Goal: Task Accomplishment & Management: Complete application form

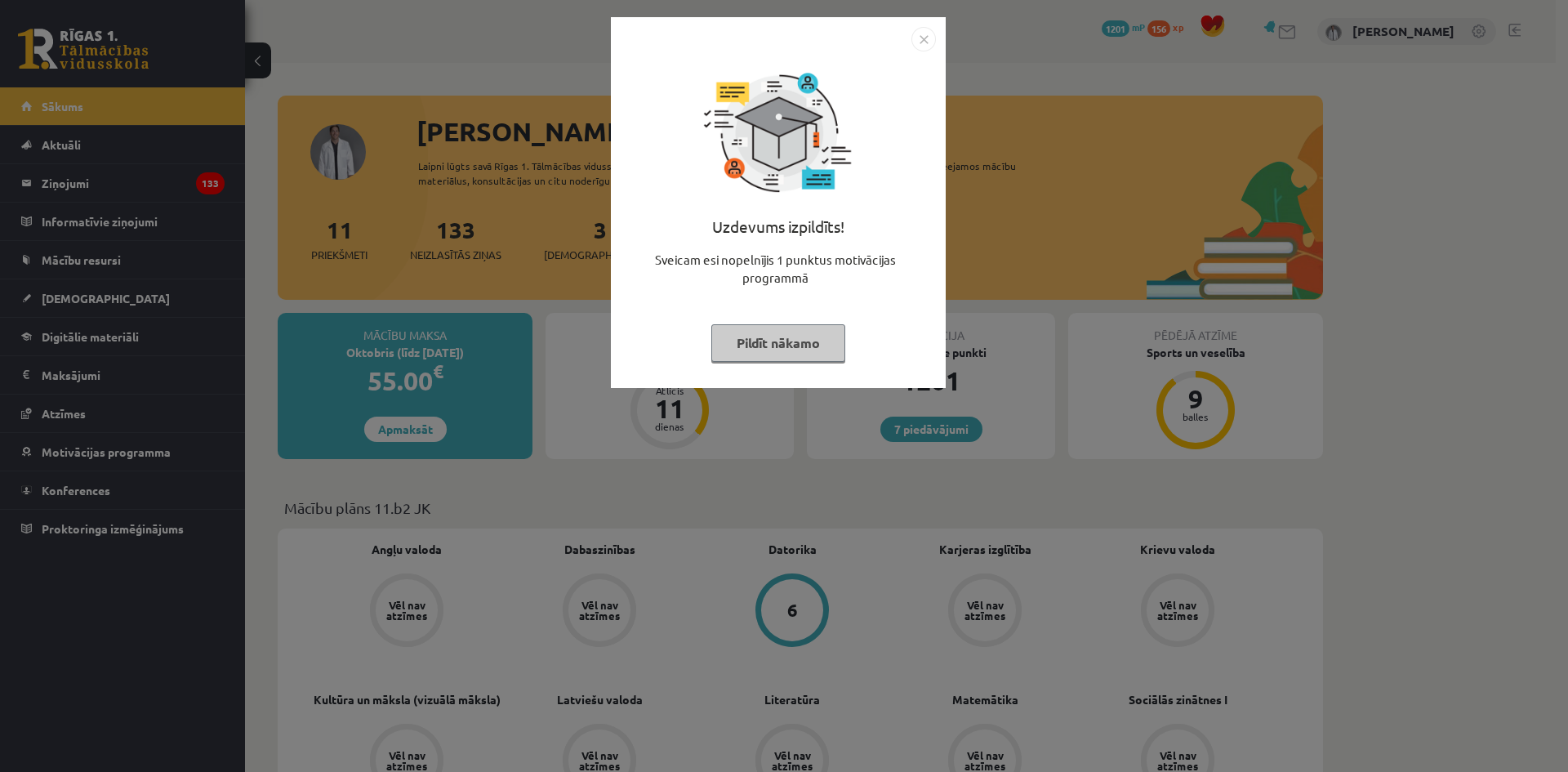
click at [924, 42] on img "Close" at bounding box center [924, 40] width 25 height 25
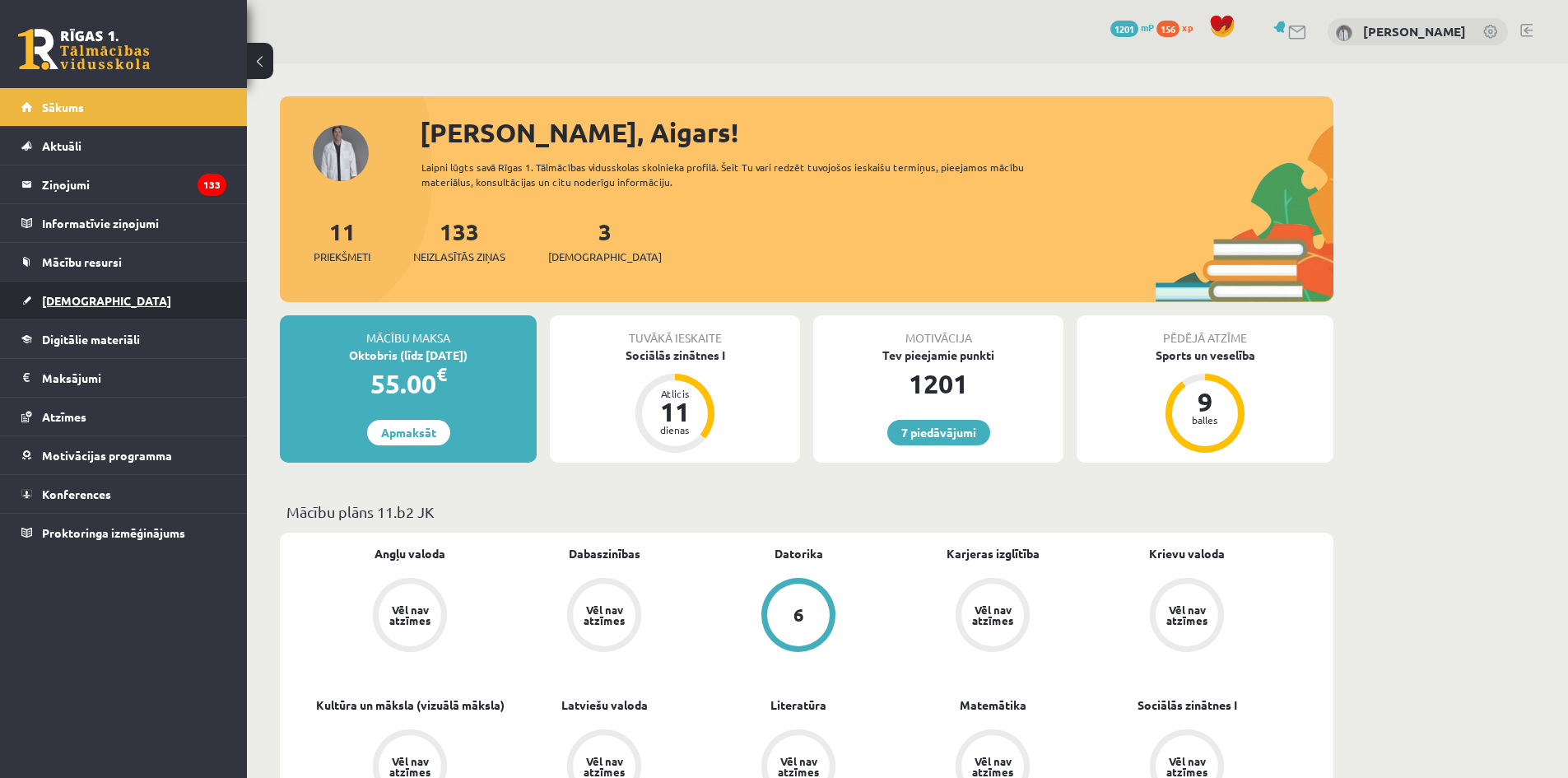
click at [145, 296] on link "[DEMOGRAPHIC_DATA]" at bounding box center [124, 300] width 205 height 38
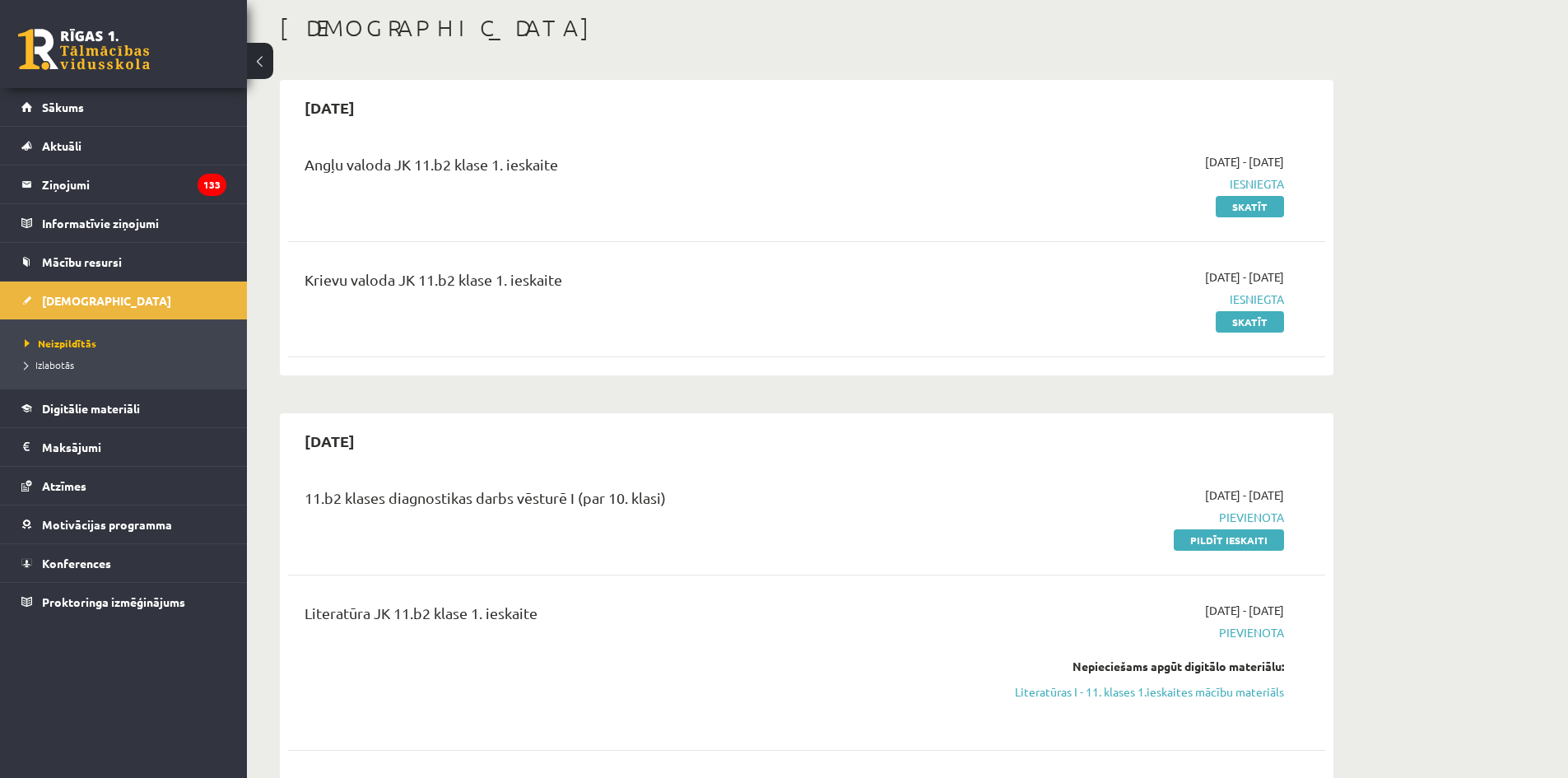
scroll to position [247, 0]
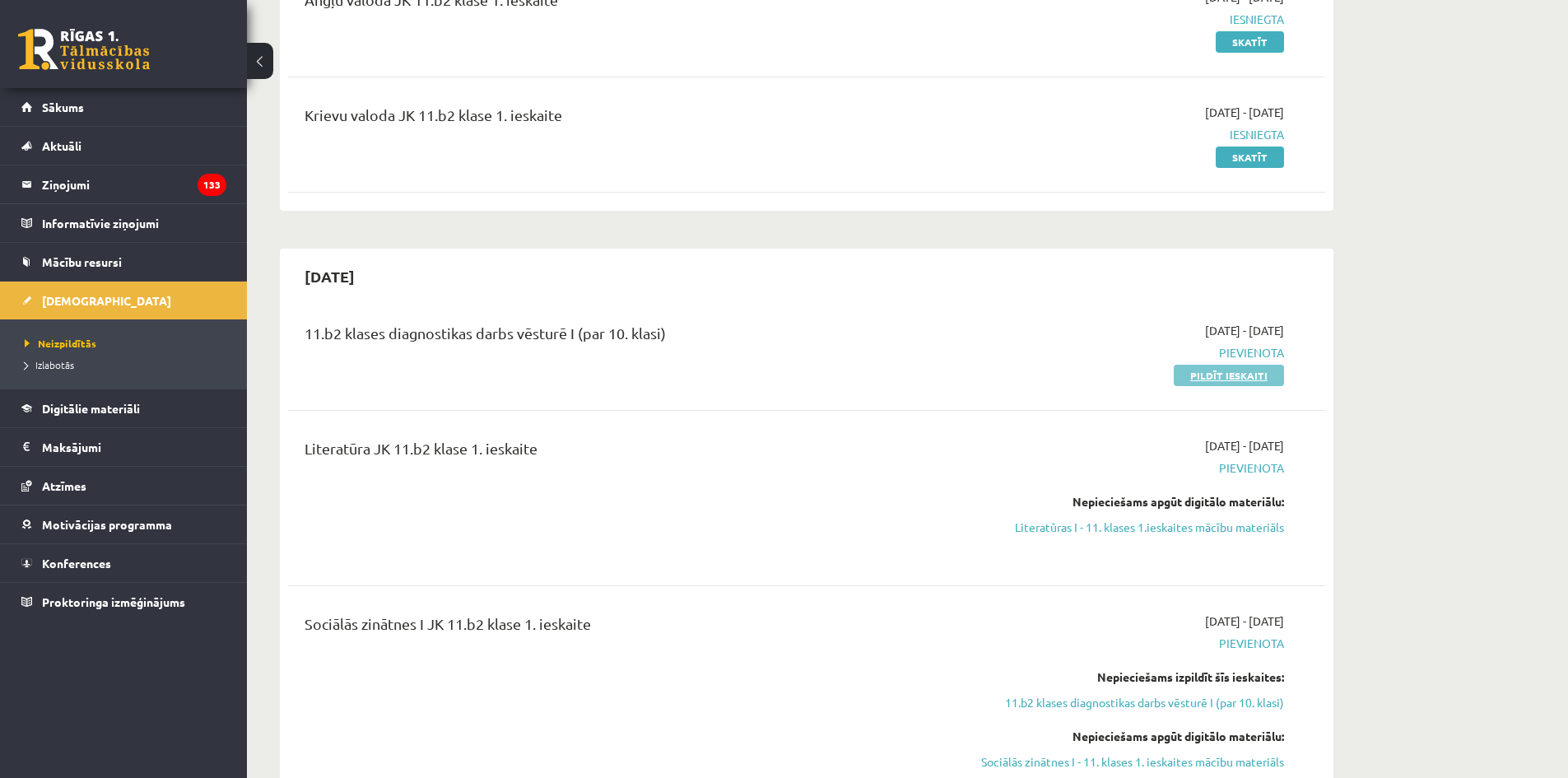
click at [1218, 377] on link "Pildīt ieskaiti" at bounding box center [1229, 376] width 110 height 22
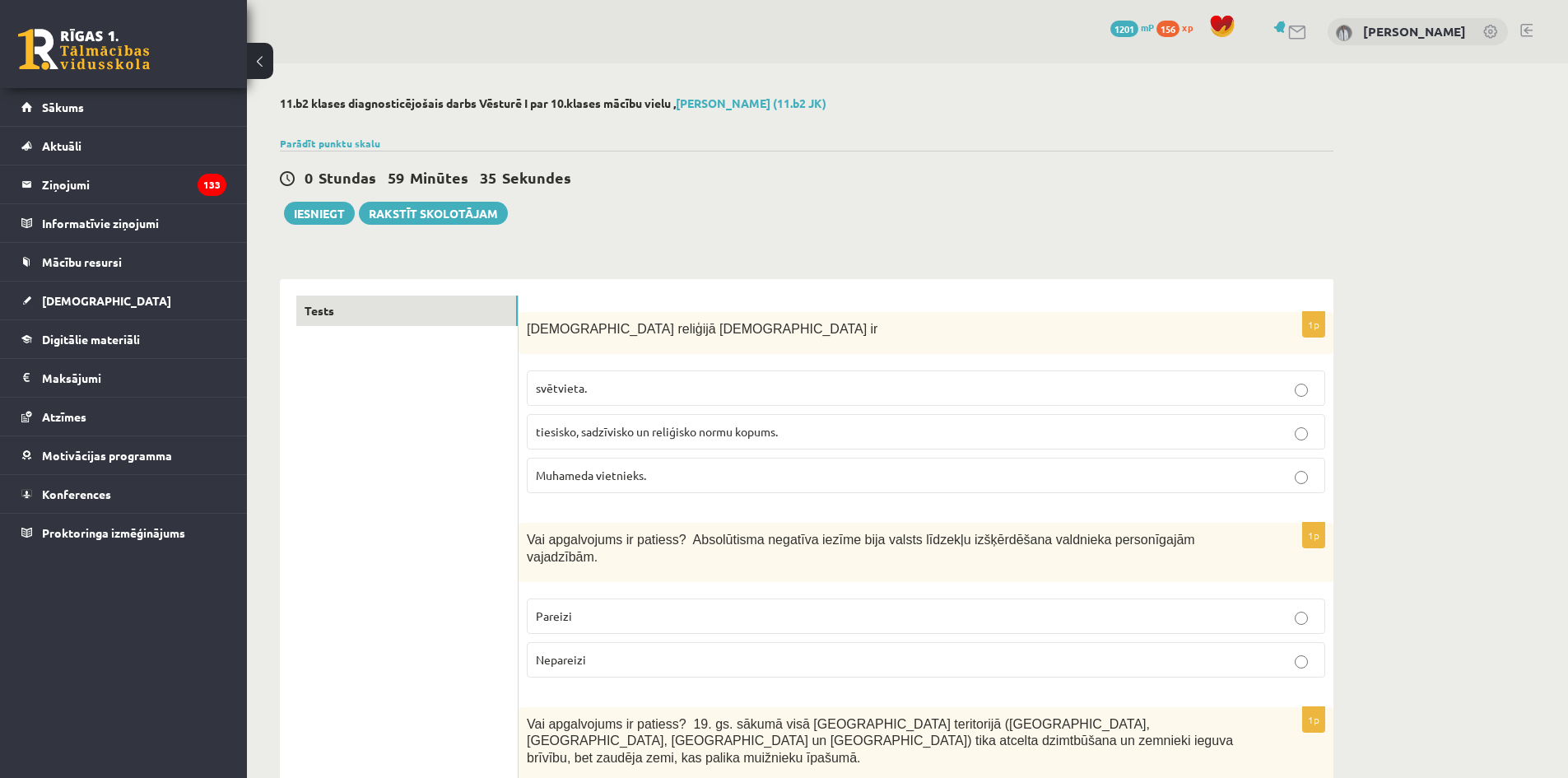
click at [715, 428] on span "tiesisko, sadzīvisko un reliģisko normu kopums." at bounding box center [657, 432] width 242 height 15
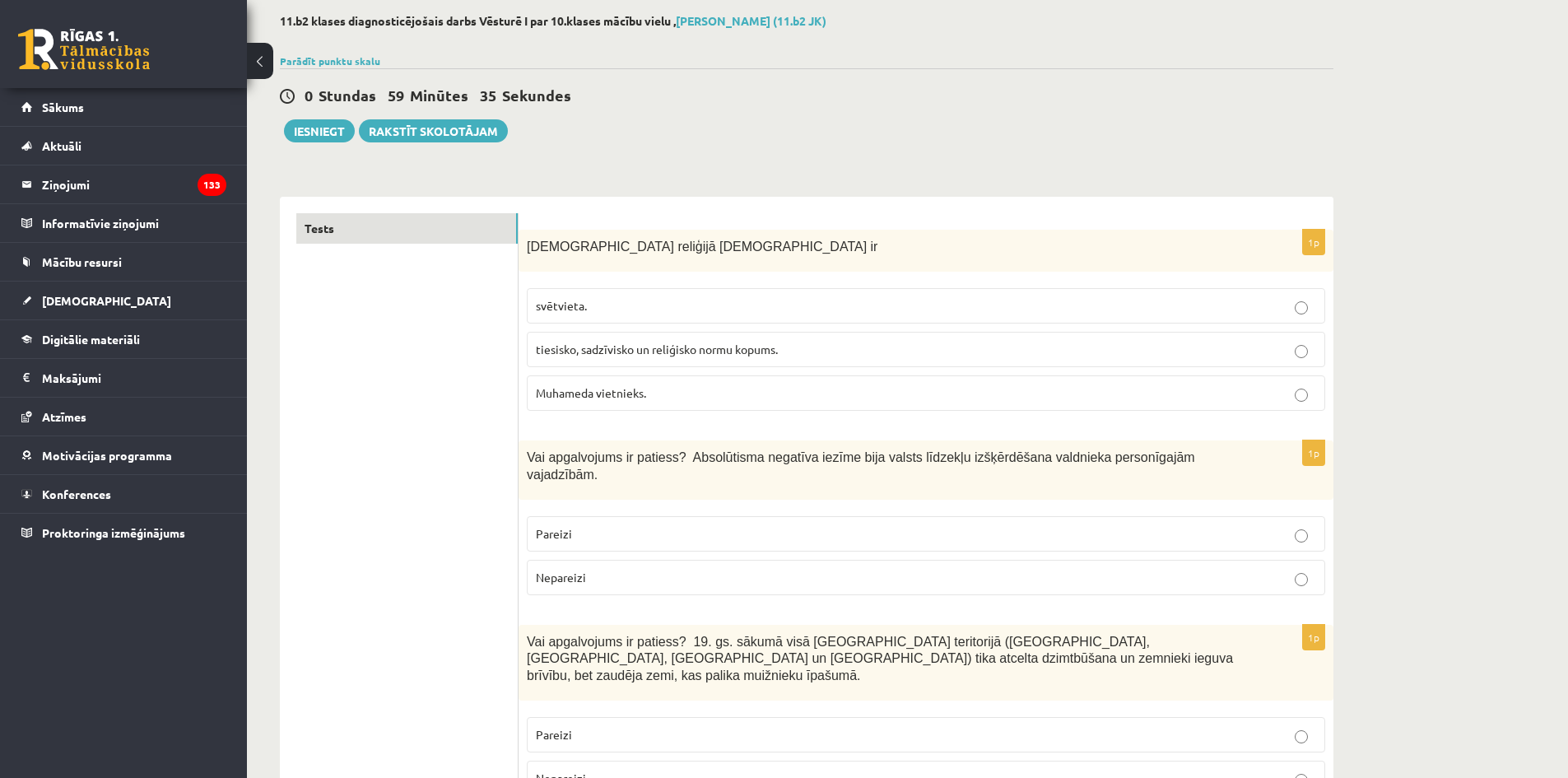
scroll to position [164, 0]
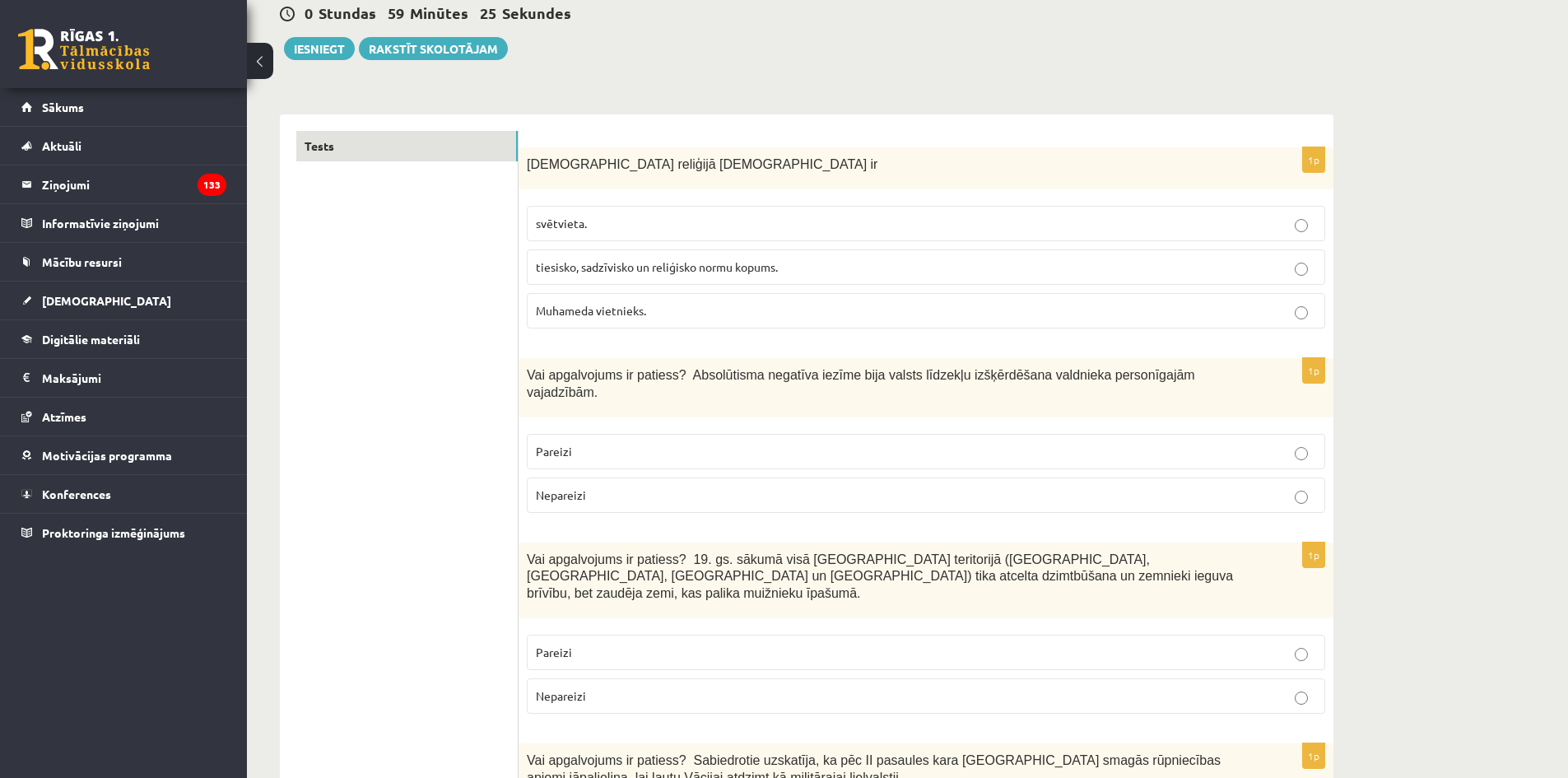
click at [737, 433] on label "Pareizi" at bounding box center [926, 451] width 798 height 35
click at [657, 687] on p "Nepareizi" at bounding box center [926, 695] width 780 height 18
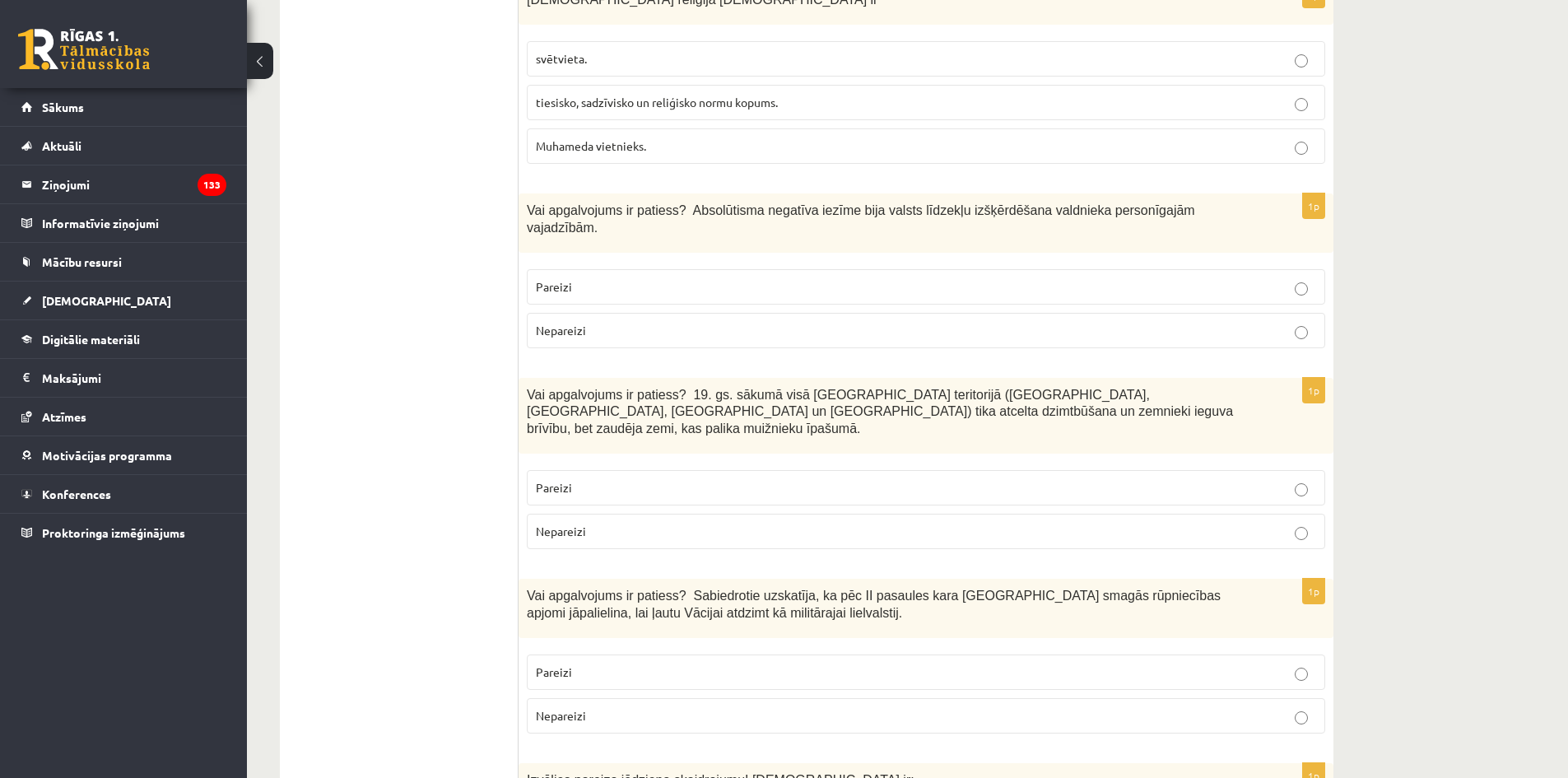
scroll to position [412, 0]
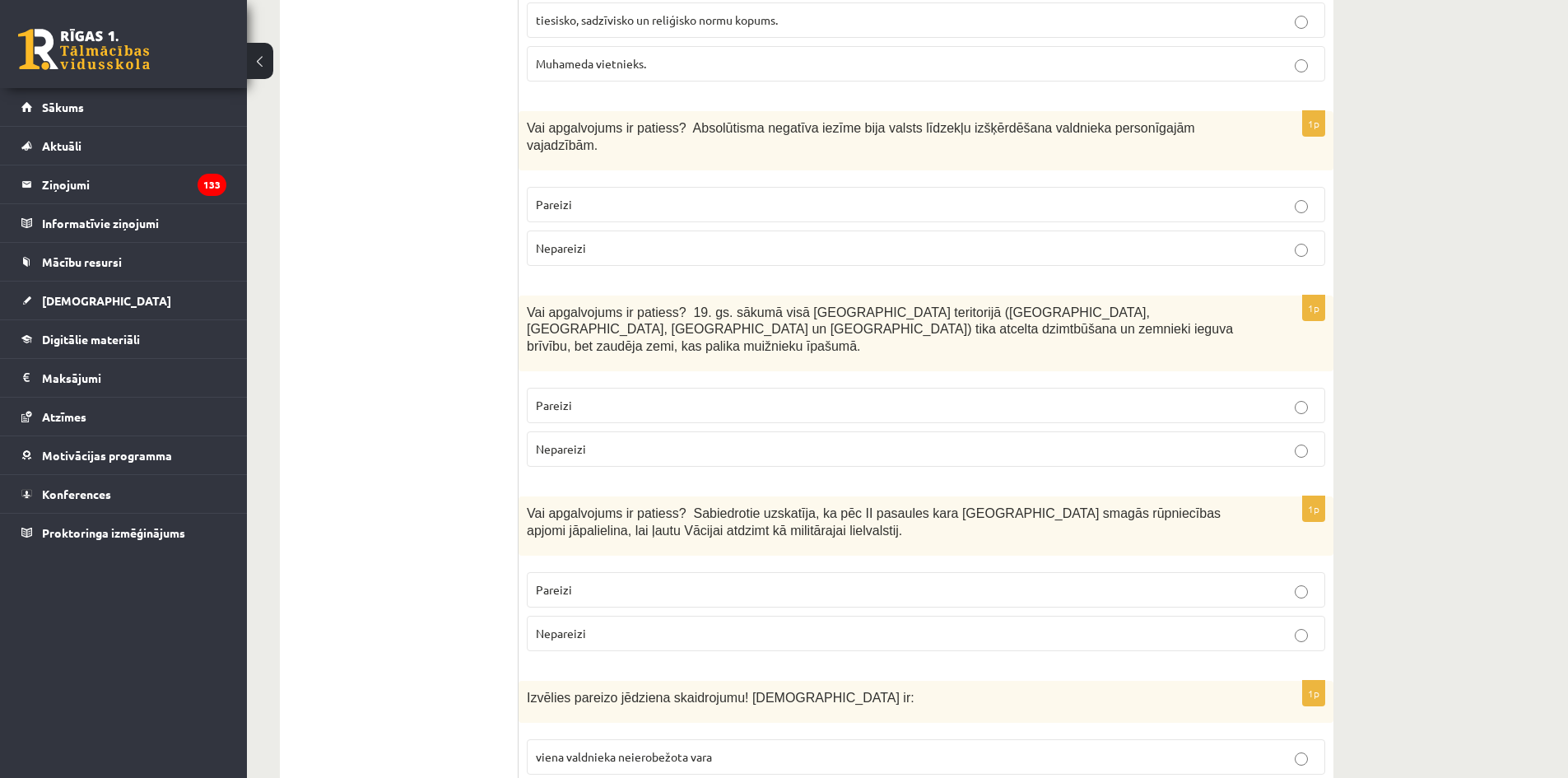
click at [664, 397] on p "Pareizi" at bounding box center [926, 405] width 780 height 18
click at [635, 624] on p "Nepareizi" at bounding box center [926, 633] width 780 height 18
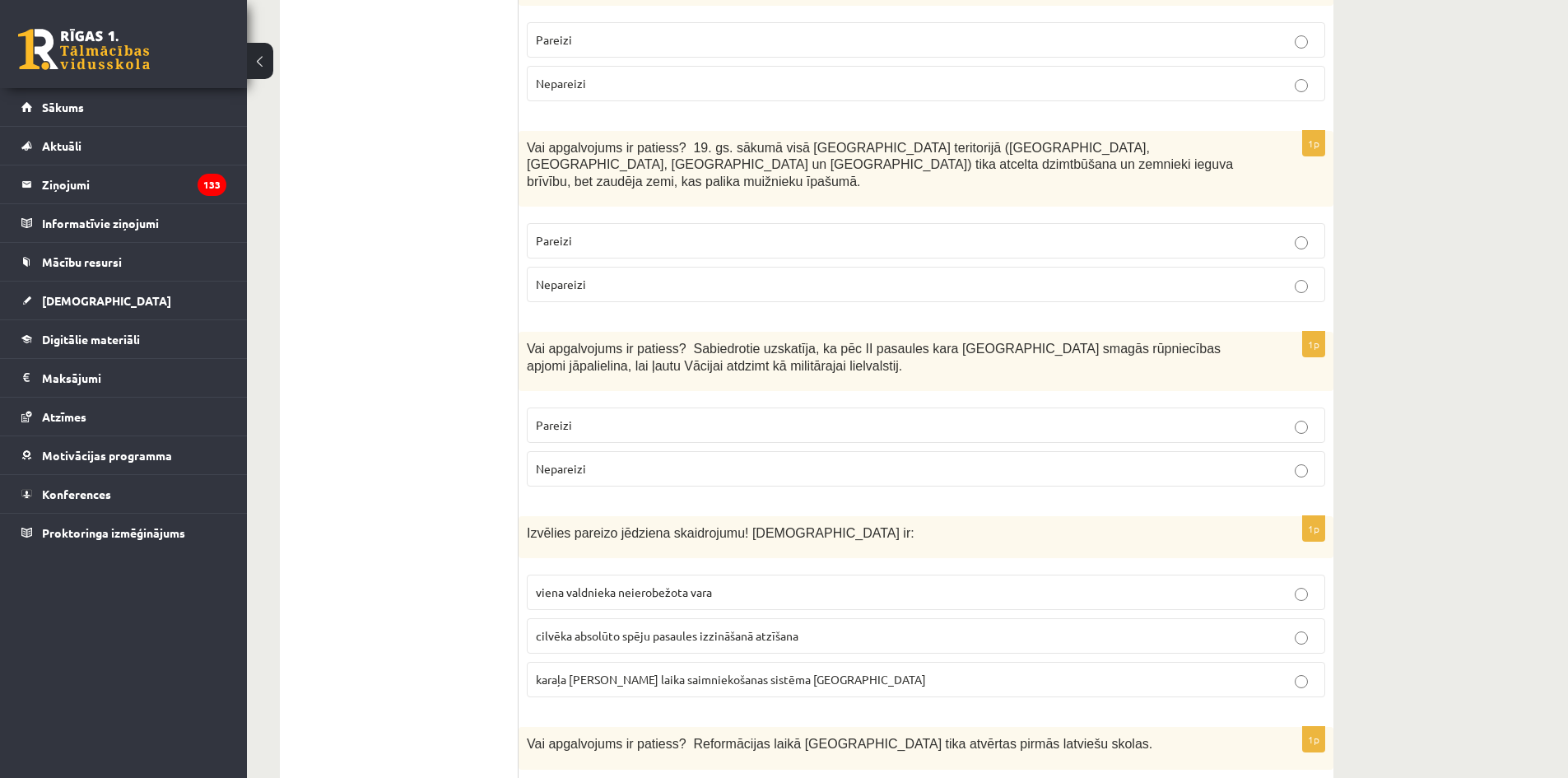
scroll to position [740, 0]
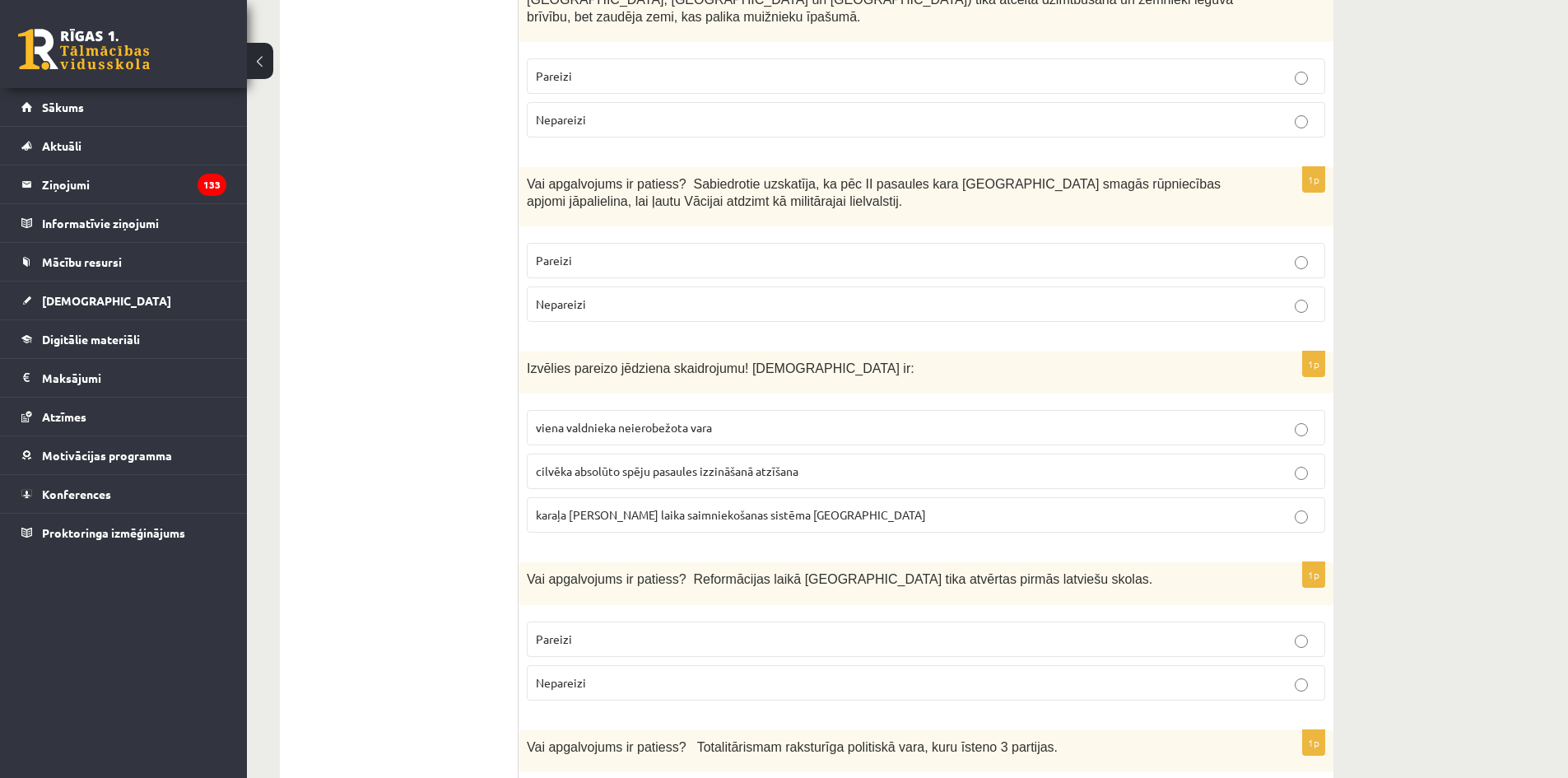
click at [836, 462] on p "cilvēka absolūto spēju pasaules izzināšanā atzīšana" at bounding box center [926, 471] width 780 height 18
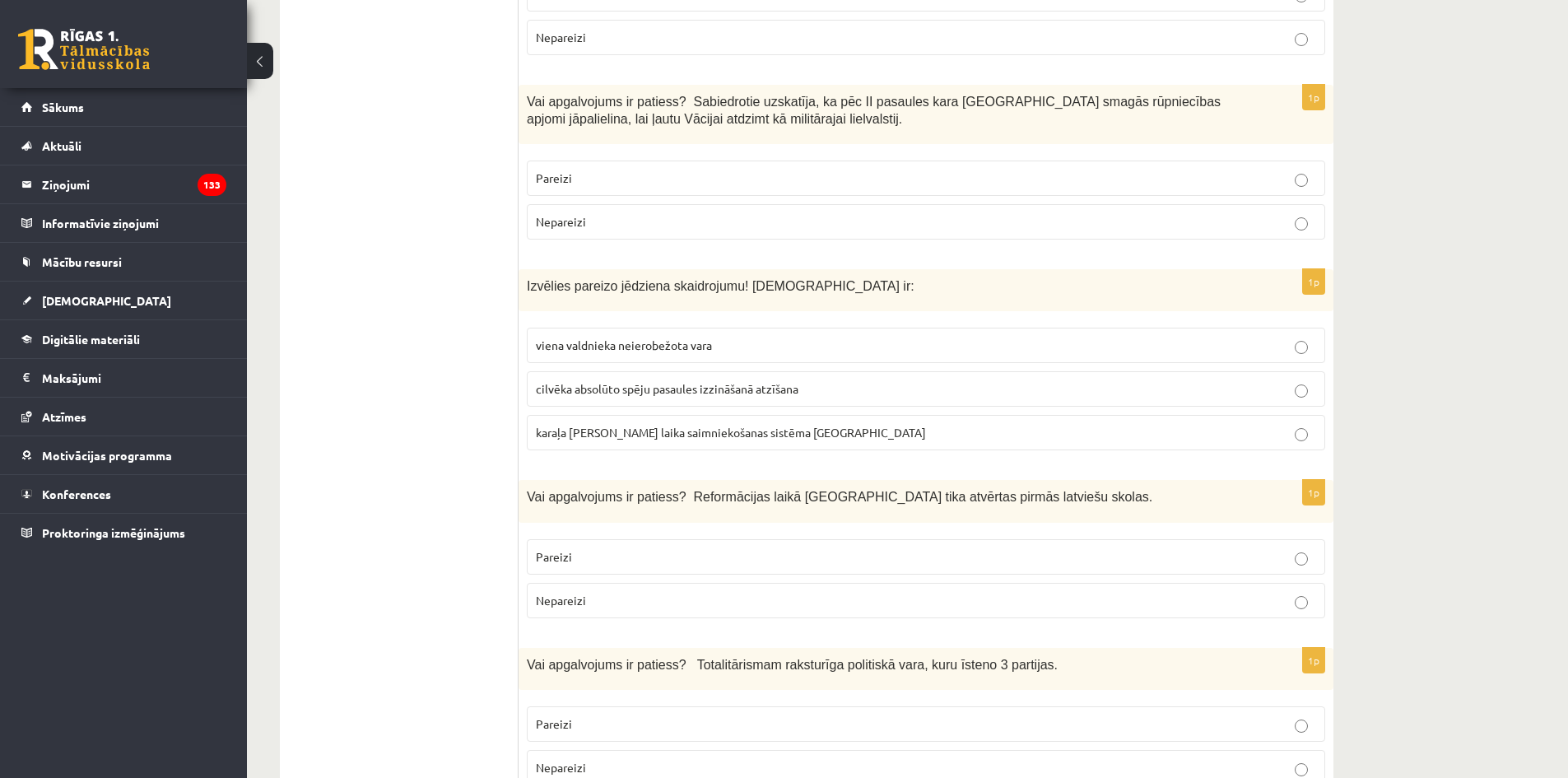
click at [870, 548] on p "Pareizi" at bounding box center [926, 557] width 780 height 18
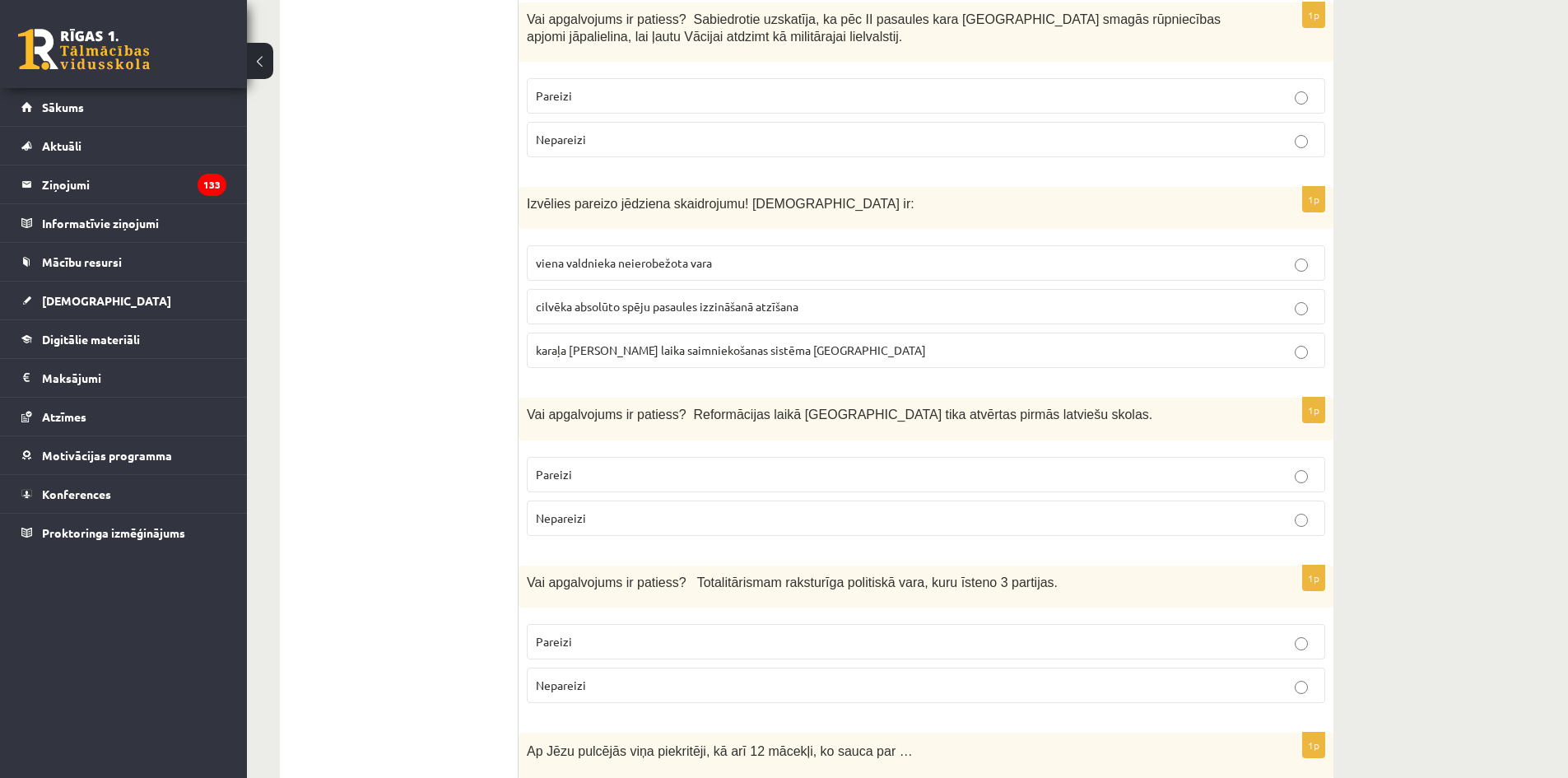
scroll to position [988, 0]
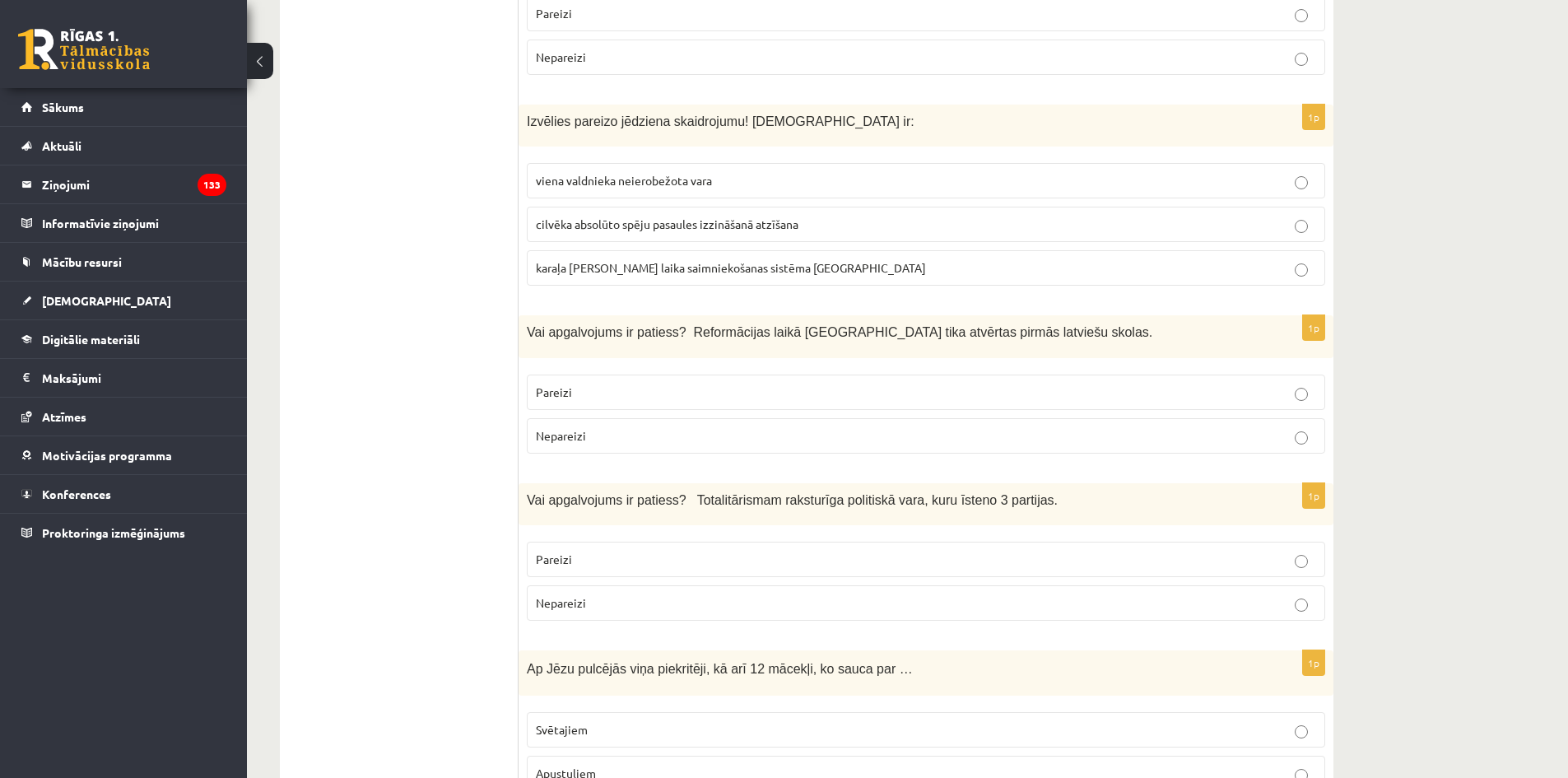
click at [663, 594] on p "Nepareizi" at bounding box center [926, 603] width 780 height 18
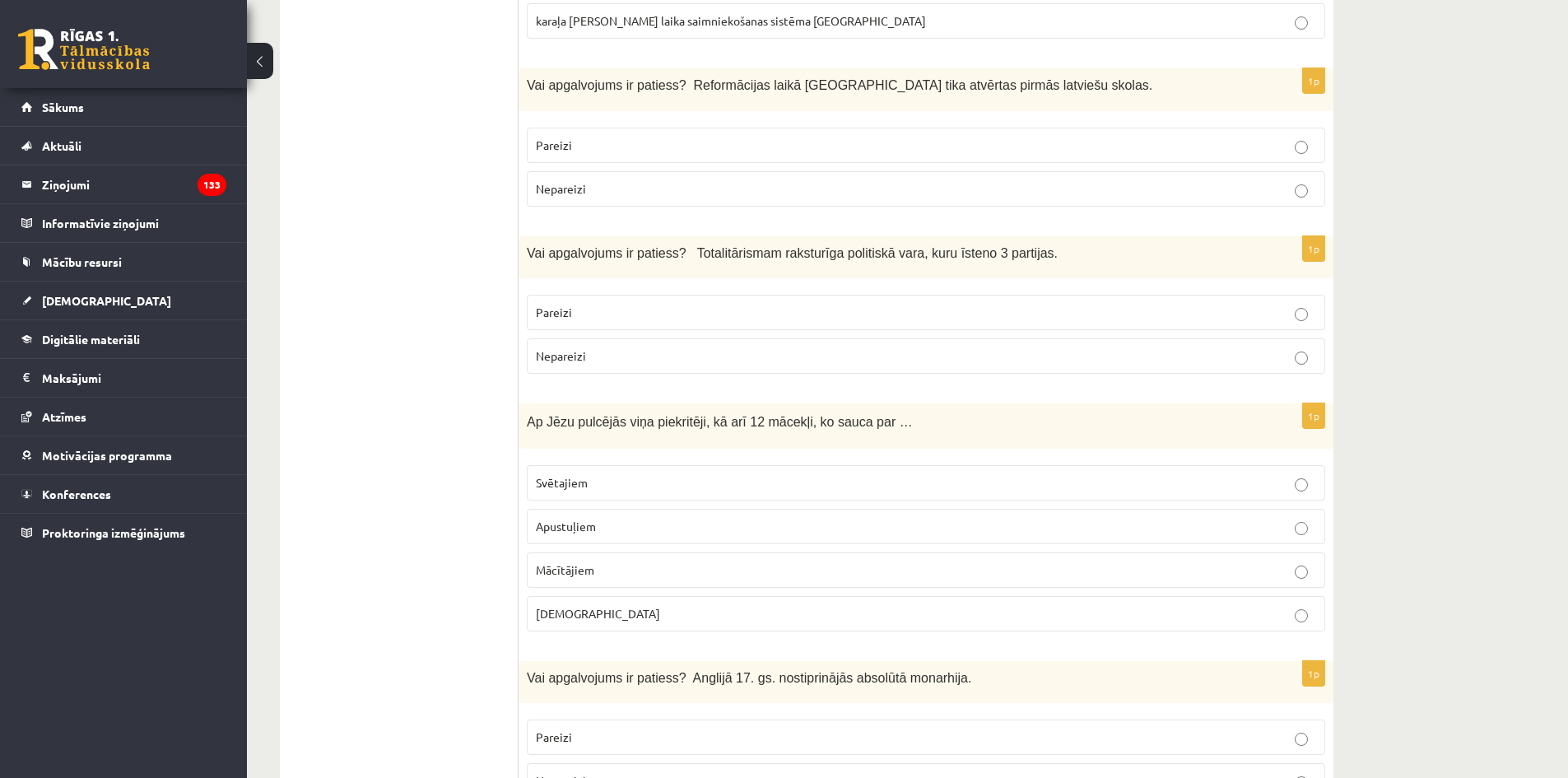
scroll to position [1316, 0]
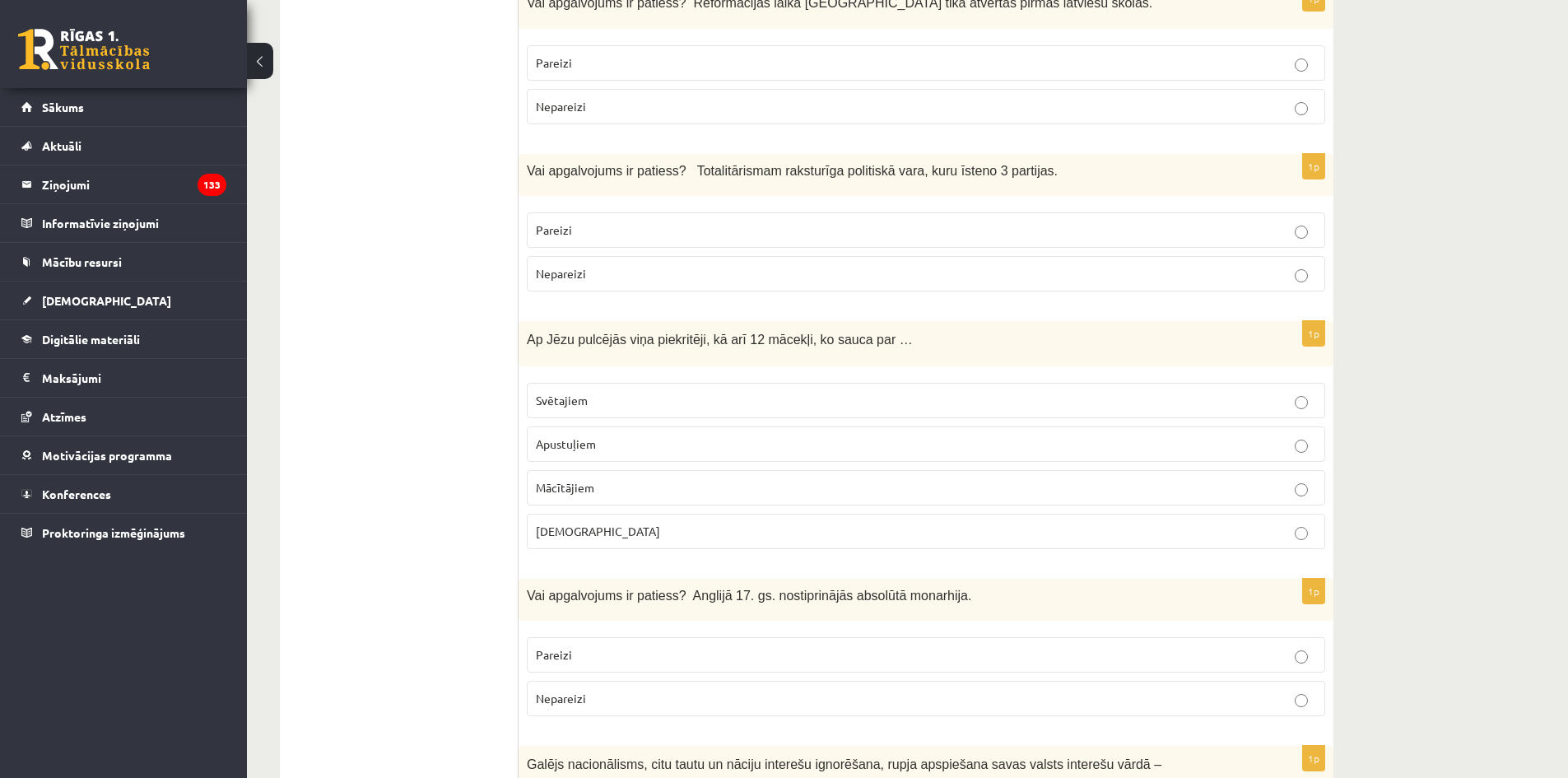
click at [646, 479] on p "Mācītājiem" at bounding box center [926, 488] width 780 height 18
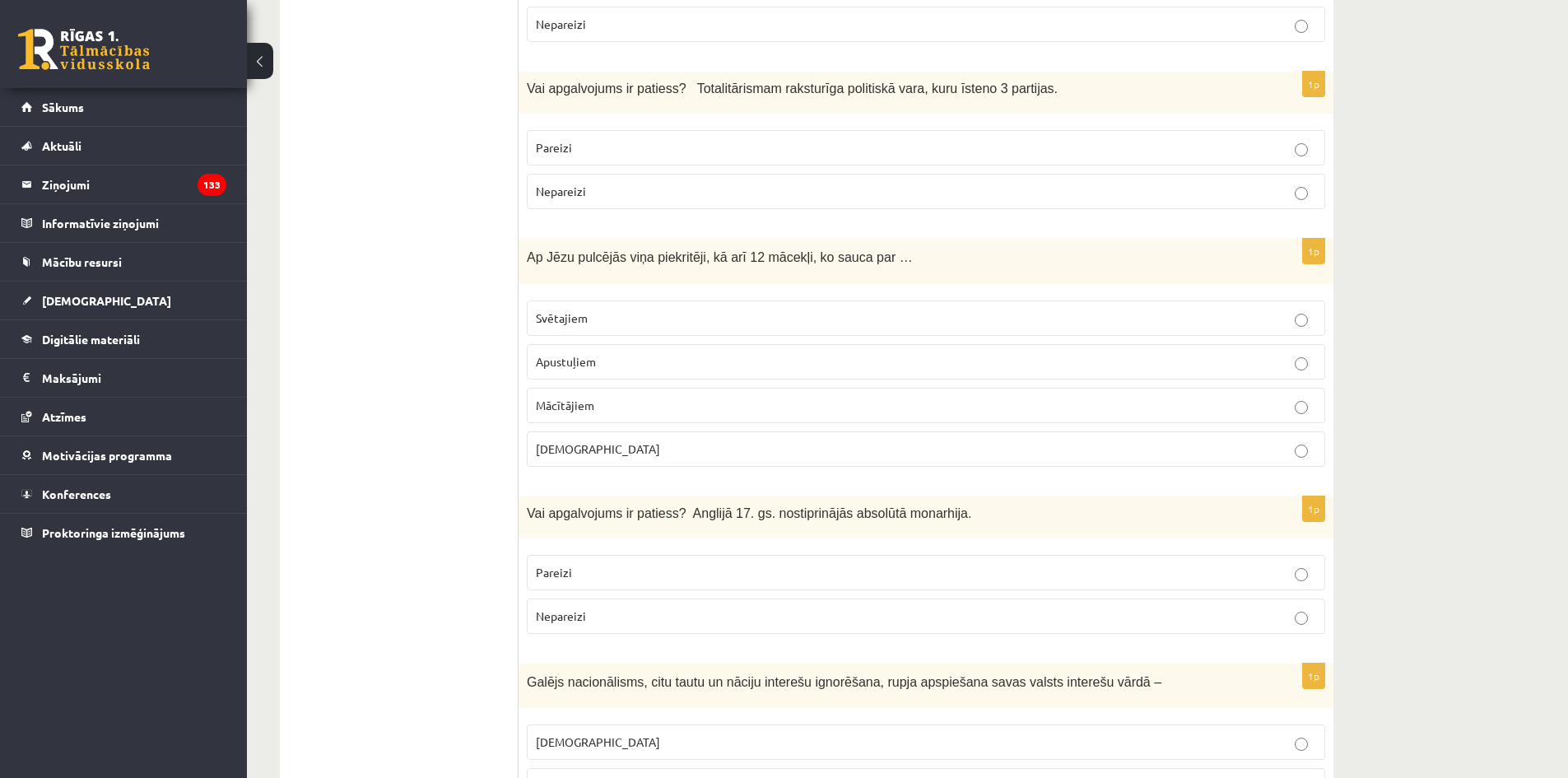
click at [659, 310] on p "Svētajiem" at bounding box center [926, 318] width 780 height 18
click at [666, 353] on p "Apustuļiem" at bounding box center [926, 361] width 780 height 18
click at [810, 607] on p "Nepareizi" at bounding box center [926, 615] width 780 height 18
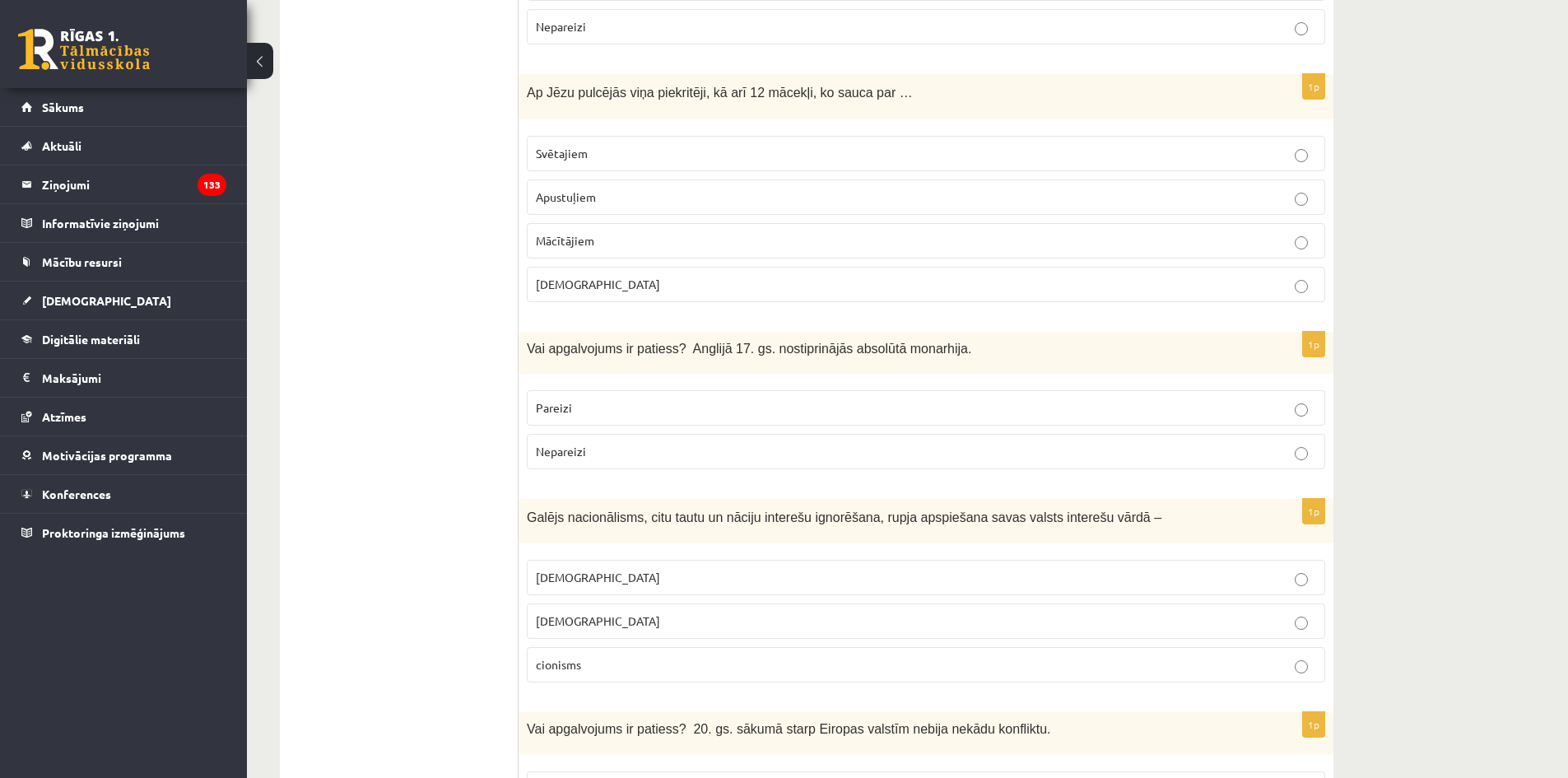
scroll to position [1728, 0]
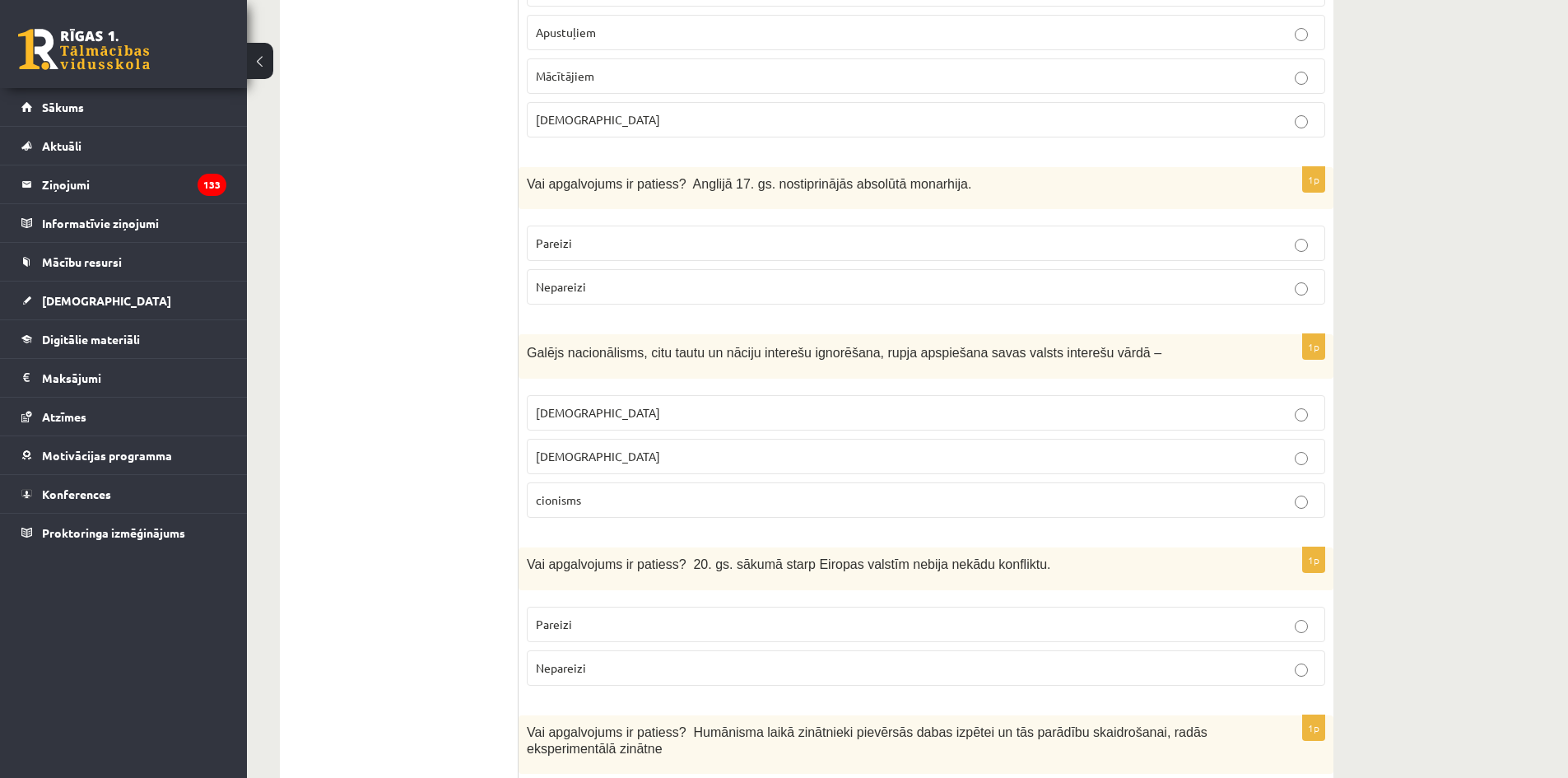
click at [728, 447] on p "nacionālisms" at bounding box center [926, 456] width 780 height 18
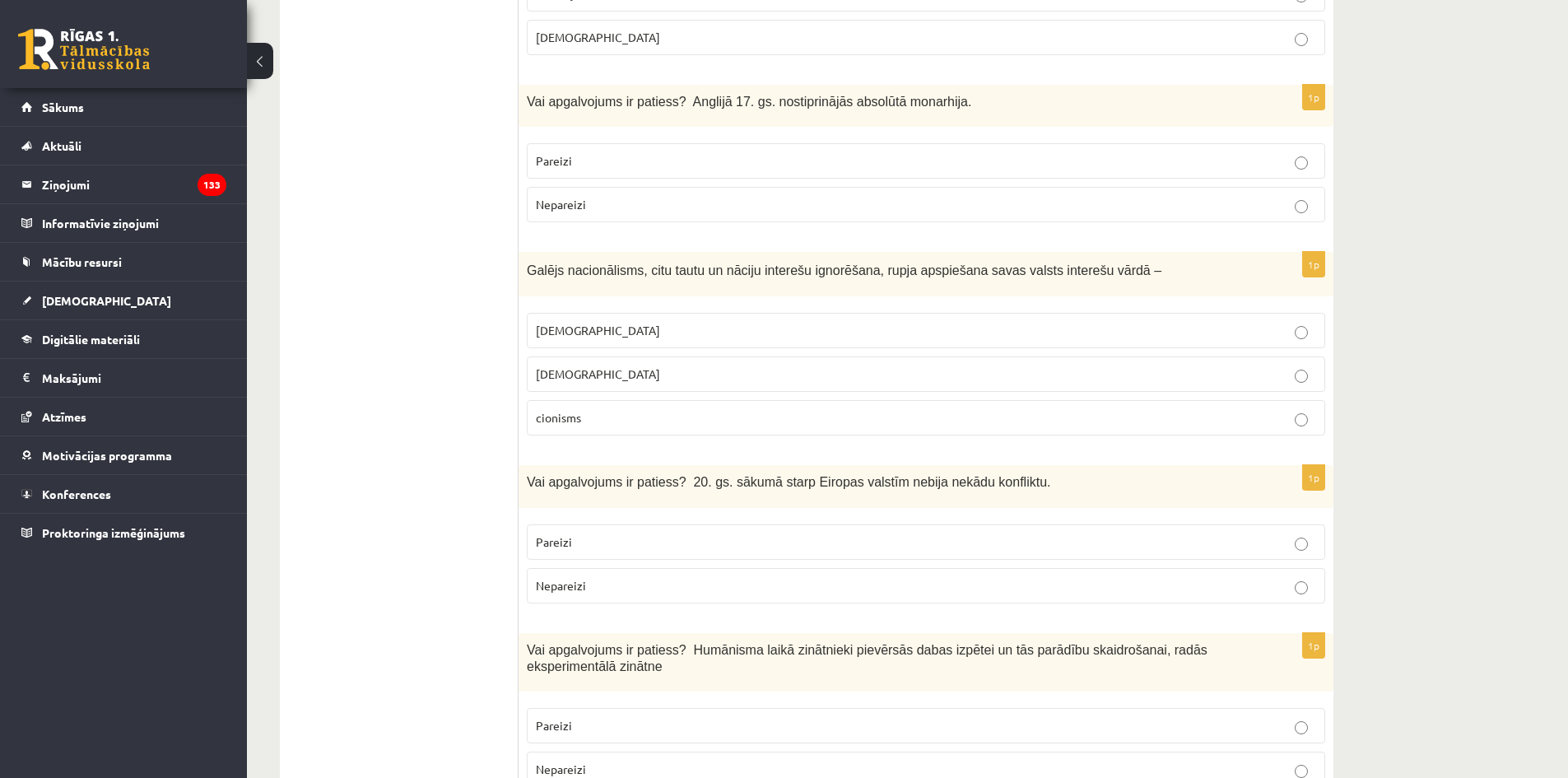
click at [636, 313] on label "šovinisms" at bounding box center [926, 331] width 798 height 35
click at [685, 409] on p "cionisms" at bounding box center [926, 417] width 780 height 18
click at [782, 568] on label "Nepareizi" at bounding box center [926, 585] width 798 height 35
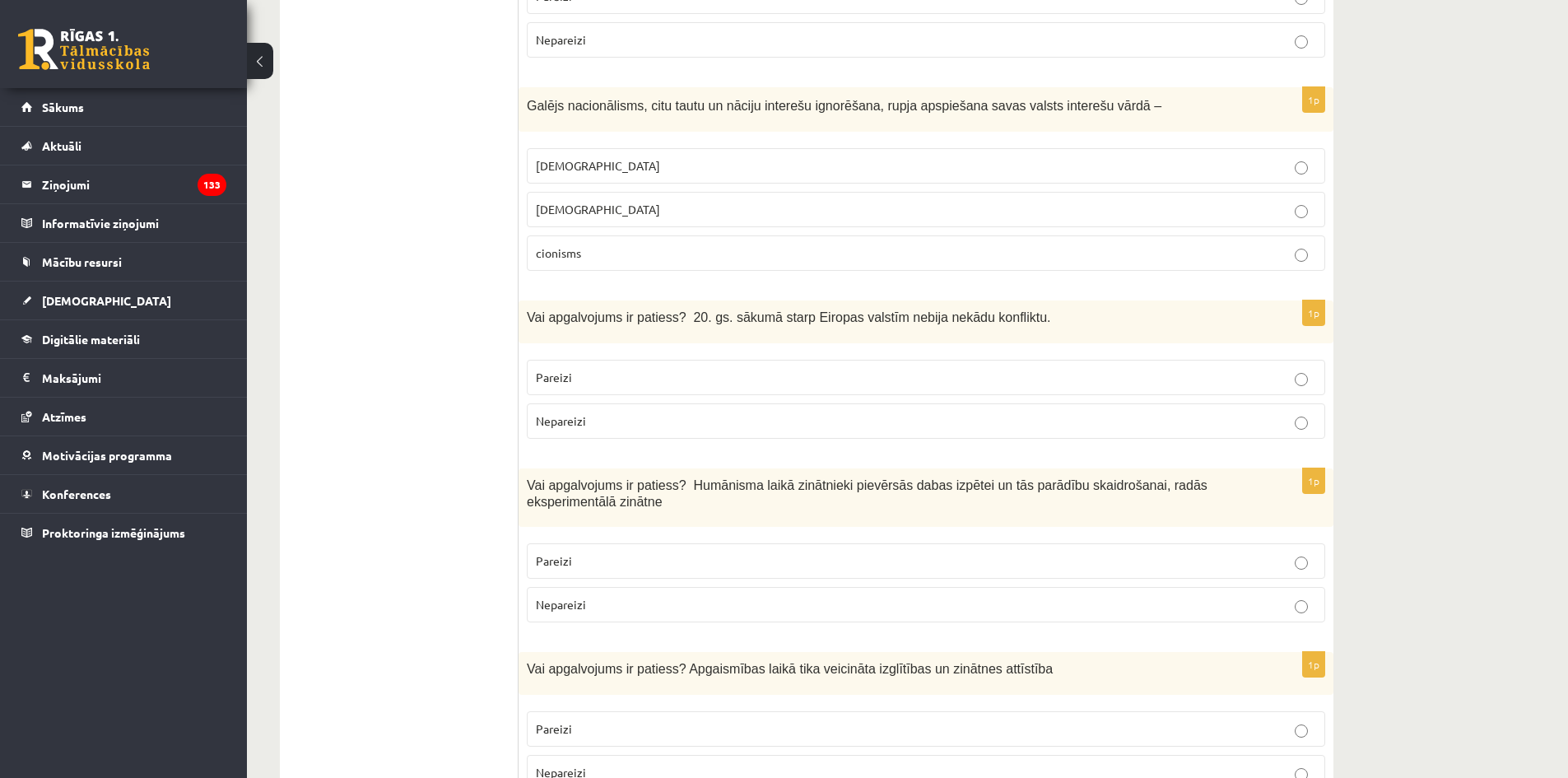
click at [768, 552] on p "Pareizi" at bounding box center [926, 560] width 780 height 18
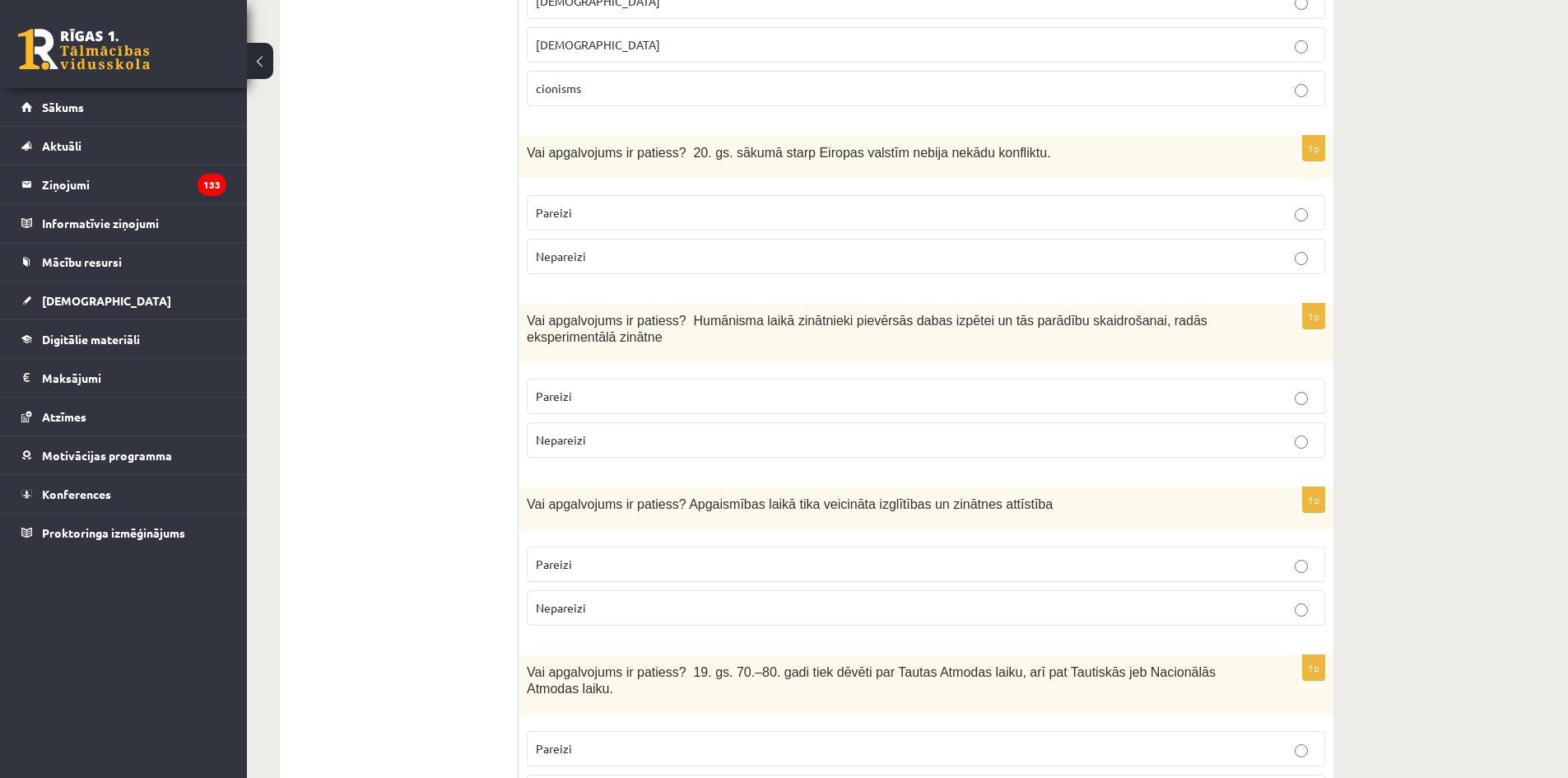
click at [694, 555] on p "Pareizi" at bounding box center [926, 563] width 780 height 18
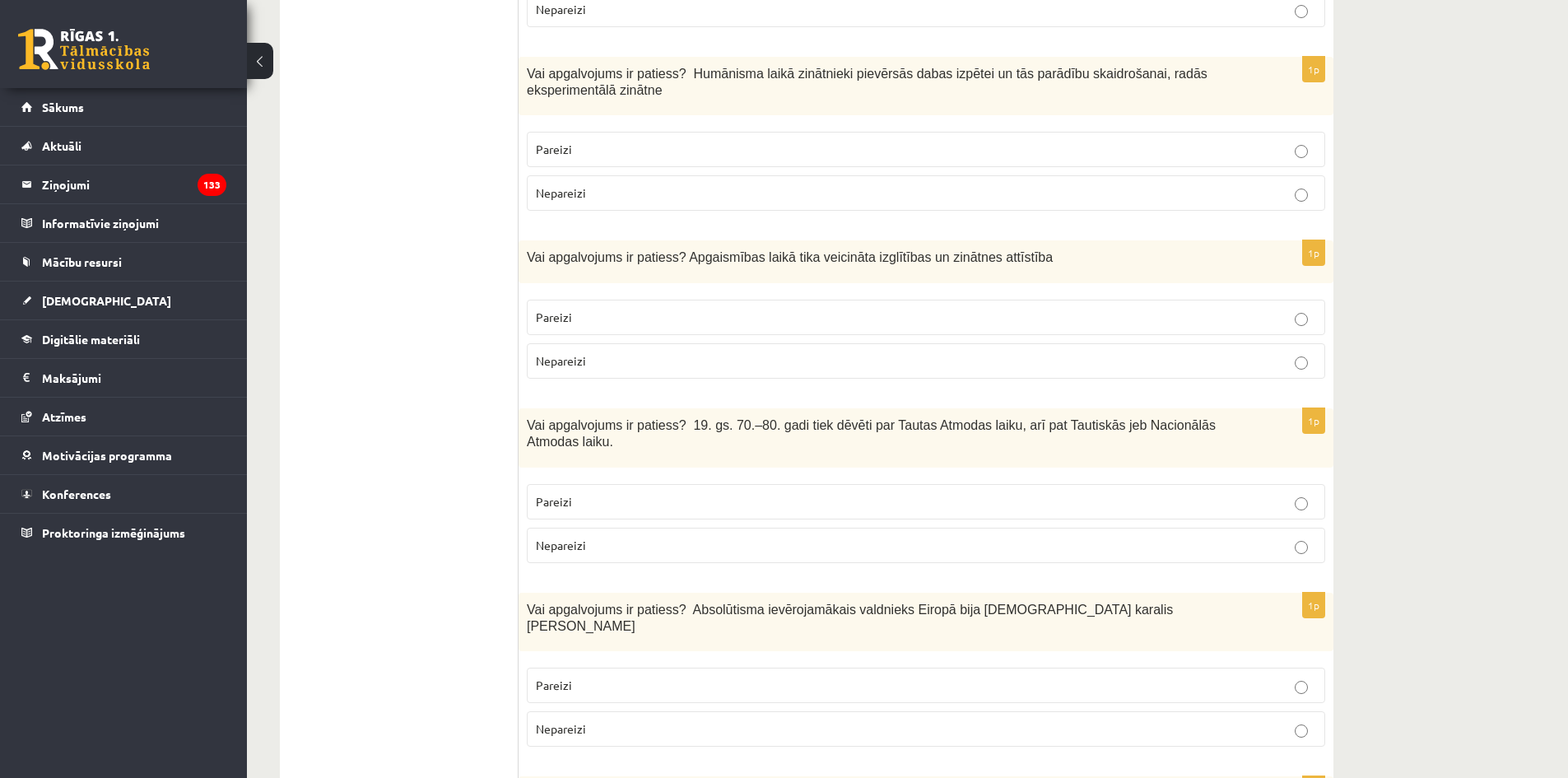
click at [712, 493] on p "Pareizi" at bounding box center [926, 501] width 780 height 18
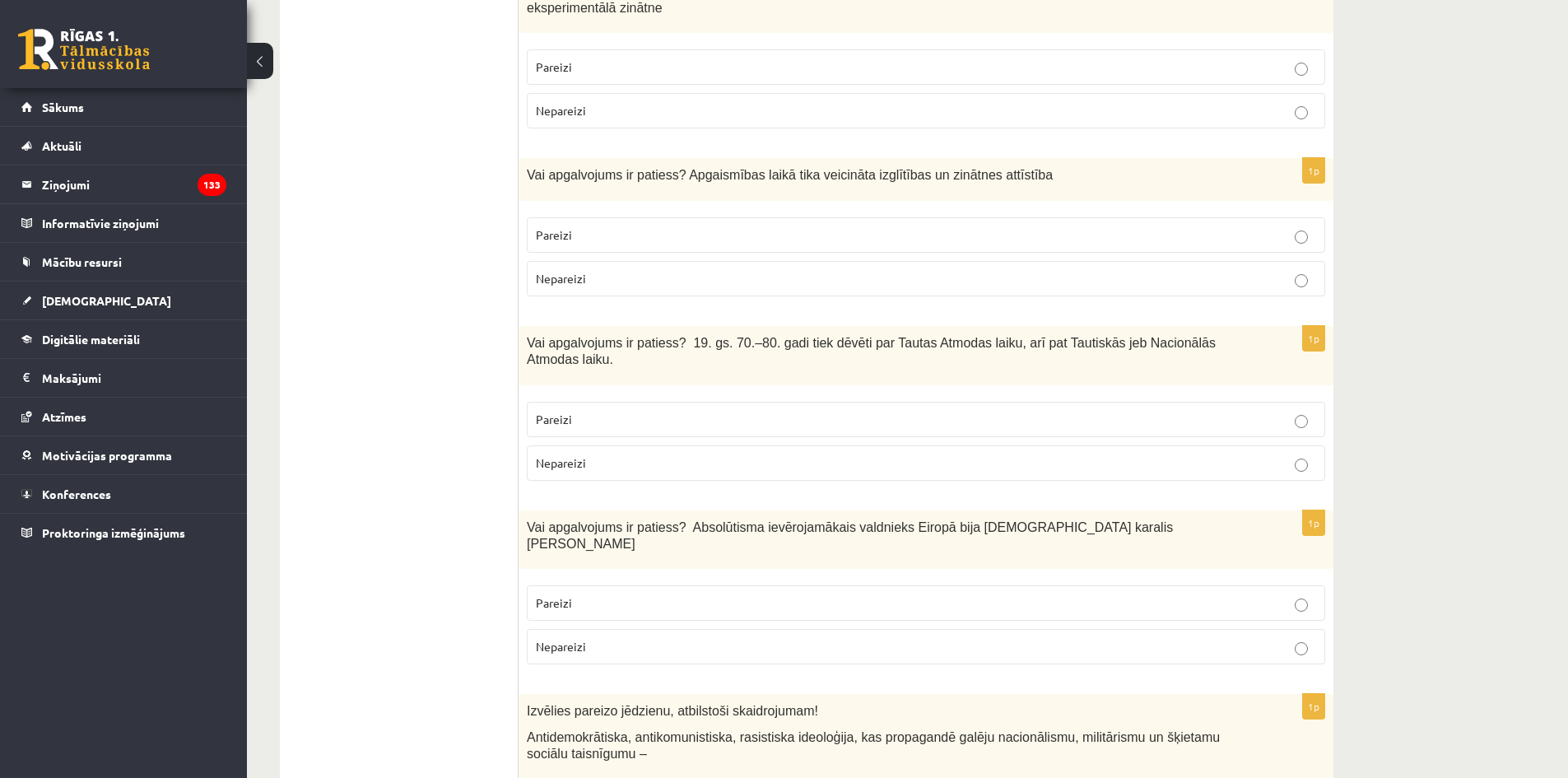
click at [684, 454] on p "Nepareizi" at bounding box center [926, 462] width 780 height 18
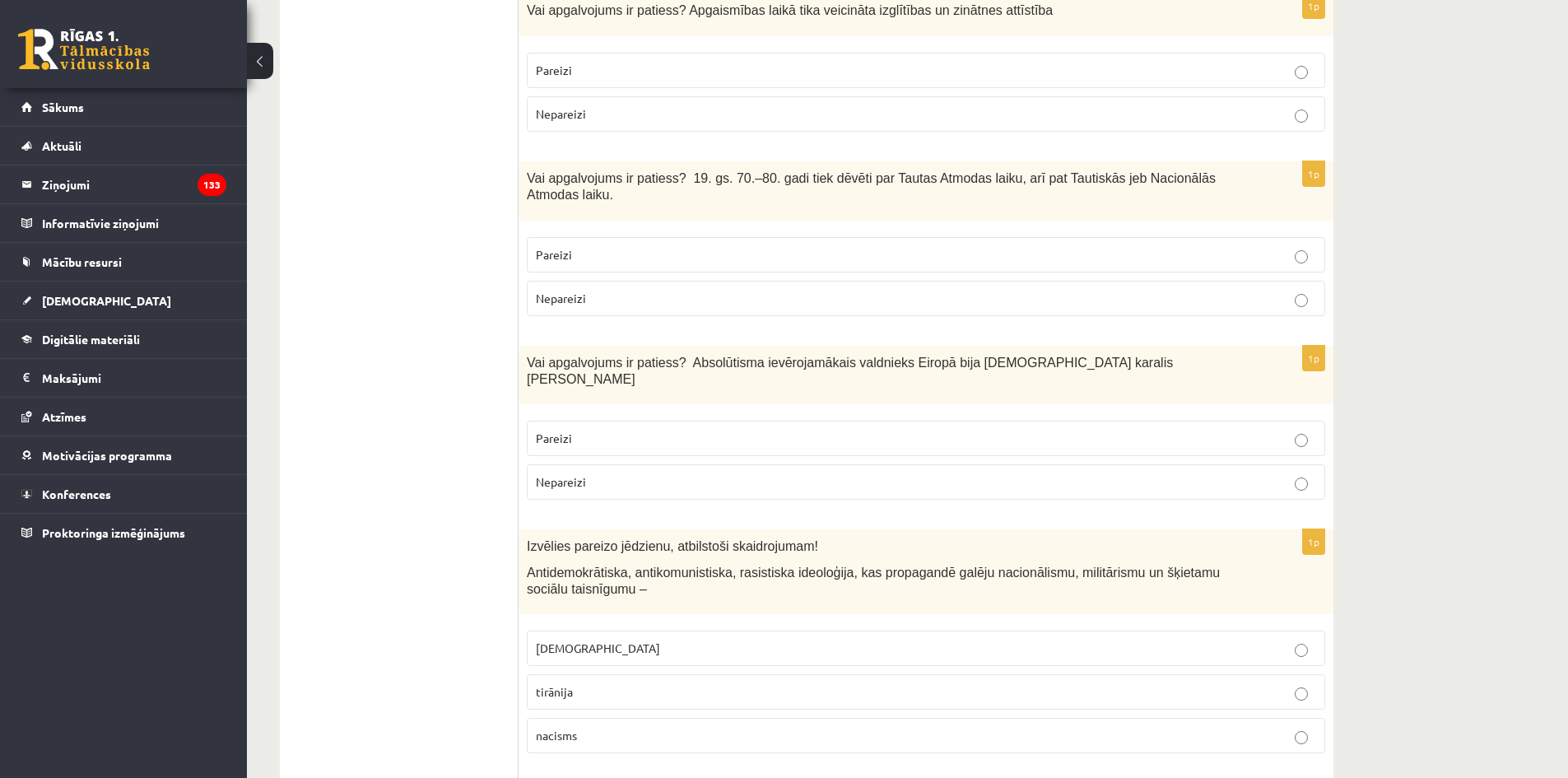
click at [729, 430] on p "Pareizi" at bounding box center [926, 438] width 780 height 18
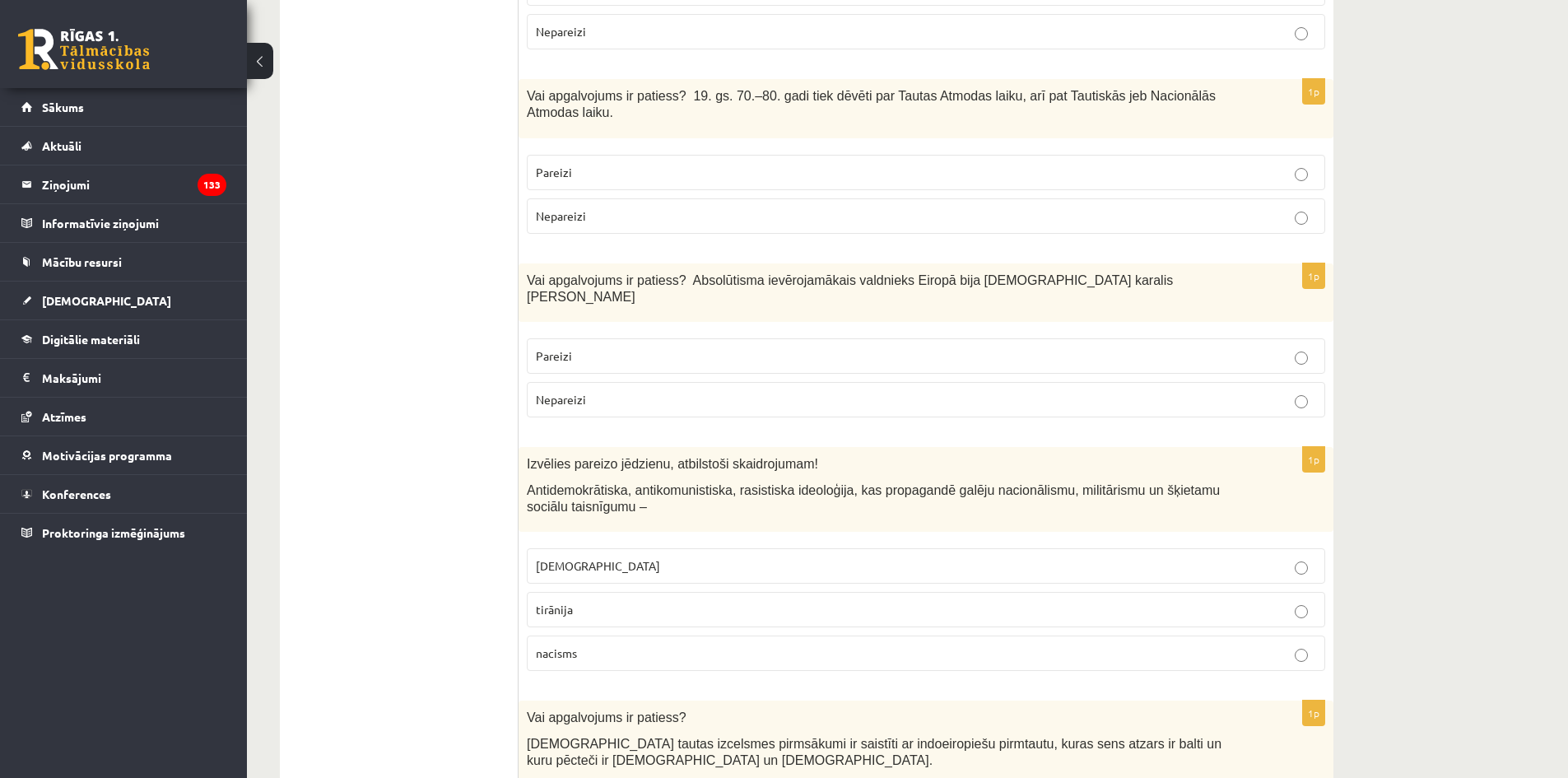
click at [699, 557] on p "fašisms" at bounding box center [926, 565] width 780 height 18
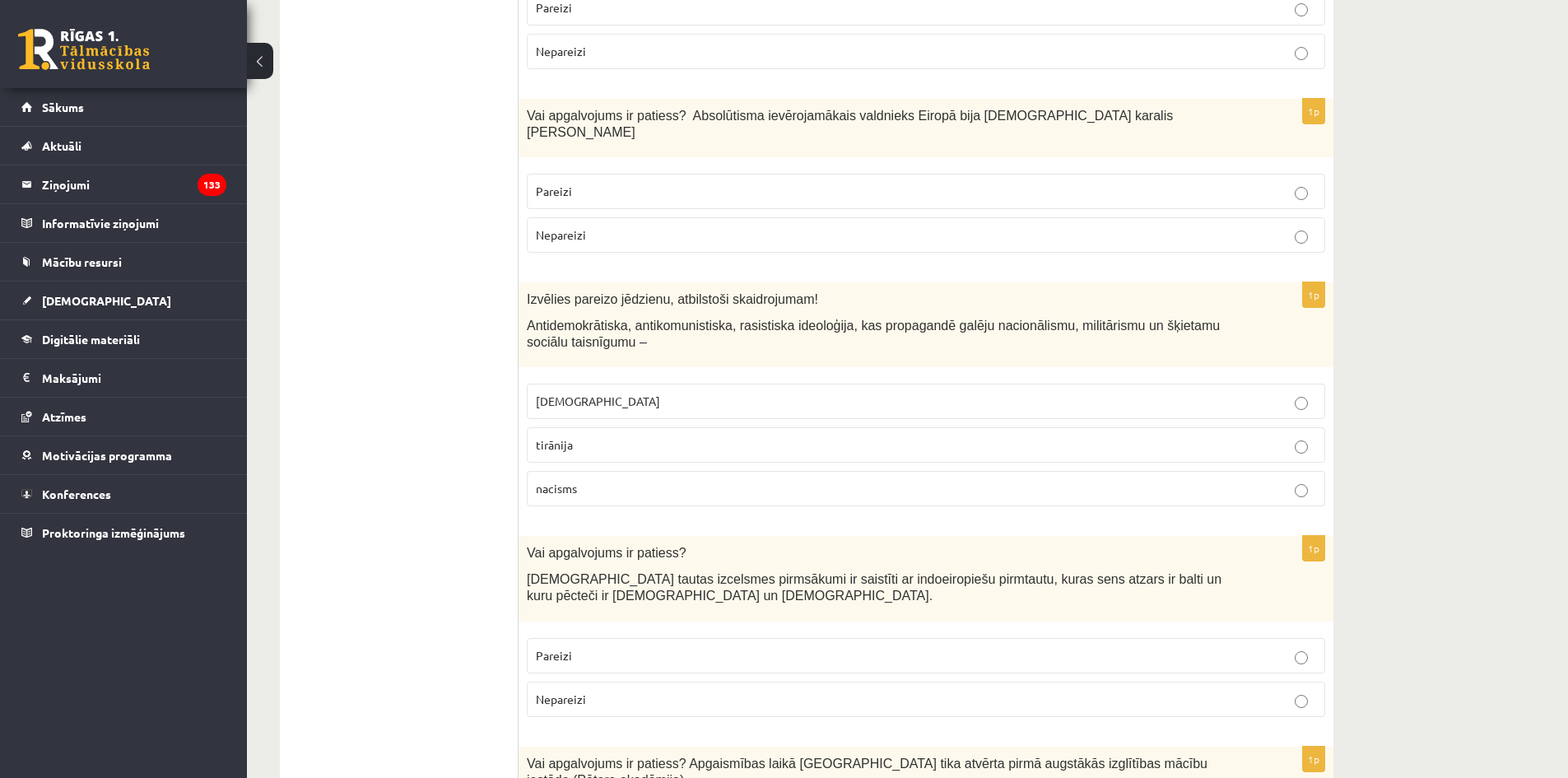
scroll to position [2963, 0]
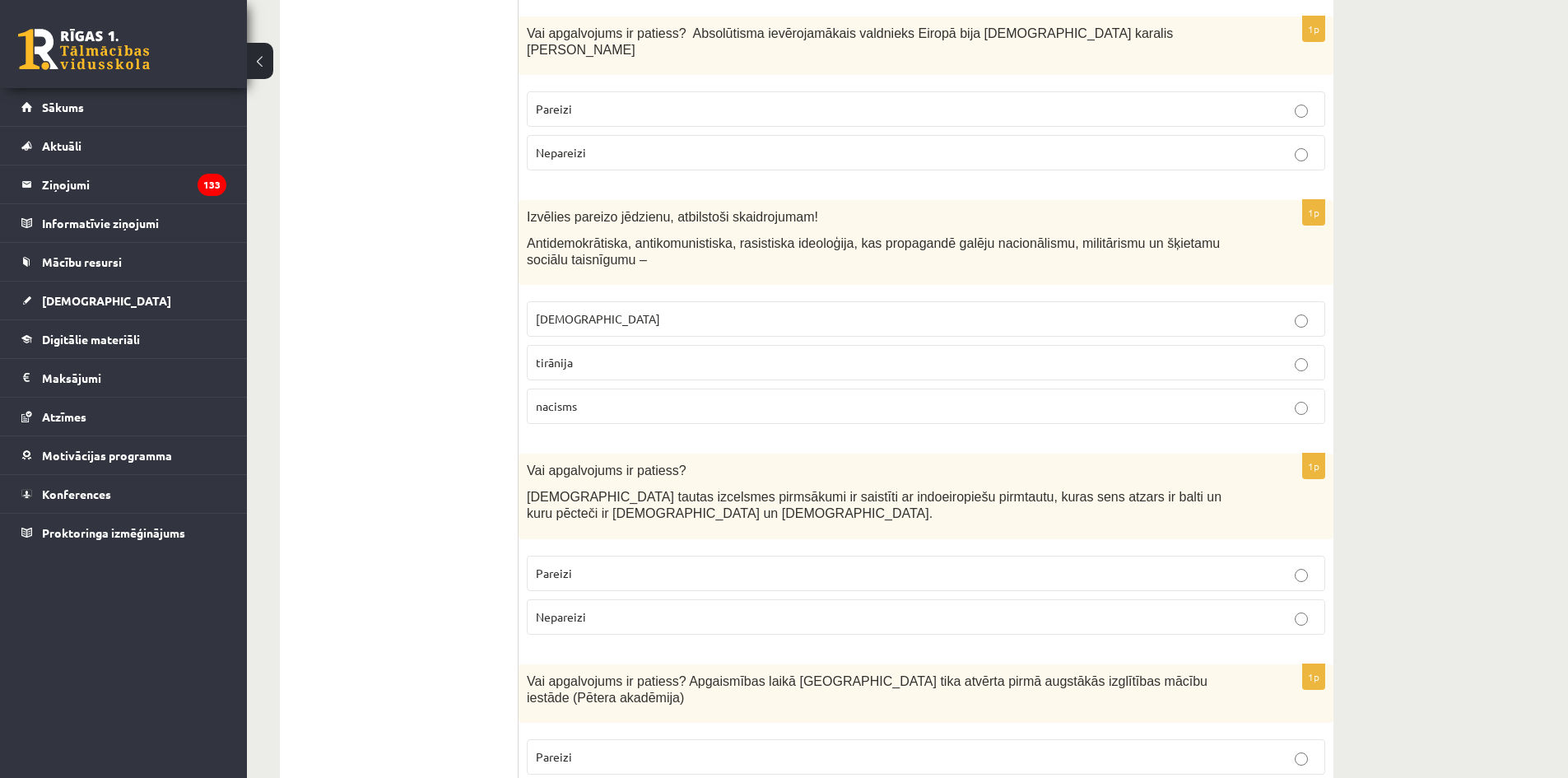
click at [665, 564] on p "Pareizi" at bounding box center [926, 573] width 780 height 18
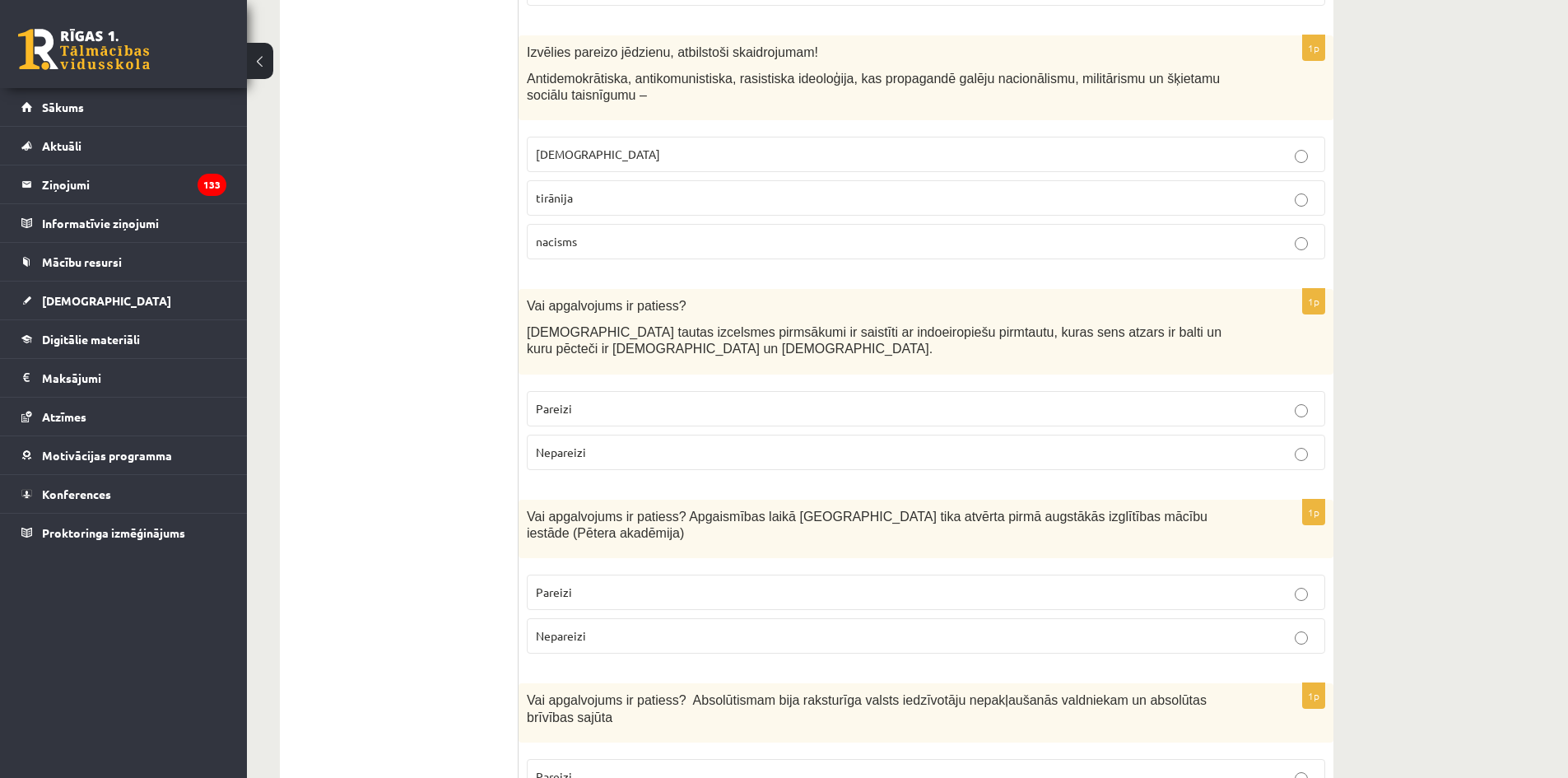
click at [665, 627] on p "Nepareizi" at bounding box center [926, 635] width 780 height 18
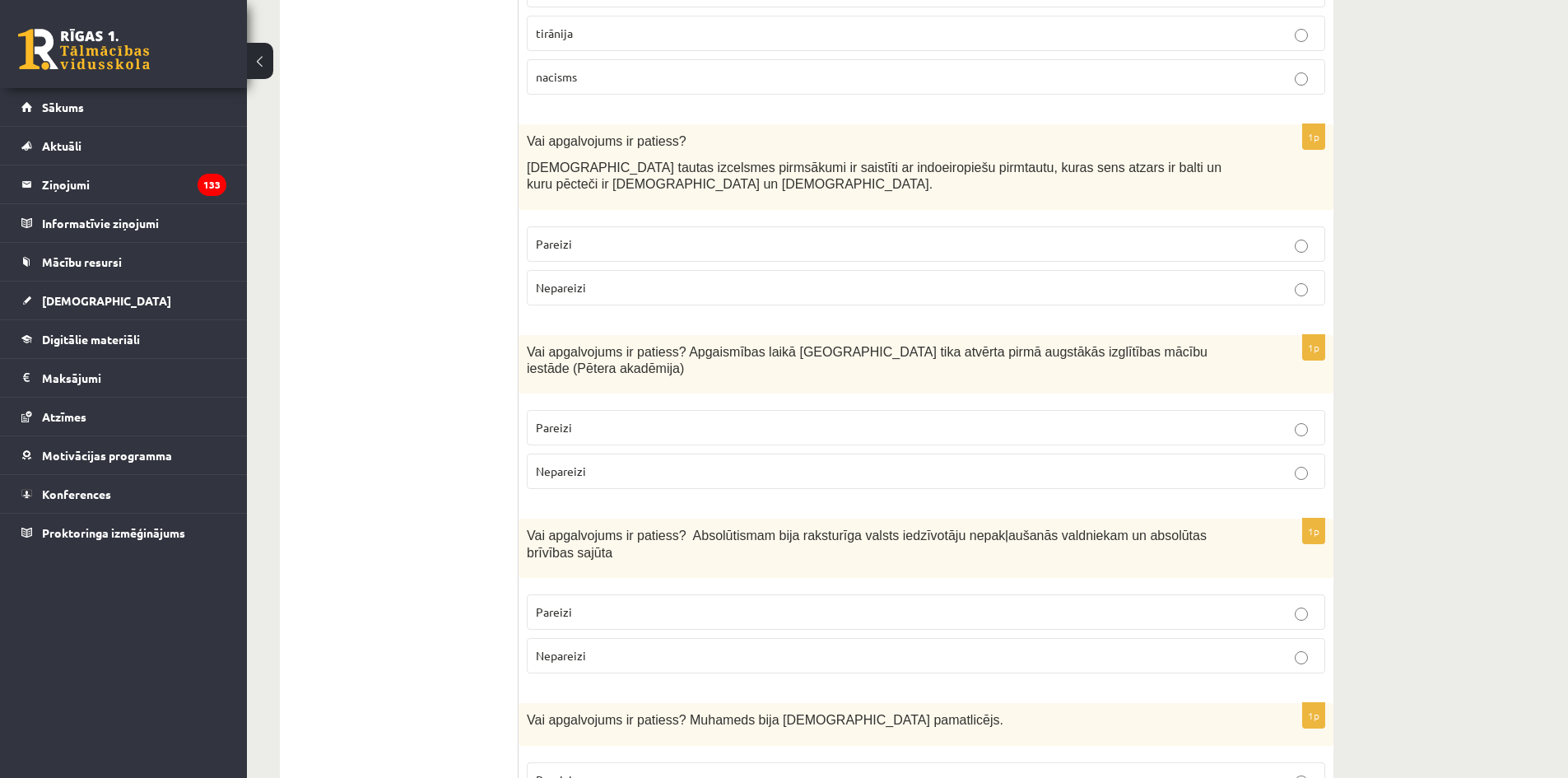
click at [655, 604] on p "Pareizi" at bounding box center [926, 612] width 780 height 18
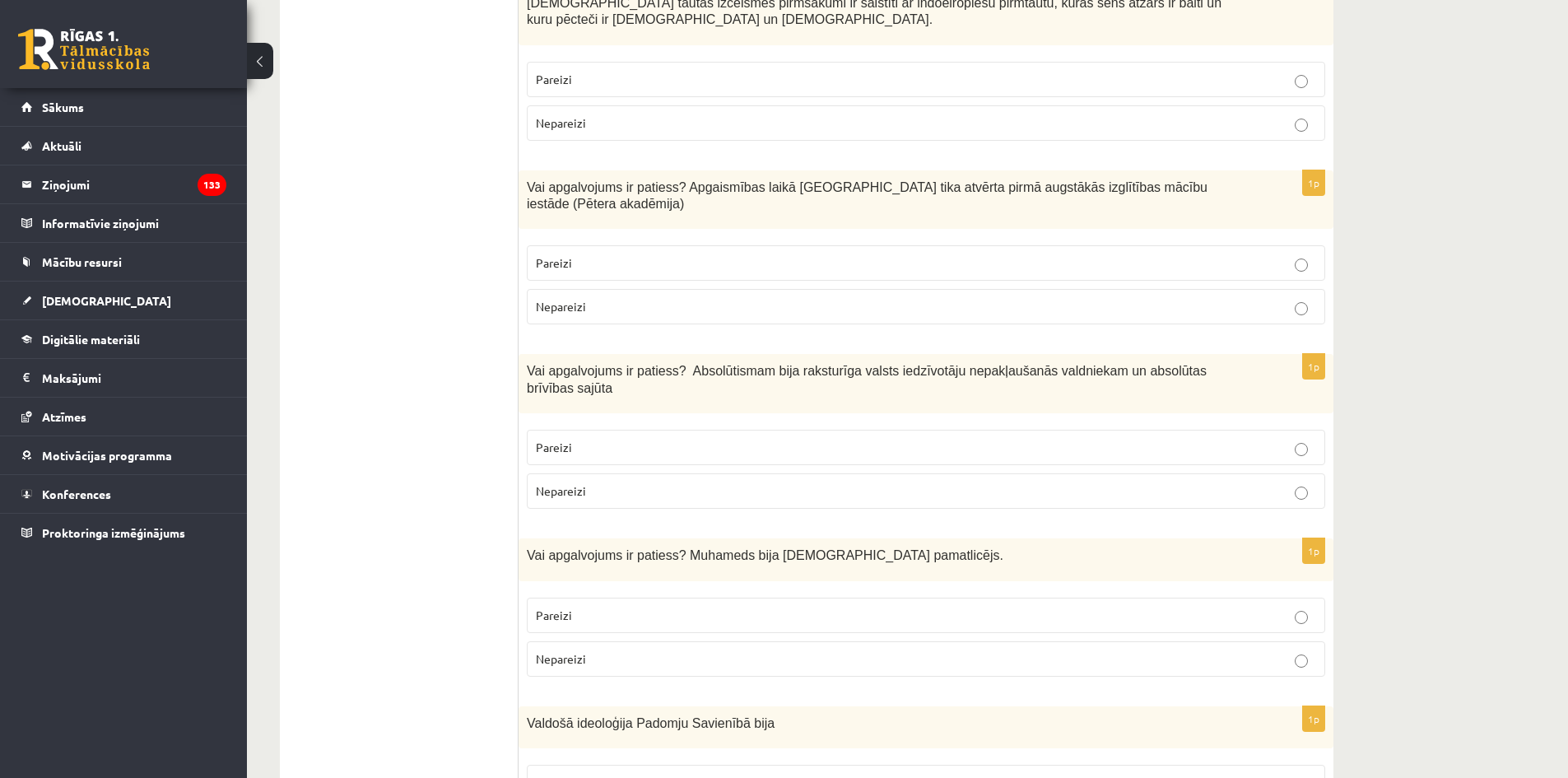
click at [666, 606] on p "Pareizi" at bounding box center [926, 614] width 780 height 18
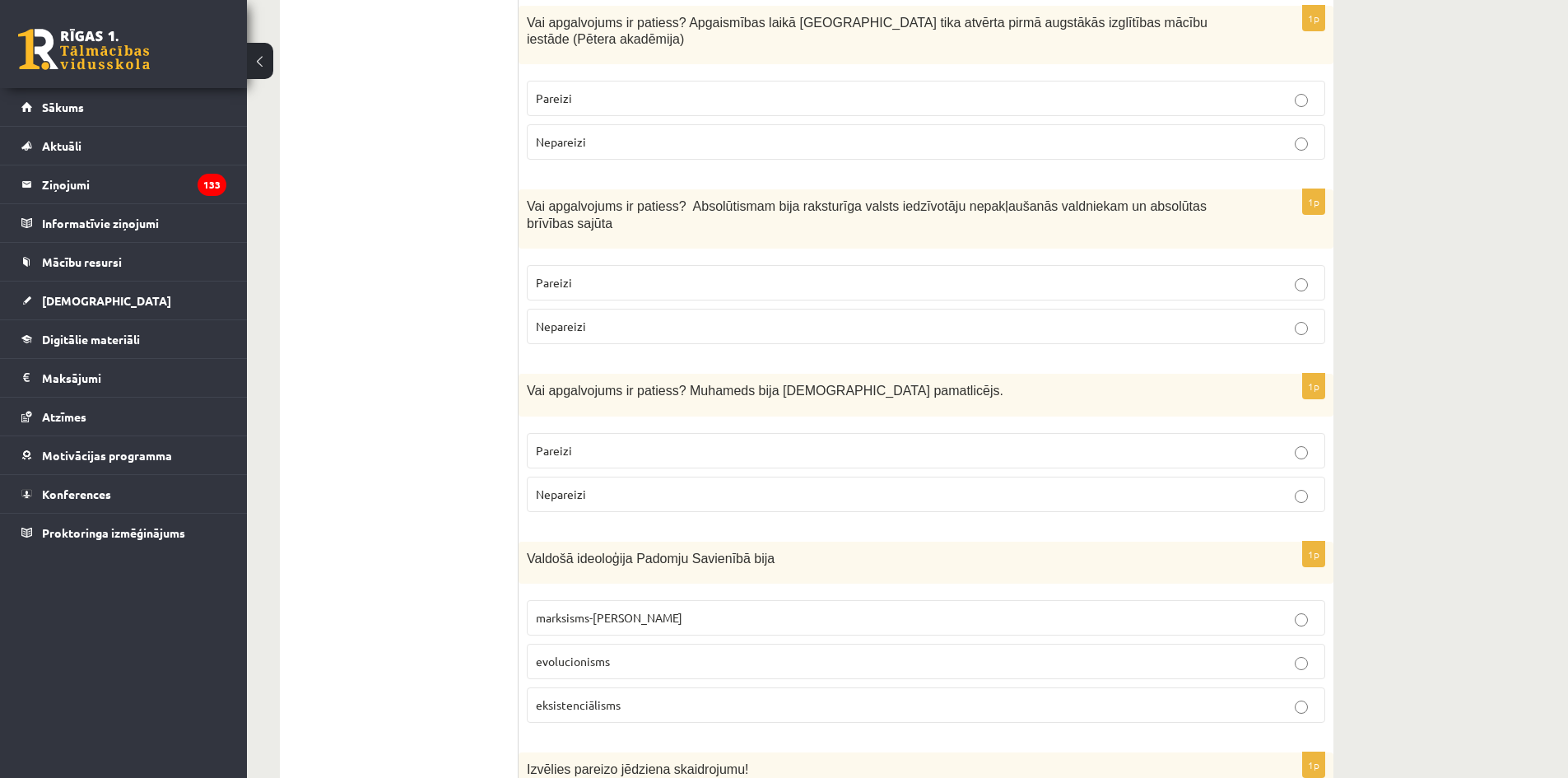
click at [696, 653] on p "evolucionisms" at bounding box center [926, 661] width 780 height 18
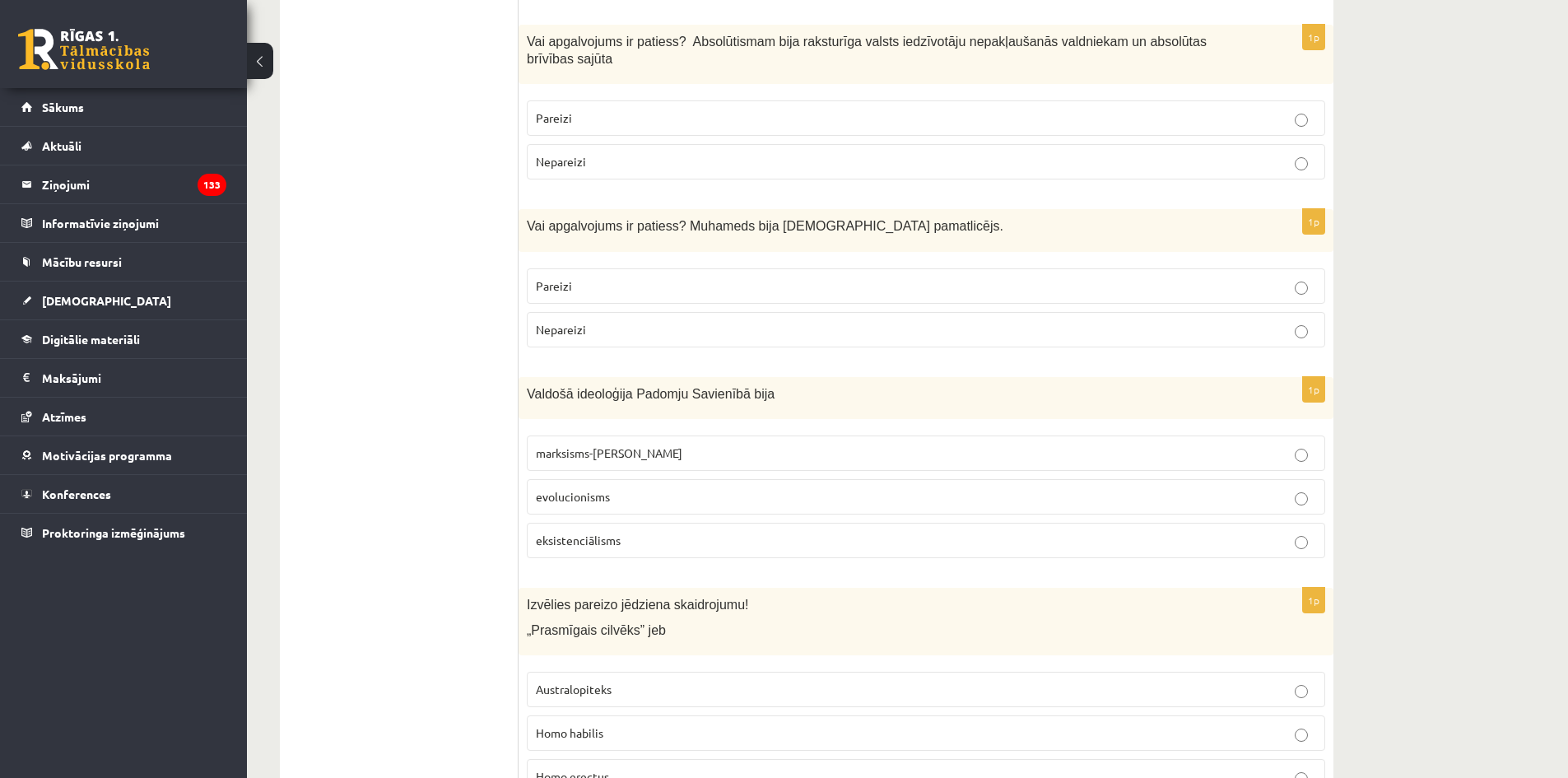
click at [665, 768] on p "Homo erectus" at bounding box center [926, 776] width 780 height 18
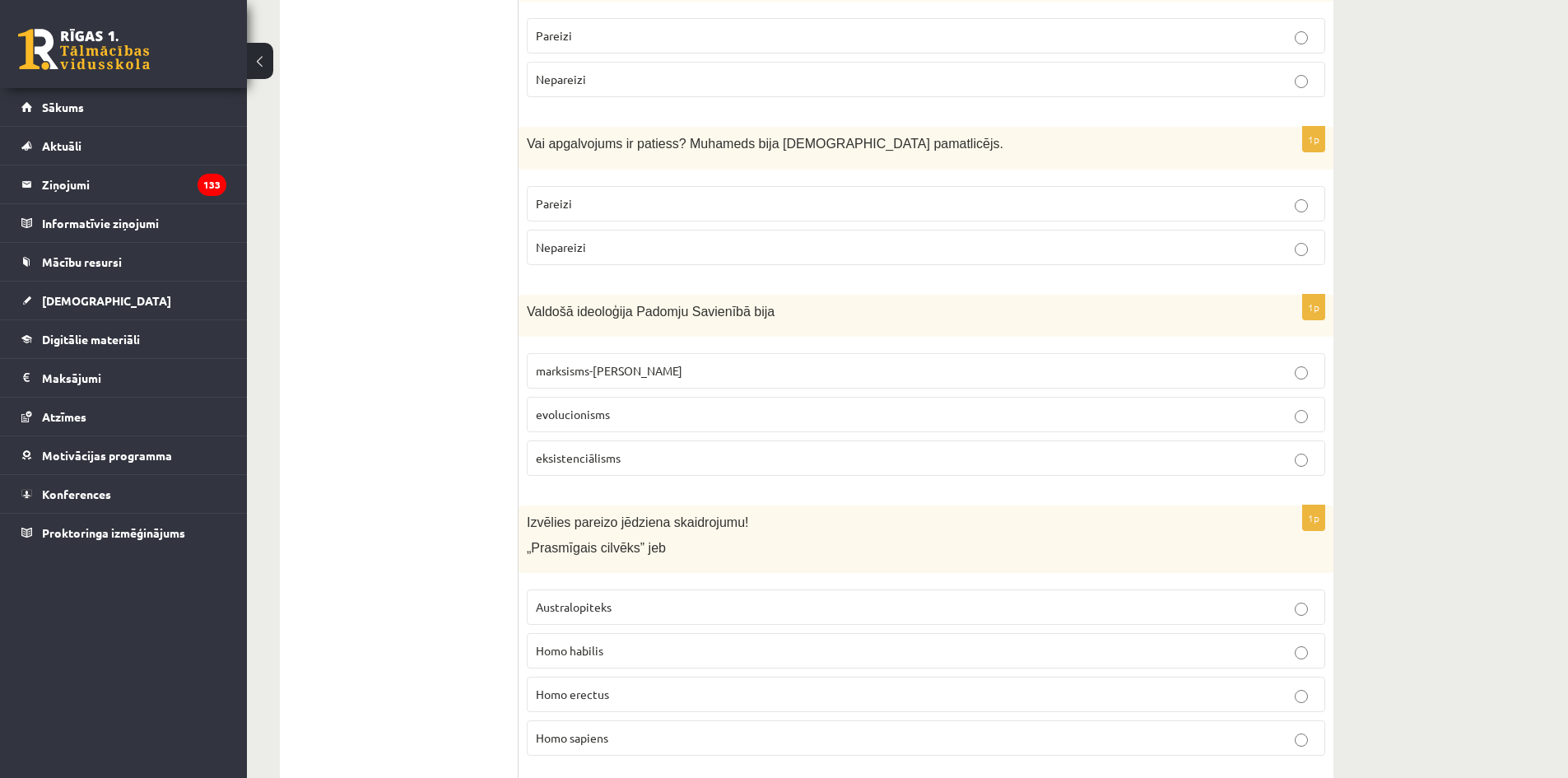
click at [697, 729] on p "Homo sapiens" at bounding box center [926, 737] width 780 height 18
drag, startPoint x: 721, startPoint y: 595, endPoint x: 723, endPoint y: 606, distance: 11.2
click at [721, 685] on p "Homo erectus" at bounding box center [926, 694] width 780 height 18
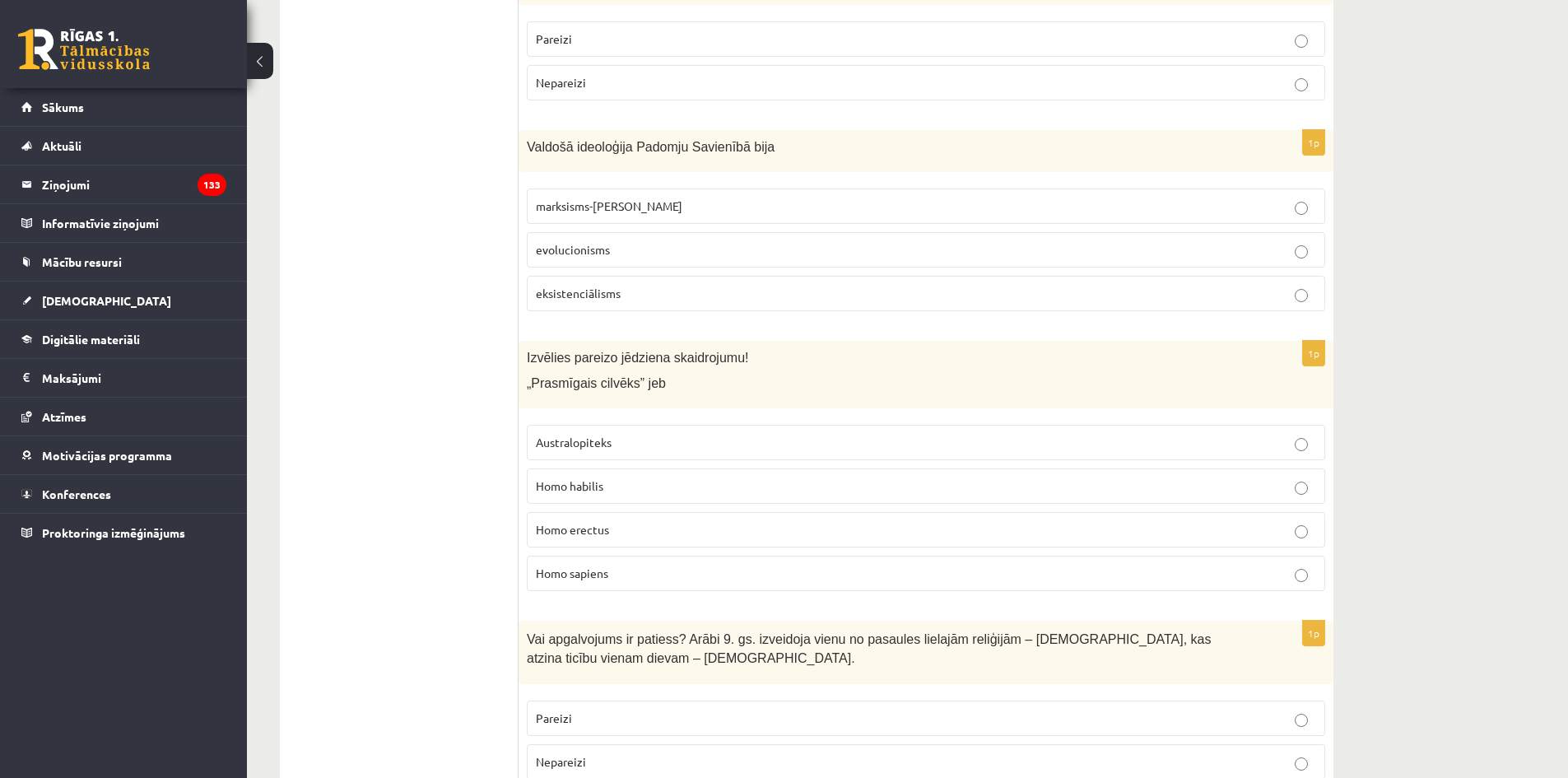
scroll to position [4196, 0]
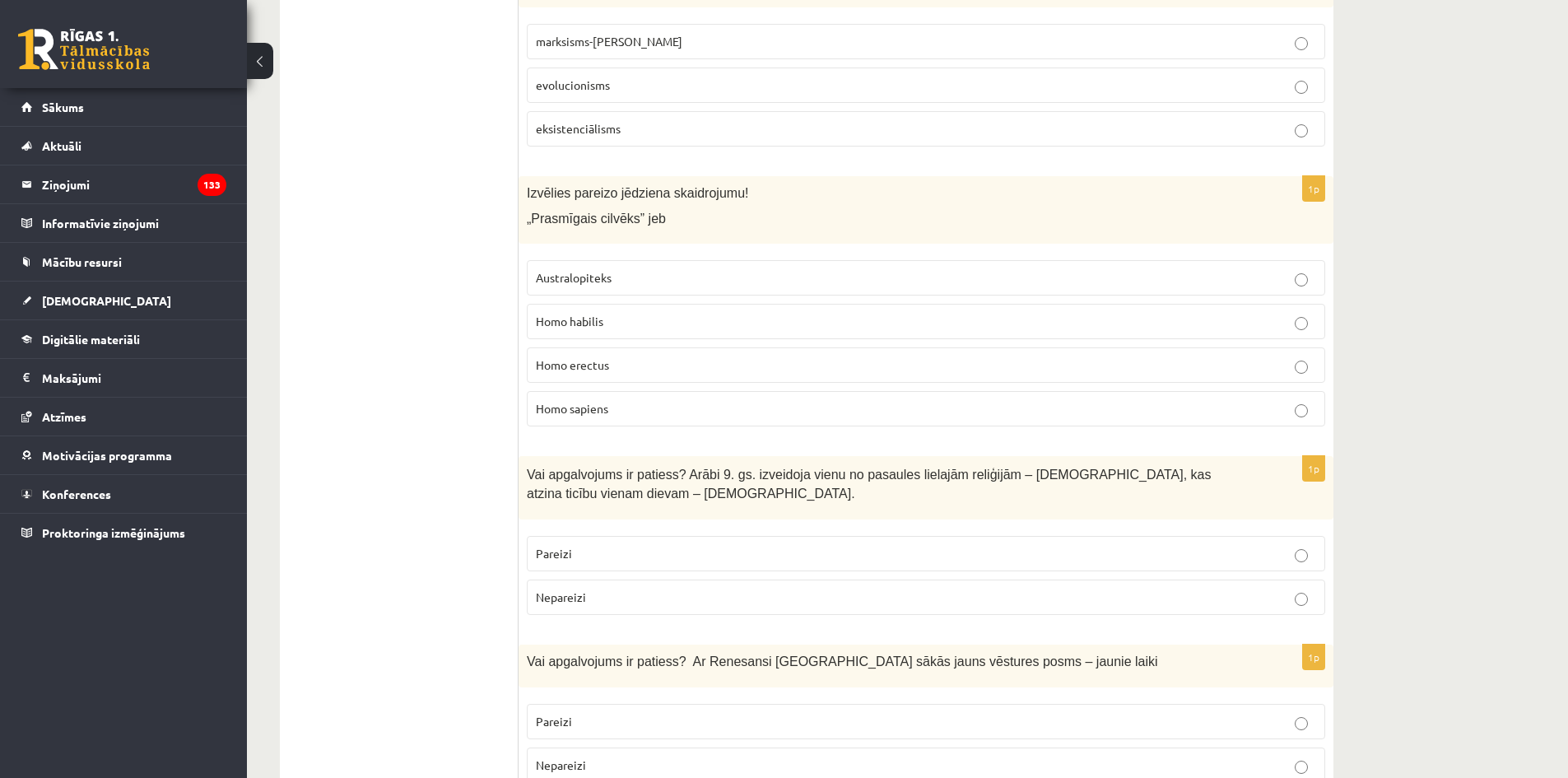
click at [741, 589] on p "Nepareizi" at bounding box center [926, 597] width 780 height 18
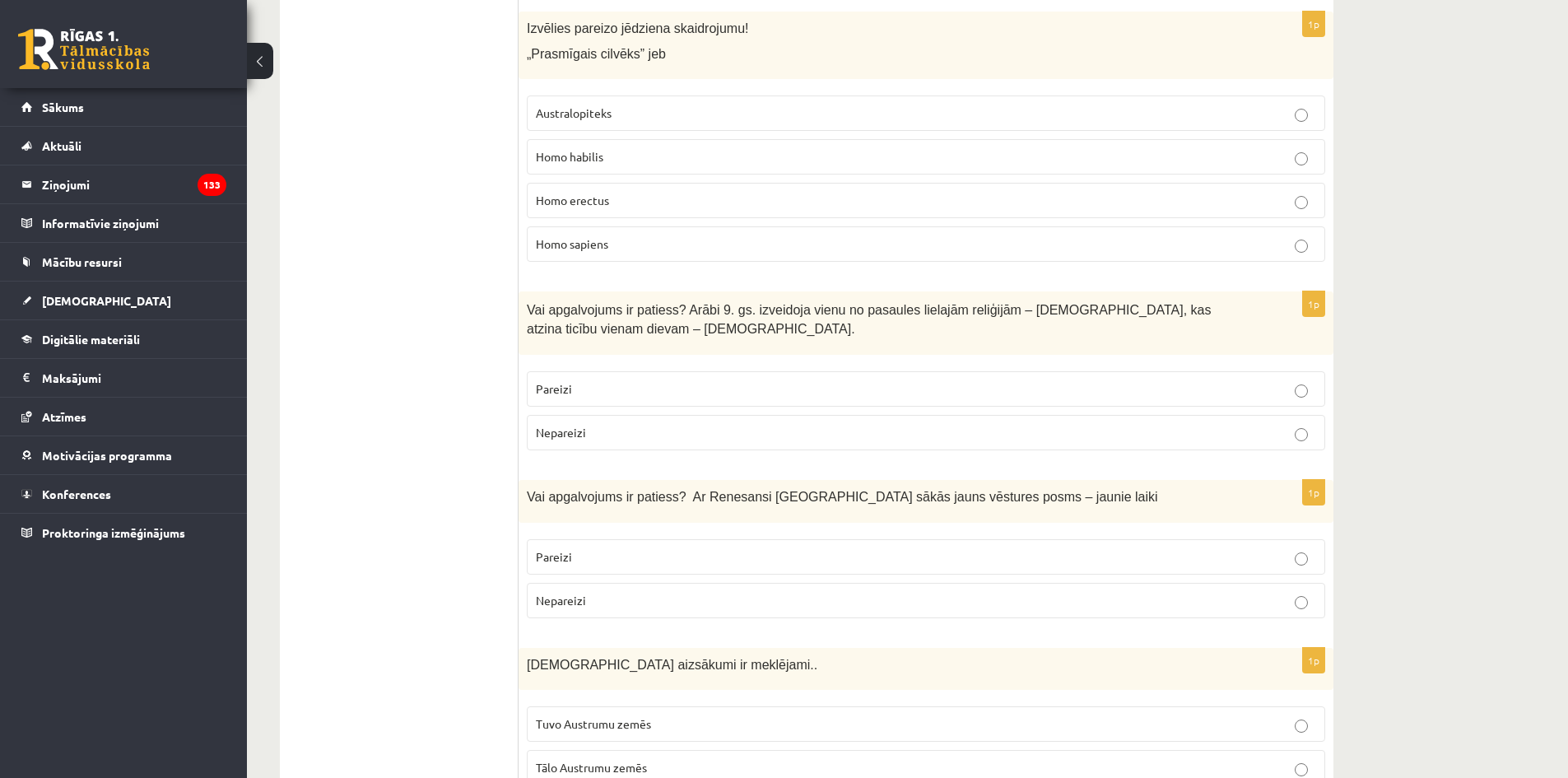
click at [720, 548] on p "Pareizi" at bounding box center [926, 557] width 780 height 18
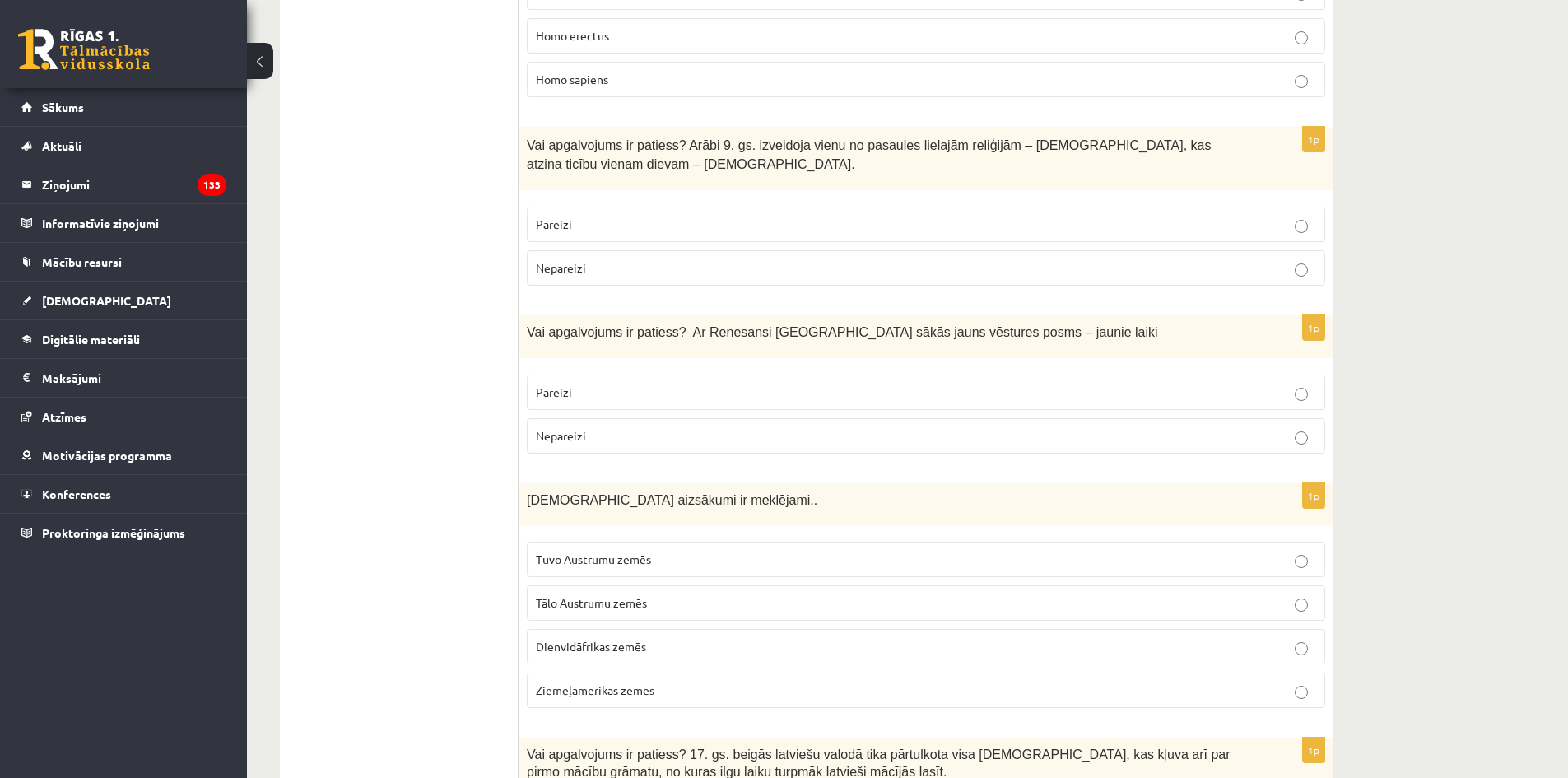
click at [706, 594] on p "Tālo Austrumu zemēs" at bounding box center [926, 603] width 780 height 18
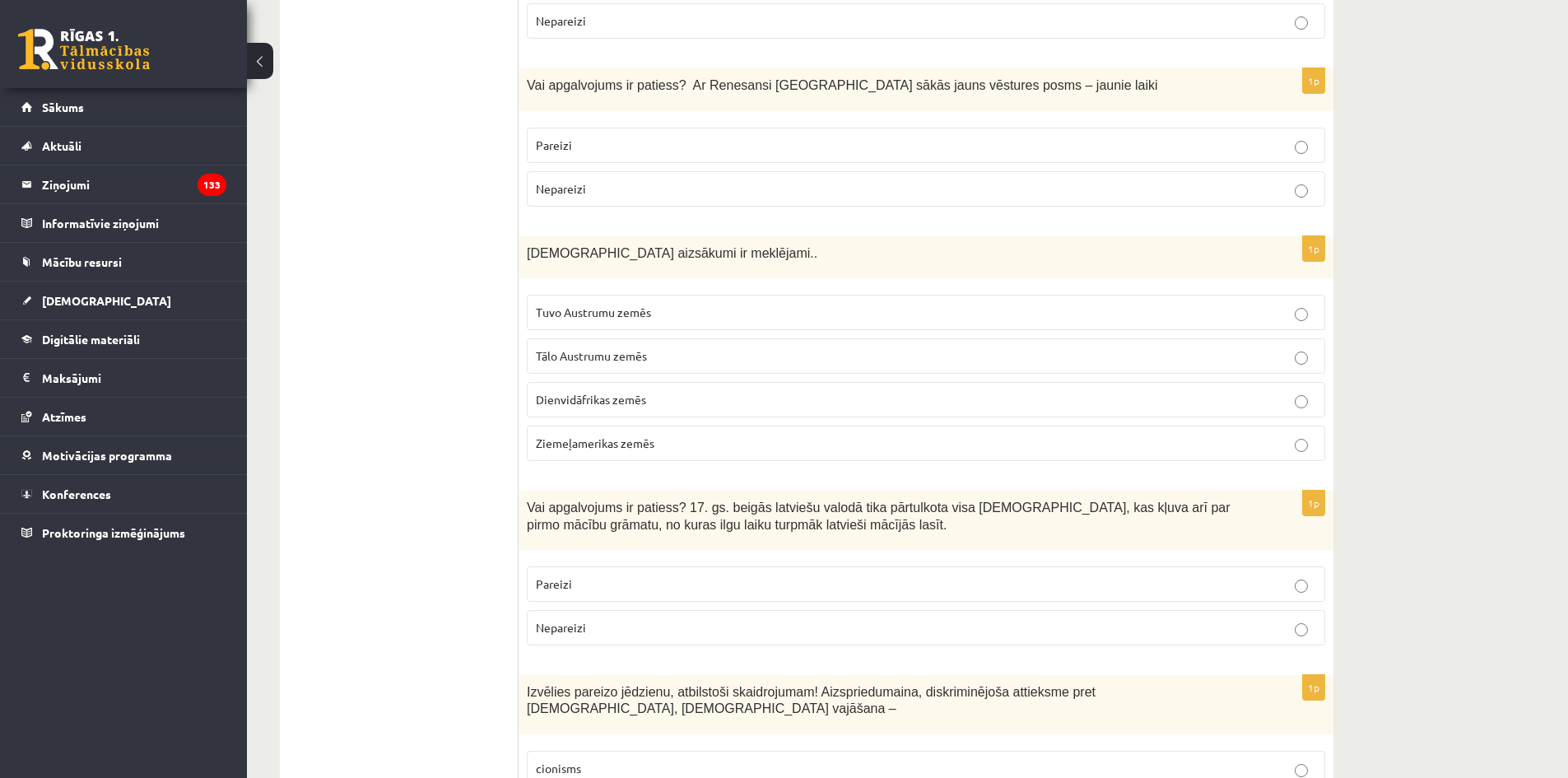
click at [691, 575] on p "Pareizi" at bounding box center [926, 584] width 780 height 18
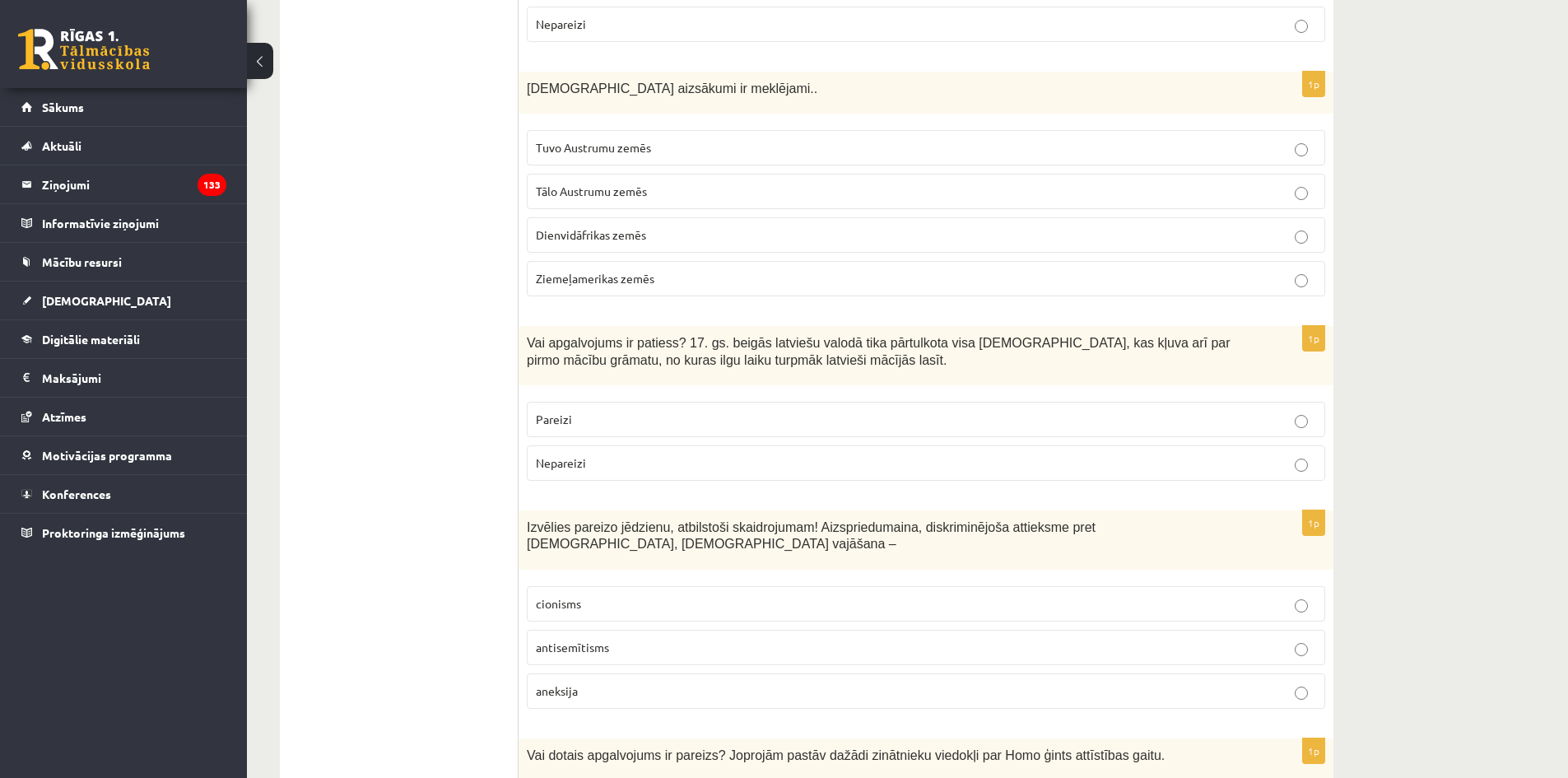
click at [695, 629] on label "antisemītisms" at bounding box center [926, 647] width 798 height 35
click at [695, 682] on p "aneksija" at bounding box center [926, 690] width 780 height 18
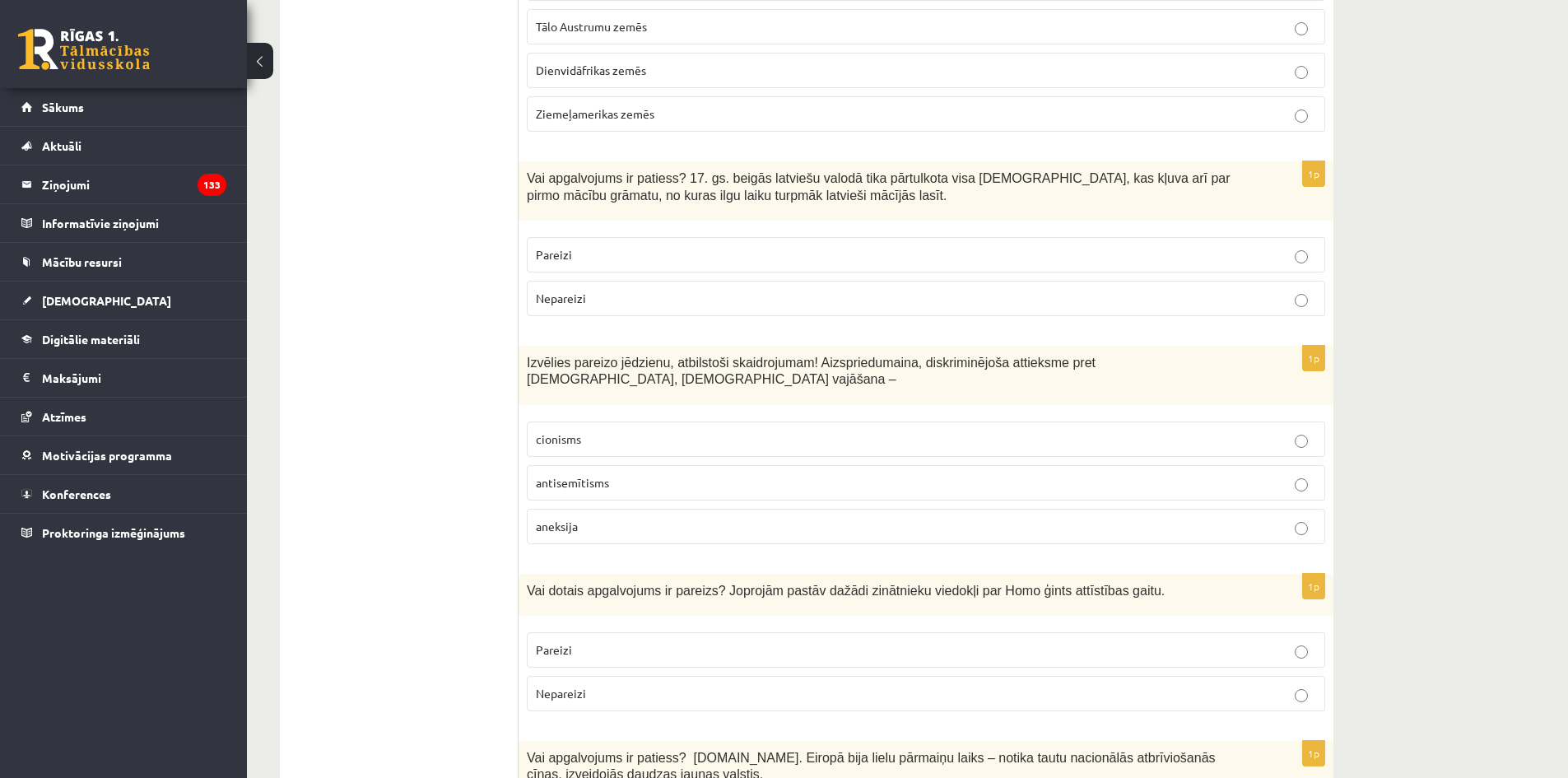
click at [691, 641] on p "Pareizi" at bounding box center [926, 649] width 780 height 18
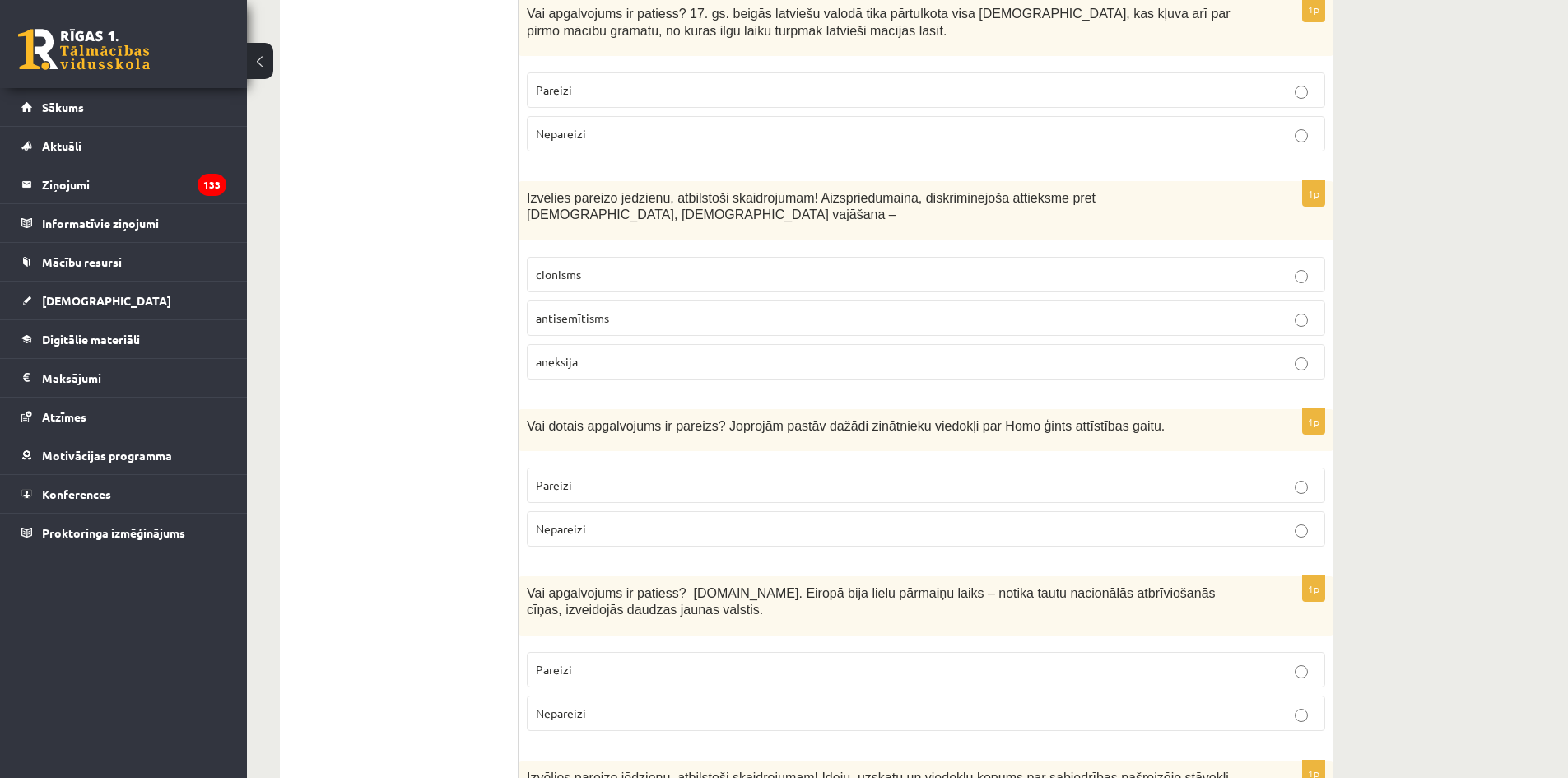
click at [675, 705] on p "Nepareizi" at bounding box center [926, 713] width 780 height 18
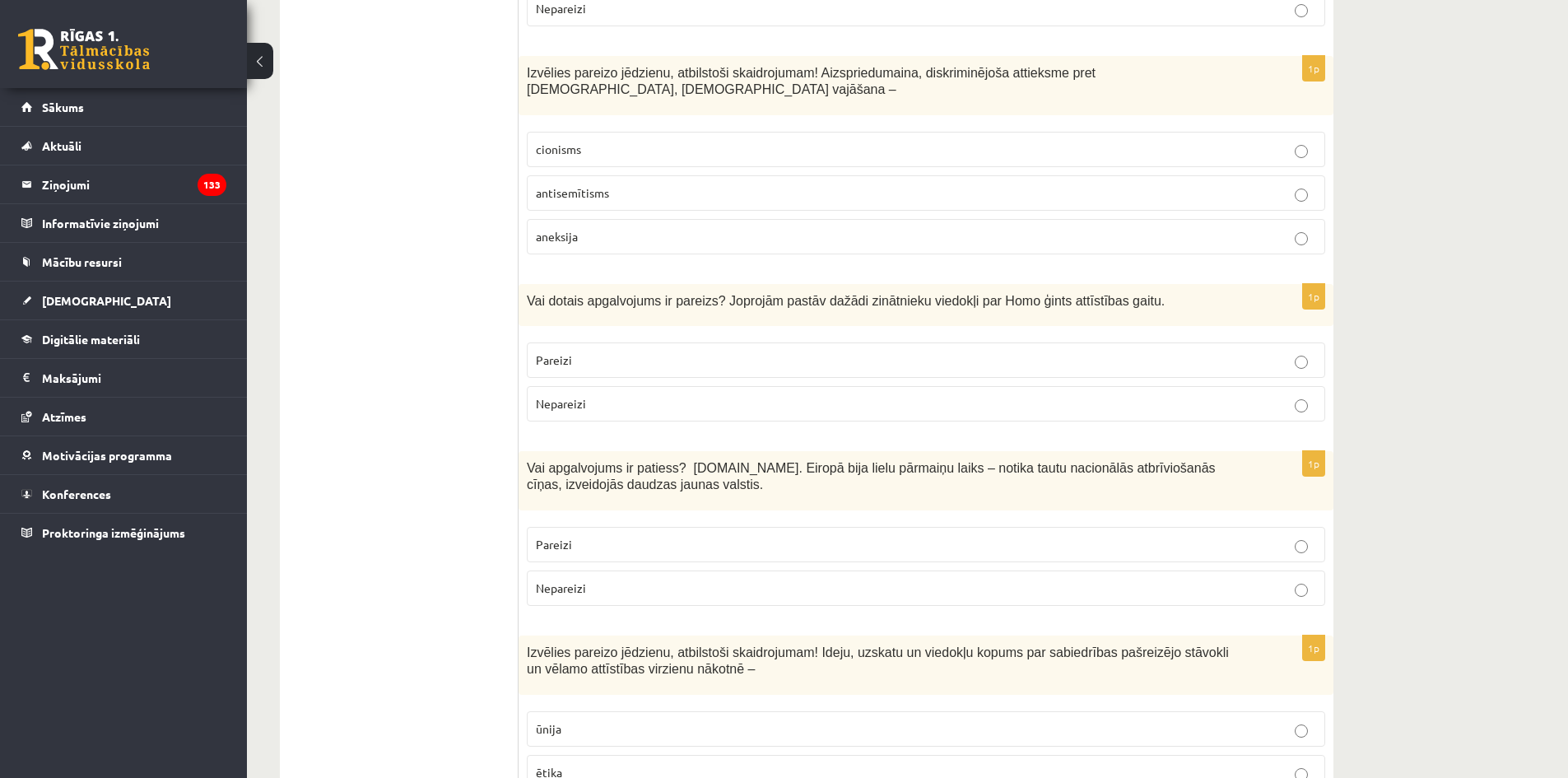
click at [660, 720] on p "ūnija" at bounding box center [926, 729] width 780 height 18
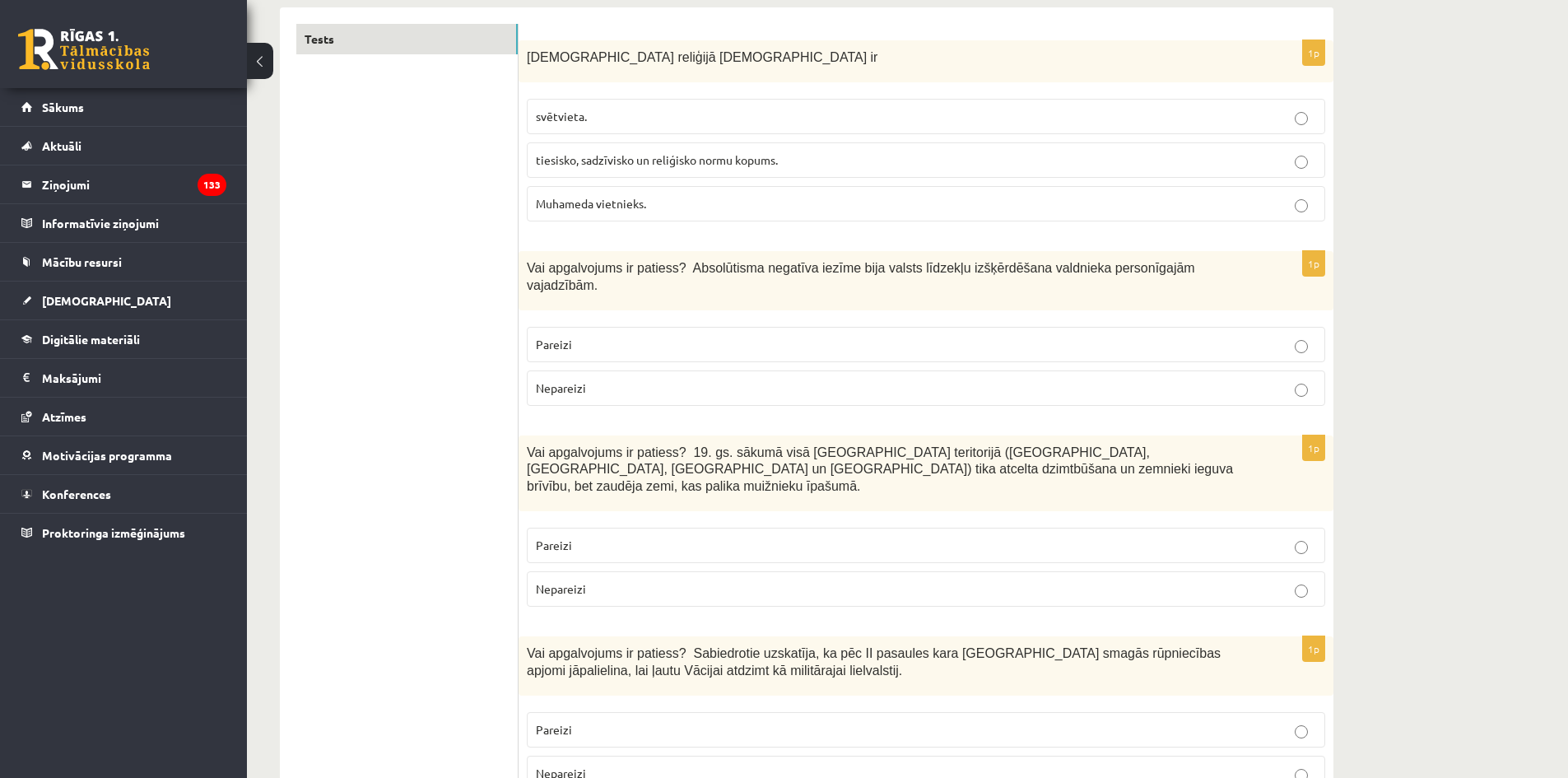
scroll to position [0, 0]
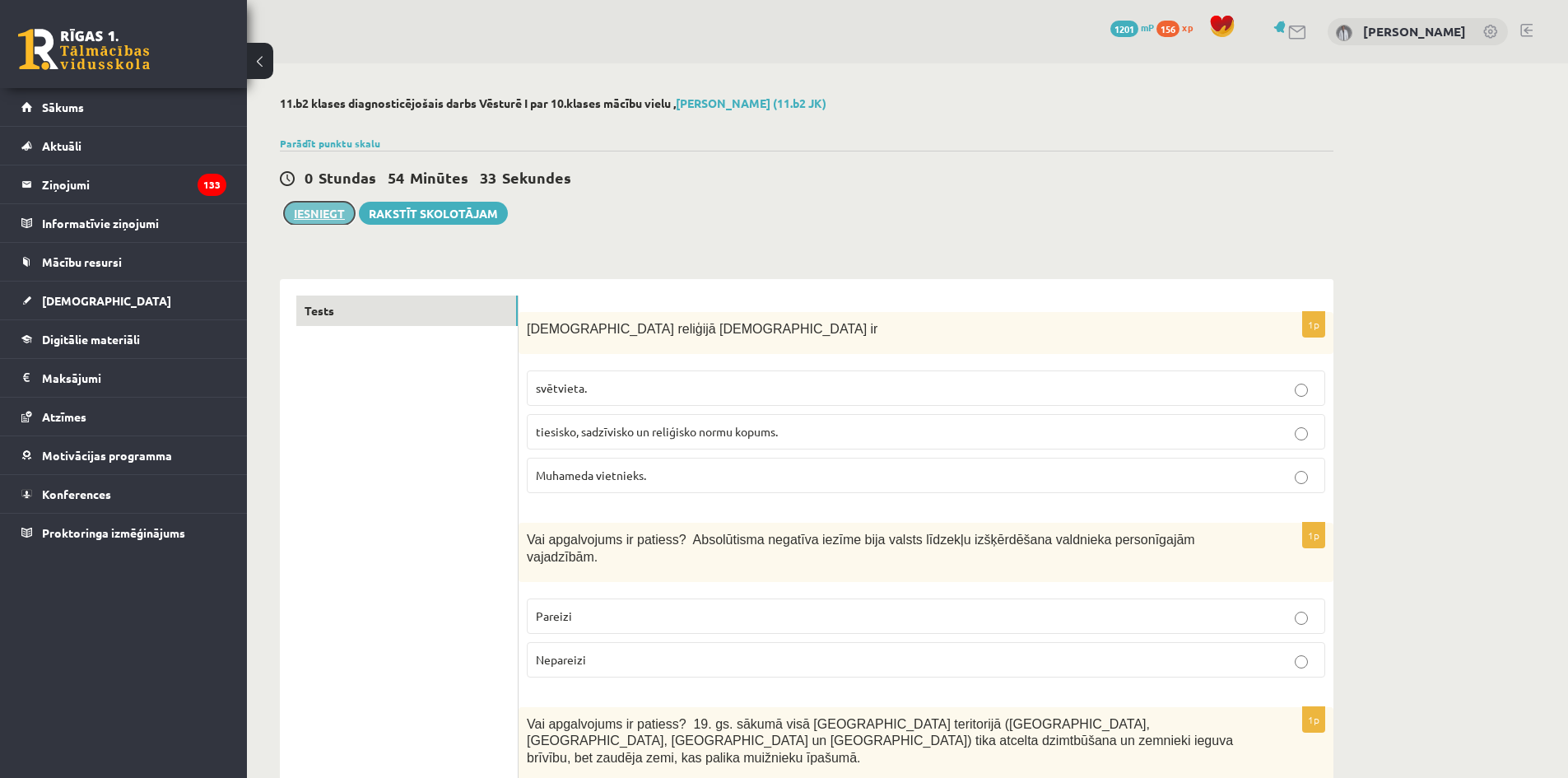
click at [301, 208] on button "Iesniegt" at bounding box center [319, 214] width 71 height 23
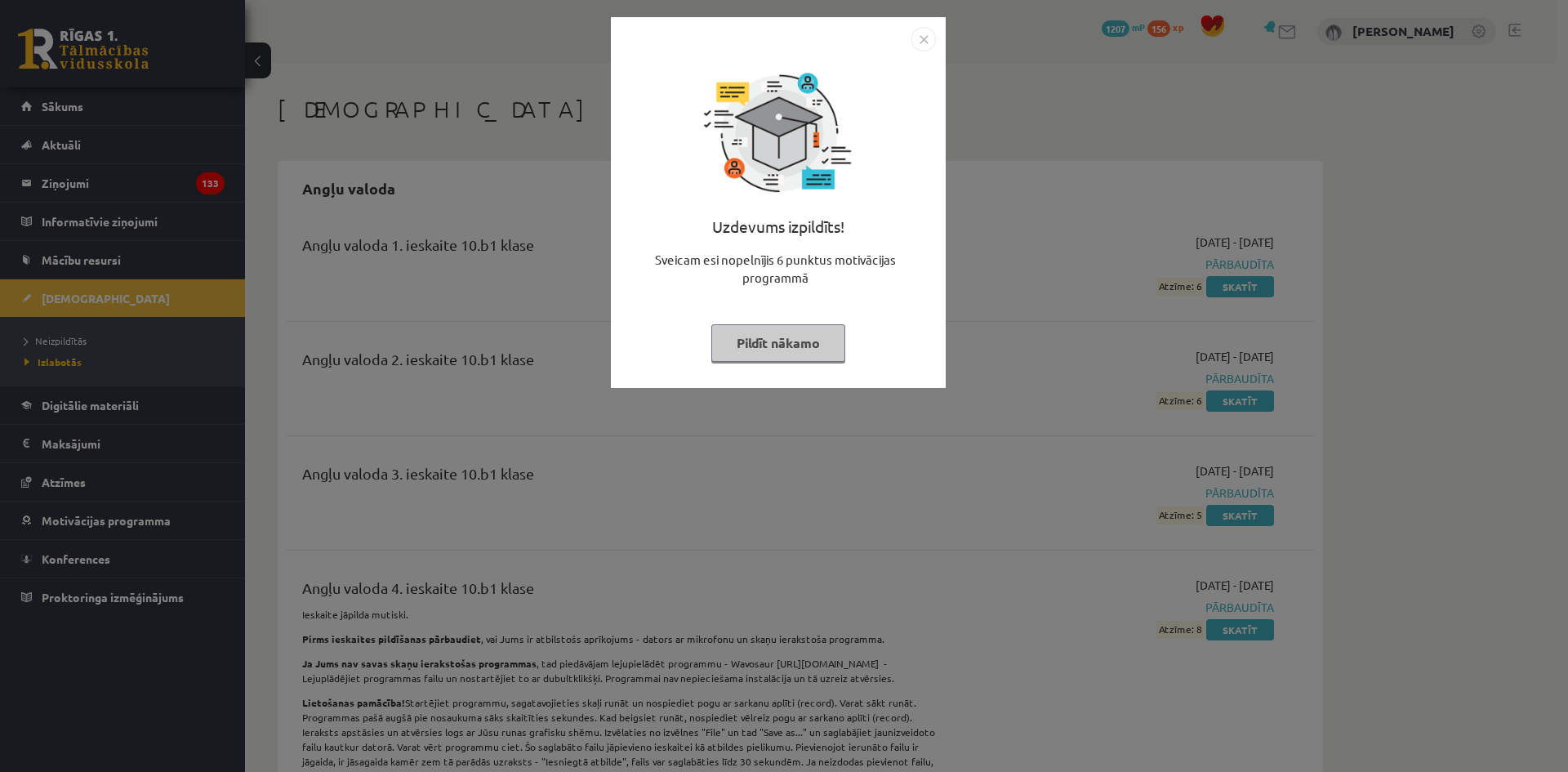
click at [932, 31] on img "Close" at bounding box center [924, 40] width 25 height 25
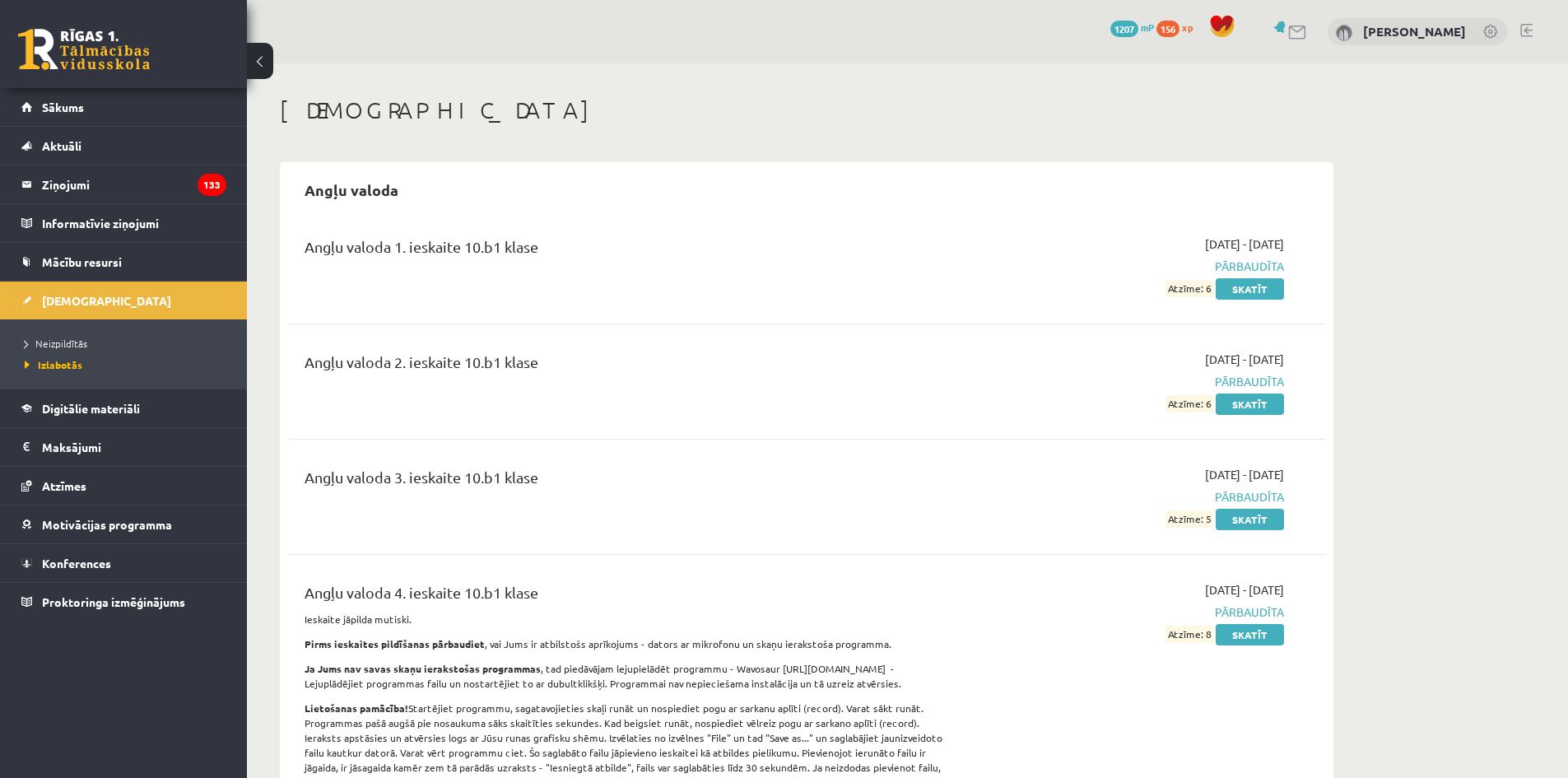
click at [68, 331] on ul "Neizpildītās Izlabotās" at bounding box center [124, 353] width 247 height 69
click at [66, 336] on link "Neizpildītās" at bounding box center [128, 343] width 205 height 15
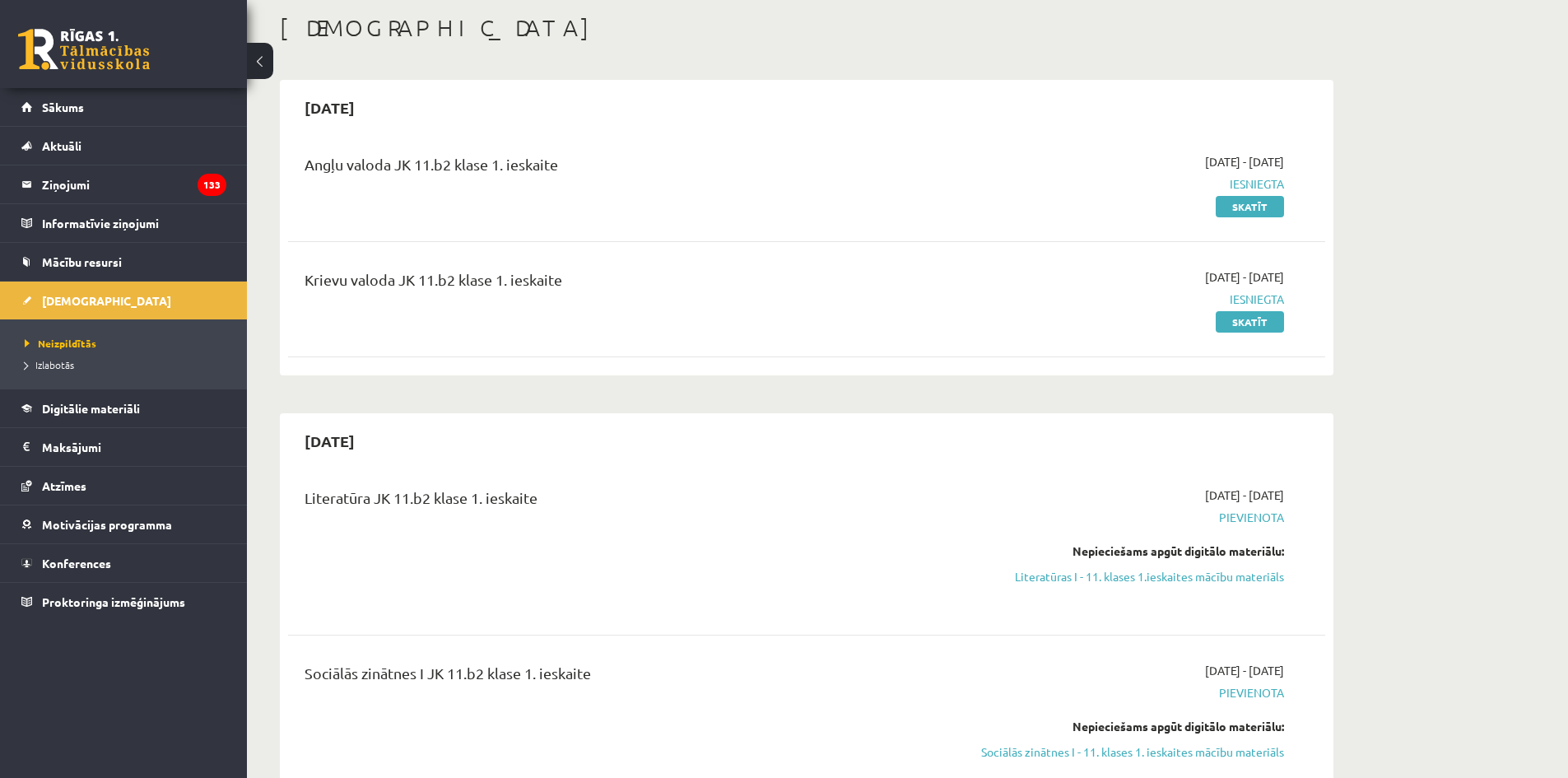
scroll to position [164, 0]
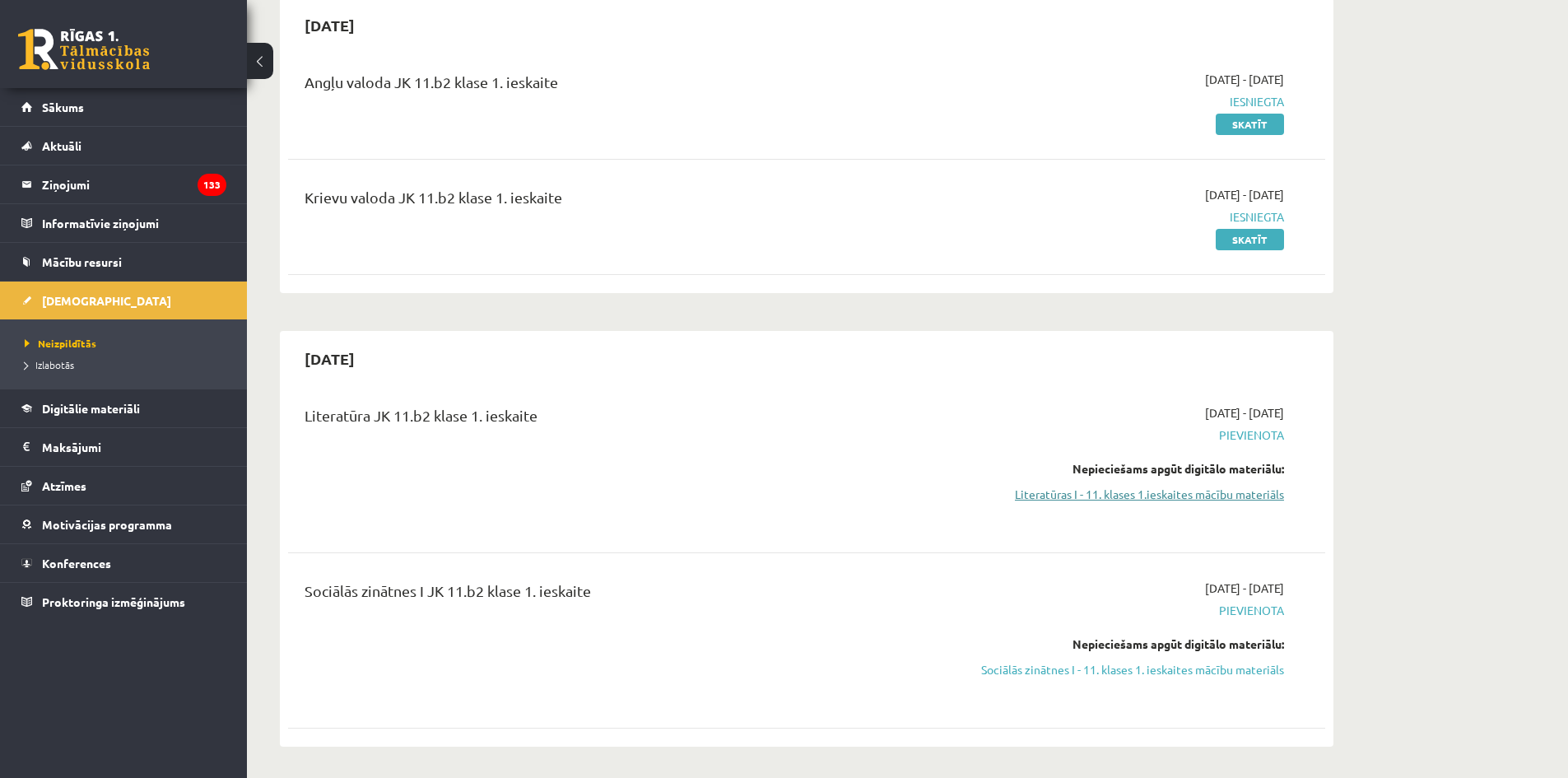
click at [1115, 493] on link "Literatūras I - 11. klases 1.ieskaites mācību materiāls" at bounding box center [1129, 494] width 311 height 18
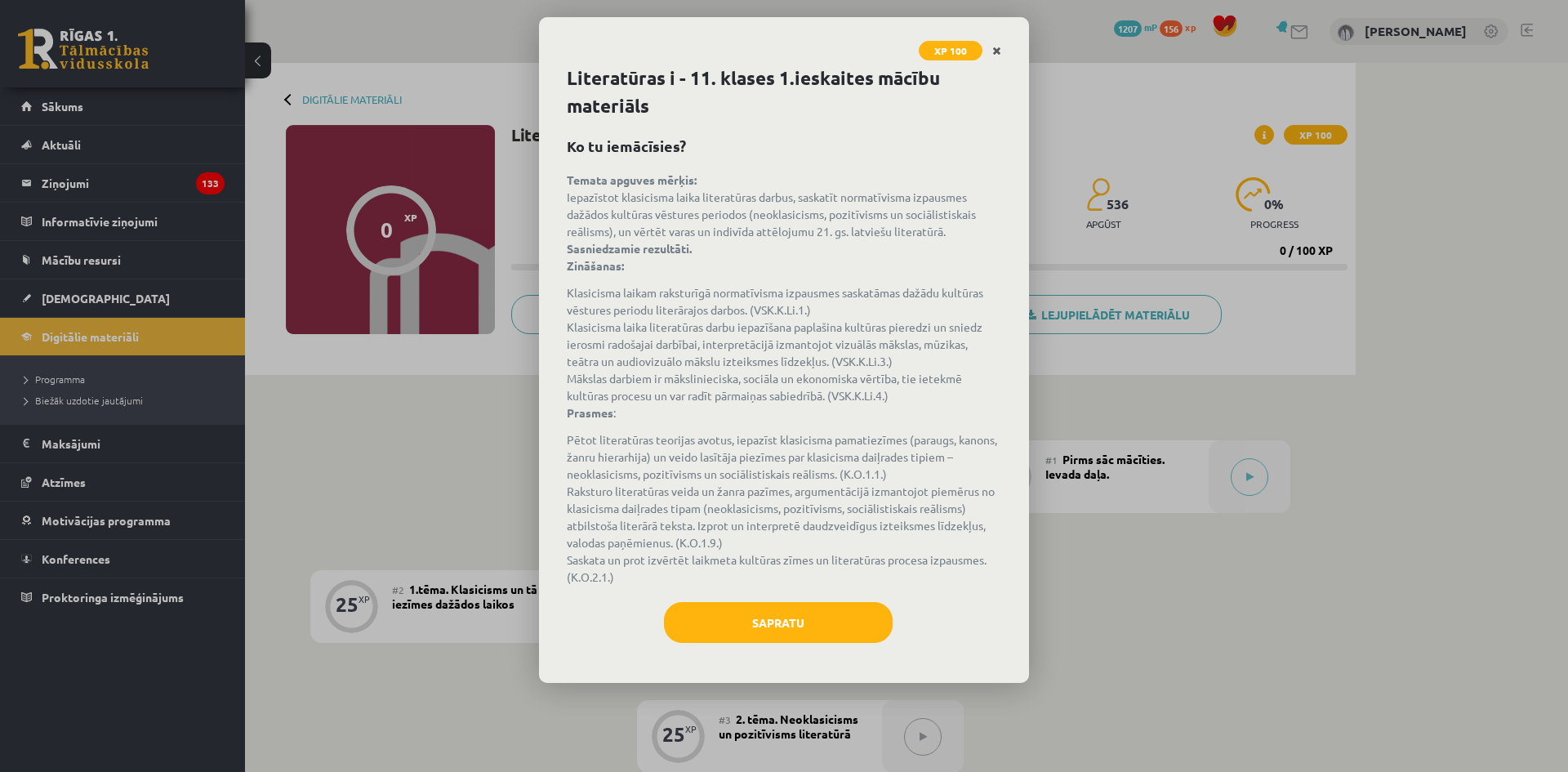
click at [989, 46] on link "Close" at bounding box center [996, 51] width 29 height 31
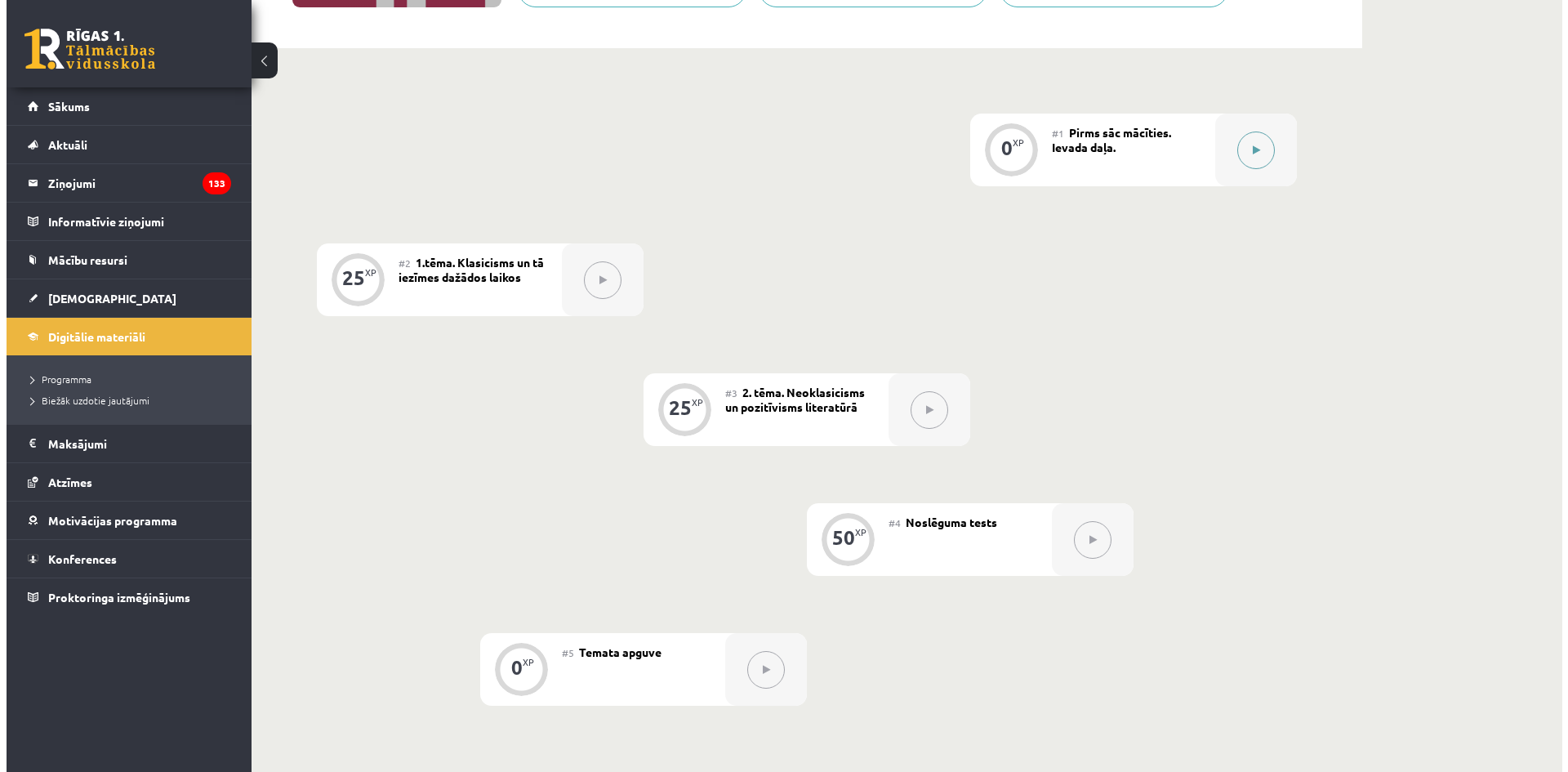
scroll to position [163, 0]
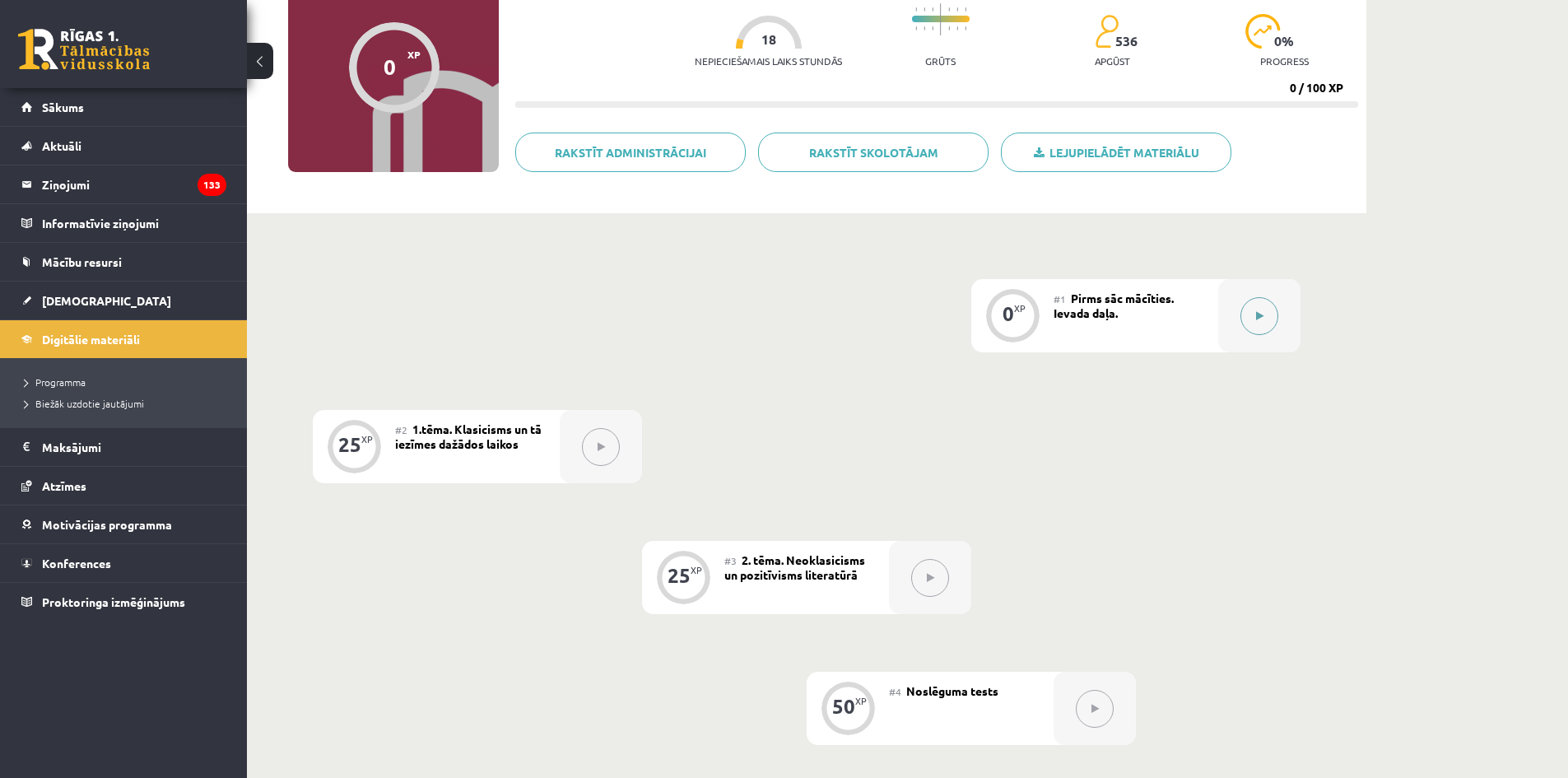
click at [1252, 326] on button at bounding box center [1259, 316] width 38 height 38
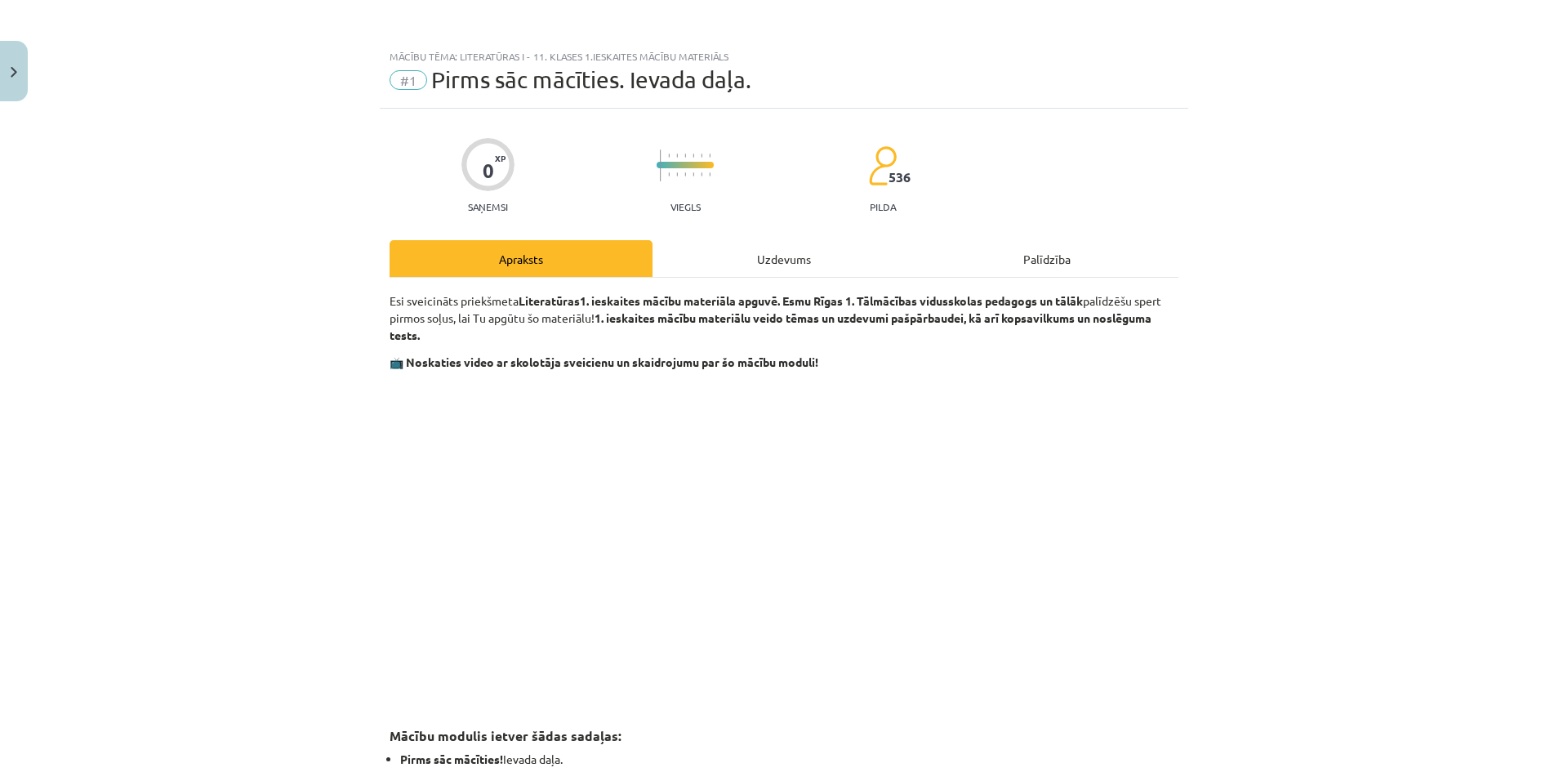
click at [873, 257] on div "Uzdevums" at bounding box center [784, 258] width 263 height 36
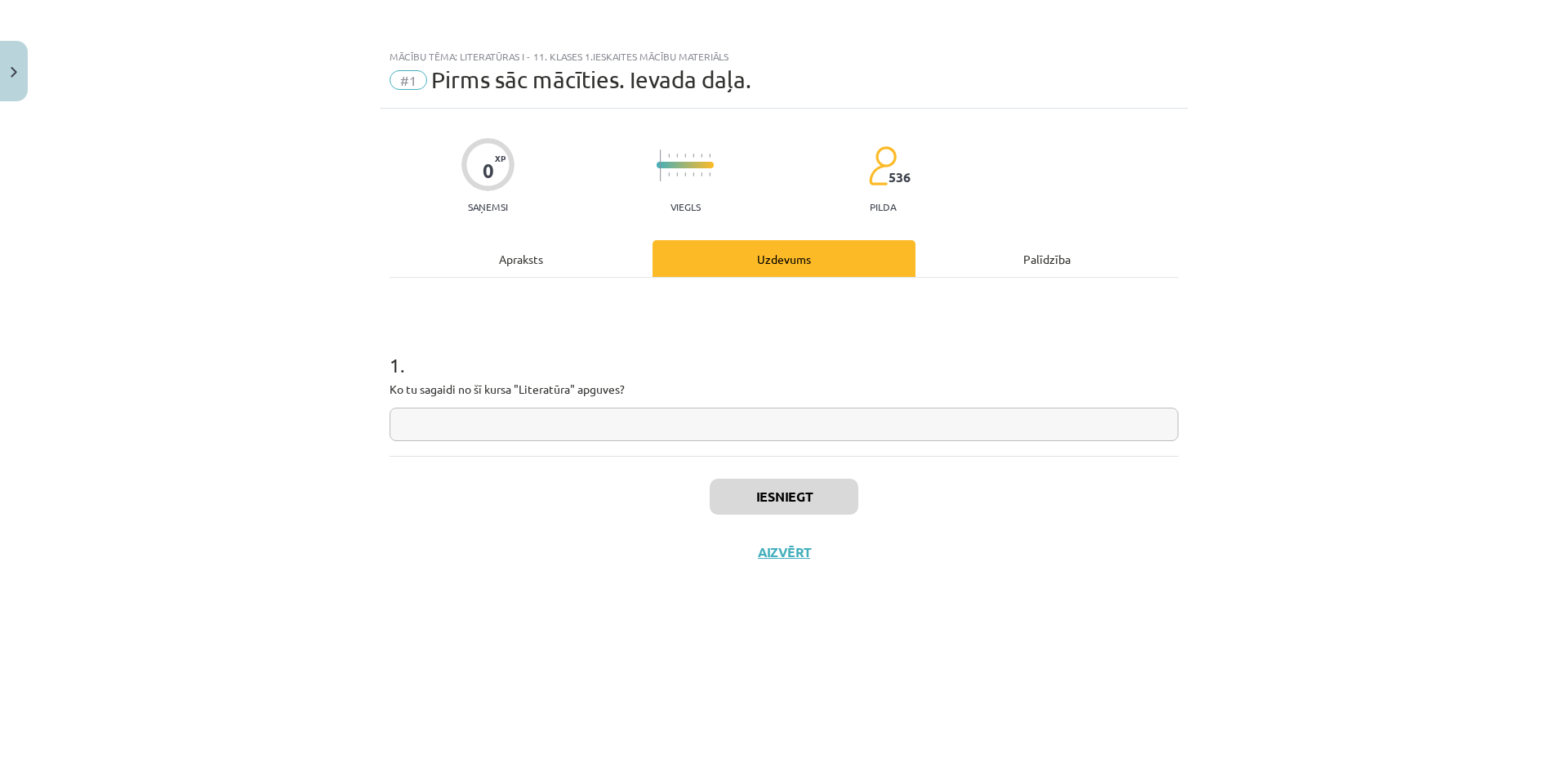
click at [764, 427] on input "text" at bounding box center [784, 424] width 789 height 33
type input "*"
click at [760, 499] on button "Iesniegt" at bounding box center [784, 496] width 148 height 36
click at [798, 570] on button "Nākamā nodarbība" at bounding box center [784, 562] width 160 height 37
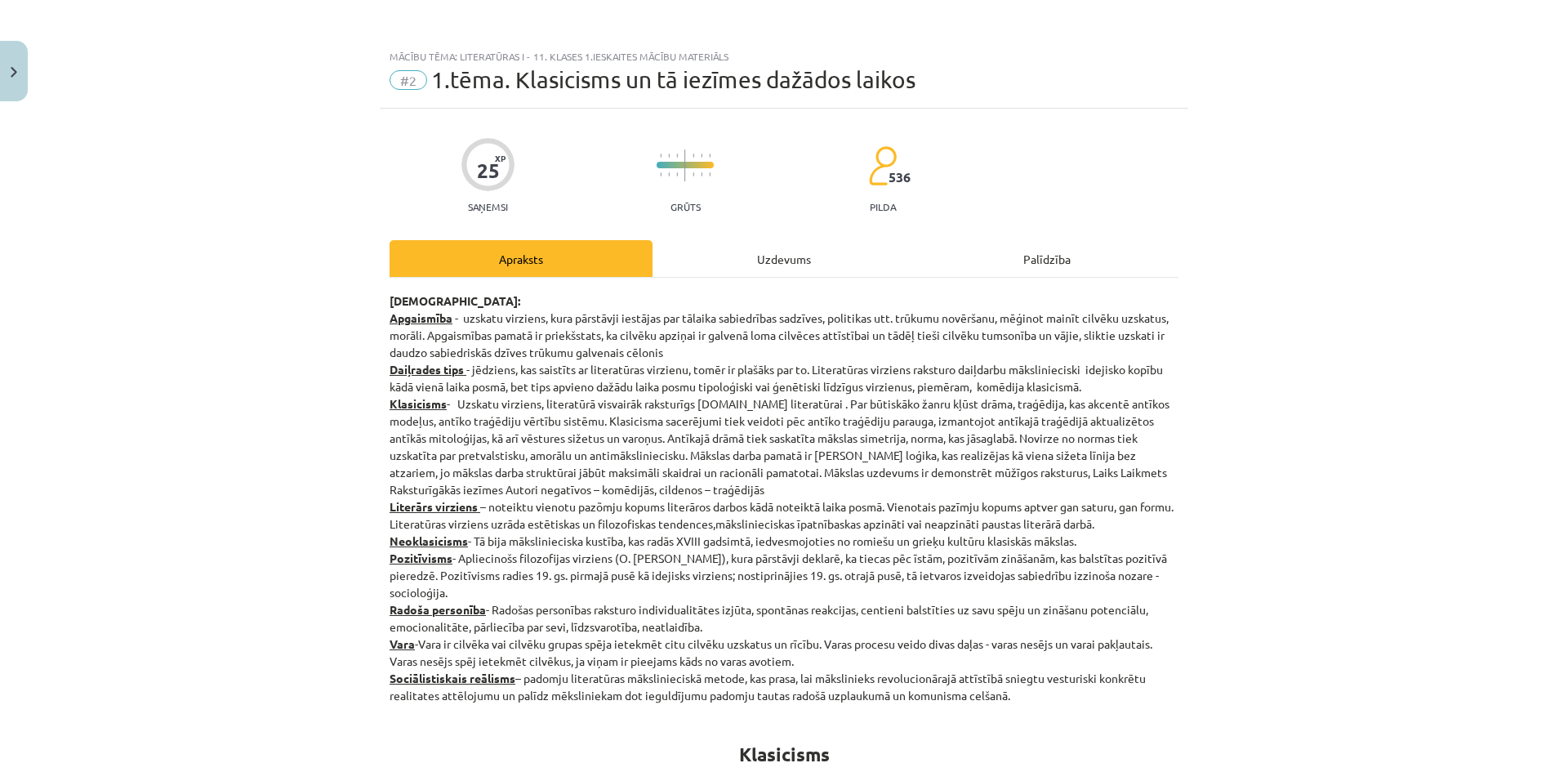
click at [756, 267] on div "Uzdevums" at bounding box center [784, 258] width 263 height 36
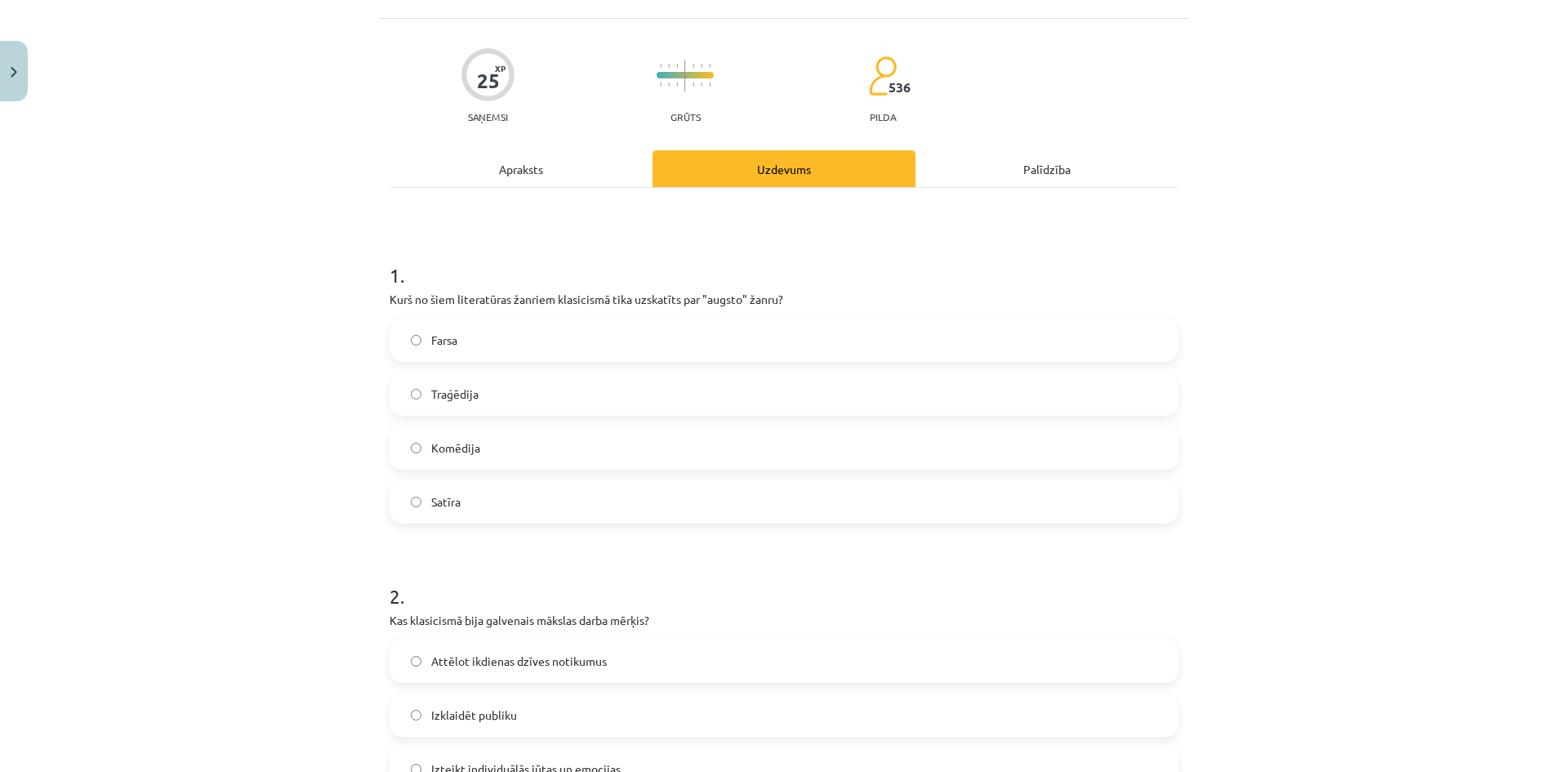
scroll to position [8, 0]
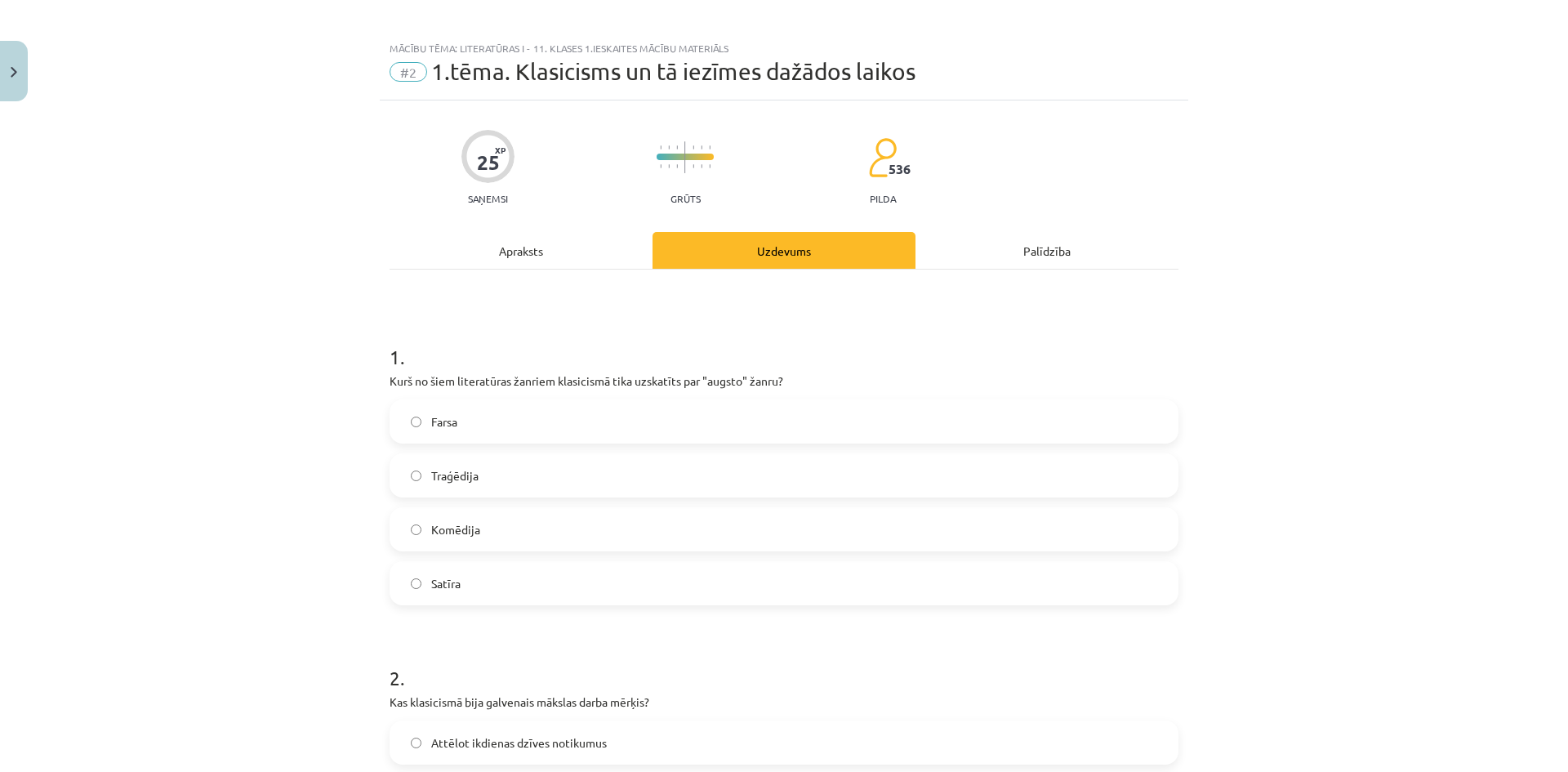
click at [550, 234] on div "Apraksts" at bounding box center [520, 250] width 263 height 36
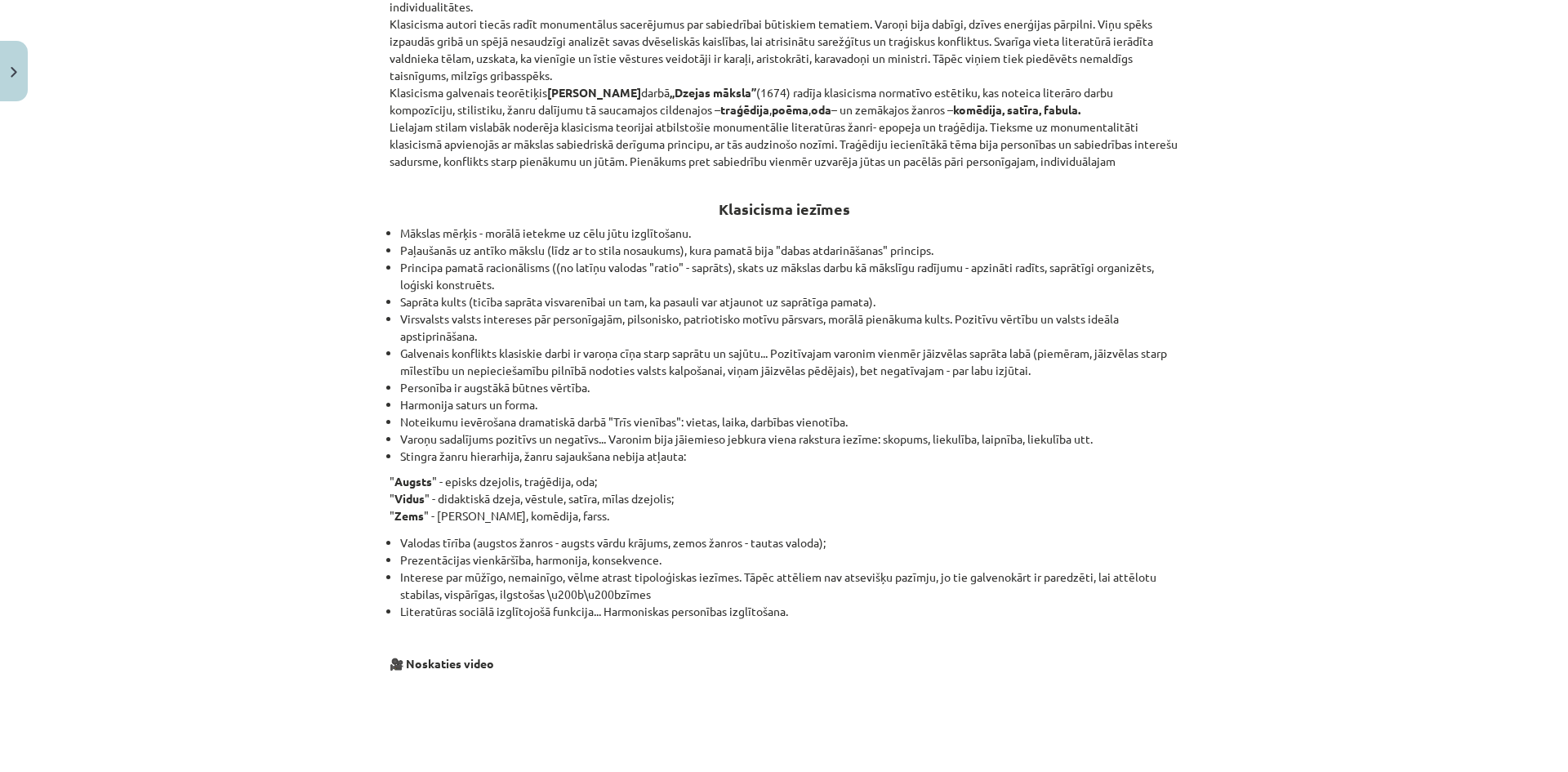
scroll to position [0, 0]
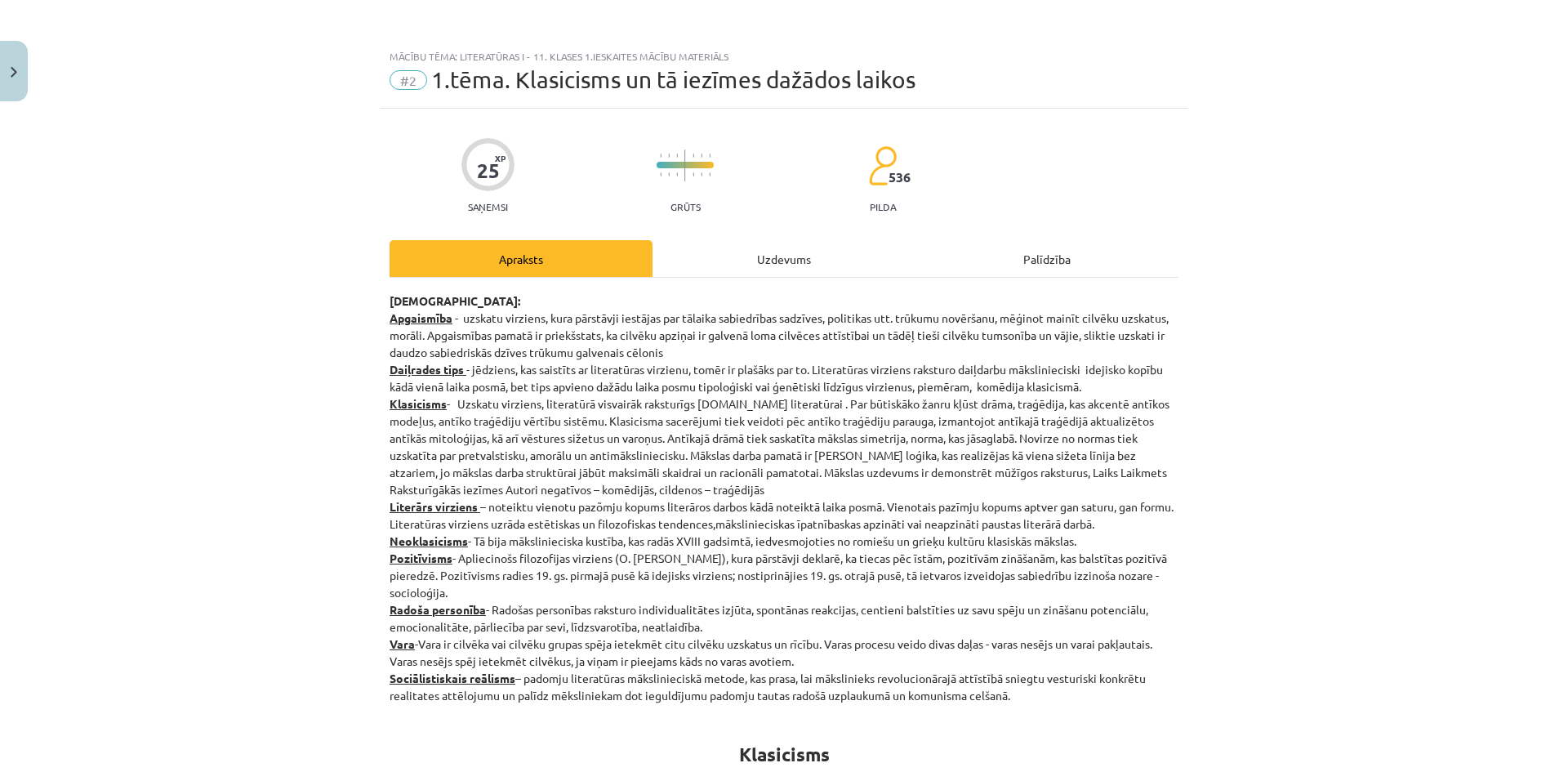
click at [675, 262] on div "Uzdevums" at bounding box center [784, 258] width 263 height 36
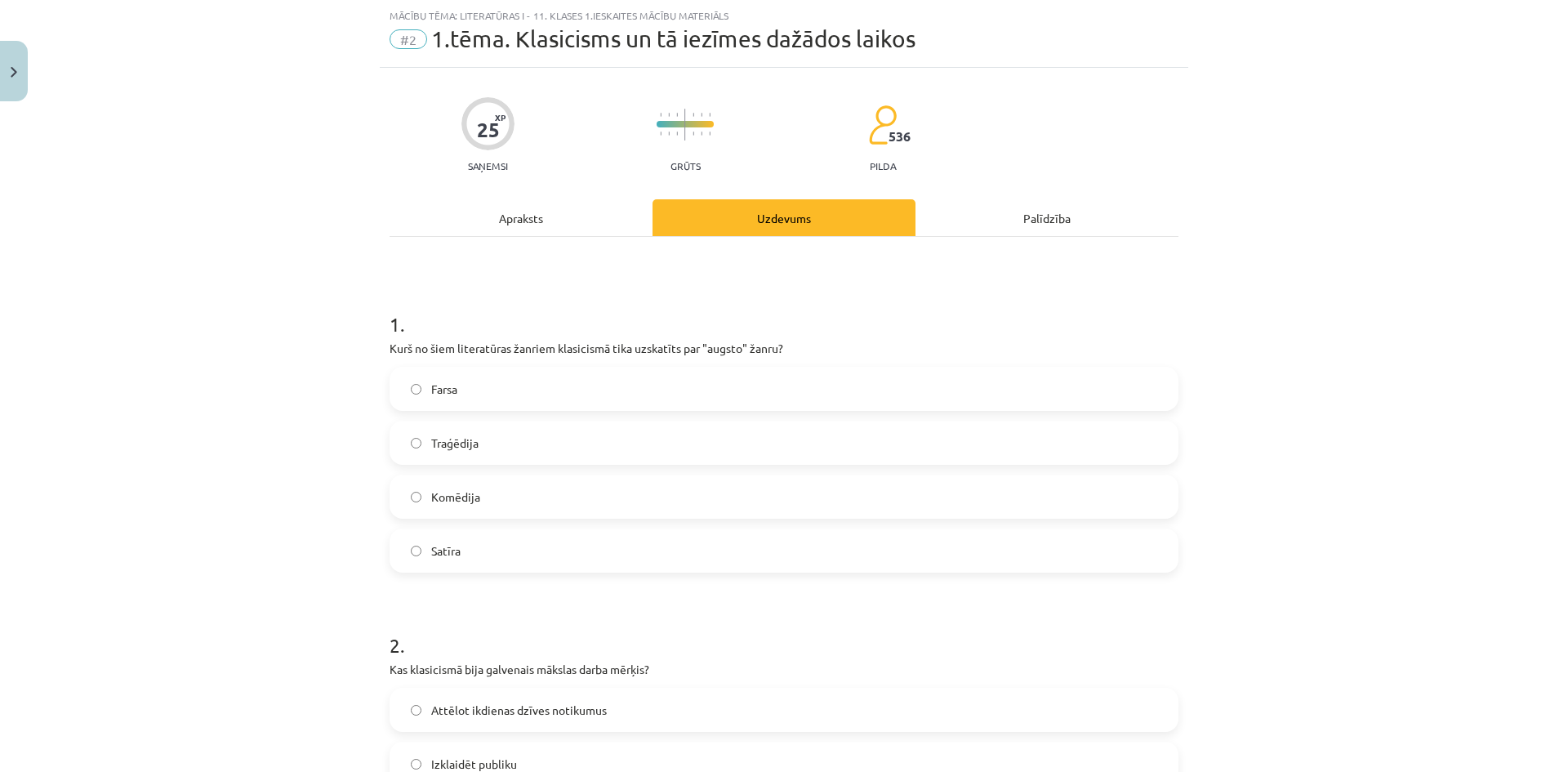
click at [560, 441] on label "Traģēdija" at bounding box center [784, 442] width 785 height 41
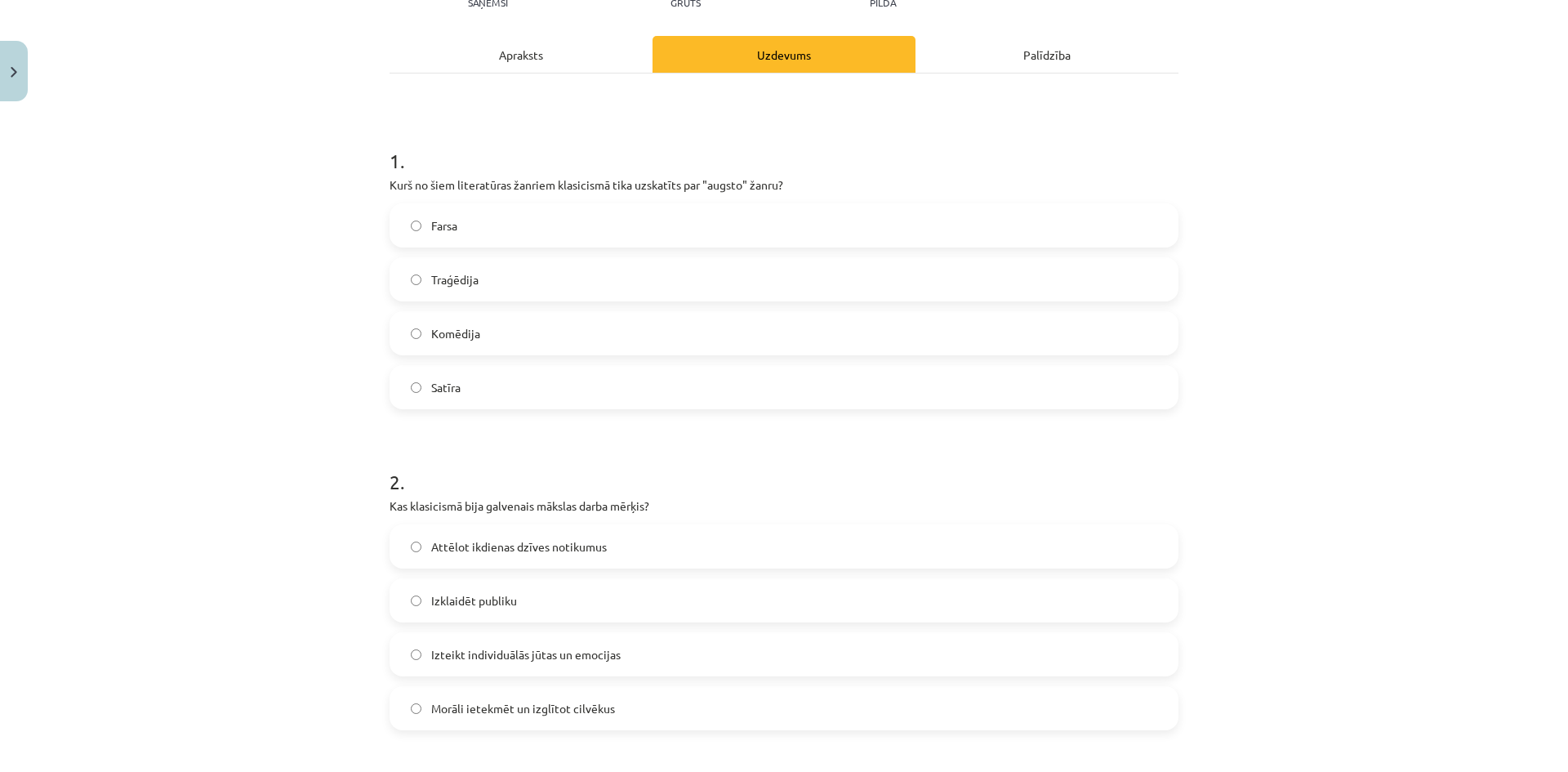
click at [659, 661] on label "Izteikt individuālās jūtas un emocijas" at bounding box center [784, 654] width 785 height 41
click at [536, 69] on div "Apraksts" at bounding box center [520, 54] width 263 height 36
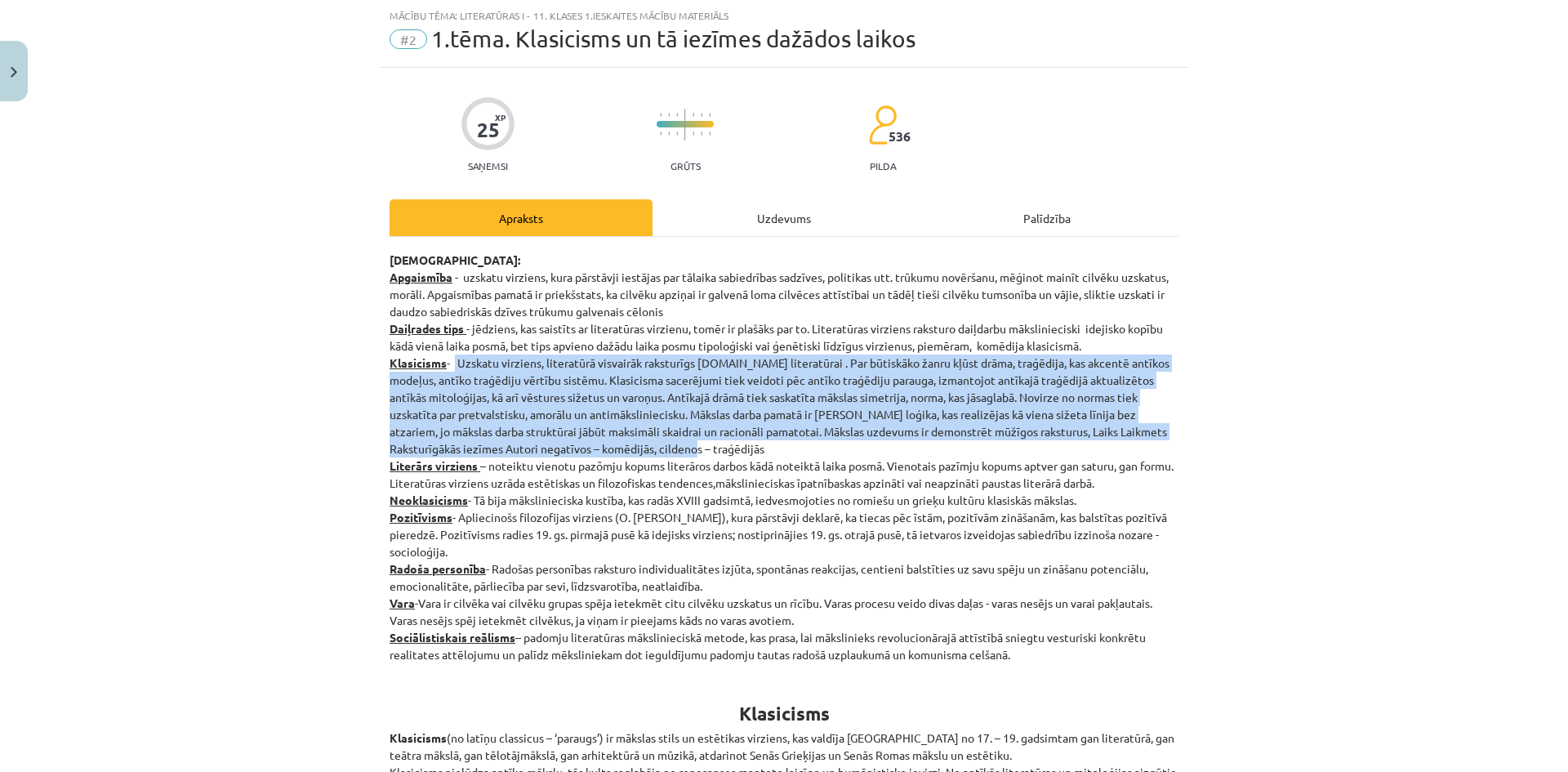
drag, startPoint x: 635, startPoint y: 399, endPoint x: 709, endPoint y: 447, distance: 88.2
click at [709, 447] on p "Jēdzieni: Apgaismība - uzskatu virziens, kura pārstāvji iestājas par tālaika sa…" at bounding box center [784, 457] width 789 height 412
click at [707, 373] on p "Jēdzieni: Apgaismība - uzskatu virziens, kura pārstāvji iestājas par tālaika sa…" at bounding box center [784, 457] width 789 height 412
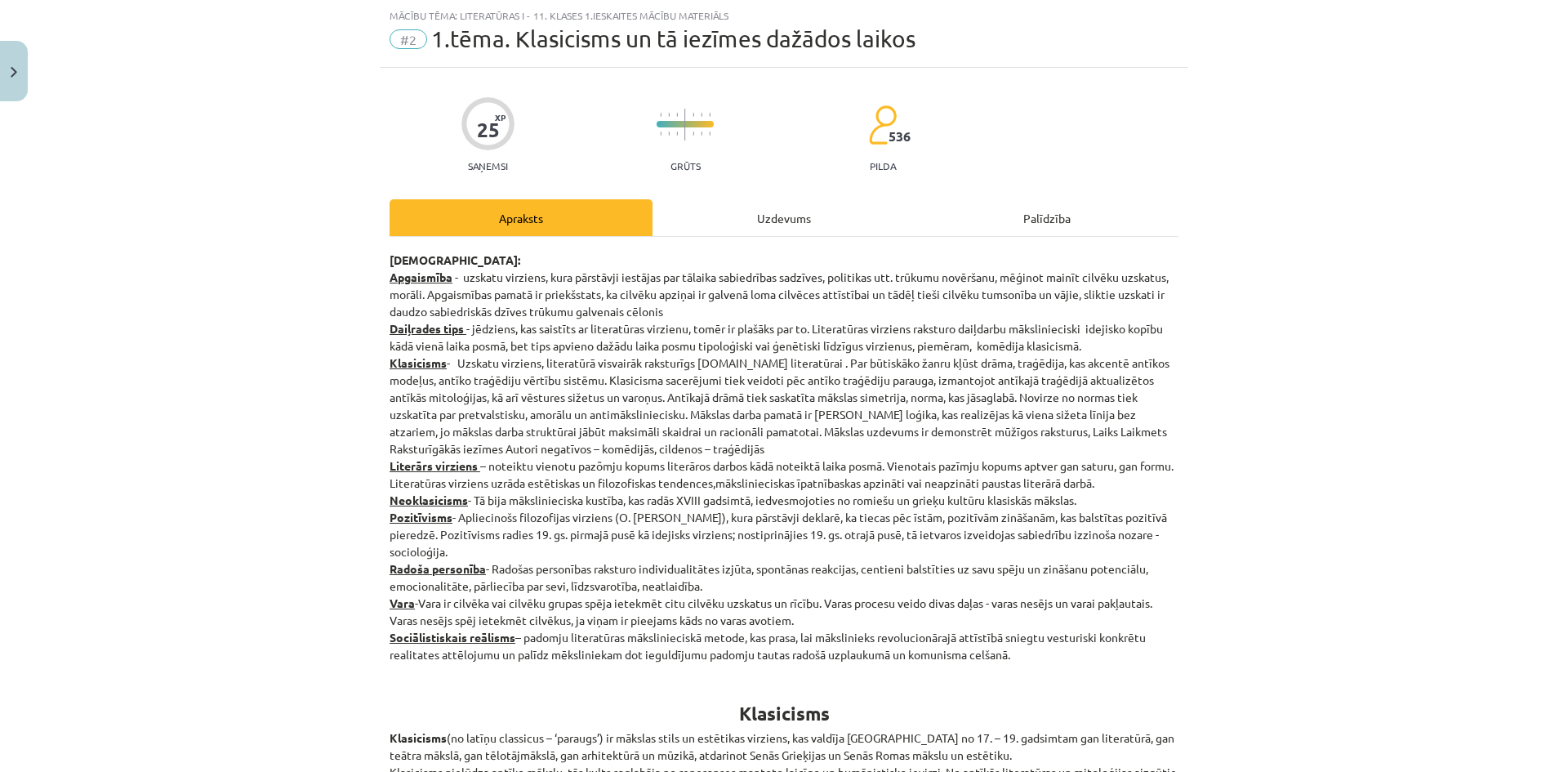
click at [750, 233] on div "Uzdevums" at bounding box center [784, 218] width 263 height 36
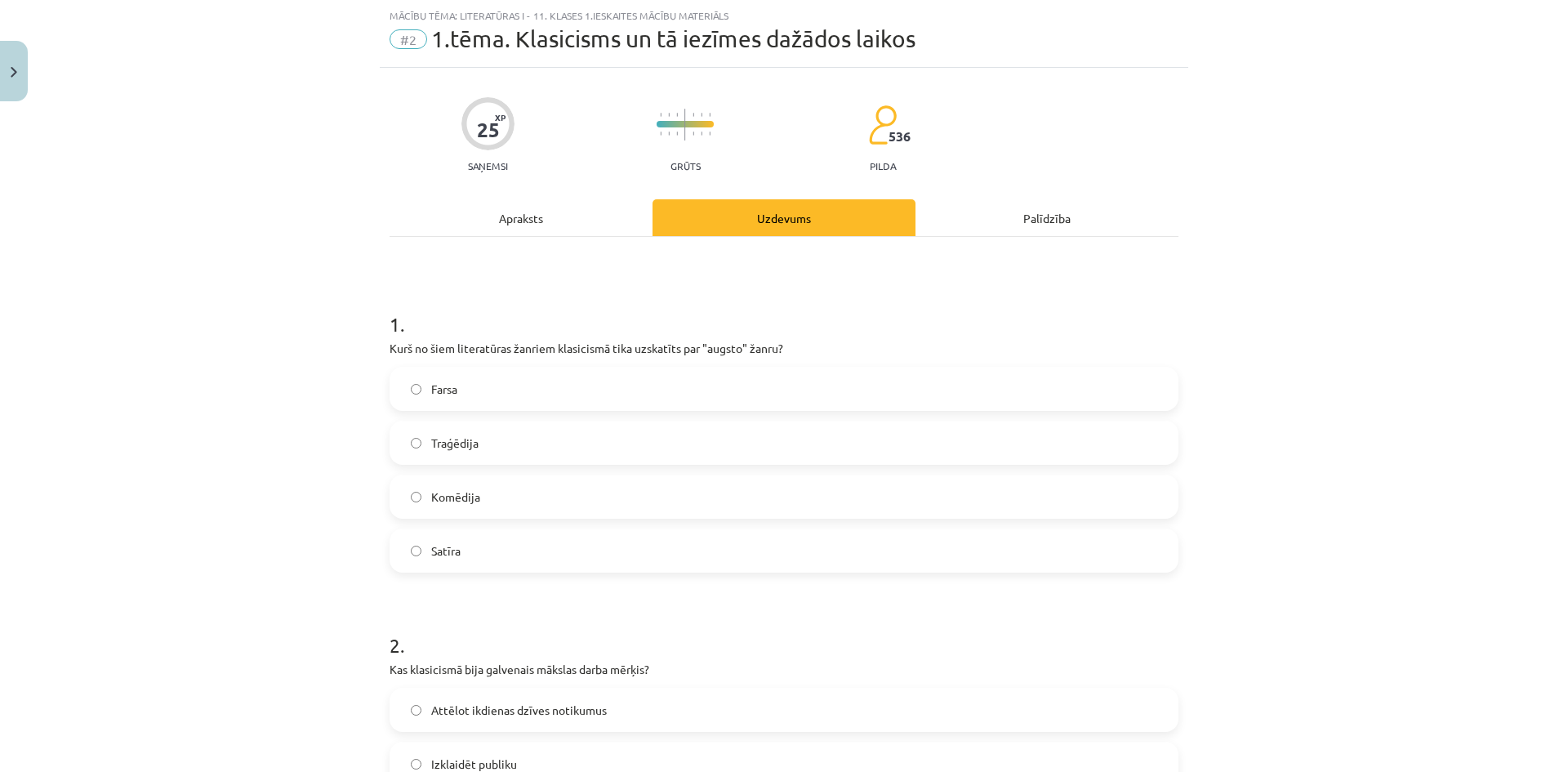
click at [548, 218] on div "Apraksts" at bounding box center [520, 218] width 263 height 36
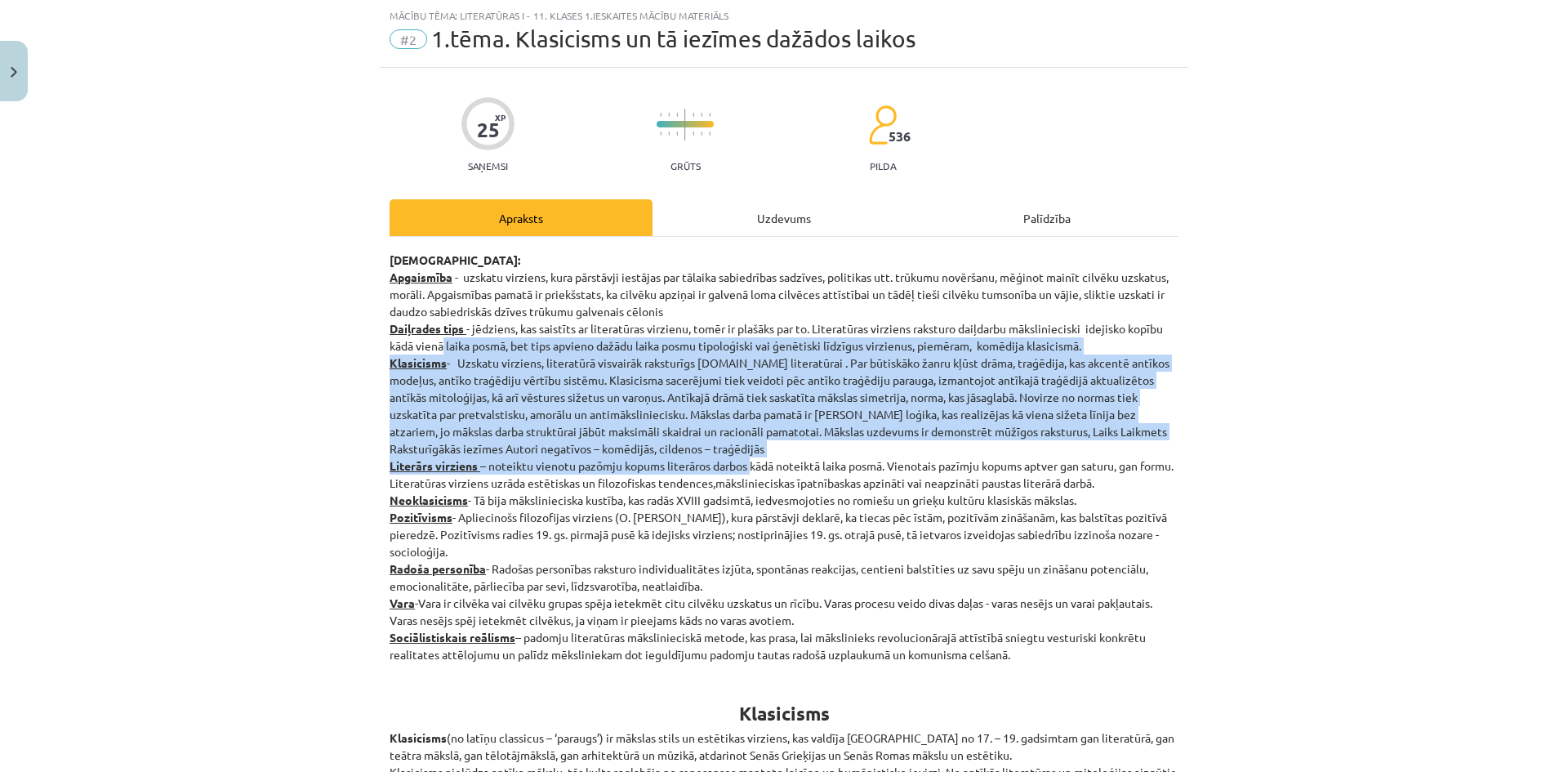
drag, startPoint x: 436, startPoint y: 350, endPoint x: 746, endPoint y: 464, distance: 330.3
click at [746, 464] on p "Jēdzieni: Apgaismība - uzskatu virziens, kura pārstāvji iestājas par tālaika sa…" at bounding box center [784, 457] width 789 height 412
drag, startPoint x: 678, startPoint y: 432, endPoint x: 479, endPoint y: 365, distance: 210.0
click at [678, 431] on p "Jēdzieni: Apgaismība - uzskatu virziens, kura pārstāvji iestājas par tālaika sa…" at bounding box center [784, 457] width 789 height 412
click at [451, 358] on p "Jēdzieni: Apgaismība - uzskatu virziens, kura pārstāvji iestājas par tālaika sa…" at bounding box center [784, 457] width 789 height 412
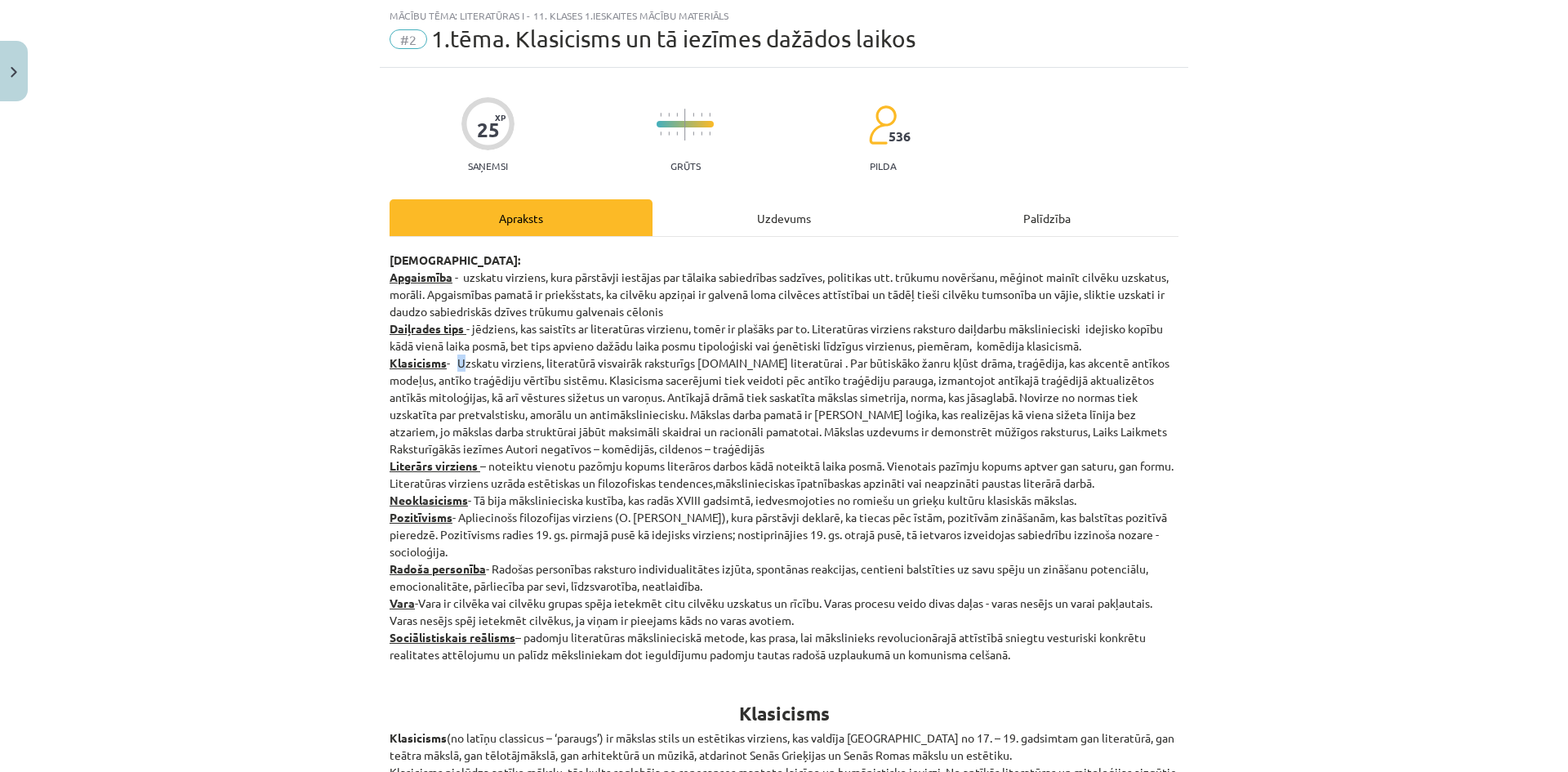
click at [458, 358] on p "Jēdzieni: Apgaismība - uzskatu virziens, kura pārstāvji iestājas par tālaika sa…" at bounding box center [784, 457] width 789 height 412
click at [637, 451] on p "Jēdzieni: Apgaismība - uzskatu virziens, kura pārstāvji iestājas par tālaika sa…" at bounding box center [784, 457] width 789 height 412
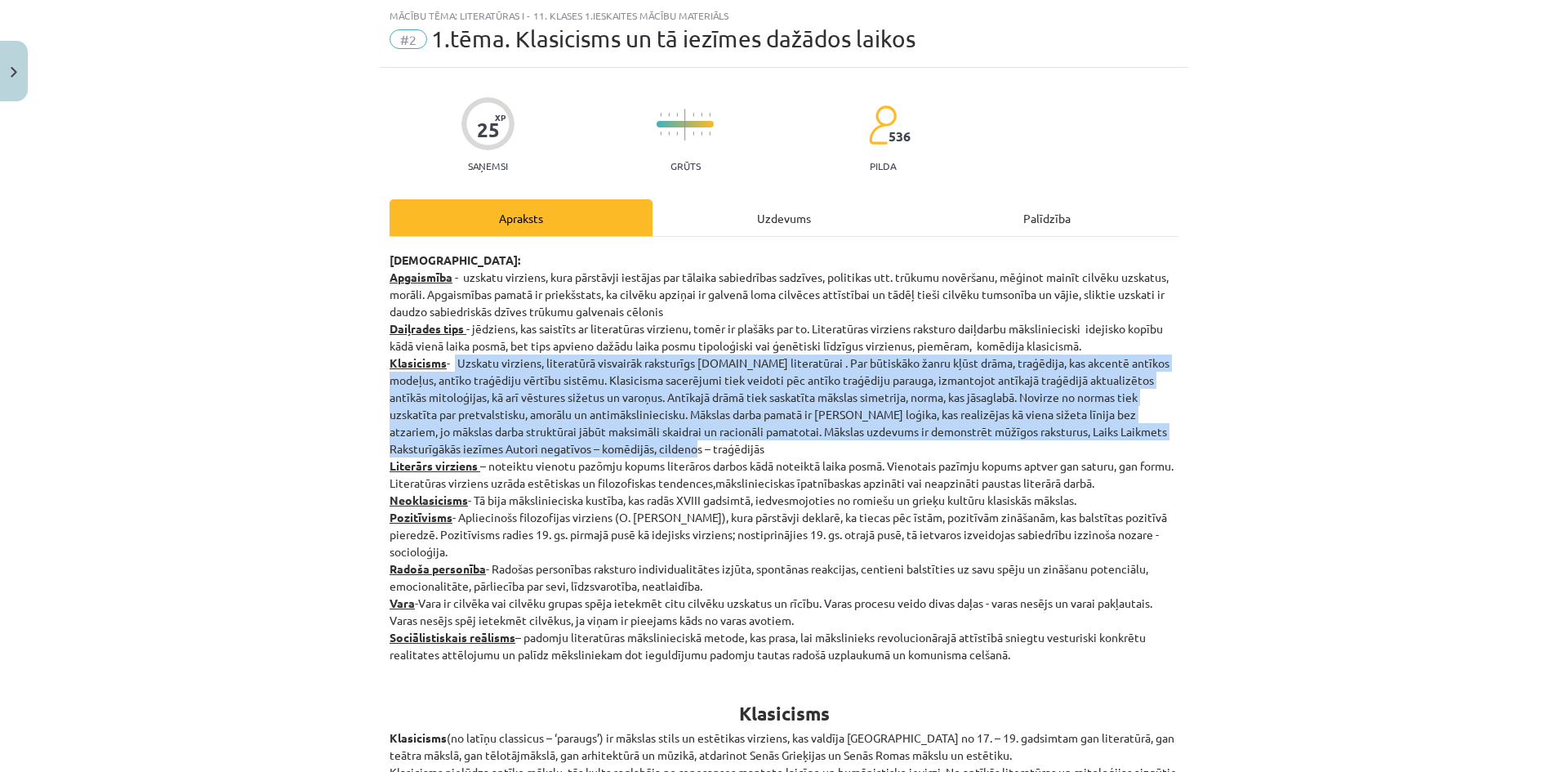
drag, startPoint x: 651, startPoint y: 451, endPoint x: 451, endPoint y: 355, distance: 221.8
click at [451, 355] on p "Jēdzieni: Apgaismība - uzskatu virziens, kura pārstāvji iestājas par tālaika sa…" at bounding box center [784, 457] width 789 height 412
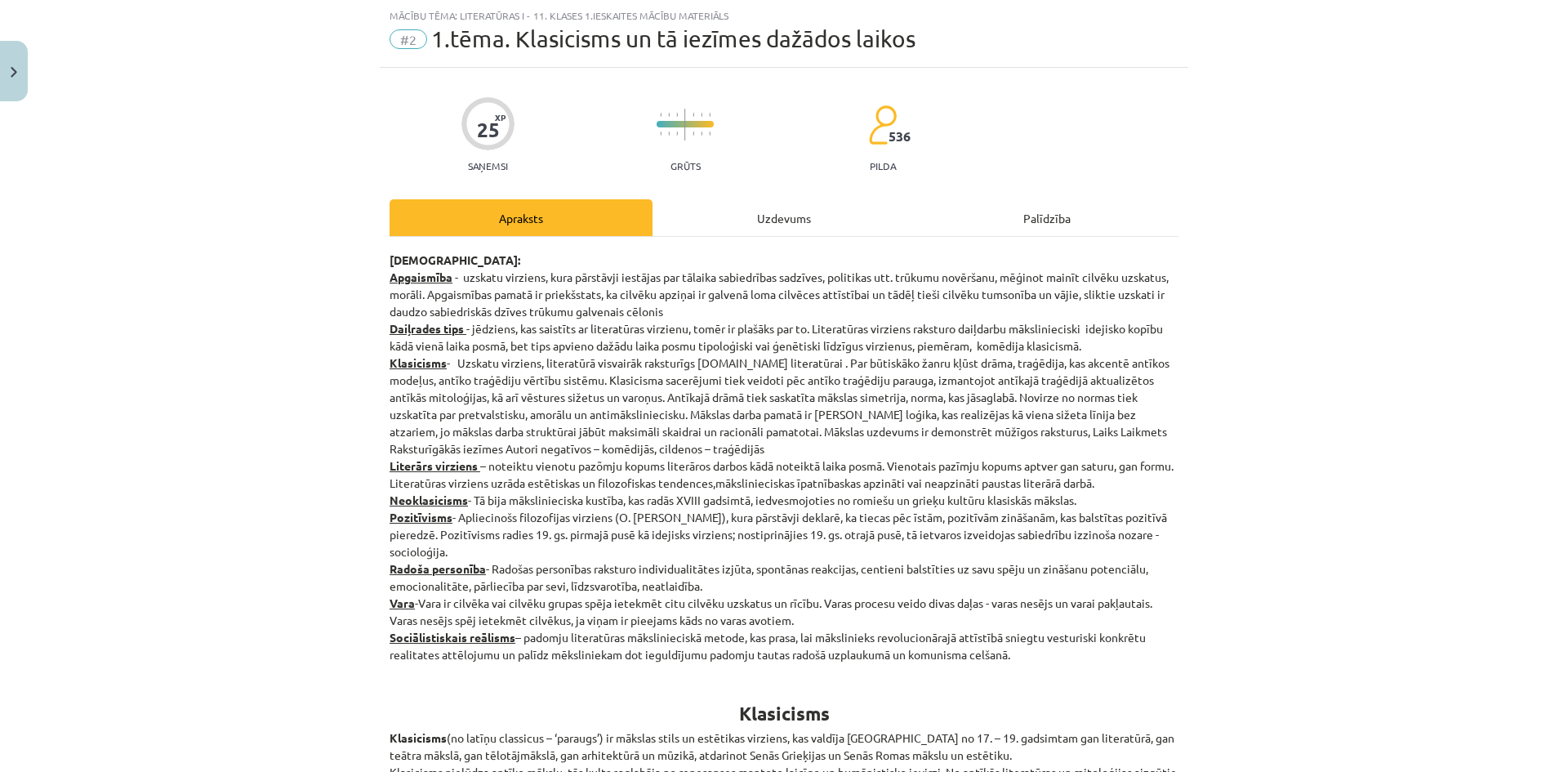
click at [745, 208] on div "Uzdevums" at bounding box center [784, 218] width 263 height 36
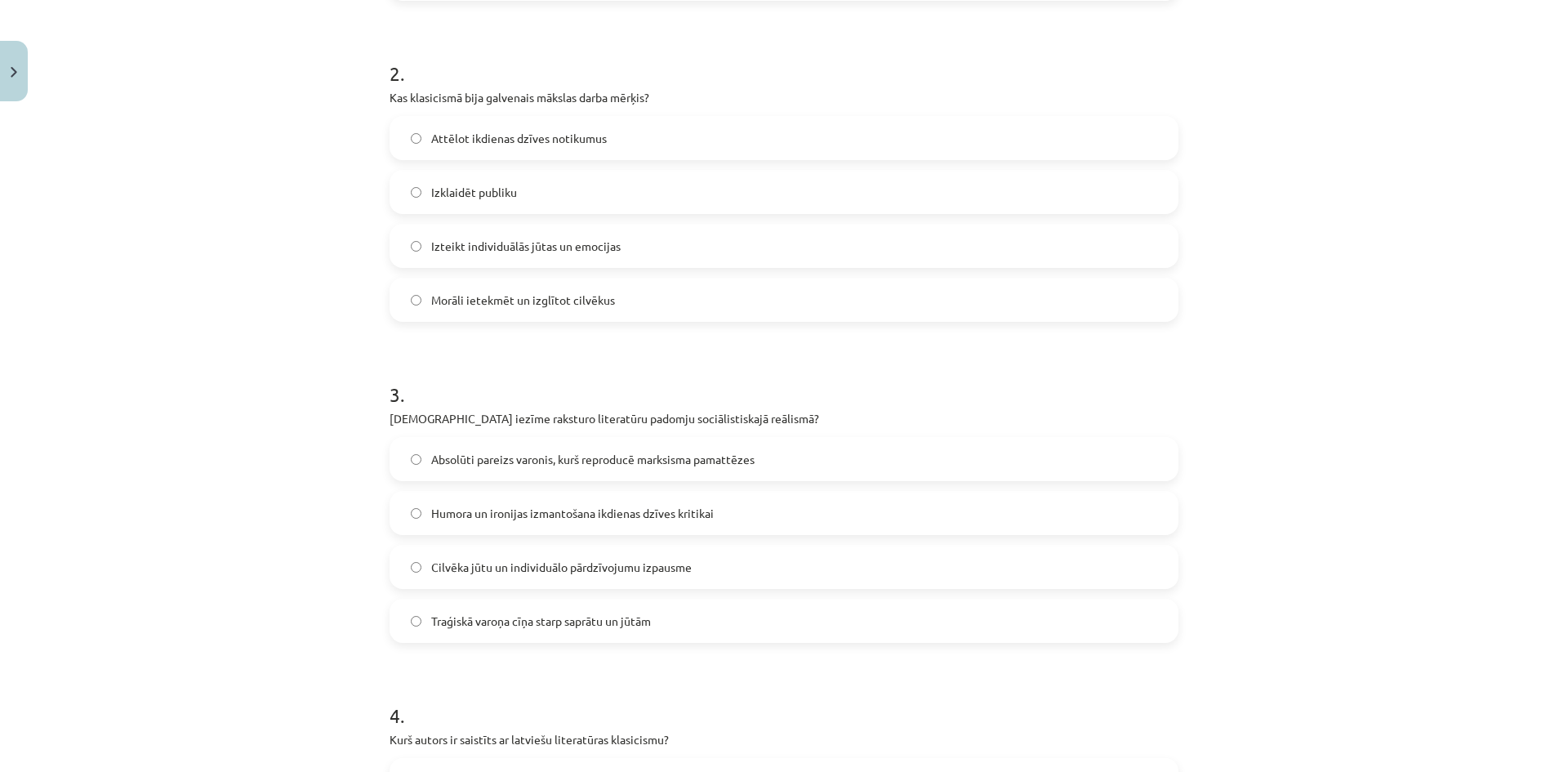
scroll to position [123, 0]
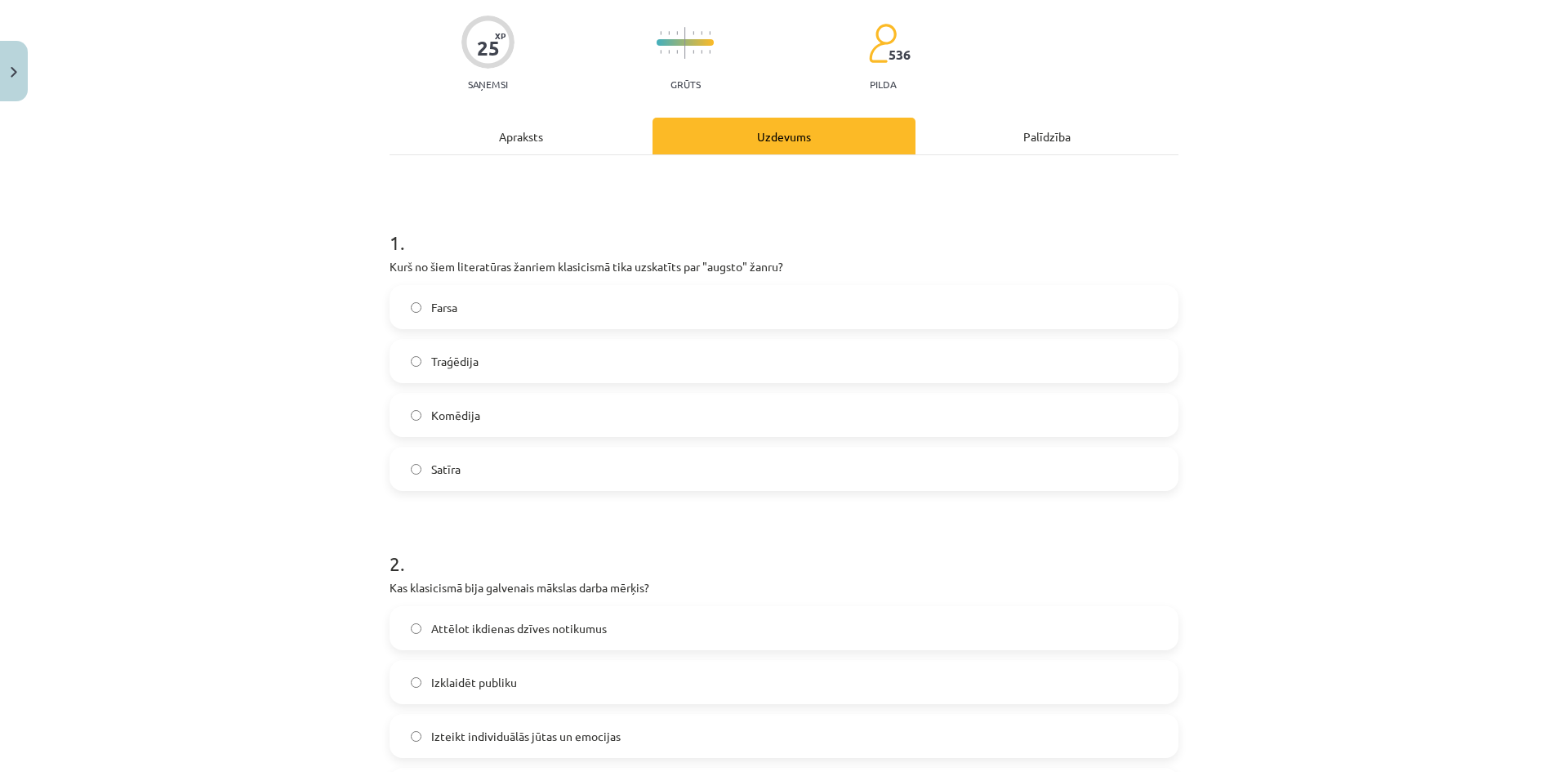
click at [538, 135] on div "Apraksts" at bounding box center [520, 136] width 263 height 36
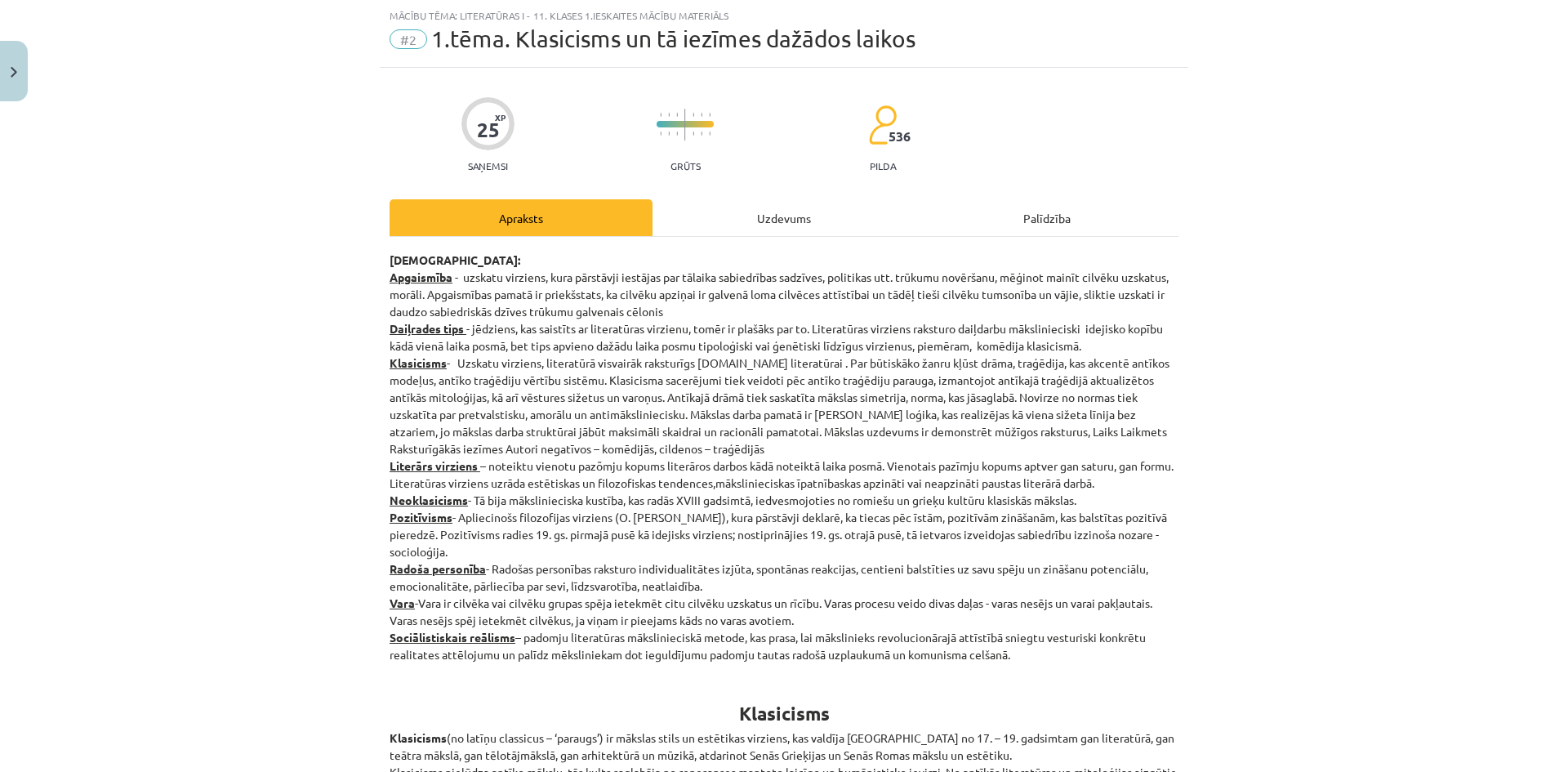
click at [819, 211] on div "Uzdevums" at bounding box center [784, 218] width 263 height 36
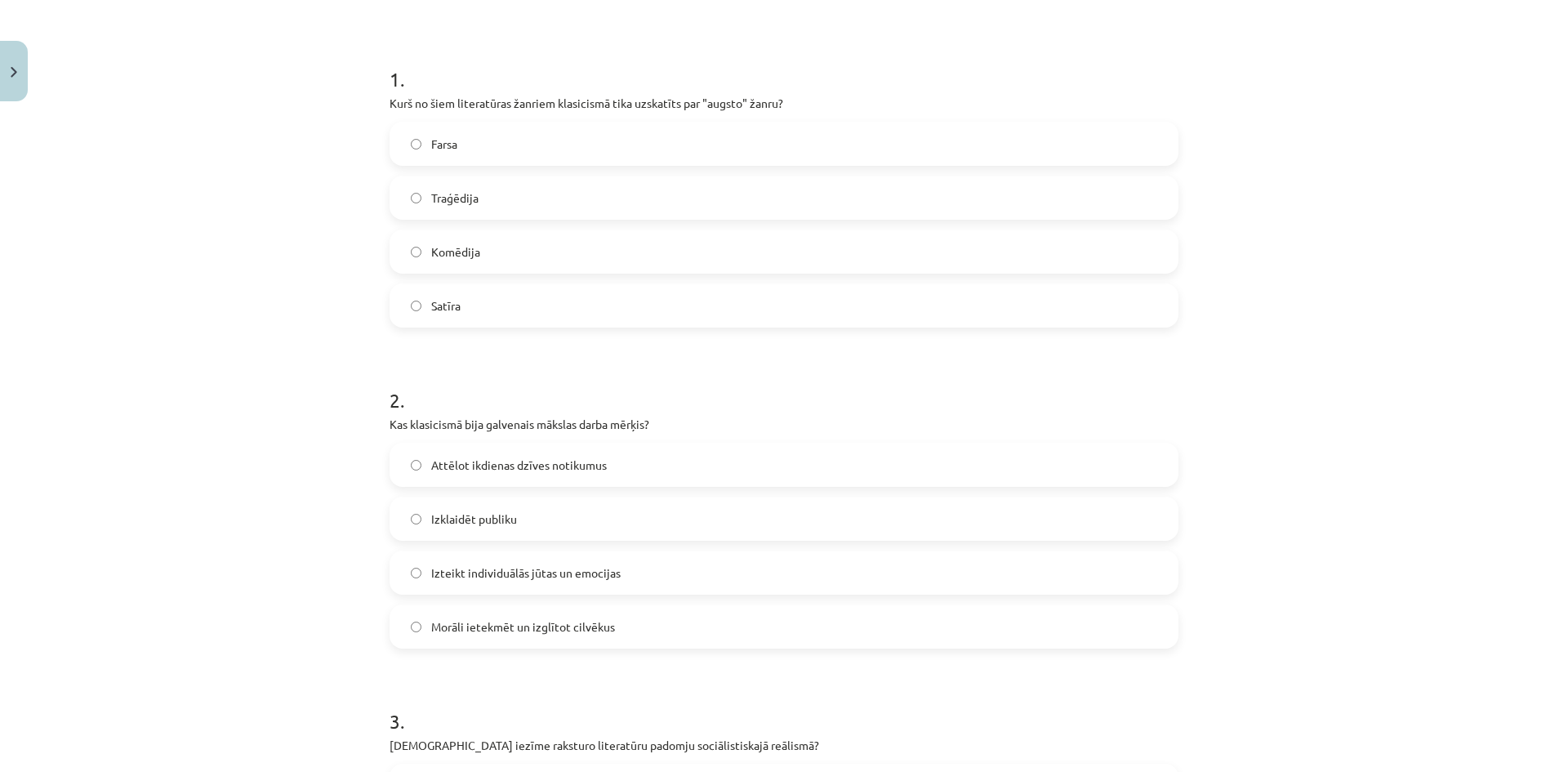
scroll to position [612, 0]
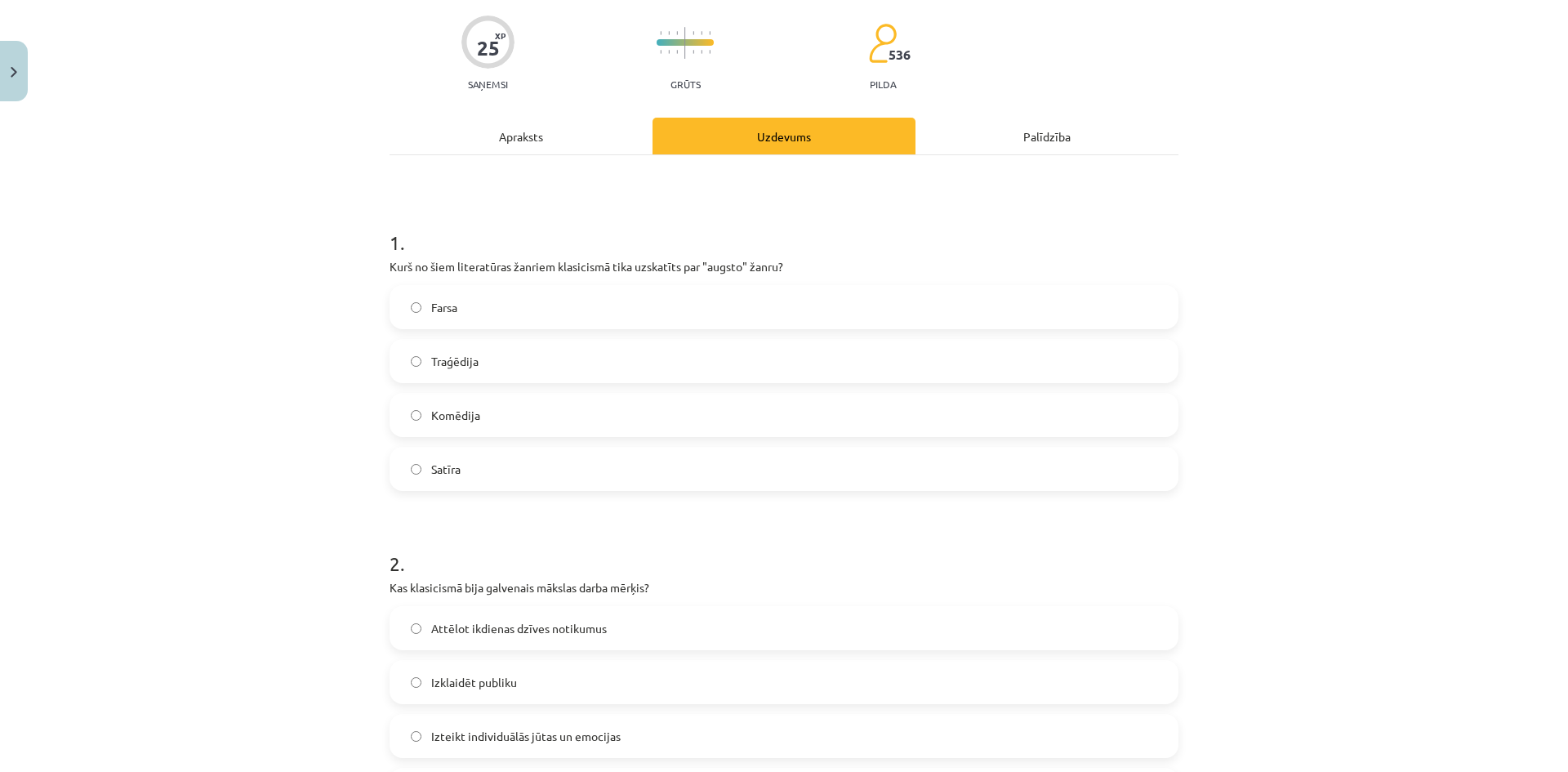
click at [597, 150] on div "Apraksts" at bounding box center [520, 136] width 263 height 36
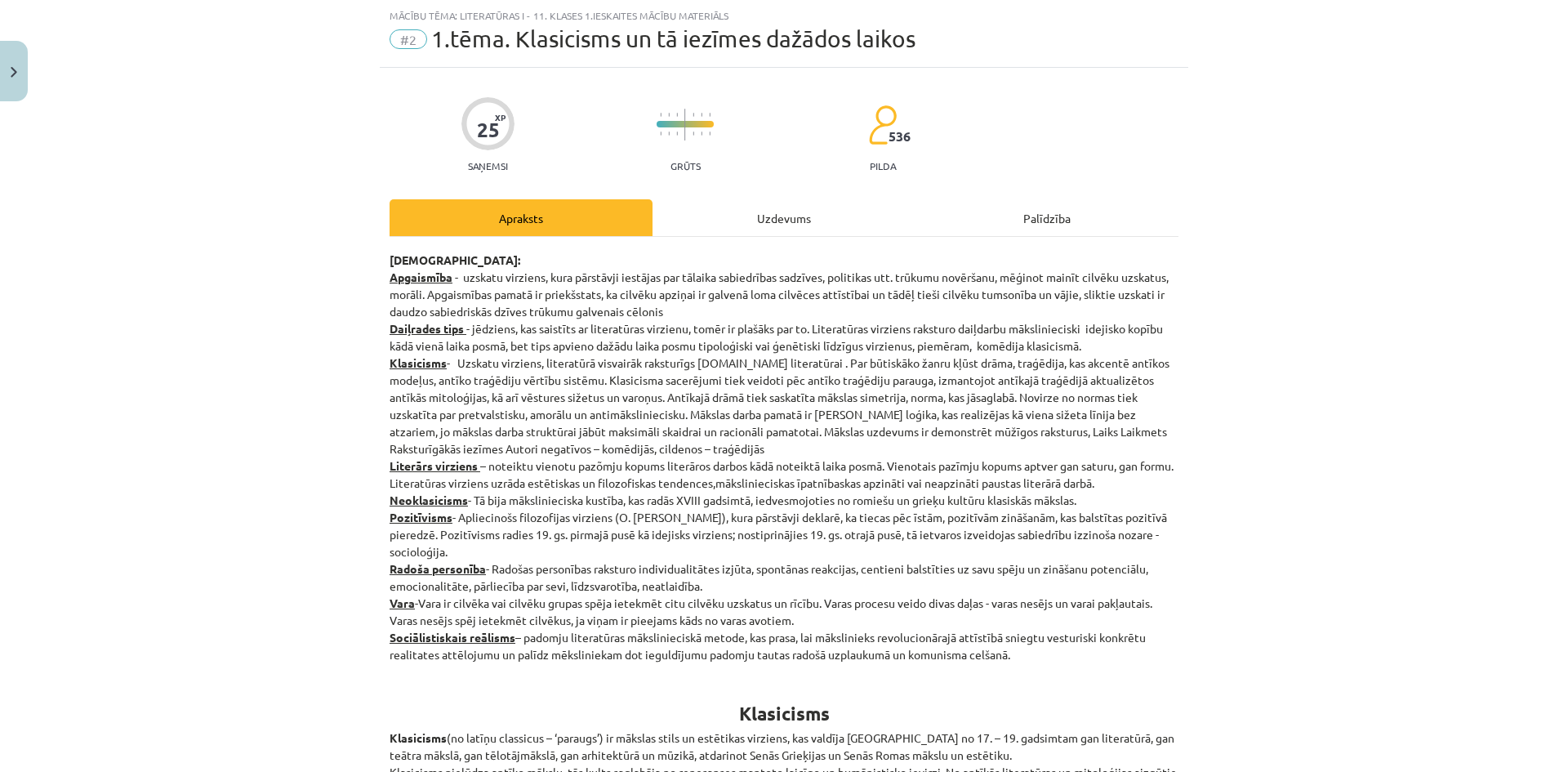
click at [747, 217] on div "Uzdevums" at bounding box center [784, 218] width 263 height 36
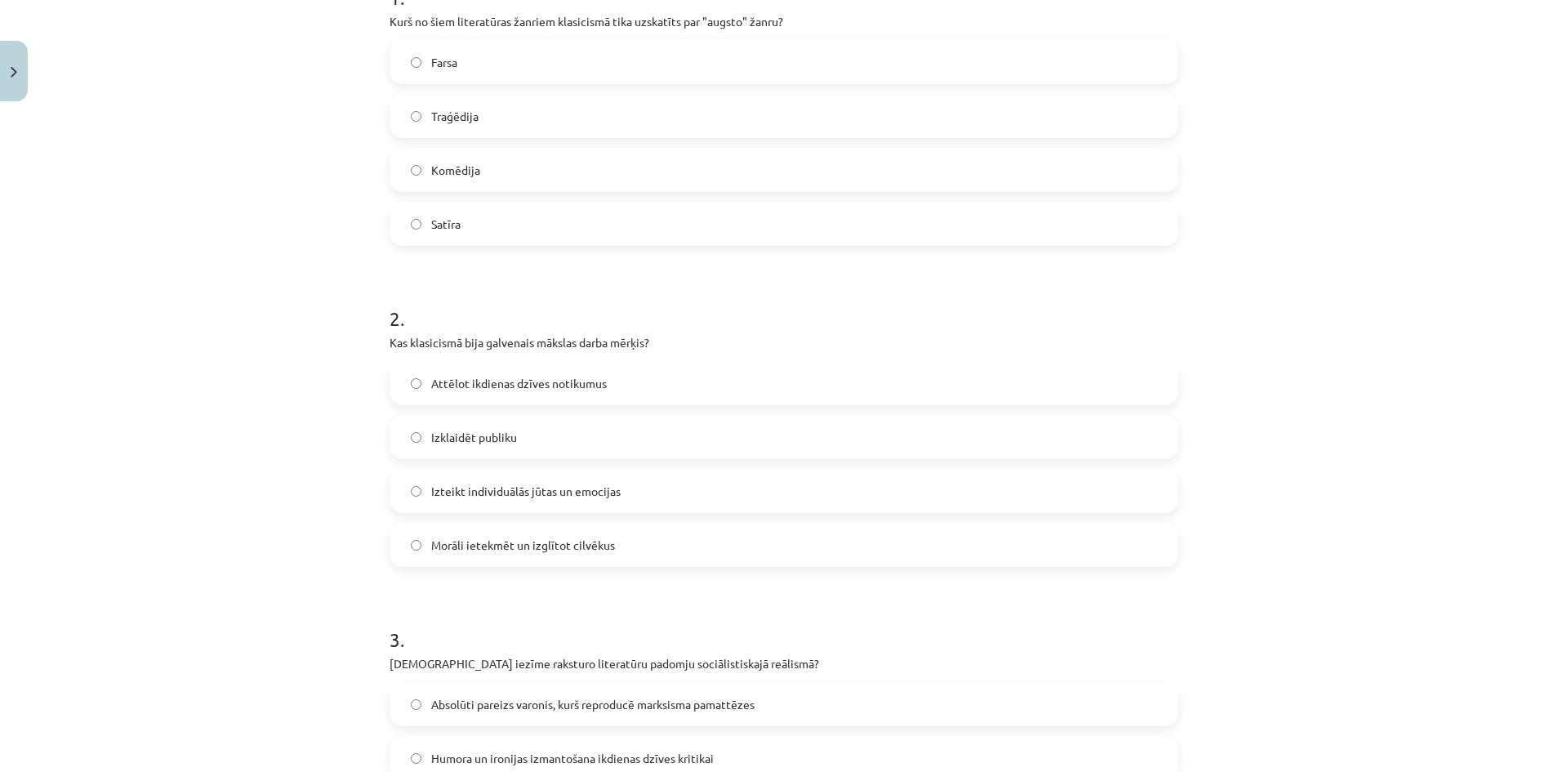
scroll to position [775, 0]
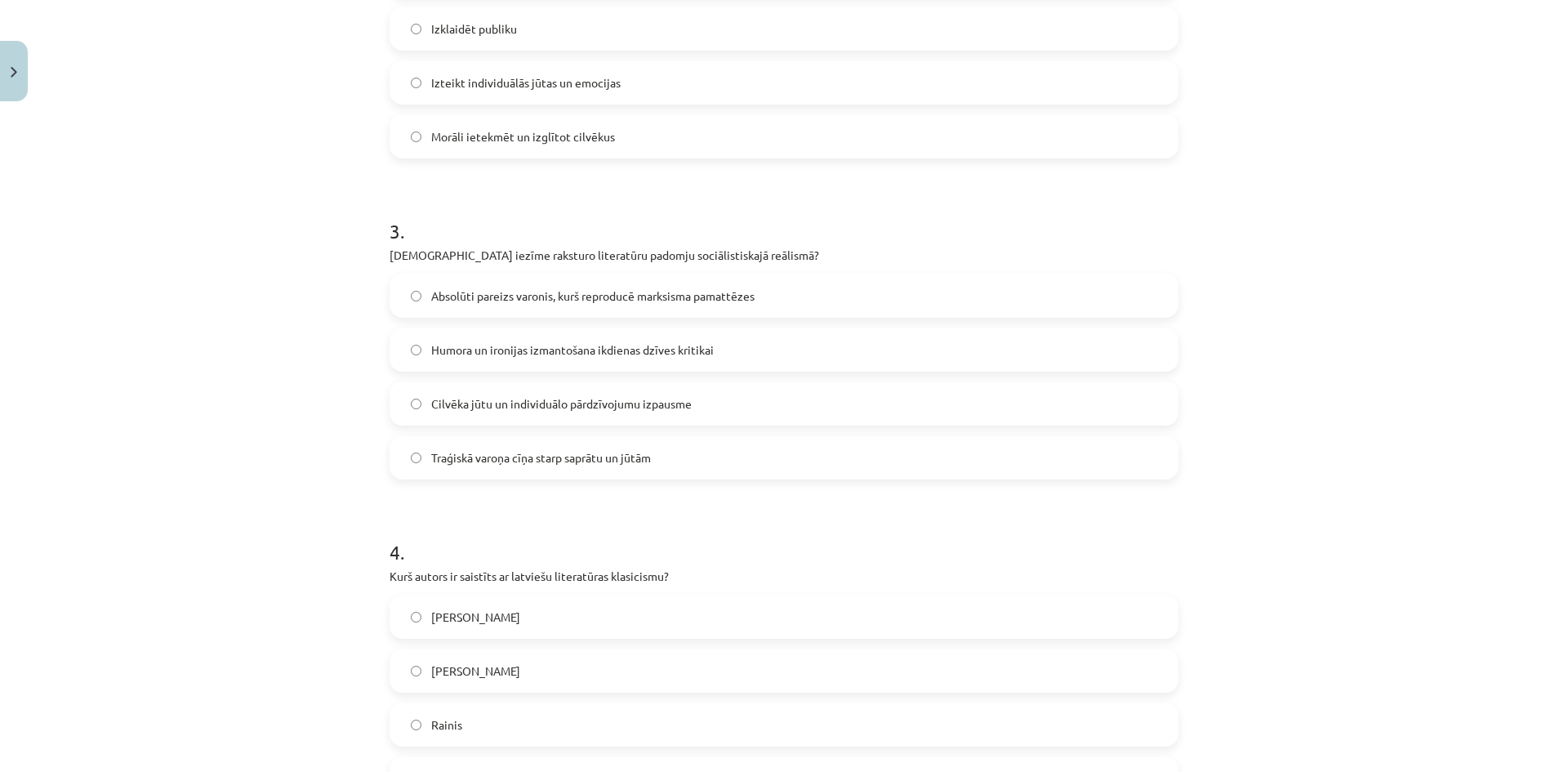
click at [731, 298] on span "Absolūti pareizs varonis, kurš reproducē marksisma pamattēzes" at bounding box center [592, 296] width 323 height 17
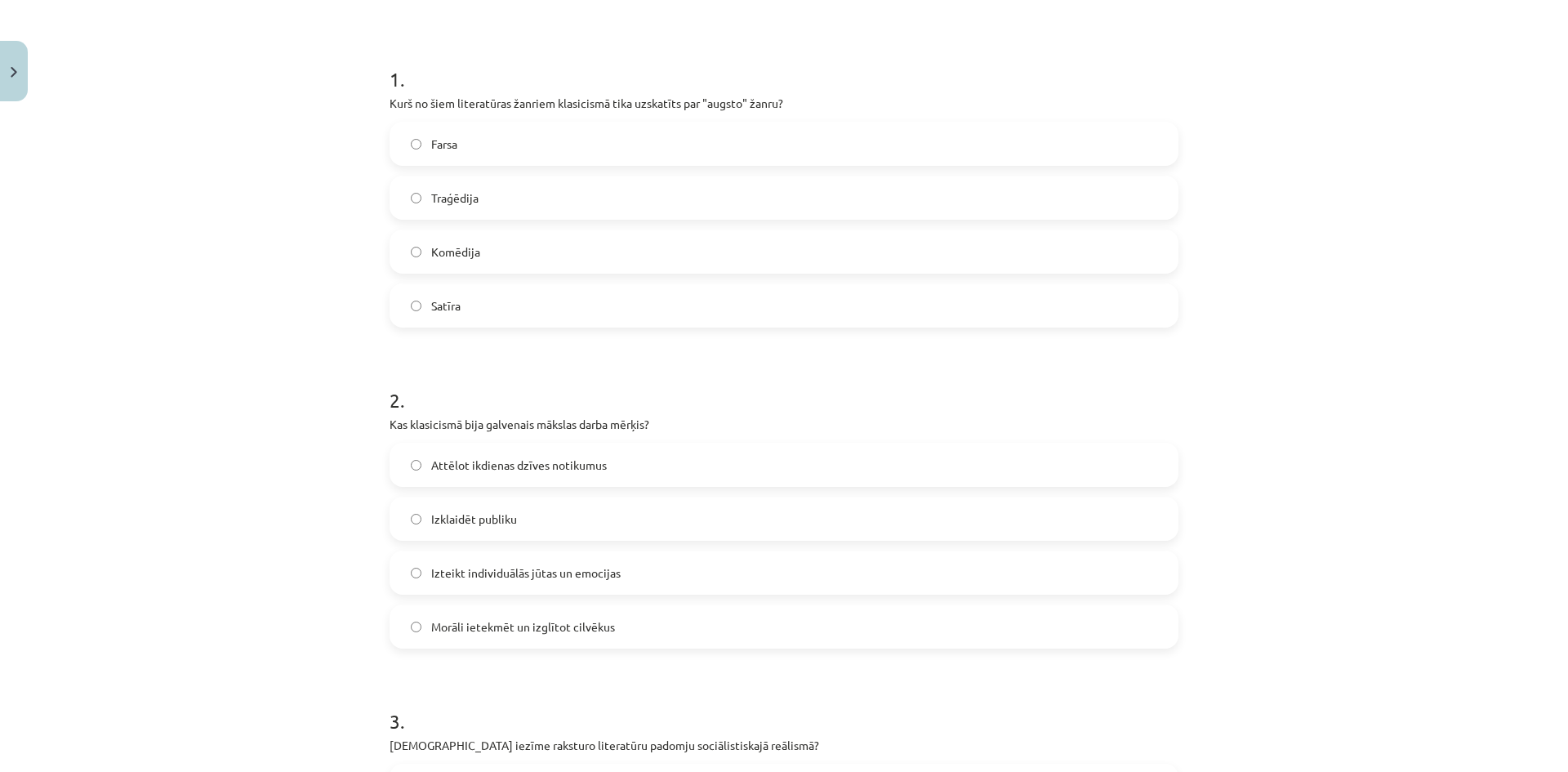
scroll to position [0, 0]
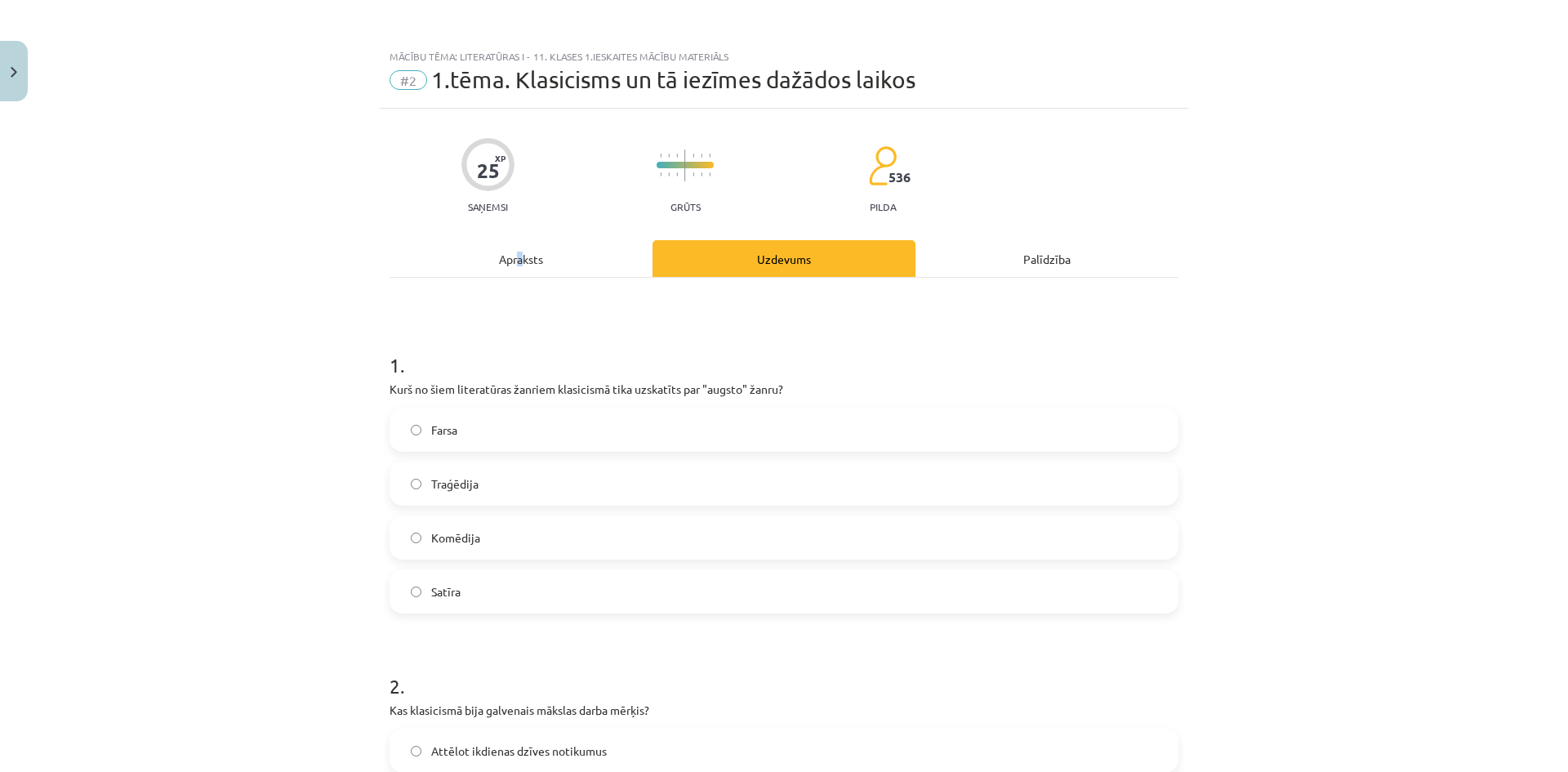
drag, startPoint x: 514, startPoint y: 244, endPoint x: 509, endPoint y: 255, distance: 12.1
click at [509, 255] on div "Apraksts" at bounding box center [520, 258] width 263 height 36
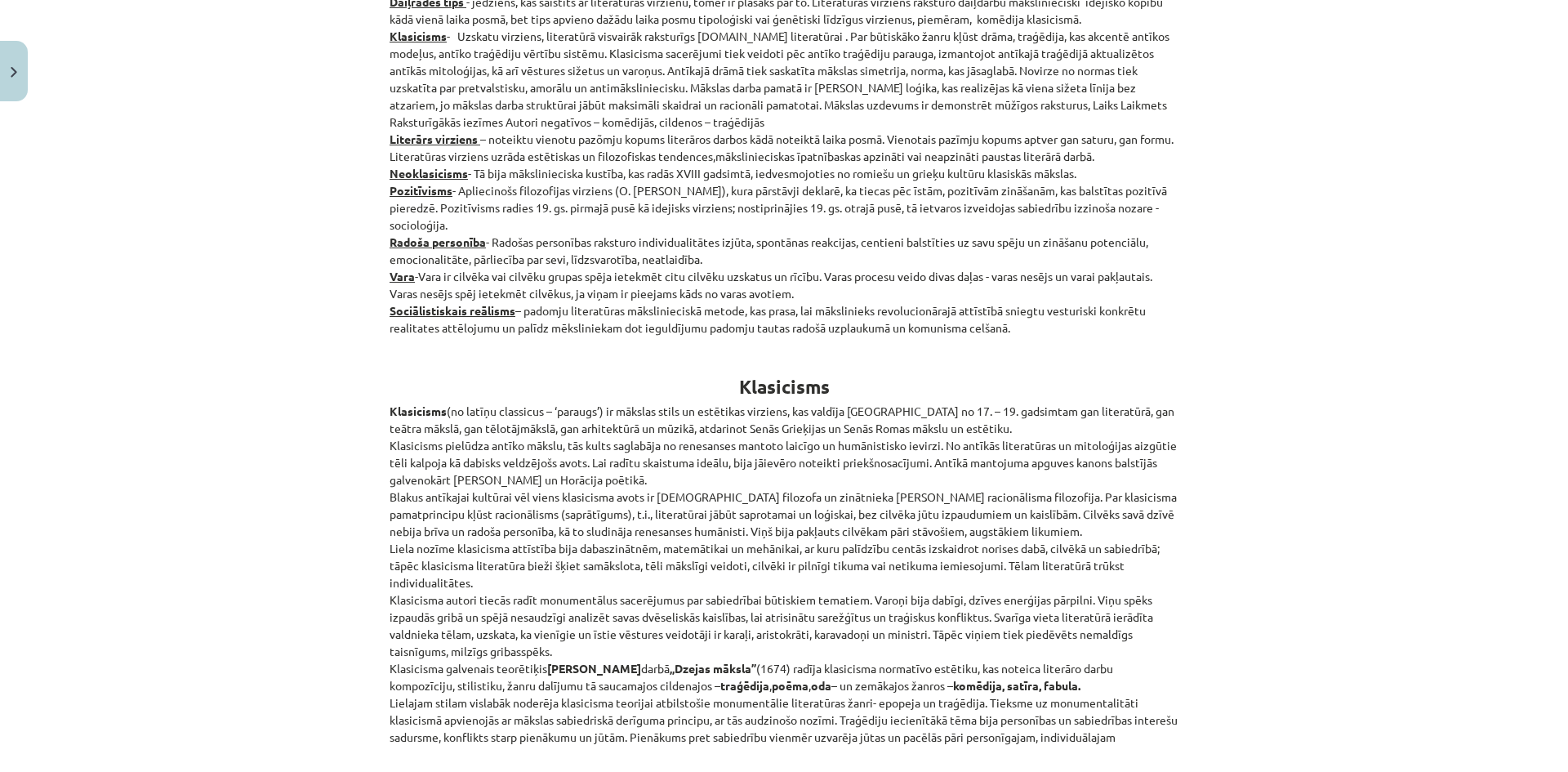
scroll to position [449, 0]
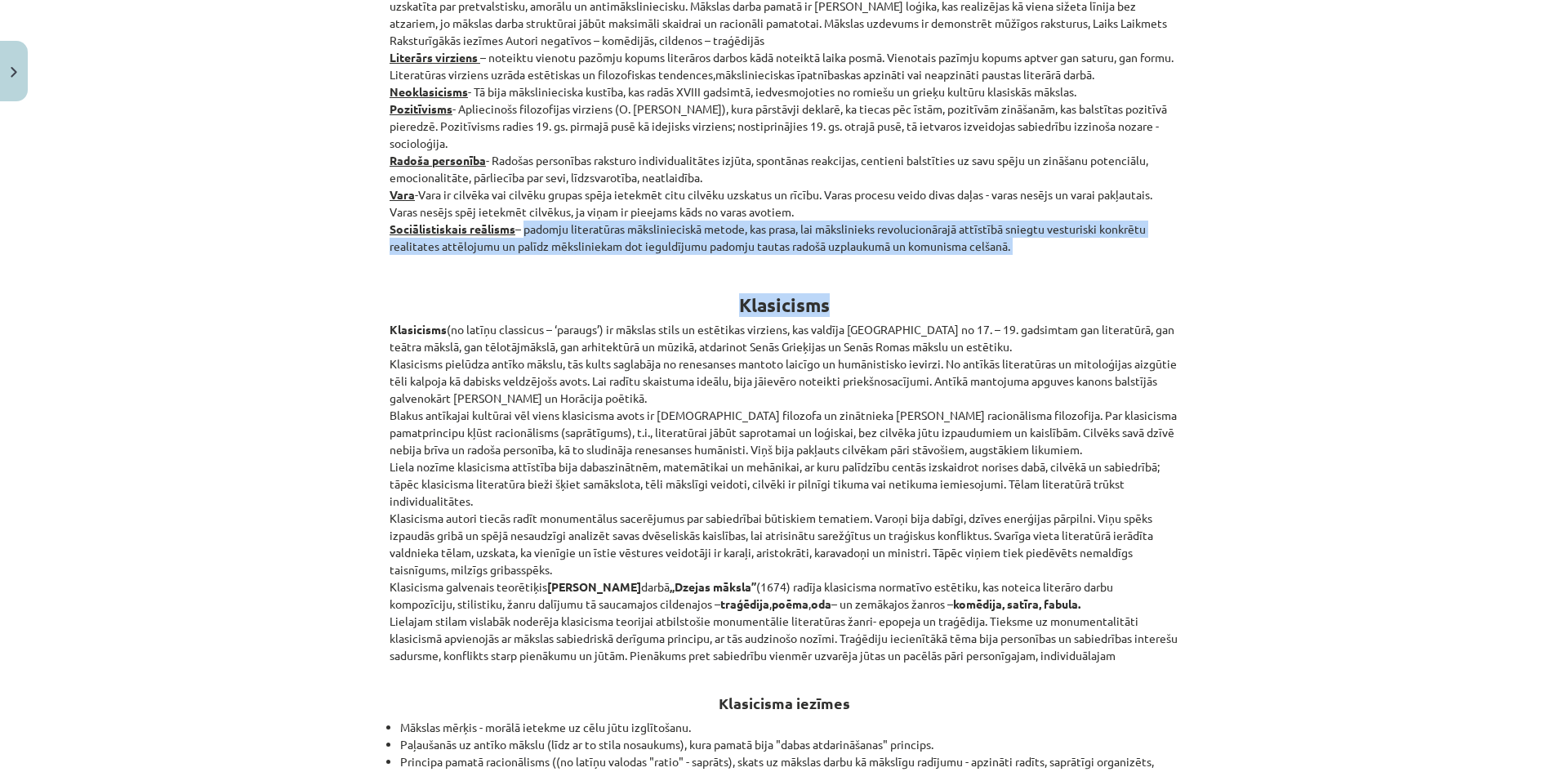
drag, startPoint x: 522, startPoint y: 229, endPoint x: 1127, endPoint y: 302, distance: 609.4
click at [1186, 294] on div "Mācību tēma: Literatūras i - 11. klases 1.ieskaites mācību materiāls #2 1.tēma.…" at bounding box center [784, 386] width 1568 height 772
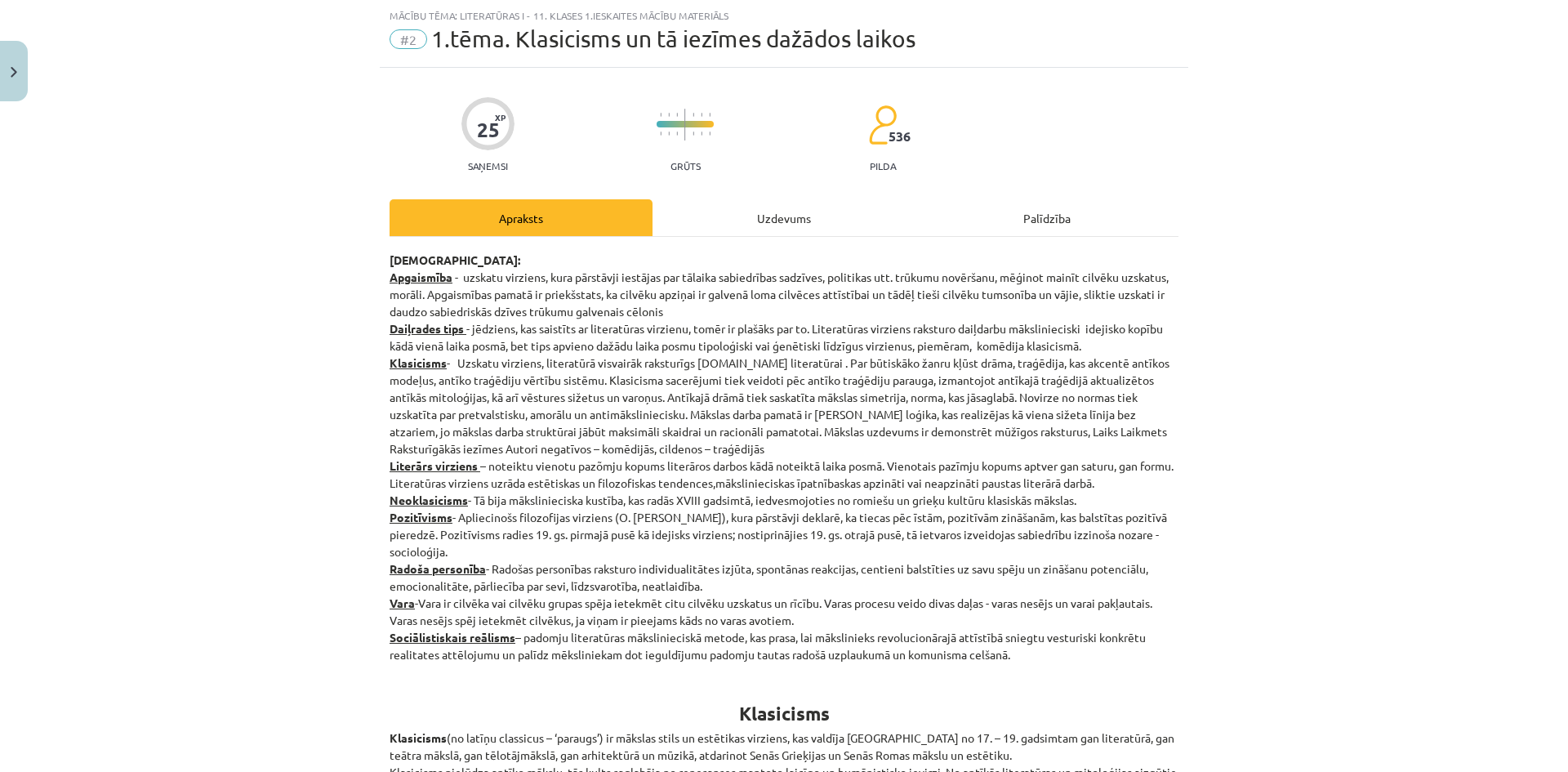
click at [779, 219] on div "Uzdevums" at bounding box center [784, 218] width 263 height 36
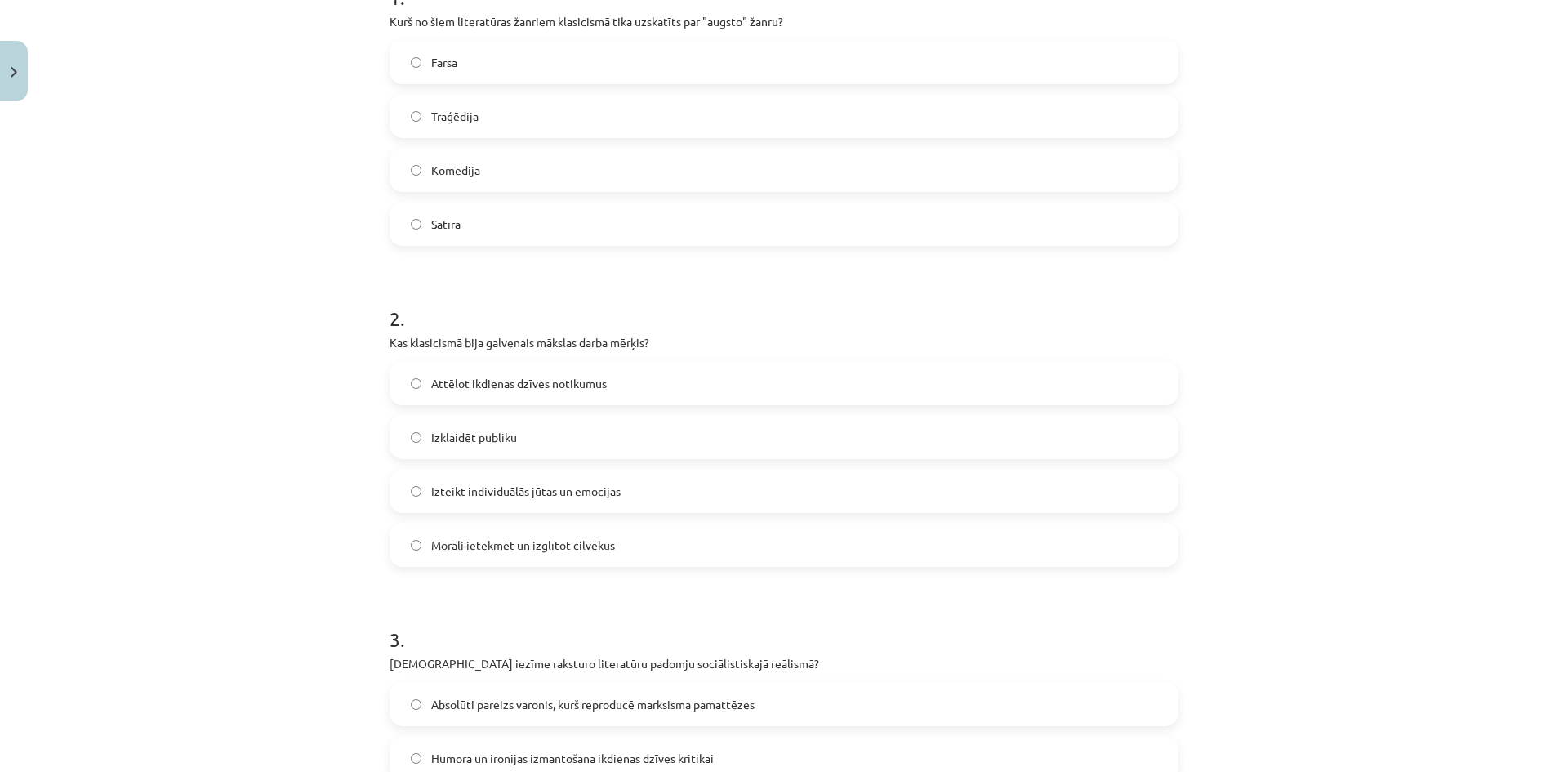
scroll to position [694, 0]
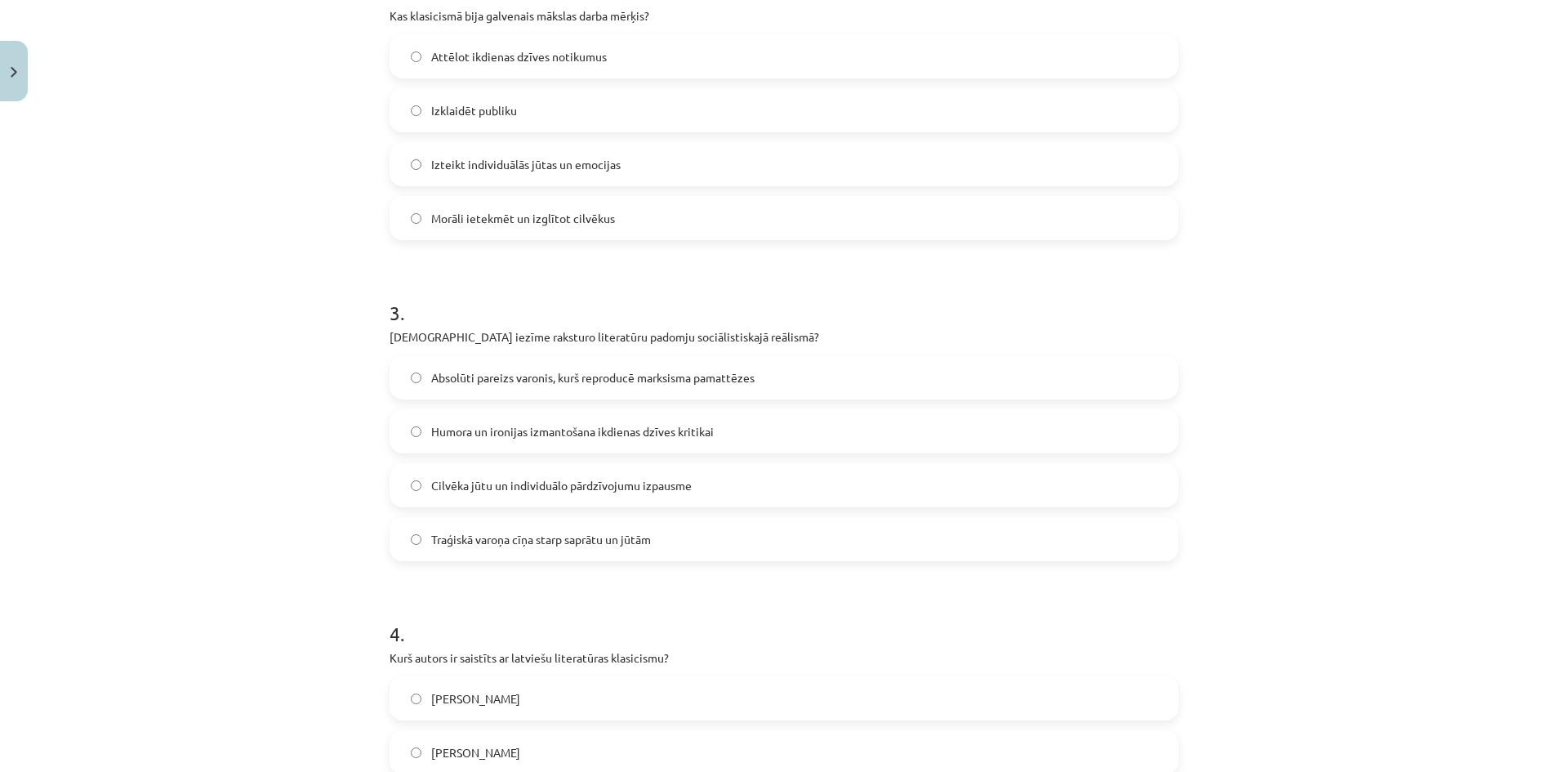
click at [570, 494] on label "Cilvēka jūtu un individuālo pārdzīvojumu izpausme" at bounding box center [784, 485] width 785 height 41
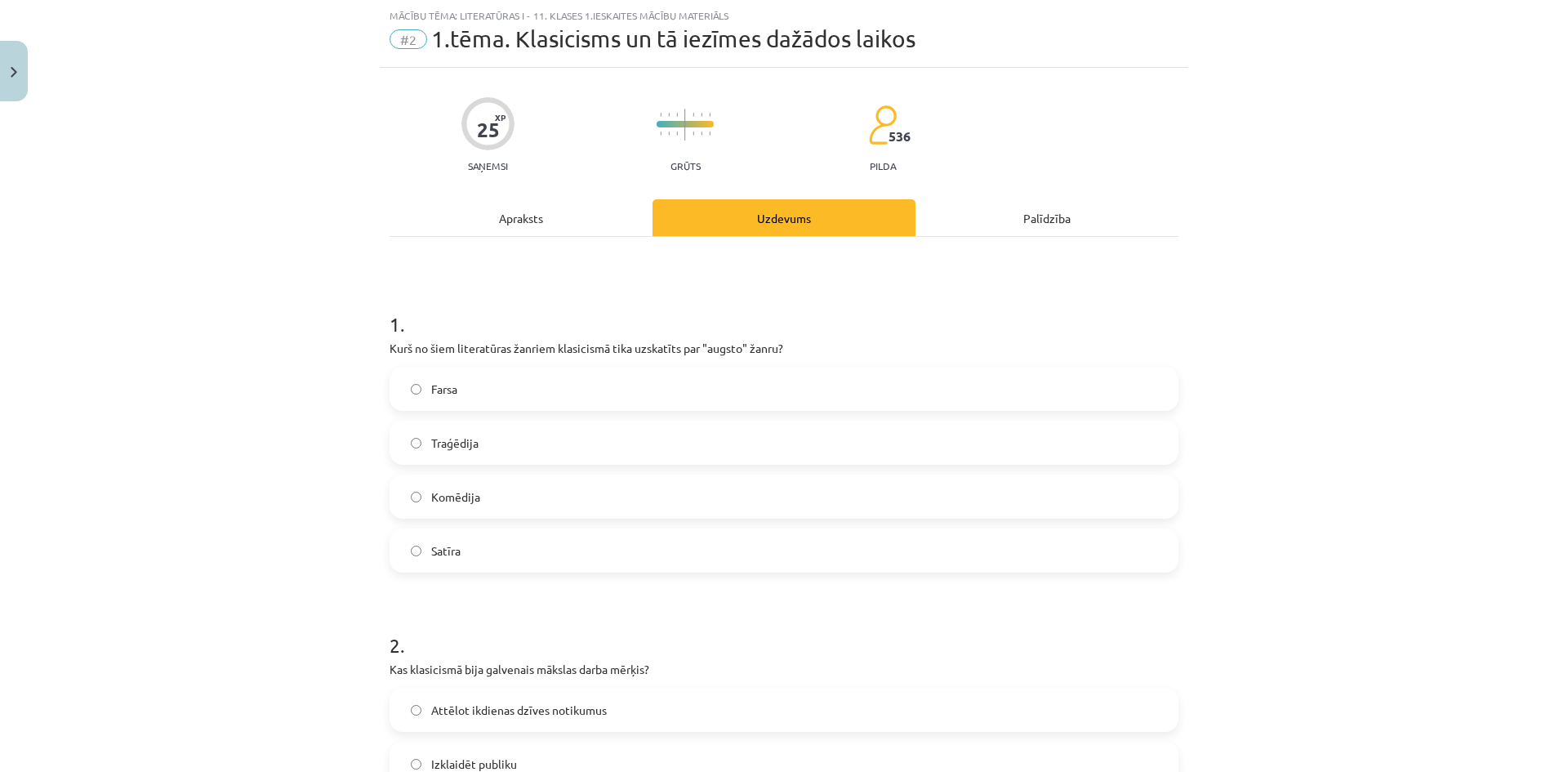
click at [517, 229] on div "Apraksts" at bounding box center [520, 218] width 263 height 36
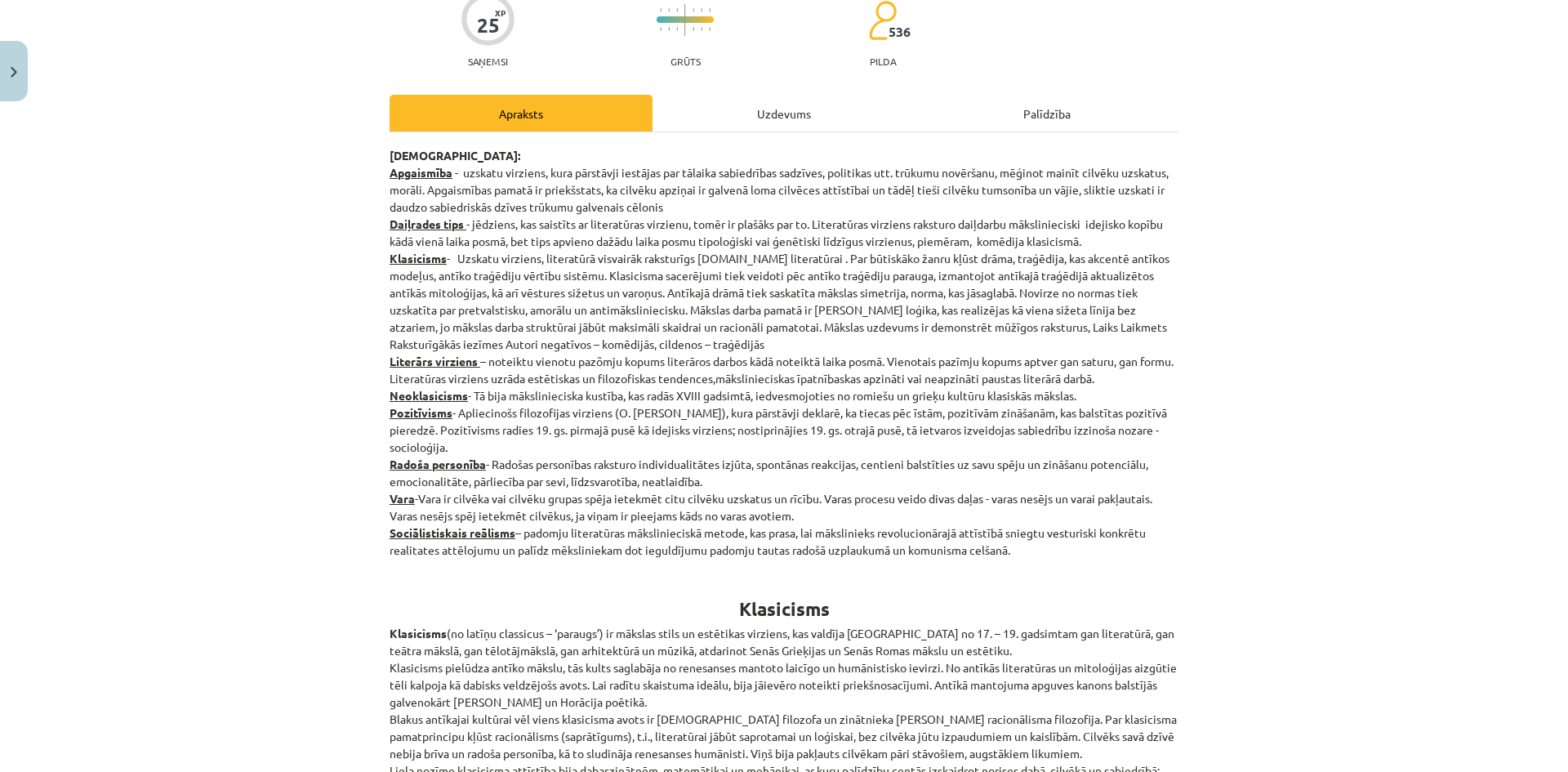
scroll to position [0, 0]
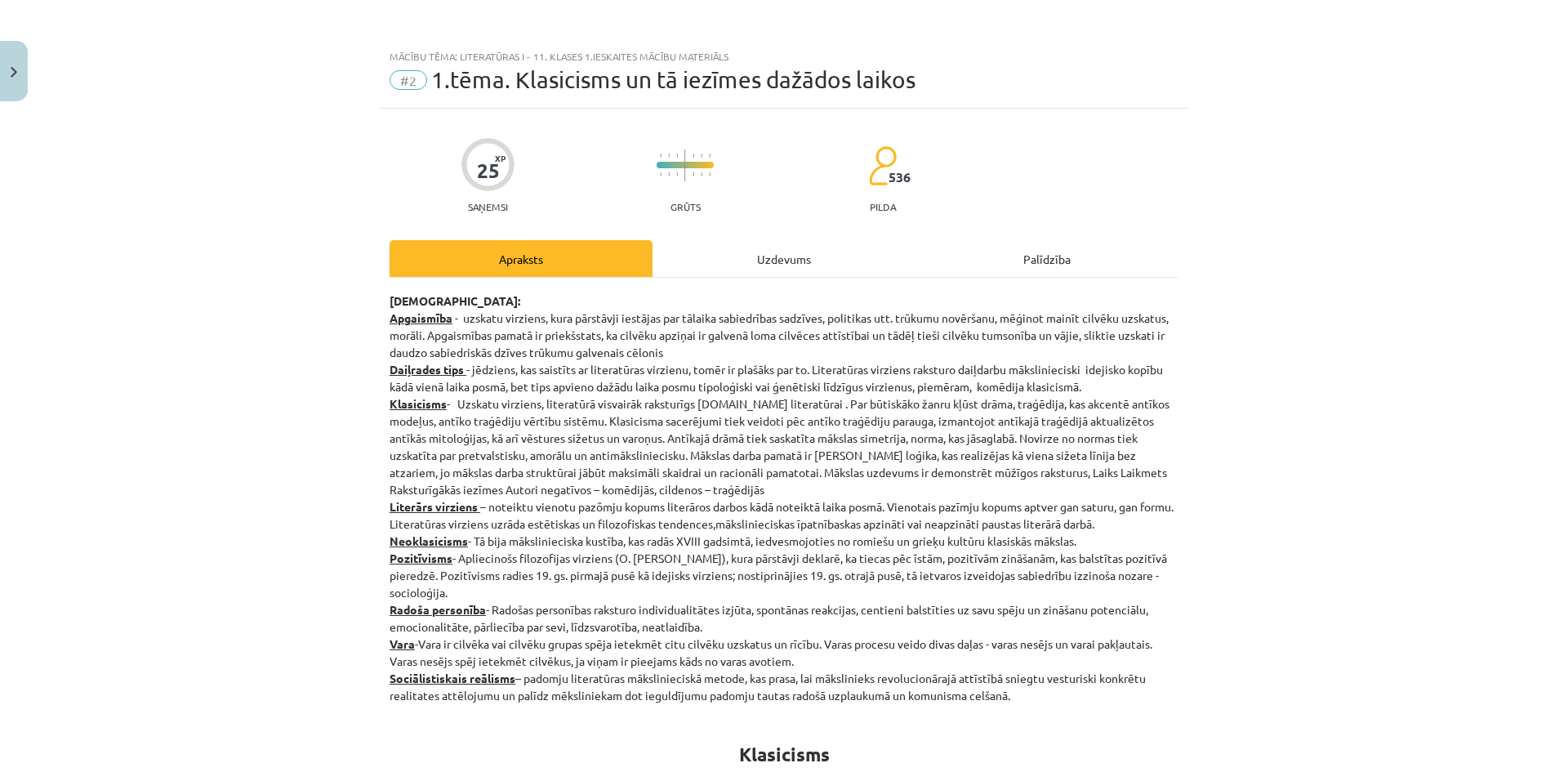
click at [807, 245] on div "Uzdevums" at bounding box center [784, 258] width 263 height 36
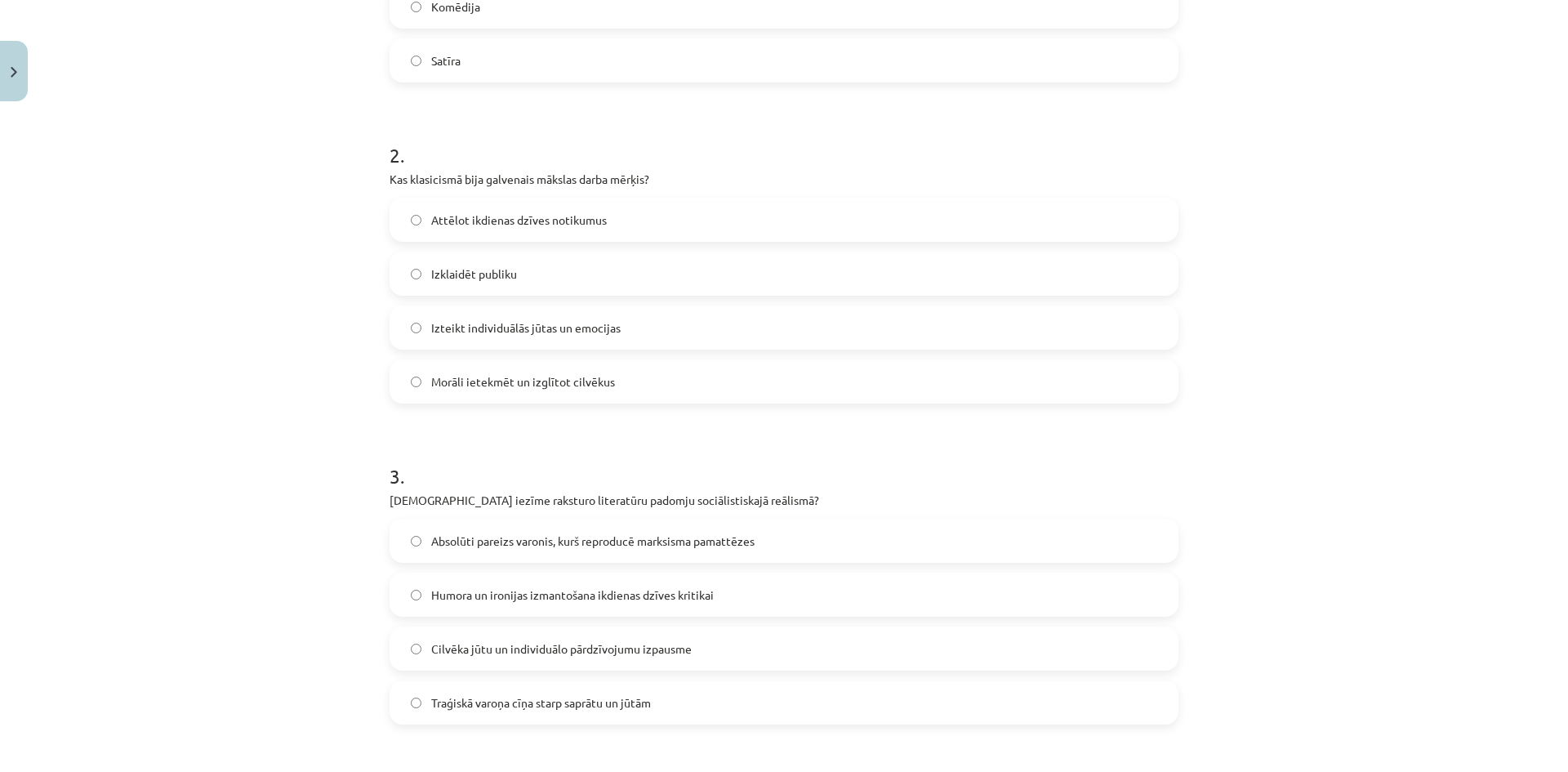
scroll to position [857, 0]
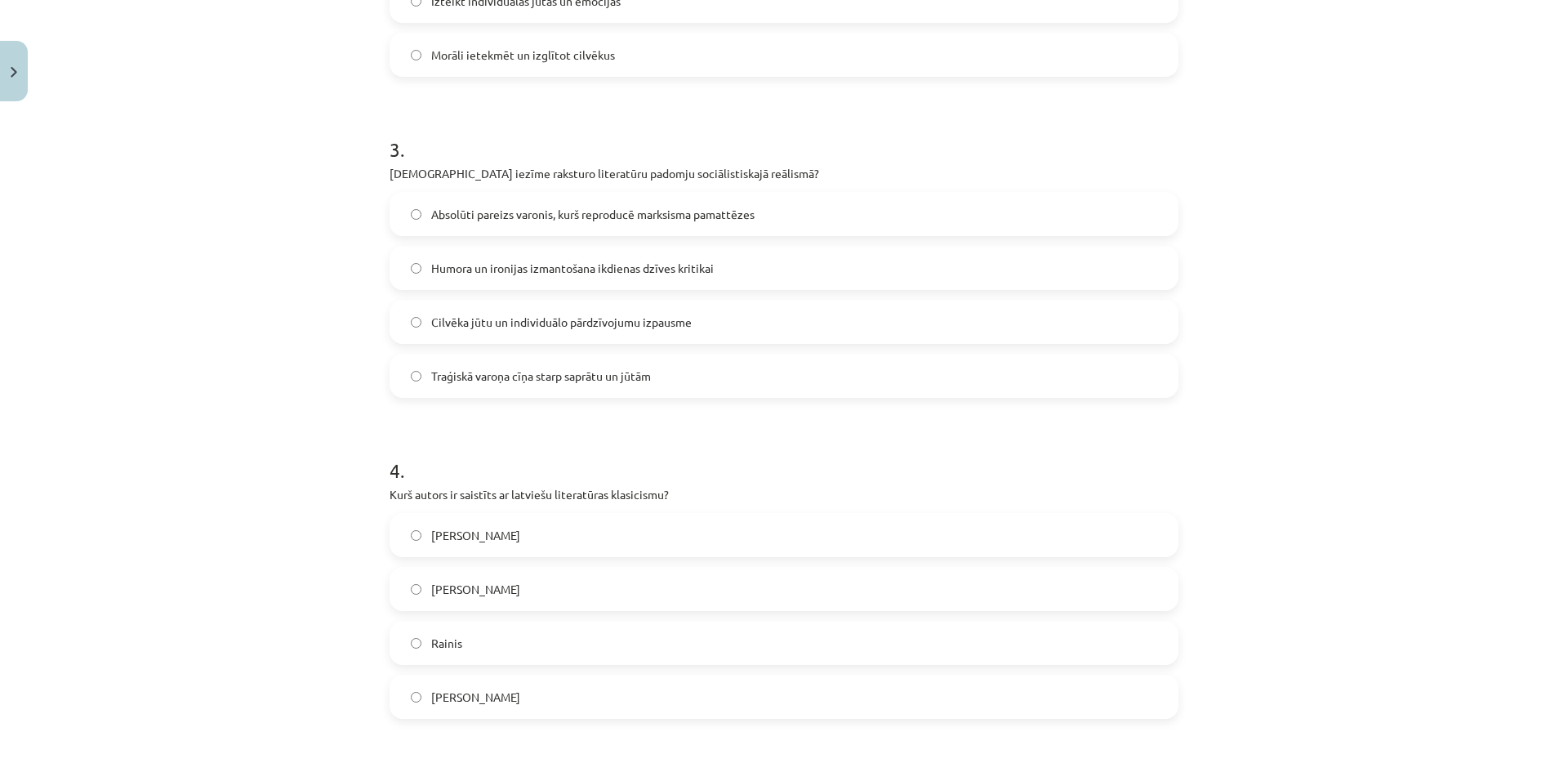
click at [541, 533] on label "[PERSON_NAME]" at bounding box center [784, 534] width 785 height 41
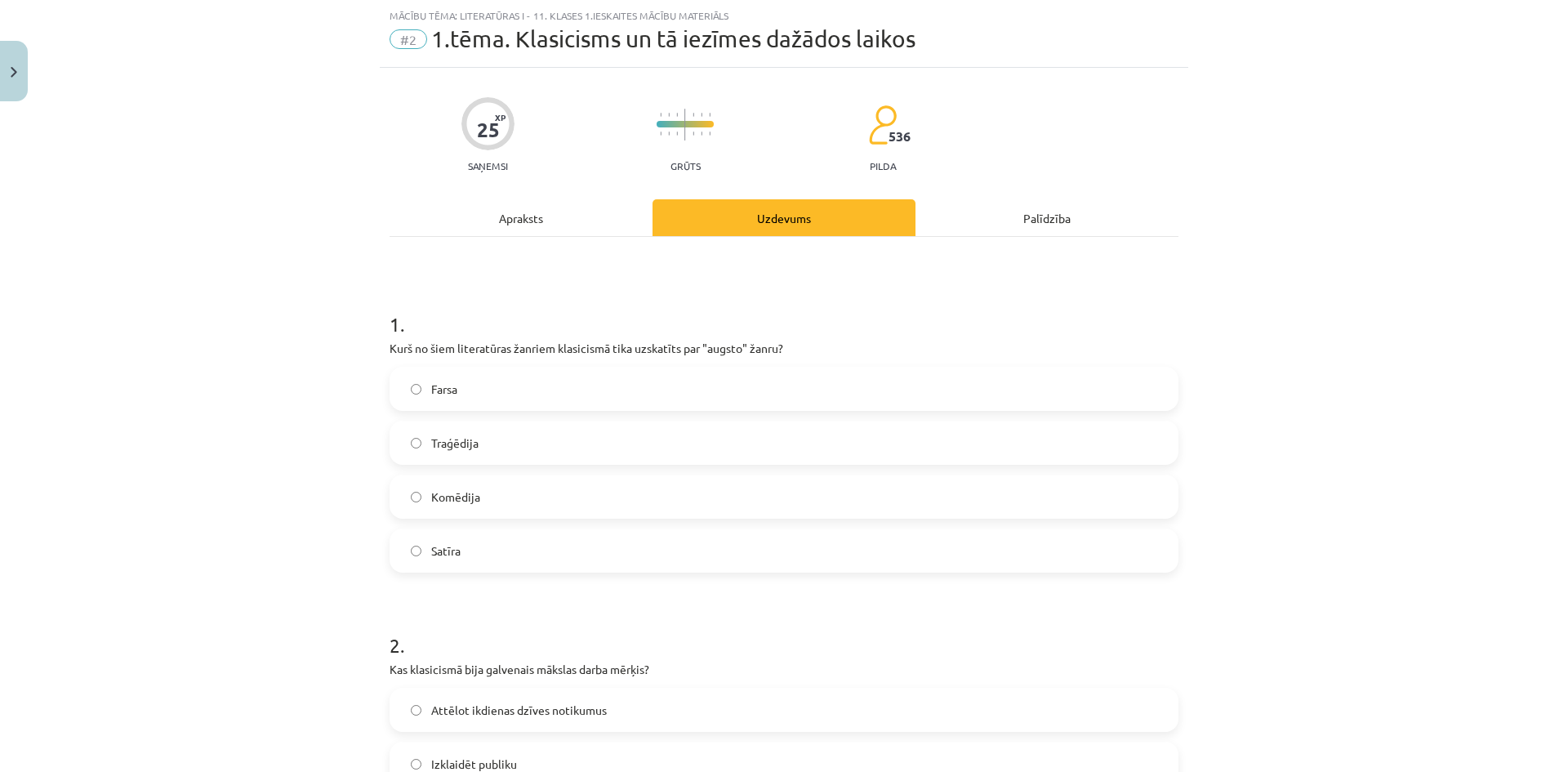
click at [547, 226] on div "Apraksts" at bounding box center [520, 218] width 263 height 36
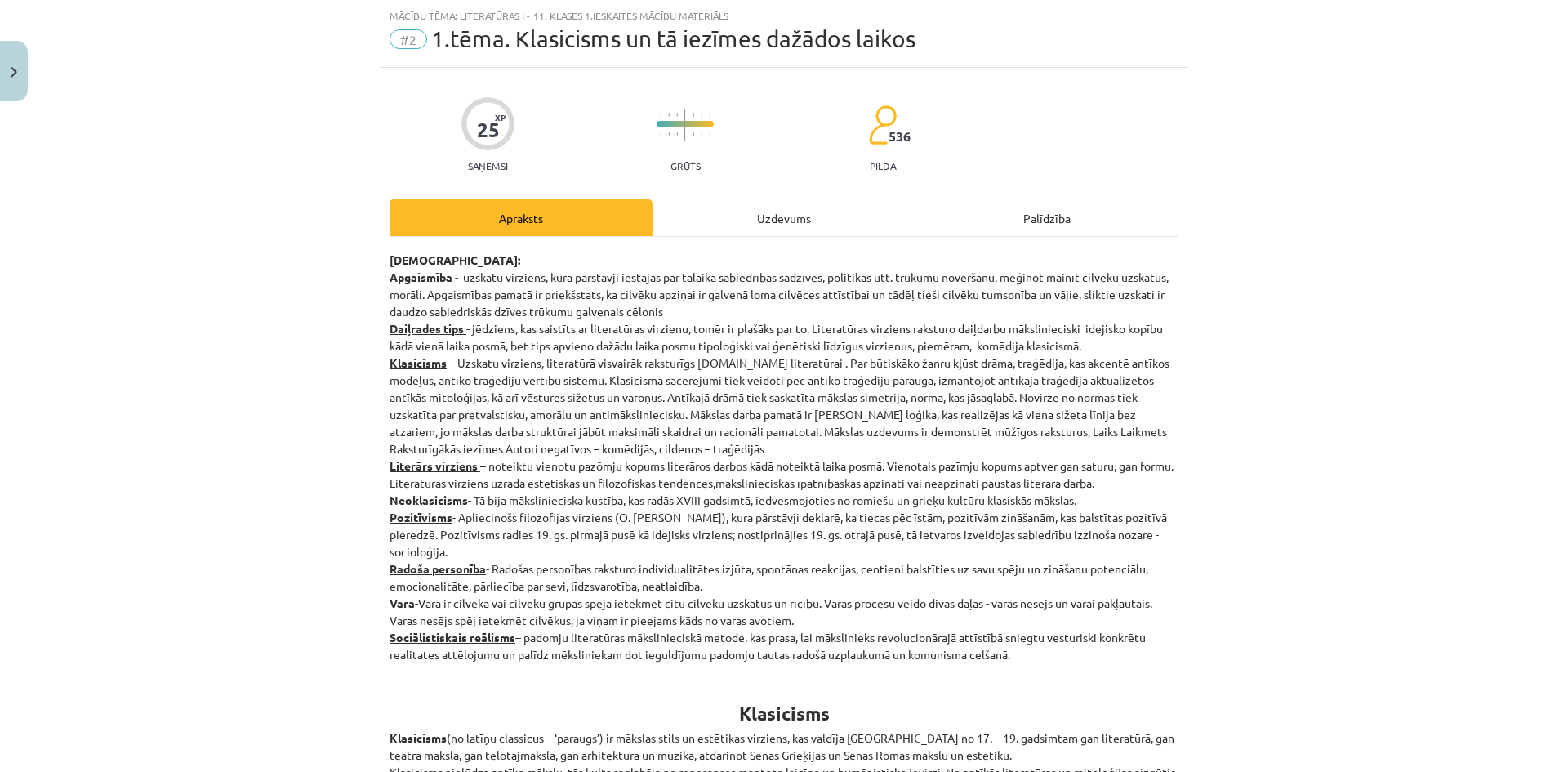
scroll to position [0, 0]
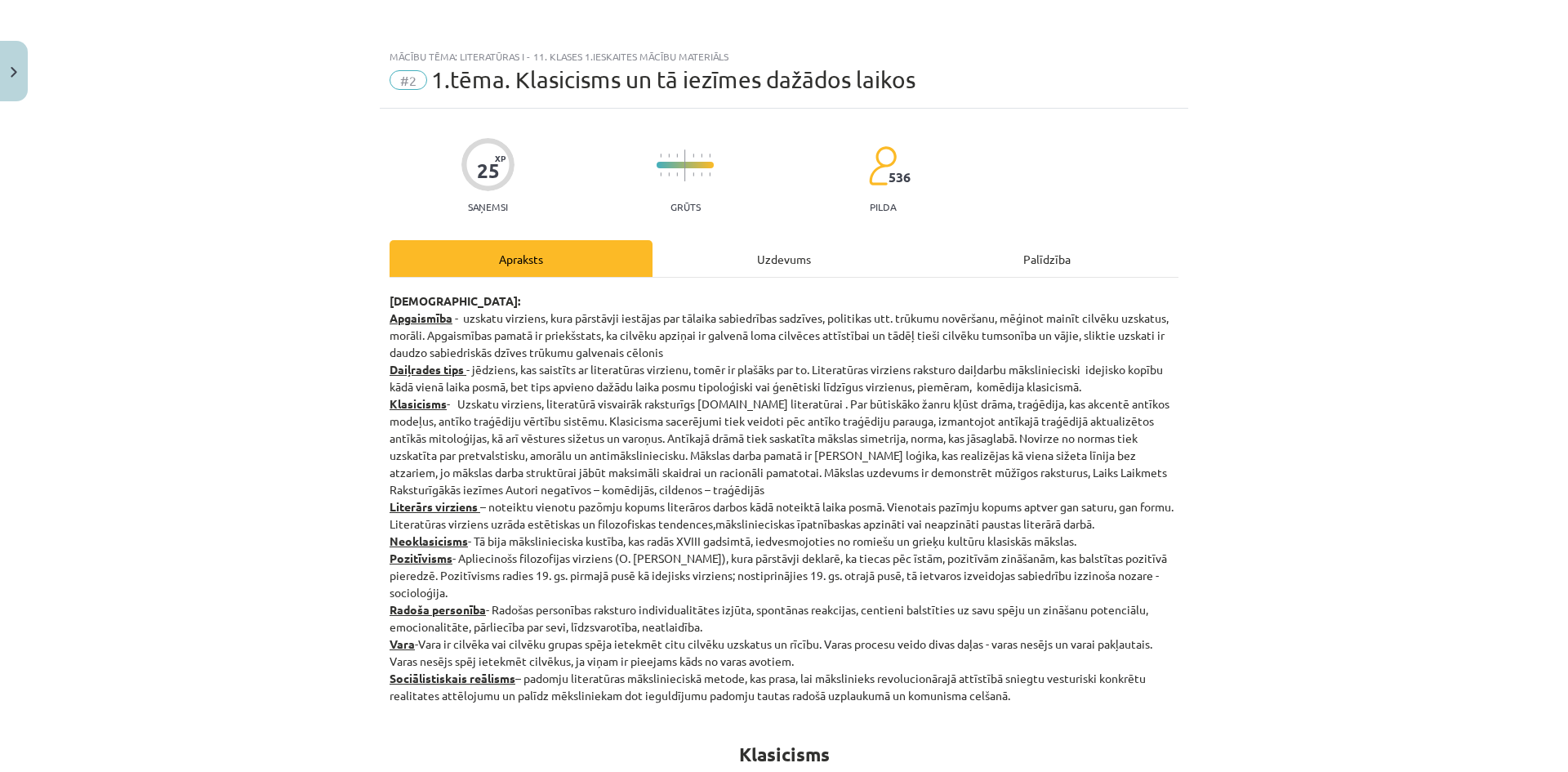
click at [699, 248] on div "Uzdevums" at bounding box center [784, 258] width 263 height 36
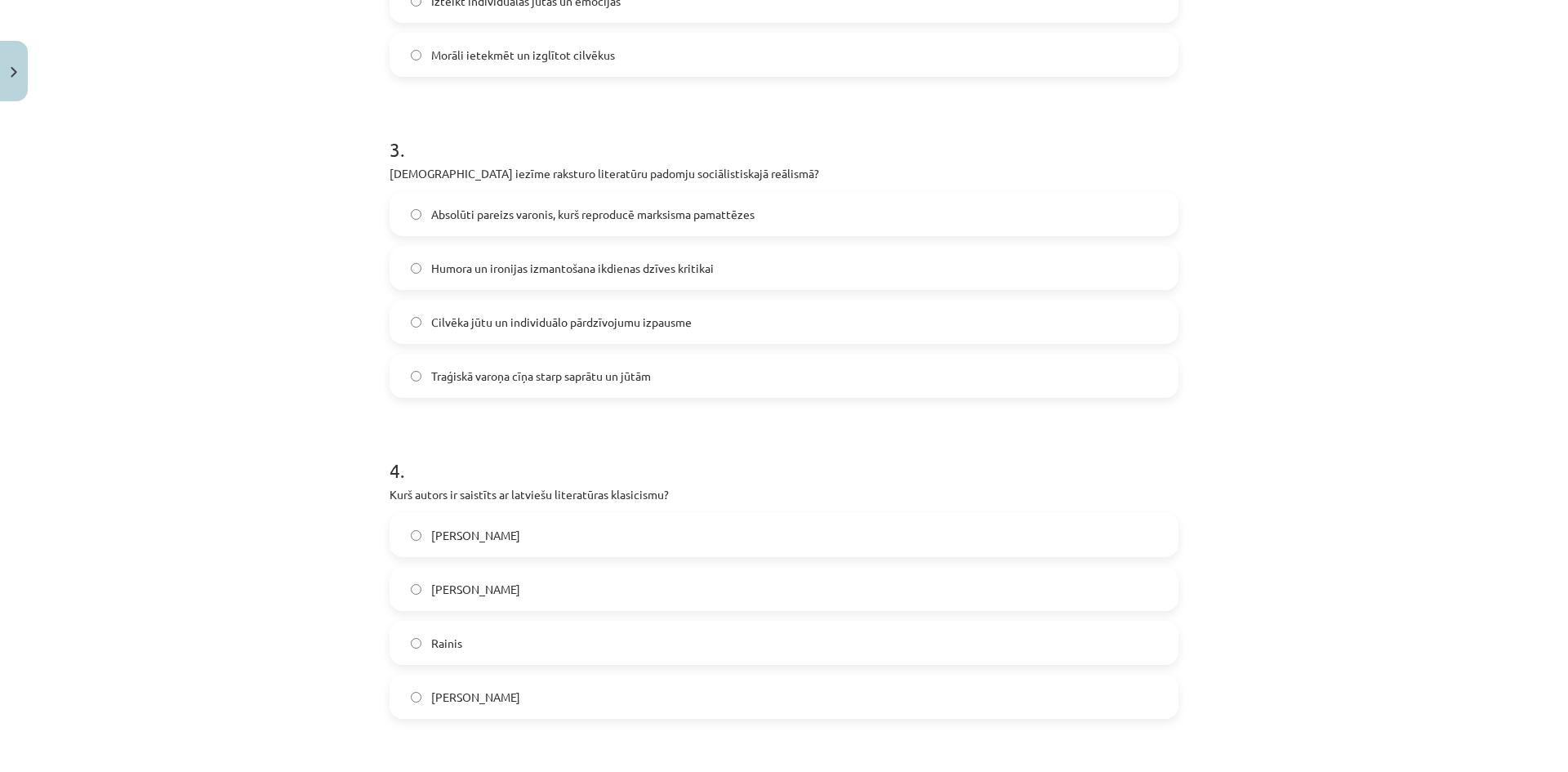
scroll to position [939, 0]
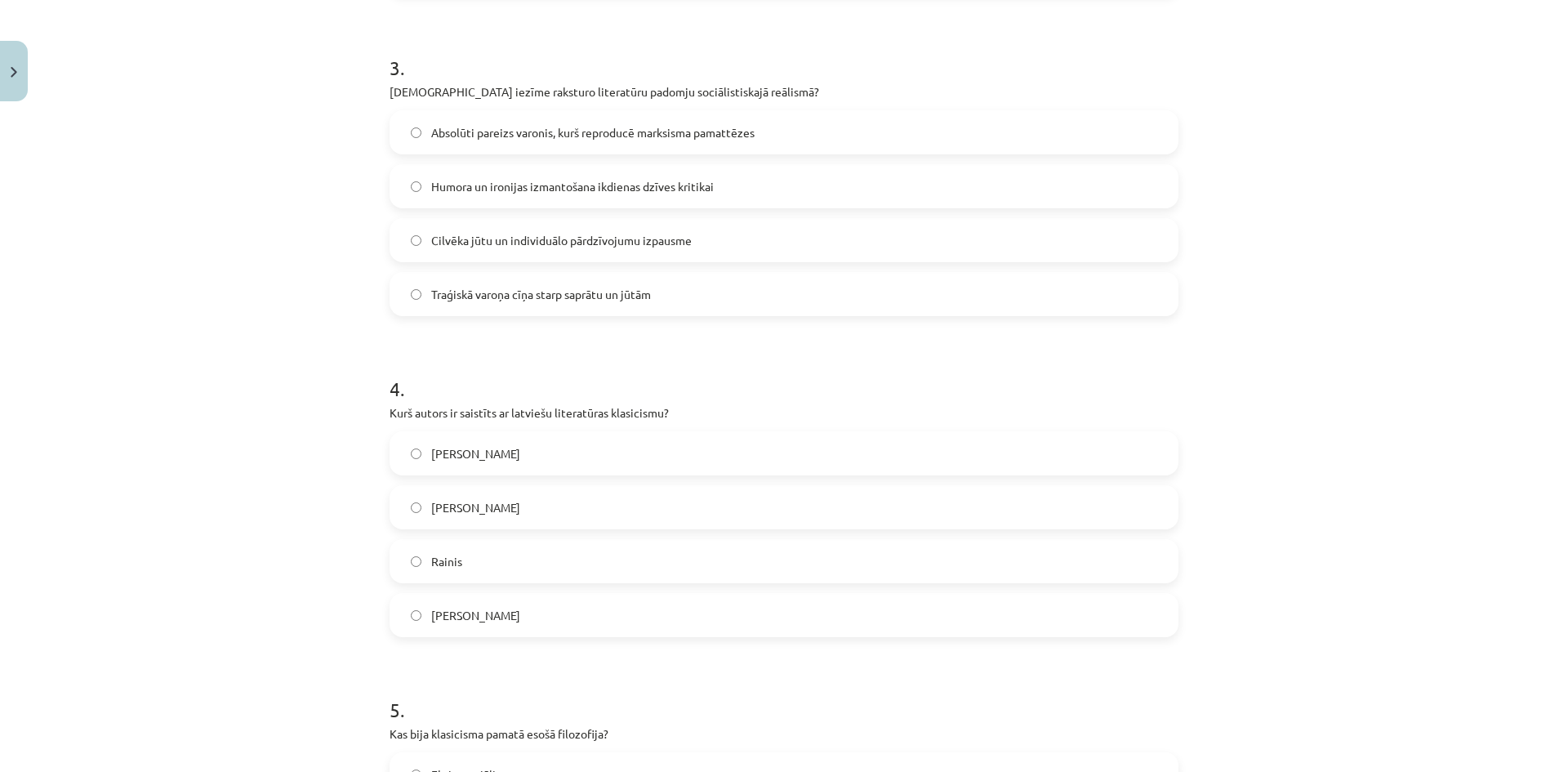
click at [526, 567] on label "Rainis" at bounding box center [784, 561] width 785 height 41
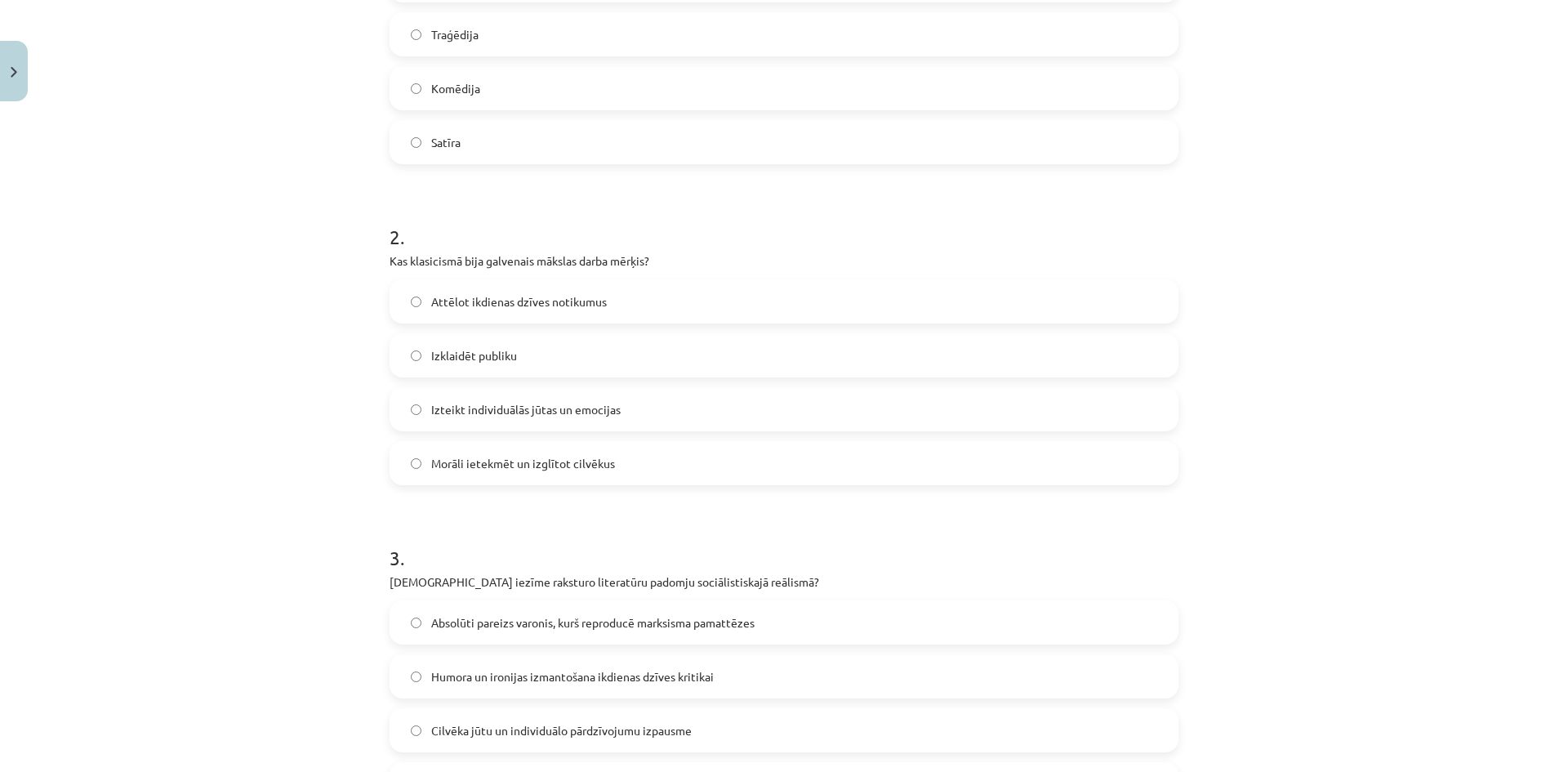
scroll to position [41, 0]
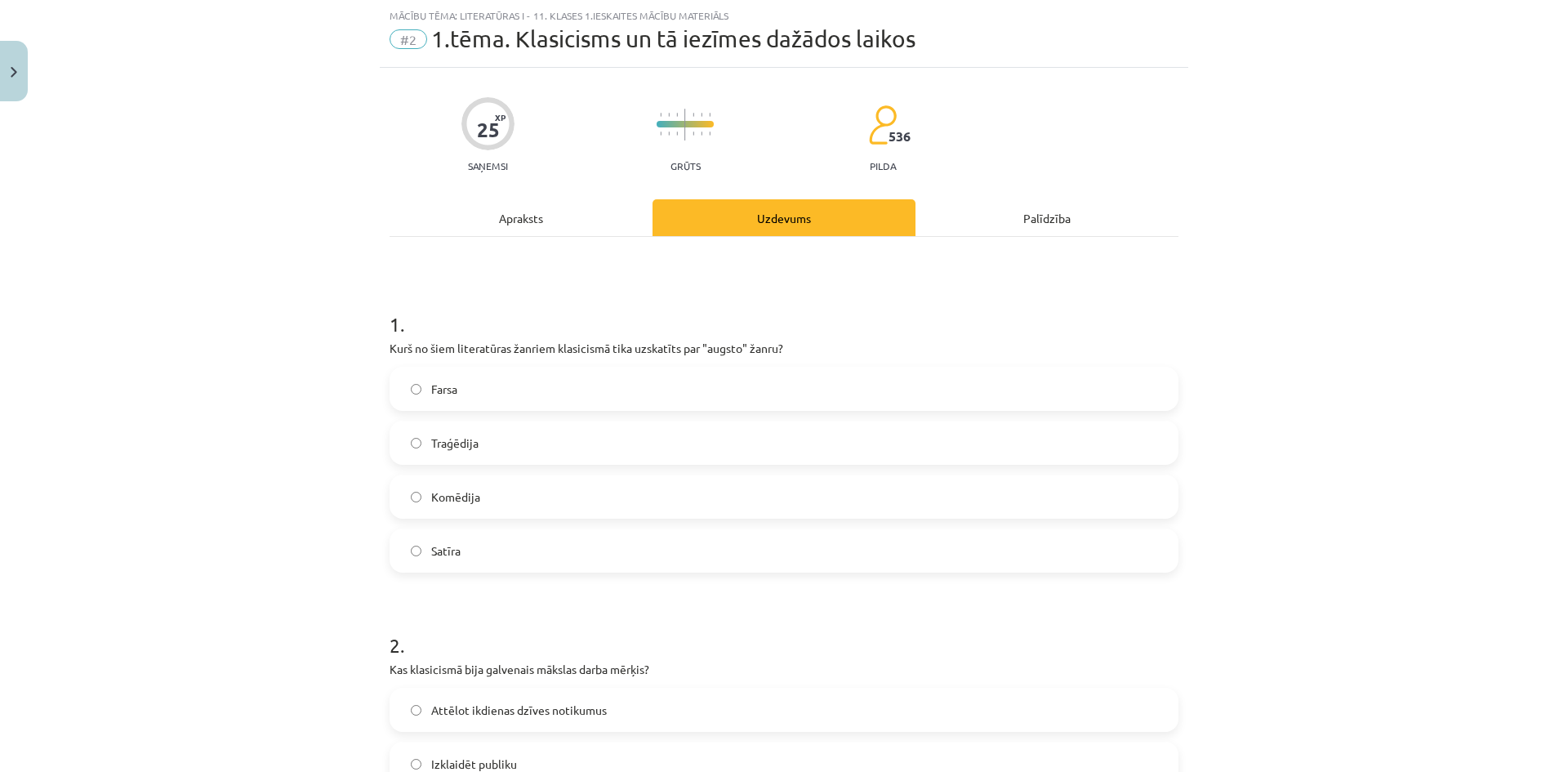
click at [548, 219] on div "Apraksts" at bounding box center [520, 218] width 263 height 36
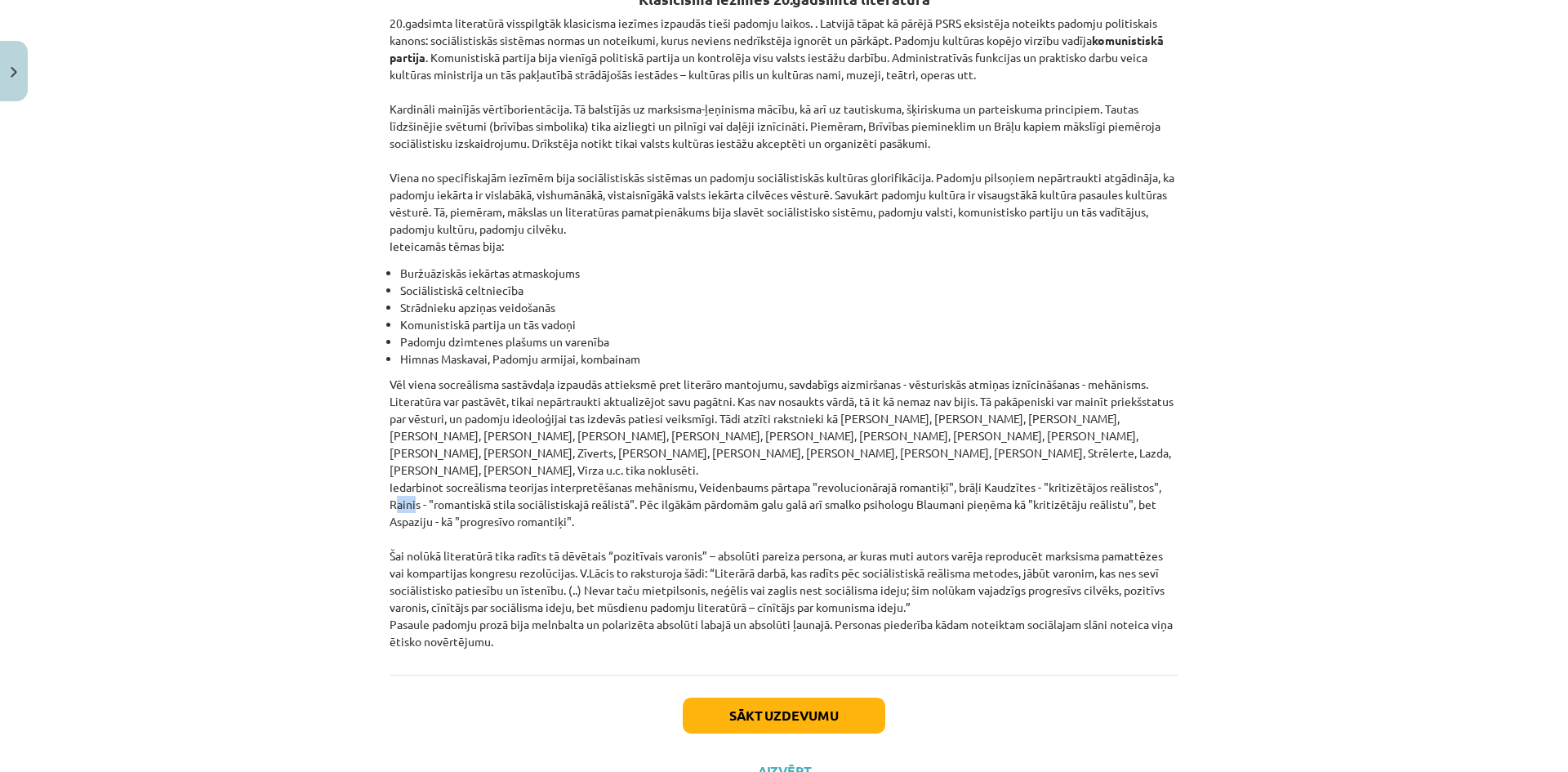
scroll to position [3082, 0]
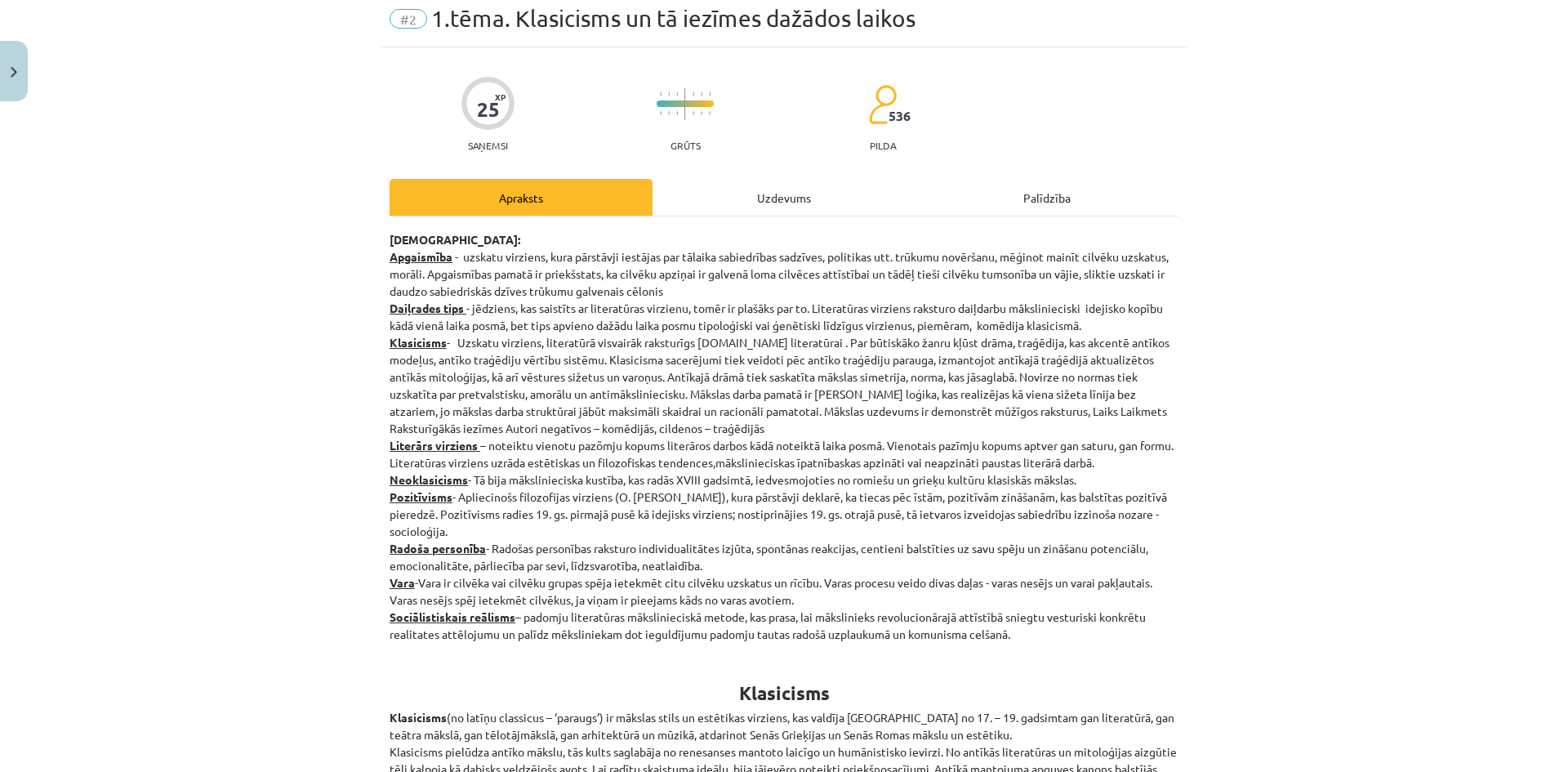
click at [779, 196] on div "Uzdevums" at bounding box center [784, 197] width 263 height 36
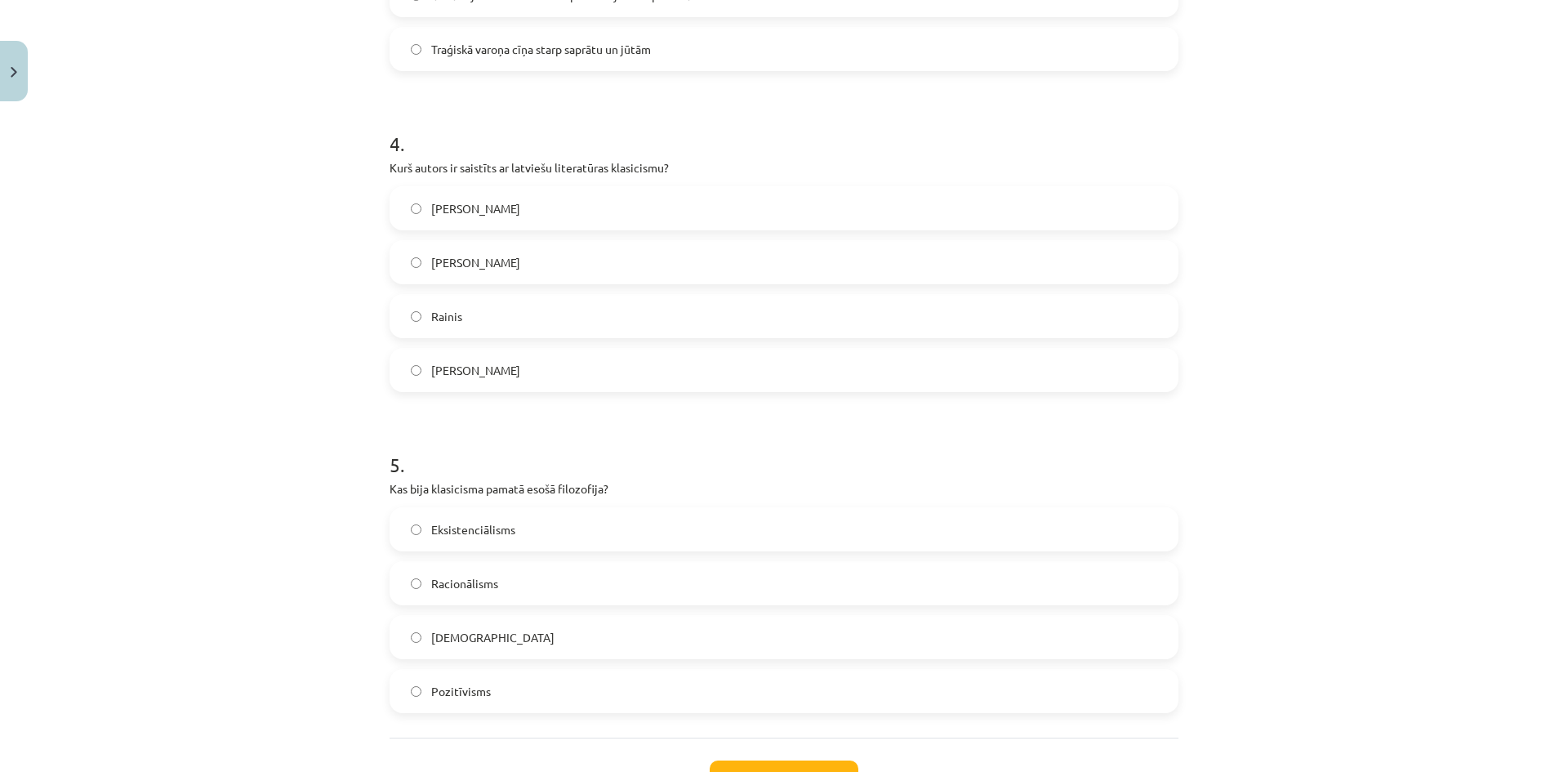
scroll to position [1315, 0]
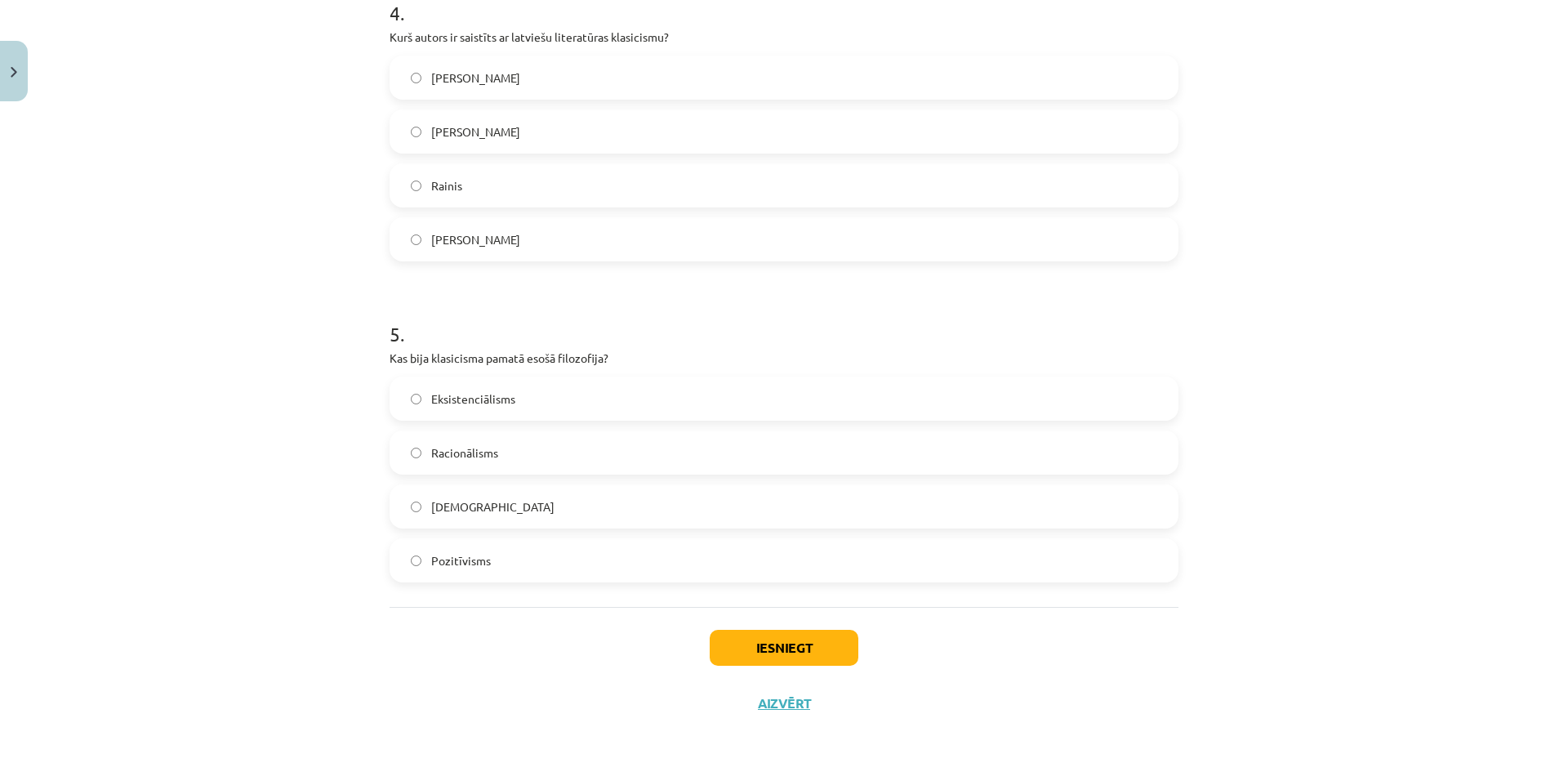
click at [614, 396] on label "Eksistenciālisms" at bounding box center [784, 398] width 785 height 41
click at [742, 641] on button "Iesniegt" at bounding box center [784, 647] width 148 height 36
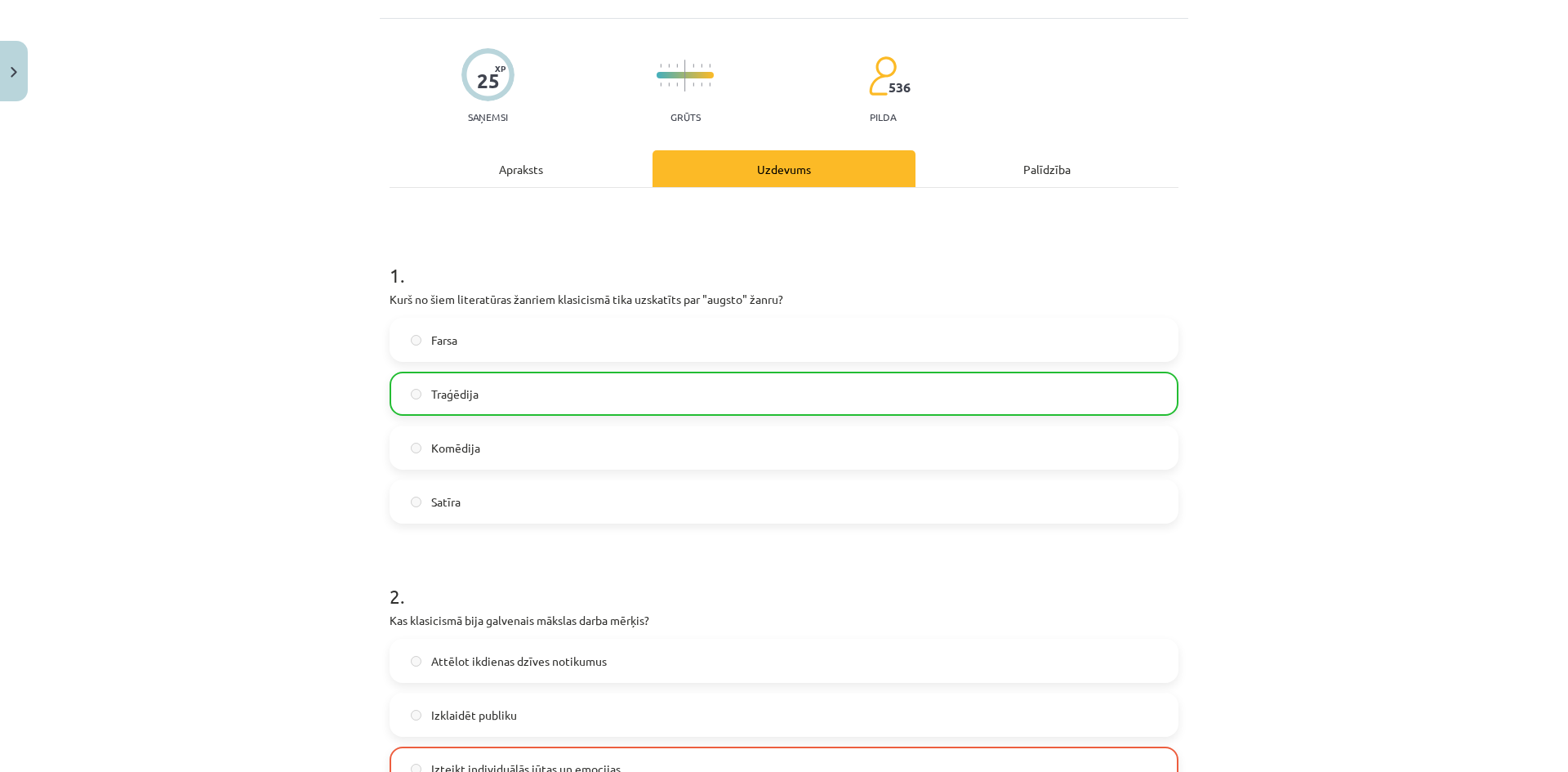
scroll to position [417, 0]
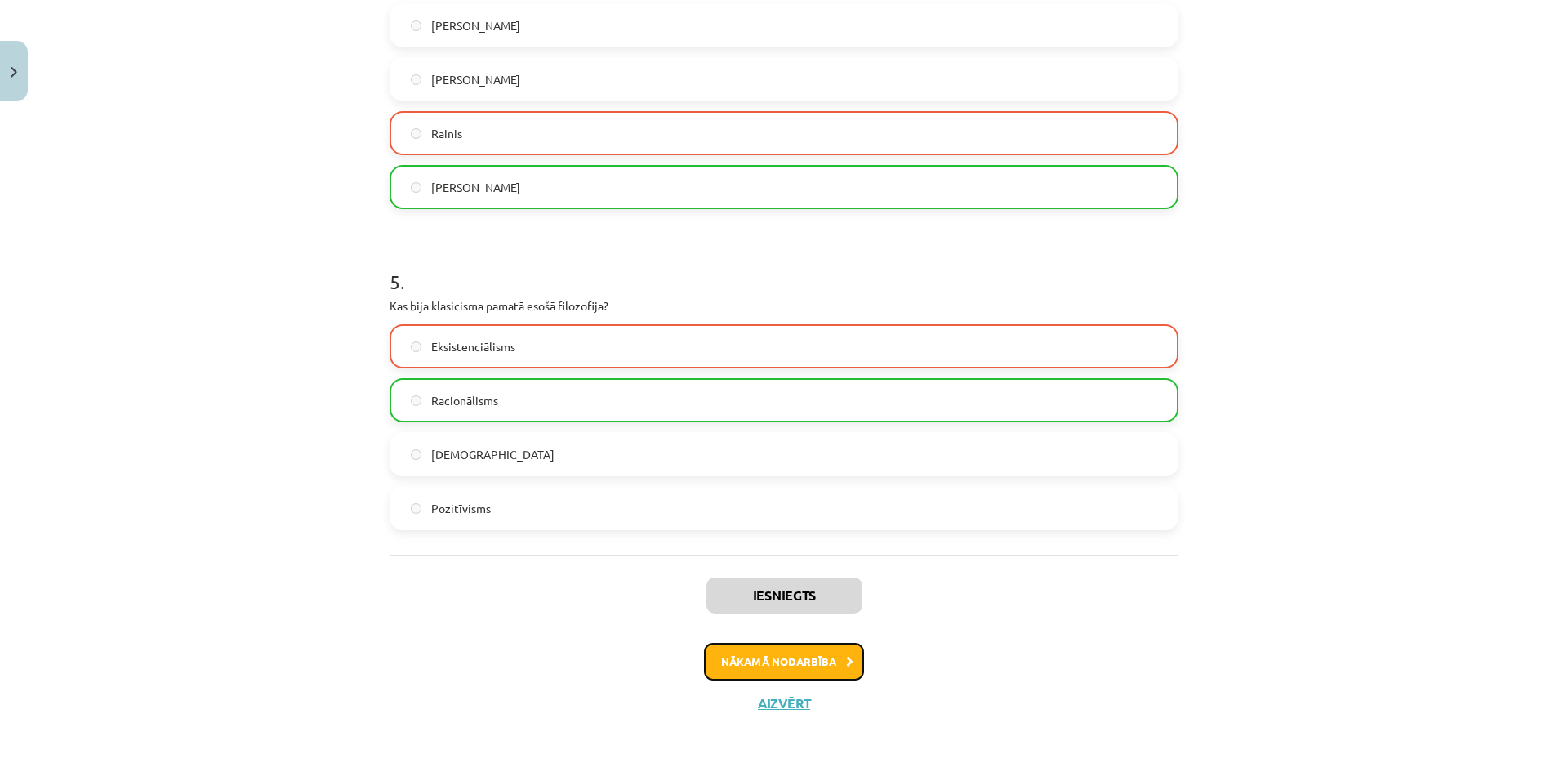
click at [821, 659] on button "Nākamā nodarbība" at bounding box center [784, 661] width 160 height 37
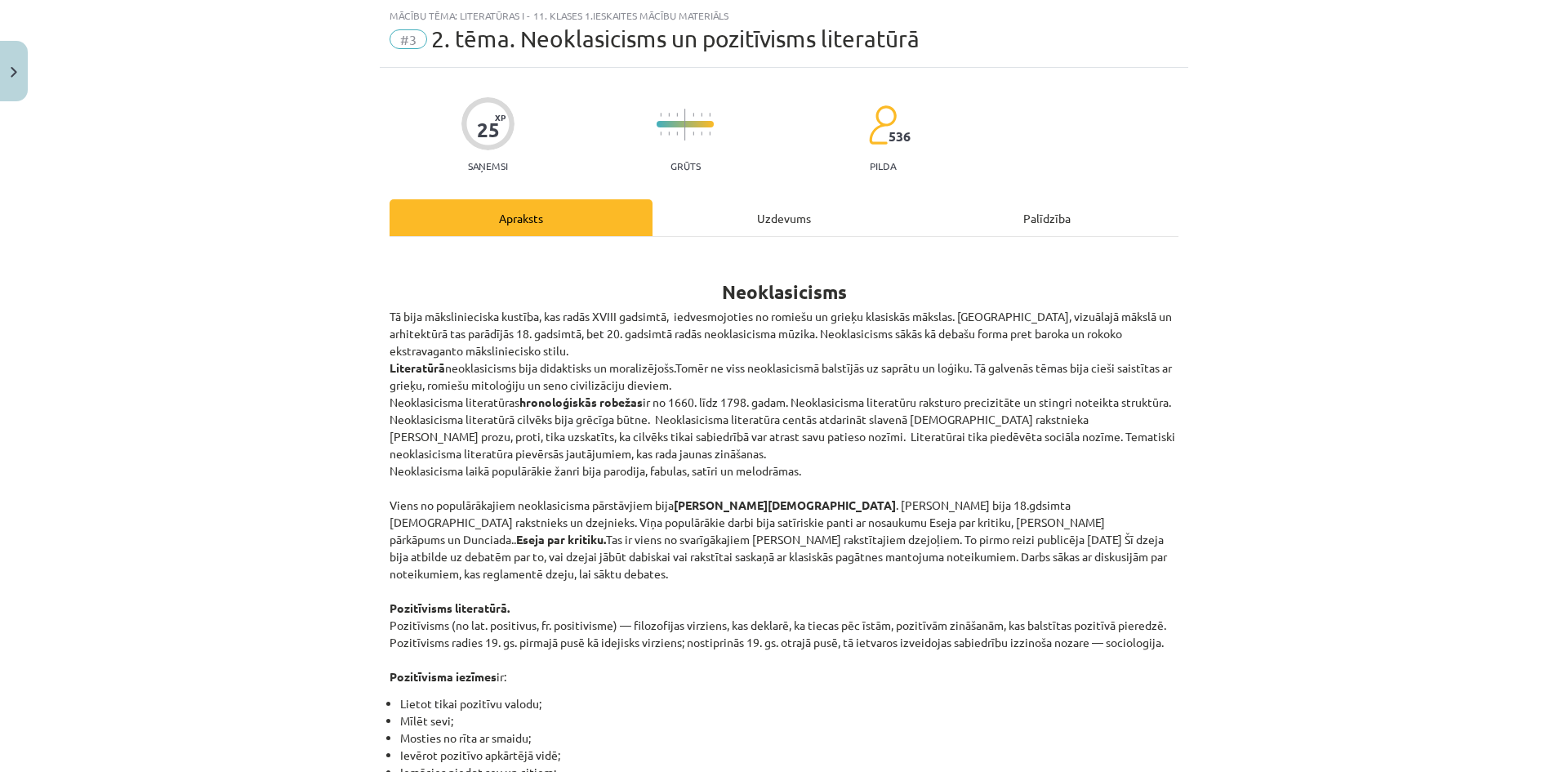
click at [774, 219] on div "Uzdevums" at bounding box center [784, 218] width 263 height 36
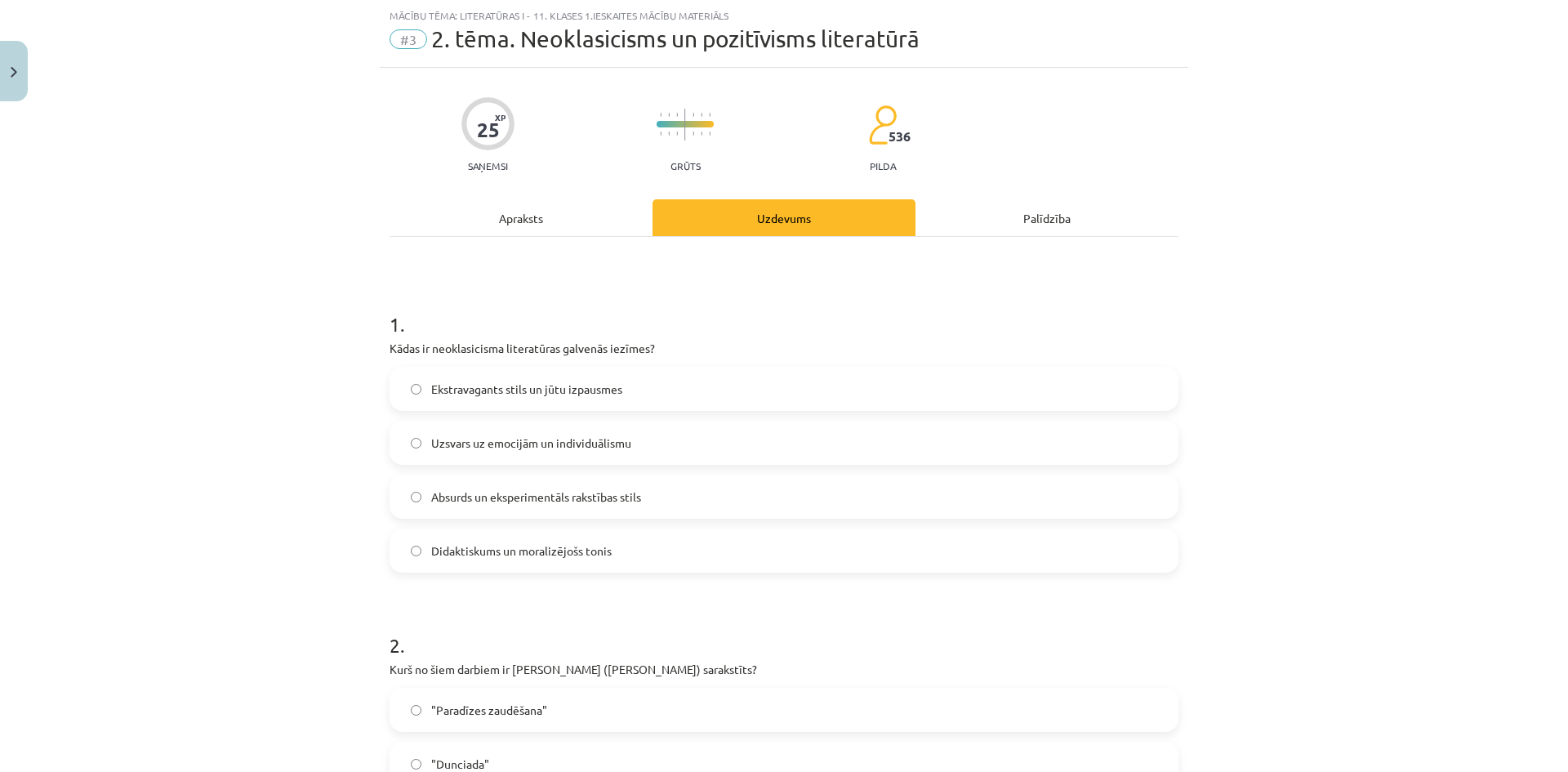
click at [523, 224] on div "Apraksts" at bounding box center [520, 218] width 263 height 36
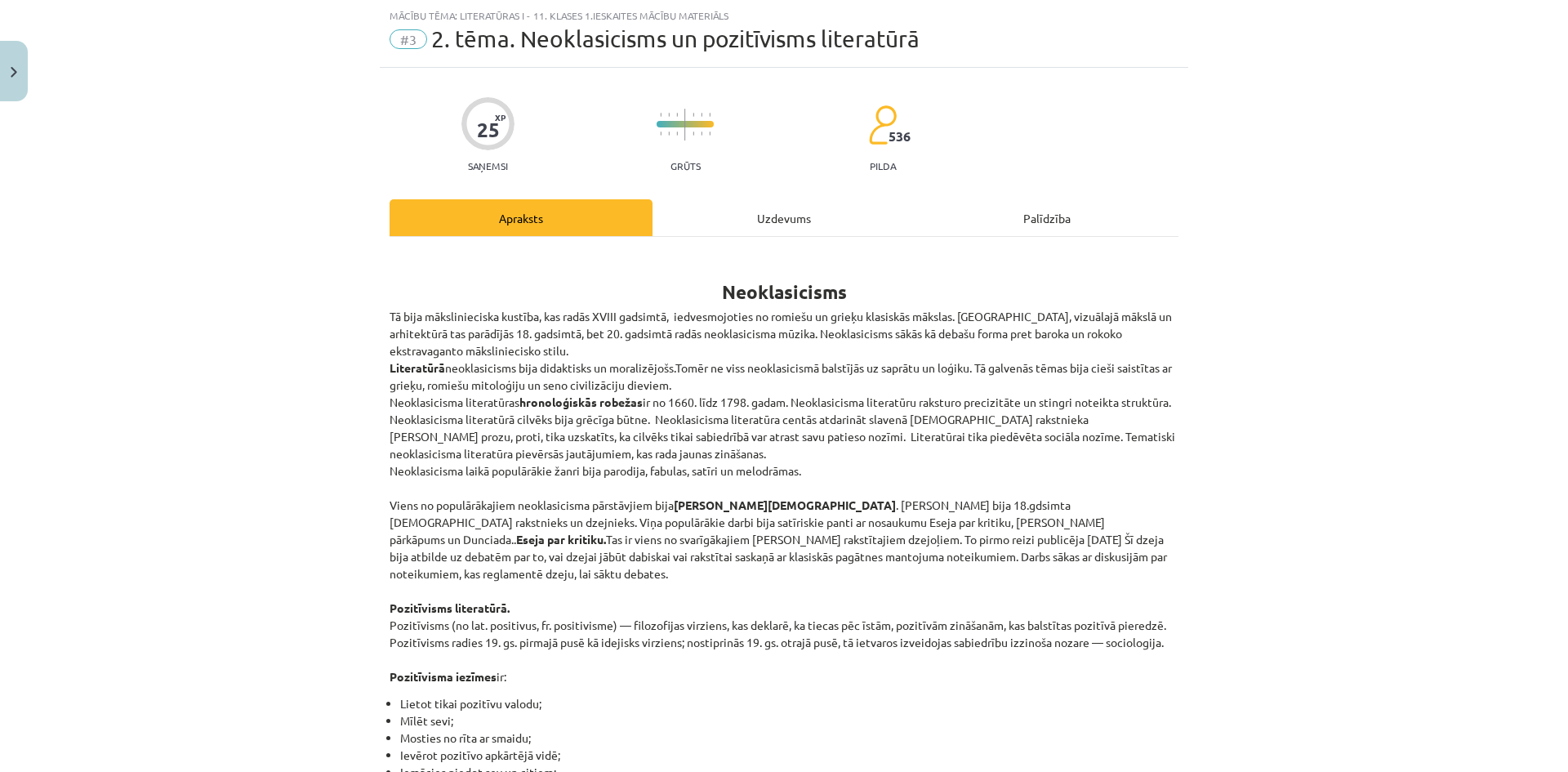
click at [707, 220] on div "Uzdevums" at bounding box center [784, 218] width 263 height 36
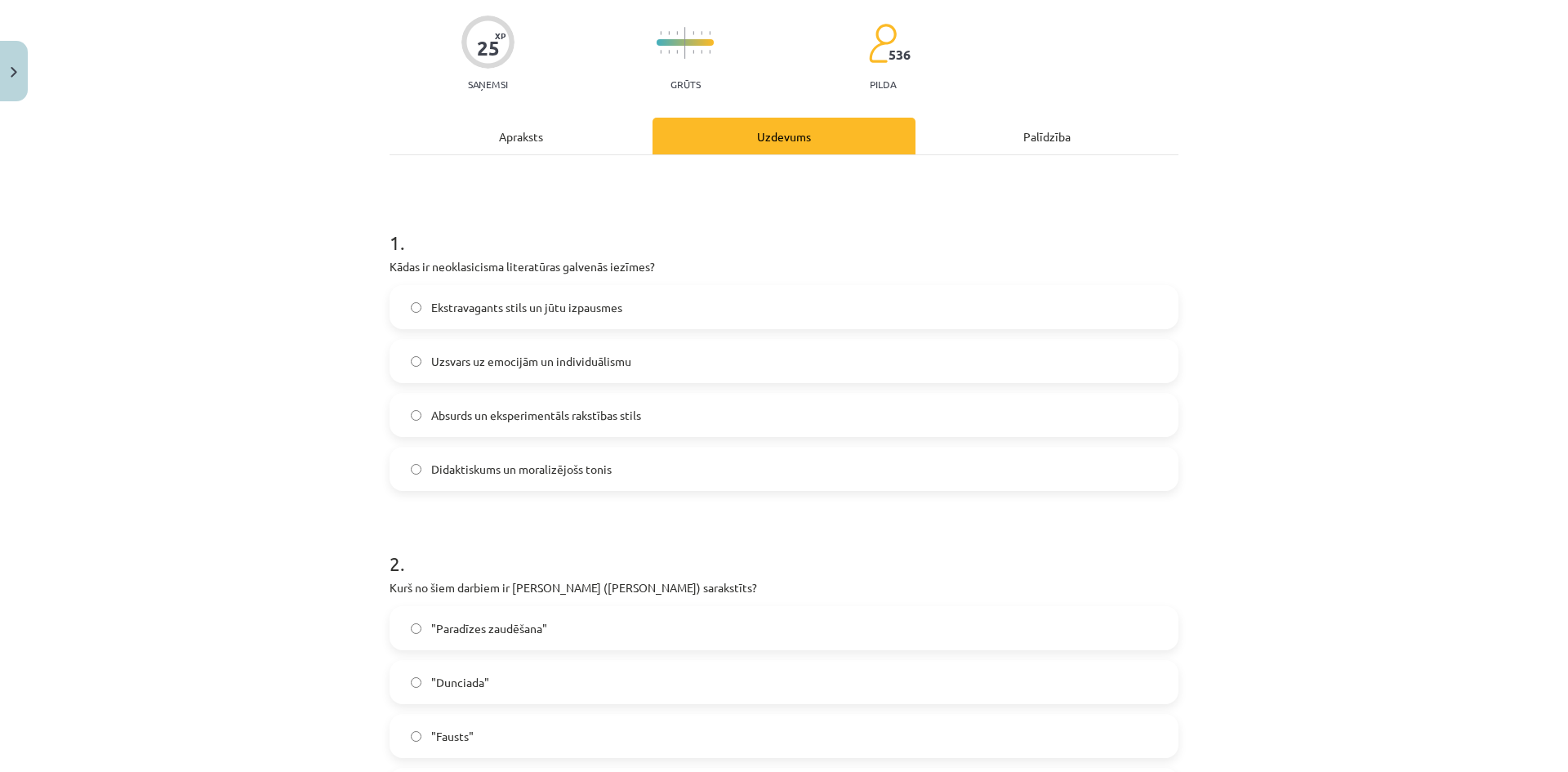
scroll to position [204, 0]
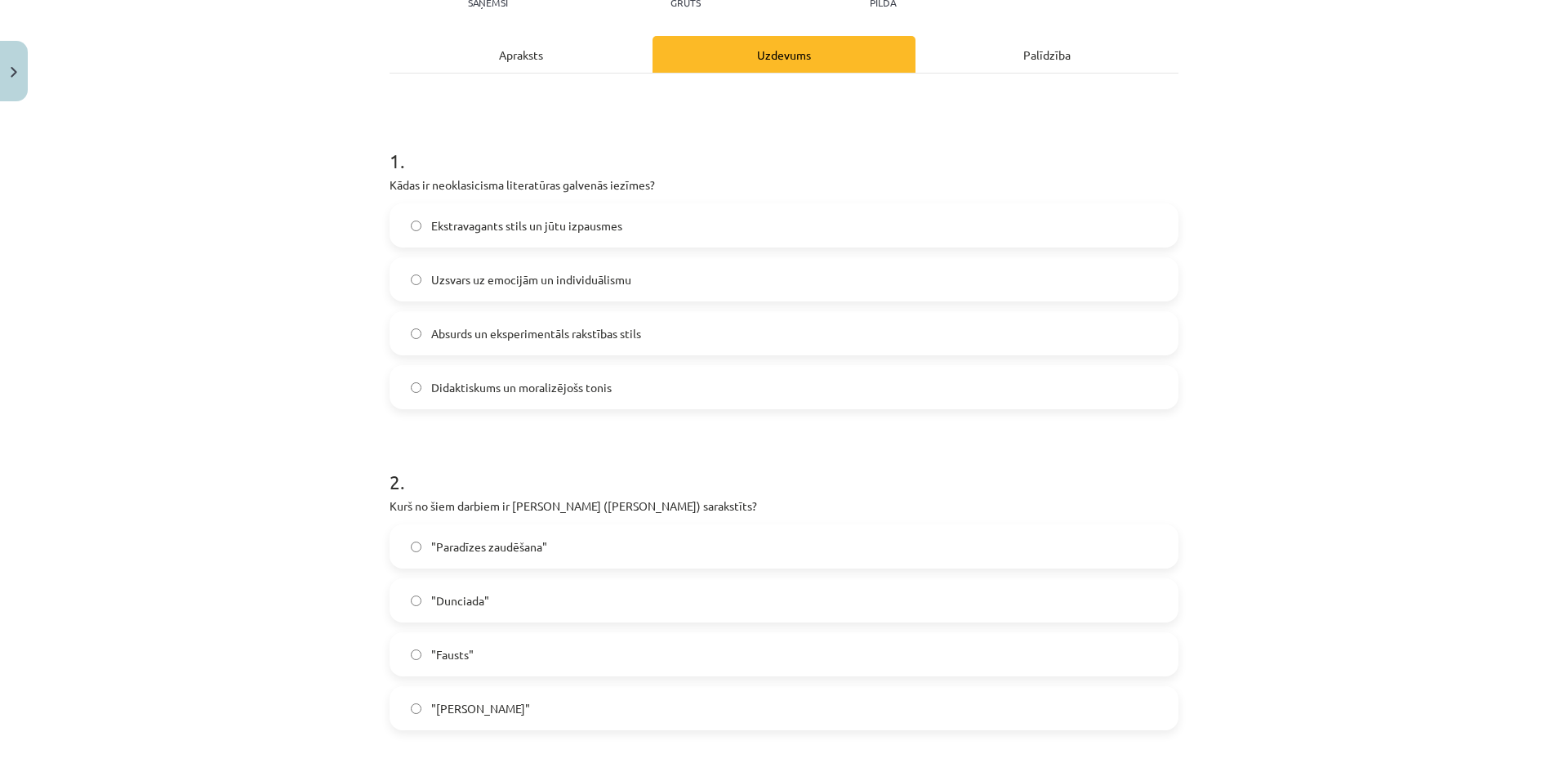
click at [540, 62] on div "Apraksts" at bounding box center [520, 54] width 263 height 36
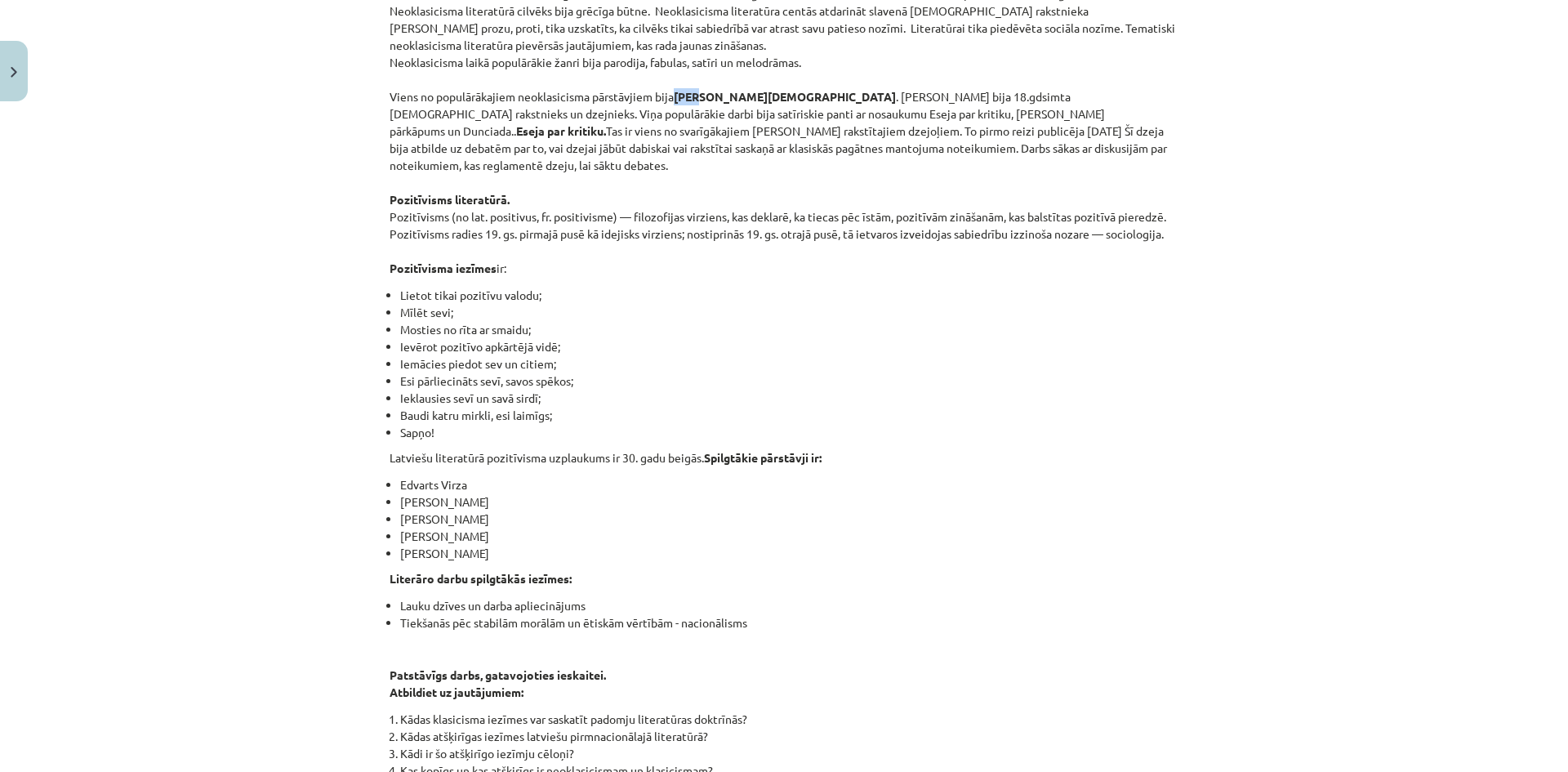
scroll to position [0, 0]
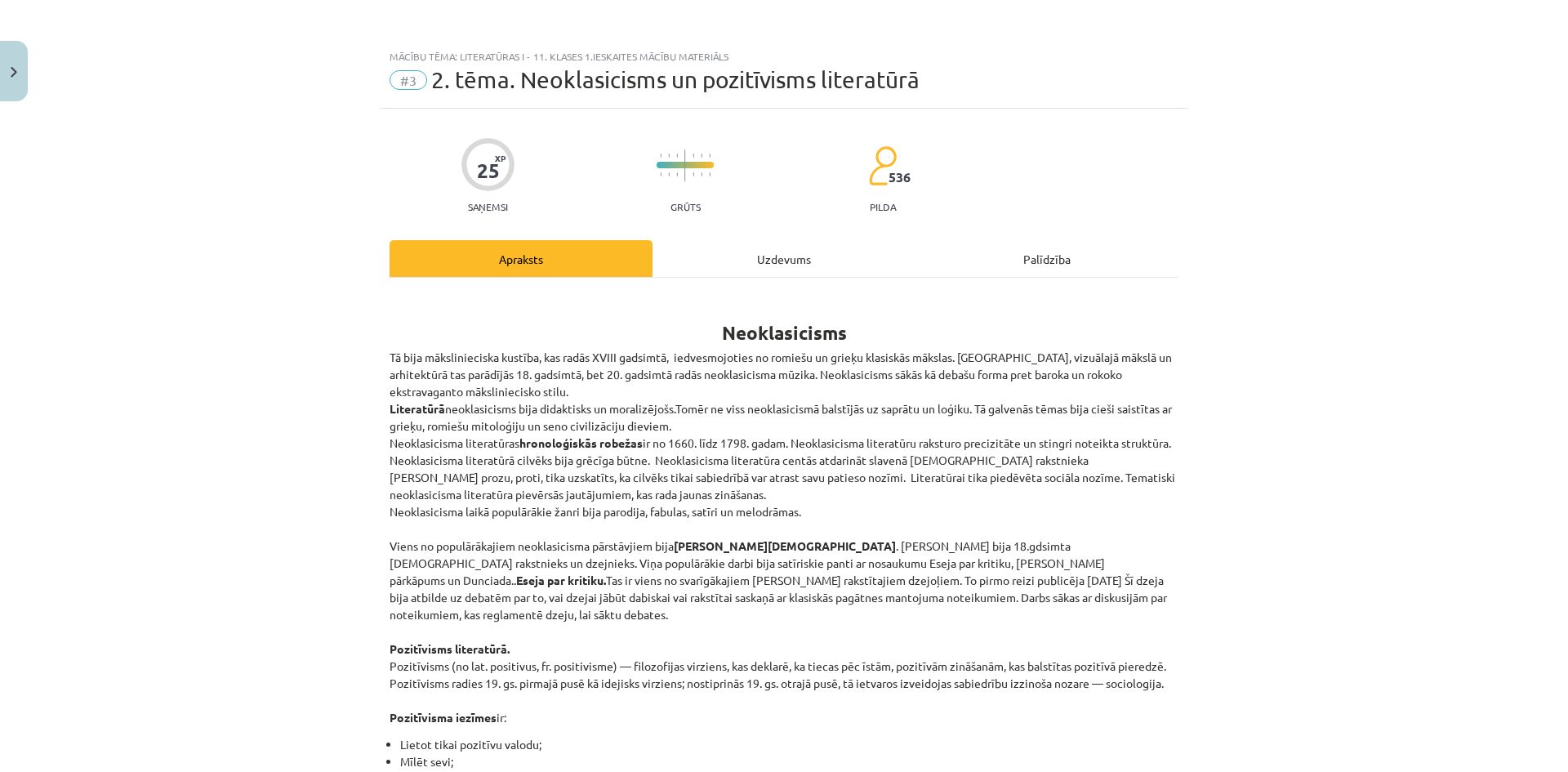
click at [736, 254] on div "Uzdevums" at bounding box center [784, 258] width 263 height 36
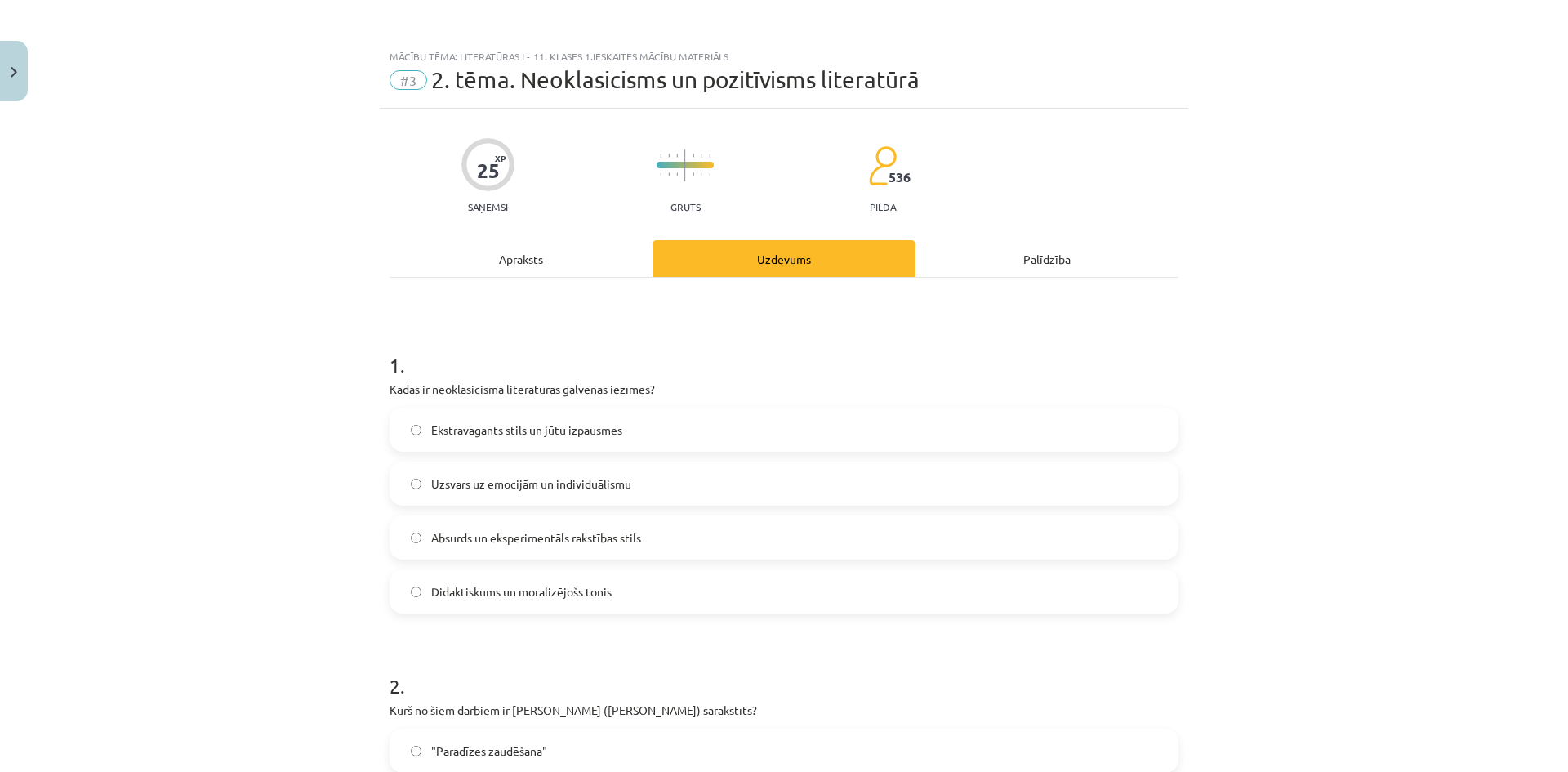
scroll to position [41, 0]
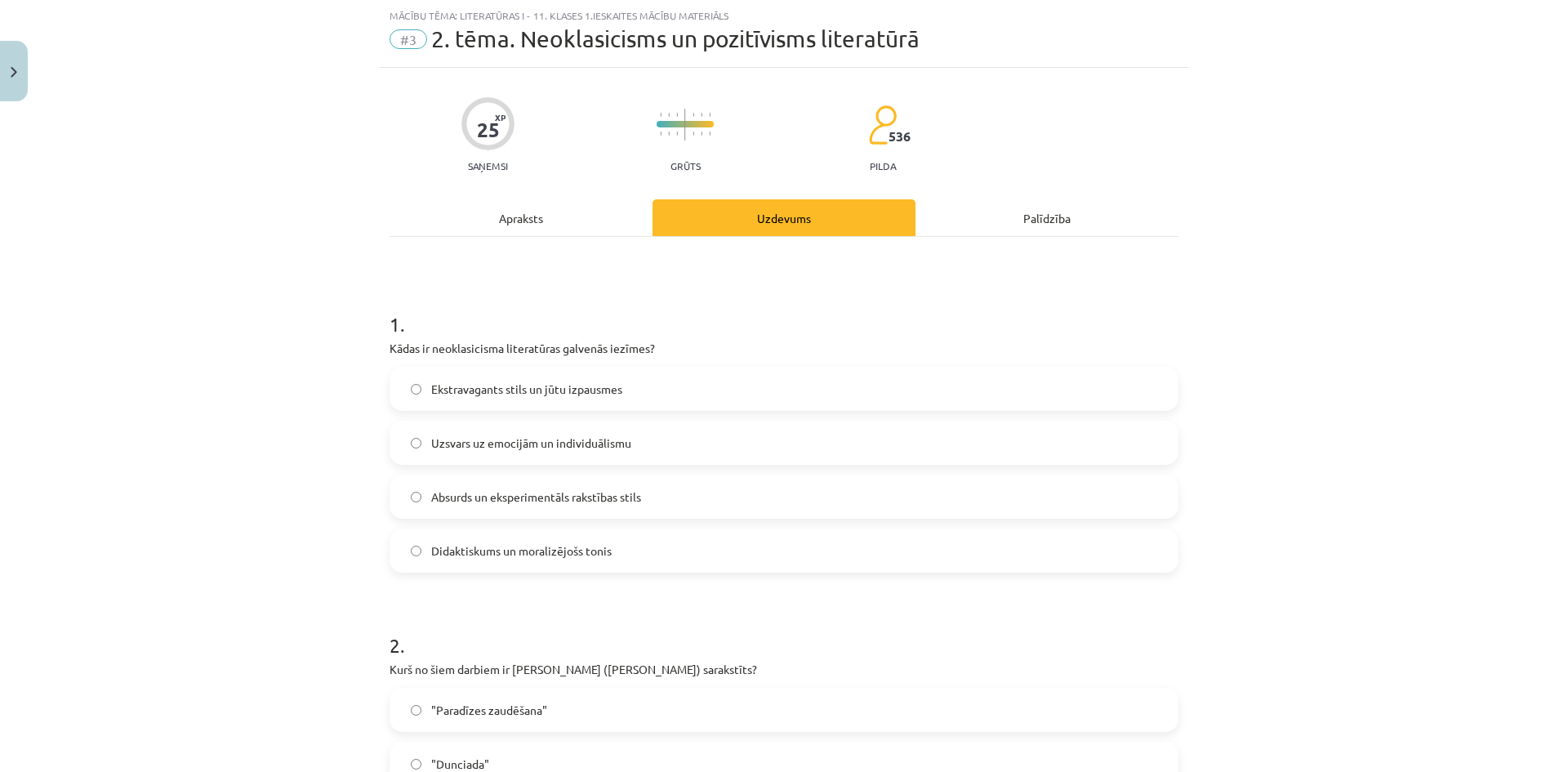
click at [550, 508] on label "Absurds un eksperimentāls rakstības stils" at bounding box center [784, 496] width 785 height 41
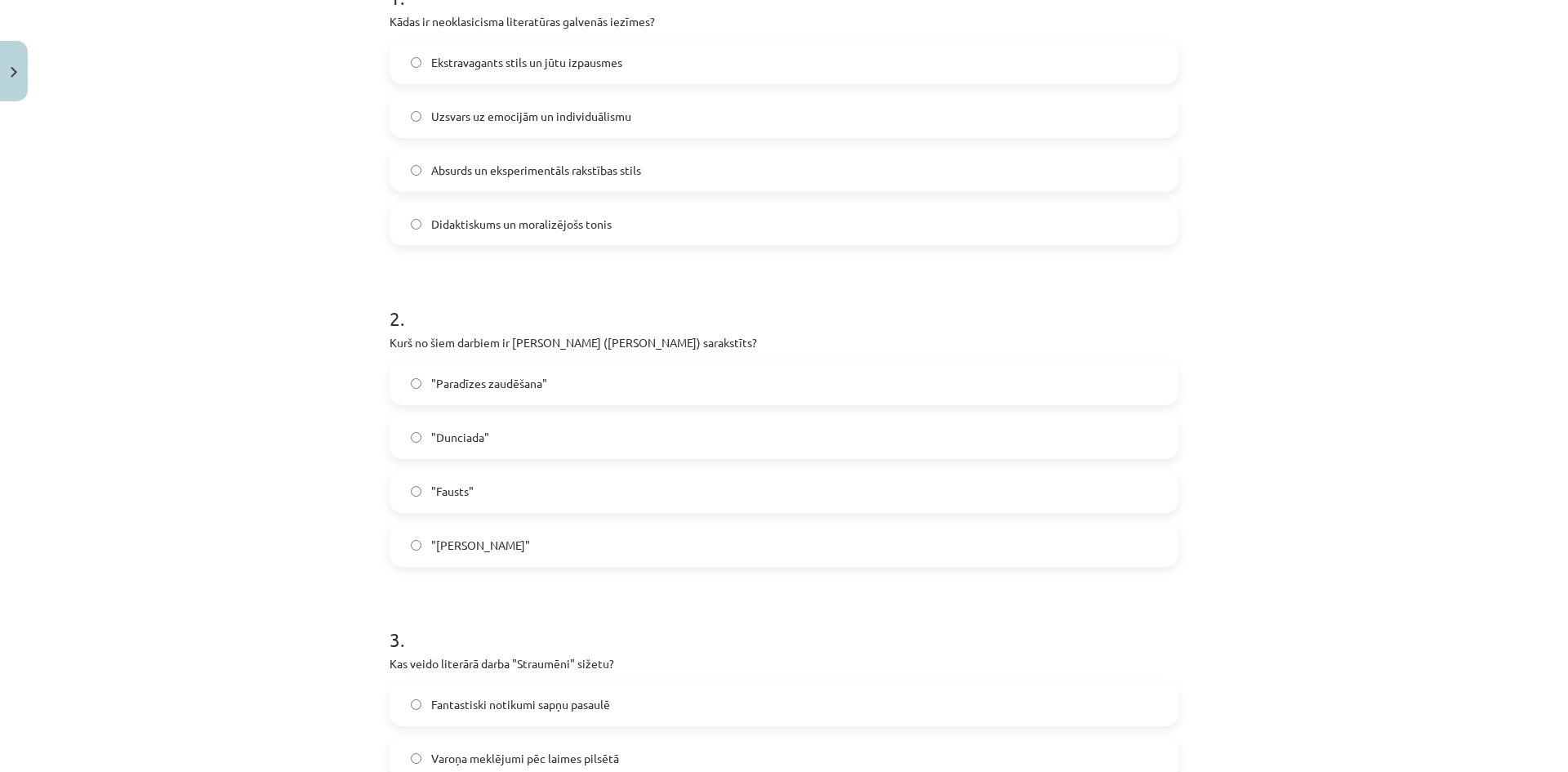
scroll to position [531, 0]
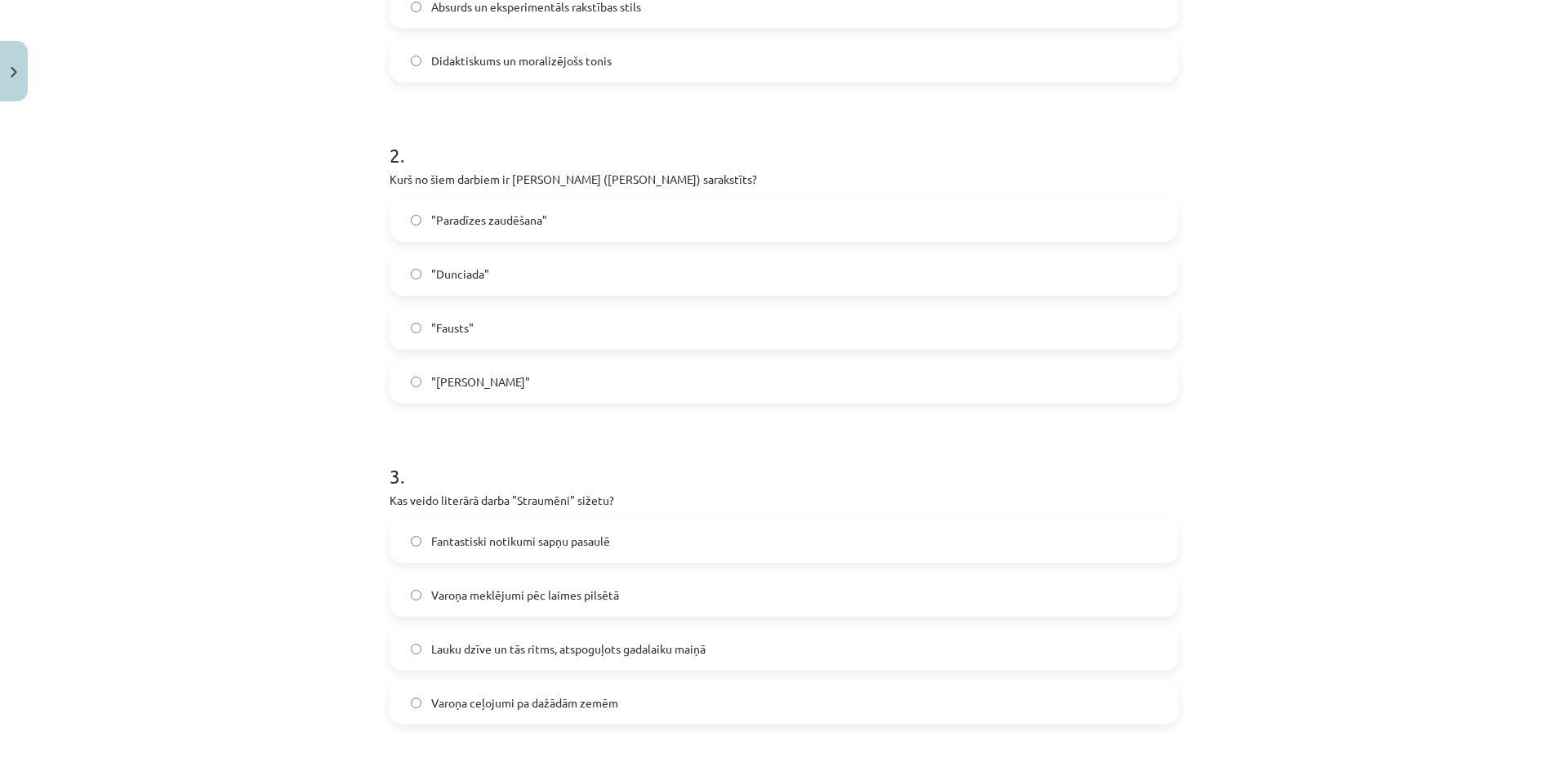
click at [577, 212] on label ""Paradīzes zaudēšana"" at bounding box center [784, 220] width 785 height 41
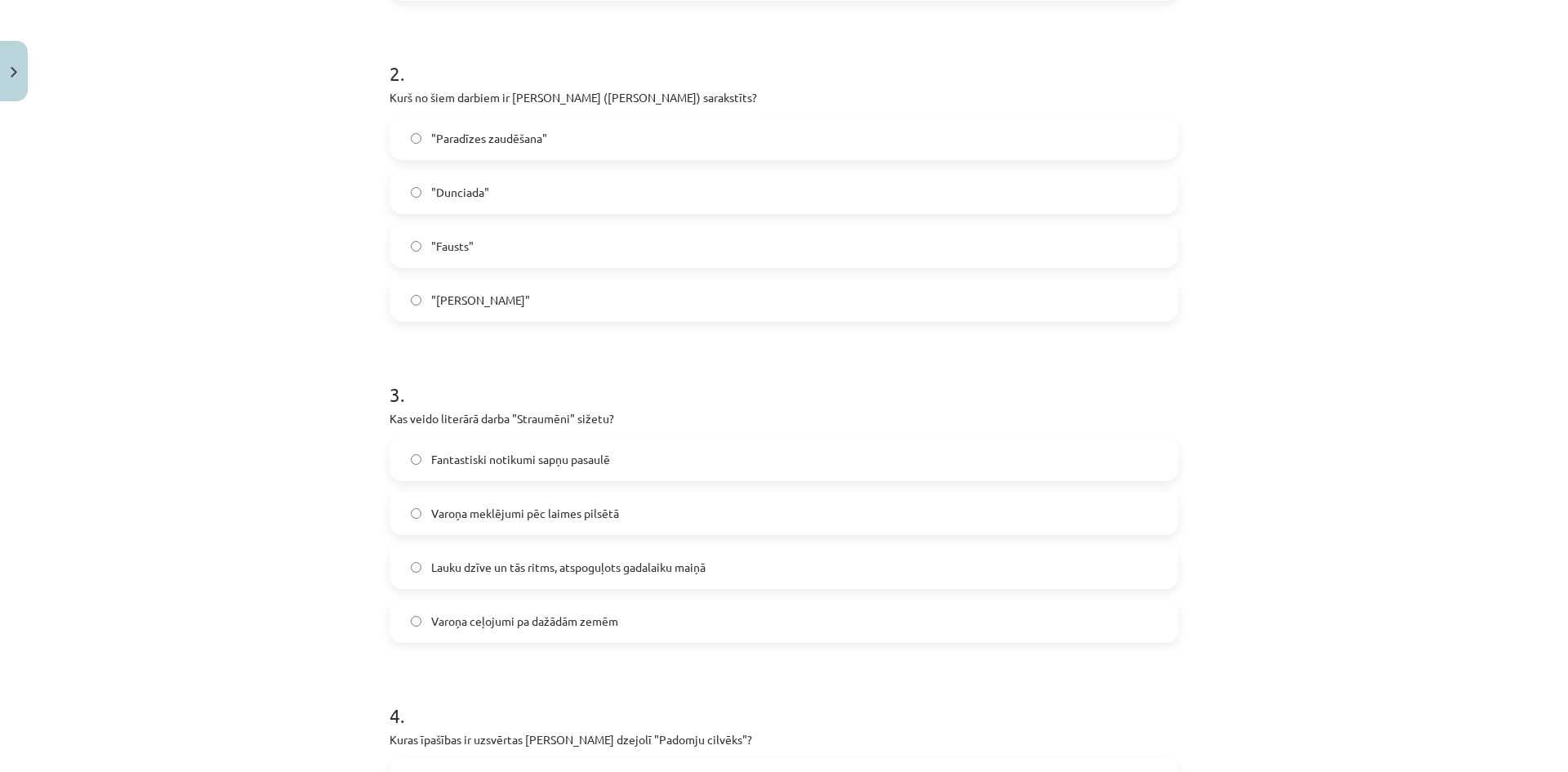
scroll to position [694, 0]
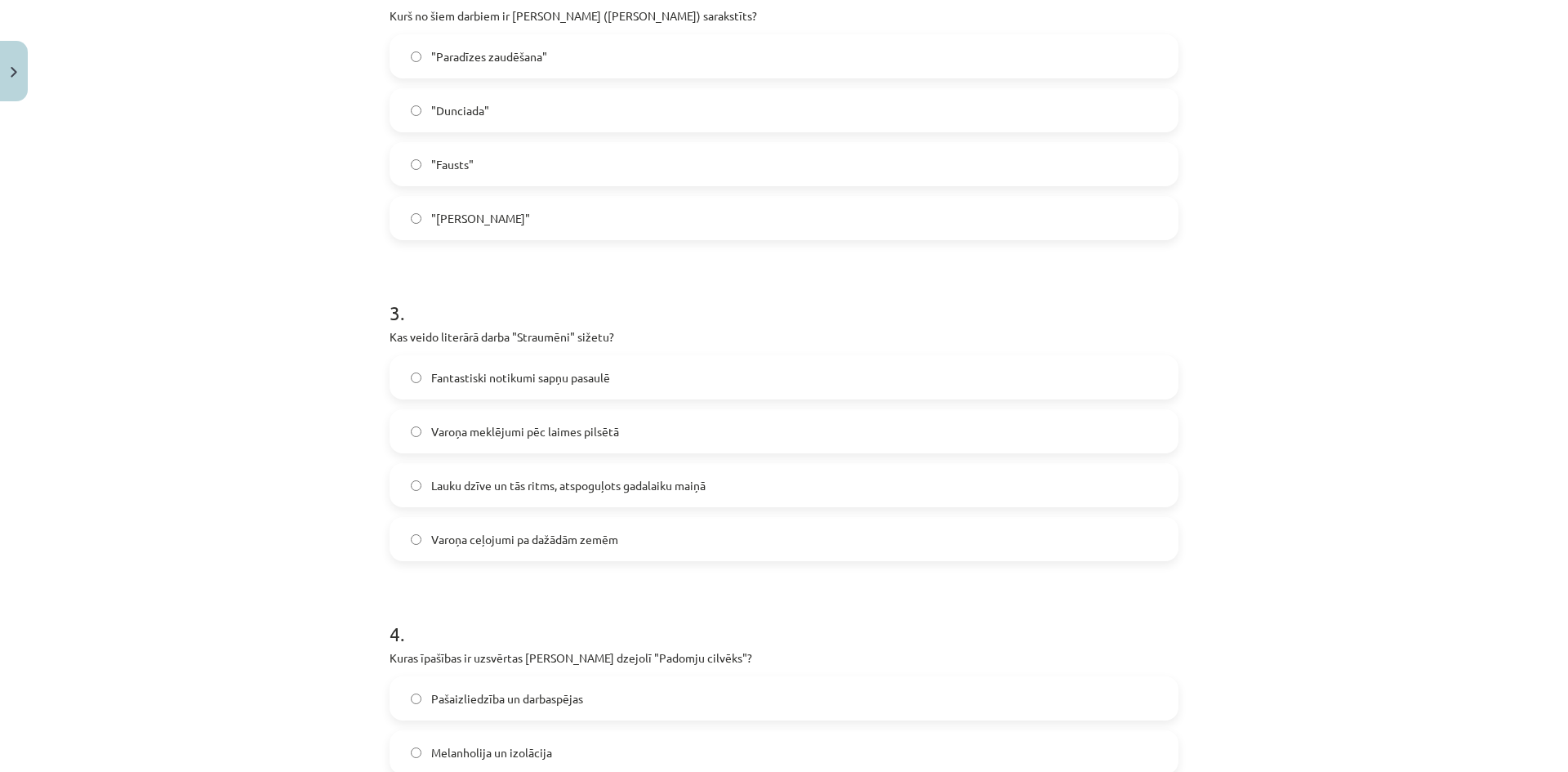
click at [656, 482] on span "Lauku dzīve un tās ritms, atspoguļots gadalaiku maiņā" at bounding box center [567, 485] width 274 height 17
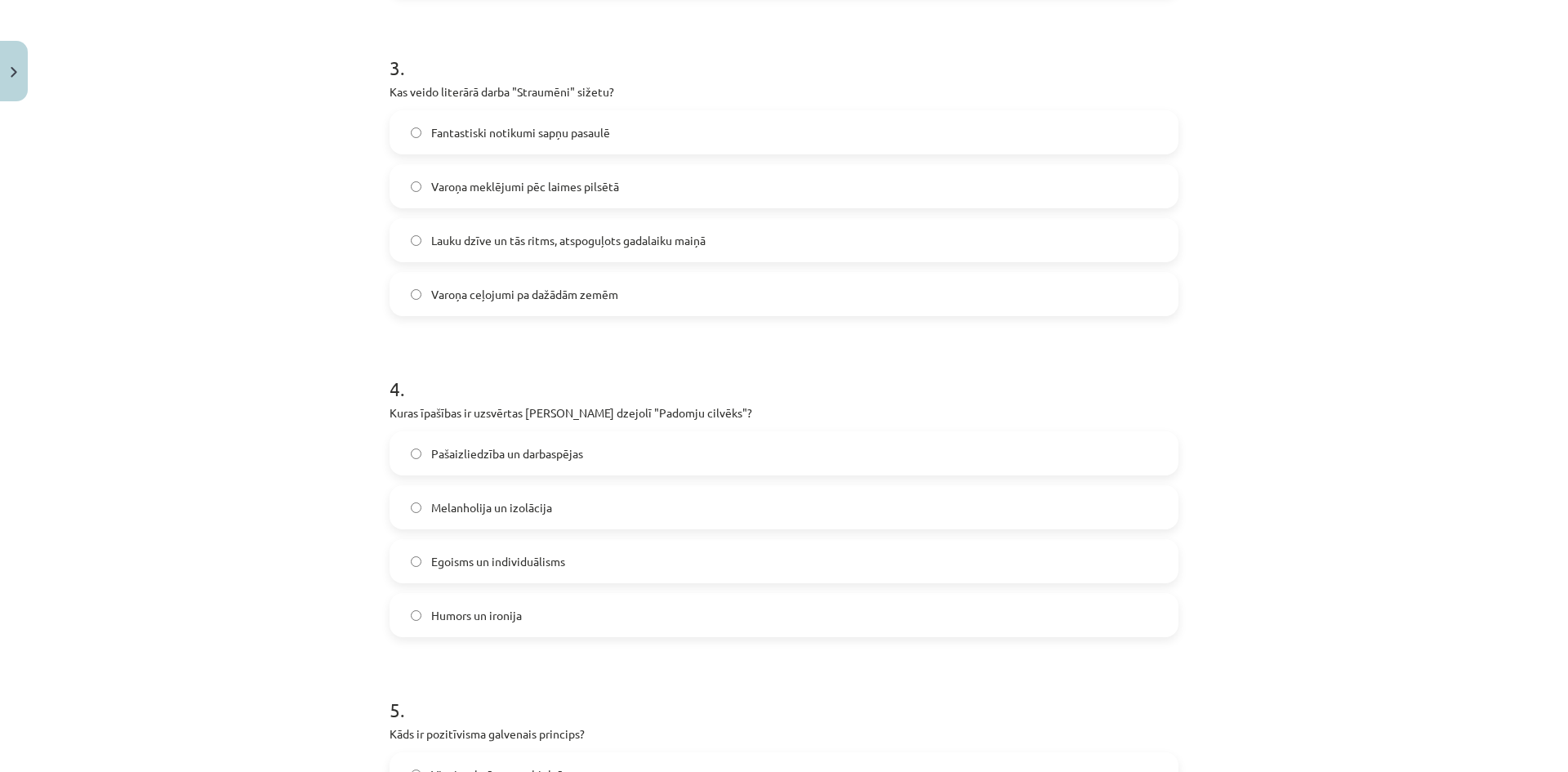
click at [601, 460] on label "Pašaizliedzība un darbaspējas" at bounding box center [784, 452] width 785 height 41
click at [572, 557] on label "Egoisms un individuālisms" at bounding box center [784, 561] width 785 height 41
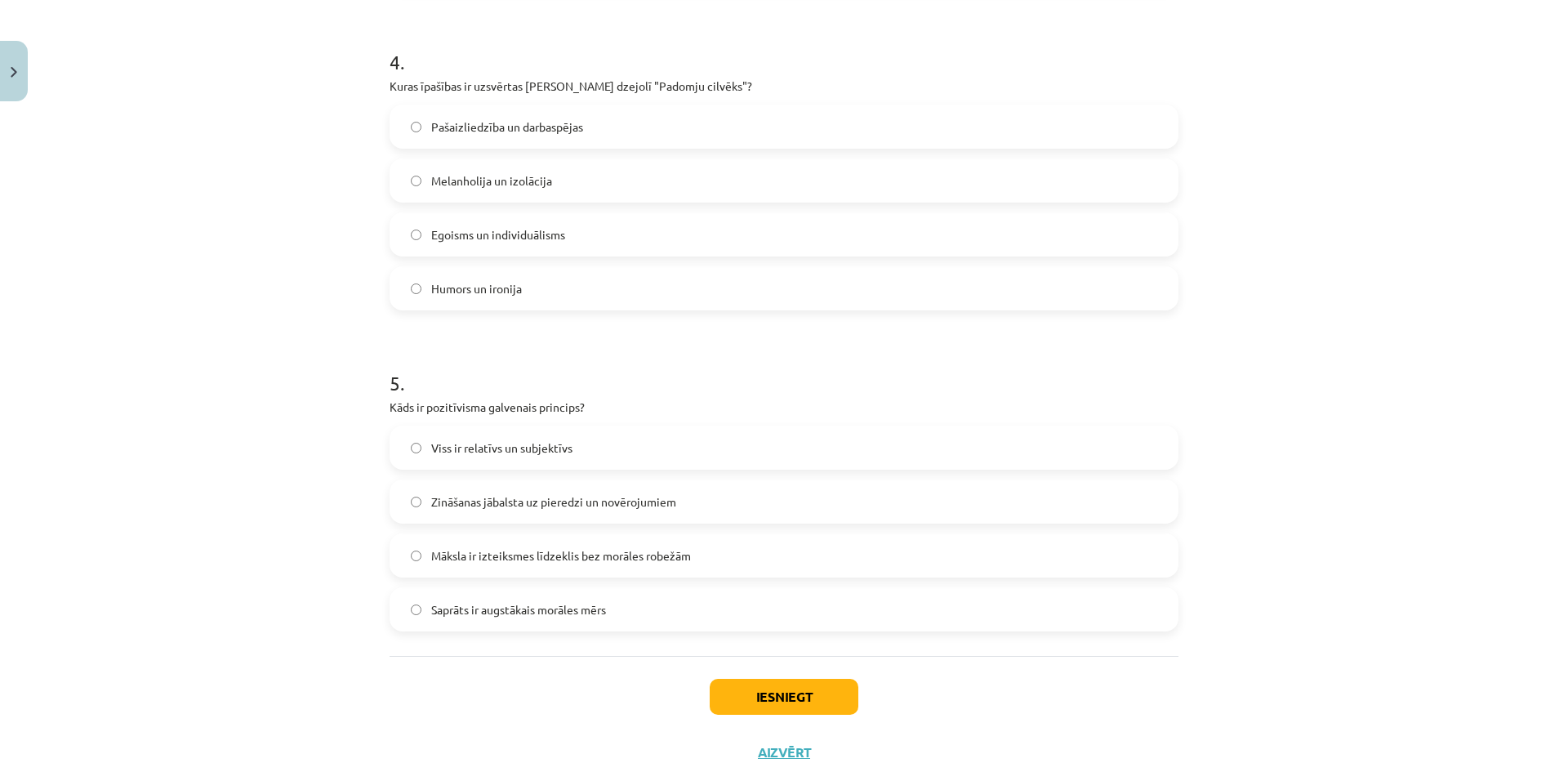
click at [628, 555] on span "Māksla ir izteiksmes līdzeklis bez morāles robežām" at bounding box center [560, 555] width 259 height 17
click at [622, 490] on label "Zināšanas jābalsta uz pieredzi un novērojumiem" at bounding box center [784, 501] width 785 height 41
click at [818, 684] on button "Iesniegt" at bounding box center [784, 696] width 148 height 36
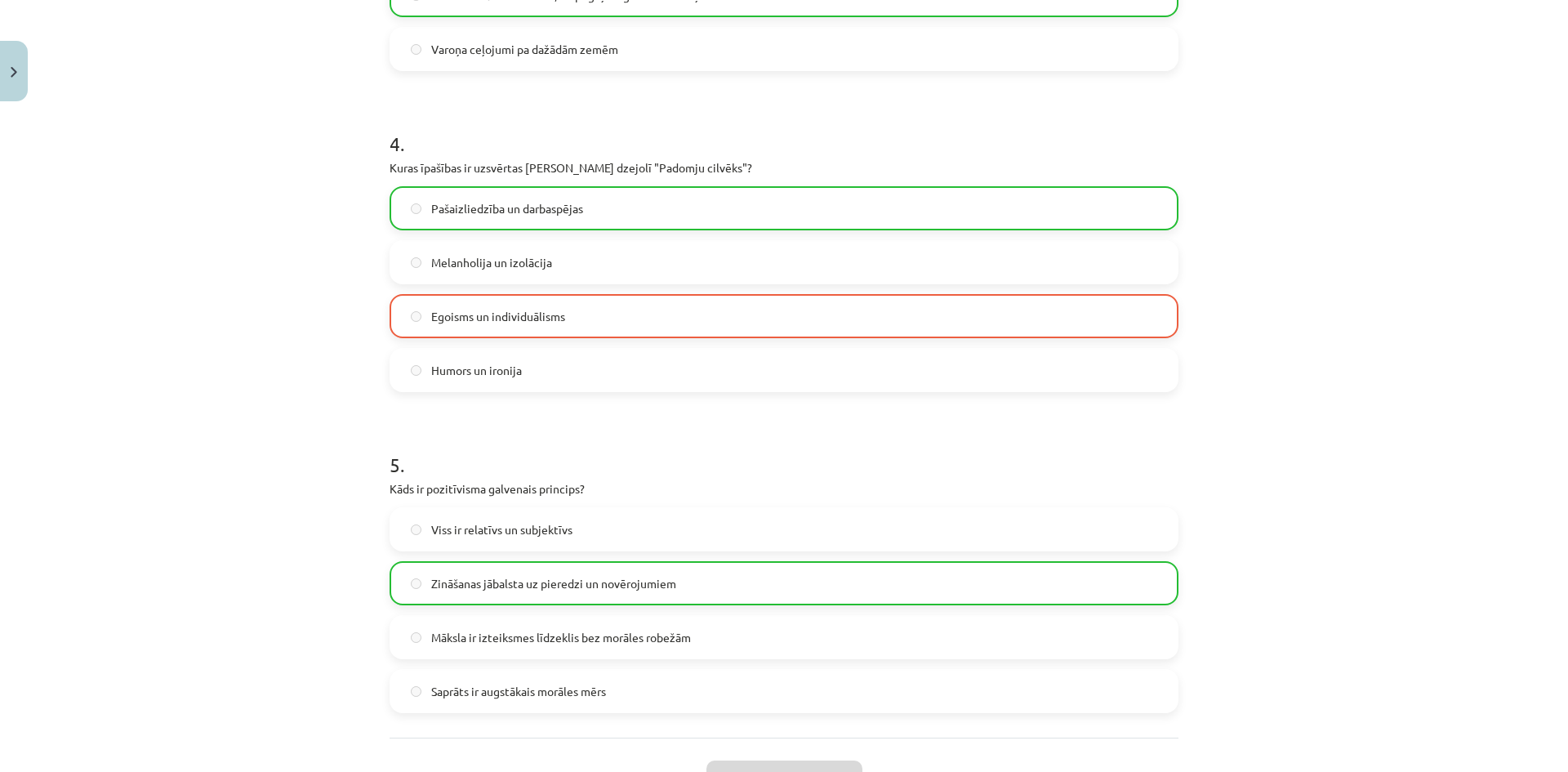
scroll to position [1367, 0]
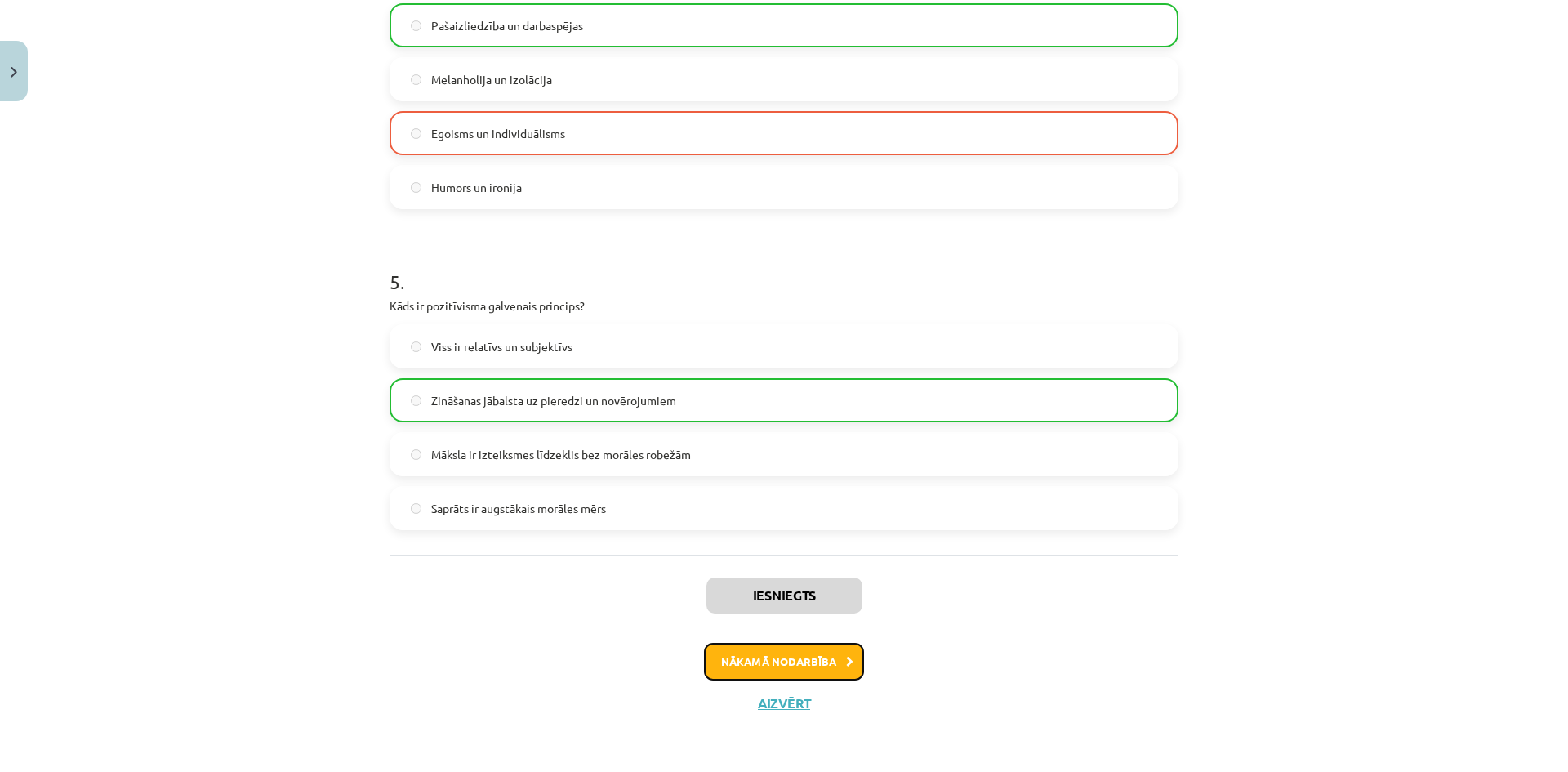
click at [817, 653] on button "Nākamā nodarbība" at bounding box center [784, 661] width 160 height 37
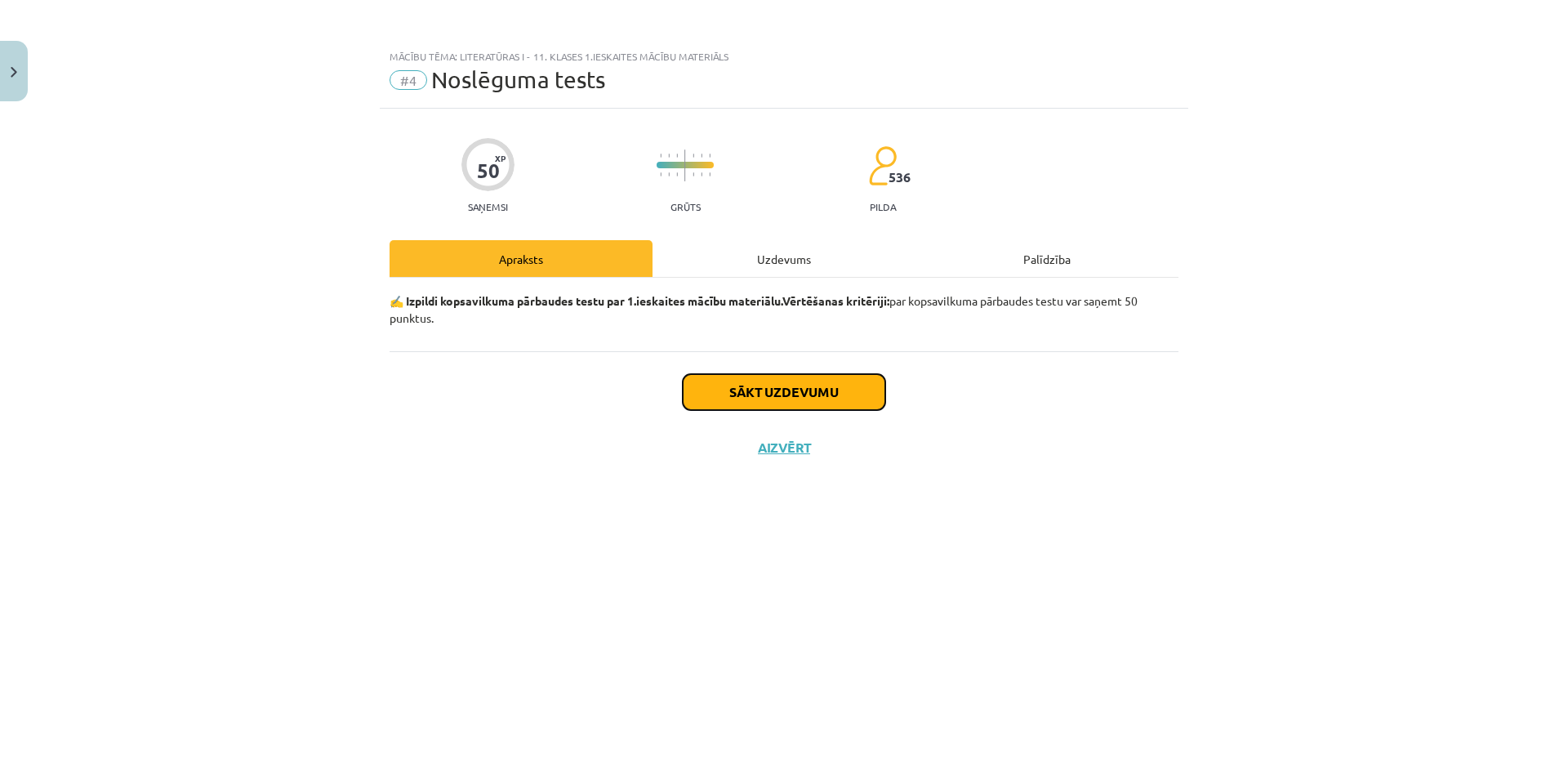
click at [790, 378] on button "Sākt uzdevumu" at bounding box center [784, 391] width 202 height 36
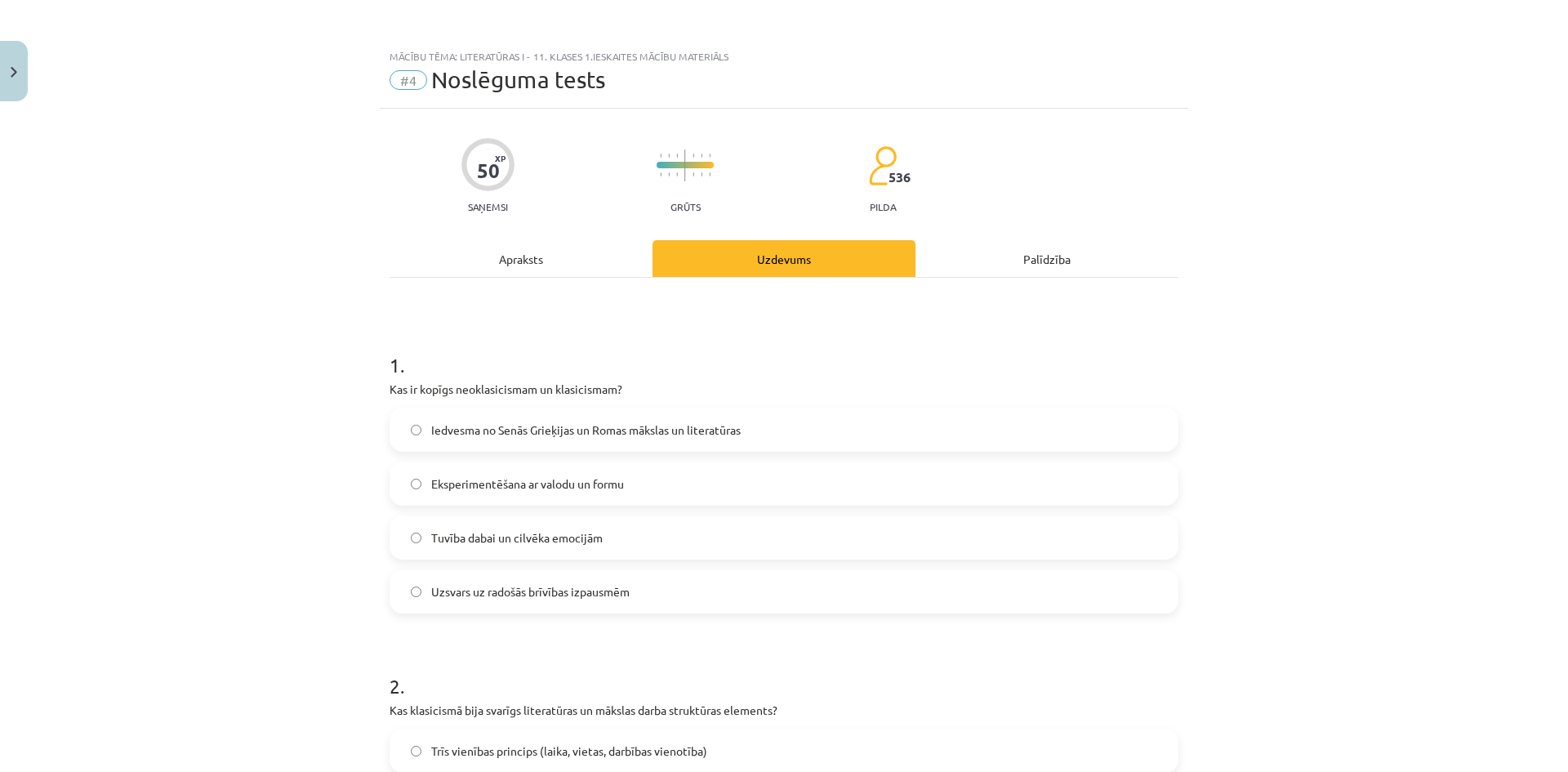
click at [659, 422] on span "Iedvesma no Senās Grieķijas un Romas mākslas un literatūras" at bounding box center [586, 430] width 310 height 17
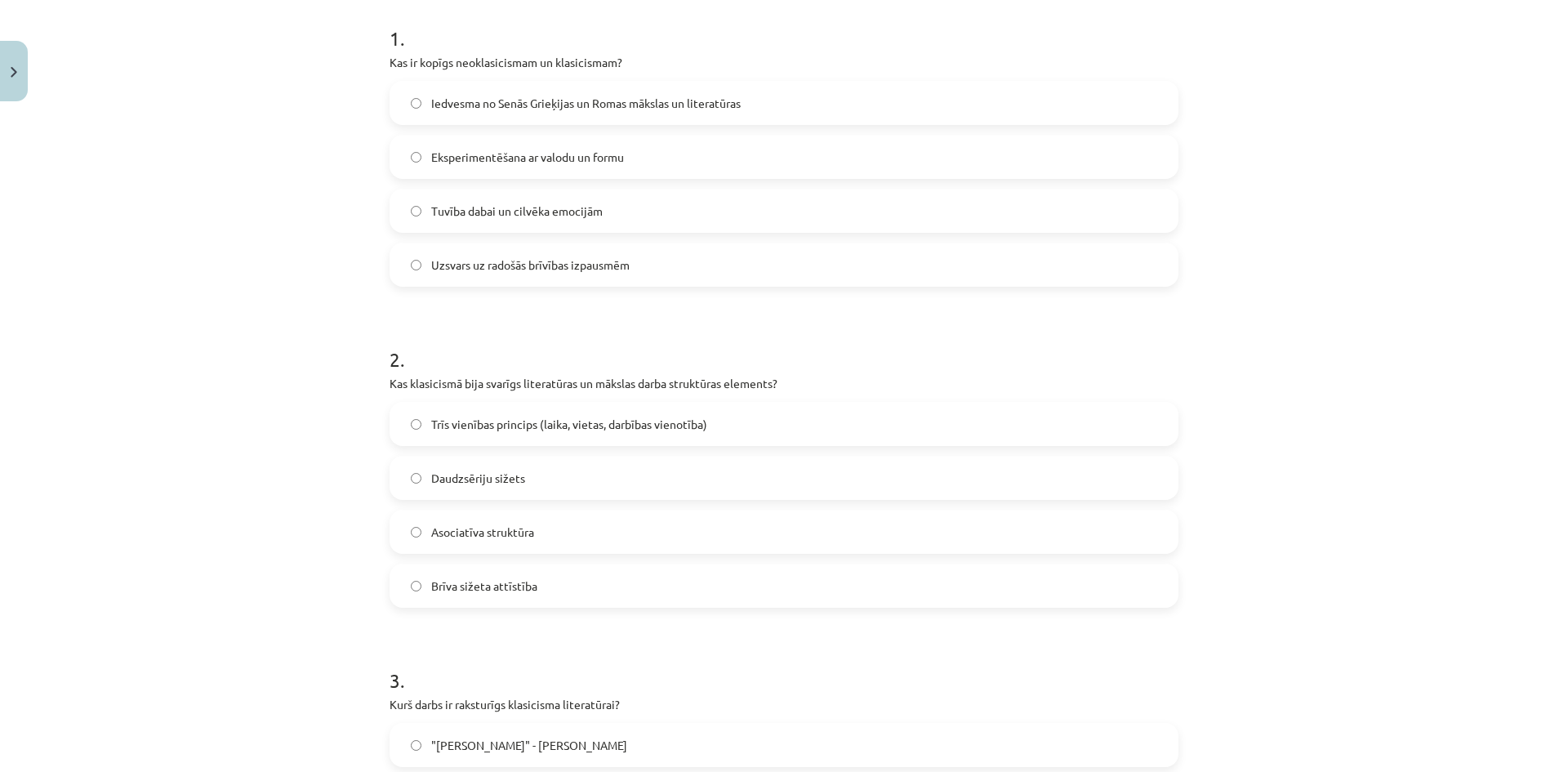
click at [665, 423] on span "Trīs vienības princips (laika, vietas, darbības vienotība)" at bounding box center [568, 424] width 276 height 17
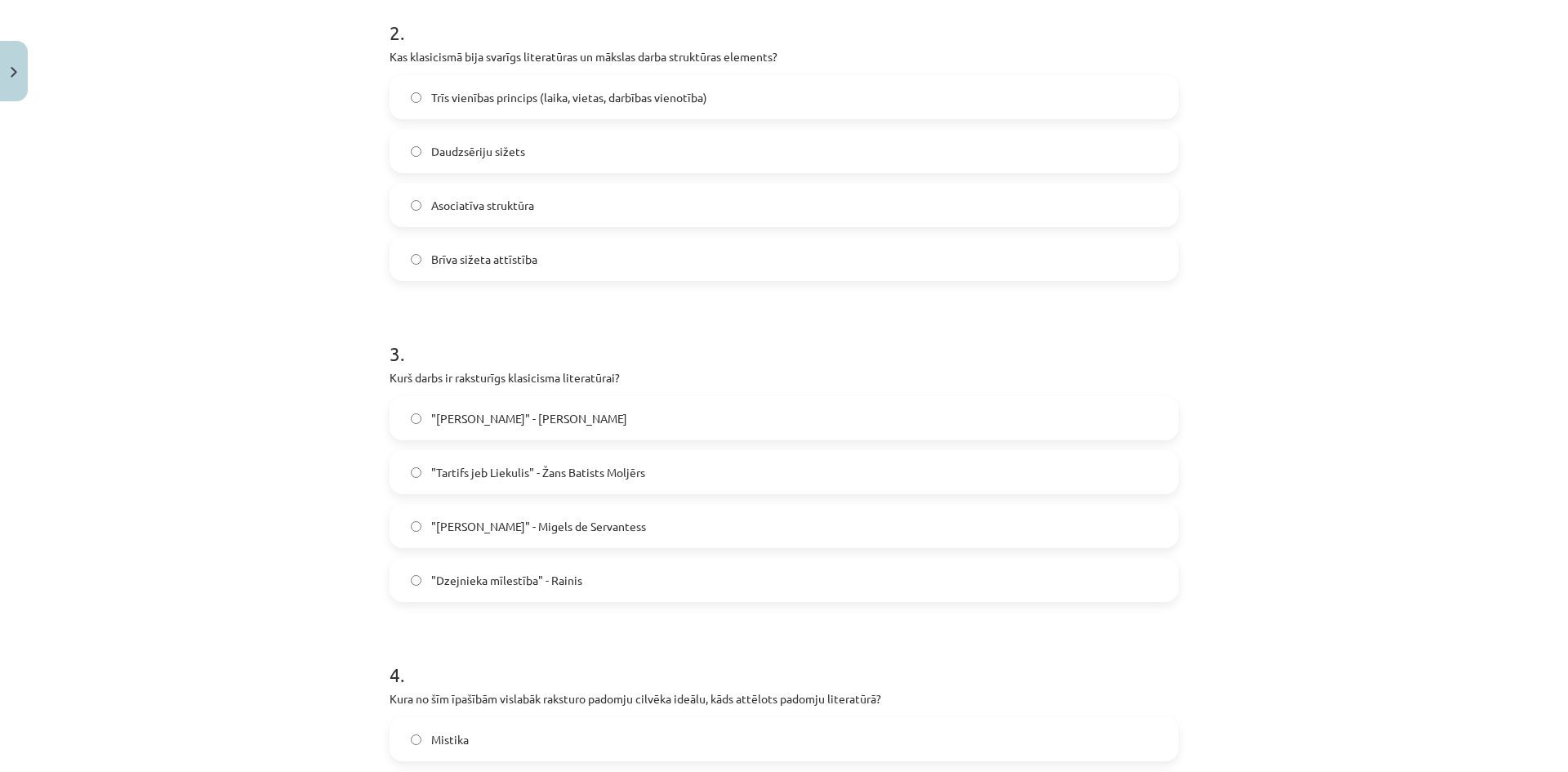
click at [663, 470] on label ""Tartifs jeb Liekulis" - Žans Batists Moljērs" at bounding box center [784, 471] width 785 height 41
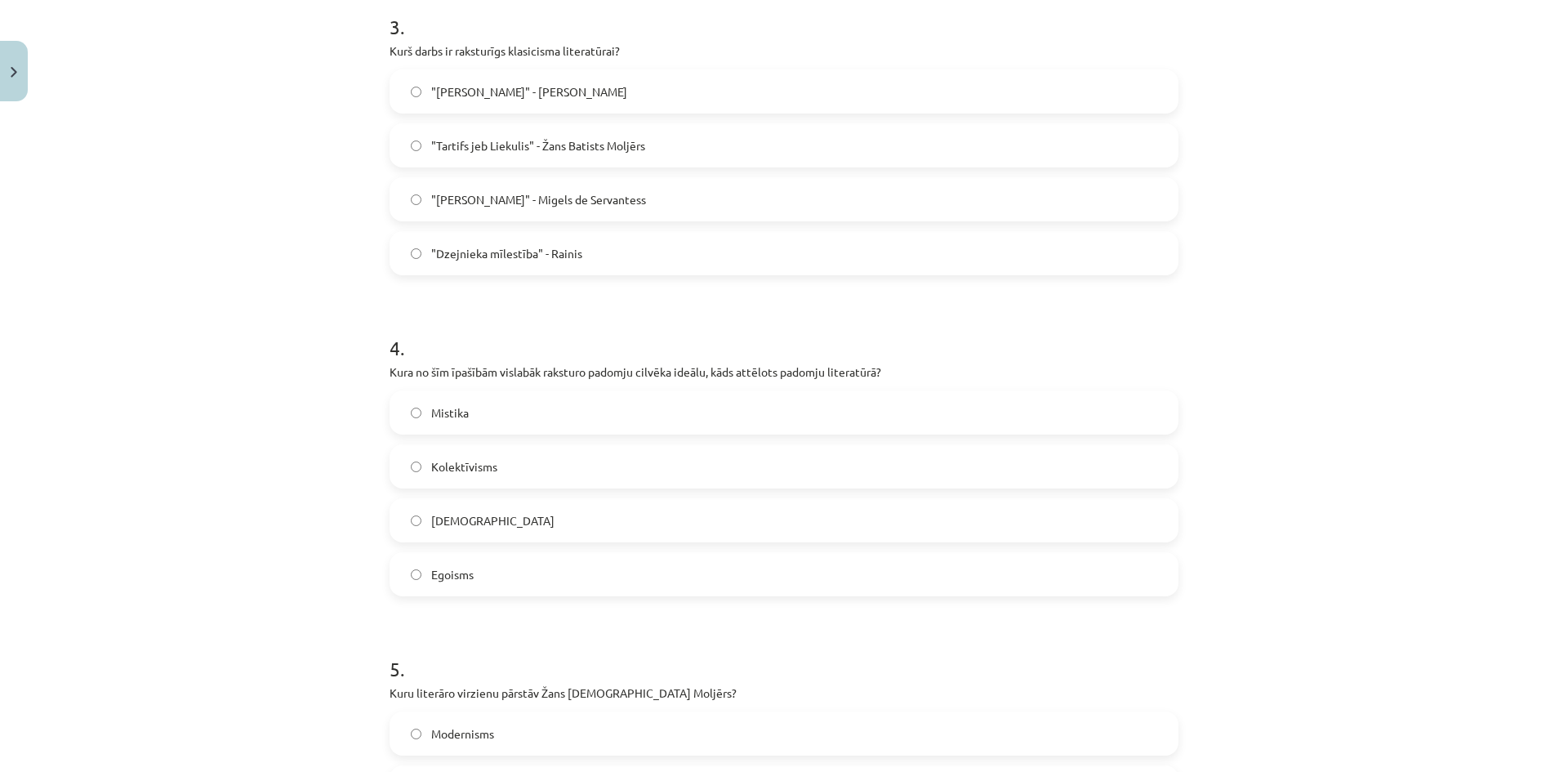
scroll to position [1061, 0]
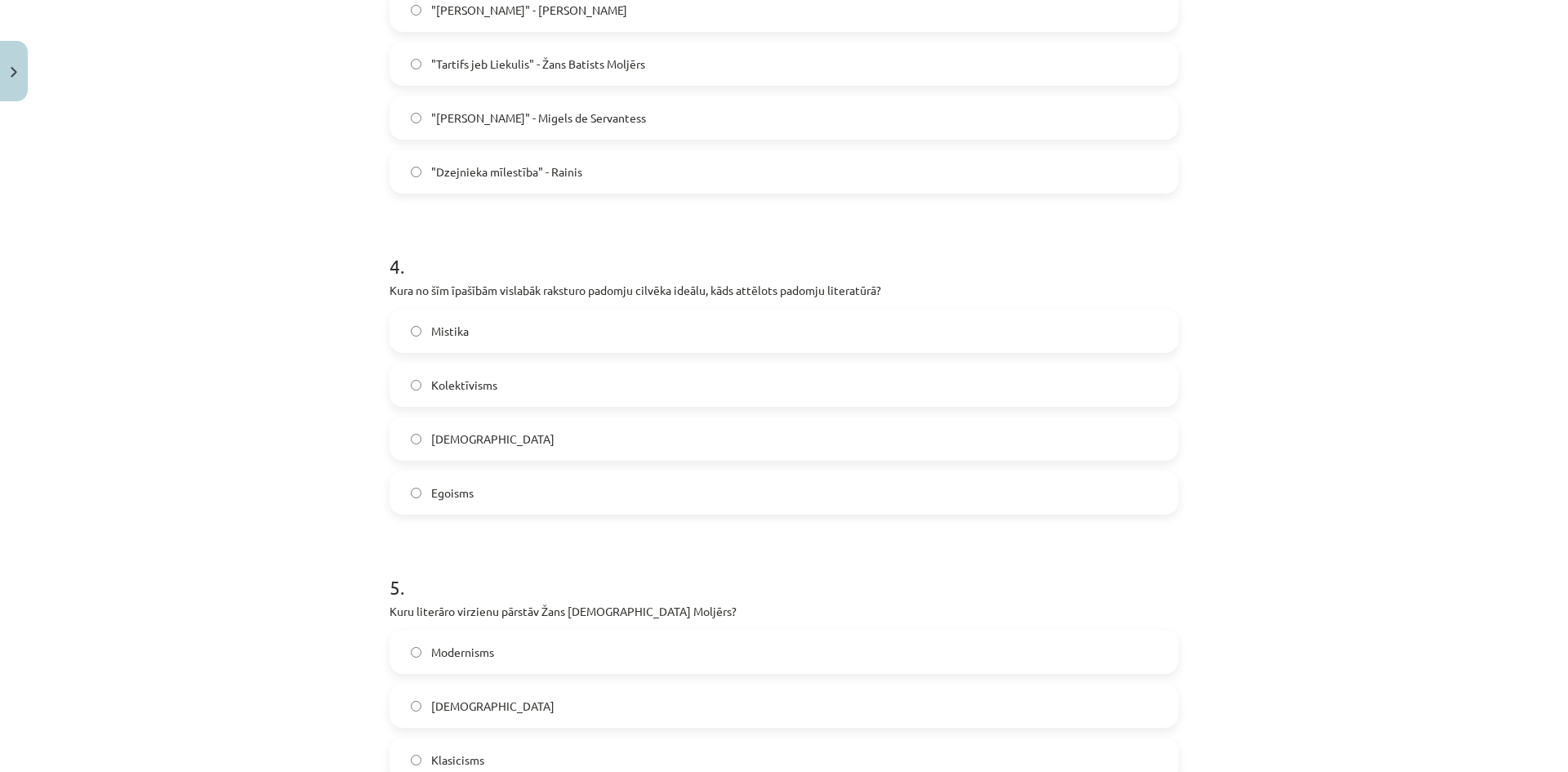
click at [666, 450] on label "Skepticisms" at bounding box center [784, 438] width 785 height 41
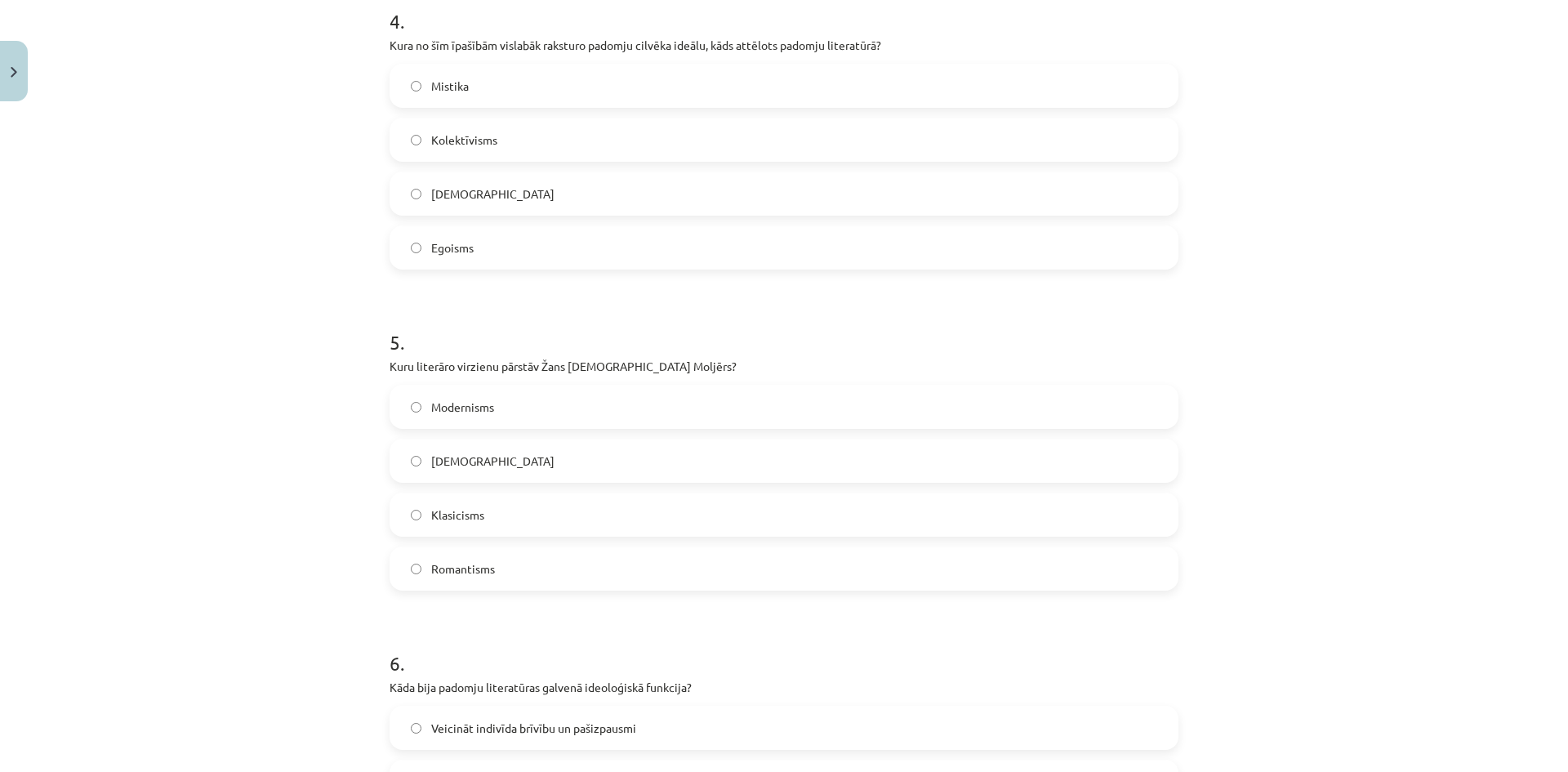
scroll to position [1388, 0]
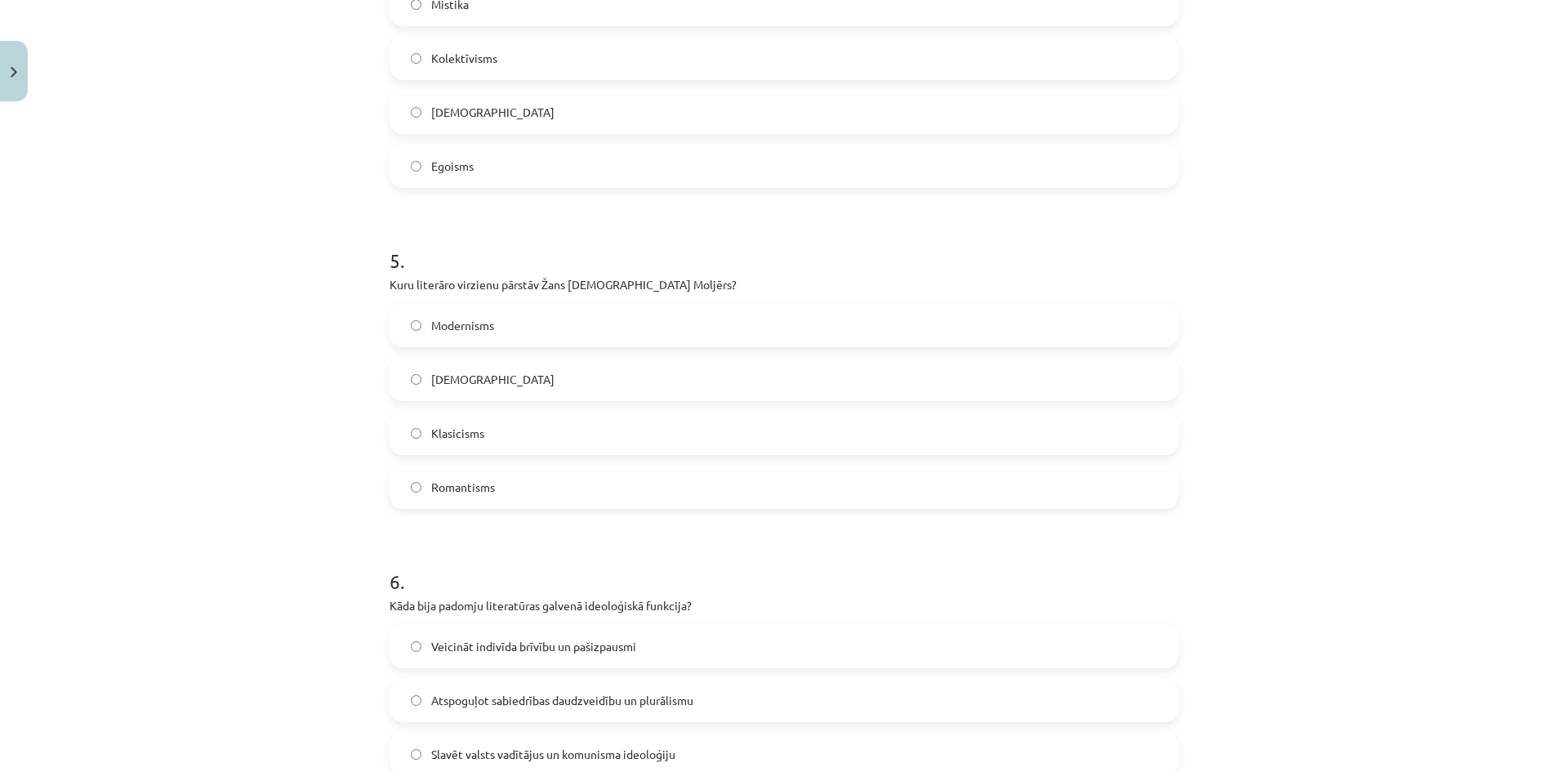
click at [636, 170] on label "Egoisms" at bounding box center [784, 165] width 785 height 41
click at [624, 318] on label "Modernisms" at bounding box center [784, 325] width 785 height 41
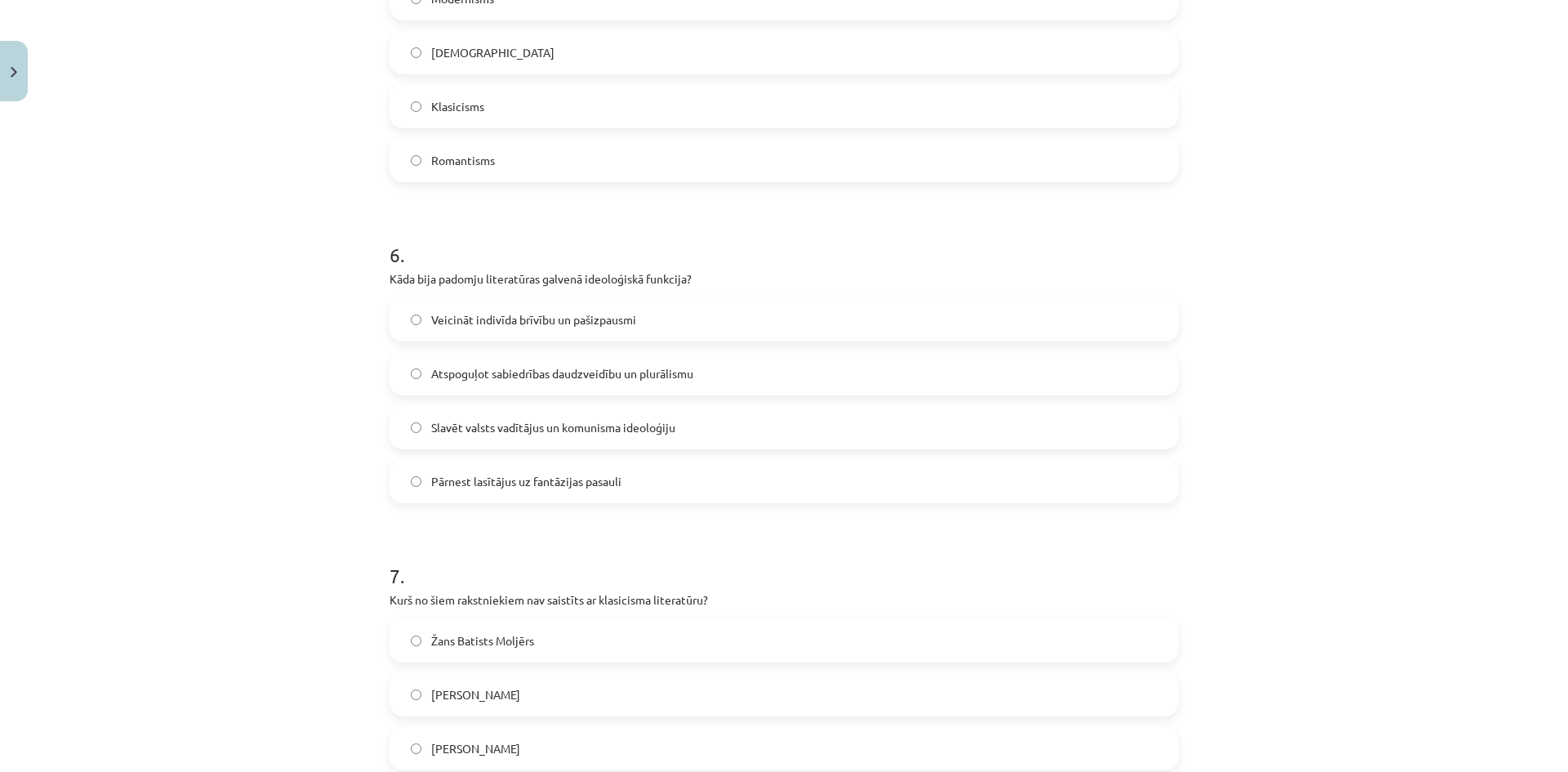
click at [678, 60] on label "Naturālisms" at bounding box center [784, 51] width 785 height 41
click at [639, 482] on label "Pārnest lasītājus uz fantāzijas pasauli" at bounding box center [784, 480] width 785 height 41
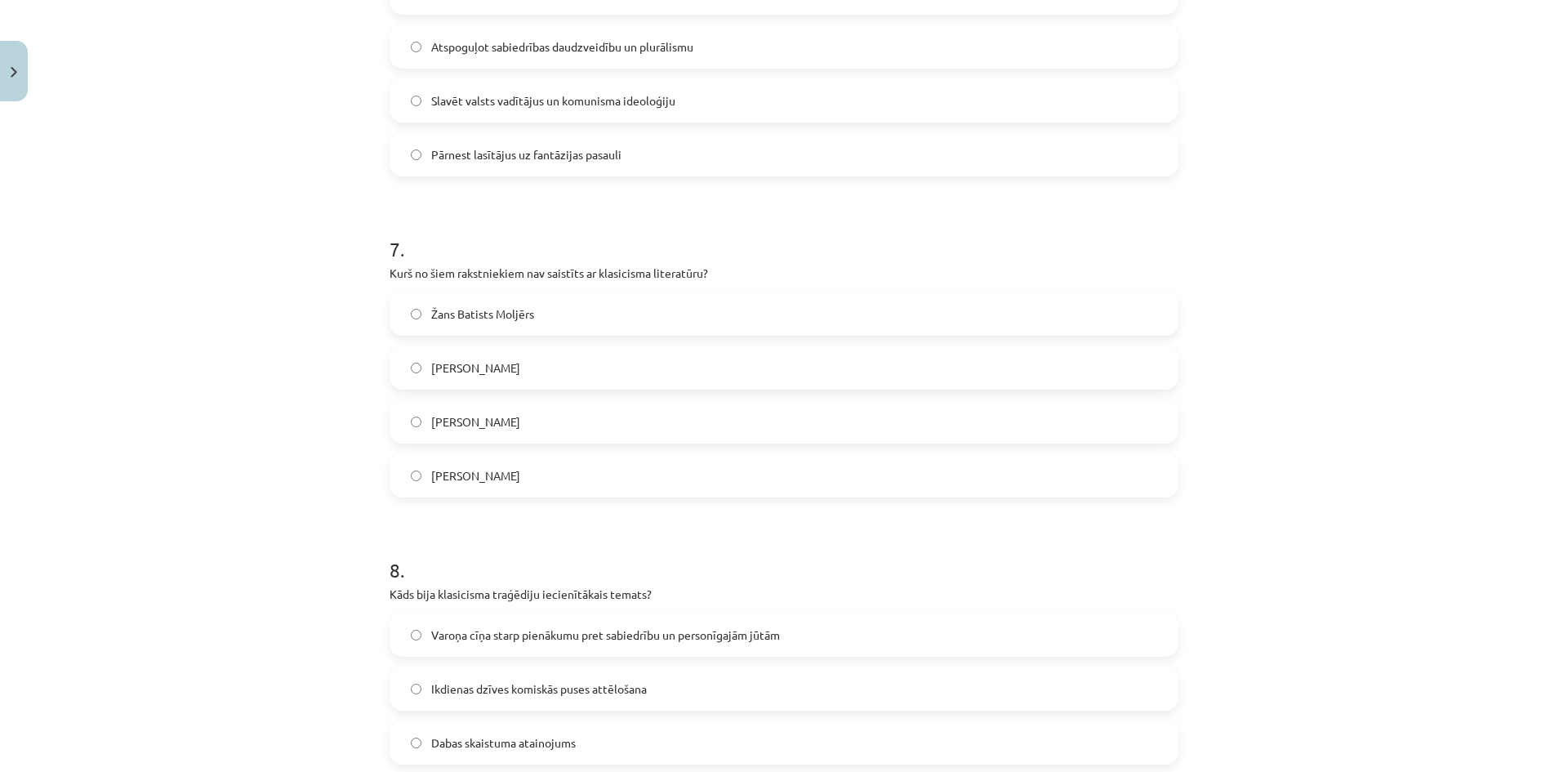
click at [585, 352] on label "Vilis Lācis" at bounding box center [784, 367] width 785 height 41
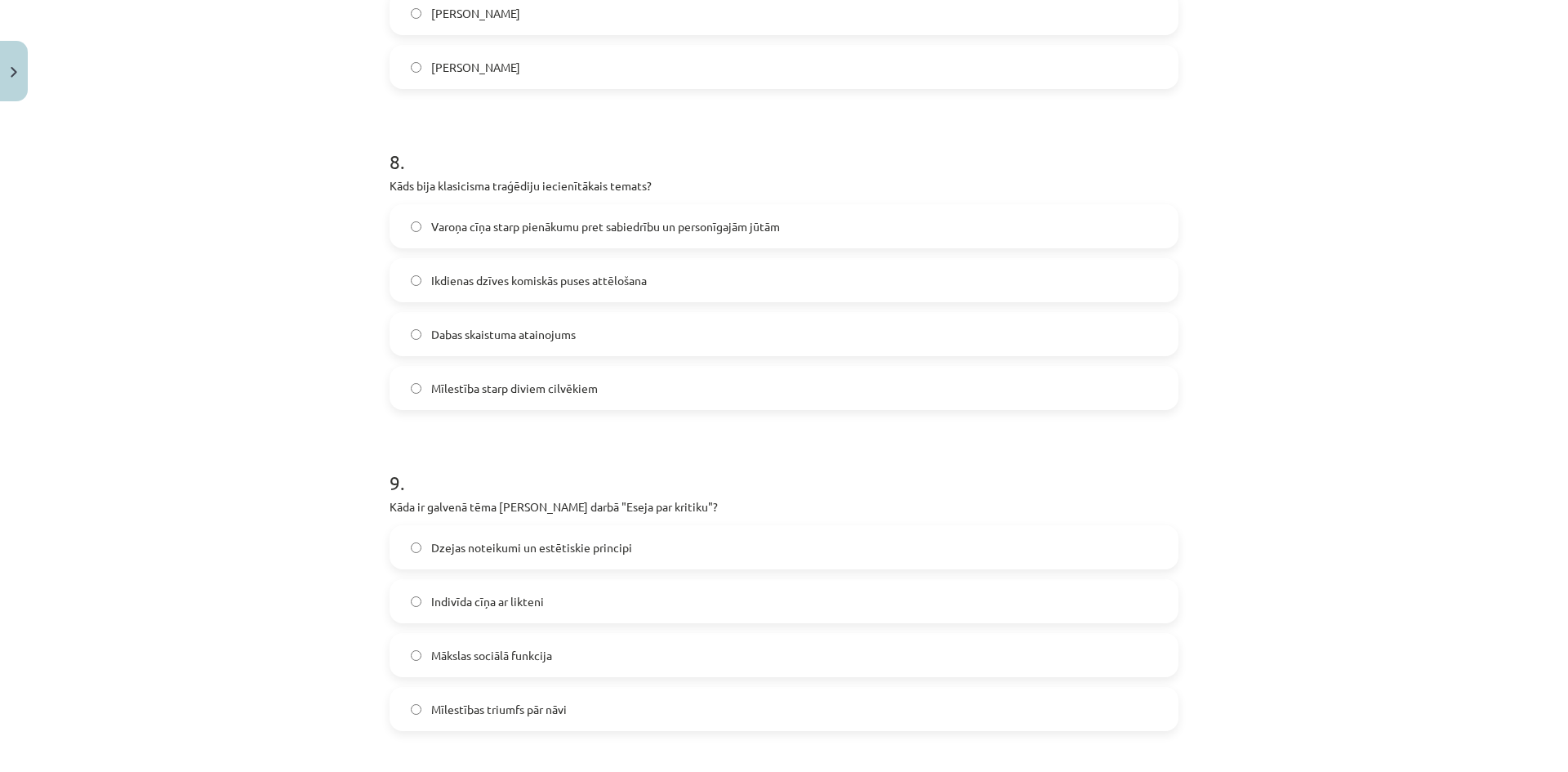
click at [585, 381] on span "Mīlestība starp diviem cilvēkiem" at bounding box center [514, 388] width 166 height 17
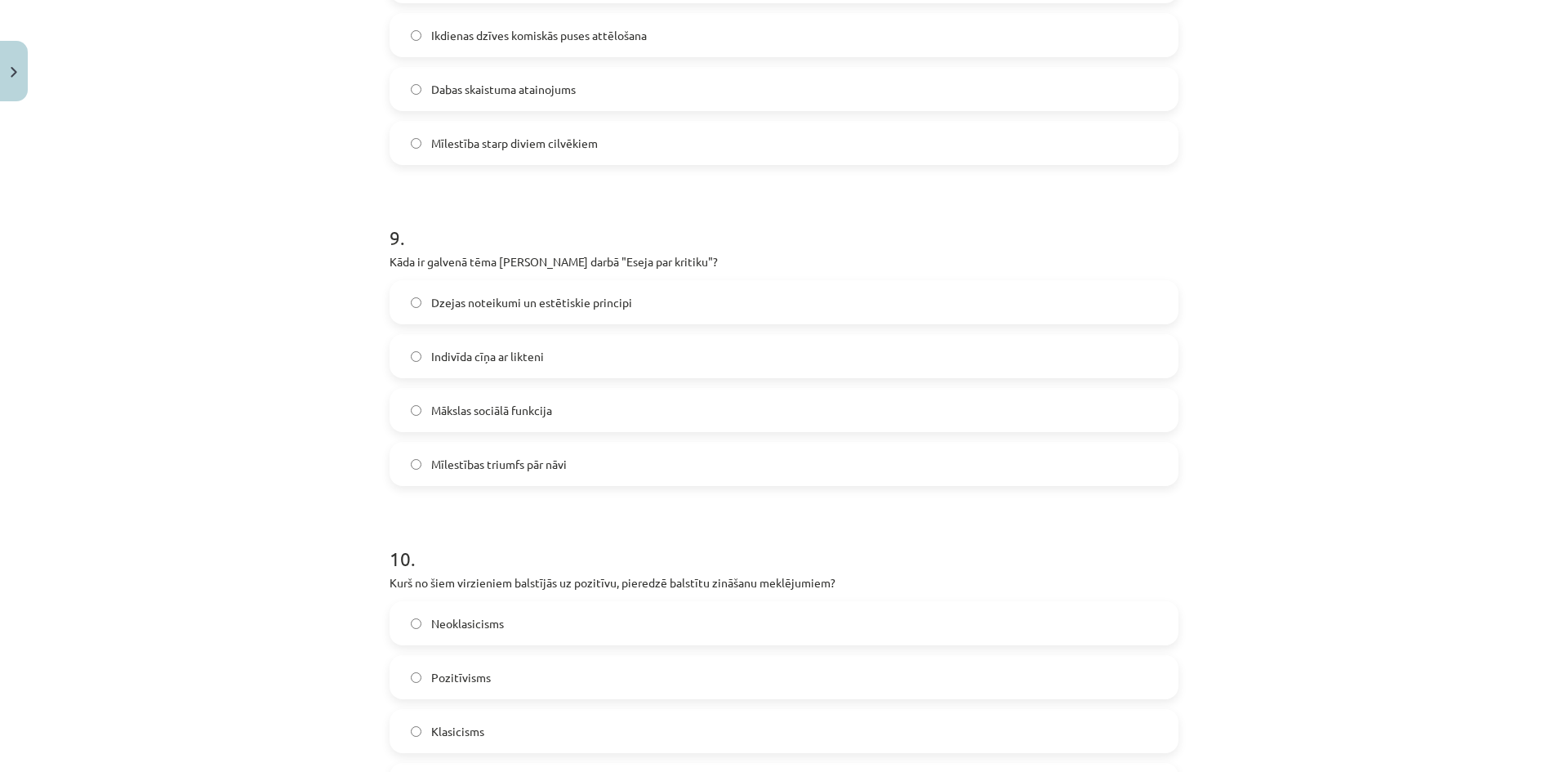
click at [592, 306] on span "Dzejas noteikumi un estētiskie principi" at bounding box center [531, 302] width 200 height 17
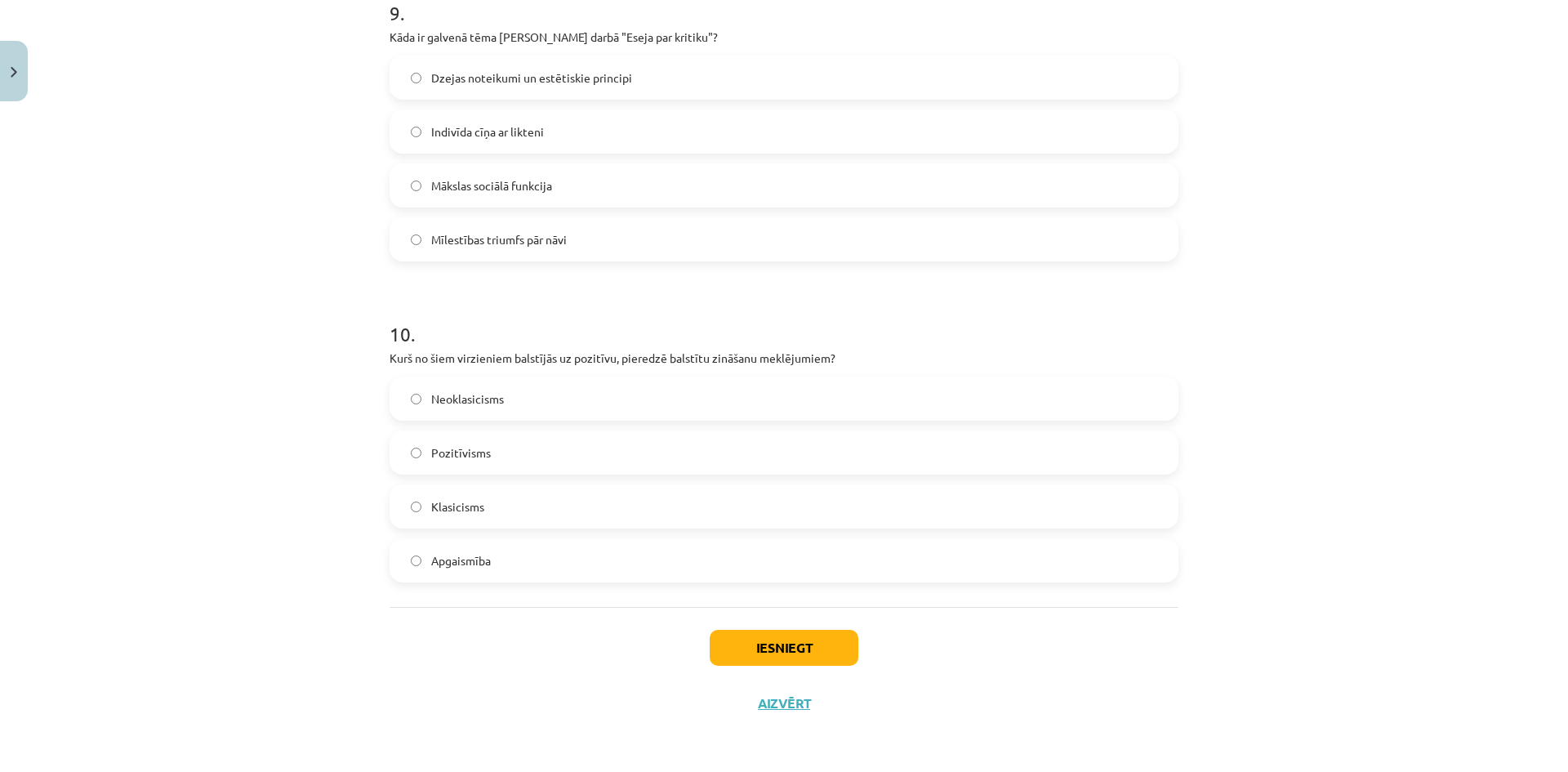
click at [555, 439] on label "Pozitīvisms" at bounding box center [784, 451] width 785 height 41
click at [826, 644] on button "Iesniegt" at bounding box center [784, 647] width 148 height 36
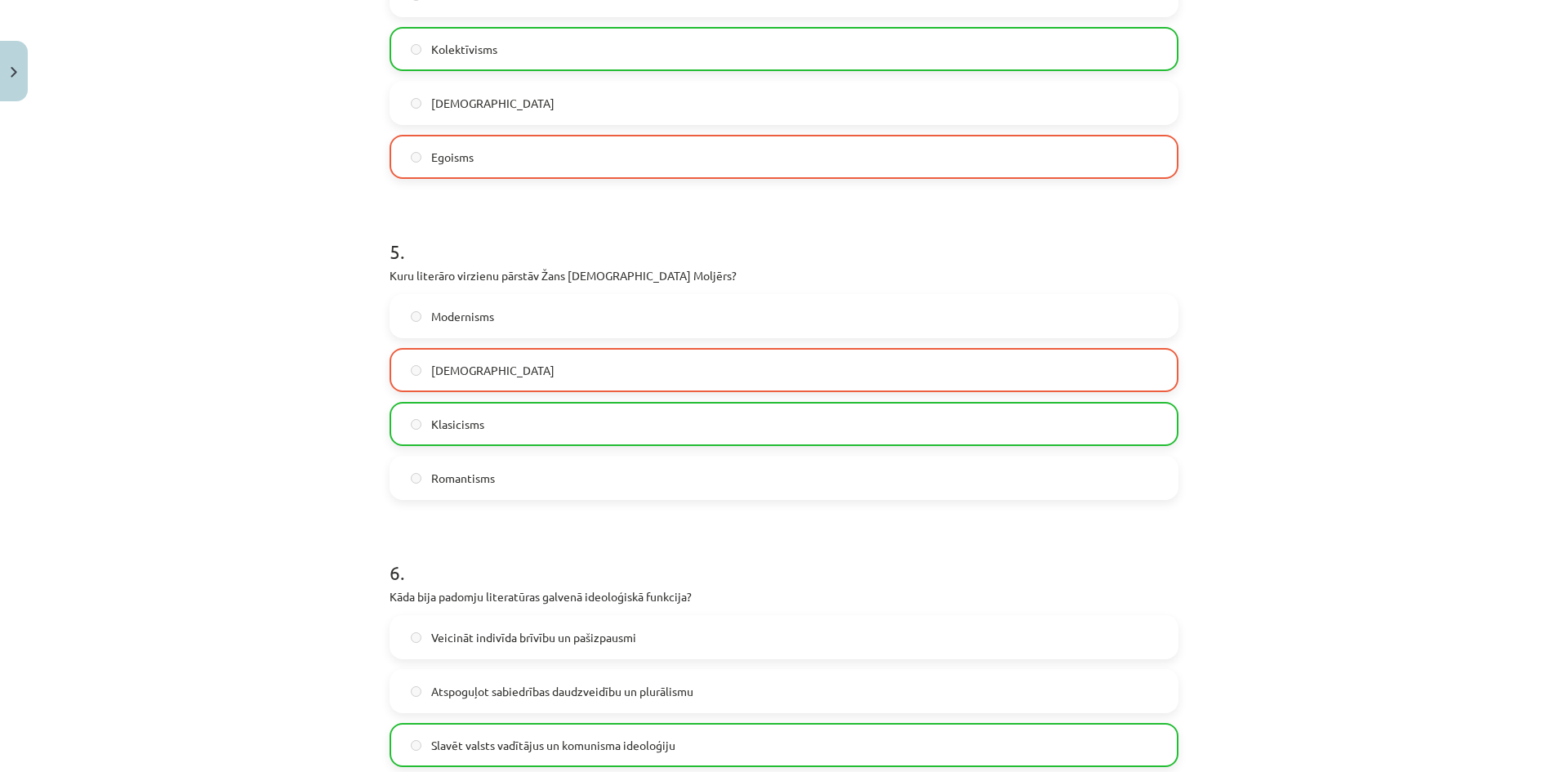
scroll to position [1233, 0]
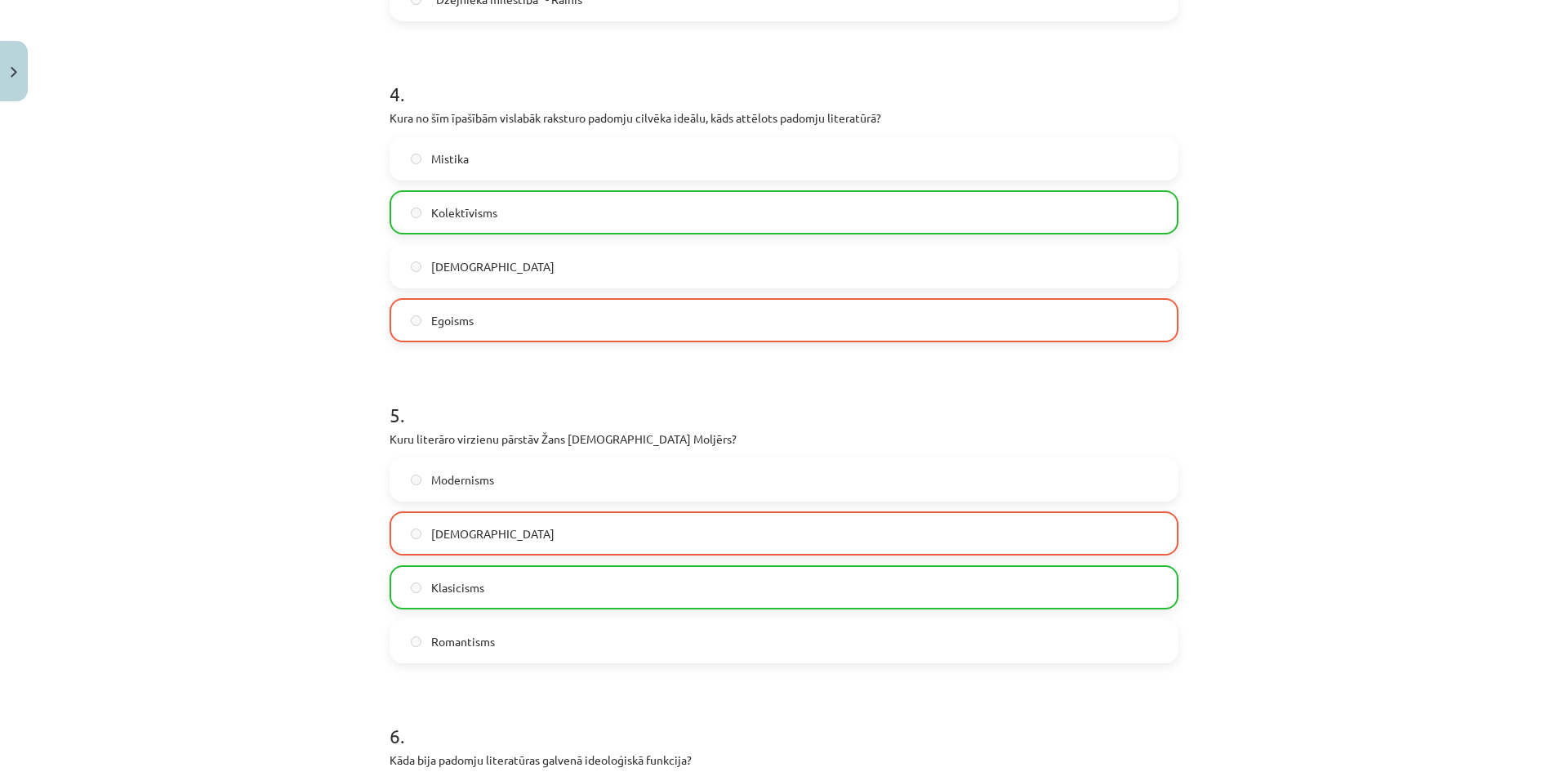
drag, startPoint x: 1225, startPoint y: 268, endPoint x: 1213, endPoint y: 112, distance: 156.5
click at [1213, 112] on div "Mācību tēma: Literatūras i - 11. klases 1.ieskaites mācību materiāls #4 Noslēgu…" at bounding box center [784, 386] width 1568 height 772
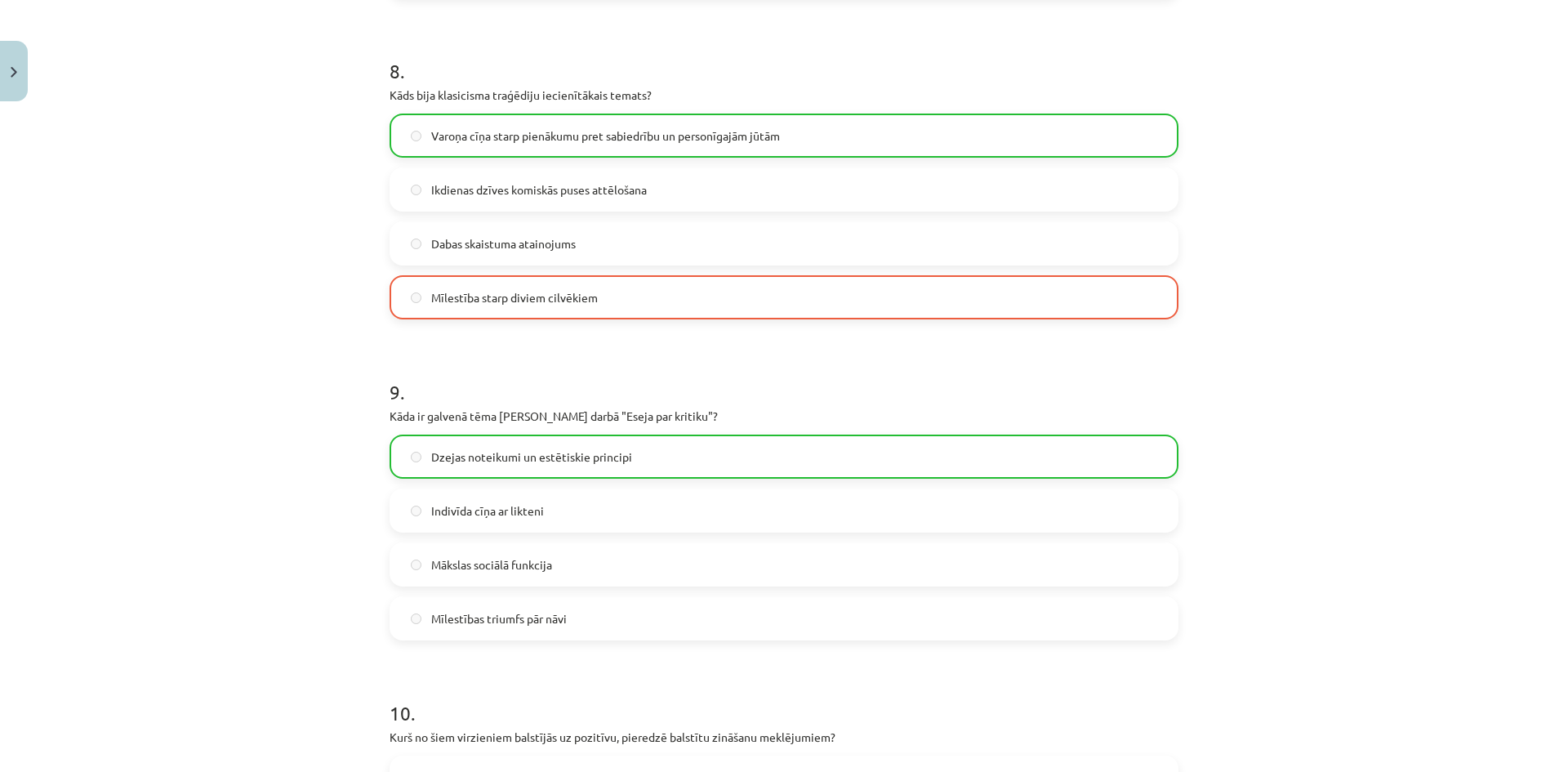
scroll to position [2949, 0]
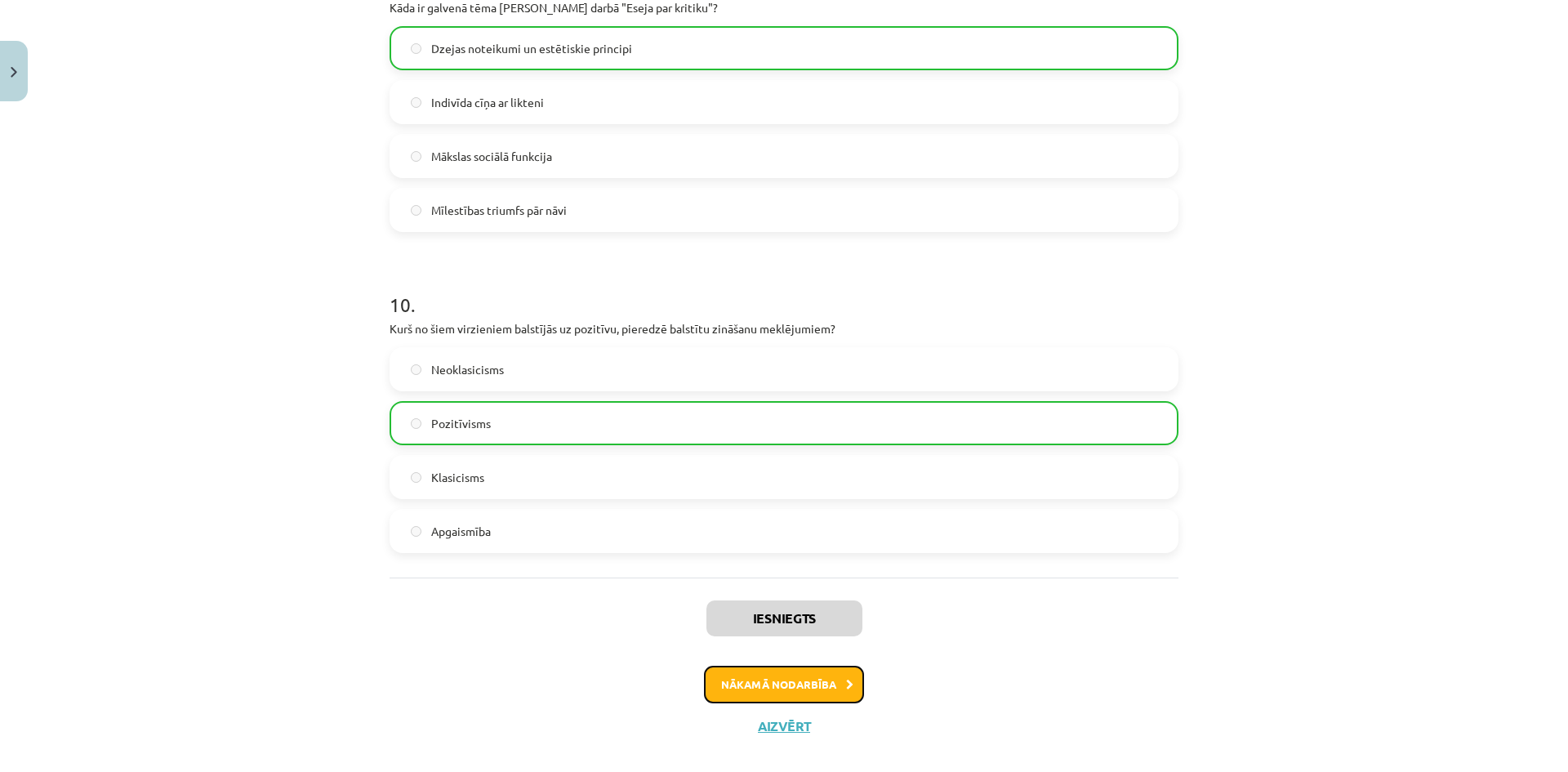
click at [808, 674] on button "Nākamā nodarbība" at bounding box center [784, 683] width 160 height 37
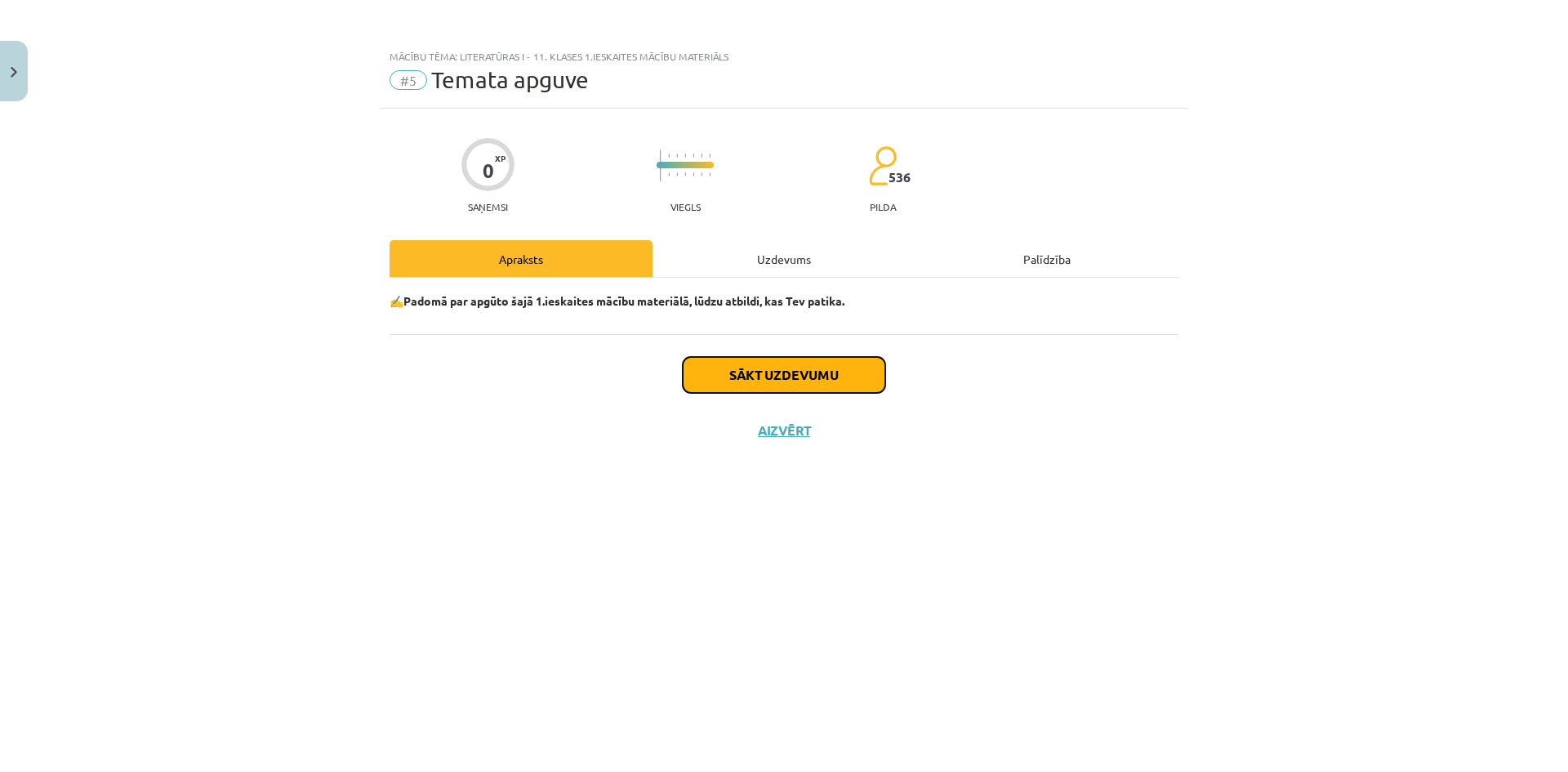
click at [760, 359] on button "Sākt uzdevumu" at bounding box center [784, 374] width 202 height 36
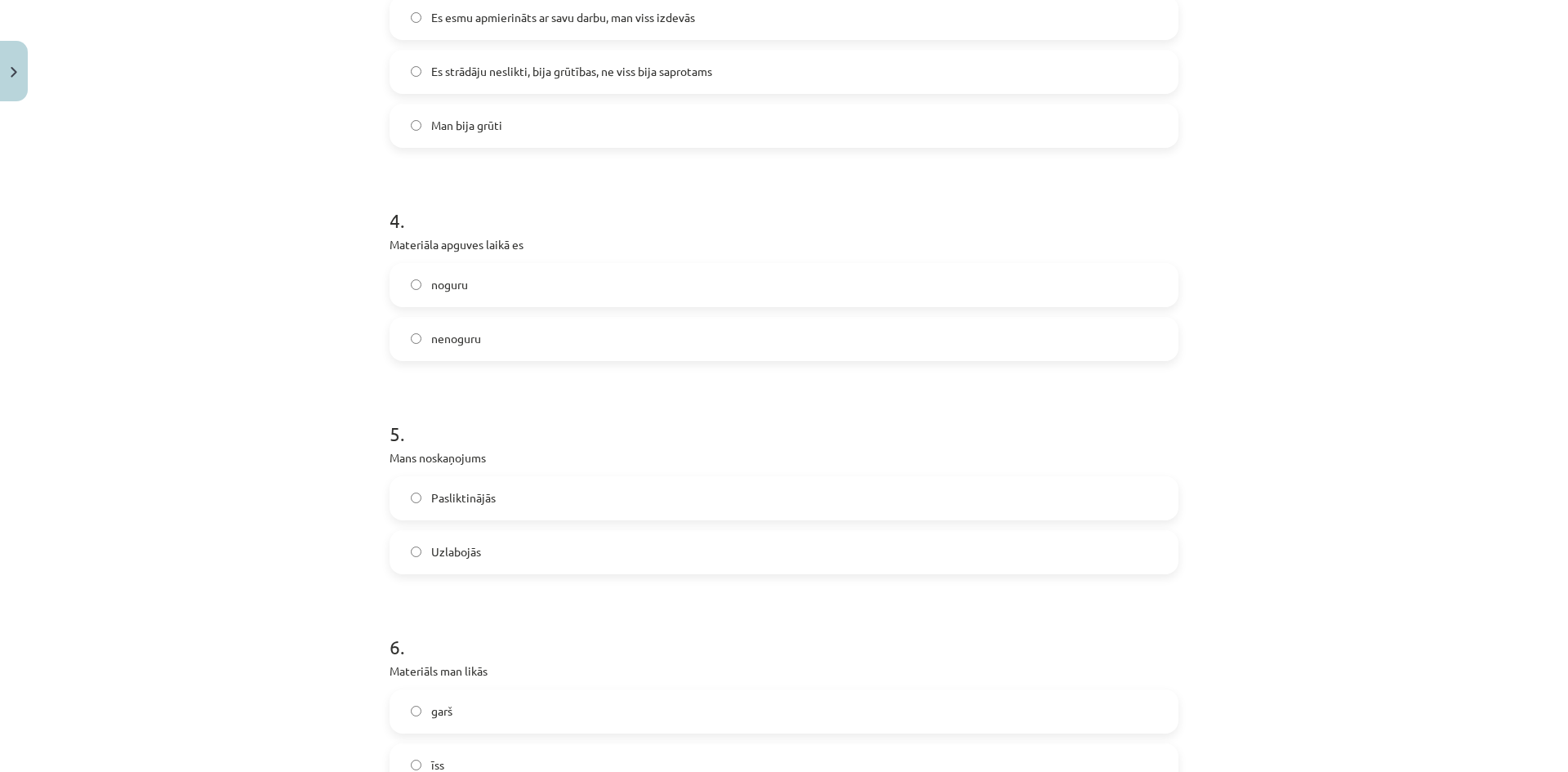
scroll to position [1267, 0]
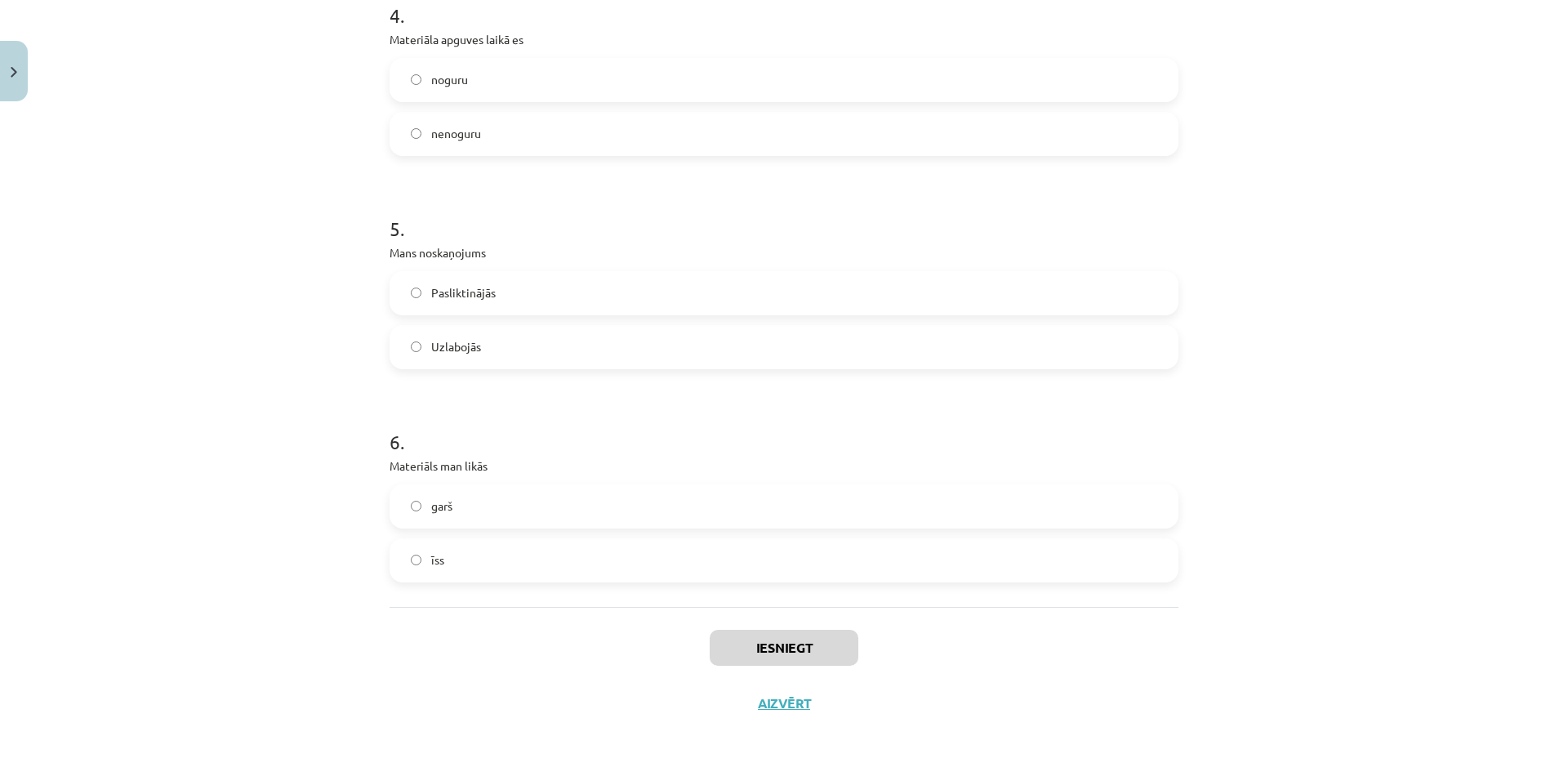
click at [748, 550] on label "īss" at bounding box center [784, 560] width 785 height 41
click at [788, 490] on label "garš" at bounding box center [784, 506] width 785 height 41
click at [792, 627] on div "Iesniegt Aizvērt" at bounding box center [784, 663] width 789 height 114
click at [792, 635] on button "Iesniegt" at bounding box center [784, 647] width 148 height 36
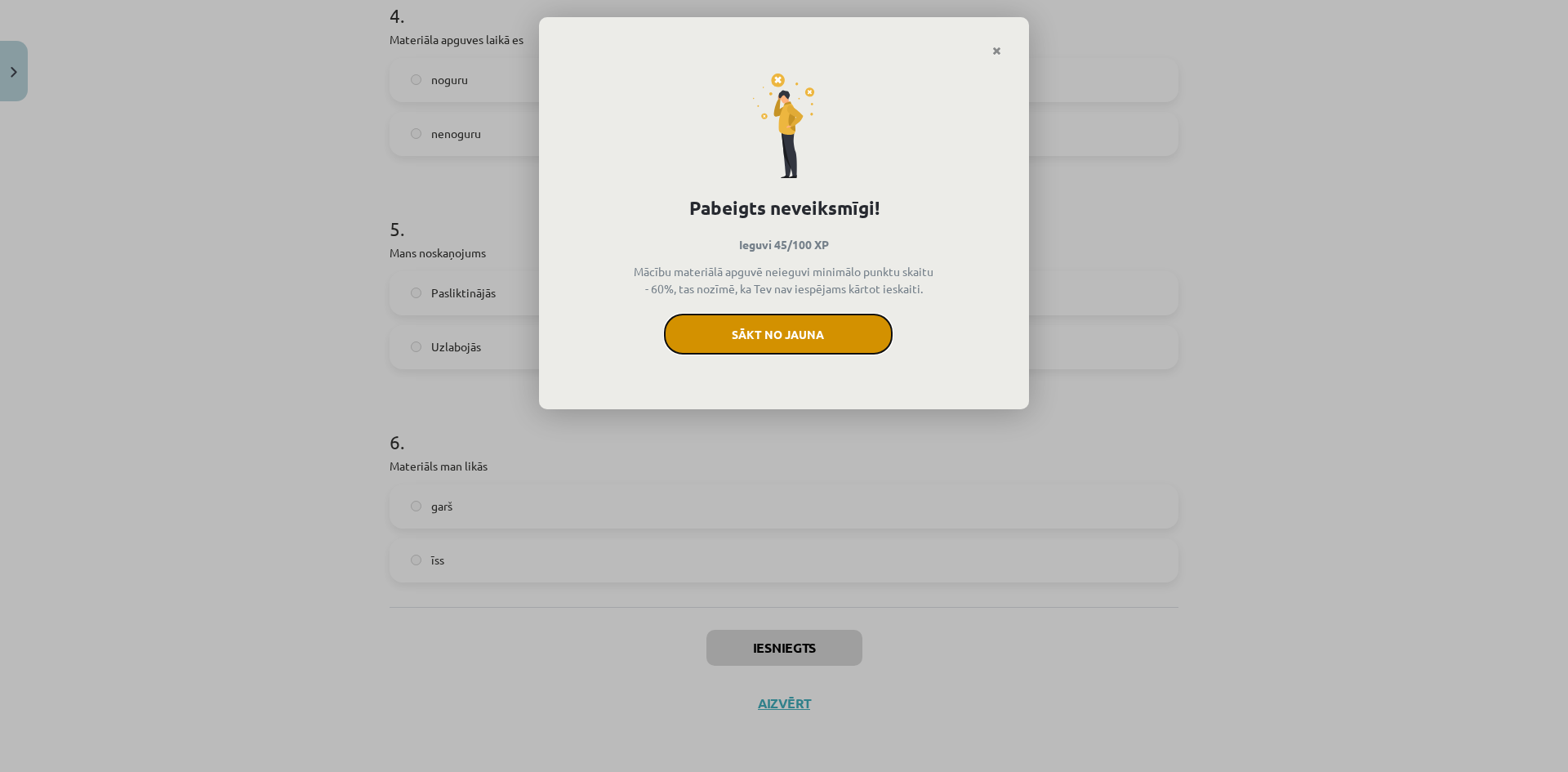
click at [840, 340] on button "Sākt no jauna" at bounding box center [778, 334] width 229 height 41
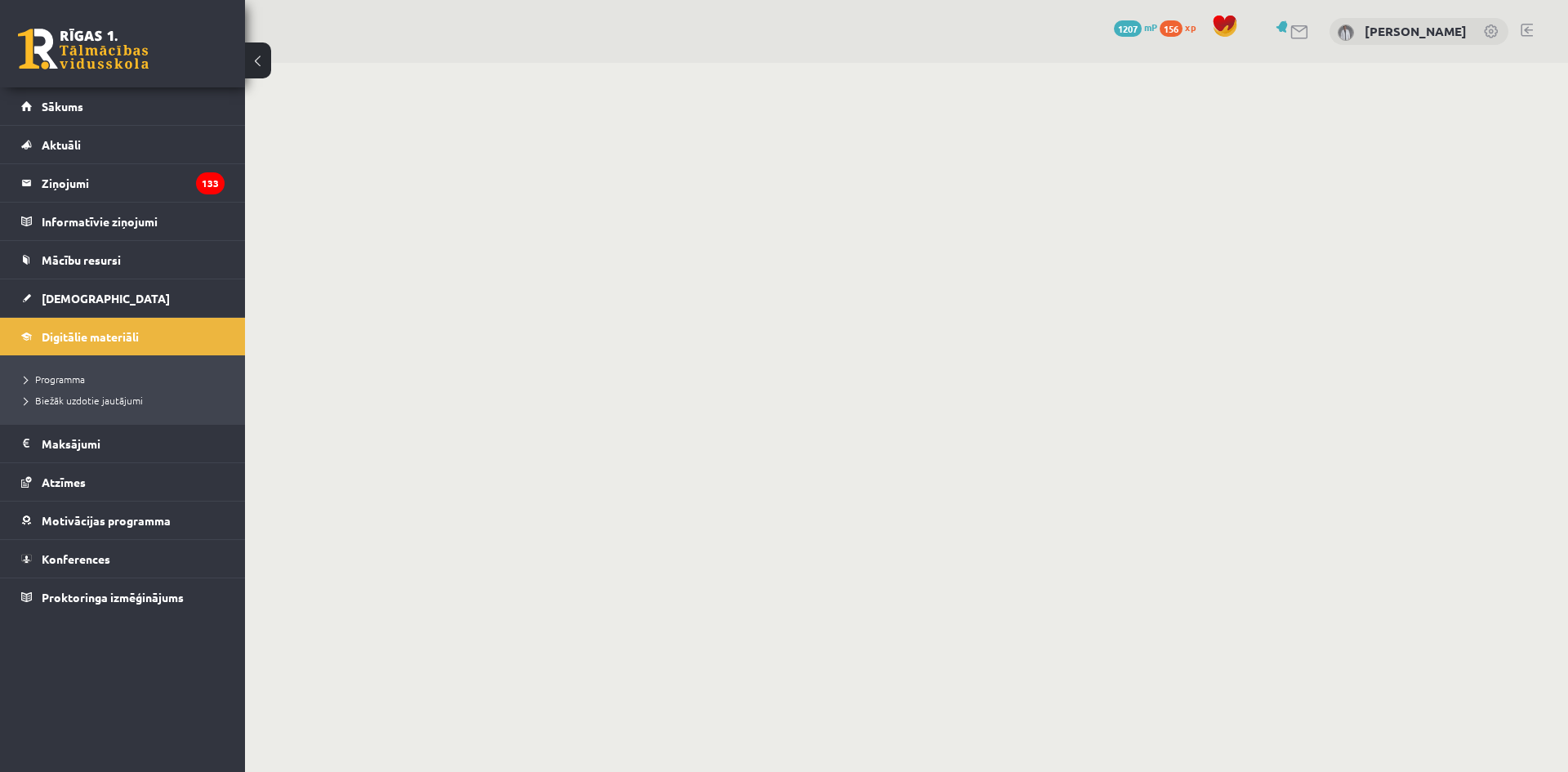
scroll to position [163, 0]
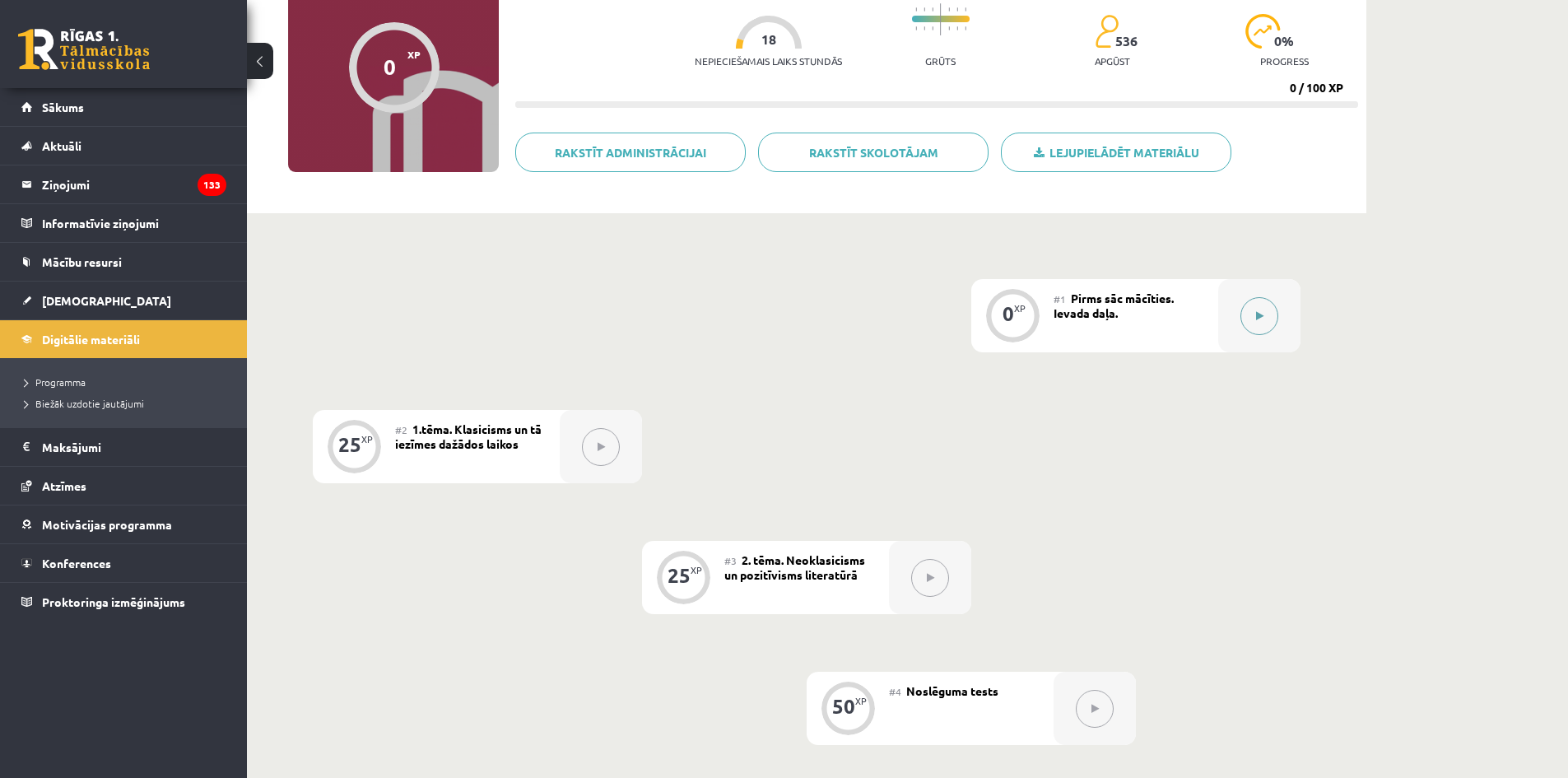
click at [1243, 322] on button at bounding box center [1259, 316] width 38 height 38
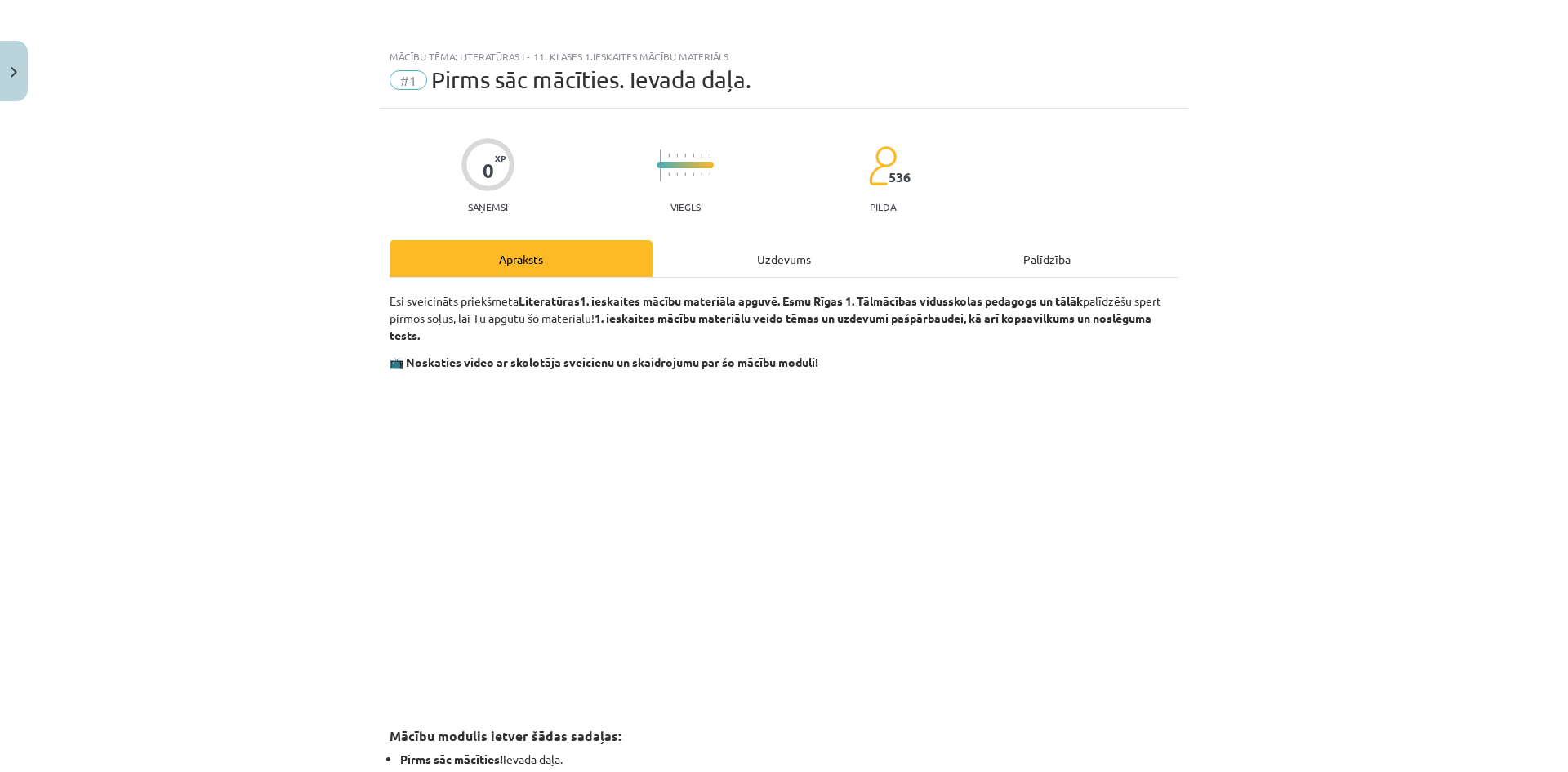
click at [799, 252] on div "Uzdevums" at bounding box center [784, 258] width 263 height 36
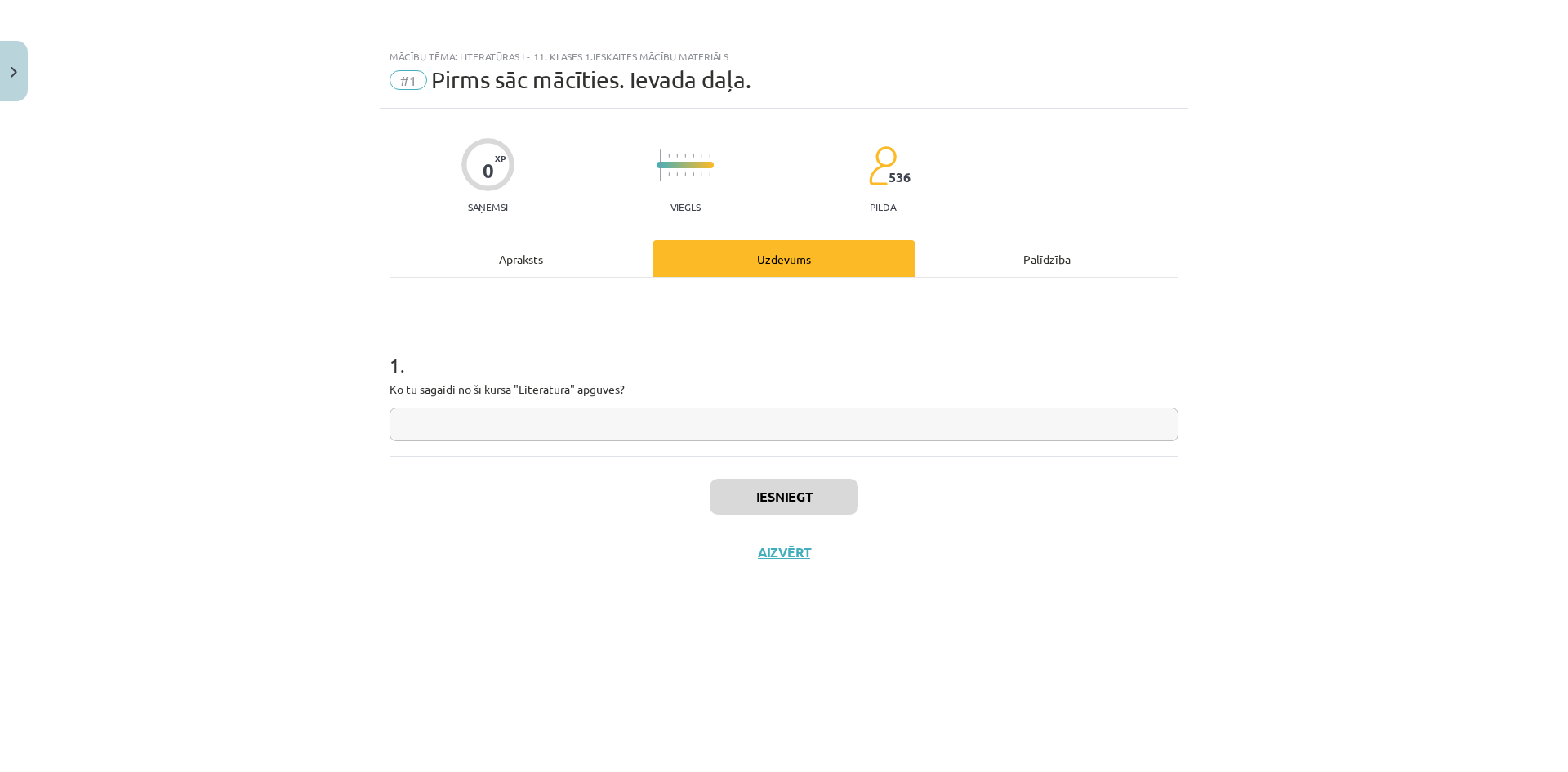
scroll to position [0, 0]
click at [751, 427] on input "text" at bounding box center [784, 424] width 789 height 33
type input "*"
click at [745, 514] on button "Iesniegt" at bounding box center [784, 496] width 148 height 36
click at [777, 550] on button "Nākamā nodarbība" at bounding box center [784, 562] width 160 height 37
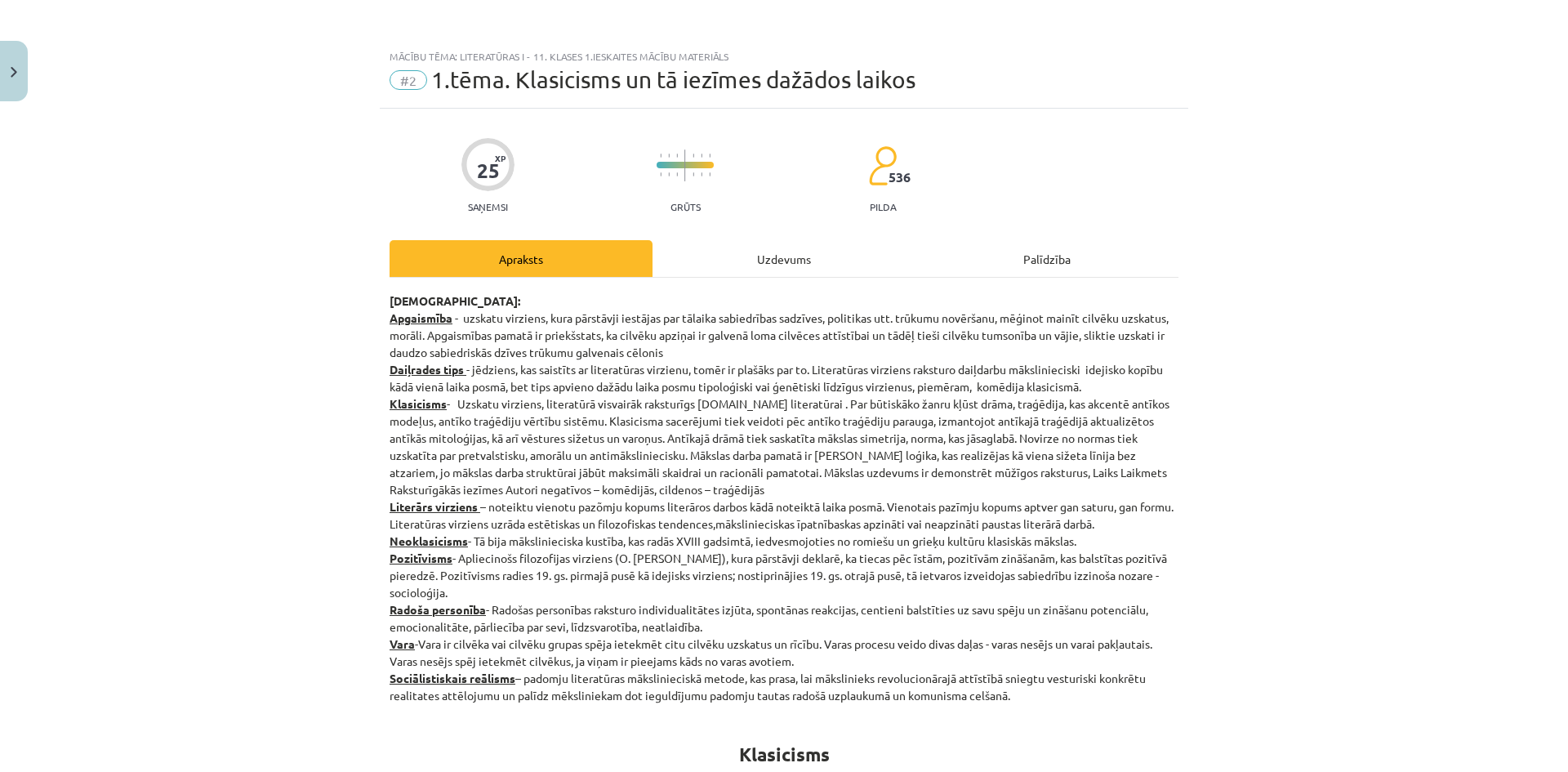
click at [768, 247] on div "Uzdevums" at bounding box center [784, 258] width 263 height 36
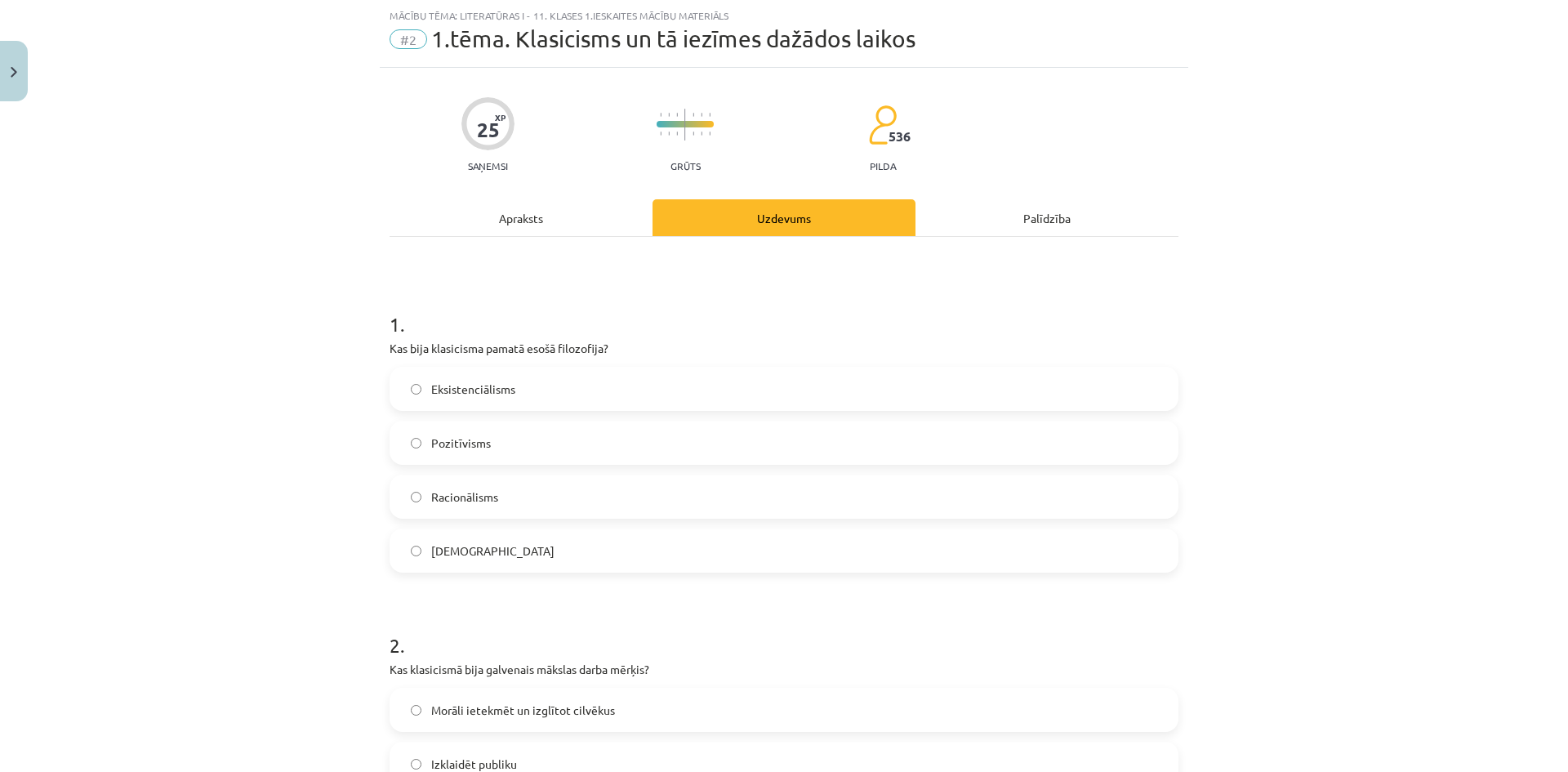
drag, startPoint x: 616, startPoint y: 548, endPoint x: 621, endPoint y: 530, distance: 18.7
click at [617, 544] on label "Empīrisms" at bounding box center [784, 550] width 785 height 41
click at [635, 446] on label "Pozitīvisms" at bounding box center [784, 442] width 785 height 41
click at [530, 220] on div "Apraksts" at bounding box center [520, 218] width 263 height 36
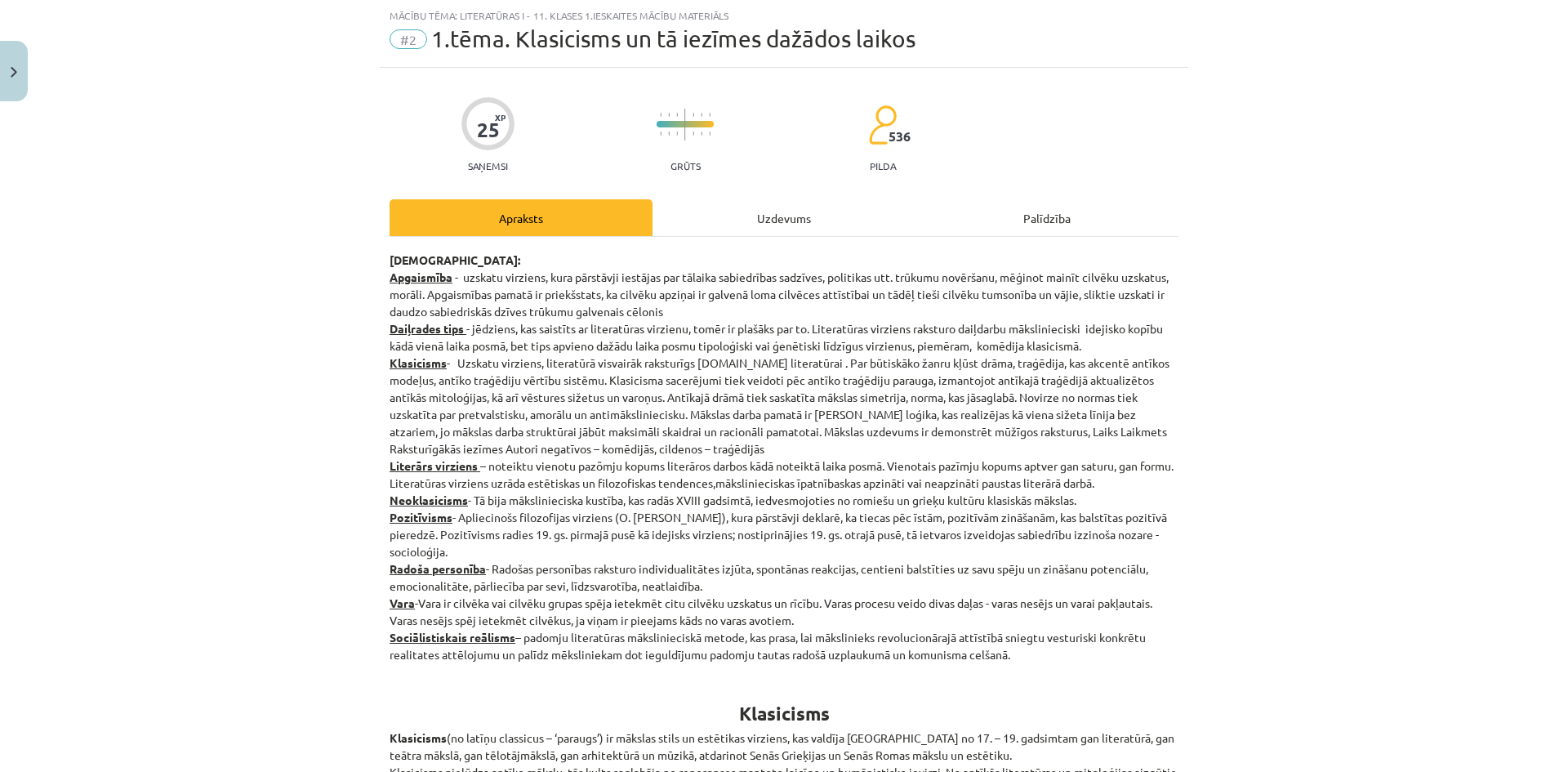
click at [743, 235] on div "Uzdevums" at bounding box center [784, 218] width 263 height 36
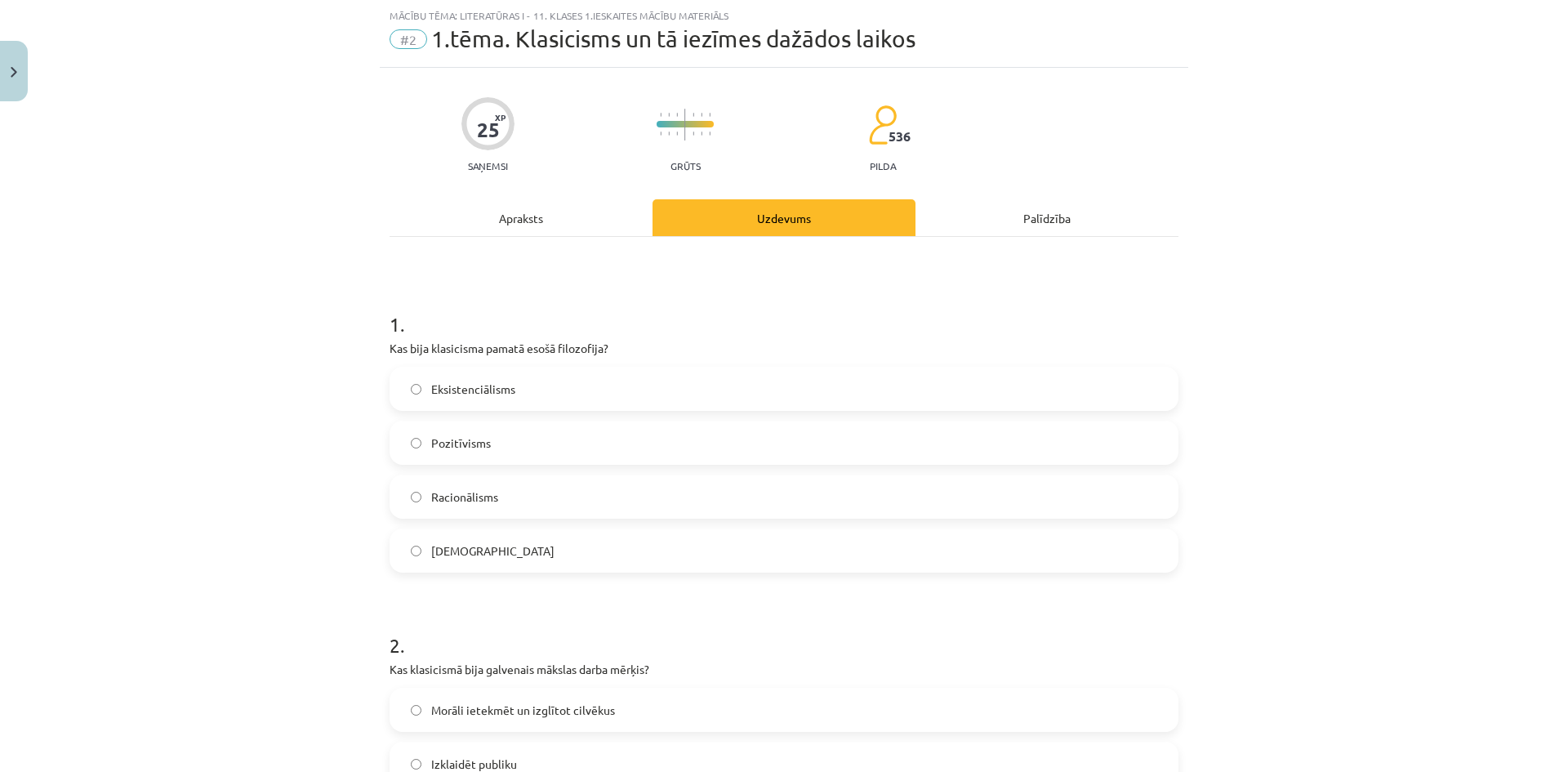
scroll to position [368, 0]
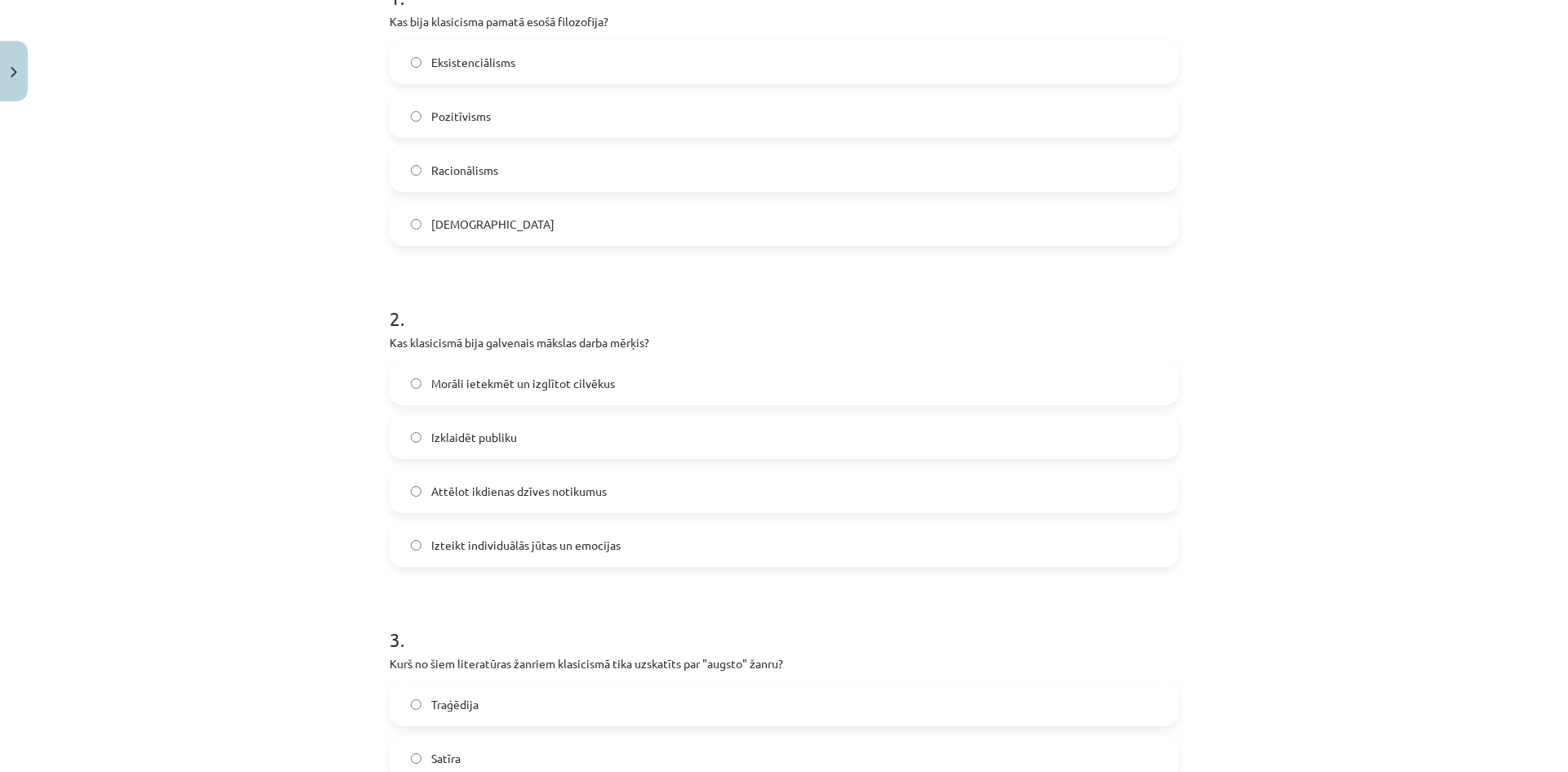
click at [668, 389] on label "Morāli ietekmēt un izglītot cilvēkus" at bounding box center [784, 383] width 785 height 41
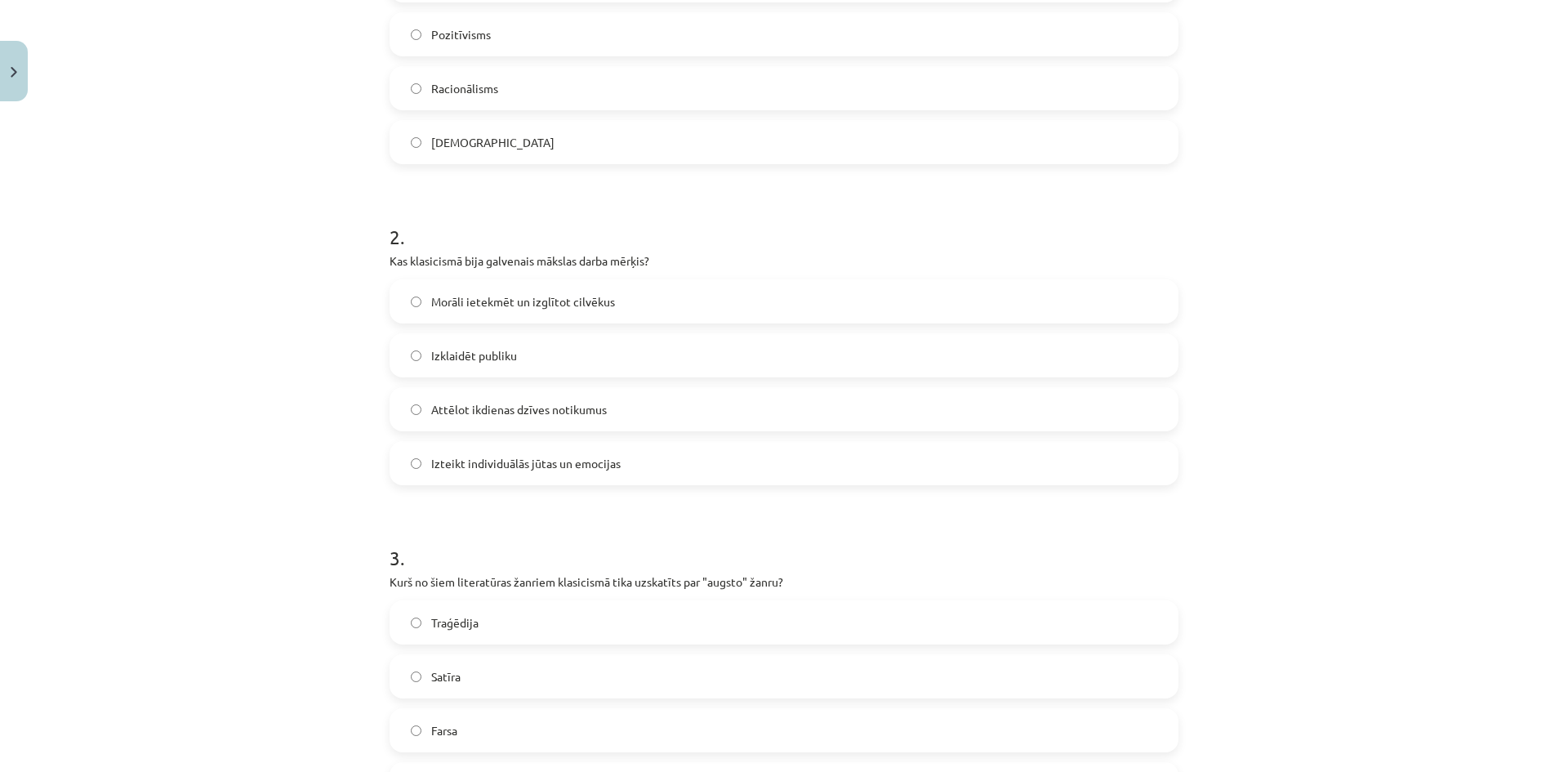
scroll to position [612, 0]
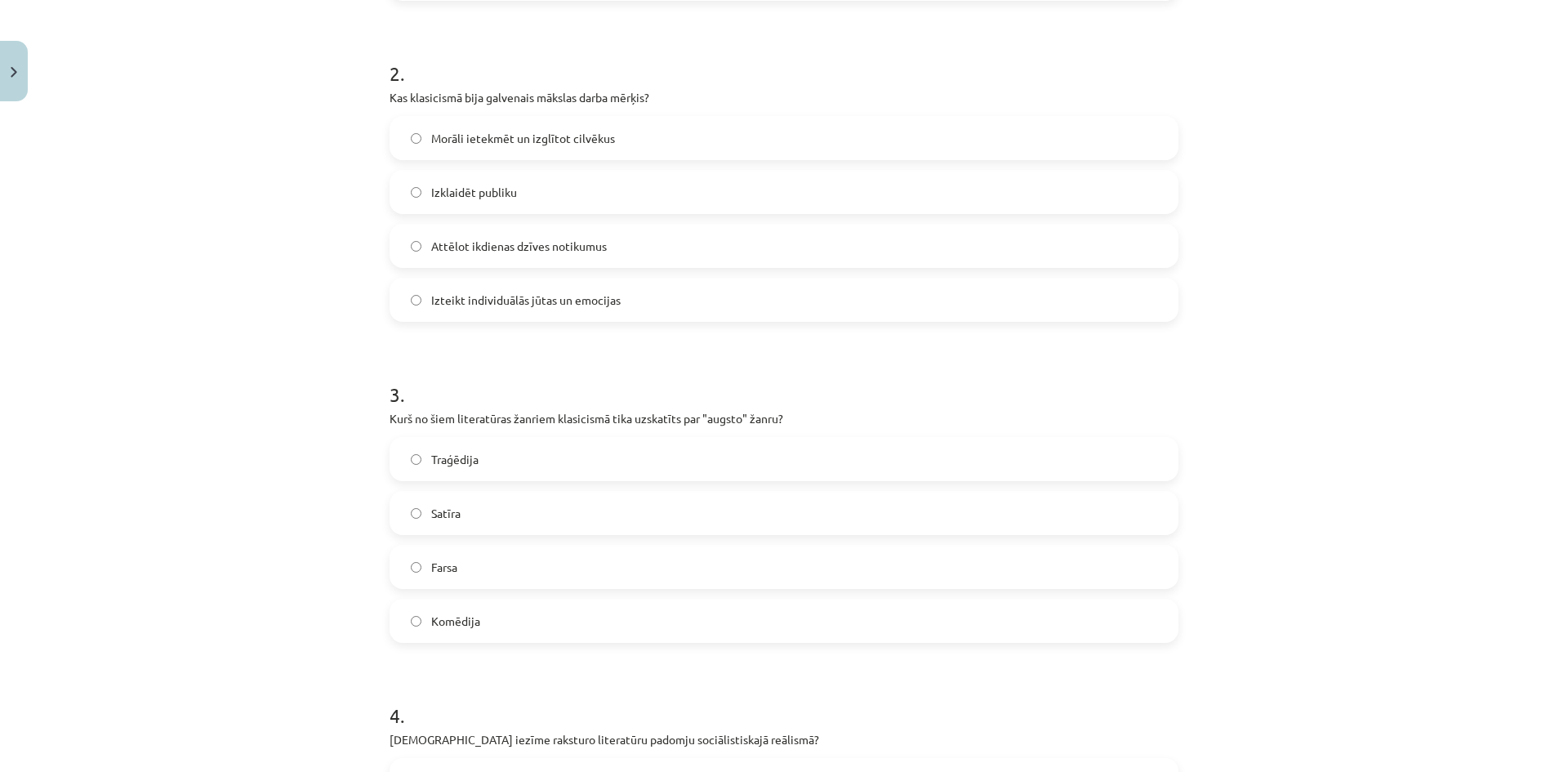
click at [654, 440] on label "Traģēdija" at bounding box center [784, 458] width 785 height 41
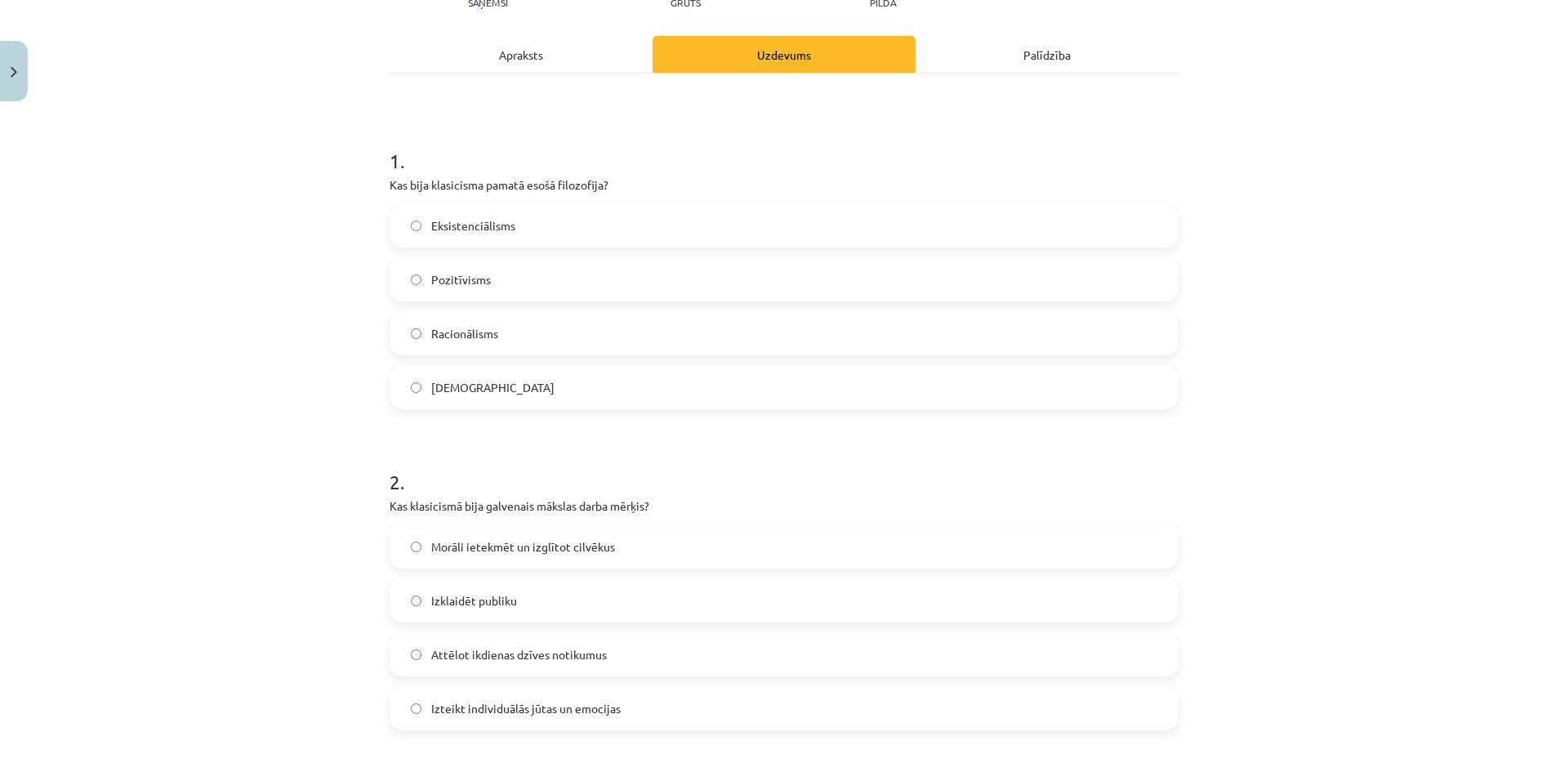
click at [553, 67] on div "Apraksts" at bounding box center [520, 54] width 263 height 36
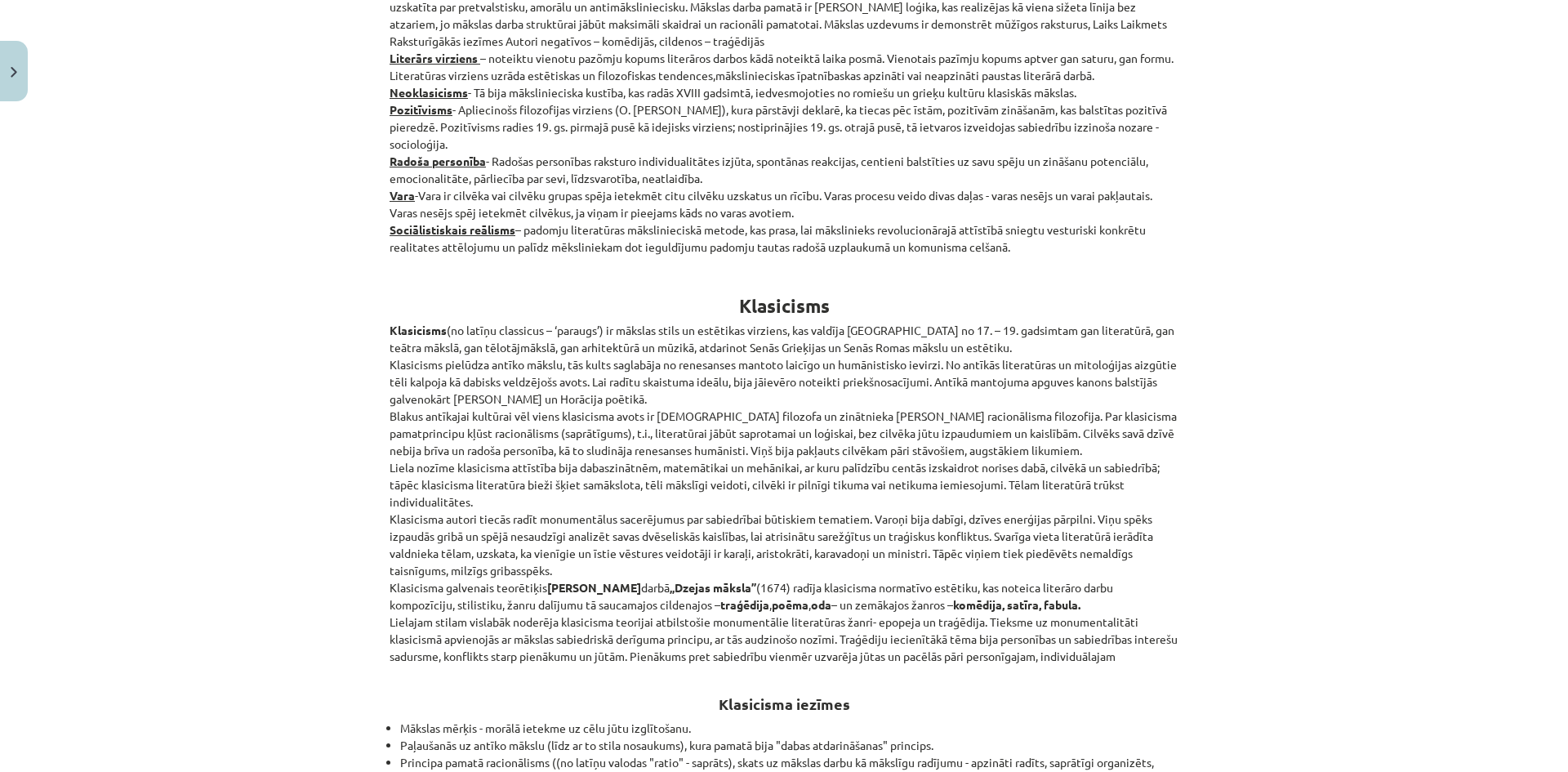
scroll to position [3520, 0]
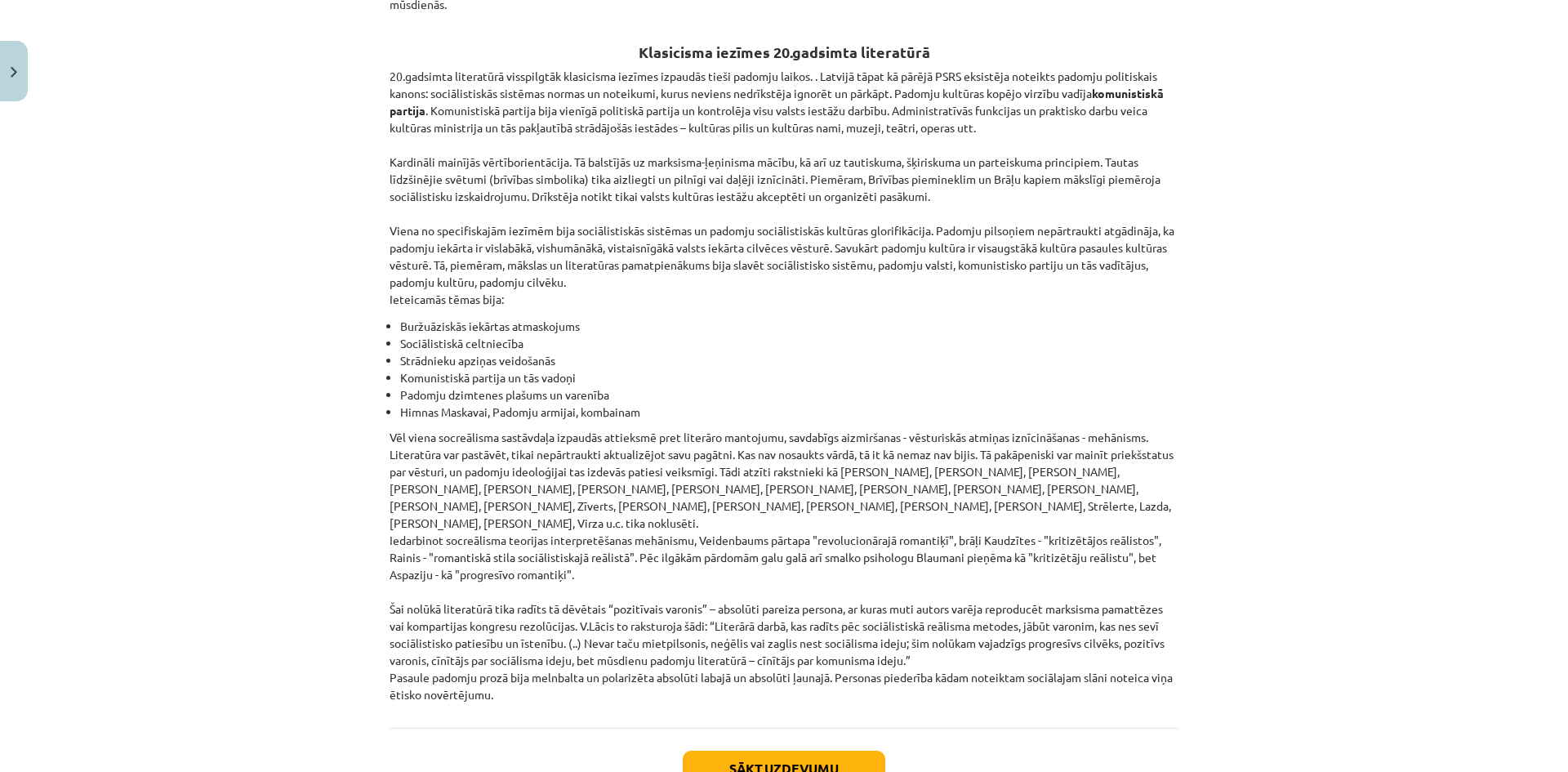
click at [779, 429] on p "Vēl viena socreālisma sastāvdaļa izpaudās attieksmē pret literāro mantojumu, sa…" at bounding box center [784, 566] width 789 height 274
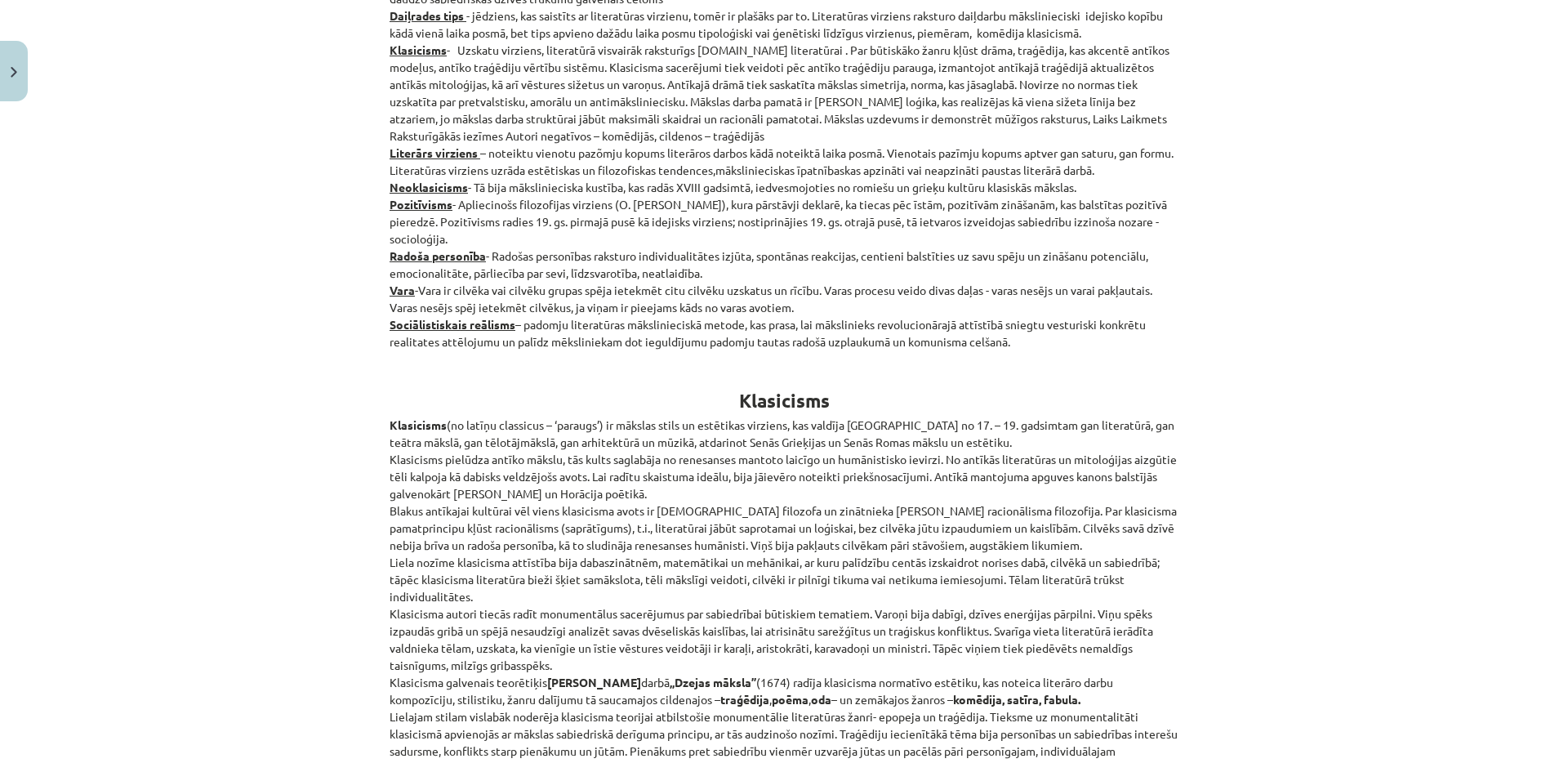
scroll to position [0, 0]
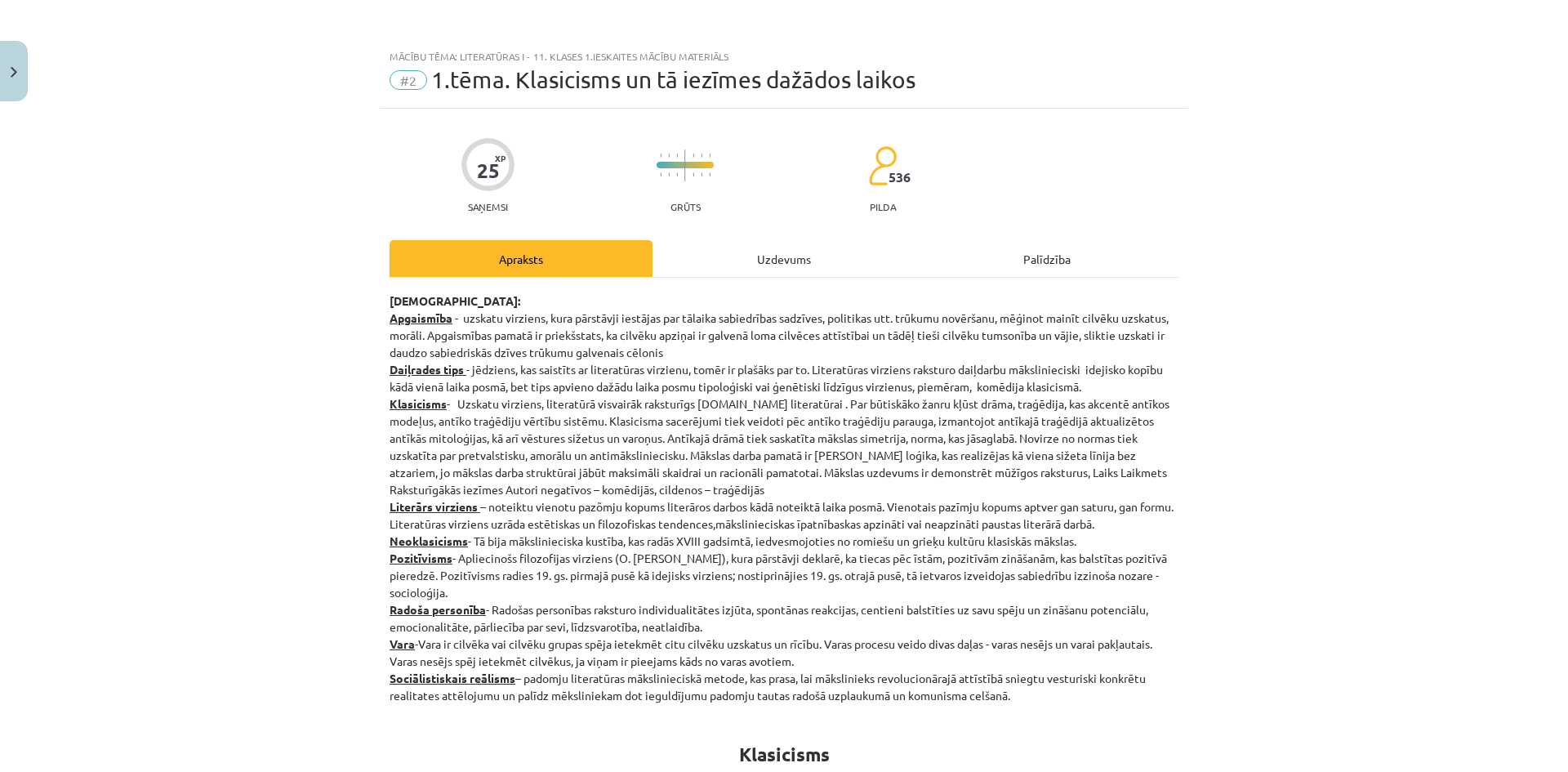
click at [779, 261] on div "Uzdevums" at bounding box center [784, 258] width 263 height 36
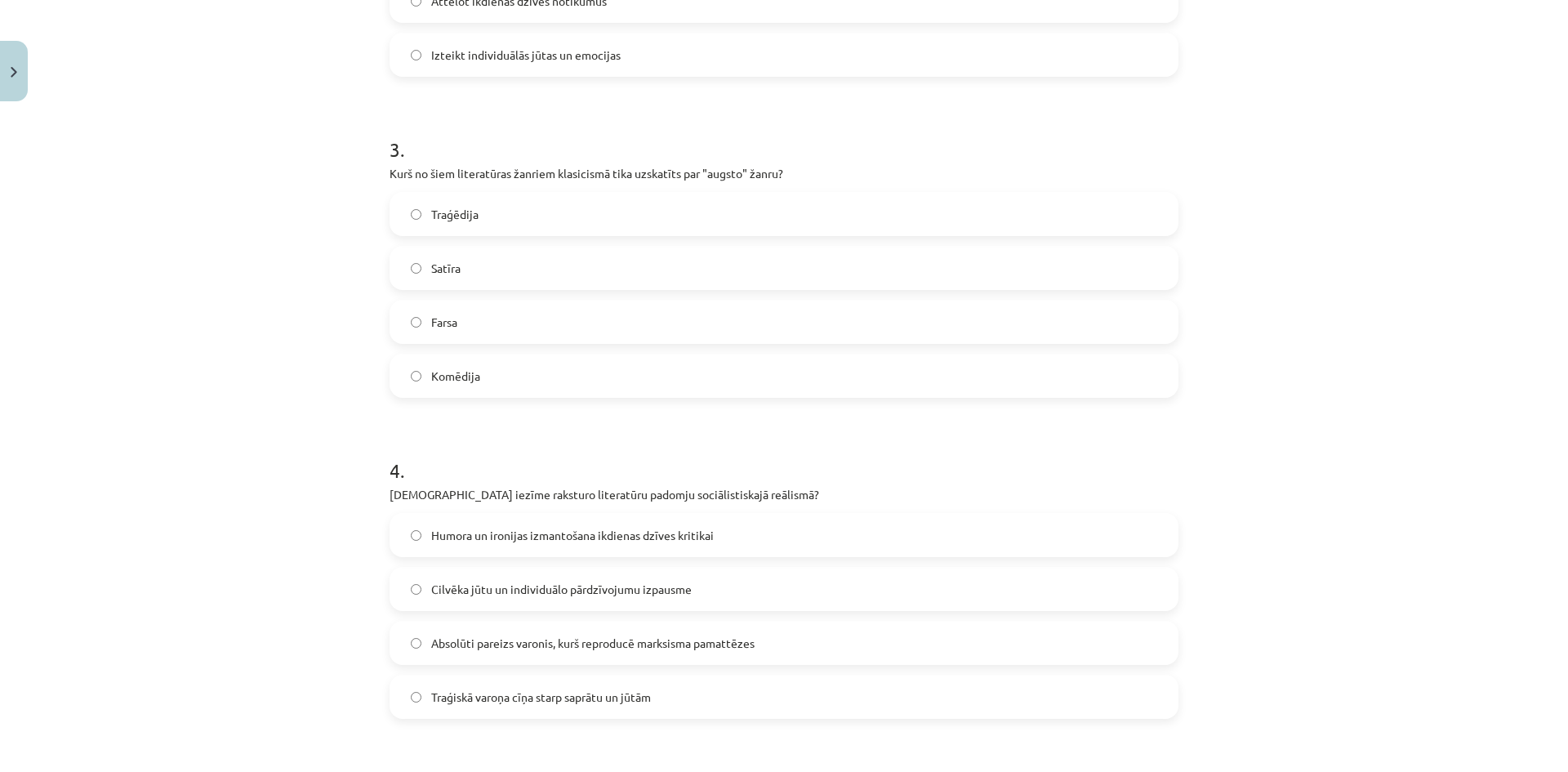
scroll to position [1266, 0]
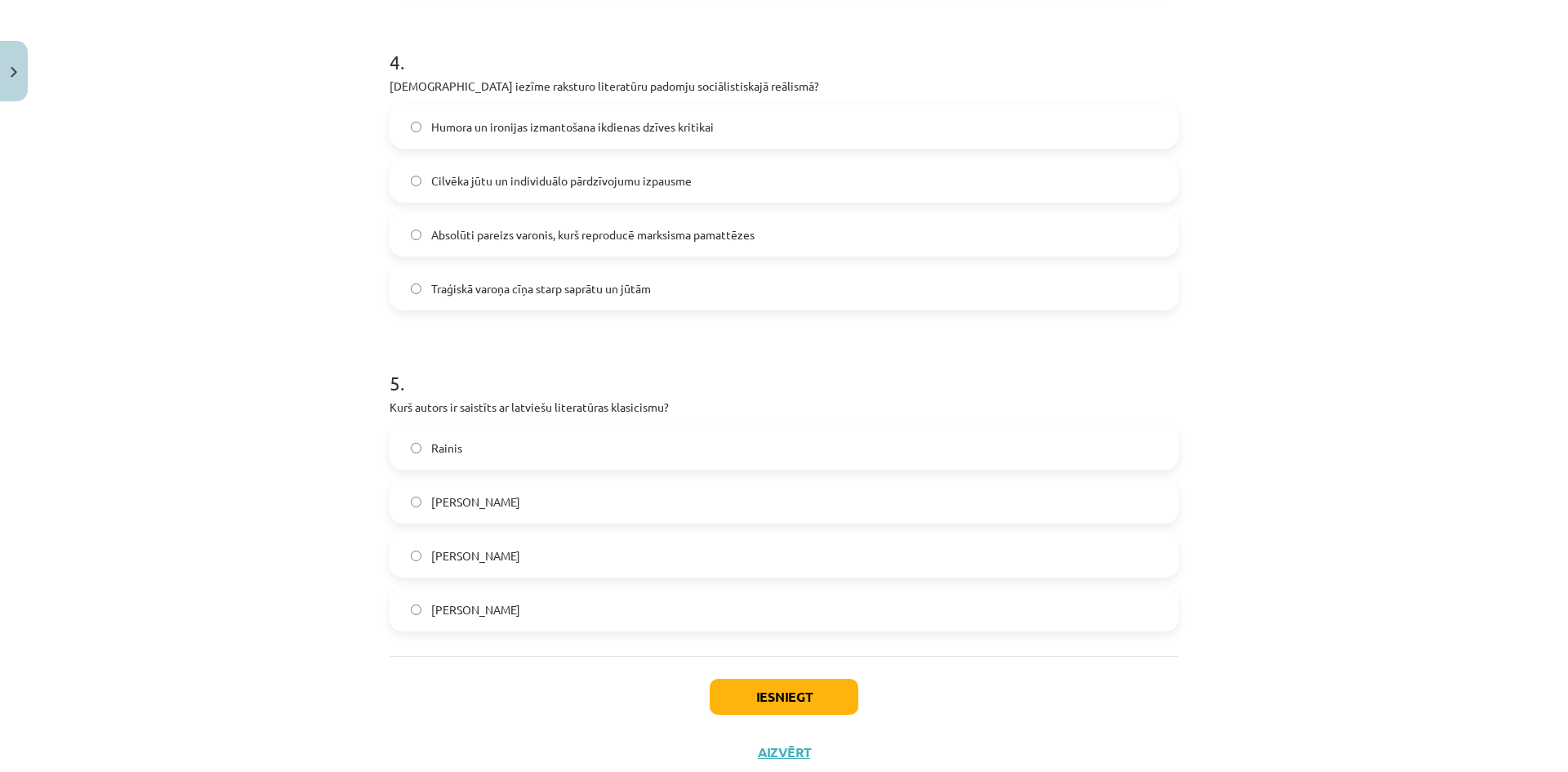
click at [541, 507] on label "Kristofers Fīrekers" at bounding box center [784, 501] width 785 height 41
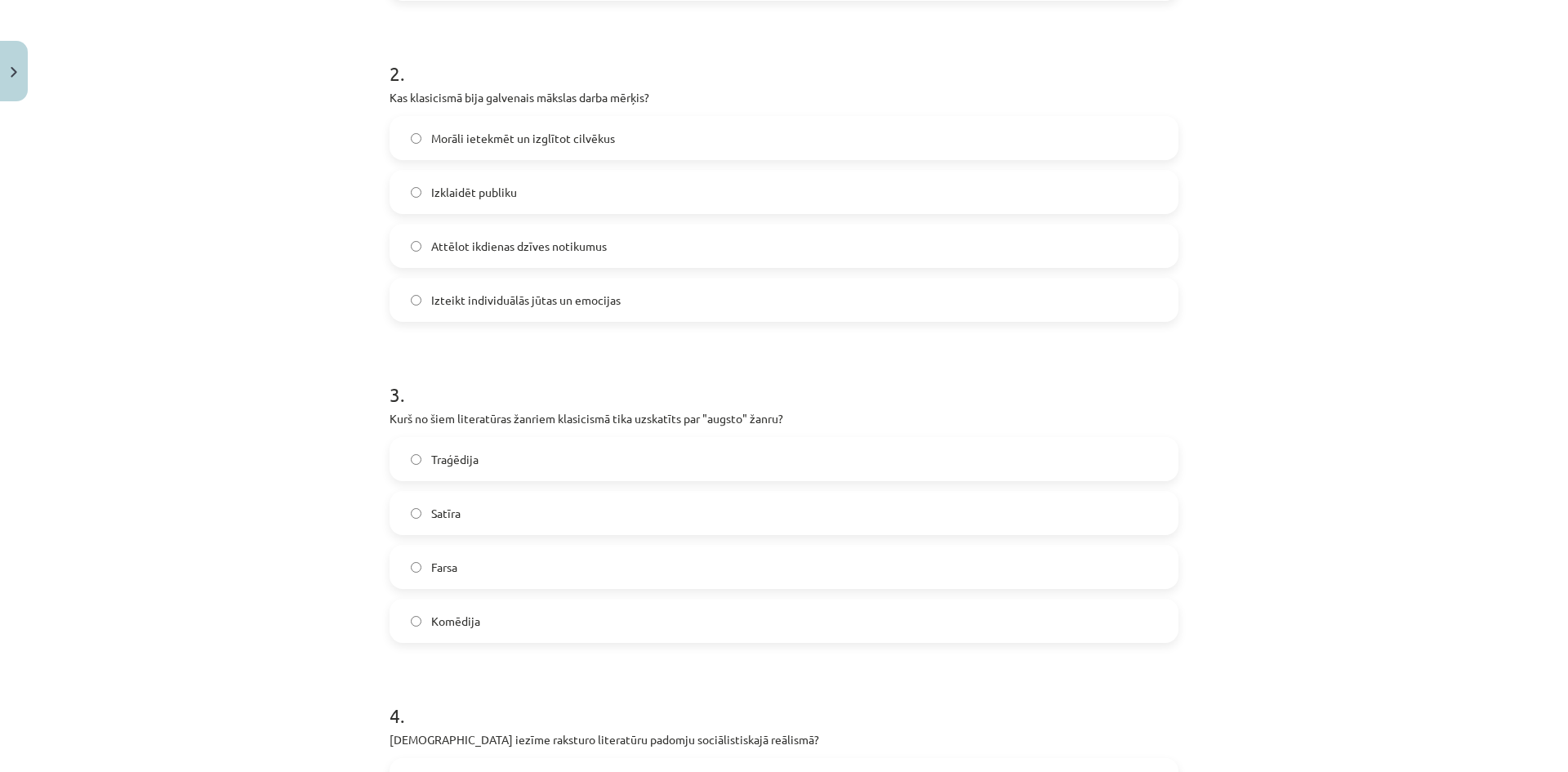
scroll to position [0, 0]
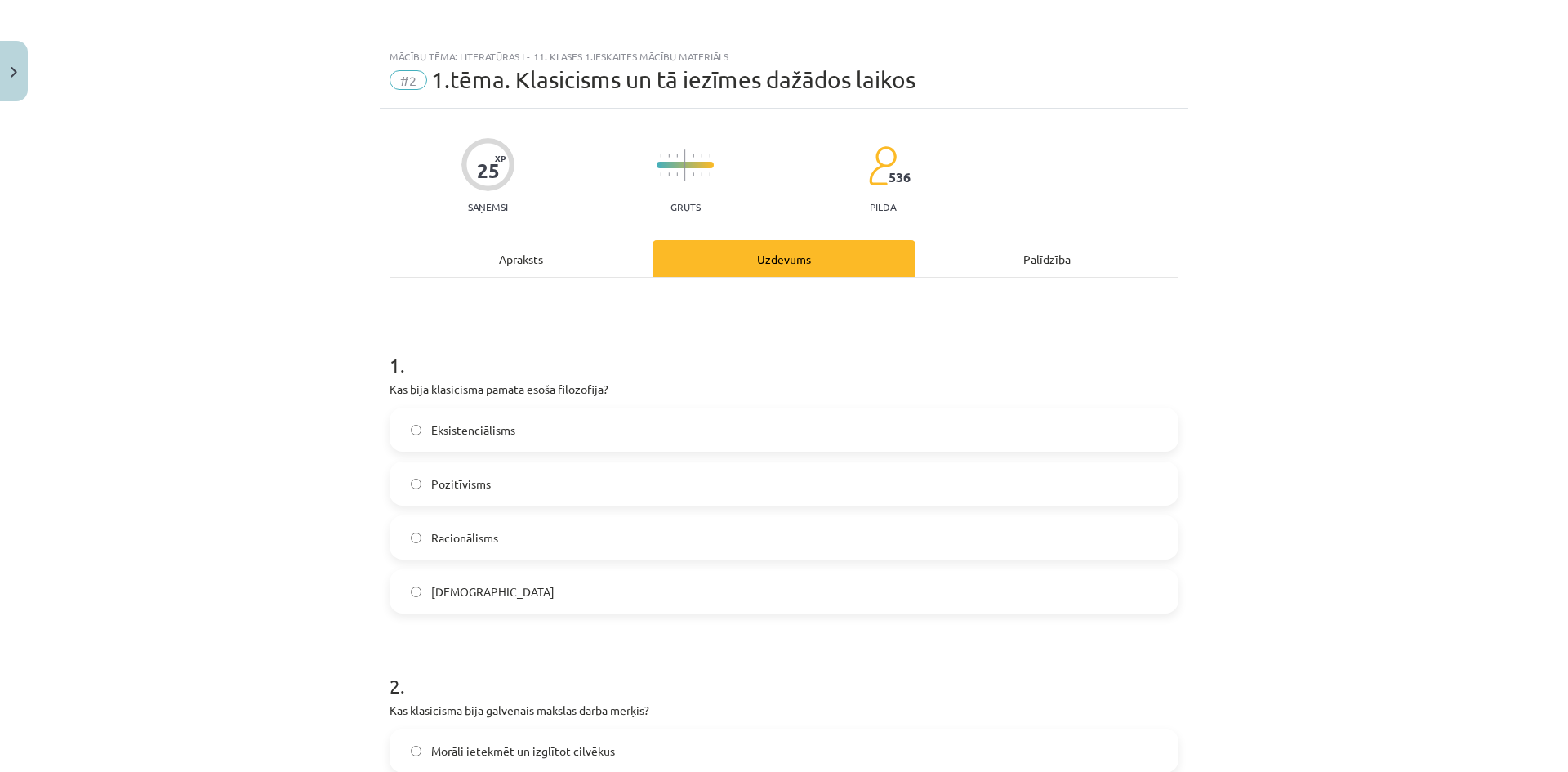
click at [588, 263] on div "Apraksts" at bounding box center [520, 258] width 263 height 36
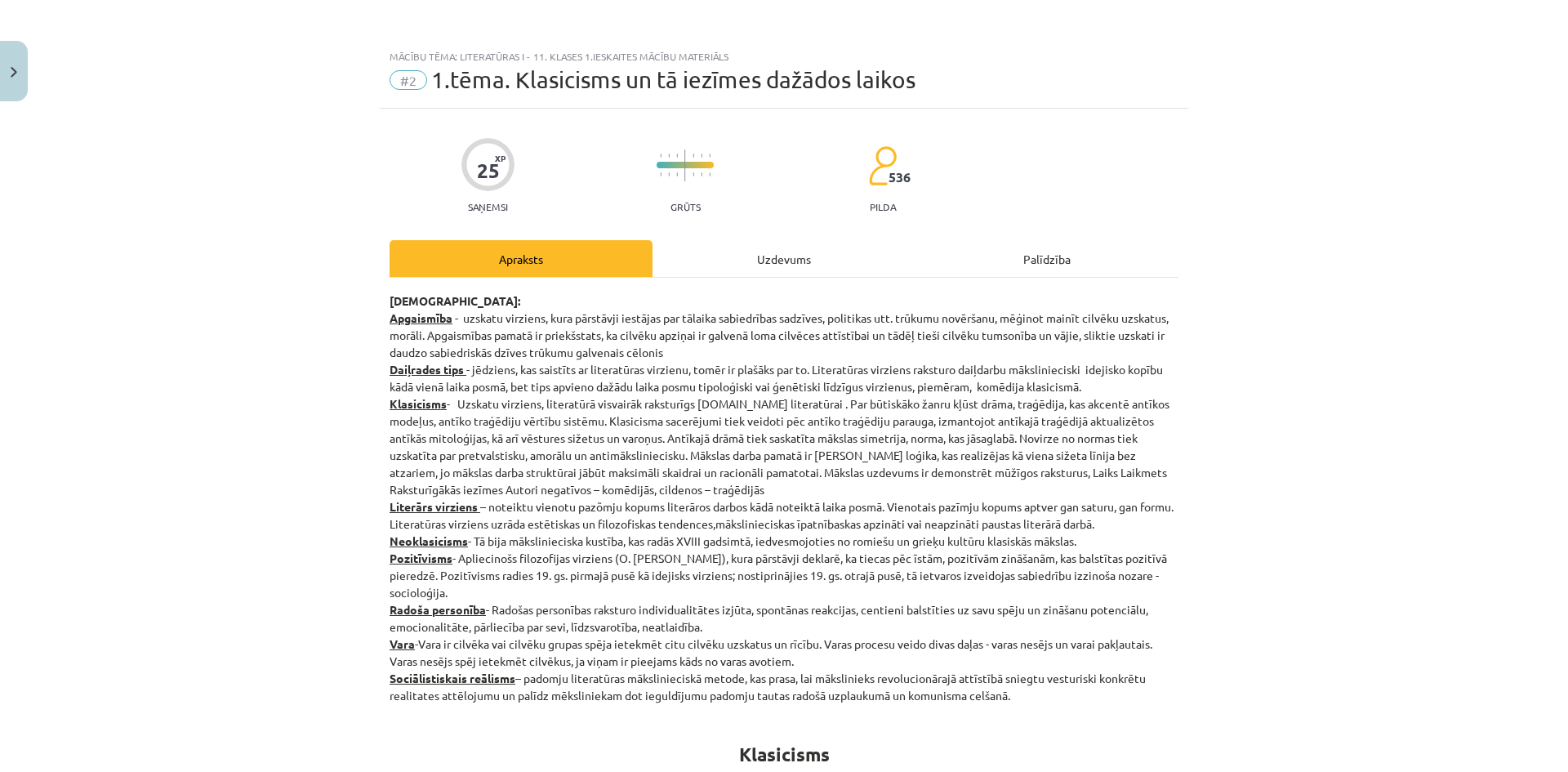
click at [765, 253] on div "Uzdevums" at bounding box center [784, 258] width 263 height 36
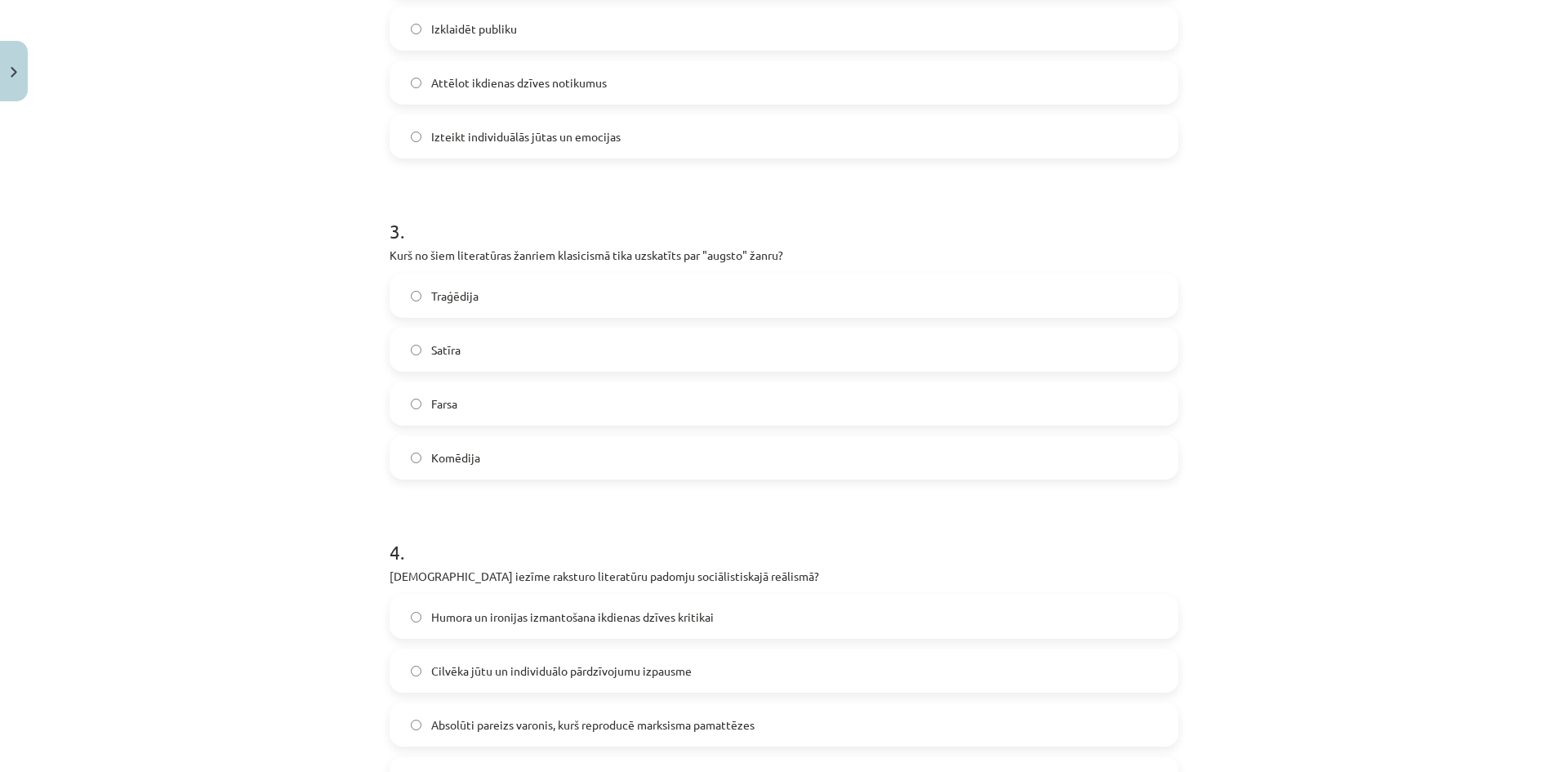
scroll to position [1020, 0]
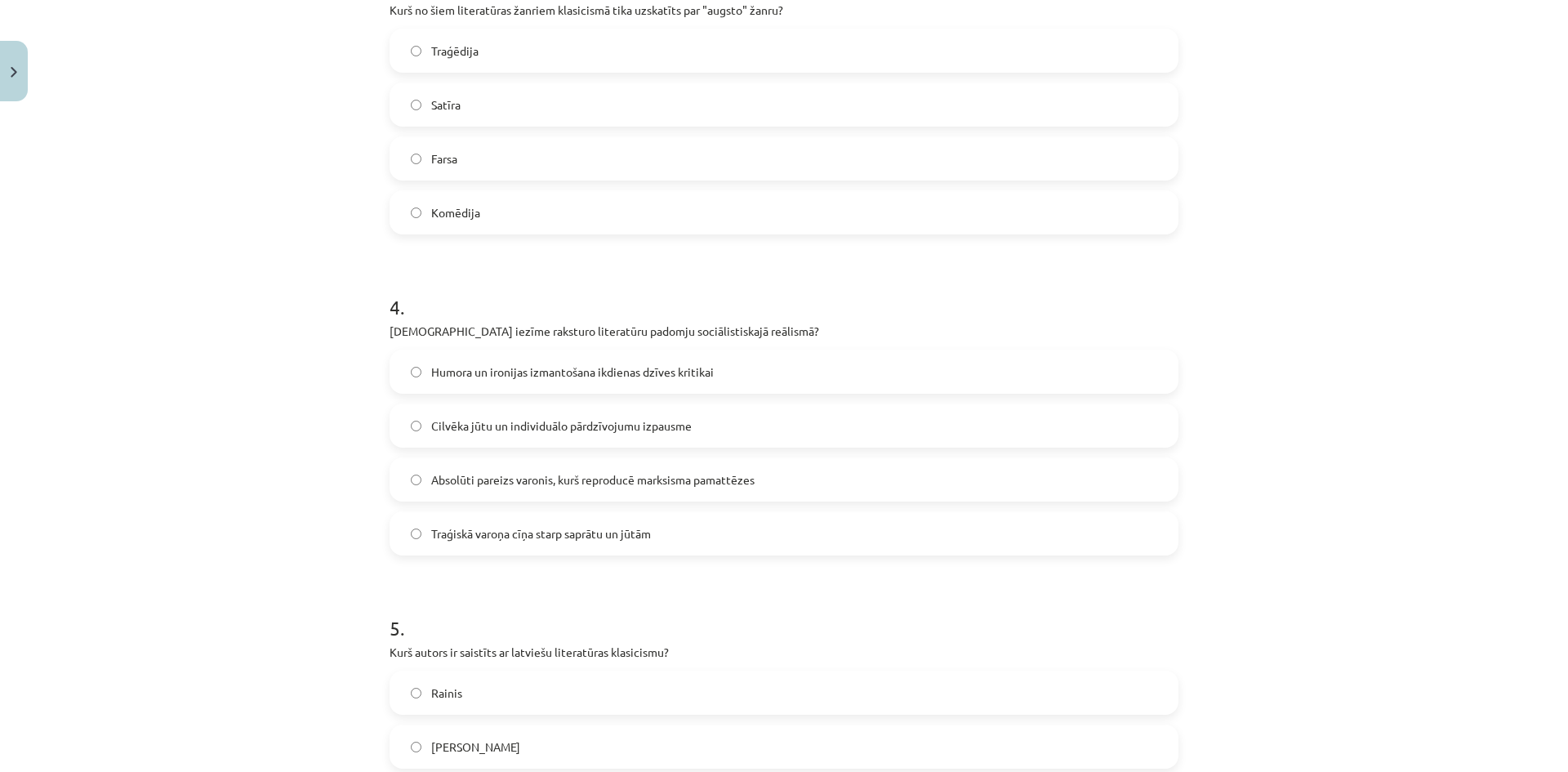
click at [548, 376] on span "Humora un ironijas izmantošana ikdienas dzīves kritikai" at bounding box center [572, 372] width 282 height 17
click at [667, 427] on span "Cilvēka jūtu un individuālo pārdzīvojumu izpausme" at bounding box center [561, 426] width 260 height 17
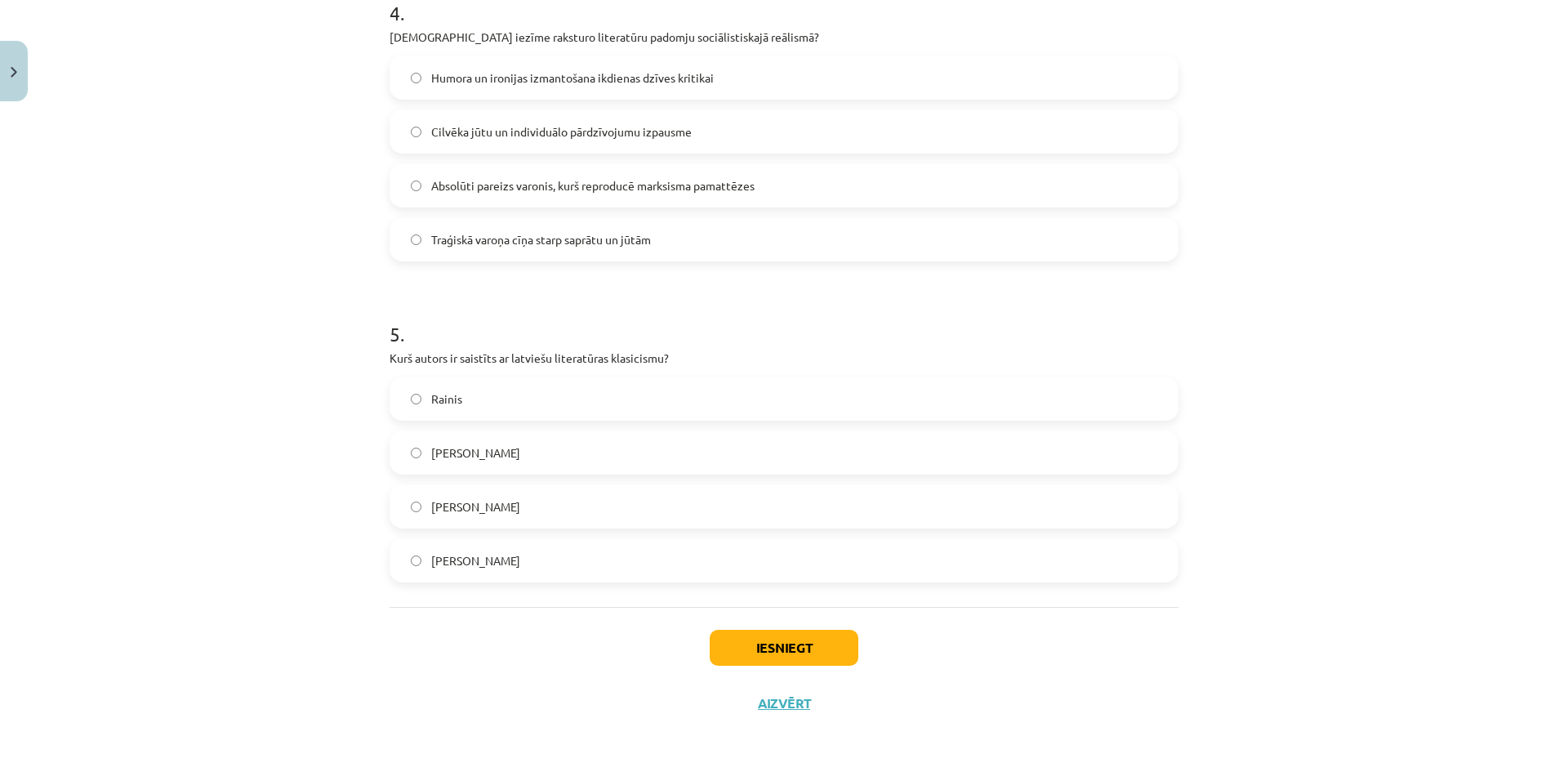
click at [774, 614] on div "Iesniegt Aizvērt" at bounding box center [784, 663] width 789 height 114
click at [769, 631] on button "Iesniegt" at bounding box center [784, 647] width 148 height 36
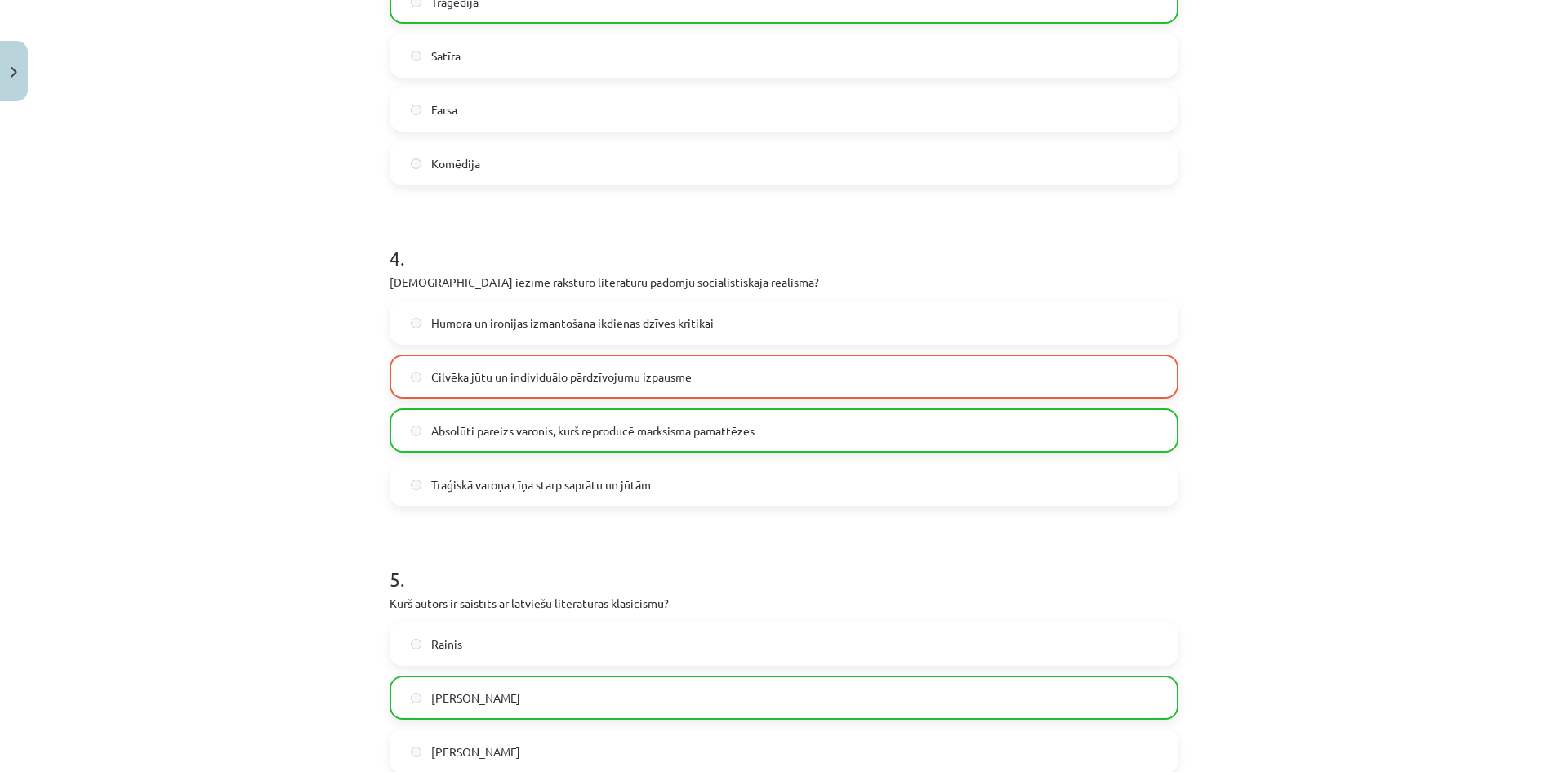
scroll to position [988, 0]
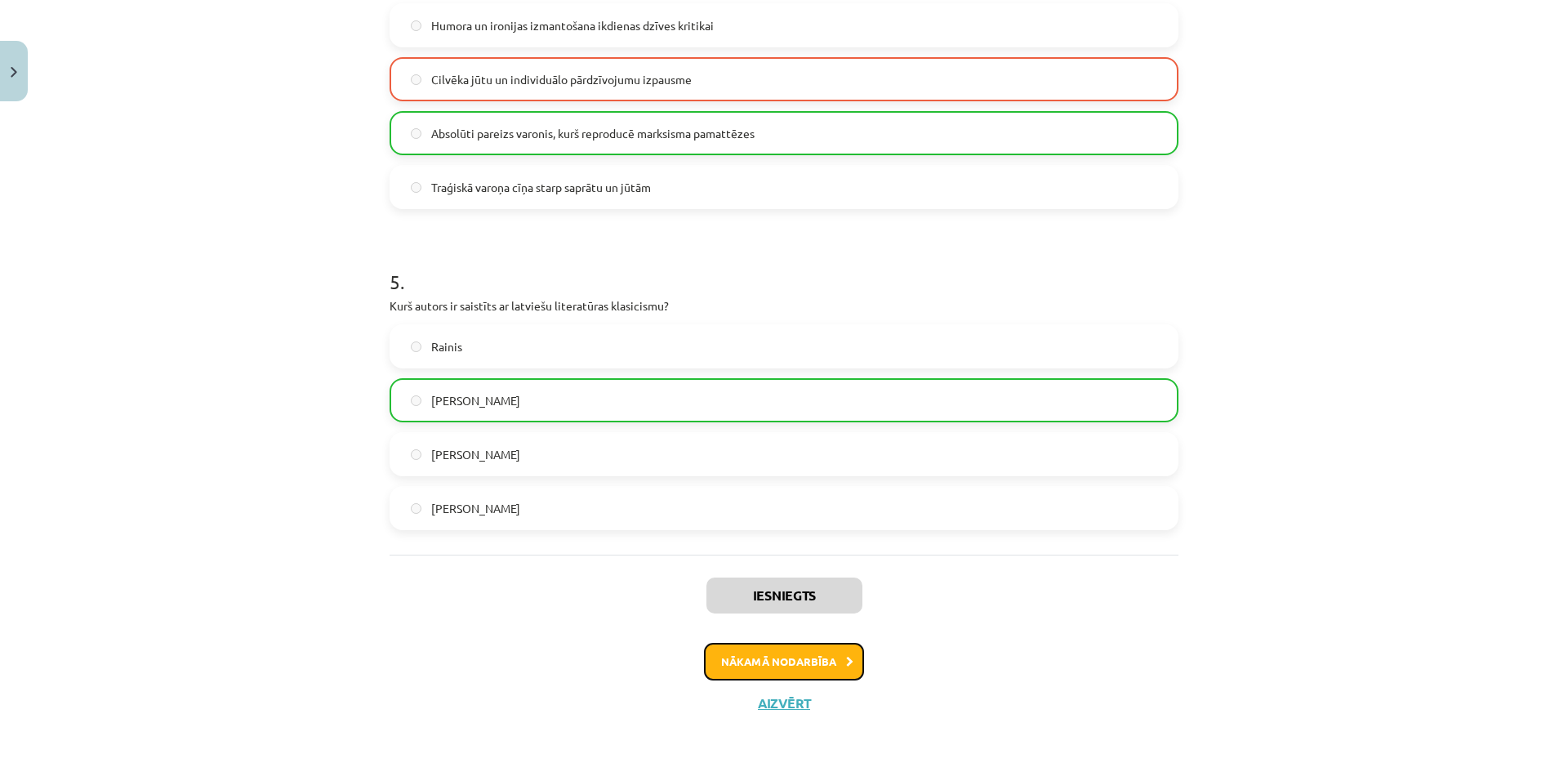
click at [784, 660] on button "Nākamā nodarbība" at bounding box center [784, 661] width 160 height 37
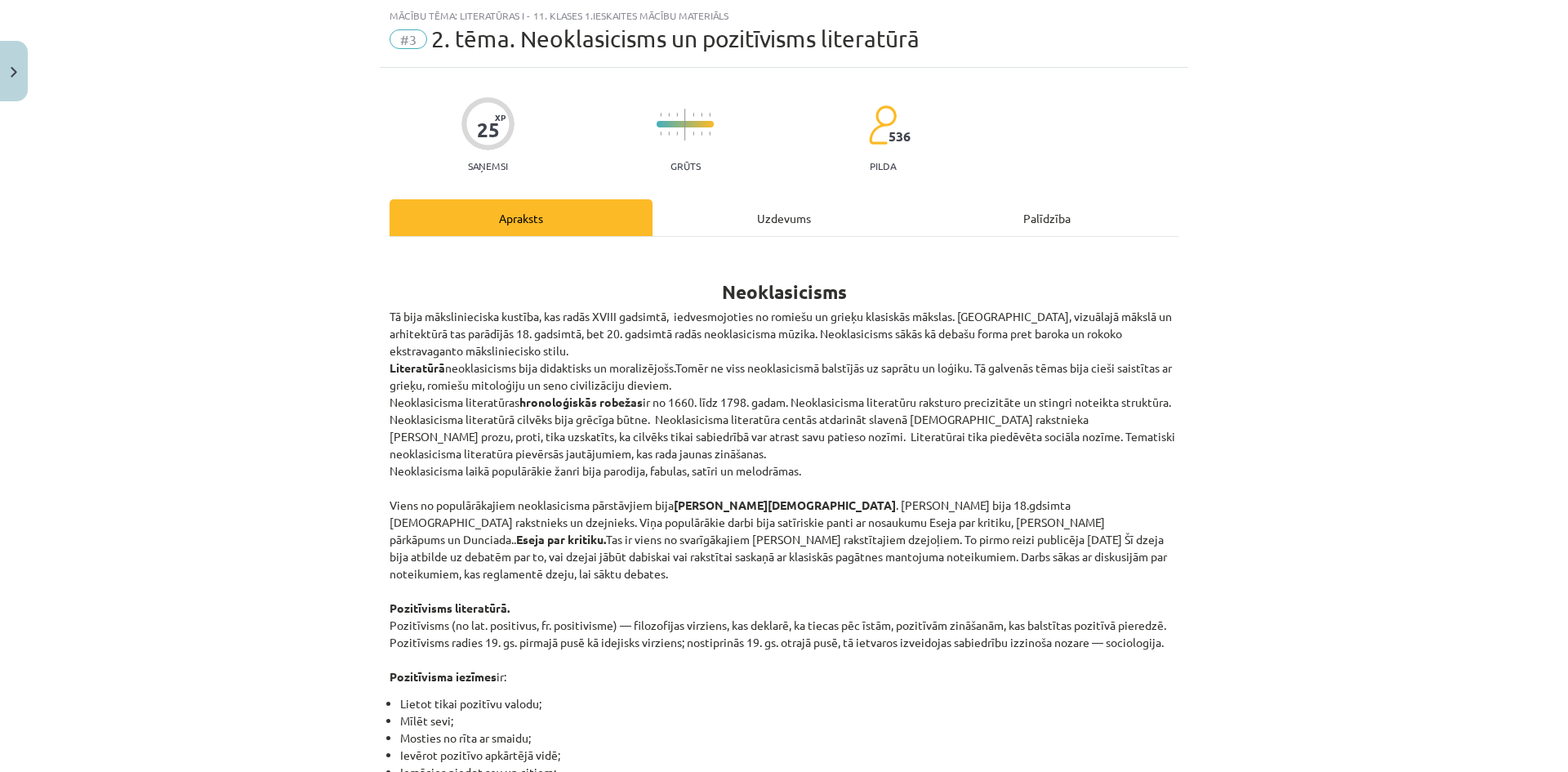
click at [771, 204] on div "Uzdevums" at bounding box center [784, 218] width 263 height 36
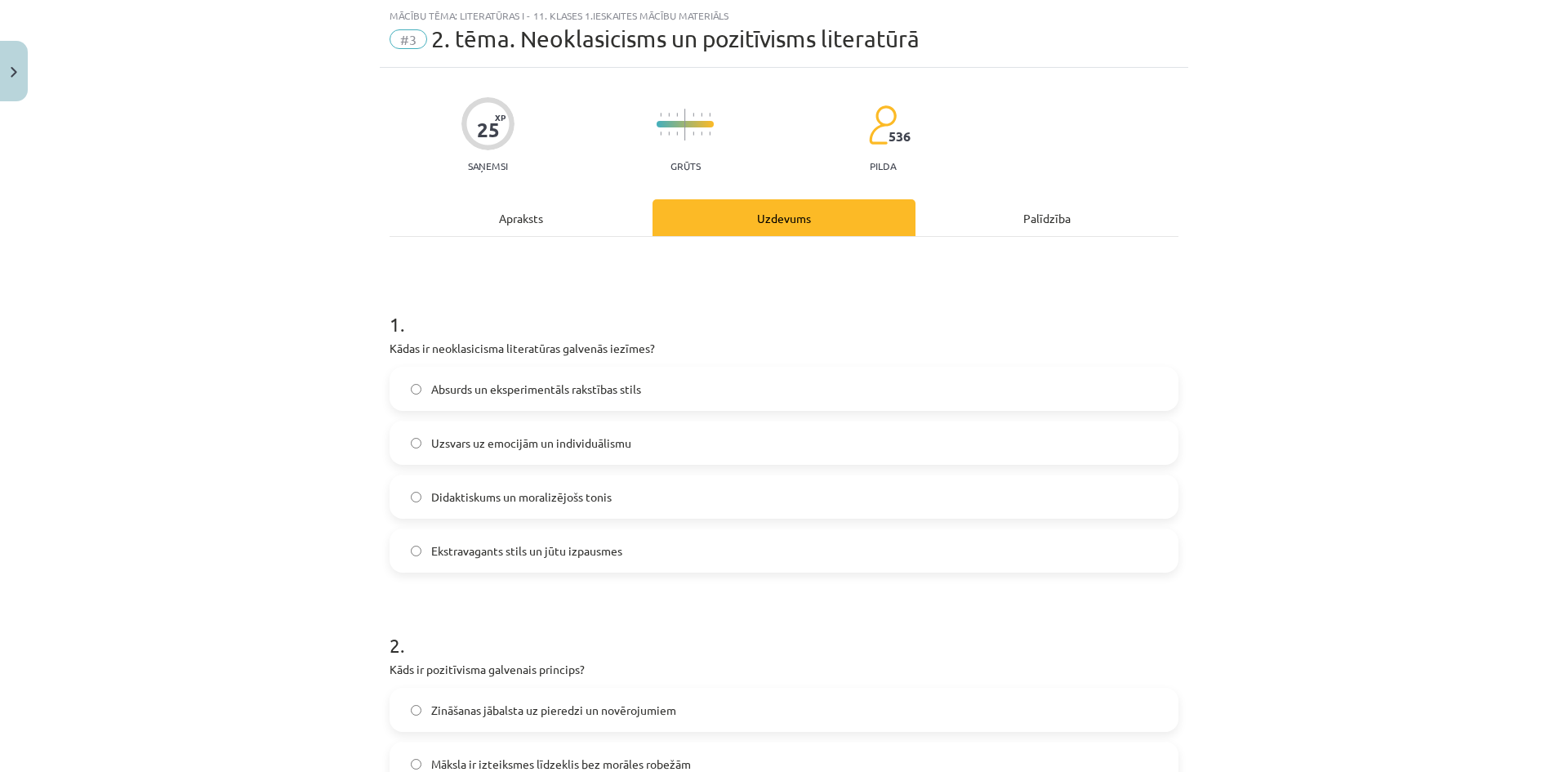
click at [538, 224] on div "Apraksts" at bounding box center [520, 218] width 263 height 36
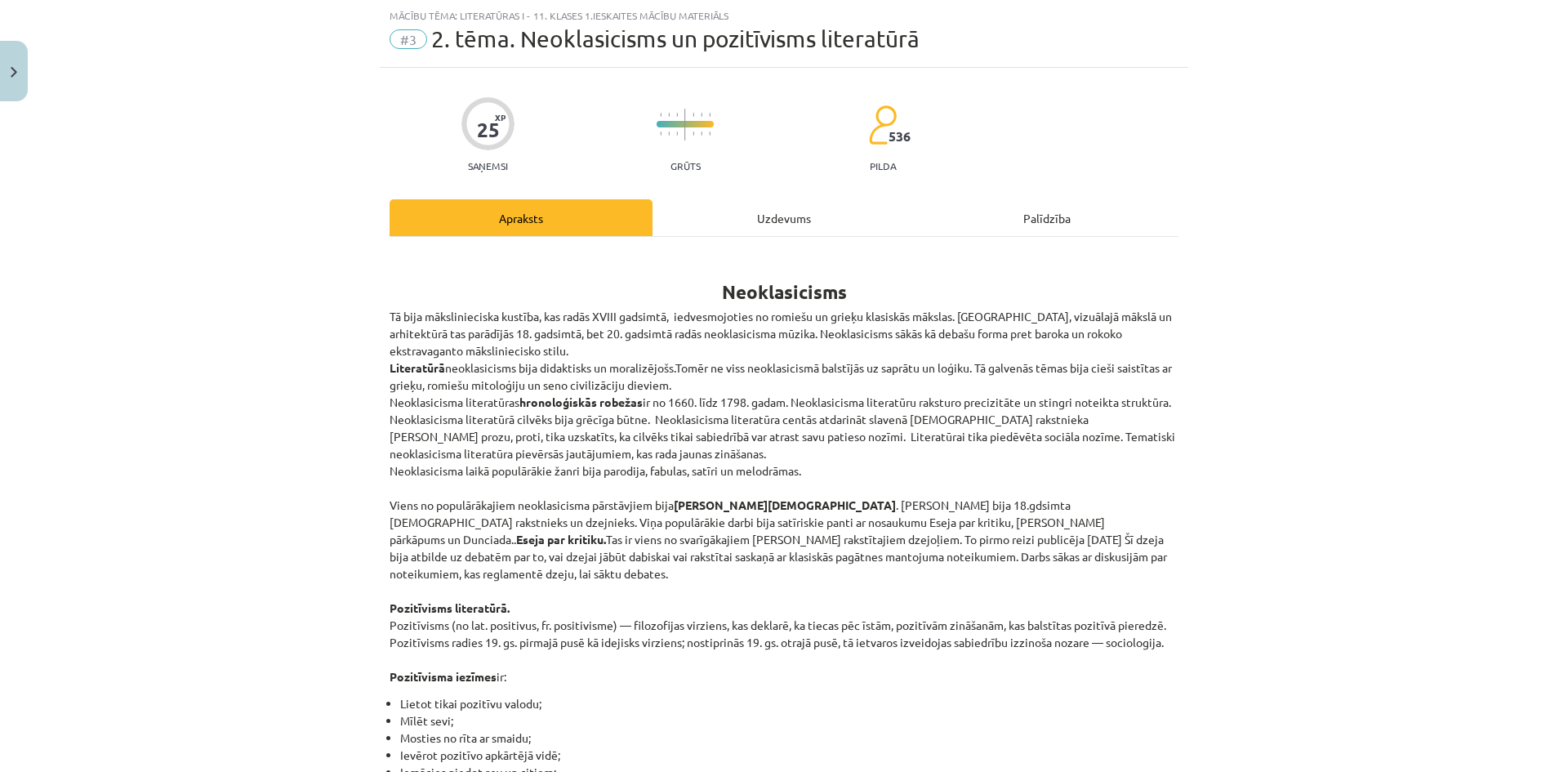
drag, startPoint x: 783, startPoint y: 224, endPoint x: 774, endPoint y: 224, distance: 9.0
click at [783, 224] on div "Uzdevums" at bounding box center [784, 218] width 263 height 36
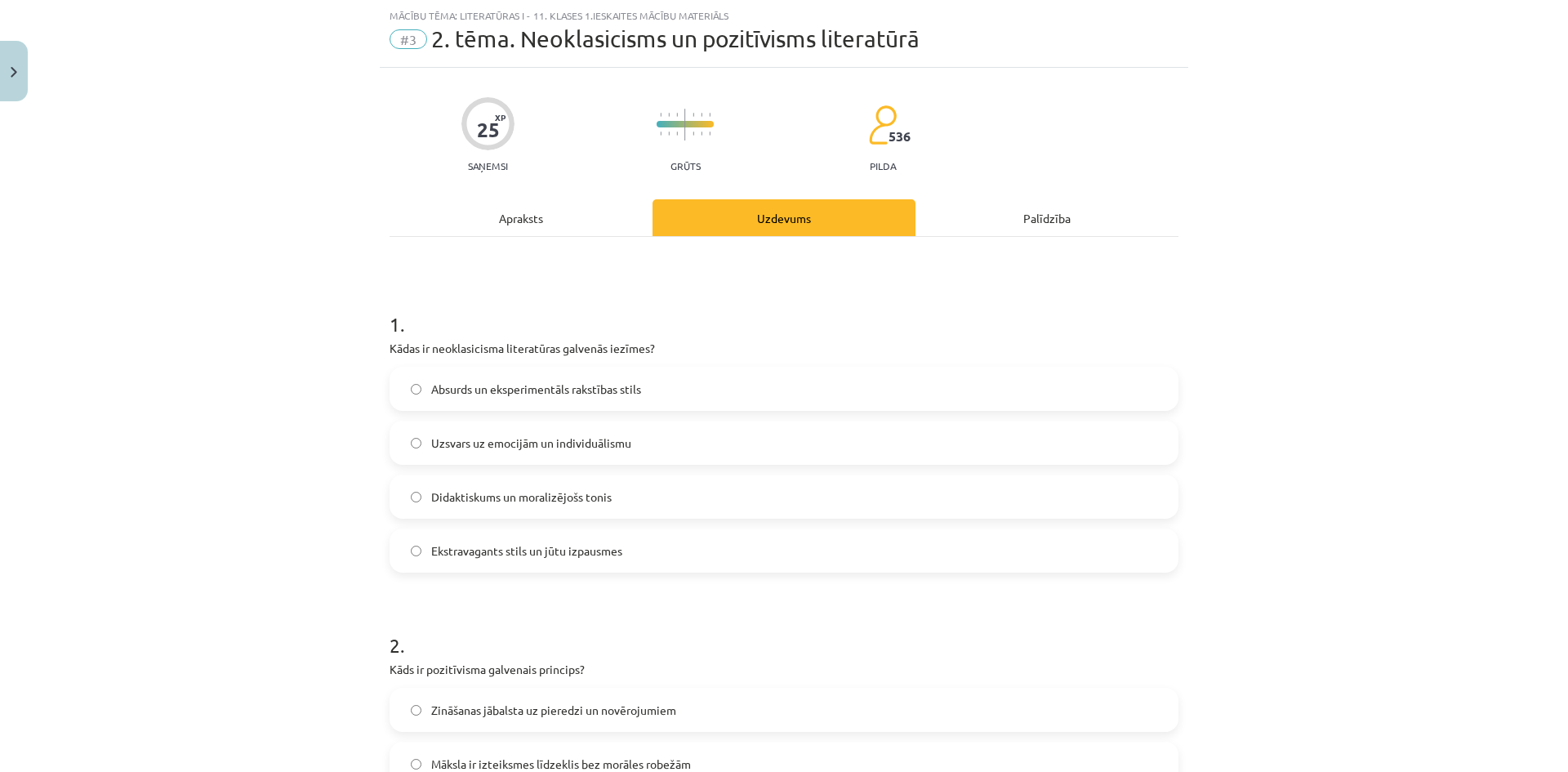
drag, startPoint x: 591, startPoint y: 220, endPoint x: 685, endPoint y: 210, distance: 94.5
click at [591, 219] on div "Apraksts" at bounding box center [520, 218] width 263 height 36
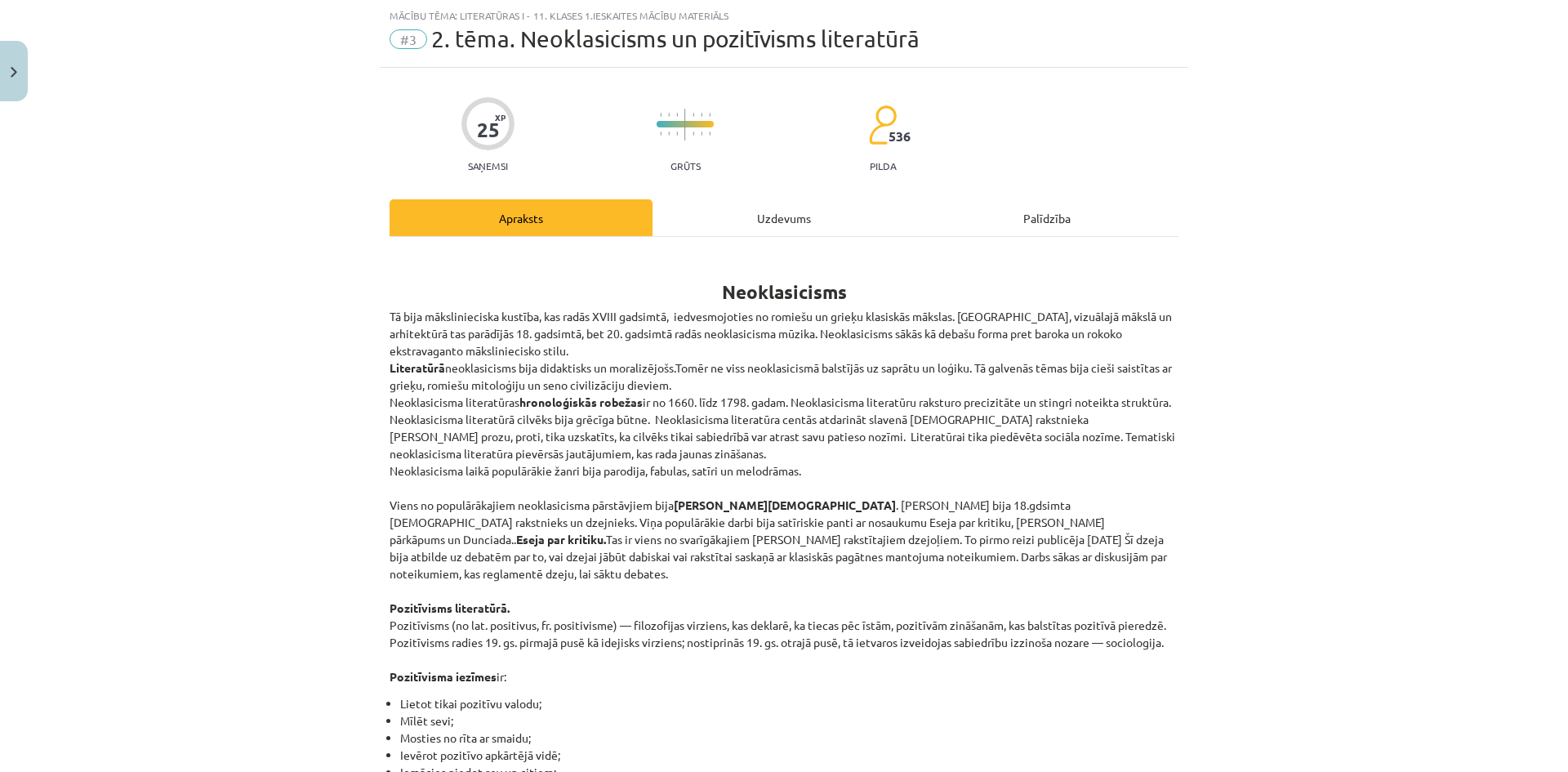
click at [705, 210] on div "Uzdevums" at bounding box center [784, 218] width 263 height 36
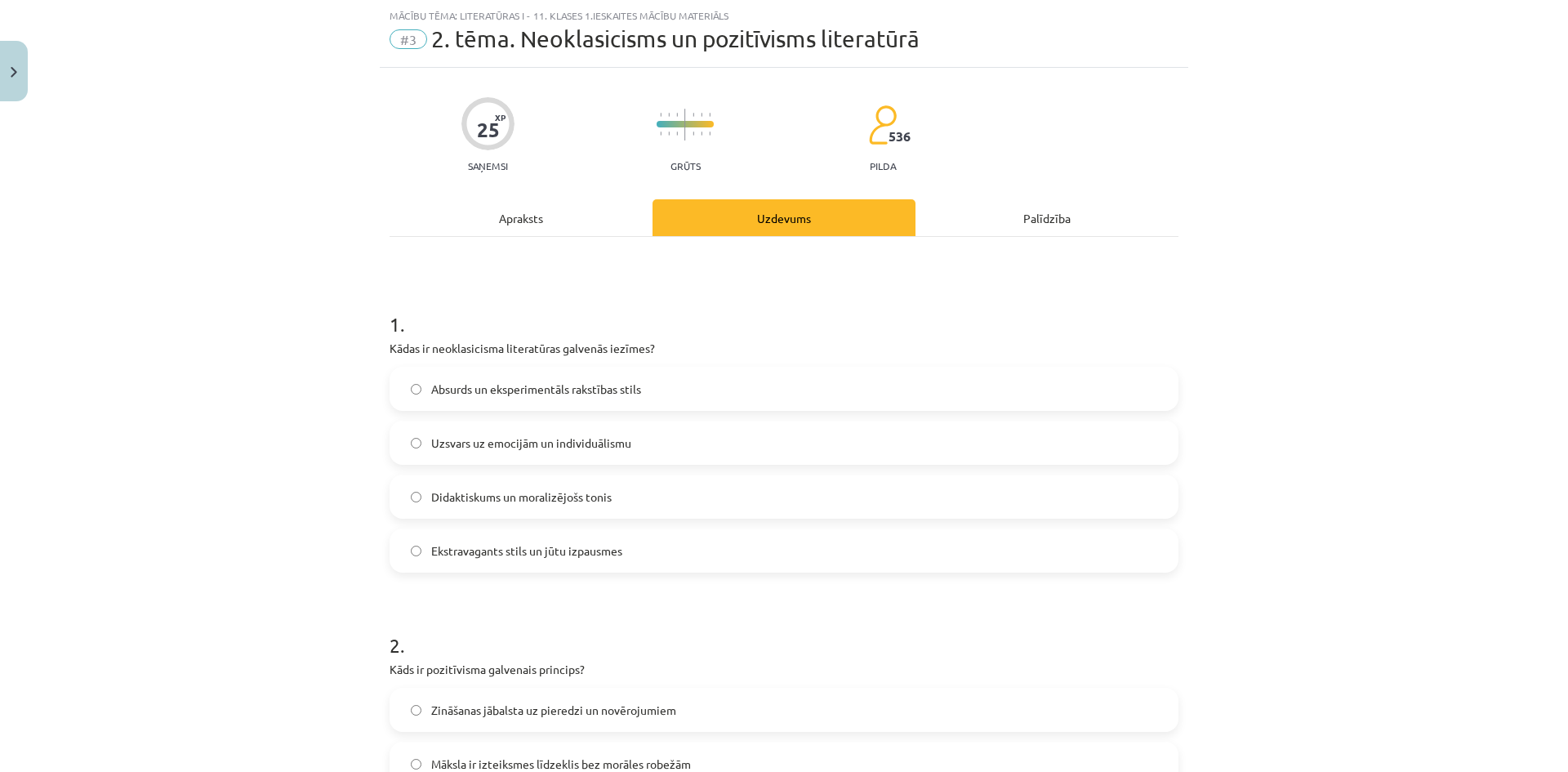
scroll to position [368, 0]
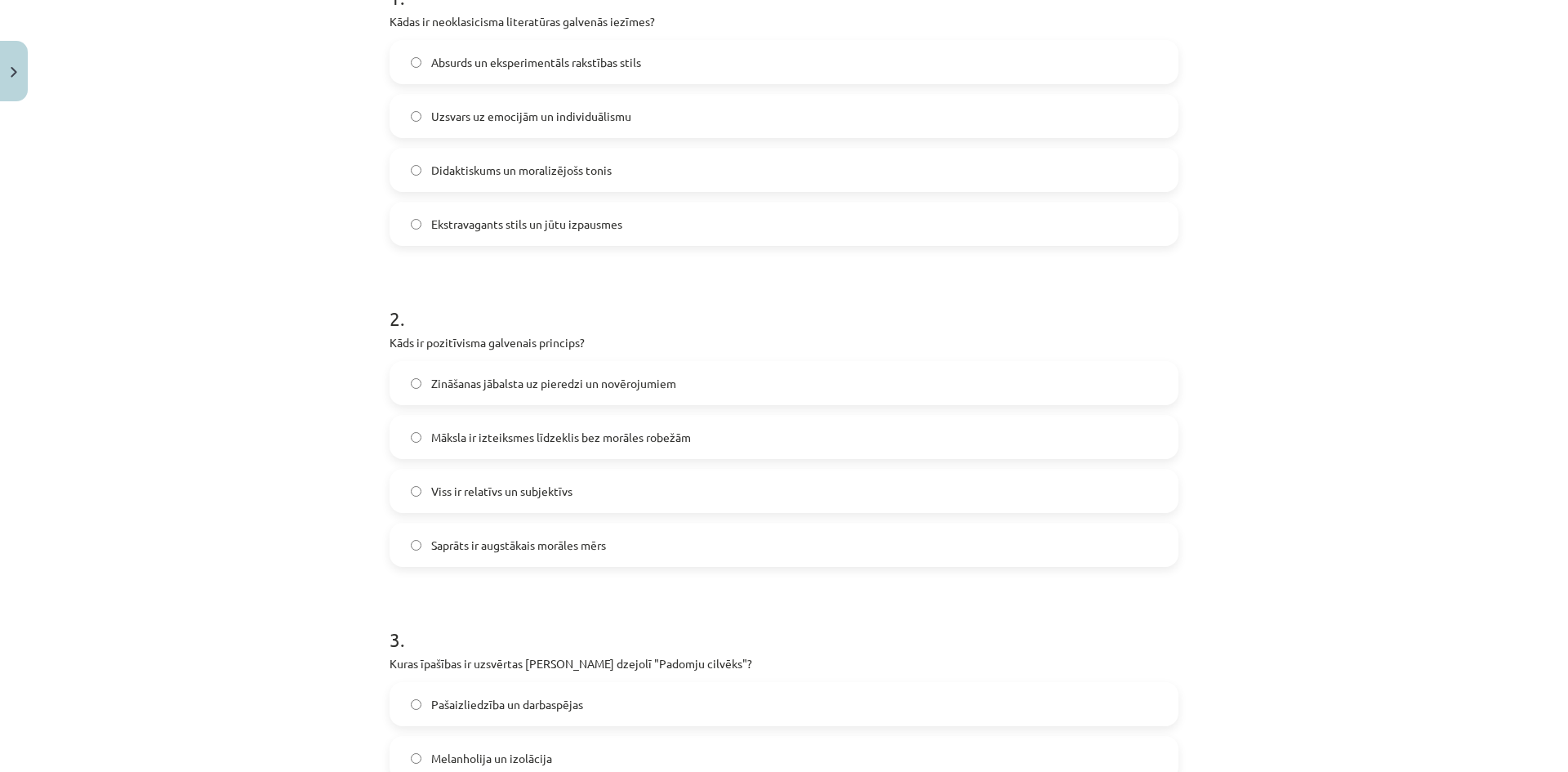
click at [690, 428] on label "Māksla ir izteiksmes līdzeklis bez morāles robežām" at bounding box center [784, 437] width 785 height 41
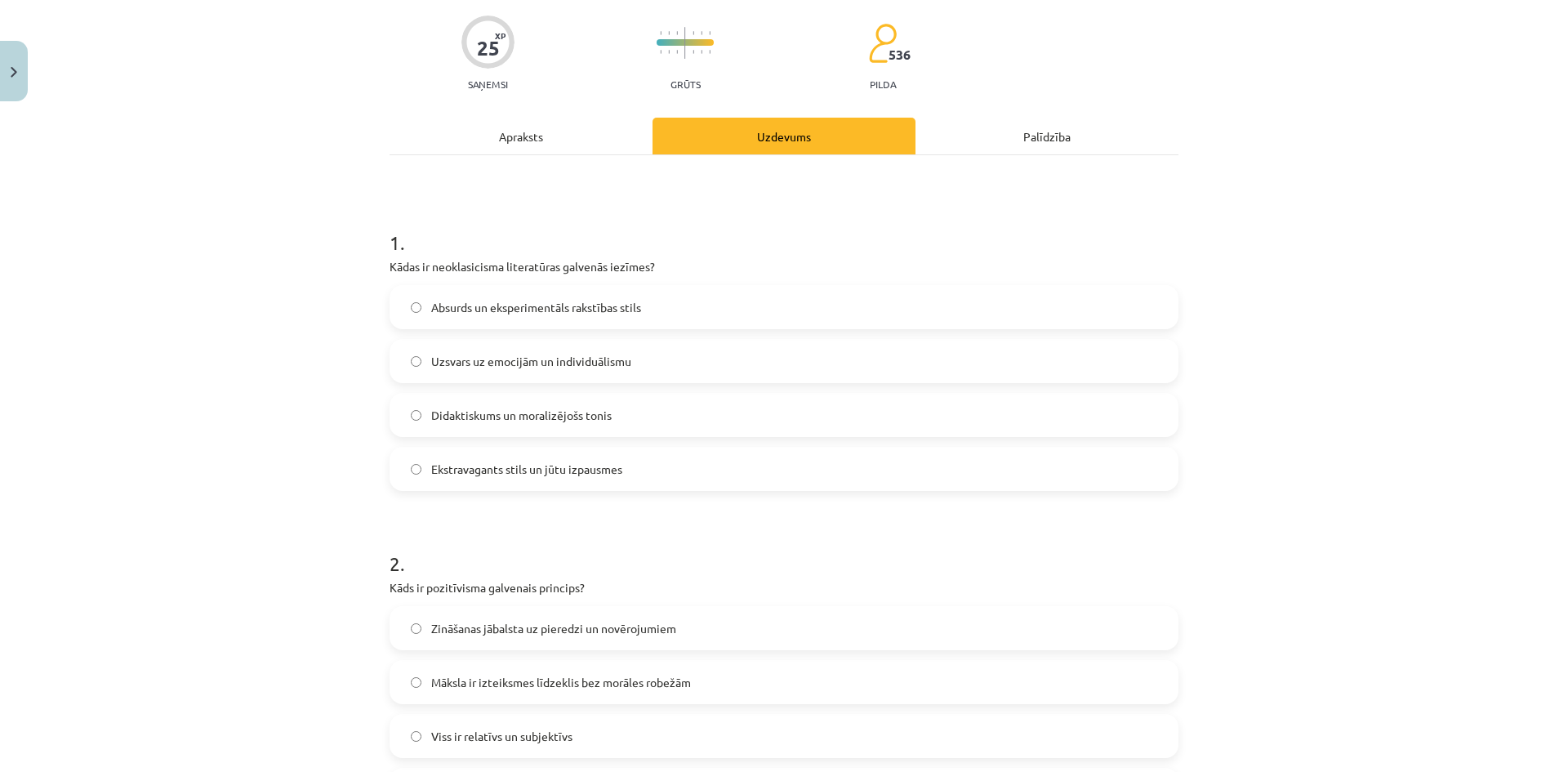
scroll to position [41, 0]
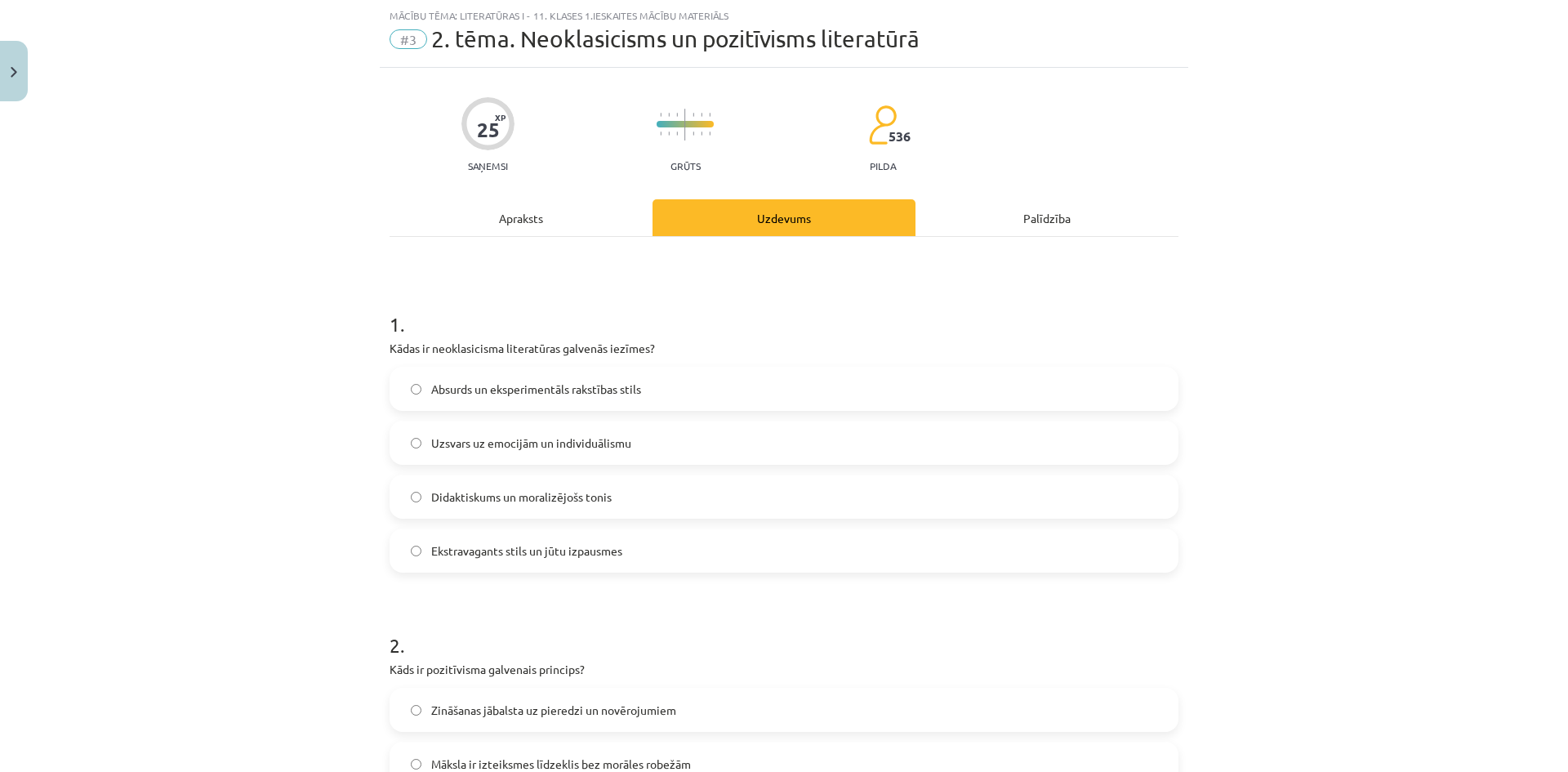
click at [486, 210] on div "Apraksts" at bounding box center [520, 218] width 263 height 36
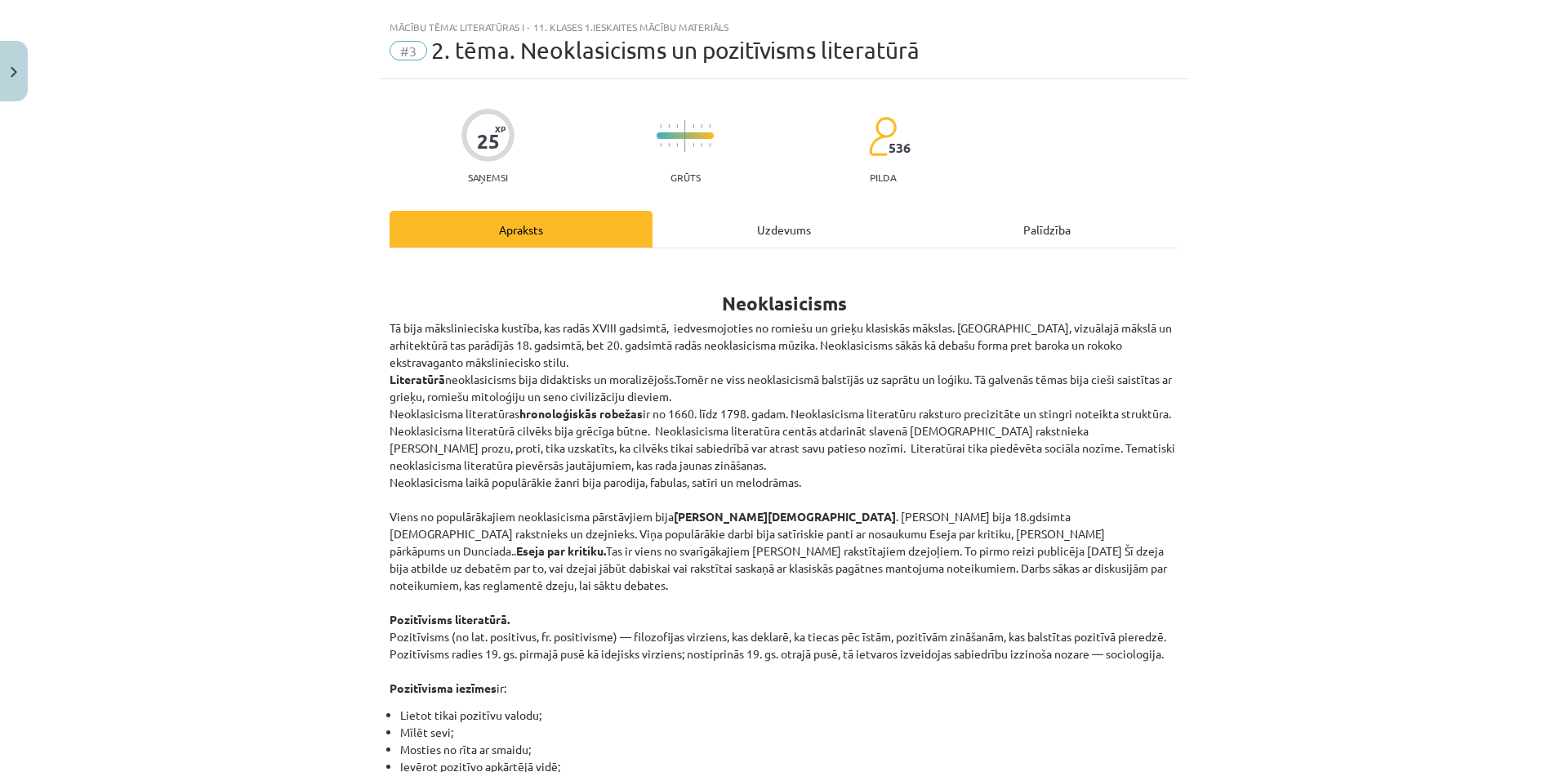
scroll to position [0, 0]
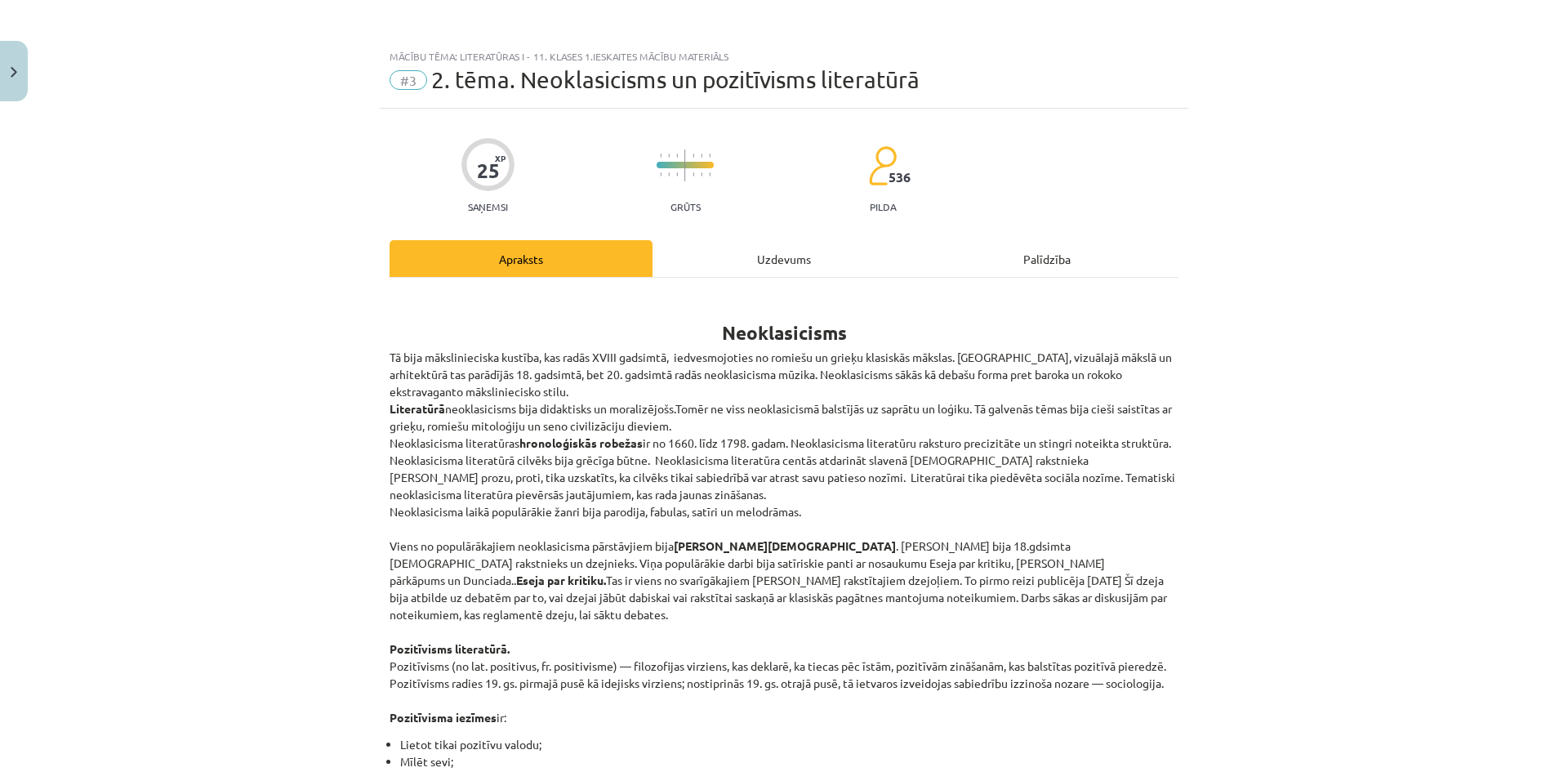
click at [718, 244] on div "Uzdevums" at bounding box center [784, 258] width 263 height 36
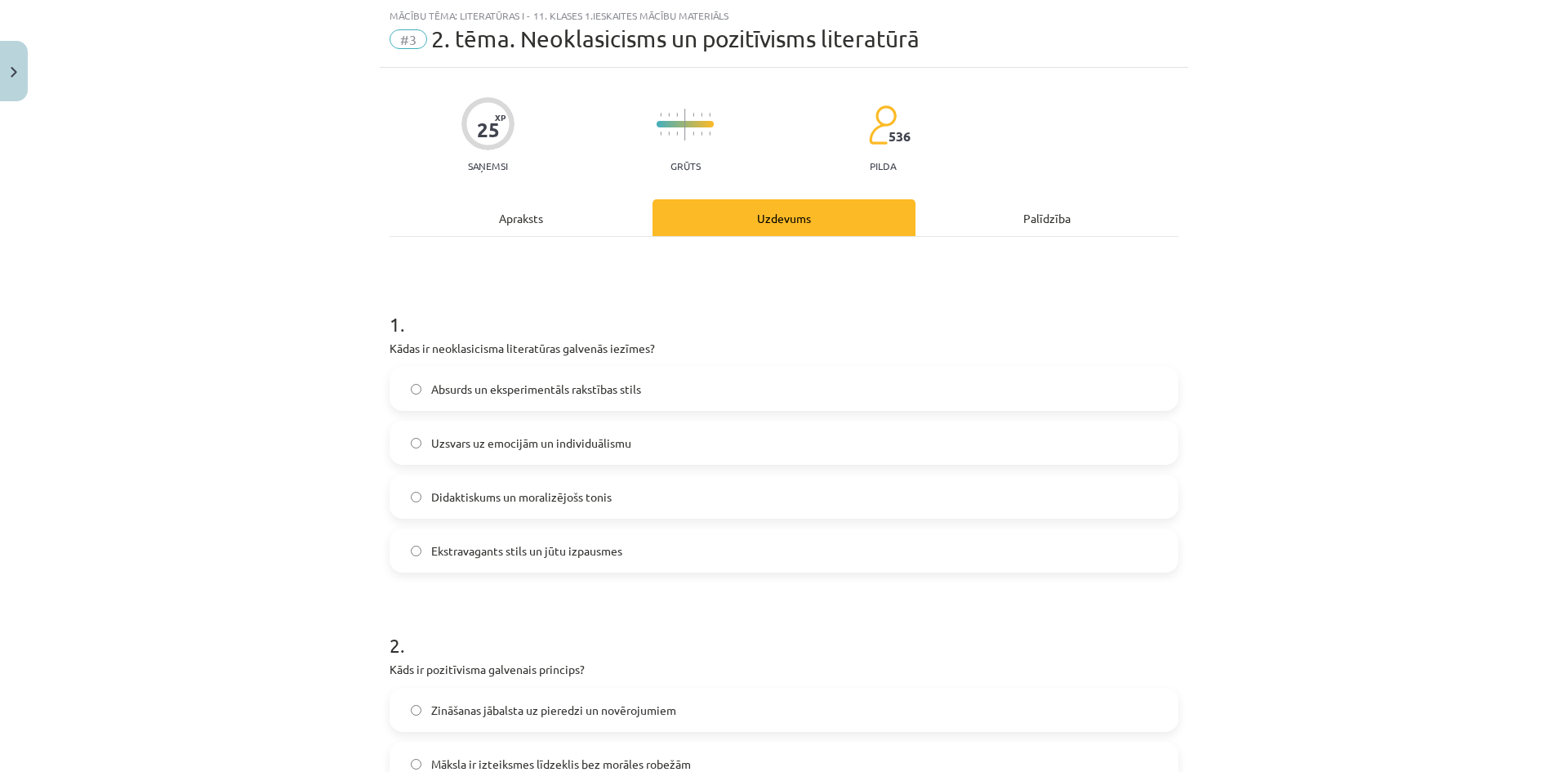
scroll to position [204, 0]
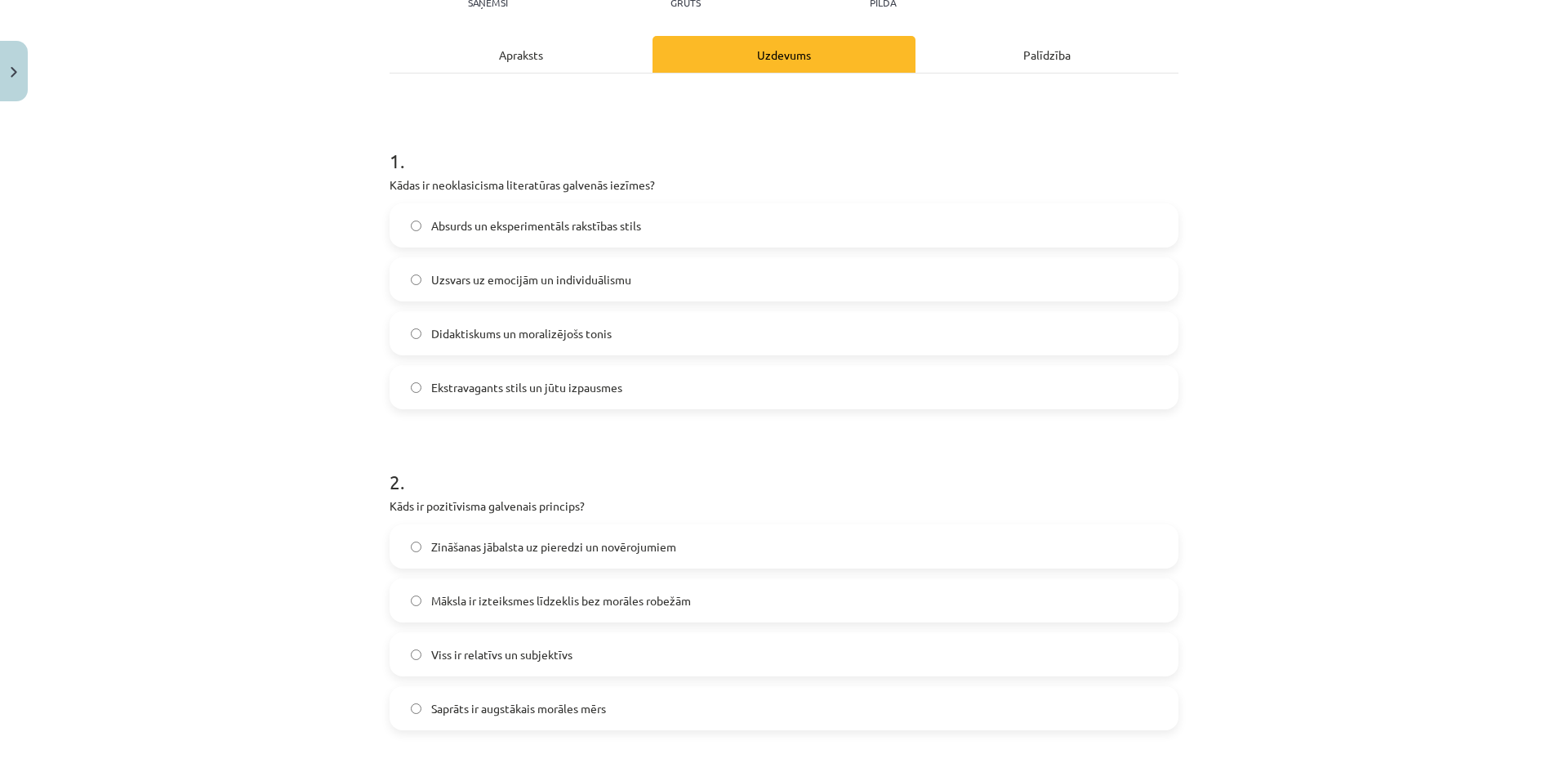
click at [536, 342] on label "Didaktiskums un moralizējošs tonis" at bounding box center [784, 333] width 785 height 41
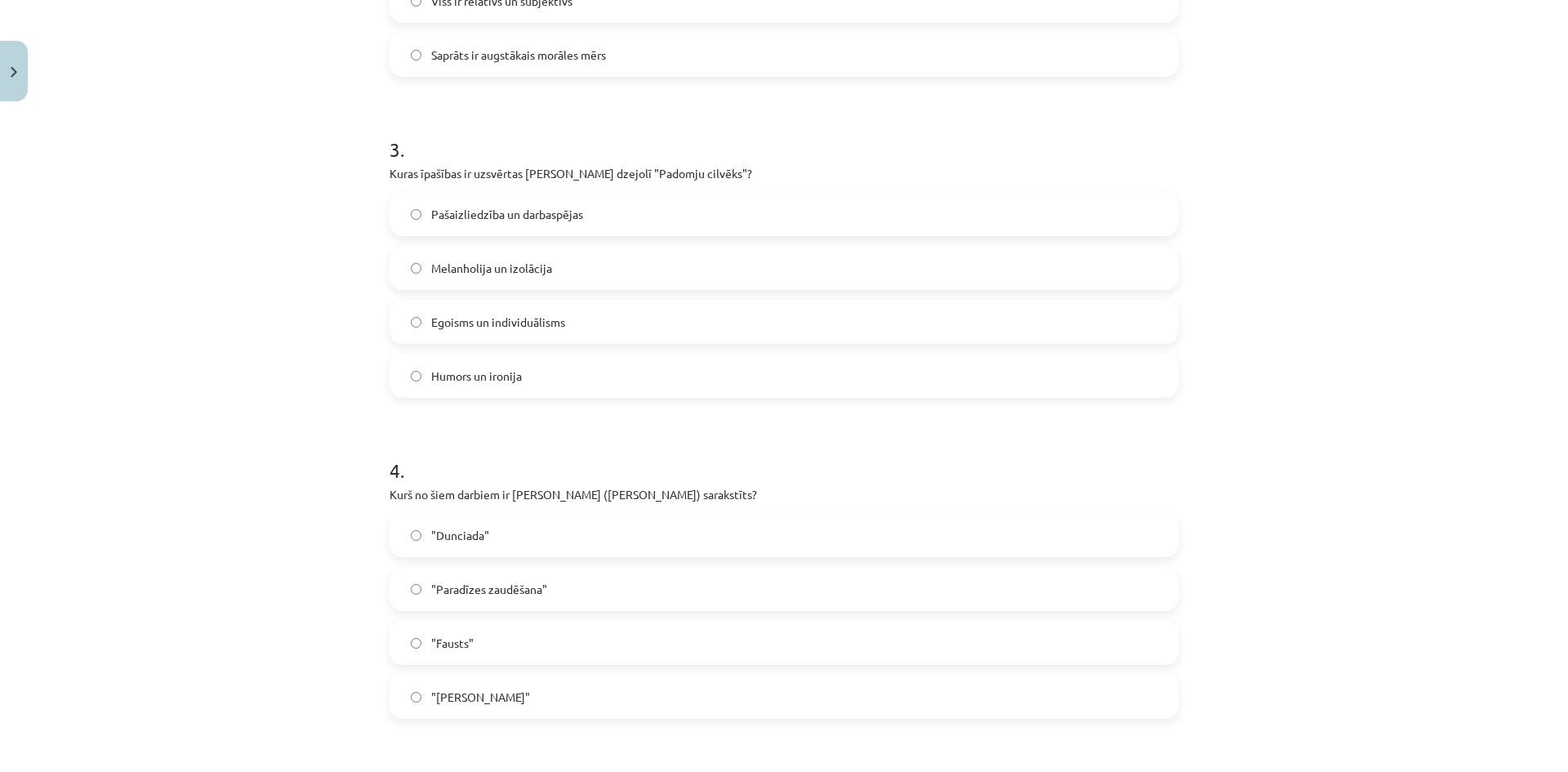
scroll to position [939, 0]
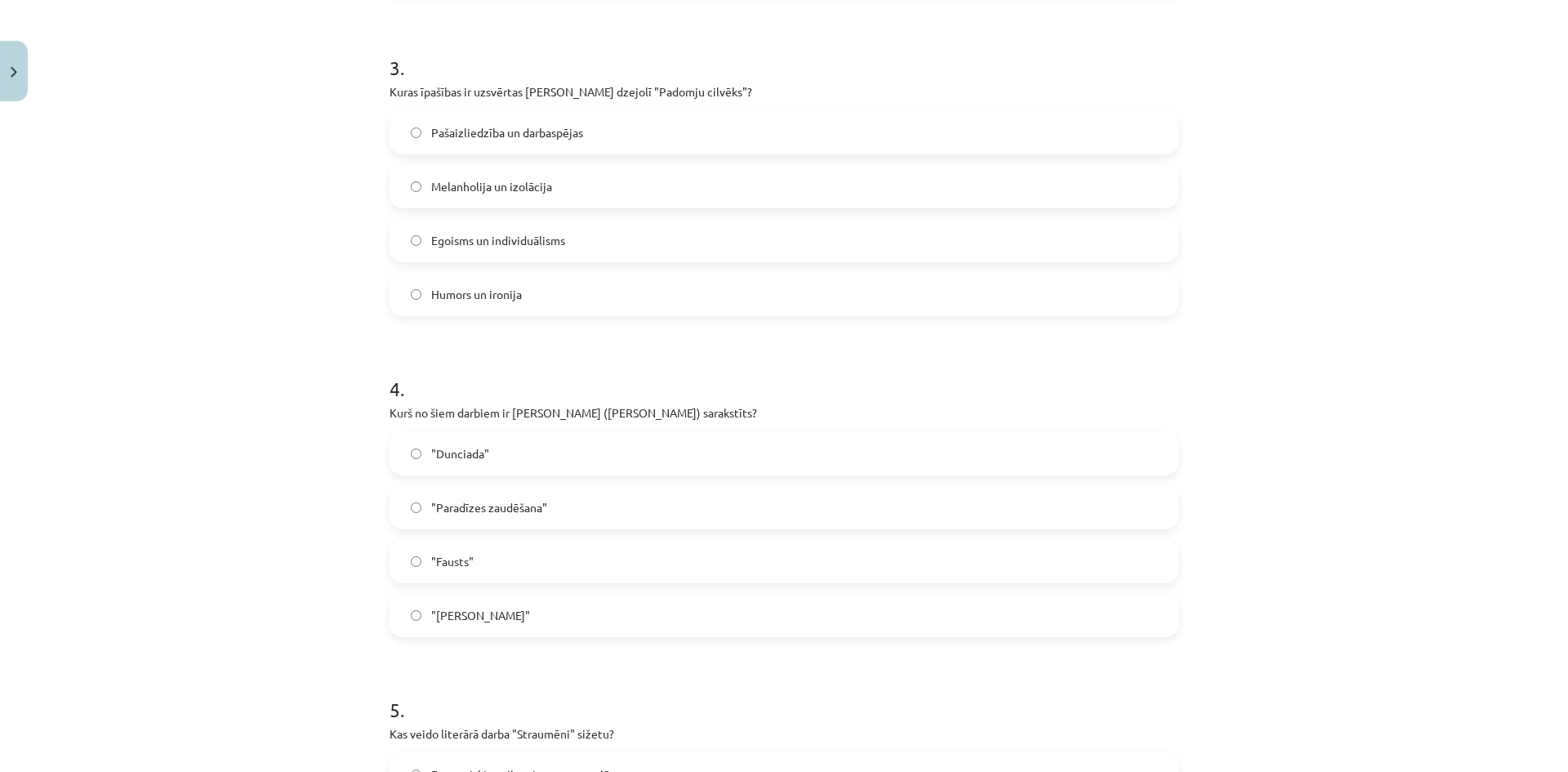
click at [536, 446] on label ""Dunciada"" at bounding box center [784, 452] width 785 height 41
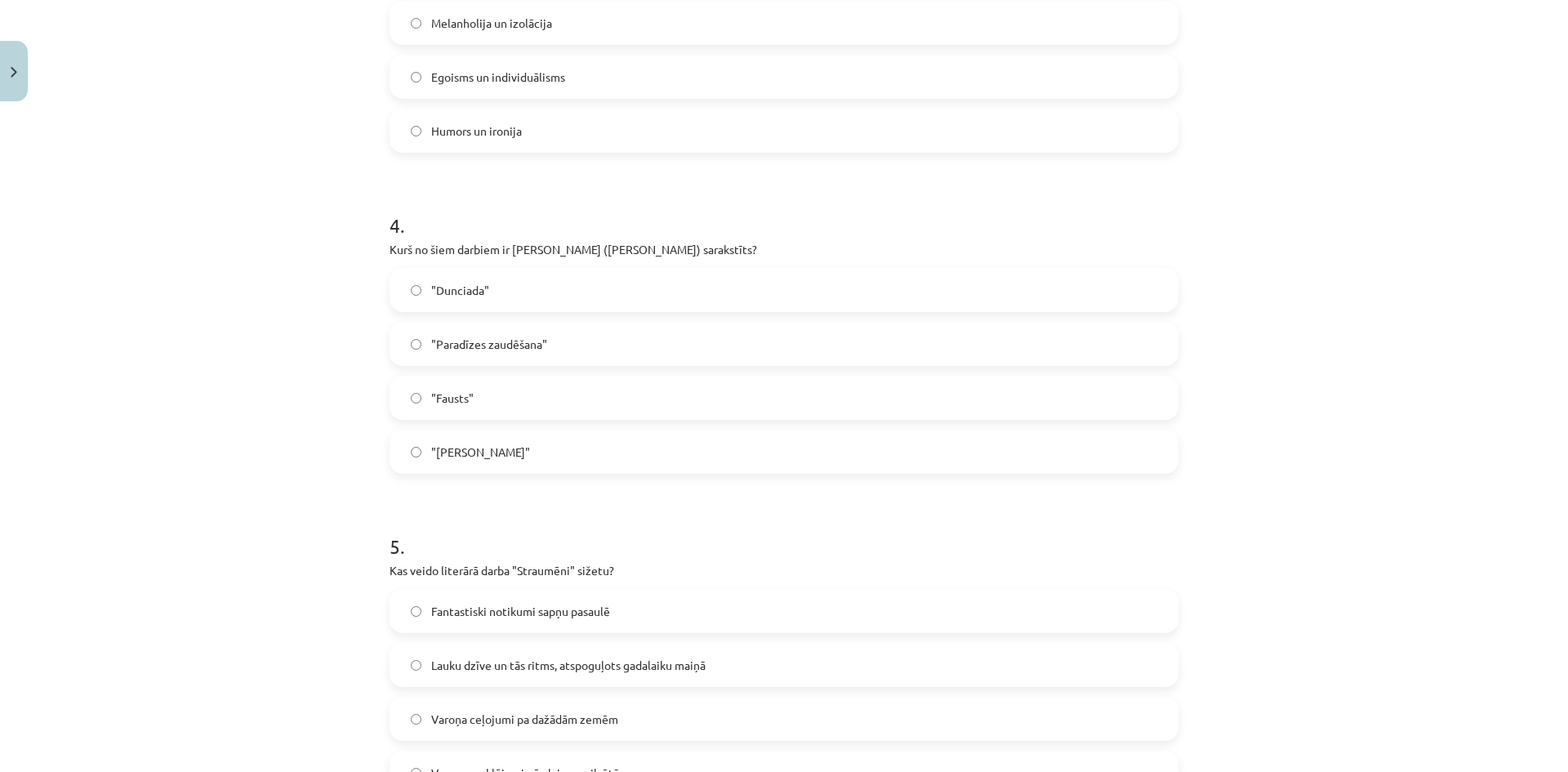
scroll to position [1266, 0]
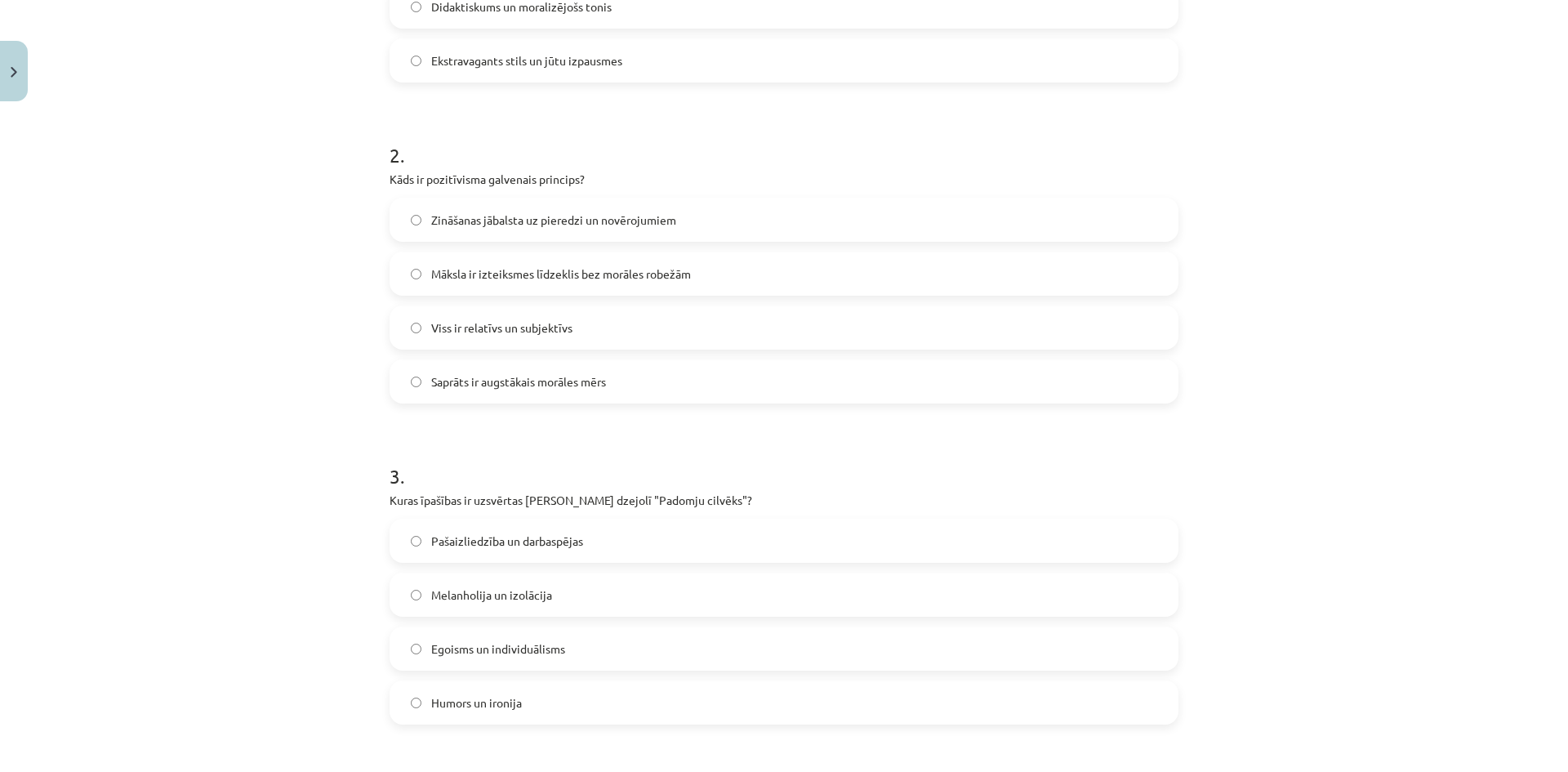
click at [545, 543] on span "Pašaizliedzība un darbaspējas" at bounding box center [506, 541] width 152 height 17
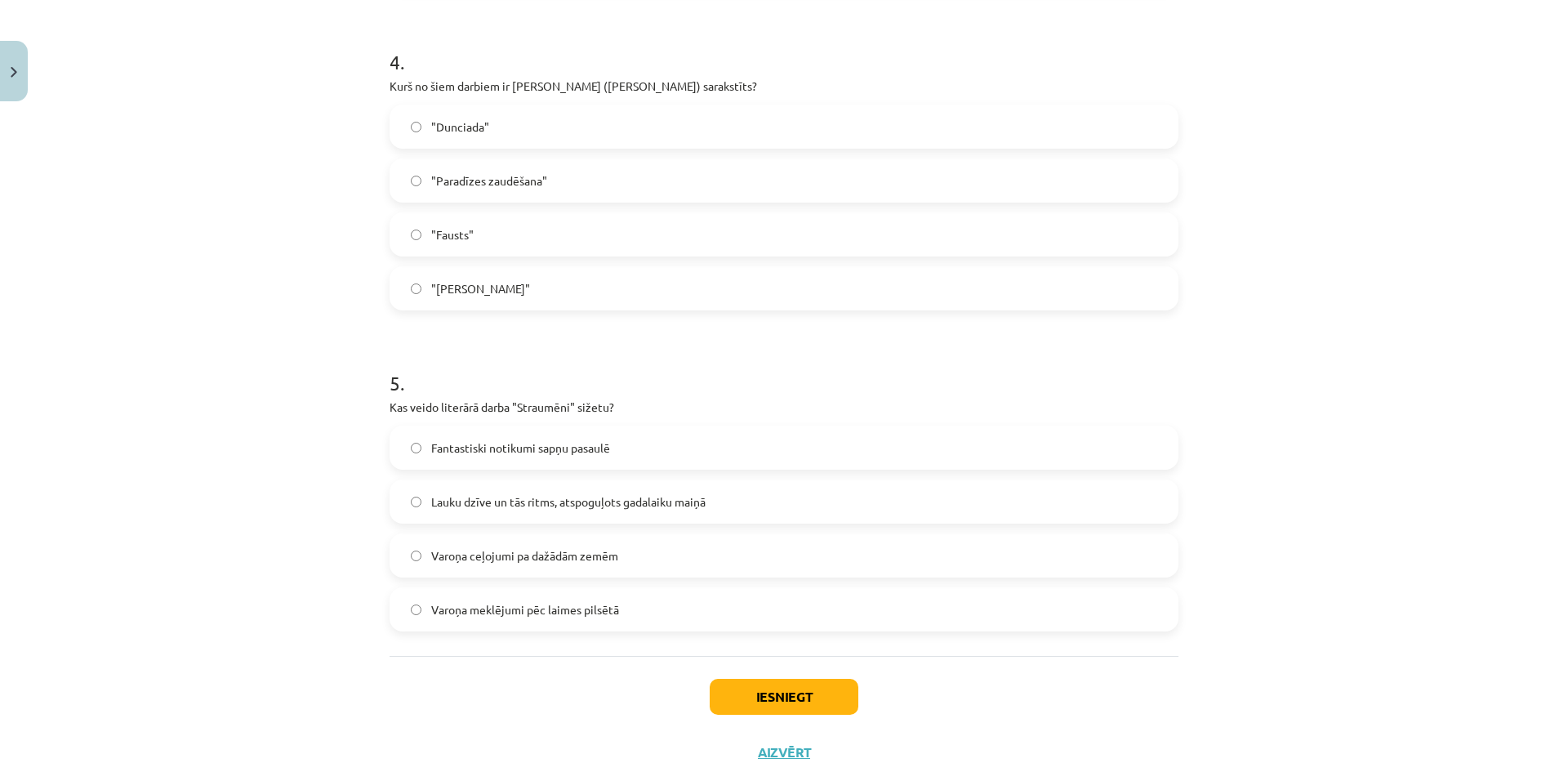
click at [586, 506] on span "Lauku dzīve un tās ritms, atspoguļots gadalaiku maiņā" at bounding box center [567, 501] width 274 height 17
click at [812, 702] on button "Iesniegt" at bounding box center [784, 696] width 148 height 36
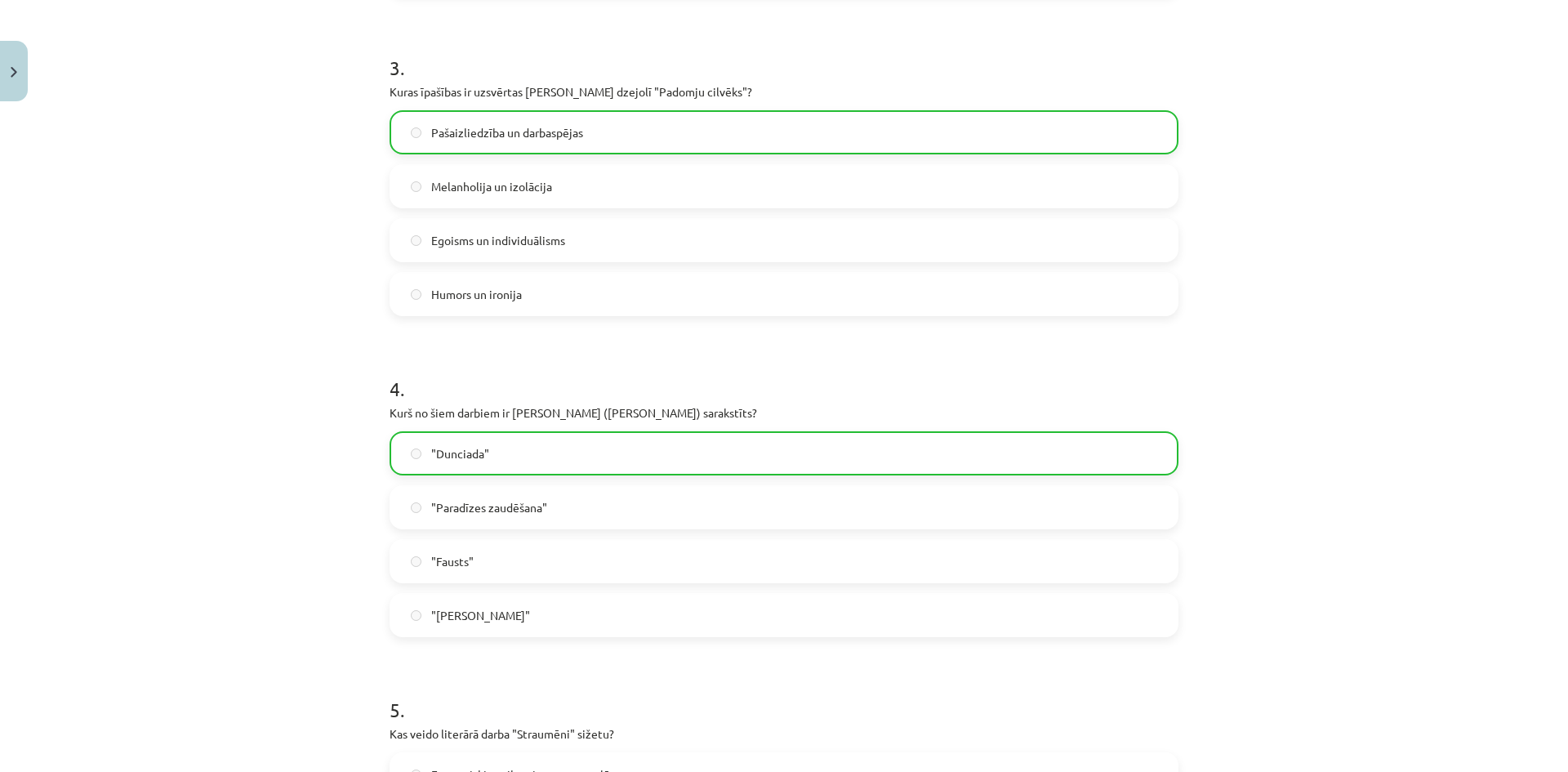
scroll to position [1347, 0]
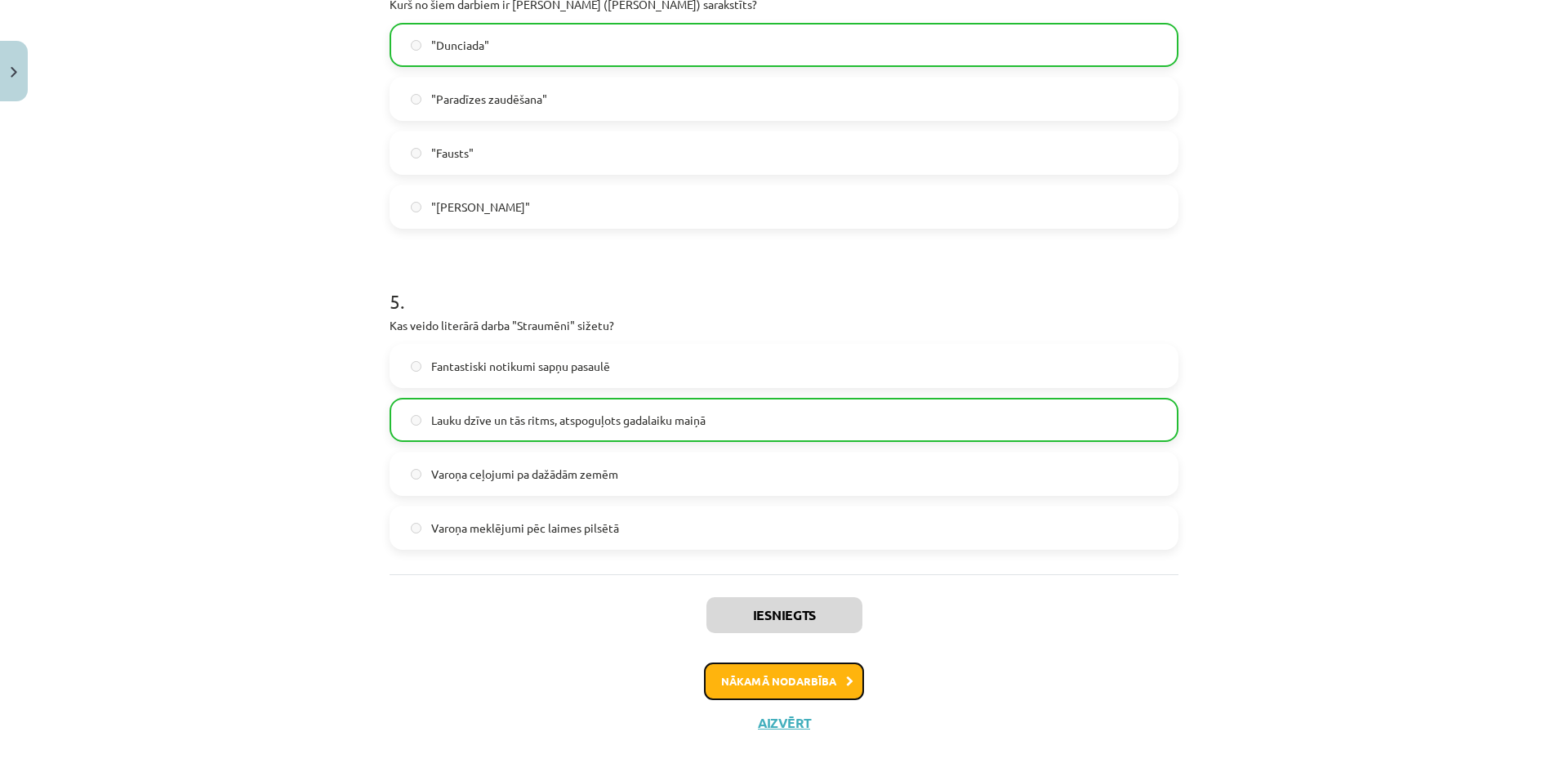
click at [798, 688] on button "Nākamā nodarbība" at bounding box center [784, 680] width 160 height 37
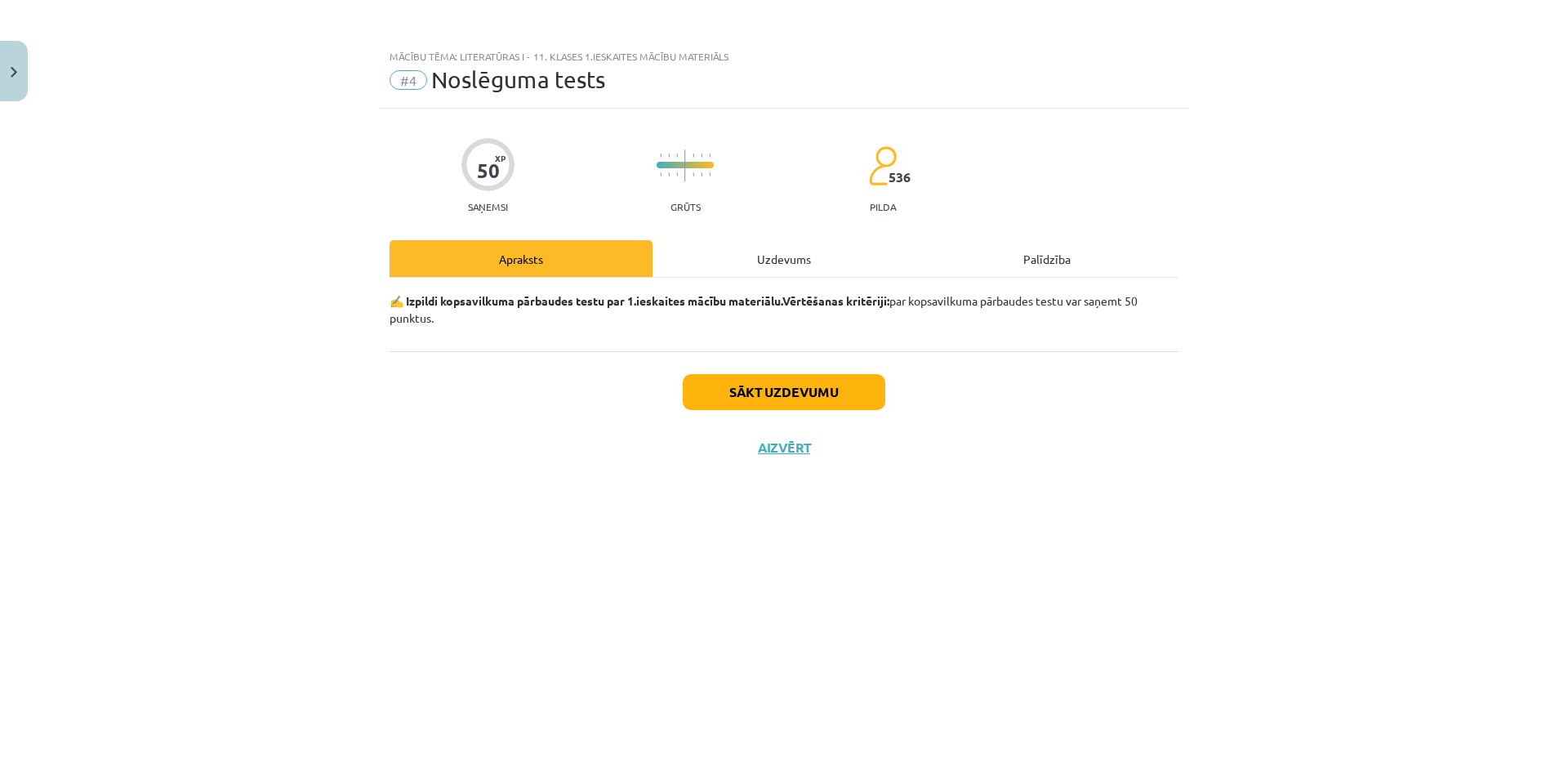
click at [774, 258] on div "Uzdevums" at bounding box center [784, 258] width 263 height 36
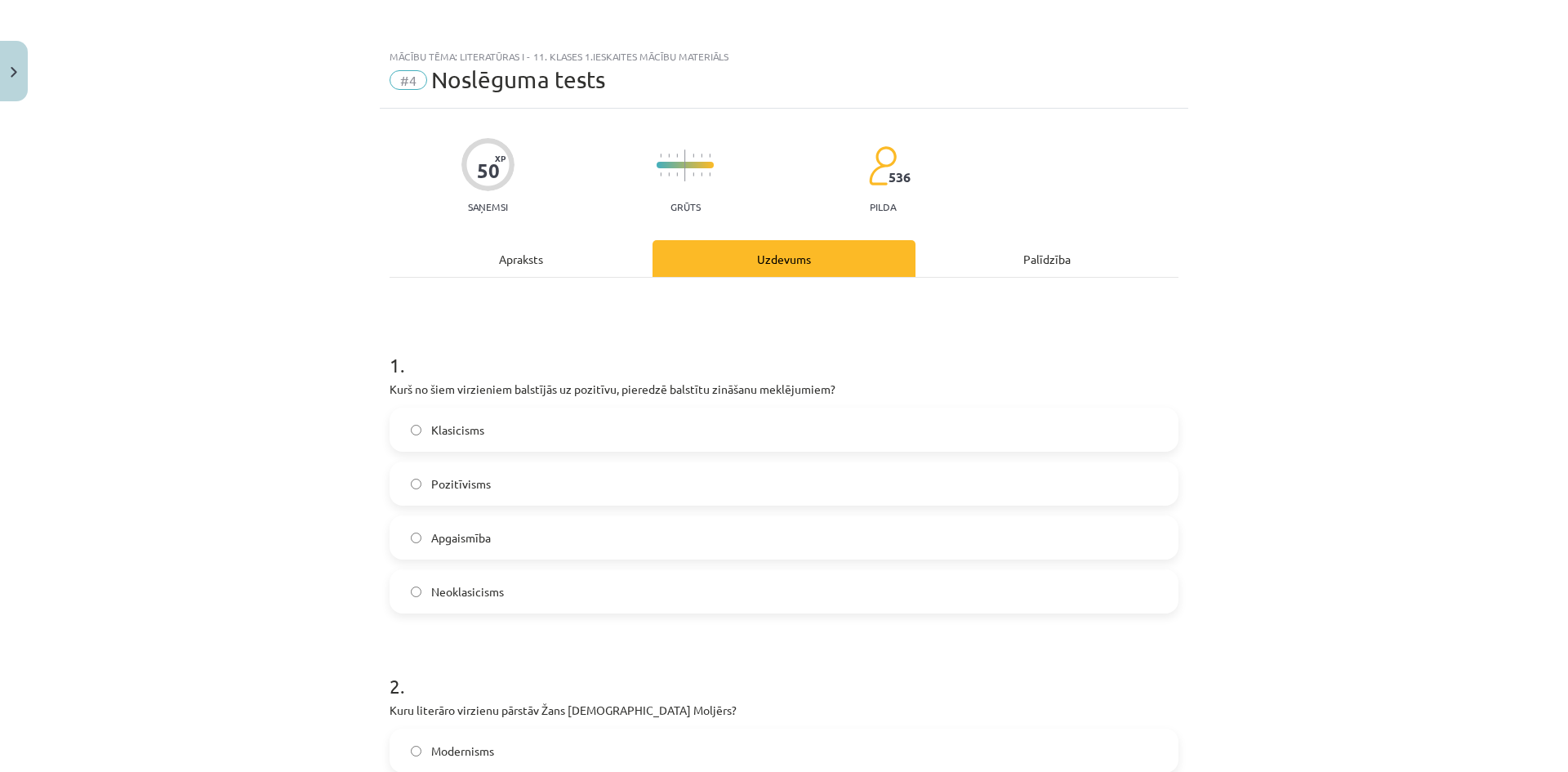
scroll to position [326, 0]
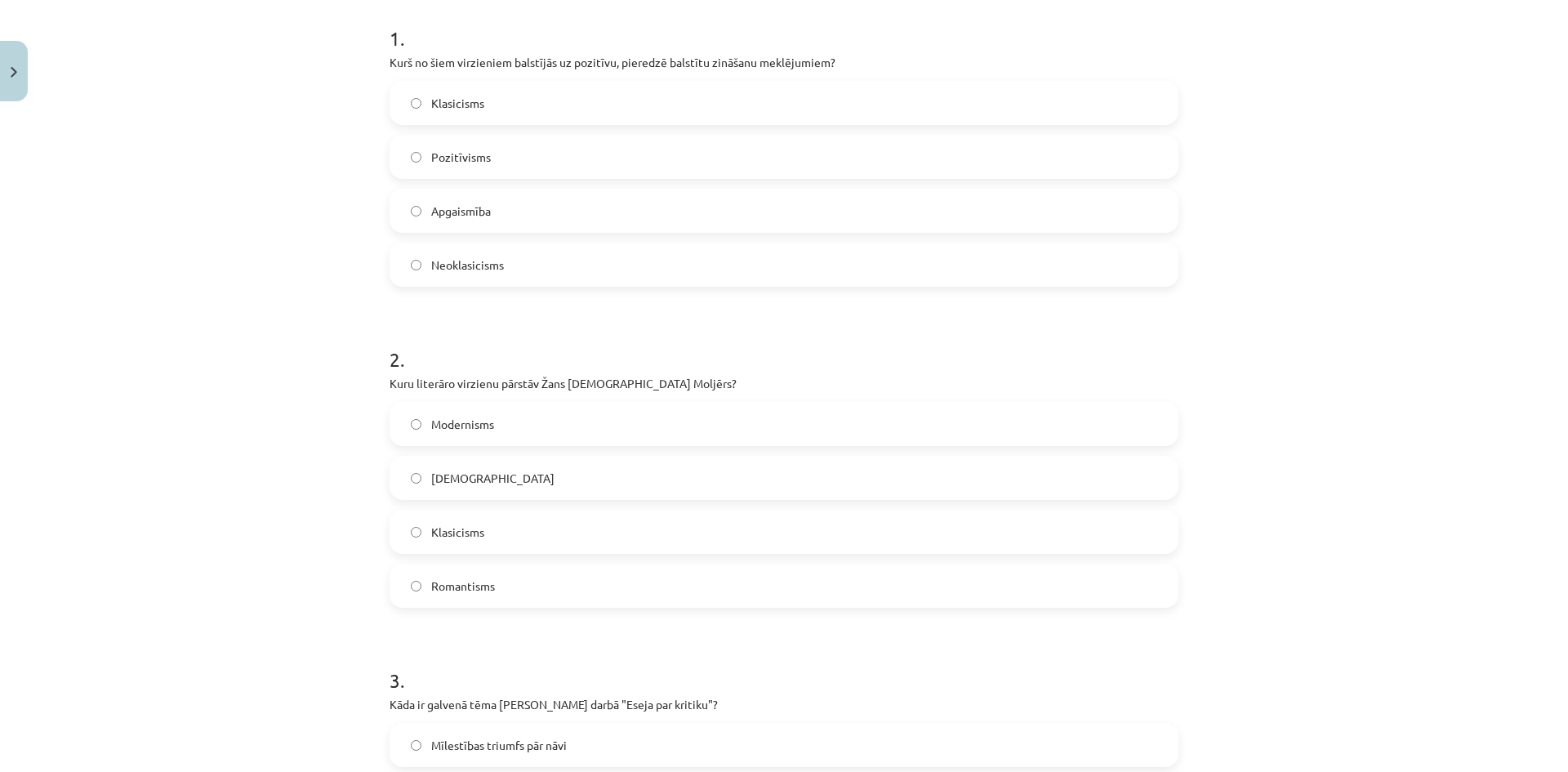
click at [501, 538] on label "Klasicisms" at bounding box center [784, 531] width 785 height 41
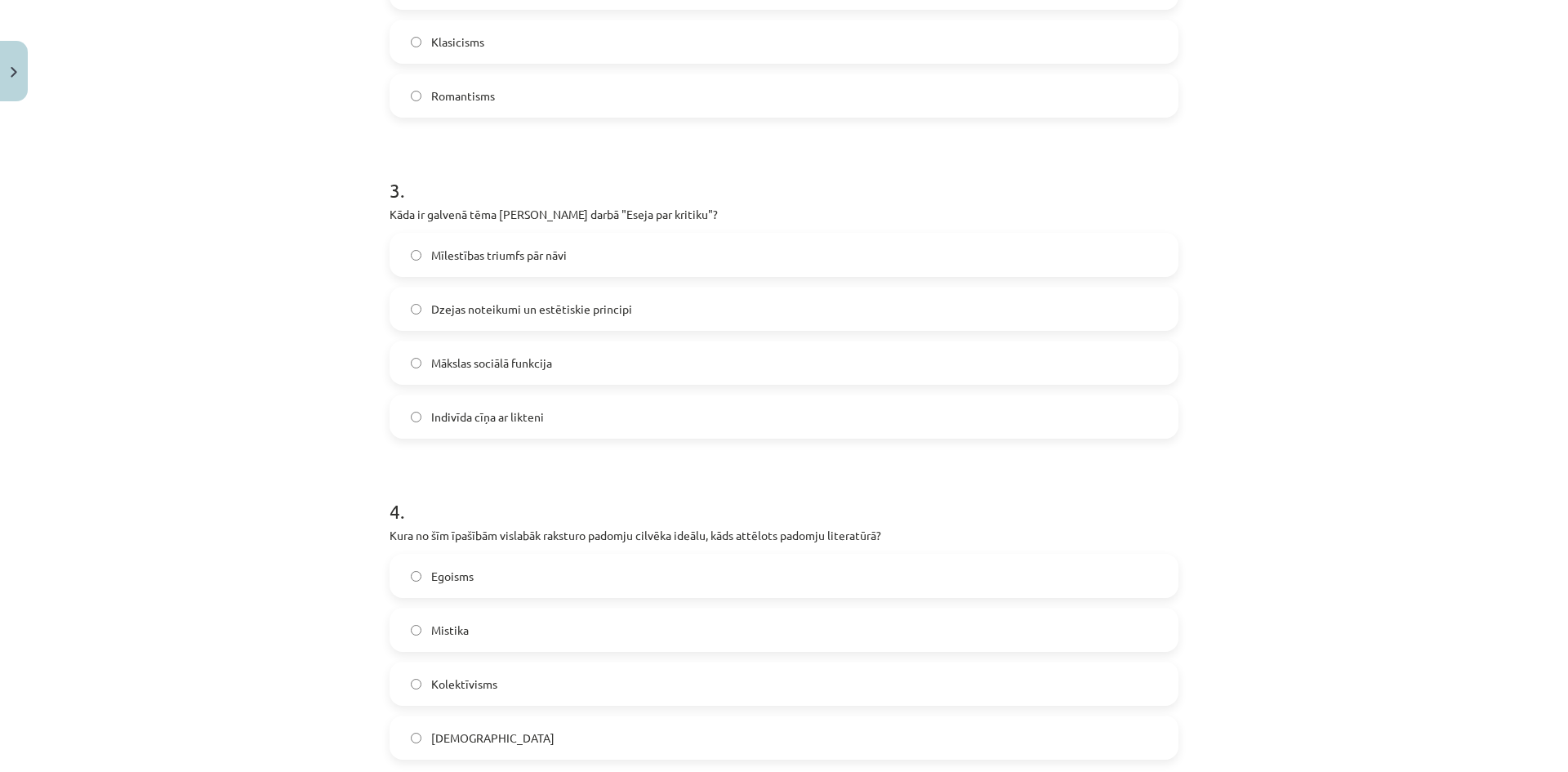
scroll to position [898, 0]
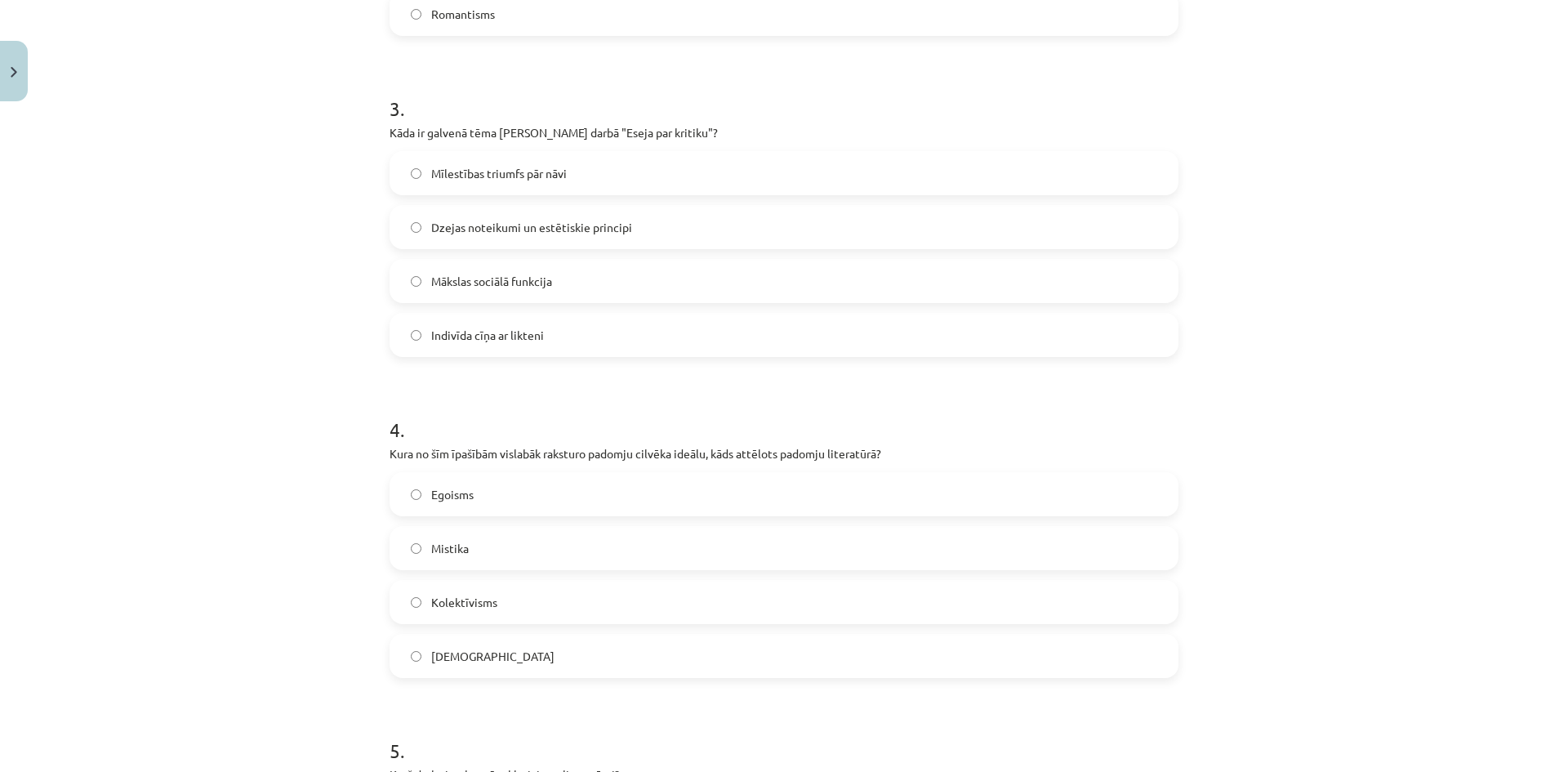
click at [542, 593] on label "Kolektīvisms" at bounding box center [784, 601] width 785 height 41
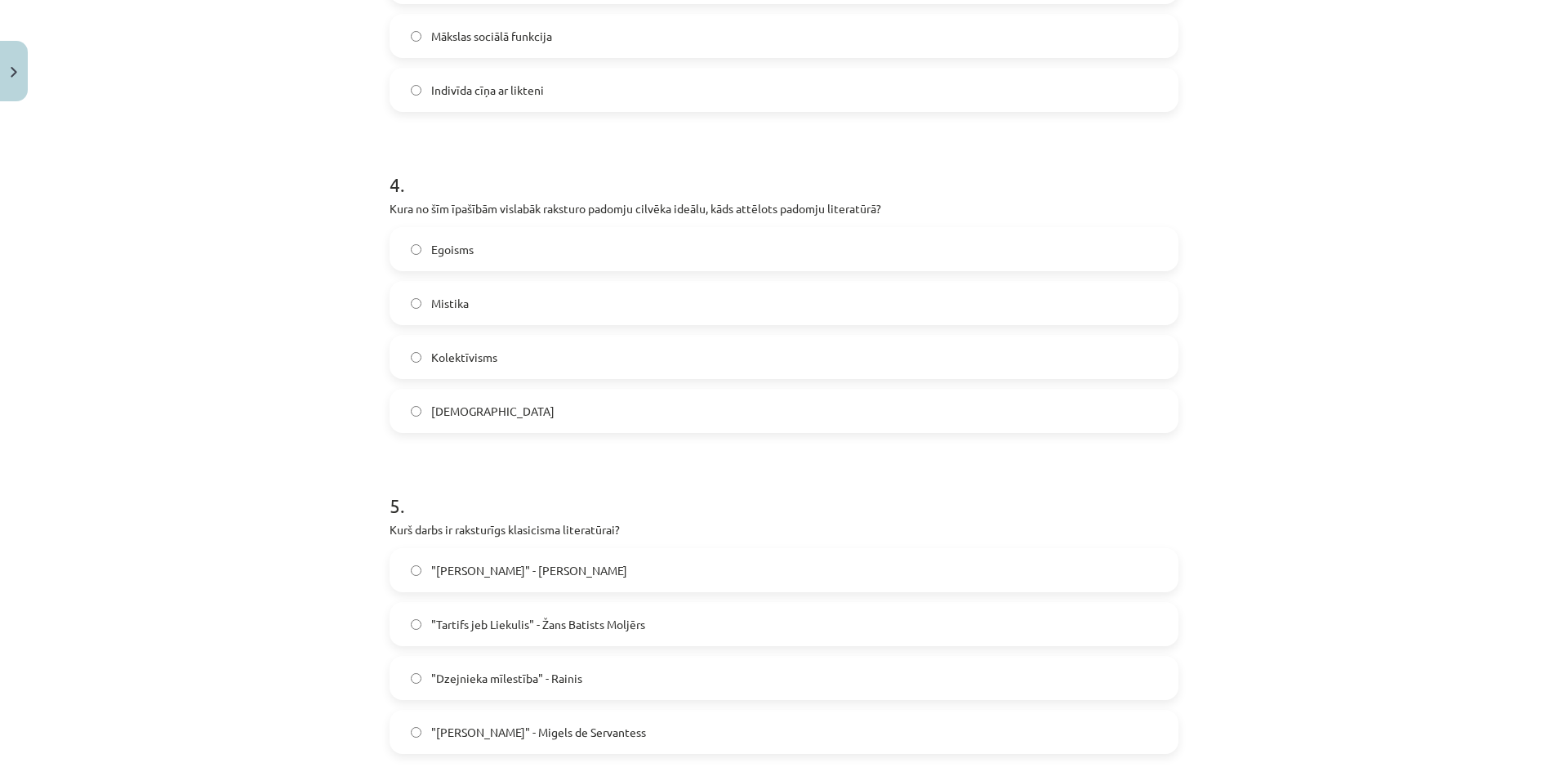
scroll to position [1225, 0]
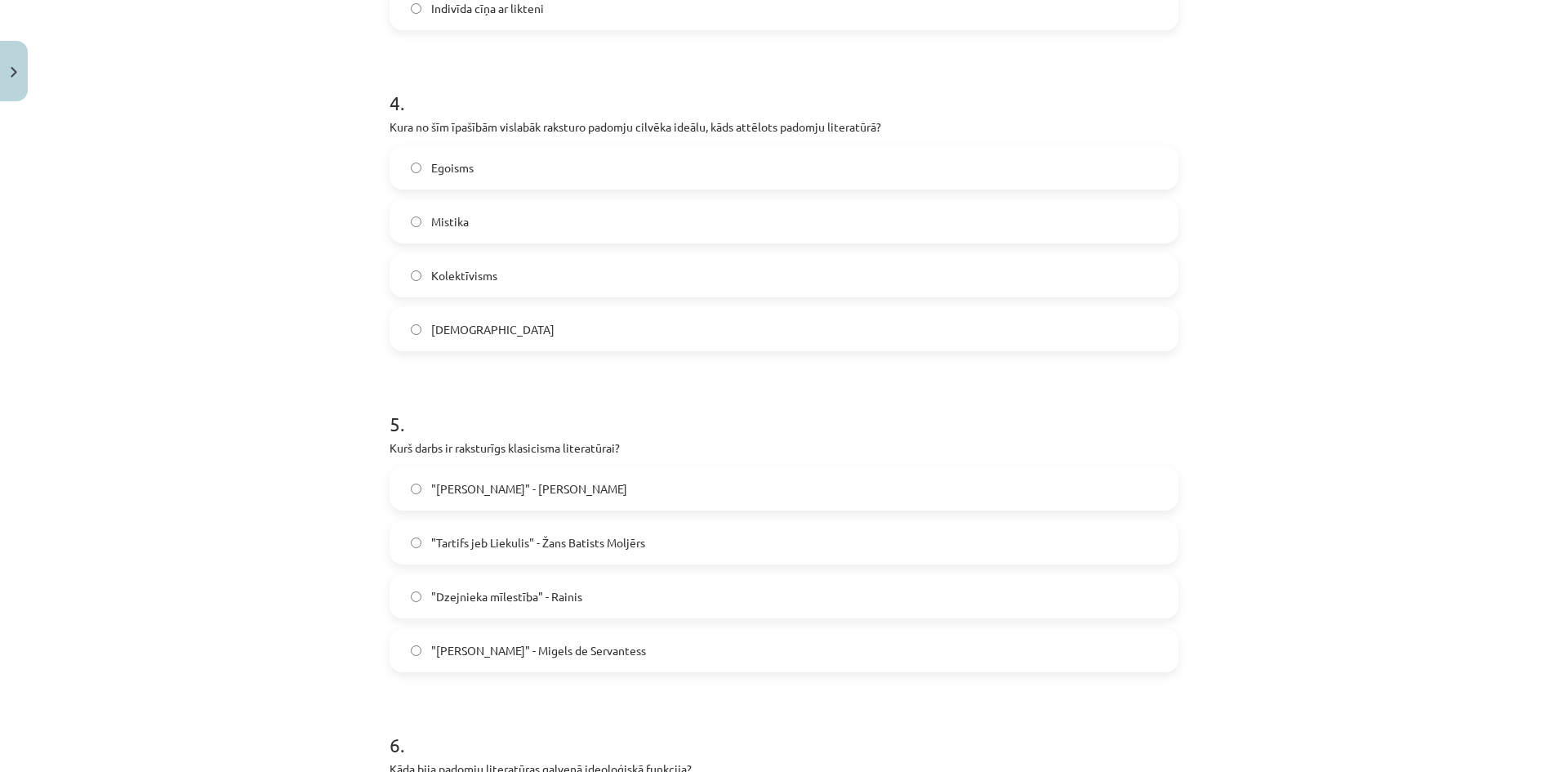
click at [606, 529] on label ""Tartifs jeb Liekulis" - Žans Batists Moljērs" at bounding box center [784, 542] width 785 height 41
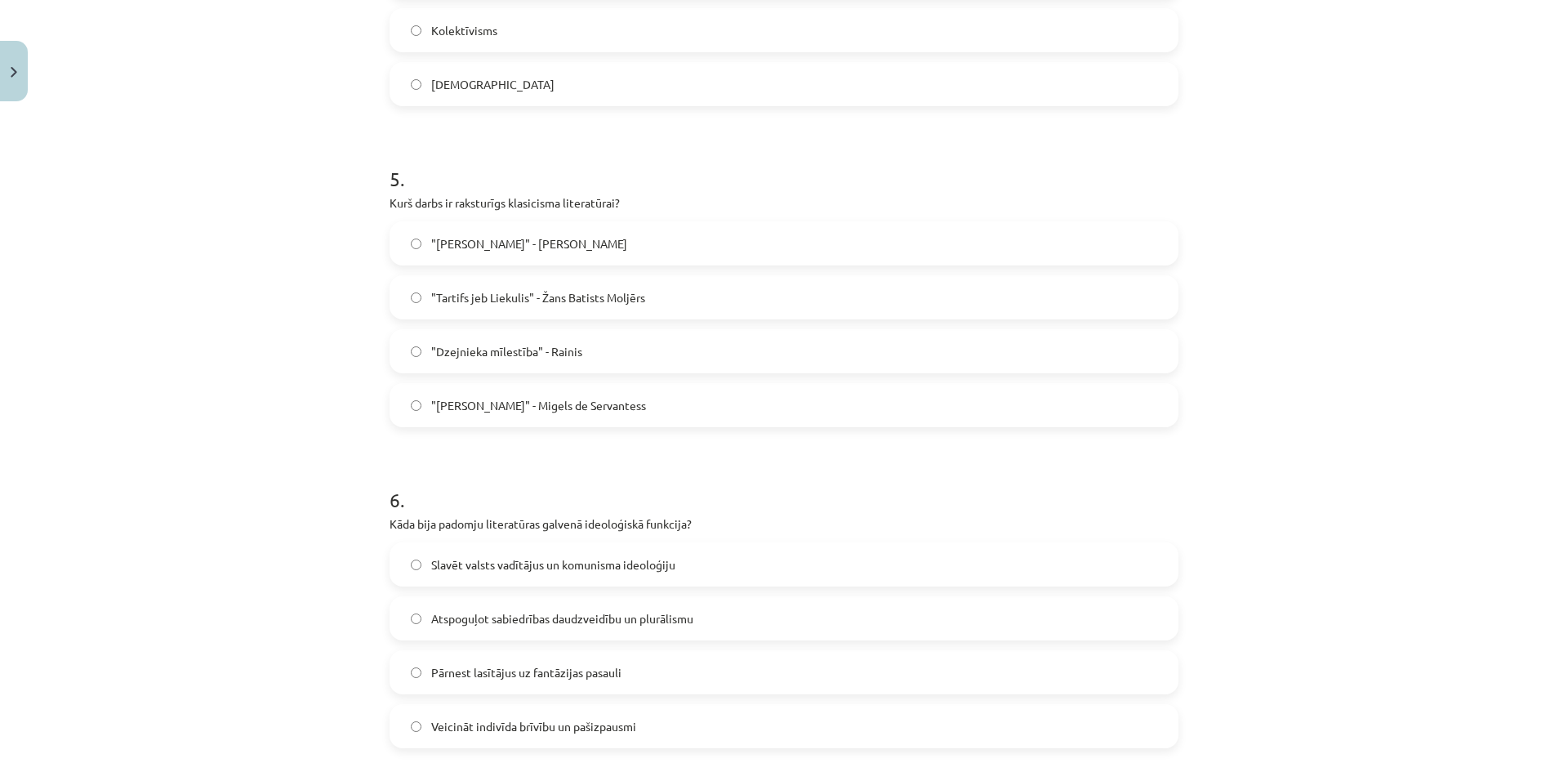
scroll to position [1633, 0]
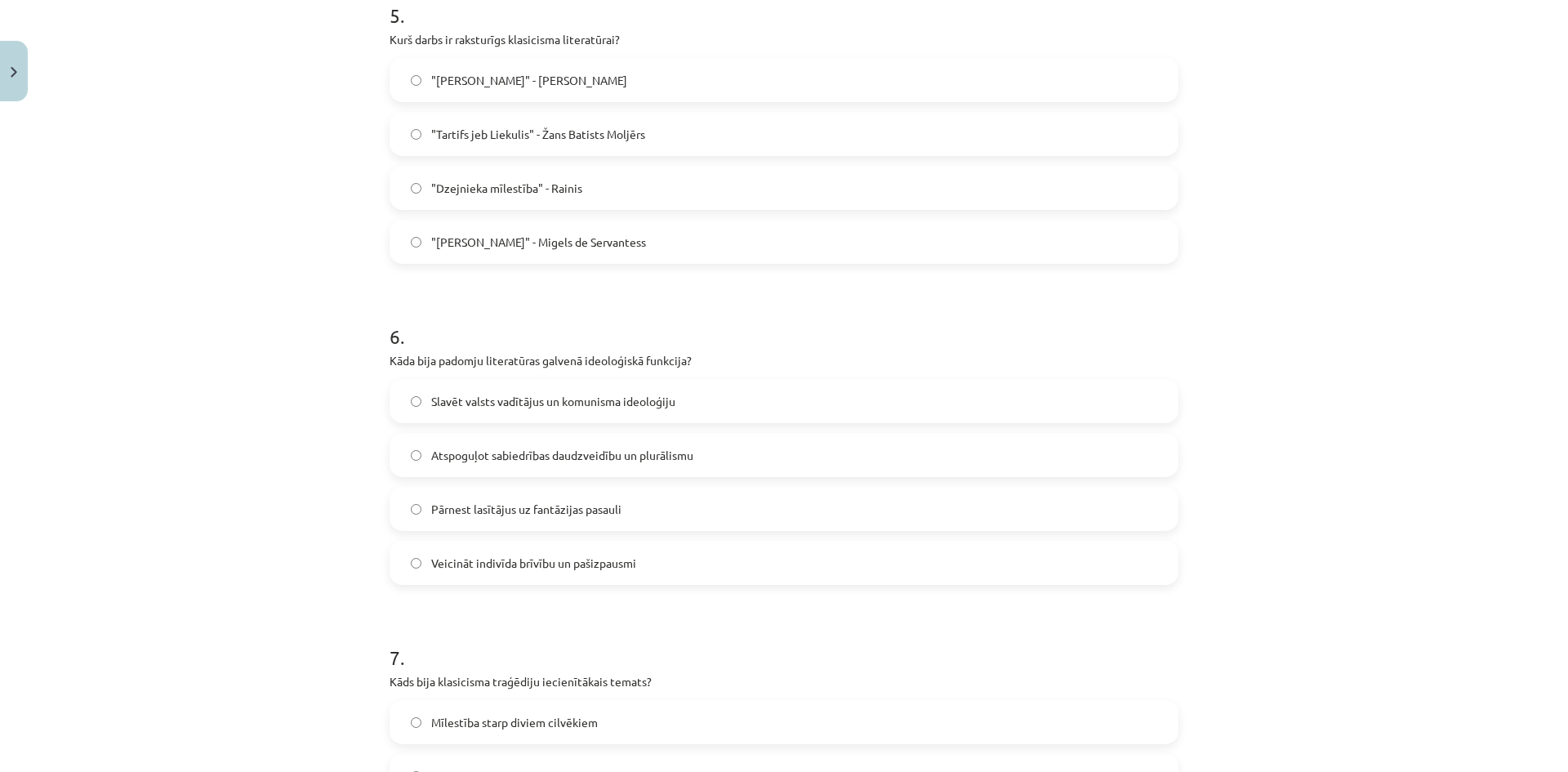
click at [726, 386] on label "Slavēt valsts vadītājus un komunisma ideoloģiju" at bounding box center [784, 400] width 785 height 41
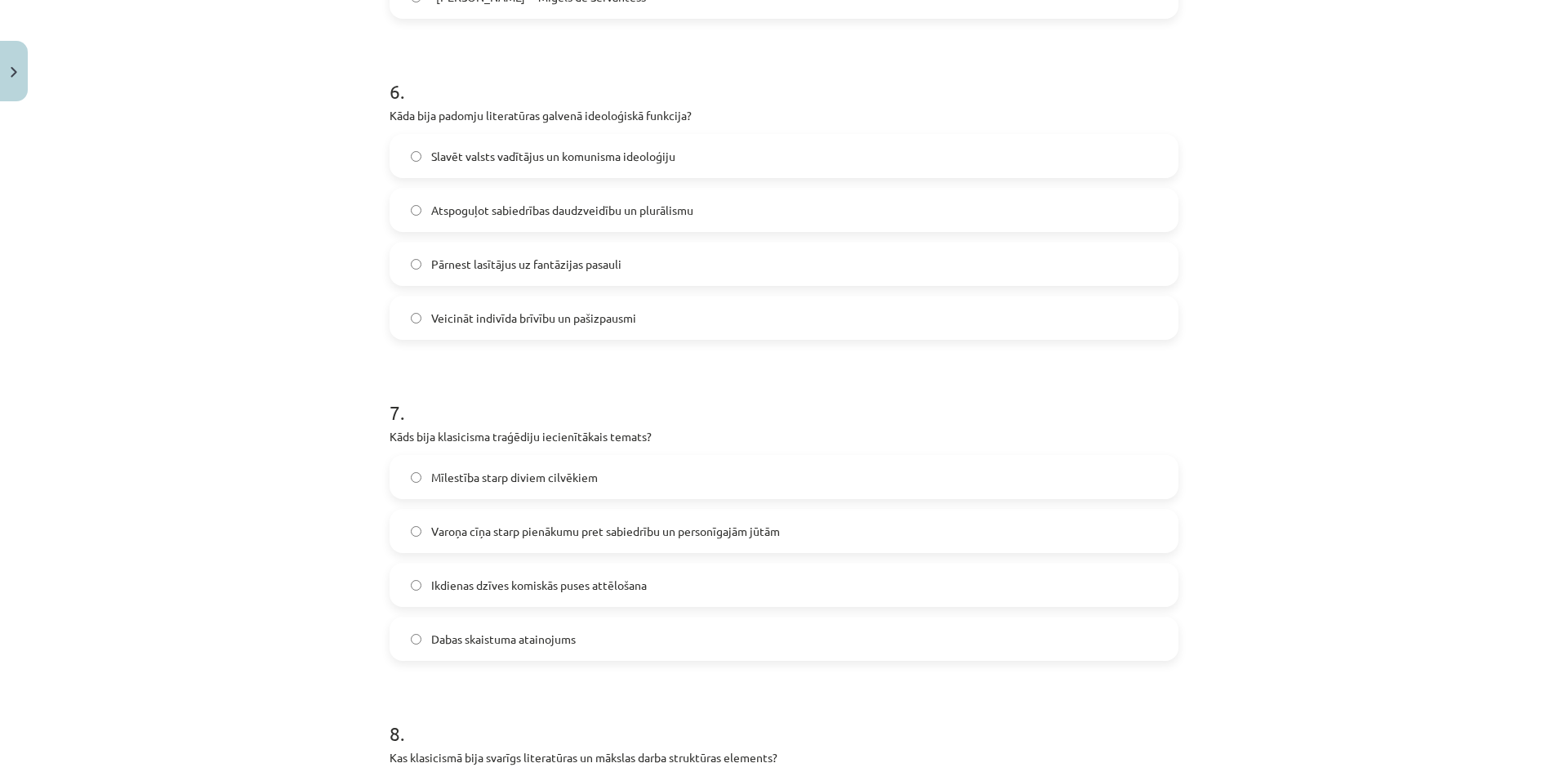
scroll to position [1960, 0]
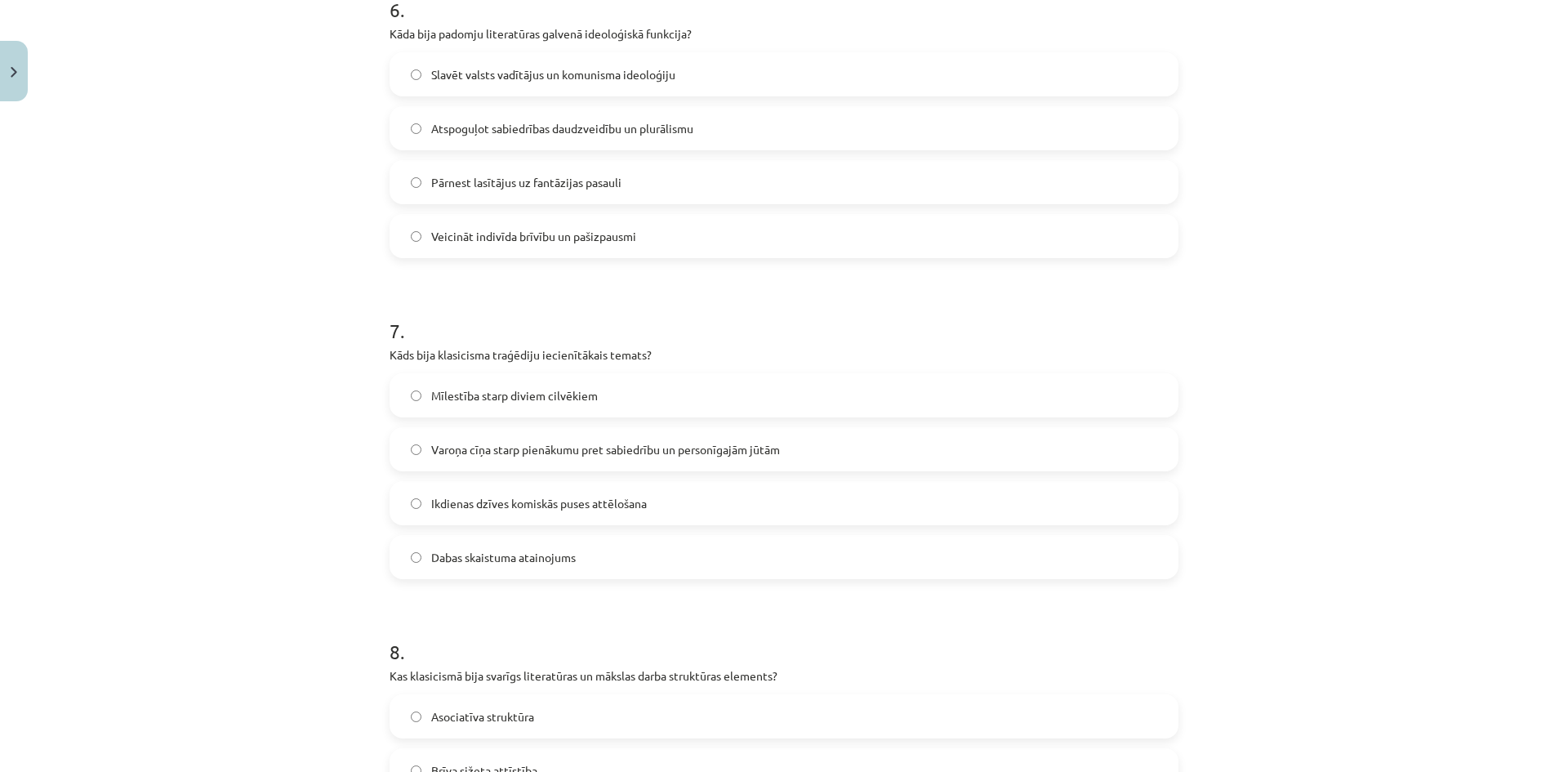
click at [682, 439] on label "Varoņa cīņa starp pienākumu pret sabiedrību un personīgajām jūtām" at bounding box center [784, 449] width 785 height 41
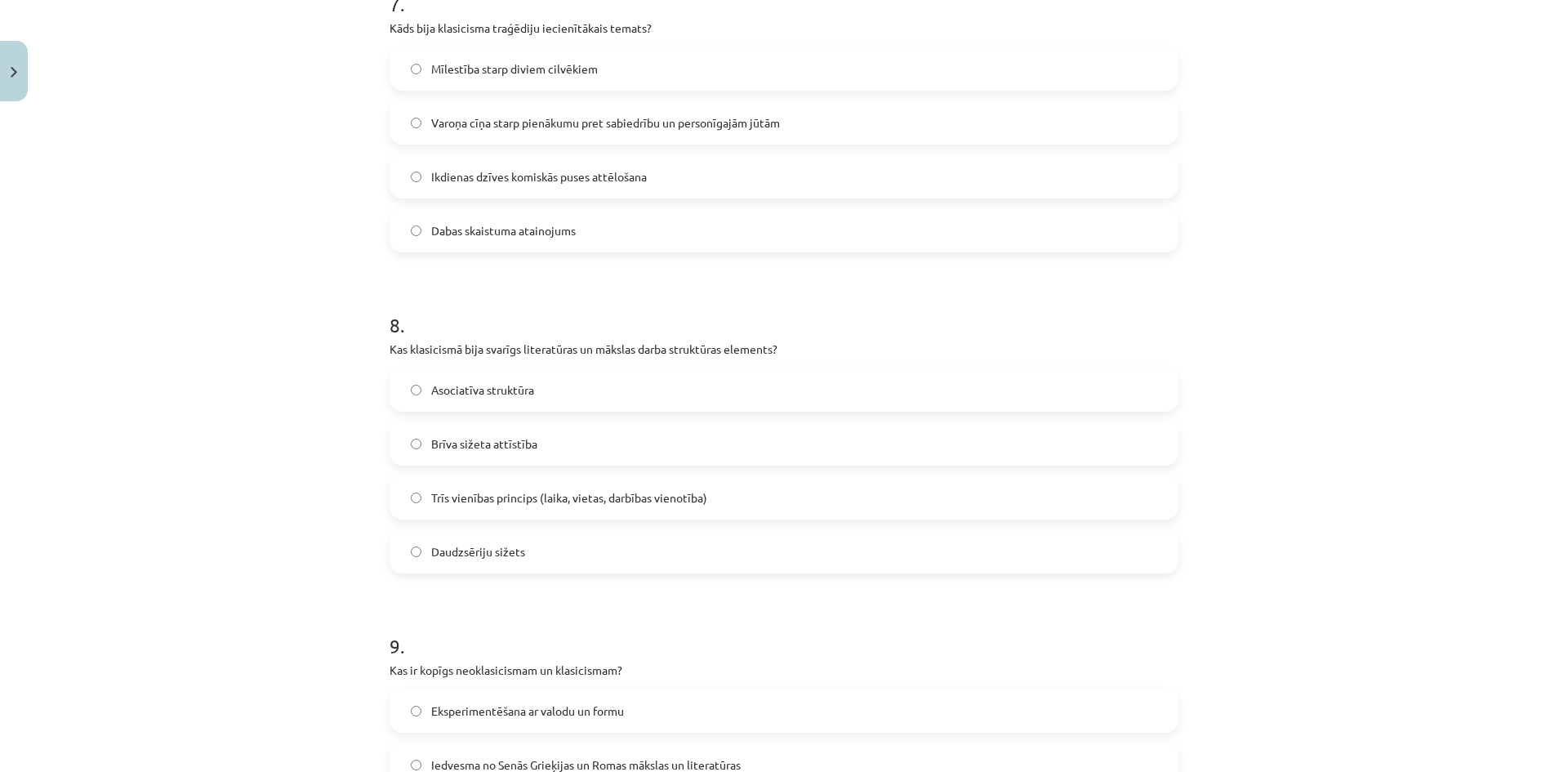
click at [631, 503] on span "Trīs vienības princips (laika, vietas, darbības vienotība)" at bounding box center [568, 497] width 276 height 17
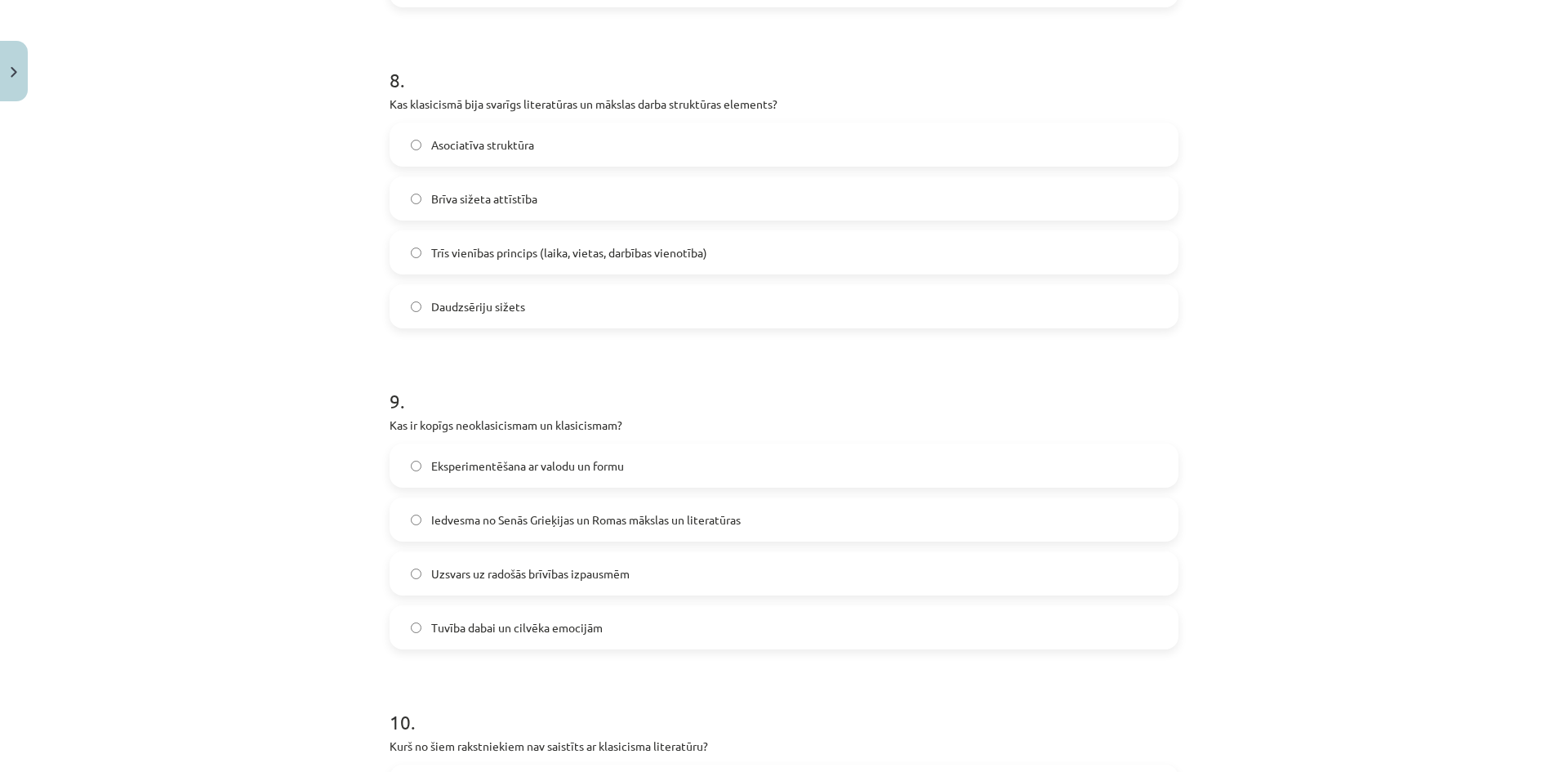
click at [647, 502] on label "Iedvesma no Senās Grieķijas un Romas mākslas un literatūras" at bounding box center [784, 519] width 785 height 41
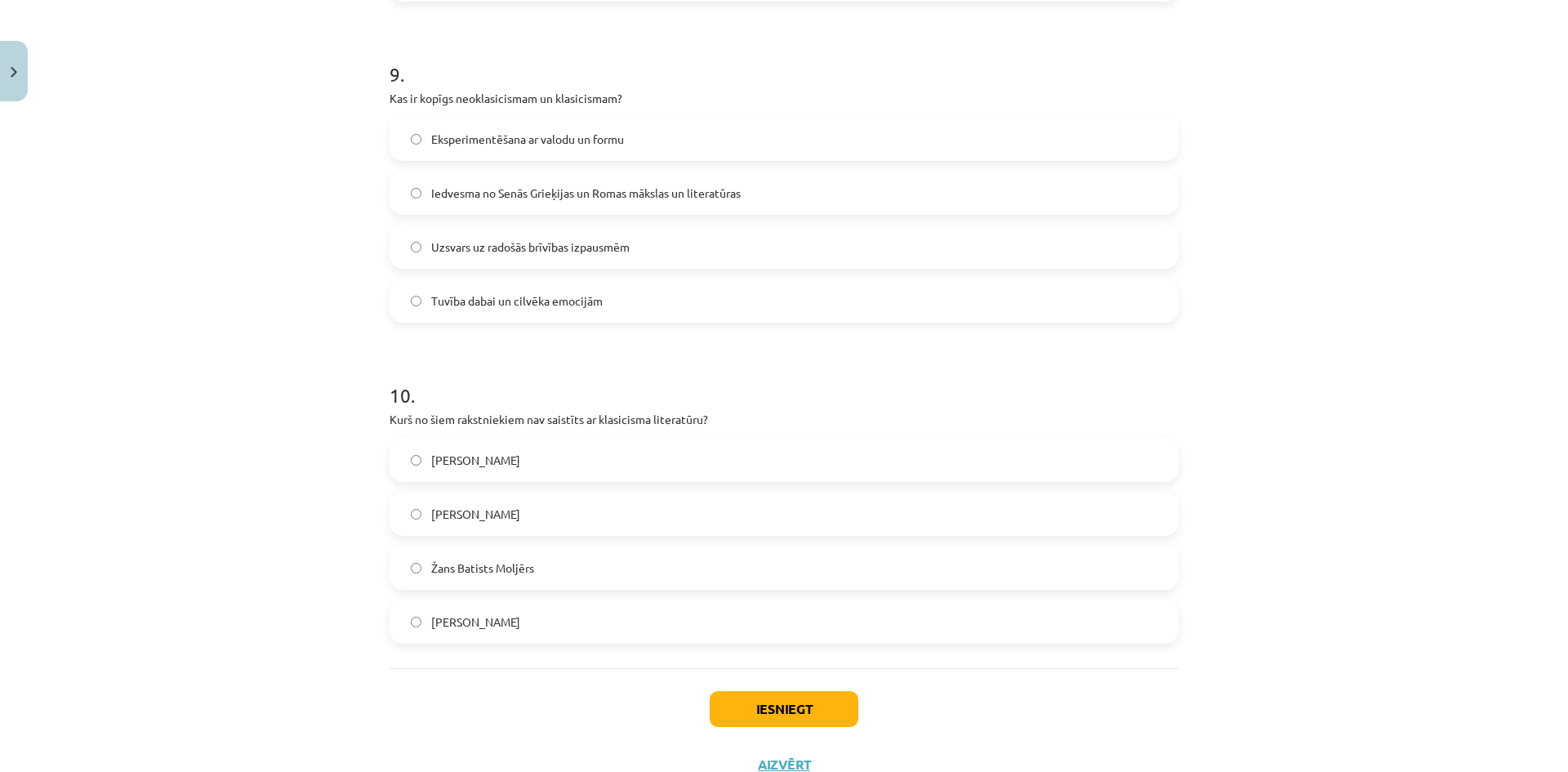
click at [552, 458] on label "Vilis Lācis" at bounding box center [784, 459] width 785 height 41
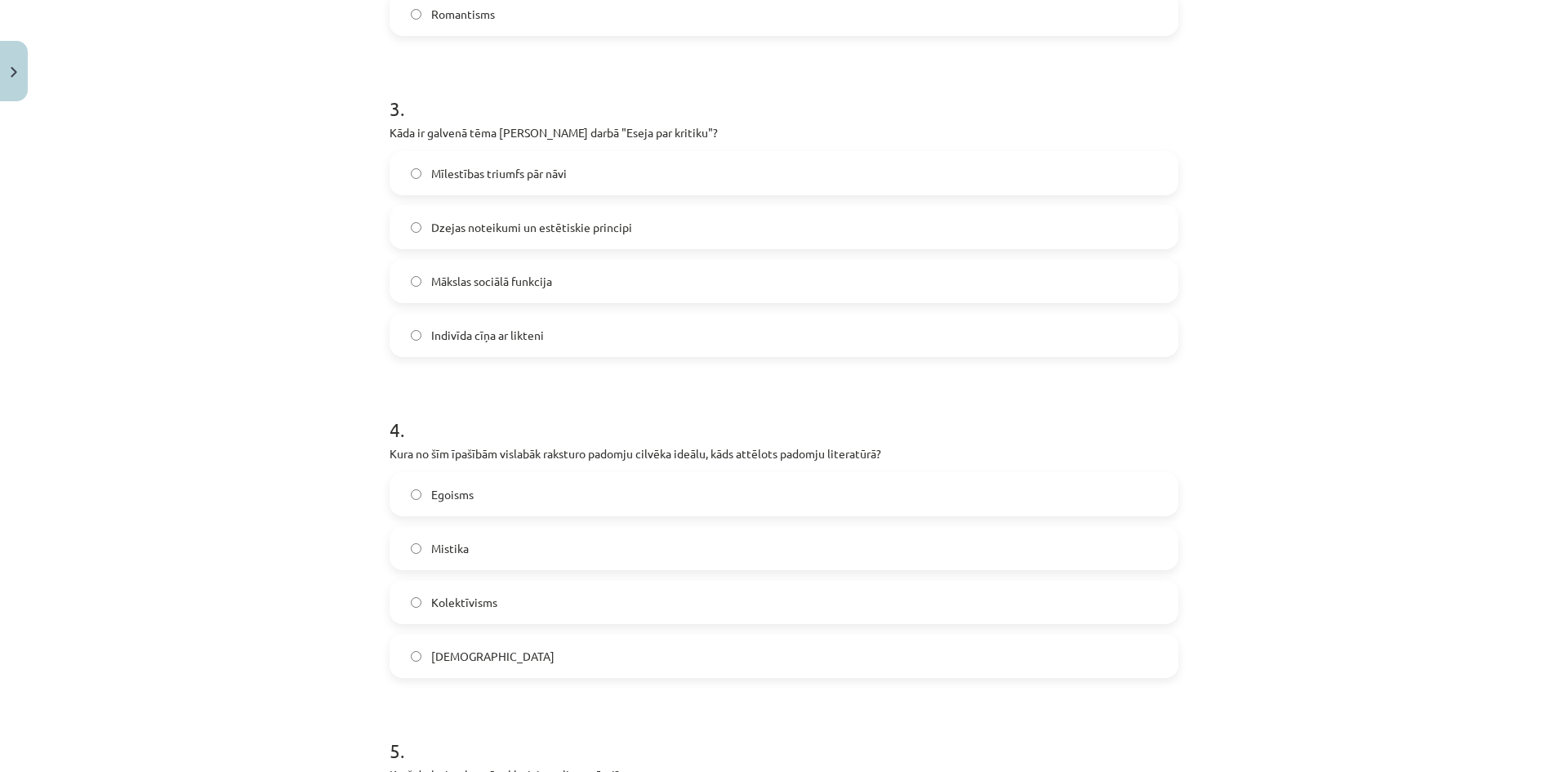
scroll to position [735, 0]
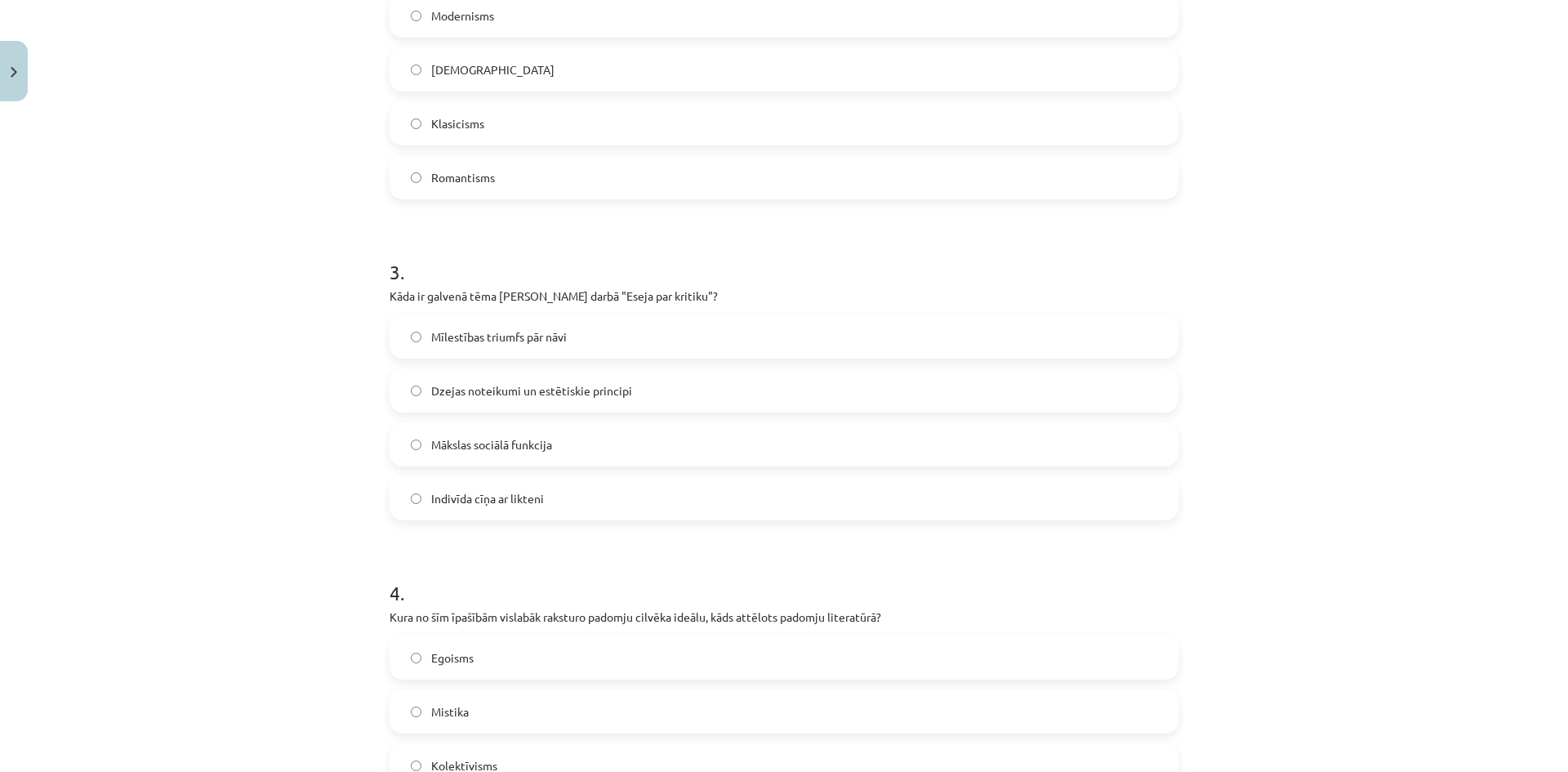
click at [639, 393] on label "Dzejas noteikumi un estētiskie principi" at bounding box center [784, 390] width 785 height 41
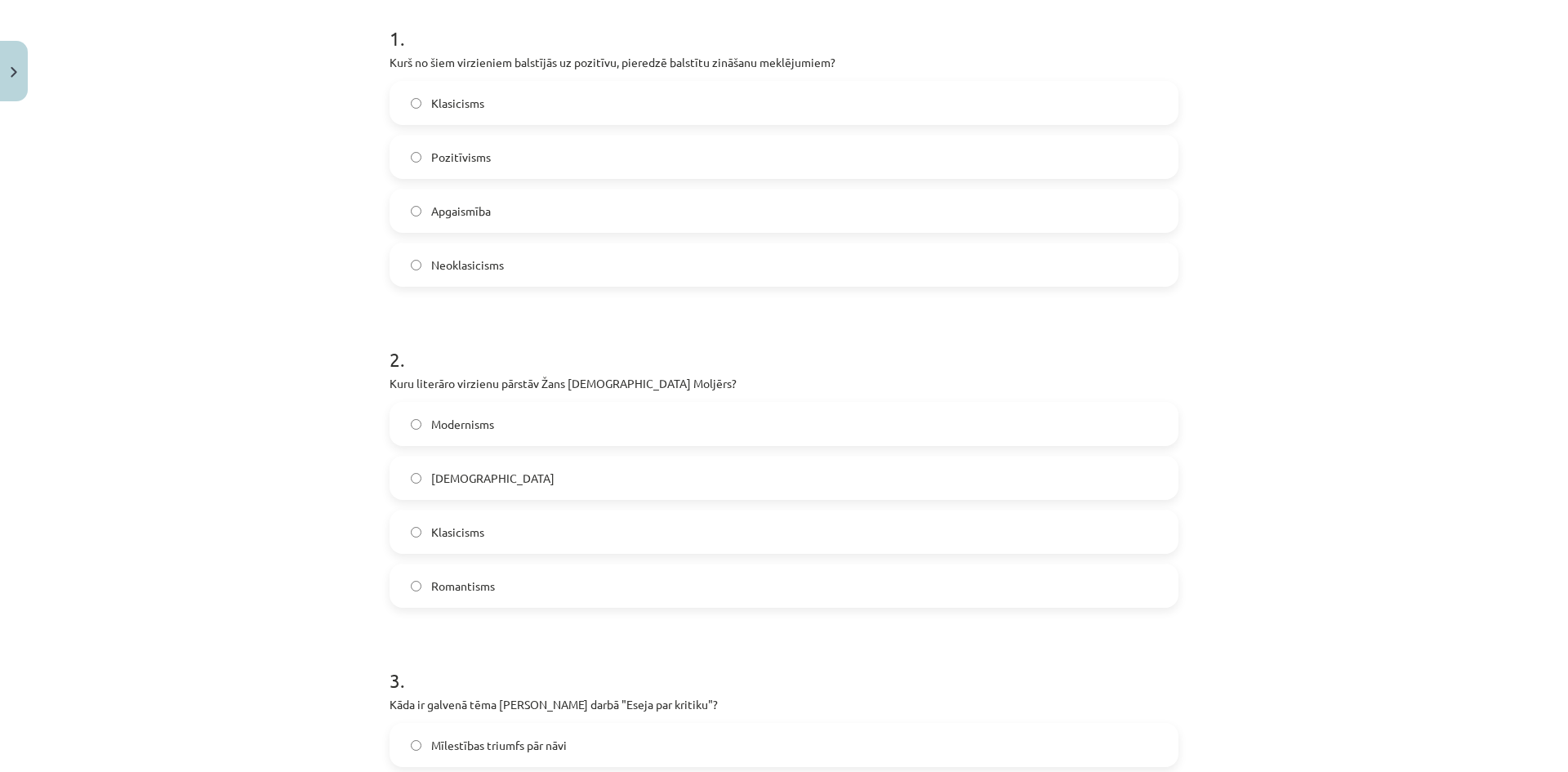
scroll to position [245, 0]
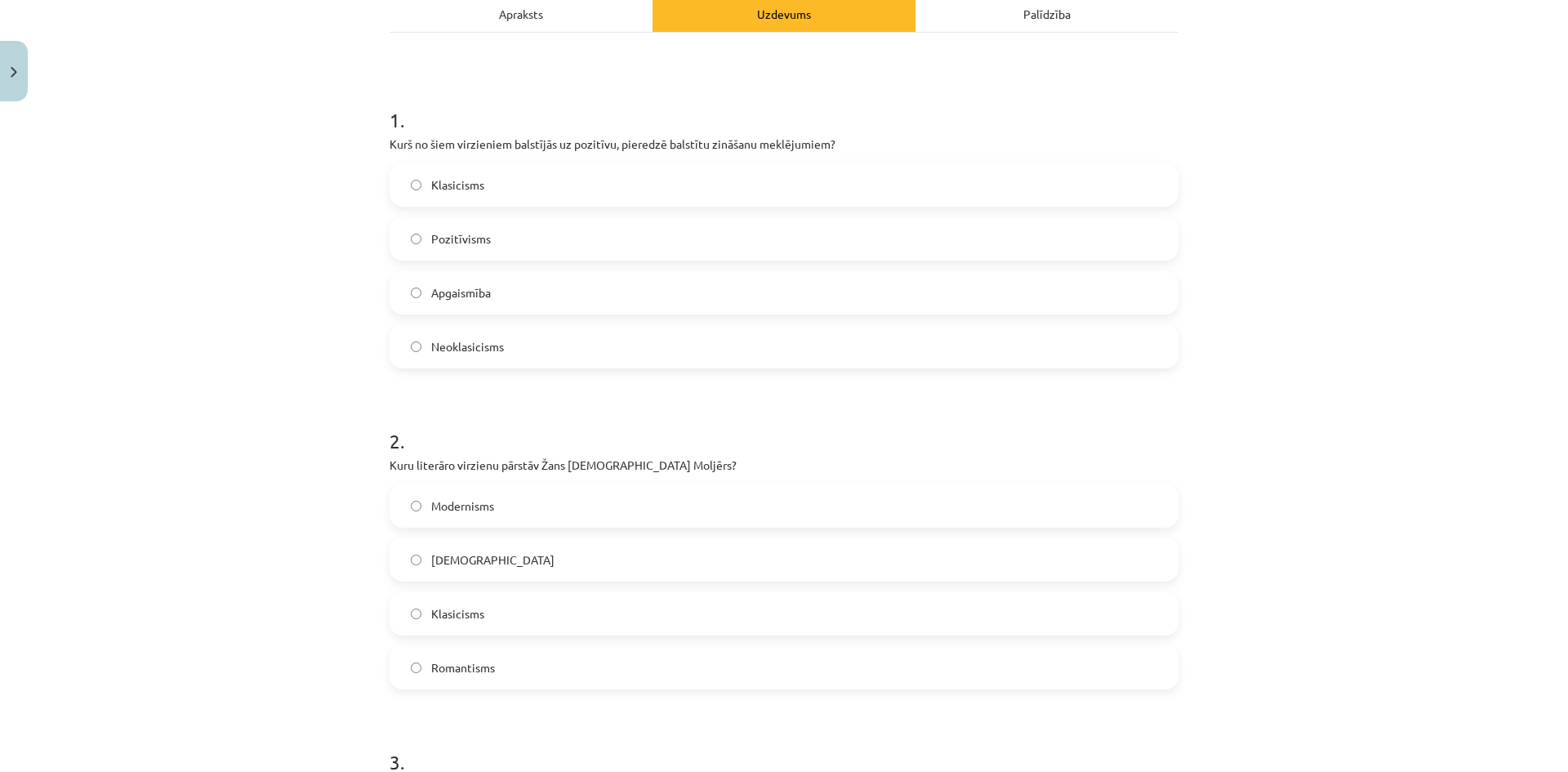
click at [572, 236] on label "Pozitīvisms" at bounding box center [784, 238] width 785 height 41
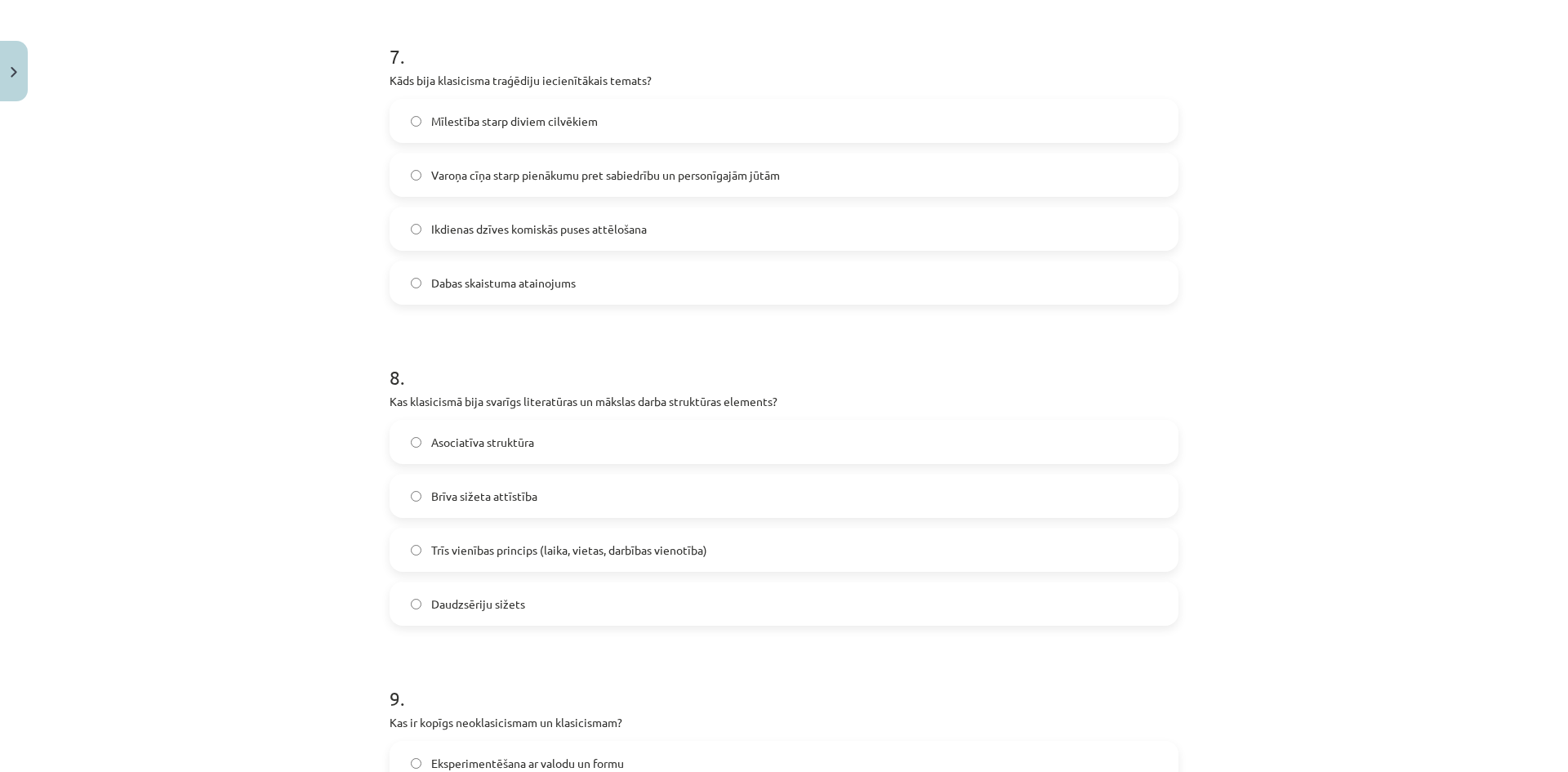
scroll to position [2919, 0]
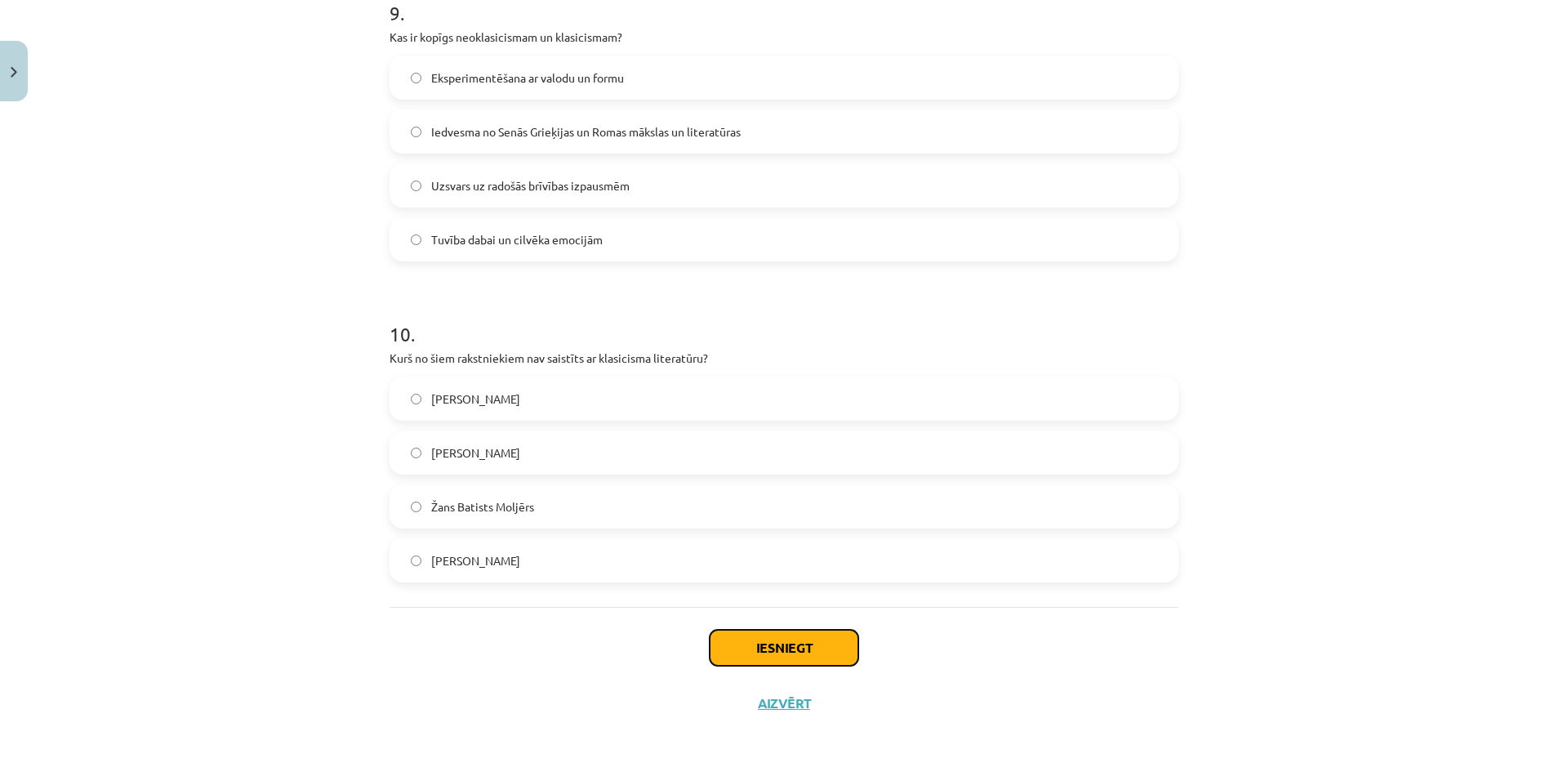
click at [812, 649] on button "Iesniegt" at bounding box center [784, 647] width 148 height 36
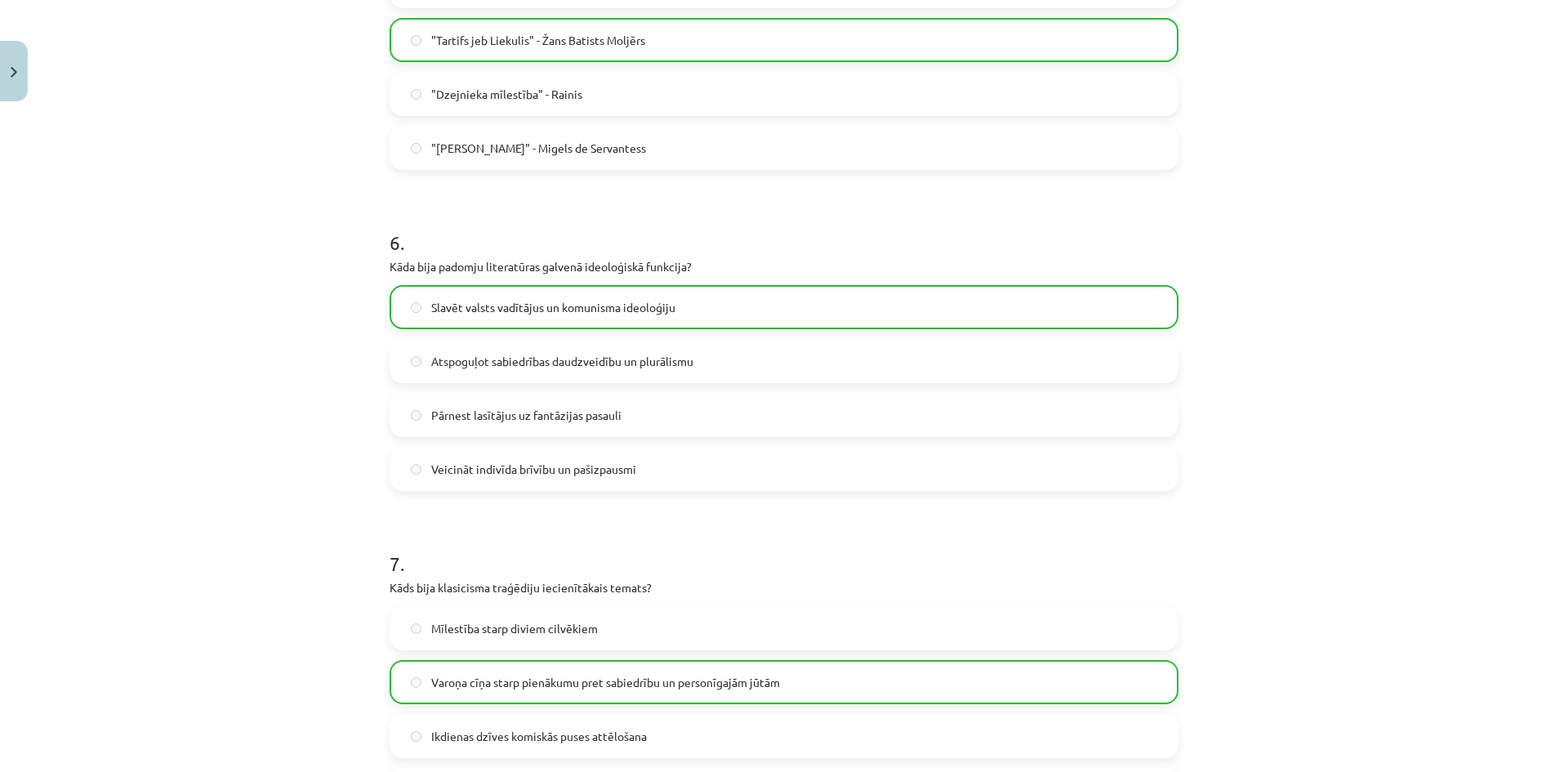
scroll to position [2971, 0]
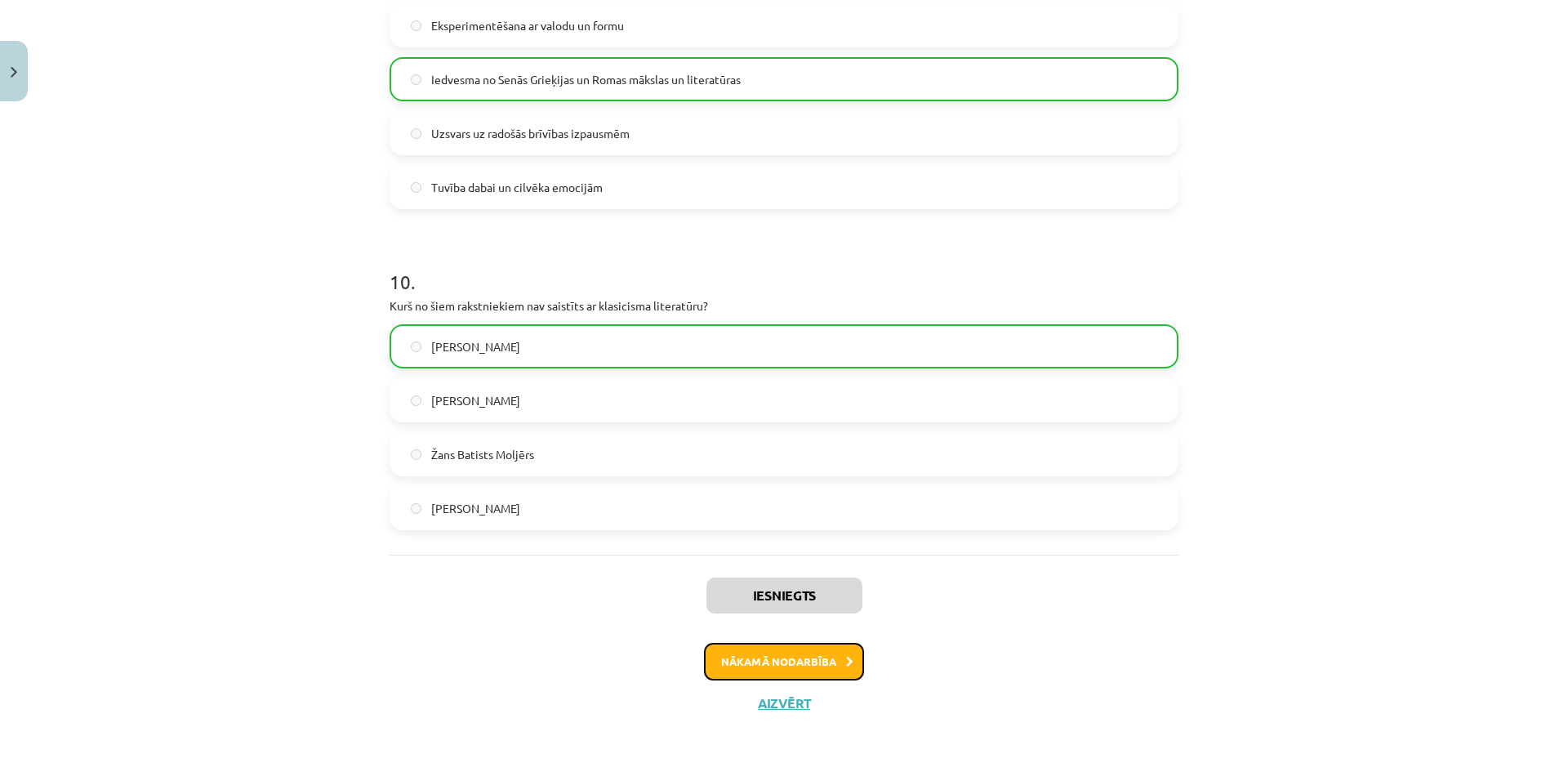
click at [793, 649] on button "Nākamā nodarbība" at bounding box center [784, 661] width 160 height 37
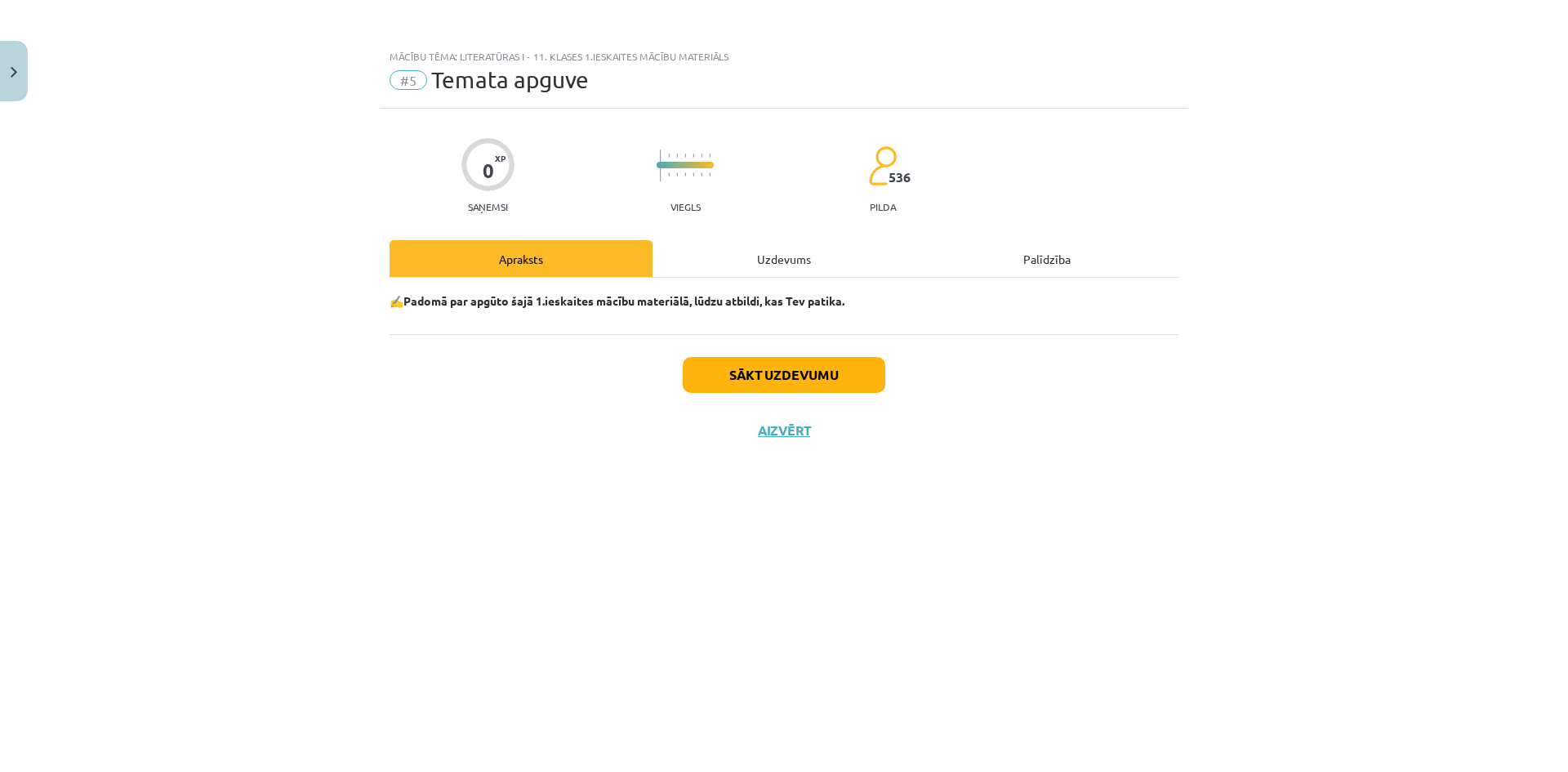
click at [818, 254] on div "Uzdevums" at bounding box center [784, 258] width 263 height 36
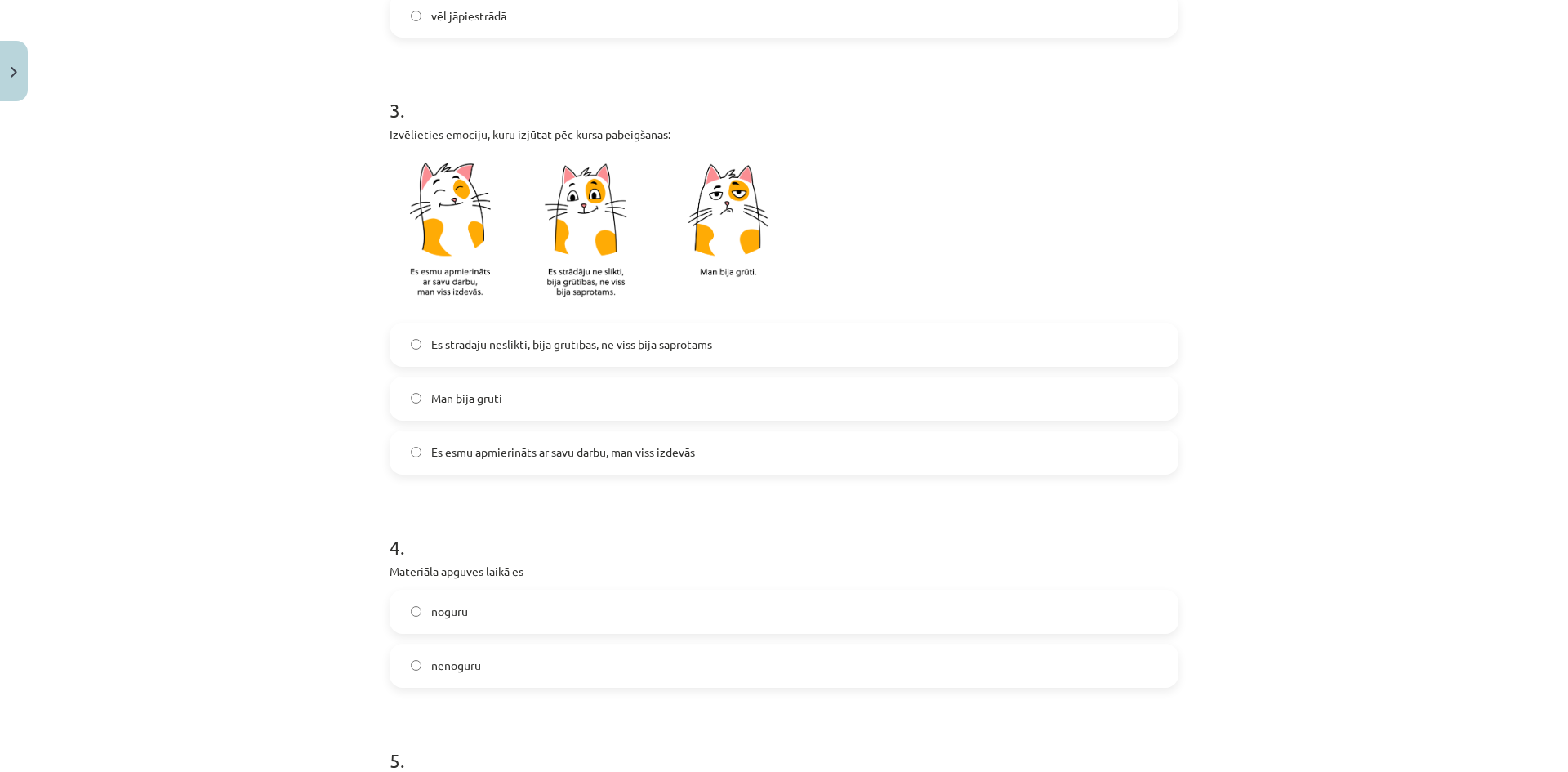
scroll to position [1061, 0]
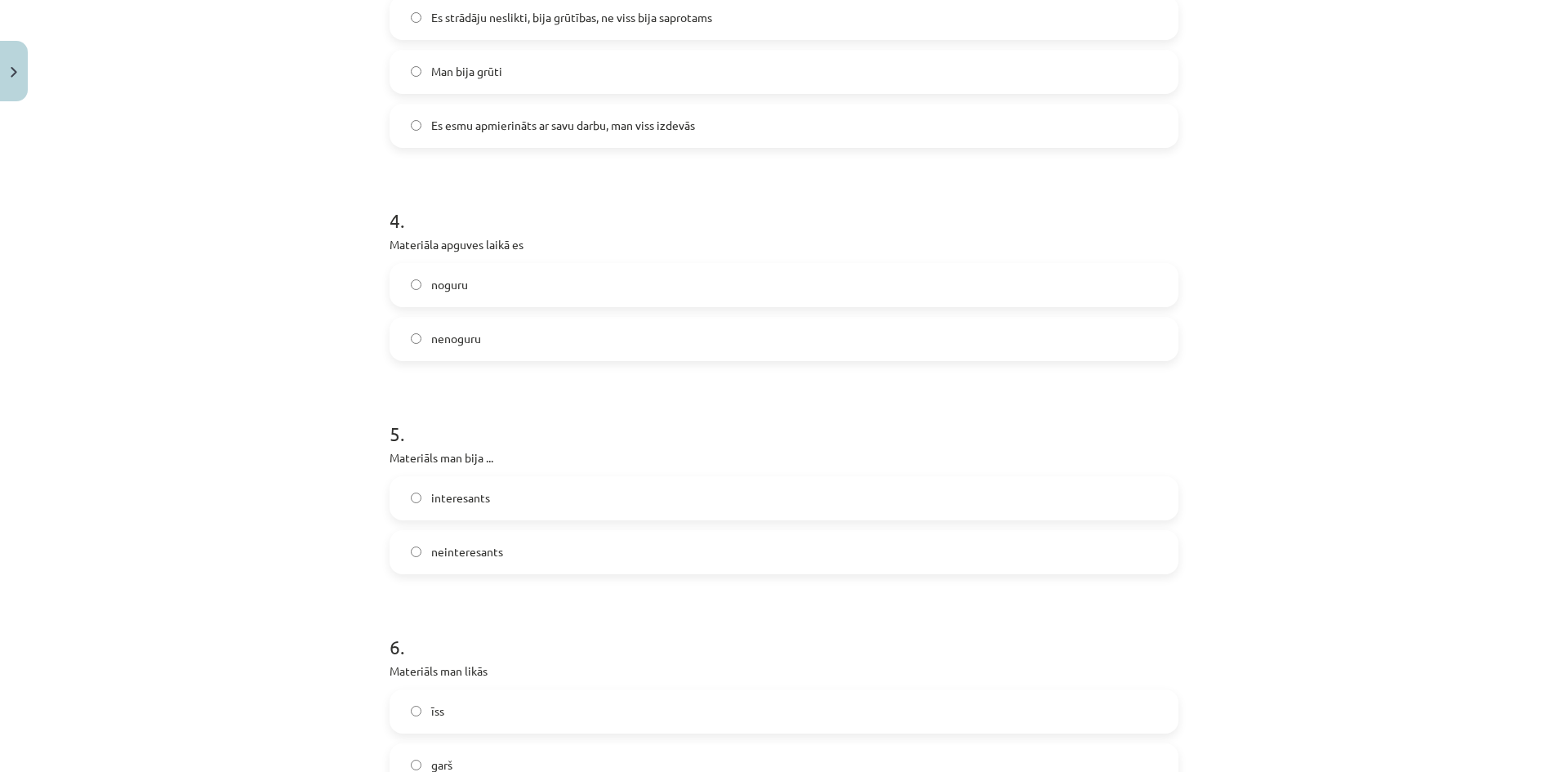
click at [527, 543] on label "neinteresants" at bounding box center [784, 552] width 785 height 41
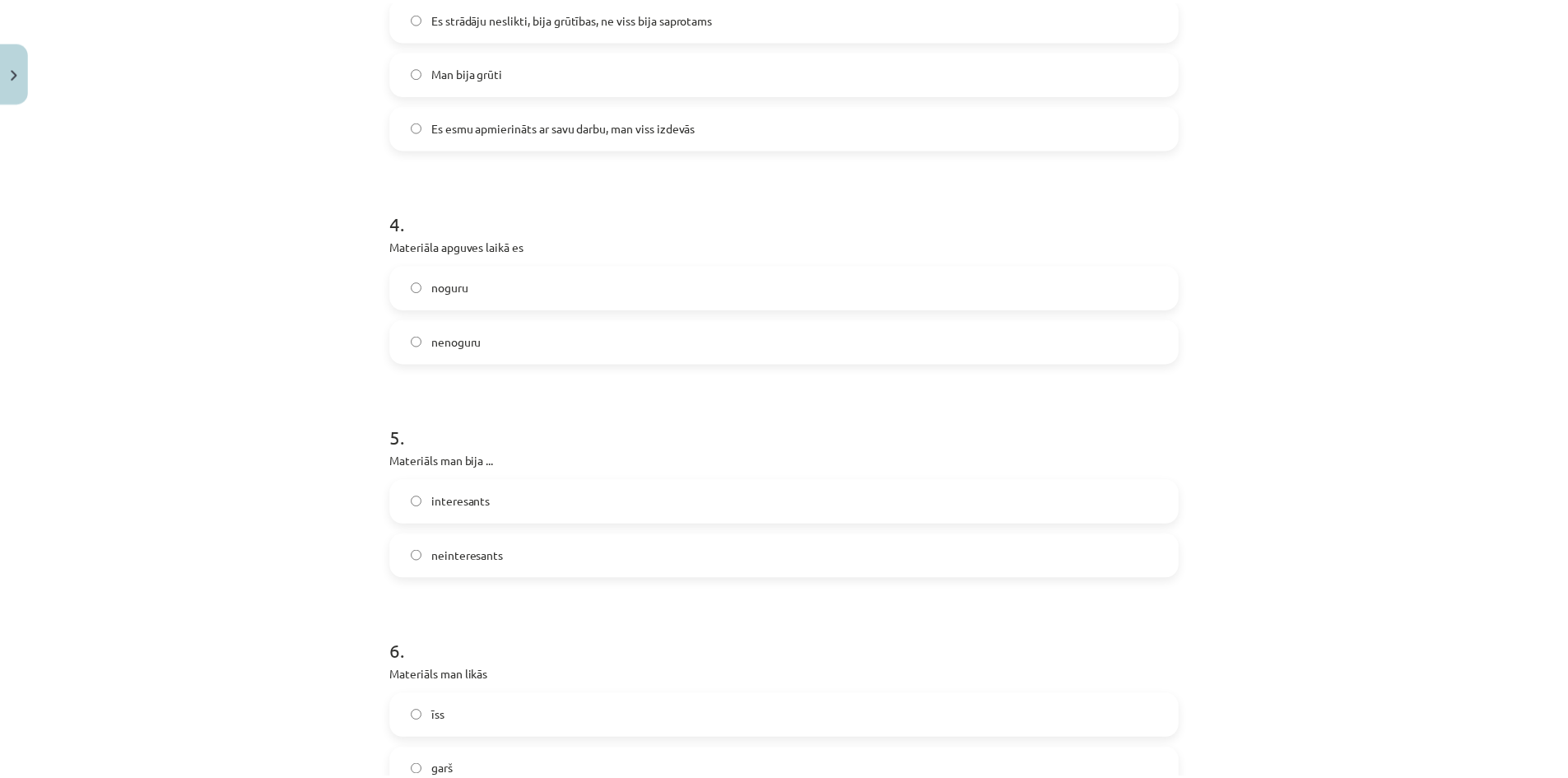
scroll to position [1276, 0]
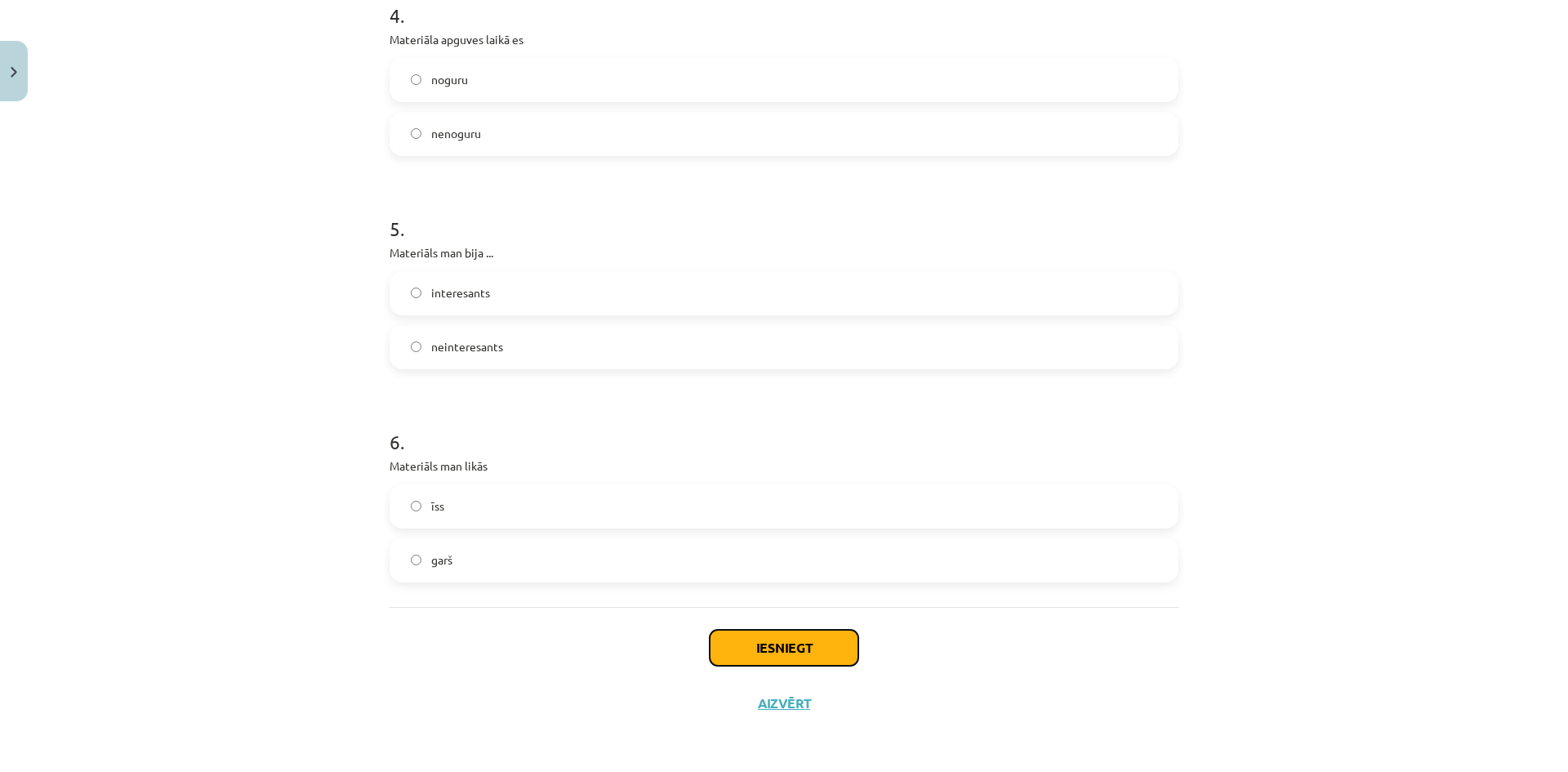
click at [759, 634] on button "Iesniegt" at bounding box center [784, 647] width 148 height 36
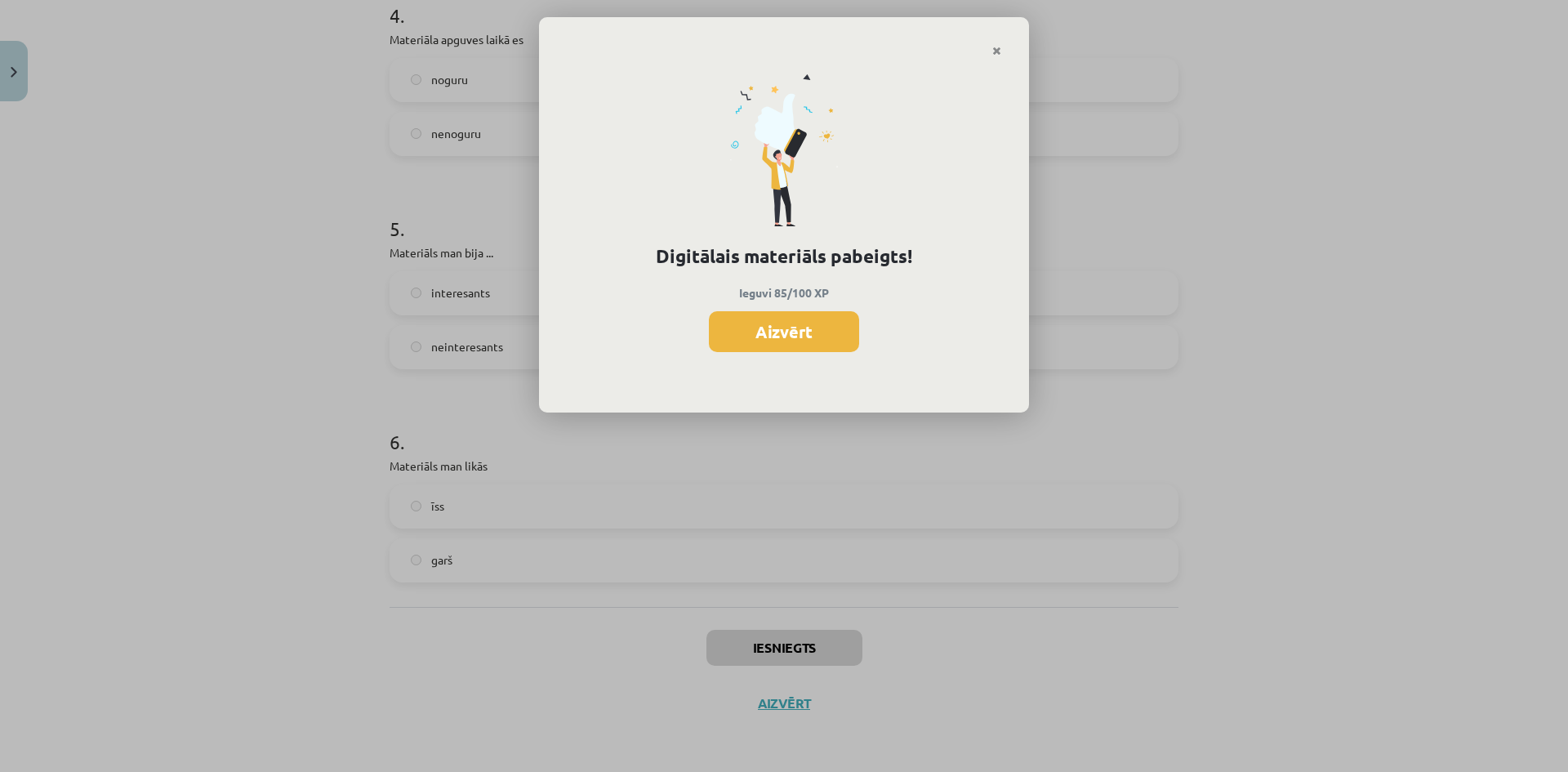
click at [831, 335] on button "Aizvērt" at bounding box center [784, 331] width 150 height 41
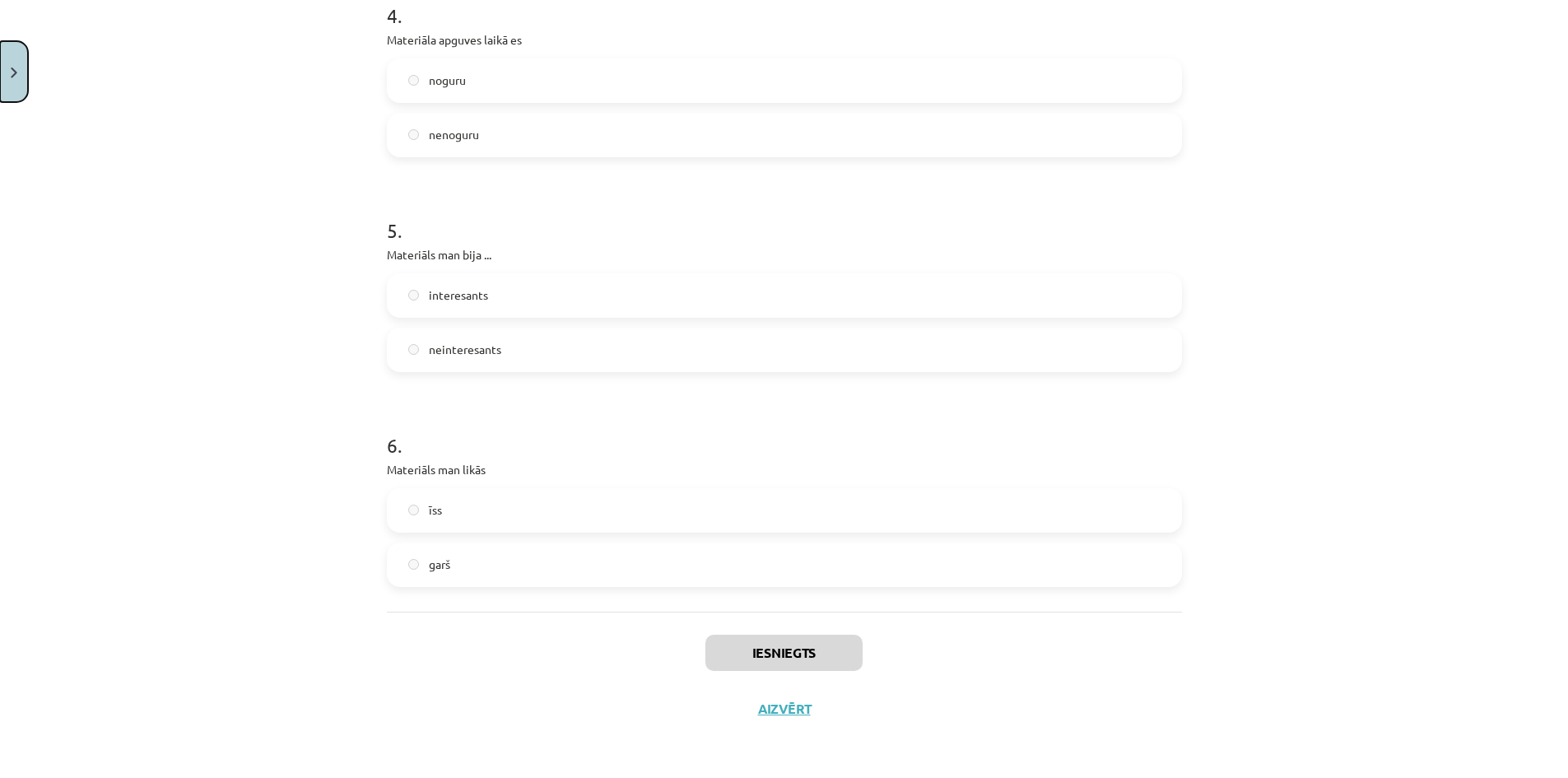
click at [0, 60] on button "Close" at bounding box center [14, 71] width 28 height 61
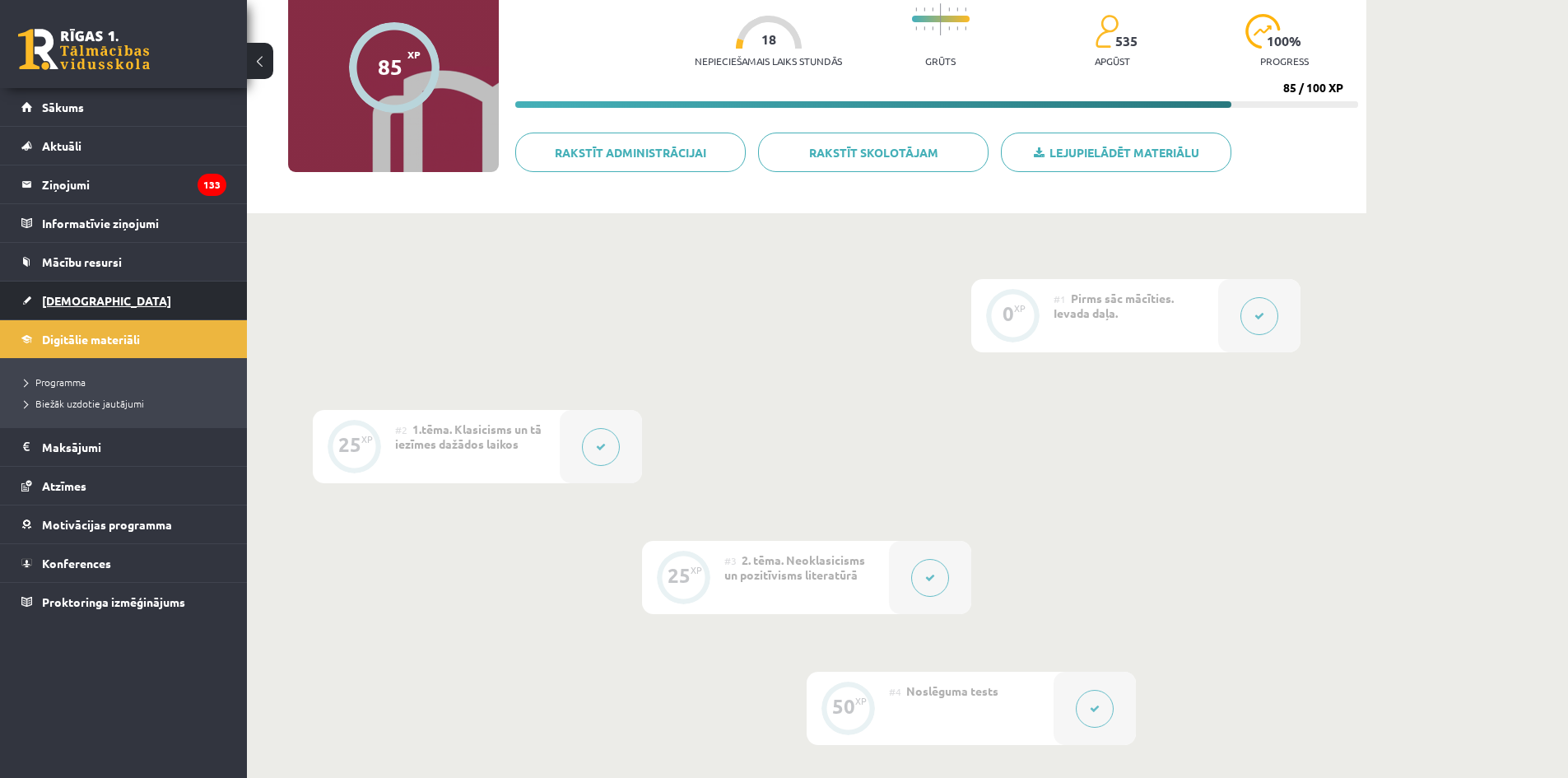
click at [163, 301] on link "[DEMOGRAPHIC_DATA]" at bounding box center [124, 300] width 205 height 38
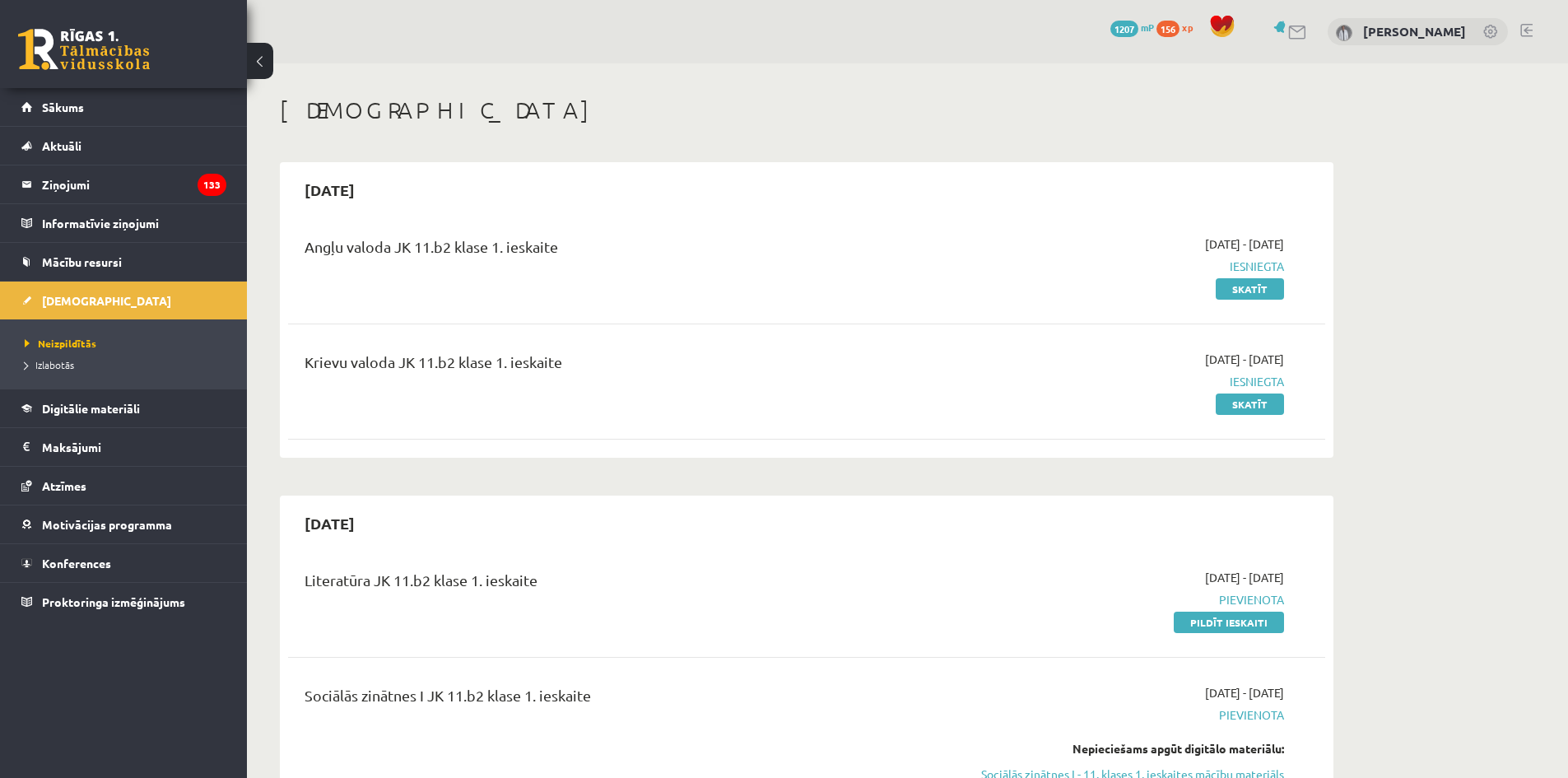
scroll to position [247, 0]
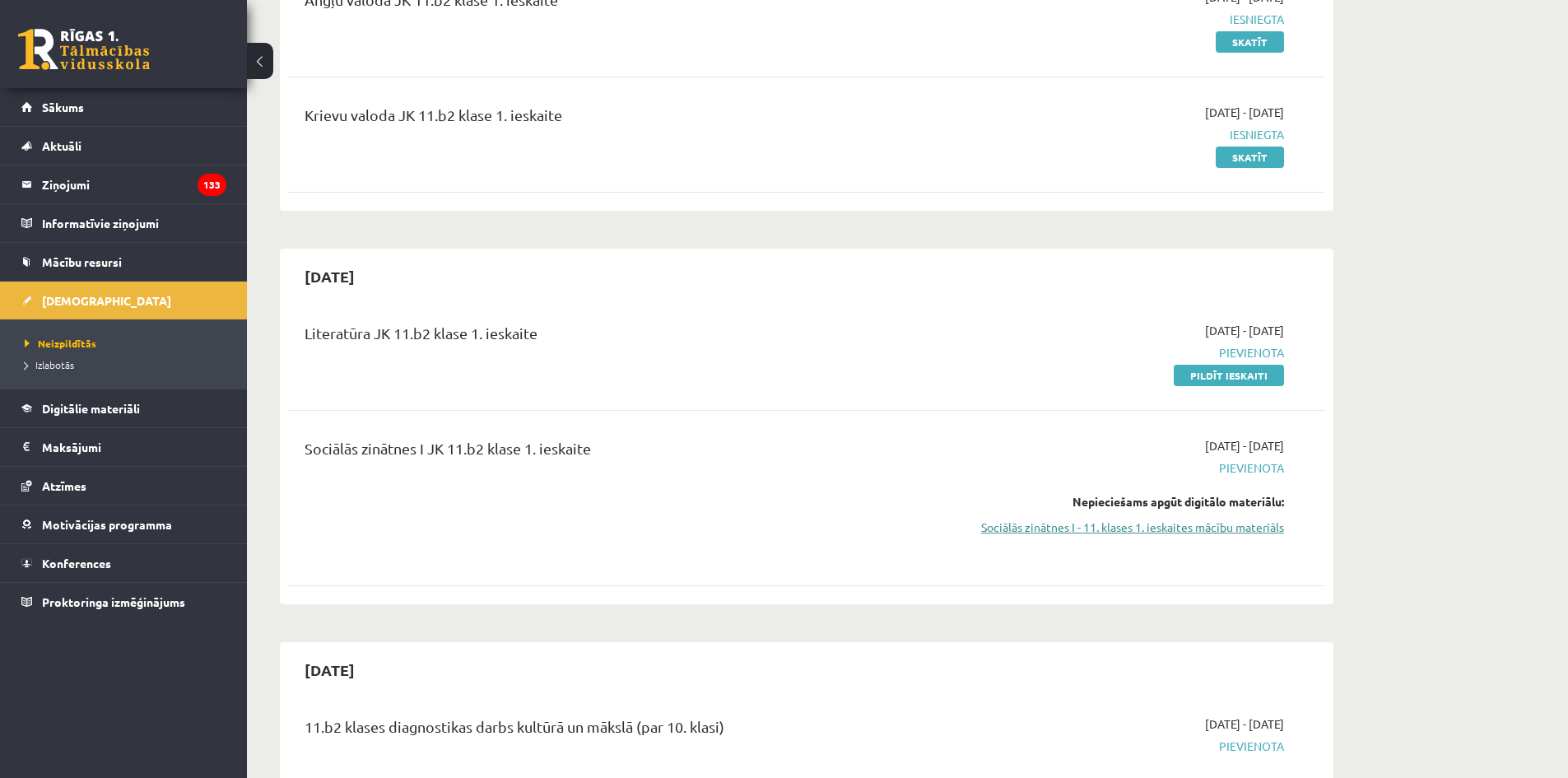
click at [1168, 525] on link "Sociālās zinātnes I - 11. klases 1. ieskaites mācību materiāls" at bounding box center [1129, 527] width 311 height 18
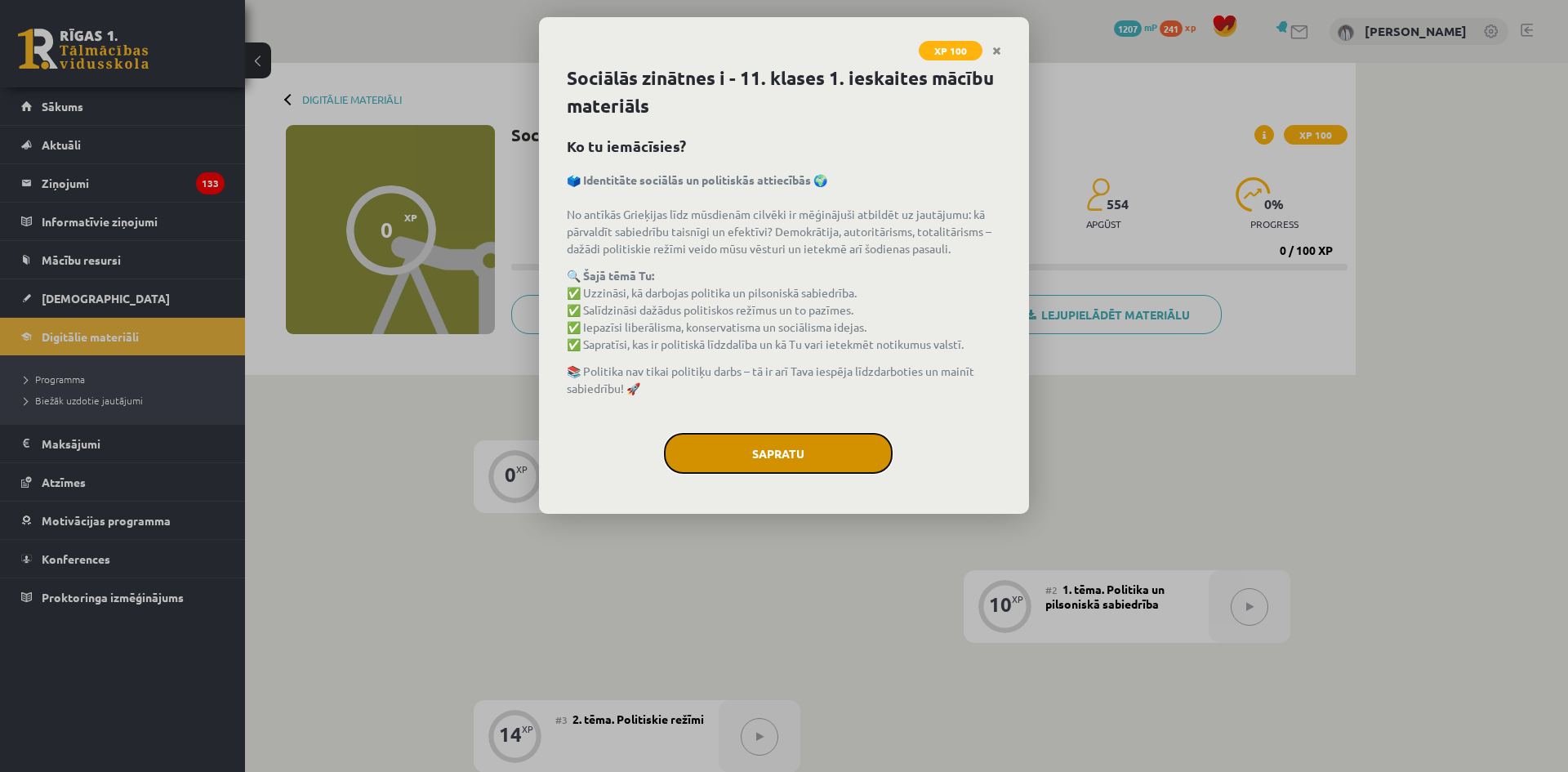
click at [835, 443] on button "Sapratu" at bounding box center [778, 452] width 229 height 41
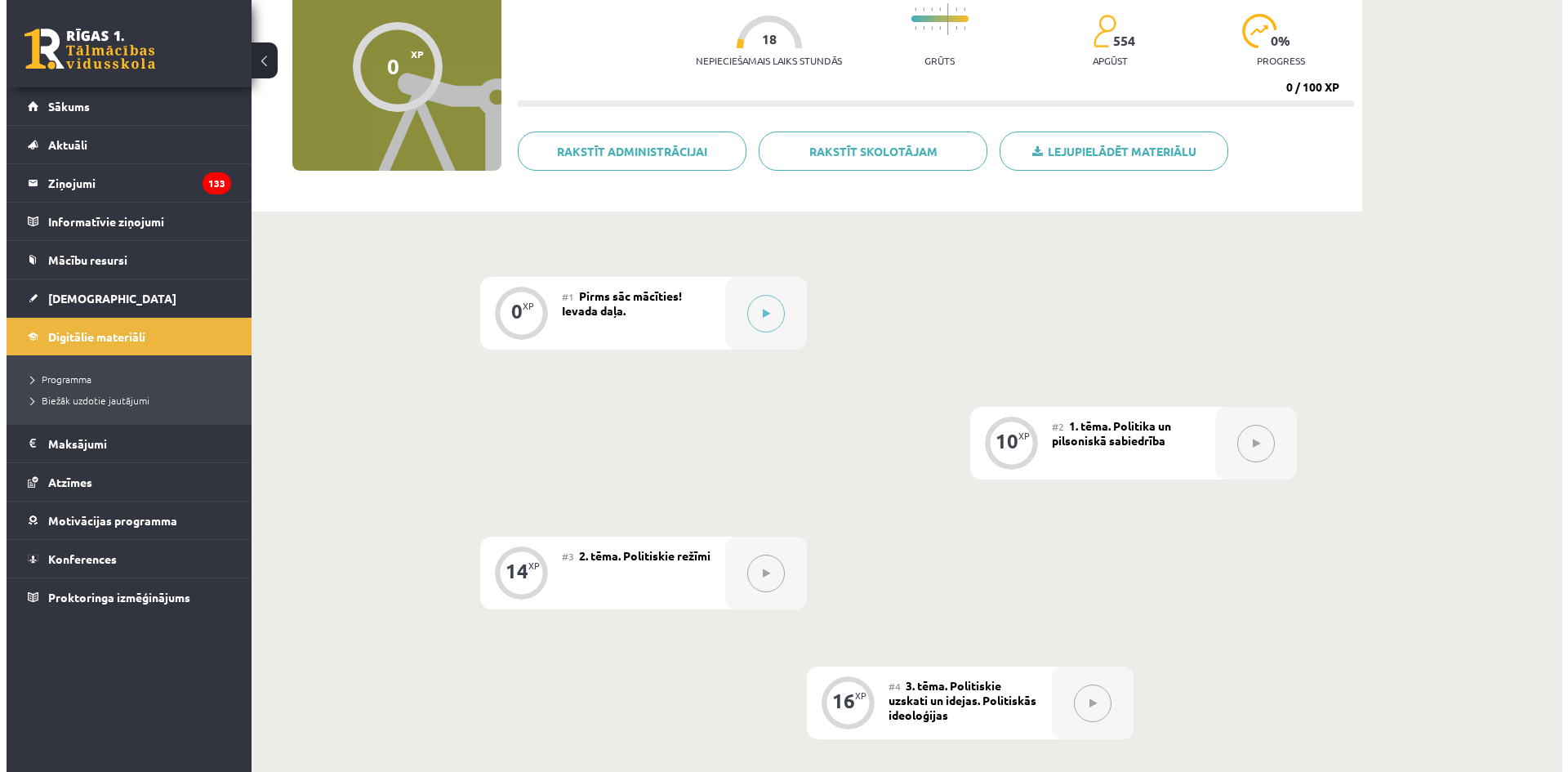
scroll to position [82, 0]
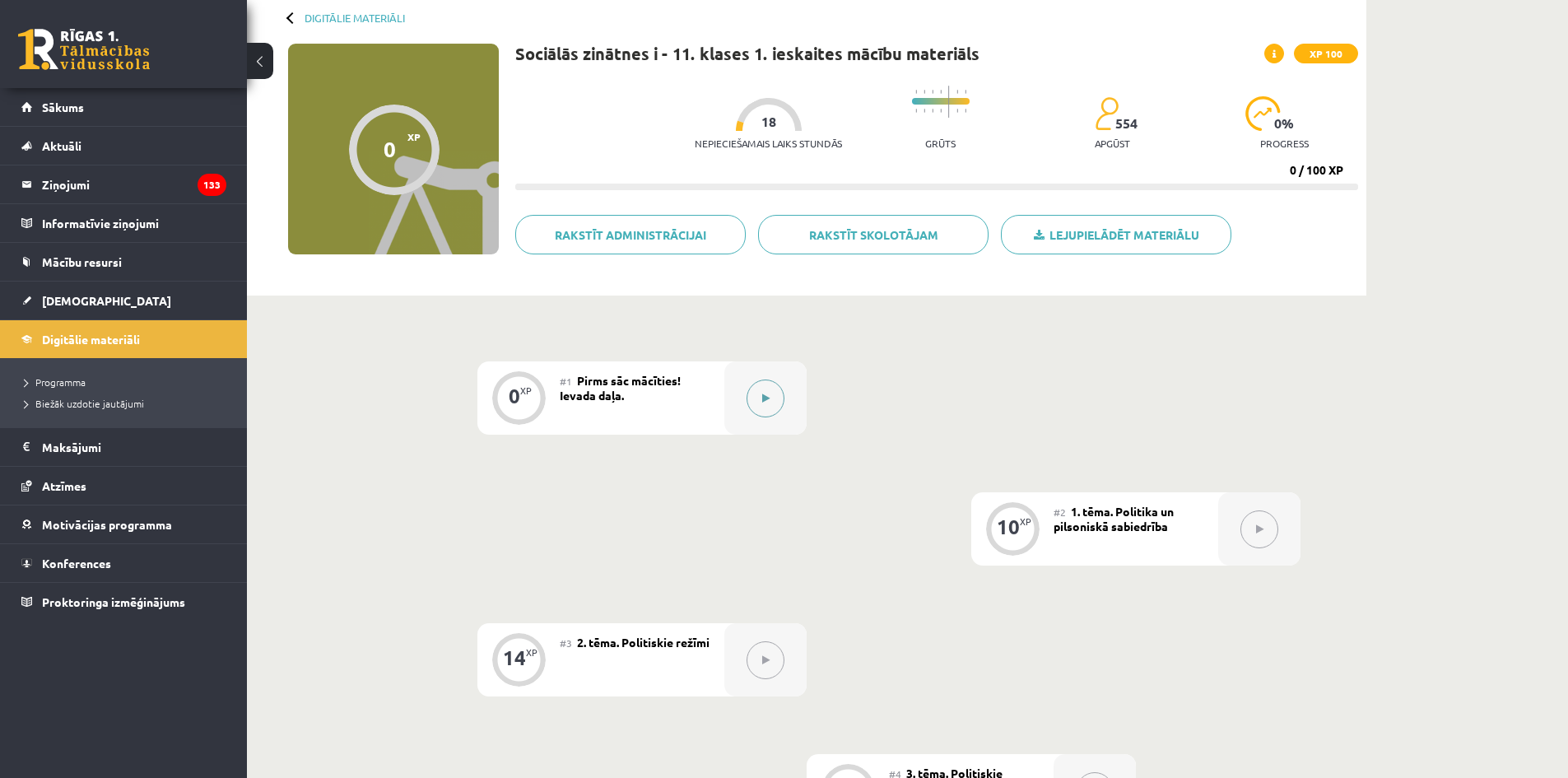
click at [780, 384] on div at bounding box center [765, 398] width 83 height 73
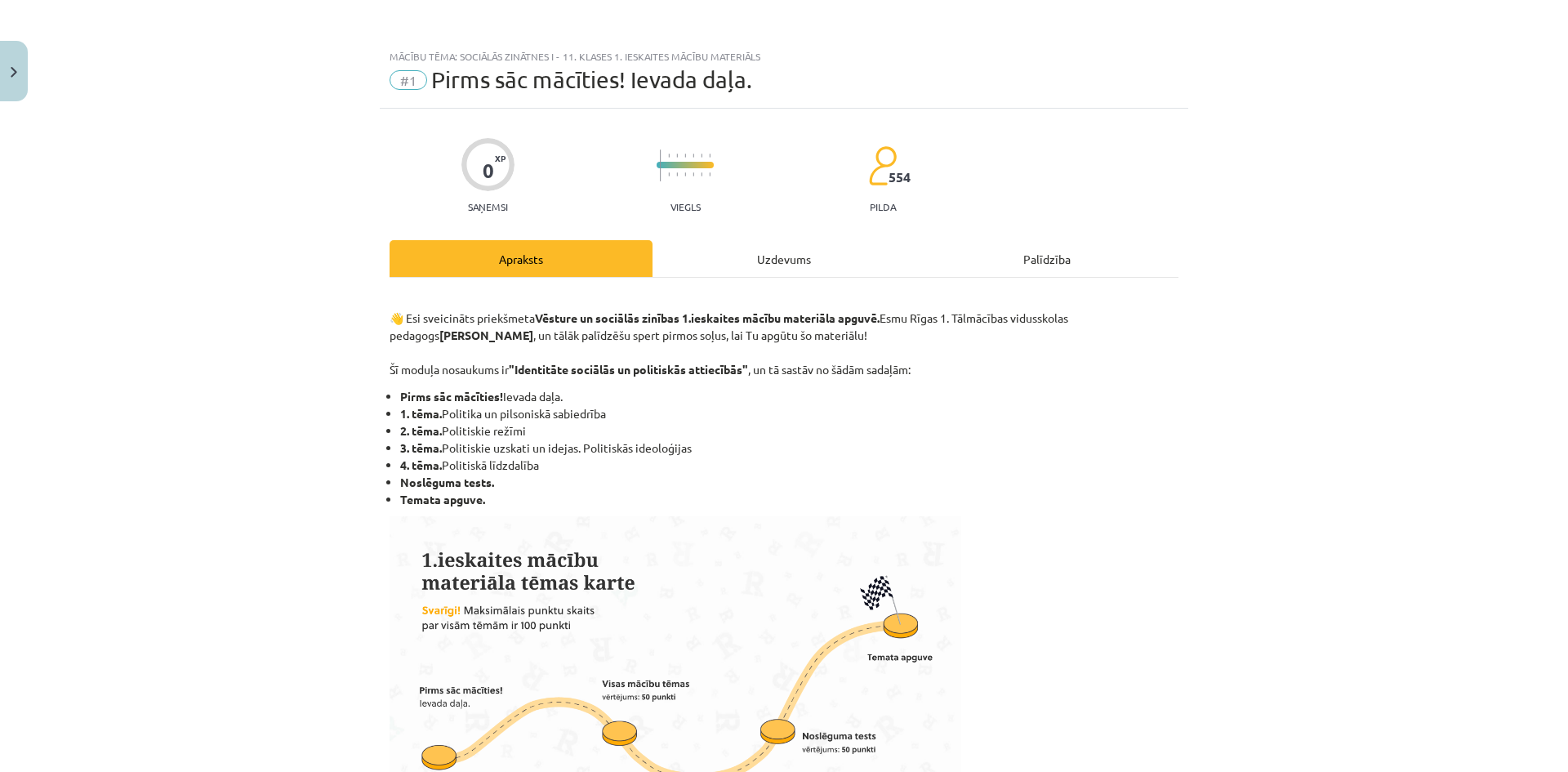
click at [830, 256] on div "Uzdevums" at bounding box center [784, 258] width 263 height 36
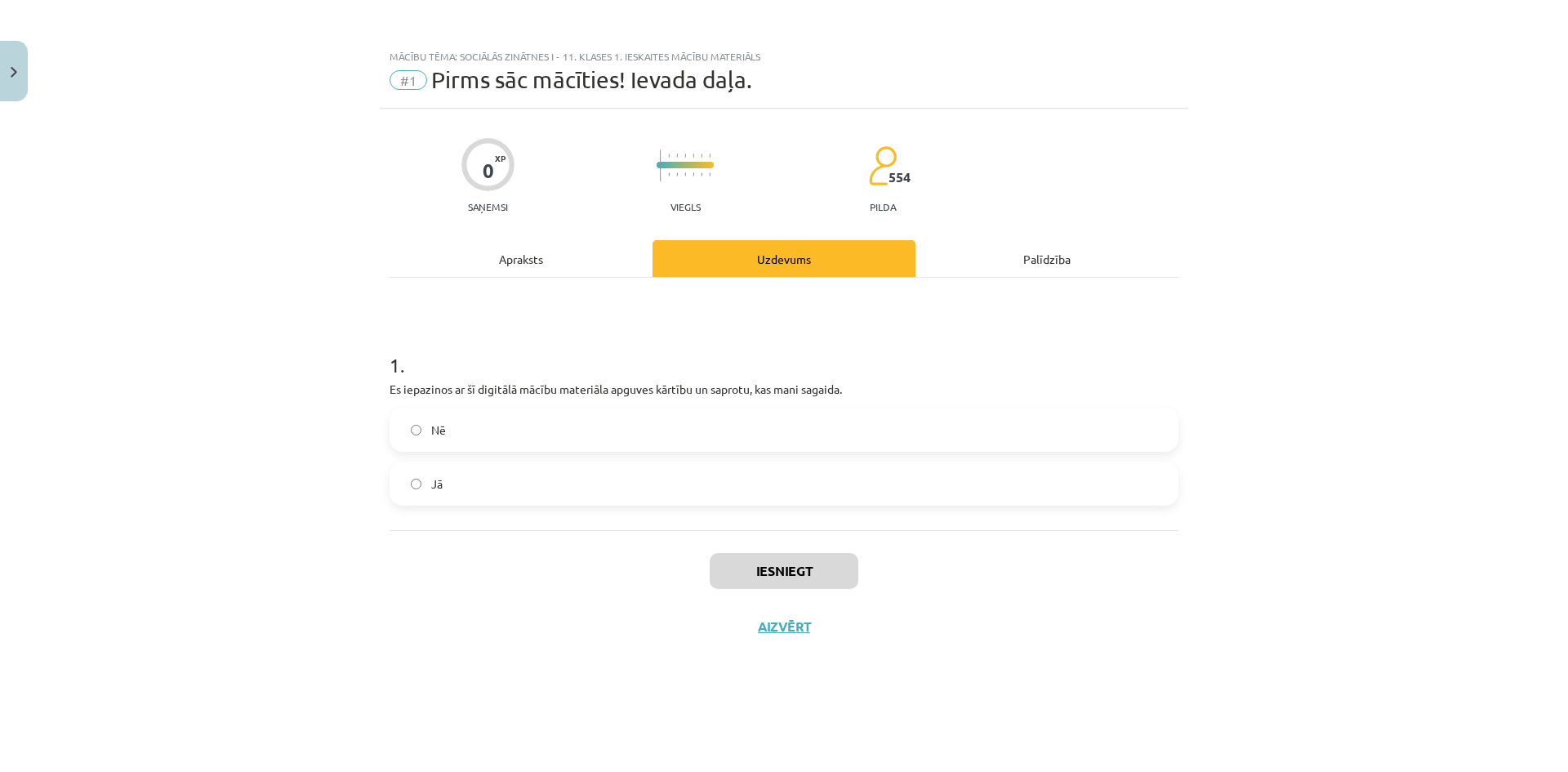
click at [679, 408] on div "Nē" at bounding box center [784, 429] width 789 height 44
click at [685, 487] on label "Jā" at bounding box center [784, 483] width 785 height 41
click at [807, 555] on button "Iesniegt" at bounding box center [784, 570] width 148 height 36
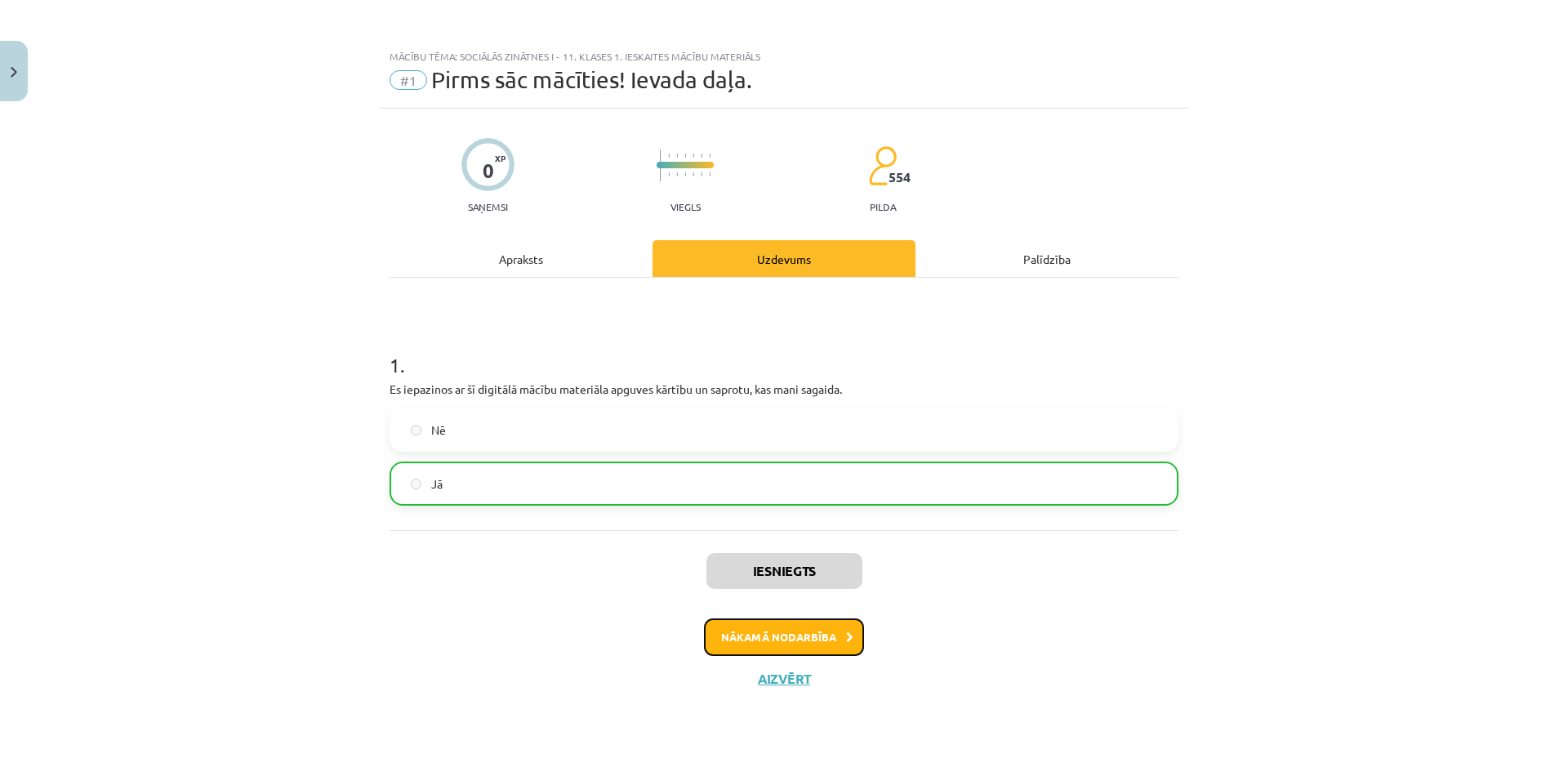
click at [794, 633] on button "Nākamā nodarbība" at bounding box center [784, 636] width 160 height 37
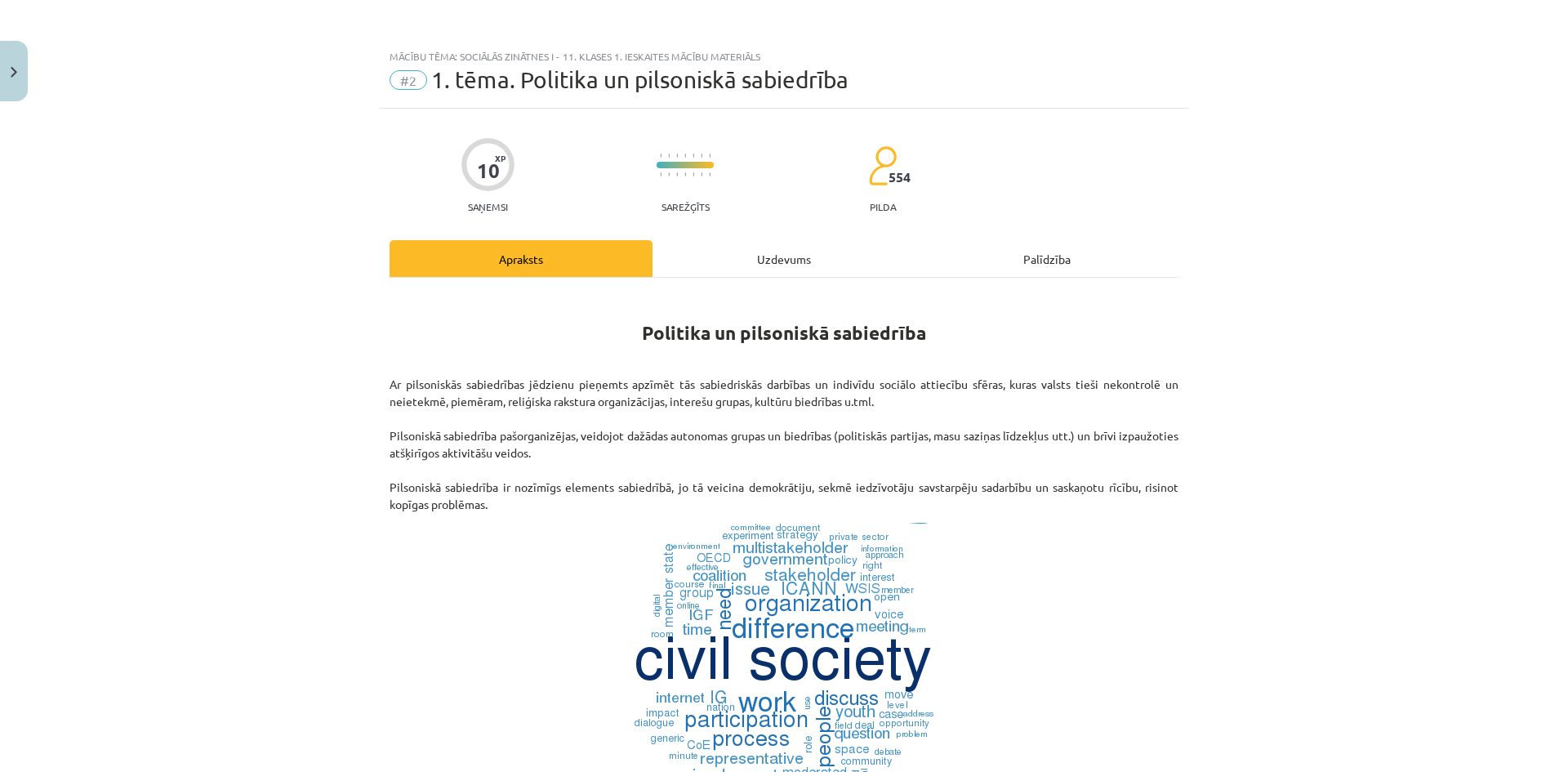
click at [737, 269] on div "Uzdevums" at bounding box center [784, 258] width 263 height 36
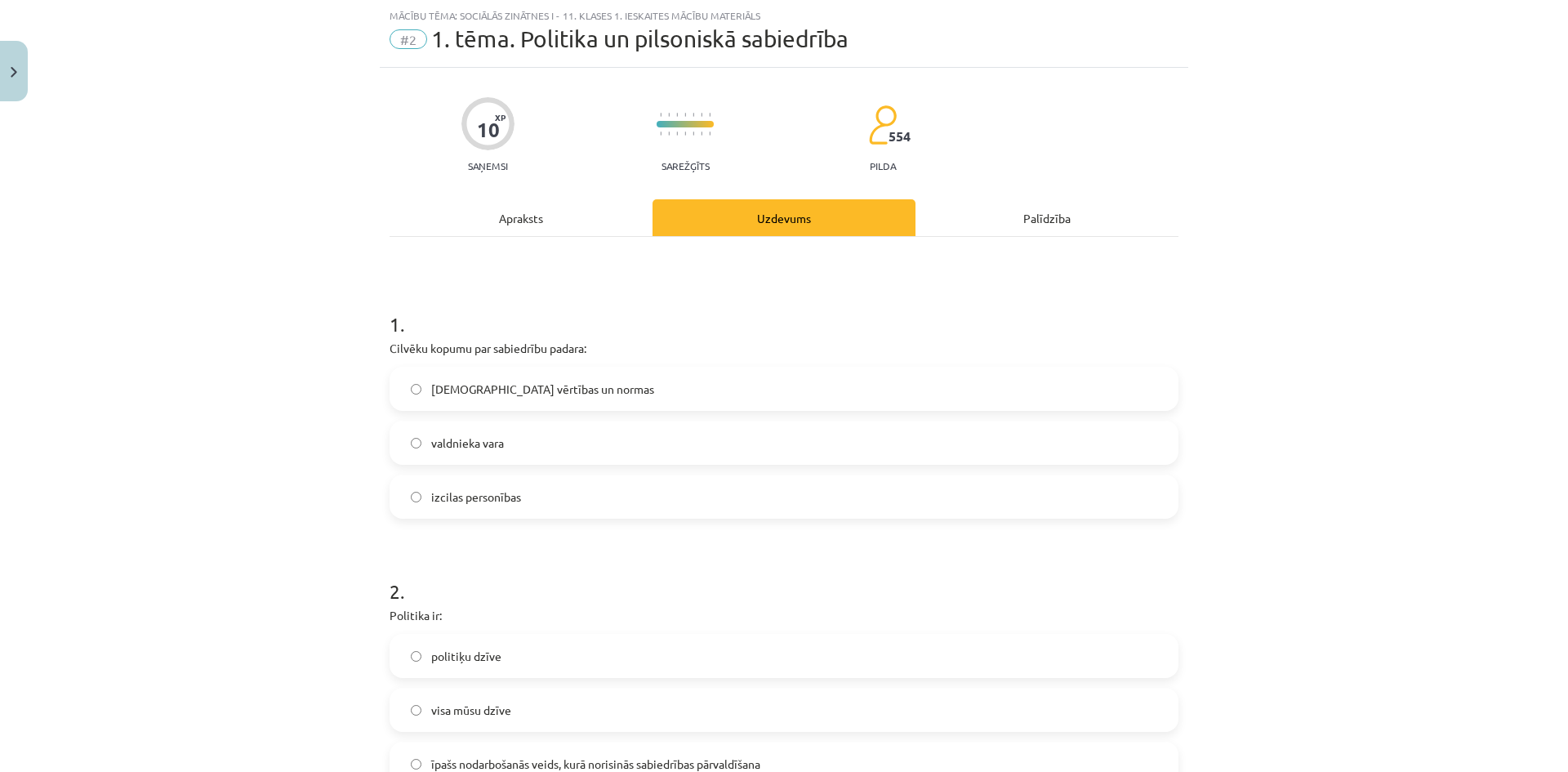
click at [573, 374] on label "[DEMOGRAPHIC_DATA] vērtības un normas" at bounding box center [784, 388] width 785 height 41
click at [537, 210] on div "Apraksts" at bounding box center [520, 218] width 263 height 36
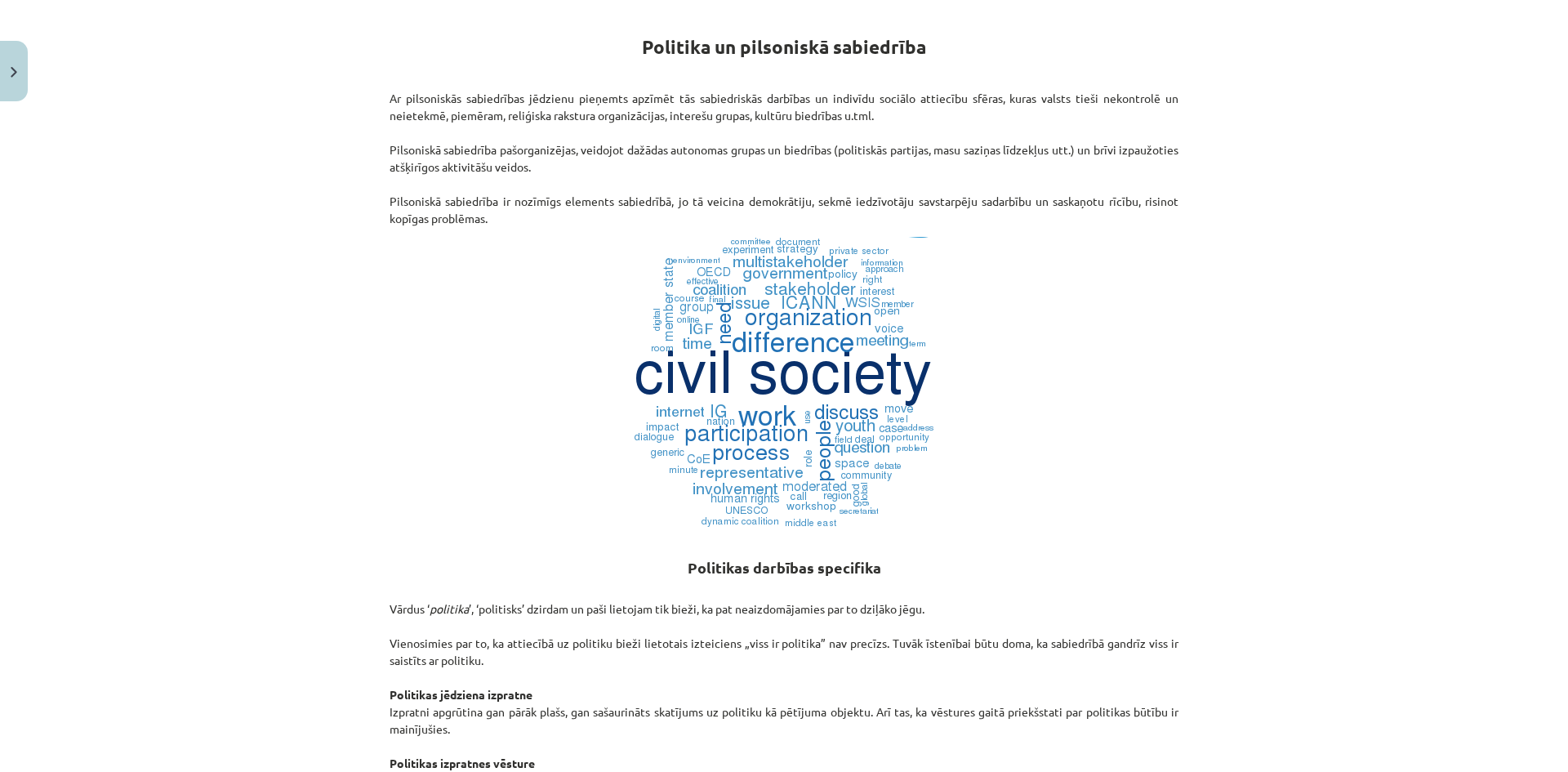
scroll to position [0, 0]
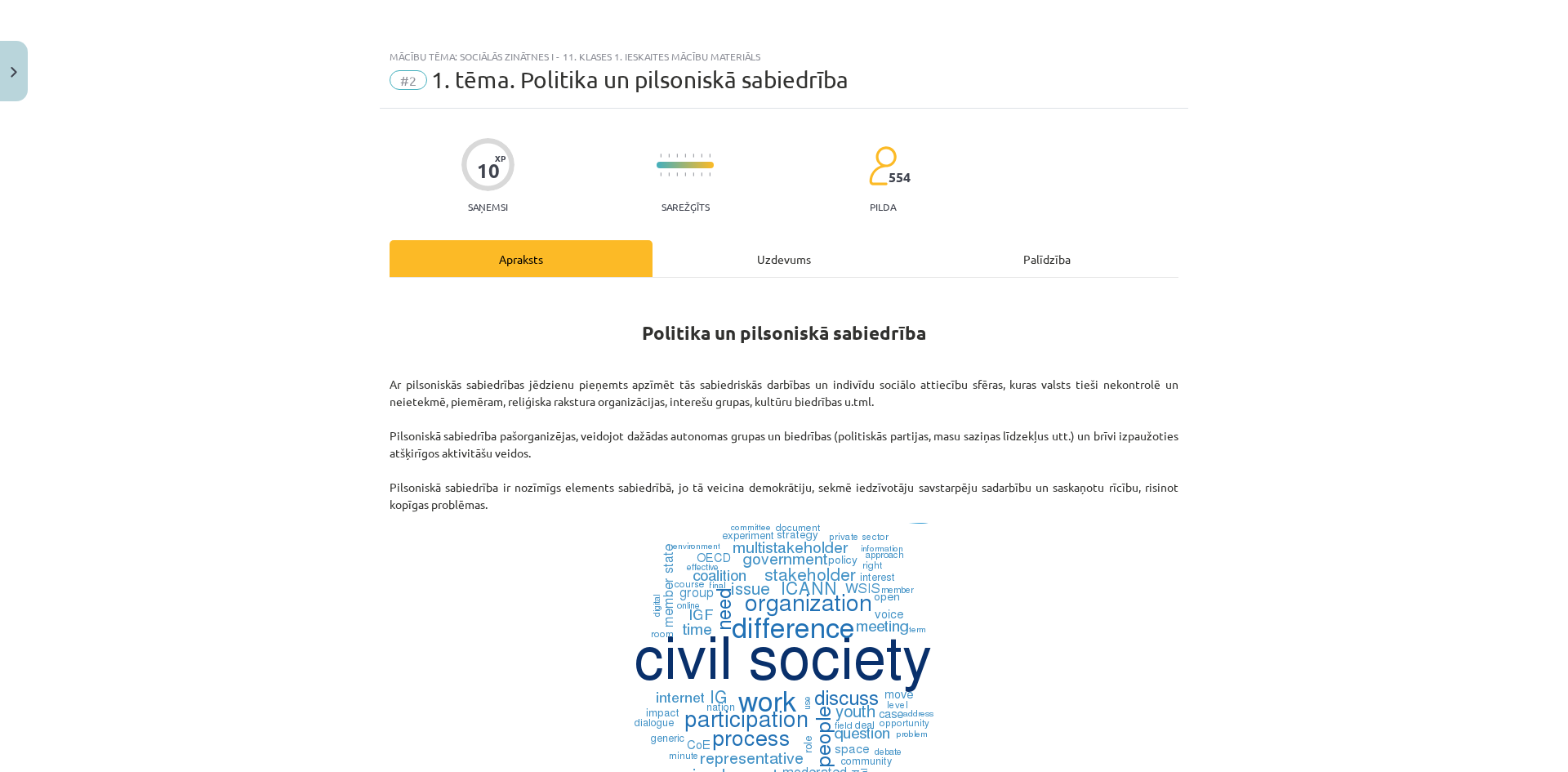
click at [689, 254] on div "Uzdevums" at bounding box center [784, 258] width 263 height 36
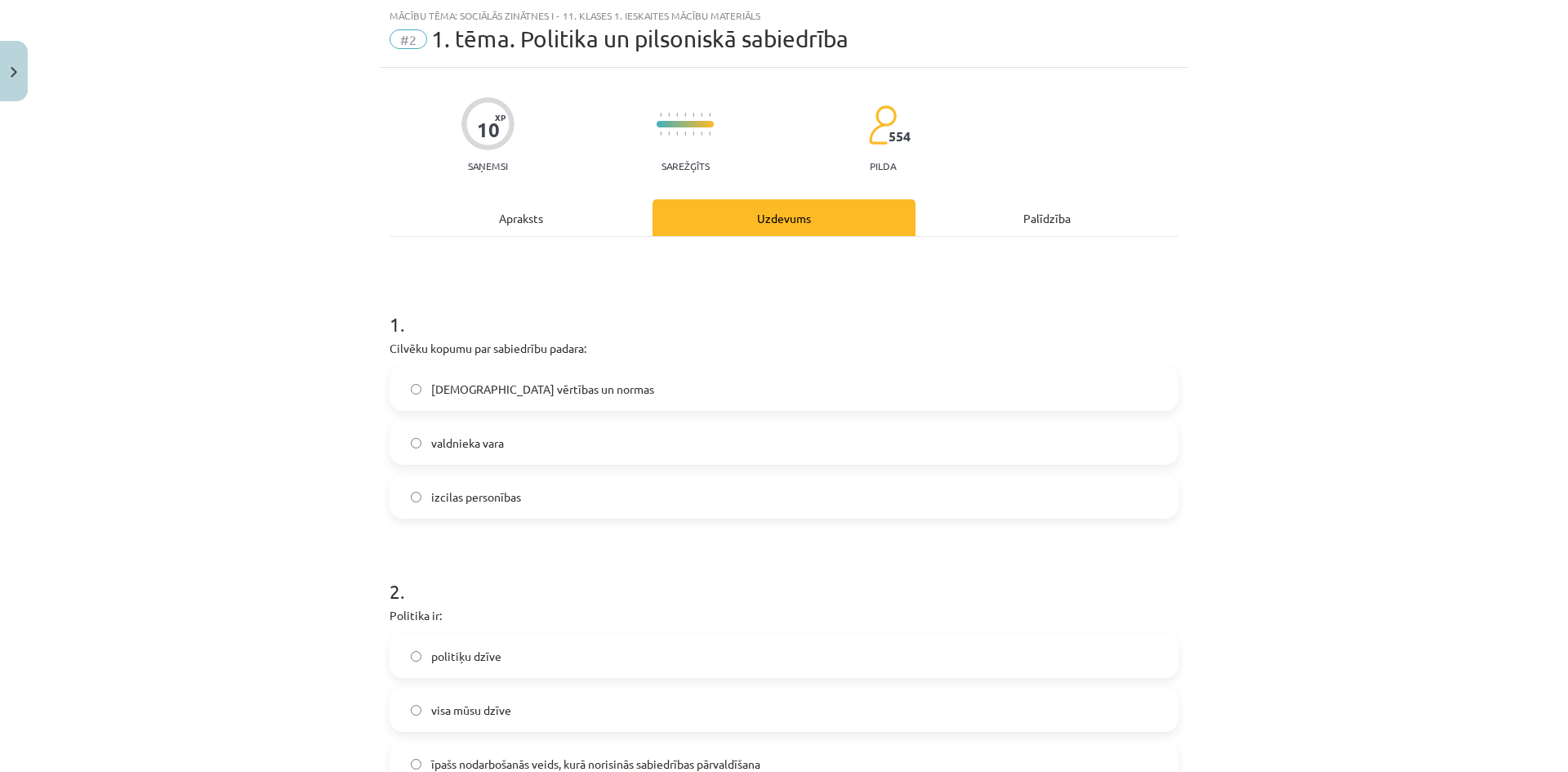
scroll to position [123, 0]
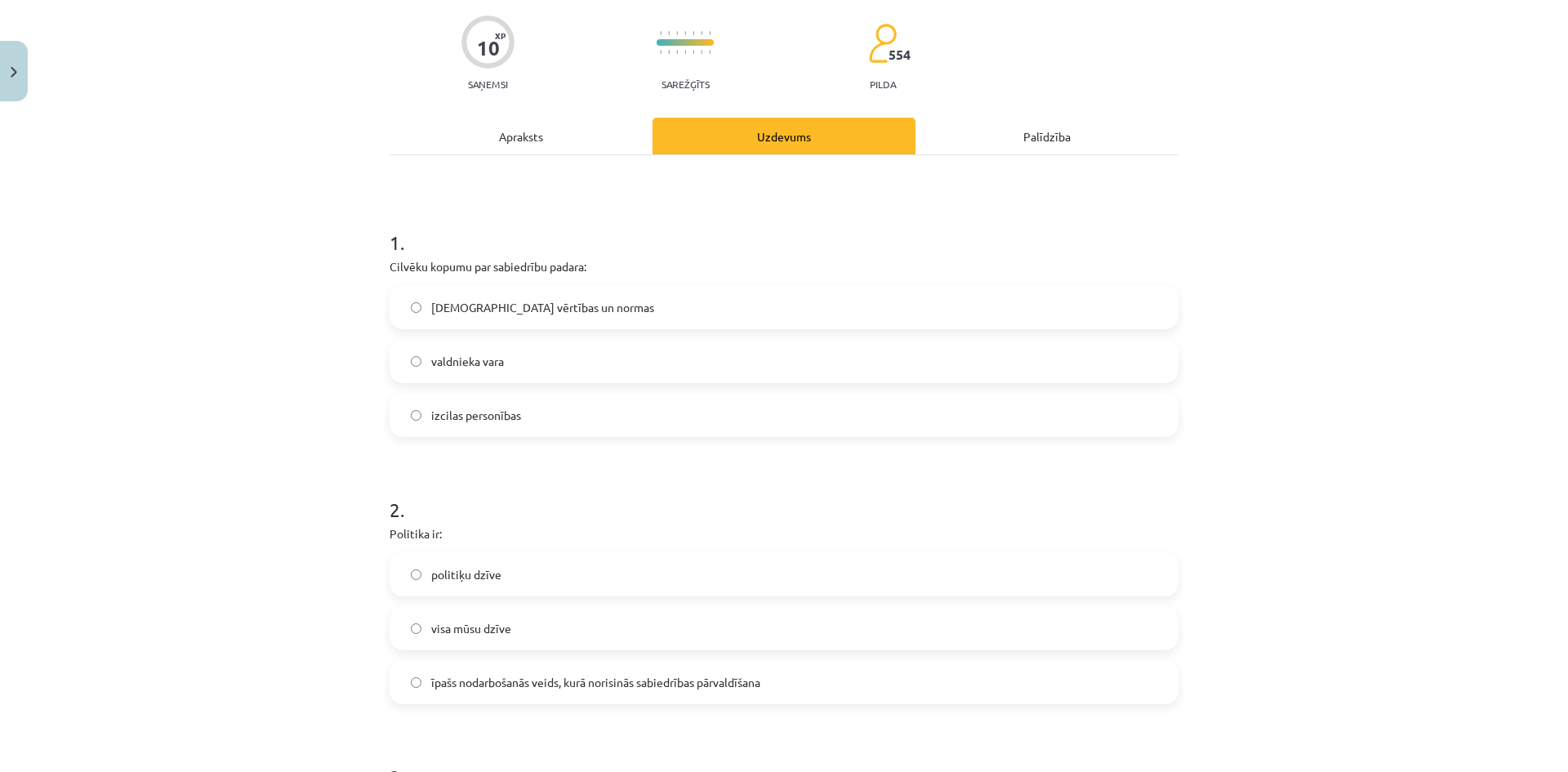
click at [708, 688] on span "īpašs nodarbošanās veids, kurā norisinās sabiedrības pārvaldīšana" at bounding box center [595, 682] width 329 height 17
click at [544, 143] on div "Apraksts" at bounding box center [520, 136] width 263 height 36
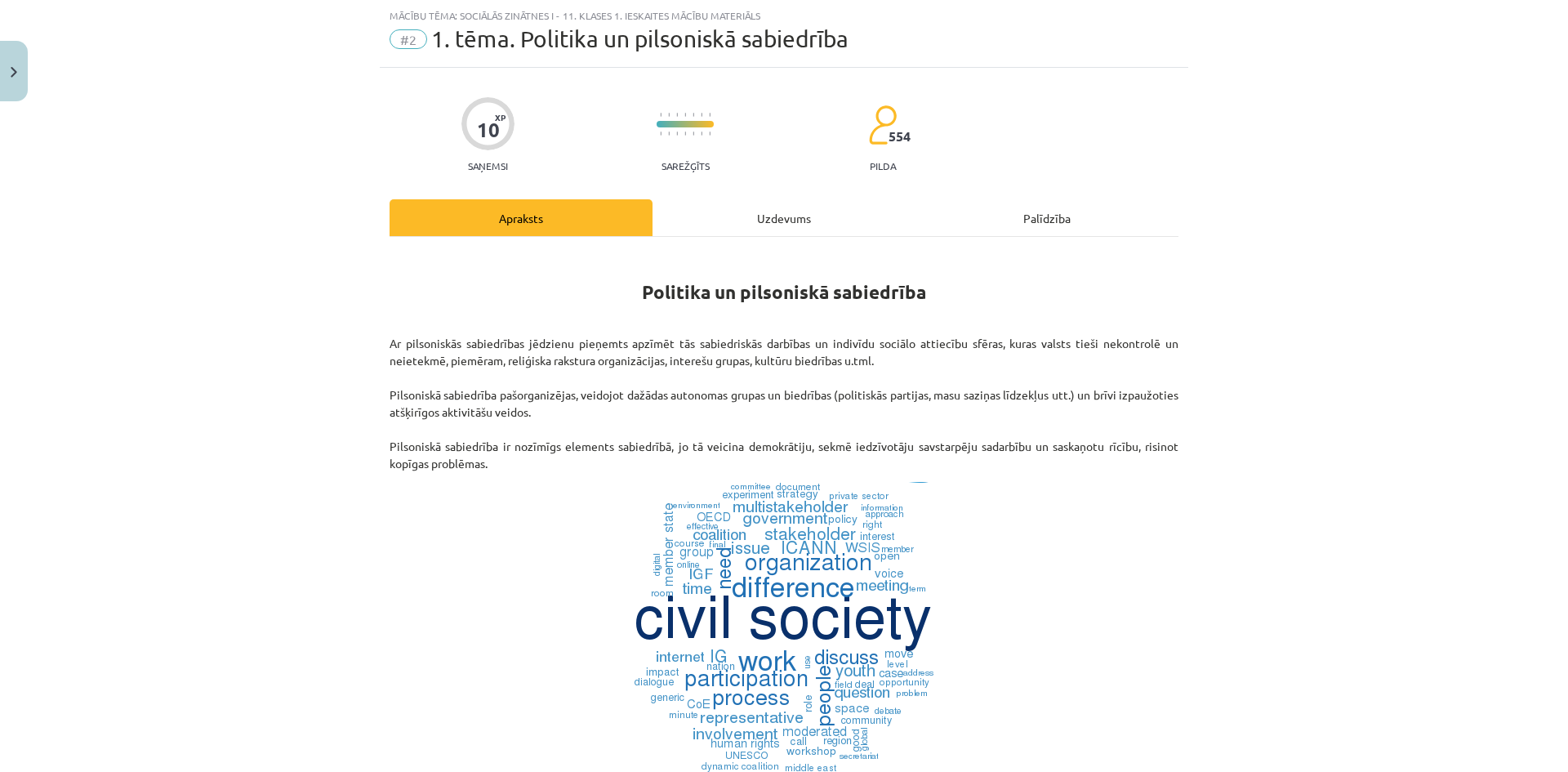
scroll to position [368, 0]
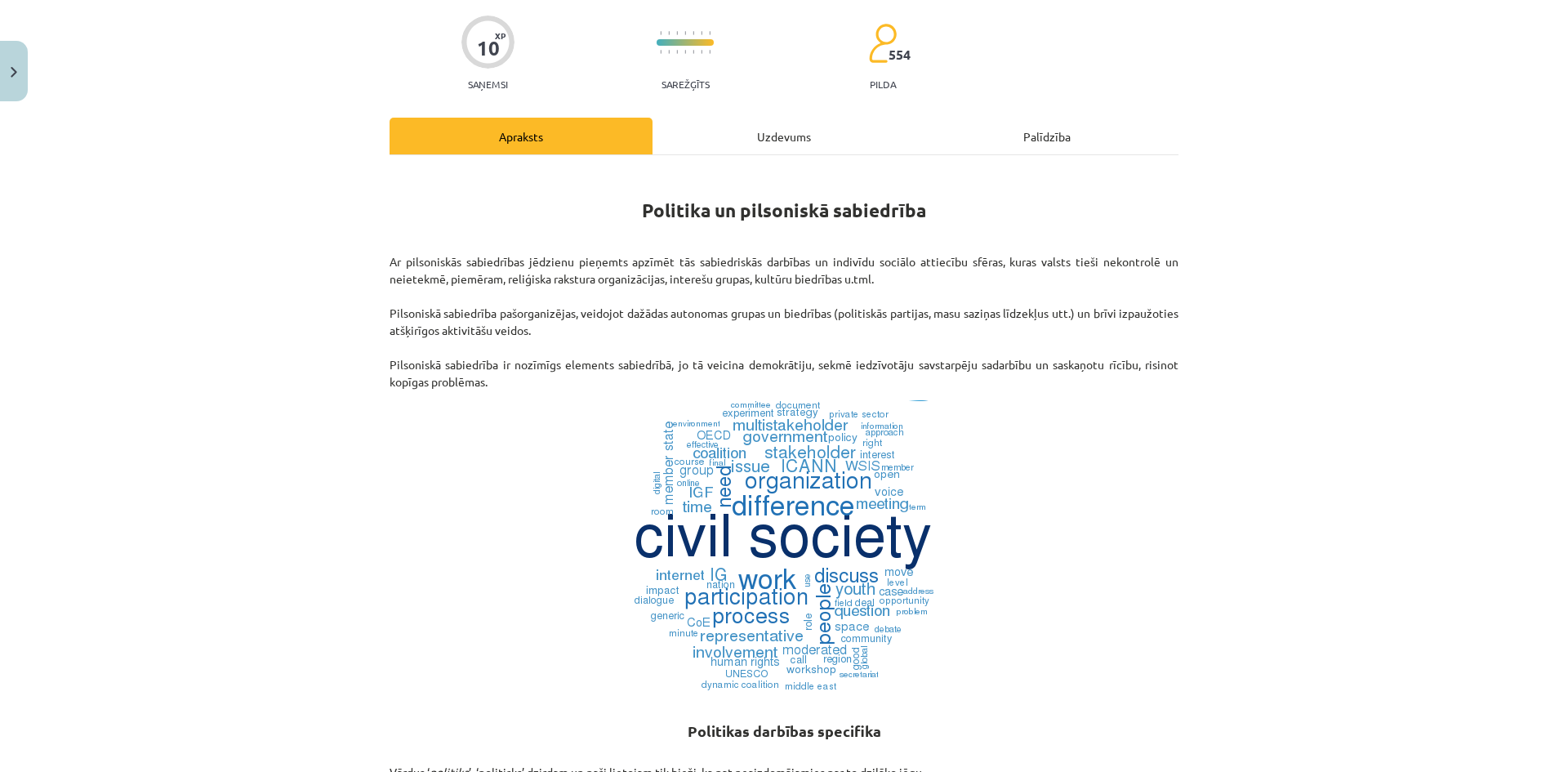
click at [801, 152] on div "Uzdevums" at bounding box center [784, 136] width 263 height 36
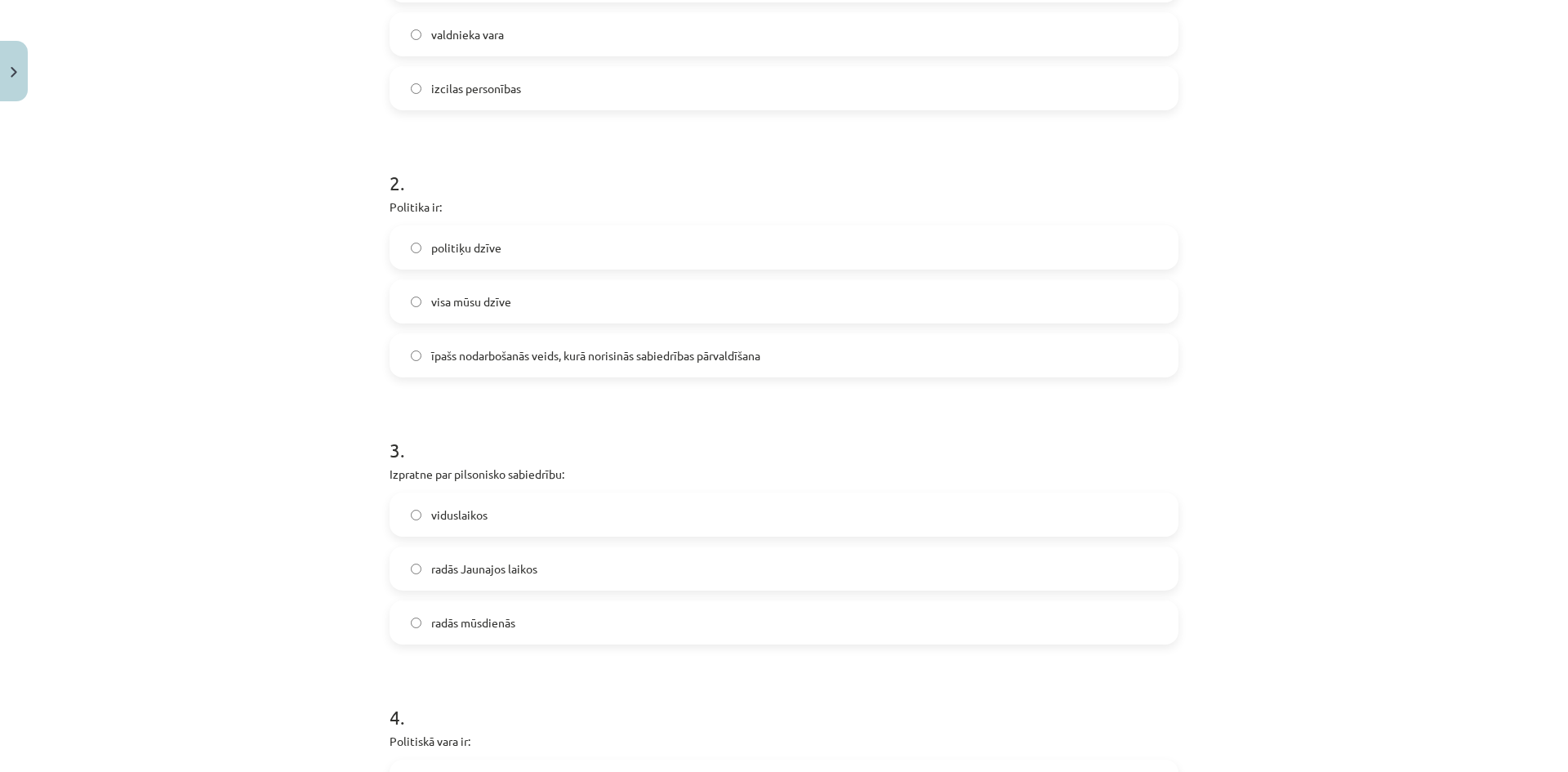
scroll to position [612, 0]
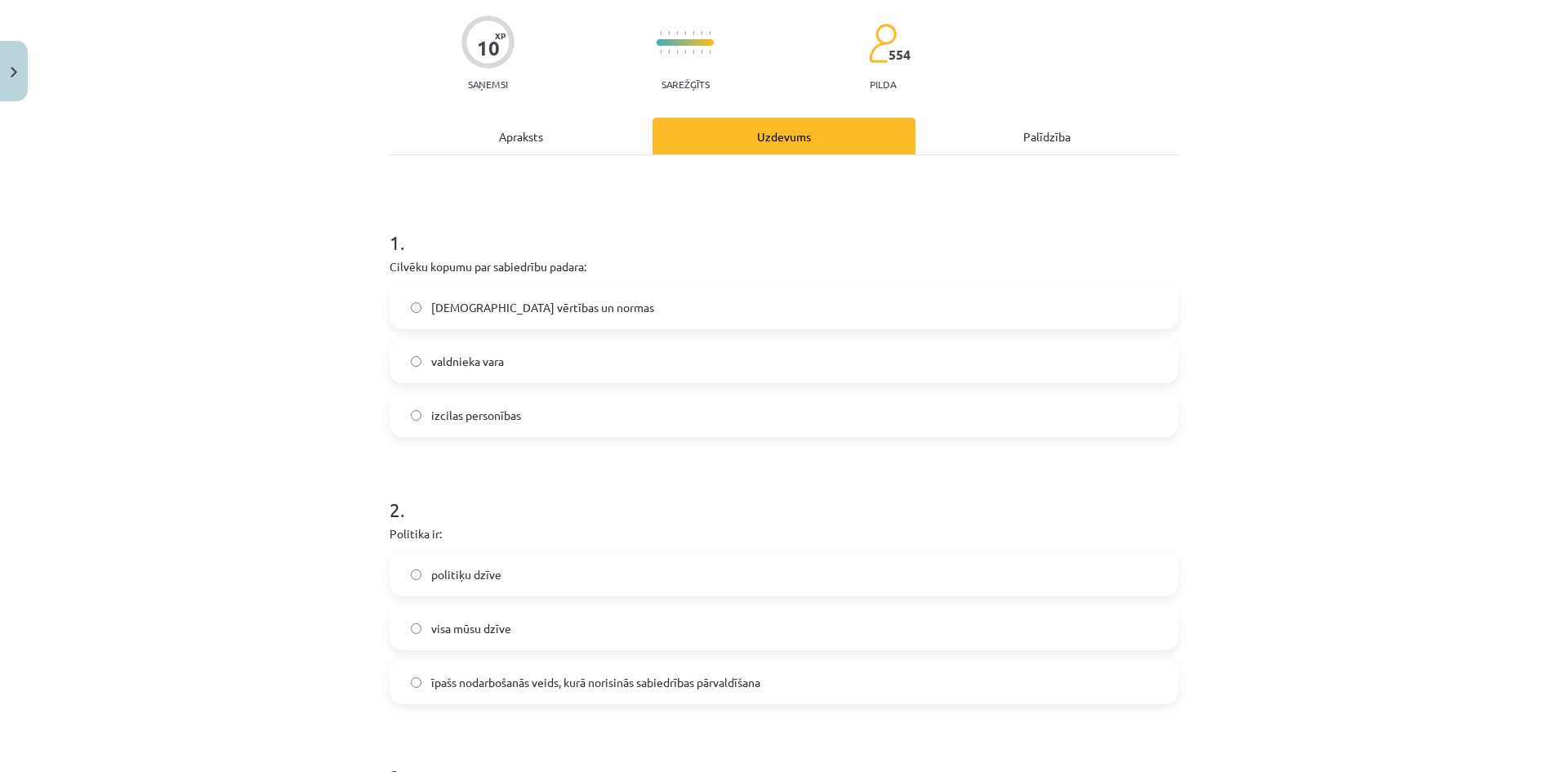
click at [552, 147] on div "Apraksts" at bounding box center [520, 136] width 263 height 36
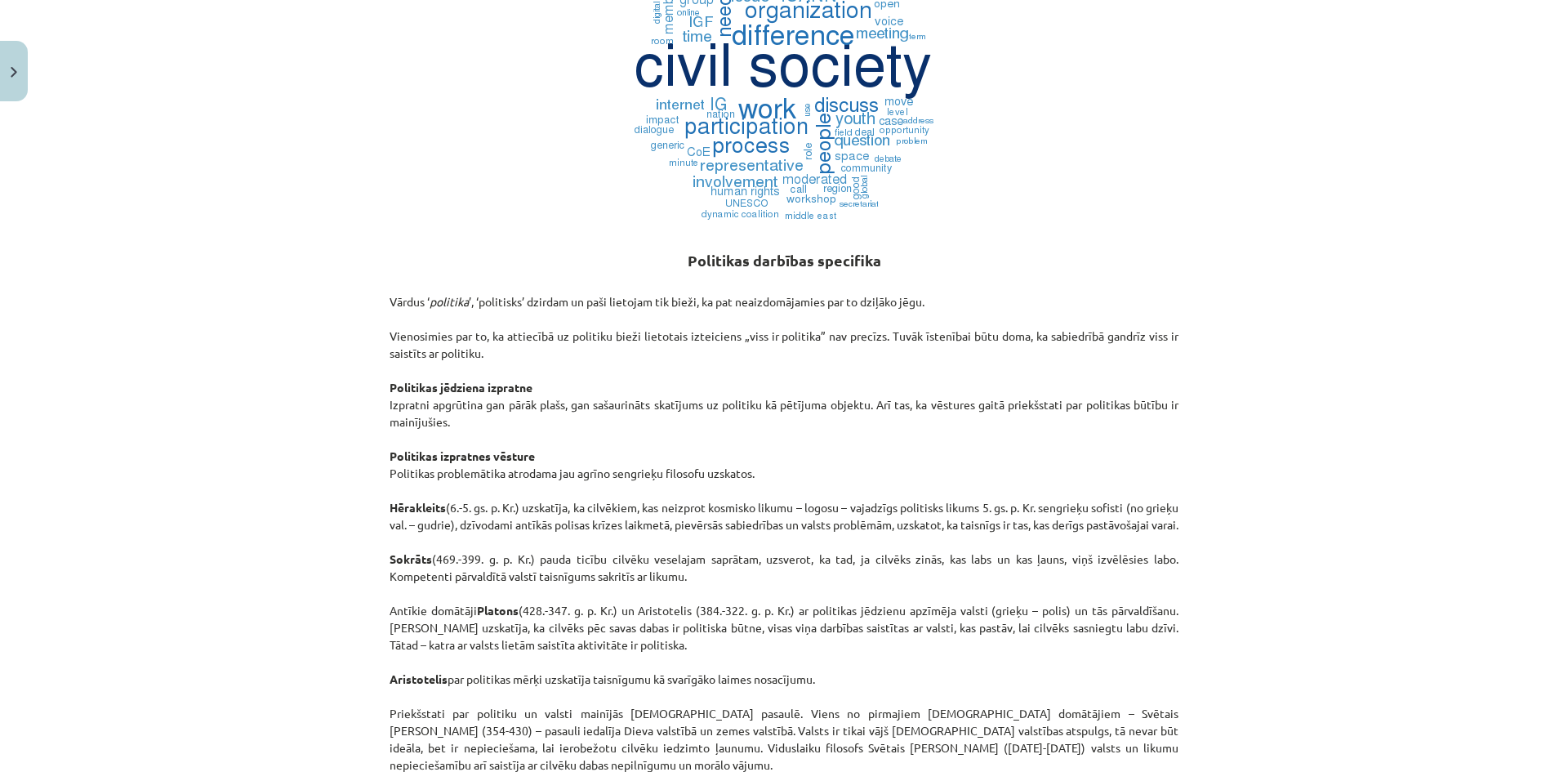
scroll to position [185, 0]
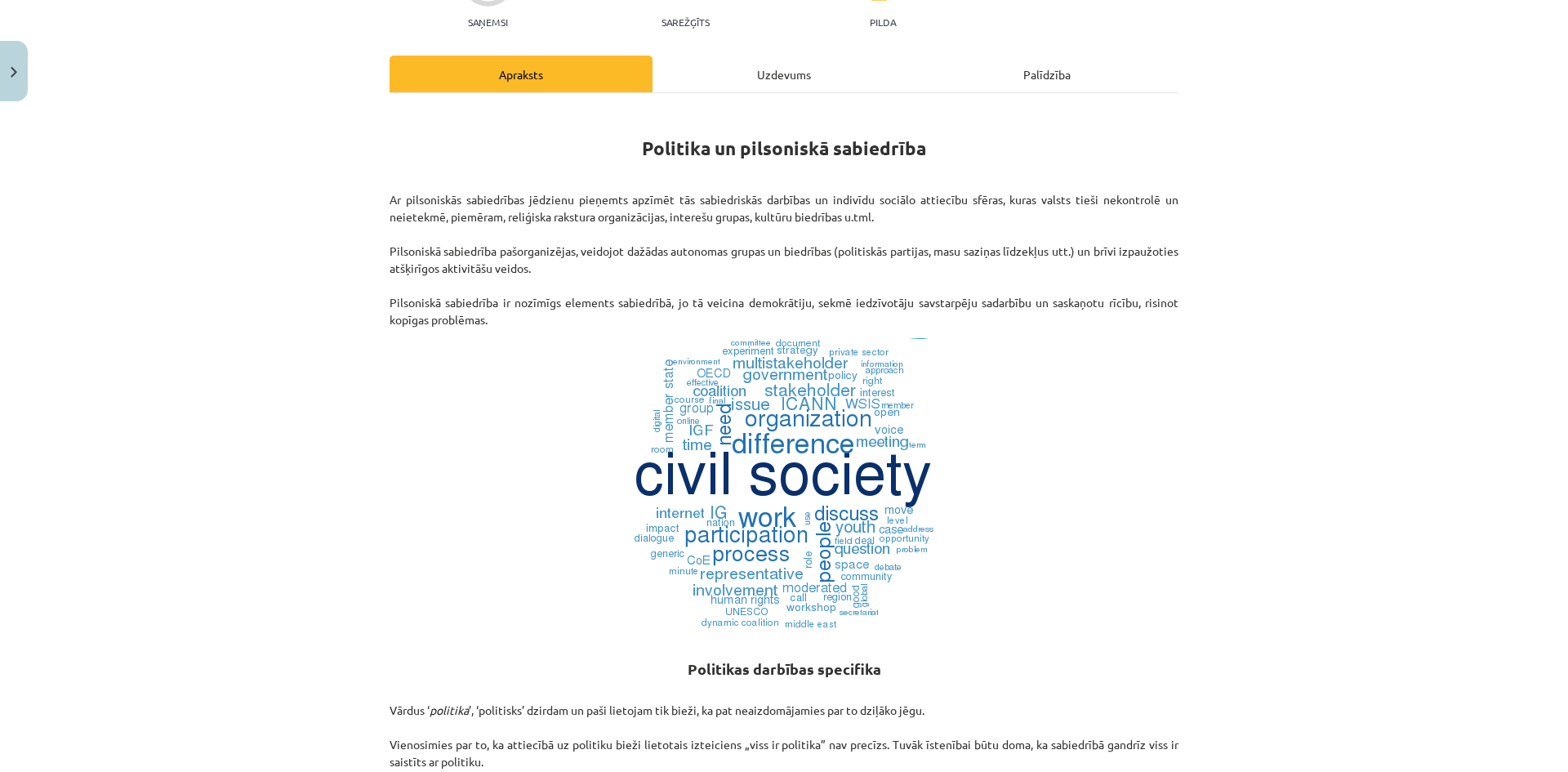
click at [722, 65] on div "Uzdevums" at bounding box center [784, 74] width 263 height 36
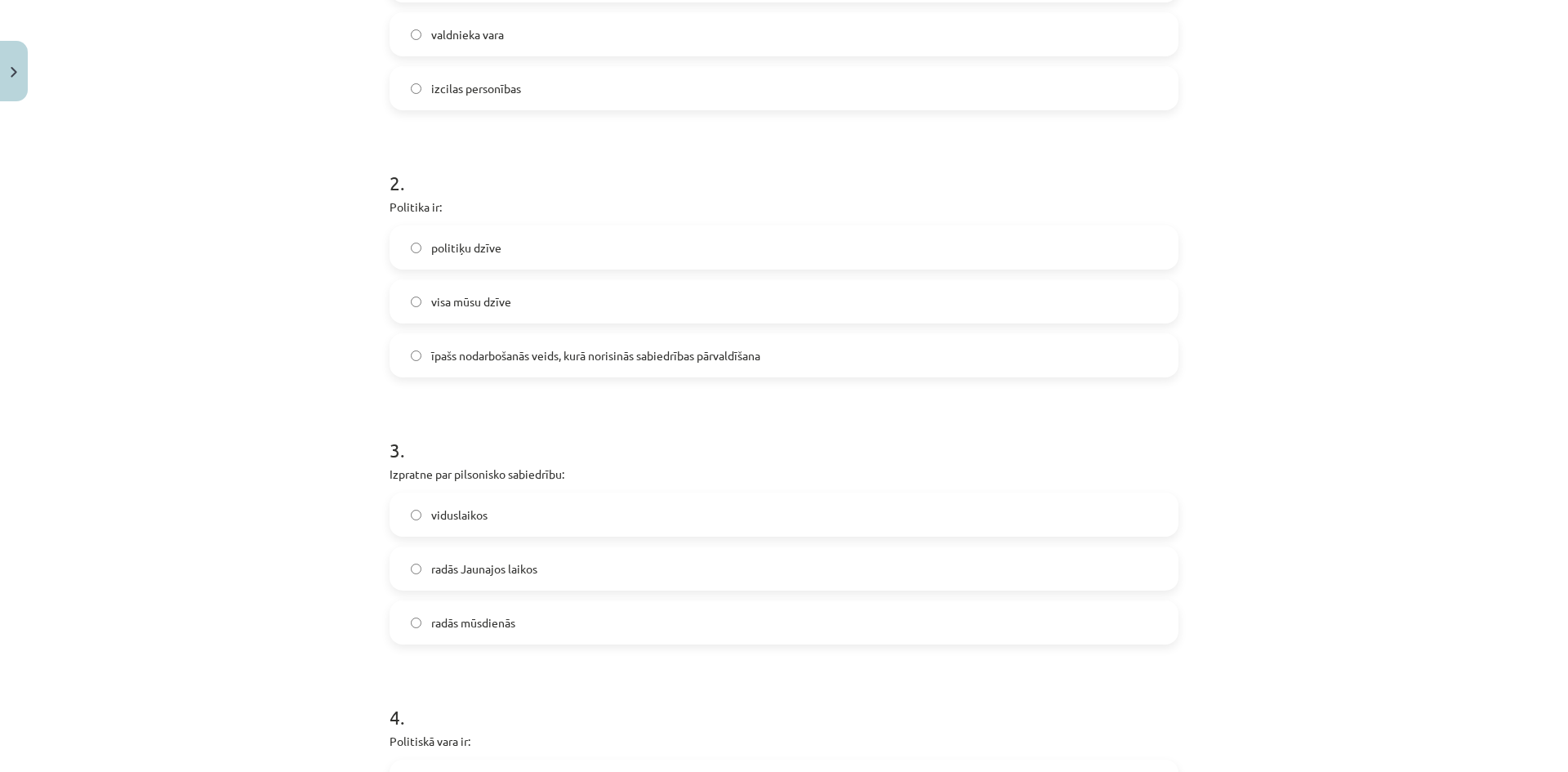
scroll to position [531, 0]
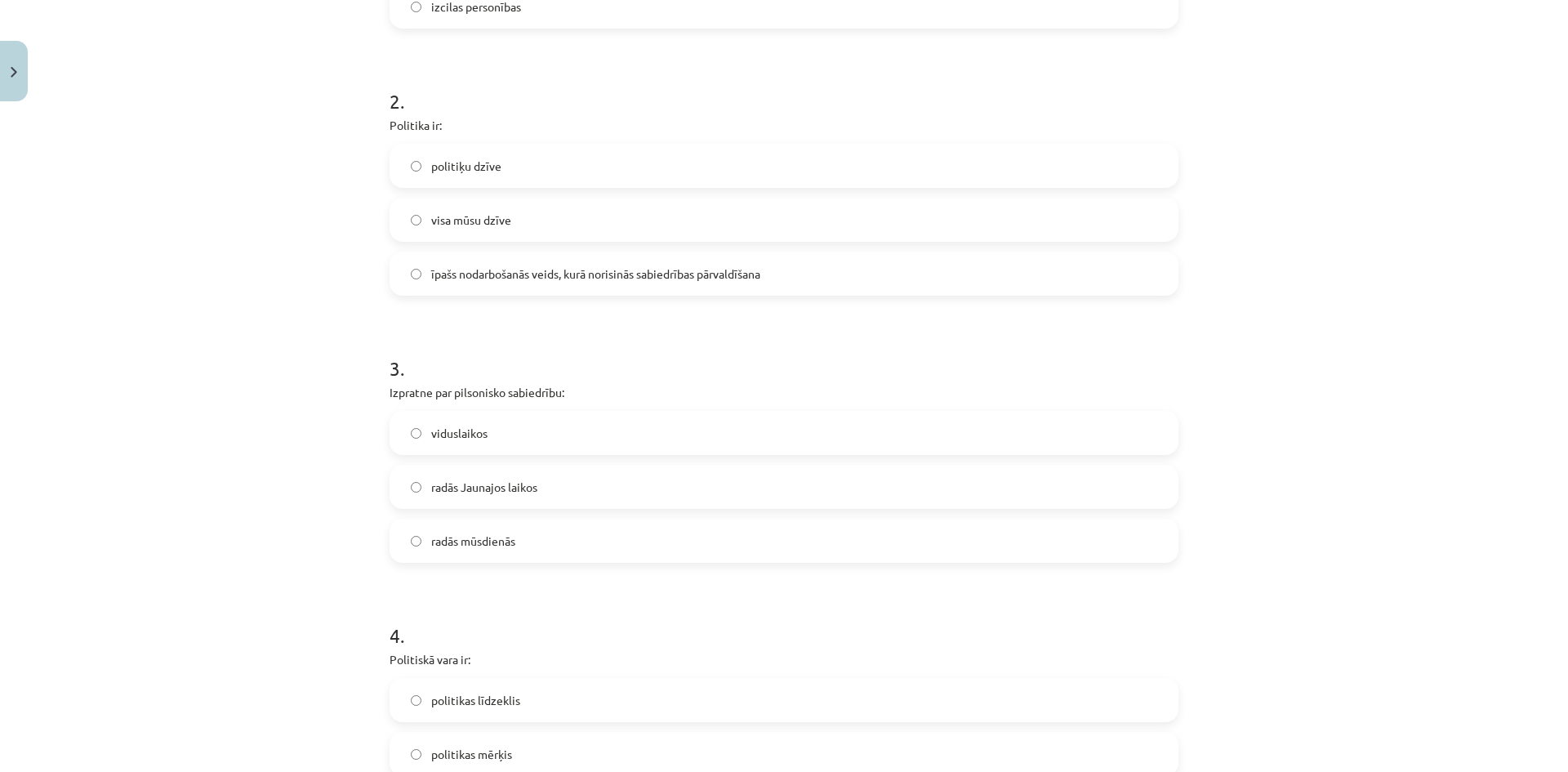
click at [601, 422] on label "viduslaikos" at bounding box center [784, 432] width 785 height 41
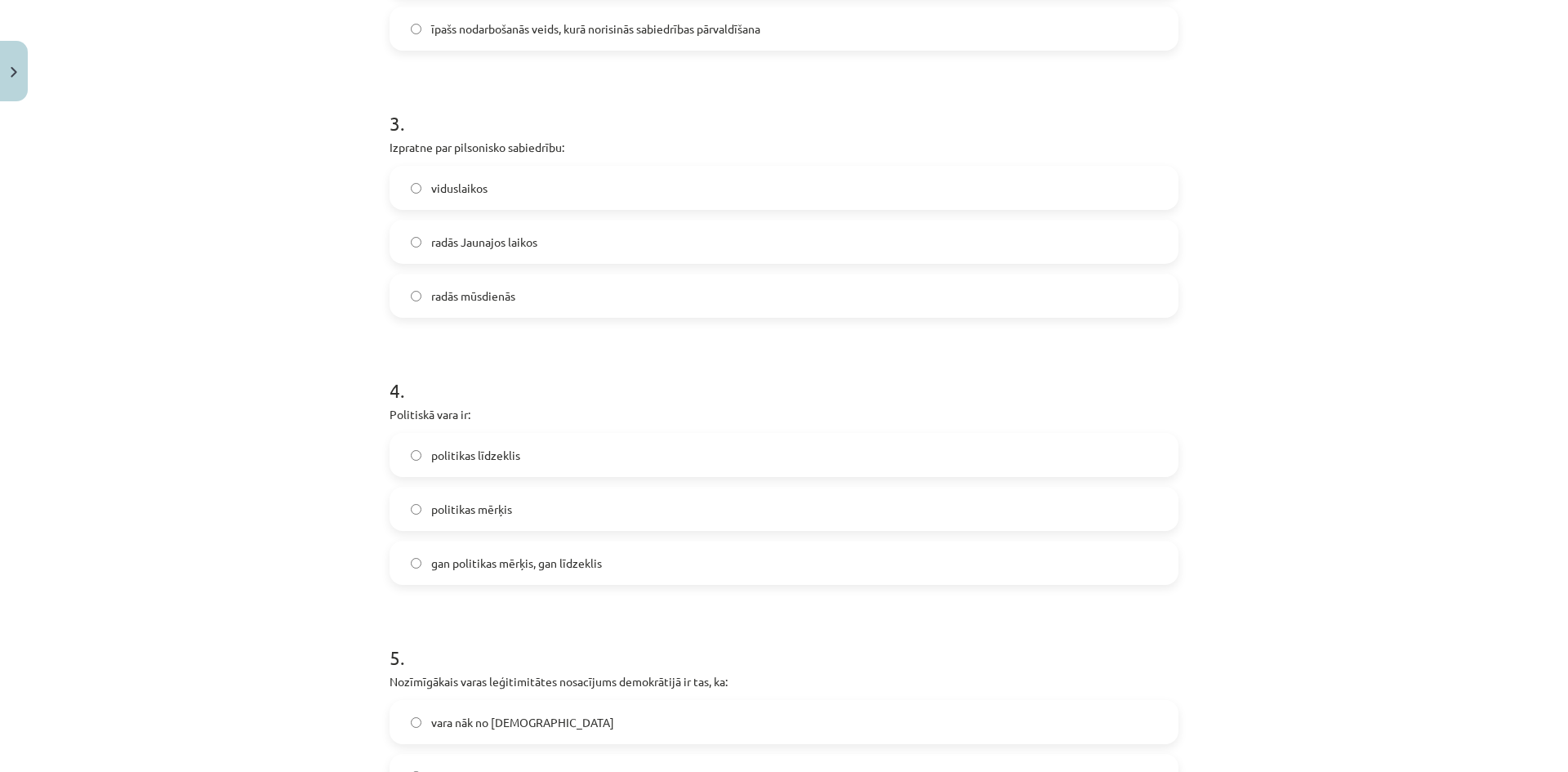
click at [598, 563] on label "gan politikas mērķis, gan līdzeklis" at bounding box center [784, 562] width 785 height 41
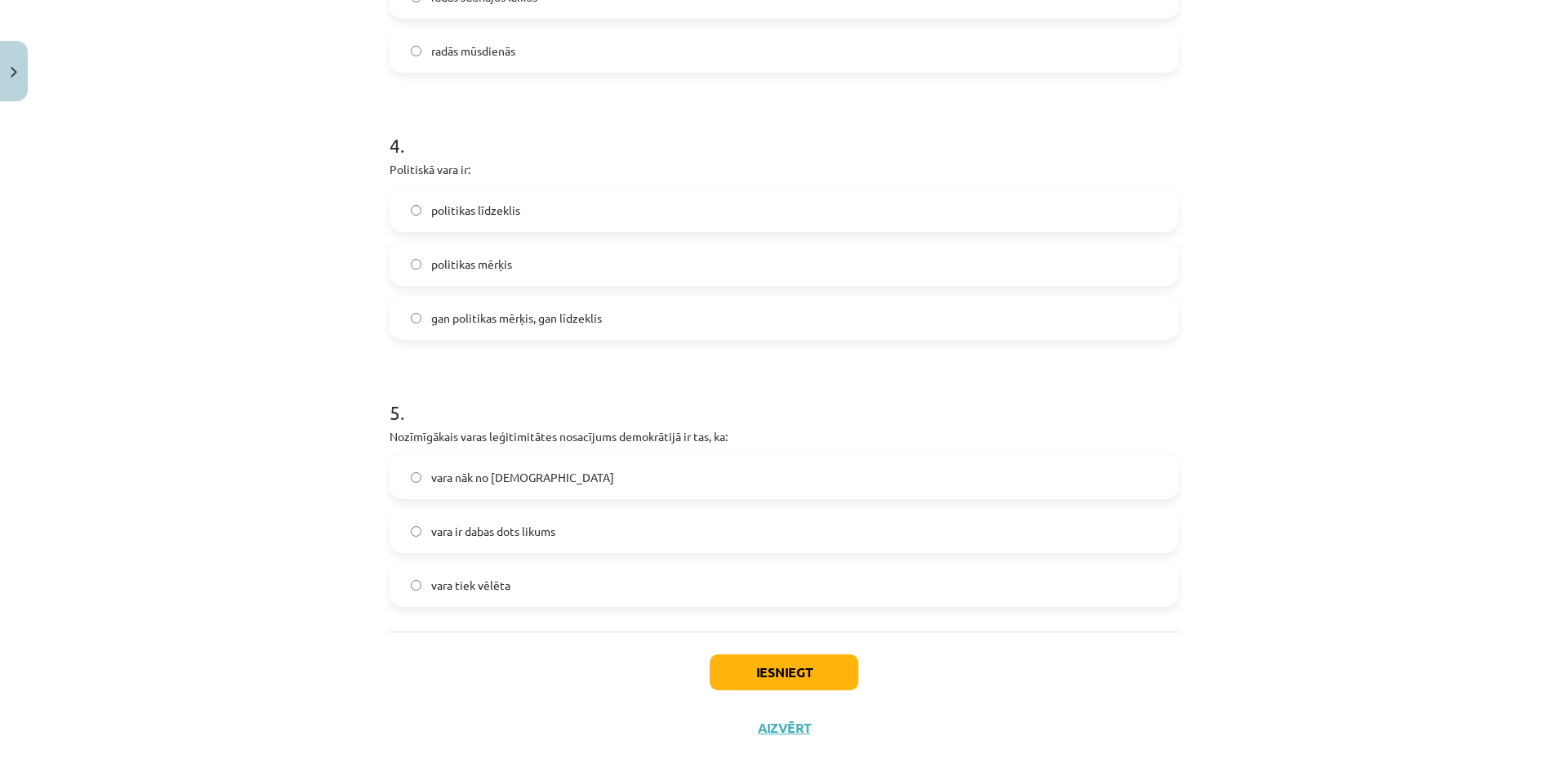
scroll to position [1045, 0]
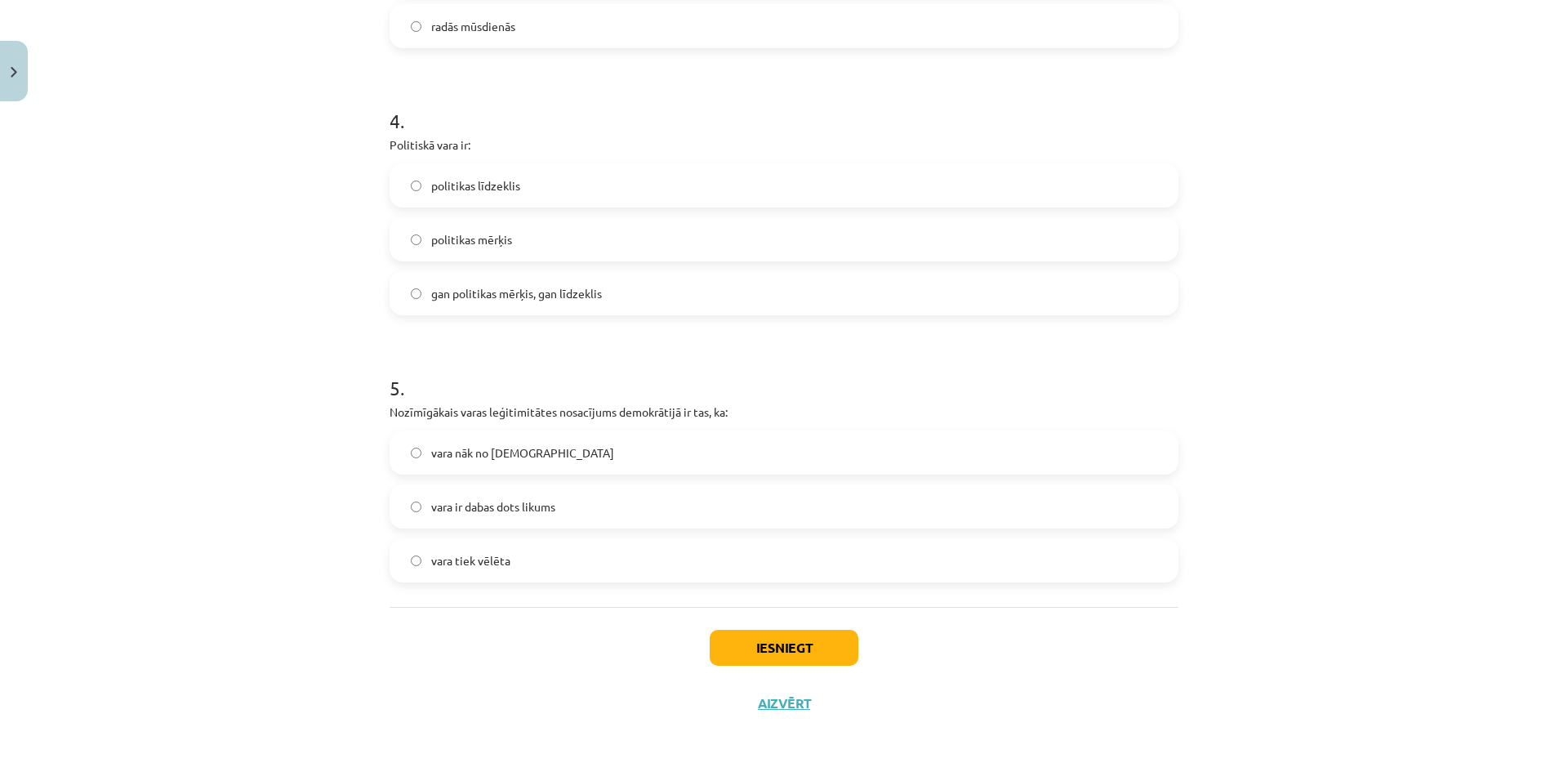
click at [642, 509] on label "vara ir dabas dots likums" at bounding box center [784, 506] width 785 height 41
click at [751, 650] on button "Iesniegt" at bounding box center [784, 647] width 148 height 36
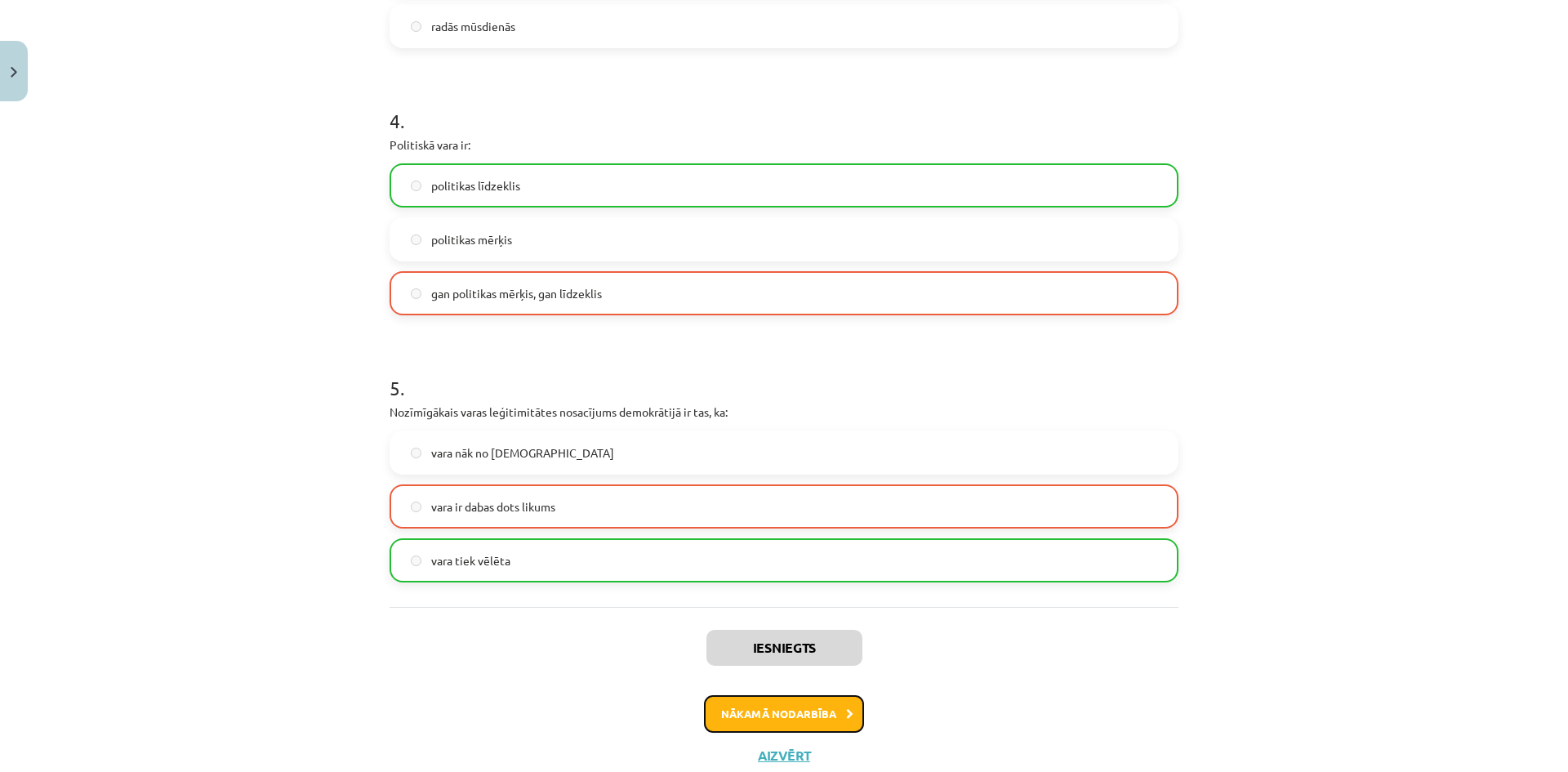
click at [821, 707] on button "Nākamā nodarbība" at bounding box center [784, 713] width 160 height 37
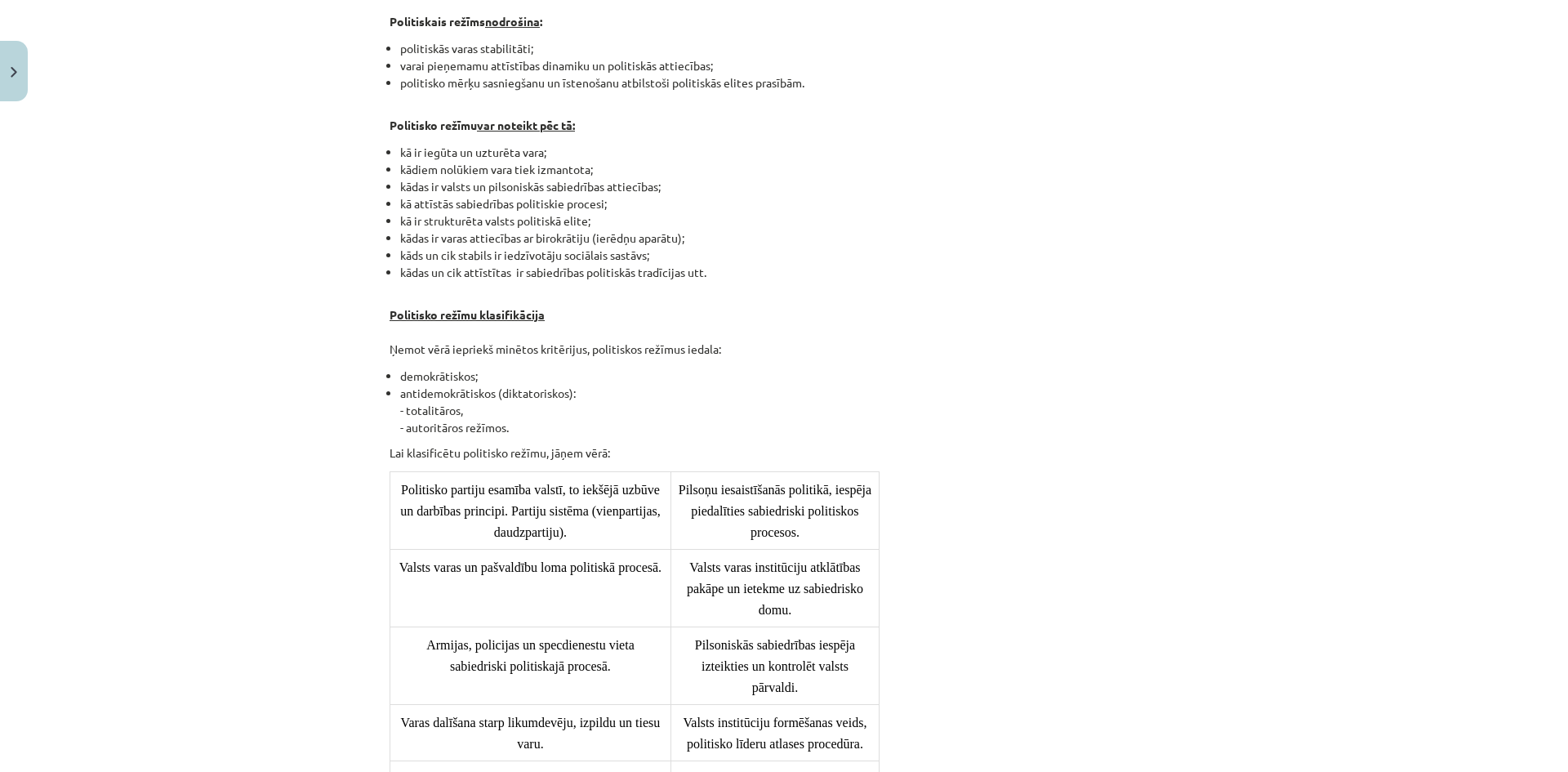
scroll to position [41, 0]
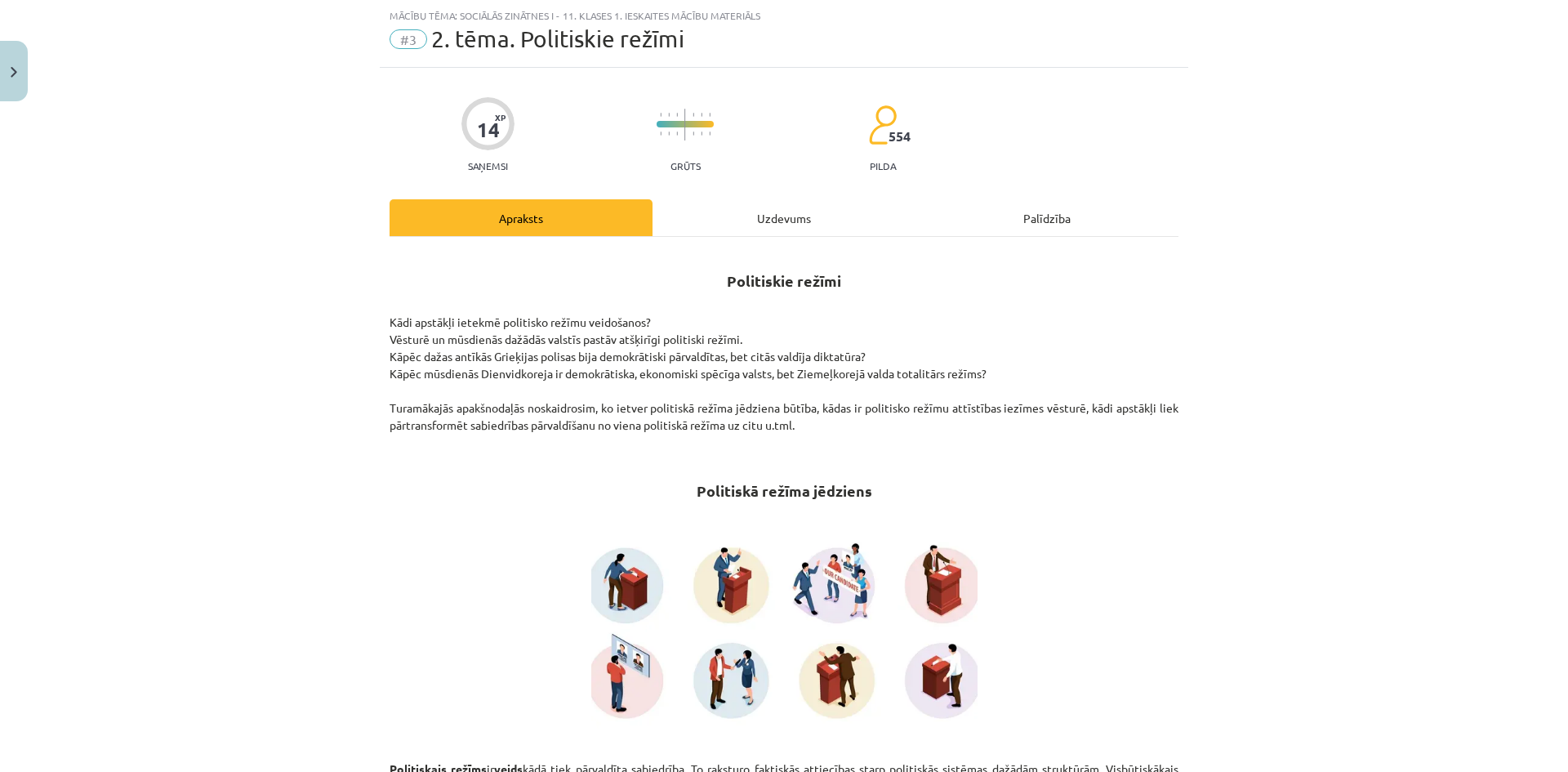
click at [794, 216] on div "Uzdevums" at bounding box center [784, 218] width 263 height 36
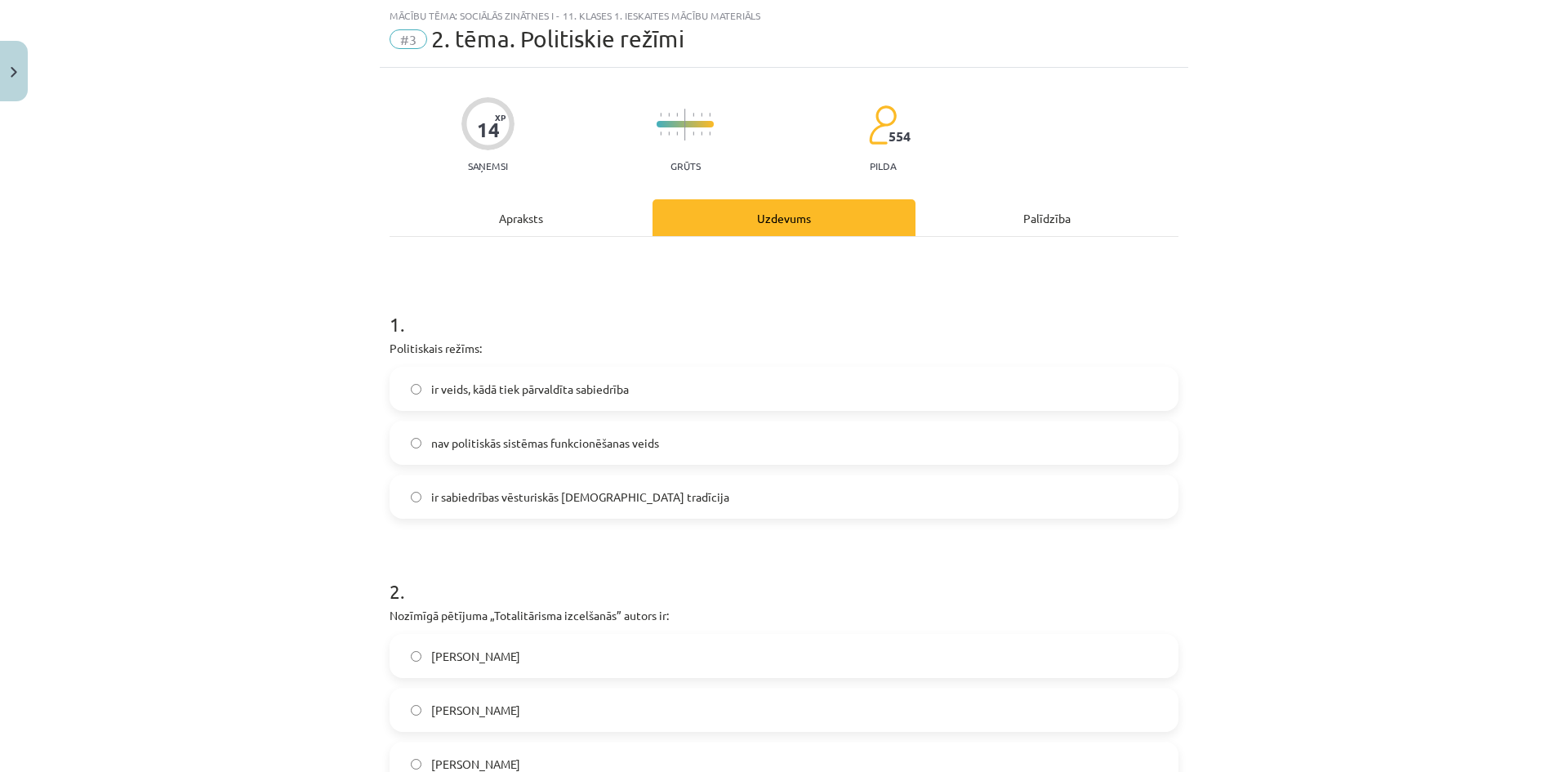
click at [522, 214] on div "Apraksts" at bounding box center [520, 218] width 263 height 36
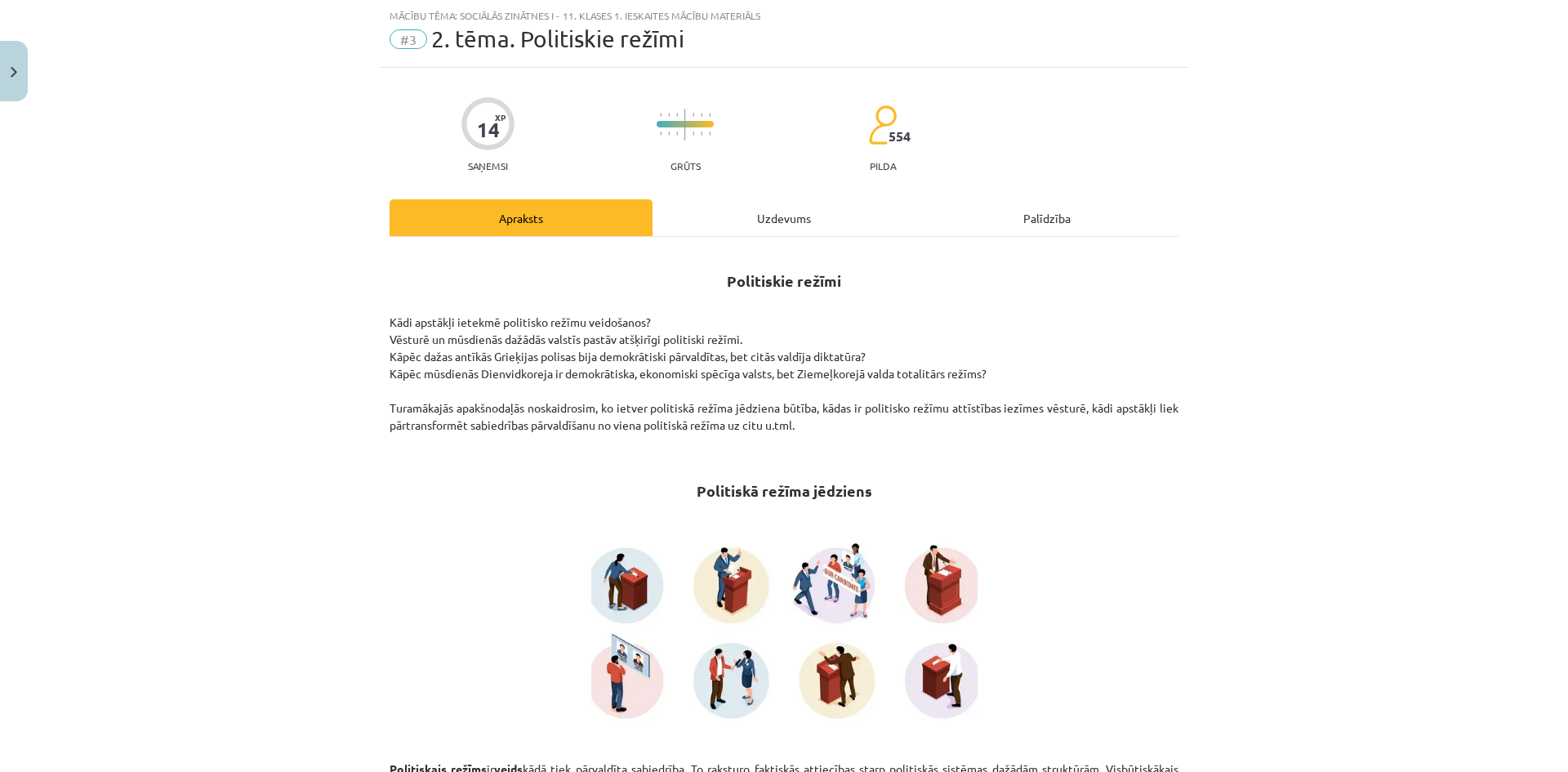
scroll to position [204, 0]
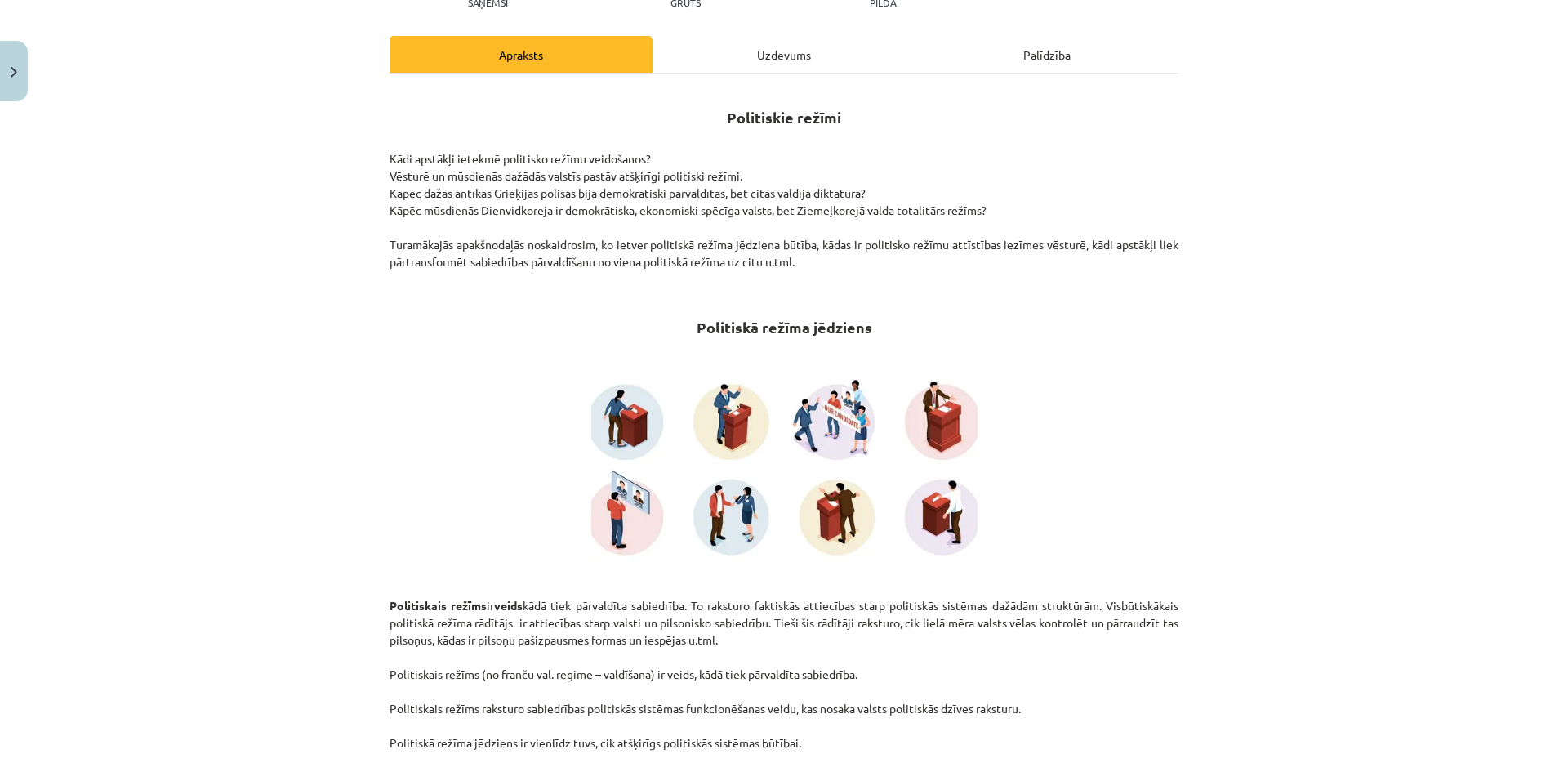
click at [820, 69] on div "Uzdevums" at bounding box center [784, 54] width 263 height 36
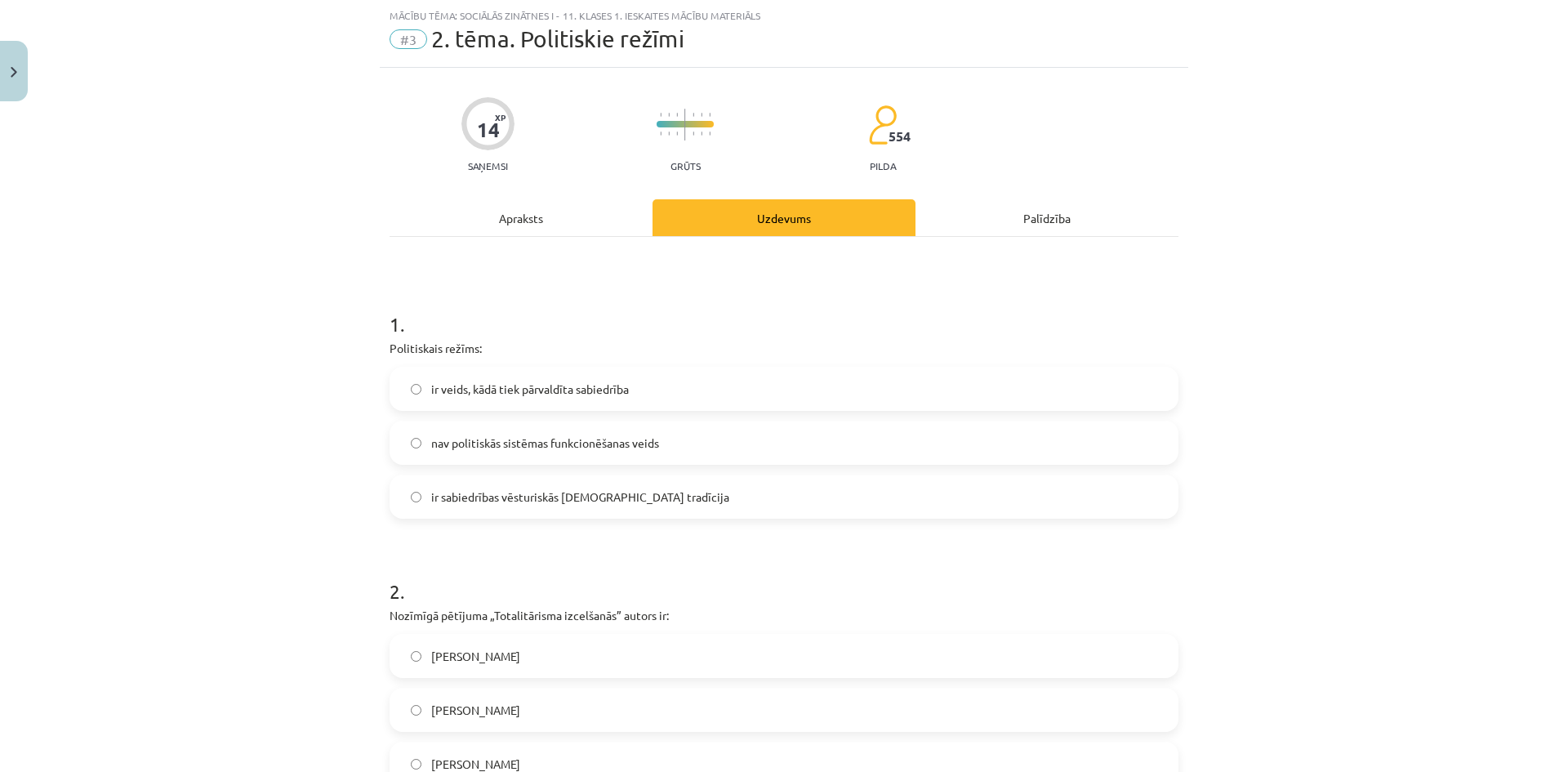
click at [668, 379] on label "ir veids, kādā tiek pārvaldīta sabiedrība" at bounding box center [784, 388] width 785 height 41
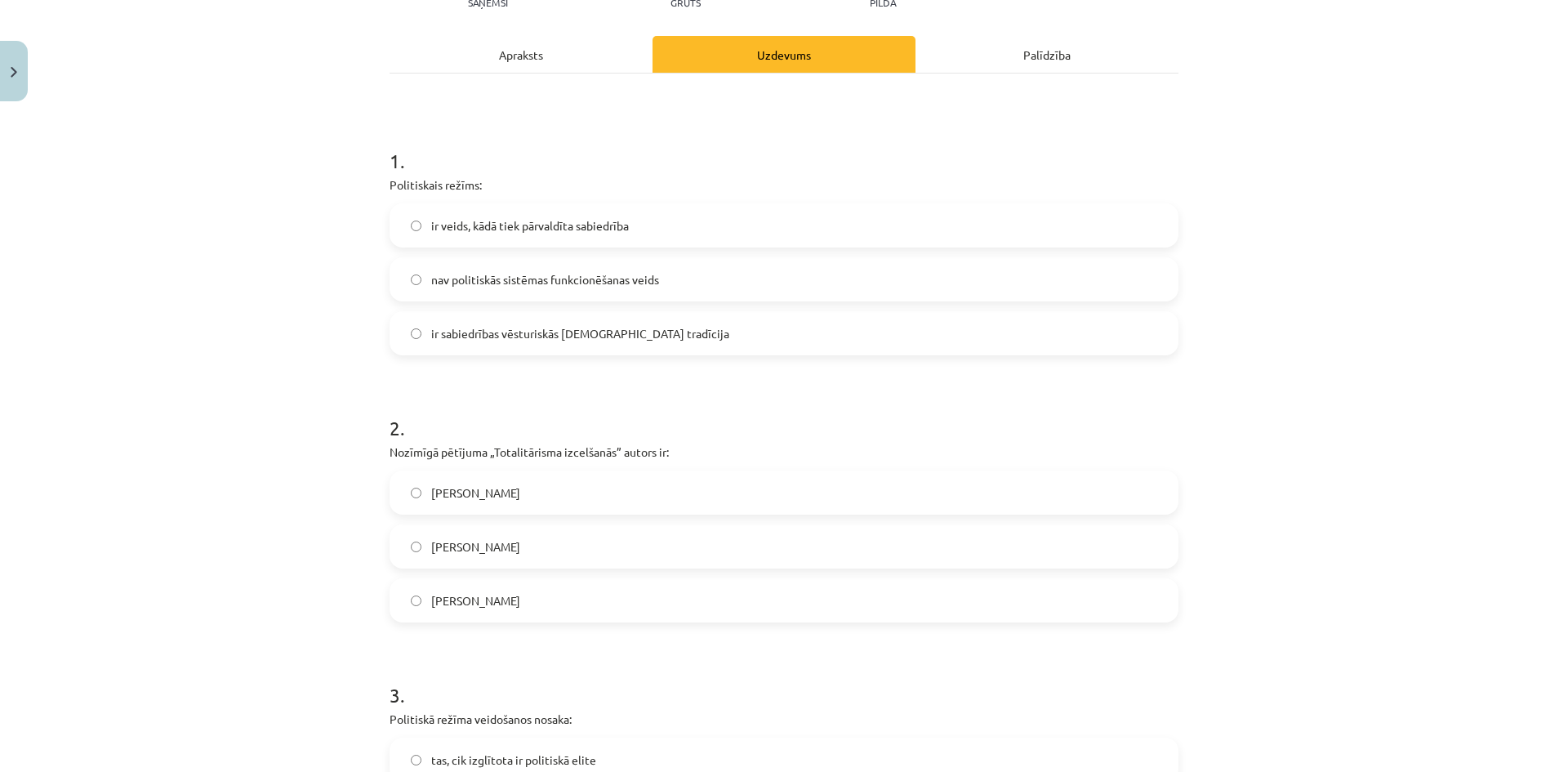
scroll to position [368, 0]
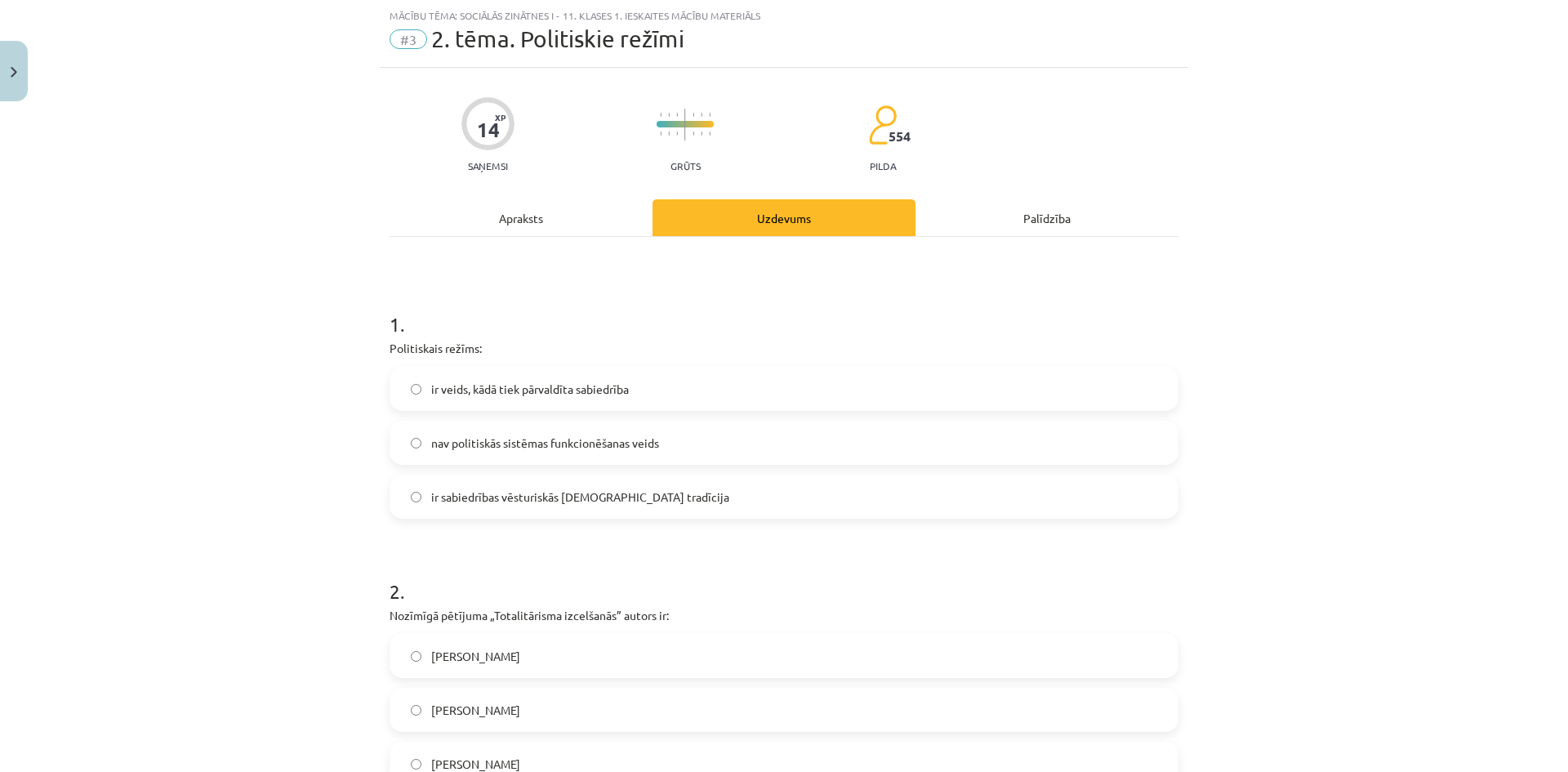
click at [523, 224] on div "Apraksts" at bounding box center [520, 218] width 263 height 36
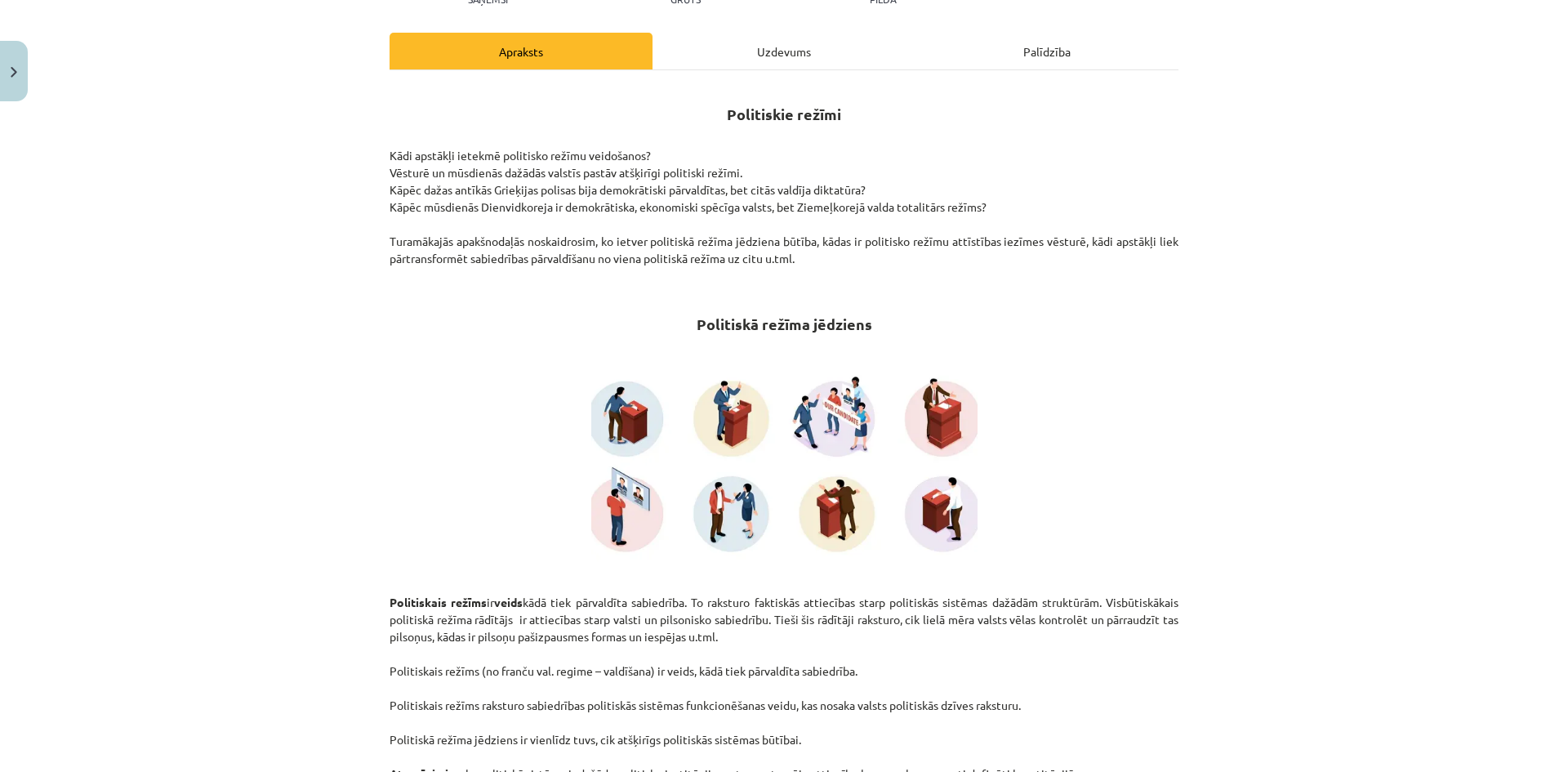
scroll to position [0, 0]
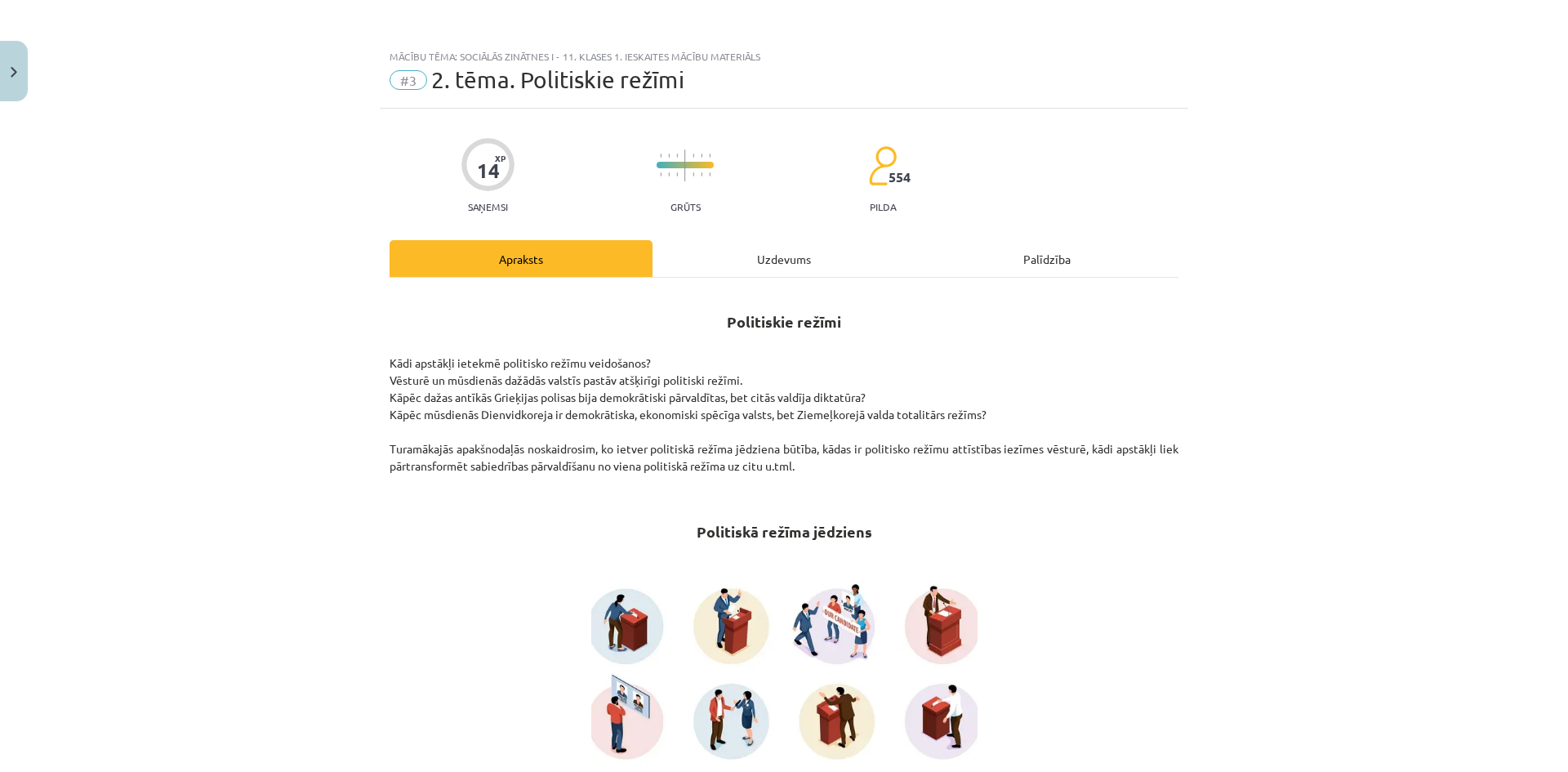
click at [756, 263] on div "Uzdevums" at bounding box center [784, 258] width 263 height 36
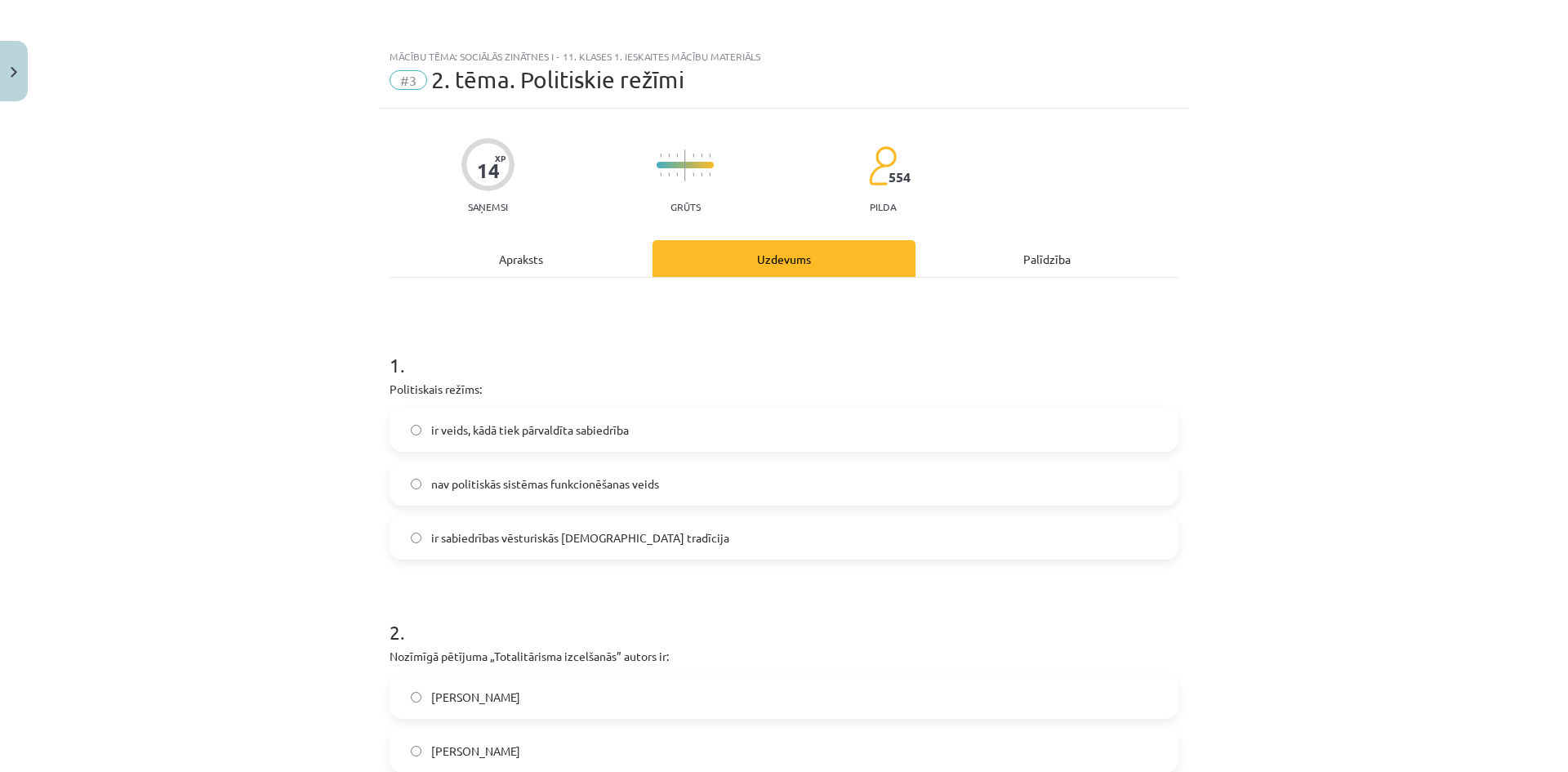
click at [591, 262] on div "Apraksts" at bounding box center [520, 258] width 263 height 36
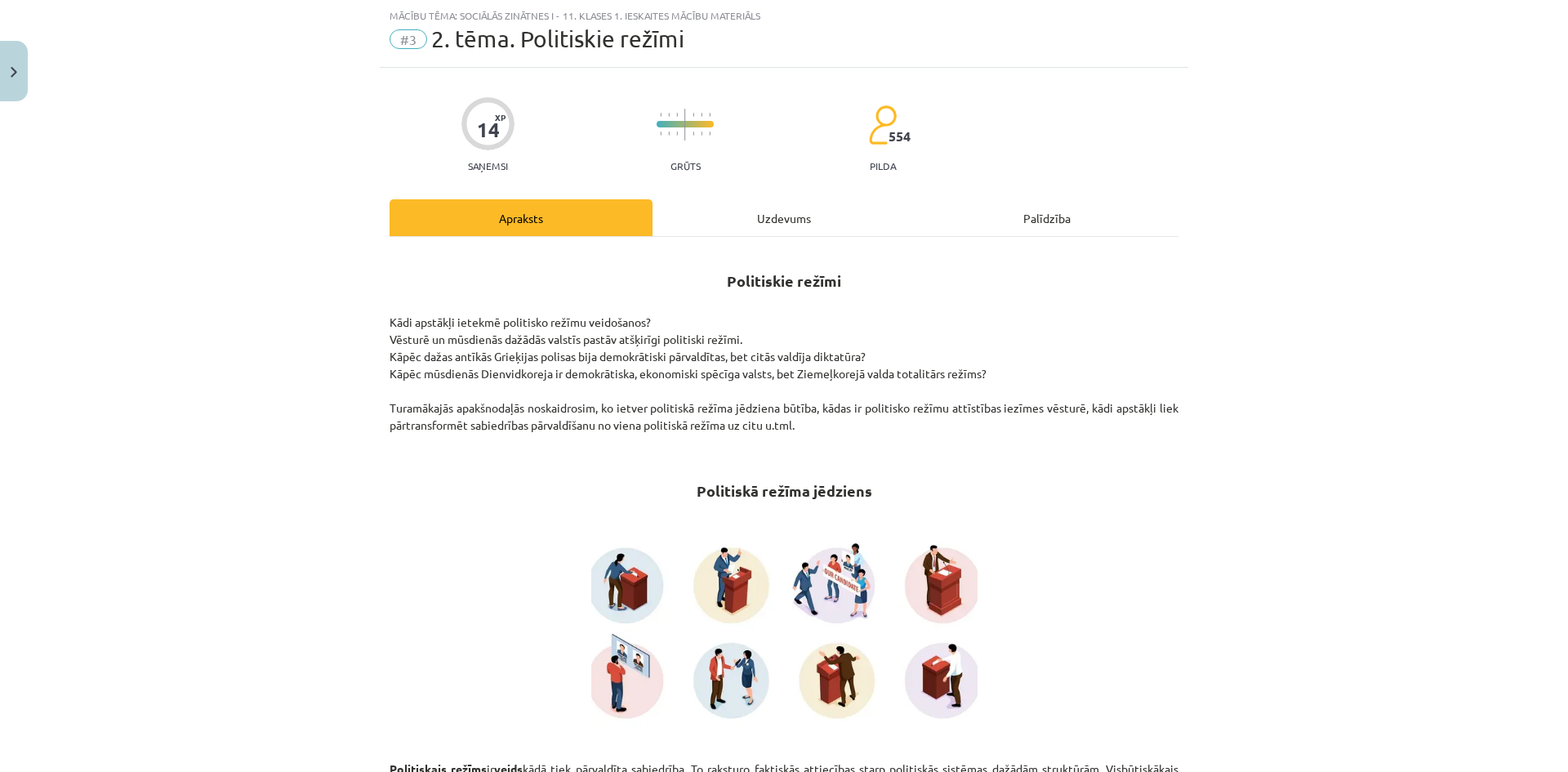
click at [755, 234] on div "Uzdevums" at bounding box center [784, 218] width 263 height 36
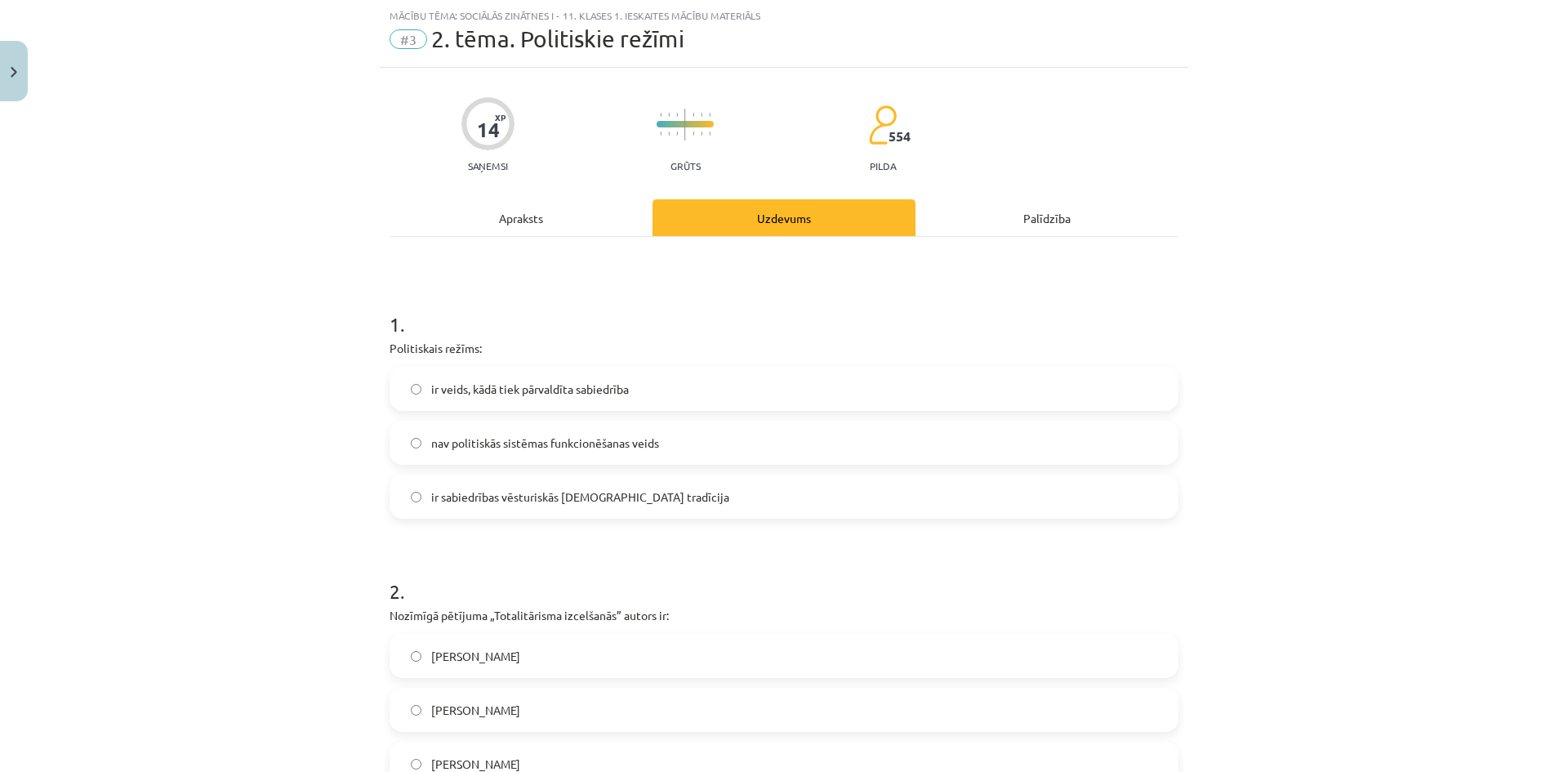
scroll to position [123, 0]
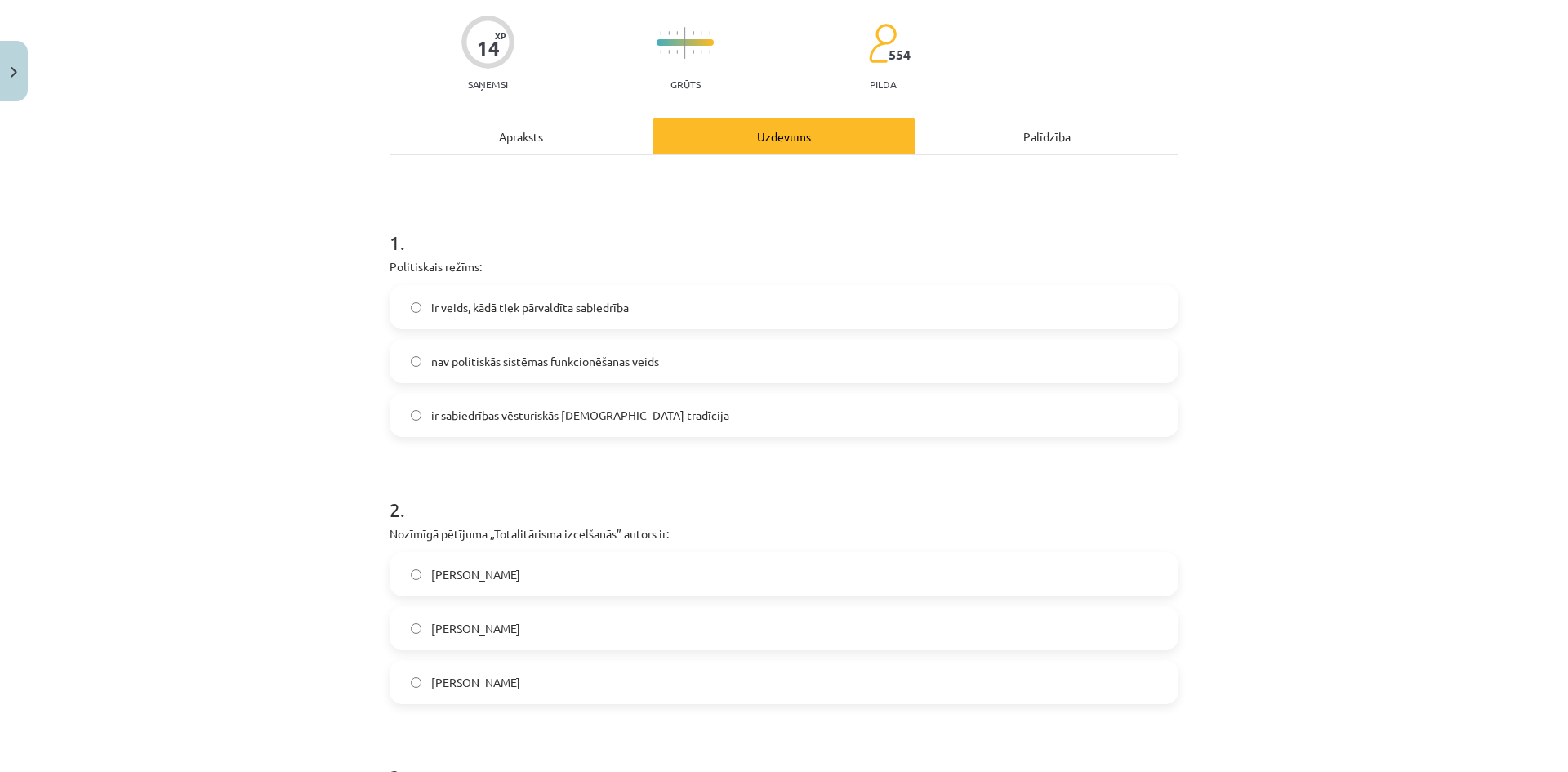
click at [528, 143] on div "Apraksts" at bounding box center [520, 136] width 263 height 36
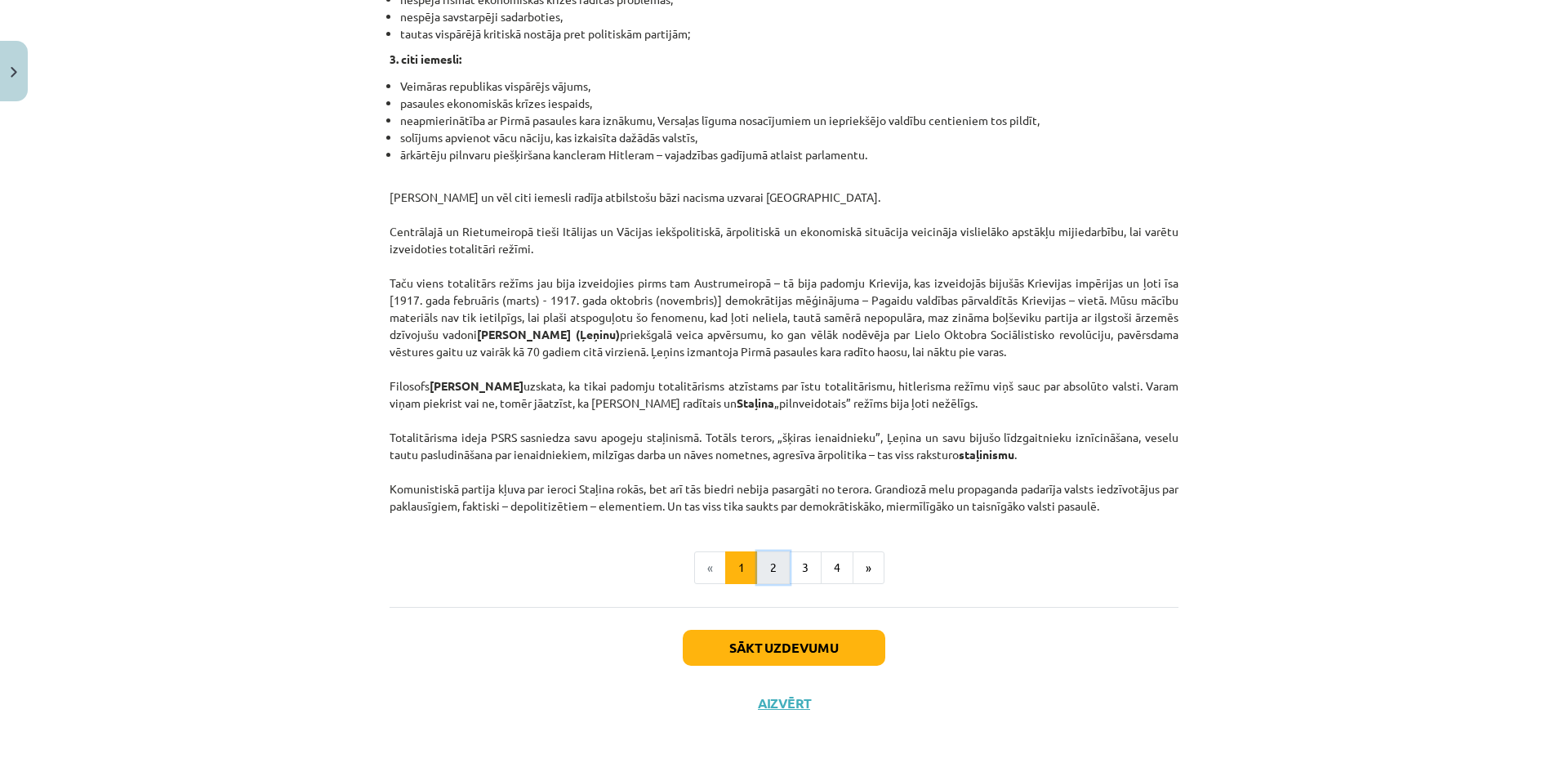
click at [774, 576] on button "2" at bounding box center [773, 567] width 32 height 32
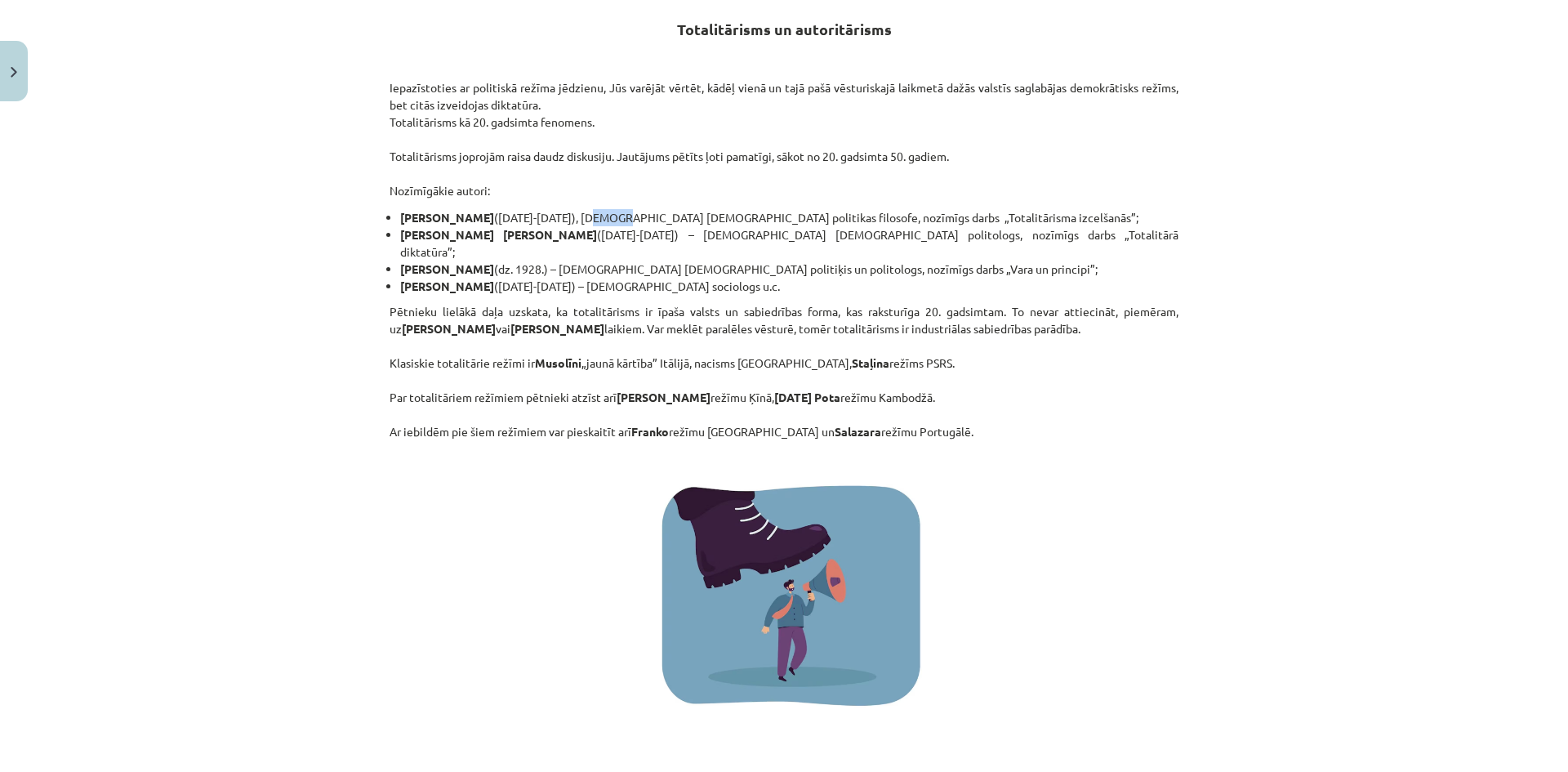
scroll to position [0, 0]
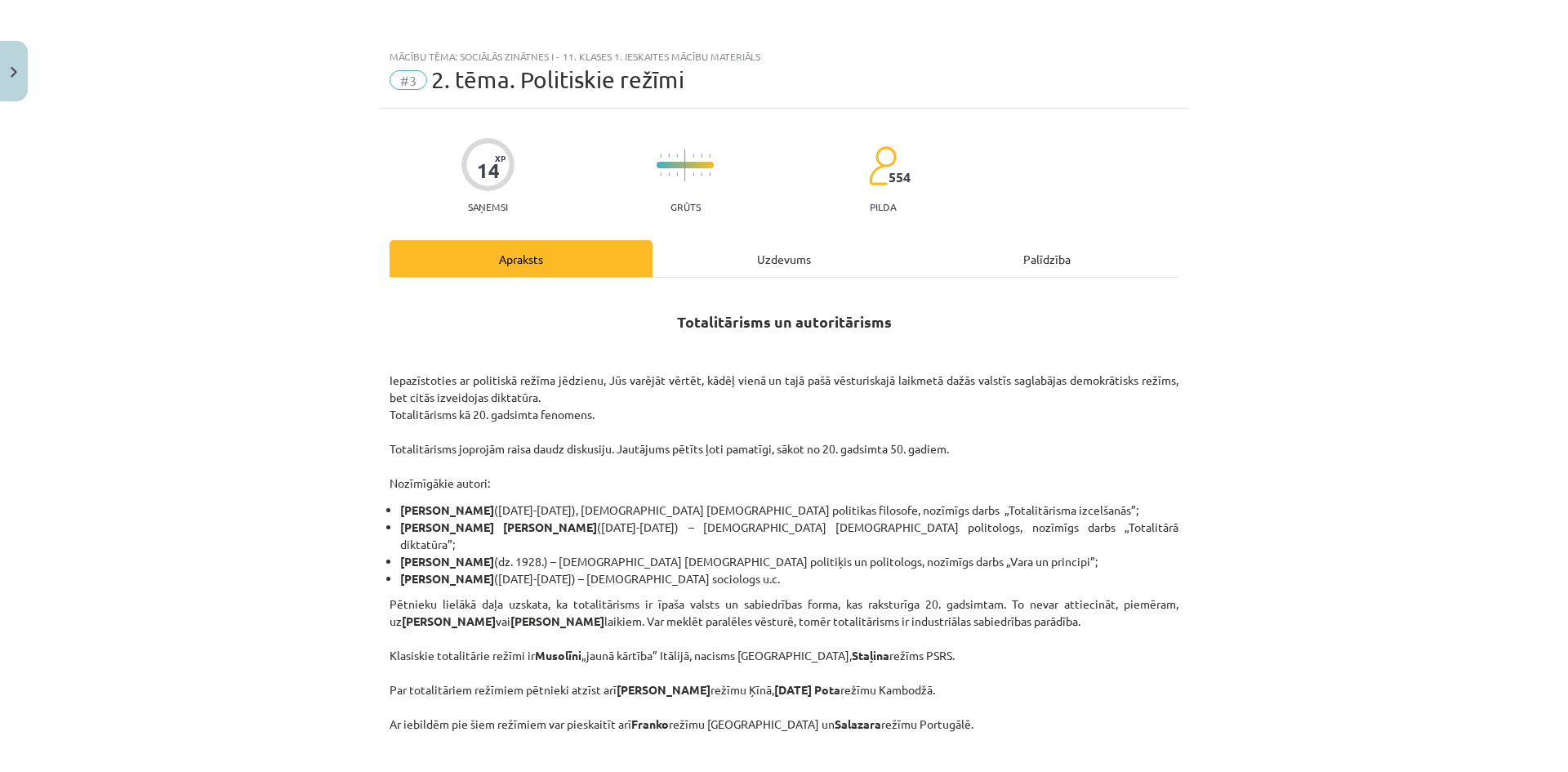
click at [779, 271] on div "Uzdevums" at bounding box center [784, 258] width 263 height 36
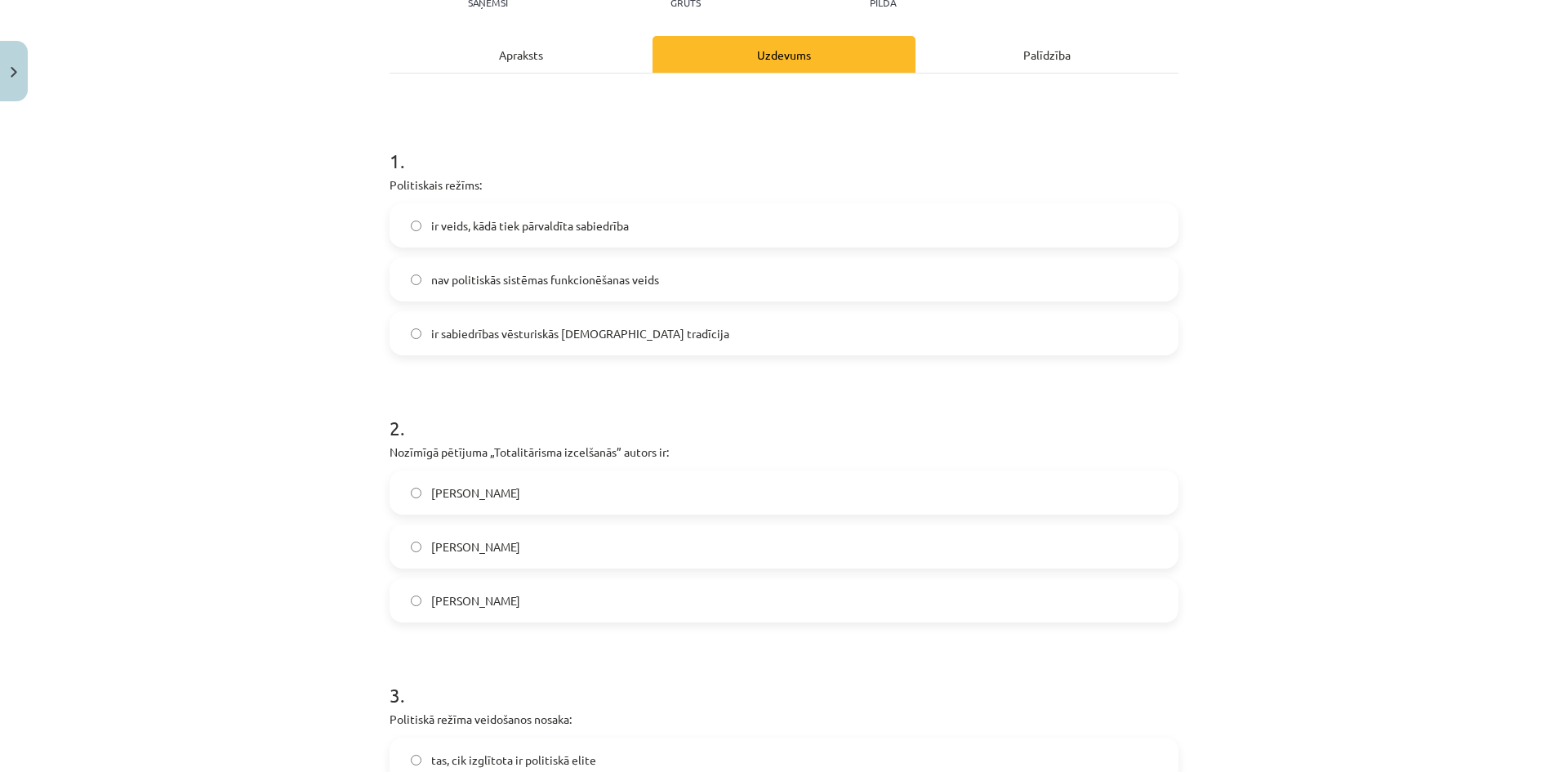
scroll to position [449, 0]
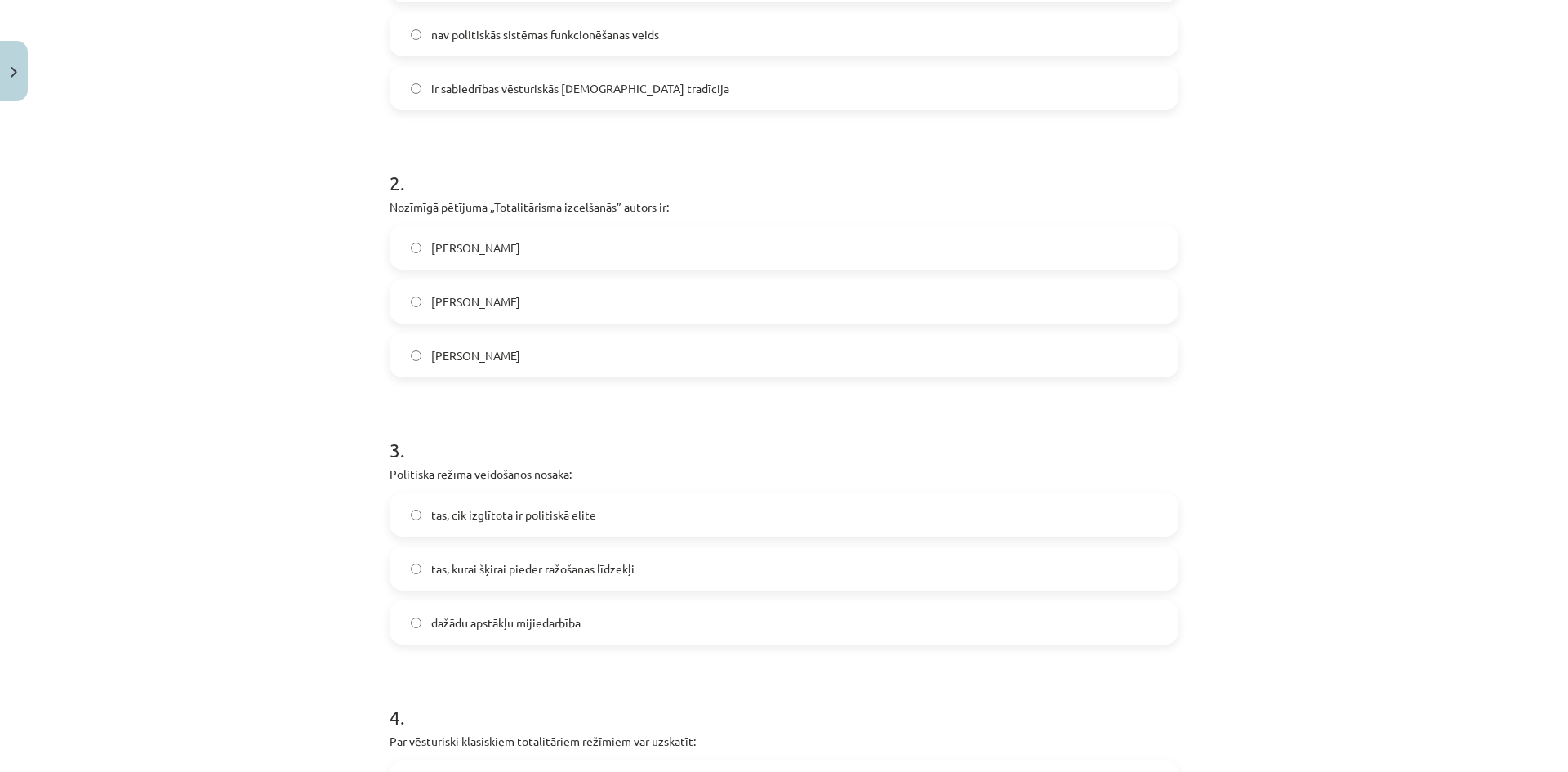
click at [574, 359] on label "[PERSON_NAME]" at bounding box center [784, 355] width 785 height 41
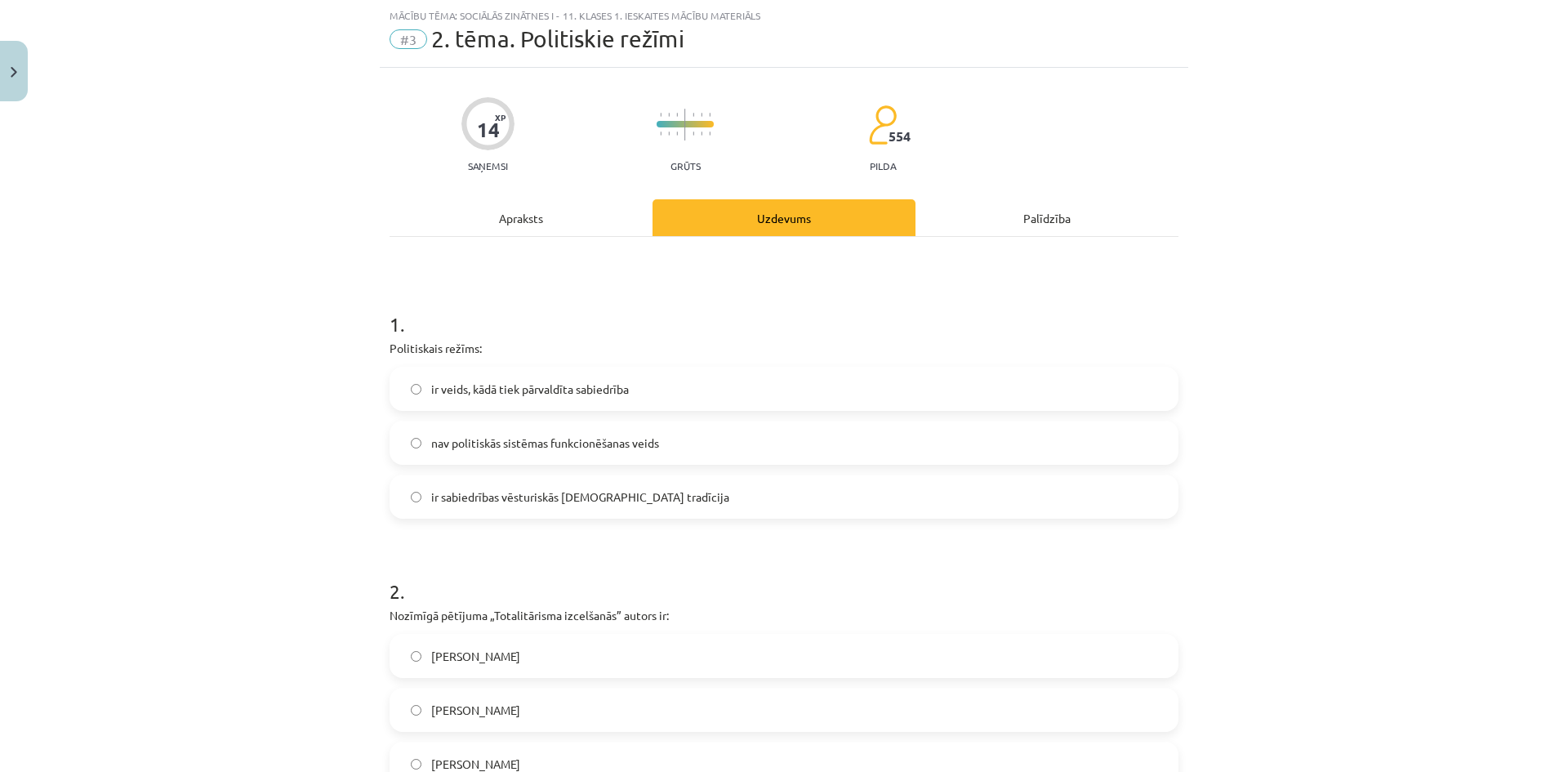
click at [581, 234] on div "Apraksts" at bounding box center [520, 218] width 263 height 36
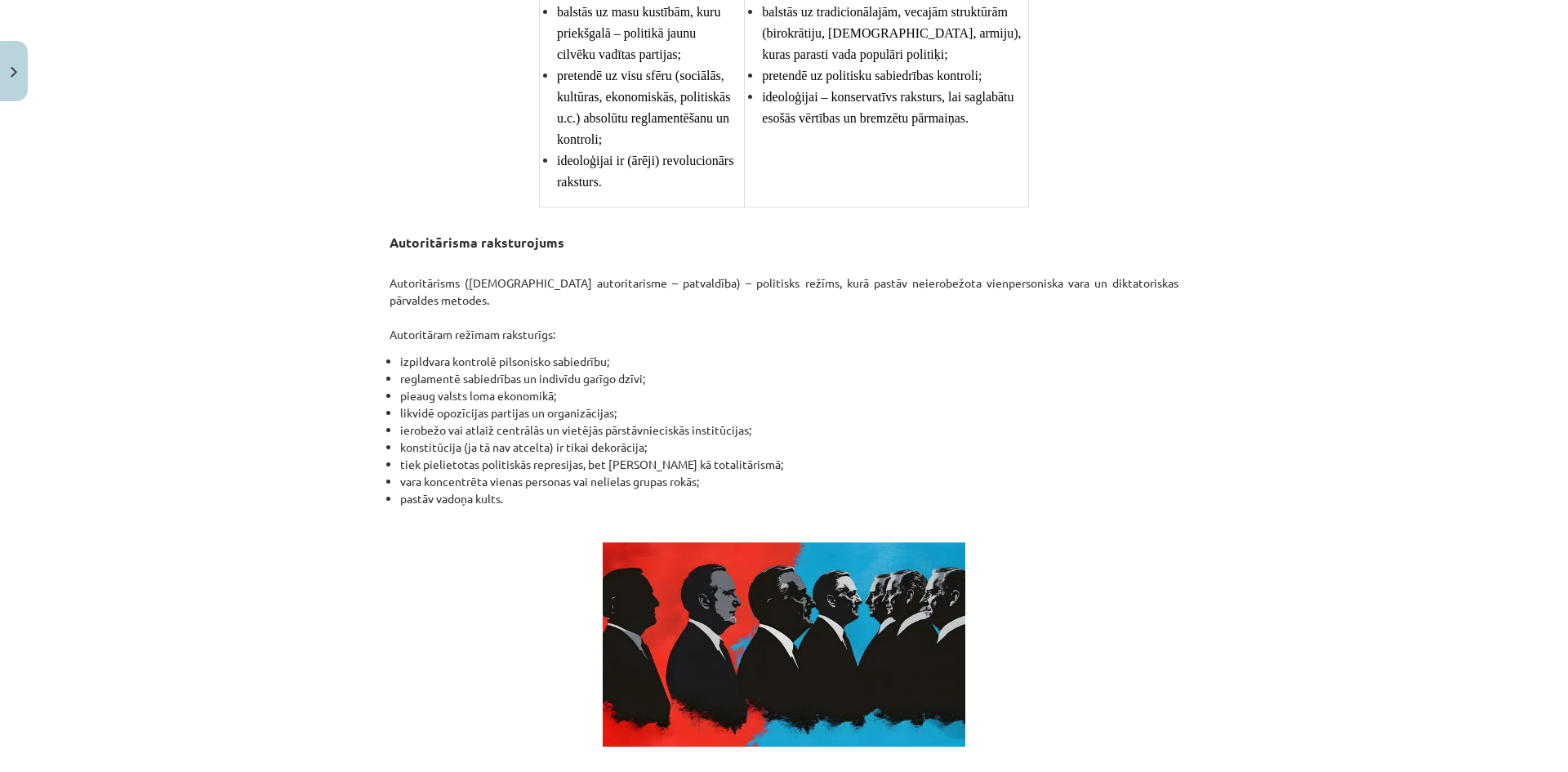
scroll to position [1592, 0]
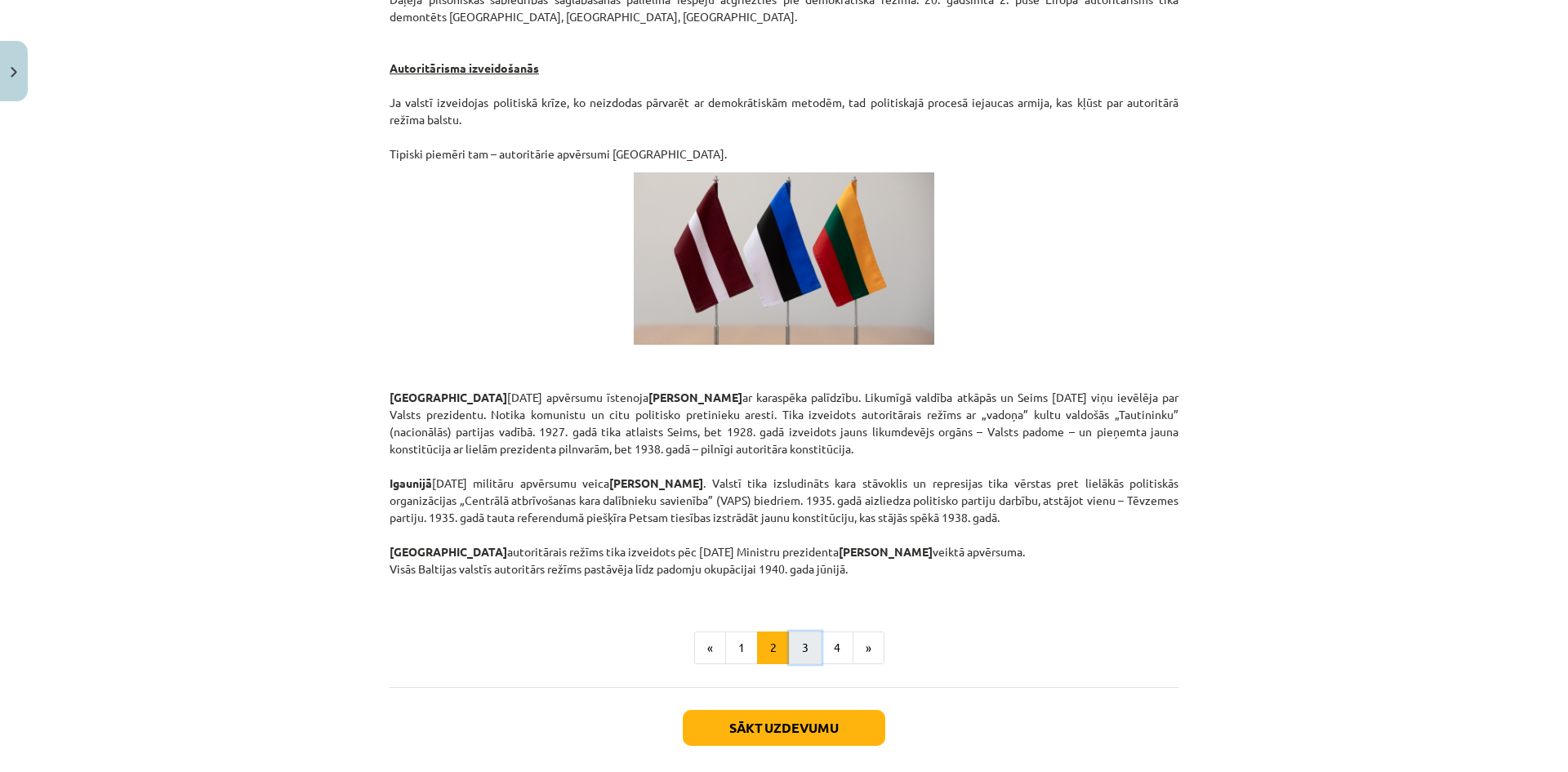
click at [803, 631] on button "3" at bounding box center [804, 647] width 32 height 32
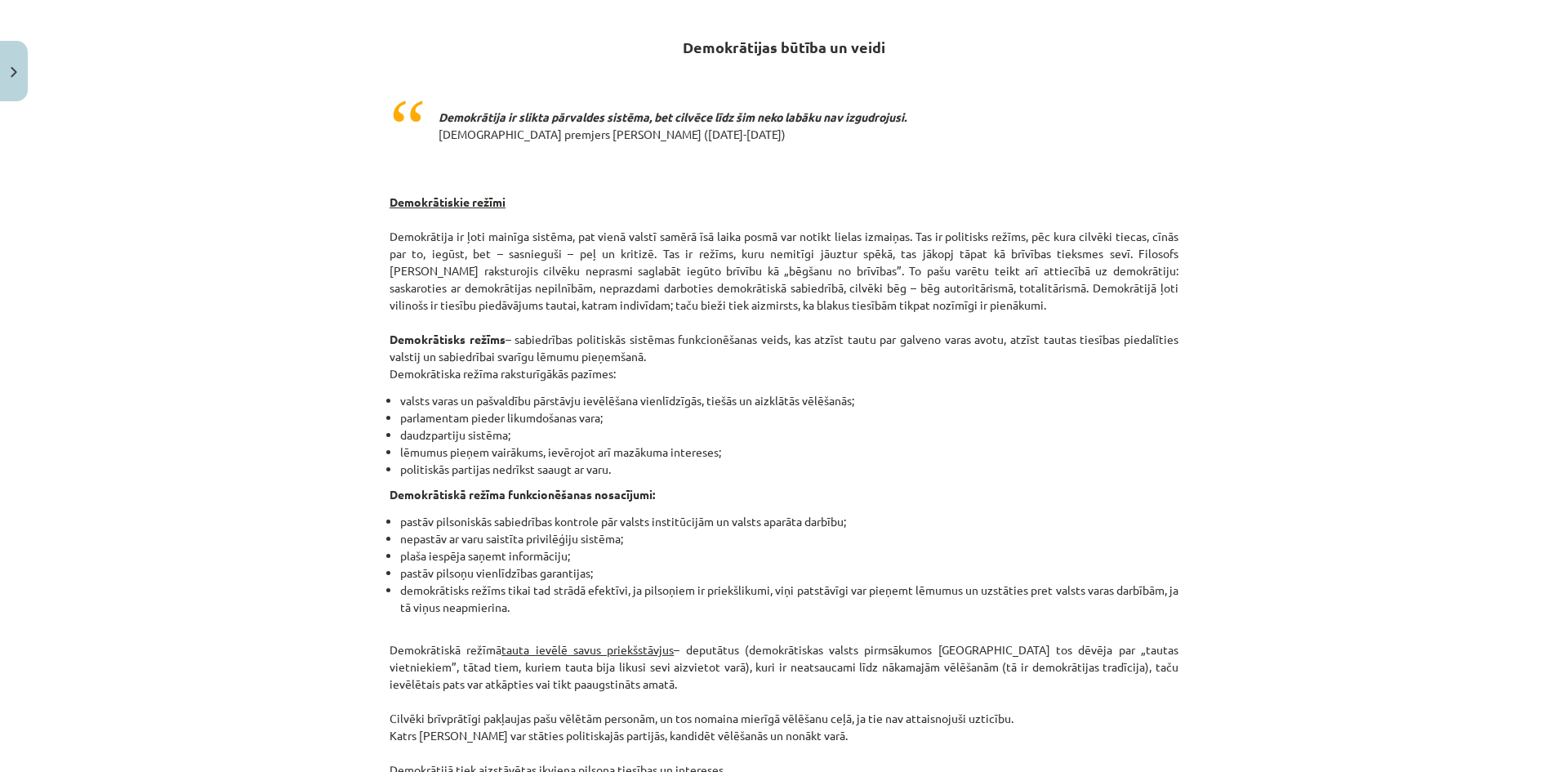
scroll to position [0, 0]
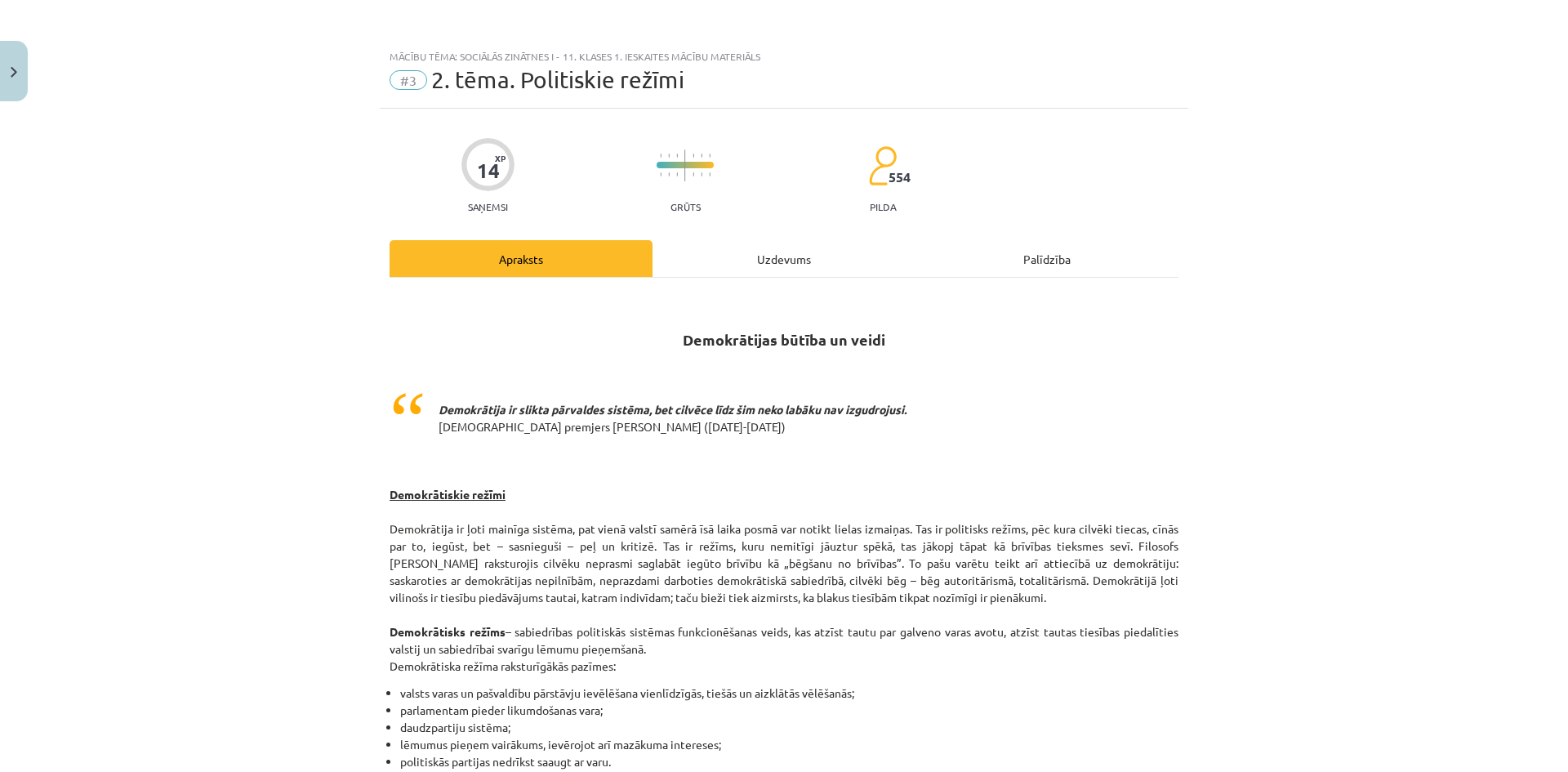
click at [771, 263] on div "Uzdevums" at bounding box center [784, 258] width 263 height 36
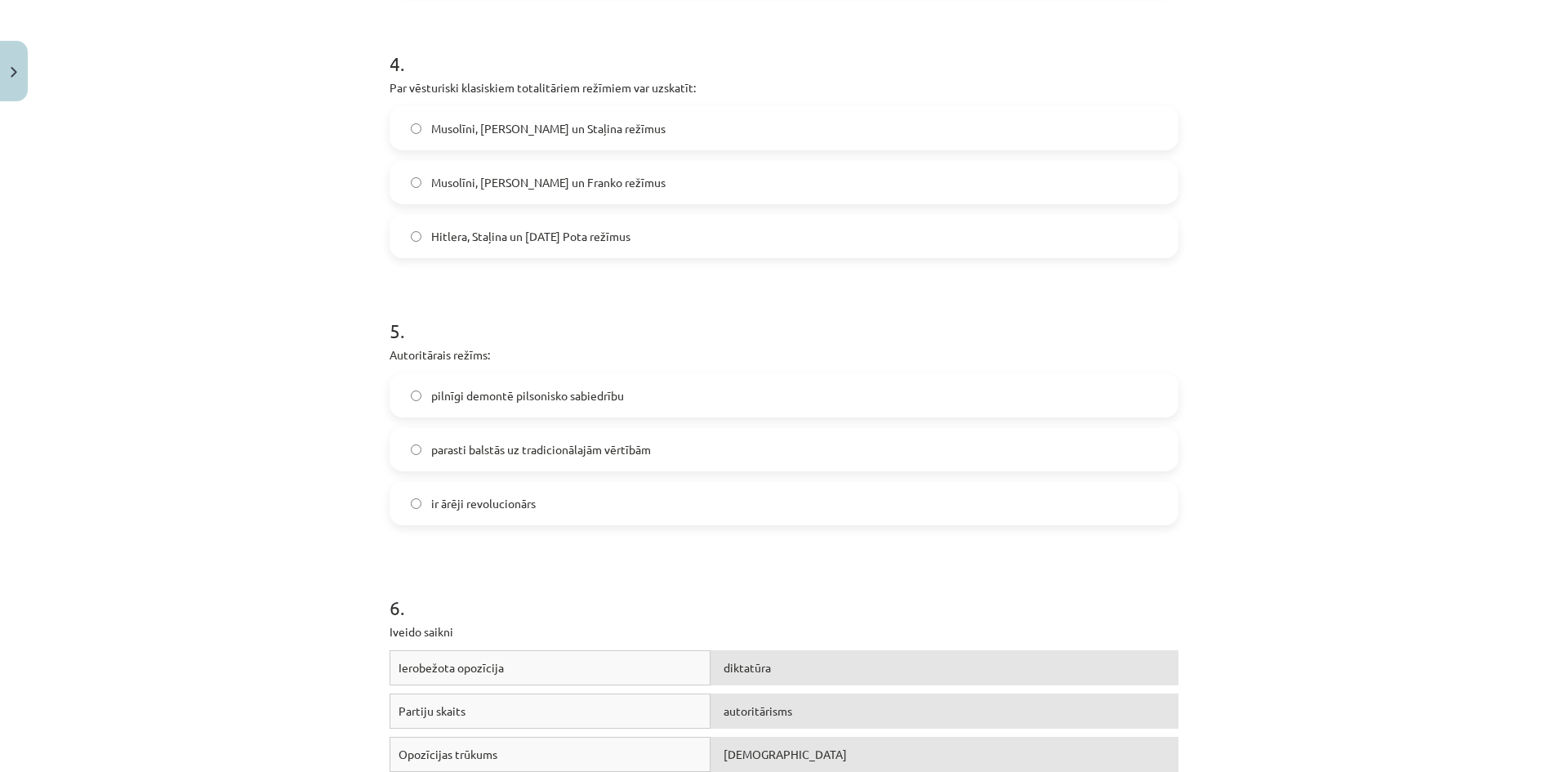
scroll to position [1184, 0]
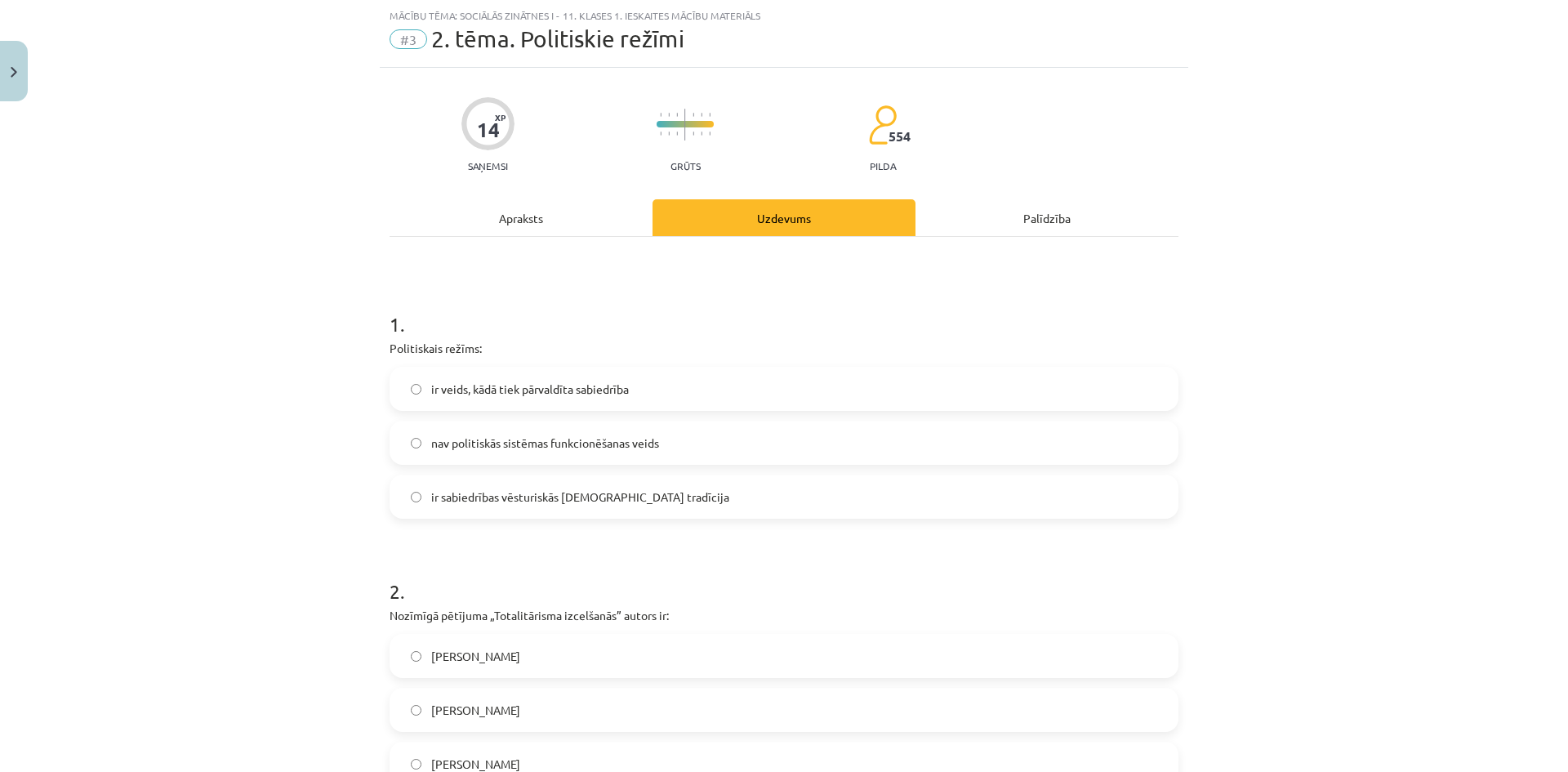
click at [532, 217] on div "Apraksts" at bounding box center [520, 218] width 263 height 36
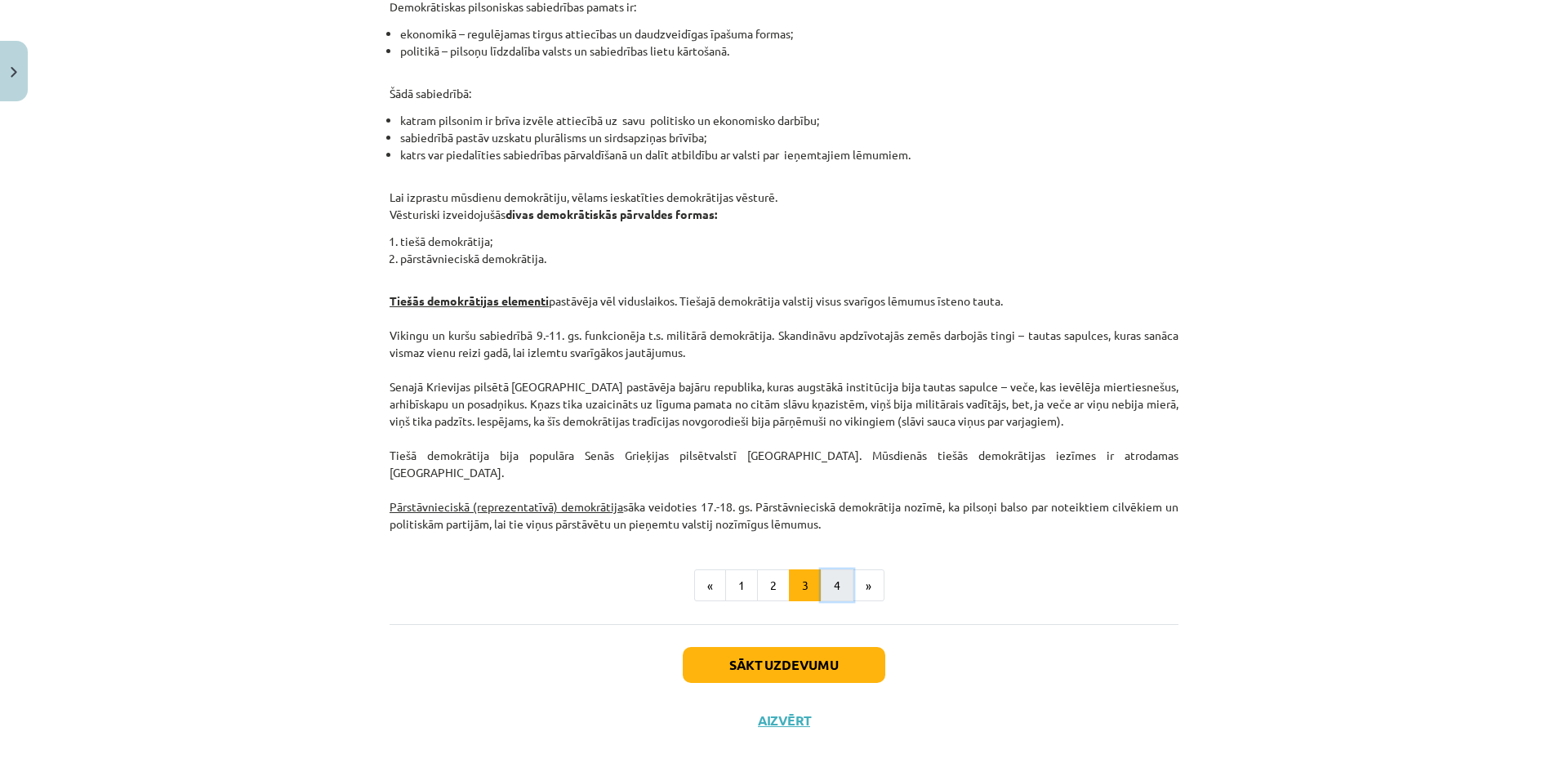
click at [821, 570] on button "4" at bounding box center [837, 585] width 32 height 32
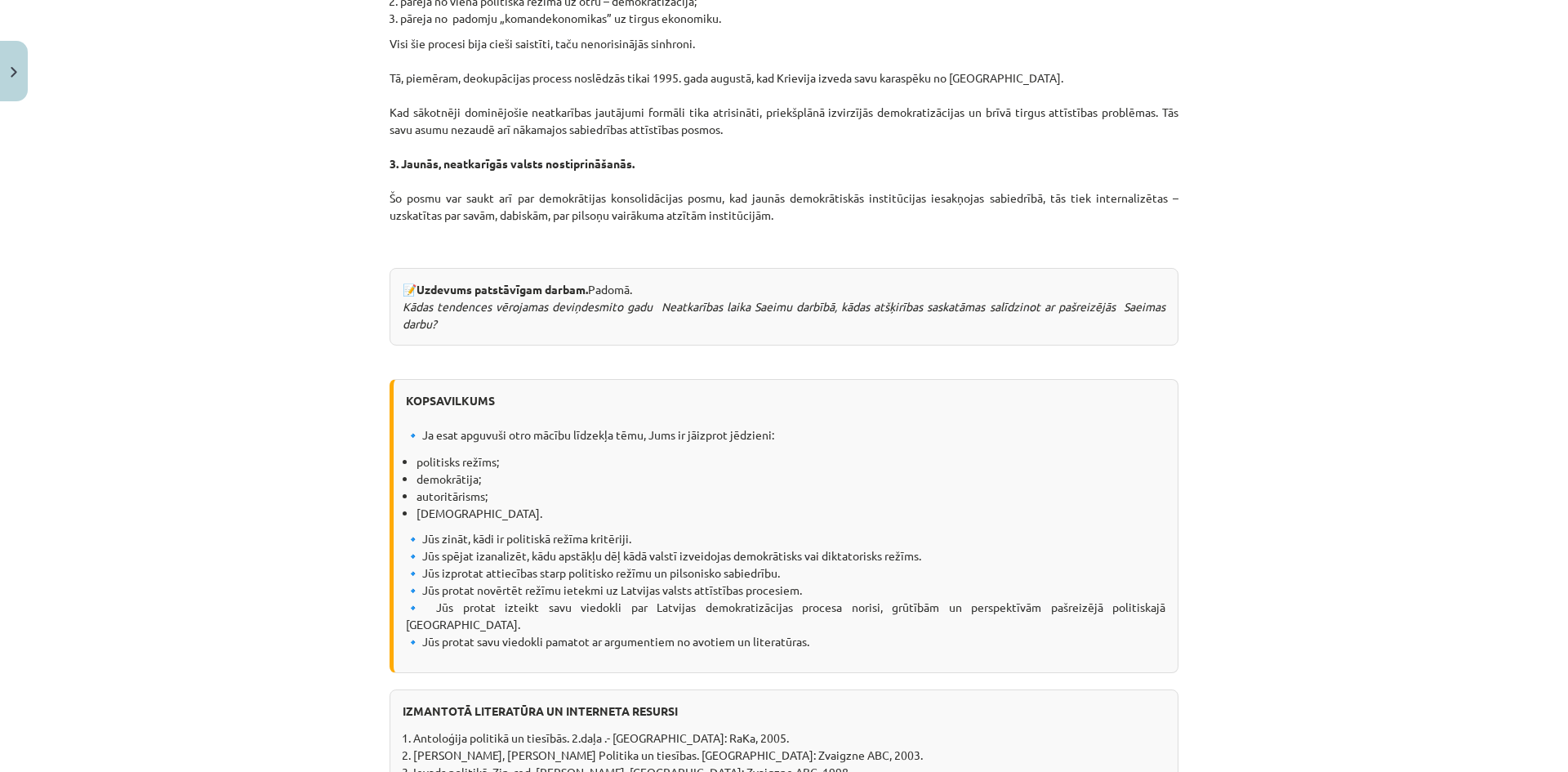
scroll to position [1895, 0]
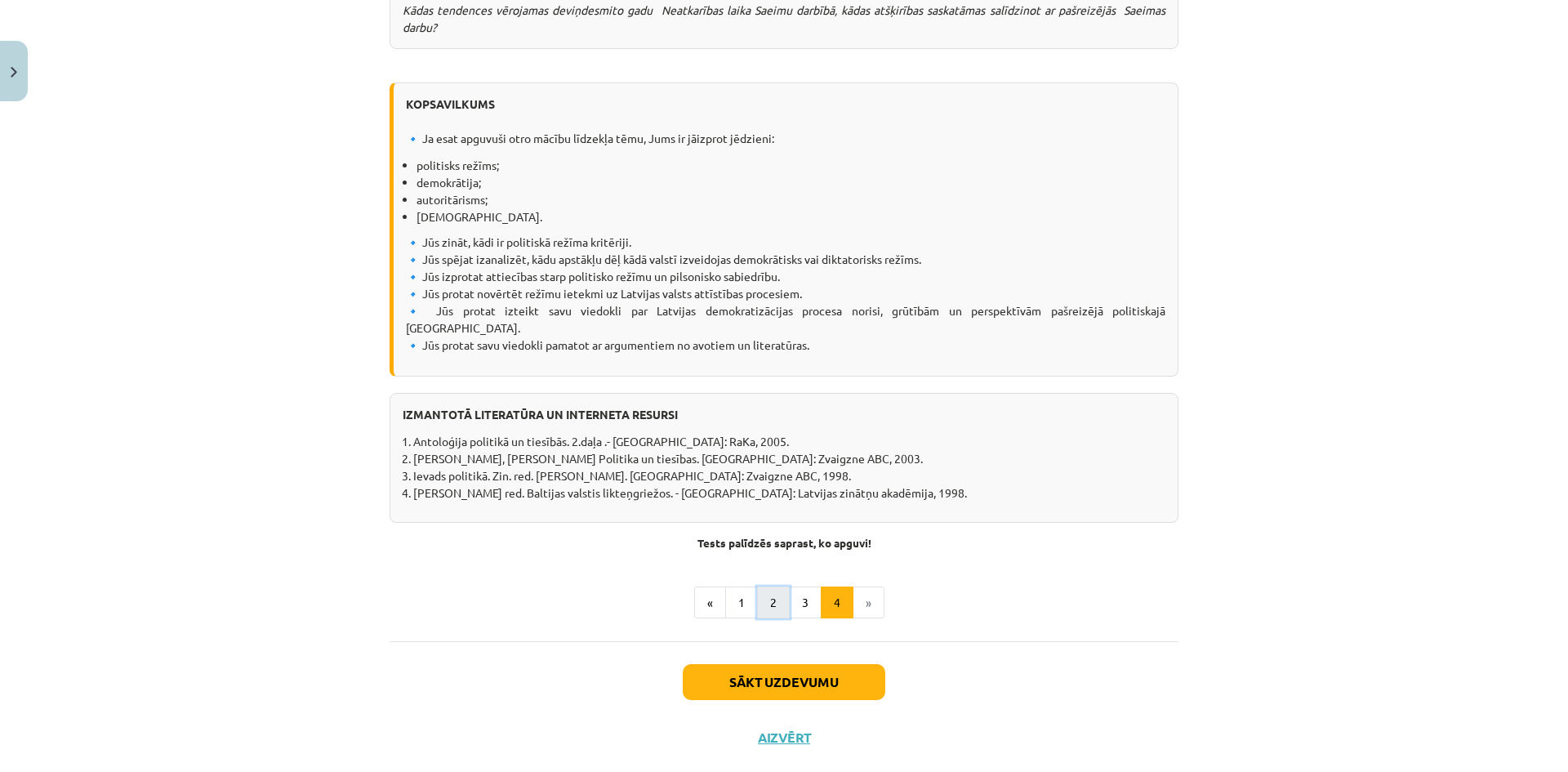
click at [758, 586] on button "2" at bounding box center [773, 602] width 32 height 32
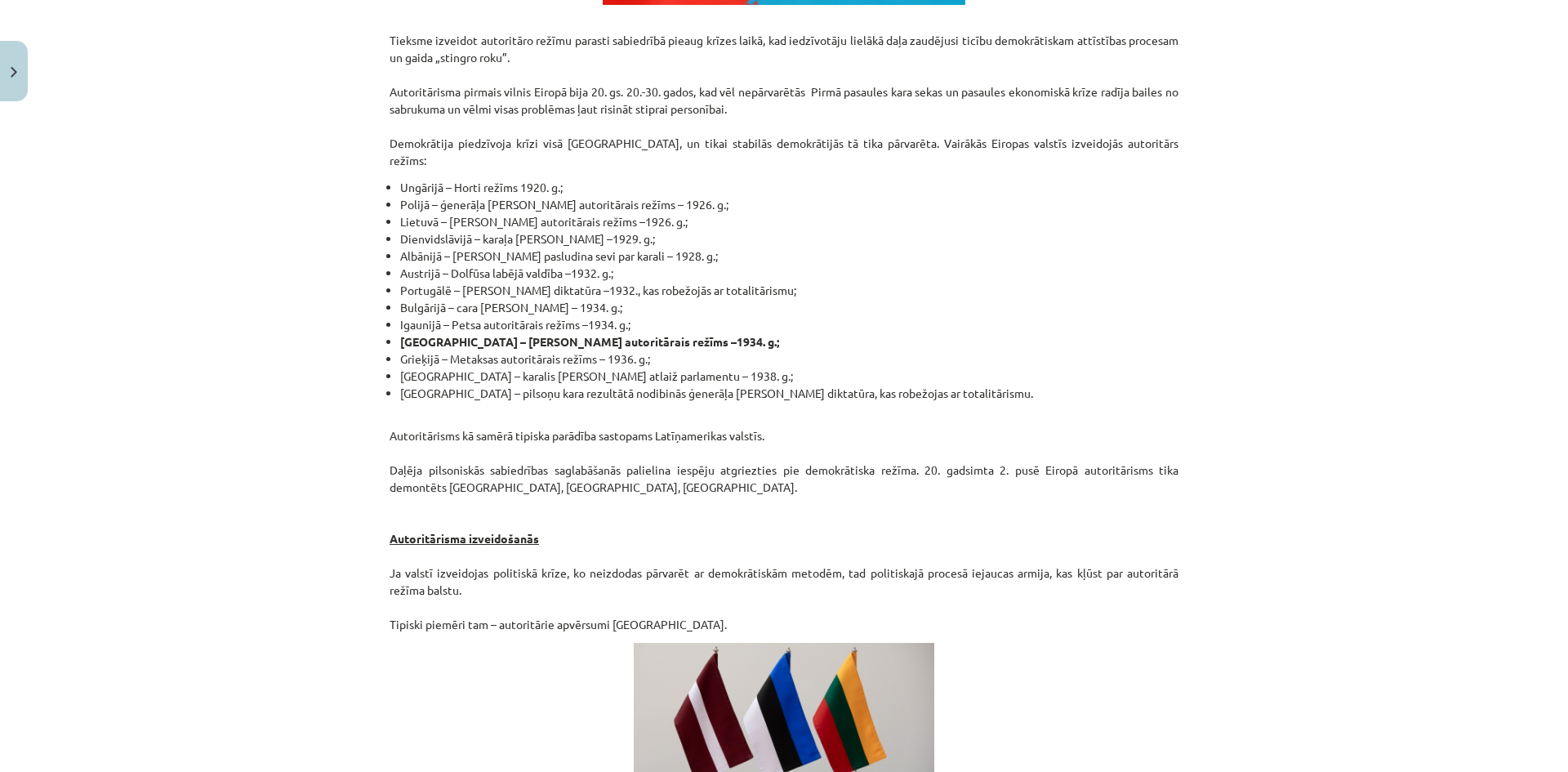
scroll to position [2641, 0]
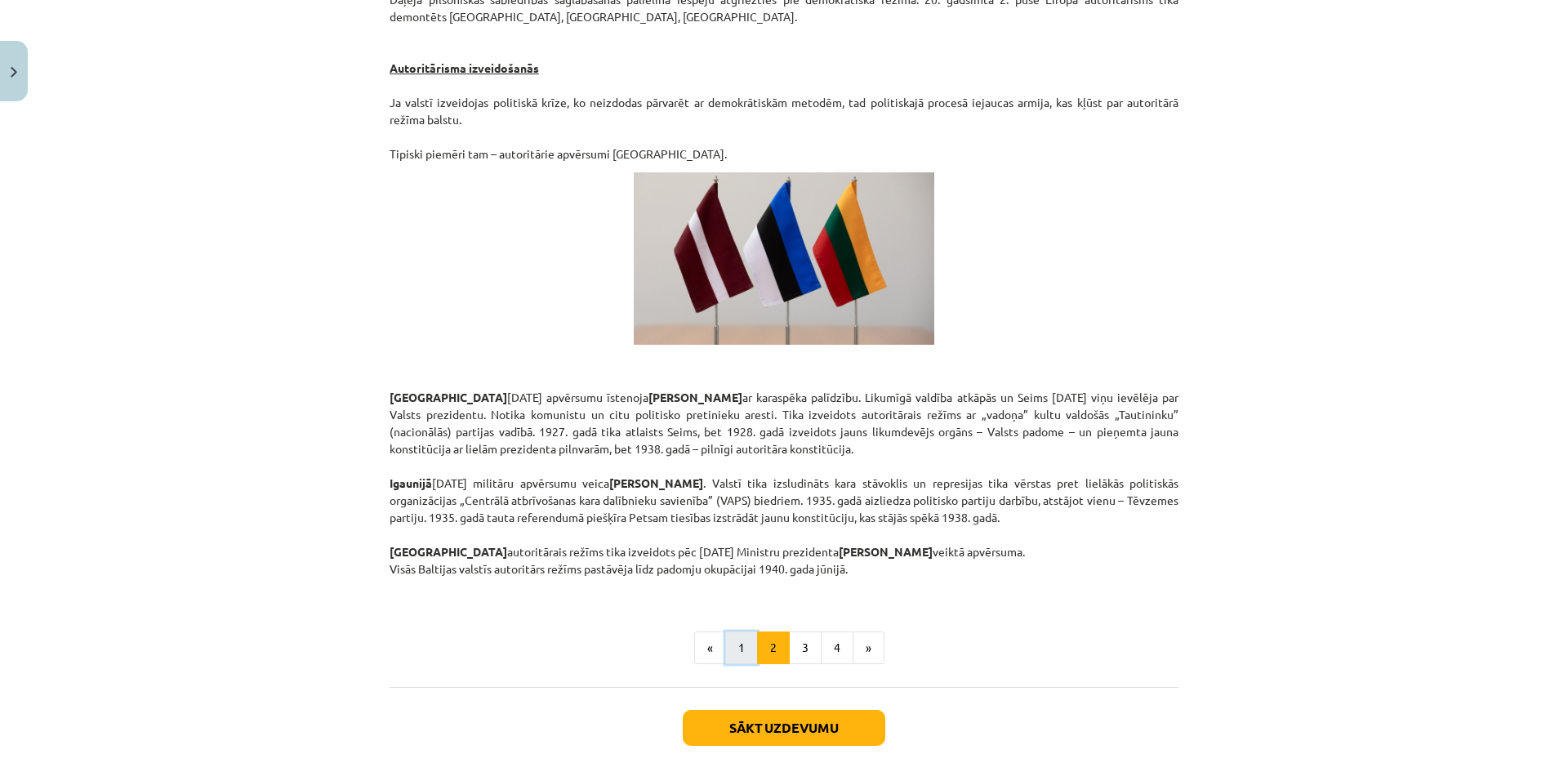
click at [731, 631] on button "1" at bounding box center [741, 647] width 32 height 32
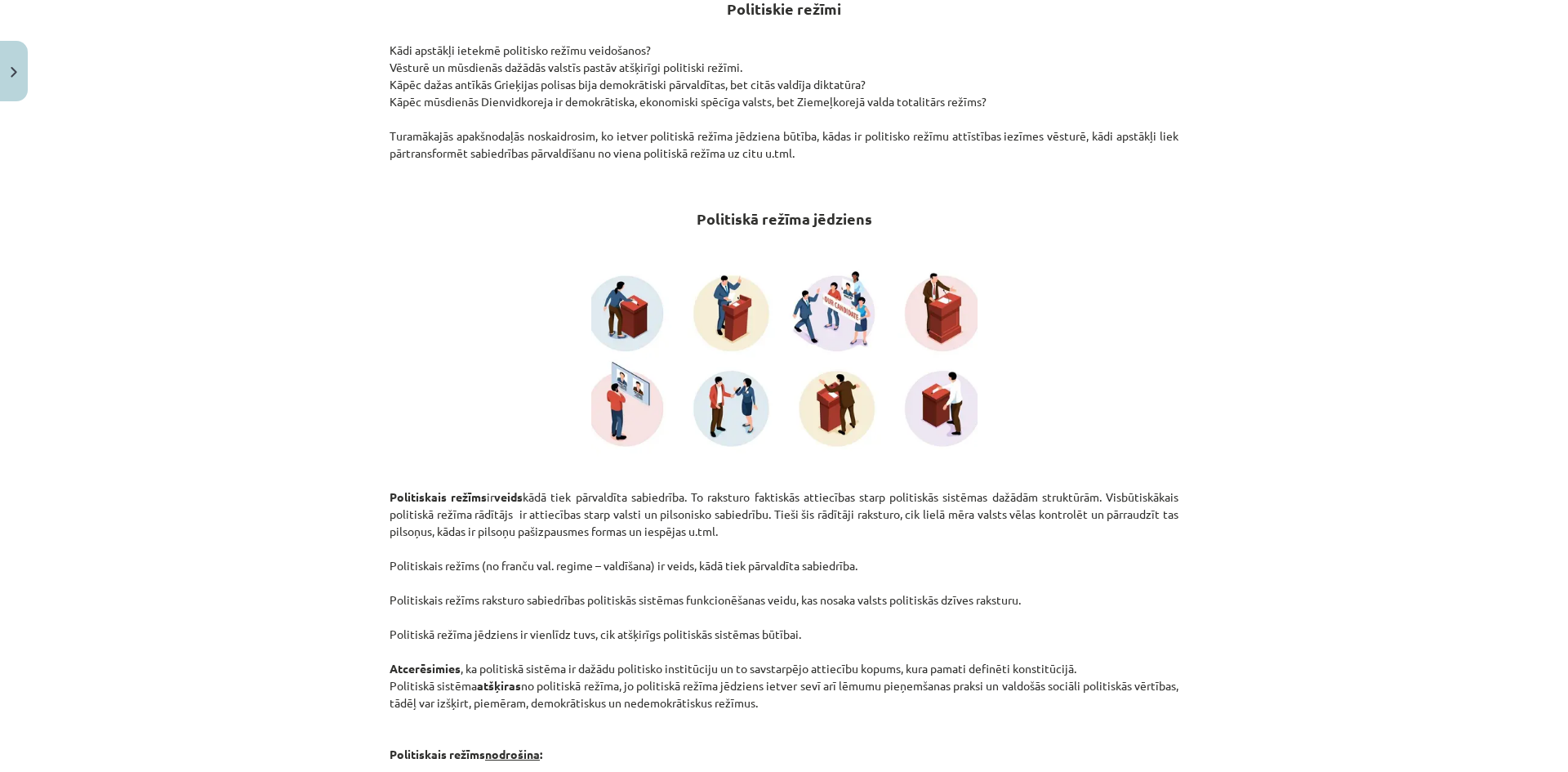
scroll to position [0, 0]
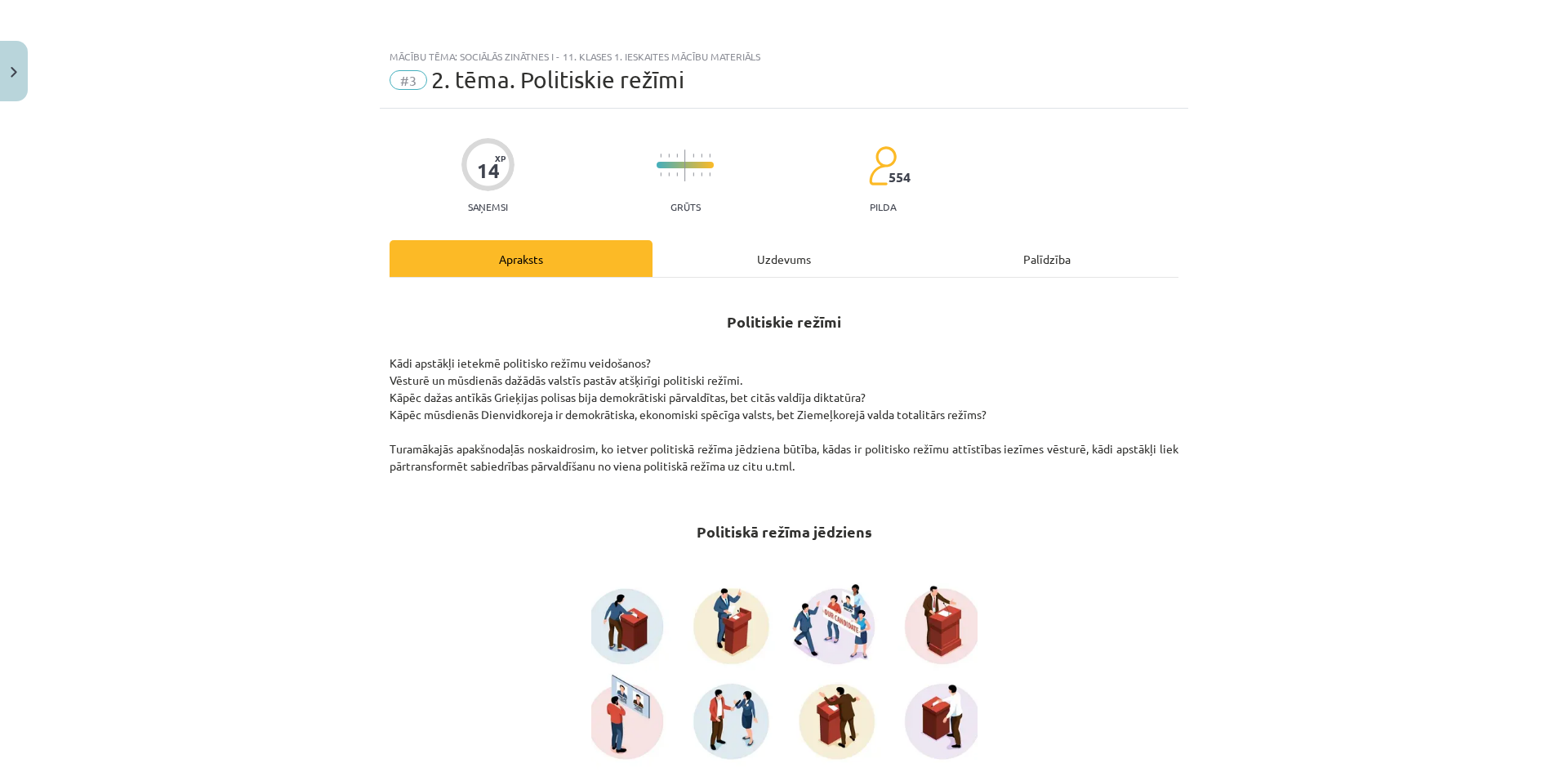
click at [702, 250] on div "Uzdevums" at bounding box center [784, 258] width 263 height 36
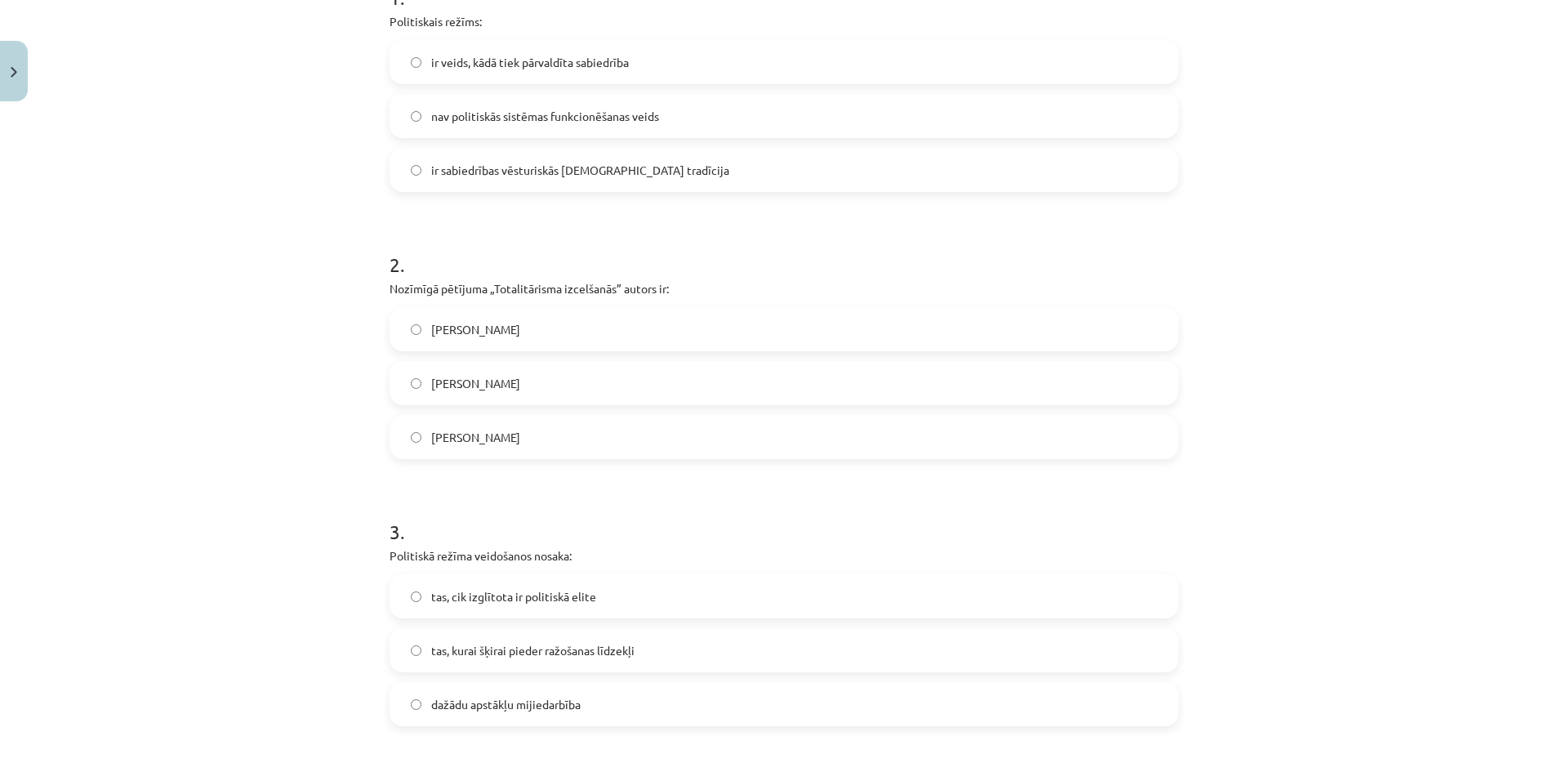
scroll to position [531, 0]
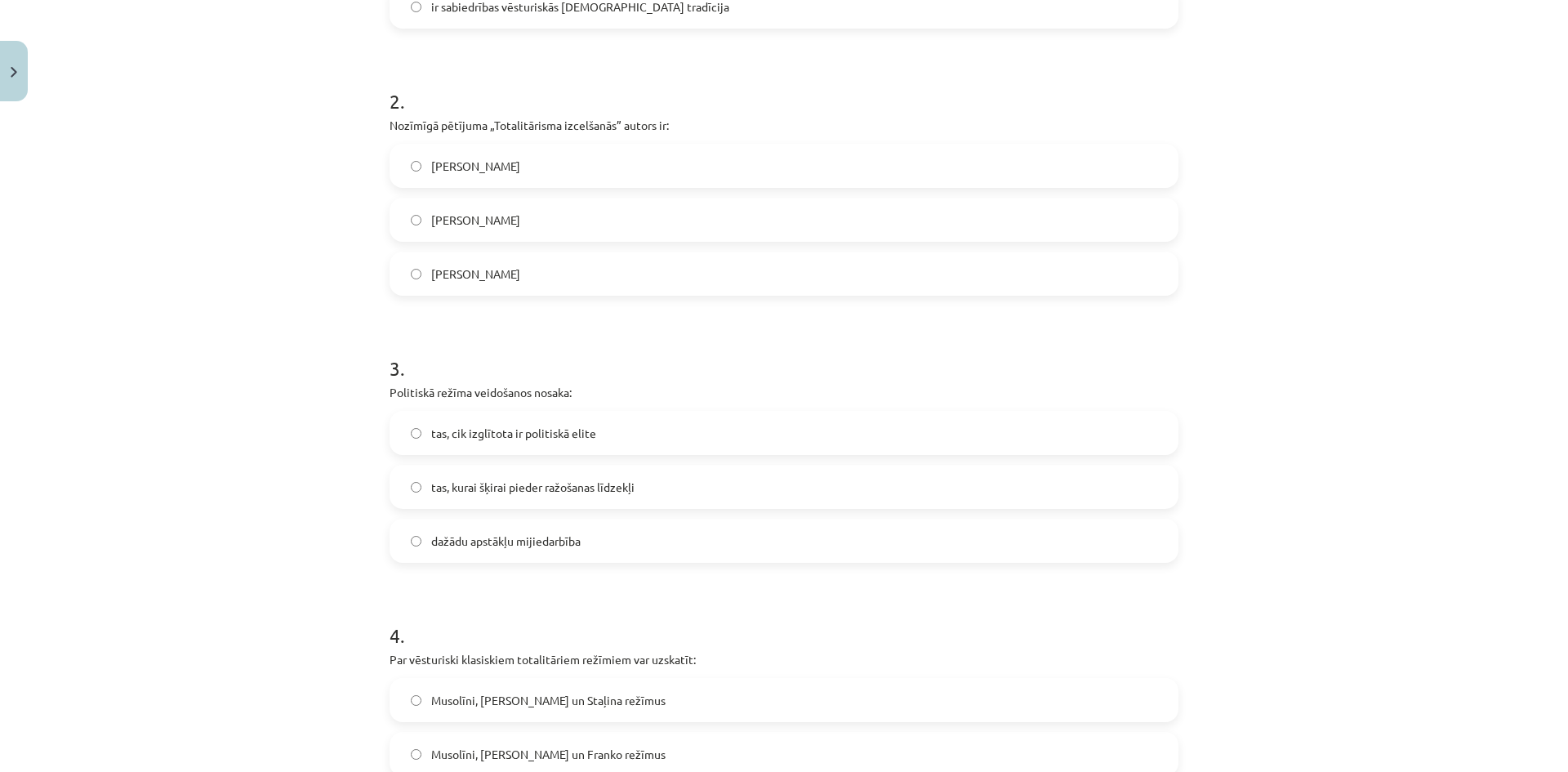
click at [641, 438] on label "tas, cik izglītota ir politiskā elite" at bounding box center [784, 432] width 785 height 41
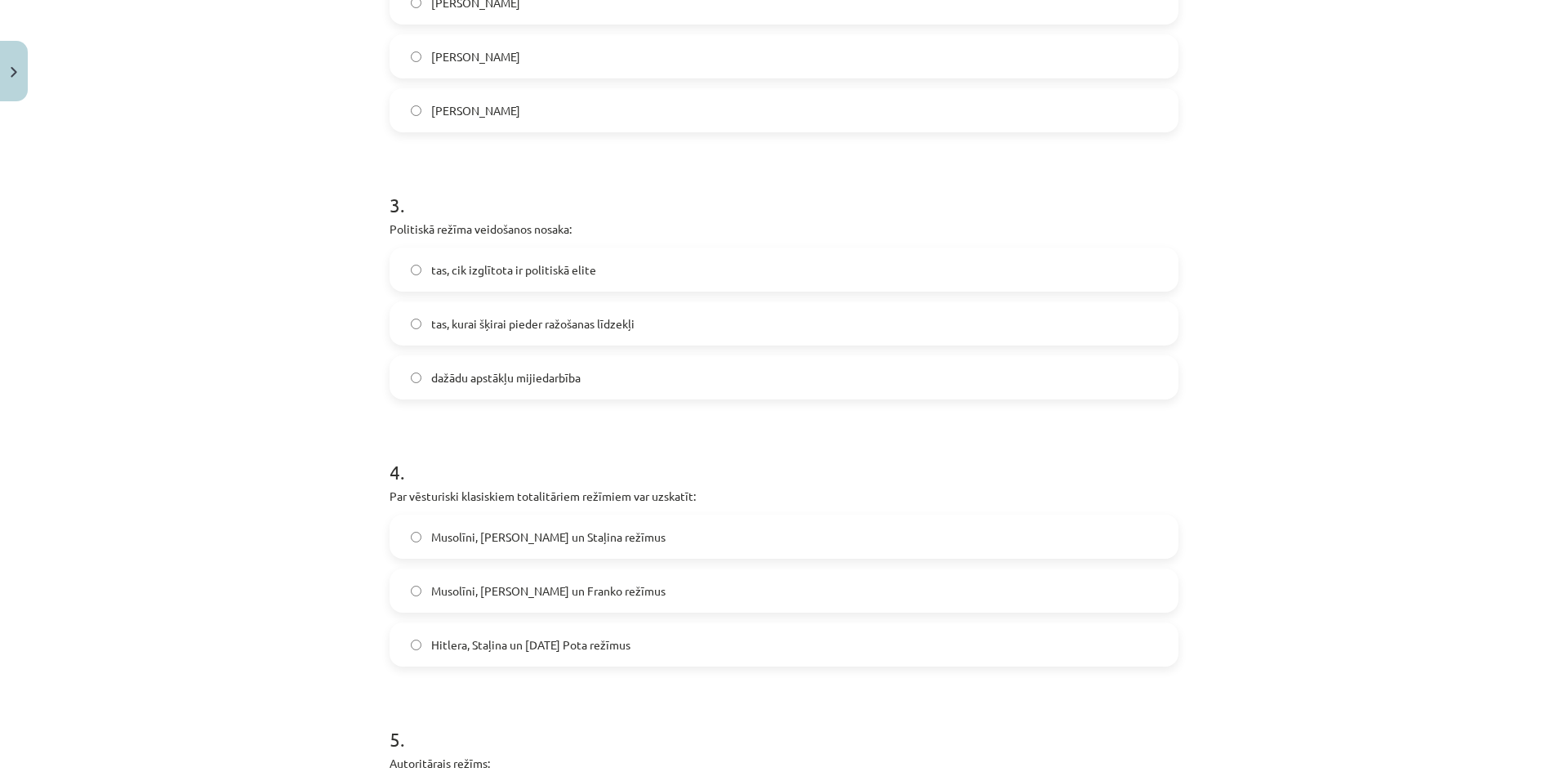
scroll to position [775, 0]
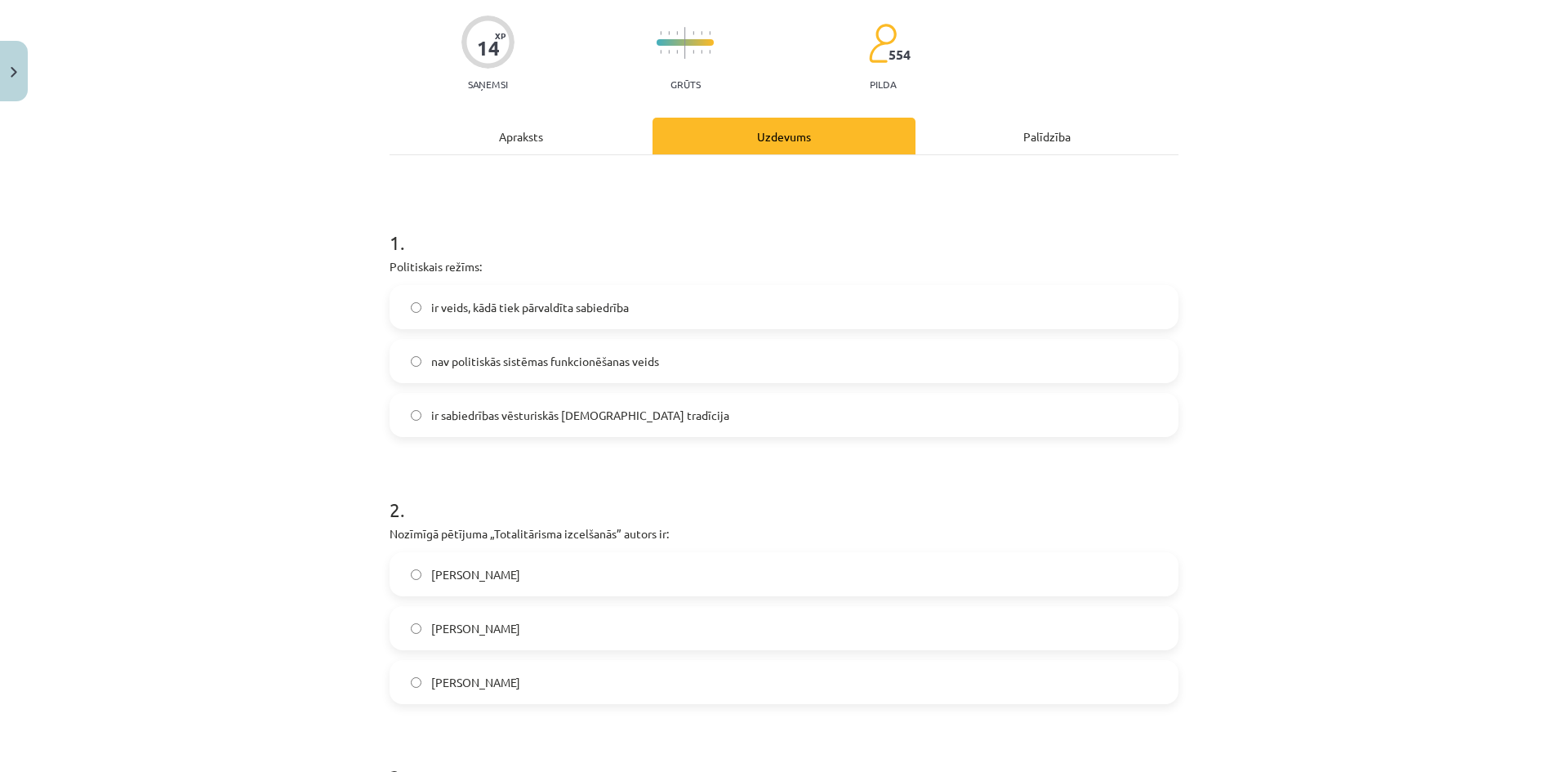
click at [558, 151] on div "Apraksts" at bounding box center [520, 136] width 263 height 36
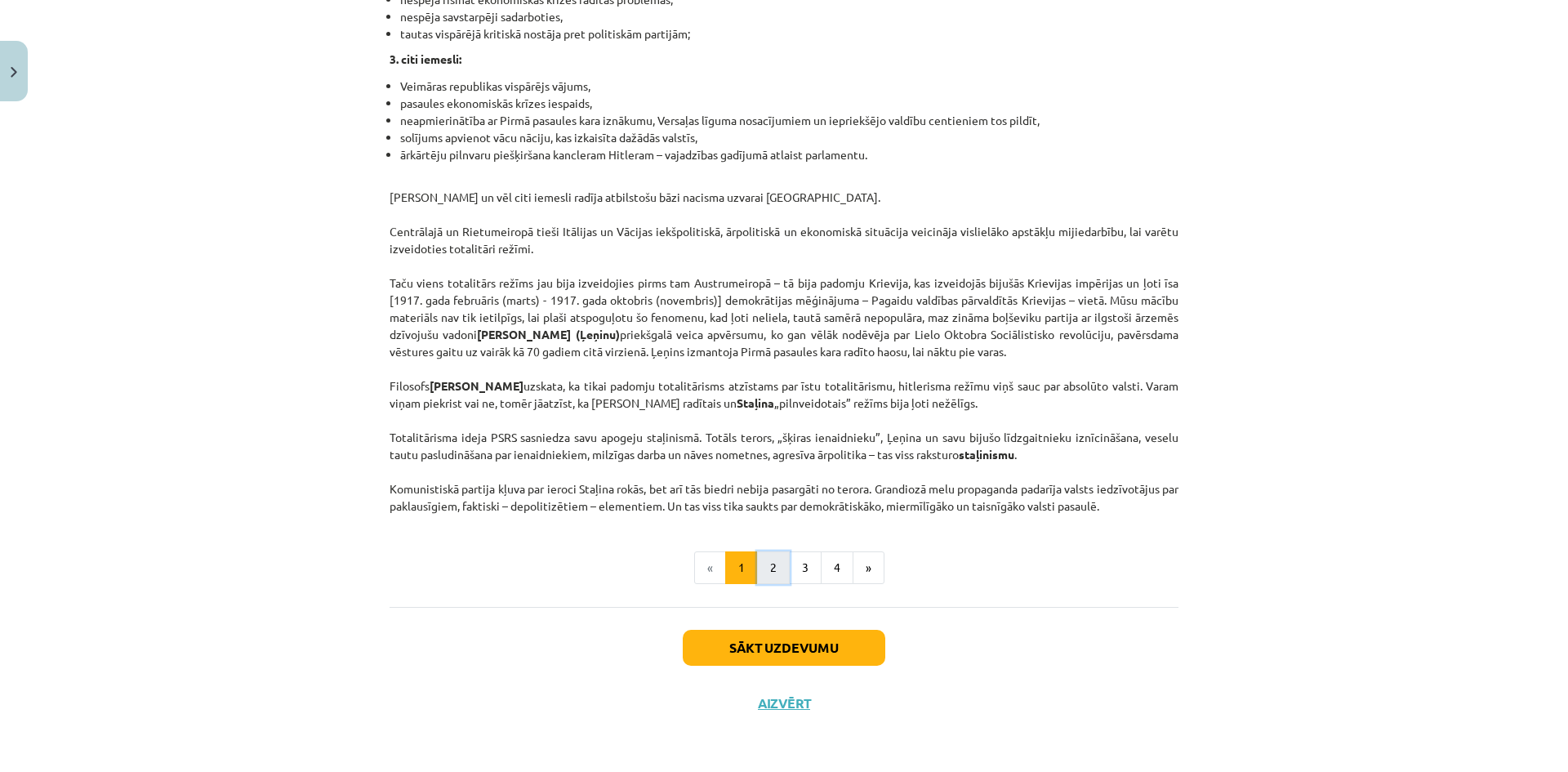
click at [760, 567] on button "2" at bounding box center [773, 567] width 32 height 32
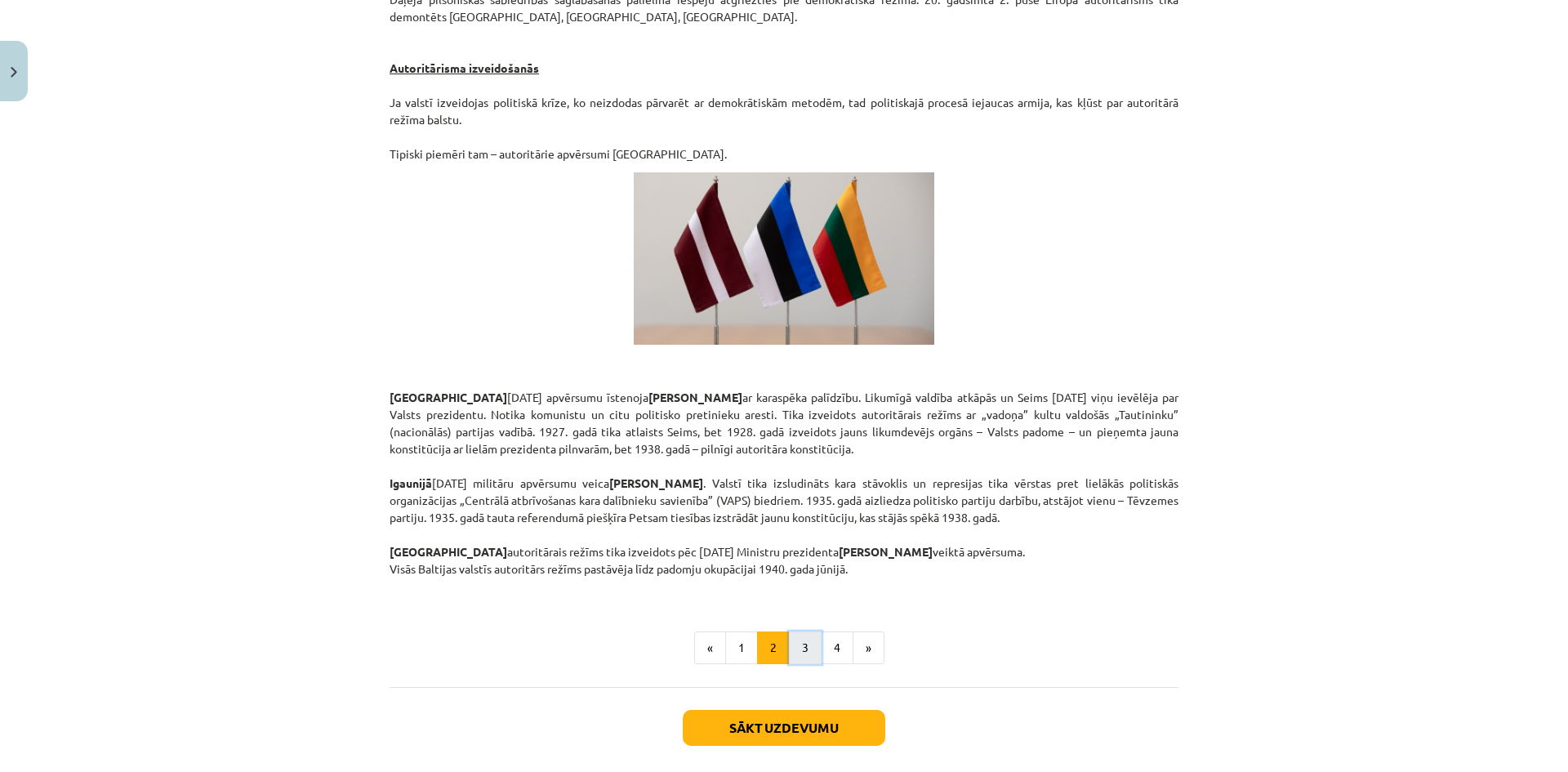
click at [803, 631] on button "3" at bounding box center [804, 647] width 32 height 32
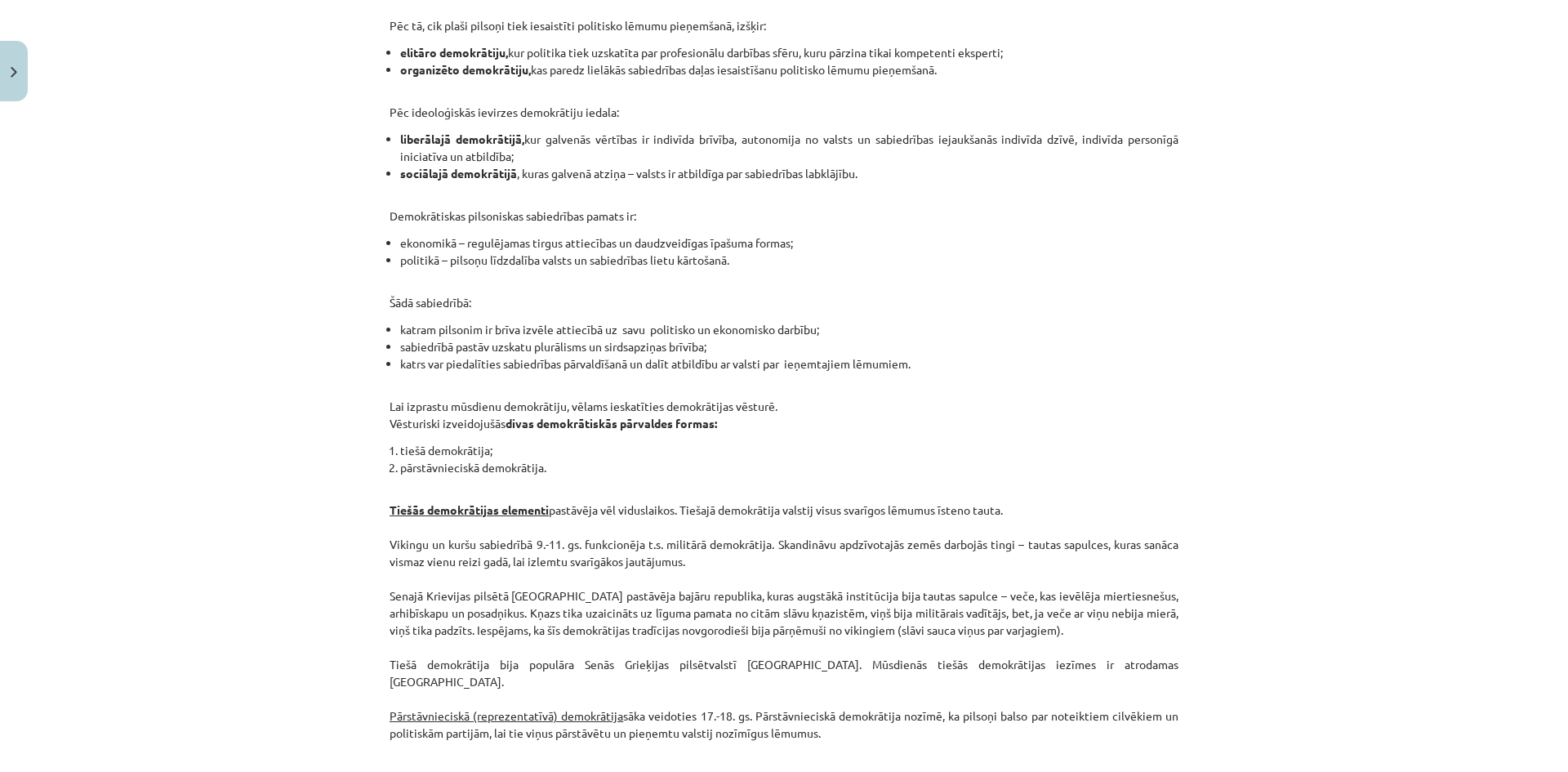
scroll to position [1272, 0]
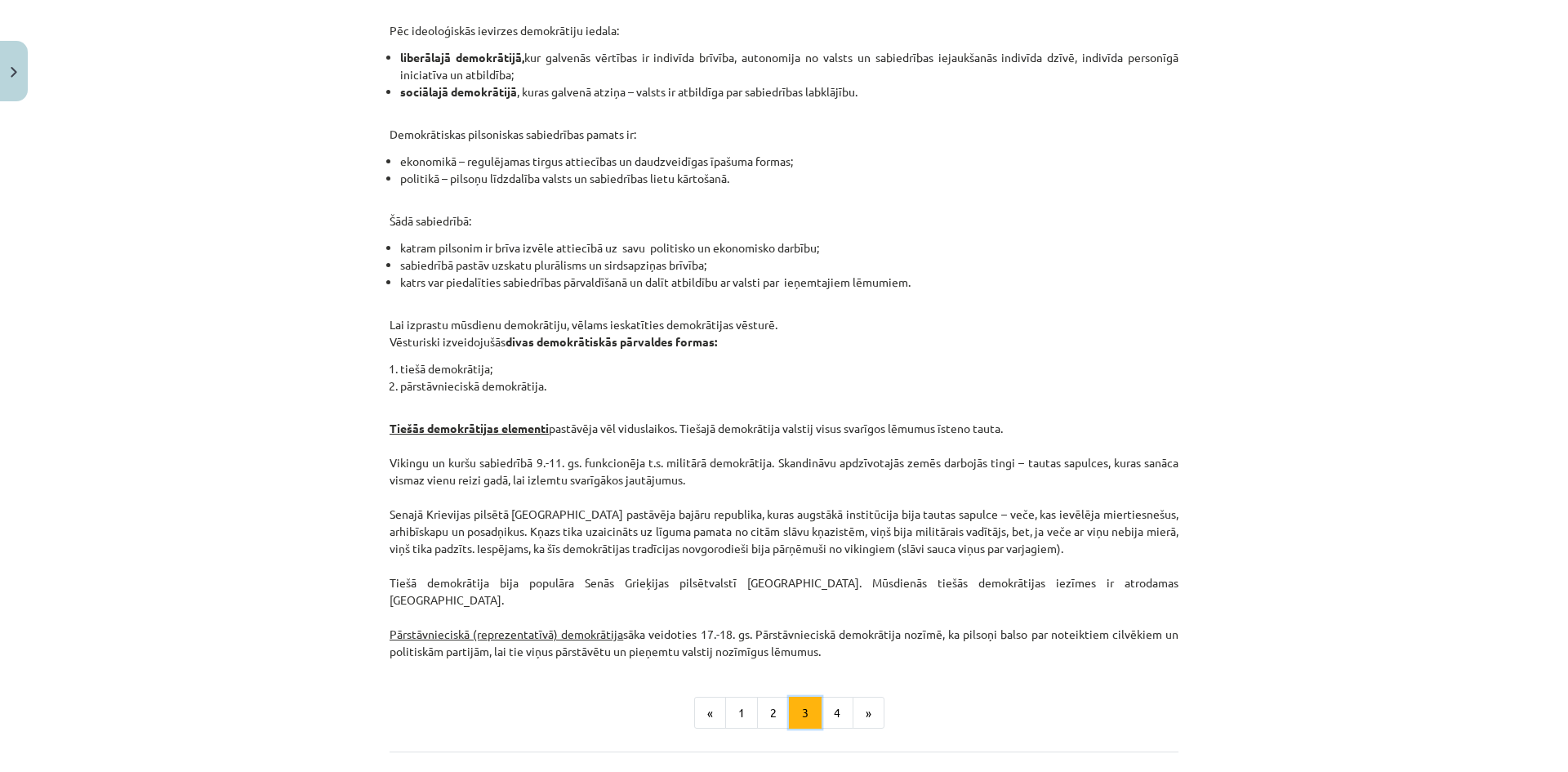
click at [815, 697] on button "3" at bounding box center [804, 712] width 32 height 32
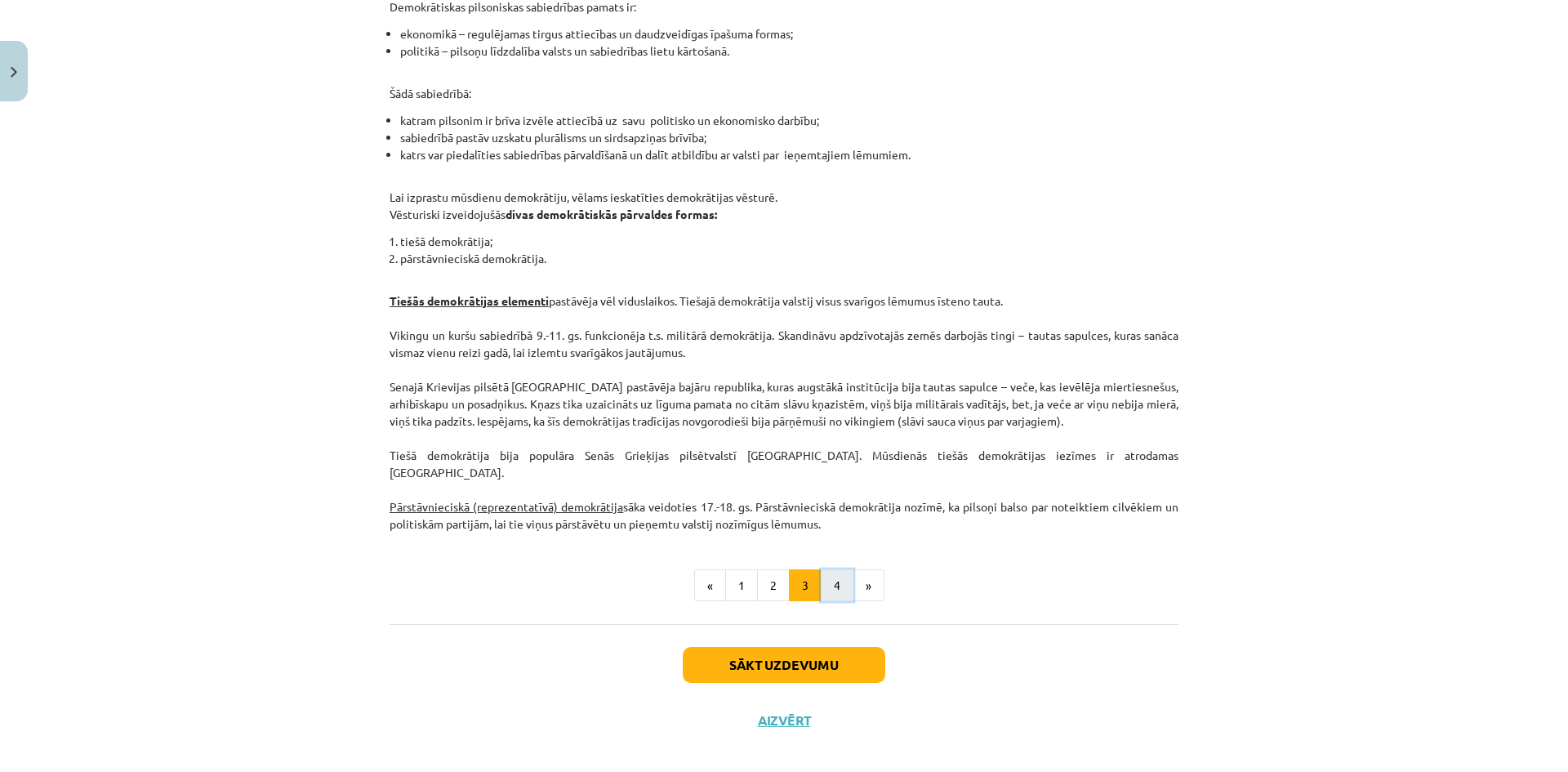
click at [837, 569] on button "4" at bounding box center [837, 585] width 32 height 32
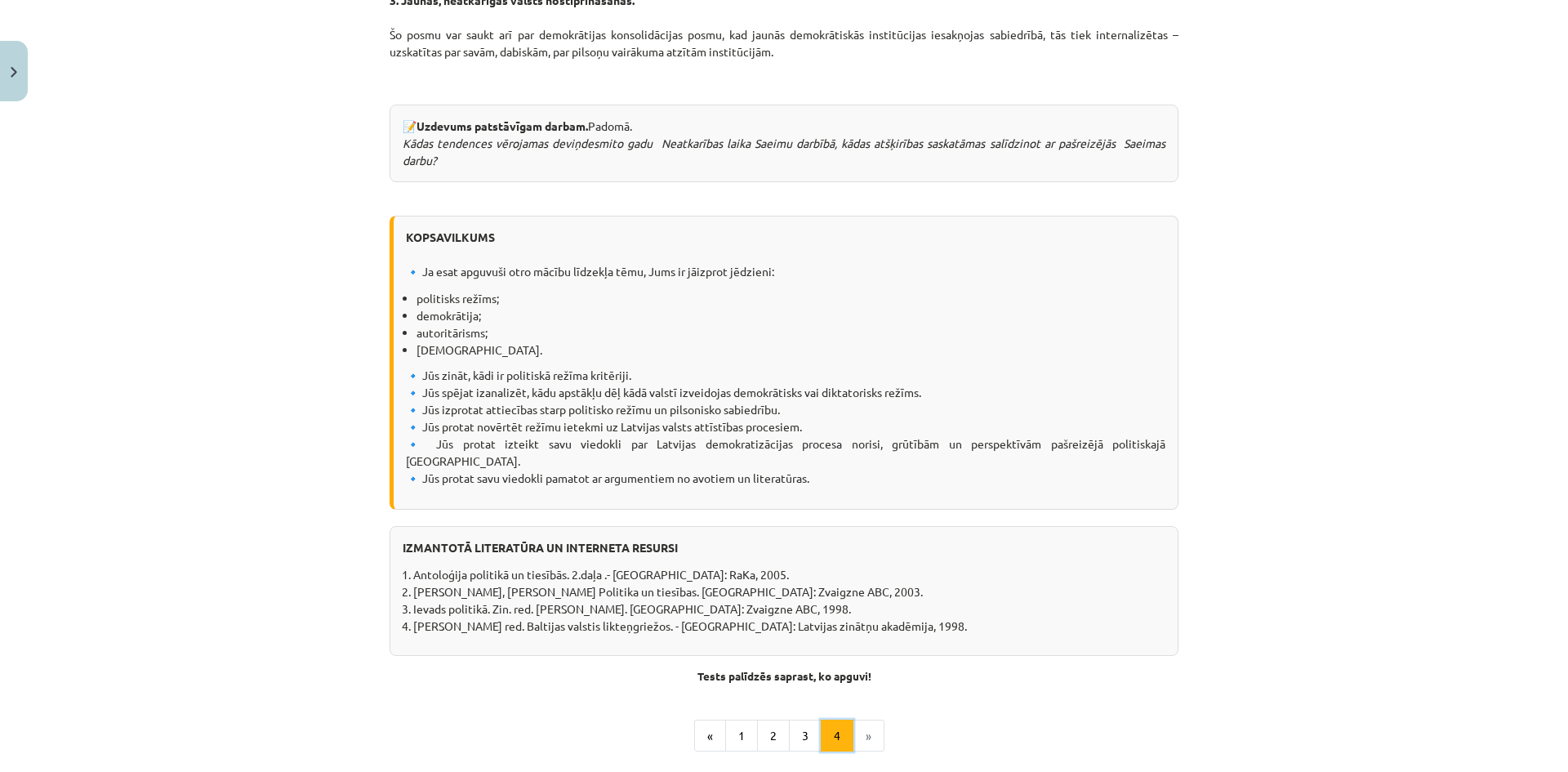
scroll to position [1895, 0]
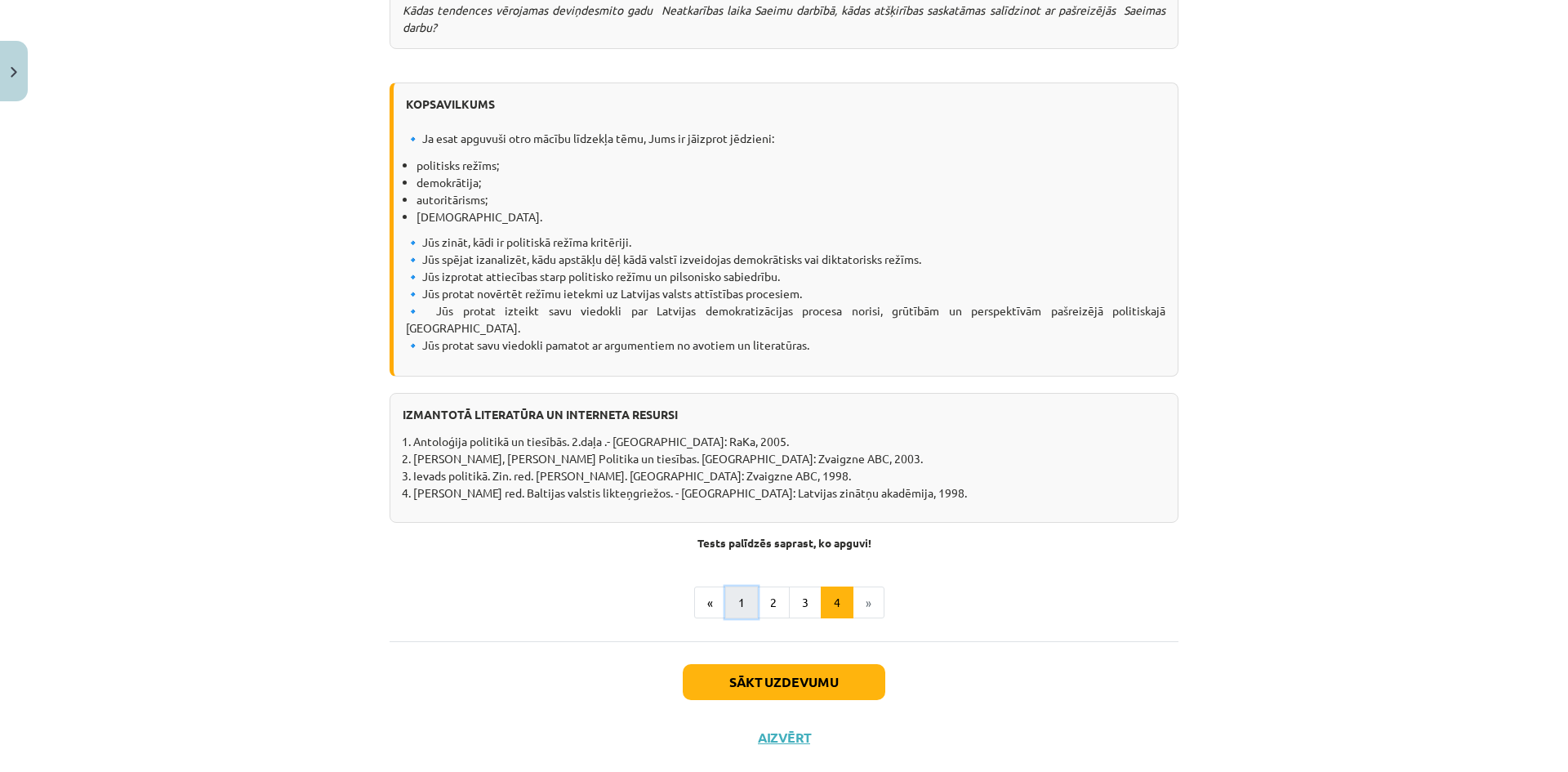
click at [736, 586] on button "1" at bounding box center [741, 602] width 32 height 32
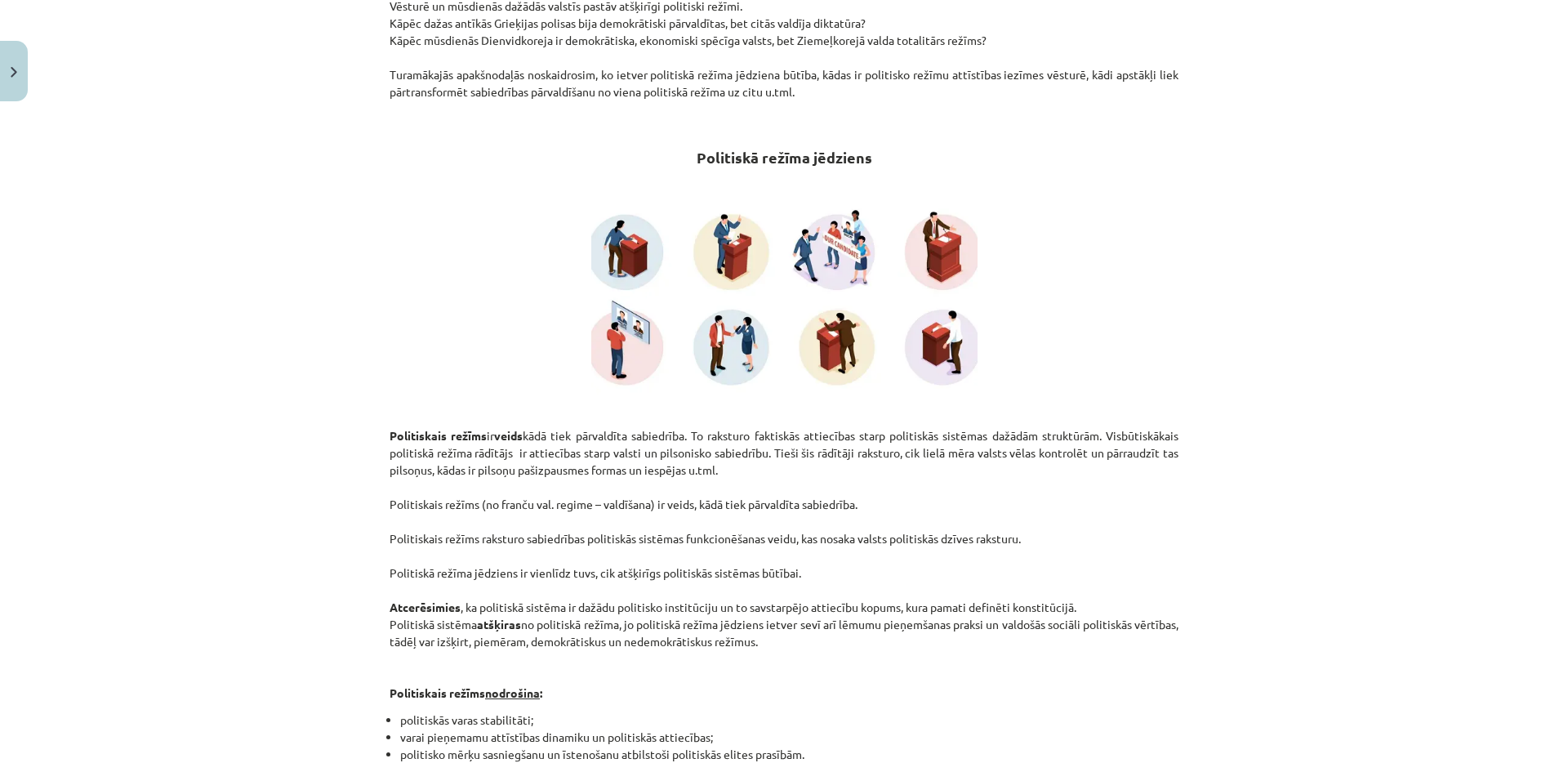
scroll to position [0, 0]
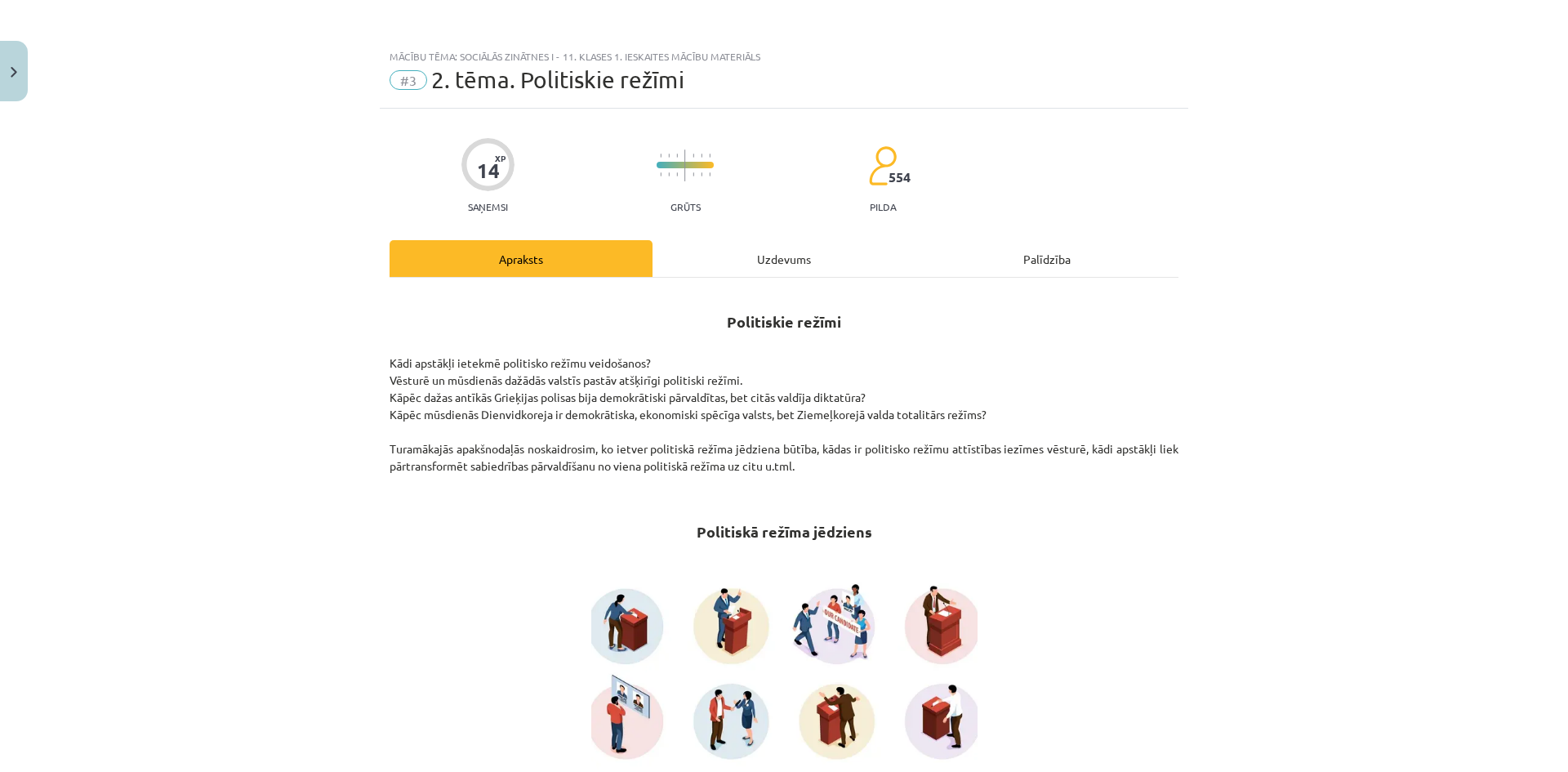
click at [805, 266] on div "Uzdevums" at bounding box center [784, 258] width 263 height 36
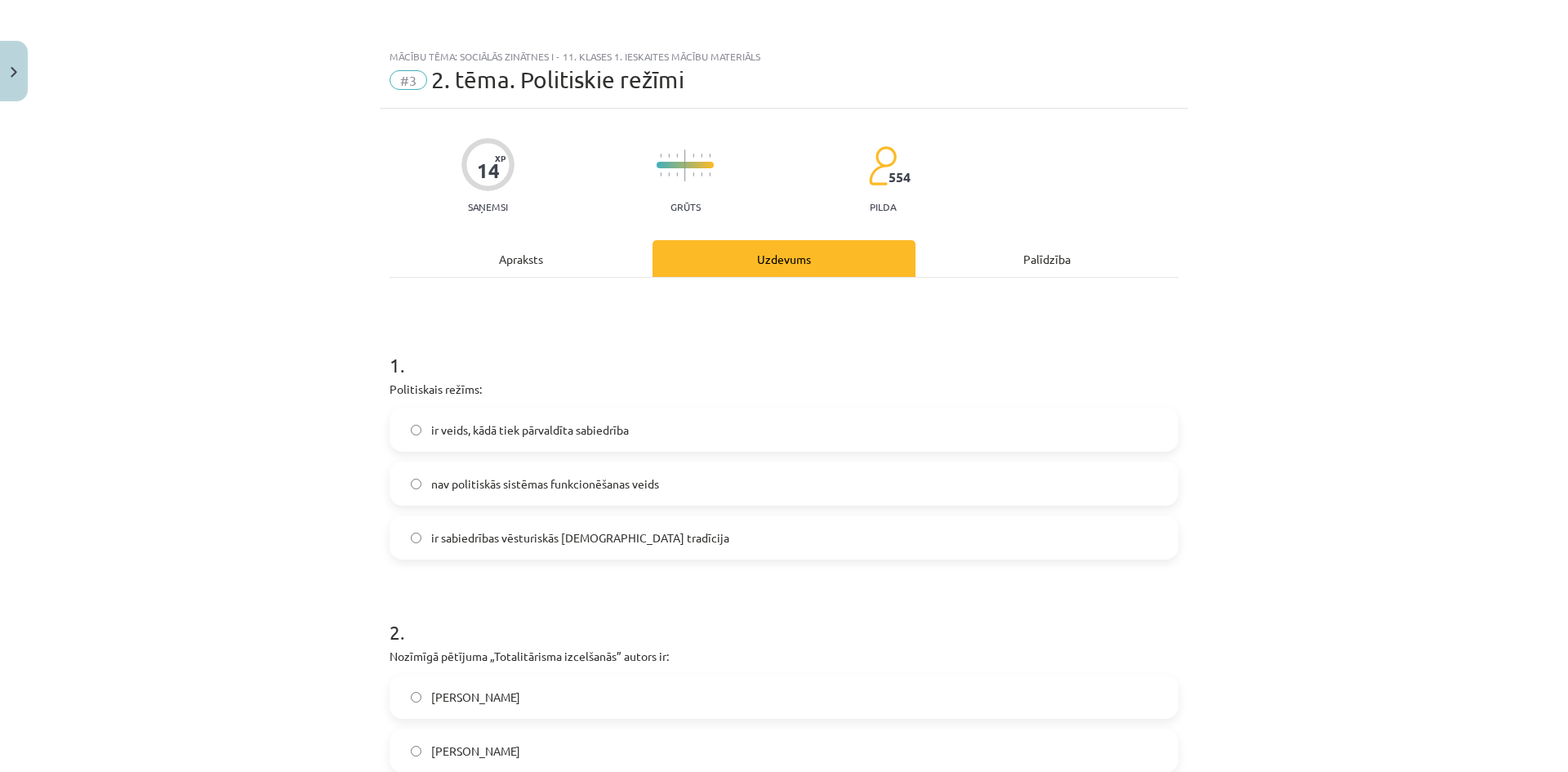
click at [552, 242] on div "Apraksts" at bounding box center [520, 258] width 263 height 36
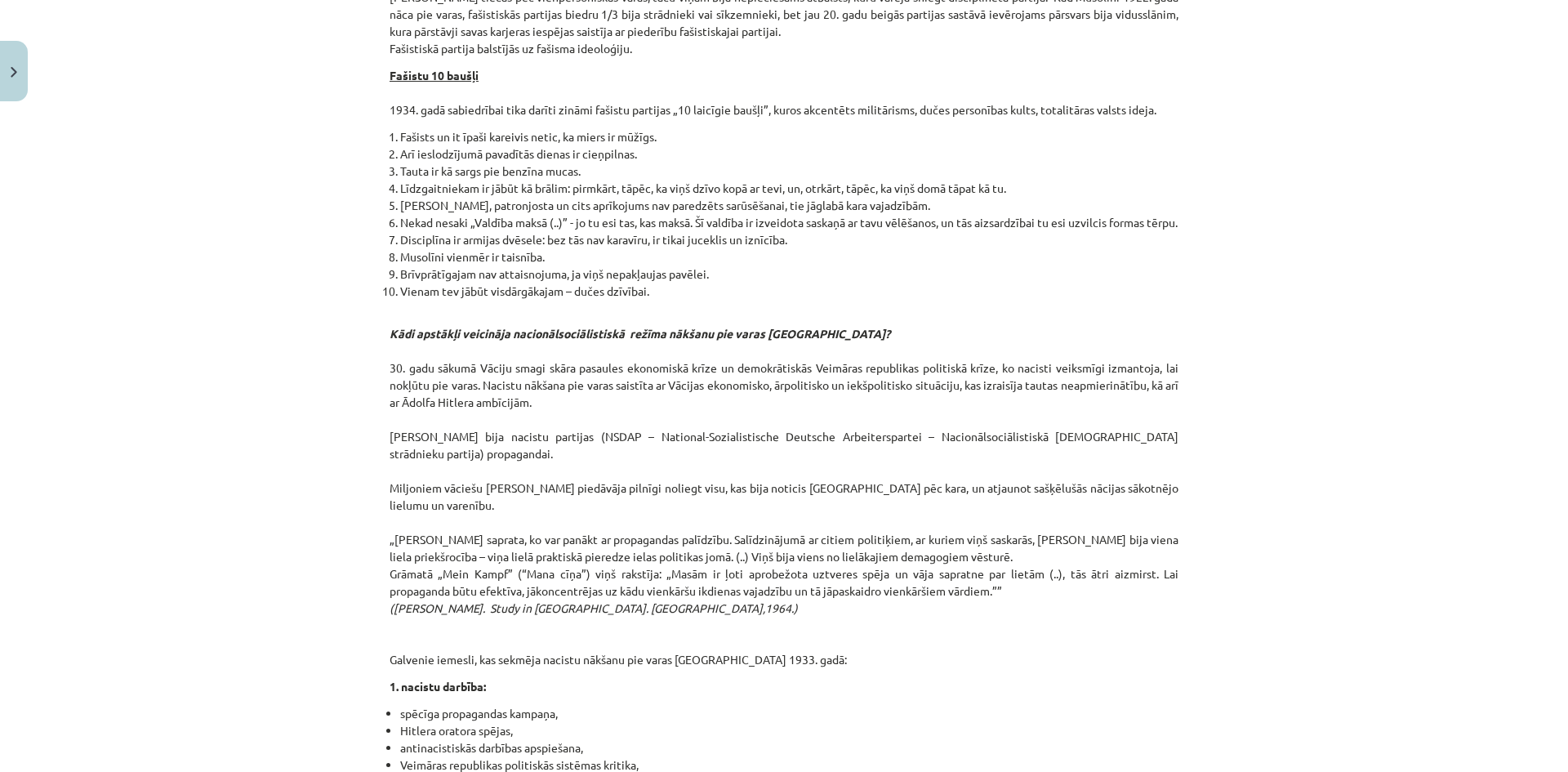
scroll to position [3143, 0]
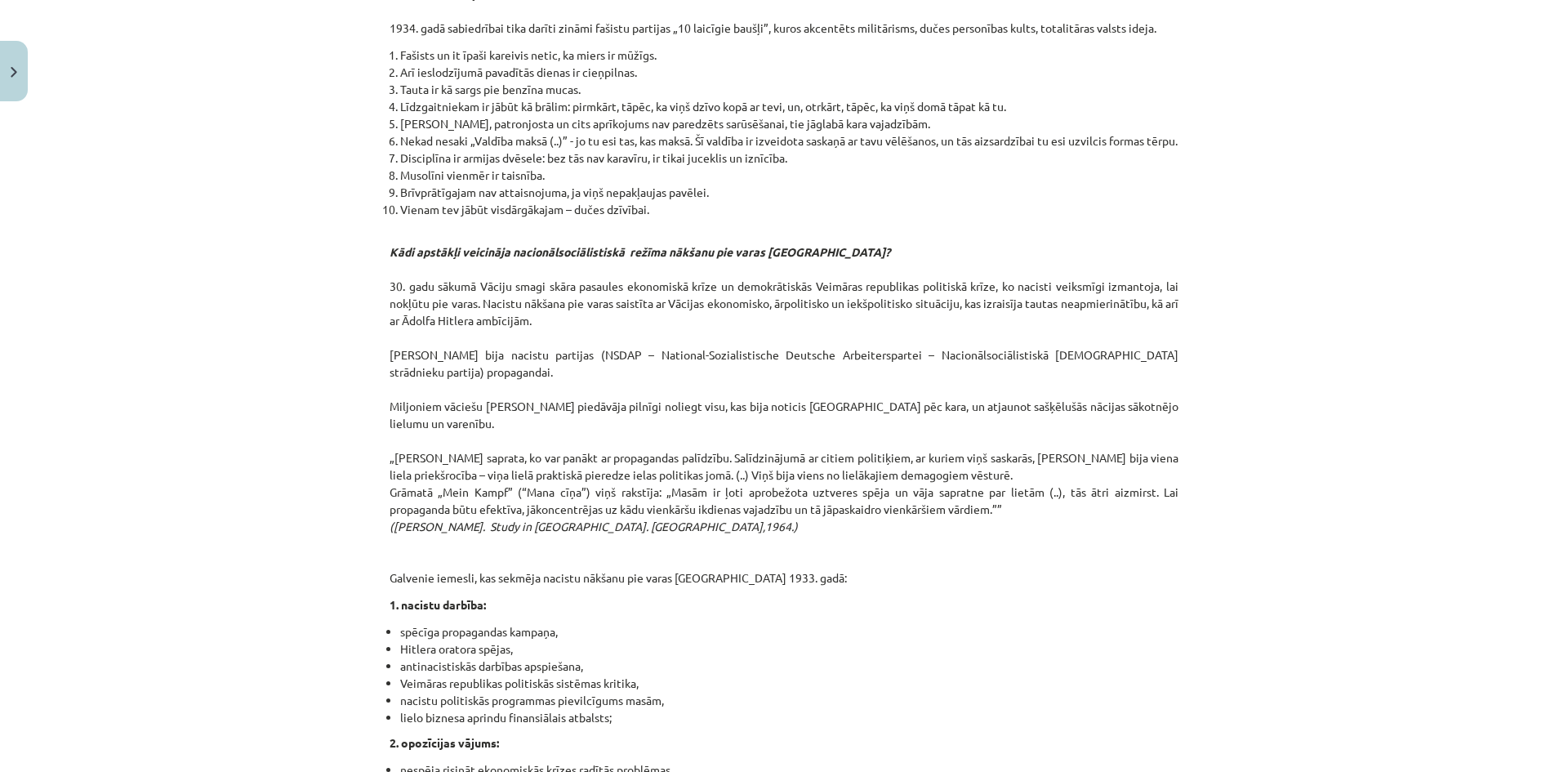
drag, startPoint x: 389, startPoint y: 365, endPoint x: 1072, endPoint y: 560, distance: 710.3
click at [1072, 560] on p "Kādi apstākļi veicināja nacionālsociālistiskā režīma nākšanu pie varas Vācijā? …" at bounding box center [784, 406] width 789 height 360
click at [907, 586] on p "Kādi apstākļi veicināja nacionālsociālistiskā režīma nākšanu pie varas Vācijā? …" at bounding box center [784, 406] width 789 height 360
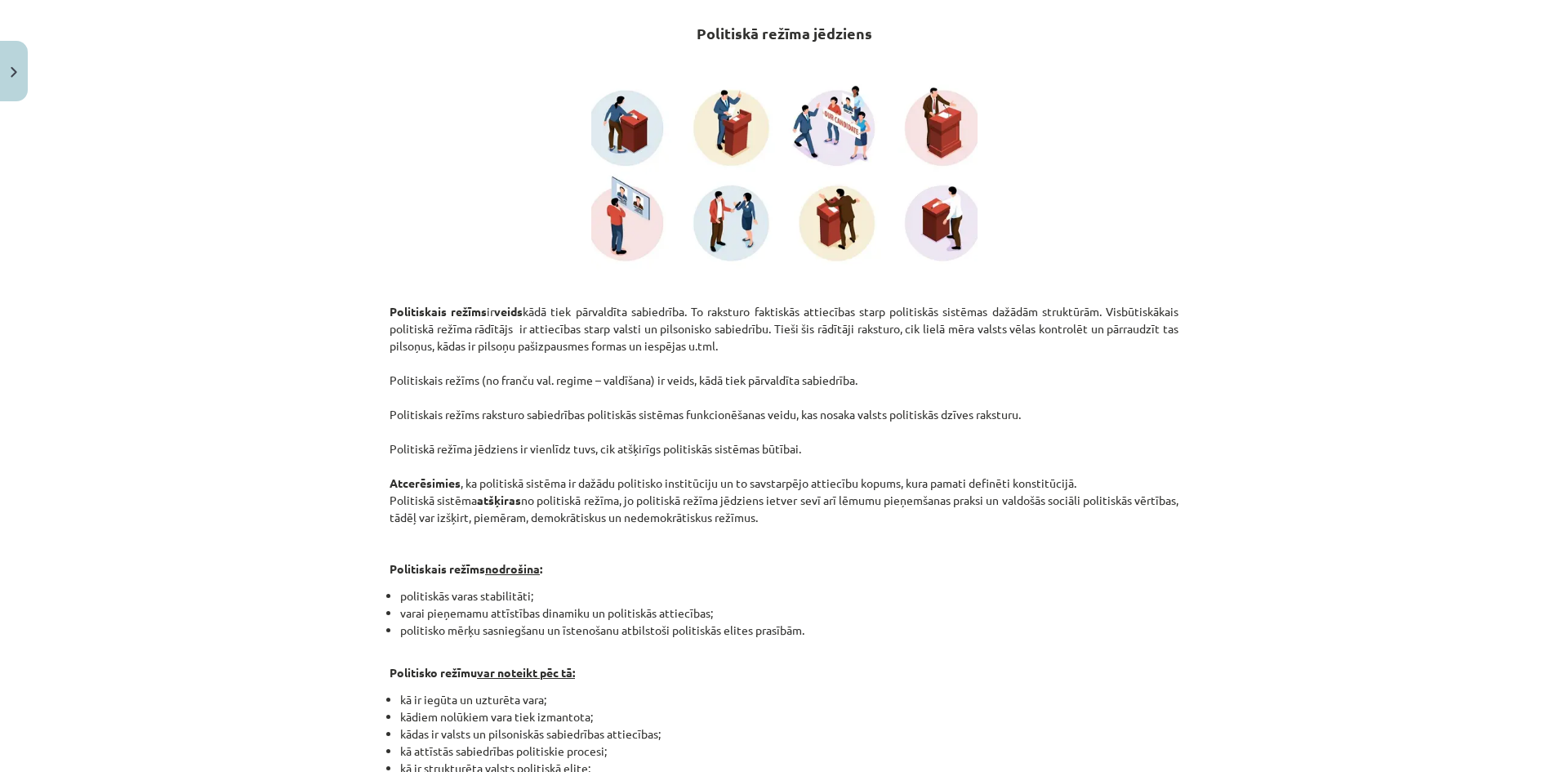
scroll to position [0, 0]
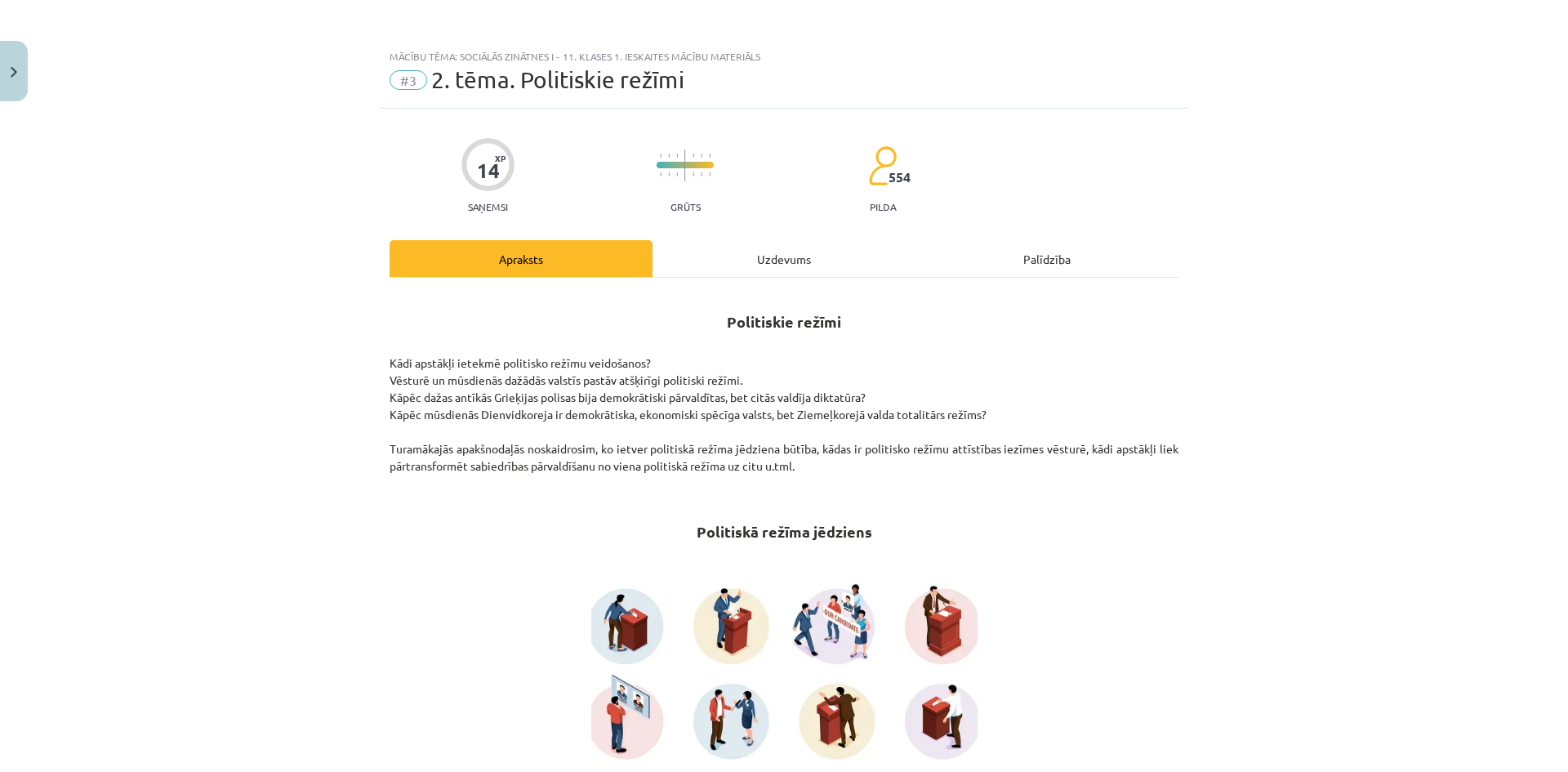
click at [731, 240] on div "Uzdevums" at bounding box center [784, 258] width 263 height 36
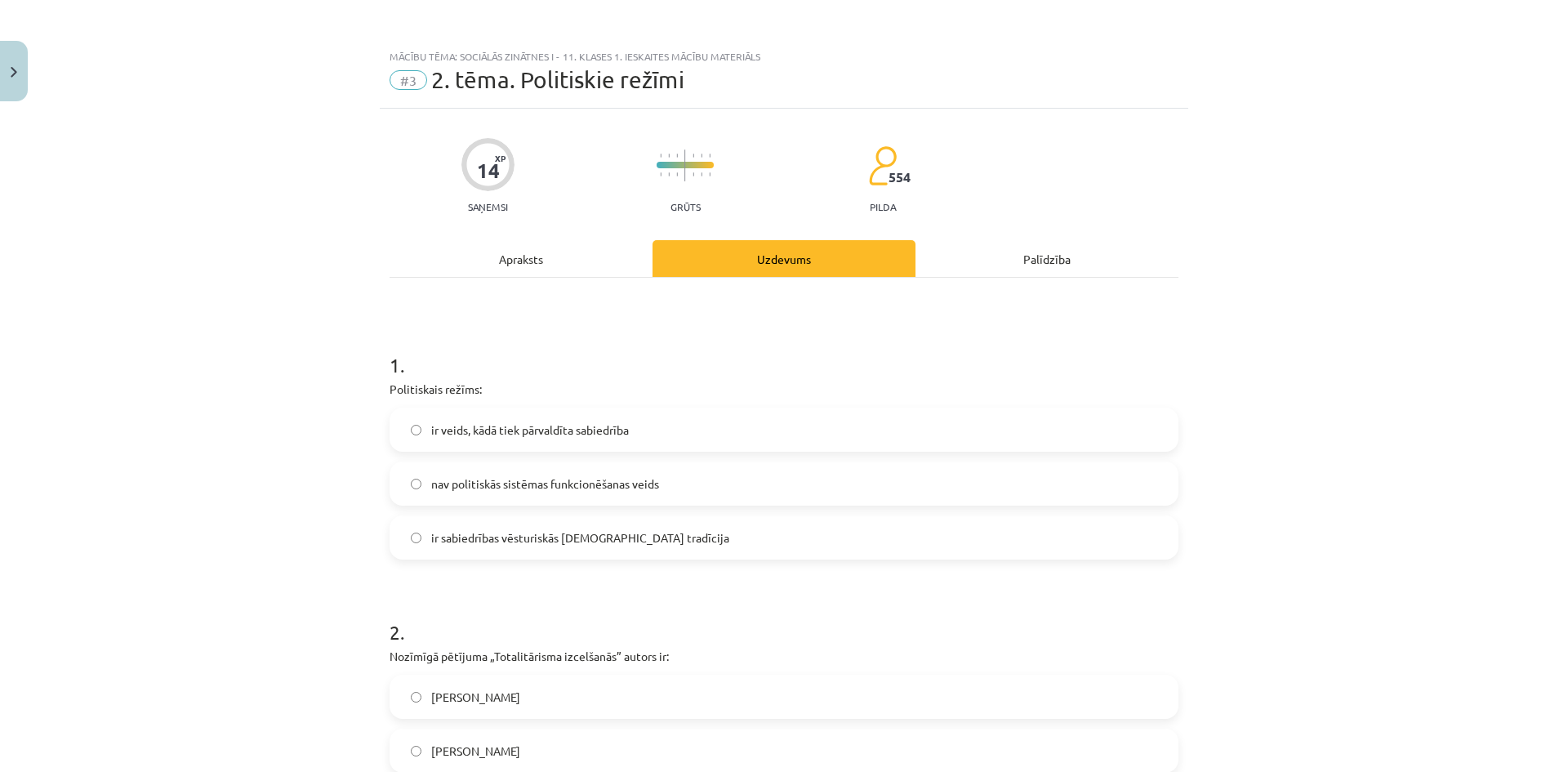
click at [551, 258] on div "Apraksts" at bounding box center [520, 258] width 263 height 36
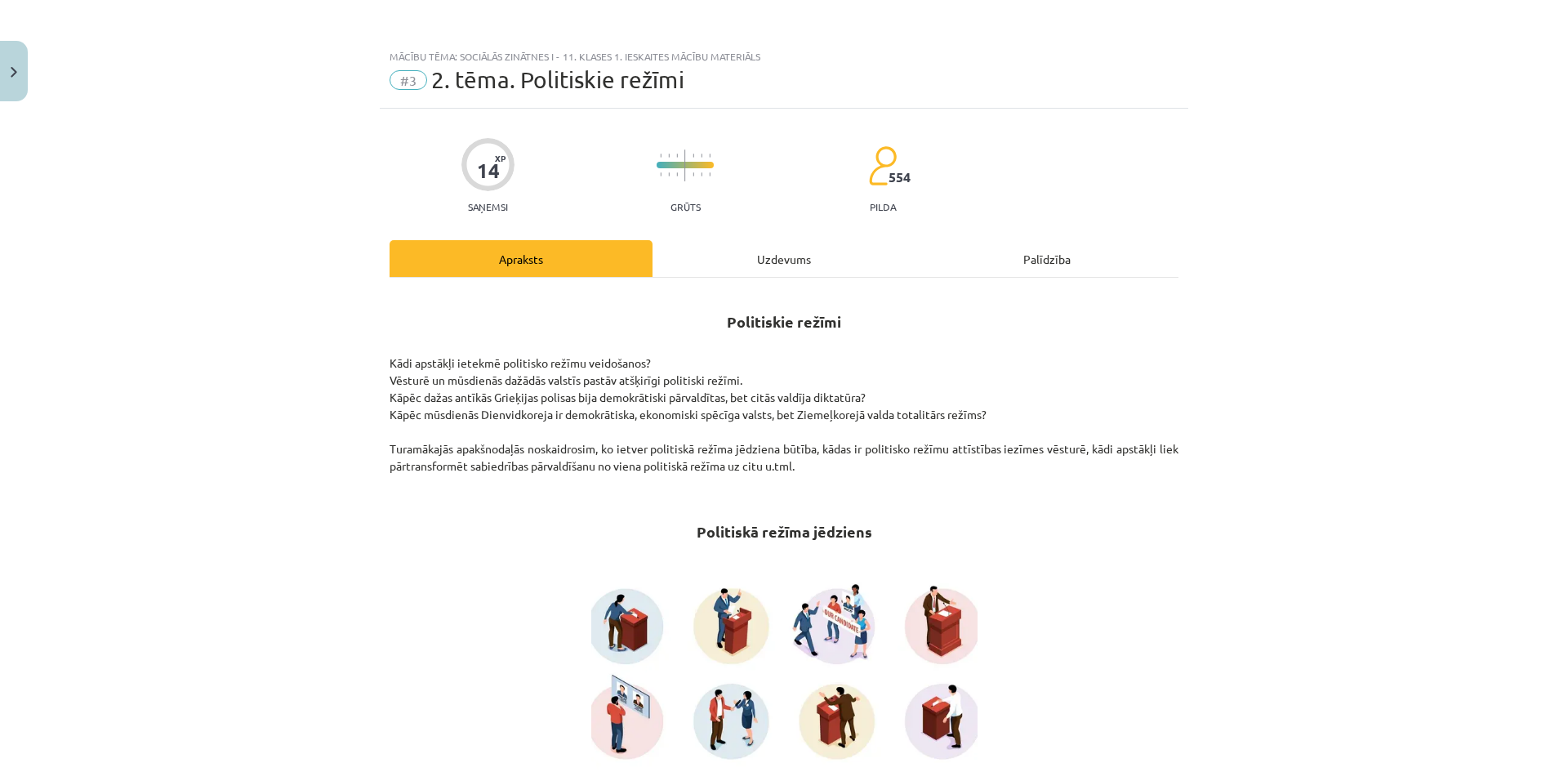
click at [686, 254] on div "Uzdevums" at bounding box center [784, 258] width 263 height 36
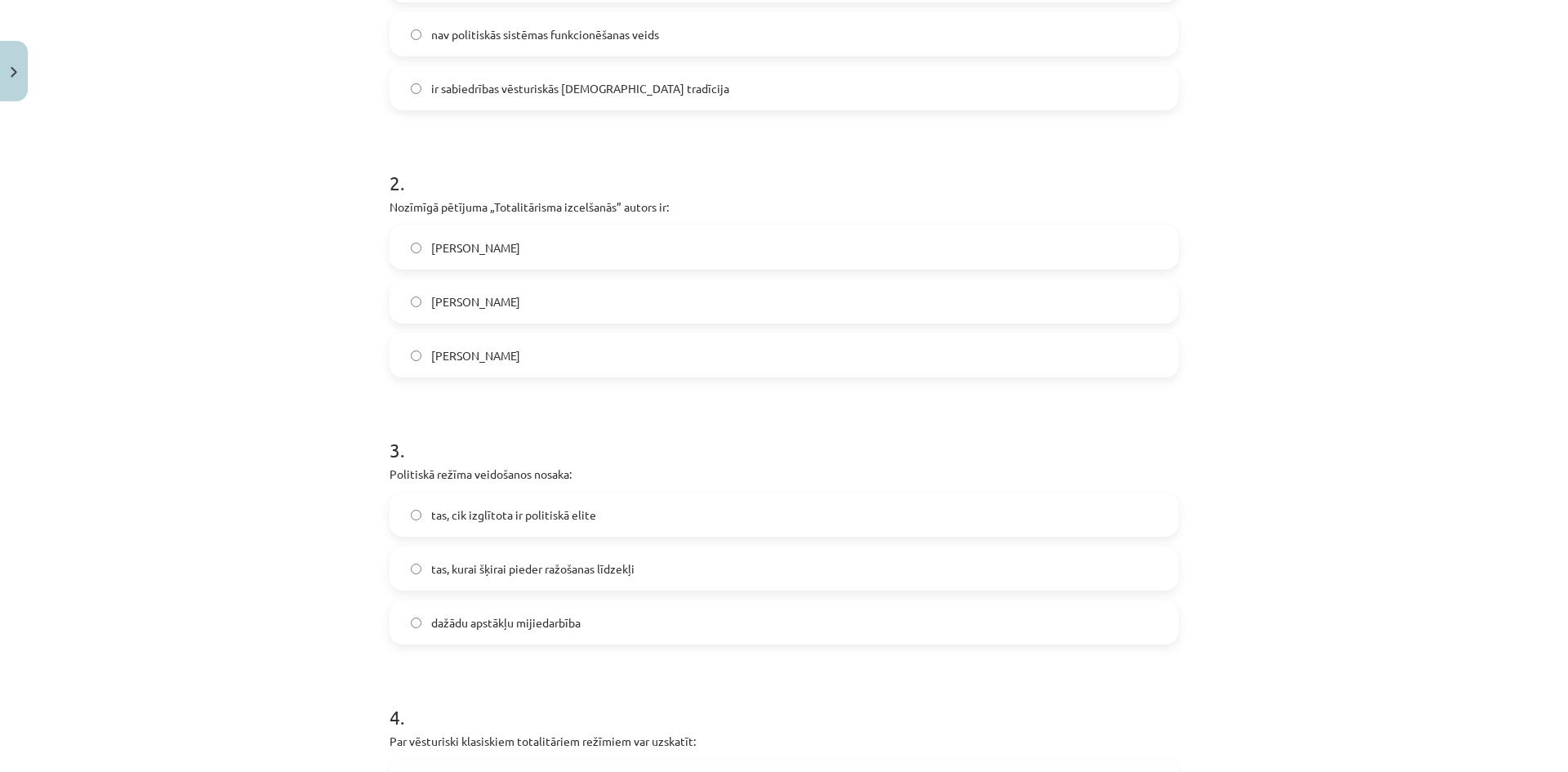
scroll to position [694, 0]
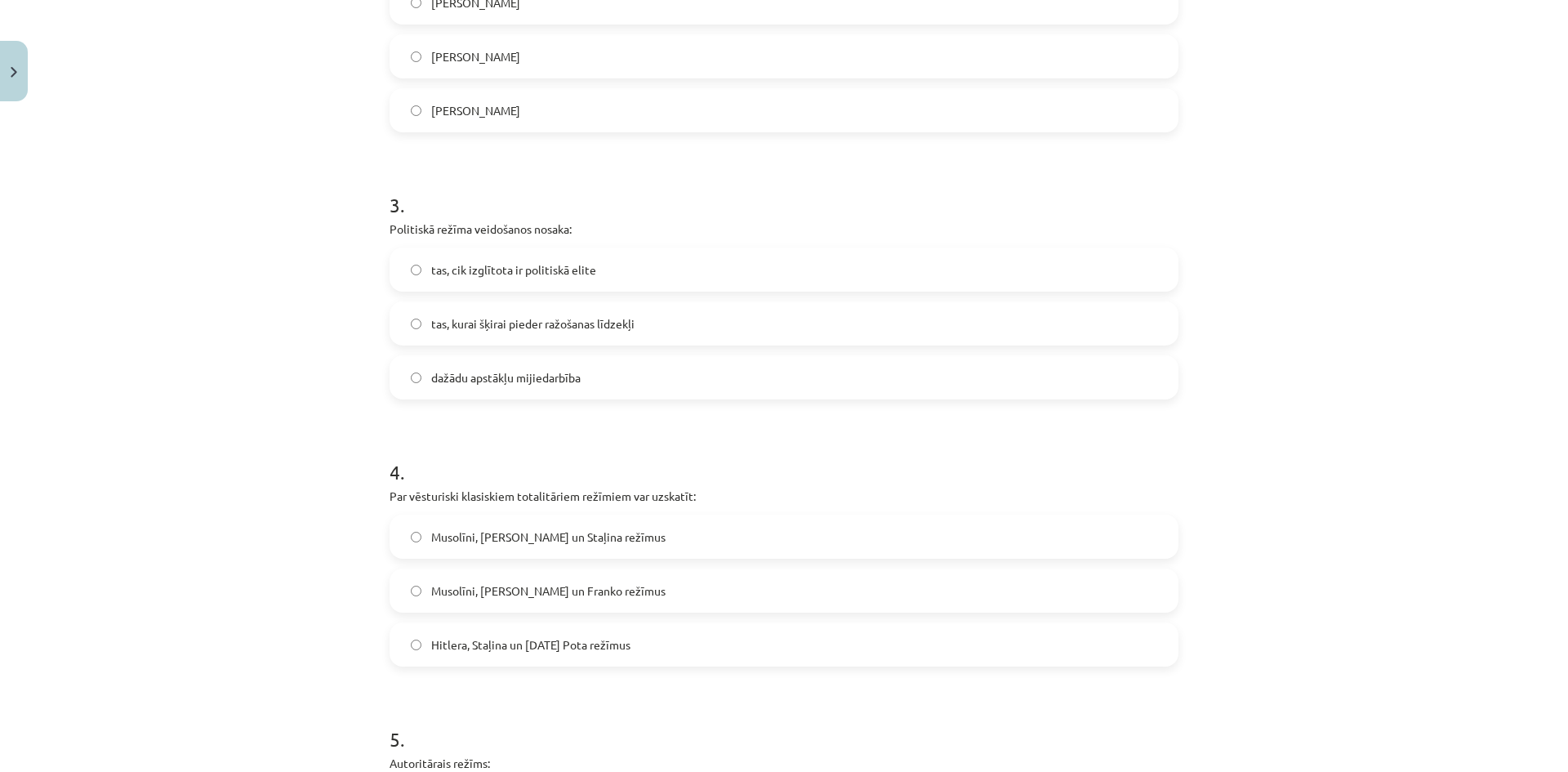
click at [645, 525] on label "Musolīni, [PERSON_NAME] un Staļina režīmus" at bounding box center [784, 536] width 785 height 41
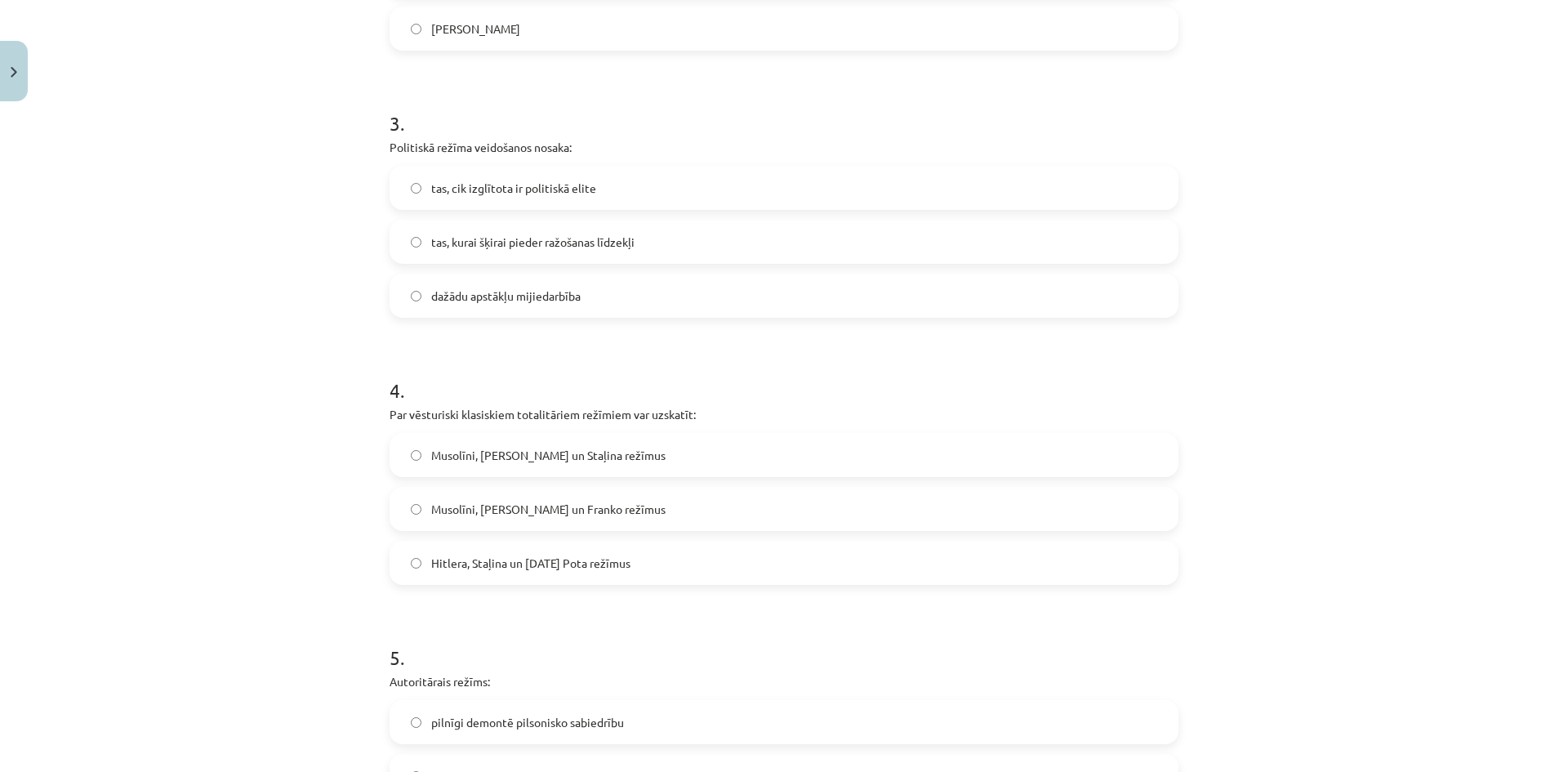
scroll to position [939, 0]
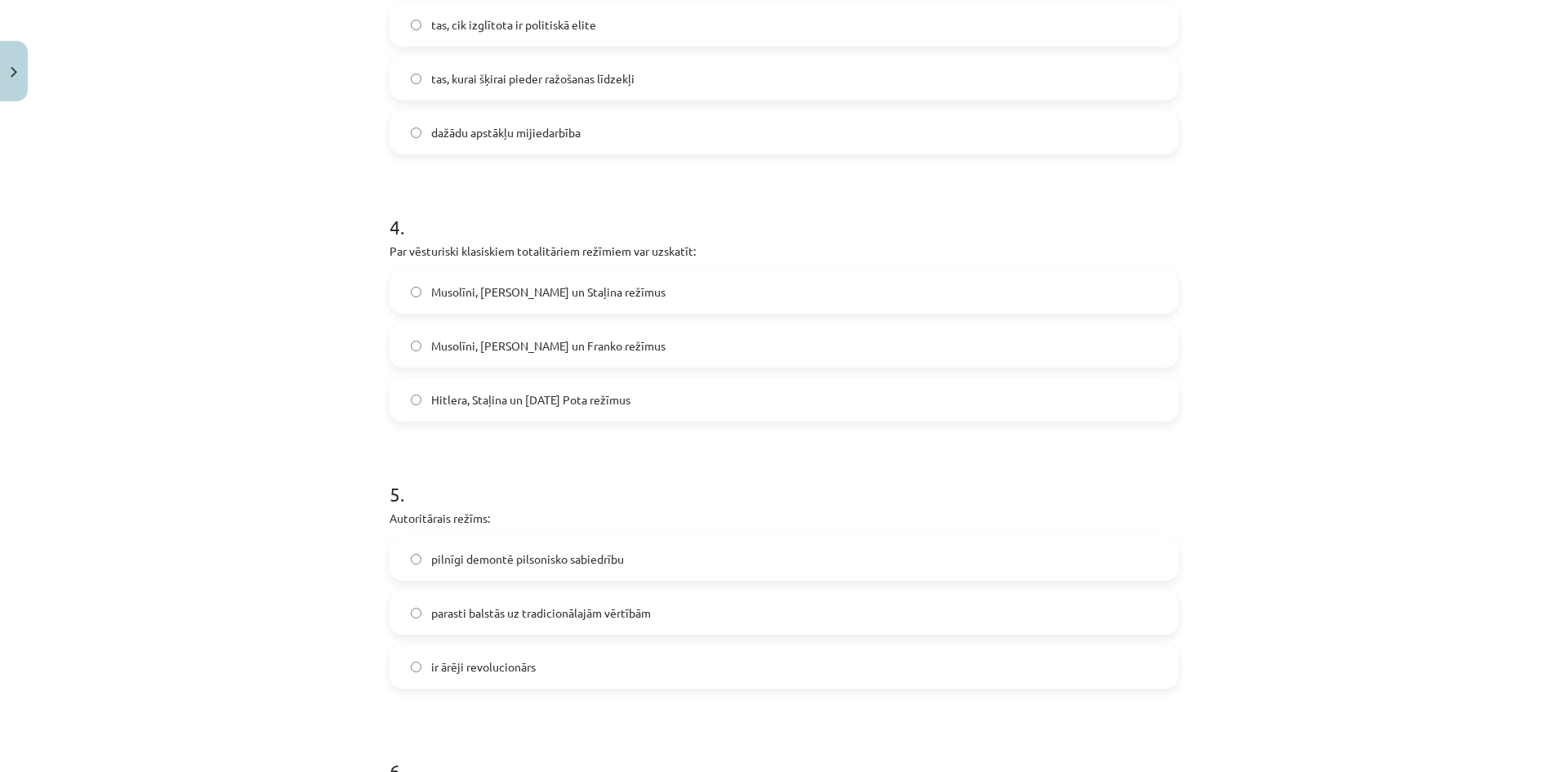
click at [702, 607] on label "parasti balstās uz tradicionālajām vērtībām" at bounding box center [784, 612] width 785 height 41
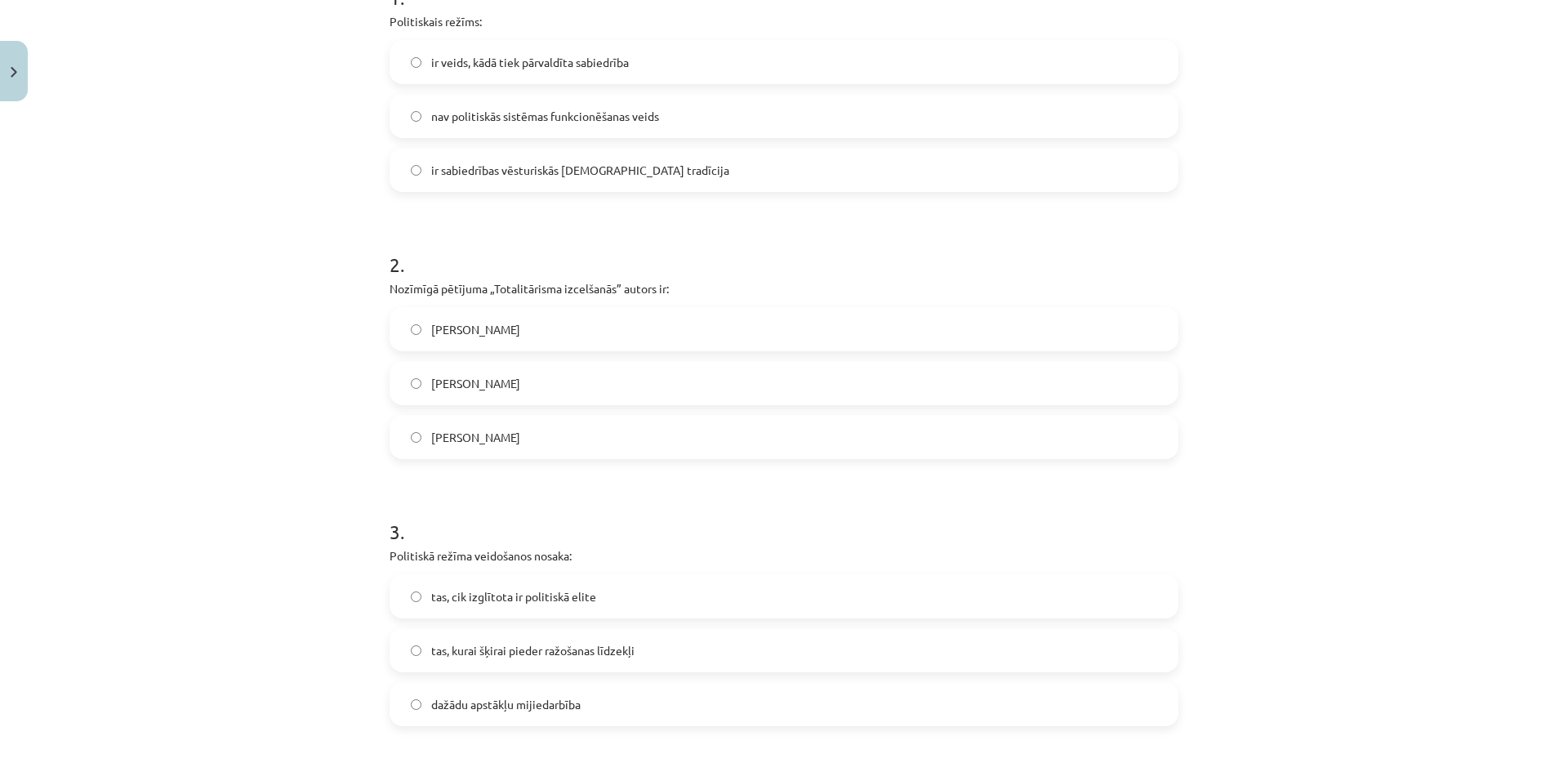
scroll to position [0, 0]
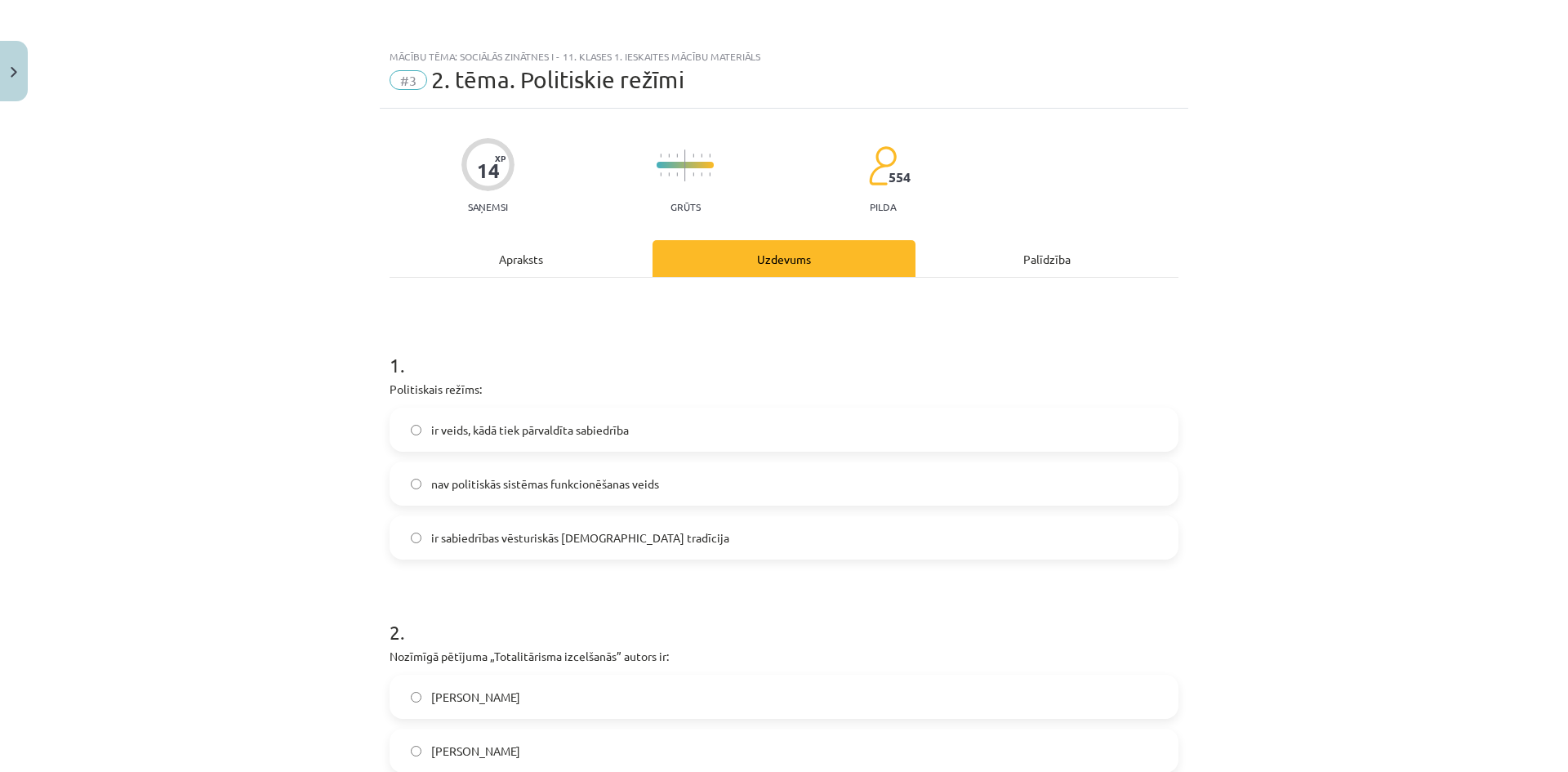
click at [564, 258] on div "Apraksts" at bounding box center [520, 258] width 263 height 36
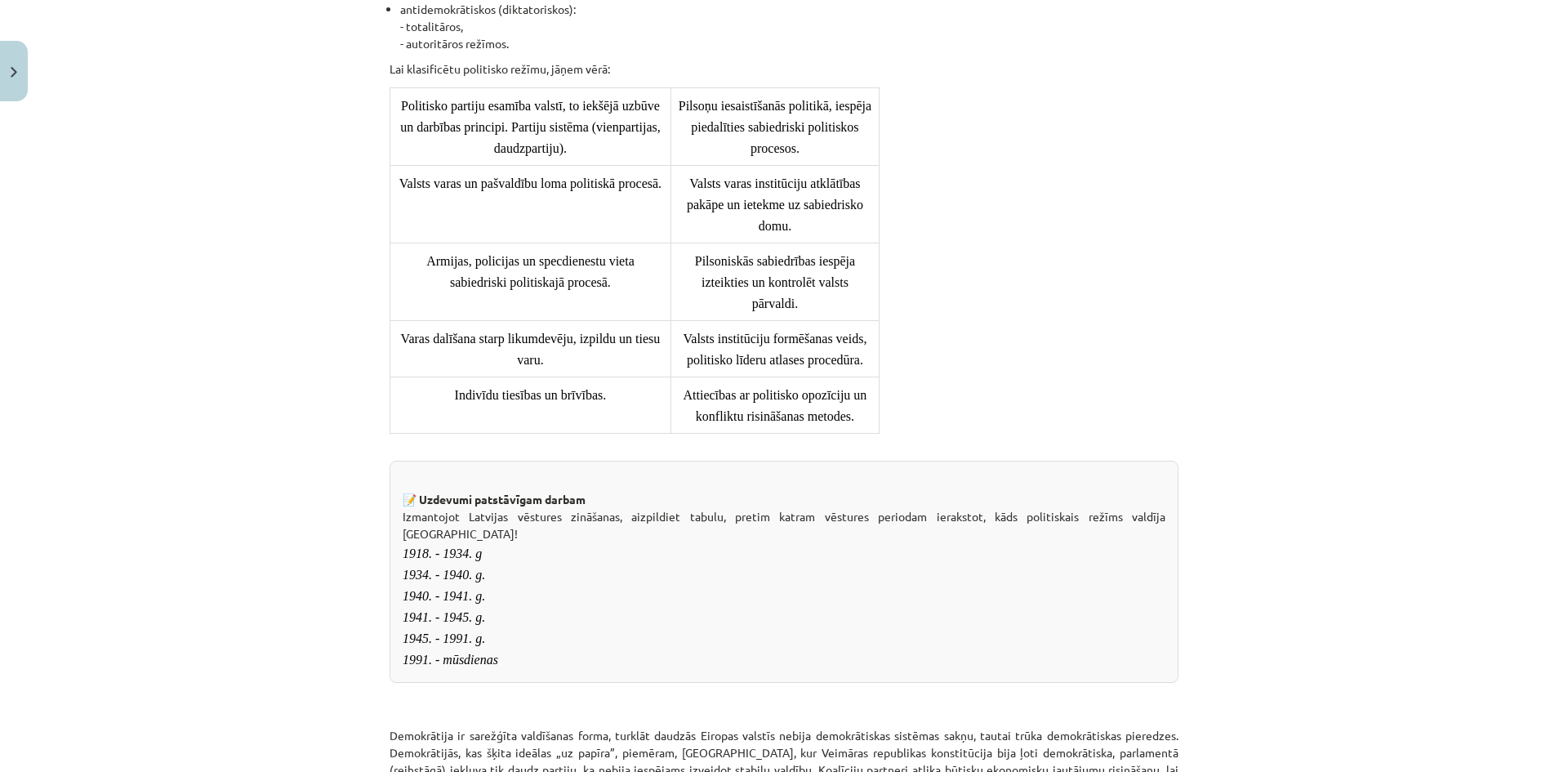
scroll to position [3550, 0]
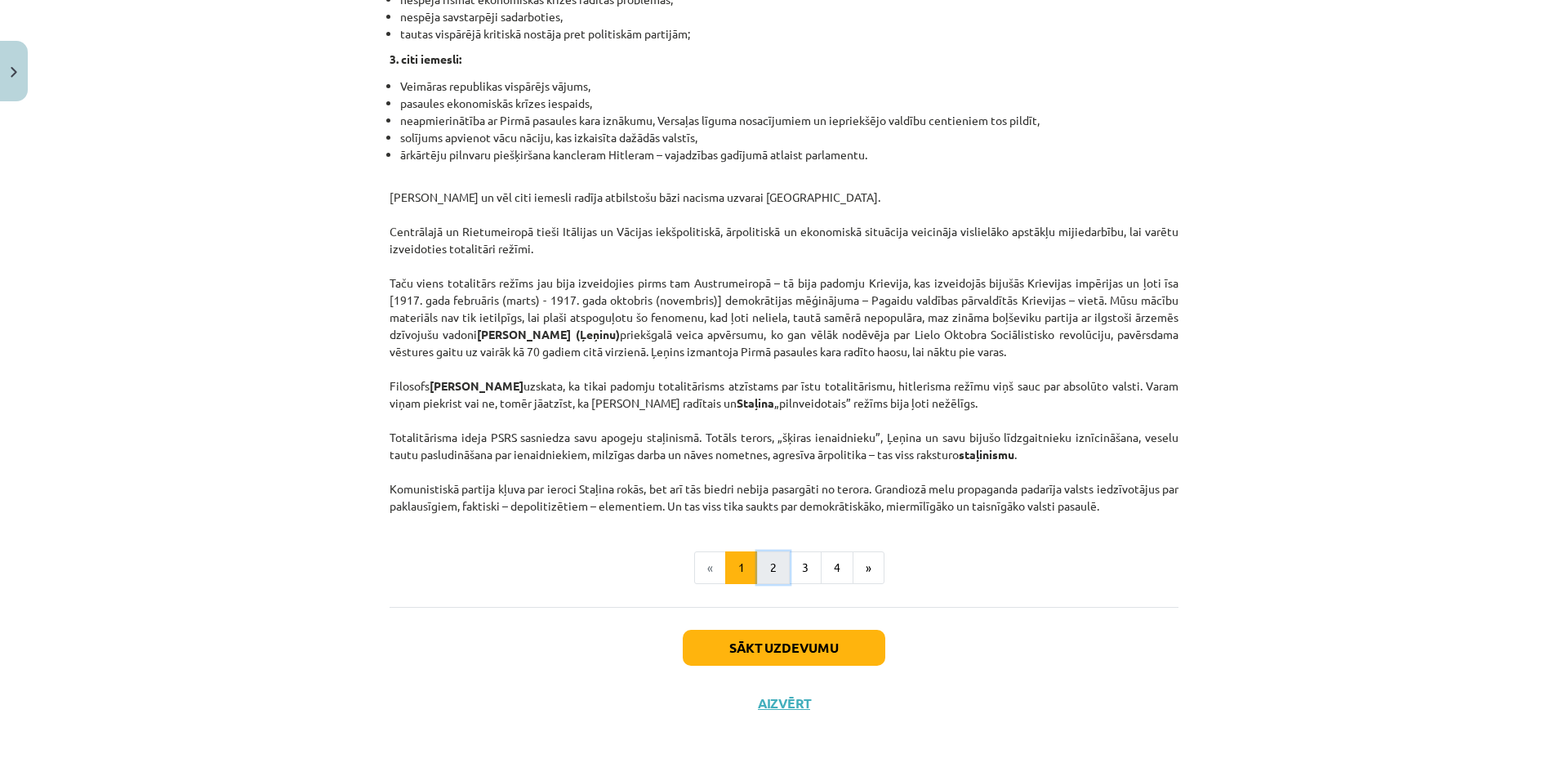
click at [762, 555] on button "2" at bounding box center [773, 567] width 32 height 32
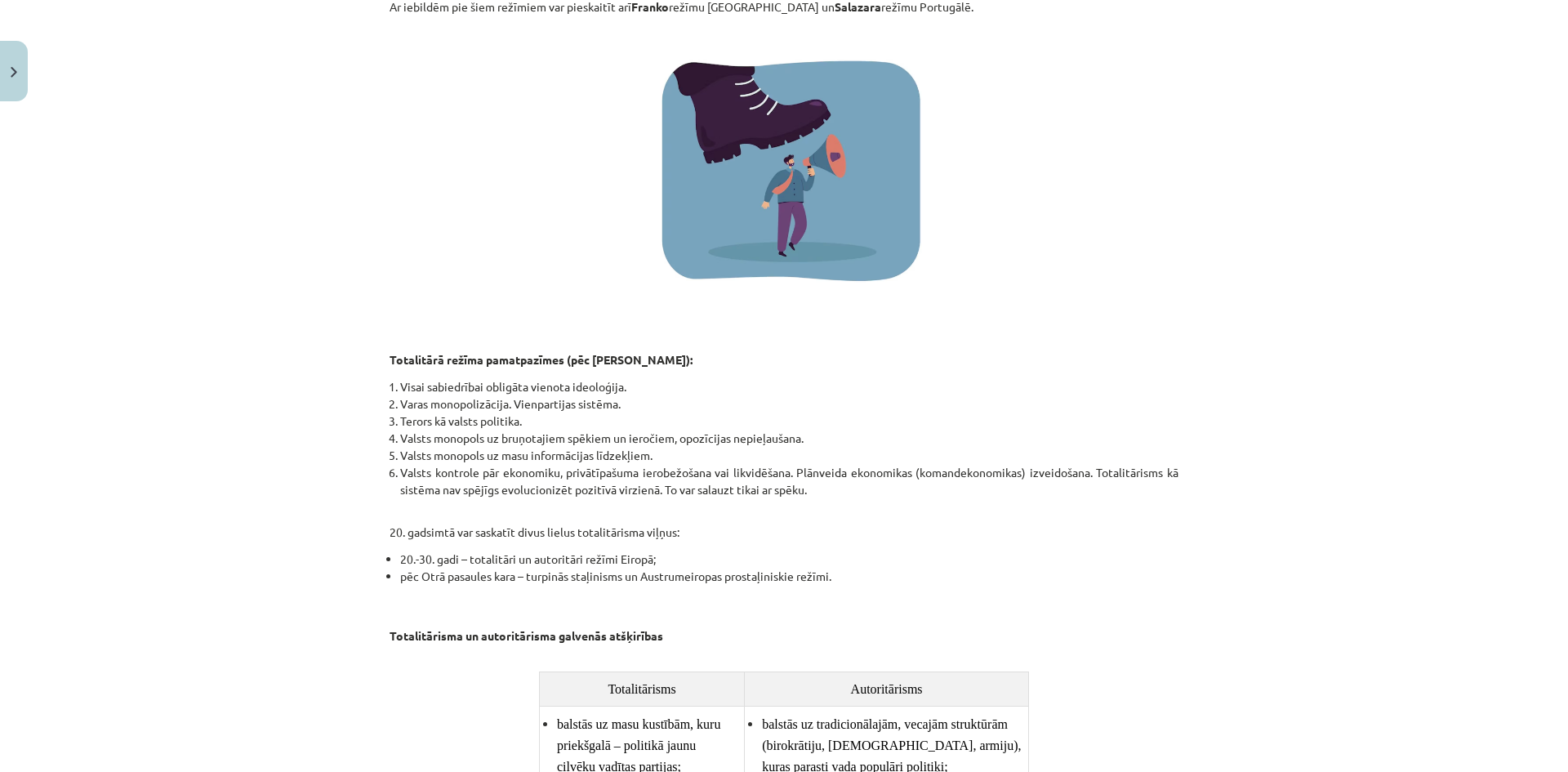
scroll to position [1393, 0]
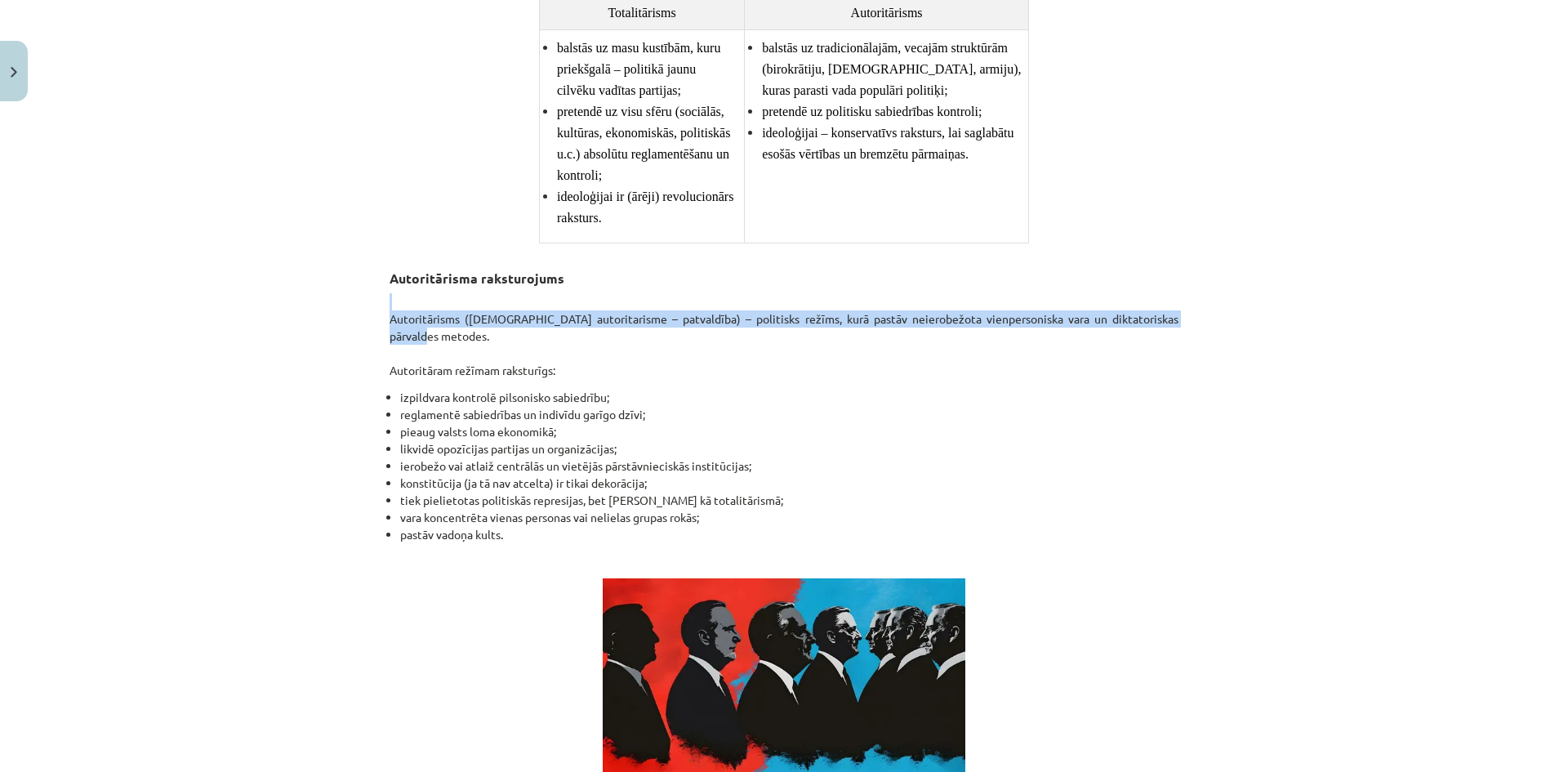
click at [1426, 265] on div "Mācību tēma: Sociālās zinātnes i - 11. klases 1. ieskaites mācību materiāls #3 …" at bounding box center [784, 386] width 1568 height 772
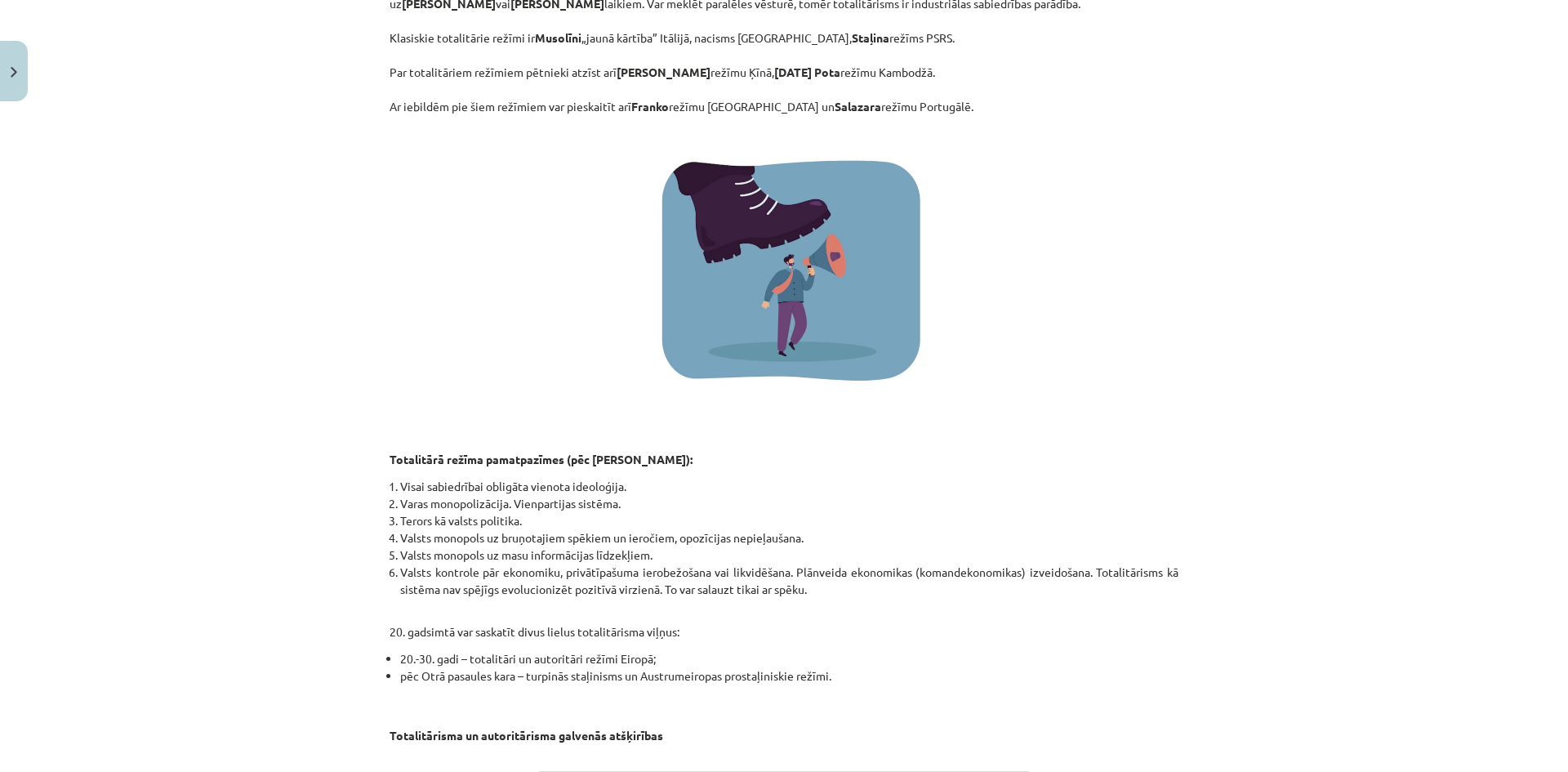
scroll to position [0, 0]
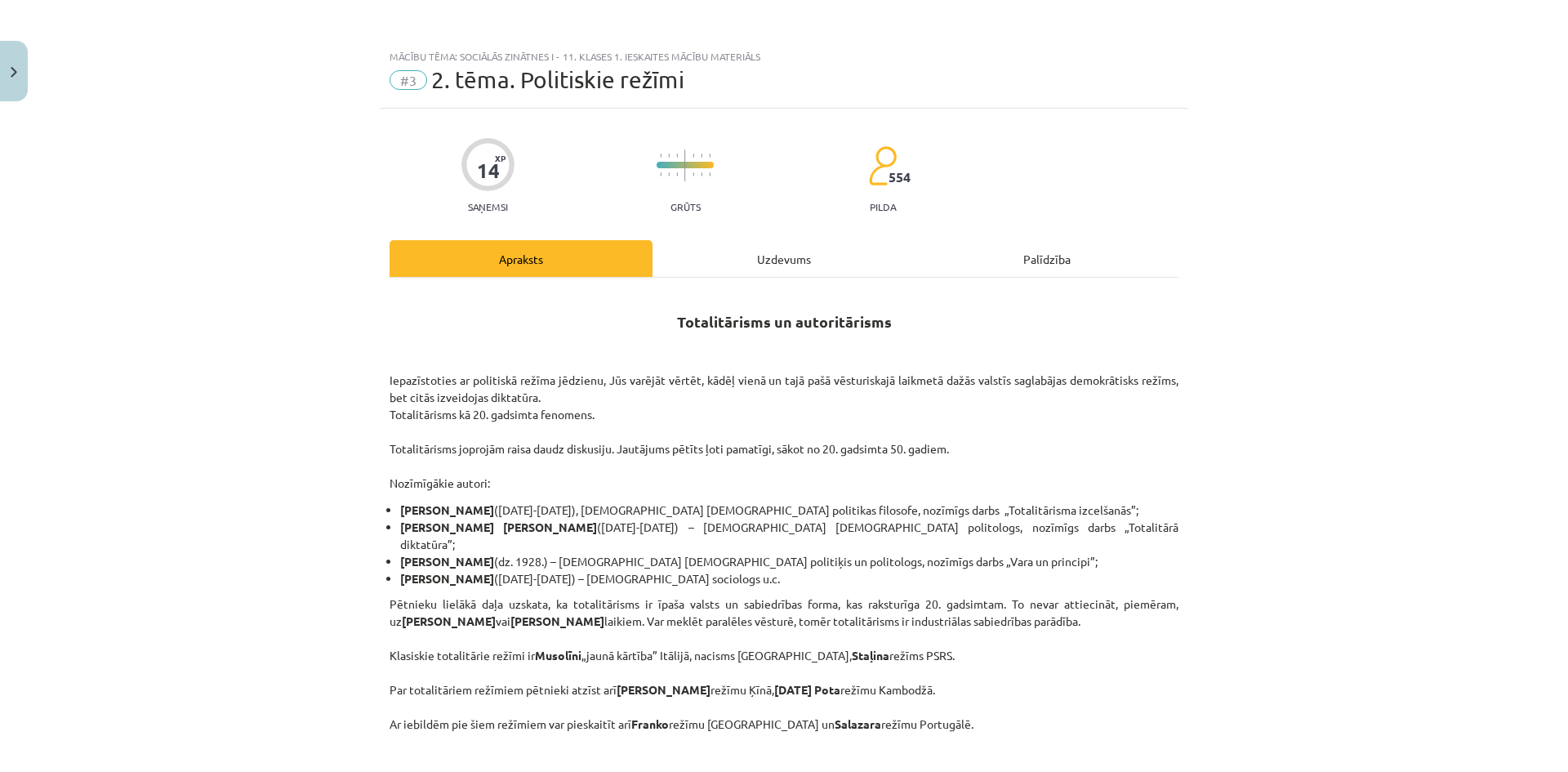
click at [719, 263] on div "Uzdevums" at bounding box center [784, 258] width 263 height 36
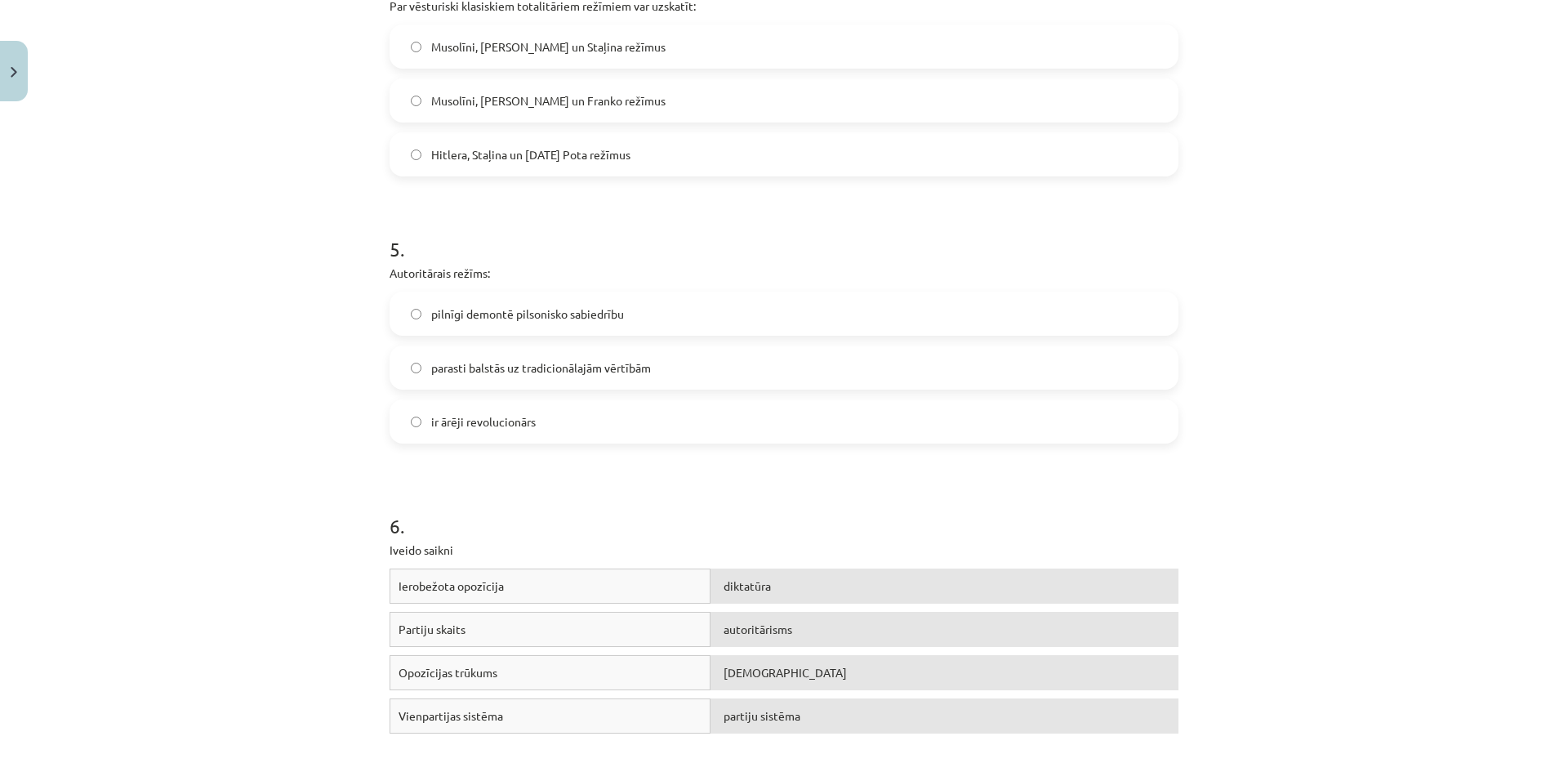
scroll to position [1347, 0]
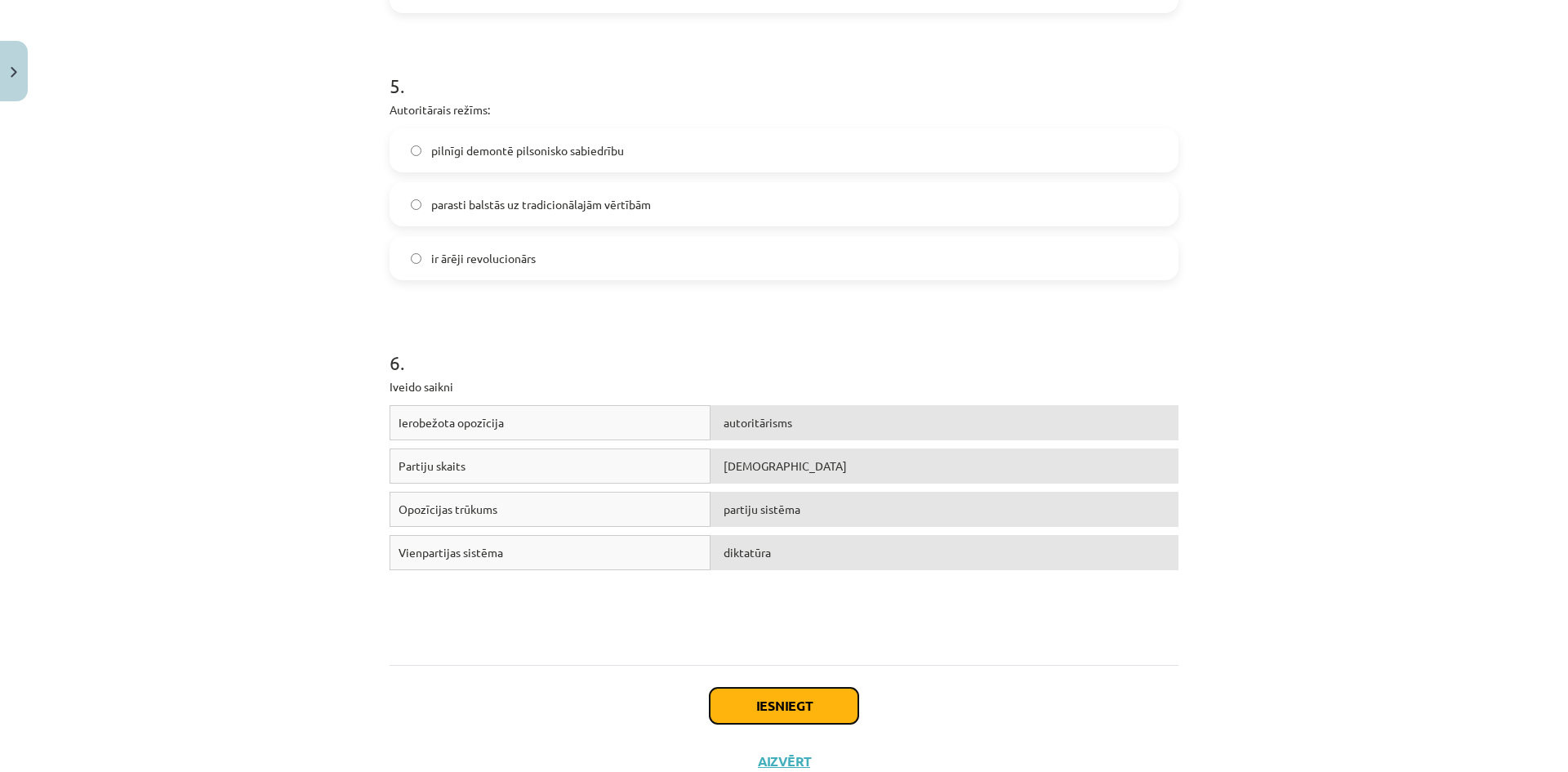
click at [808, 692] on button "Iesniegt" at bounding box center [784, 705] width 148 height 36
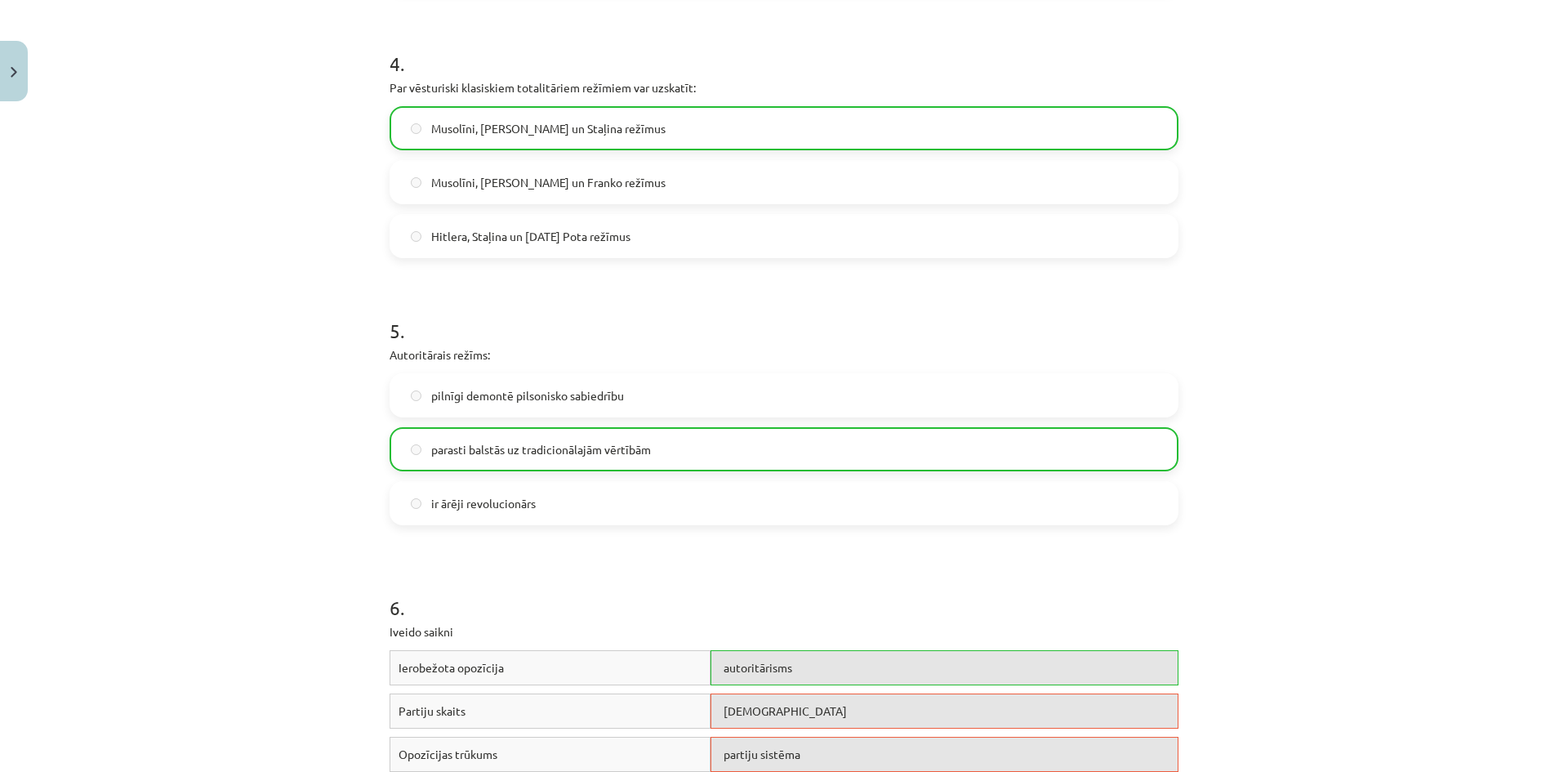
scroll to position [939, 0]
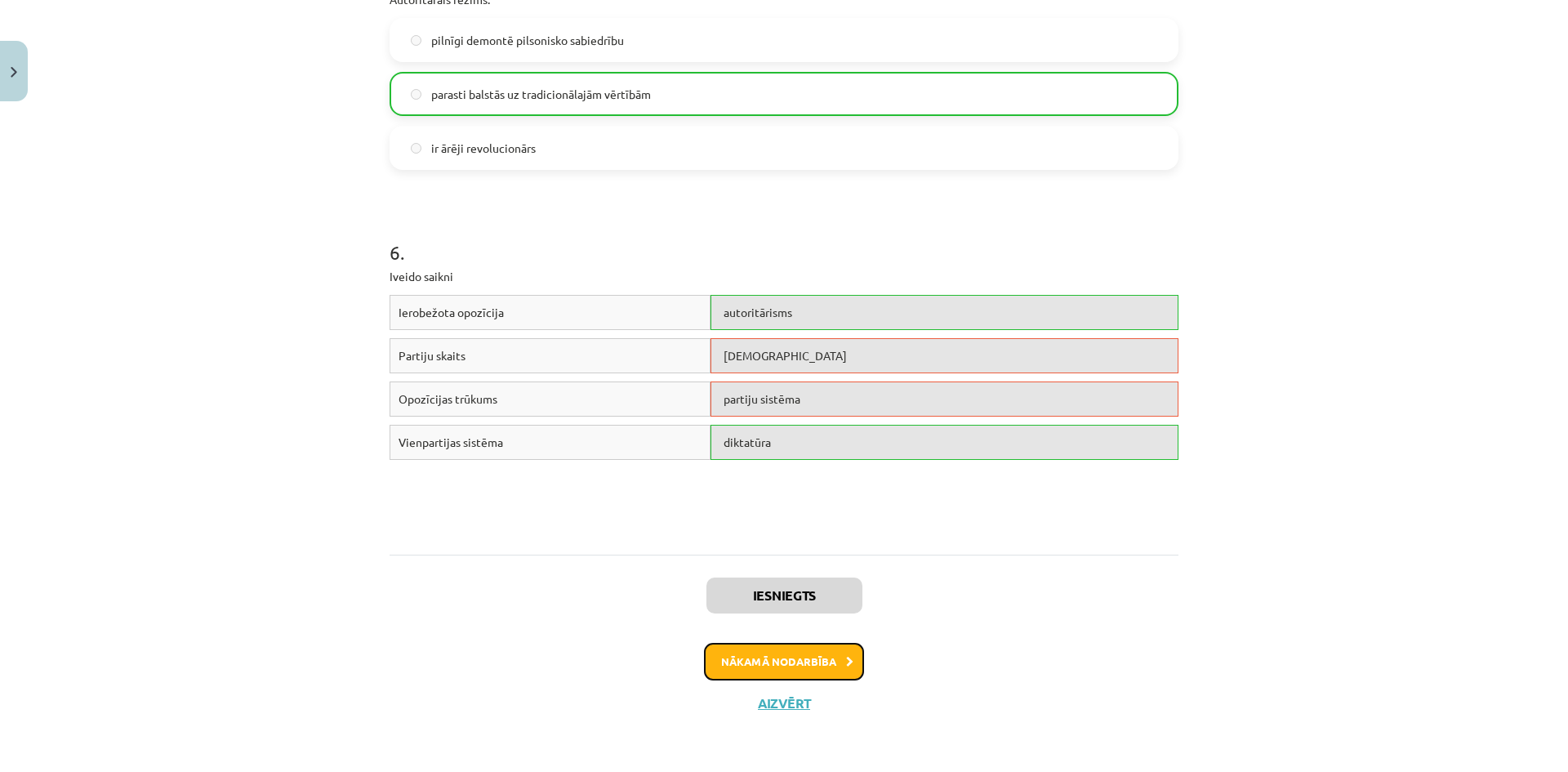
click at [812, 649] on button "Nākamā nodarbība" at bounding box center [784, 661] width 160 height 37
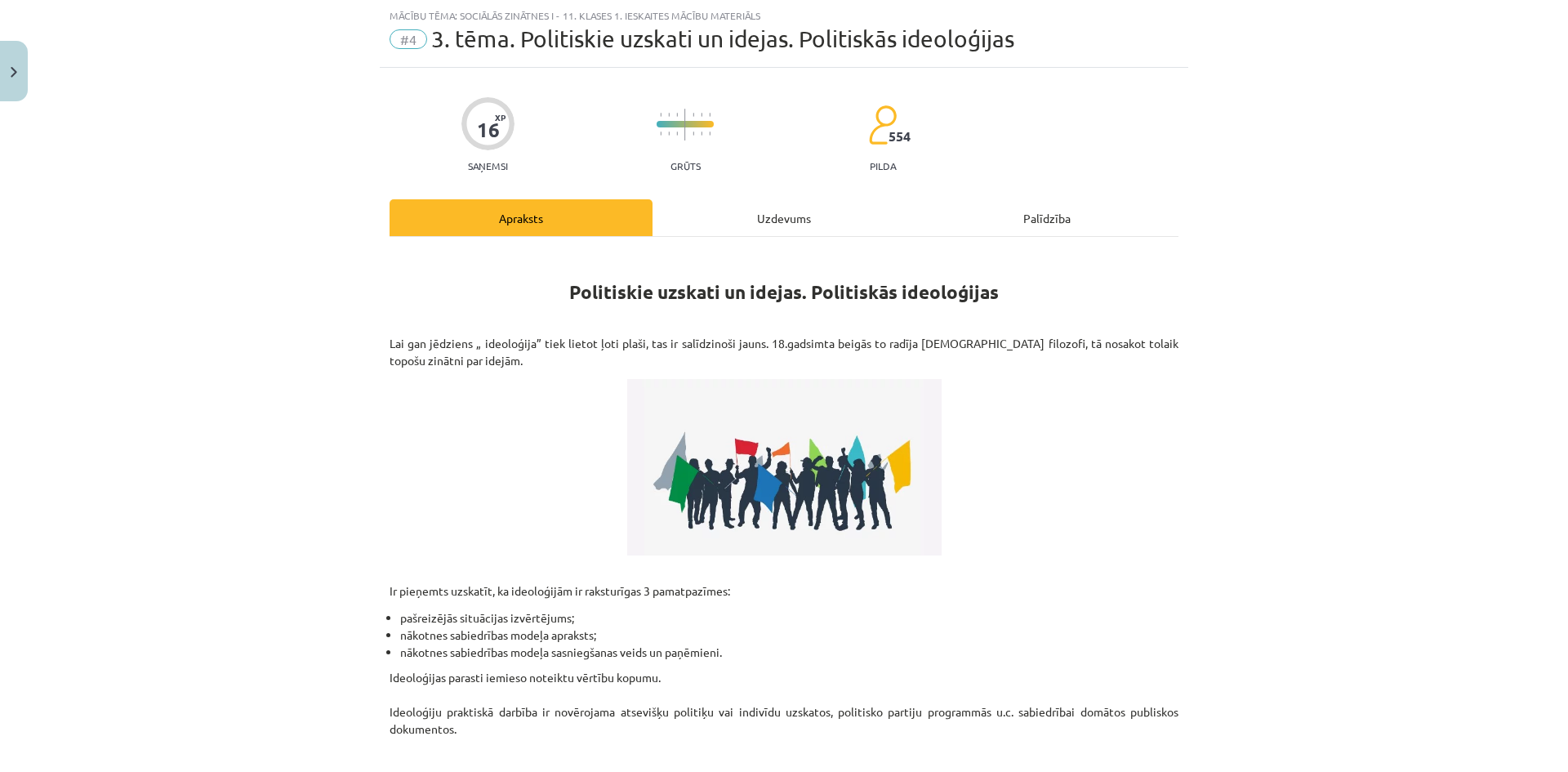
click at [794, 224] on div "Uzdevums" at bounding box center [784, 218] width 263 height 36
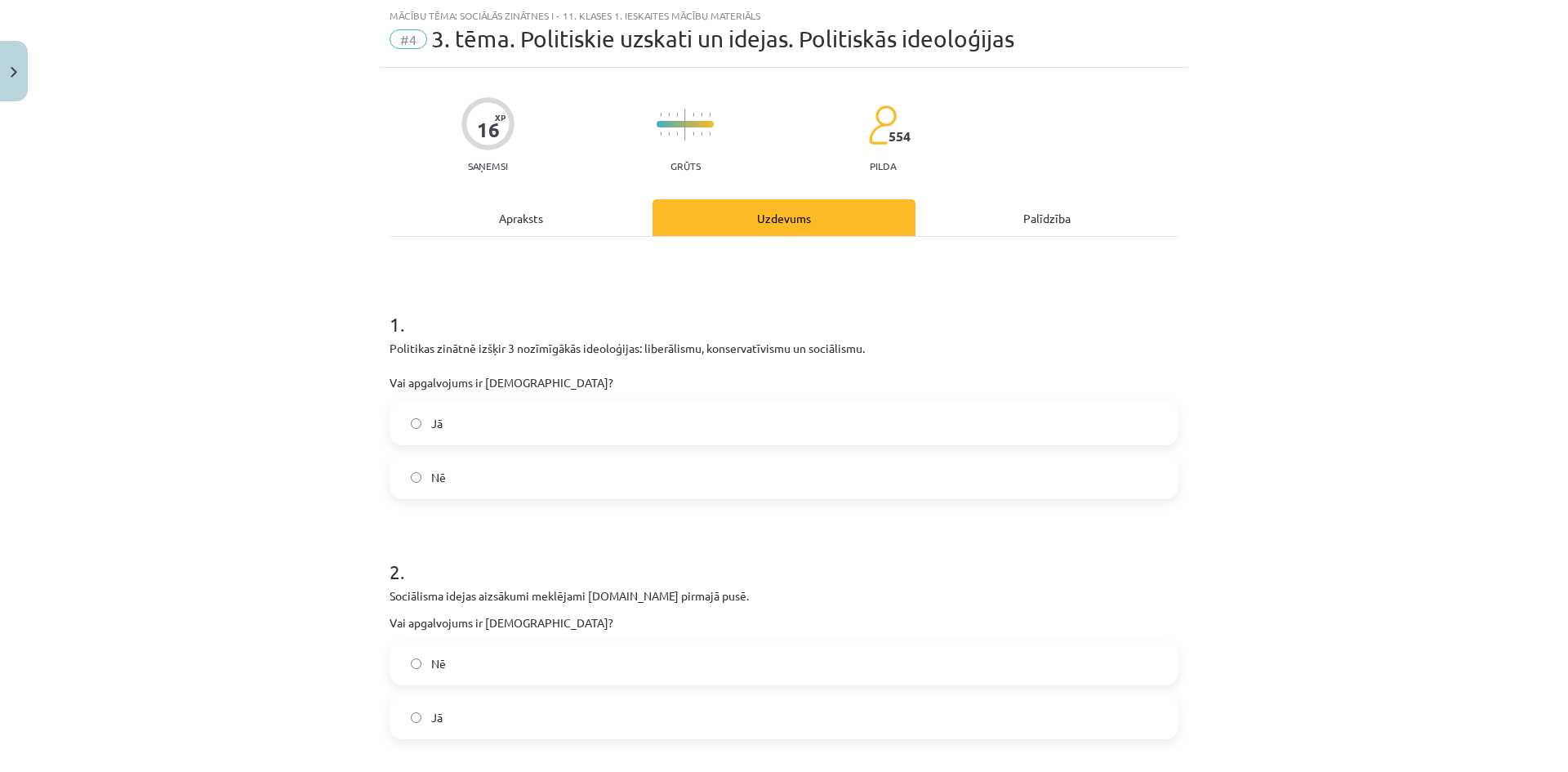
click at [531, 430] on label "Jā" at bounding box center [784, 422] width 785 height 41
click at [515, 220] on div "Apraksts" at bounding box center [520, 218] width 263 height 36
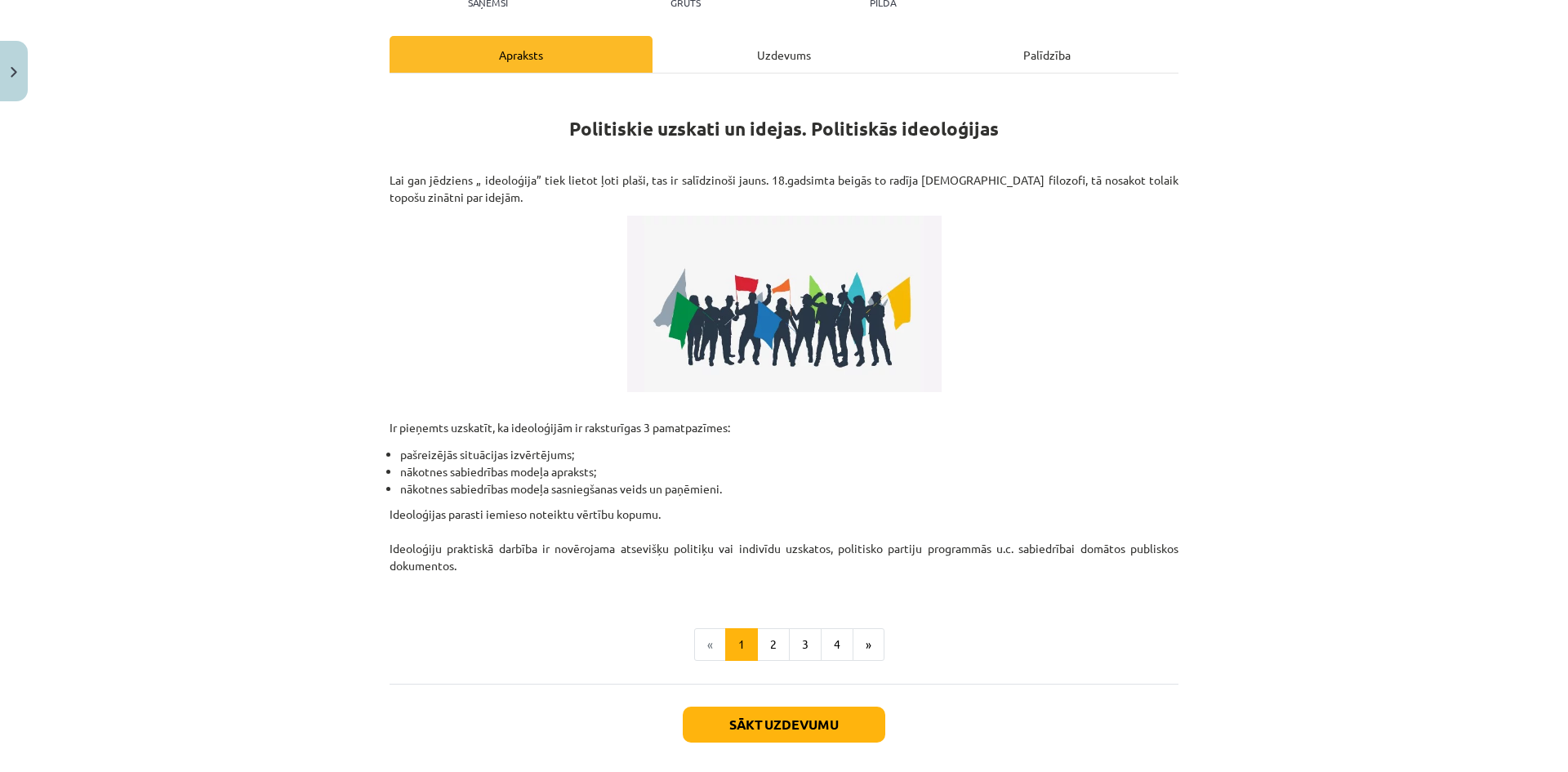
scroll to position [280, 0]
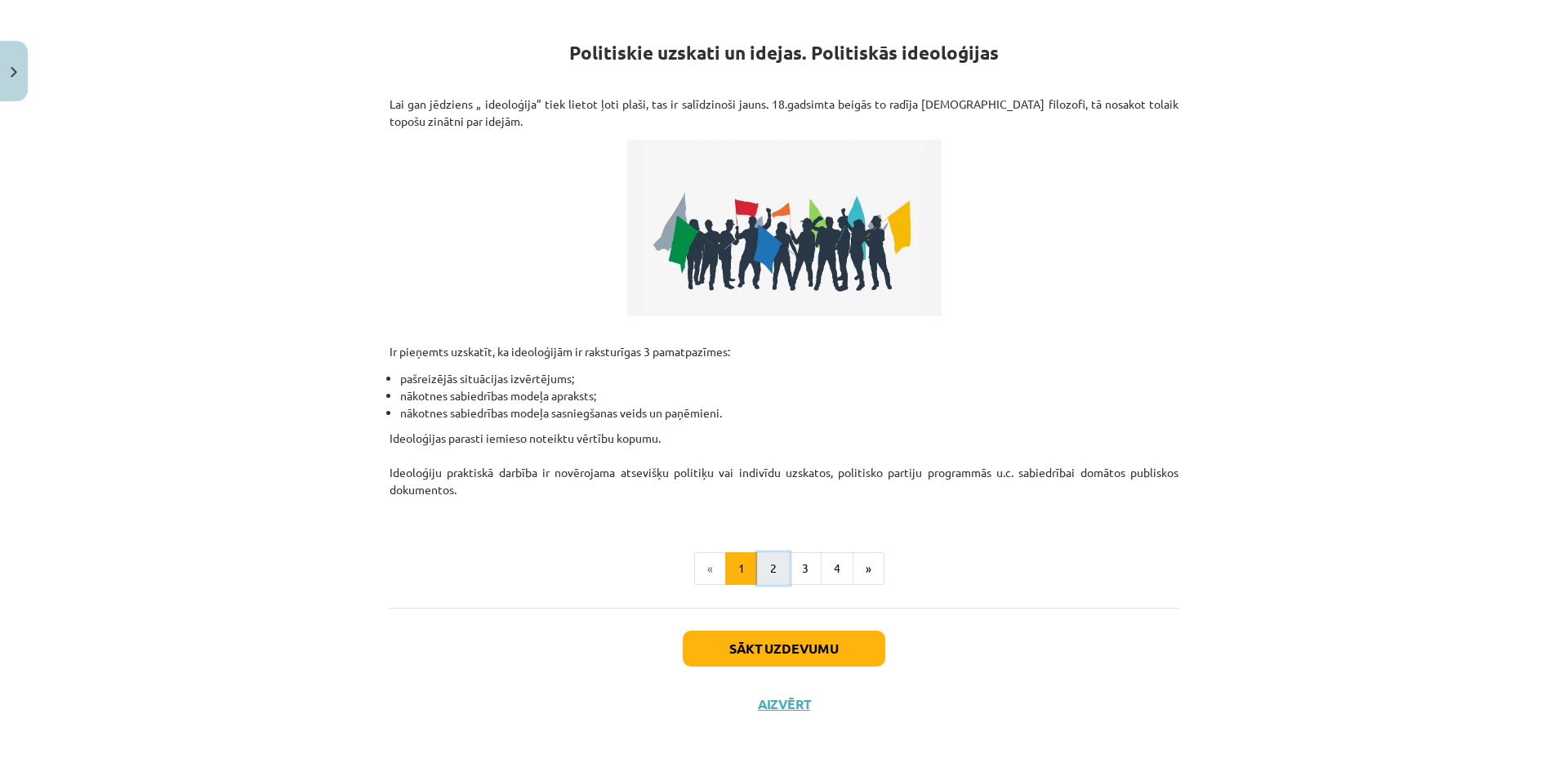
click at [777, 562] on button "2" at bounding box center [773, 567] width 32 height 32
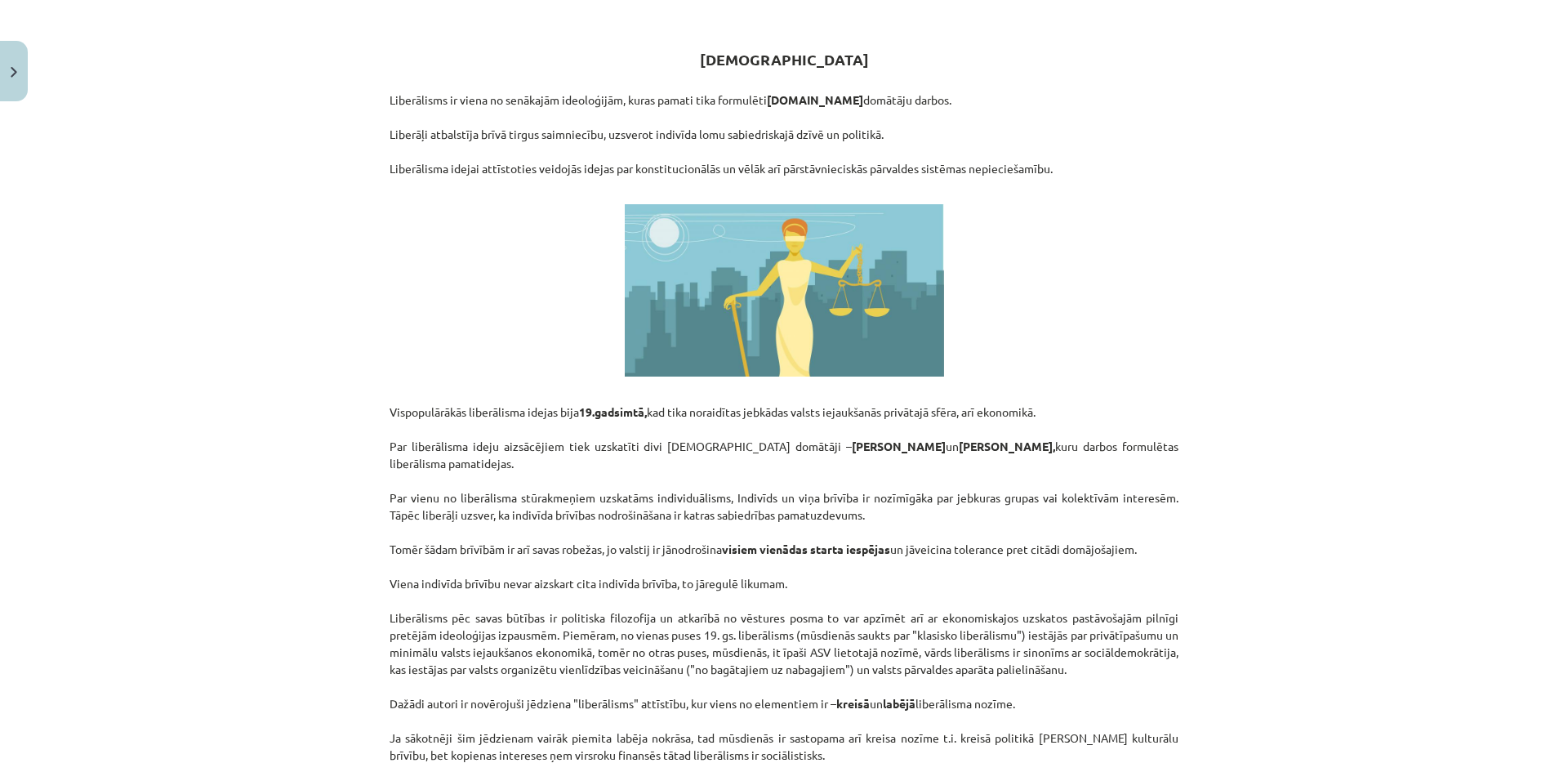
scroll to position [117, 0]
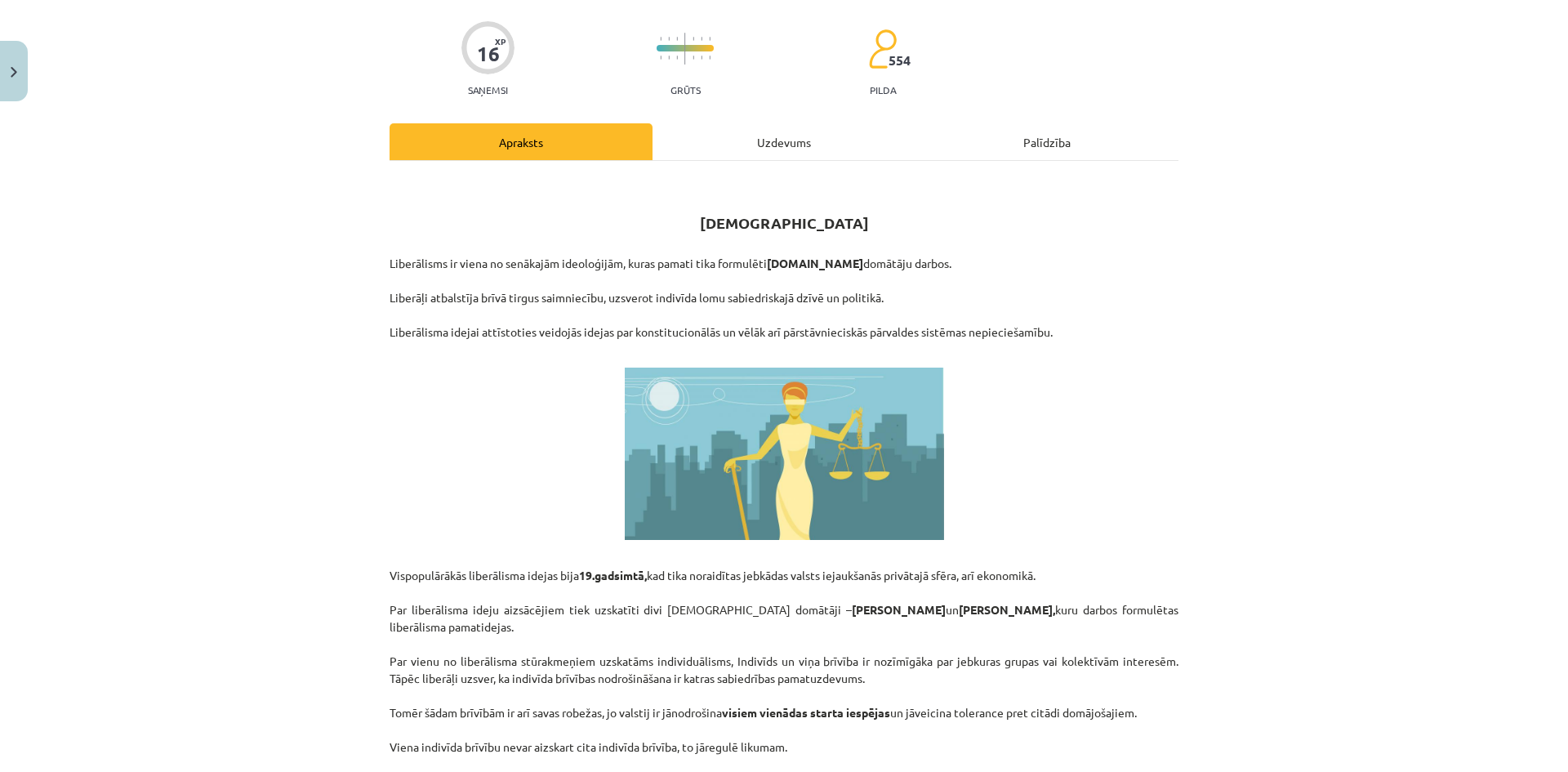
click at [759, 146] on div "Uzdevums" at bounding box center [784, 142] width 263 height 36
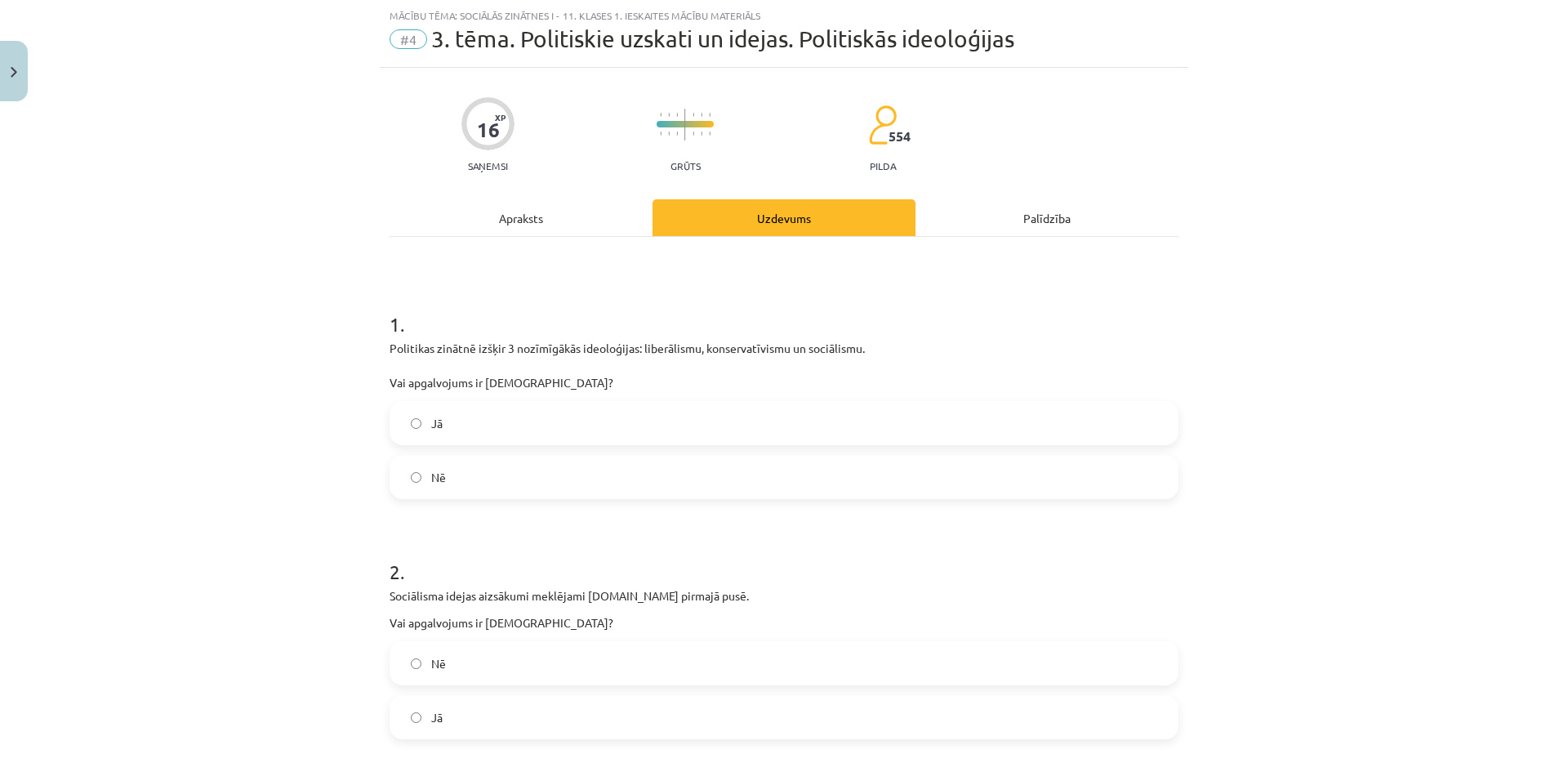
click at [535, 206] on div "Apraksts" at bounding box center [520, 218] width 263 height 36
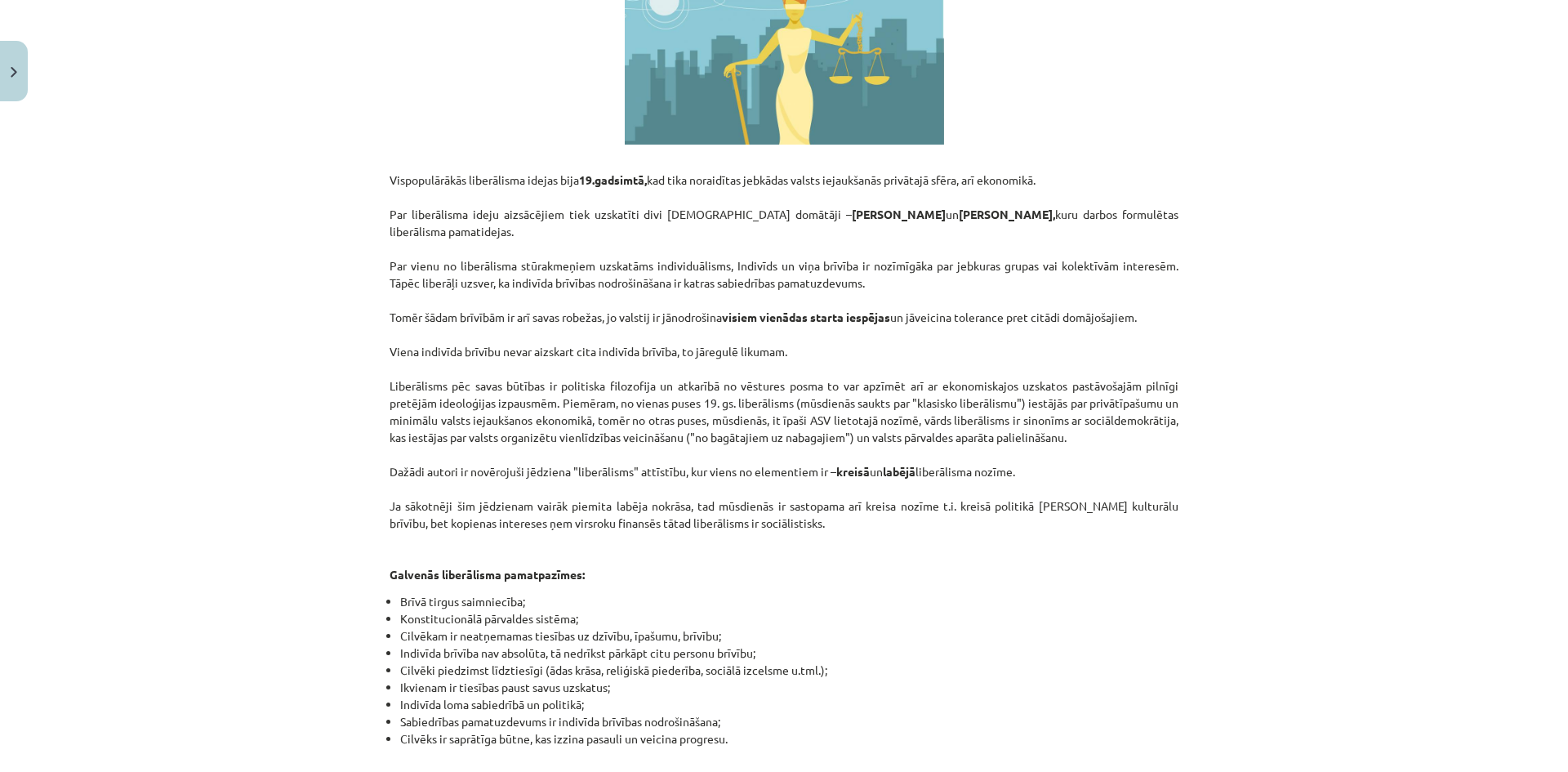
scroll to position [0, 0]
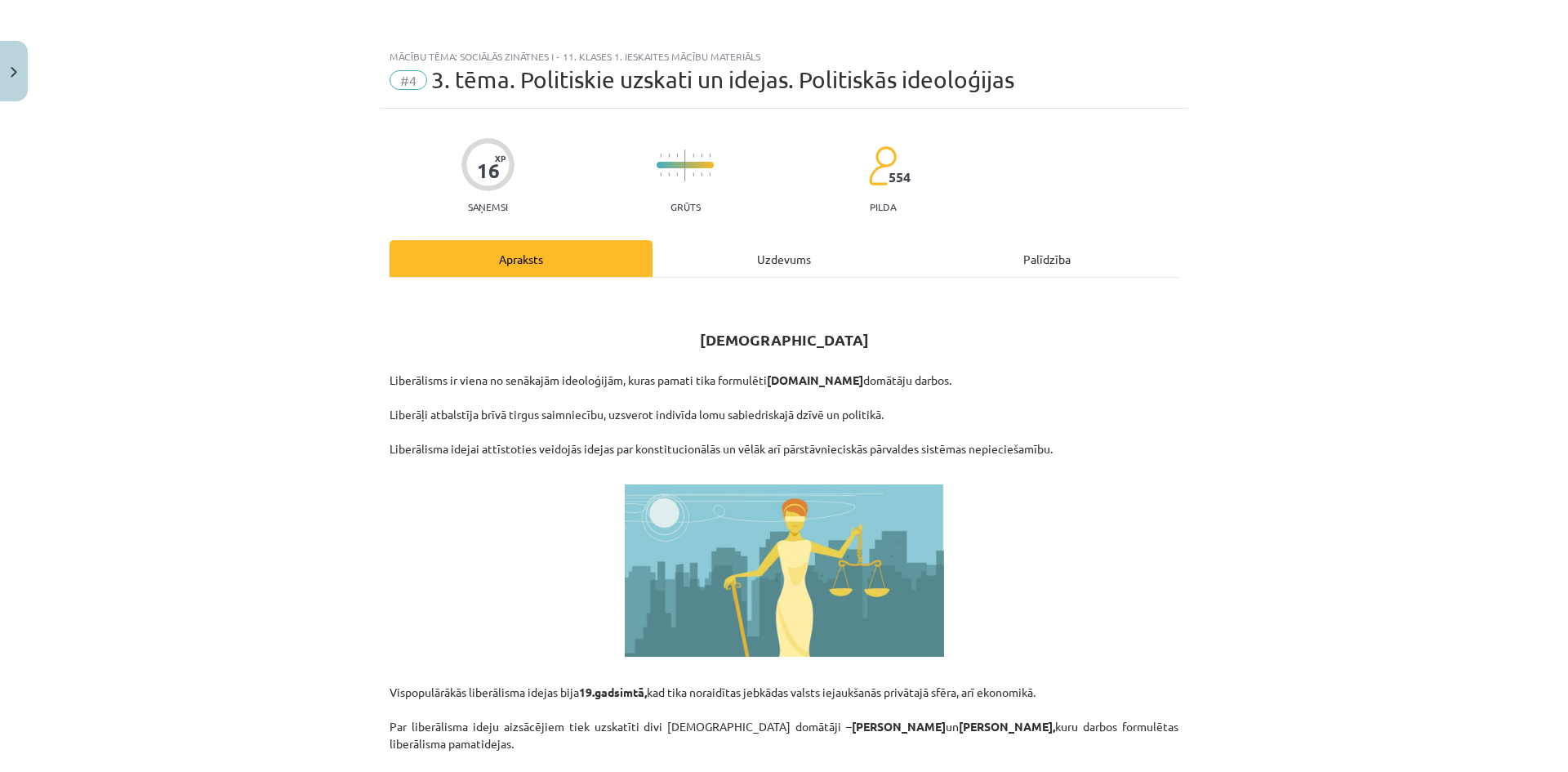
click at [1086, 399] on p "Liberālisms ir viena no senākajām ideoloģijām, kuras pamati tika formulēti 17.g…" at bounding box center [784, 414] width 789 height 120
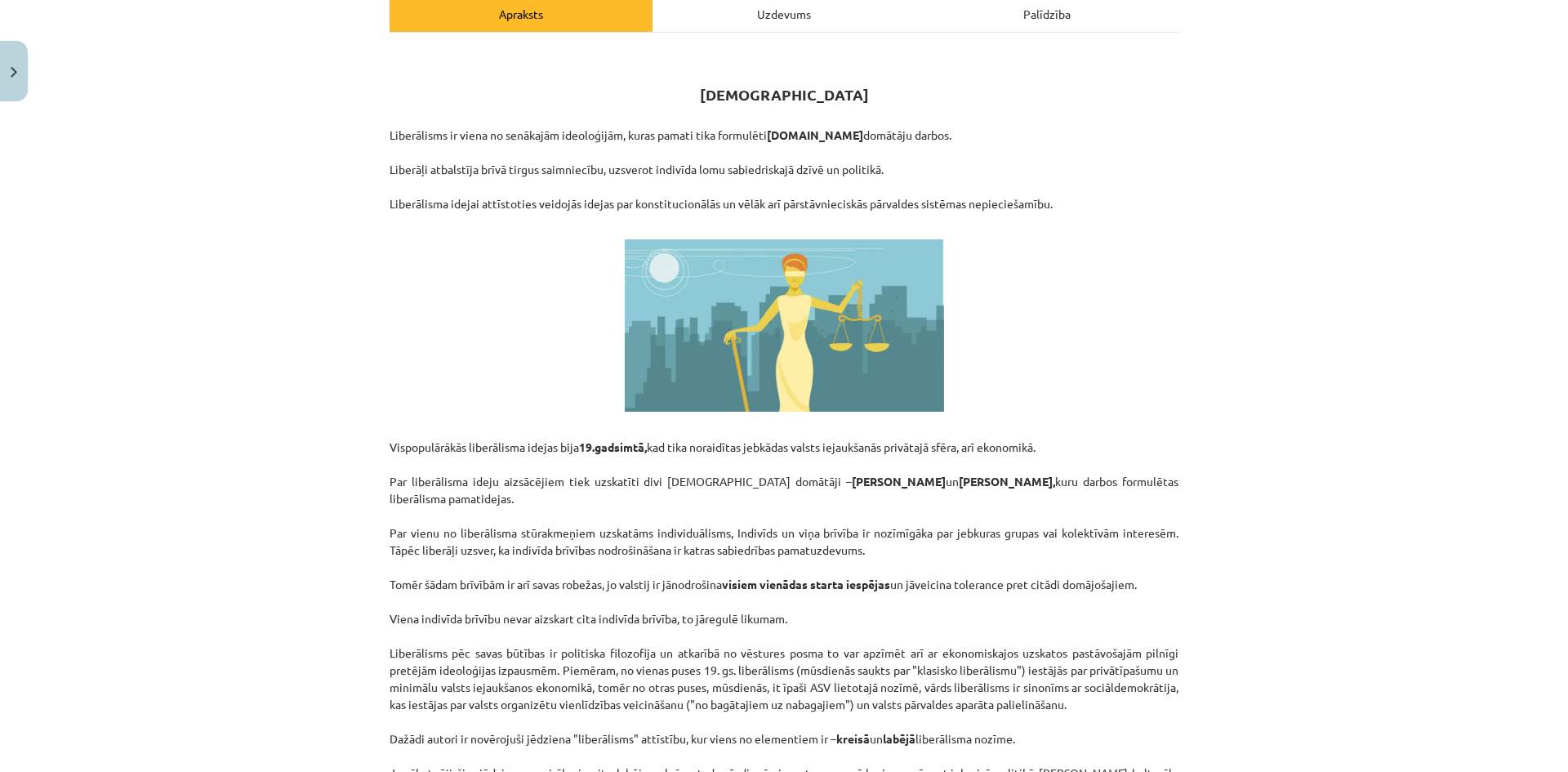
scroll to position [408, 0]
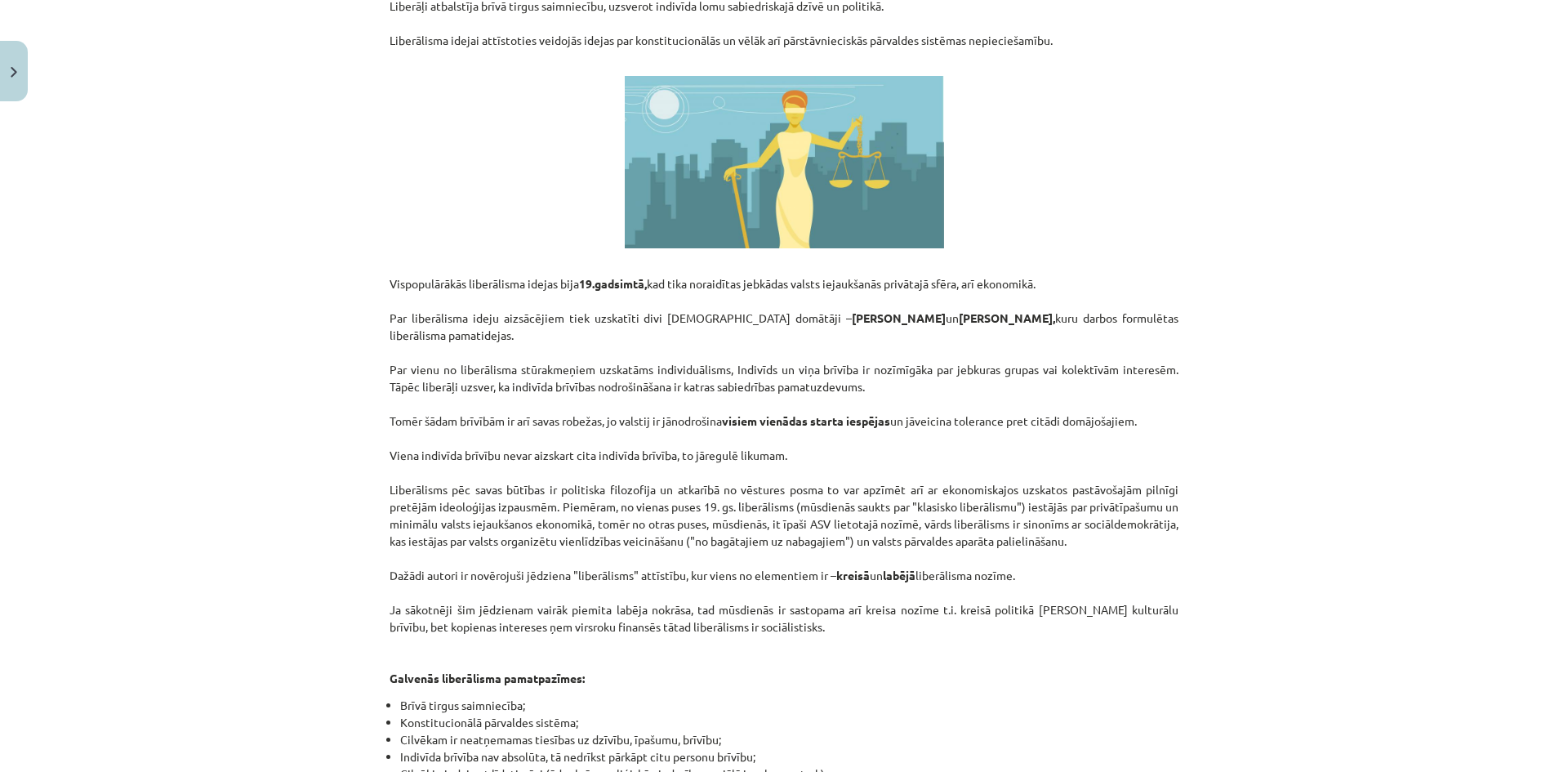
click at [614, 366] on p "Vispopulārākās liberālisma idejas bija 19.gadsimtā, kad tika noraidītas jebkāda…" at bounding box center [784, 472] width 789 height 429
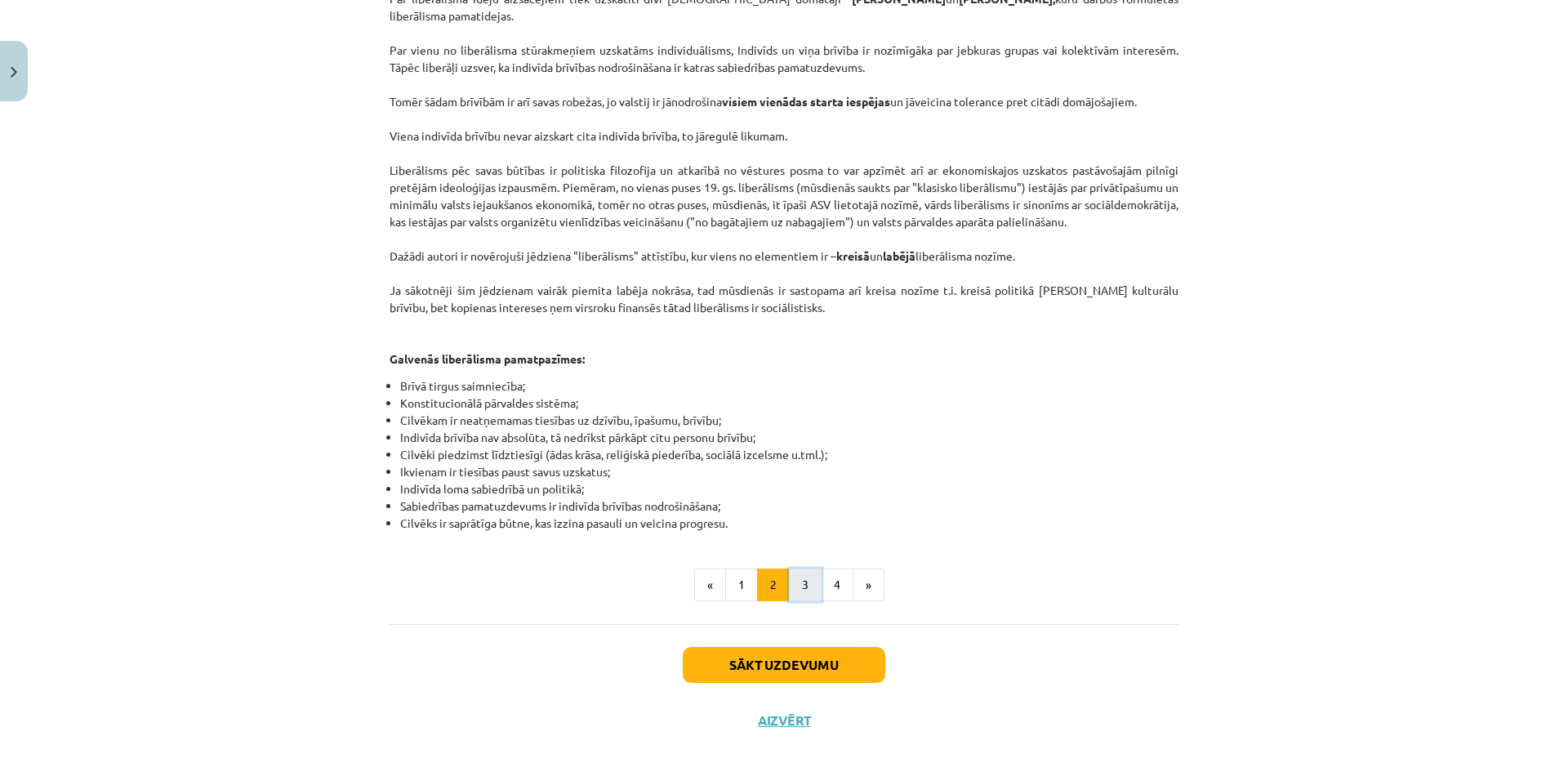
click at [805, 568] on button "3" at bounding box center [804, 584] width 32 height 32
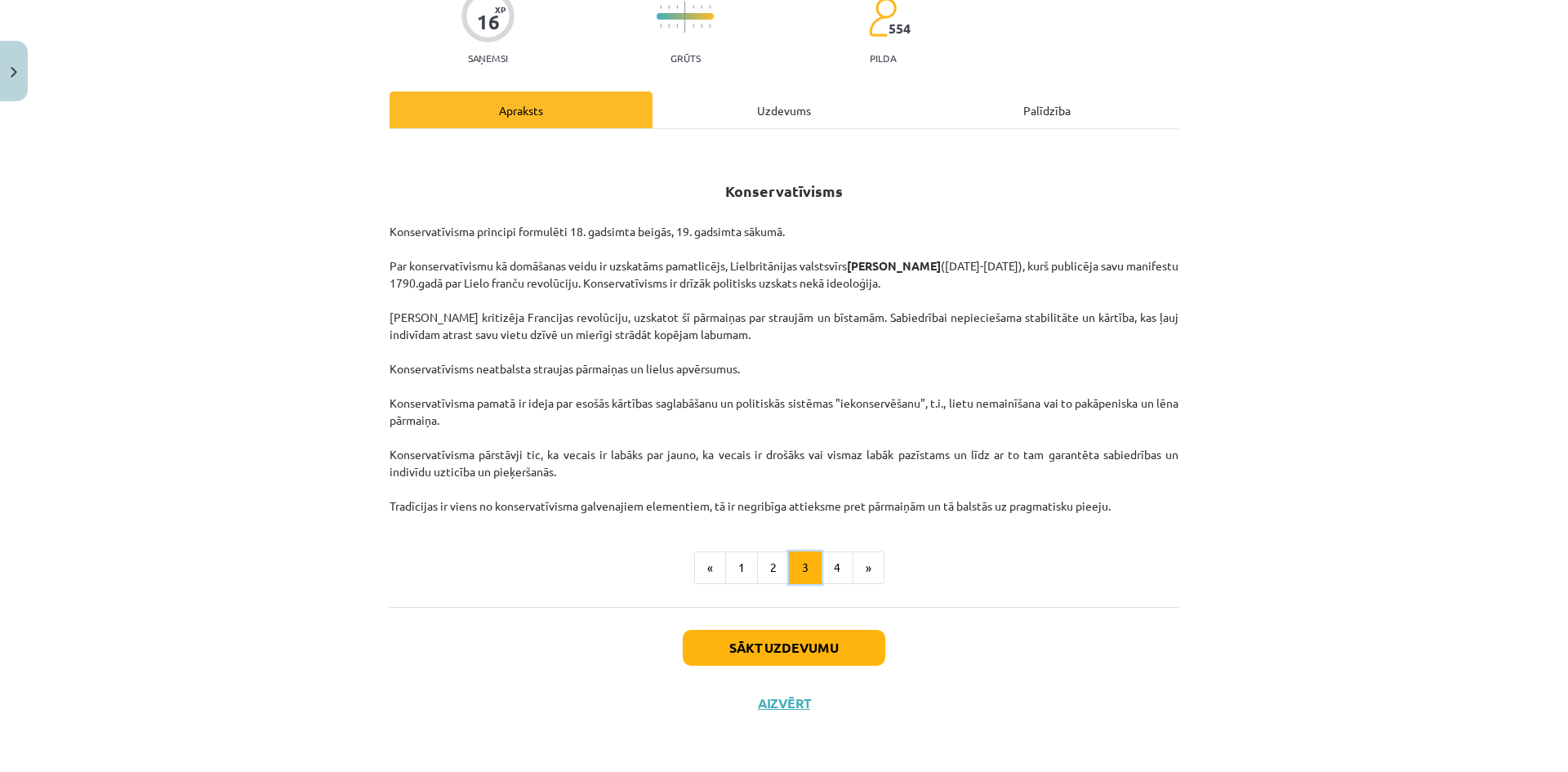
scroll to position [148, 0]
click at [823, 568] on button "4" at bounding box center [837, 567] width 32 height 32
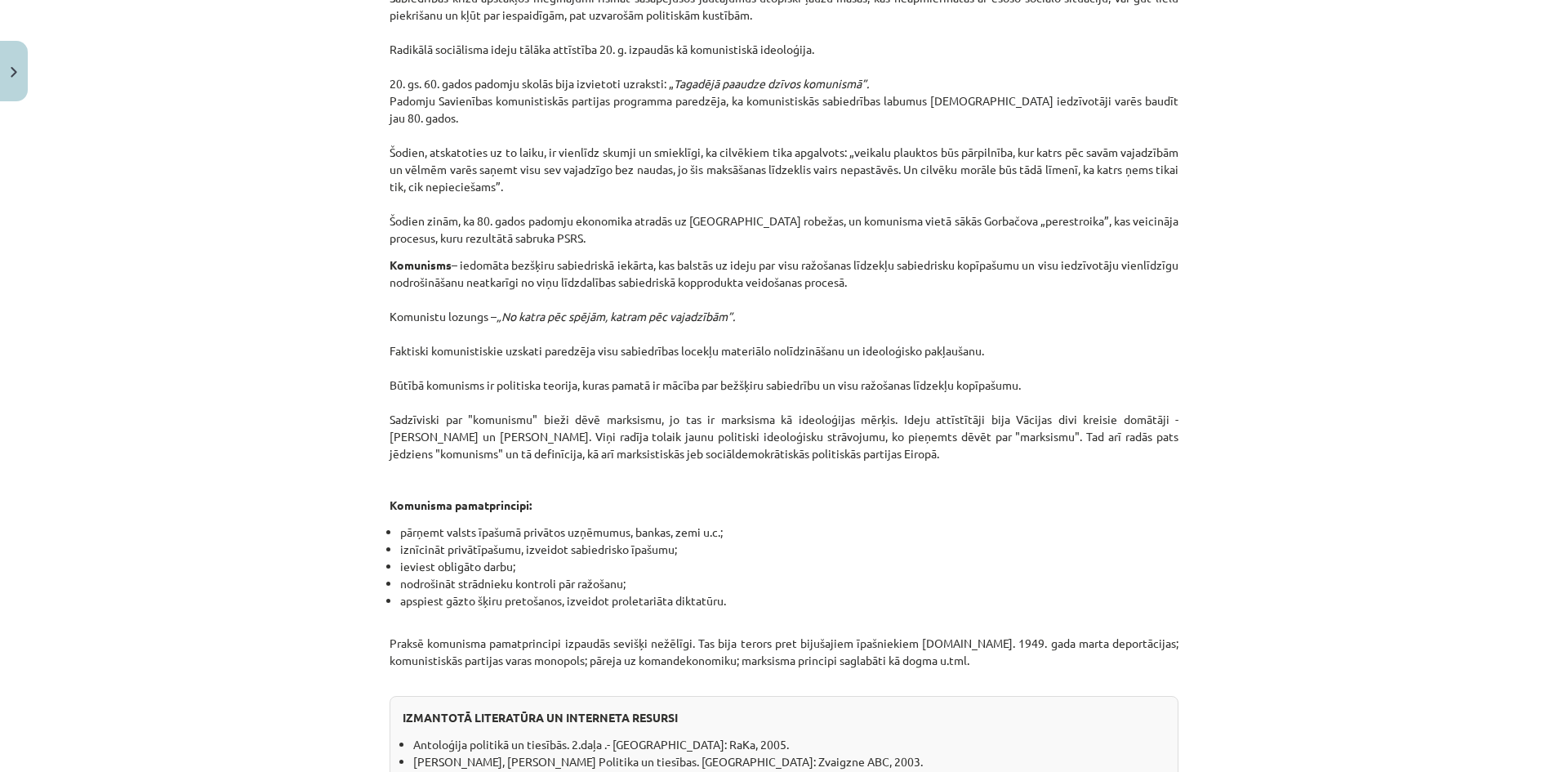
scroll to position [1210, 0]
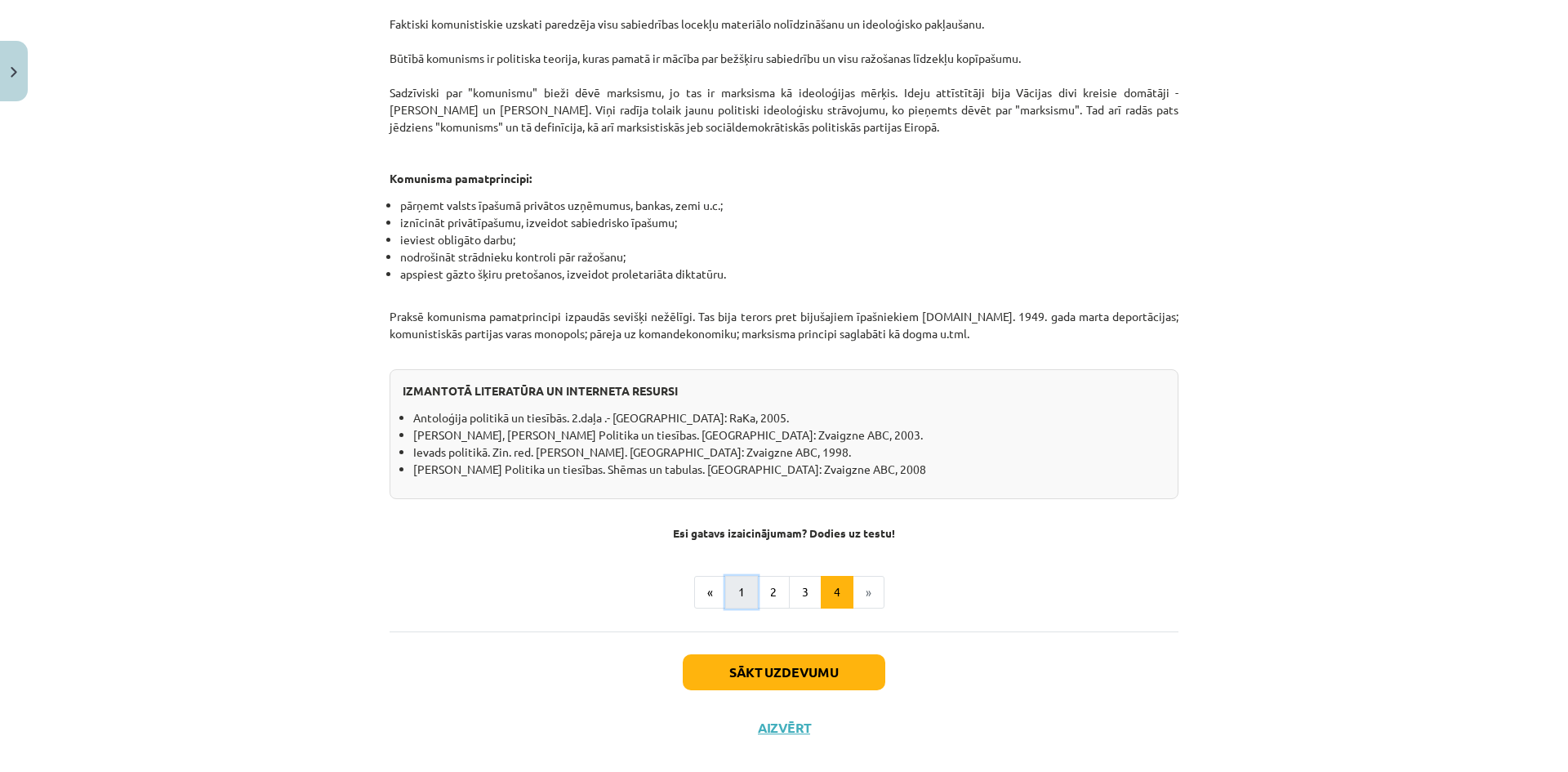
click at [731, 576] on button "1" at bounding box center [741, 591] width 32 height 32
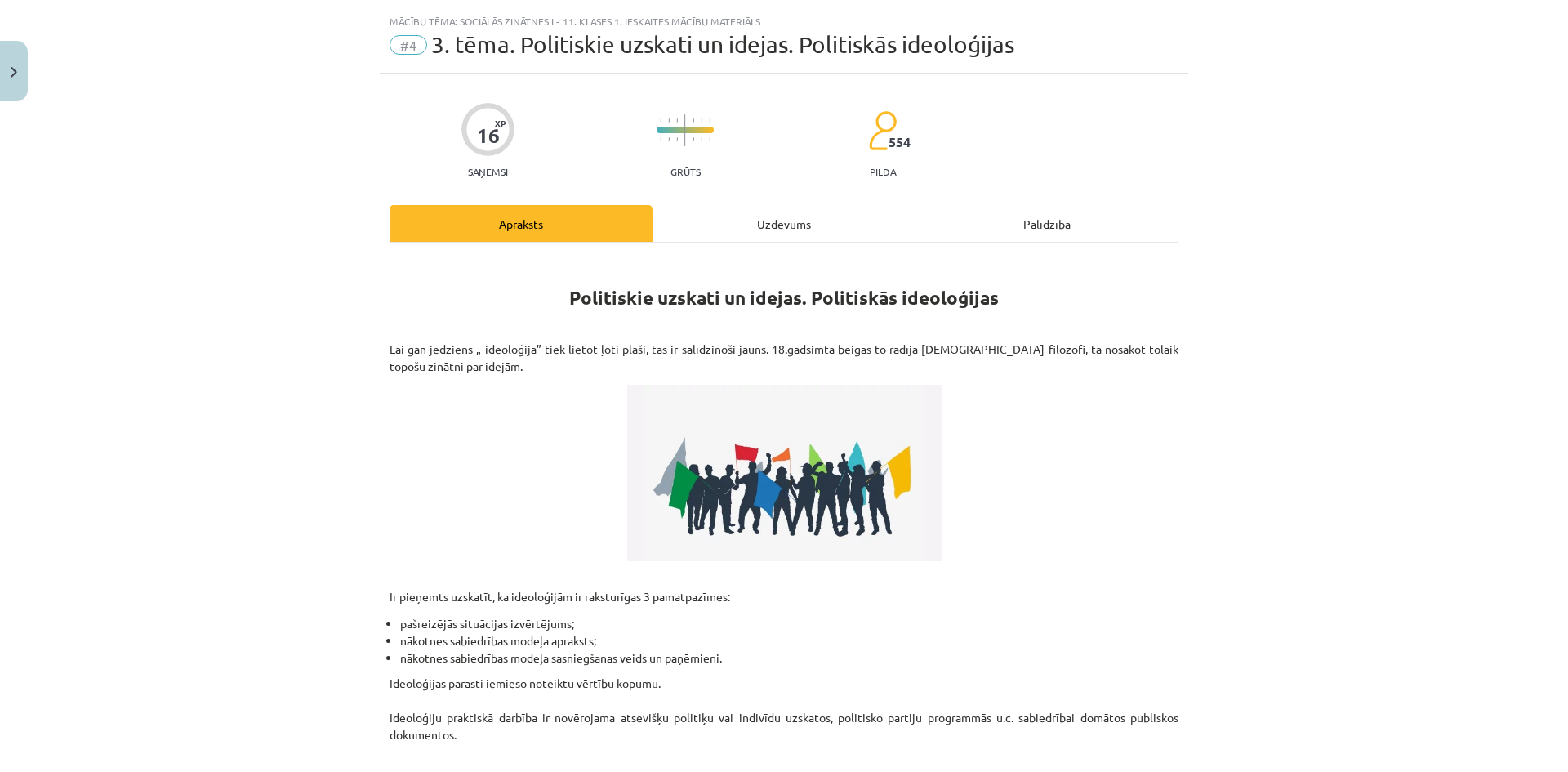
click at [774, 230] on div "Uzdevums" at bounding box center [784, 223] width 263 height 36
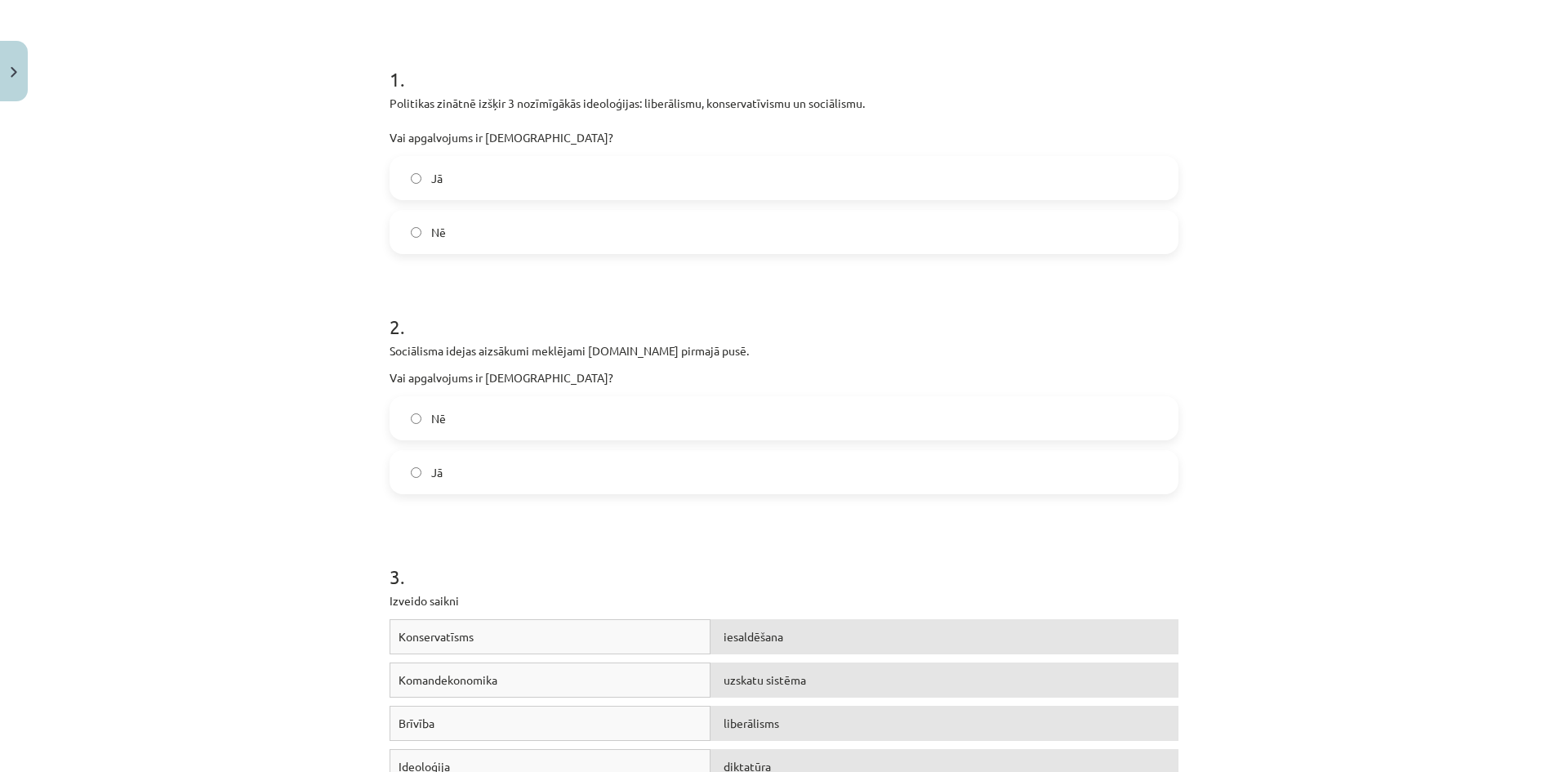
scroll to position [0, 0]
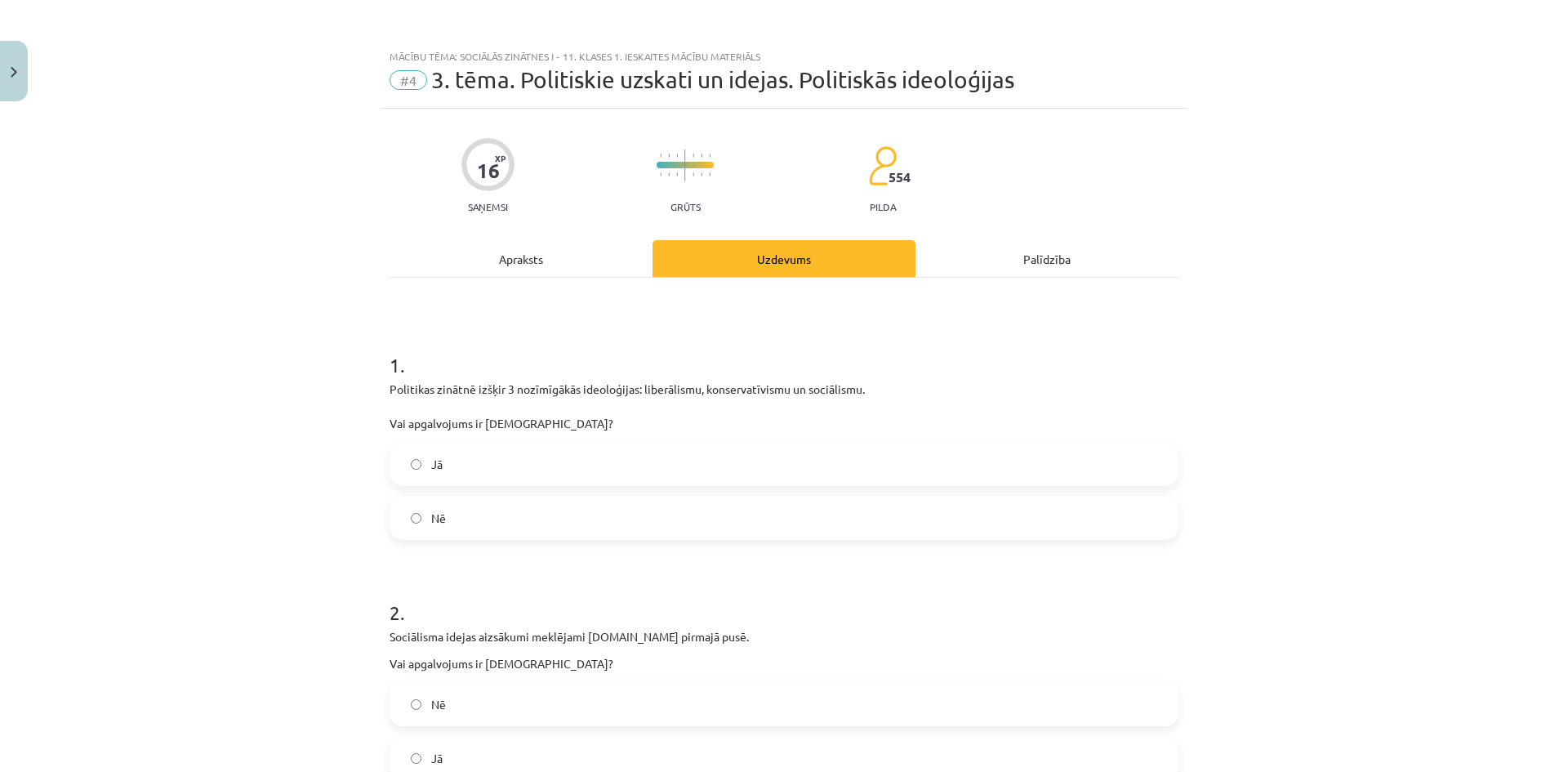
click at [523, 266] on div "Apraksts" at bounding box center [520, 258] width 263 height 36
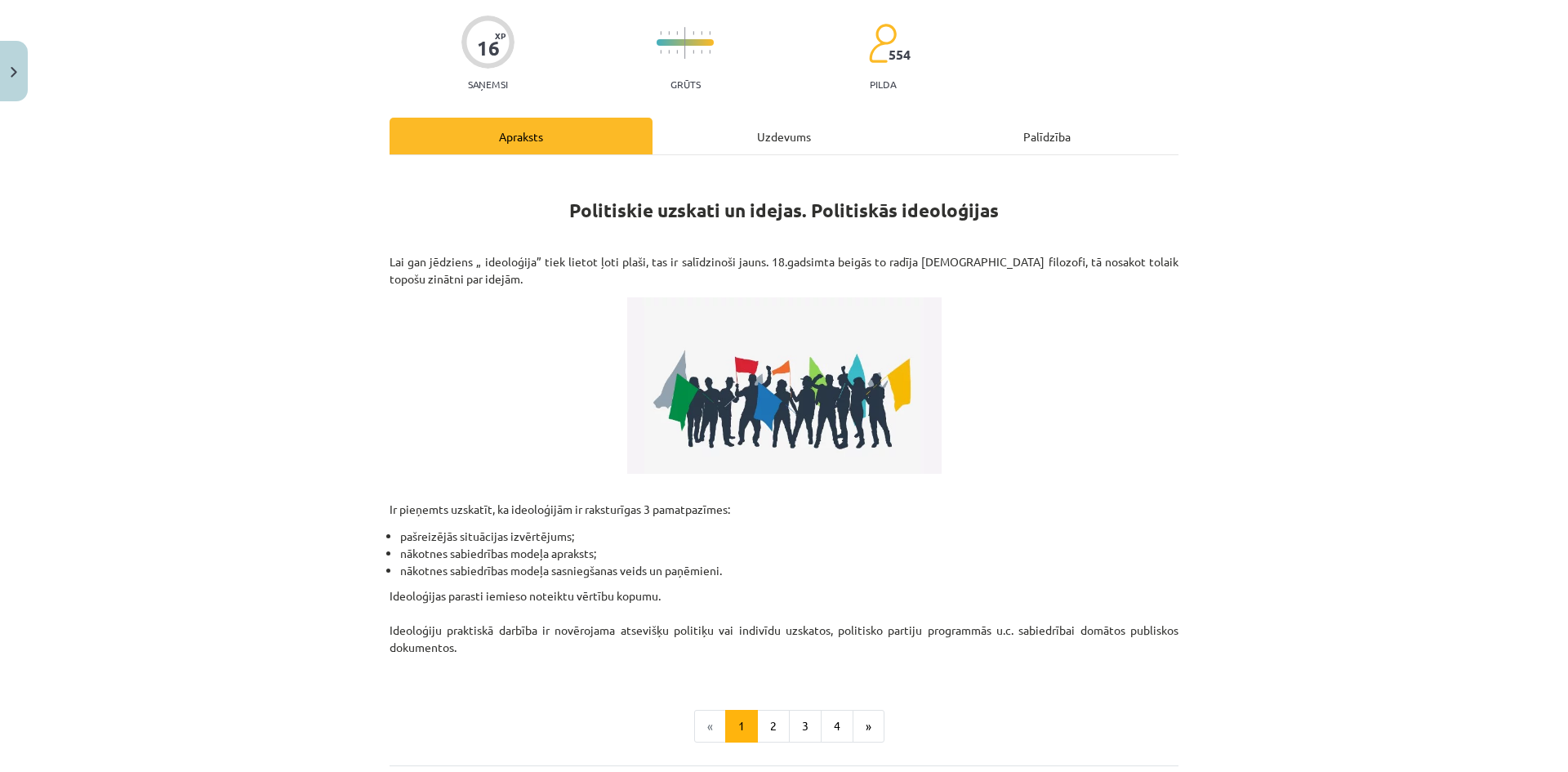
scroll to position [204, 0]
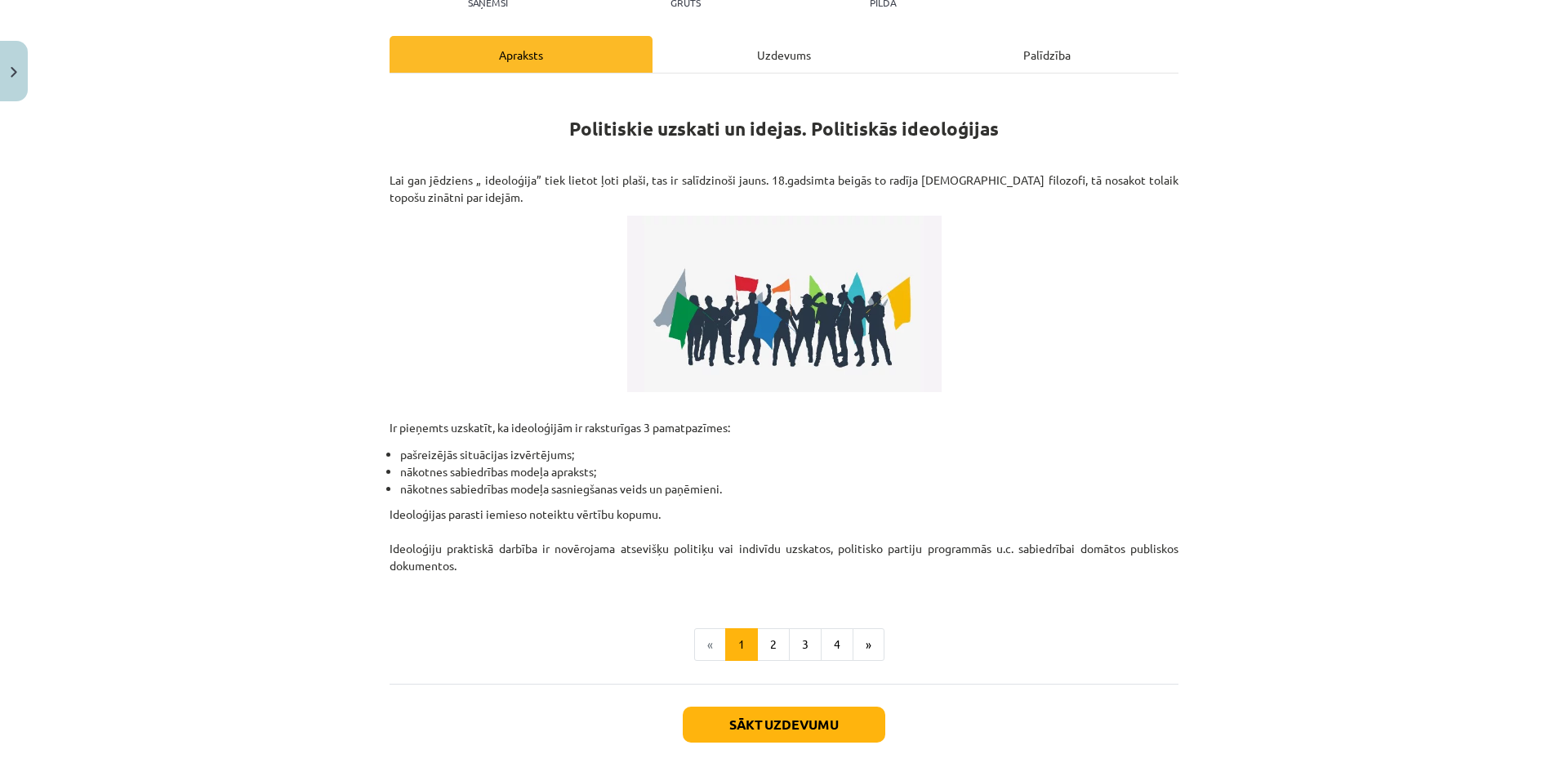
click at [827, 59] on div "Uzdevums" at bounding box center [784, 54] width 263 height 36
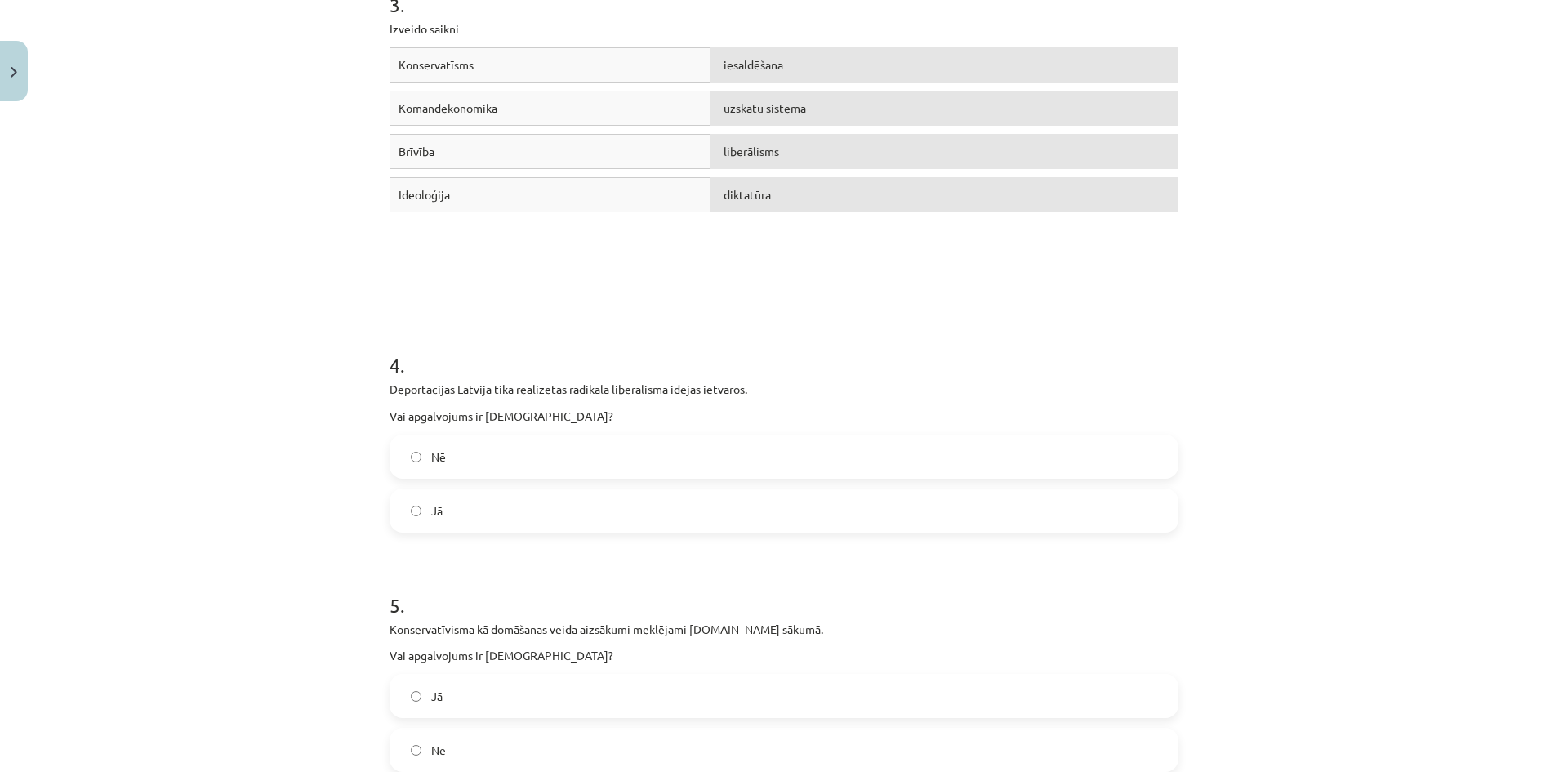
scroll to position [939, 0]
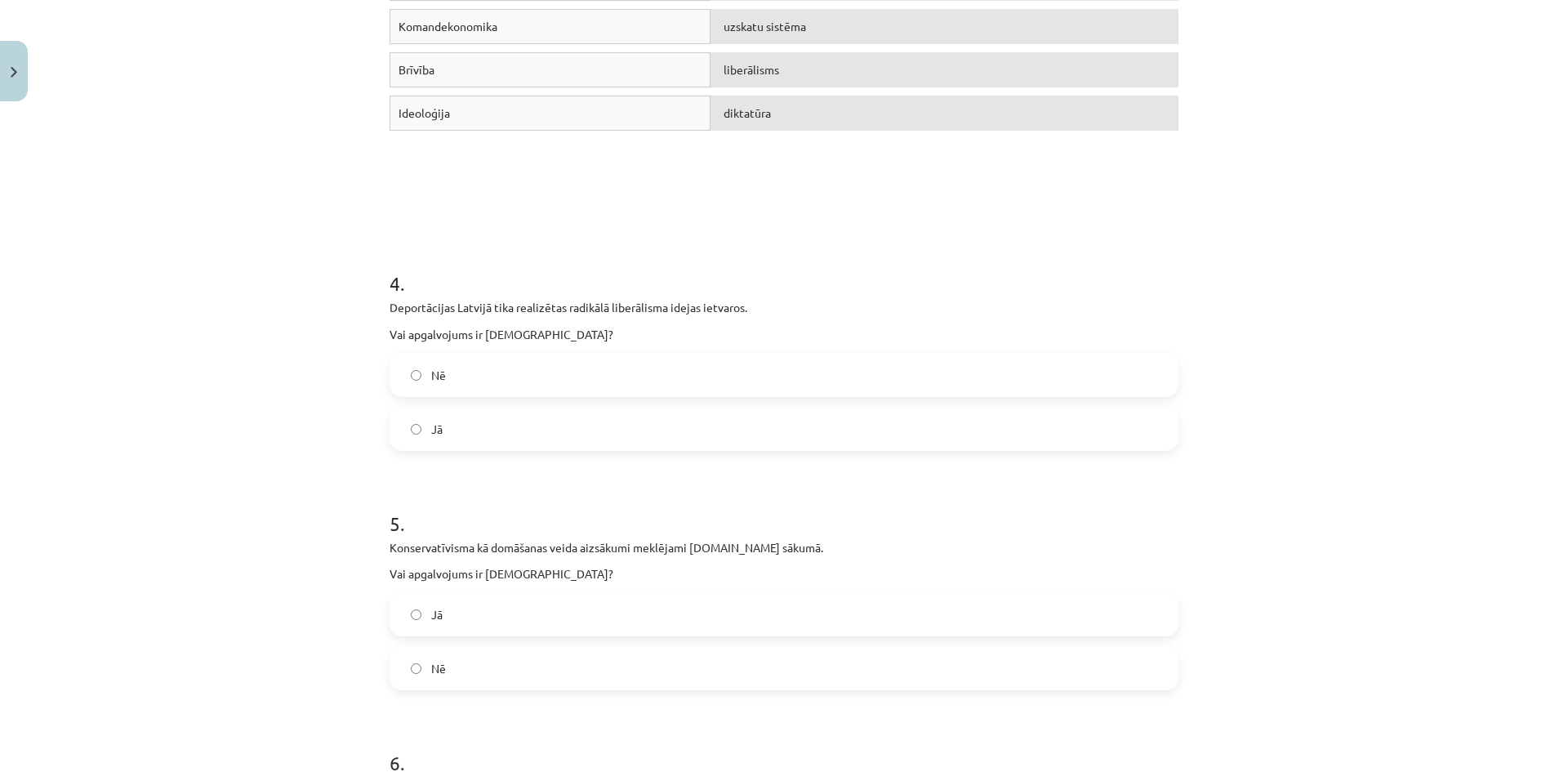
click at [544, 429] on label "Jā" at bounding box center [784, 428] width 785 height 41
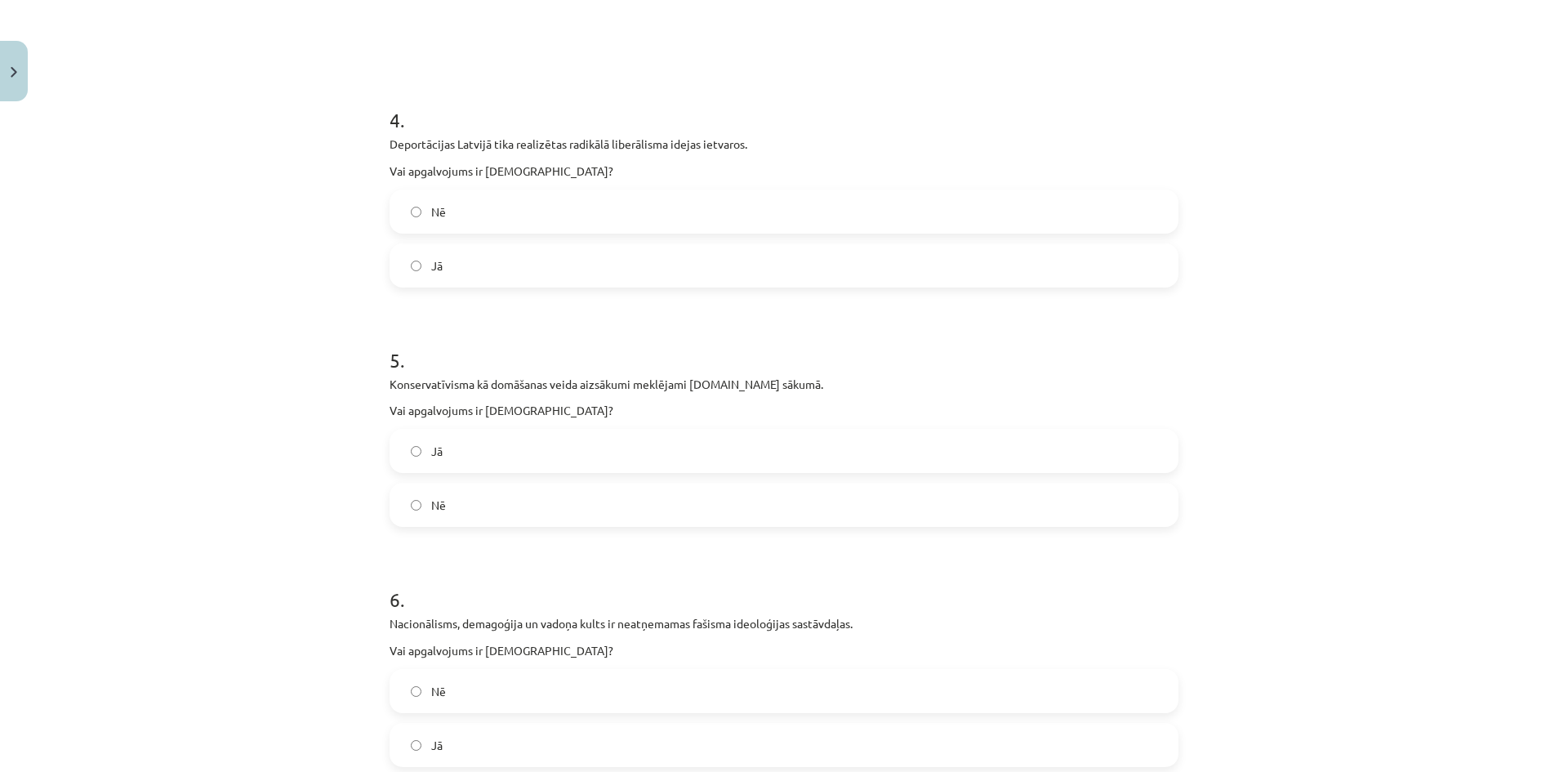
click at [523, 497] on label "Nē" at bounding box center [784, 504] width 785 height 41
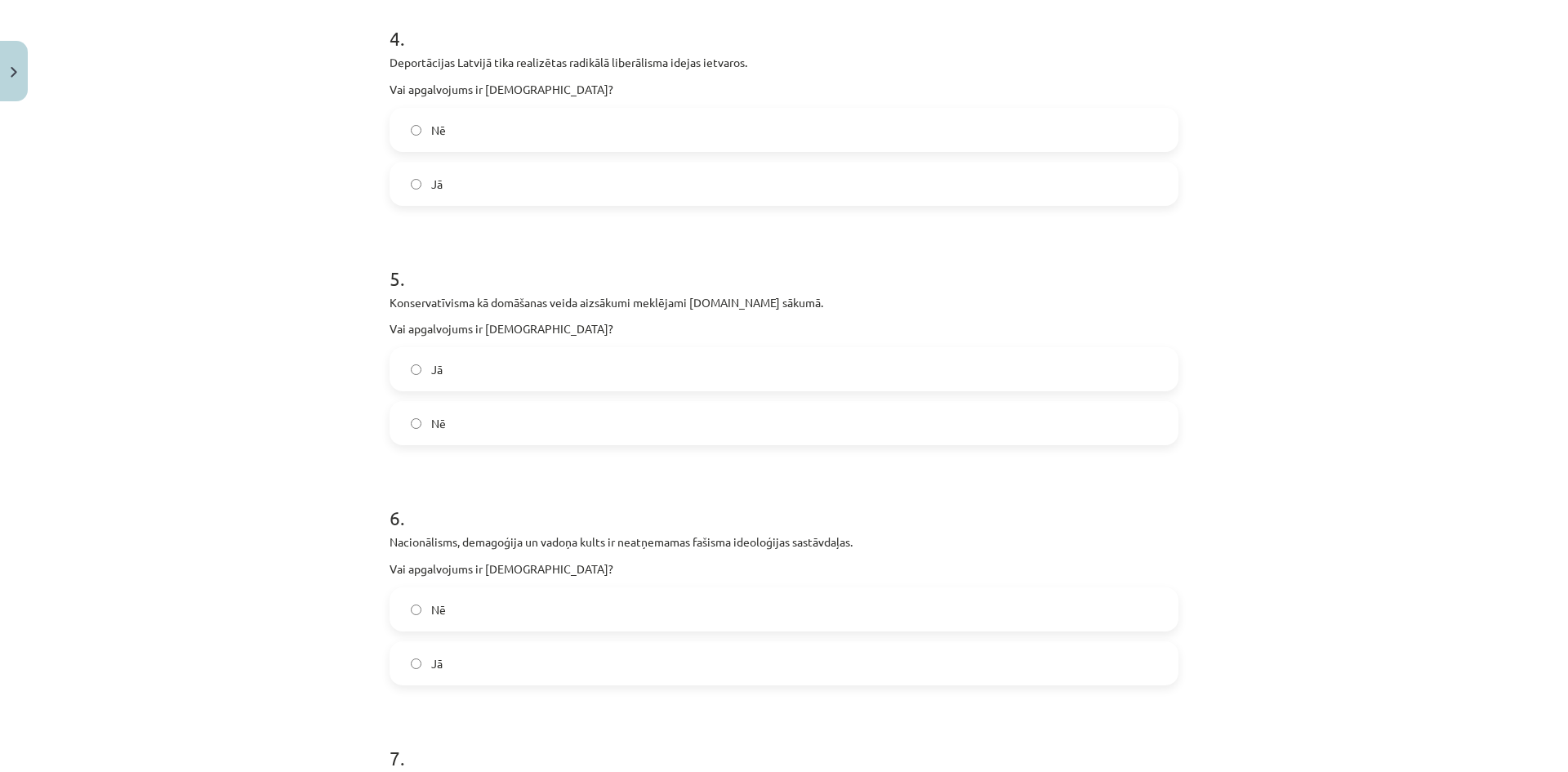
click at [489, 614] on label "Nē" at bounding box center [784, 609] width 785 height 41
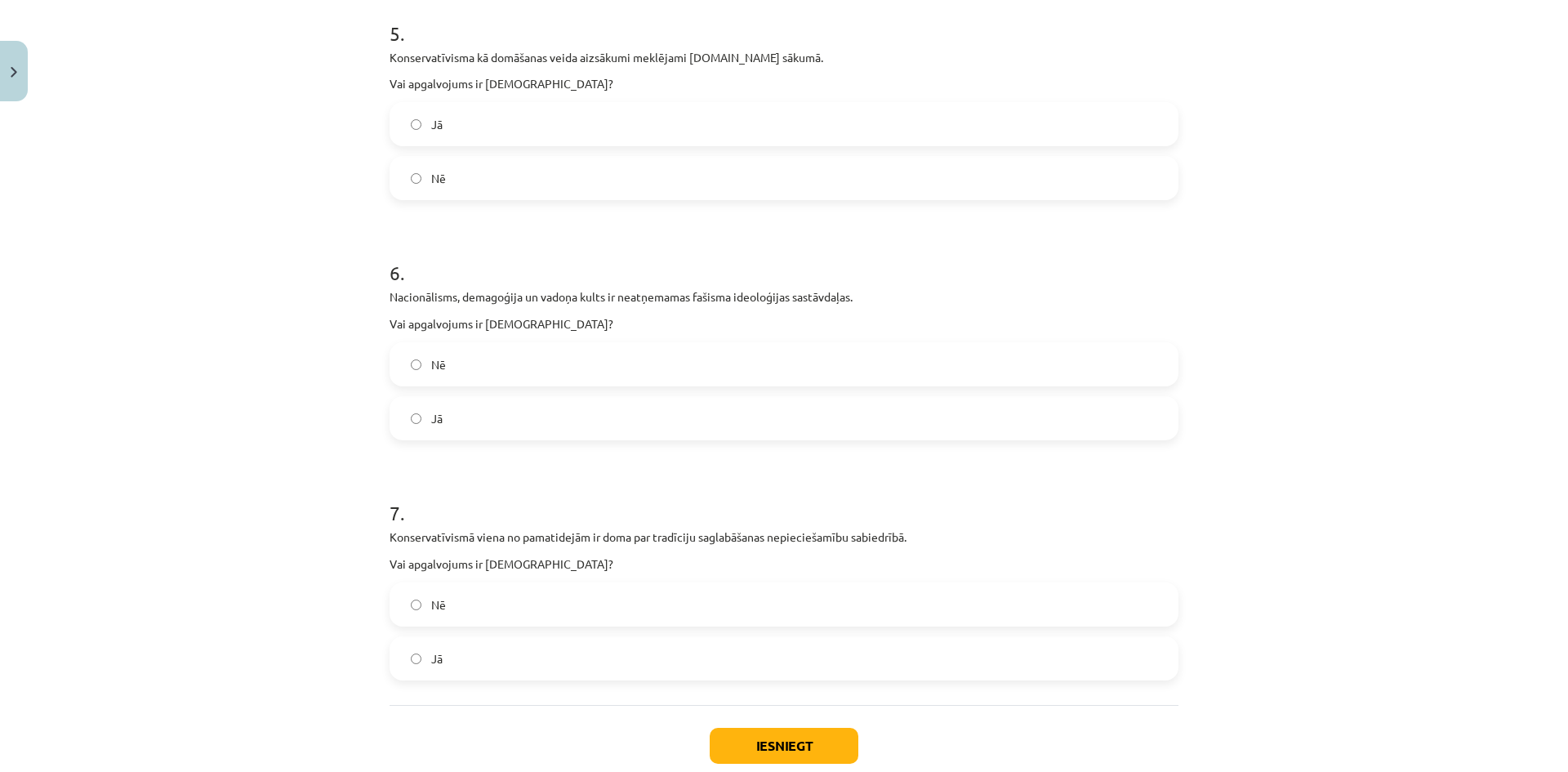
click at [493, 594] on label "Nē" at bounding box center [784, 604] width 785 height 41
click at [487, 663] on label "Jā" at bounding box center [784, 658] width 785 height 41
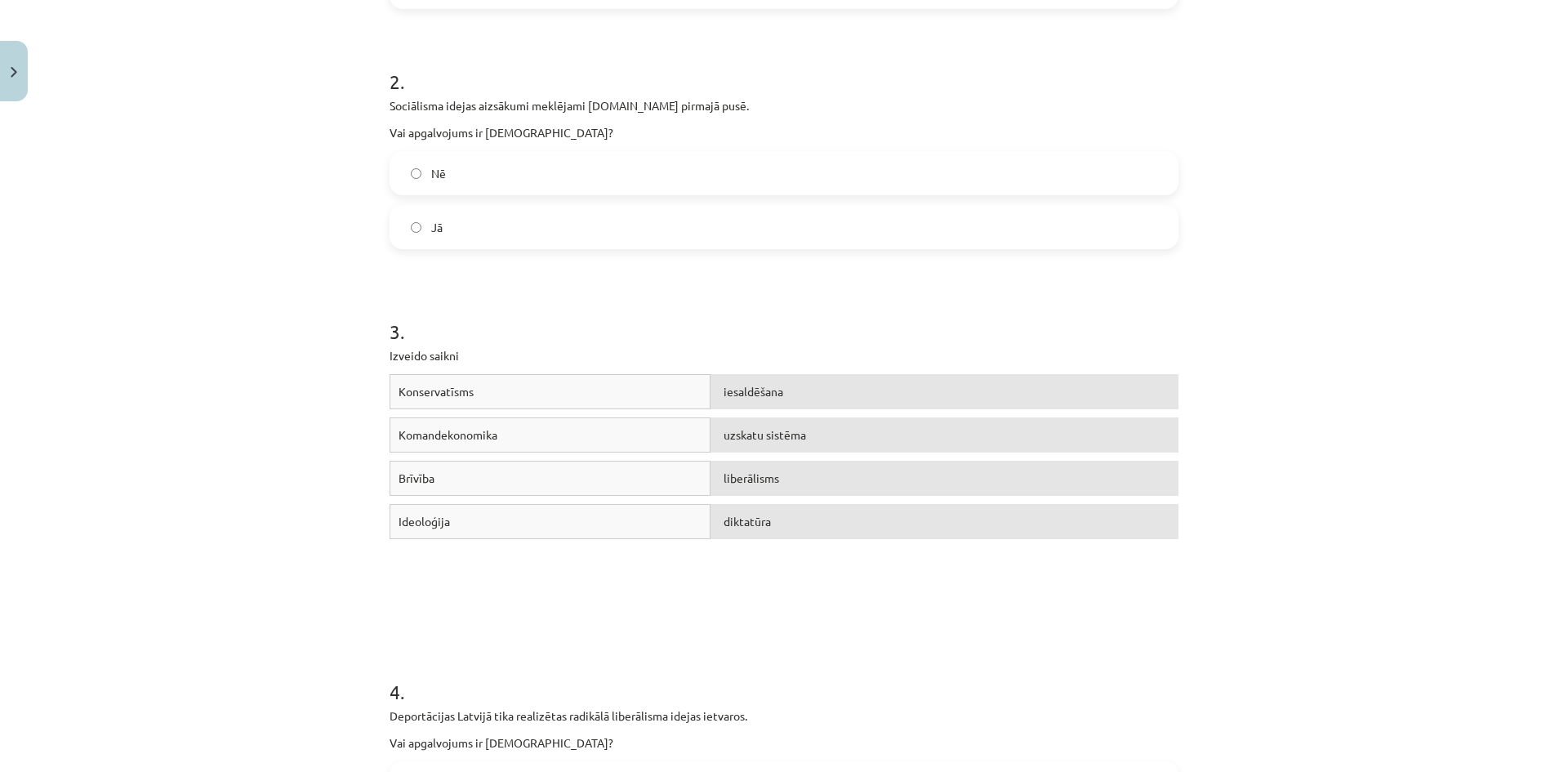
scroll to position [204, 0]
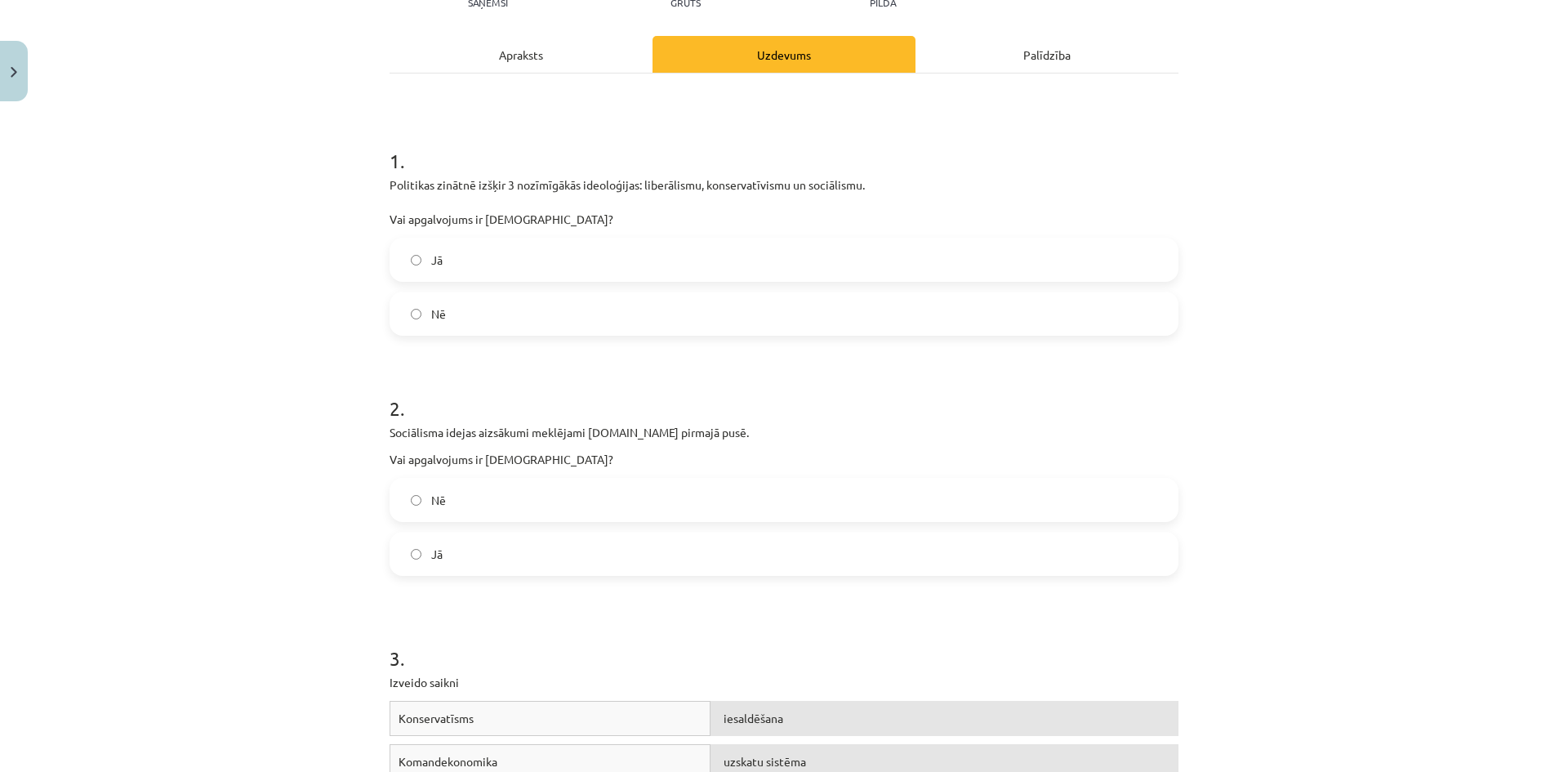
click at [543, 506] on label "Nē" at bounding box center [784, 499] width 785 height 41
click at [540, 48] on div "Apraksts" at bounding box center [520, 54] width 263 height 36
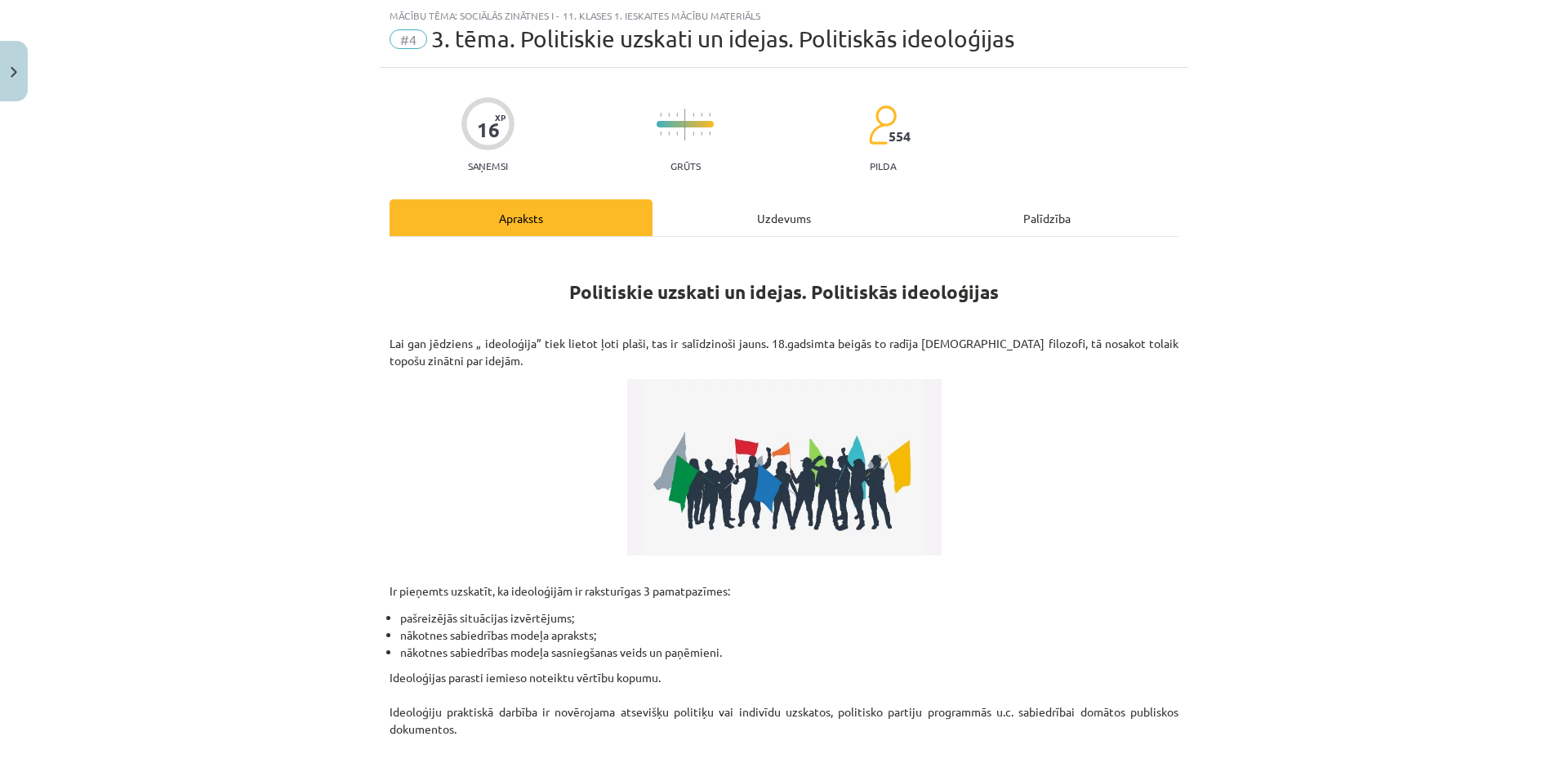
scroll to position [280, 0]
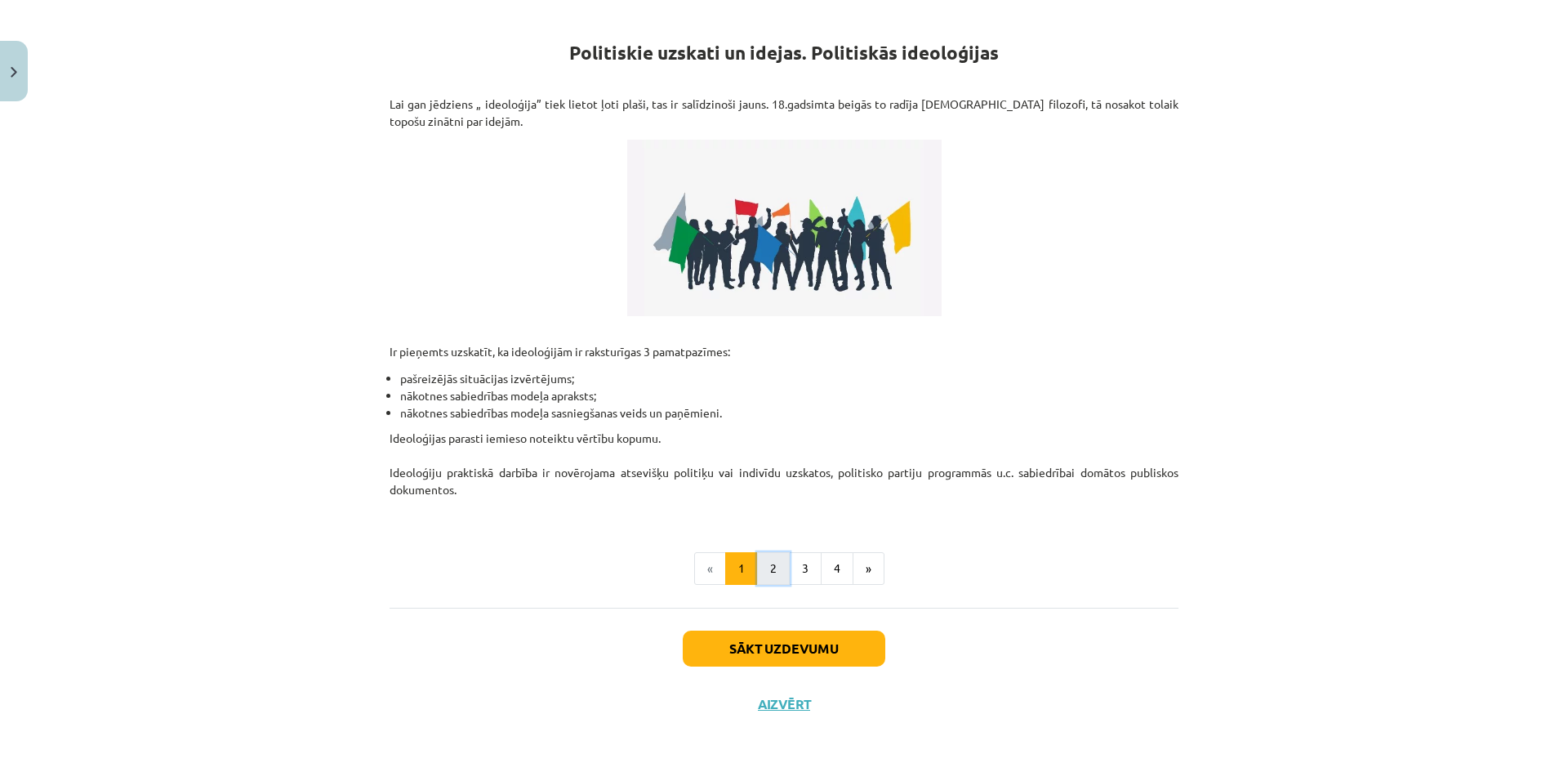
click at [770, 562] on button "2" at bounding box center [773, 567] width 32 height 32
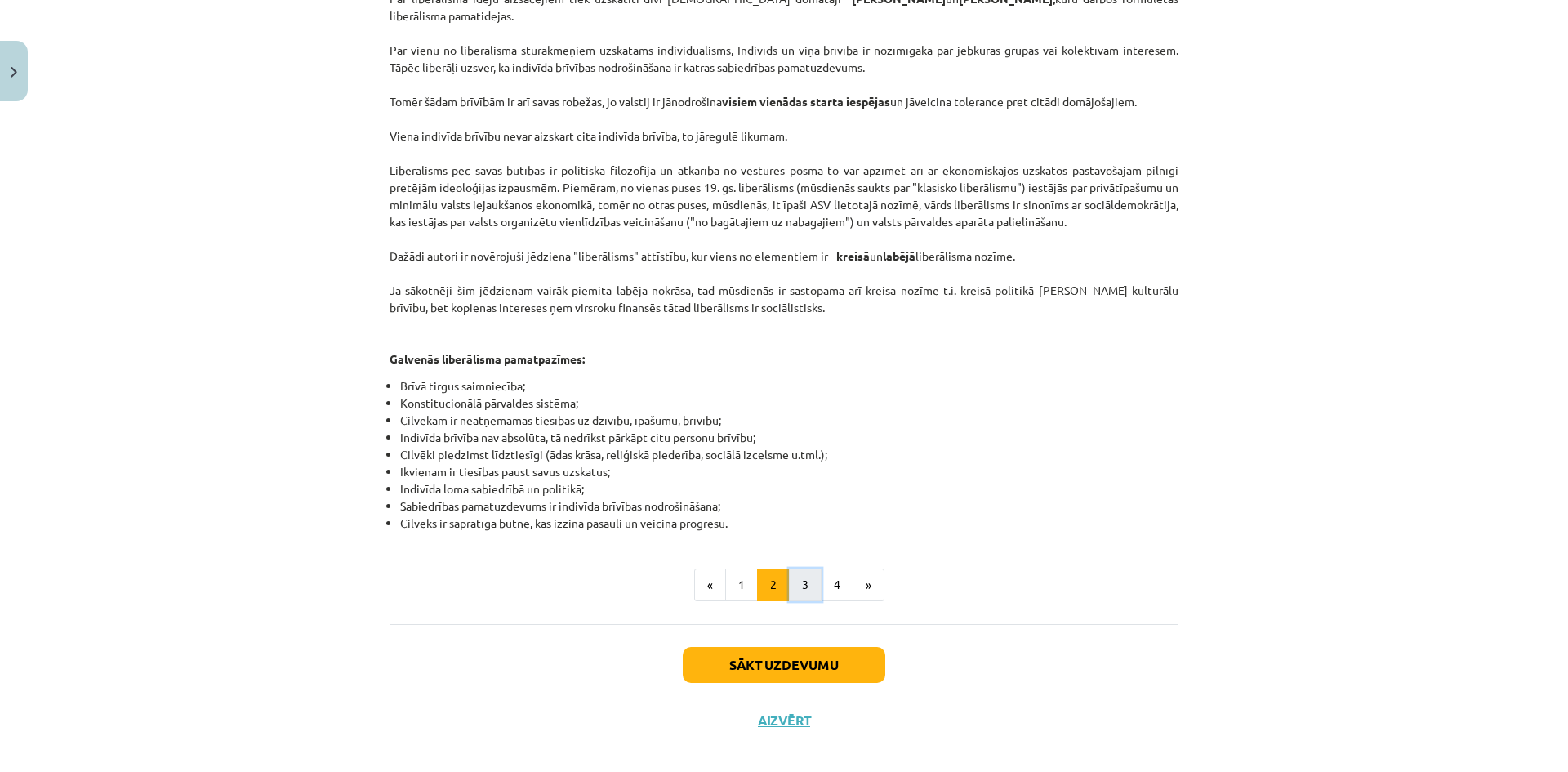
click at [798, 568] on button "3" at bounding box center [804, 584] width 32 height 32
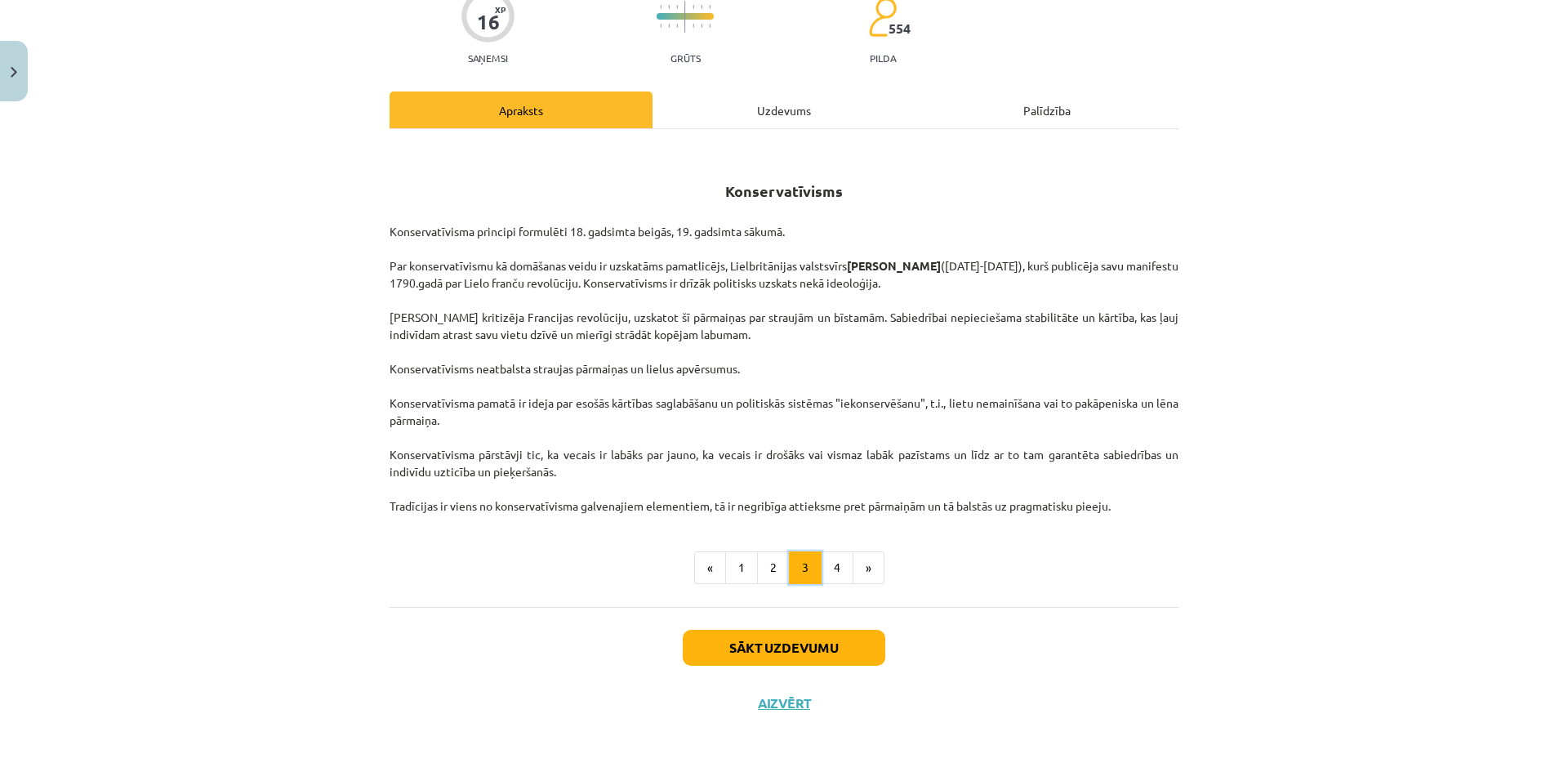
scroll to position [148, 0]
click at [834, 564] on button "4" at bounding box center [837, 567] width 32 height 32
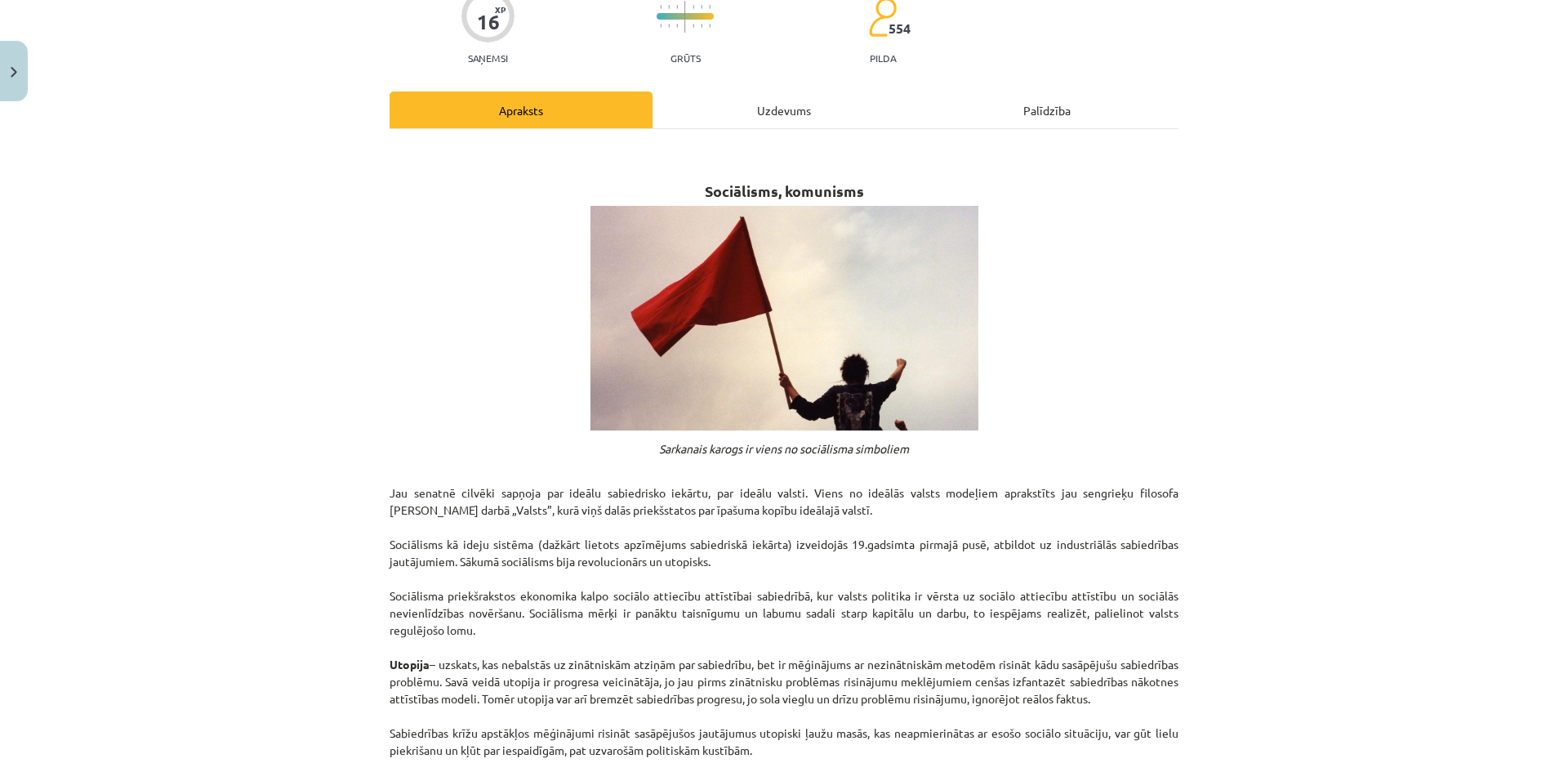
click at [760, 114] on div "Uzdevums" at bounding box center [784, 109] width 263 height 36
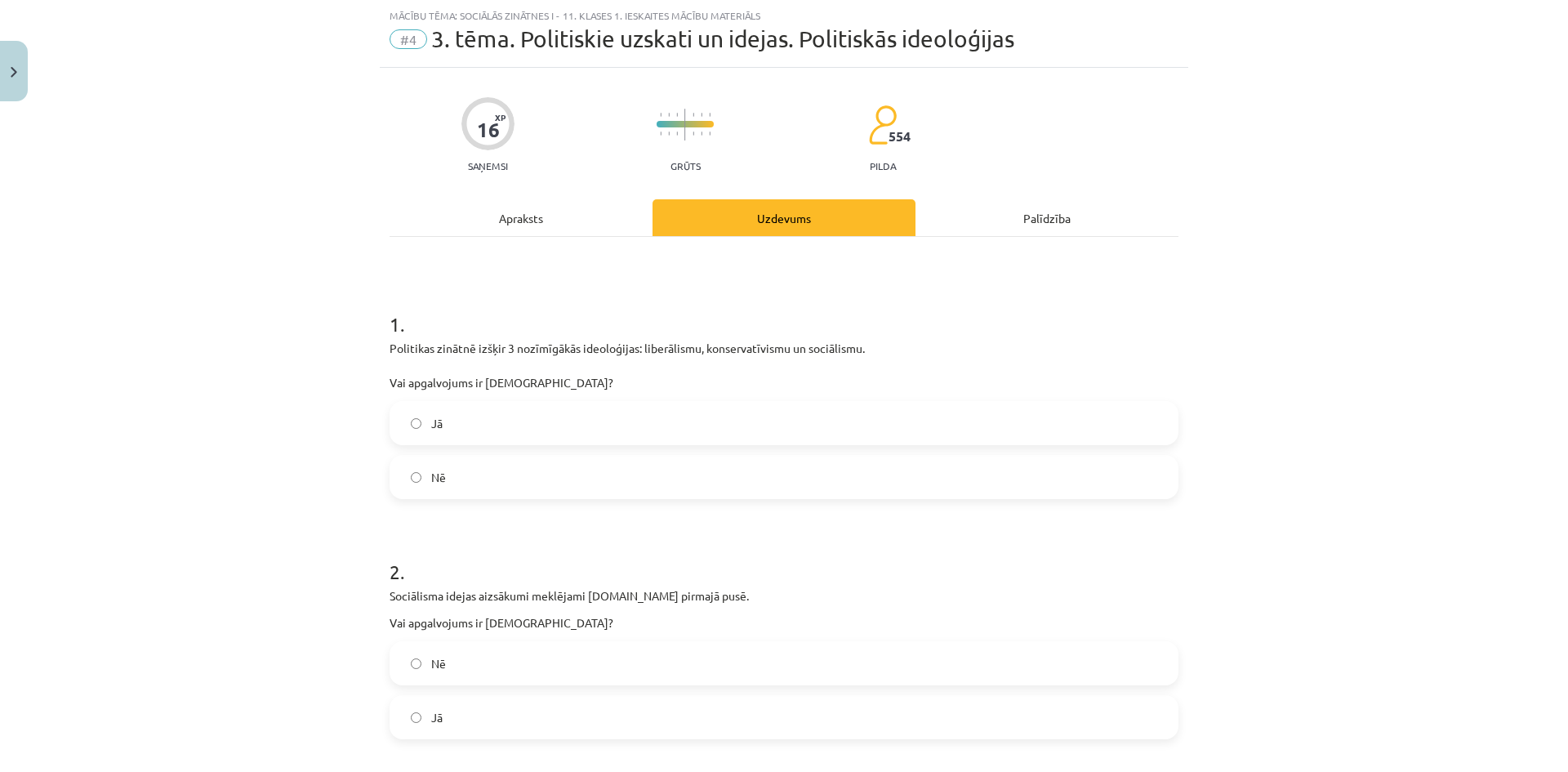
click at [548, 229] on div "Apraksts" at bounding box center [520, 218] width 263 height 36
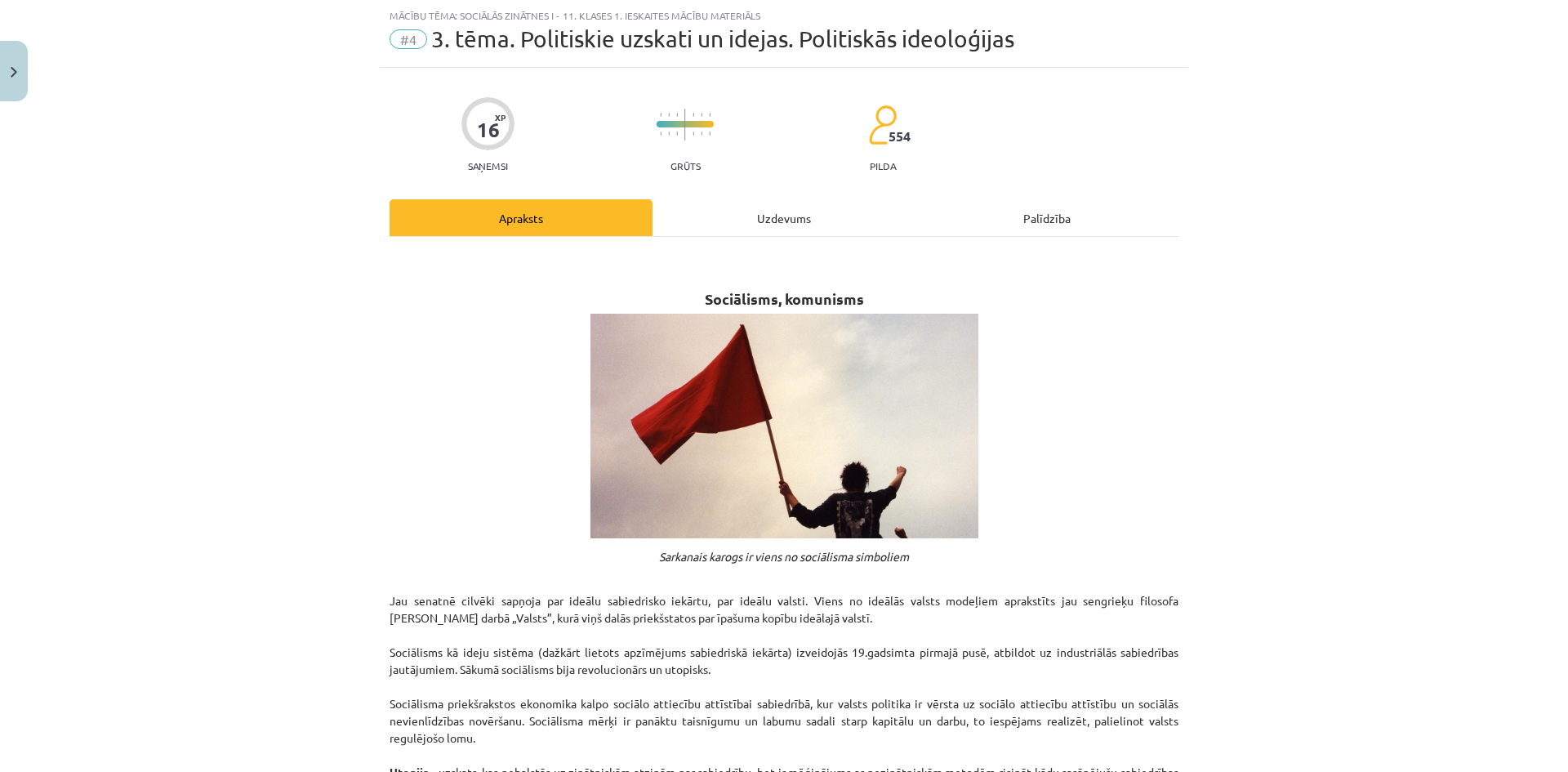
scroll to position [0, 0]
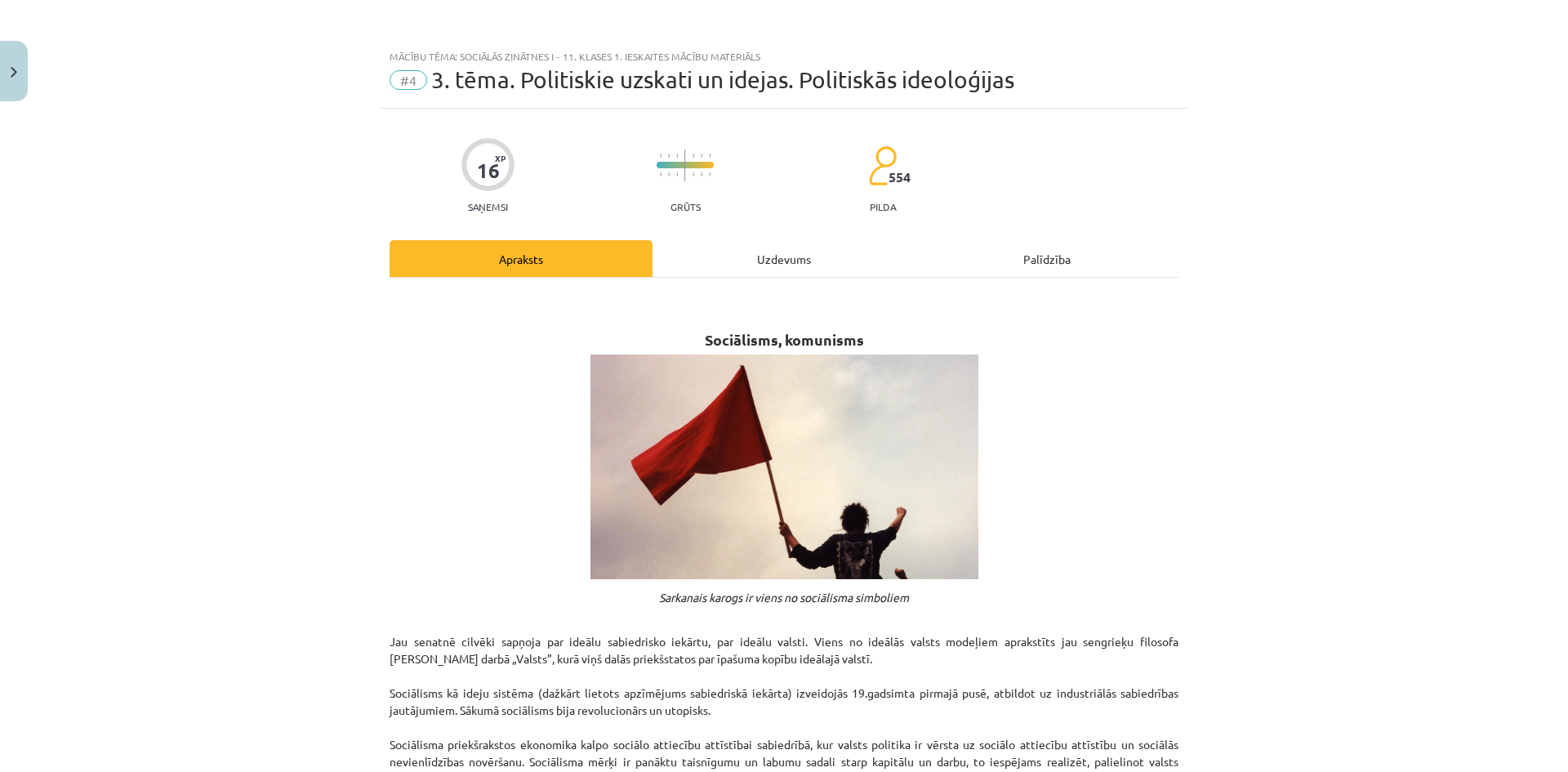
click at [770, 268] on div "Uzdevums" at bounding box center [784, 258] width 263 height 36
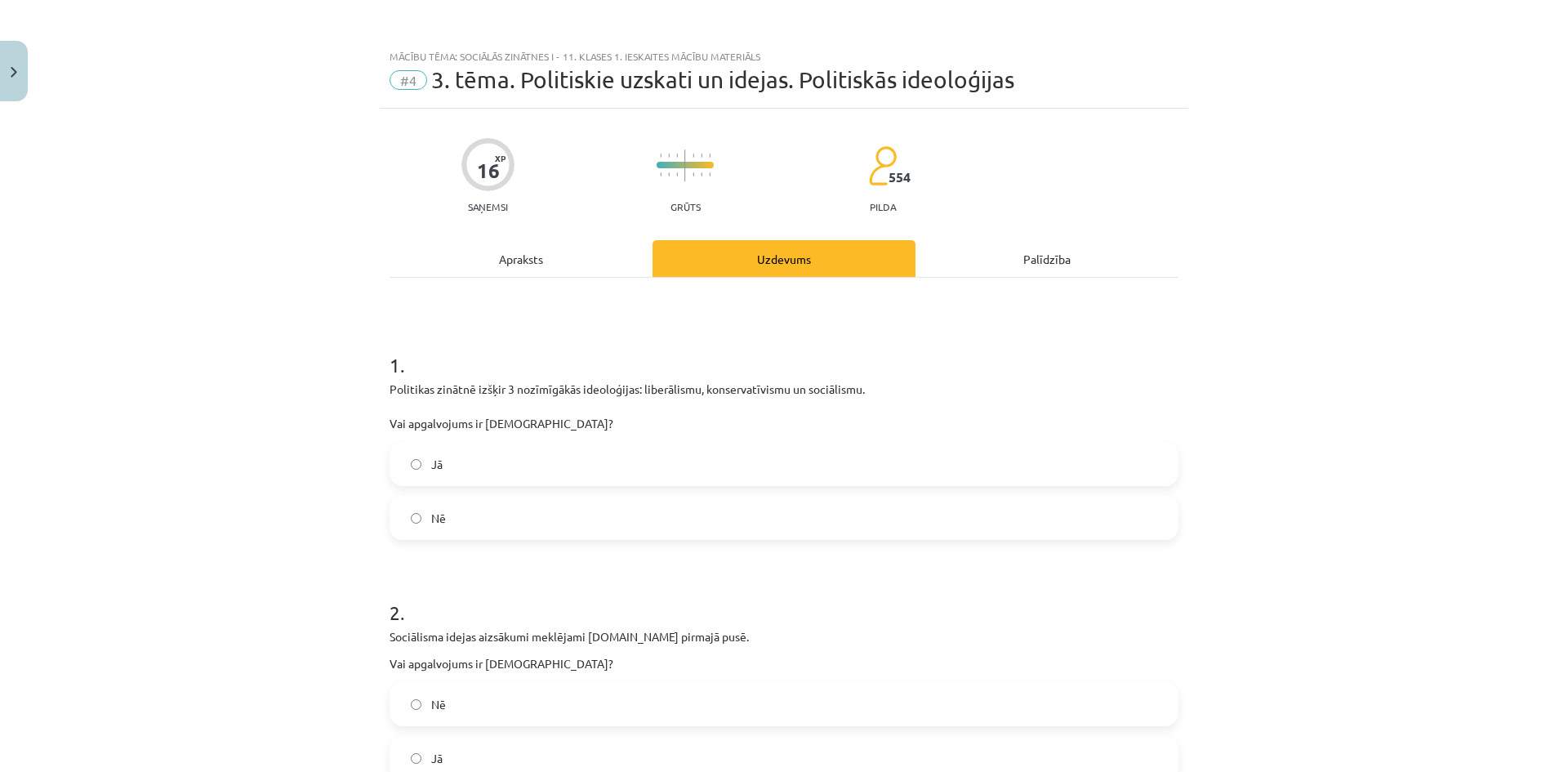
scroll to position [41, 0]
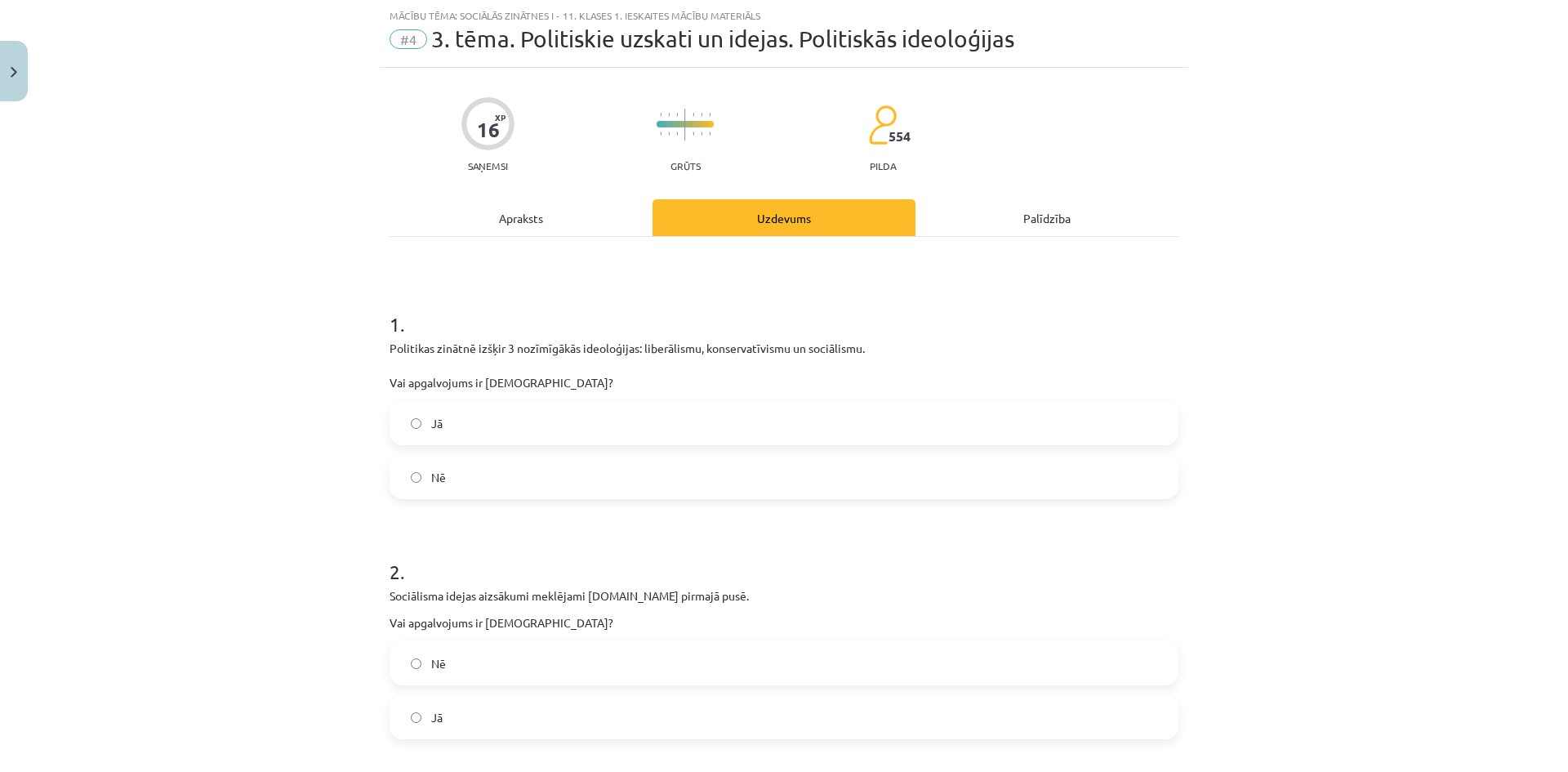
click at [537, 222] on div "Apraksts" at bounding box center [520, 218] width 263 height 36
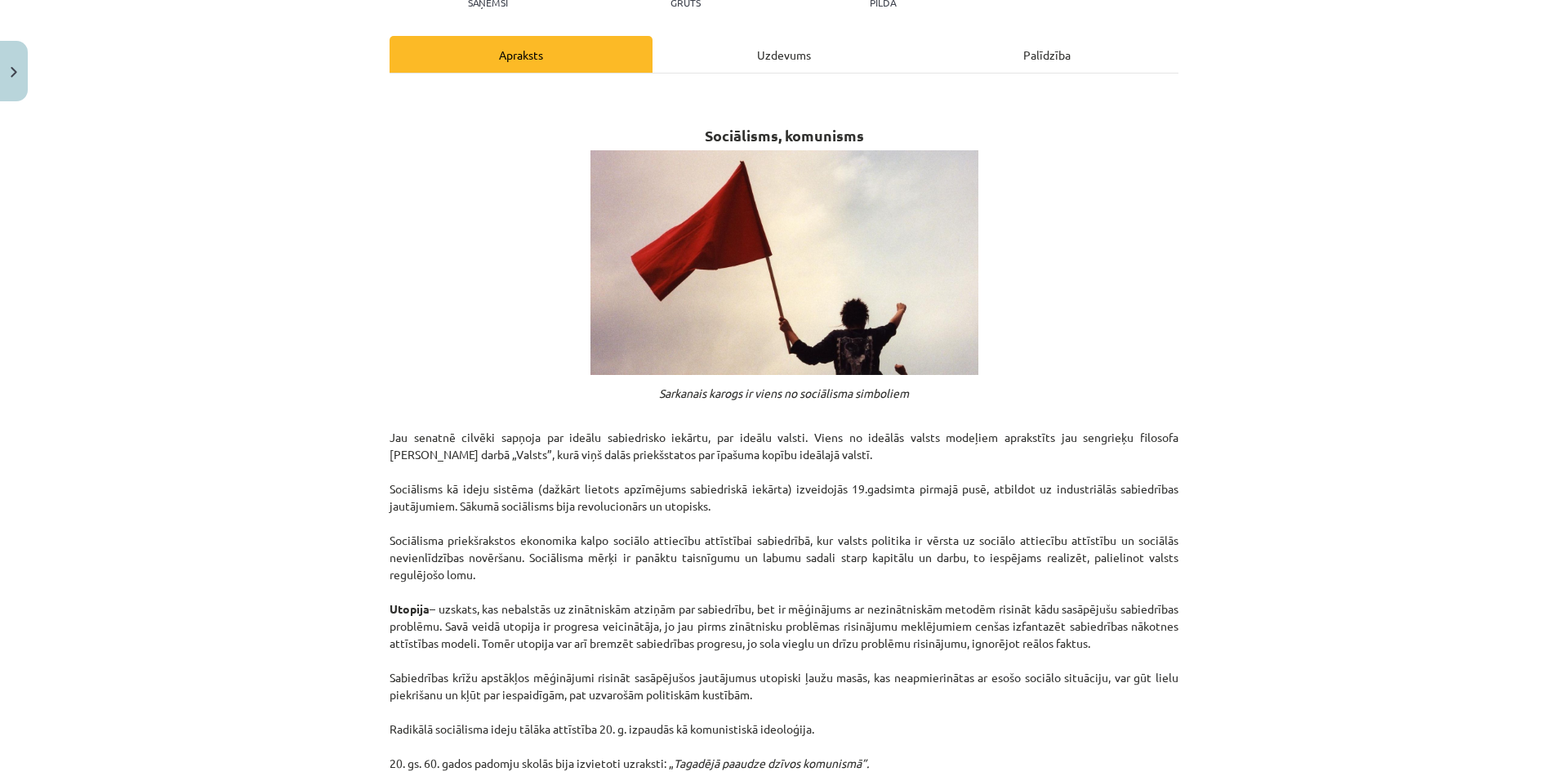
scroll to position [0, 0]
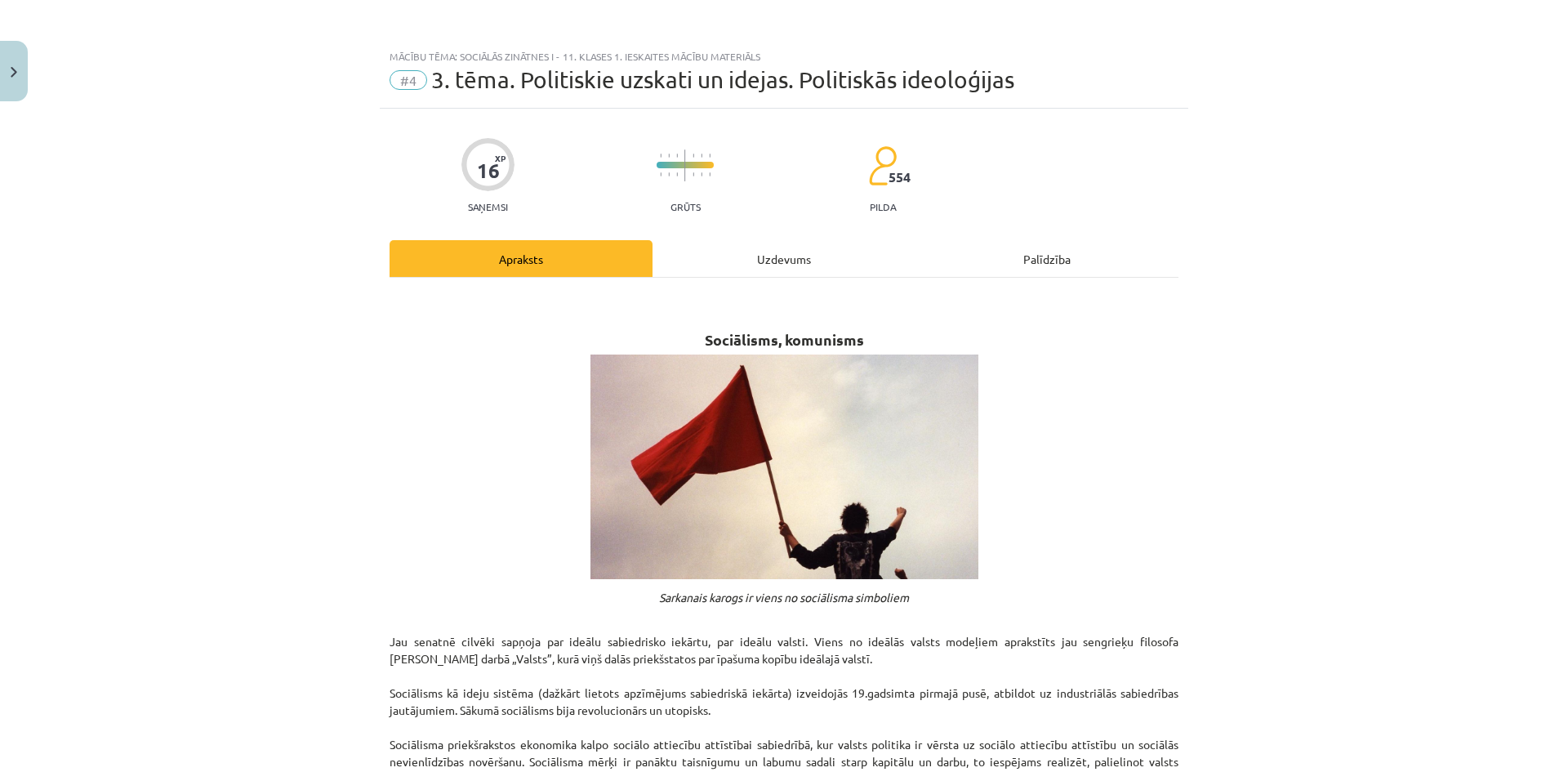
click at [739, 249] on div "Uzdevums" at bounding box center [784, 258] width 263 height 36
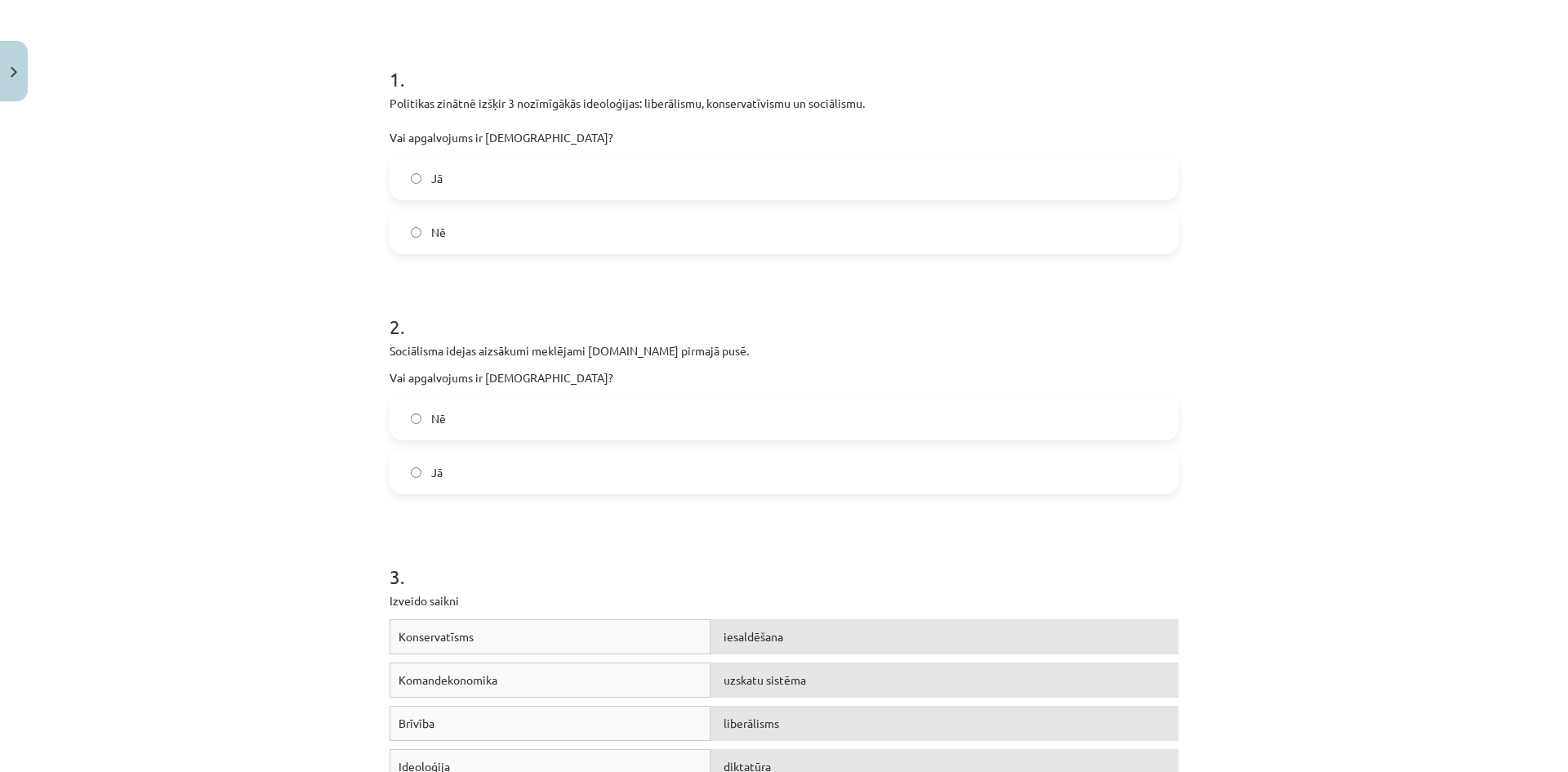
scroll to position [41, 0]
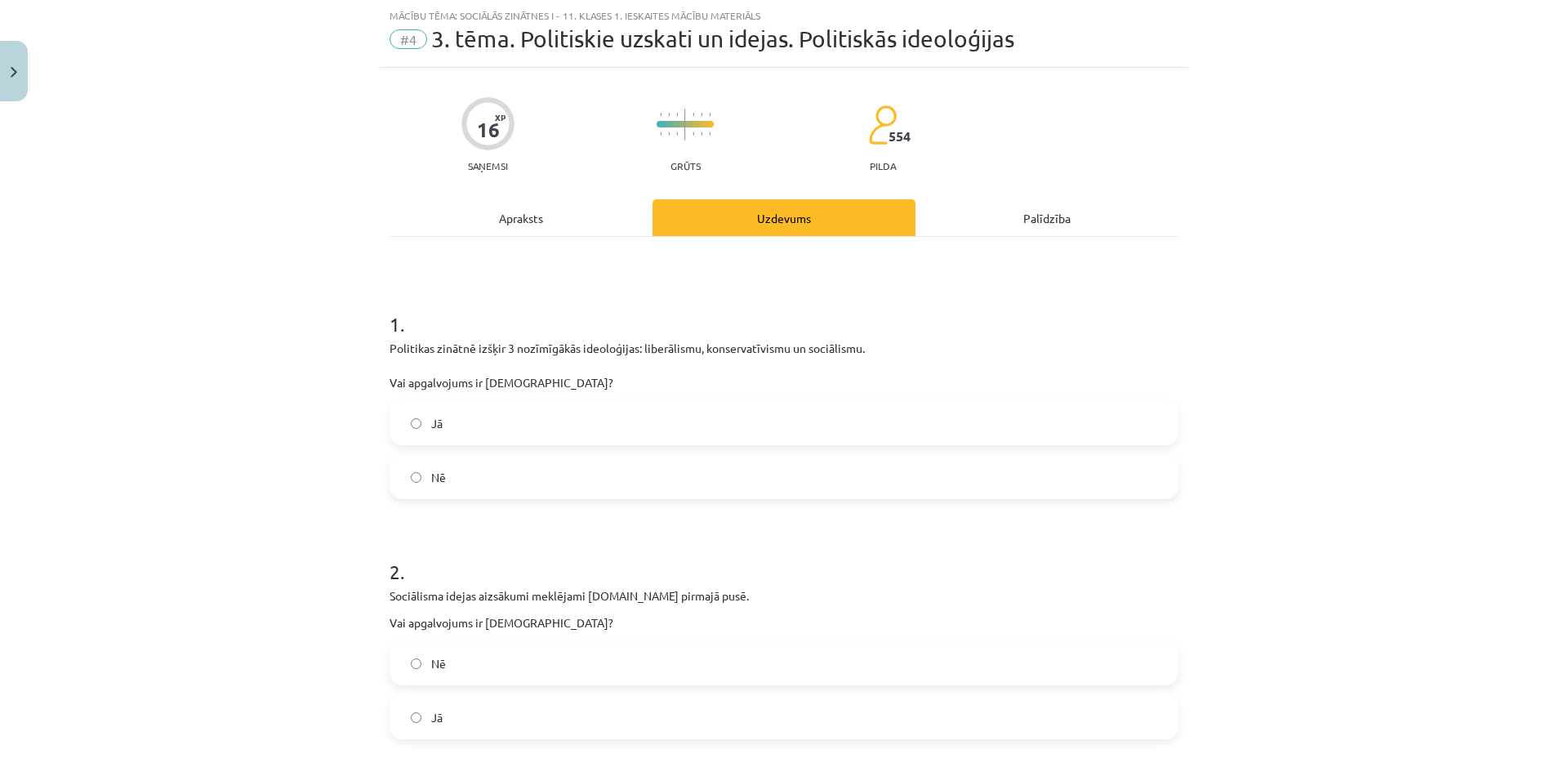
click at [509, 219] on div "Apraksts" at bounding box center [520, 218] width 263 height 36
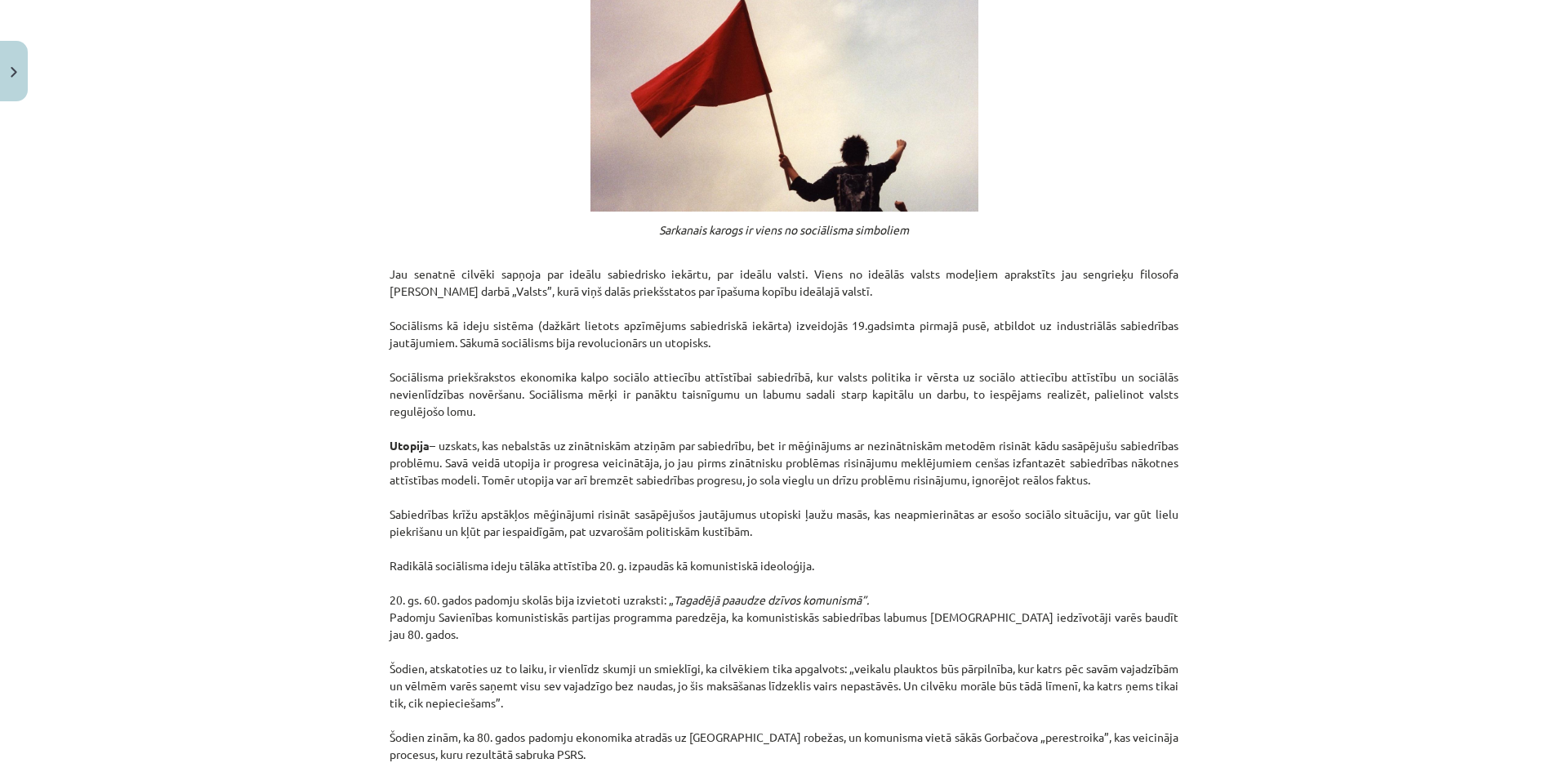
scroll to position [612, 0]
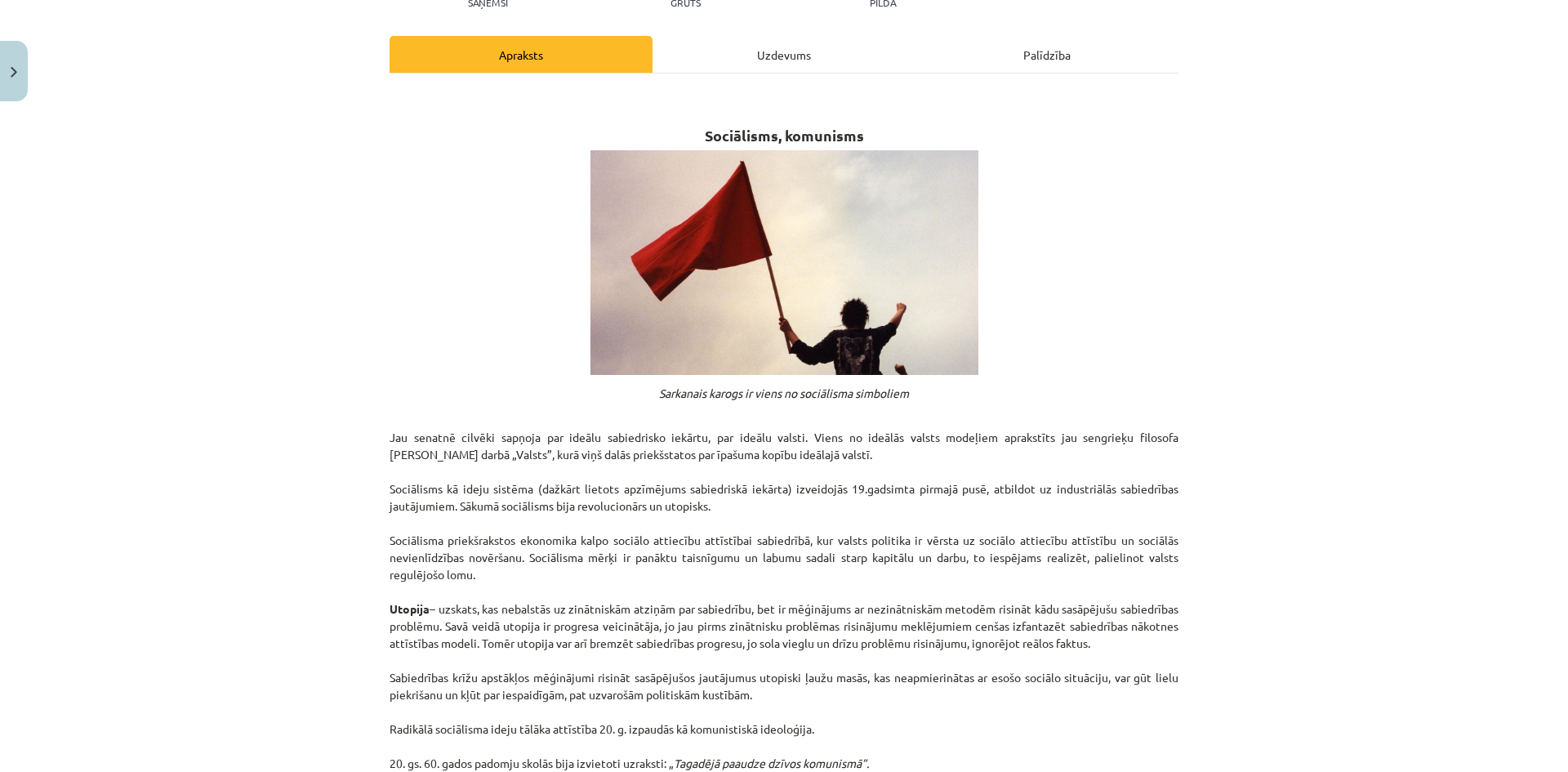
click at [770, 56] on div "Uzdevums" at bounding box center [784, 54] width 263 height 36
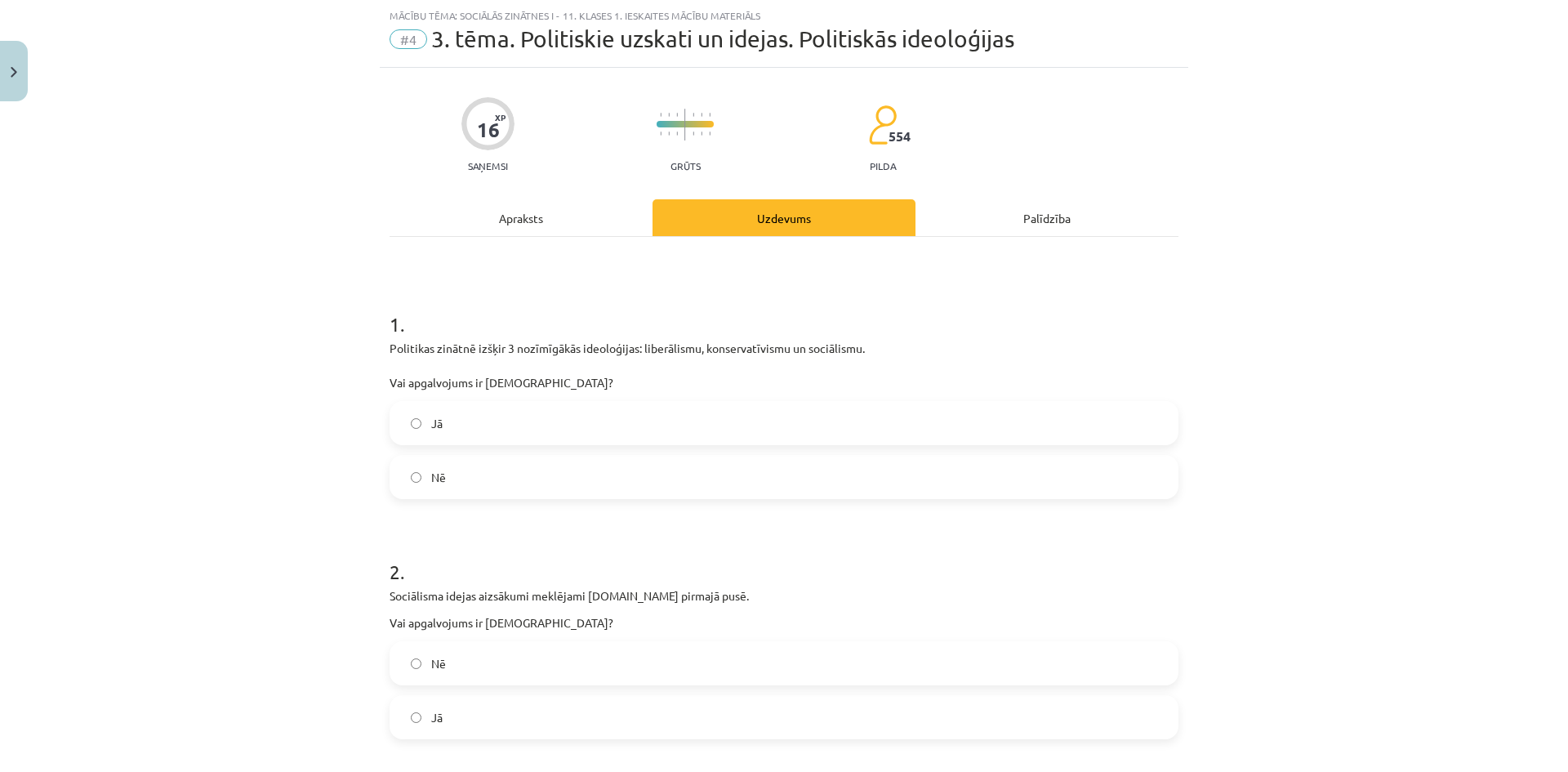
scroll to position [204, 0]
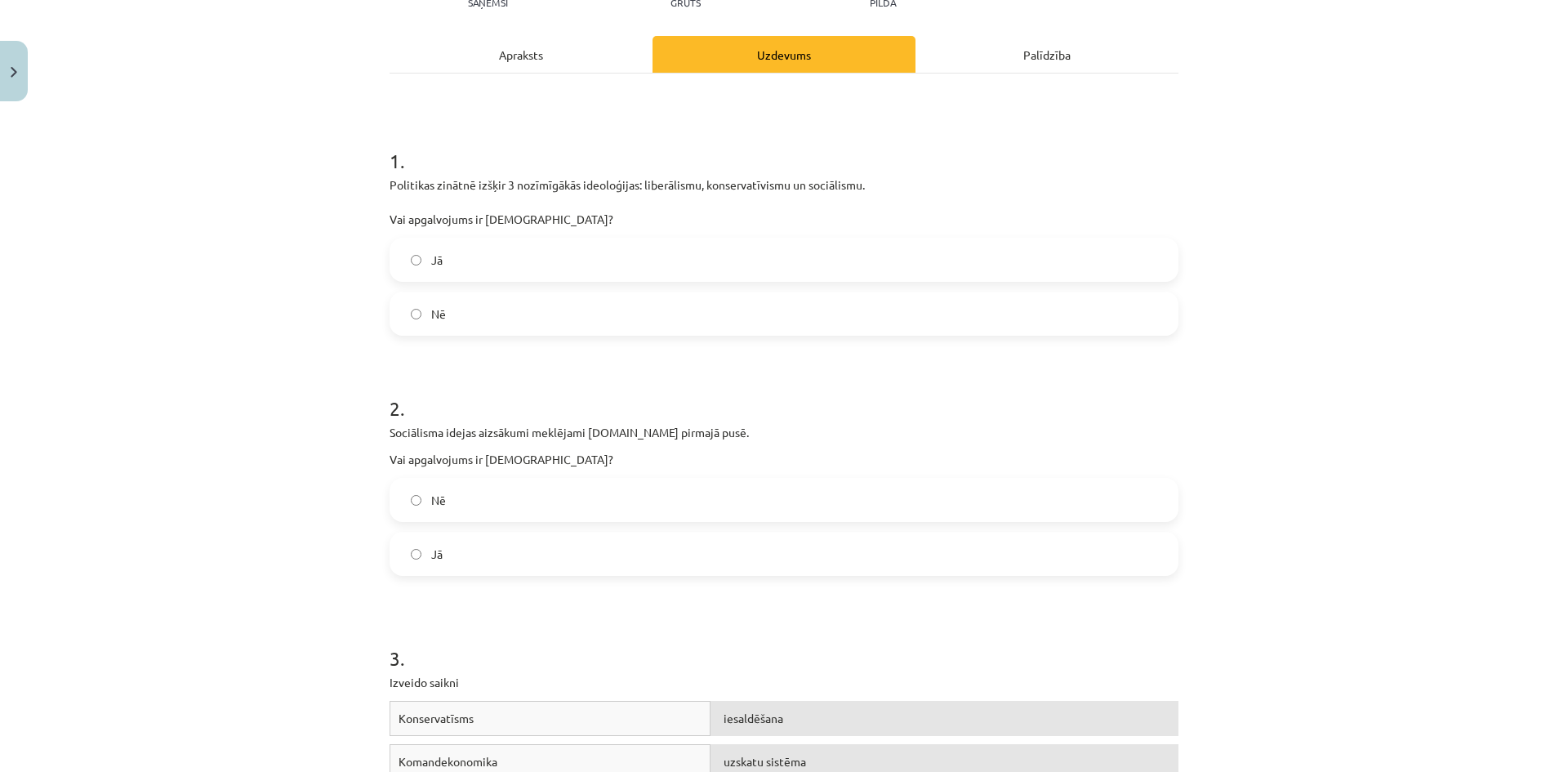
click at [476, 545] on label "Jā" at bounding box center [784, 553] width 785 height 41
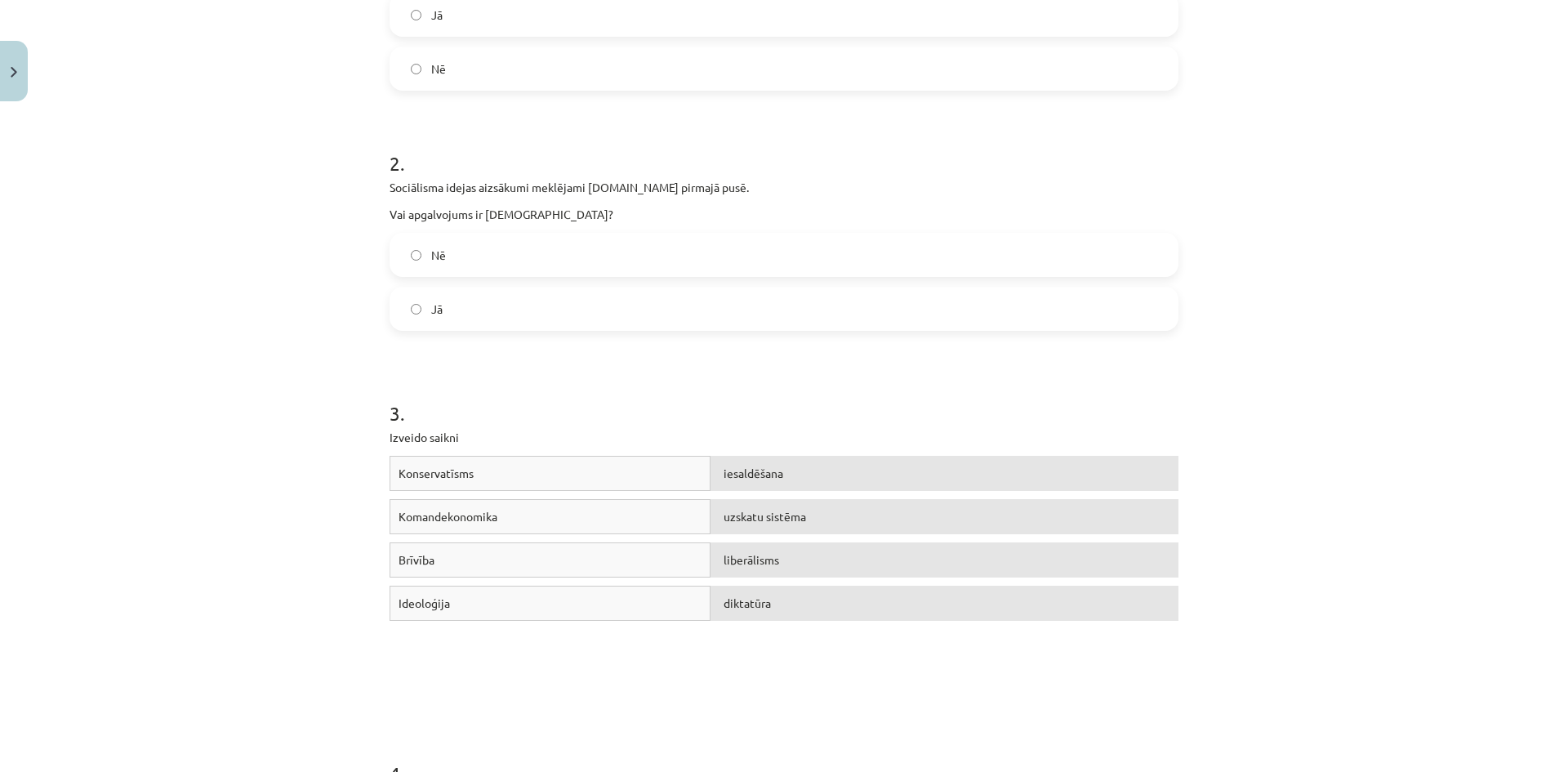
scroll to position [531, 0]
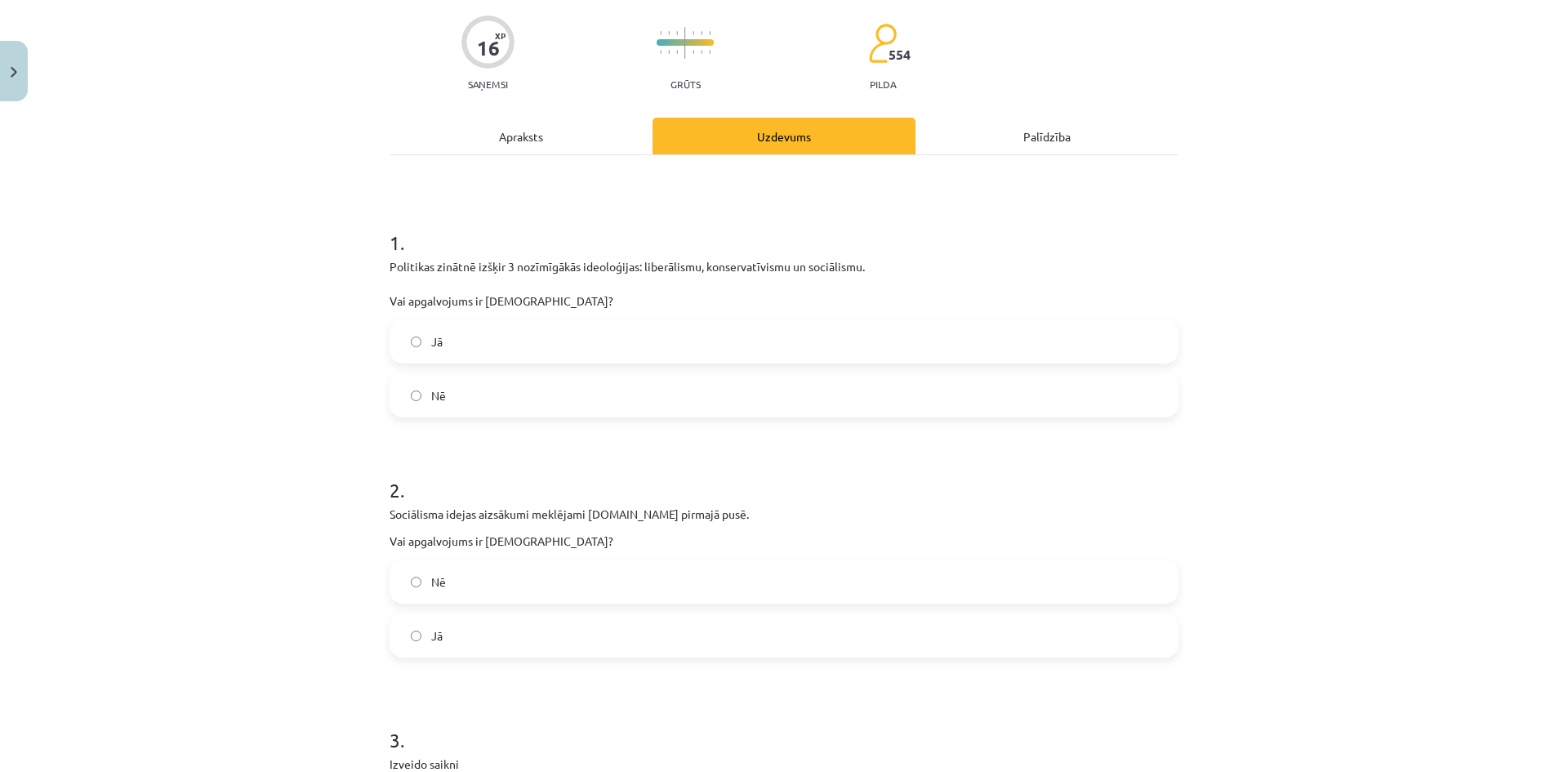
click at [565, 142] on div "Apraksts" at bounding box center [520, 136] width 263 height 36
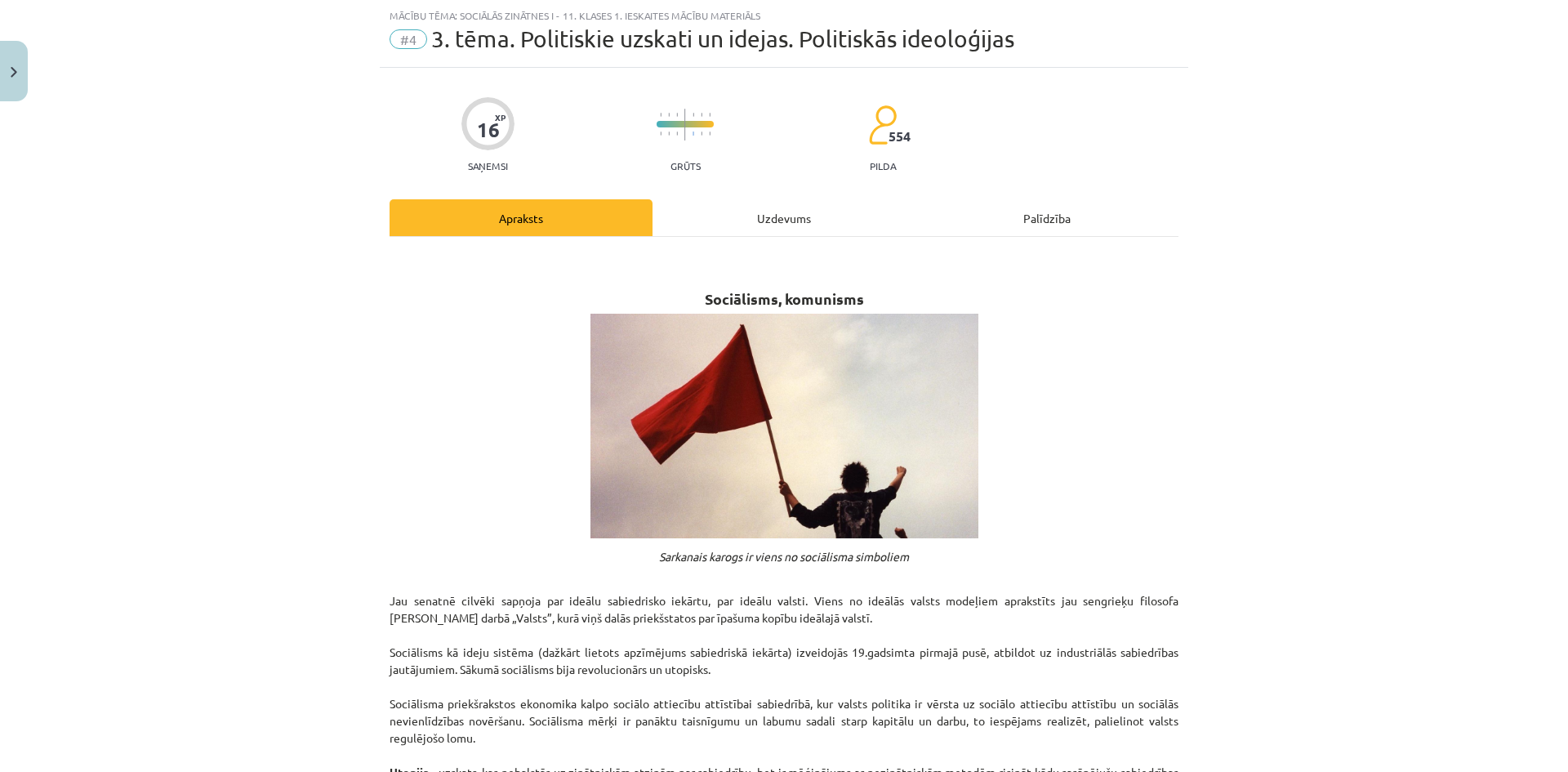
drag, startPoint x: 690, startPoint y: 142, endPoint x: 704, endPoint y: 169, distance: 30.4
click at [693, 144] on div at bounding box center [685, 127] width 57 height 53
click at [718, 208] on div "Uzdevums" at bounding box center [784, 218] width 263 height 36
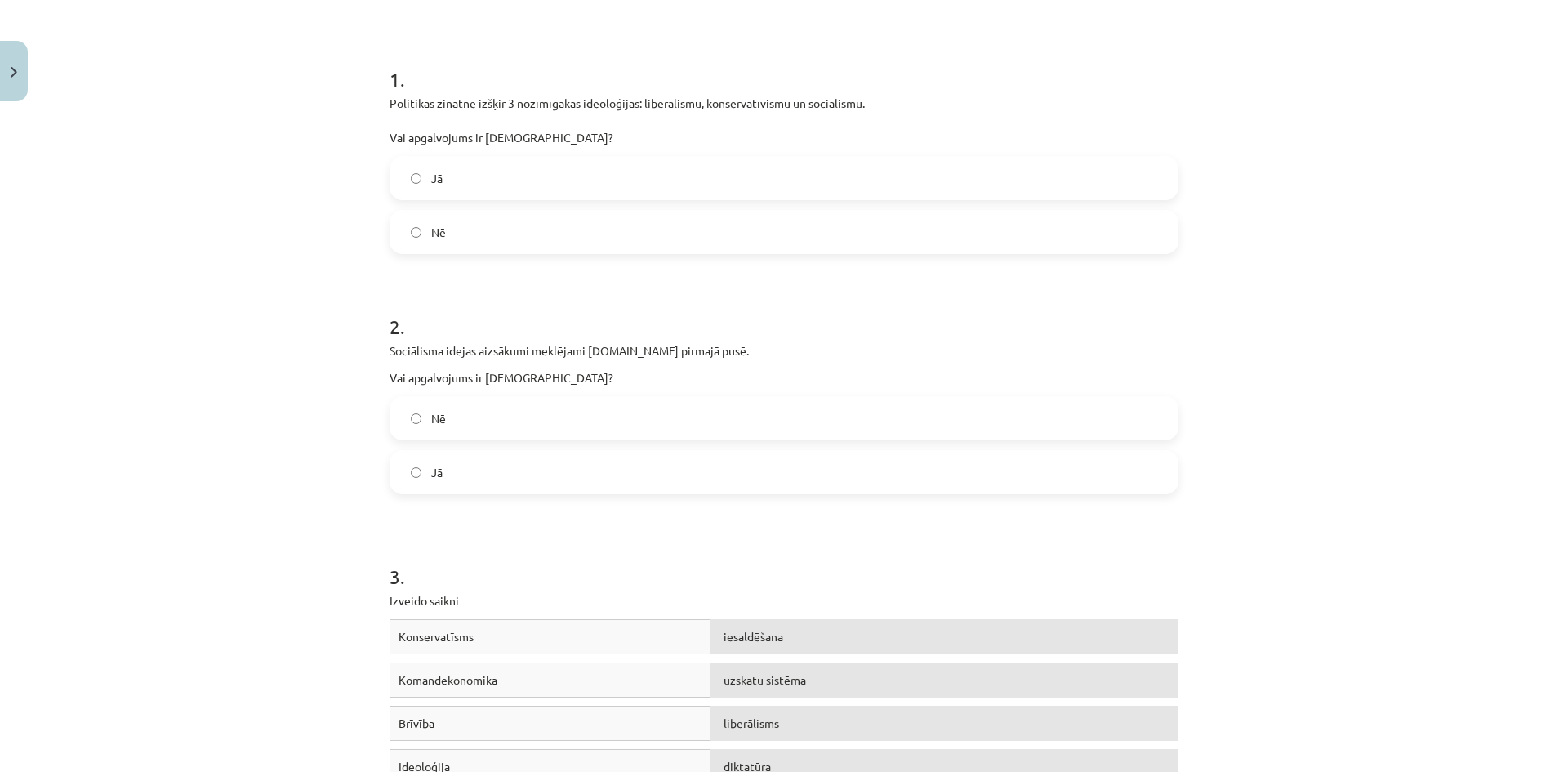
scroll to position [368, 0]
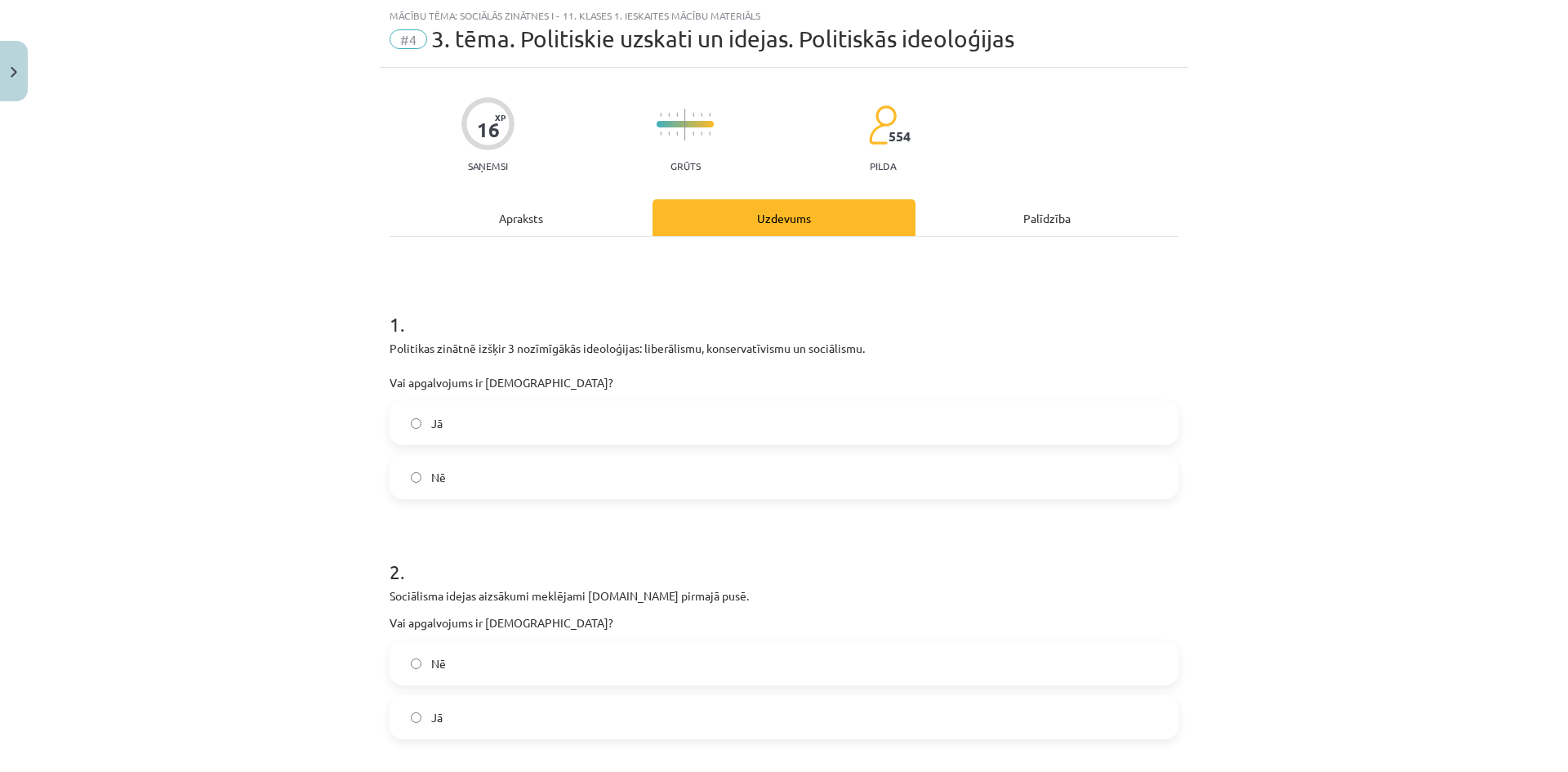
click at [597, 231] on div "Apraksts" at bounding box center [520, 218] width 263 height 36
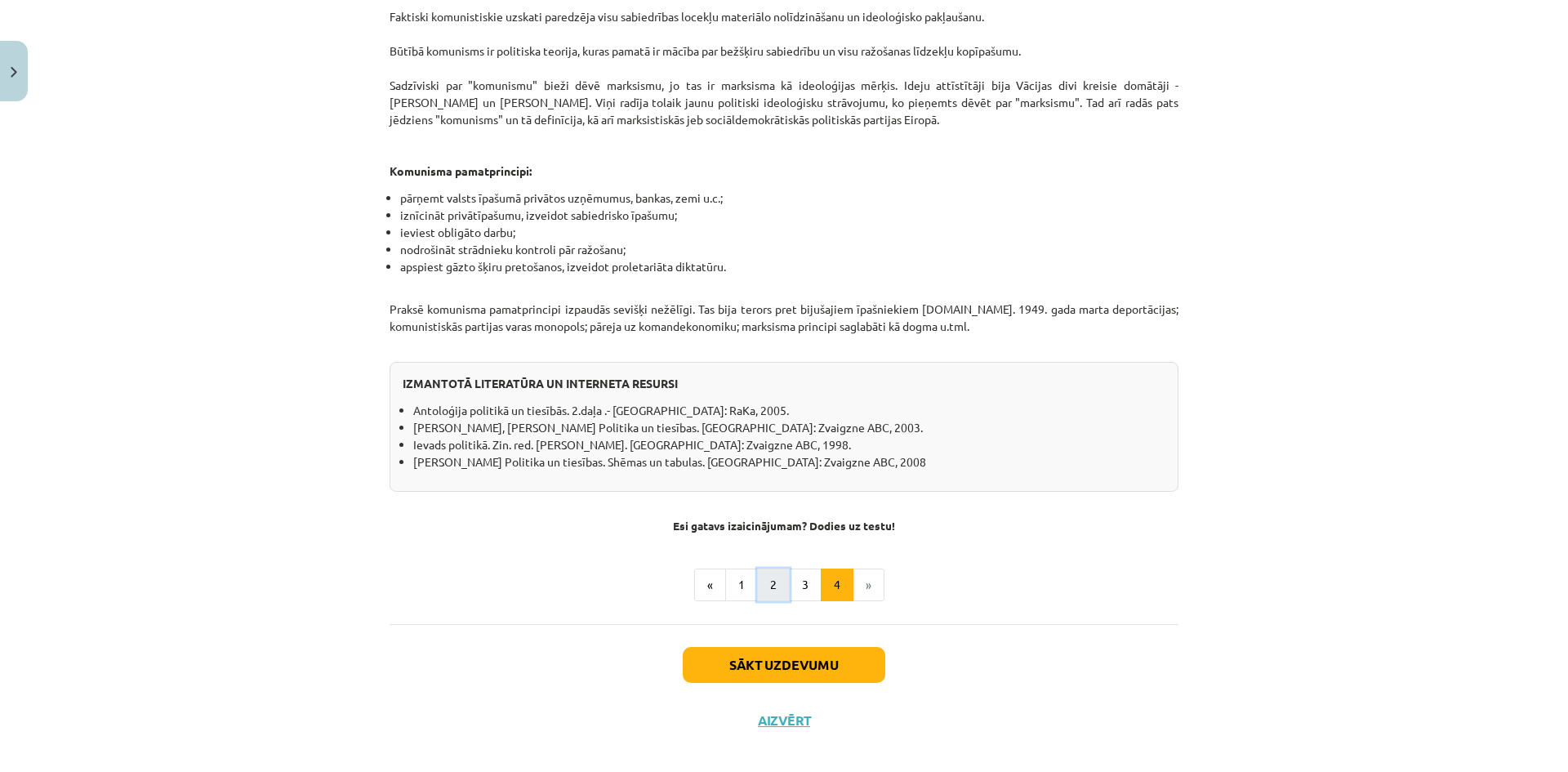
click at [760, 568] on button "2" at bounding box center [773, 584] width 32 height 32
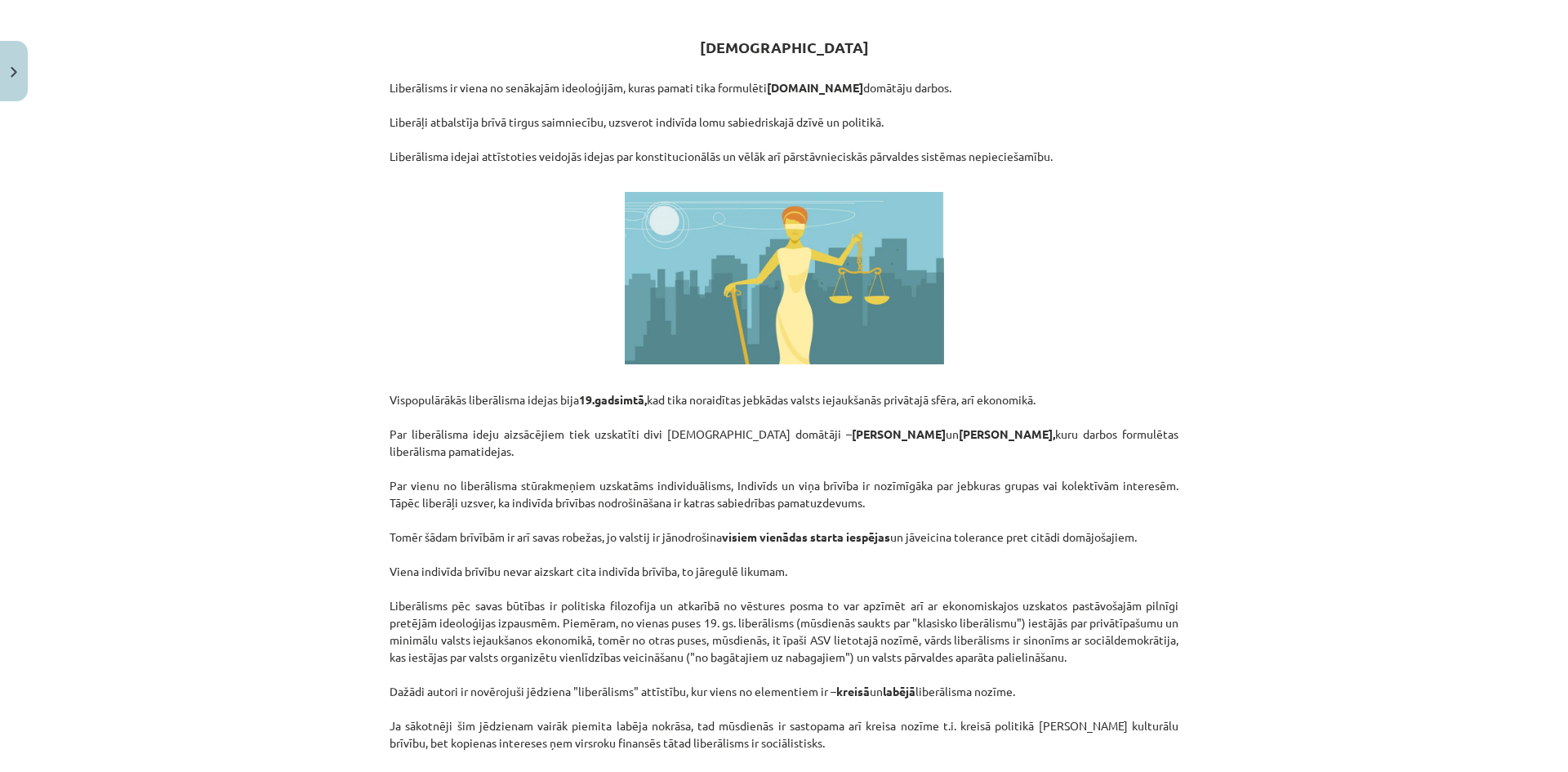
scroll to position [0, 0]
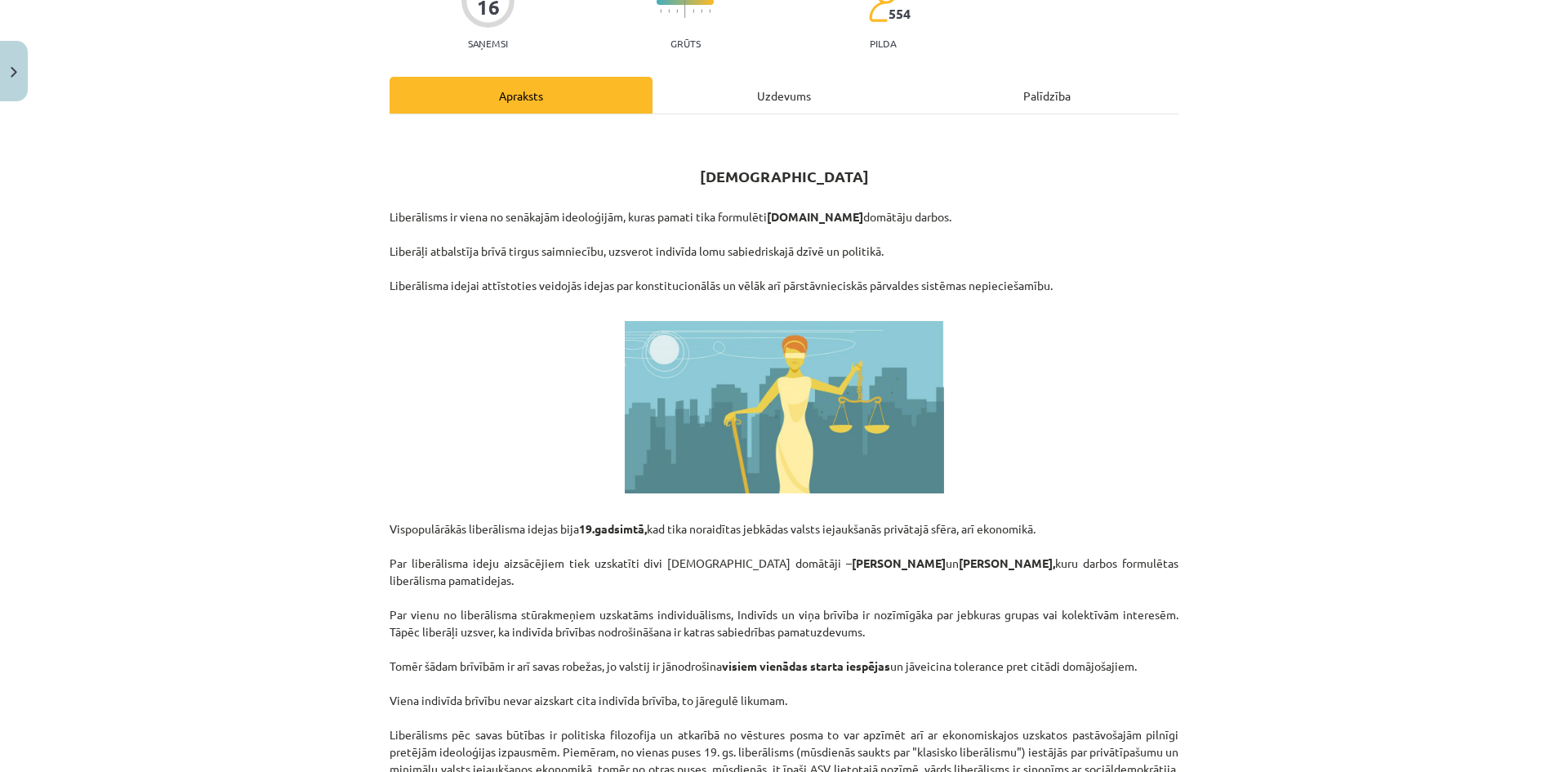
click at [760, 101] on div "Uzdevums" at bounding box center [784, 95] width 263 height 36
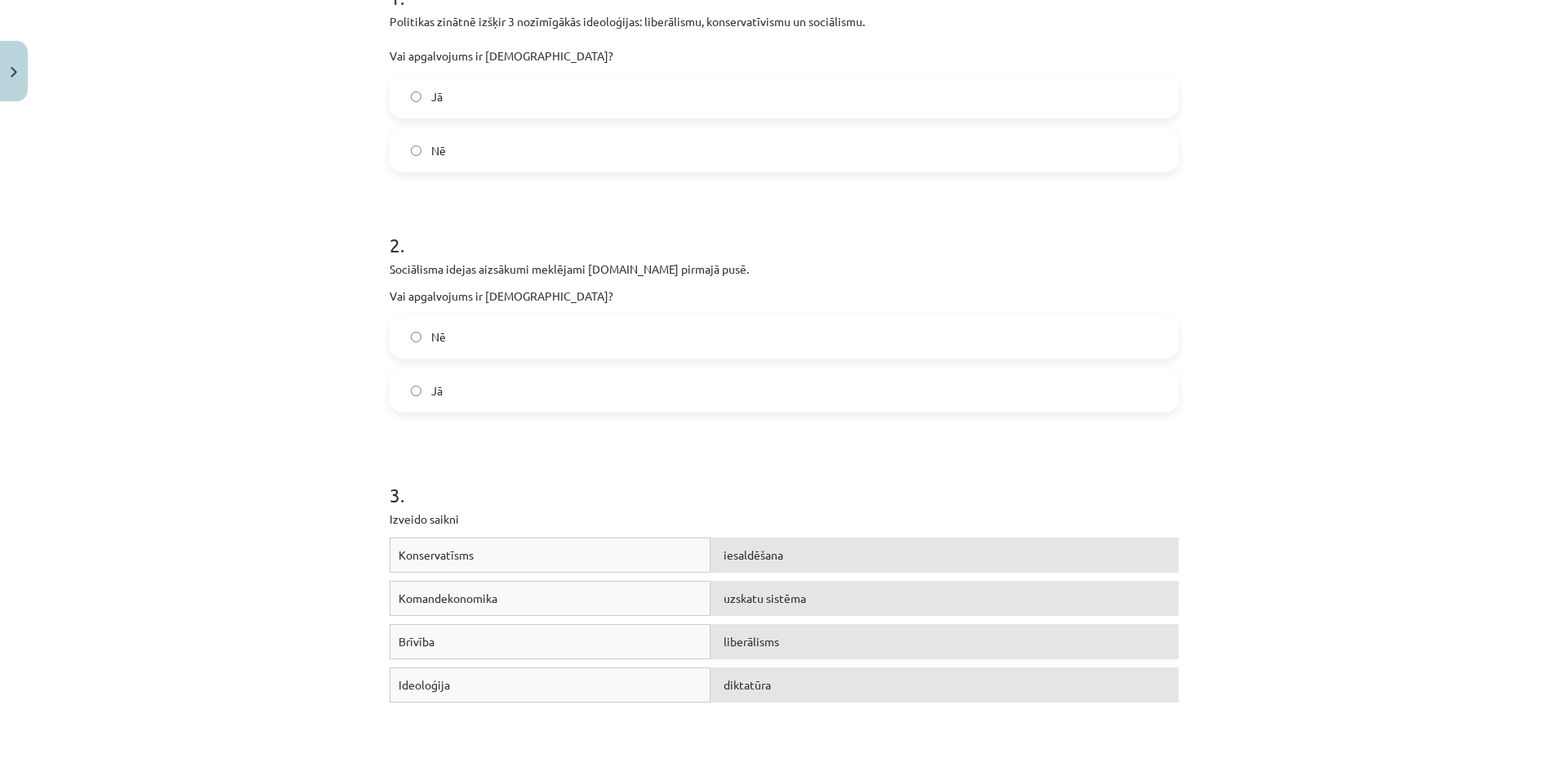
scroll to position [41, 0]
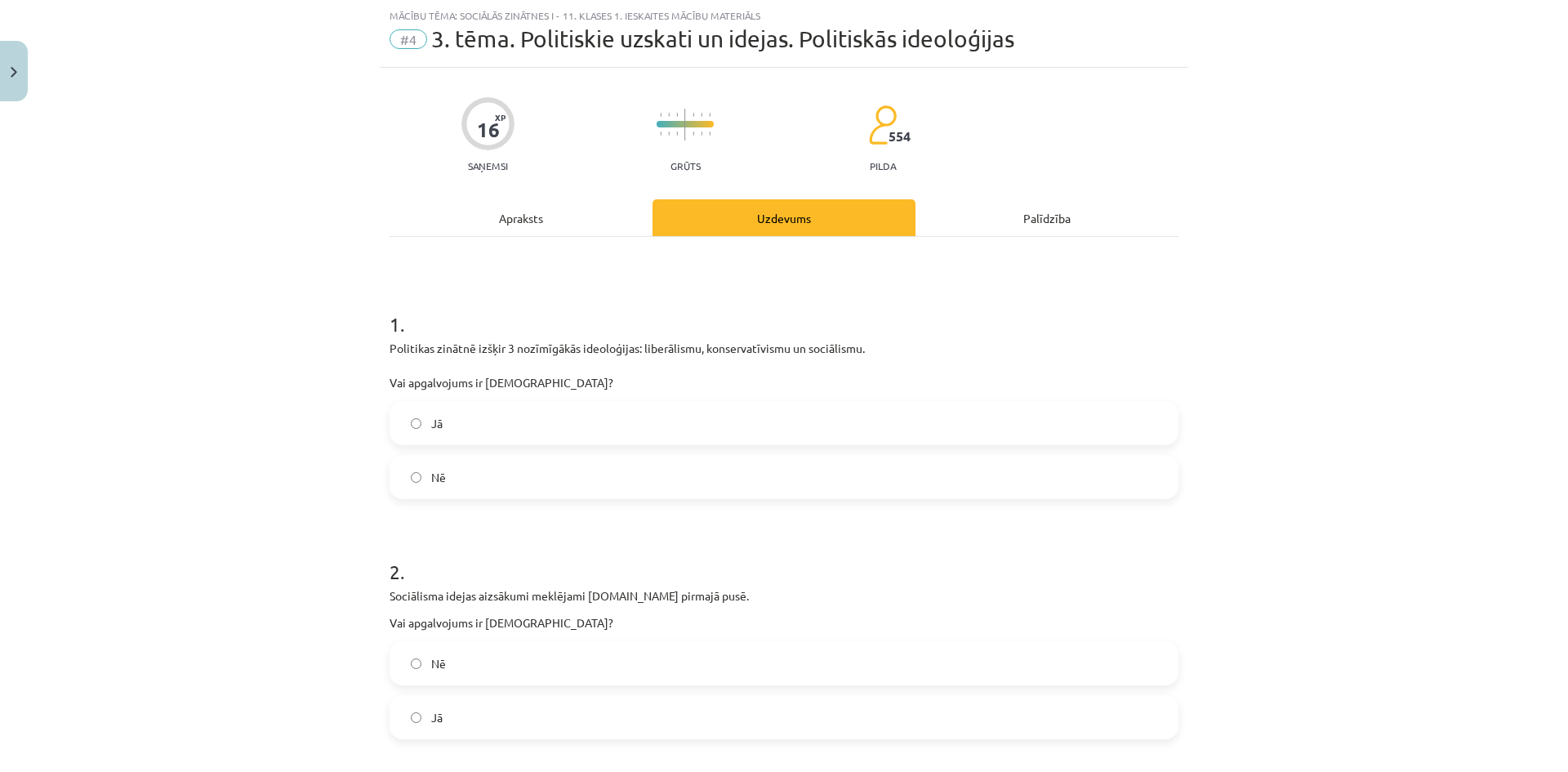
click at [509, 212] on div "Apraksts" at bounding box center [520, 218] width 263 height 36
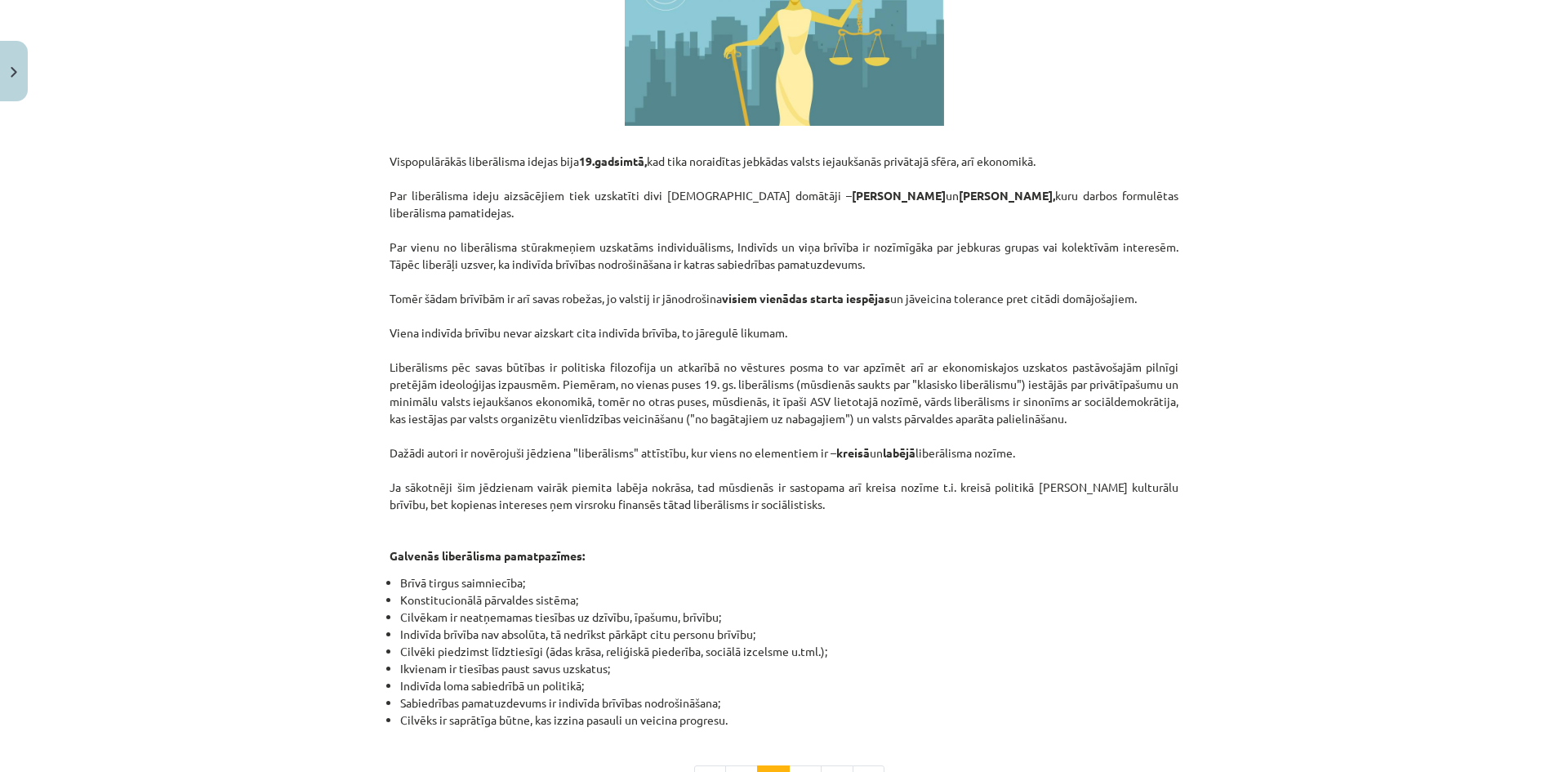
scroll to position [0, 0]
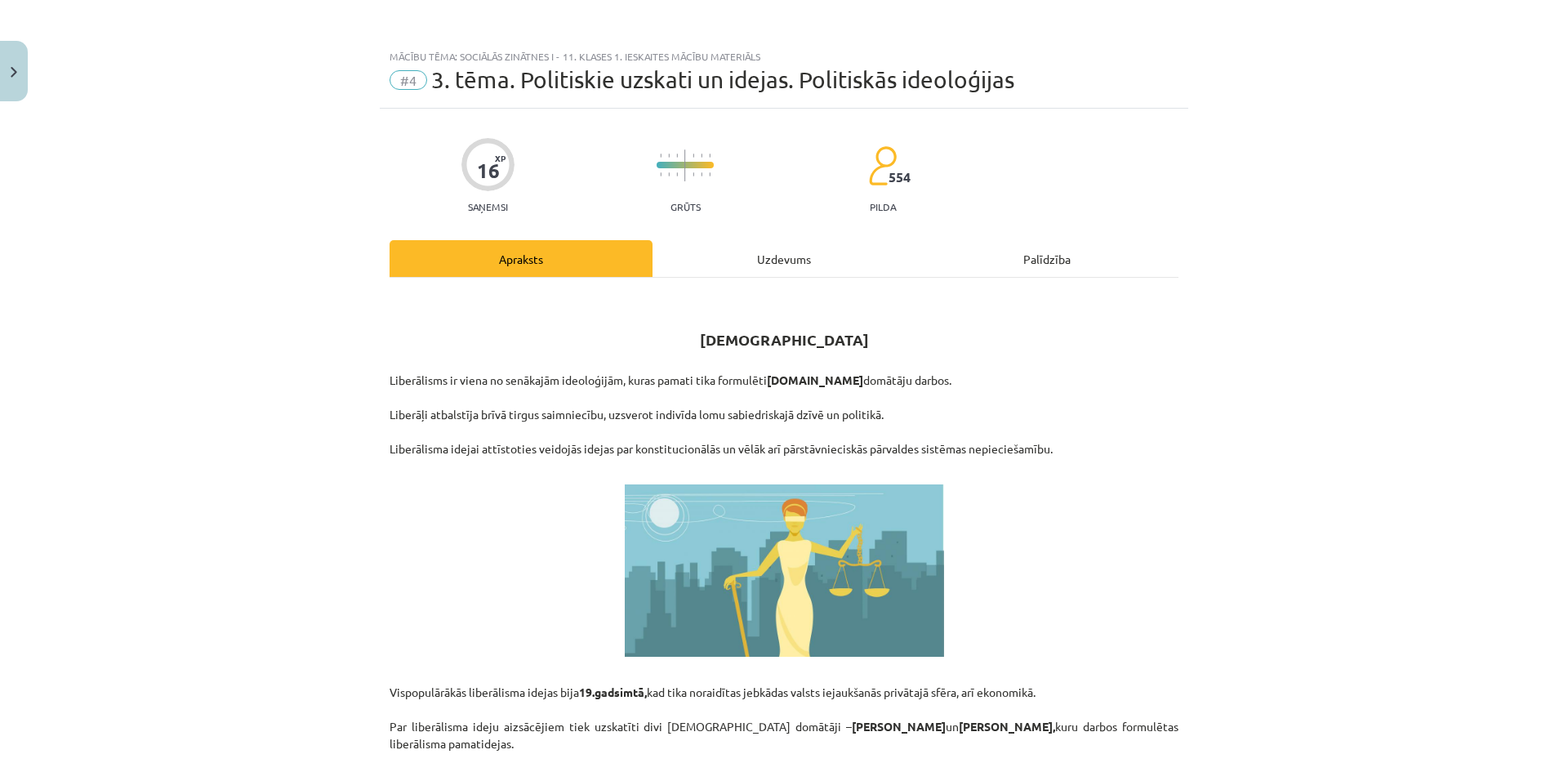
click at [770, 248] on div "Uzdevums" at bounding box center [784, 258] width 263 height 36
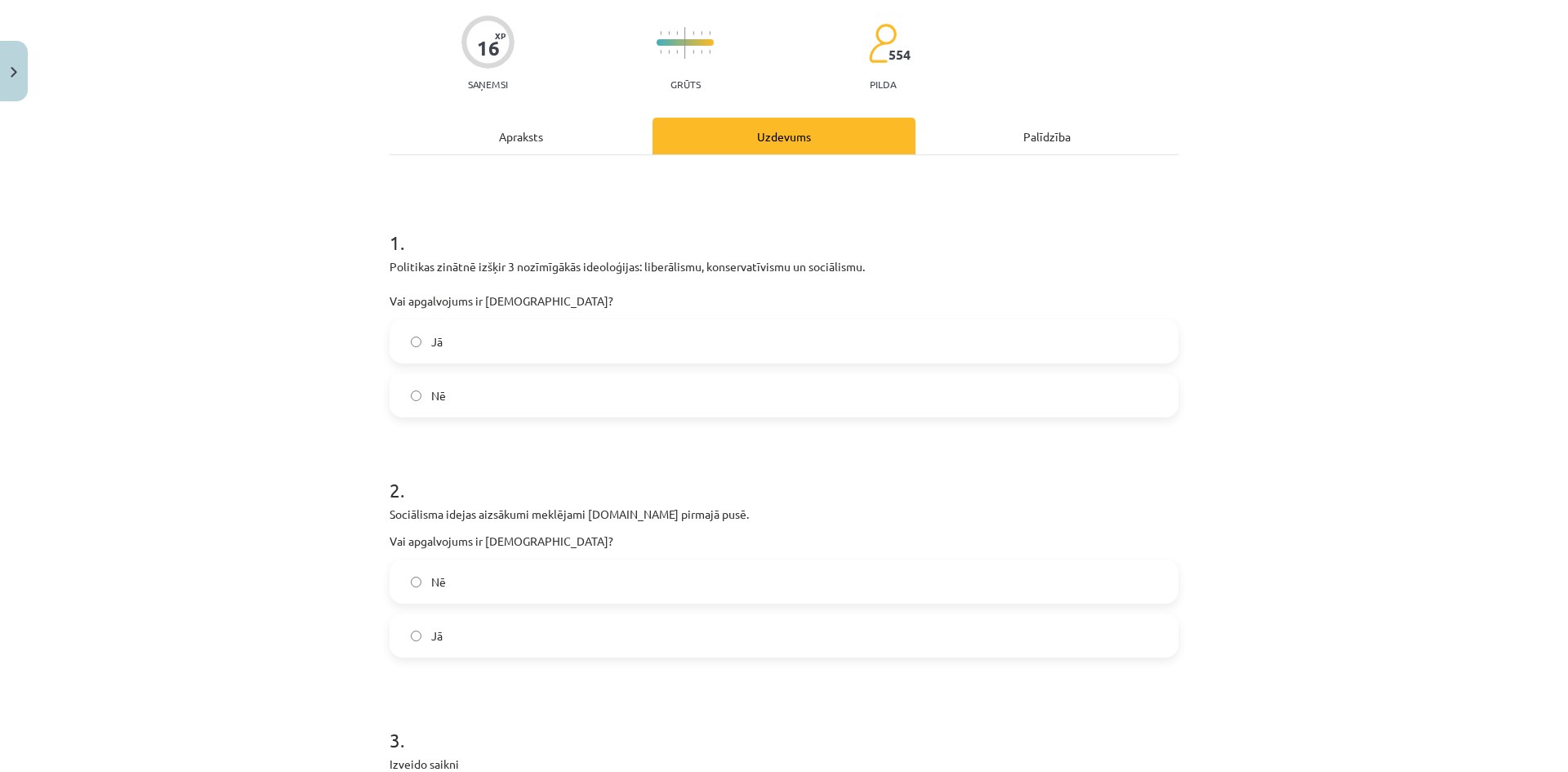
scroll to position [41, 0]
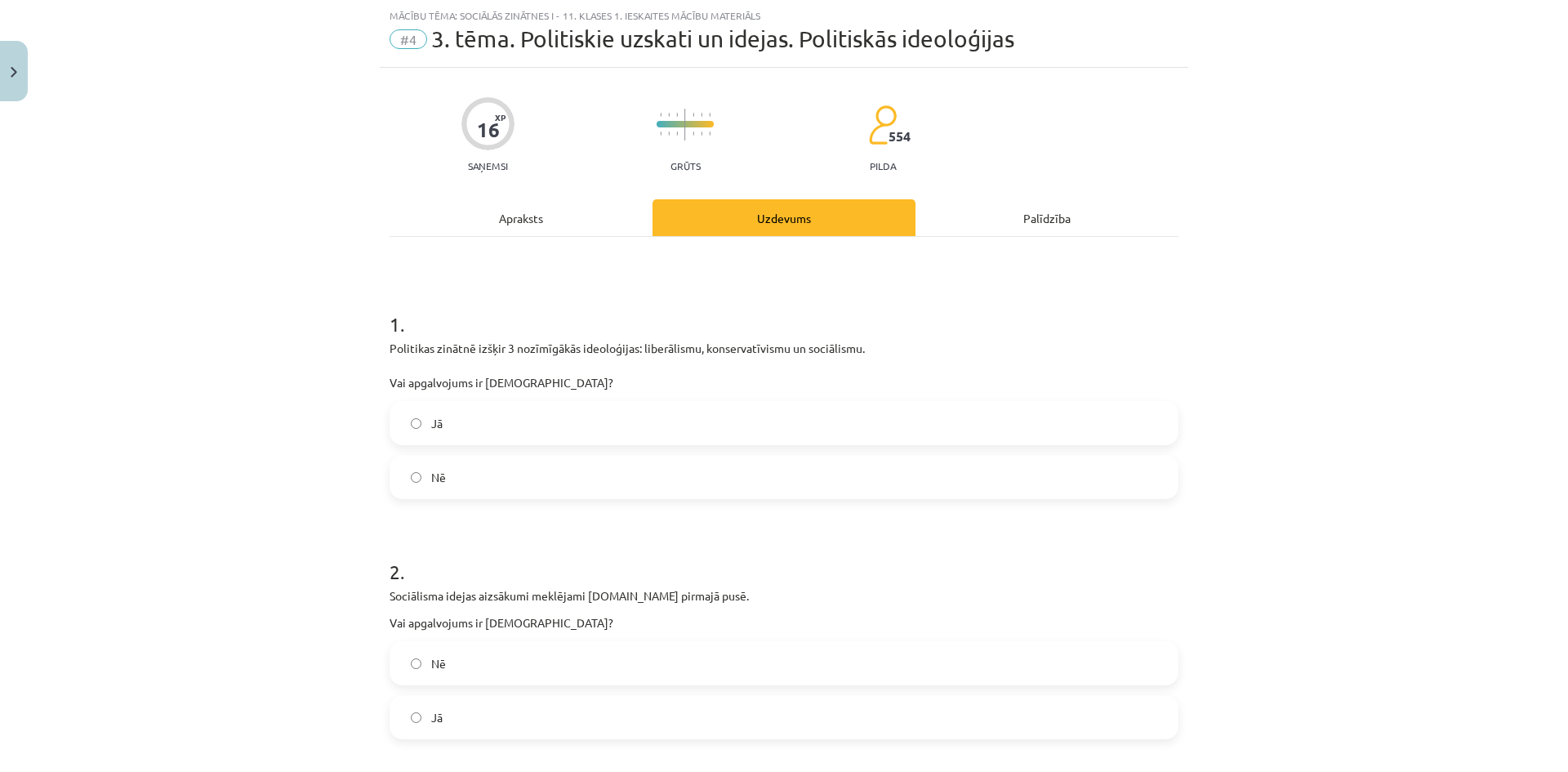
click at [562, 224] on div "Apraksts" at bounding box center [520, 218] width 263 height 36
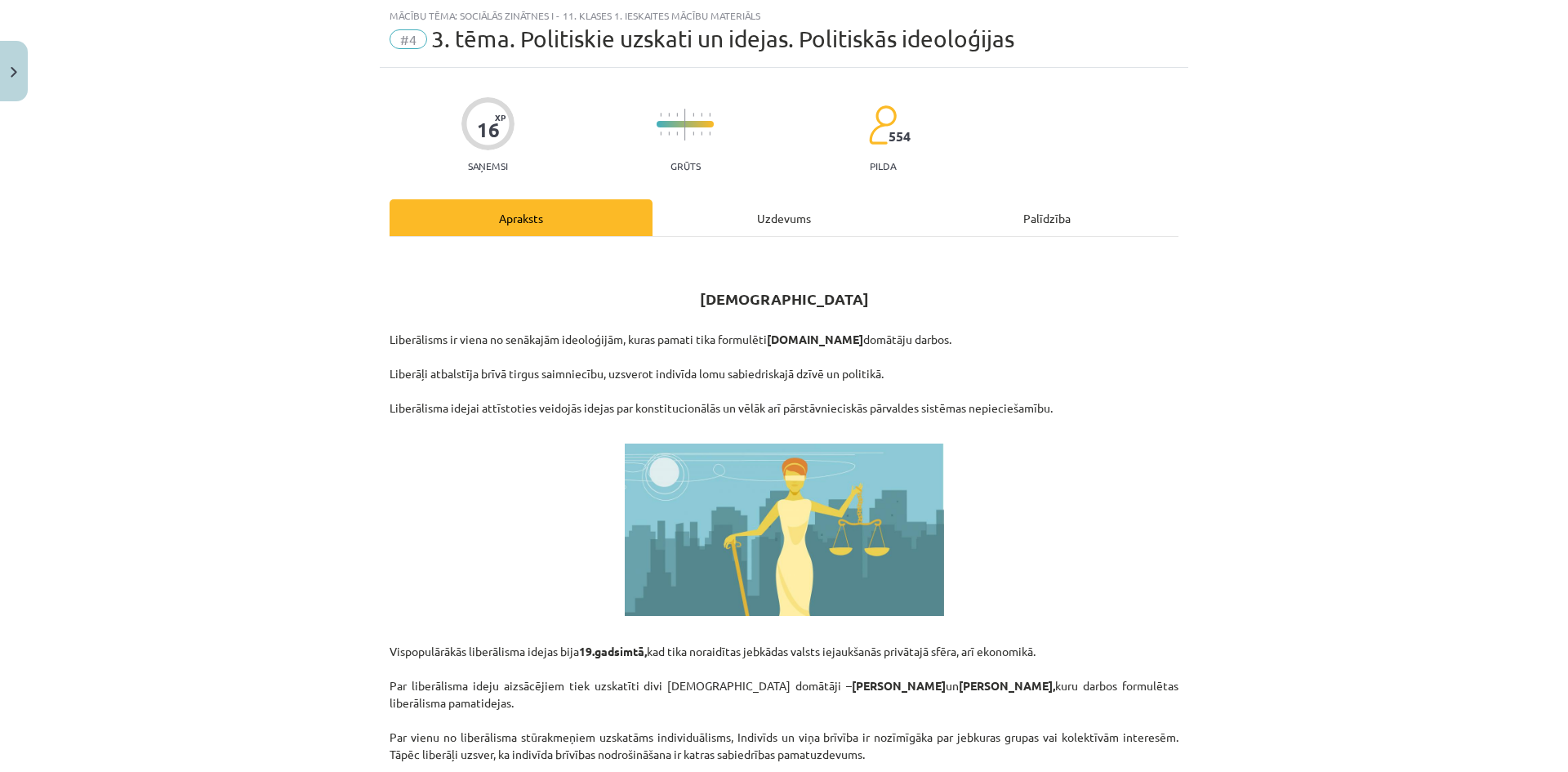
click at [777, 208] on div "Uzdevums" at bounding box center [784, 218] width 263 height 36
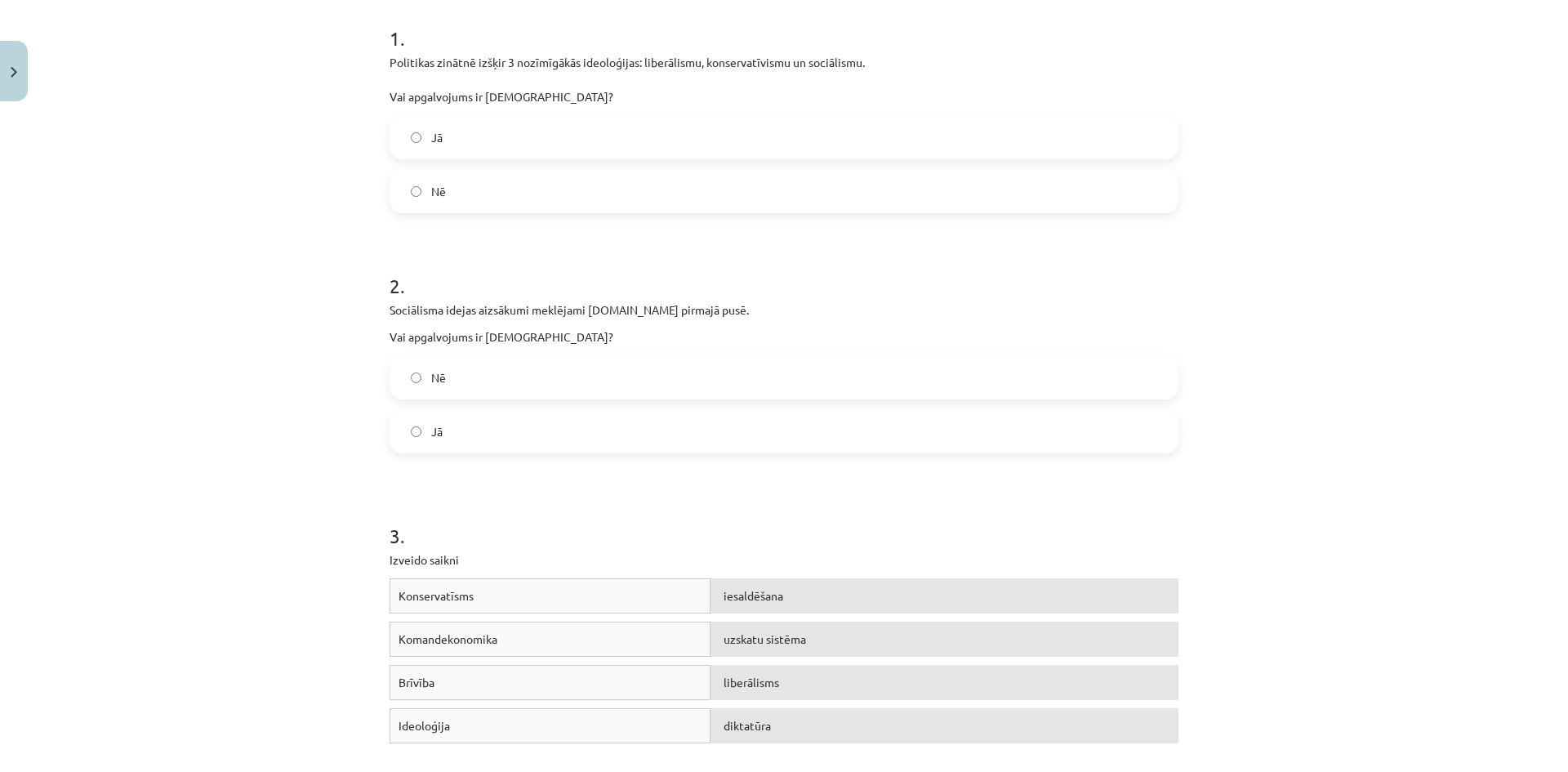
scroll to position [0, 0]
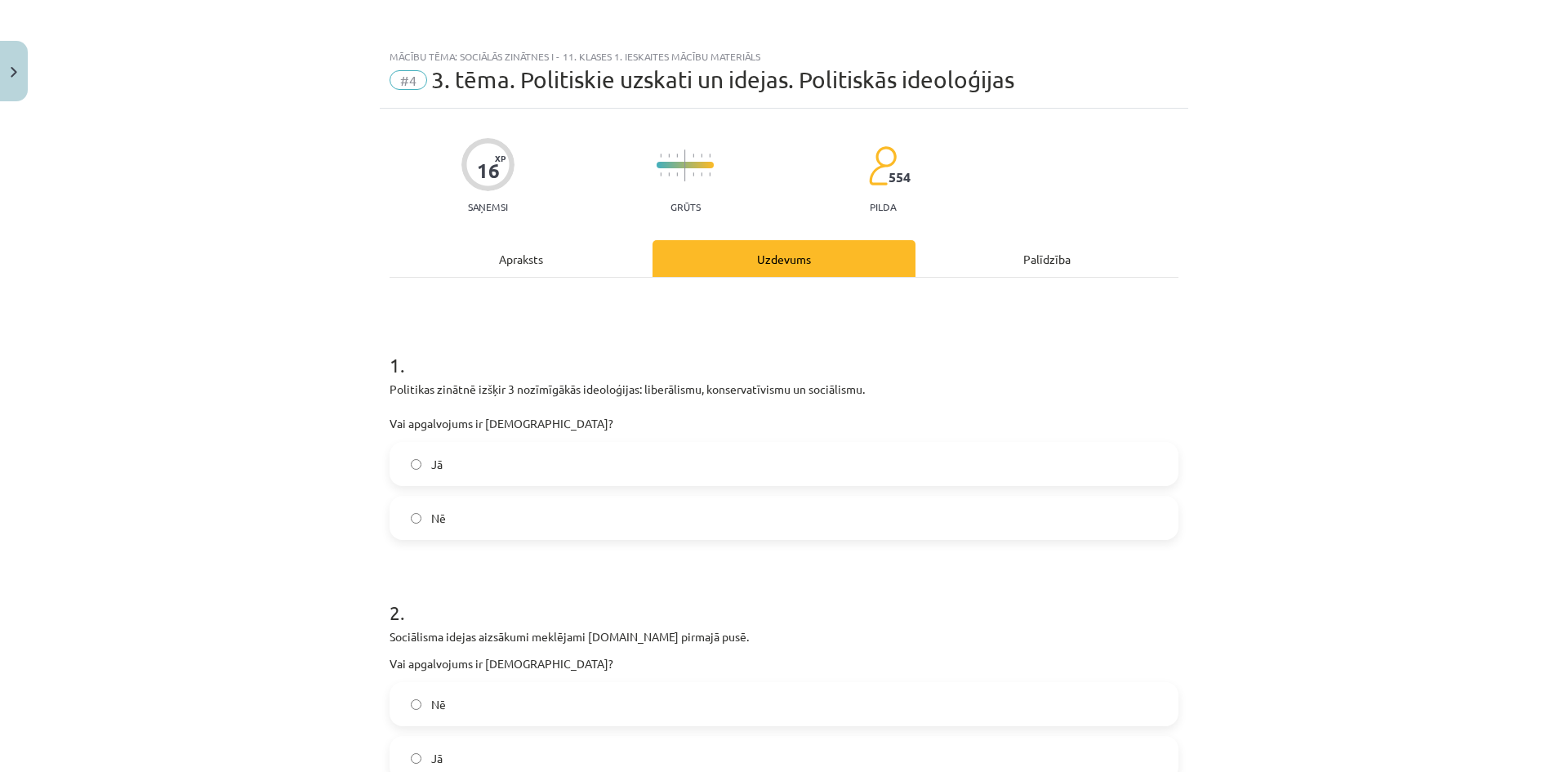
click at [538, 262] on div "Apraksts" at bounding box center [520, 258] width 263 height 36
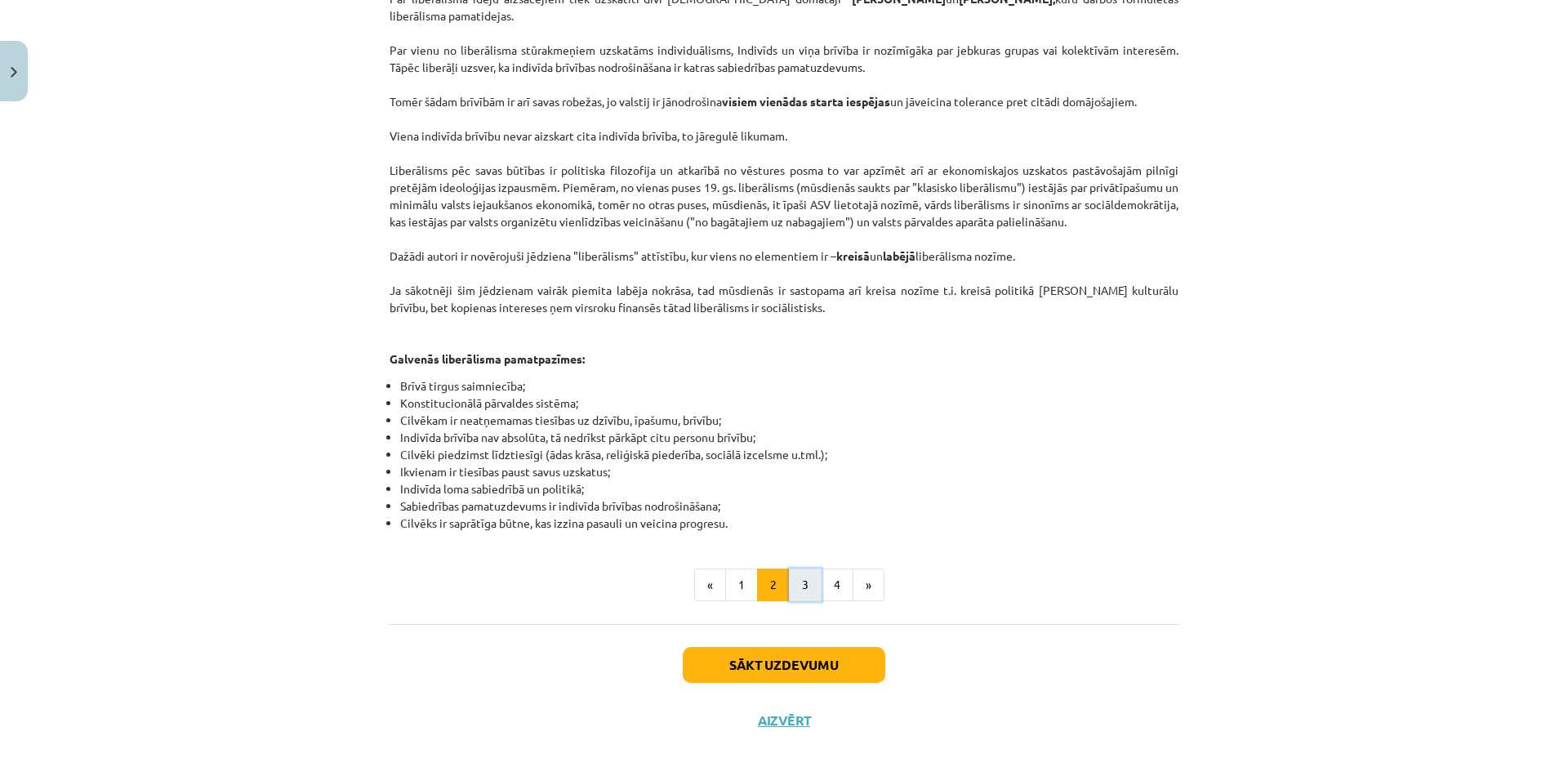
click at [810, 568] on button "3" at bounding box center [804, 584] width 32 height 32
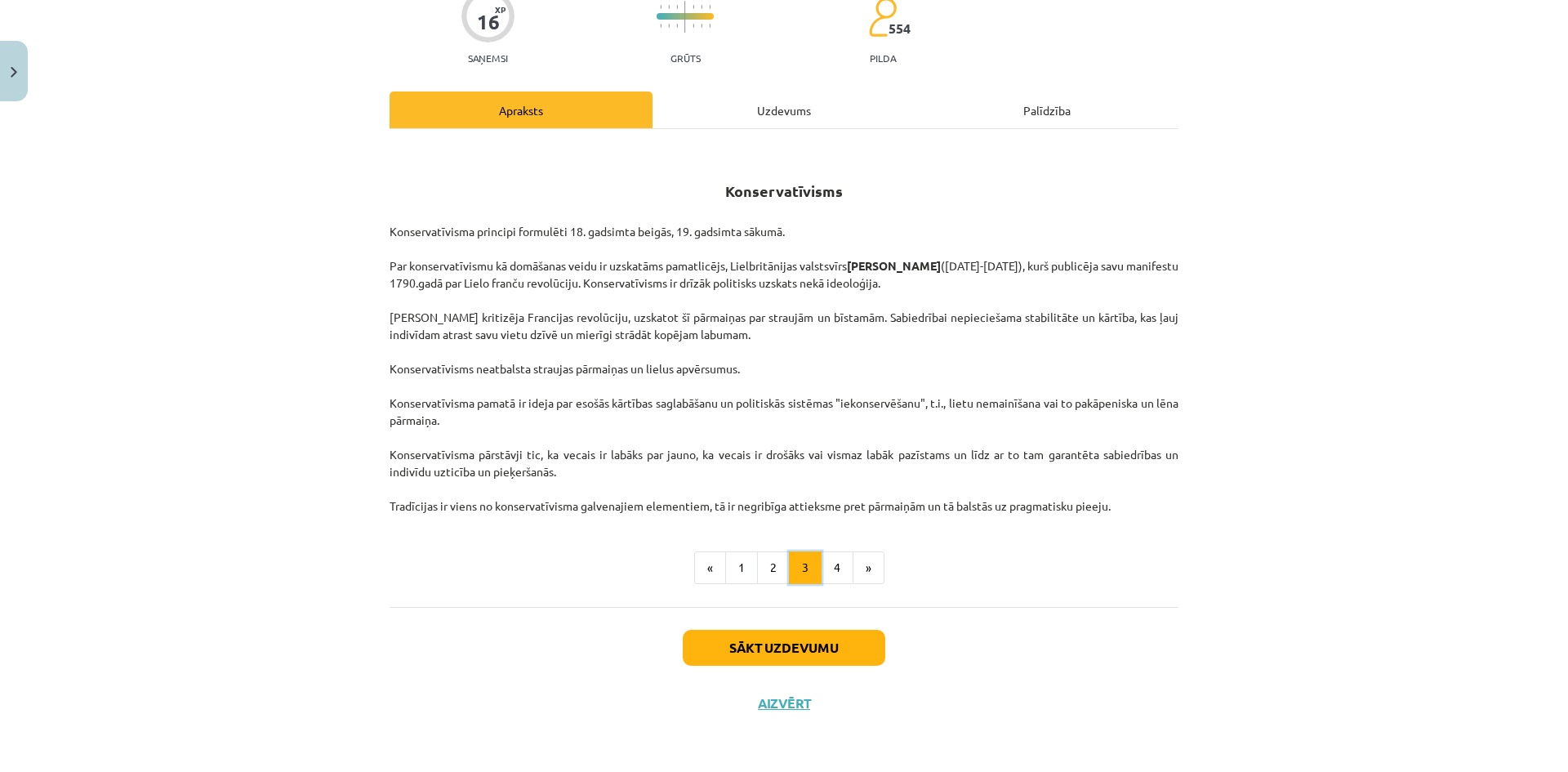
scroll to position [148, 0]
click at [748, 124] on div "Uzdevums" at bounding box center [784, 109] width 263 height 36
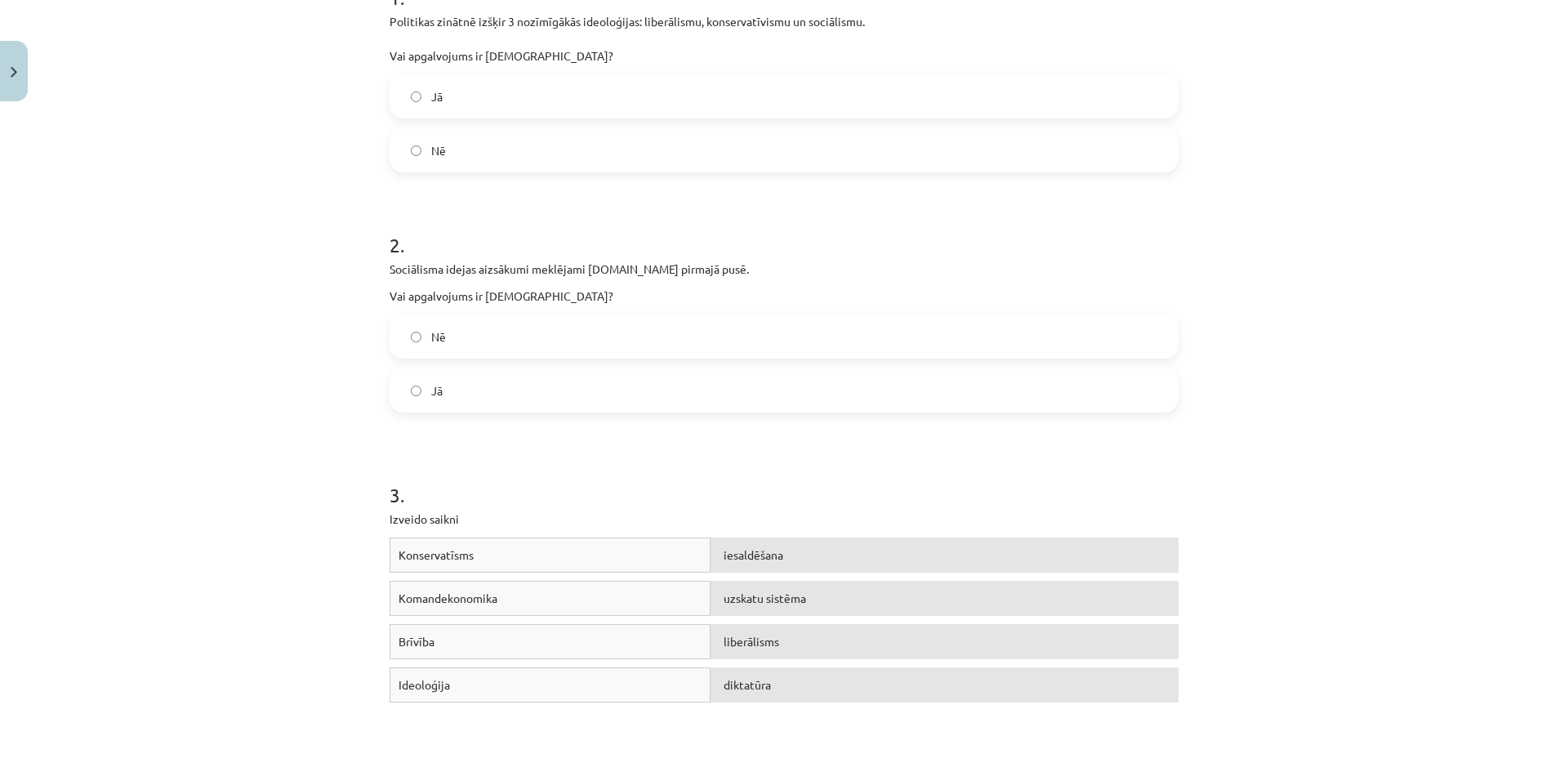
scroll to position [0, 0]
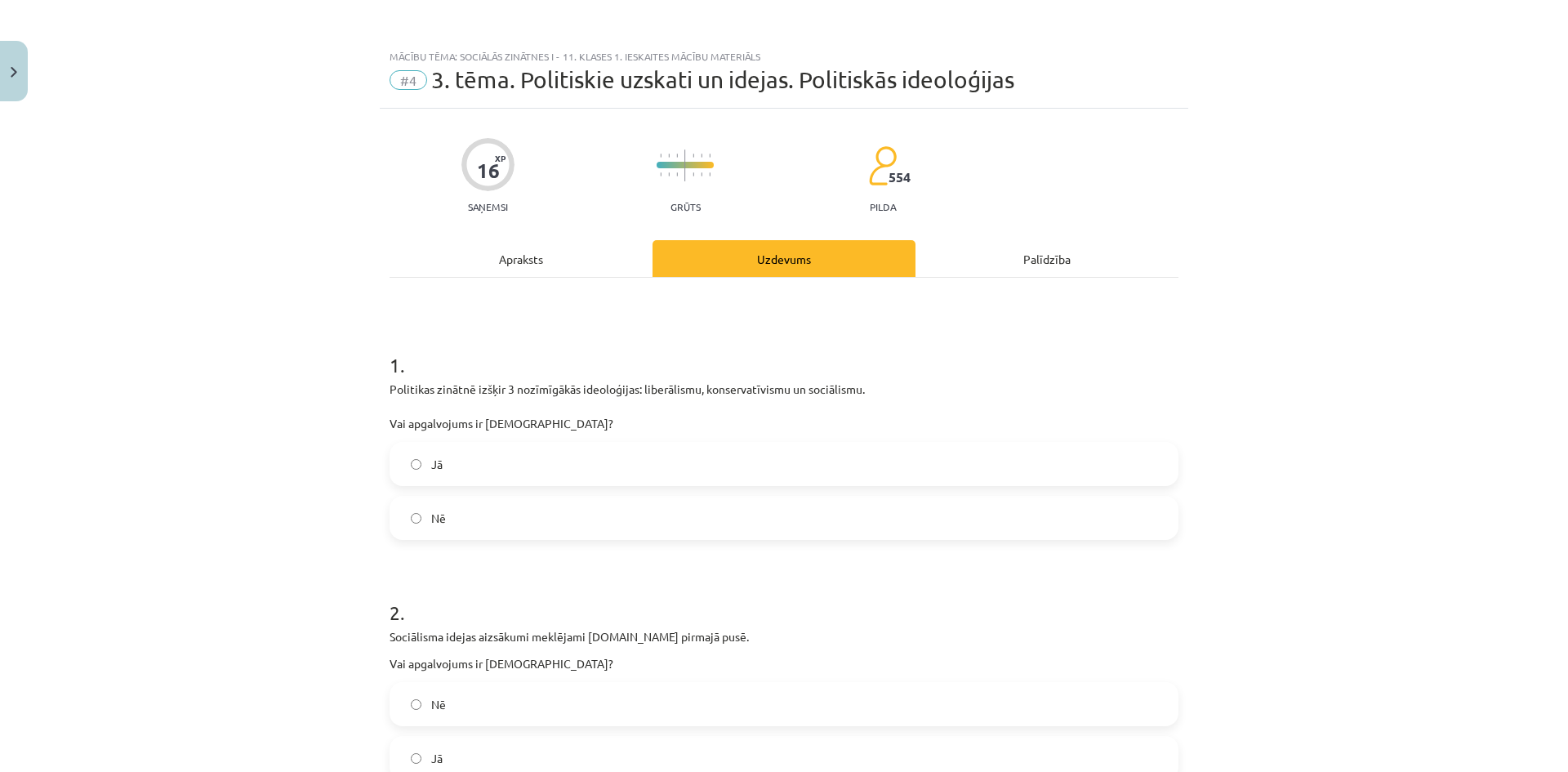
click at [556, 247] on div "Apraksts" at bounding box center [520, 258] width 263 height 36
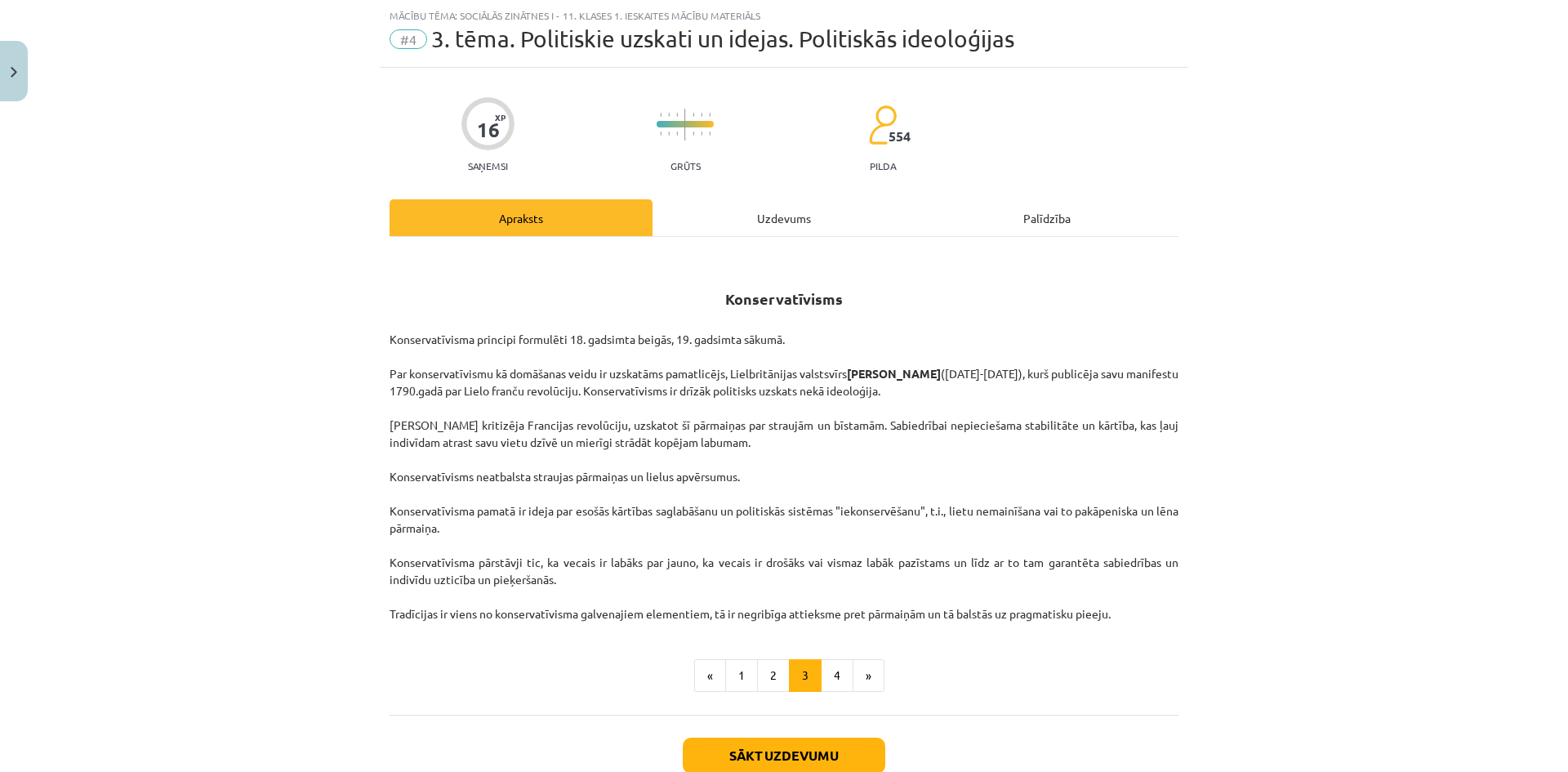
scroll to position [148, 0]
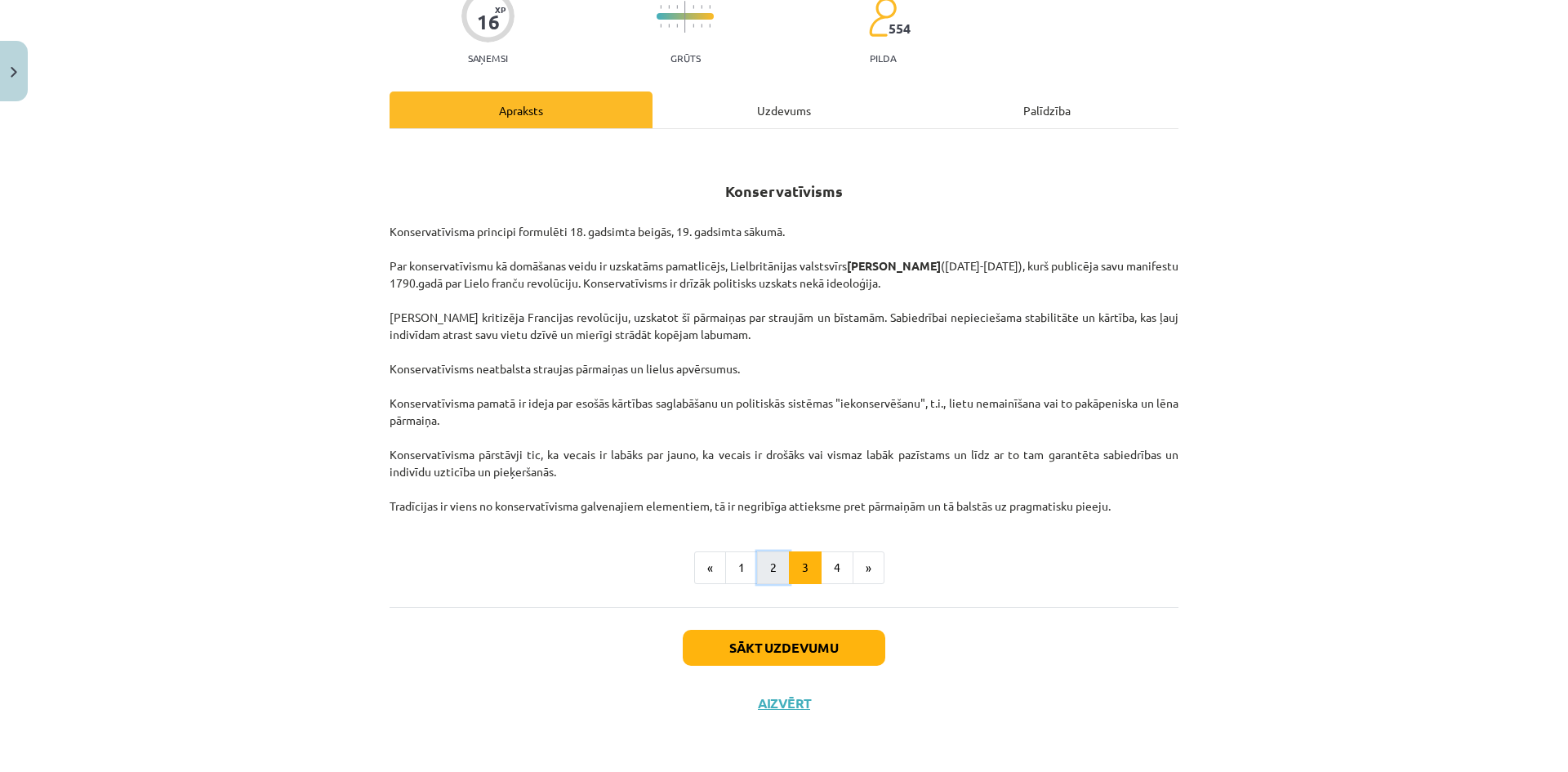
click at [766, 577] on button "2" at bounding box center [773, 567] width 32 height 32
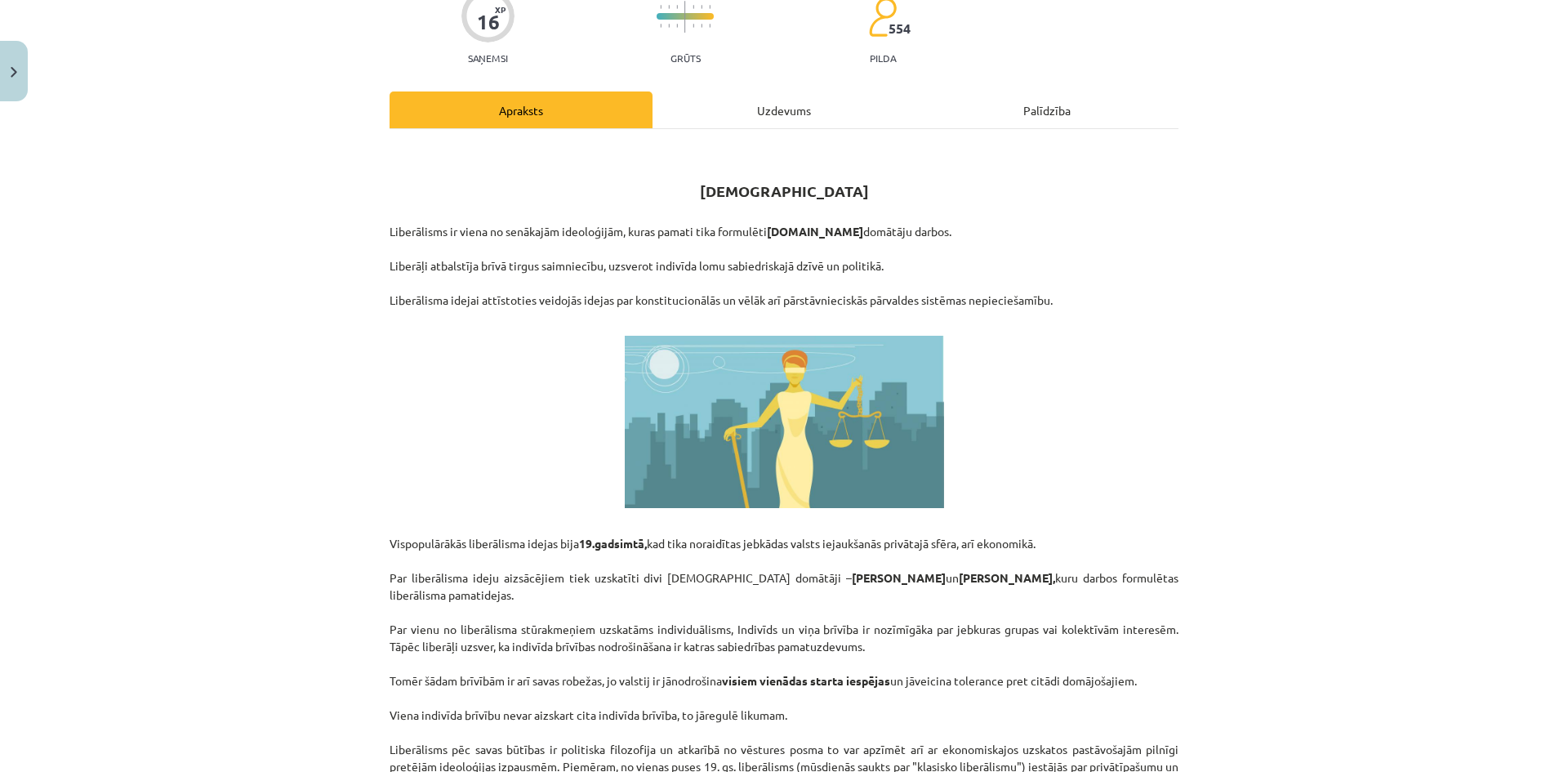
click at [709, 112] on div "Uzdevums" at bounding box center [784, 109] width 263 height 36
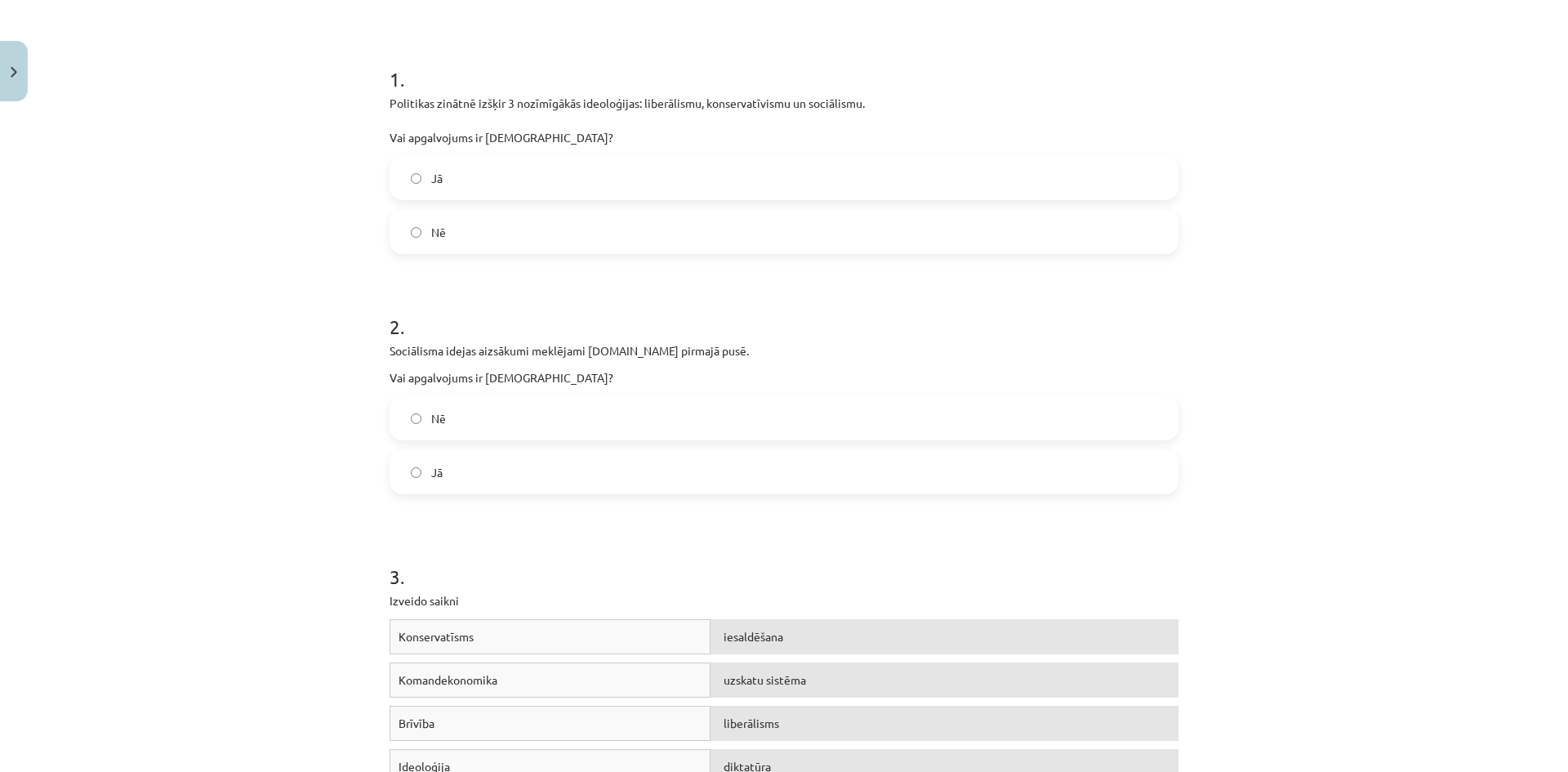
scroll to position [0, 0]
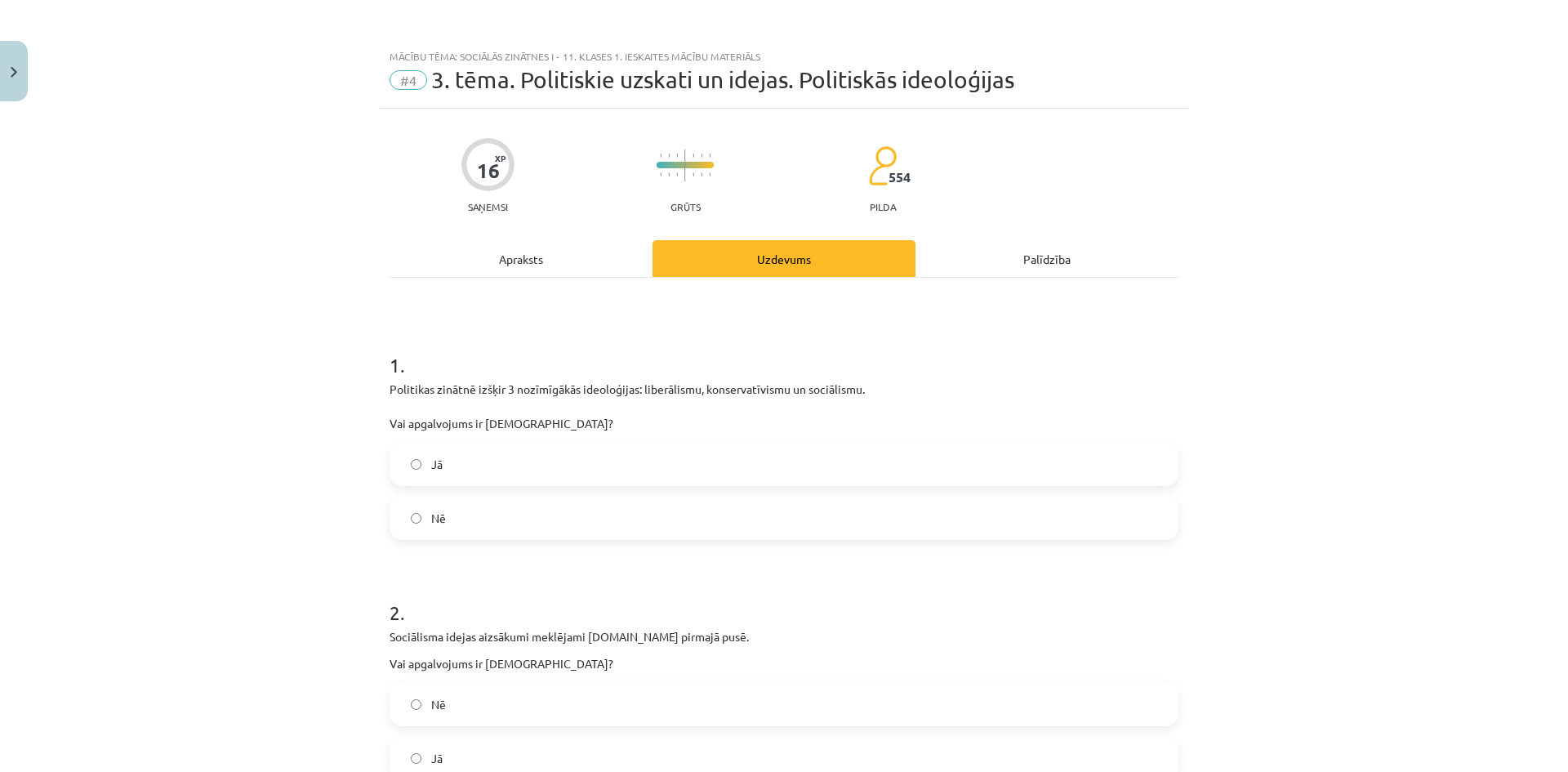
click at [577, 244] on div "Apraksts" at bounding box center [520, 258] width 263 height 36
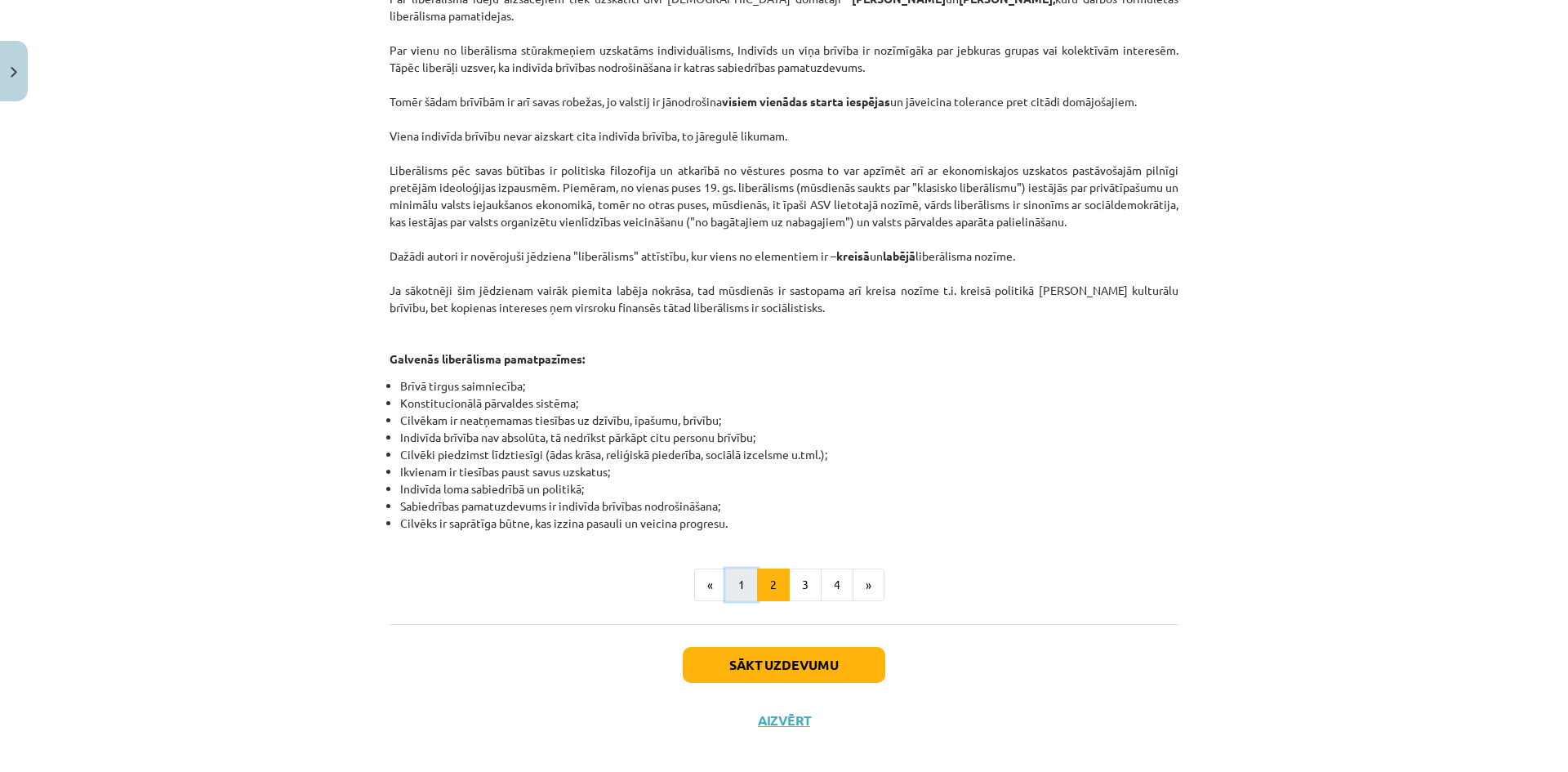
click at [744, 568] on button "1" at bounding box center [741, 584] width 32 height 32
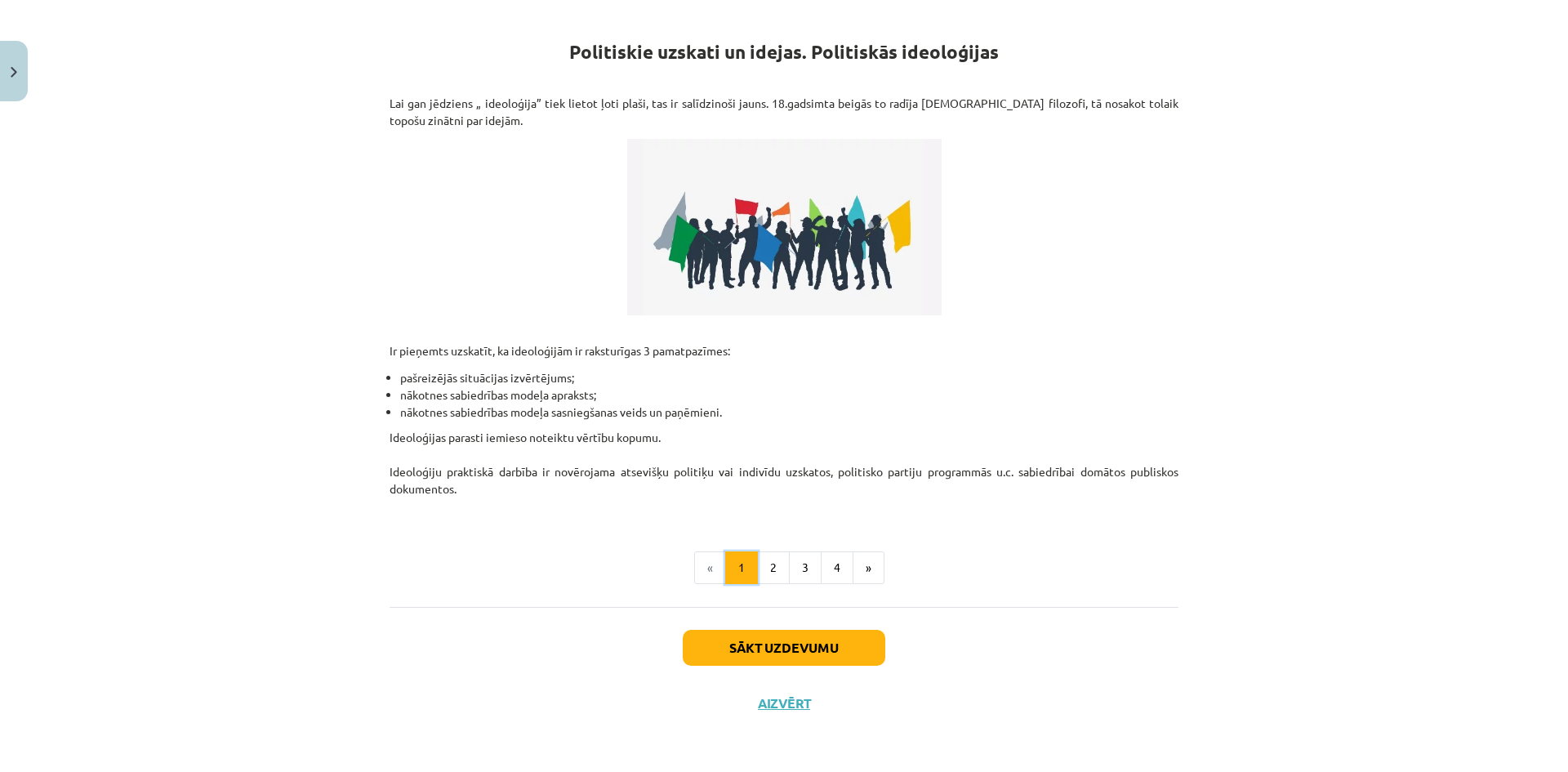
scroll to position [280, 0]
click at [840, 567] on button "4" at bounding box center [837, 567] width 32 height 32
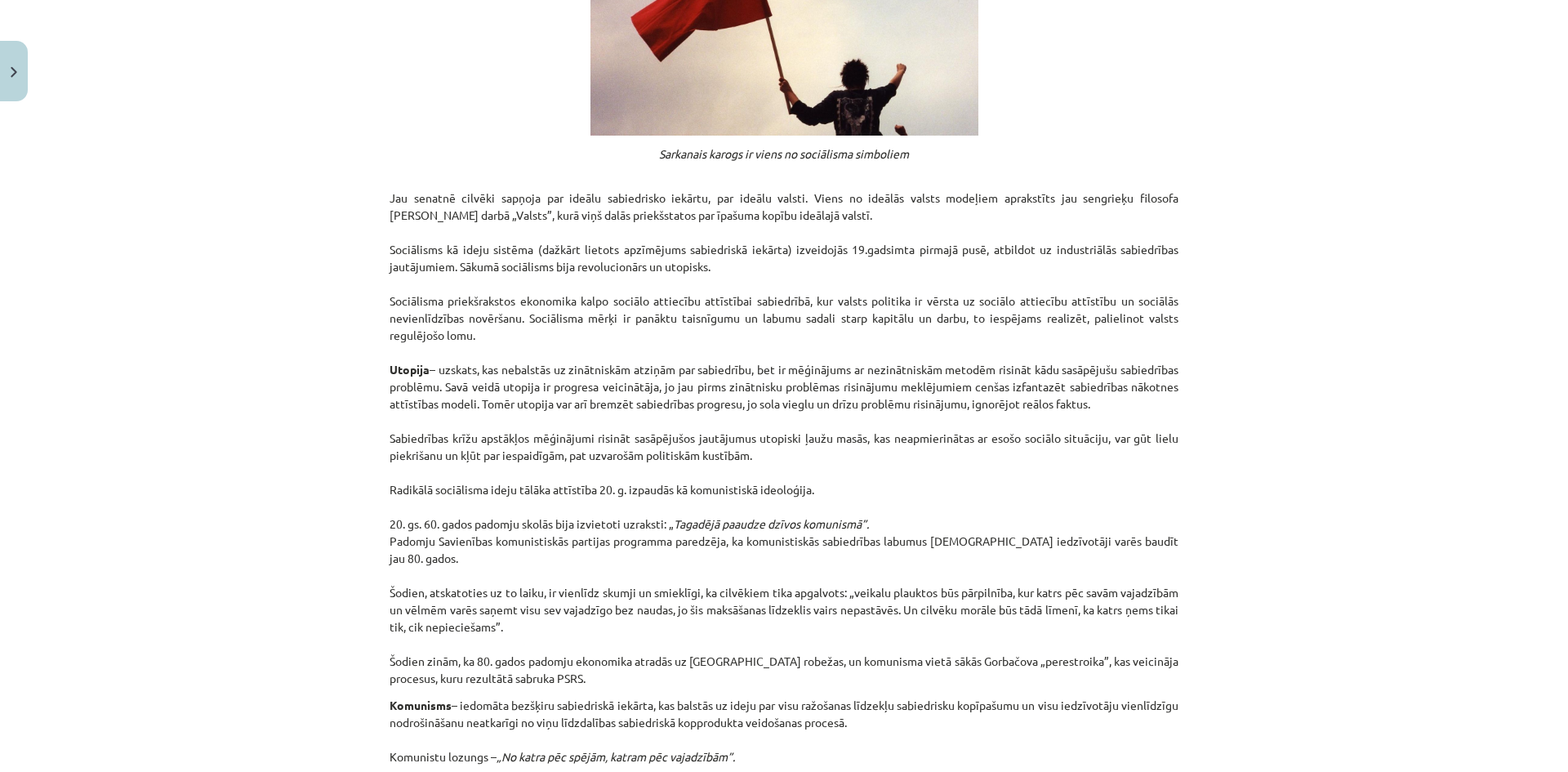
scroll to position [0, 0]
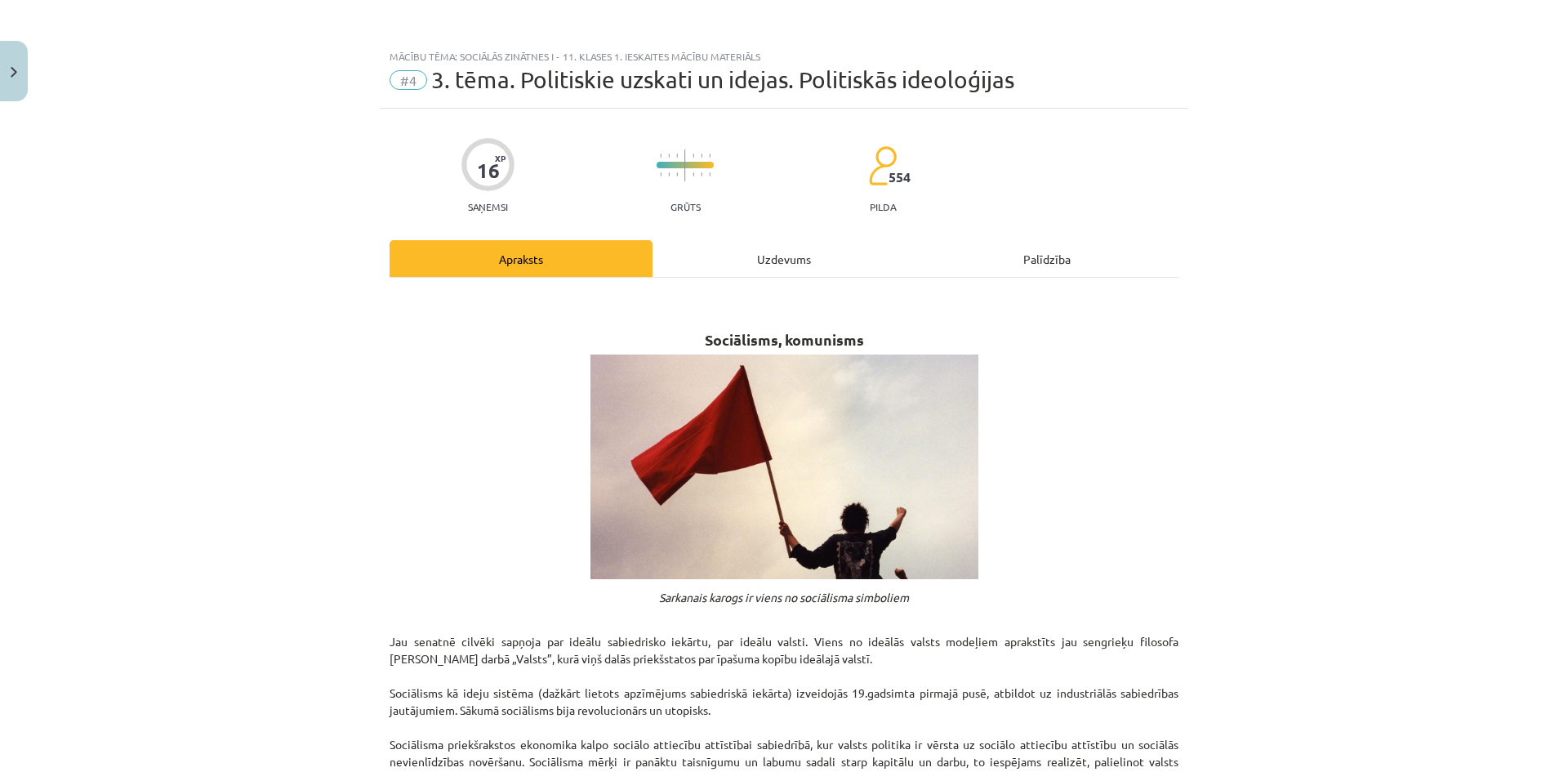
click at [769, 262] on div "Uzdevums" at bounding box center [784, 258] width 263 height 36
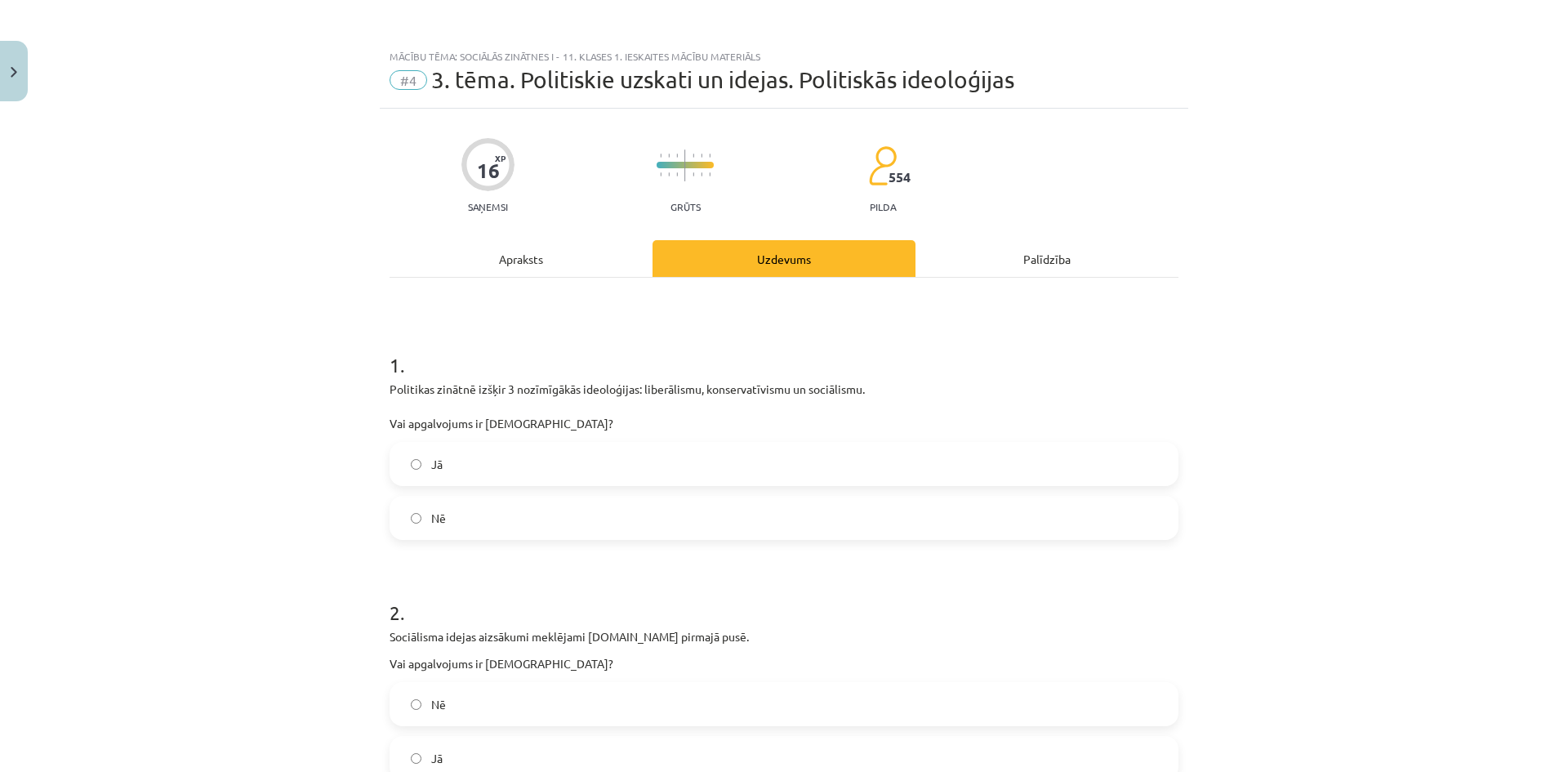
click at [589, 249] on div "Apraksts" at bounding box center [520, 258] width 263 height 36
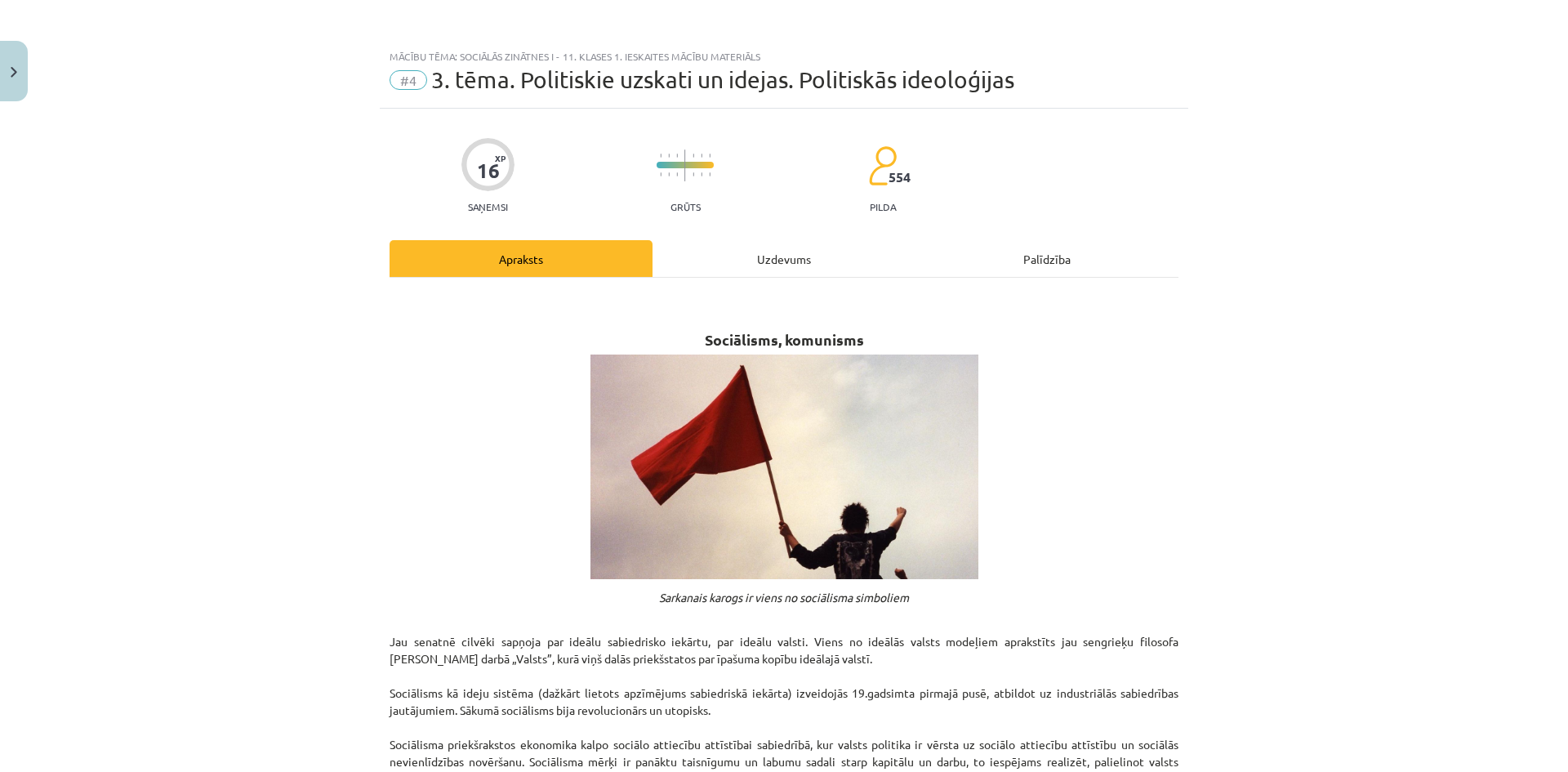
click at [799, 258] on div "Uzdevums" at bounding box center [784, 258] width 263 height 36
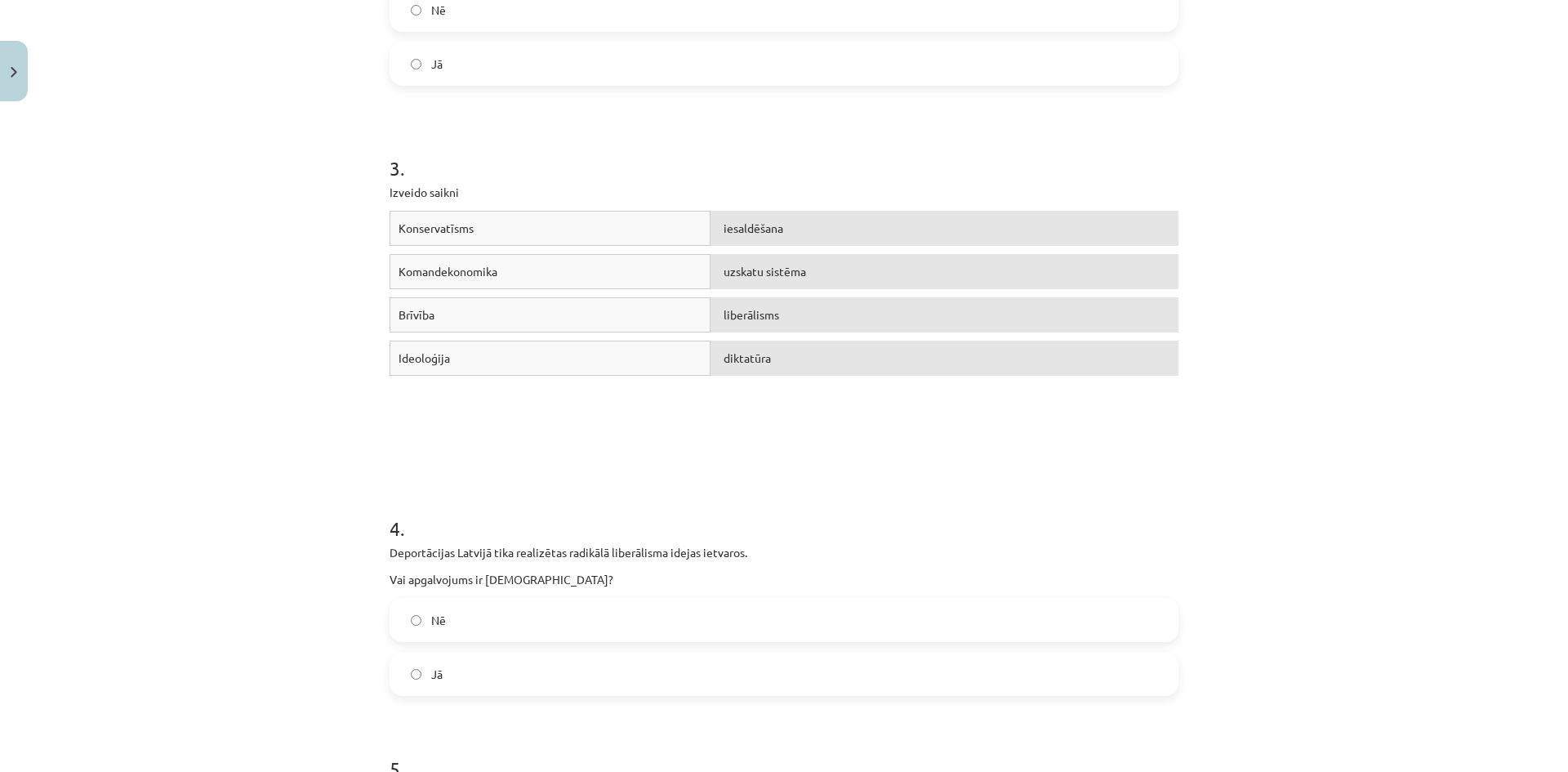
scroll to position [775, 0]
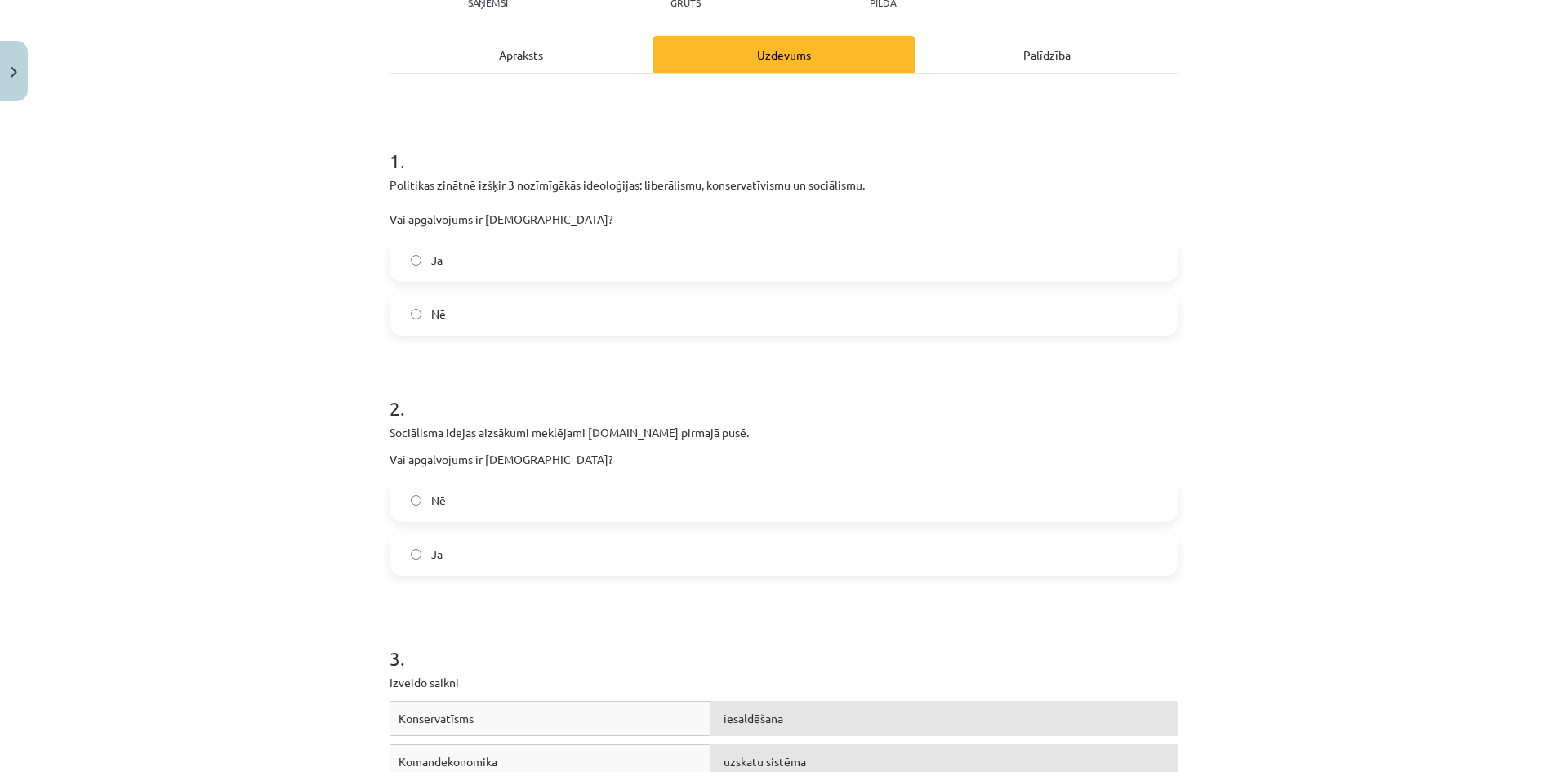
click at [545, 70] on div "Apraksts" at bounding box center [520, 54] width 263 height 36
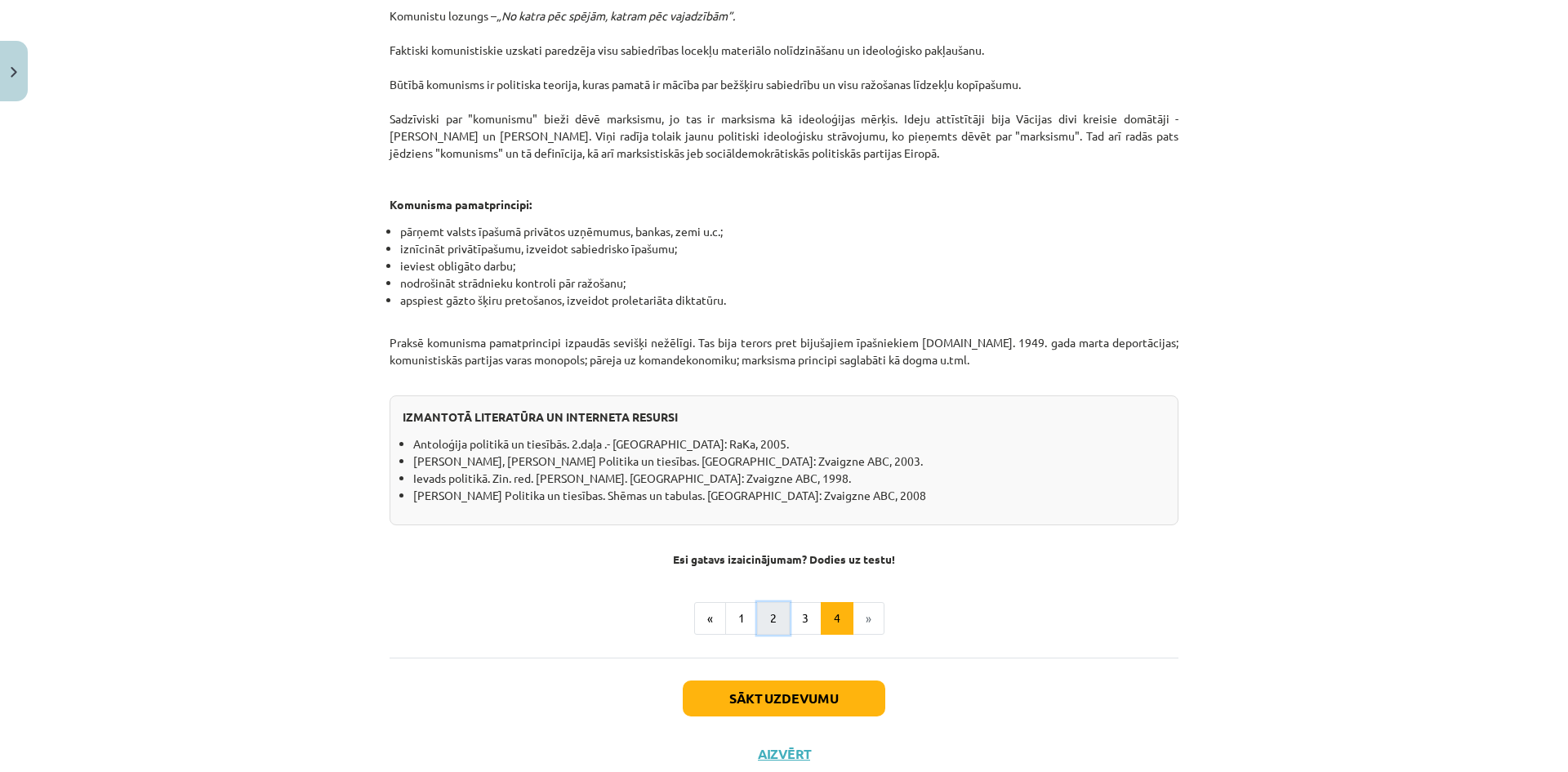
click at [760, 606] on button "2" at bounding box center [773, 617] width 32 height 32
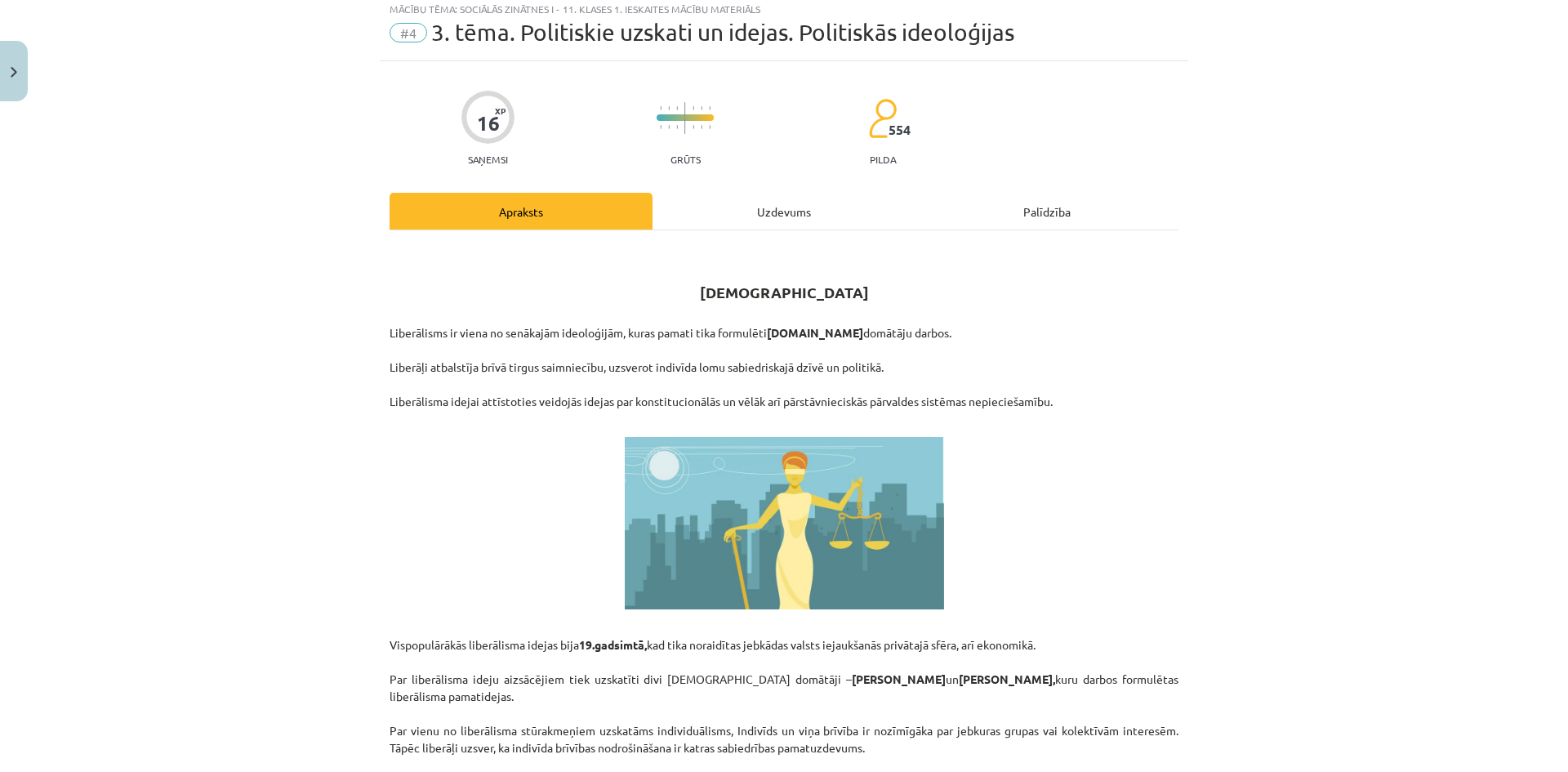
scroll to position [0, 0]
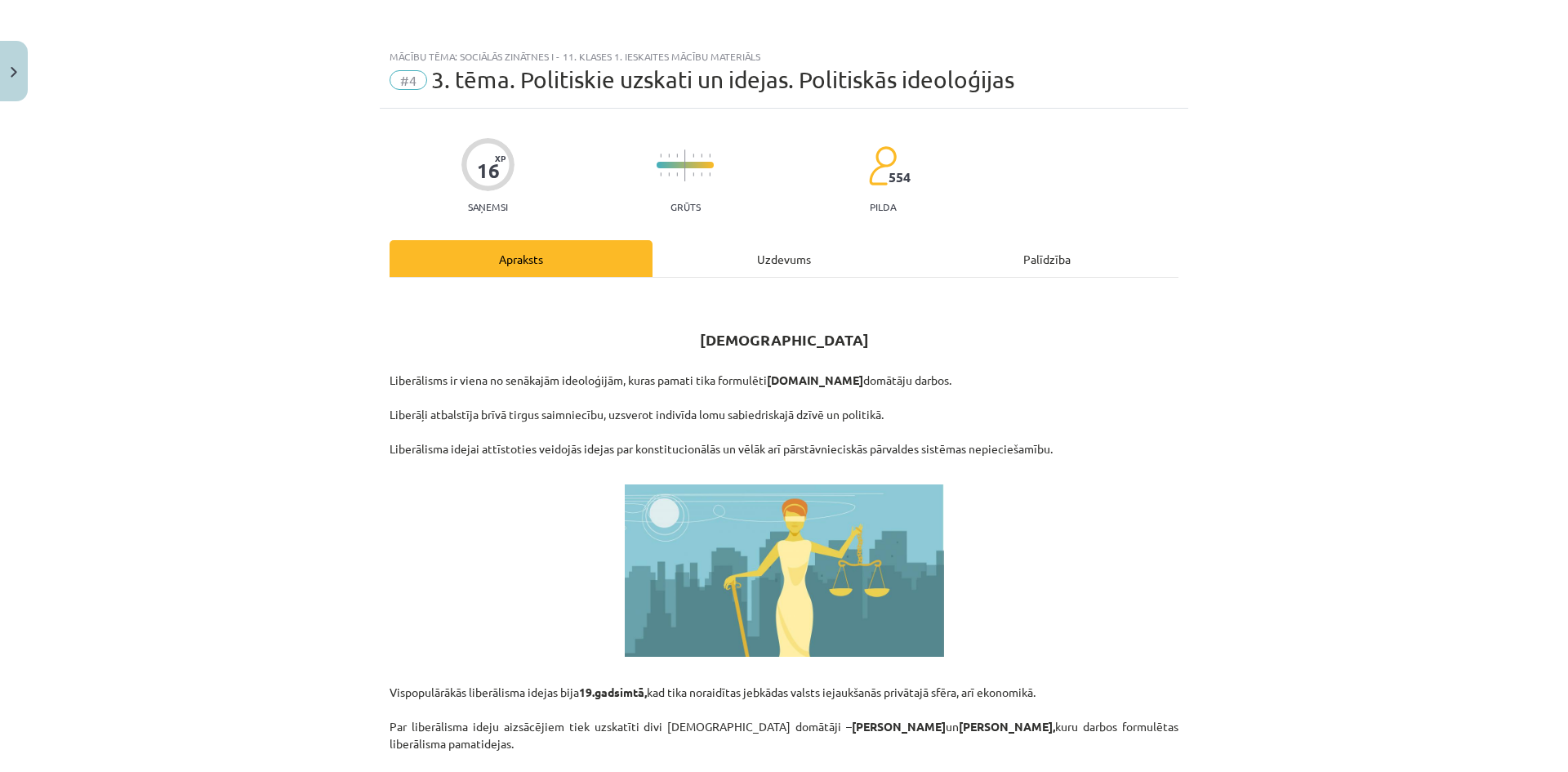
click at [818, 254] on div "Uzdevums" at bounding box center [784, 258] width 263 height 36
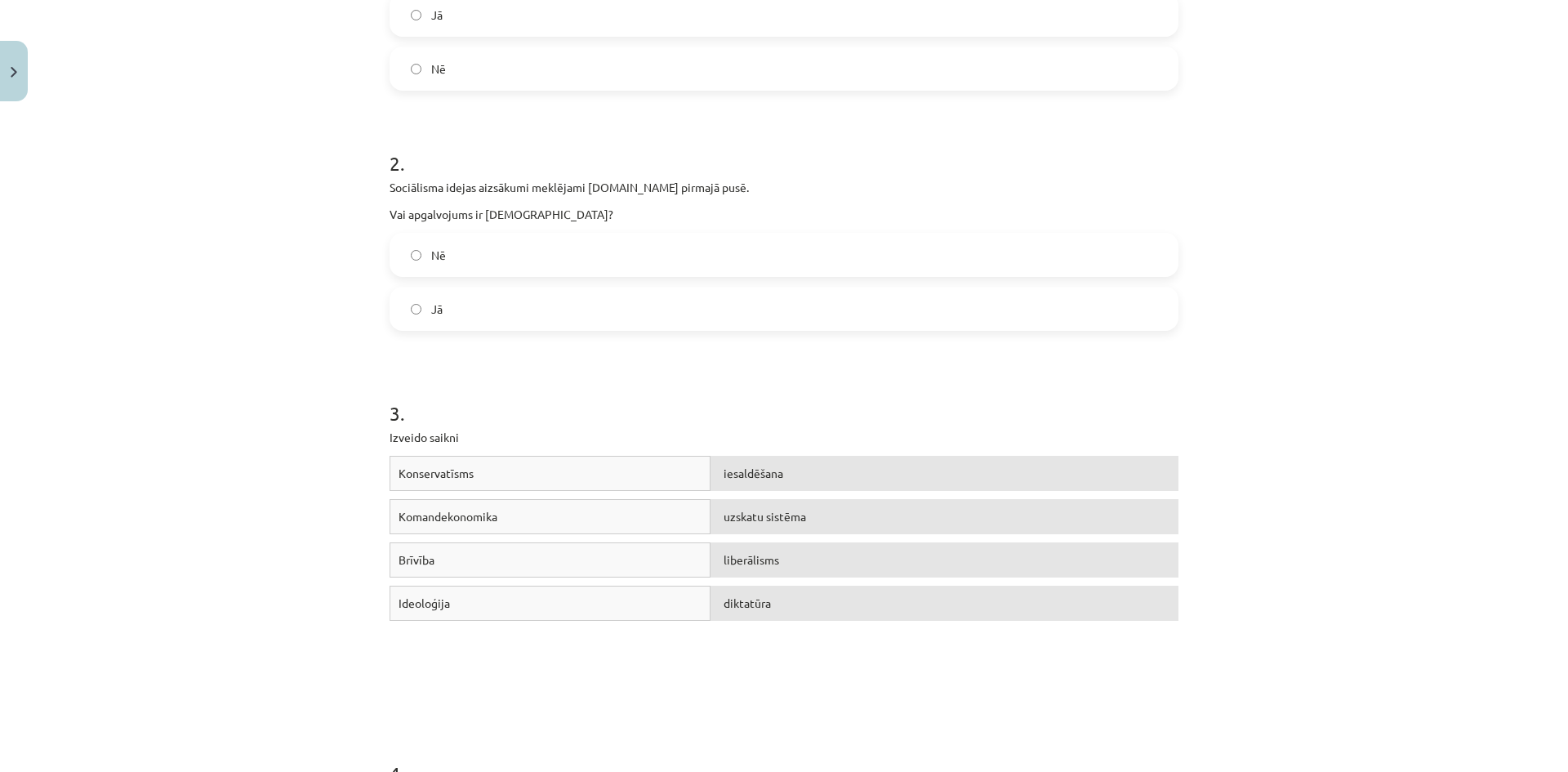
scroll to position [775, 0]
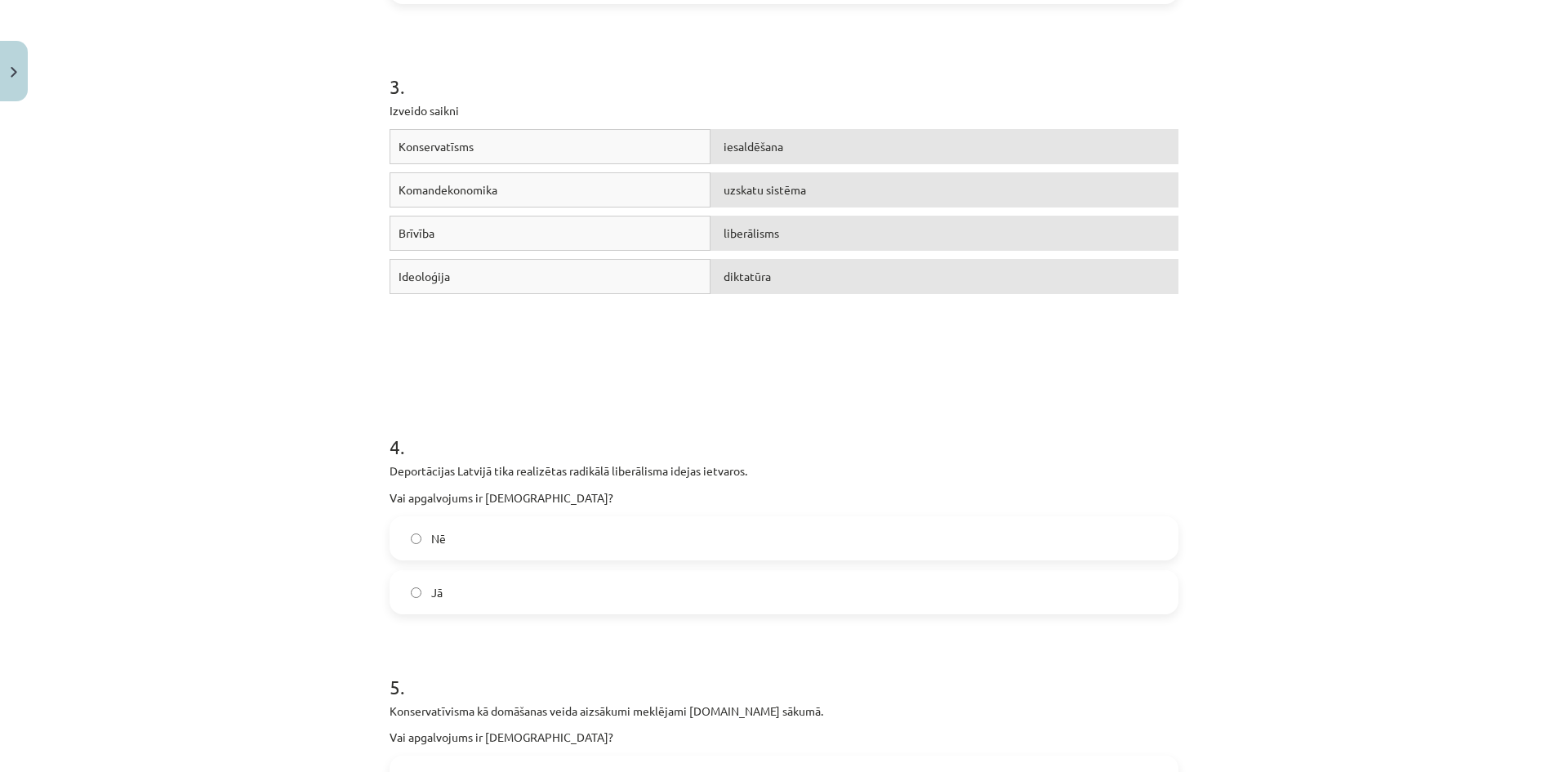
click at [541, 534] on label "Nē" at bounding box center [784, 538] width 785 height 41
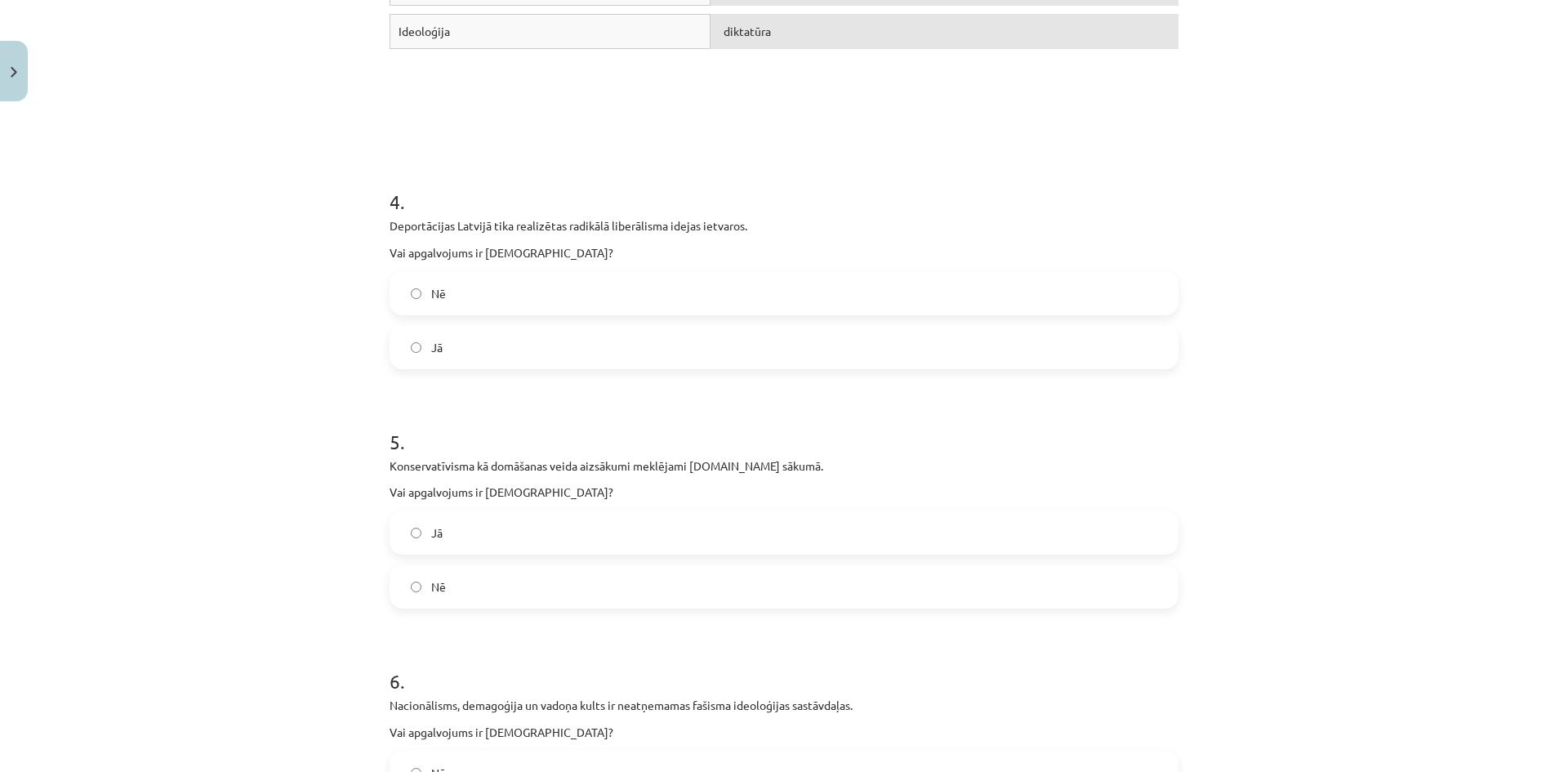
click at [543, 528] on label "Jā" at bounding box center [784, 532] width 785 height 41
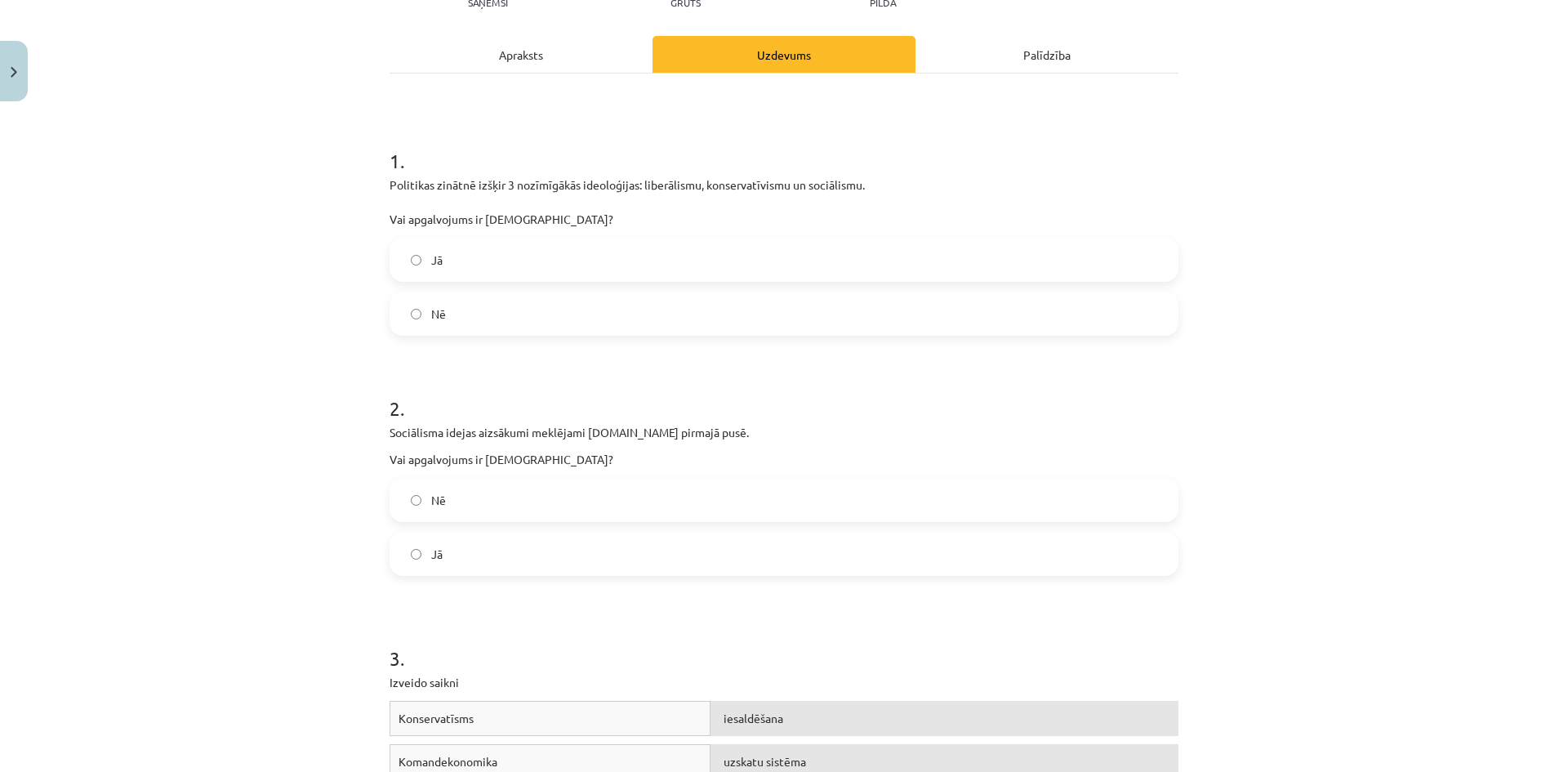
click at [583, 65] on div "Apraksts" at bounding box center [520, 54] width 263 height 36
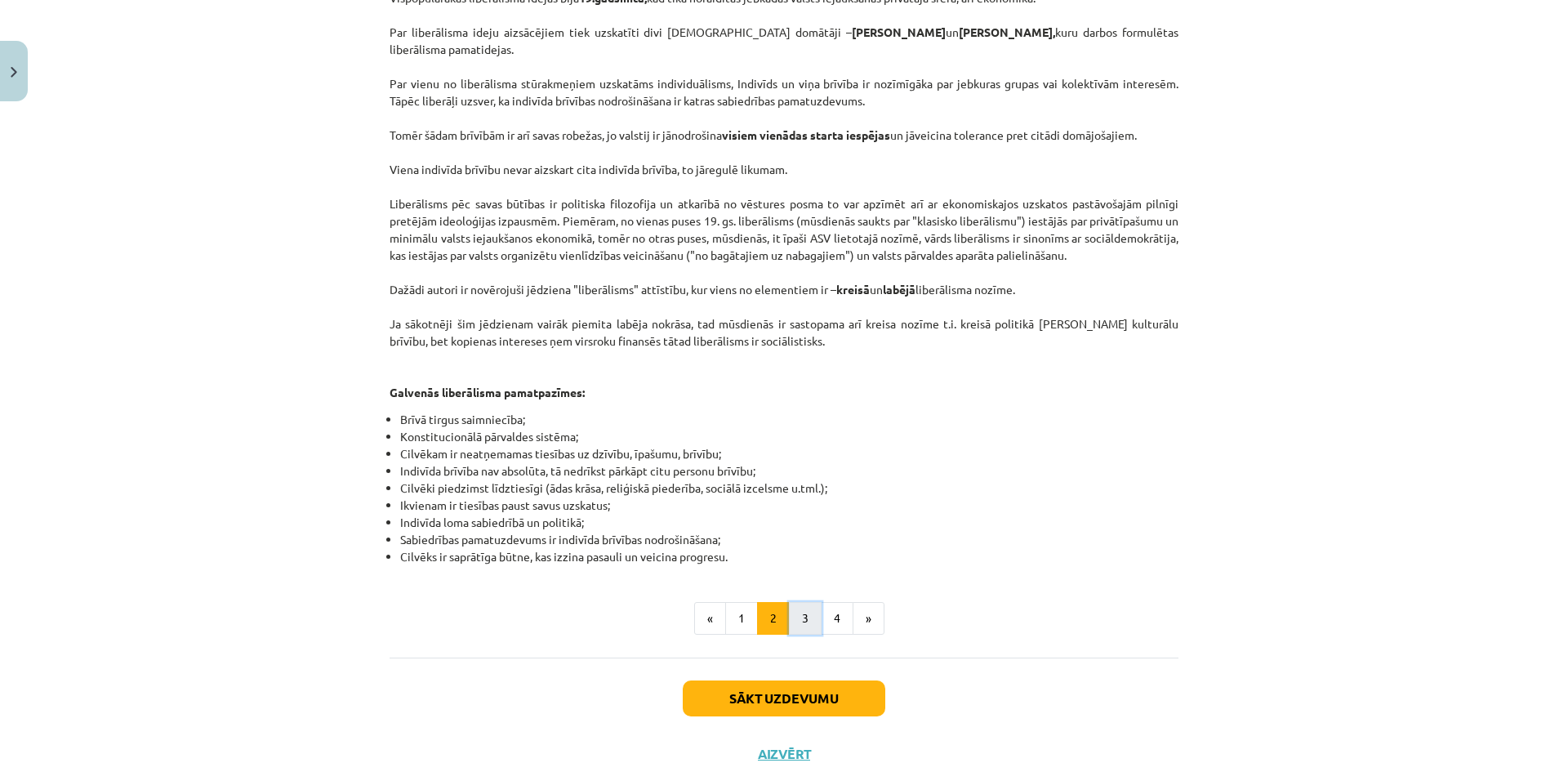
click at [789, 601] on button "3" at bounding box center [804, 617] width 32 height 32
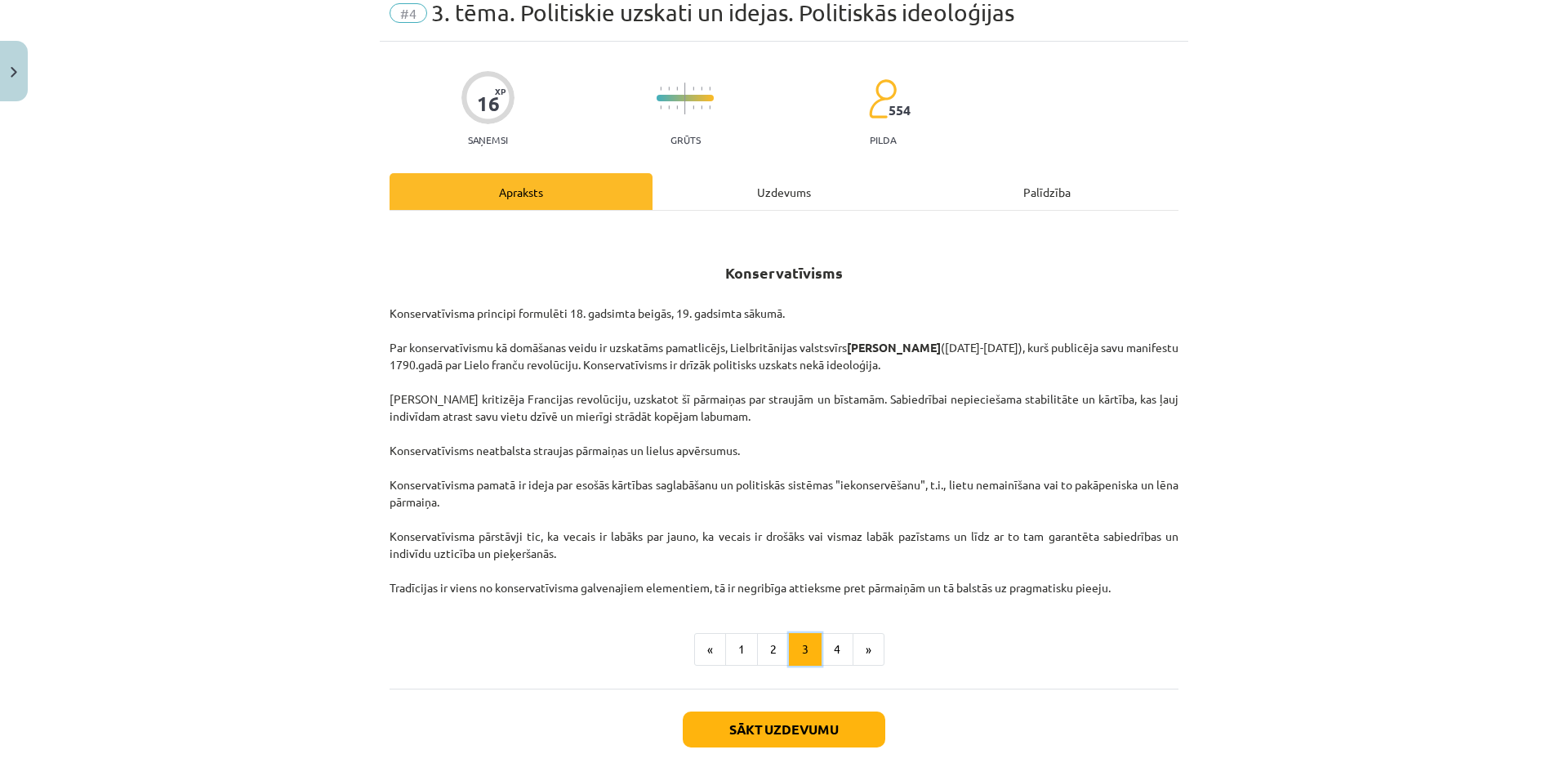
scroll to position [0, 0]
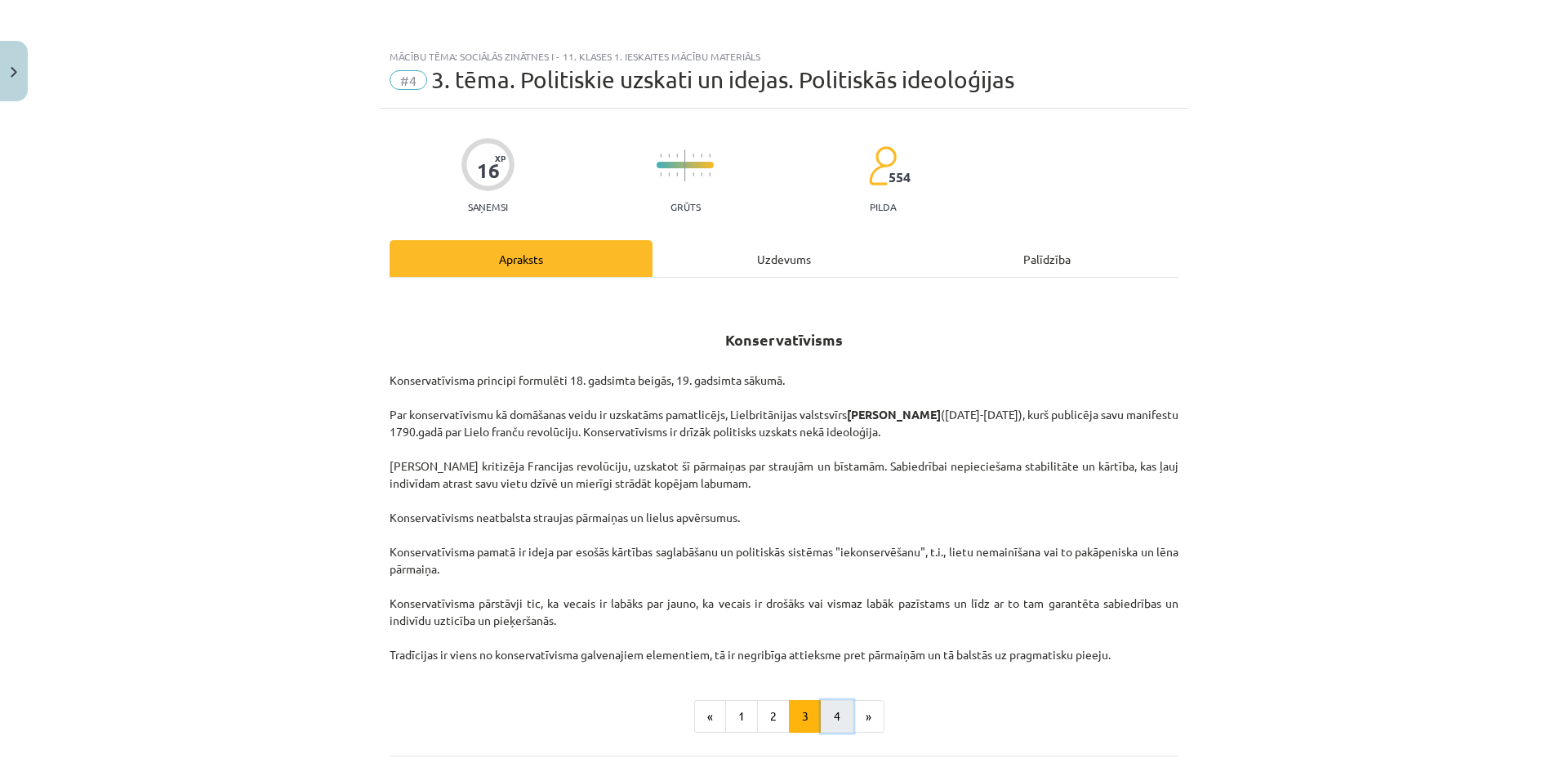
click at [834, 710] on button "4" at bounding box center [837, 716] width 32 height 32
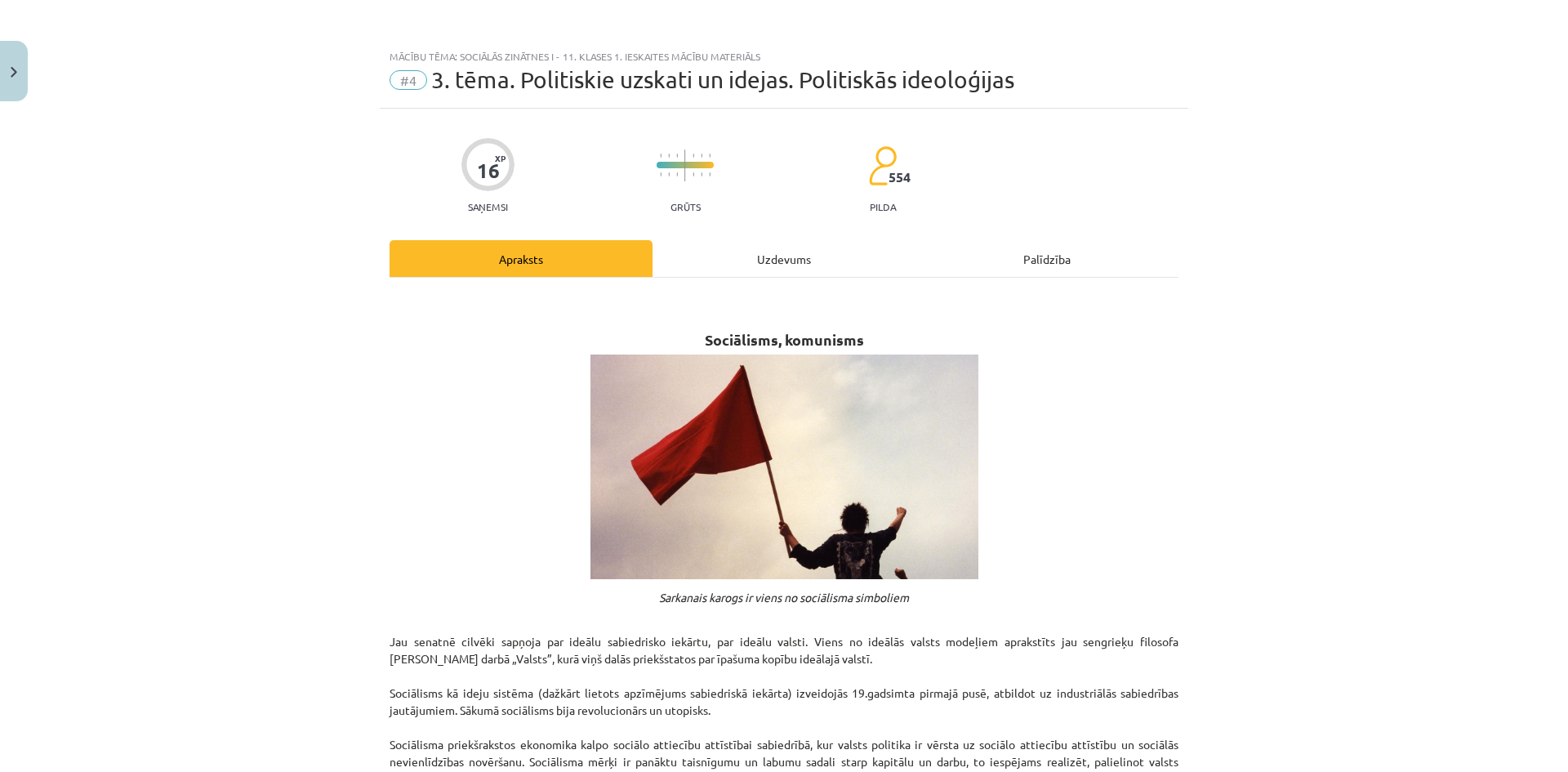
click at [671, 242] on div "Uzdevums" at bounding box center [784, 258] width 263 height 36
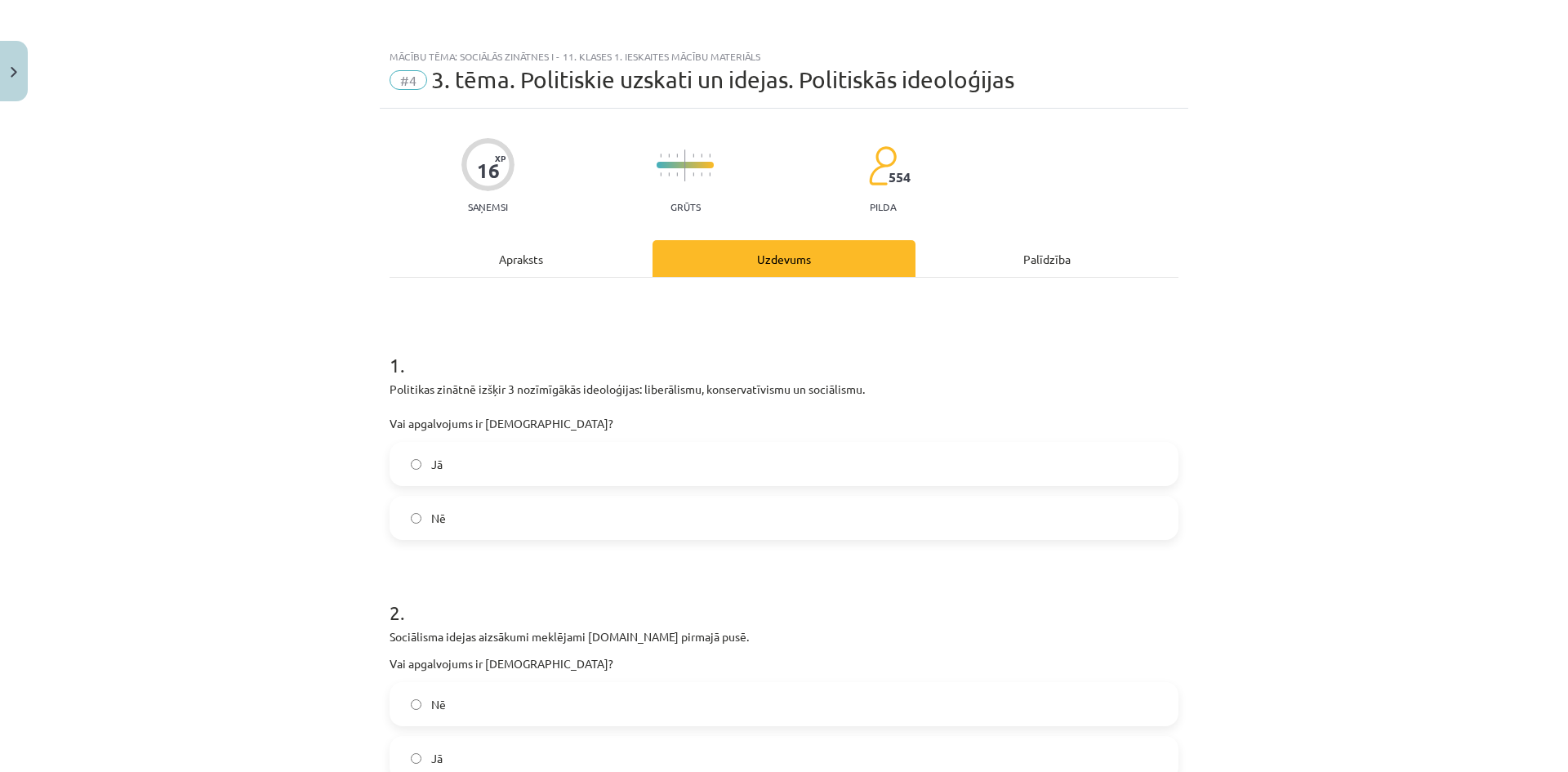
scroll to position [41, 0]
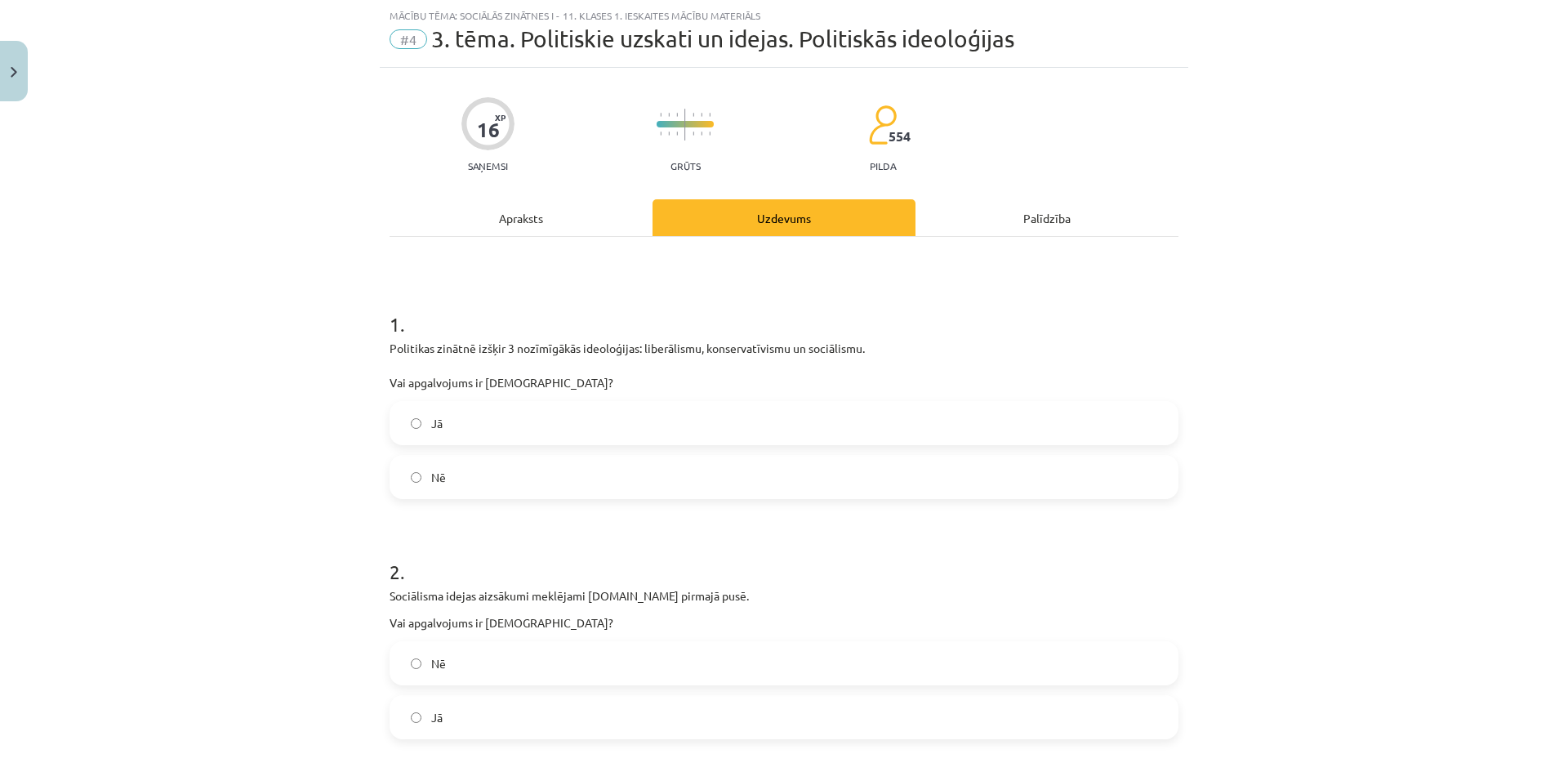
click at [509, 228] on div "Apraksts" at bounding box center [520, 218] width 263 height 36
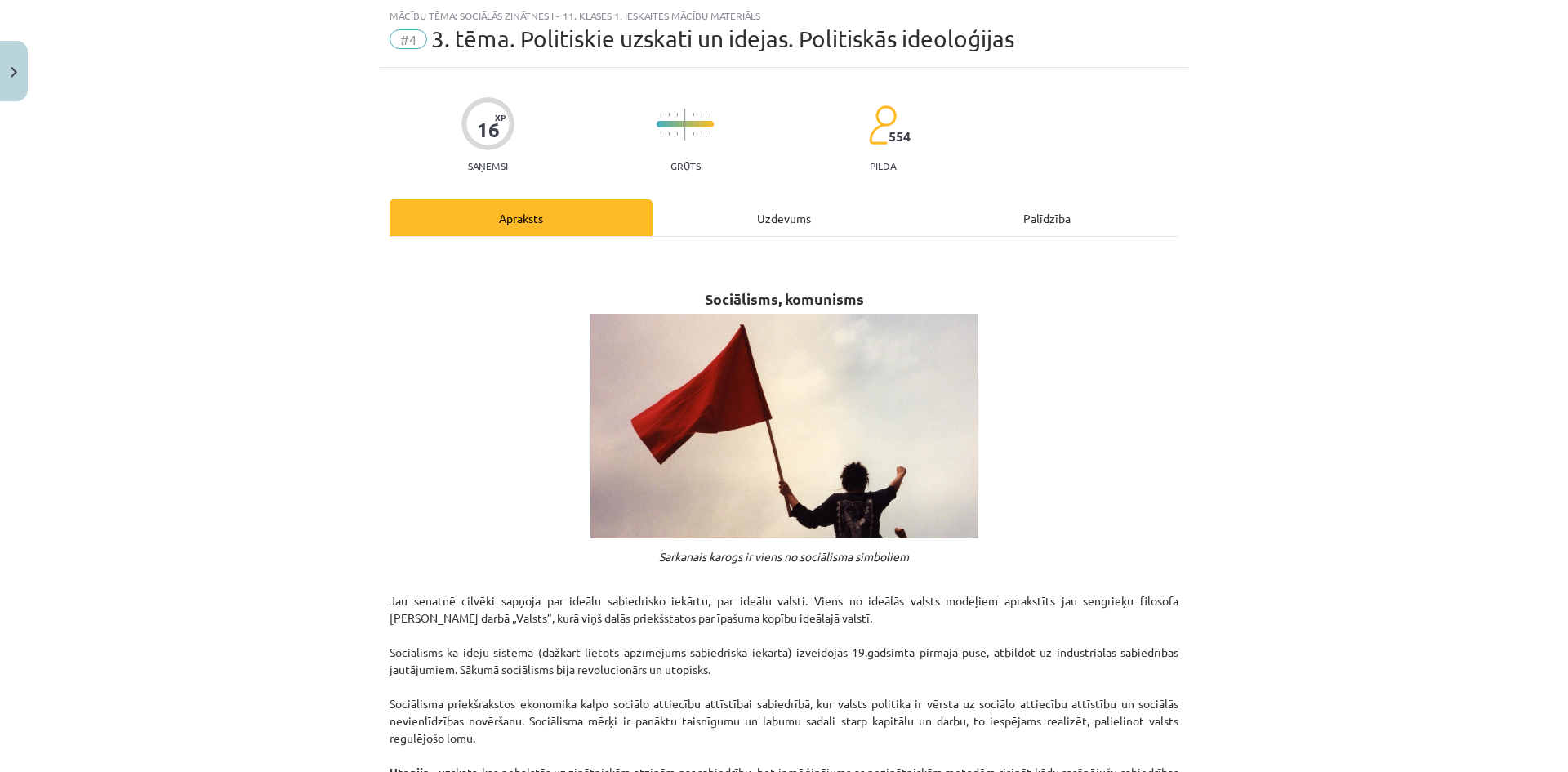
click at [754, 208] on div "Uzdevums" at bounding box center [784, 218] width 263 height 36
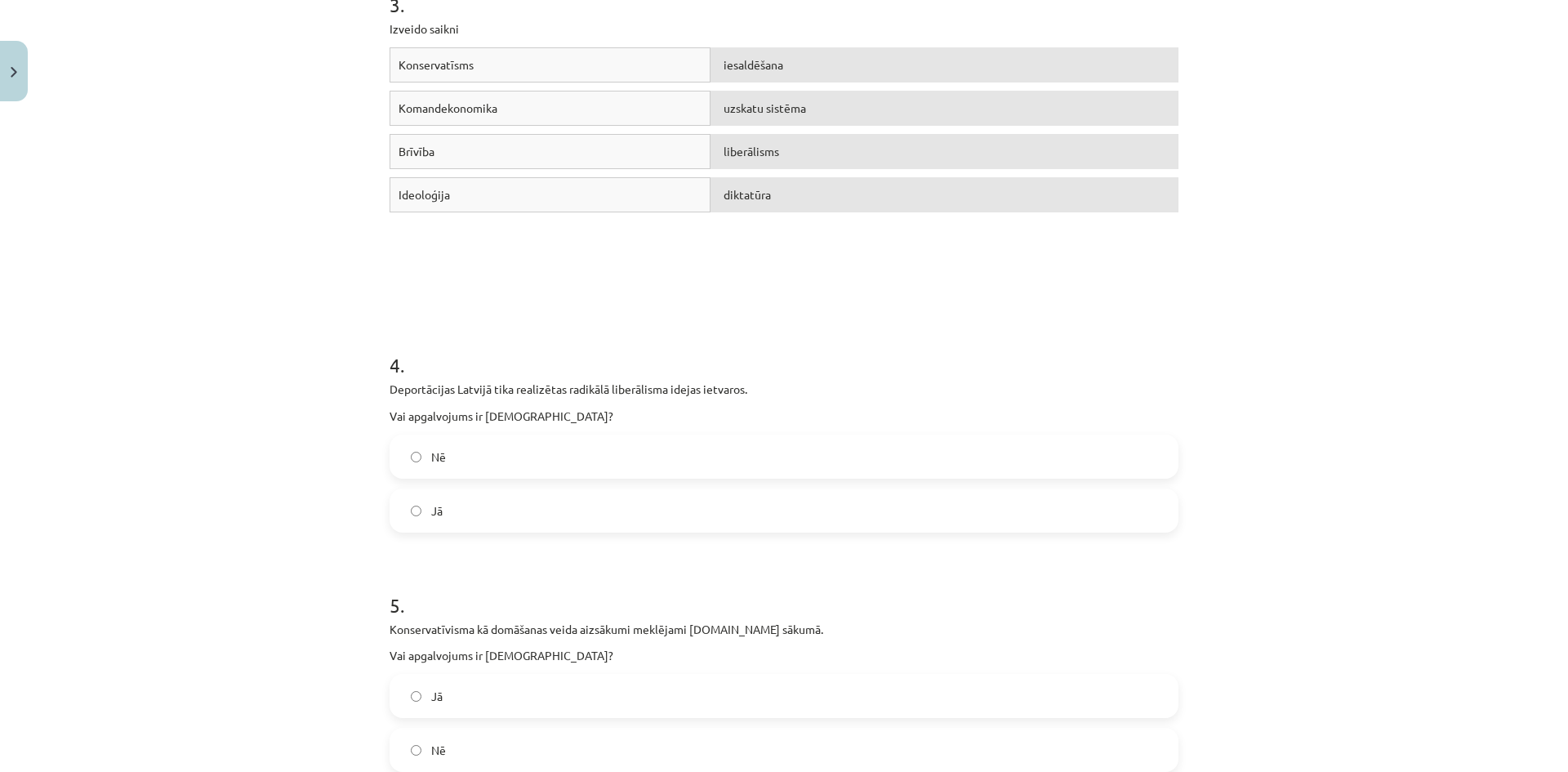
scroll to position [1020, 0]
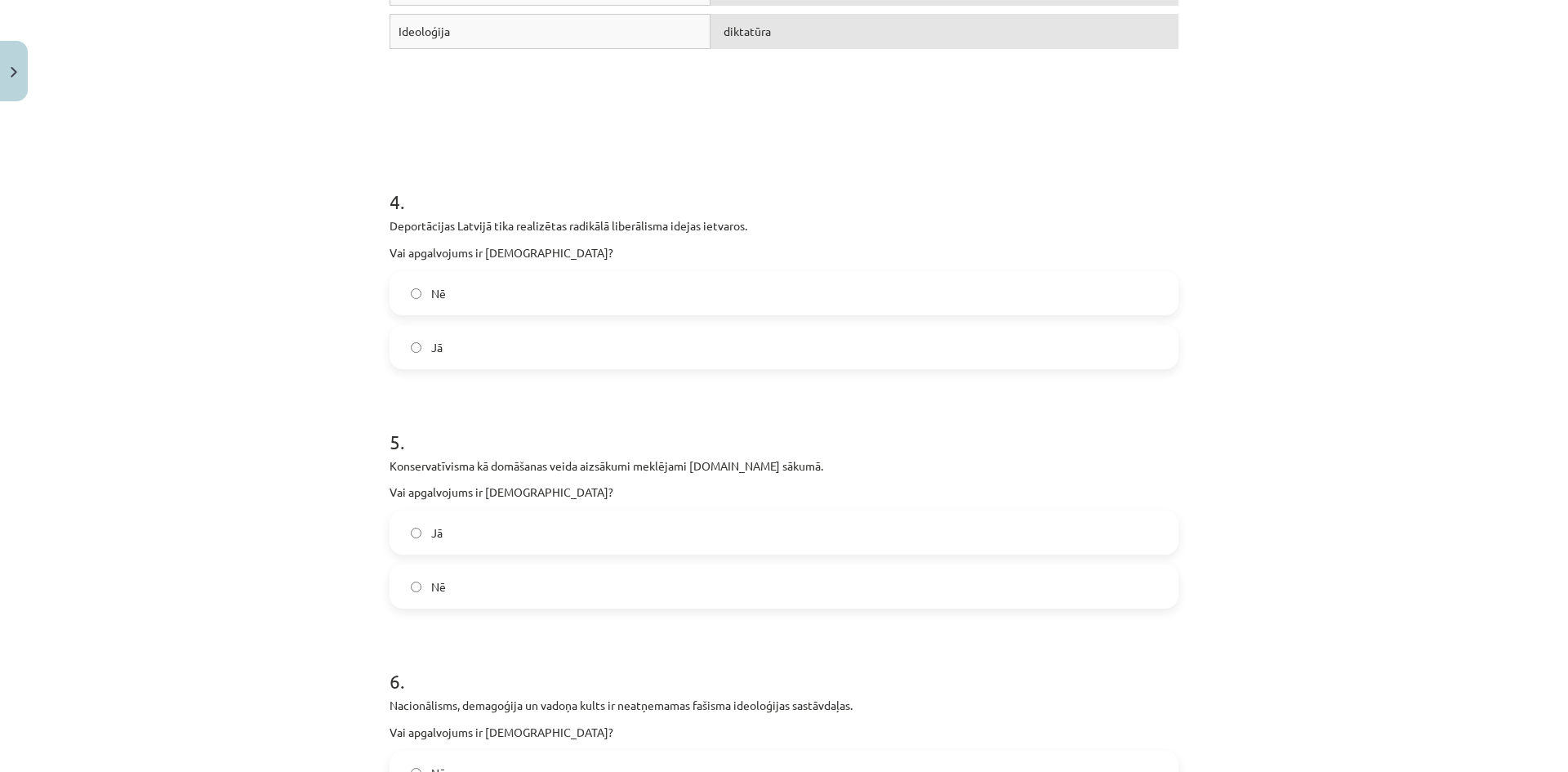
click at [546, 591] on label "Nē" at bounding box center [784, 586] width 785 height 41
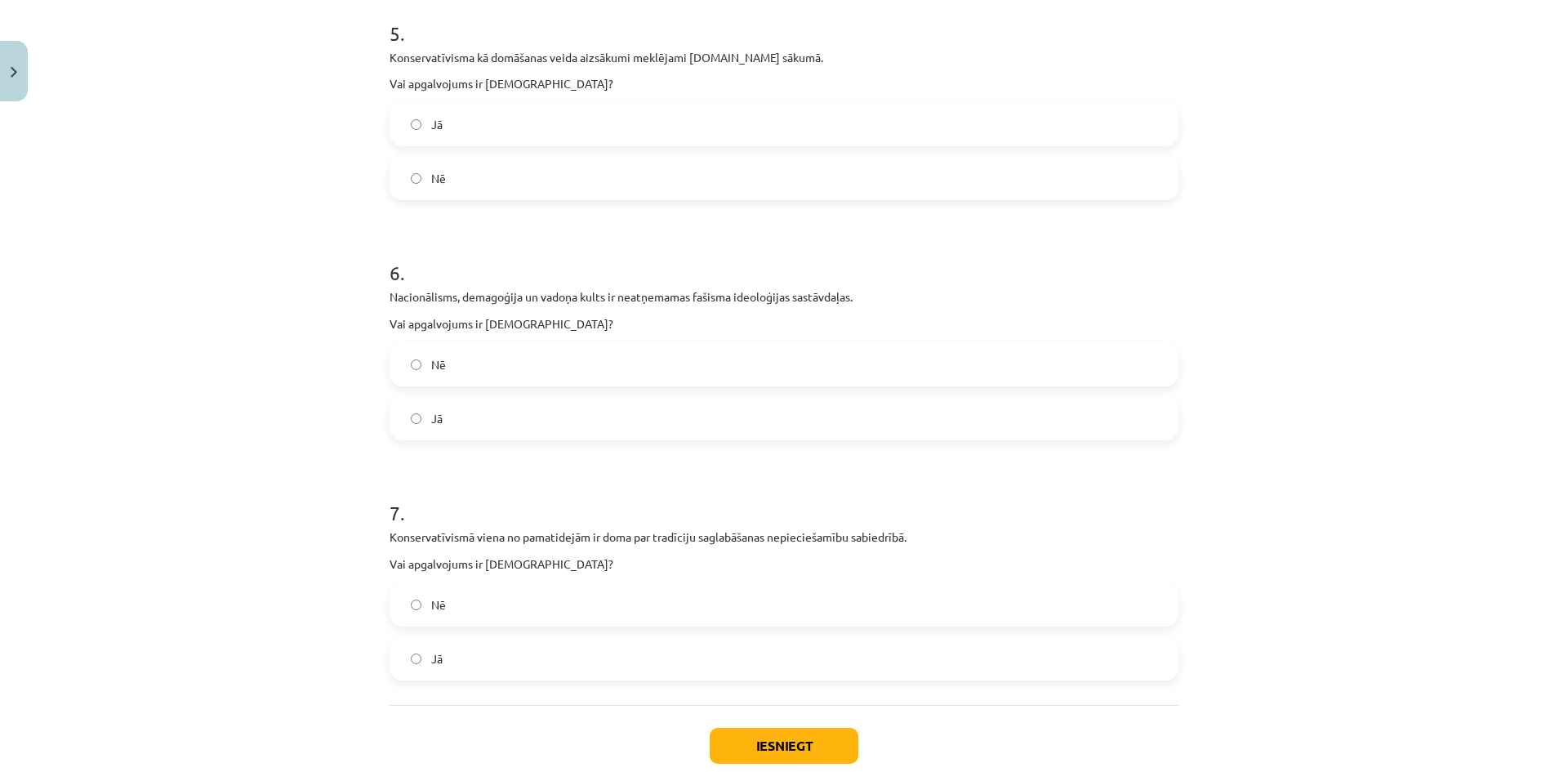
scroll to position [1266, 0]
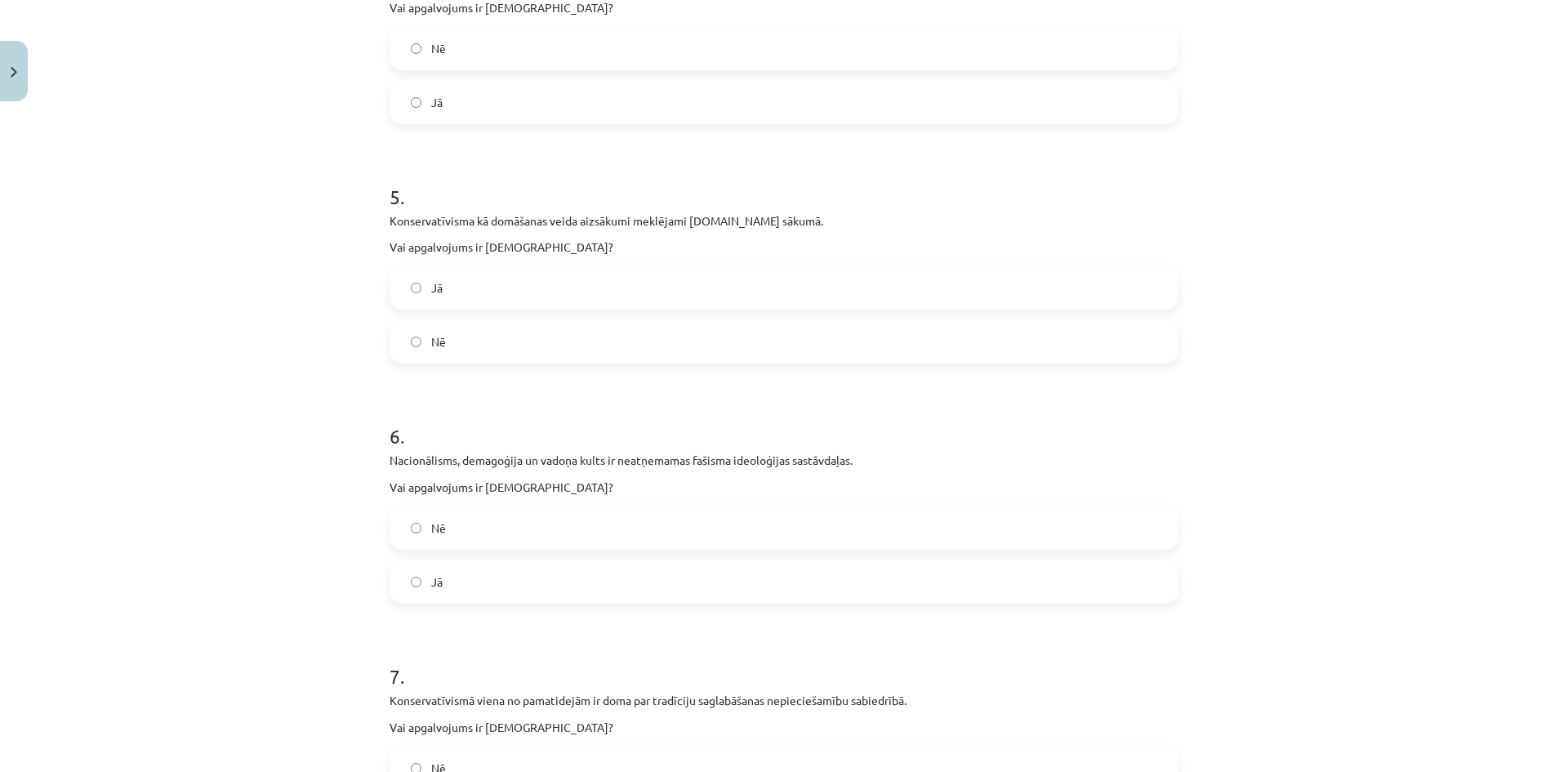
click at [500, 583] on label "Jā" at bounding box center [784, 581] width 785 height 41
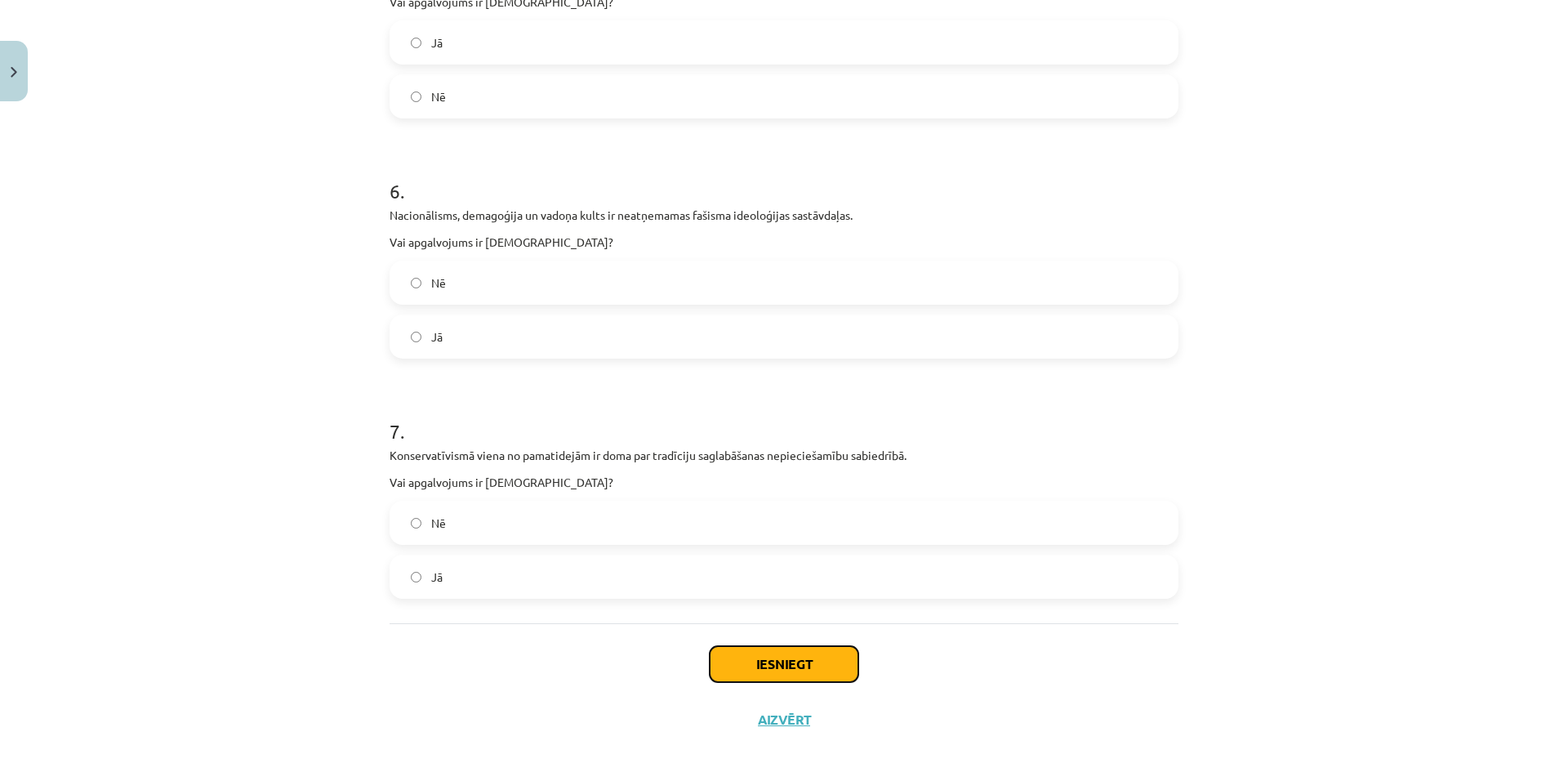
click at [788, 658] on button "Iesniegt" at bounding box center [784, 663] width 148 height 36
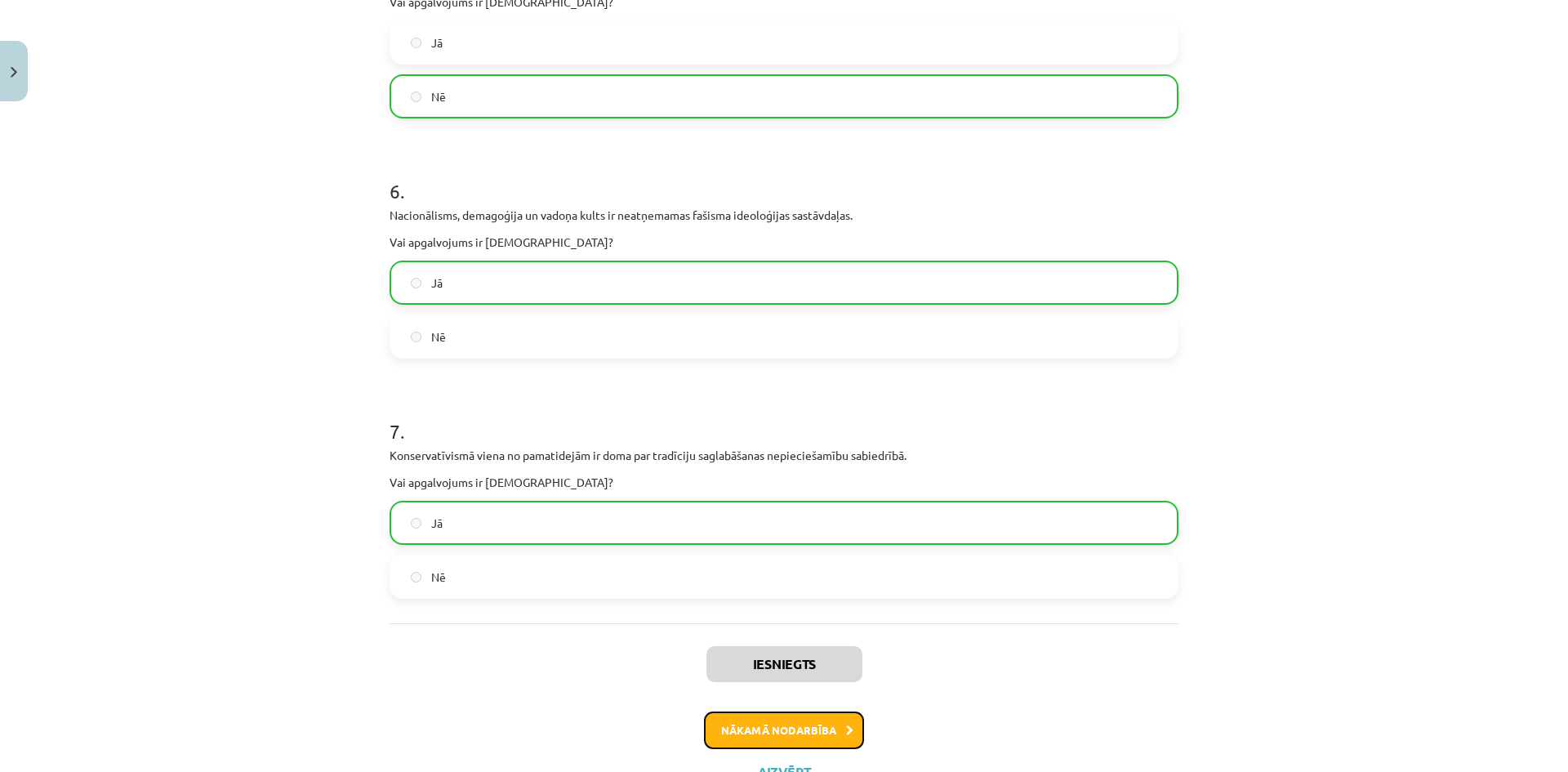
click at [842, 714] on button "Nākamā nodarbība" at bounding box center [784, 730] width 160 height 37
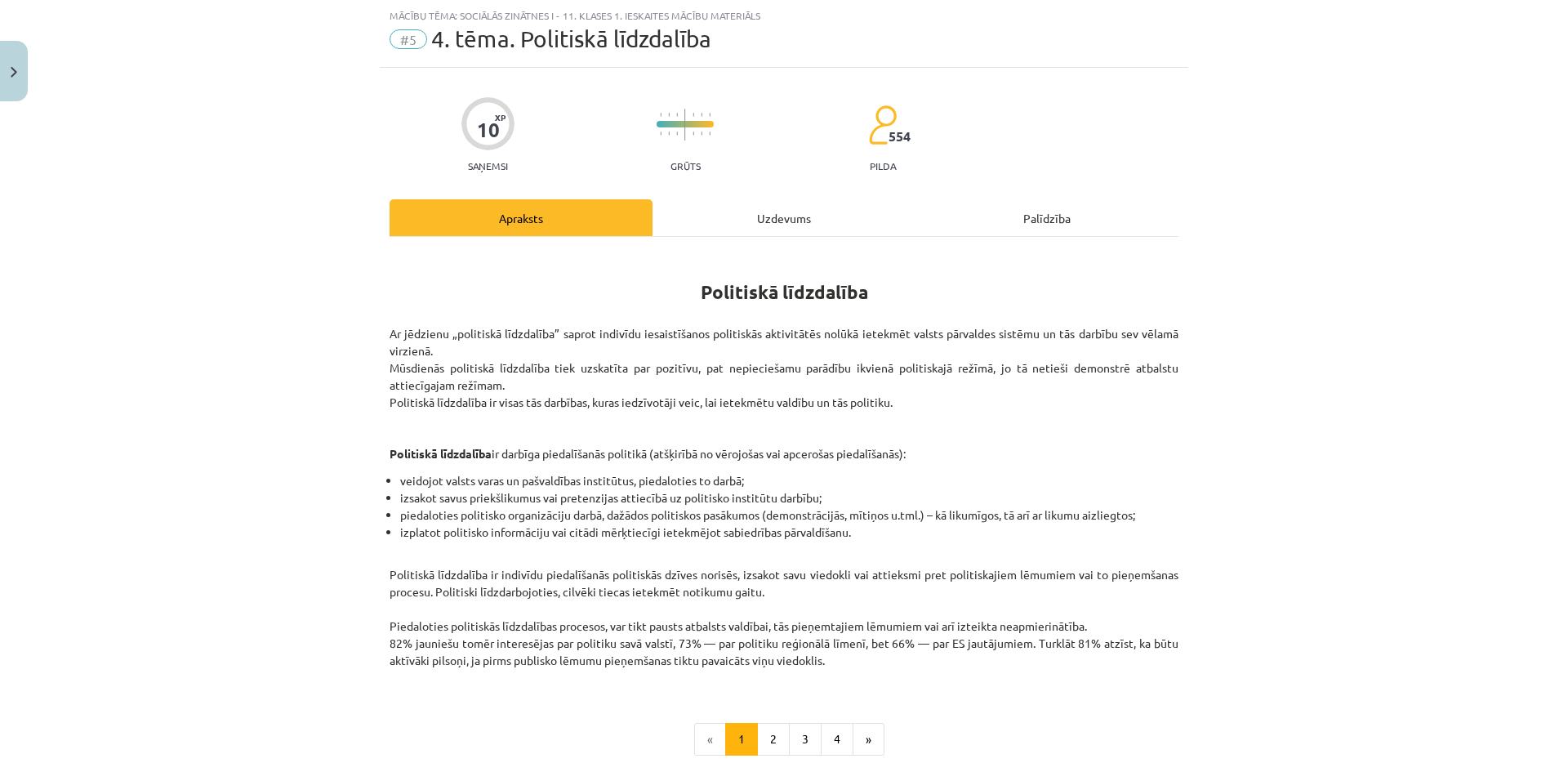
click at [775, 222] on div "Uzdevums" at bounding box center [784, 218] width 263 height 36
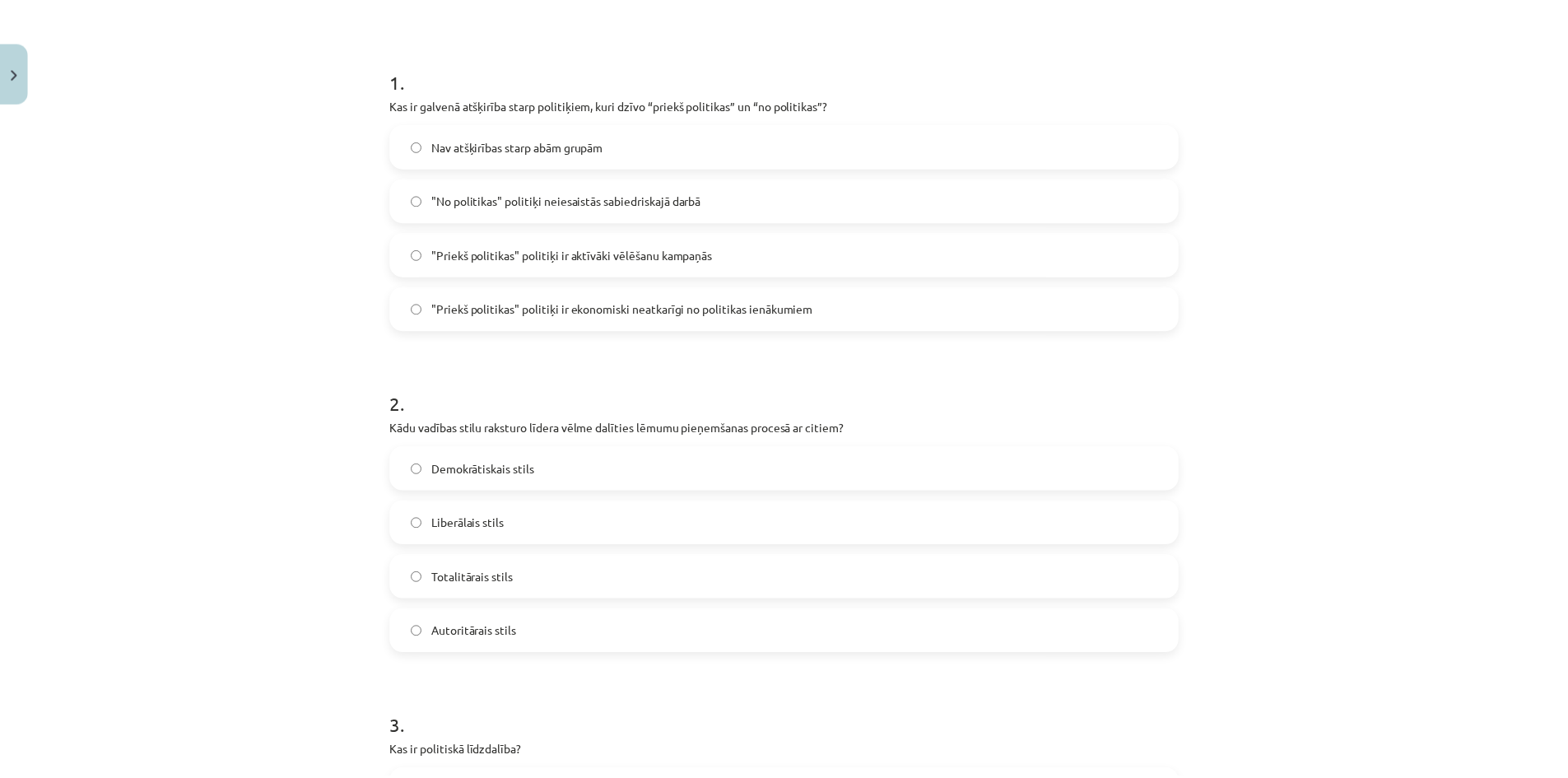
scroll to position [0, 0]
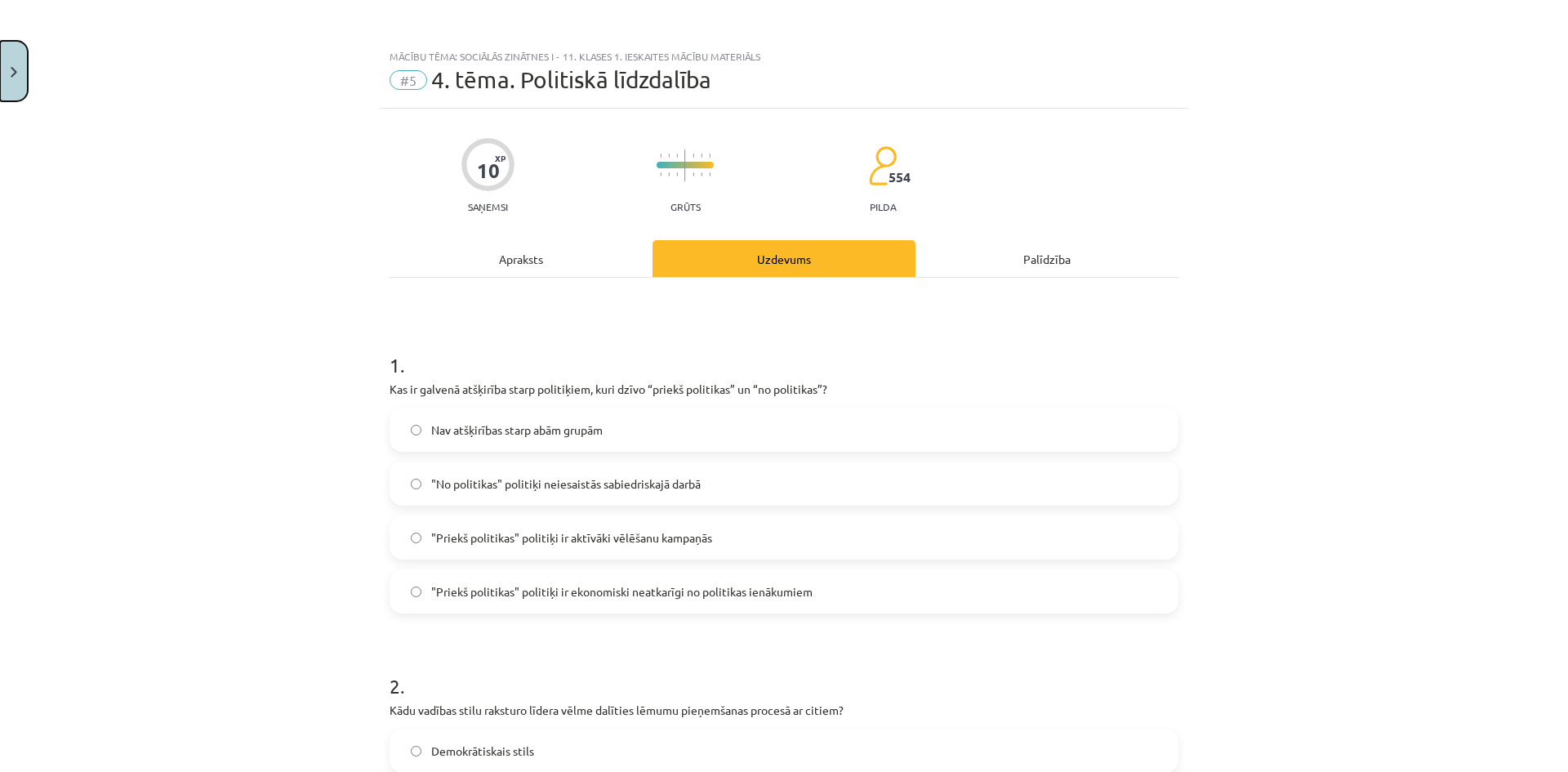
click at [0, 78] on button "Close" at bounding box center [14, 70] width 28 height 60
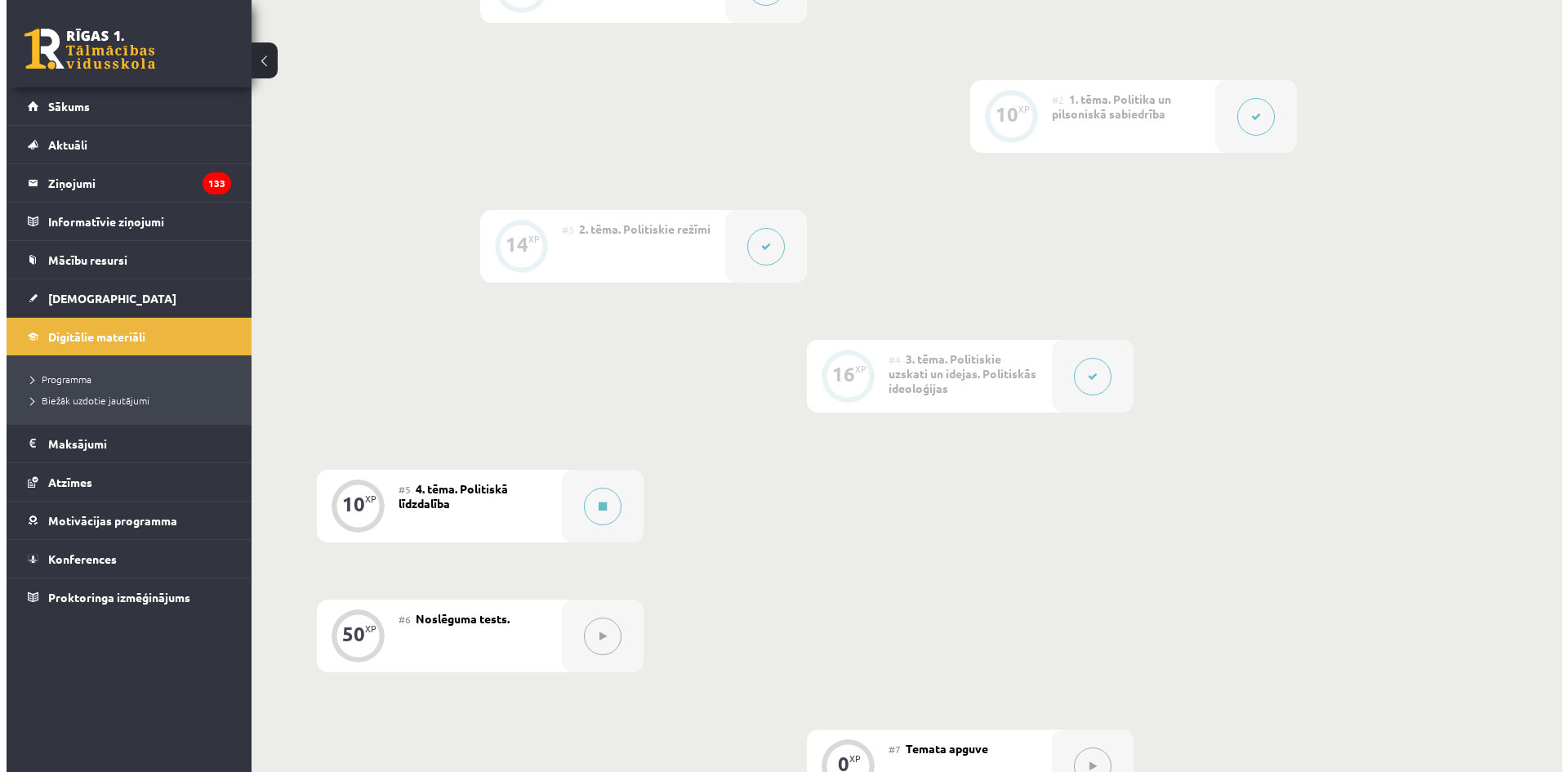
scroll to position [654, 0]
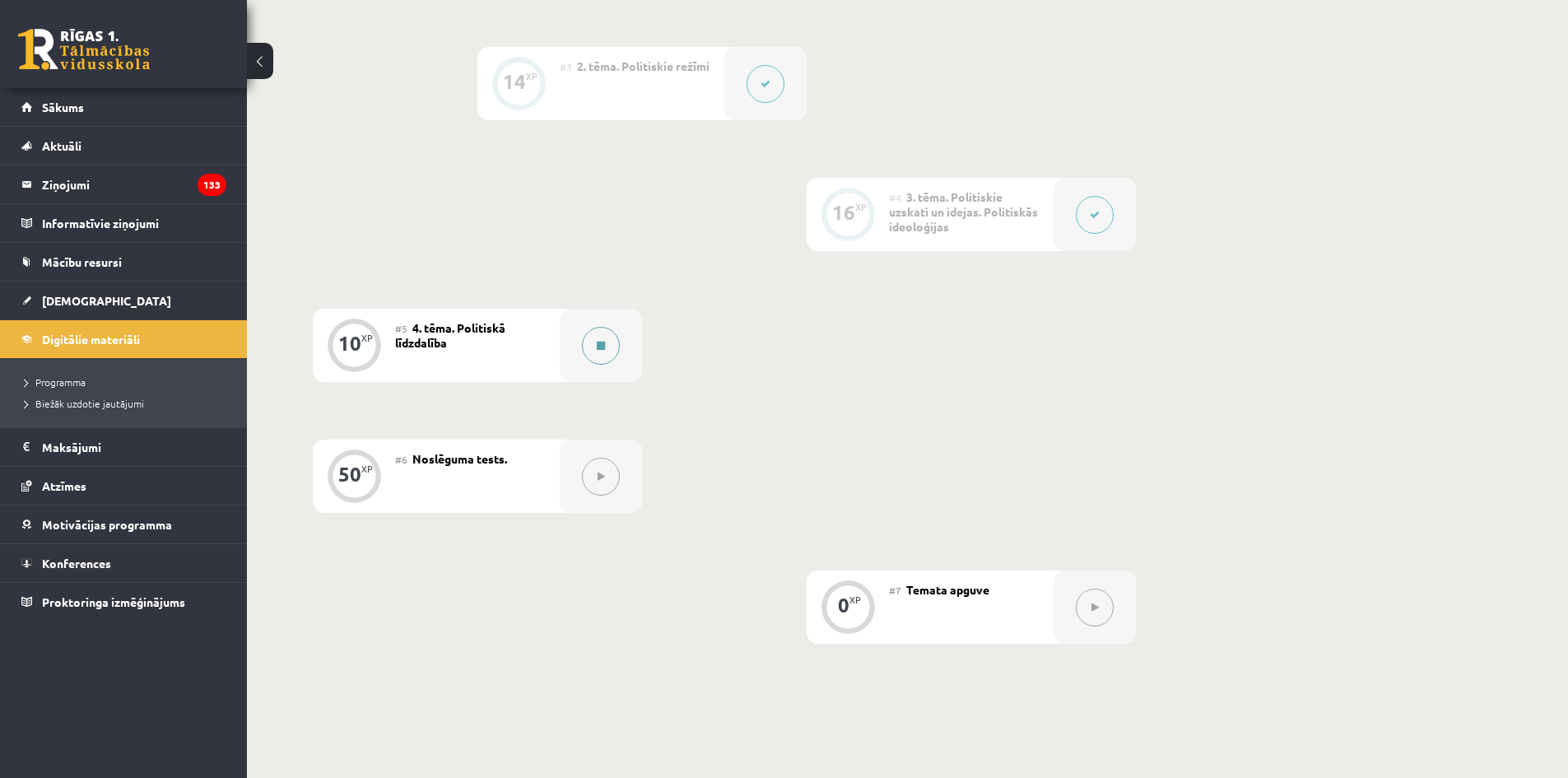
click at [620, 356] on div at bounding box center [600, 346] width 83 height 73
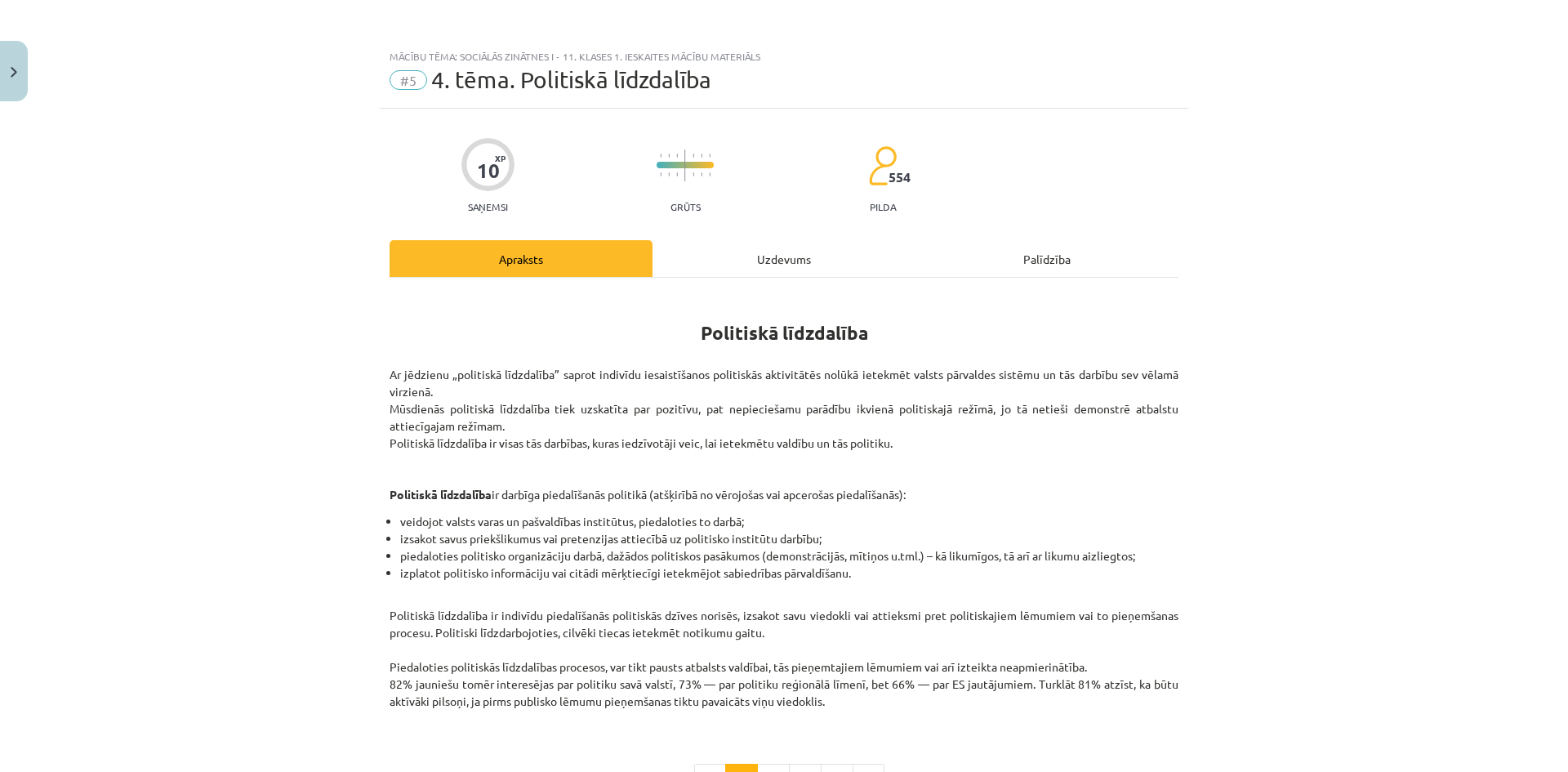
click at [805, 263] on div "Uzdevums" at bounding box center [784, 258] width 263 height 36
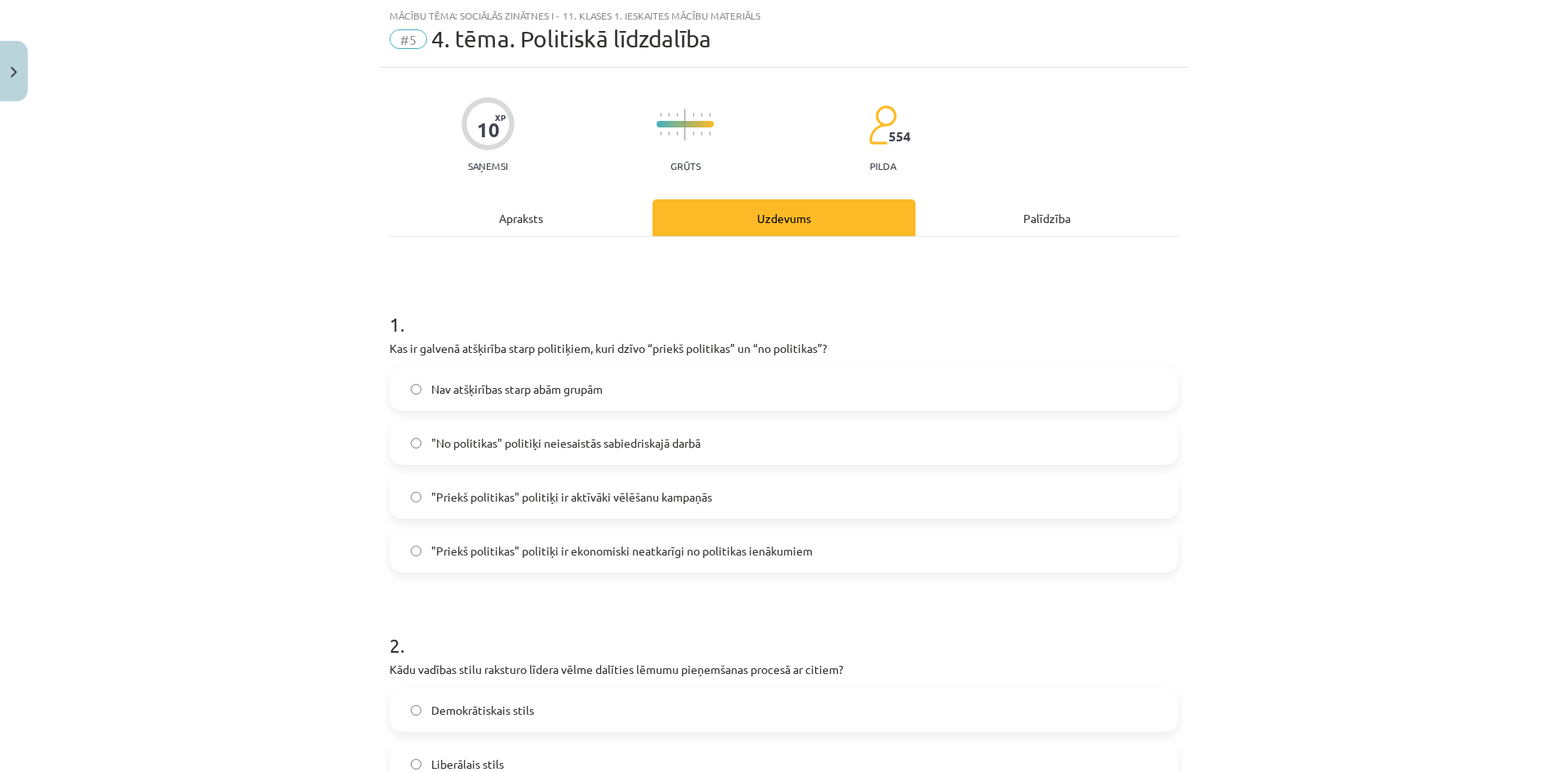
click at [538, 218] on div "Apraksts" at bounding box center [520, 218] width 263 height 36
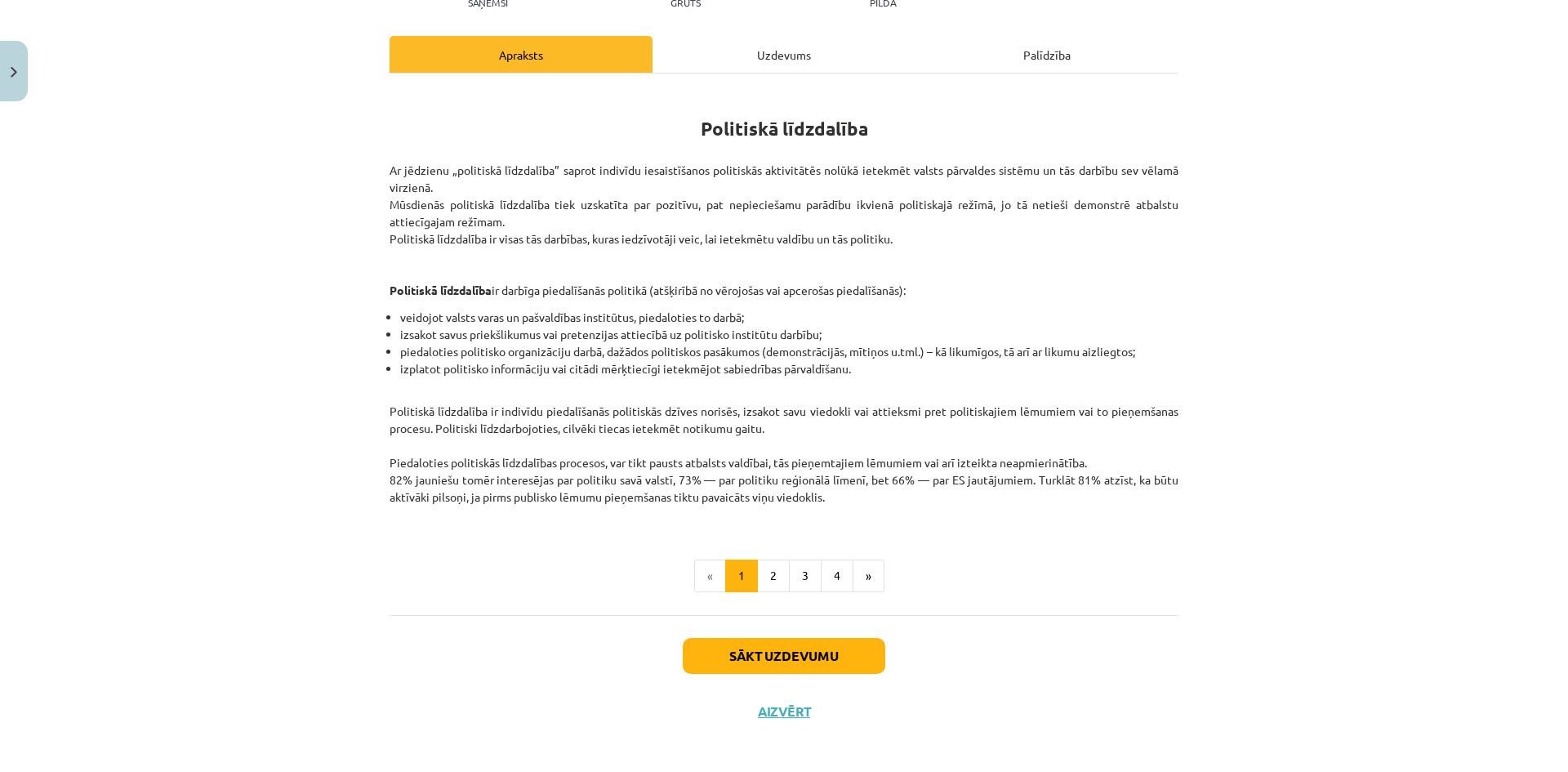
scroll to position [211, 0]
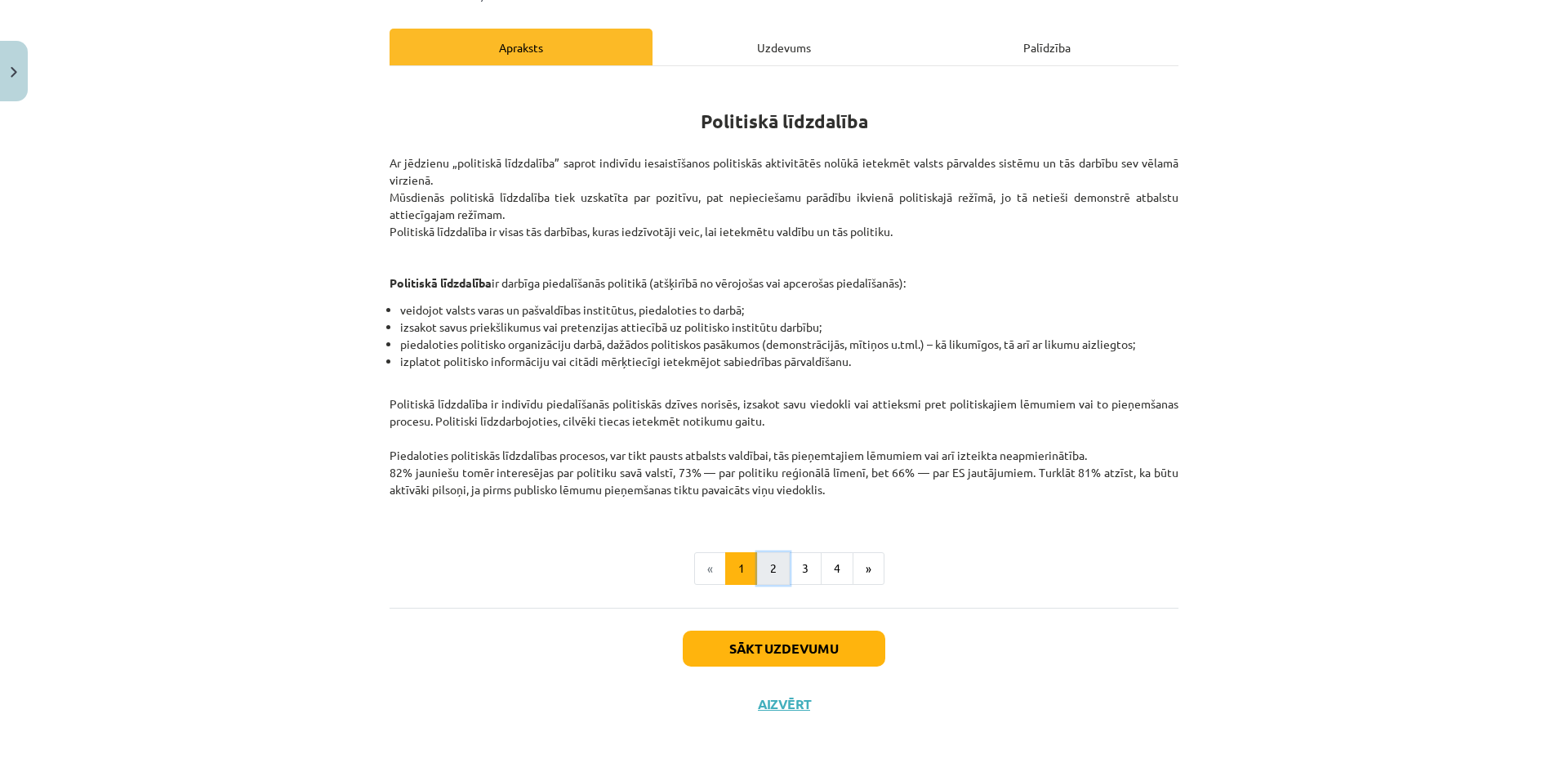
click at [768, 574] on button "2" at bounding box center [773, 567] width 32 height 32
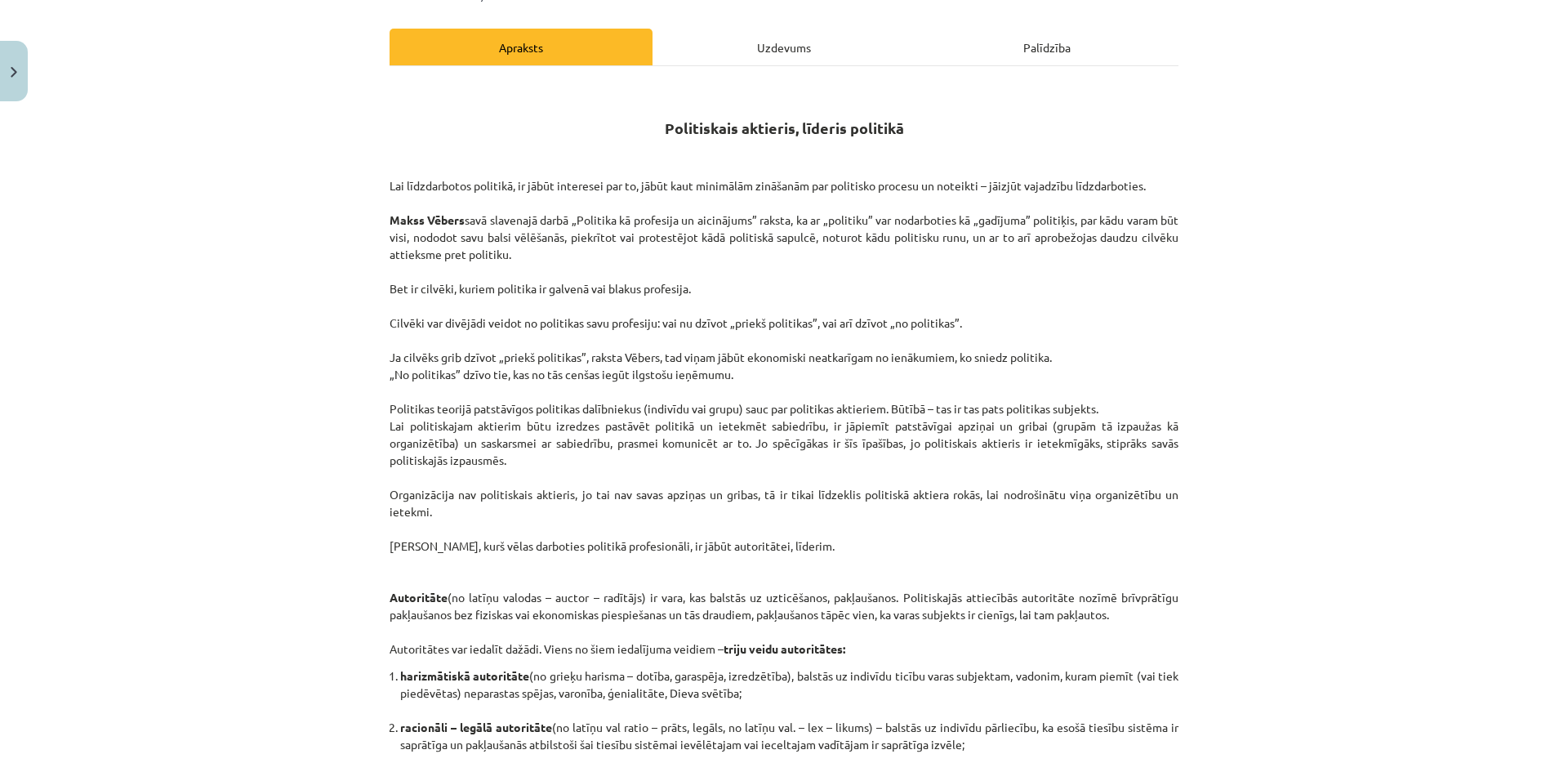
click at [792, 60] on div "Uzdevums" at bounding box center [784, 47] width 263 height 36
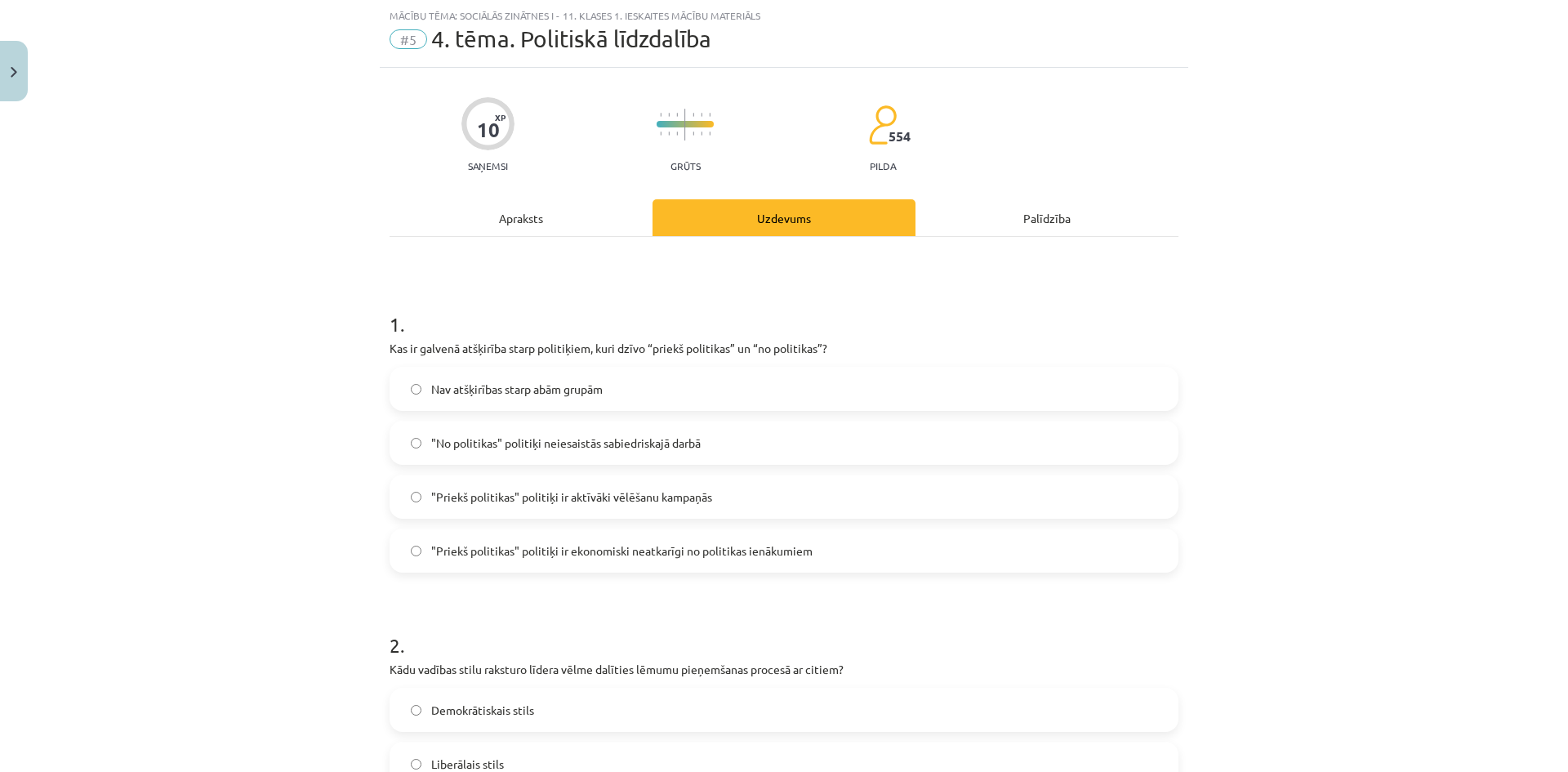
click at [558, 219] on div "Apraksts" at bounding box center [520, 218] width 263 height 36
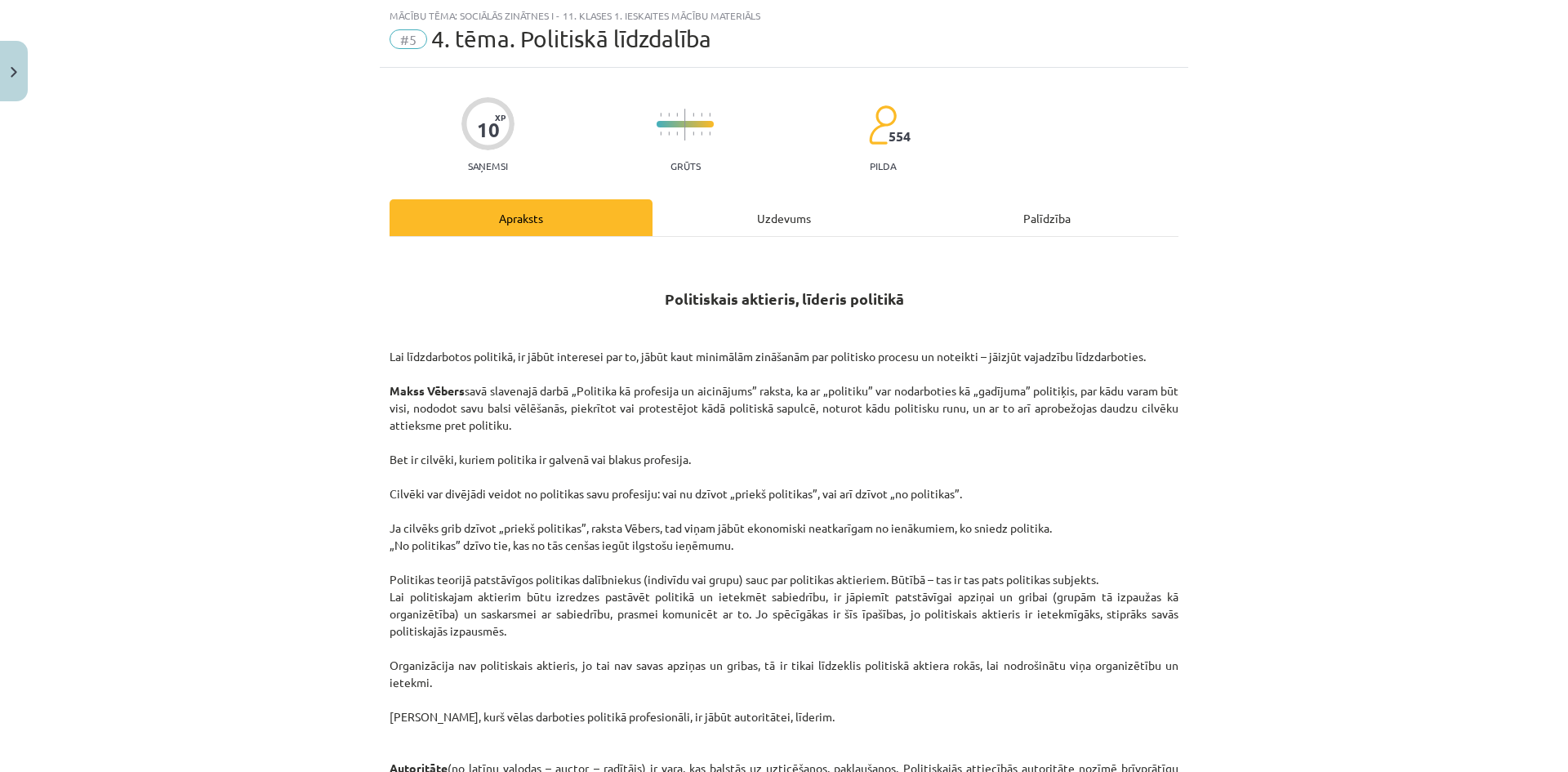
click at [717, 216] on div "Uzdevums" at bounding box center [784, 218] width 263 height 36
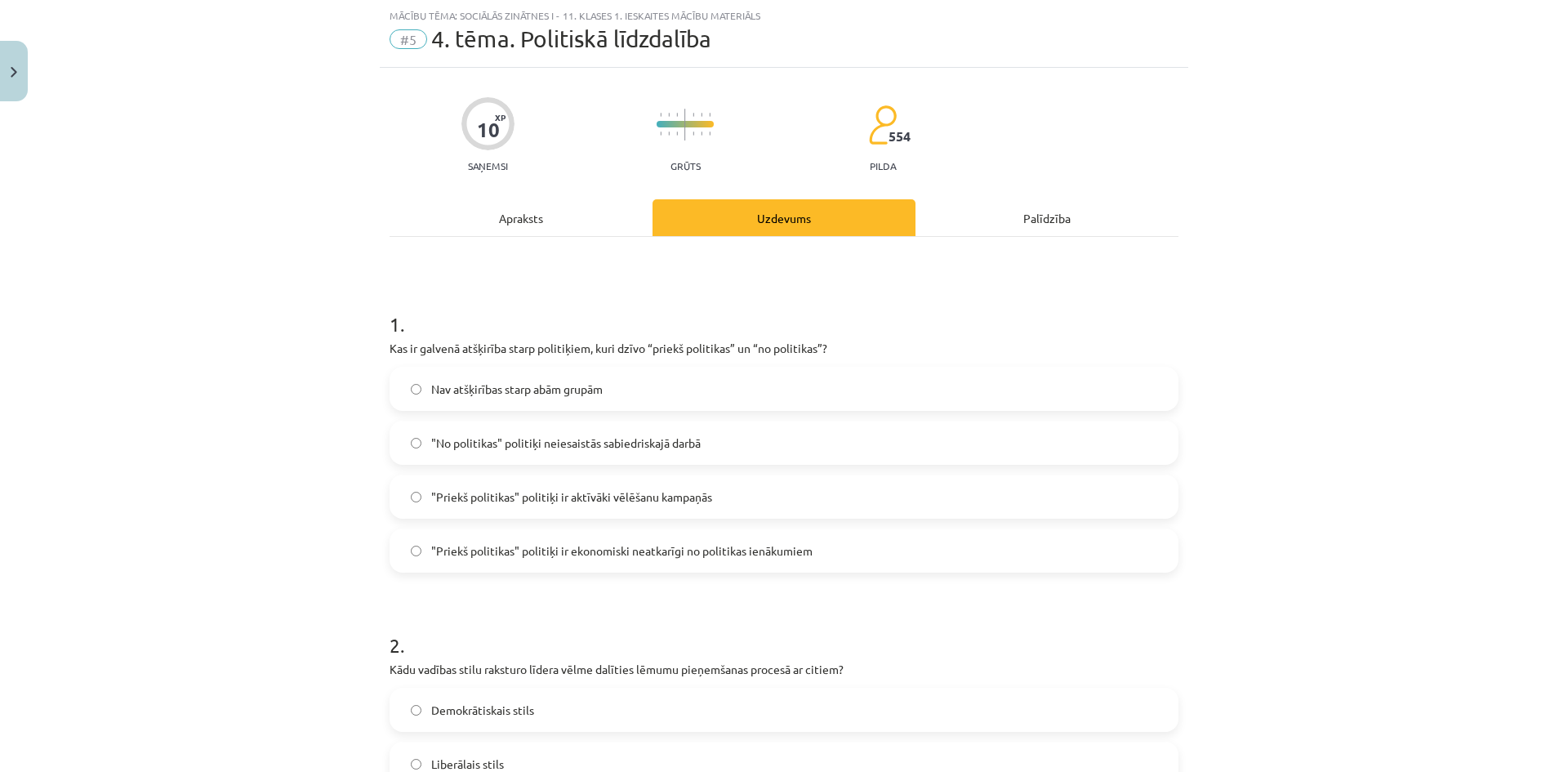
click at [834, 569] on label ""Priekš politikas" politiķi ir ekonomiski neatkarīgi no politikas ienākumiem" at bounding box center [784, 550] width 785 height 41
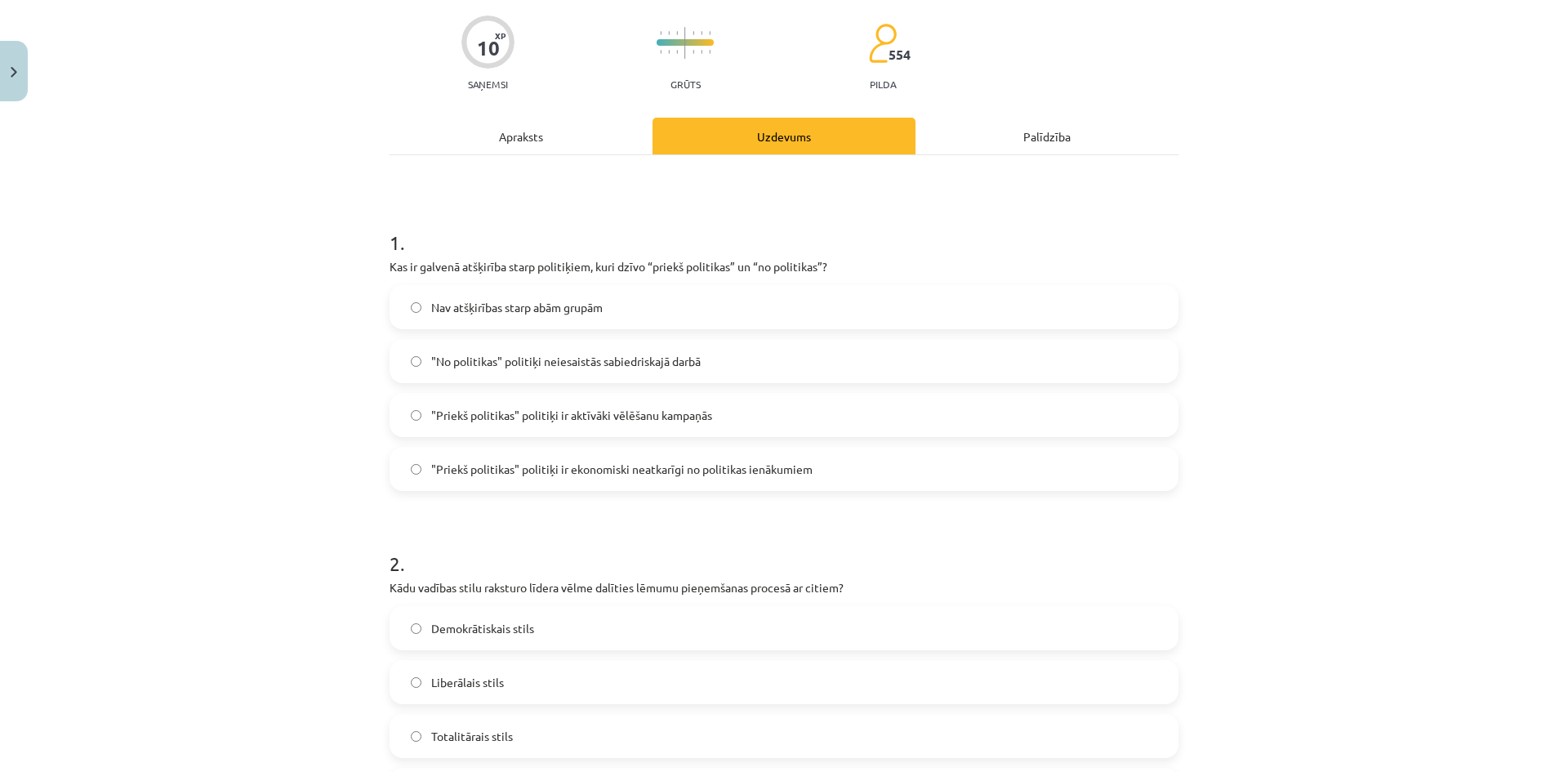
drag, startPoint x: 564, startPoint y: 137, endPoint x: 557, endPoint y: 142, distance: 8.6
click at [562, 138] on div "Apraksts" at bounding box center [520, 136] width 263 height 36
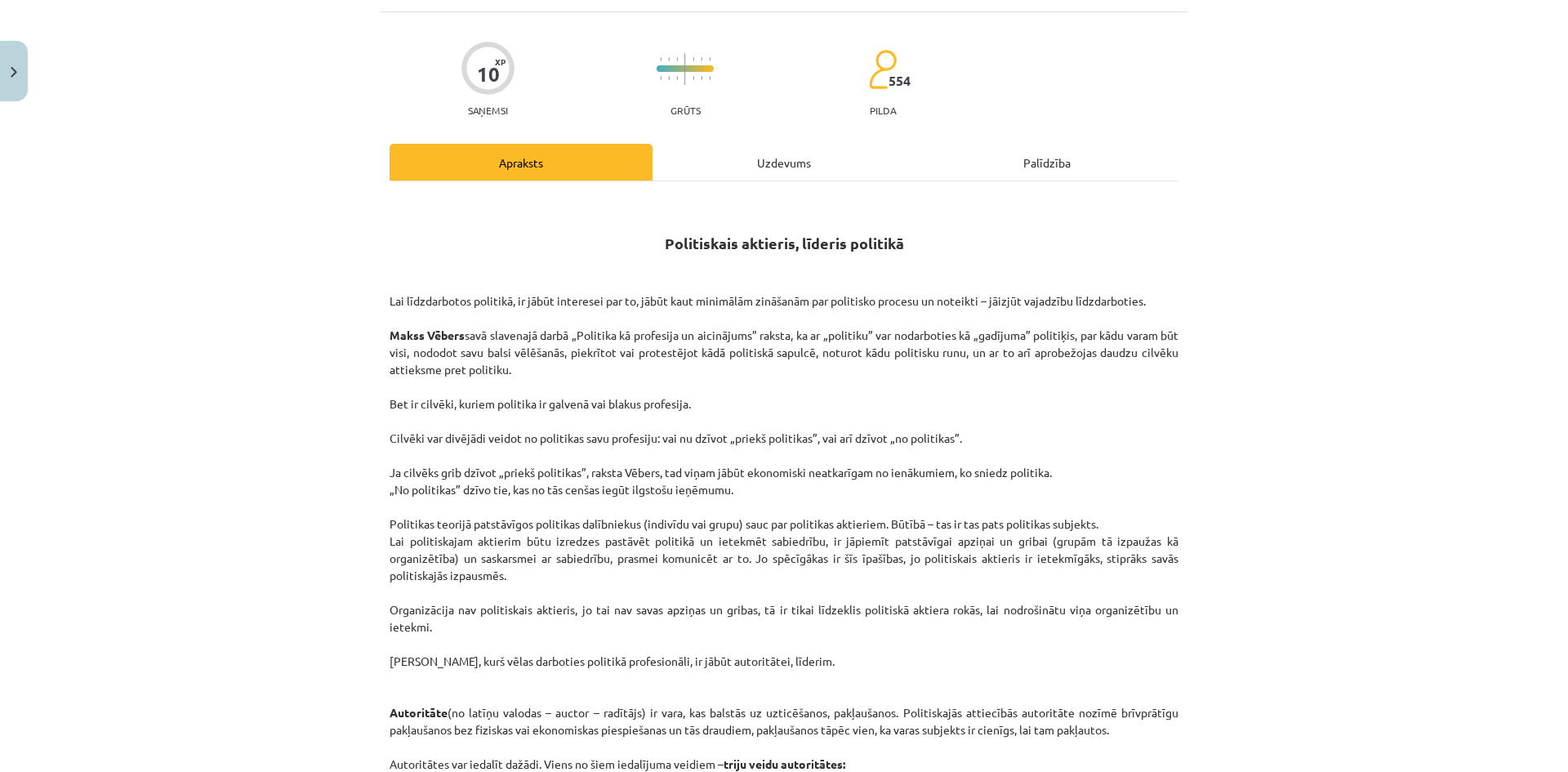
scroll to position [0, 0]
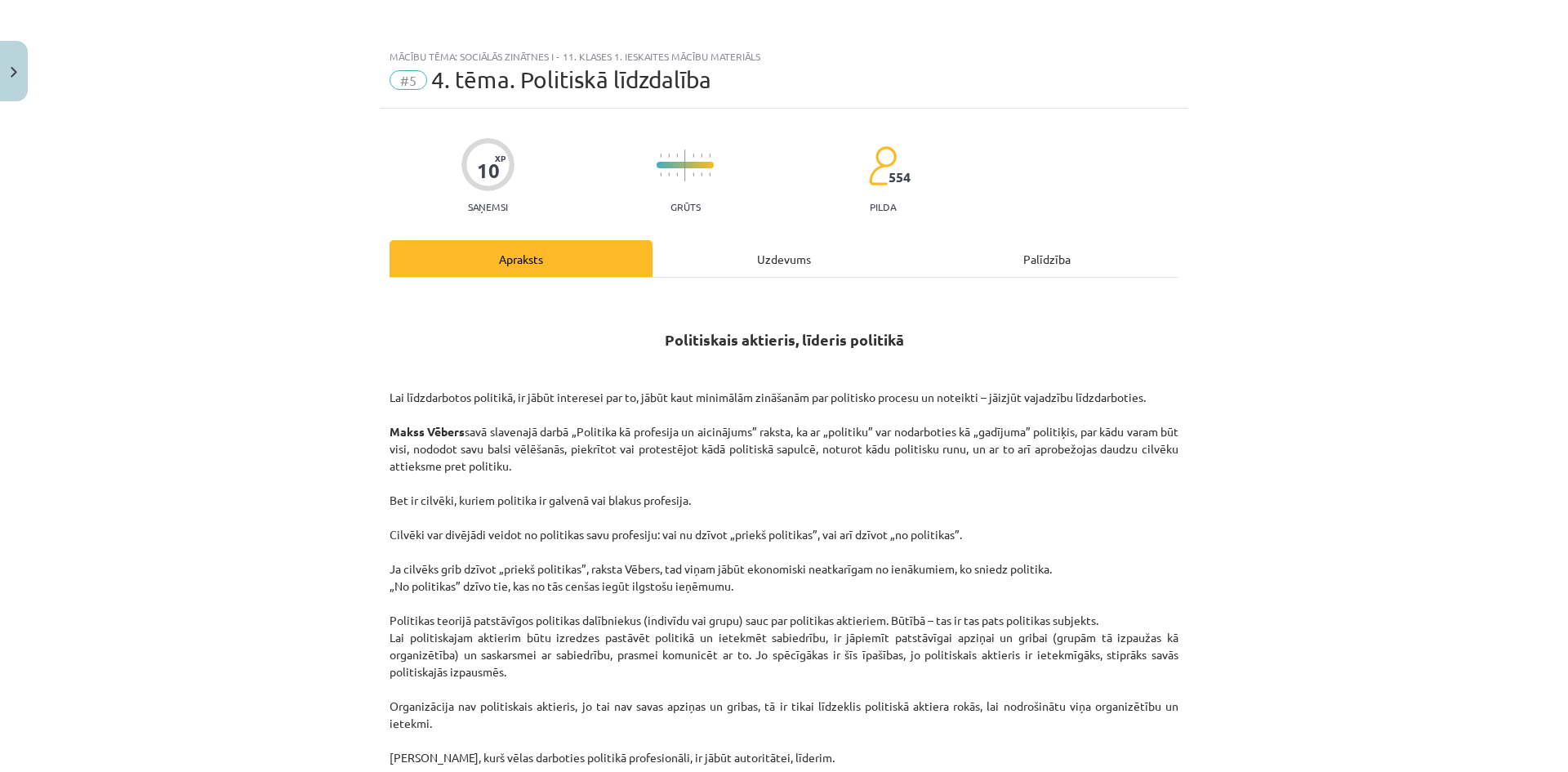
click at [803, 265] on div "Uzdevums" at bounding box center [784, 258] width 263 height 36
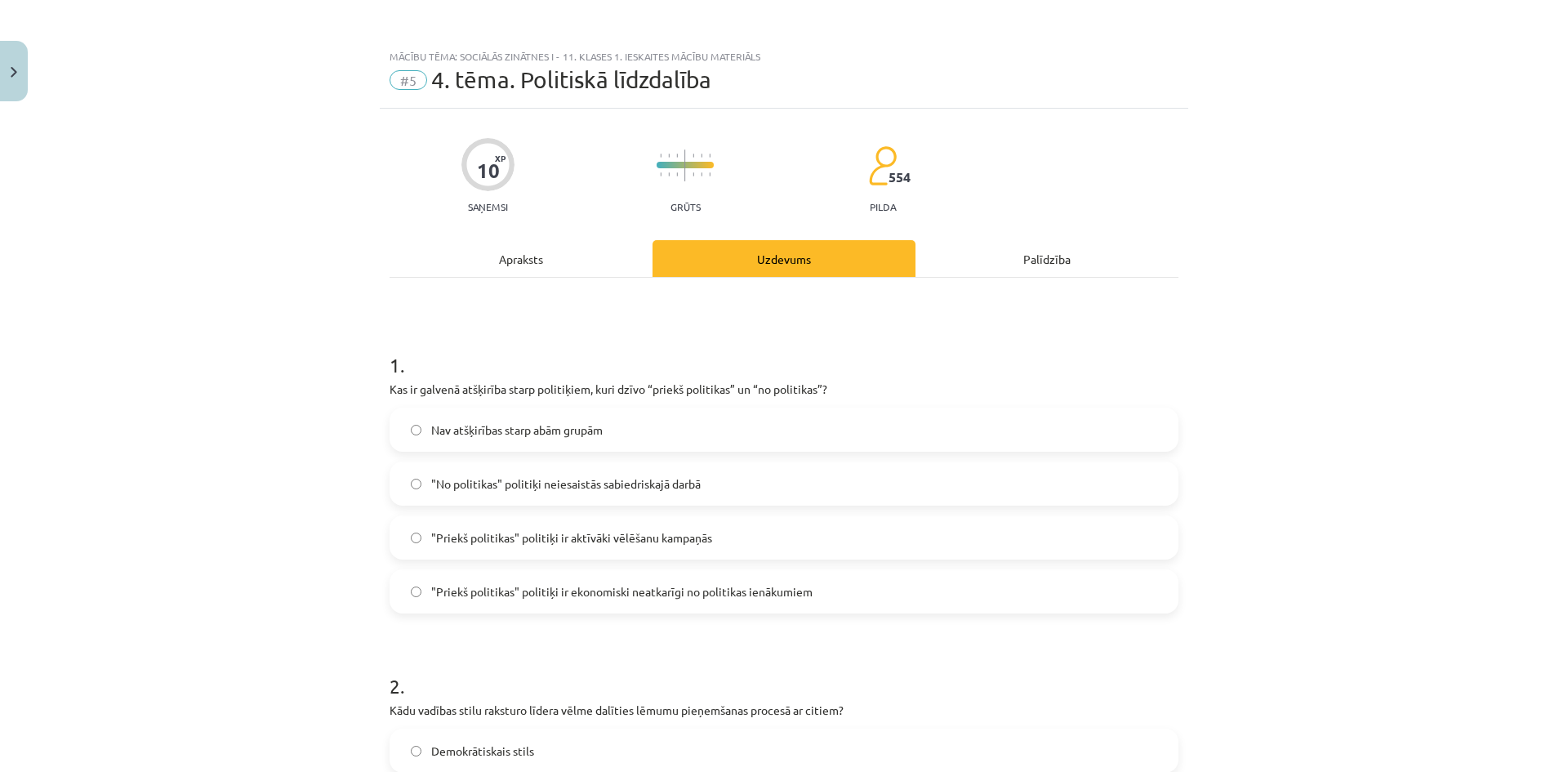
click at [485, 251] on div "Apraksts" at bounding box center [520, 258] width 263 height 36
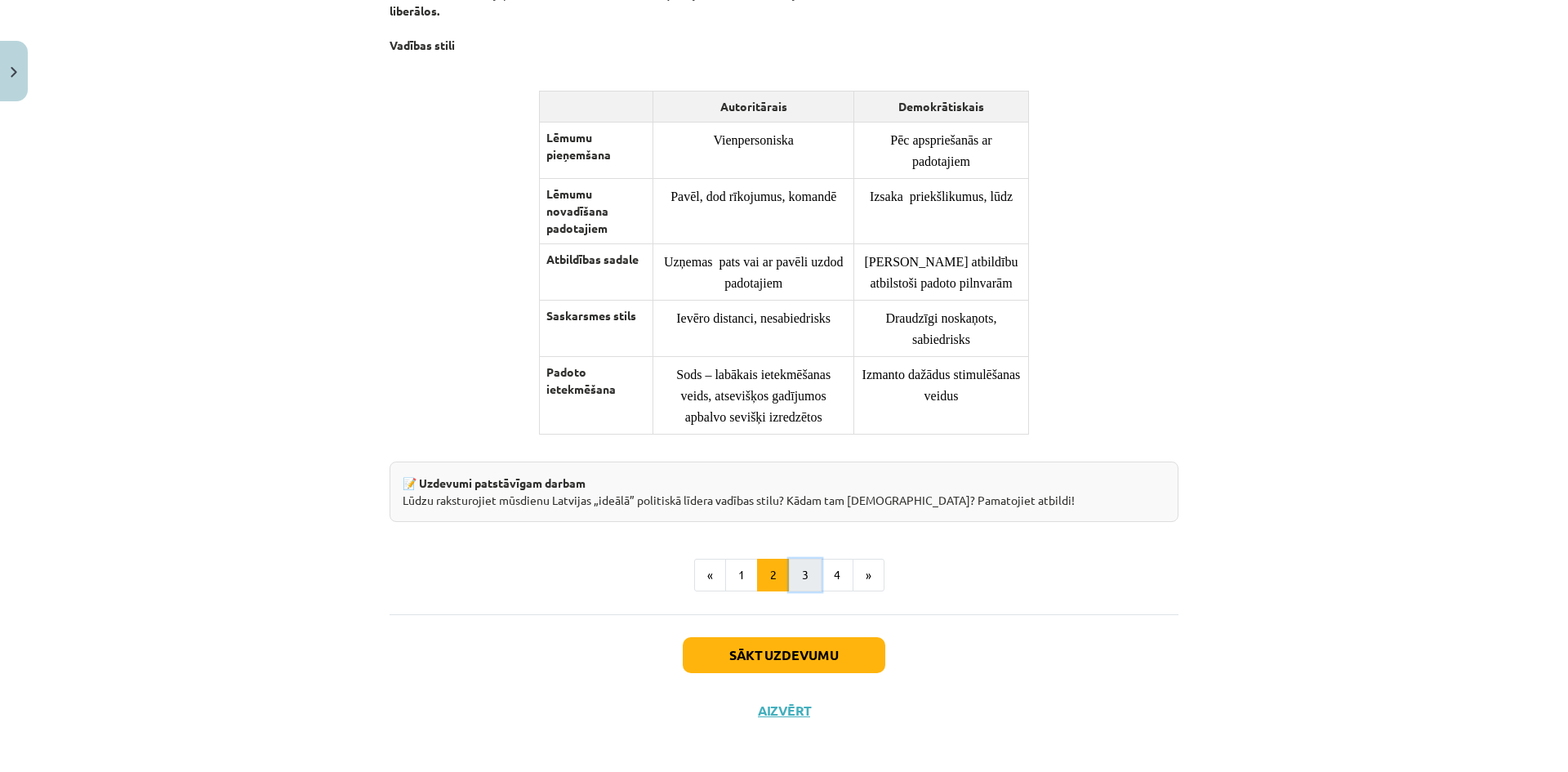
click at [795, 570] on button "3" at bounding box center [804, 574] width 32 height 32
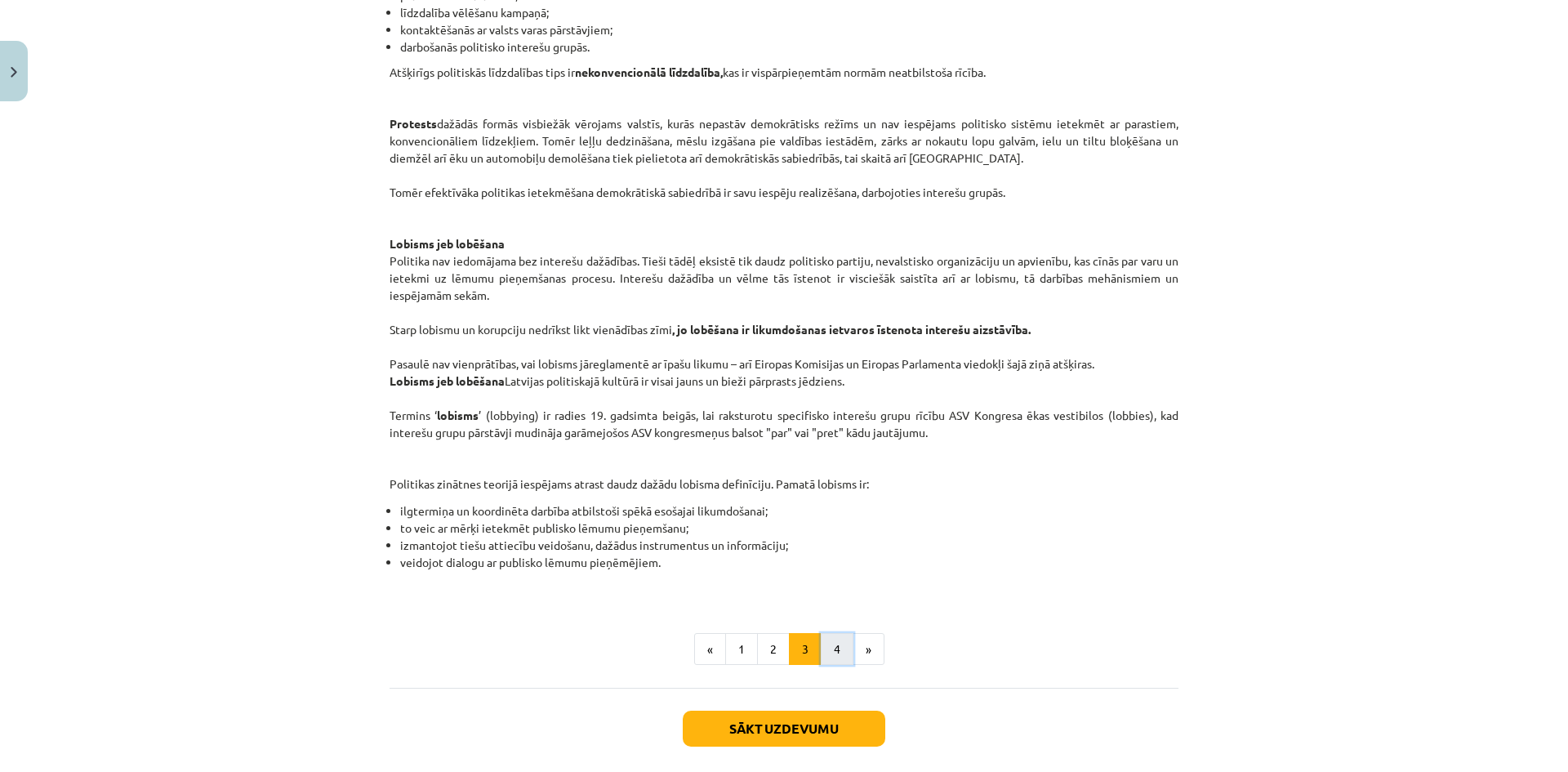
click at [827, 651] on button "4" at bounding box center [837, 649] width 32 height 32
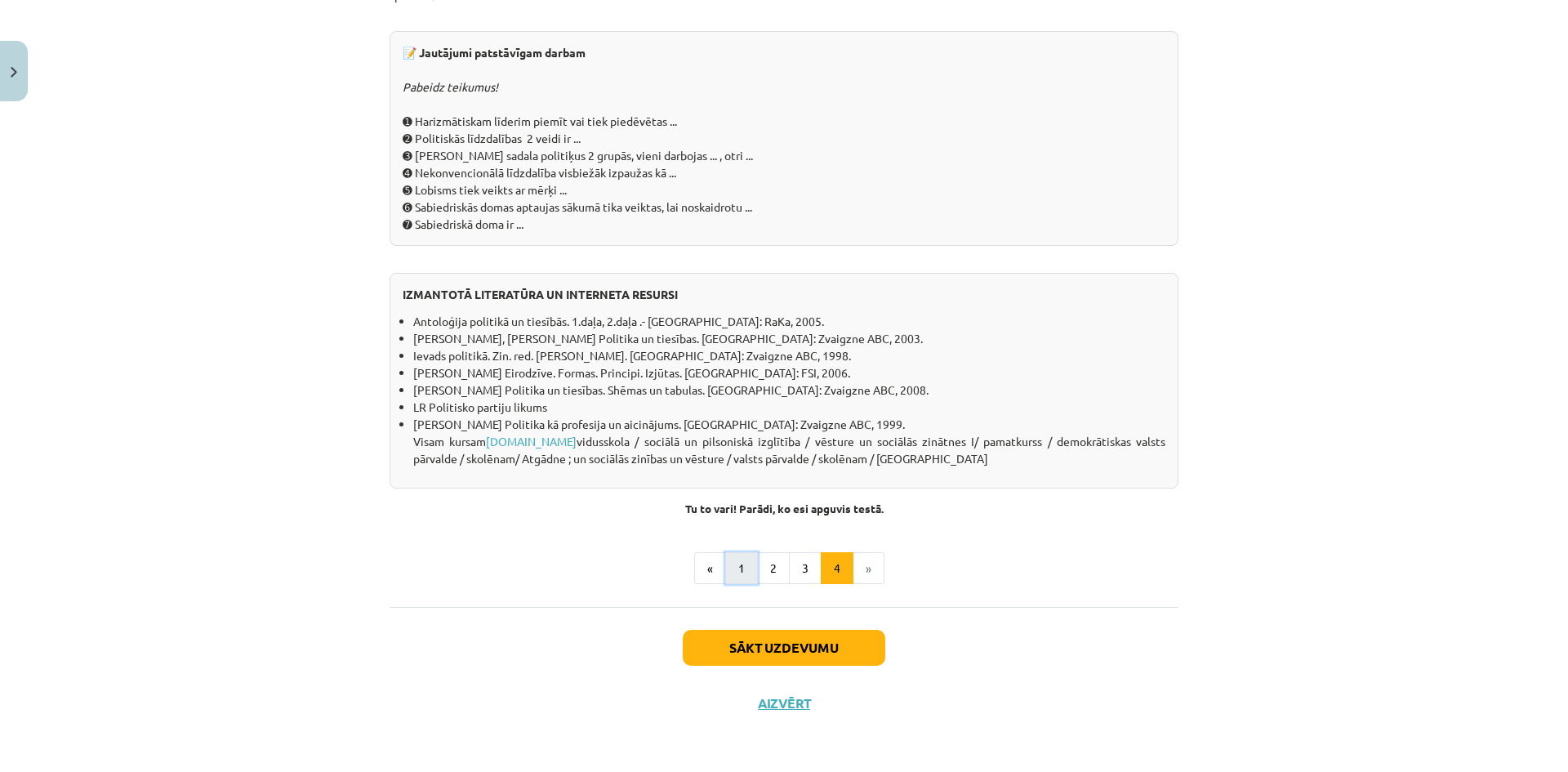
click at [735, 572] on button "1" at bounding box center [741, 567] width 32 height 32
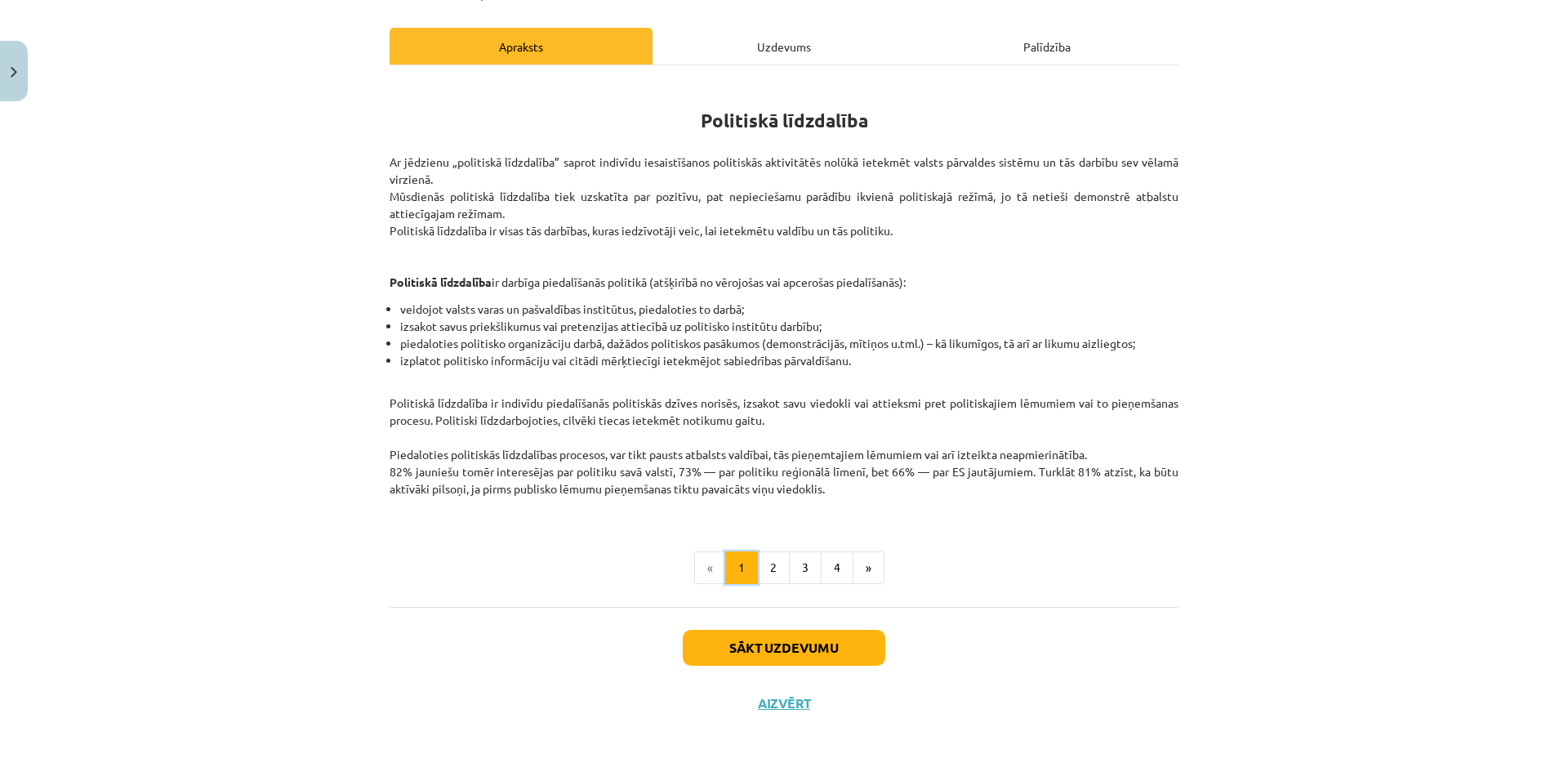
scroll to position [211, 0]
click at [760, 572] on button "2" at bounding box center [773, 567] width 32 height 32
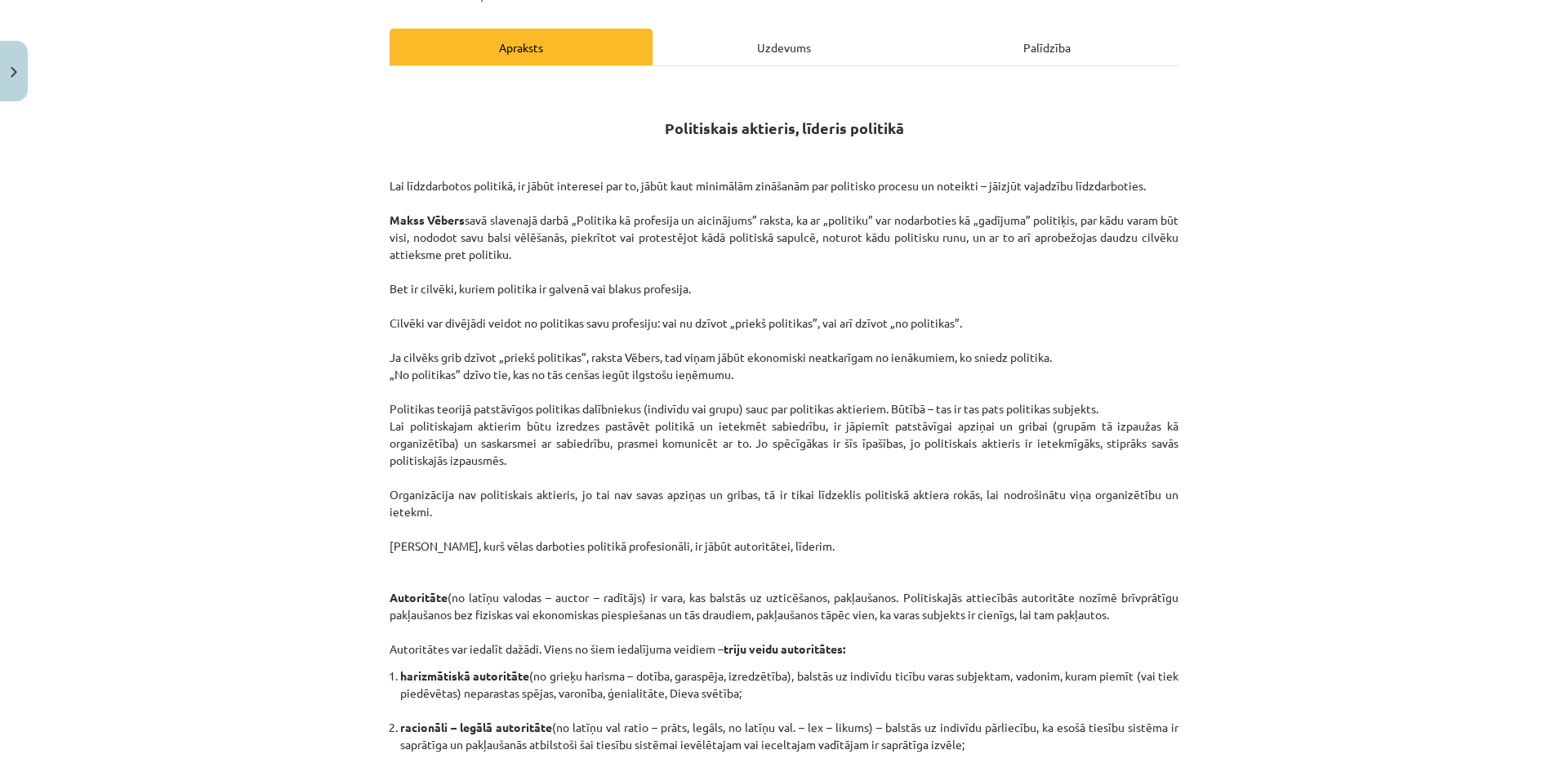
click at [765, 65] on hr at bounding box center [784, 65] width 789 height 1
click at [766, 52] on div "Uzdevums" at bounding box center [784, 47] width 263 height 36
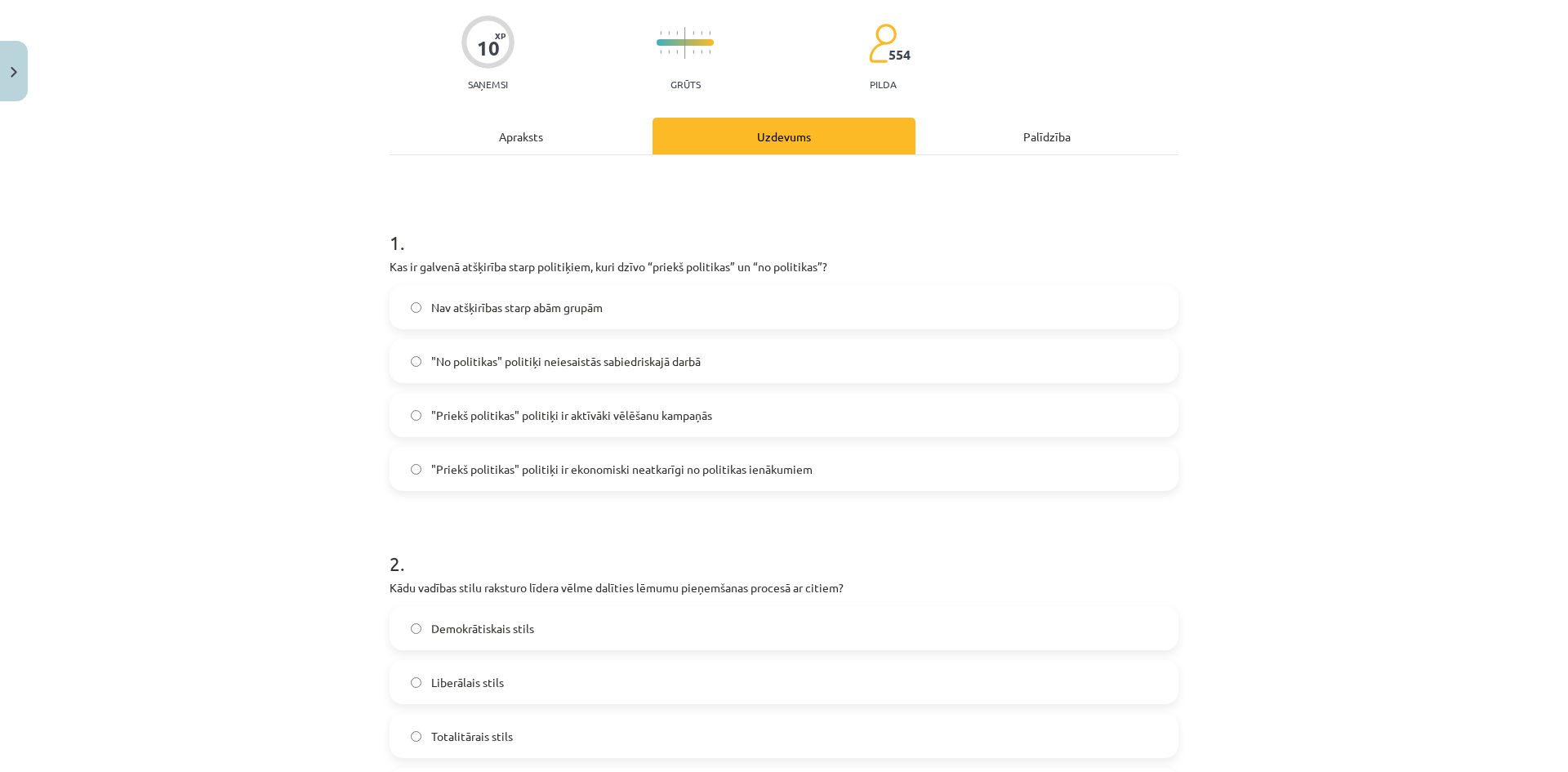
scroll to position [204, 0]
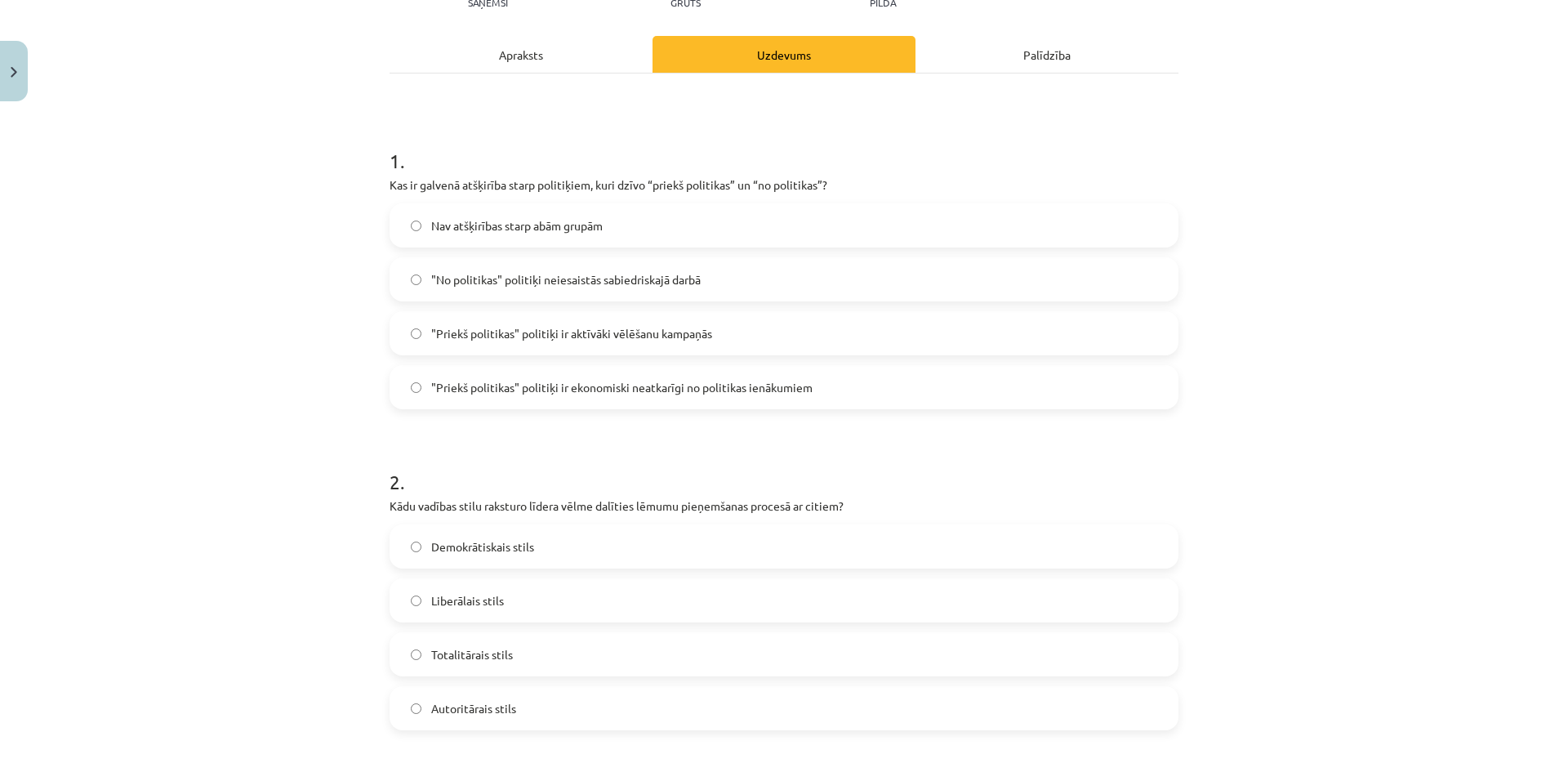
click at [565, 59] on div "Apraksts" at bounding box center [520, 54] width 263 height 36
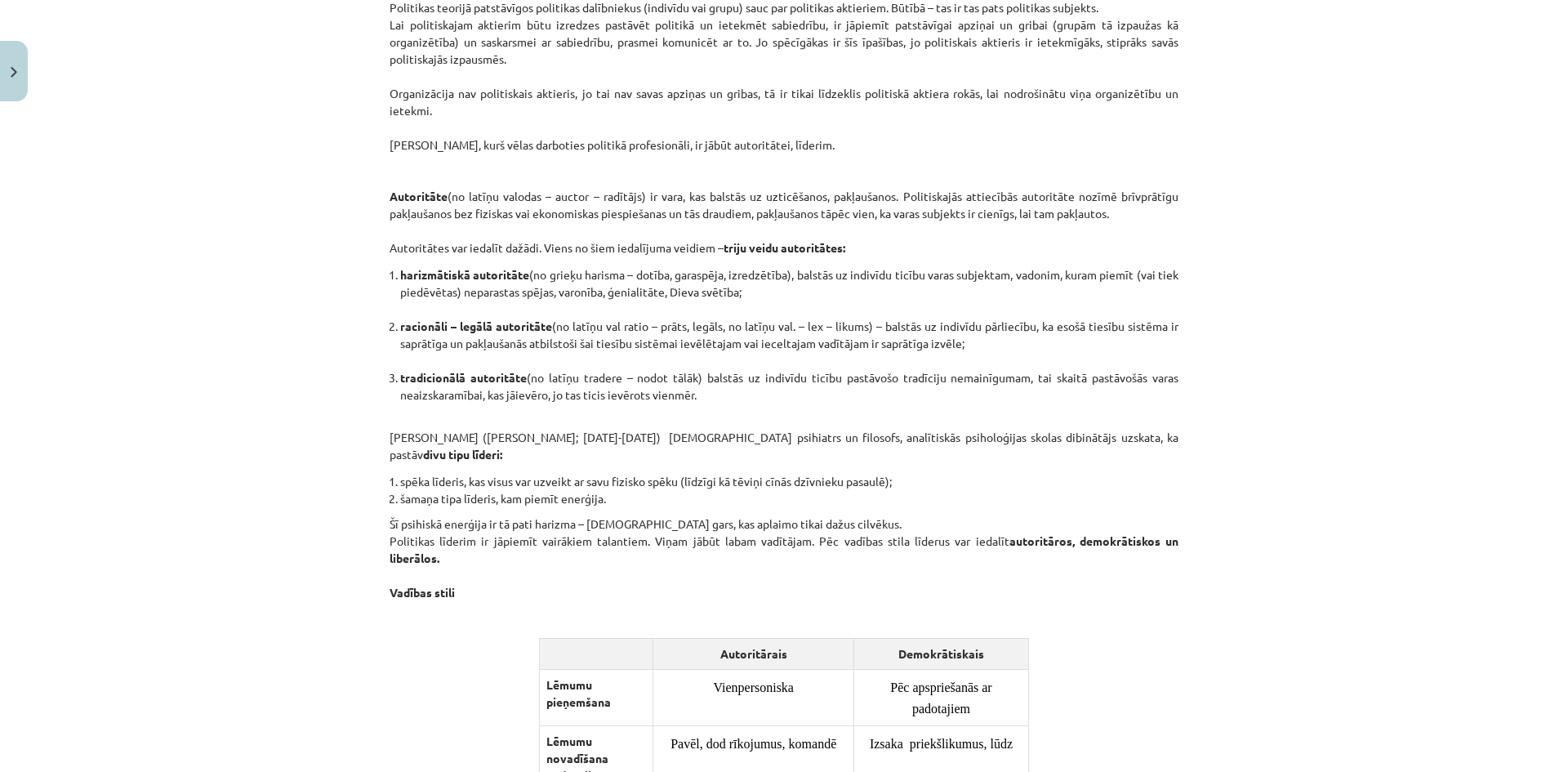
scroll to position [939, 0]
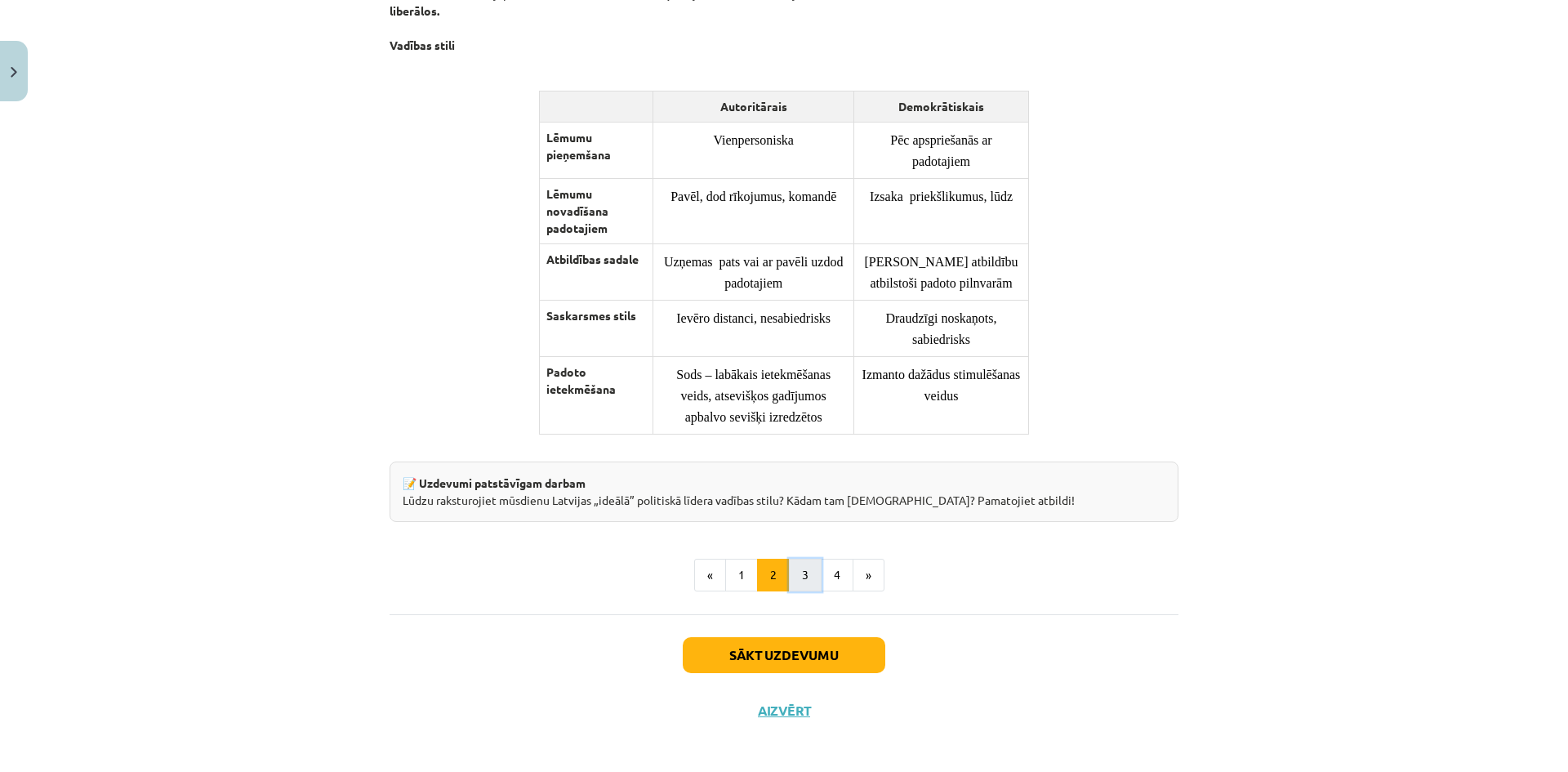
click at [805, 567] on button "3" at bounding box center [804, 574] width 32 height 32
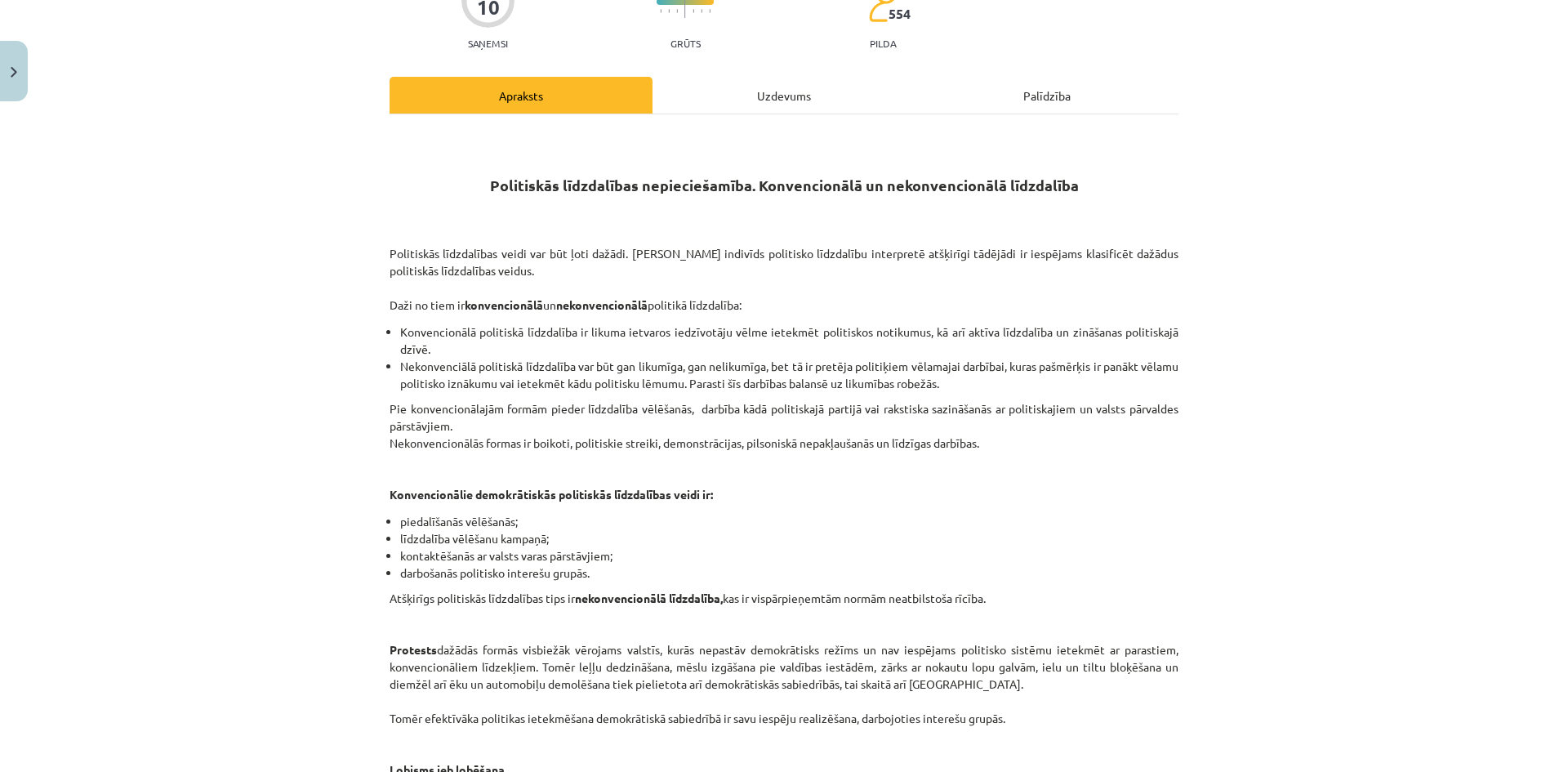
scroll to position [326, 0]
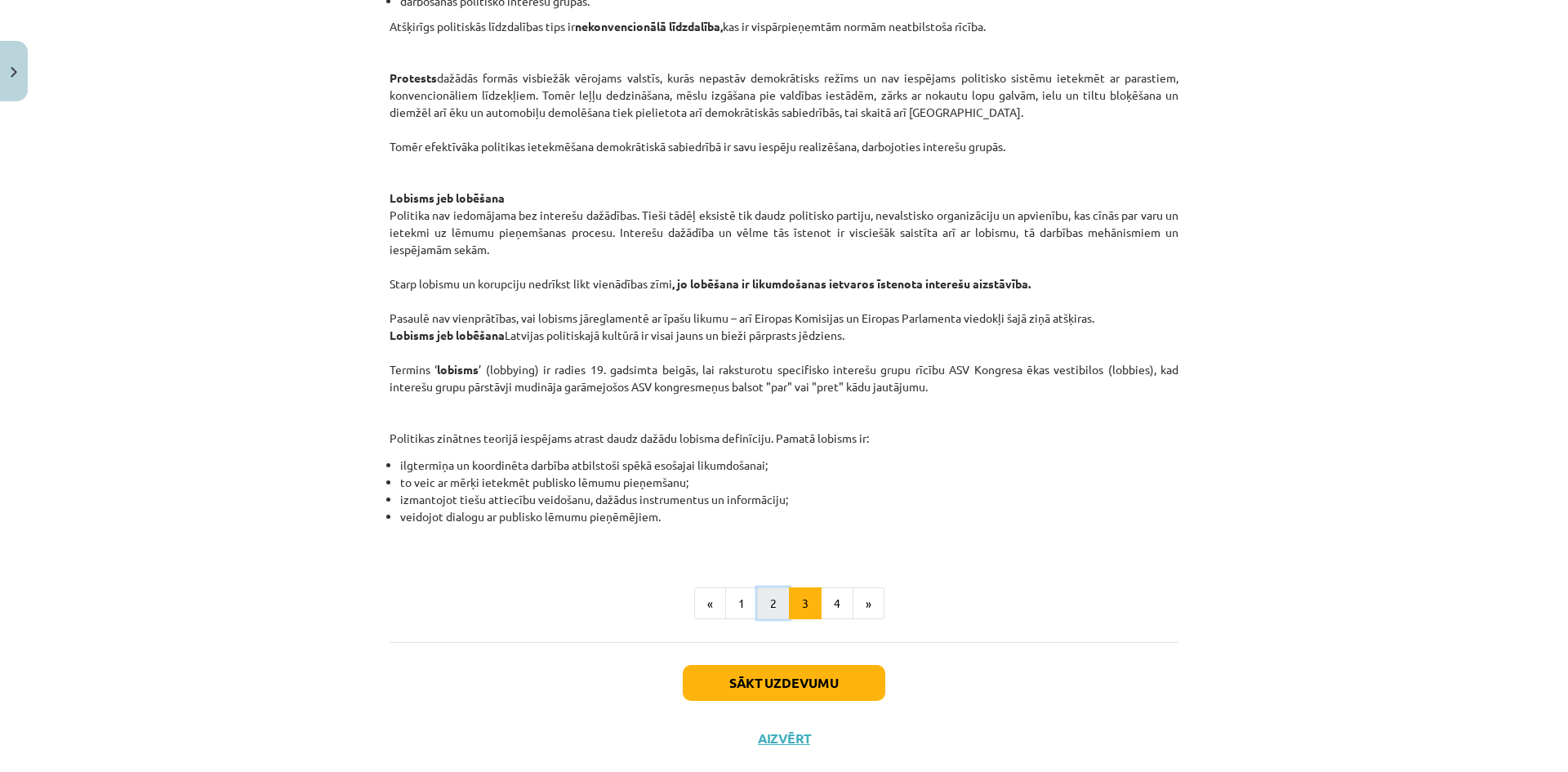
click at [772, 606] on button "2" at bounding box center [773, 603] width 32 height 32
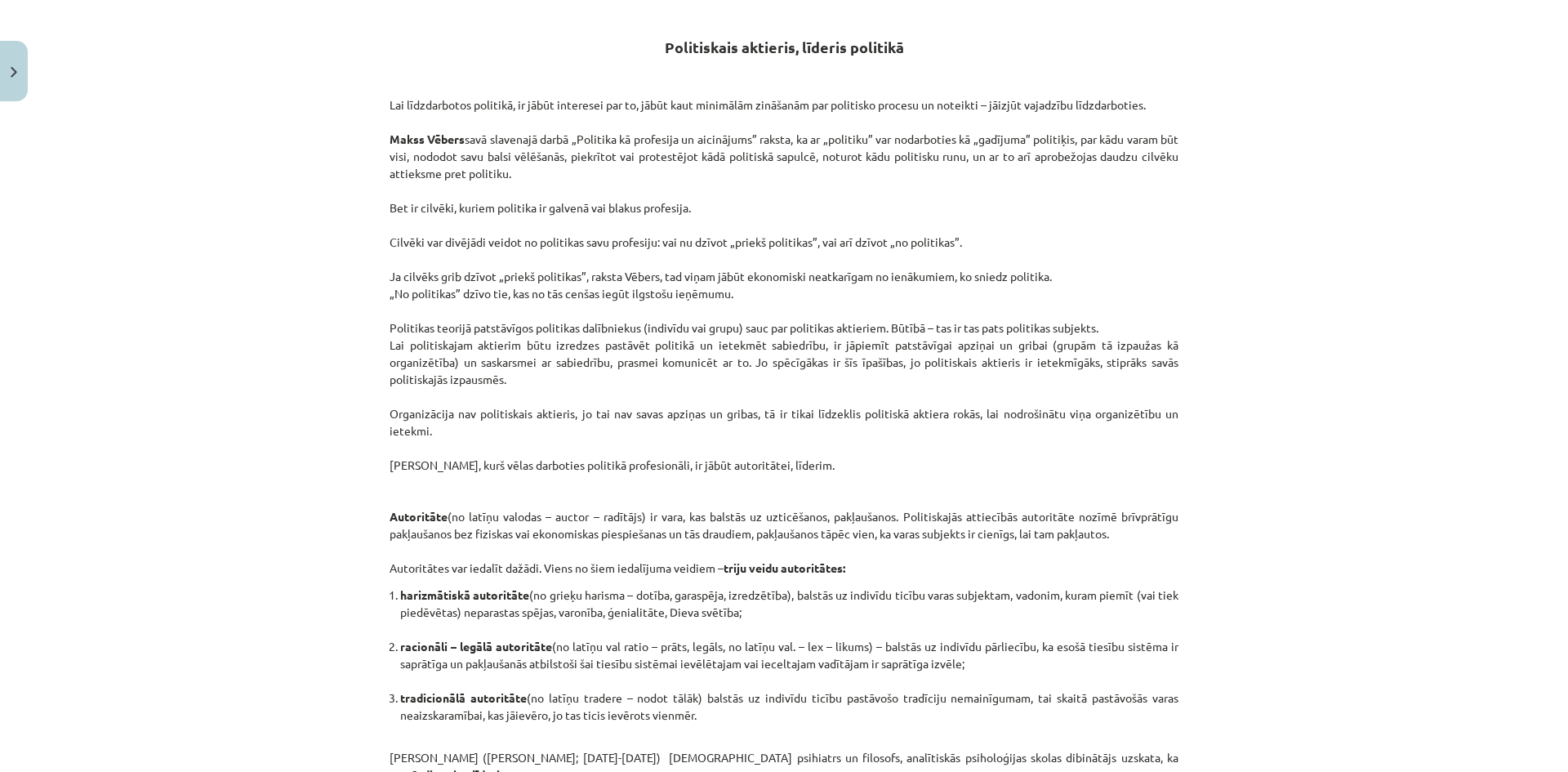
scroll to position [0, 0]
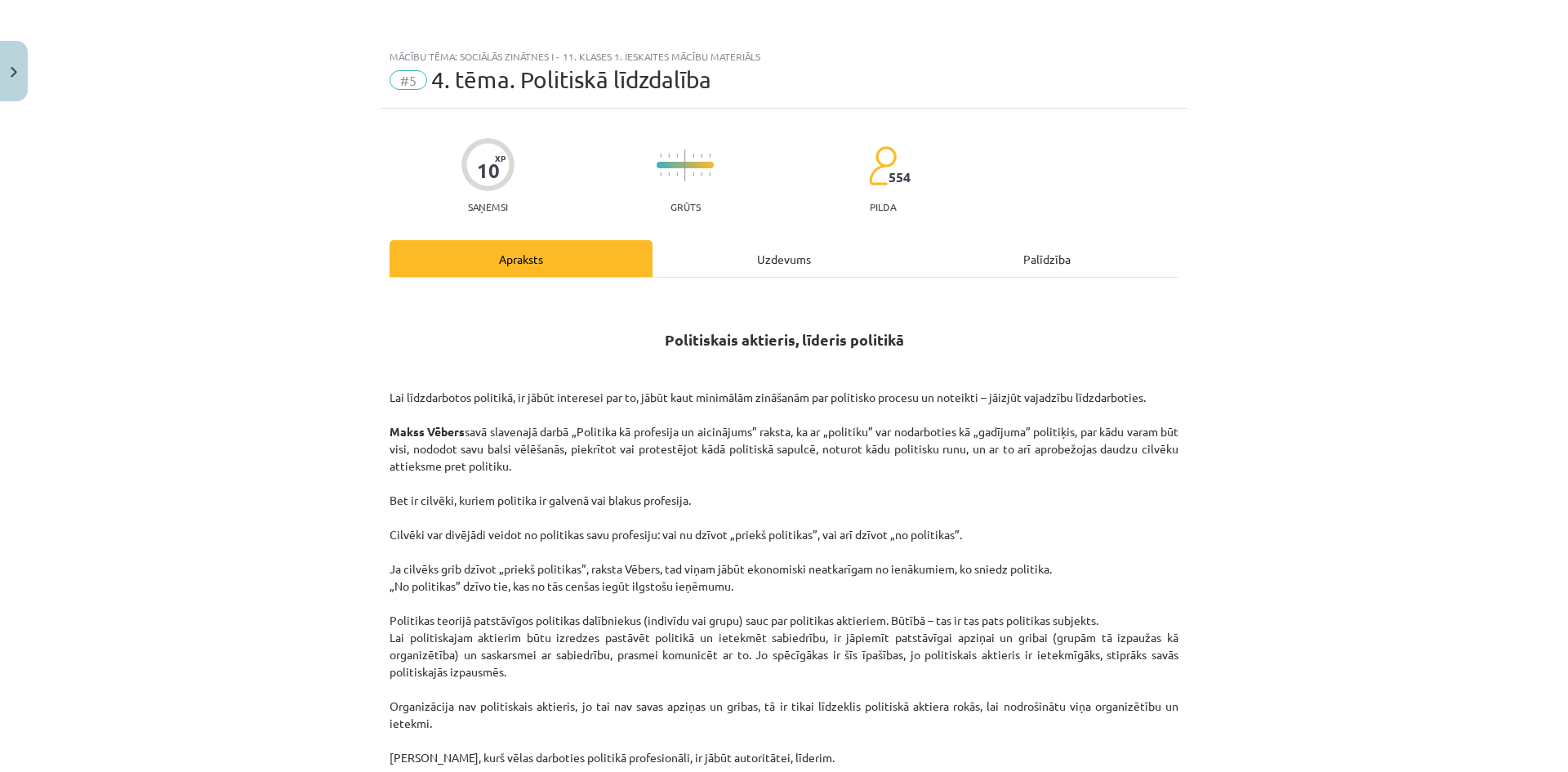
click at [759, 261] on div "Uzdevums" at bounding box center [784, 258] width 263 height 36
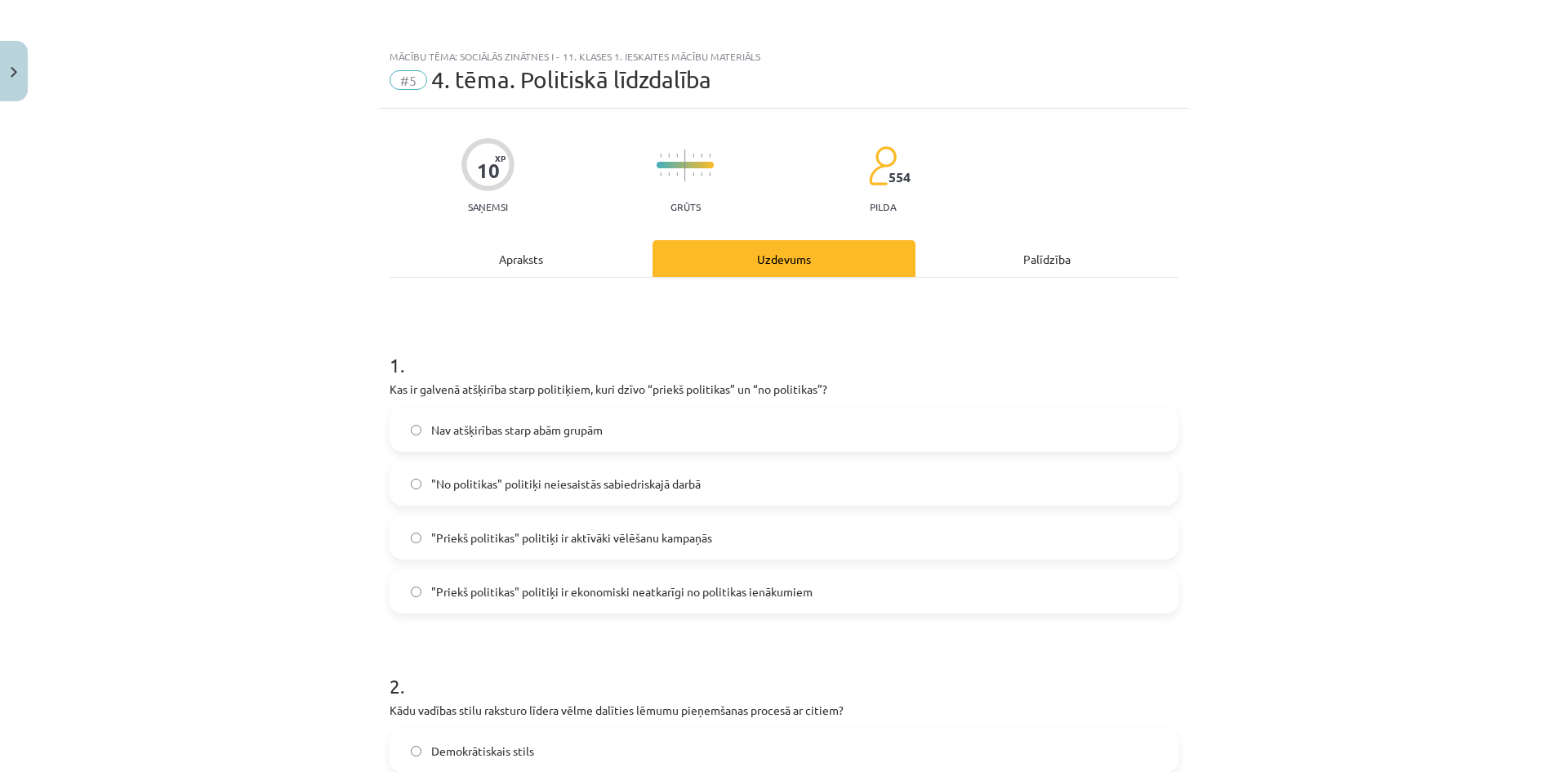
click at [597, 249] on div "Apraksts" at bounding box center [520, 258] width 263 height 36
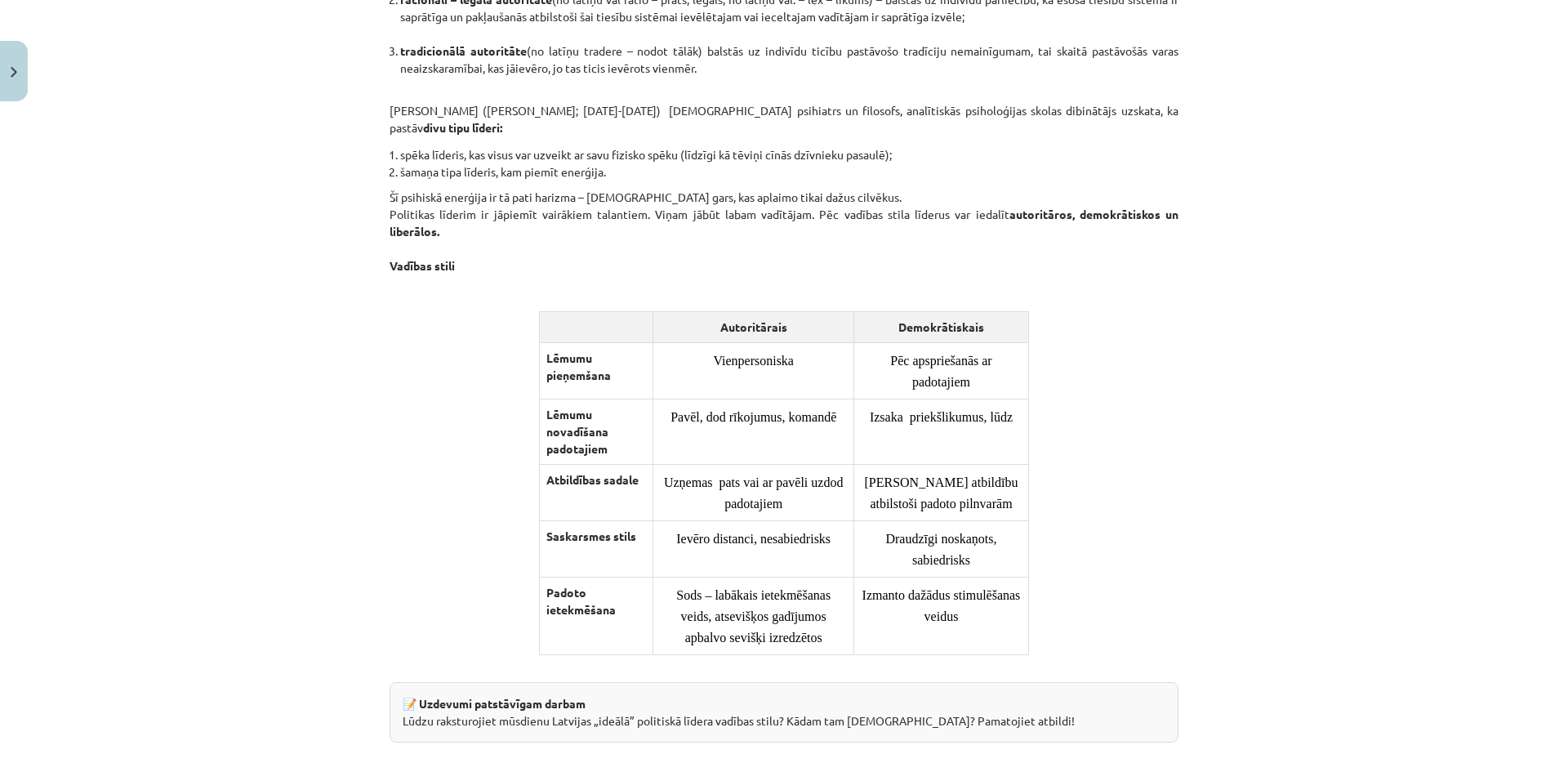
scroll to position [1020, 0]
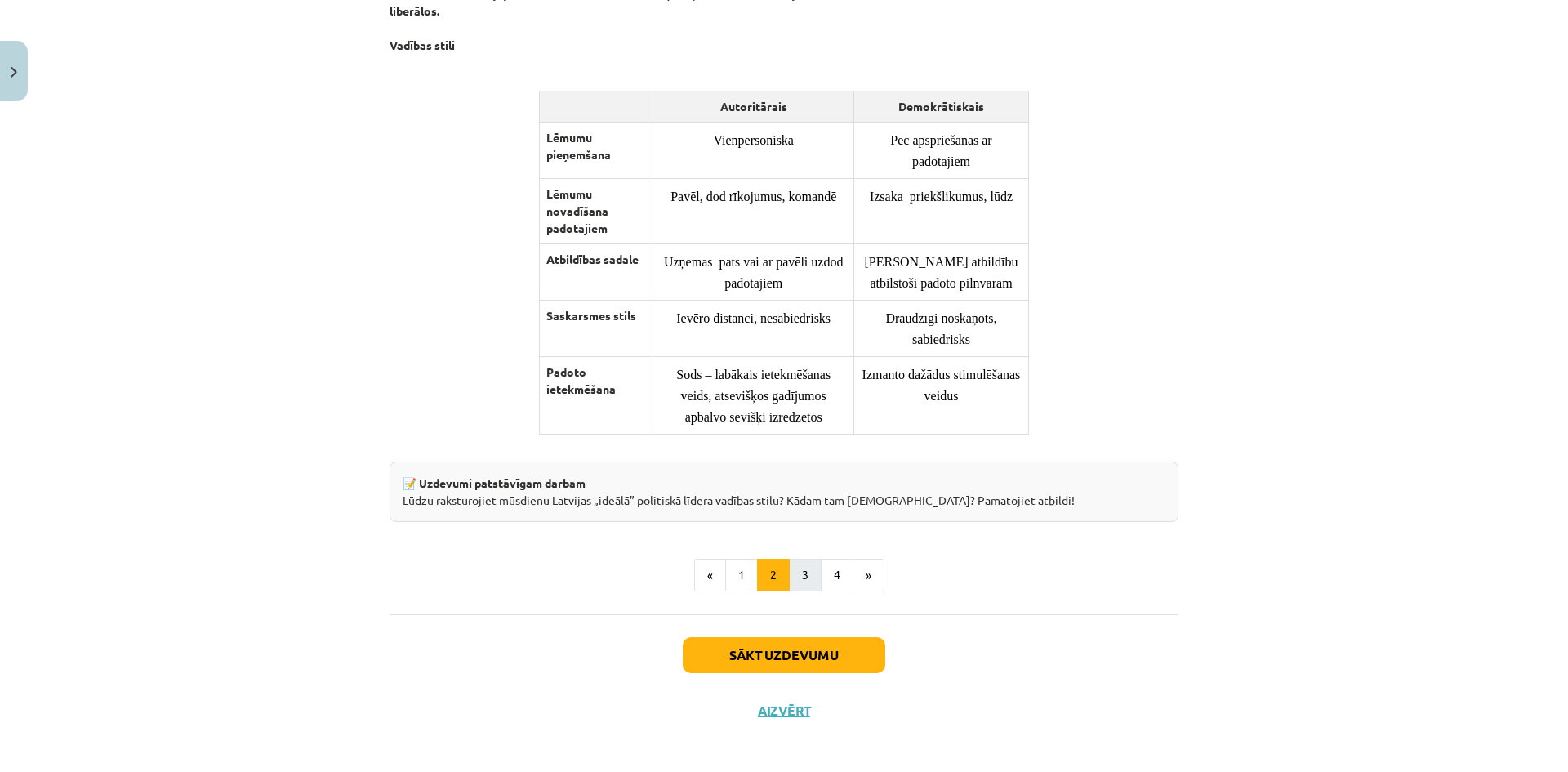
drag, startPoint x: 789, startPoint y: 548, endPoint x: 798, endPoint y: 556, distance: 12.0
click at [798, 558] on button "3" at bounding box center [804, 574] width 32 height 32
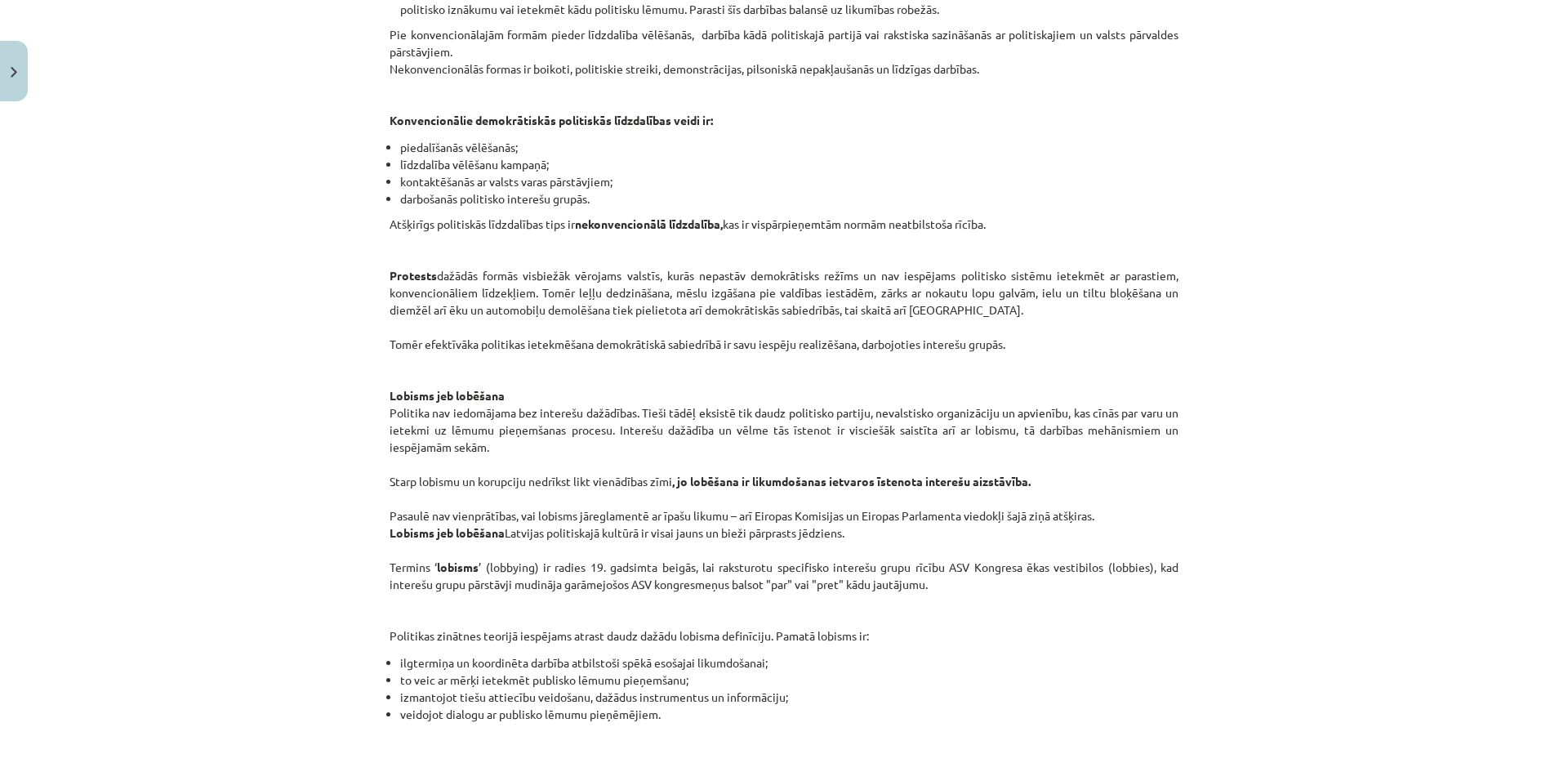
scroll to position [701, 0]
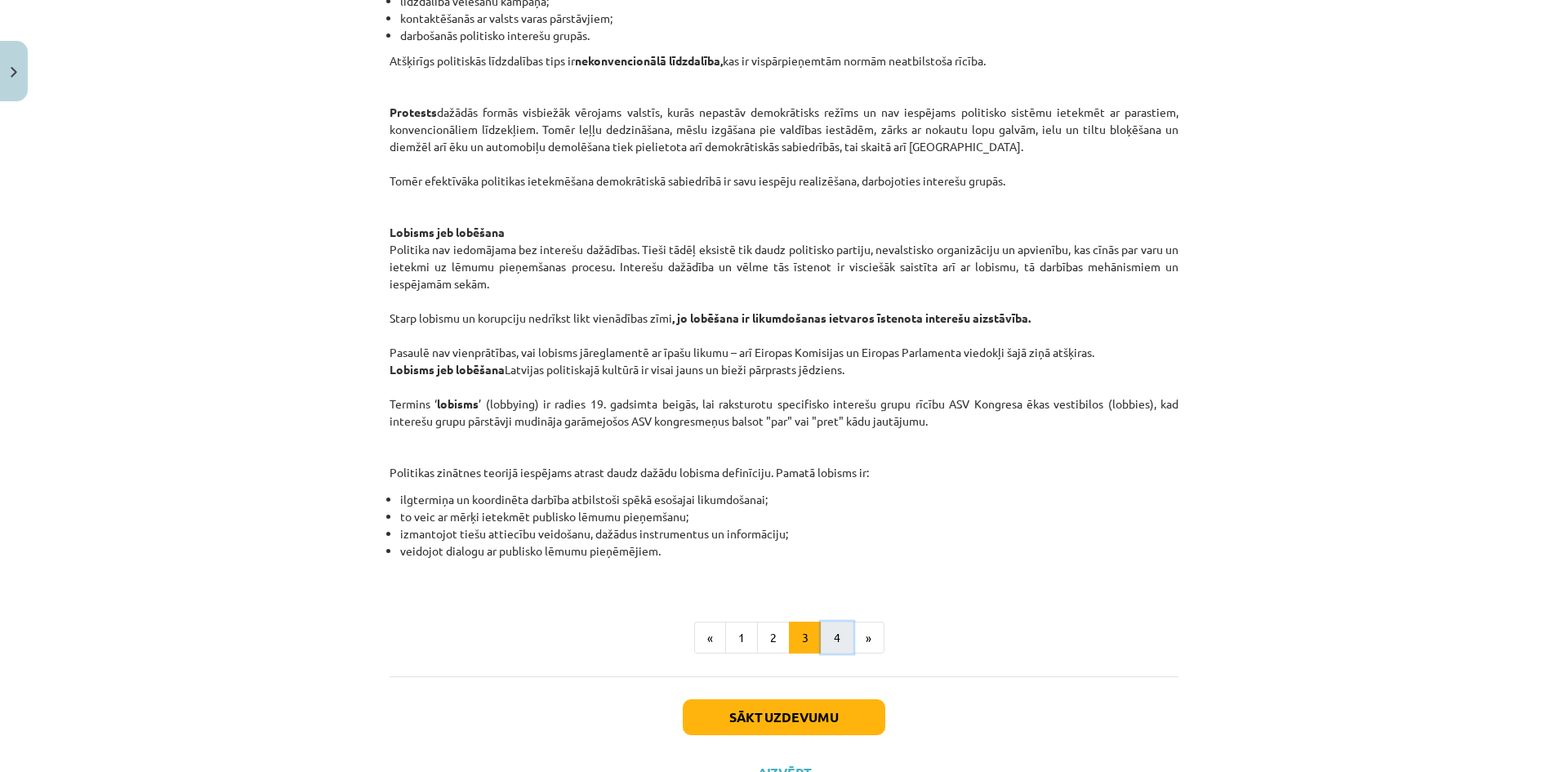
click at [837, 629] on button "4" at bounding box center [837, 637] width 32 height 32
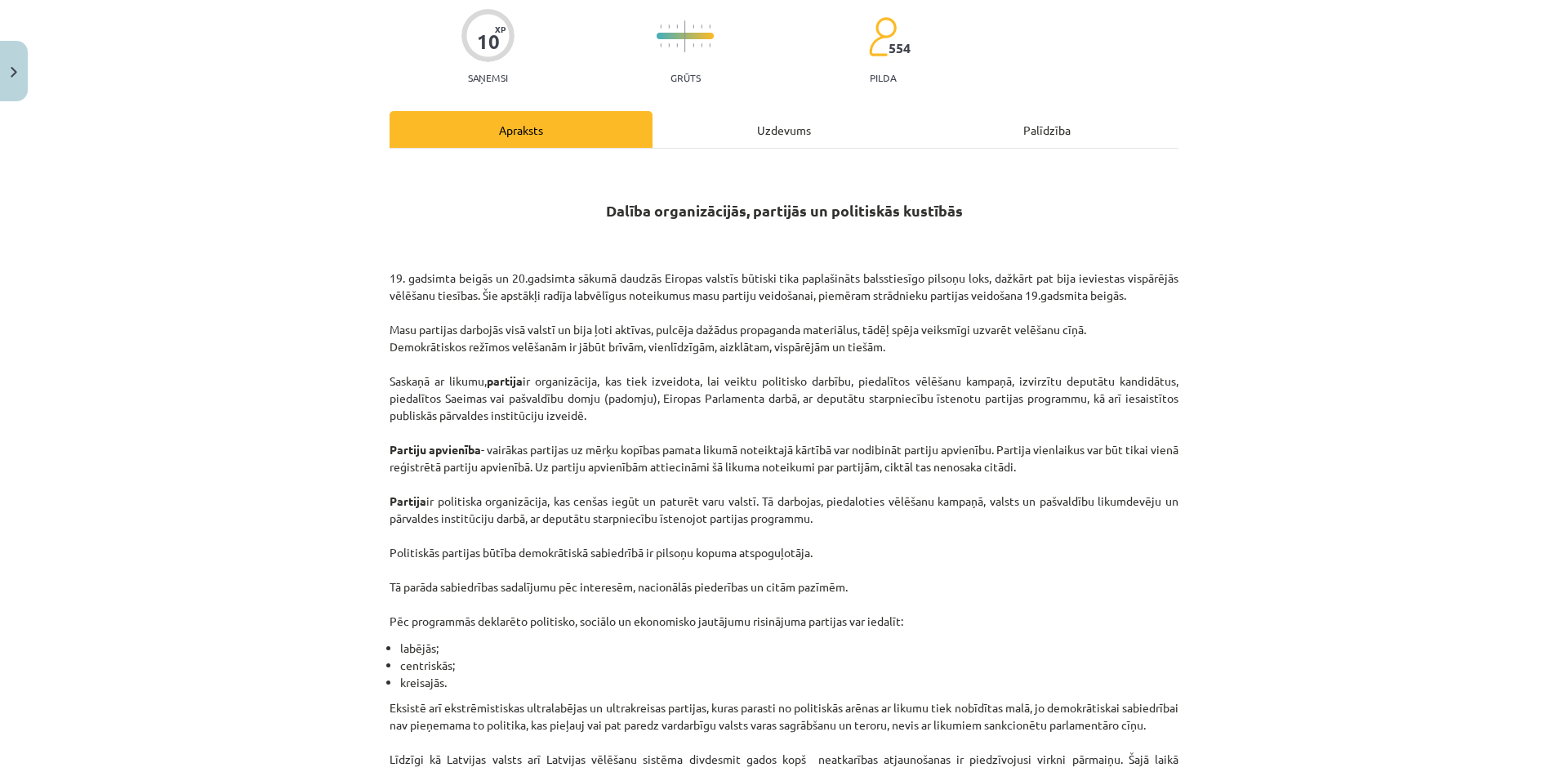
scroll to position [0, 0]
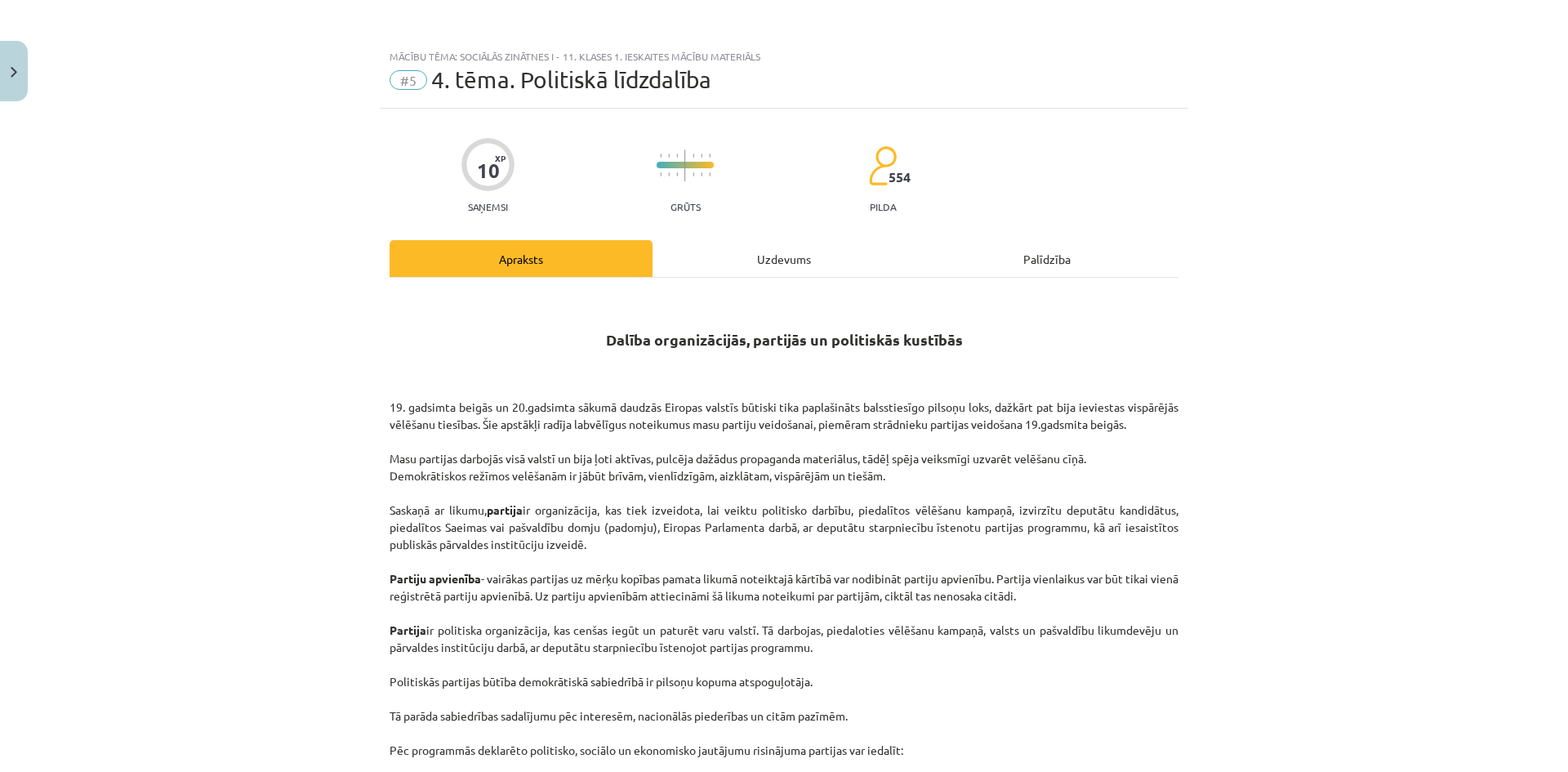
click at [738, 254] on div "Uzdevums" at bounding box center [784, 258] width 263 height 36
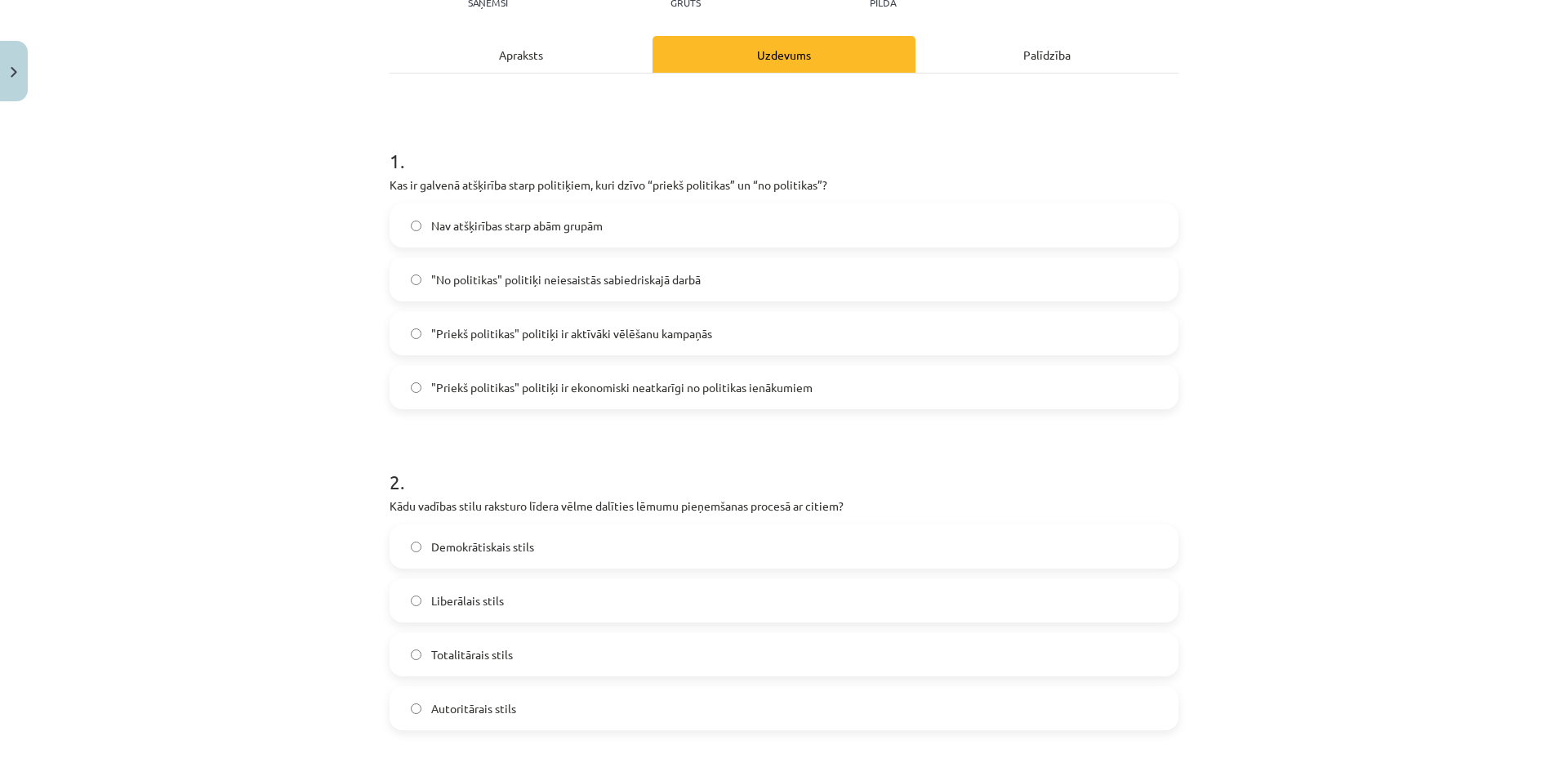
scroll to position [286, 0]
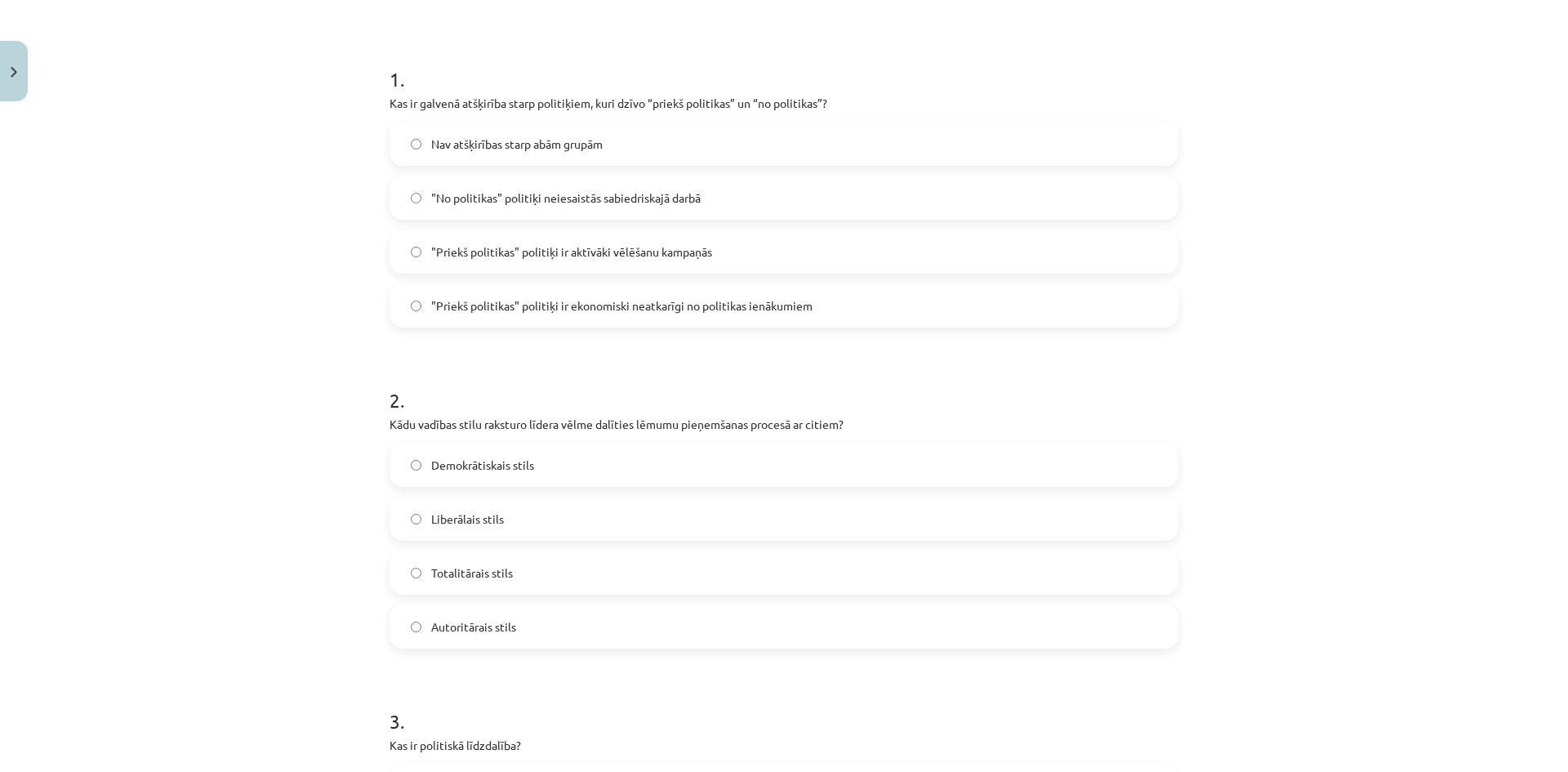
click at [591, 521] on label "Liberālais stils" at bounding box center [784, 518] width 785 height 41
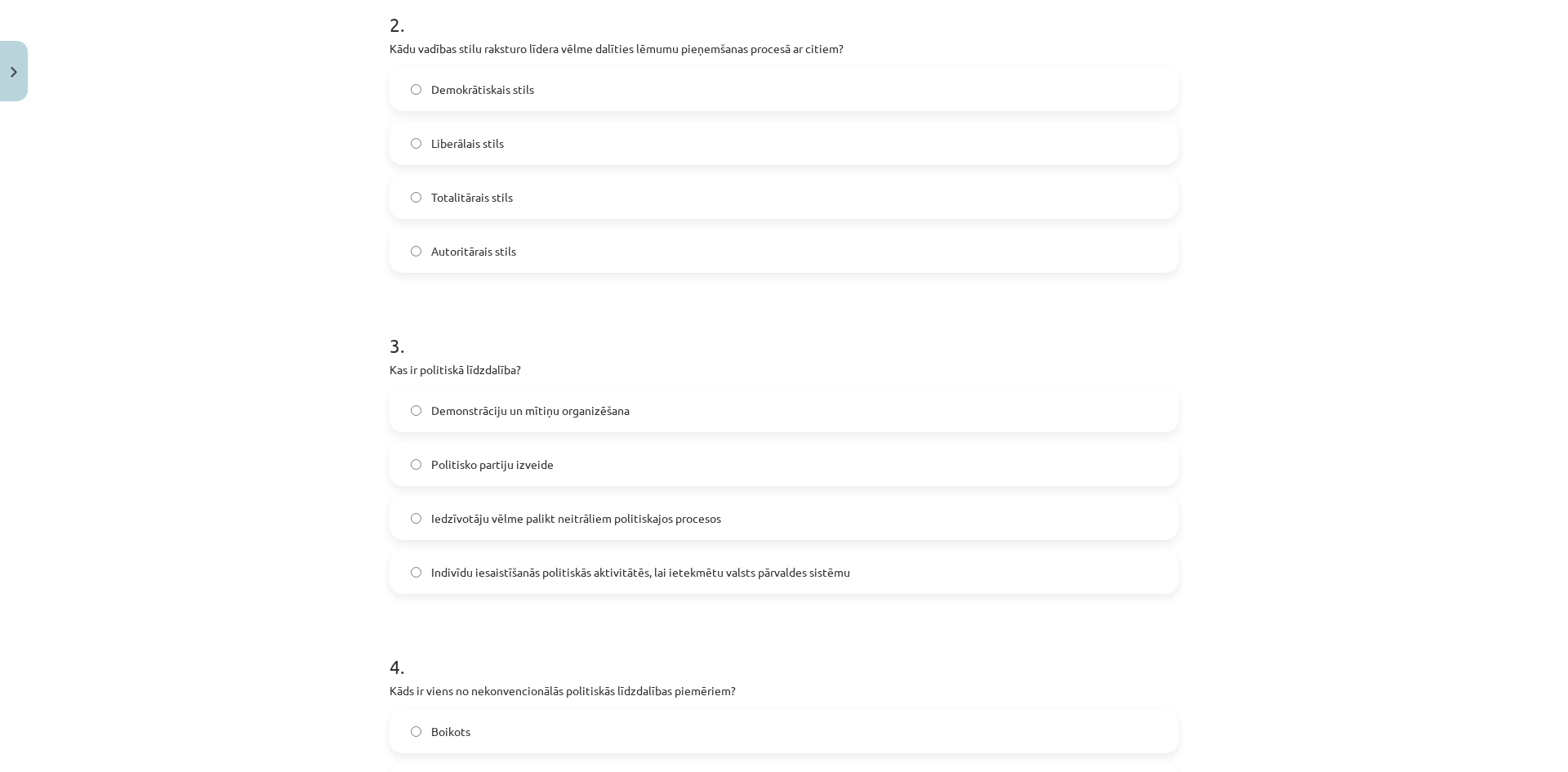
scroll to position [743, 0]
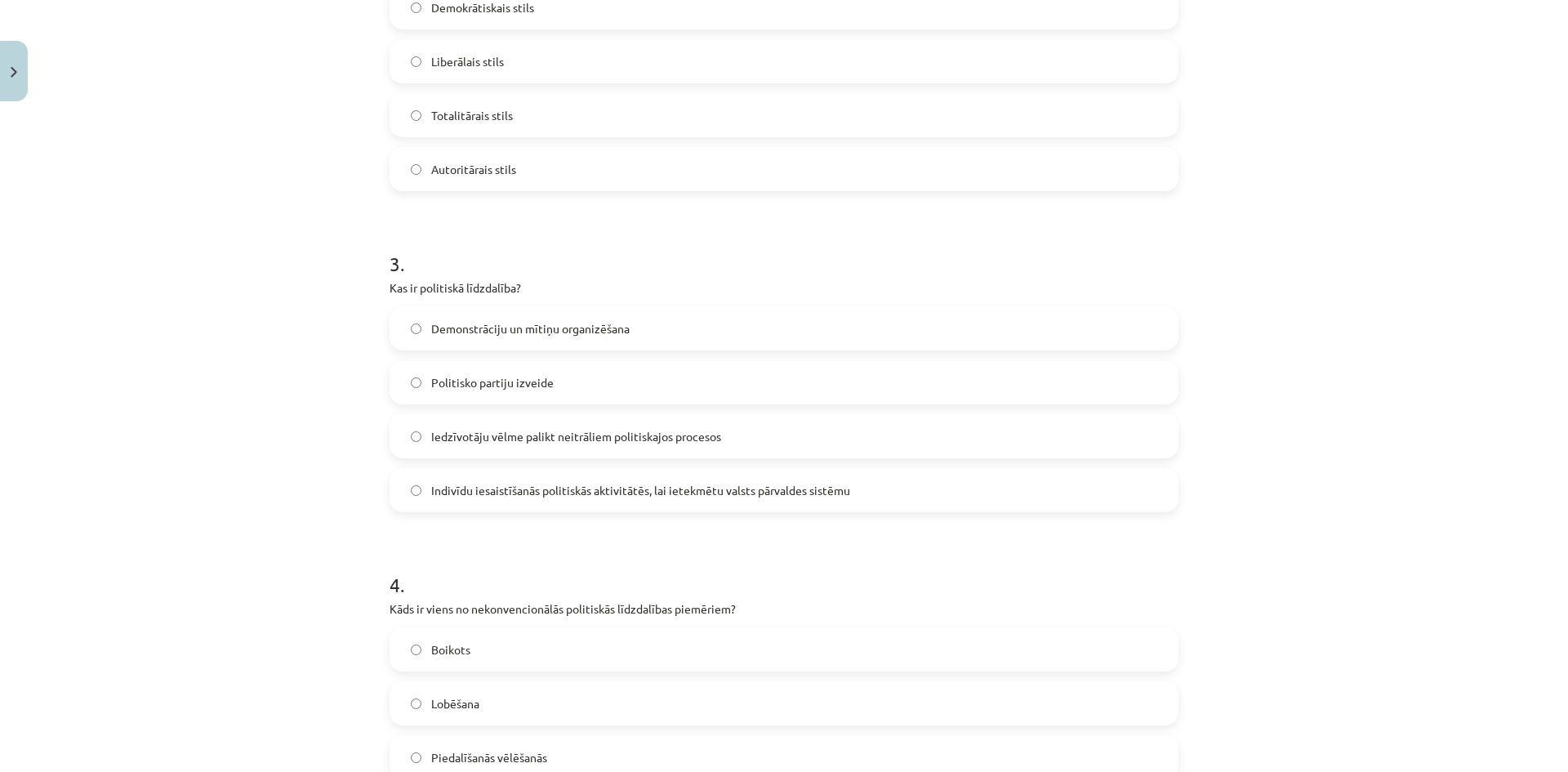
click at [736, 503] on label "Indivīdu iesaistīšanās politiskās aktivitātēs, lai ietekmētu valsts pārvaldes s…" at bounding box center [784, 490] width 785 height 41
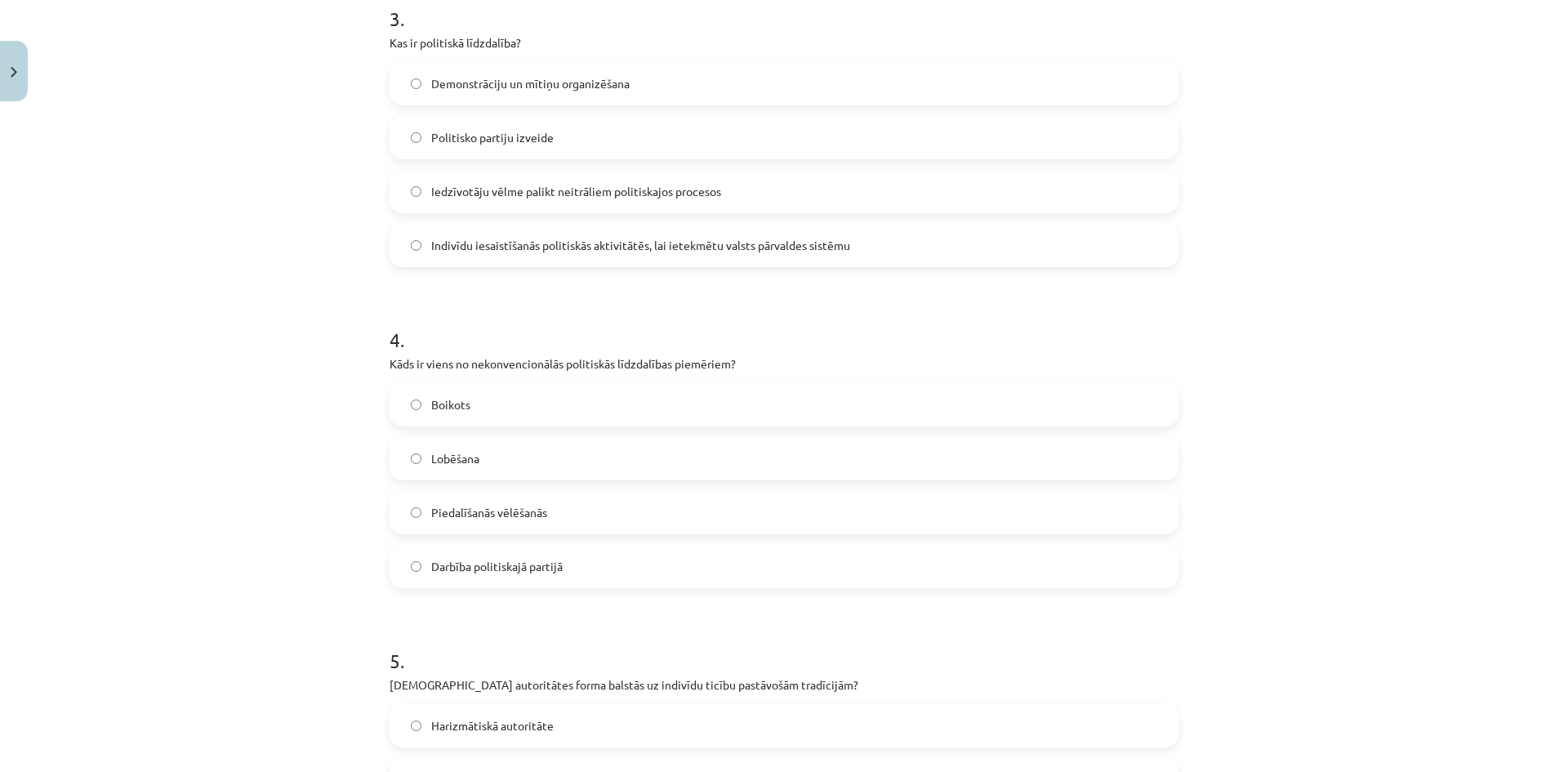
scroll to position [825, 0]
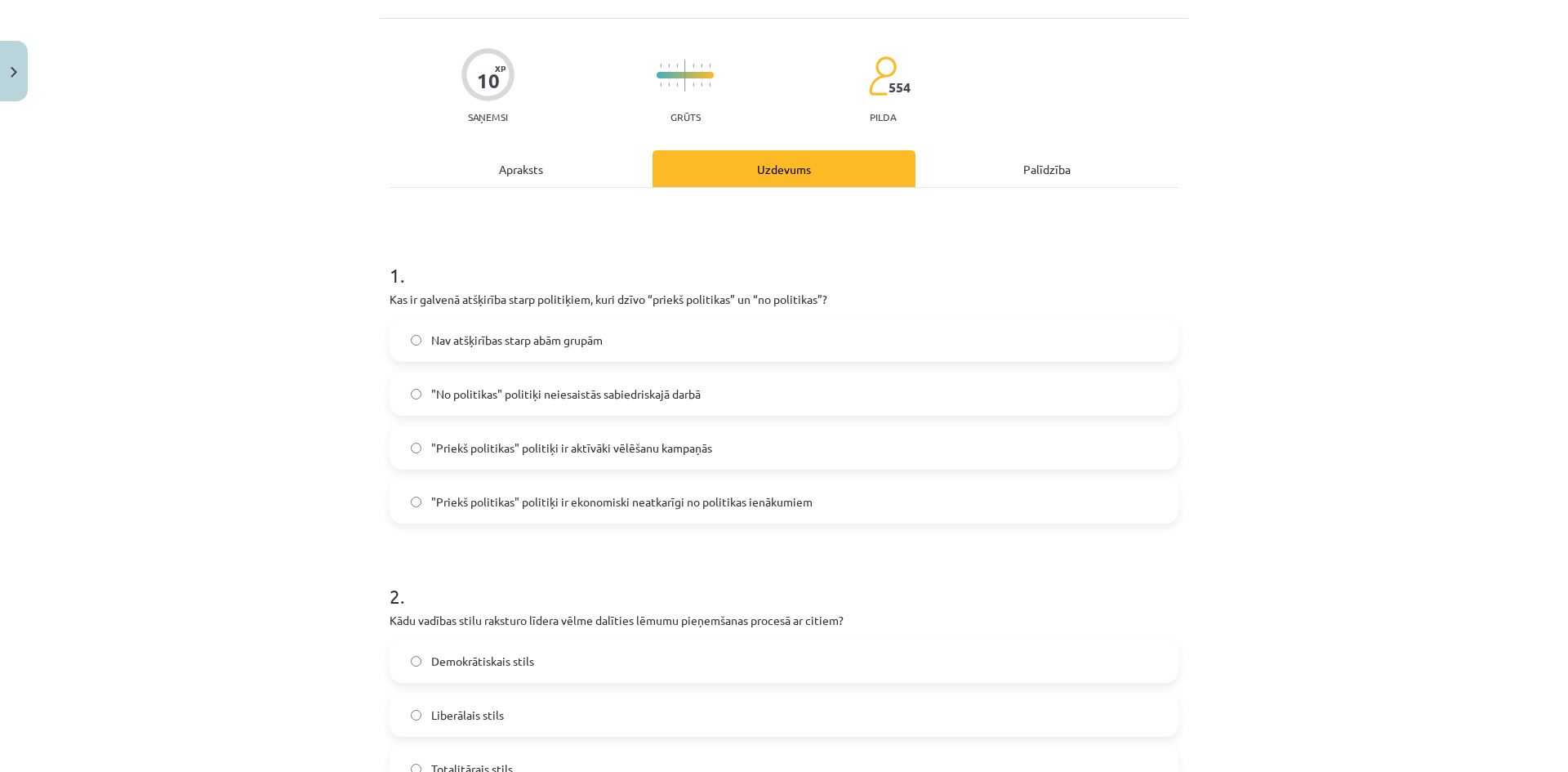
click at [555, 184] on div "Apraksts" at bounding box center [520, 168] width 263 height 36
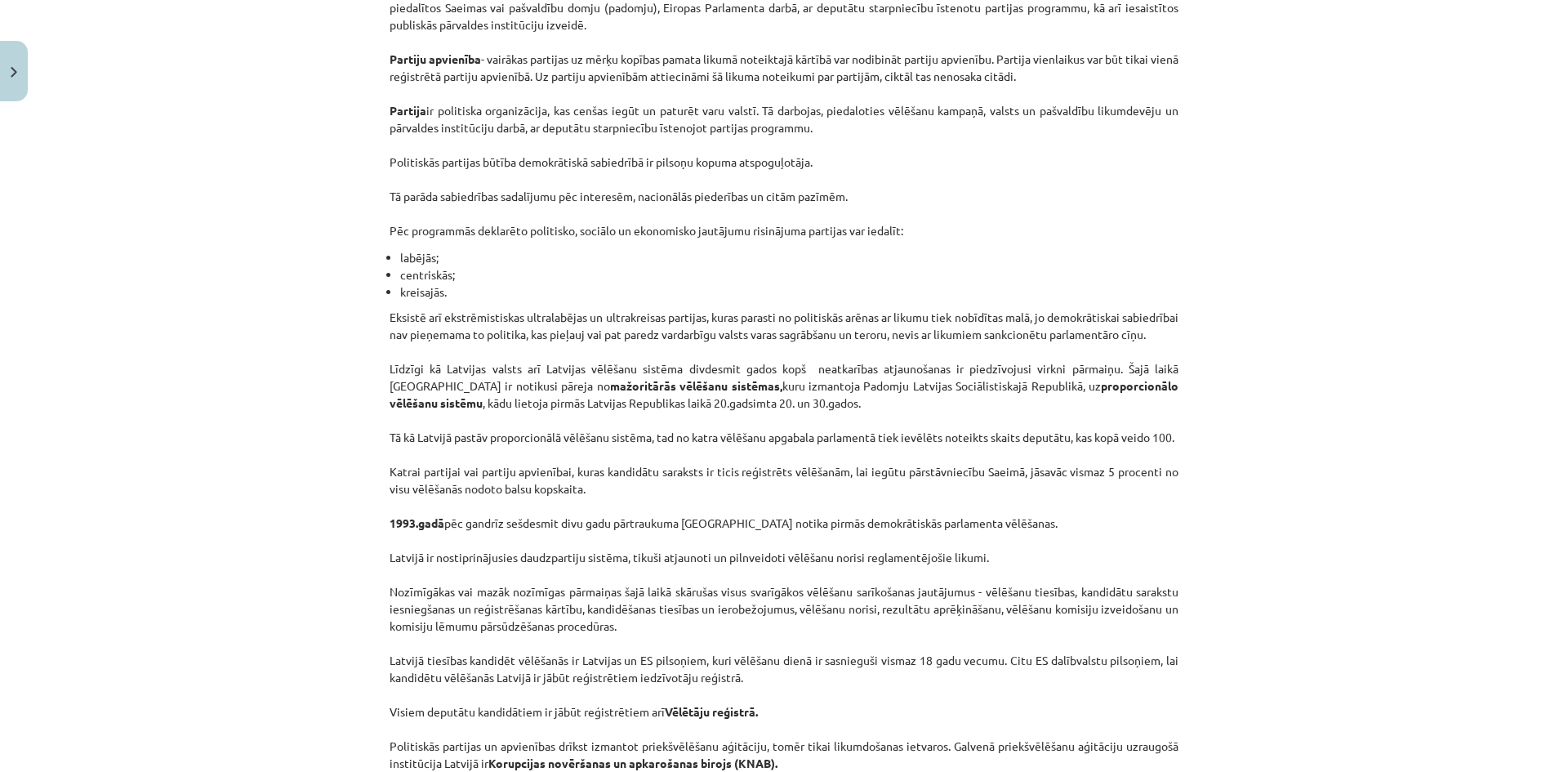
scroll to position [1125, 0]
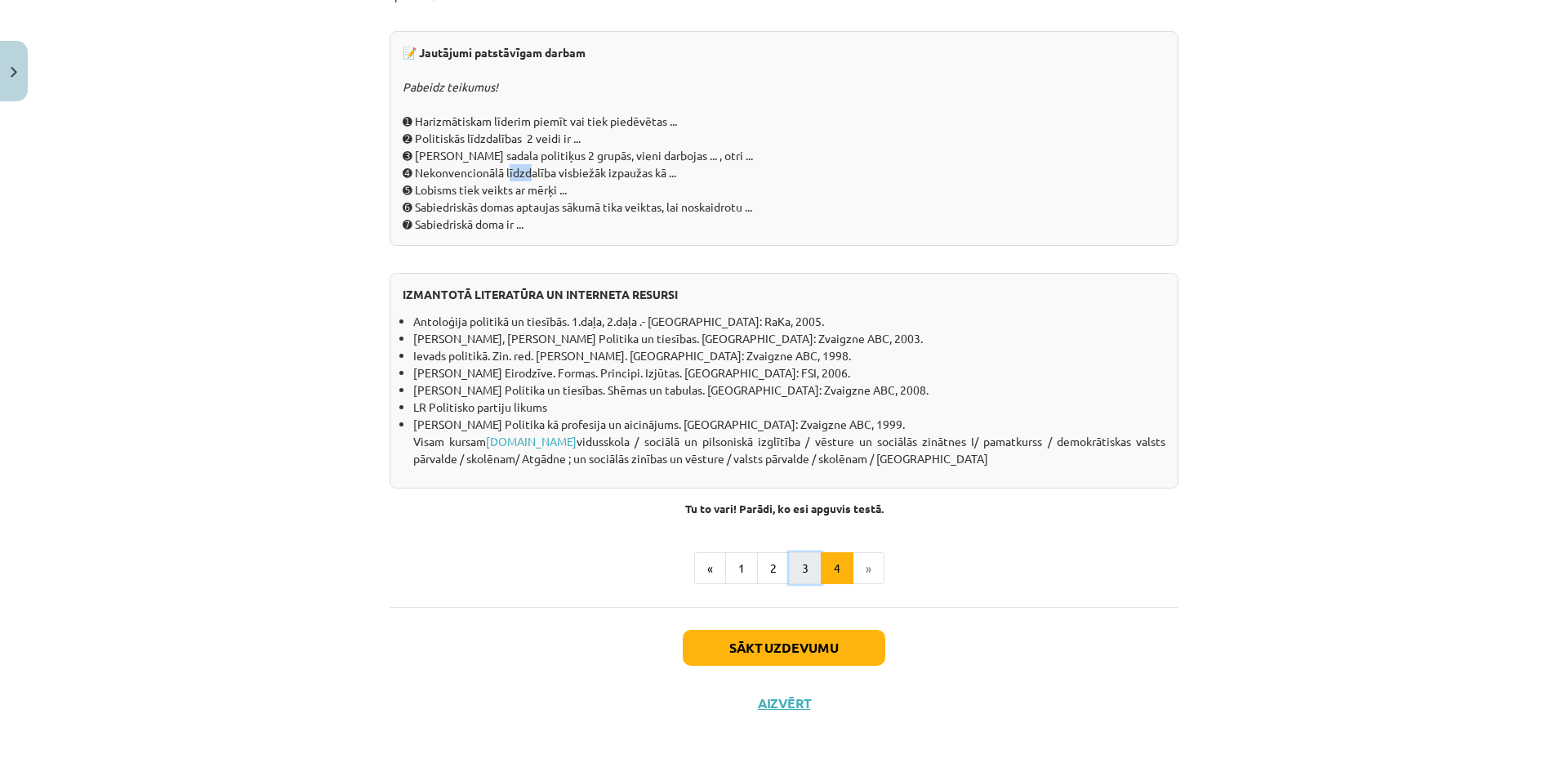
click at [811, 579] on button "3" at bounding box center [804, 567] width 32 height 32
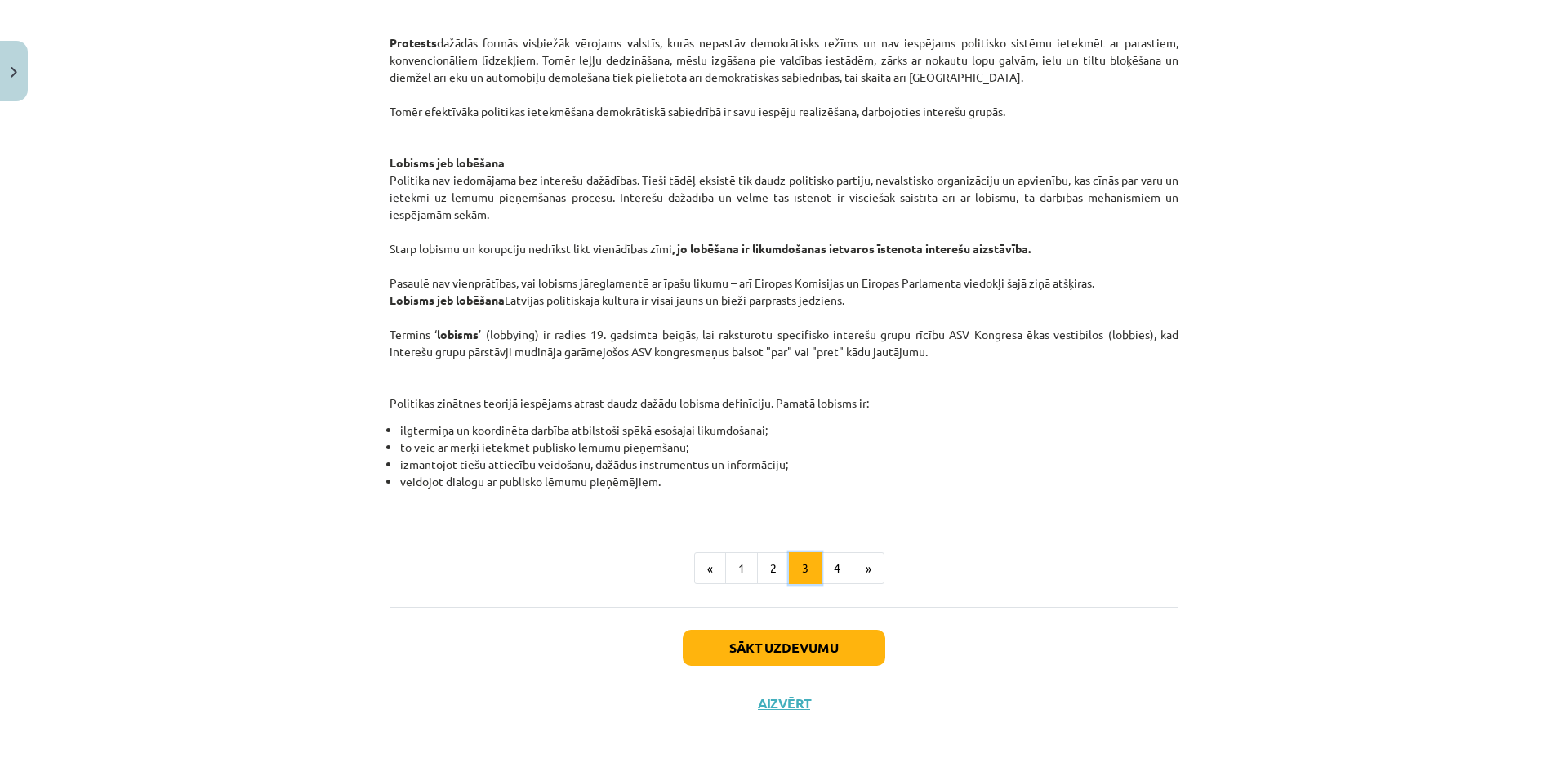
scroll to position [292, 0]
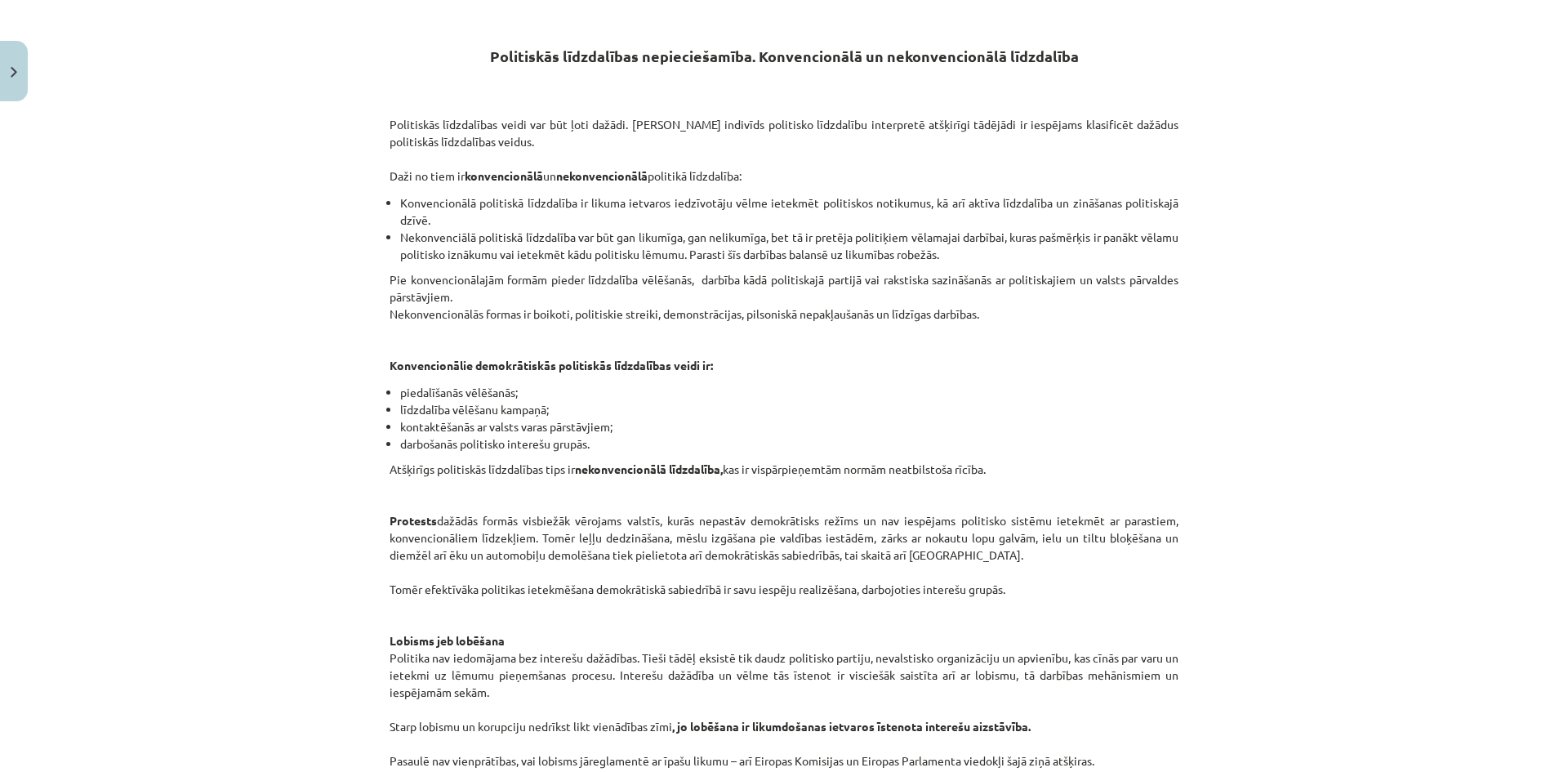
click at [879, 148] on p "Politiskās līdzdalības veidi var būt ļoti dažādi. Katrs indivīds politisko līdz…" at bounding box center [784, 142] width 789 height 86
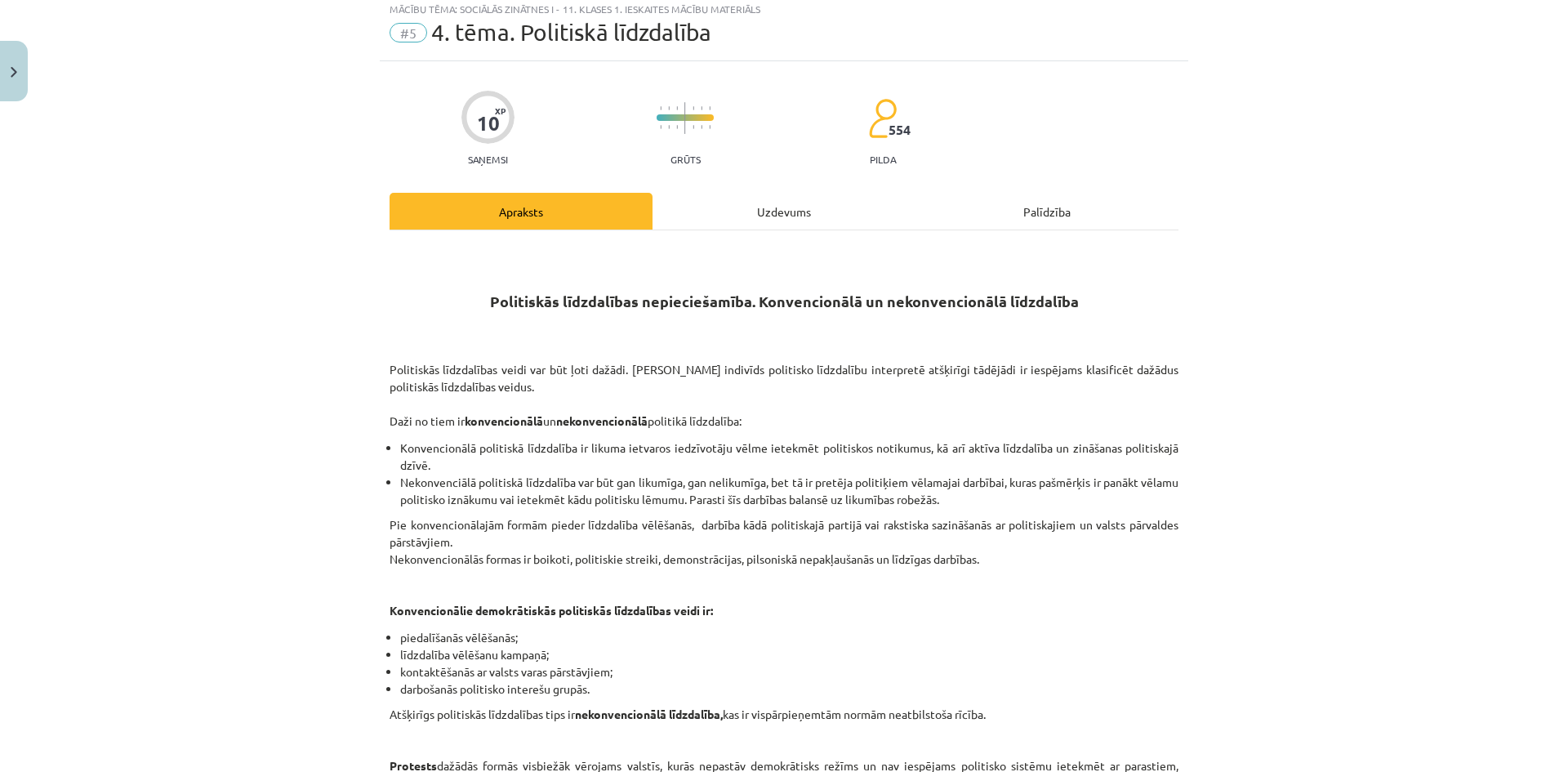
scroll to position [0, 0]
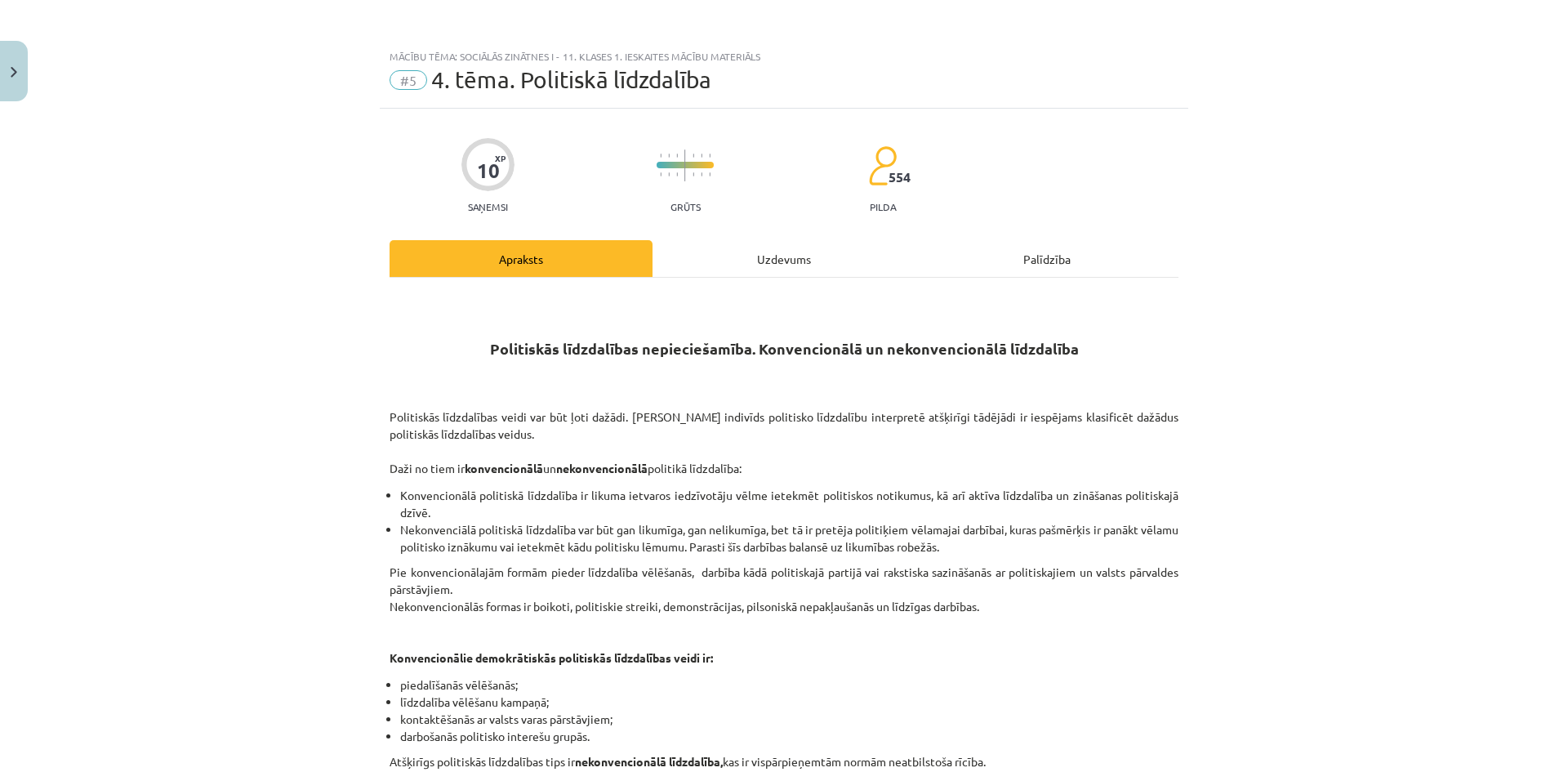
click at [803, 267] on div "Uzdevums" at bounding box center [784, 258] width 263 height 36
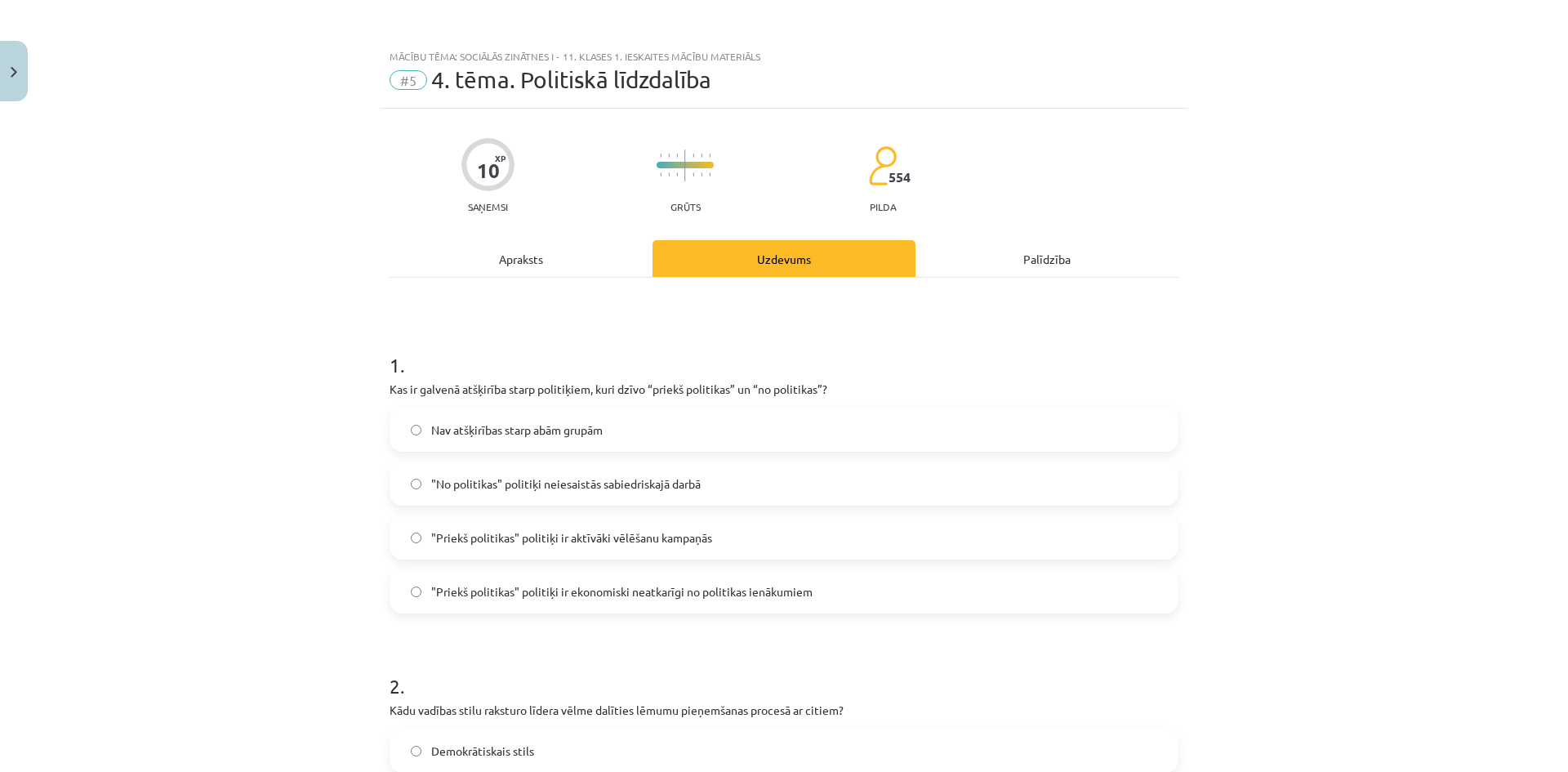
click at [557, 272] on div "Apraksts" at bounding box center [520, 258] width 263 height 36
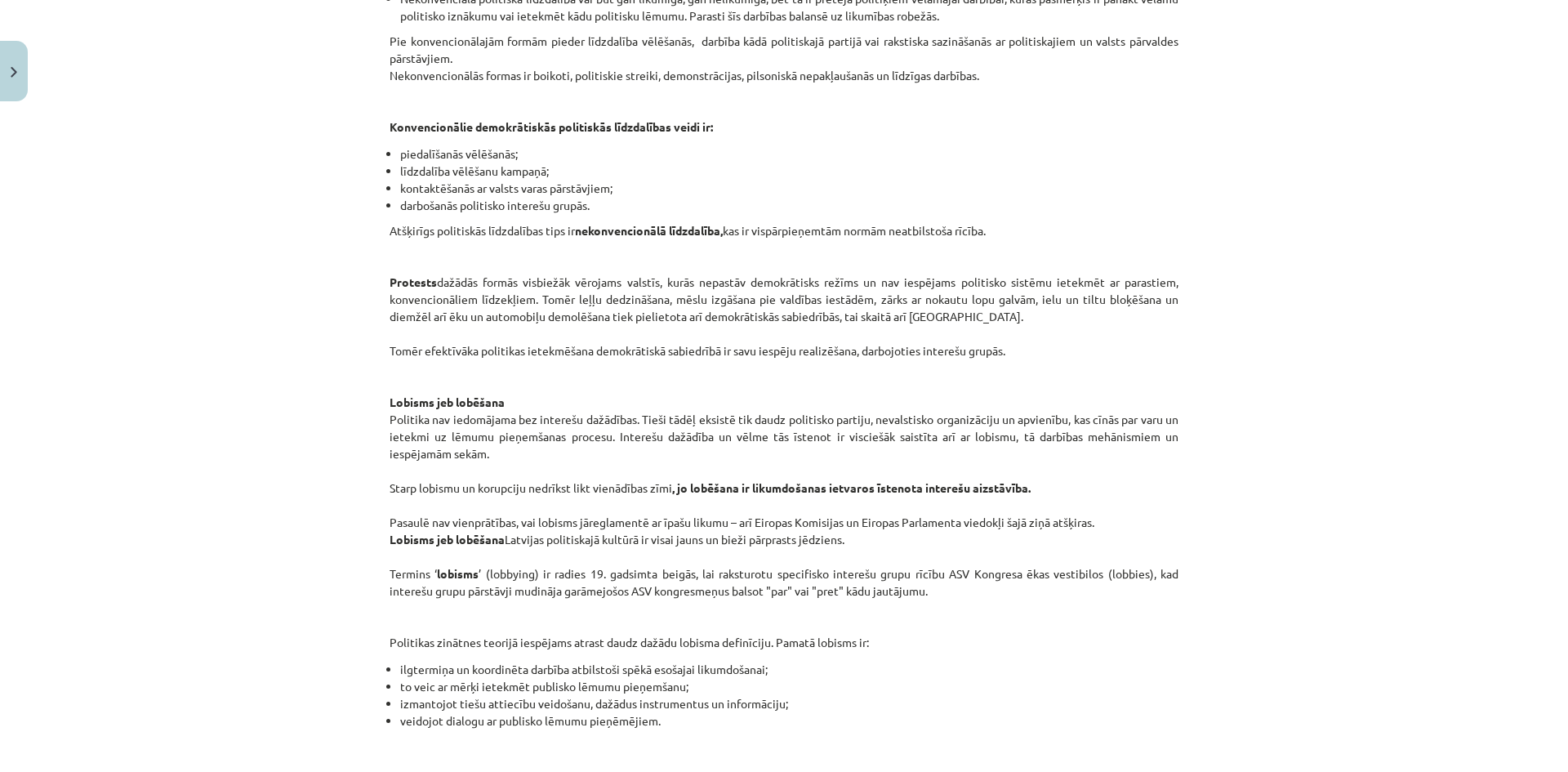
scroll to position [204, 0]
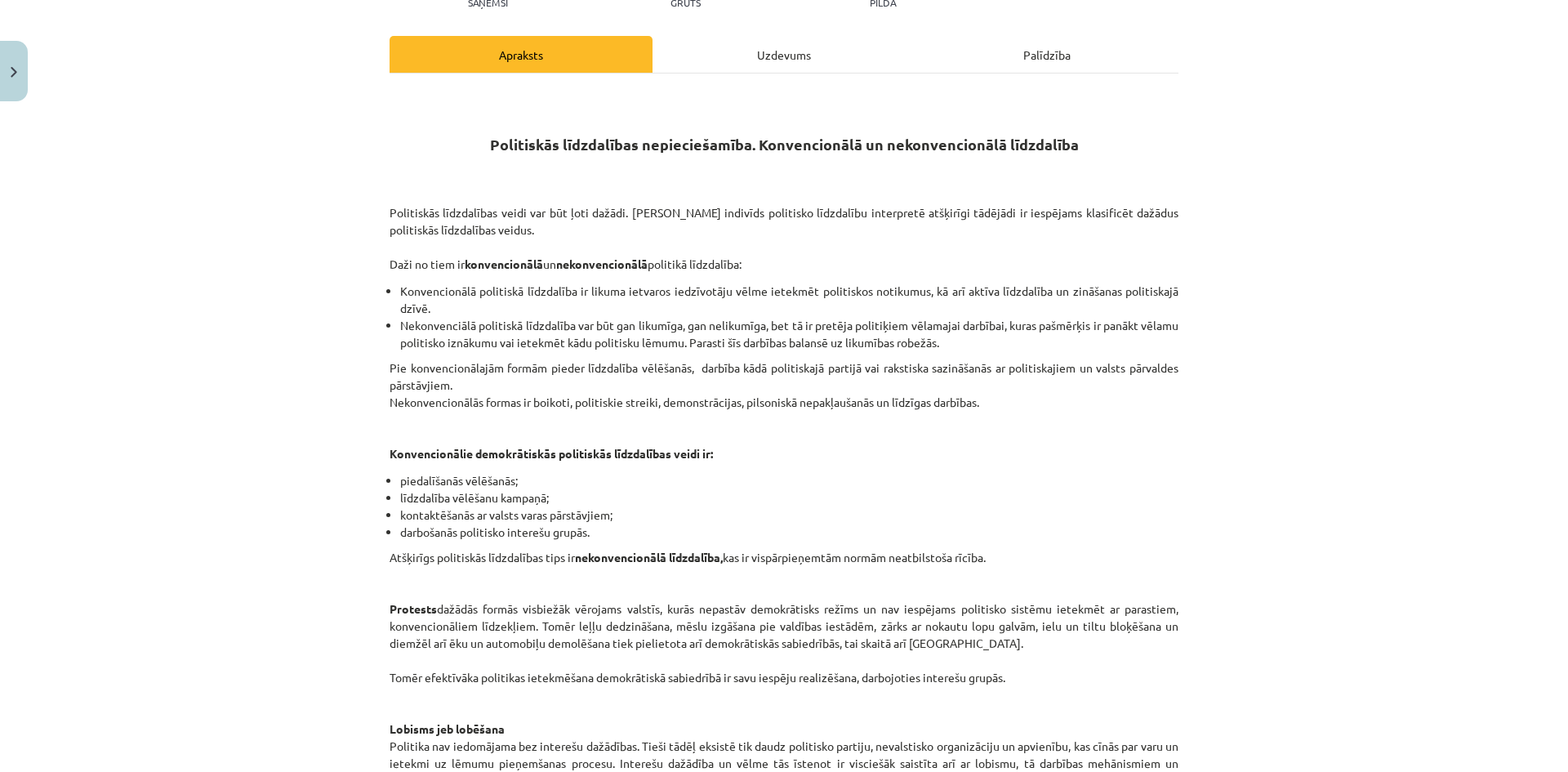
click at [745, 75] on div "Politiskās līdzdalības nepieciešamība. Konvencionālā un nekonvencionālā līdzdal…" at bounding box center [784, 623] width 789 height 1099
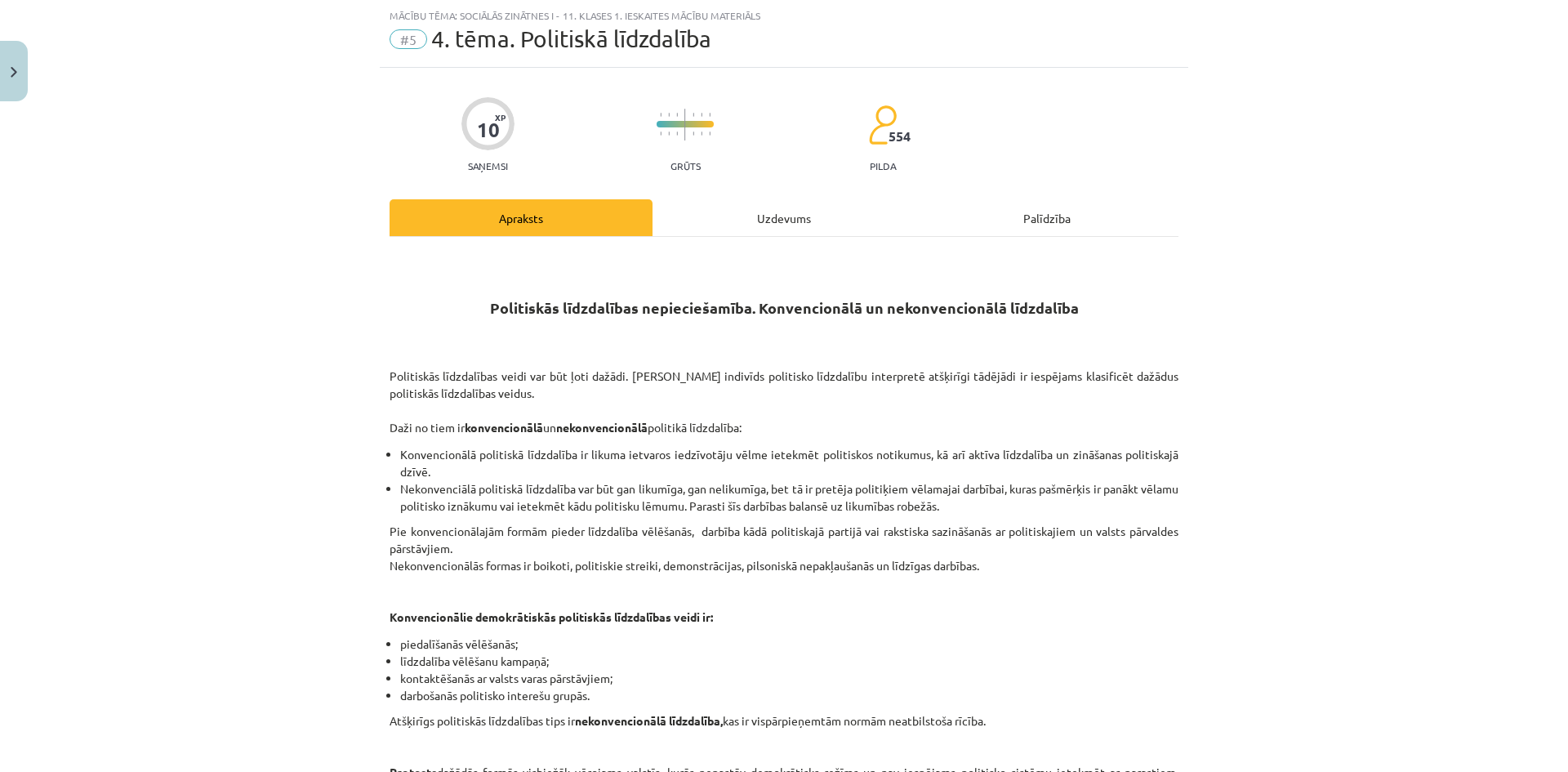
click at [752, 225] on div "Uzdevums" at bounding box center [784, 218] width 263 height 36
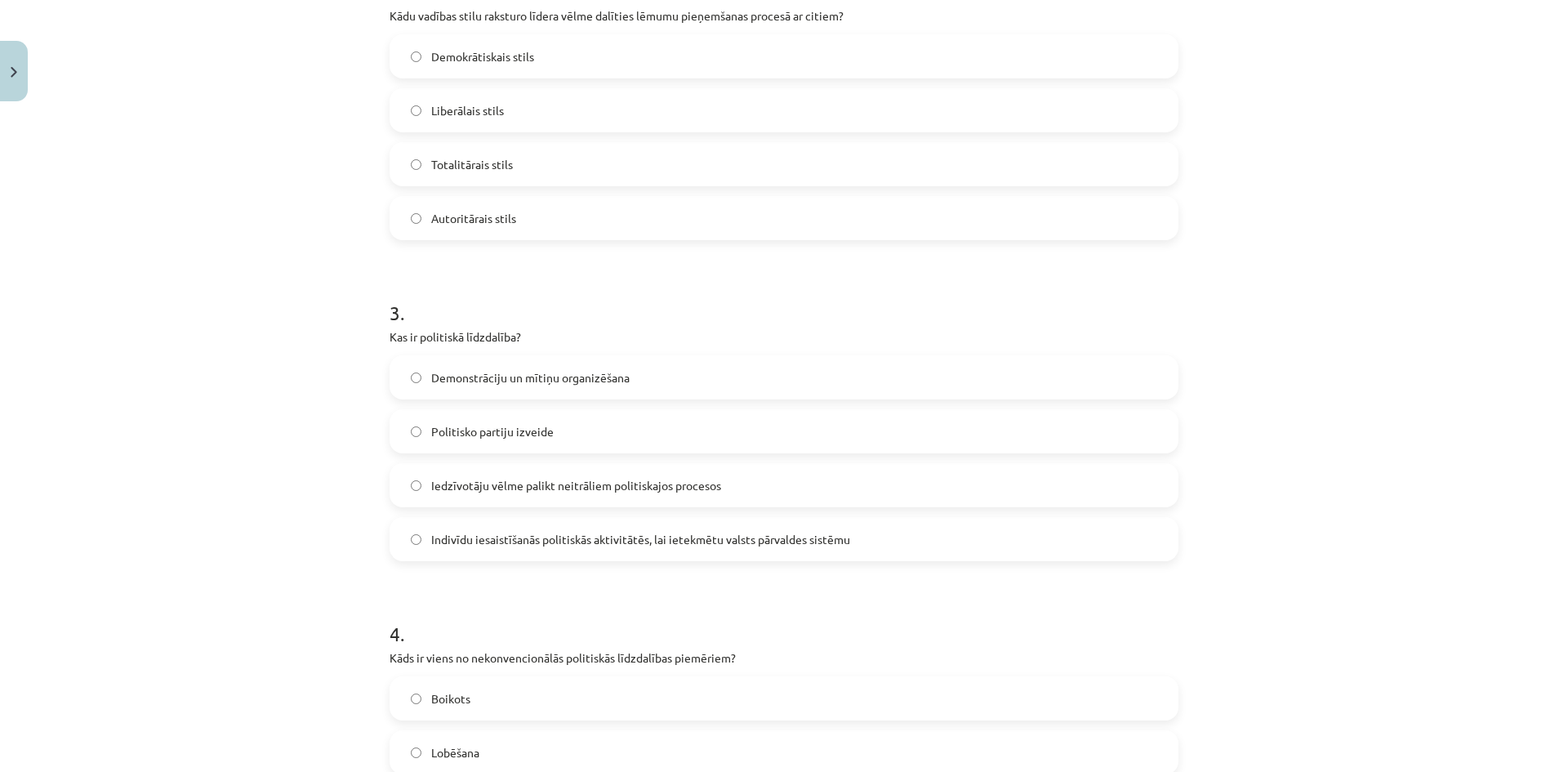
scroll to position [857, 0]
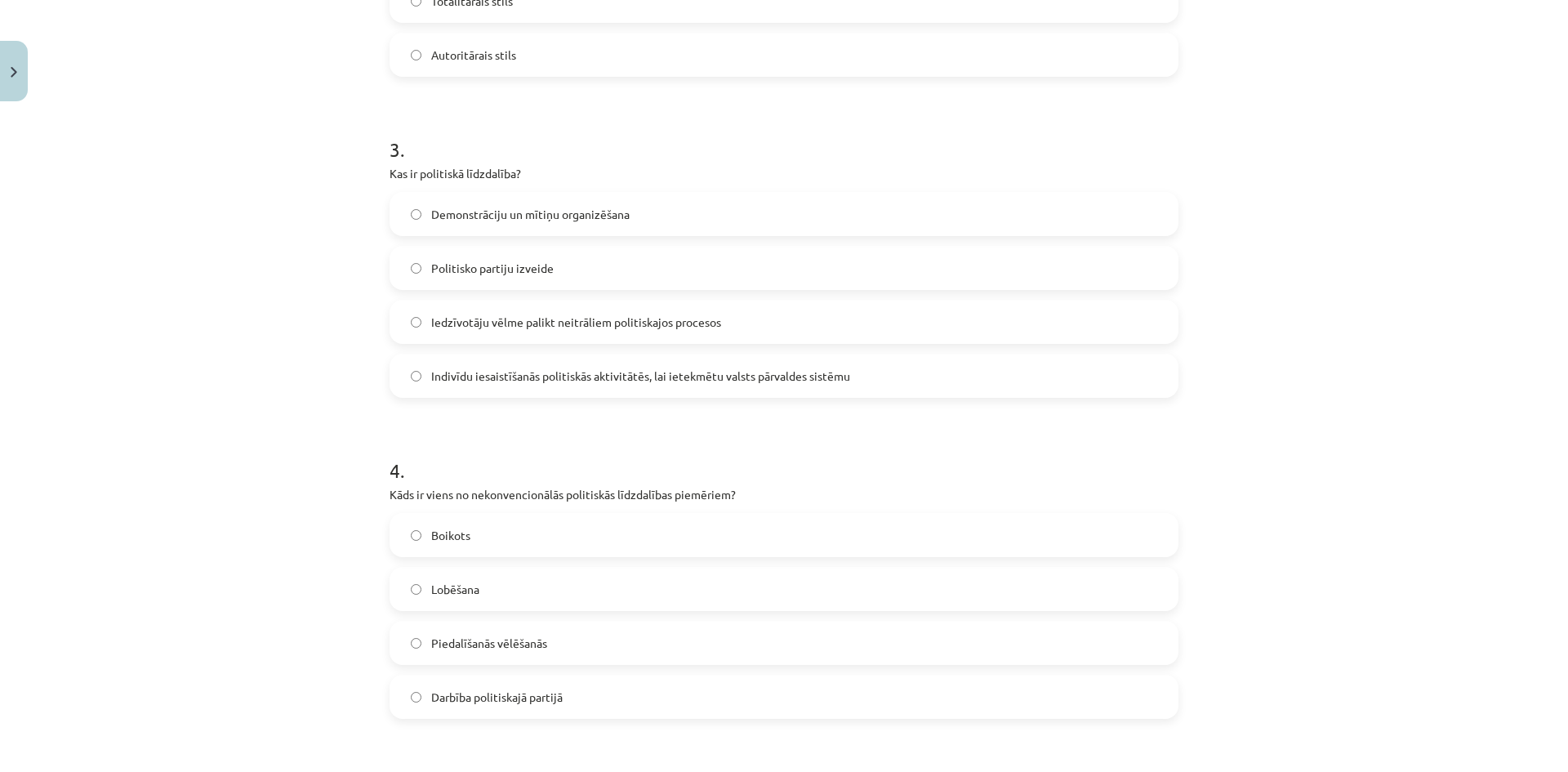
click at [527, 533] on label "Boikots" at bounding box center [784, 534] width 785 height 41
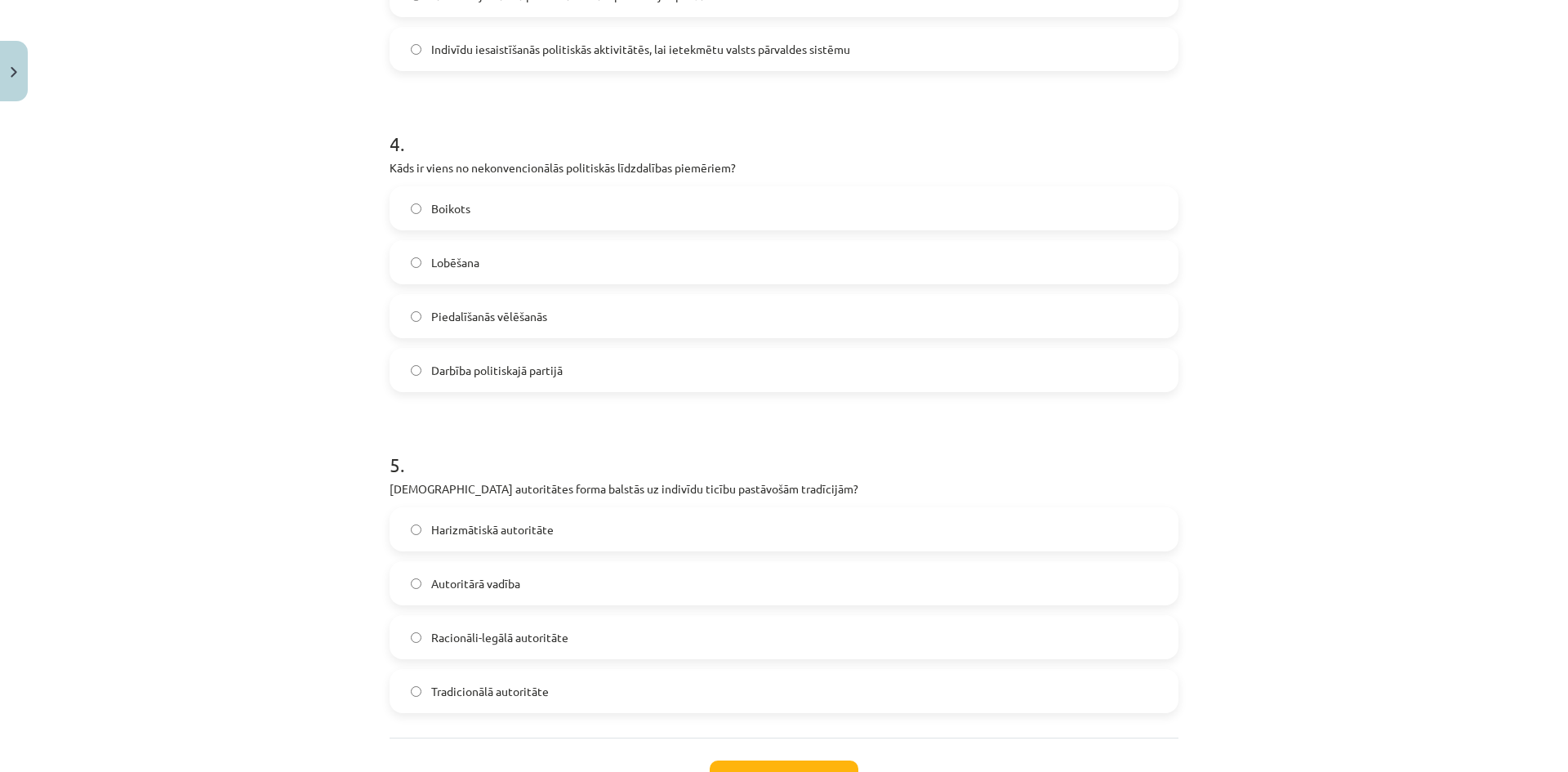
scroll to position [1266, 0]
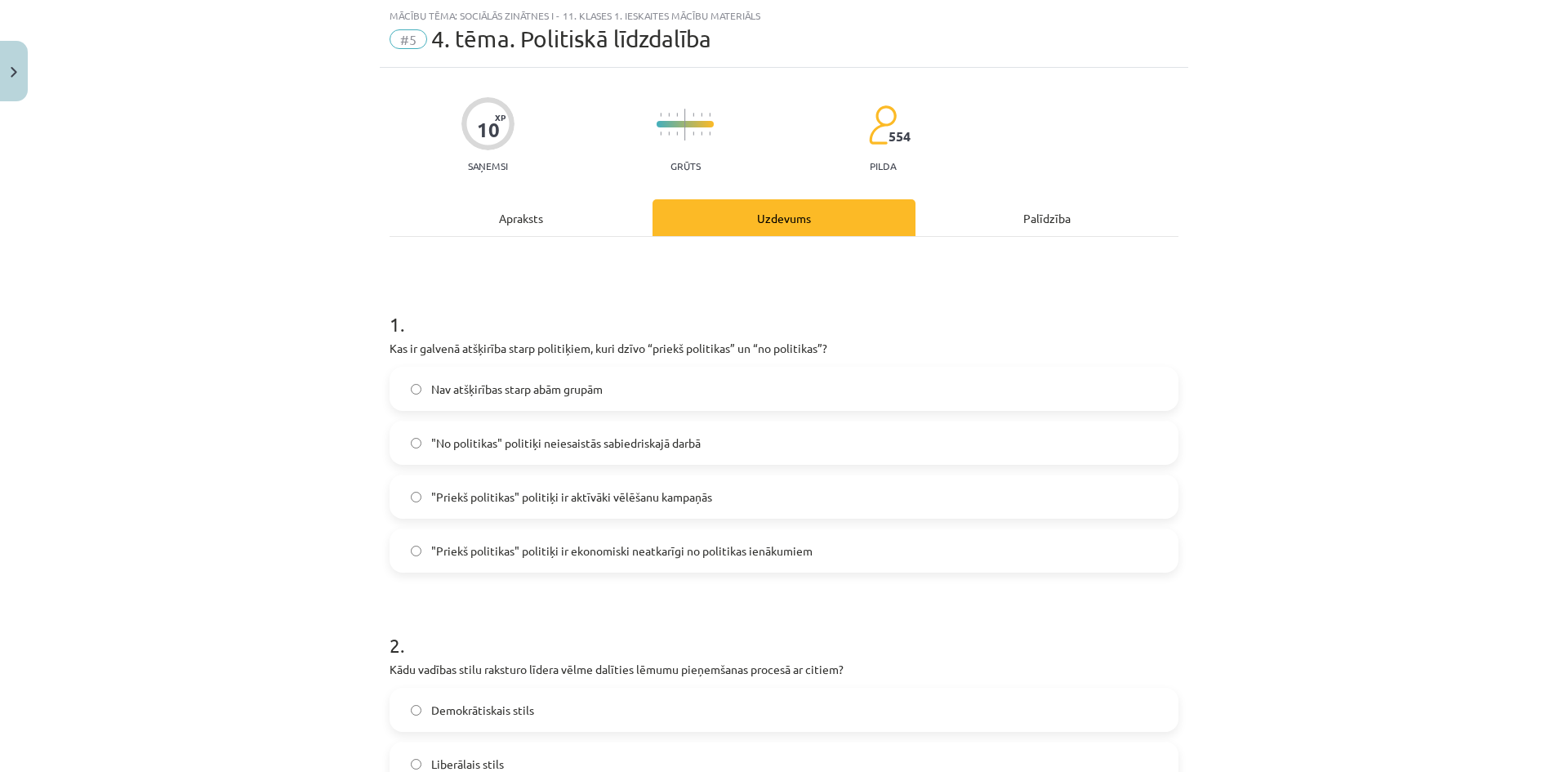
click at [572, 229] on div "Apraksts" at bounding box center [520, 218] width 263 height 36
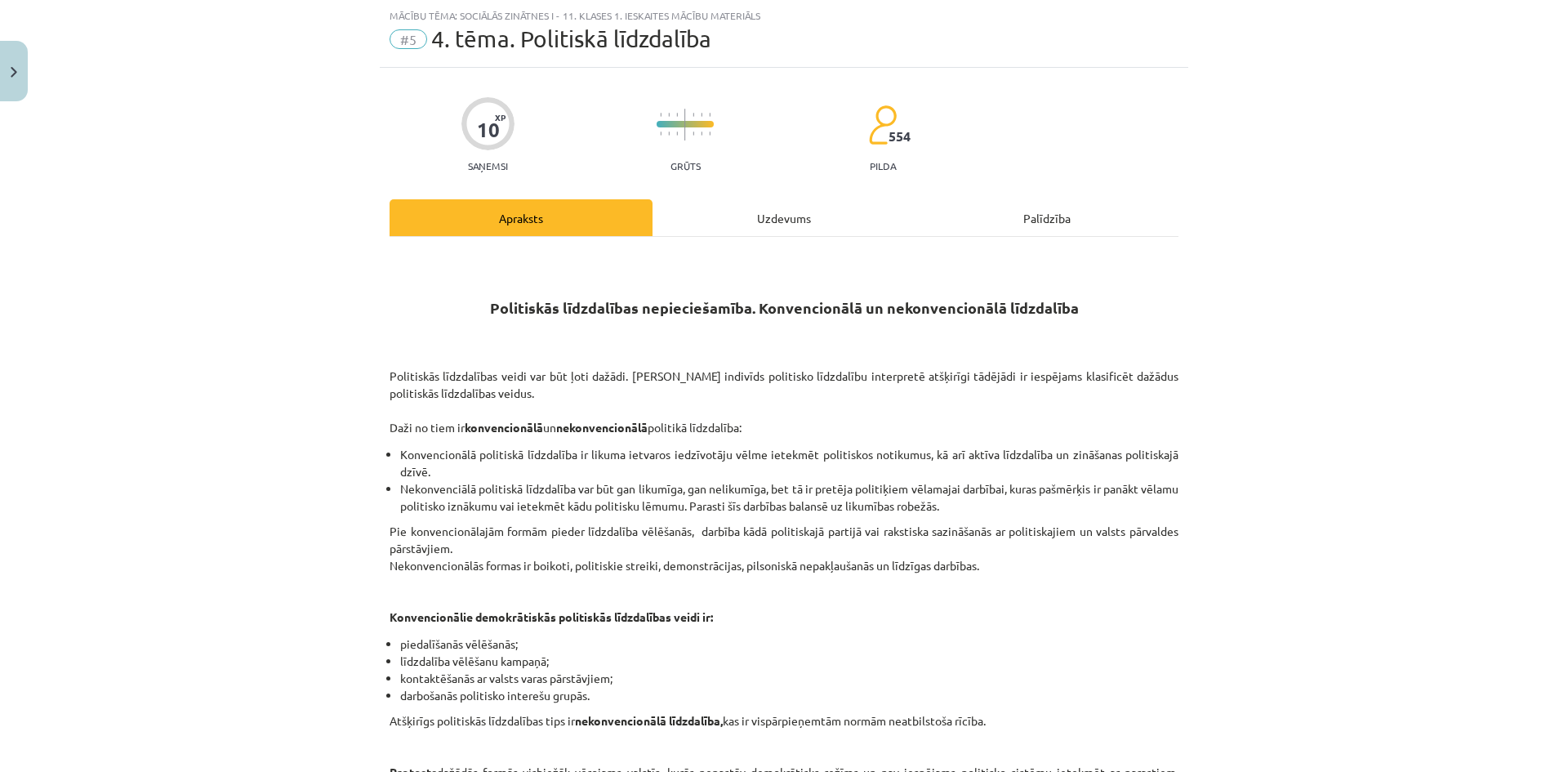
scroll to position [449, 0]
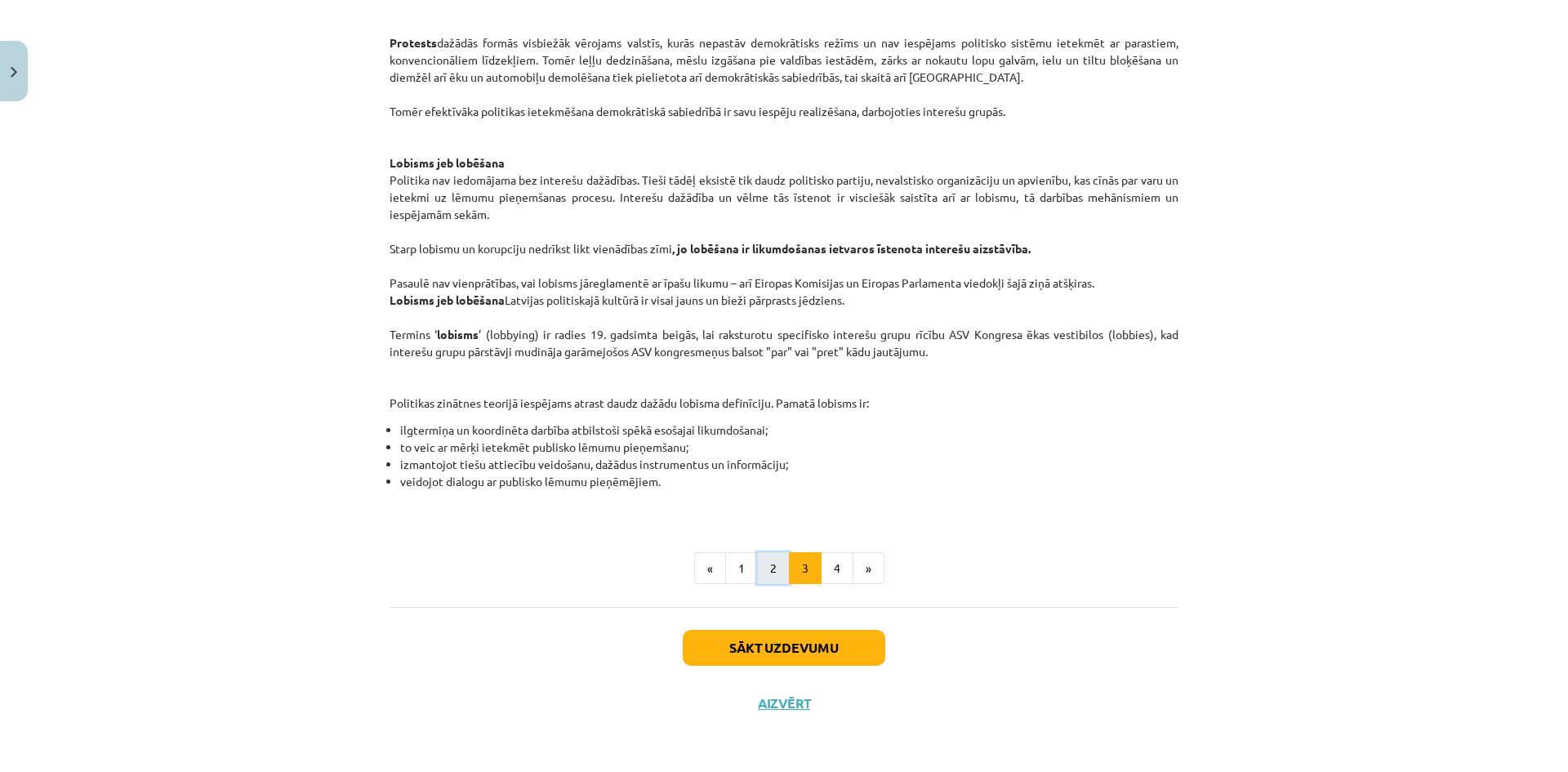
click at [765, 579] on button "2" at bounding box center [773, 567] width 32 height 32
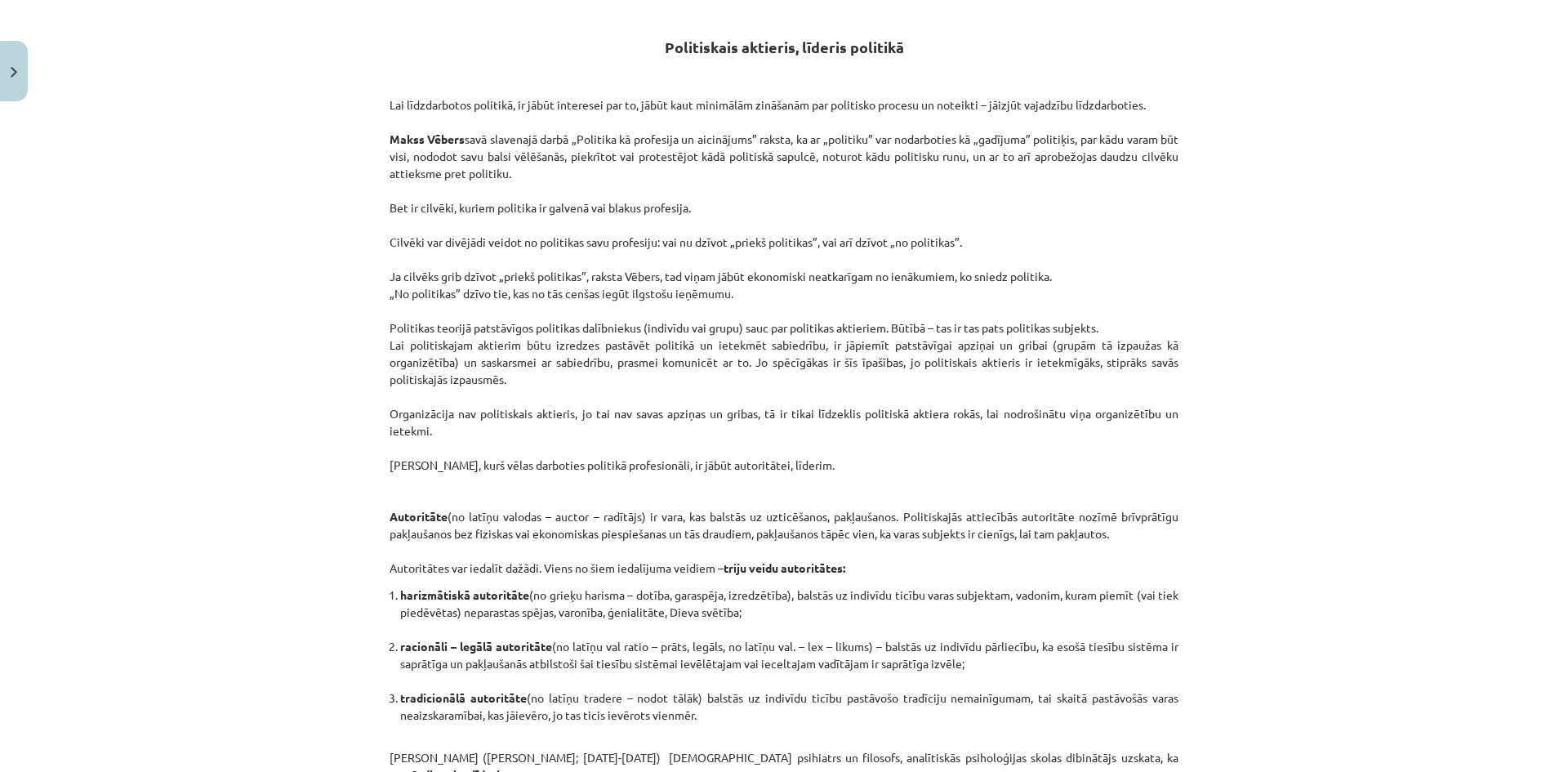
click at [987, 596] on li "harizmātiskā autoritāte (no grieķu harisma – dotība, garaspēja, izredzētība), b…" at bounding box center [789, 612] width 778 height 51
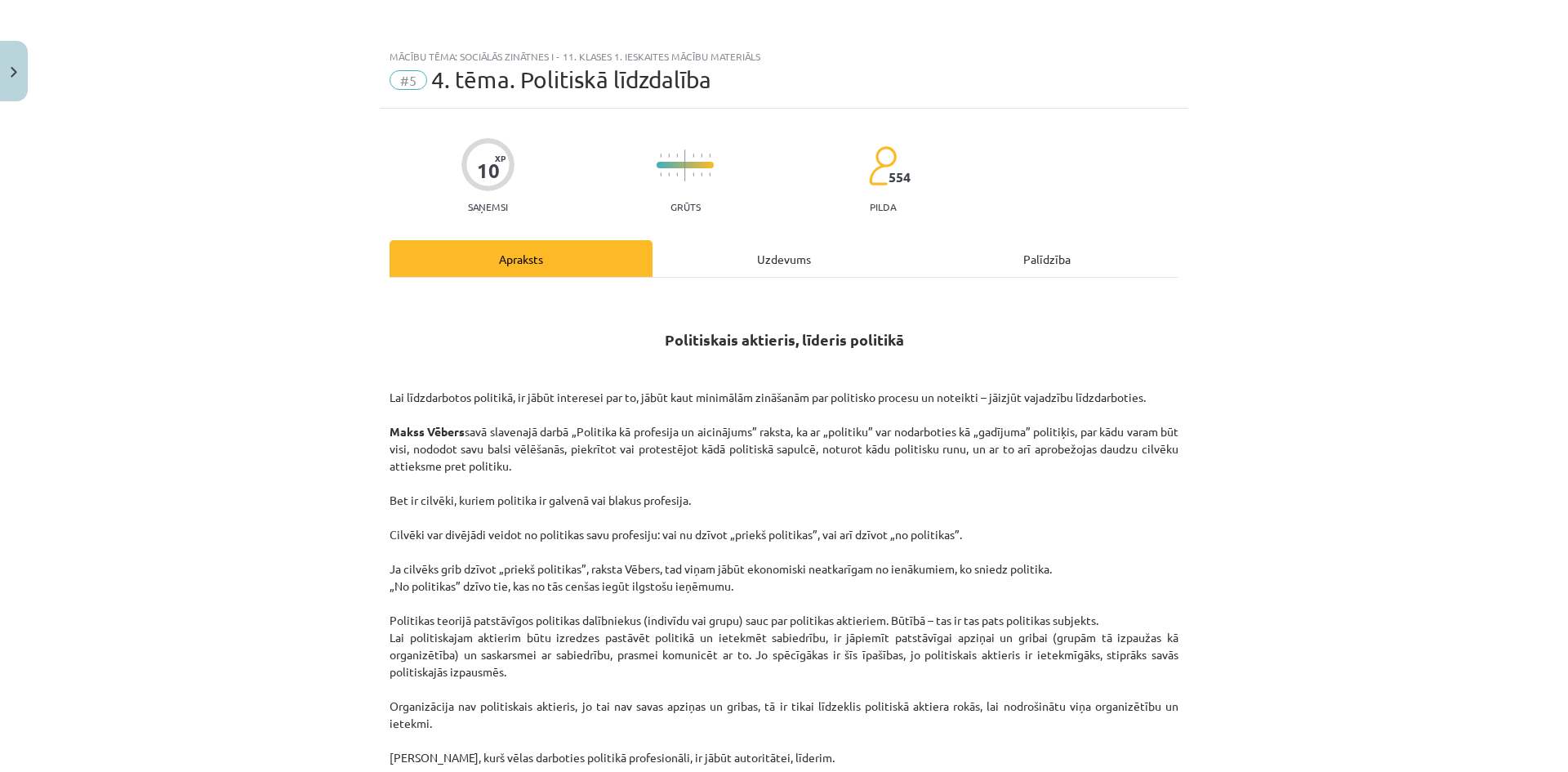
click at [730, 266] on div "Uzdevums" at bounding box center [784, 258] width 263 height 36
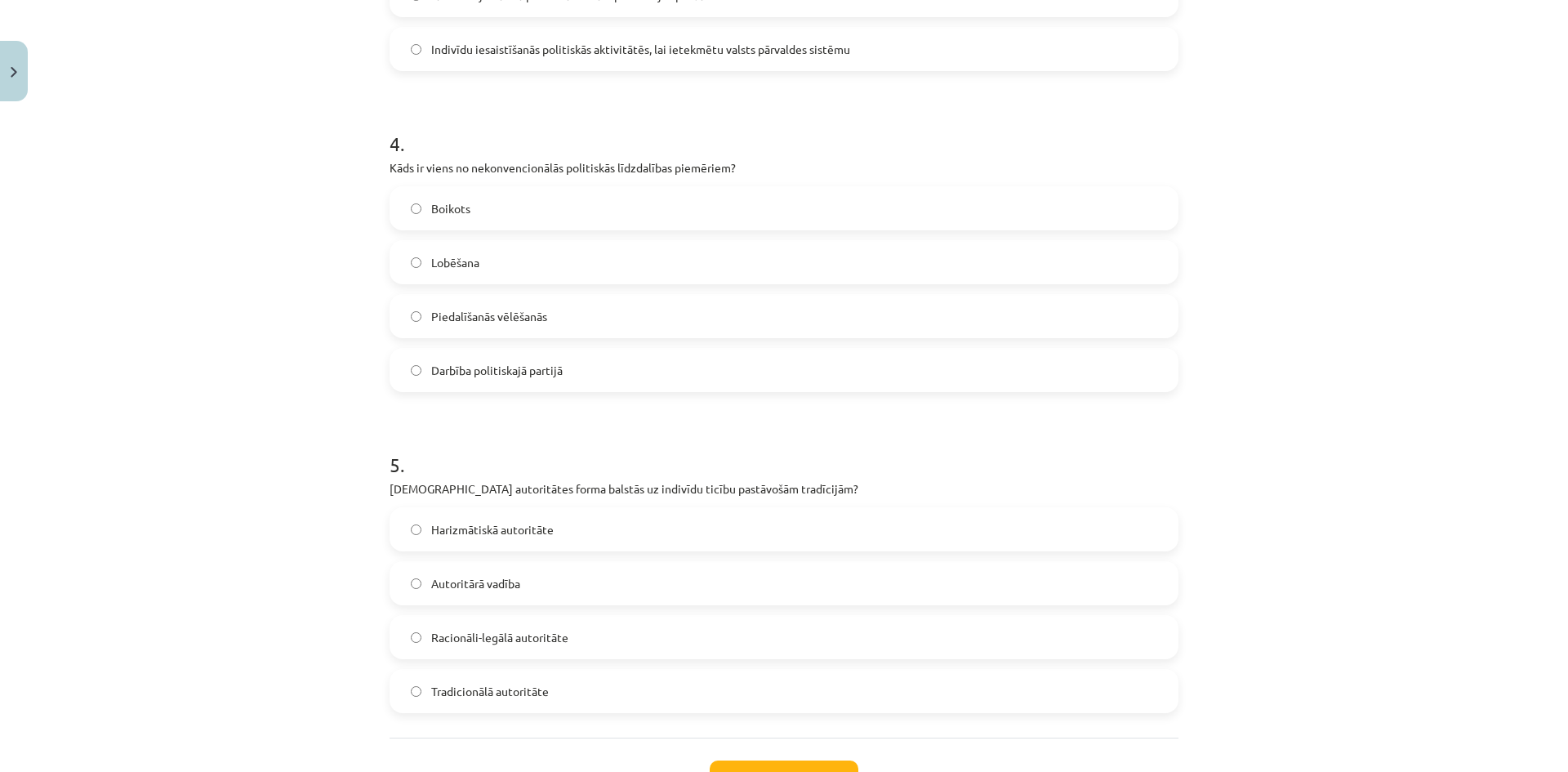
scroll to position [1266, 0]
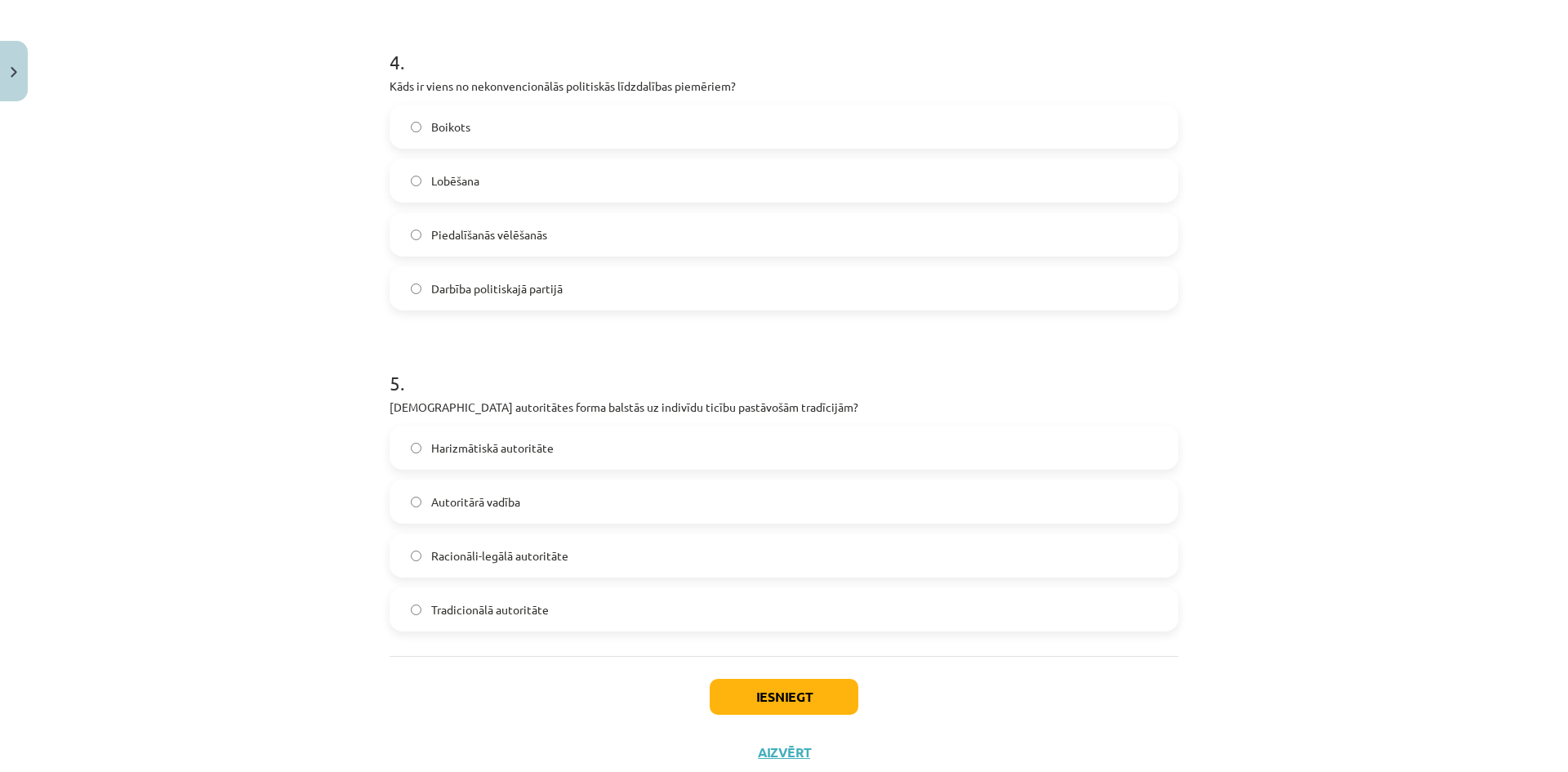
click at [577, 603] on label "Tradicionālā autoritāte" at bounding box center [784, 609] width 785 height 41
click at [829, 697] on button "Iesniegt" at bounding box center [784, 696] width 148 height 36
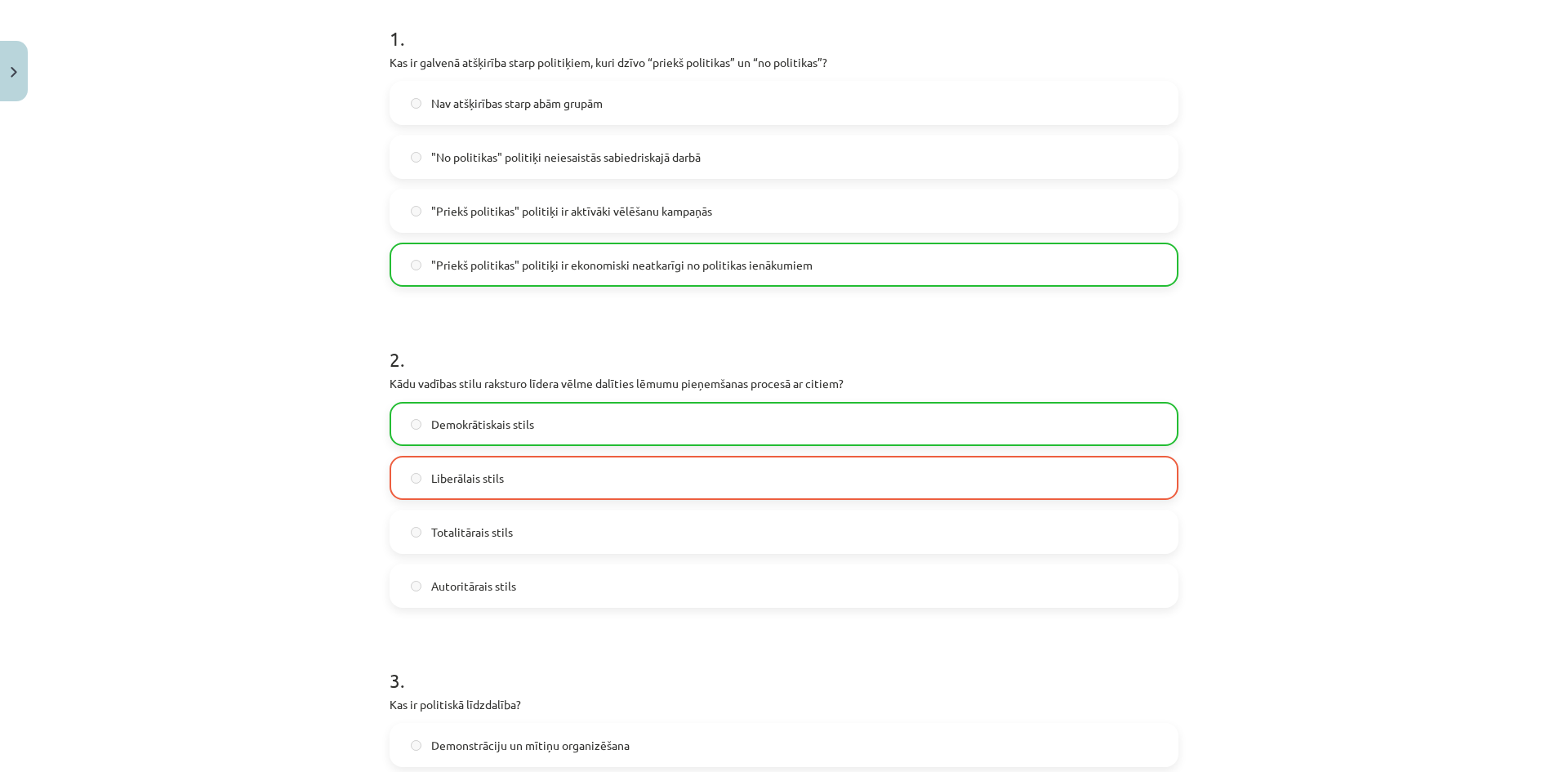
scroll to position [245, 0]
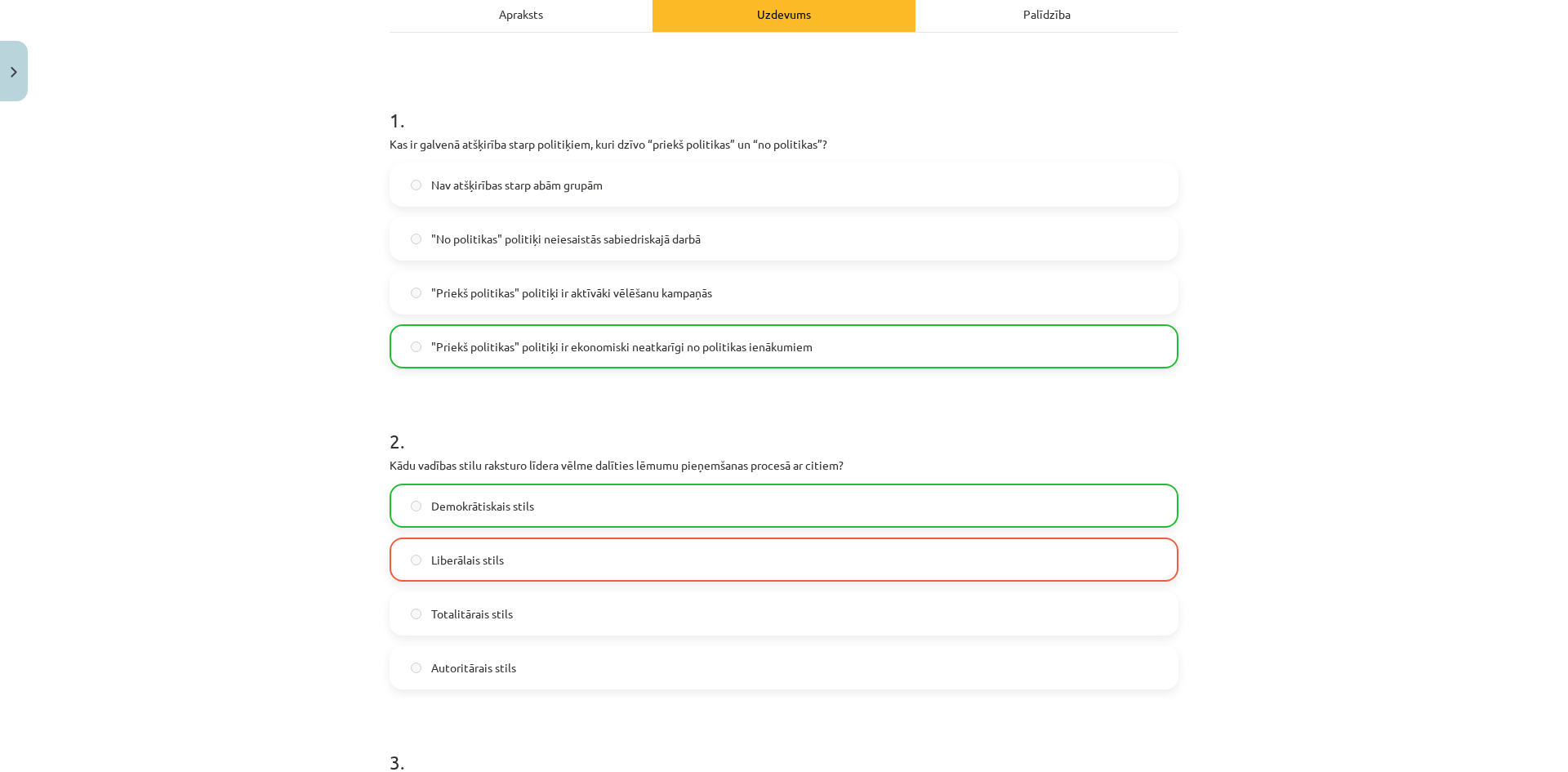
click at [538, 19] on div "Apraksts" at bounding box center [520, 13] width 263 height 36
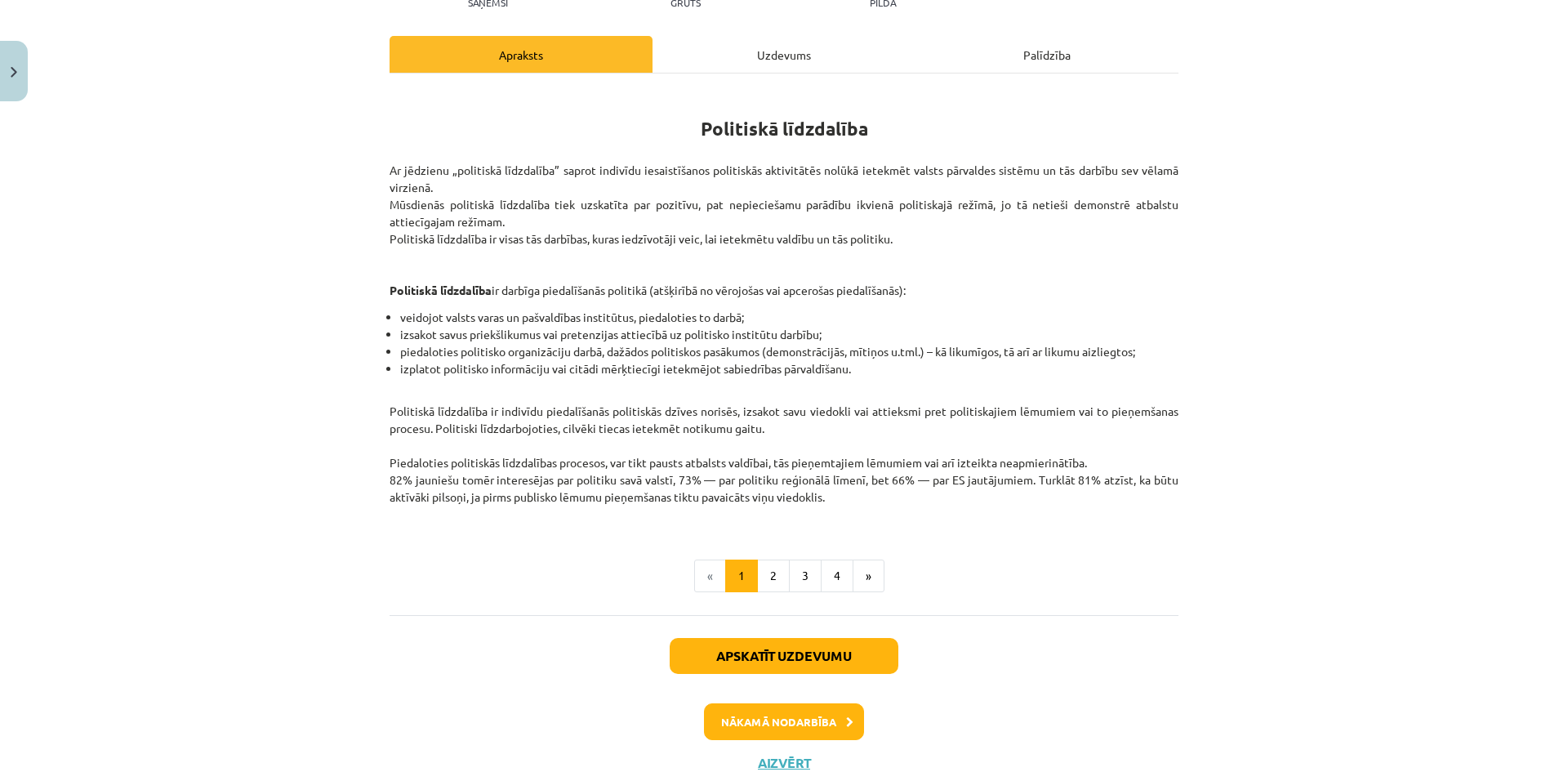
scroll to position [263, 0]
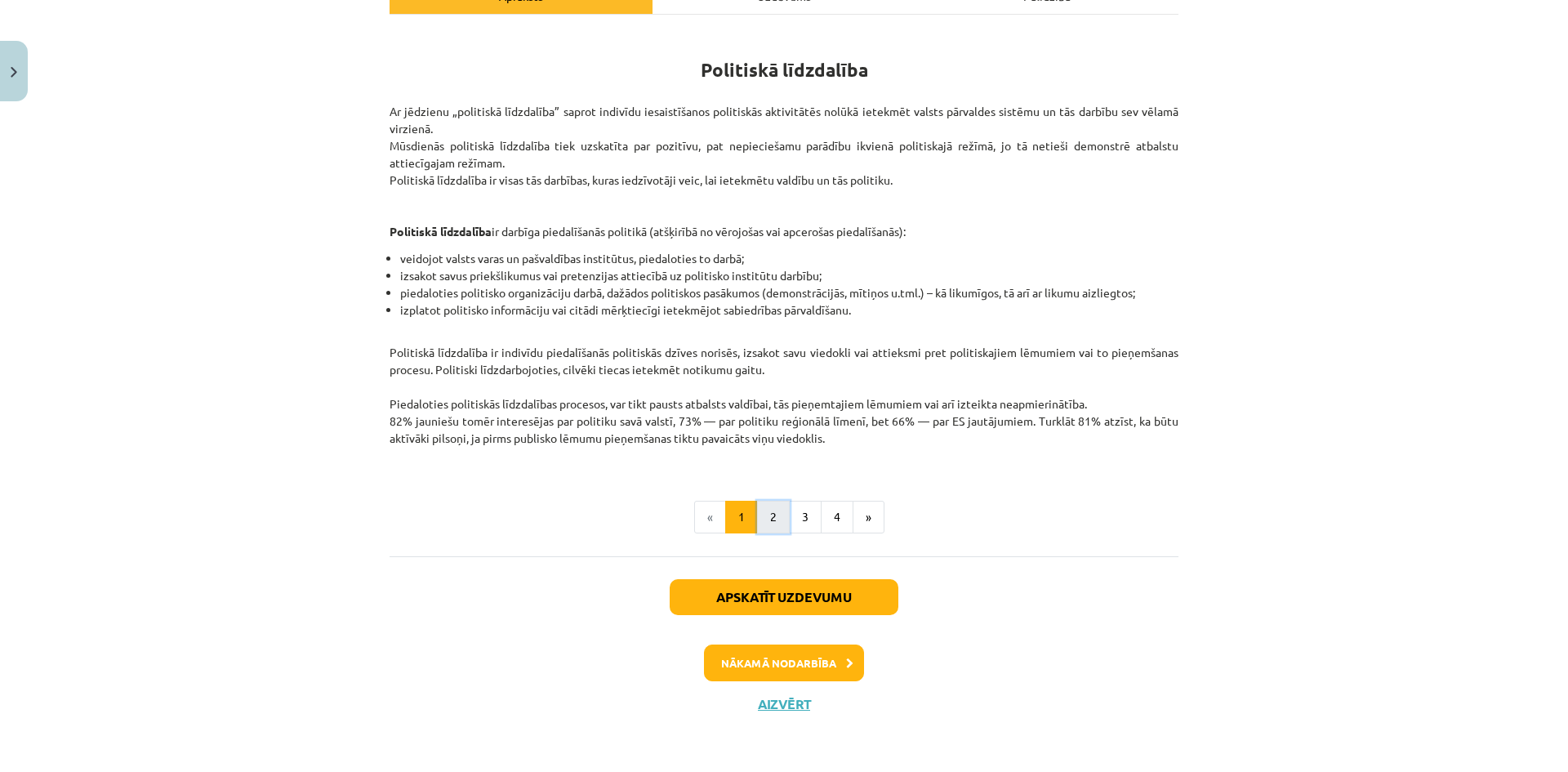
click at [771, 526] on button "2" at bounding box center [773, 516] width 32 height 32
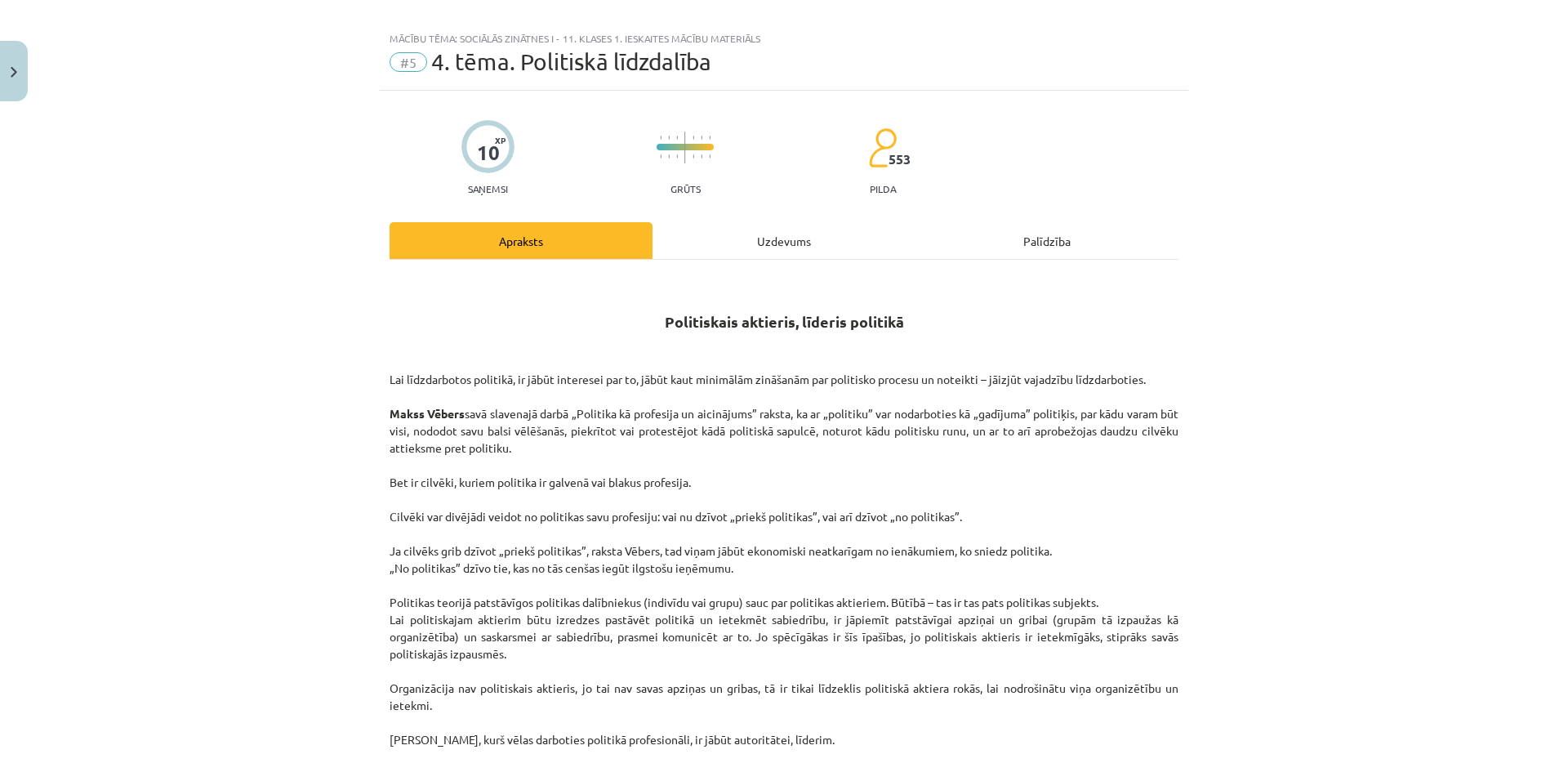
click at [726, 238] on div "Uzdevums" at bounding box center [784, 240] width 263 height 36
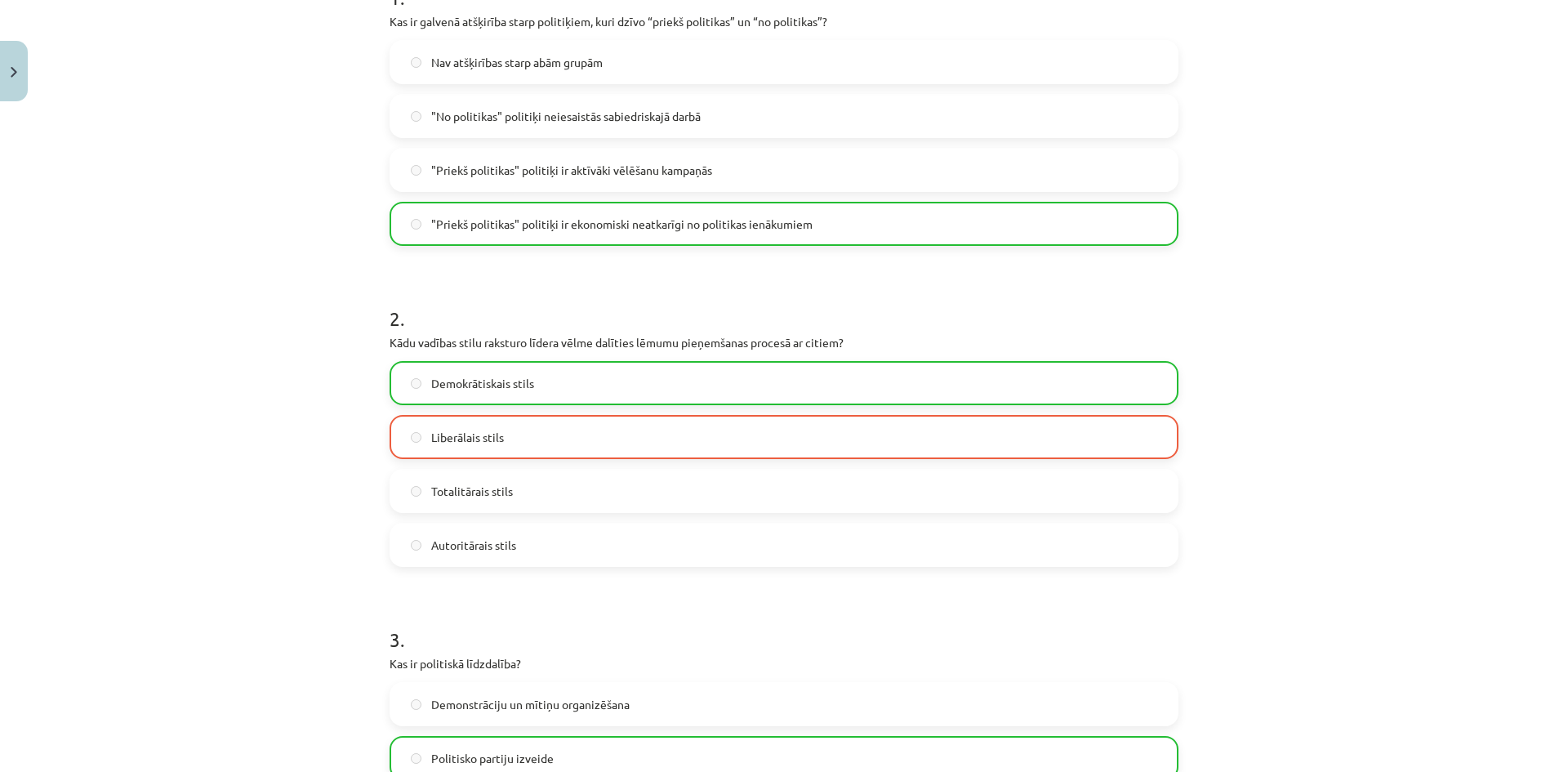
scroll to position [0, 0]
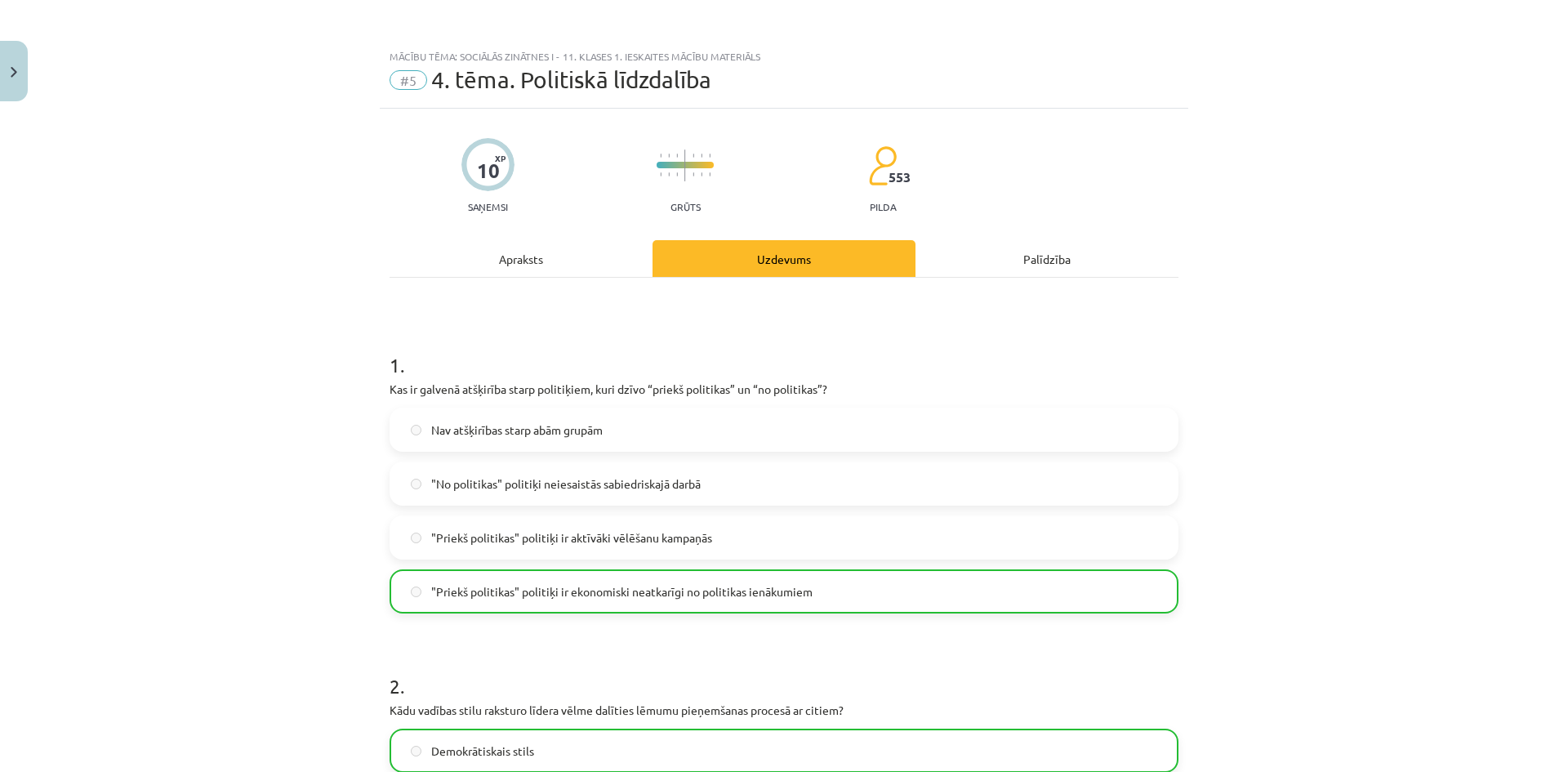
click at [565, 252] on div "Apraksts" at bounding box center [520, 258] width 263 height 36
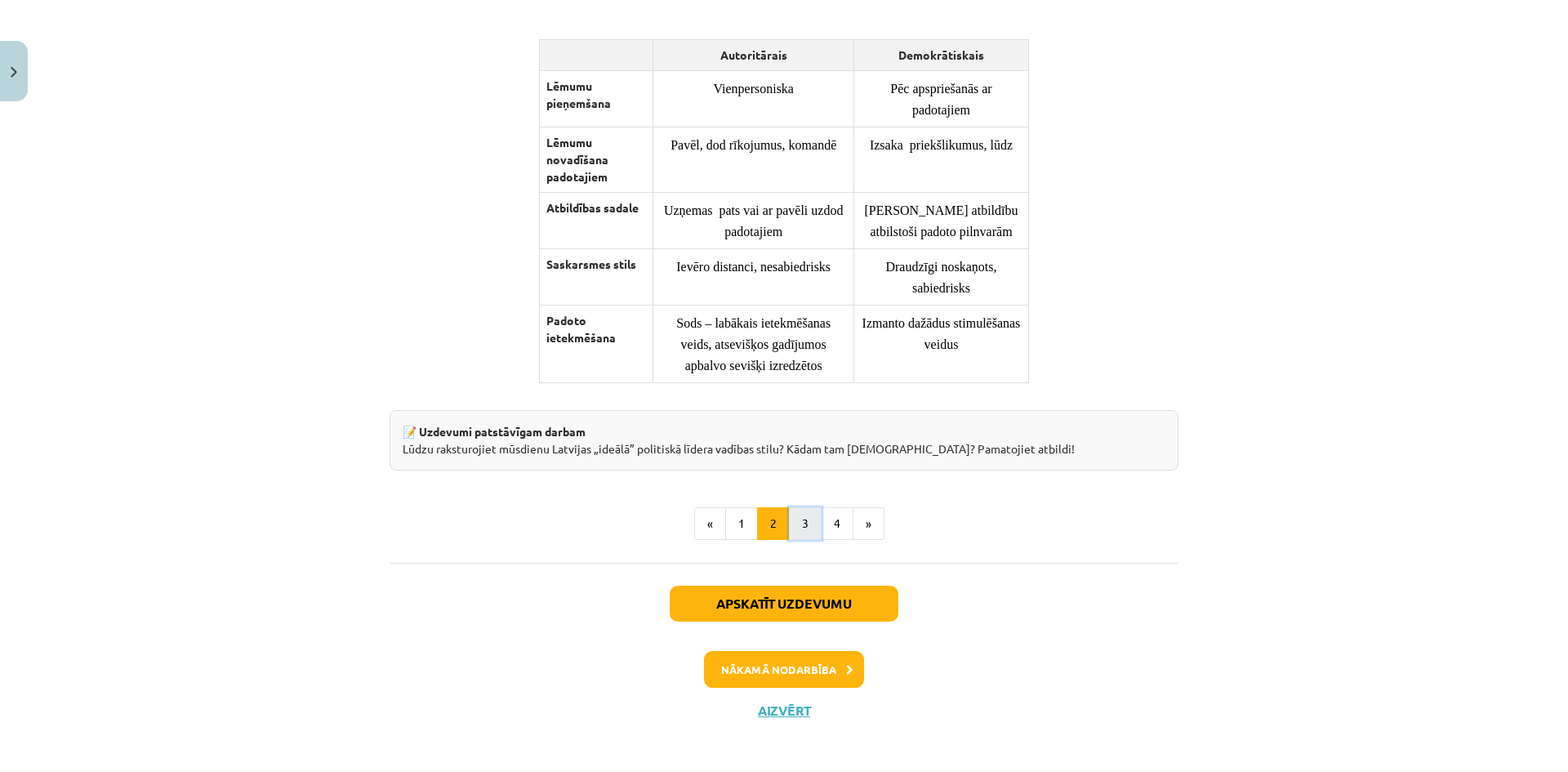
click at [810, 518] on button "3" at bounding box center [804, 523] width 32 height 32
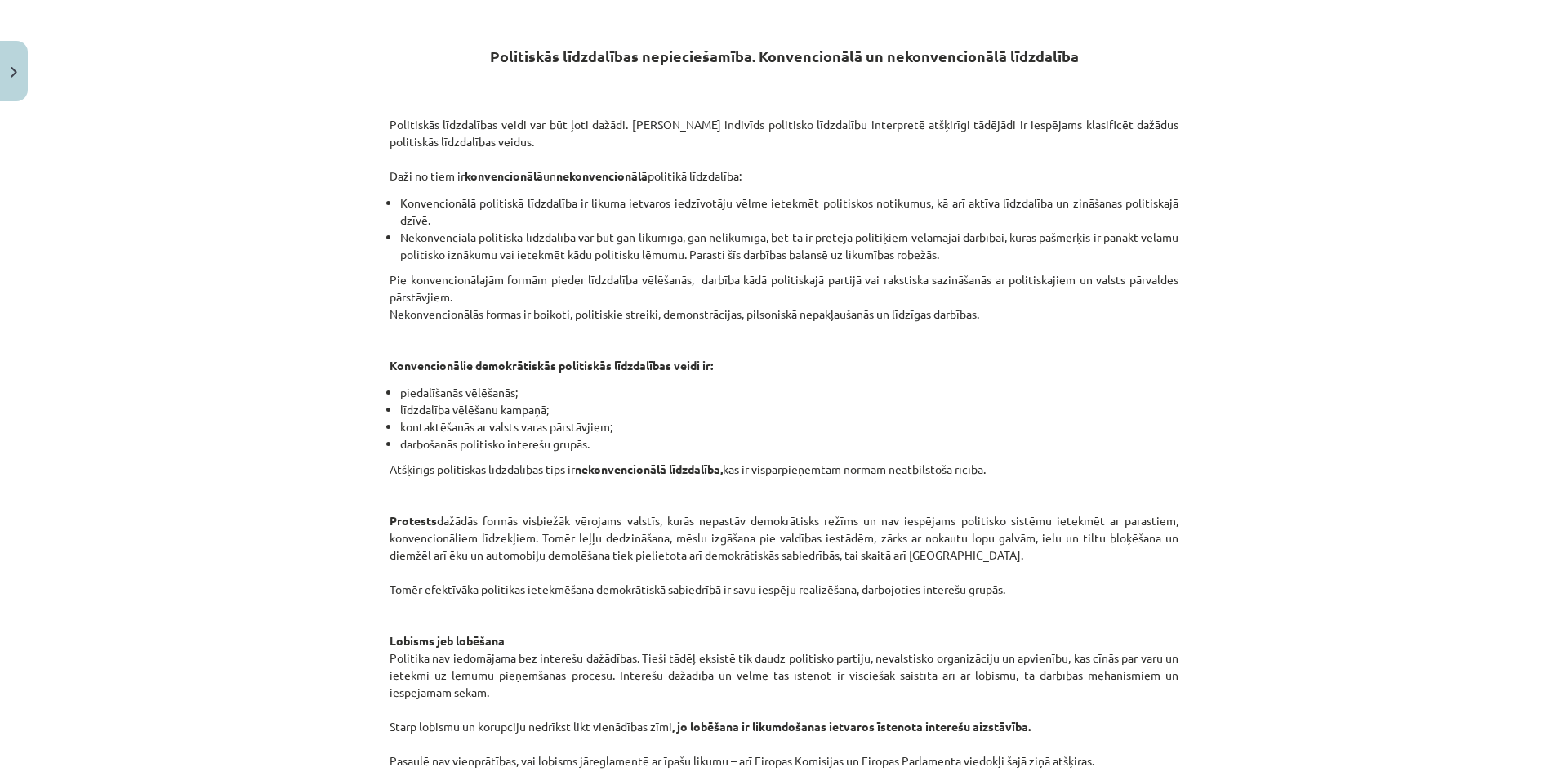
scroll to position [129, 0]
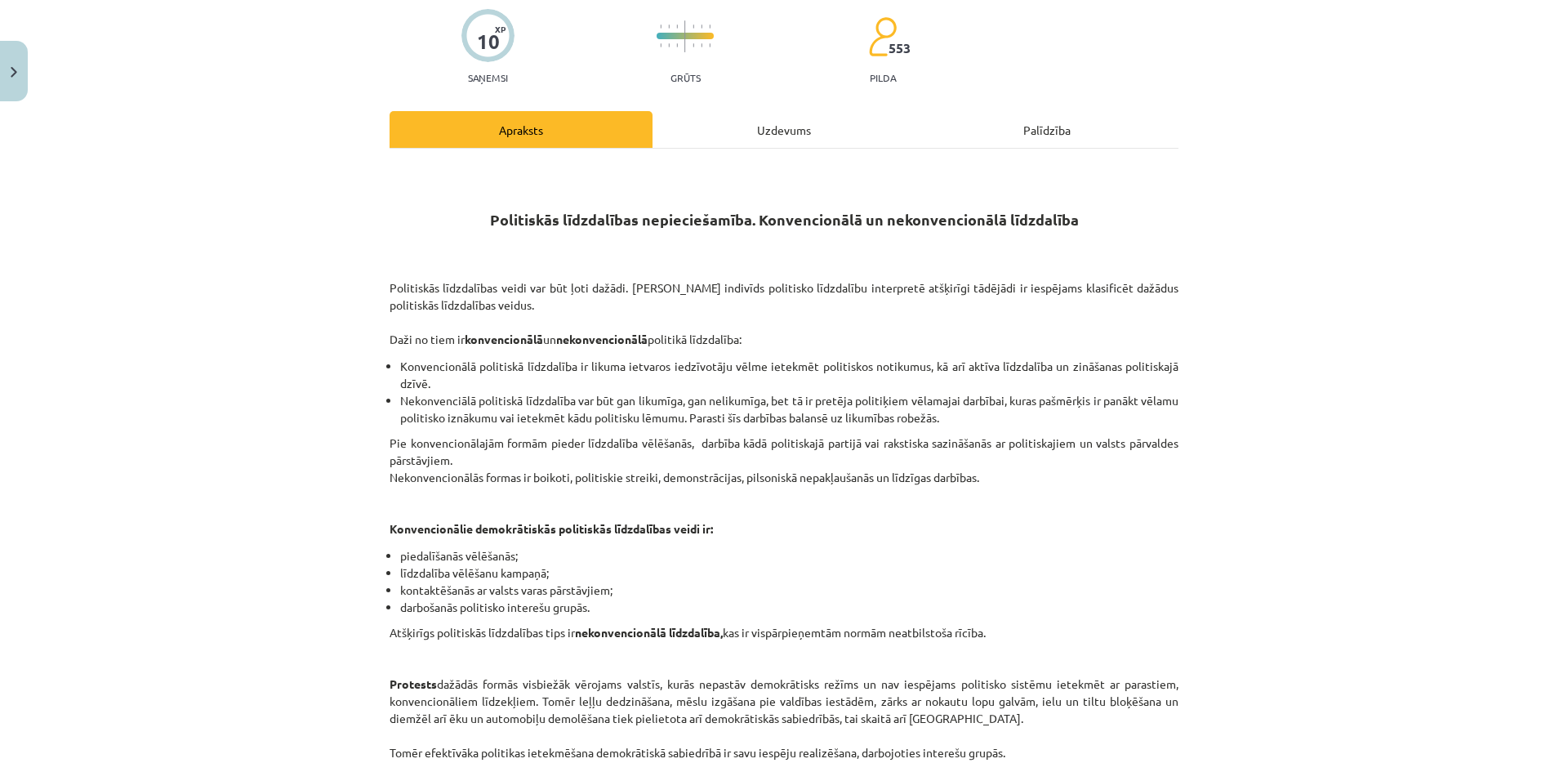
click at [754, 138] on div "Uzdevums" at bounding box center [784, 129] width 263 height 36
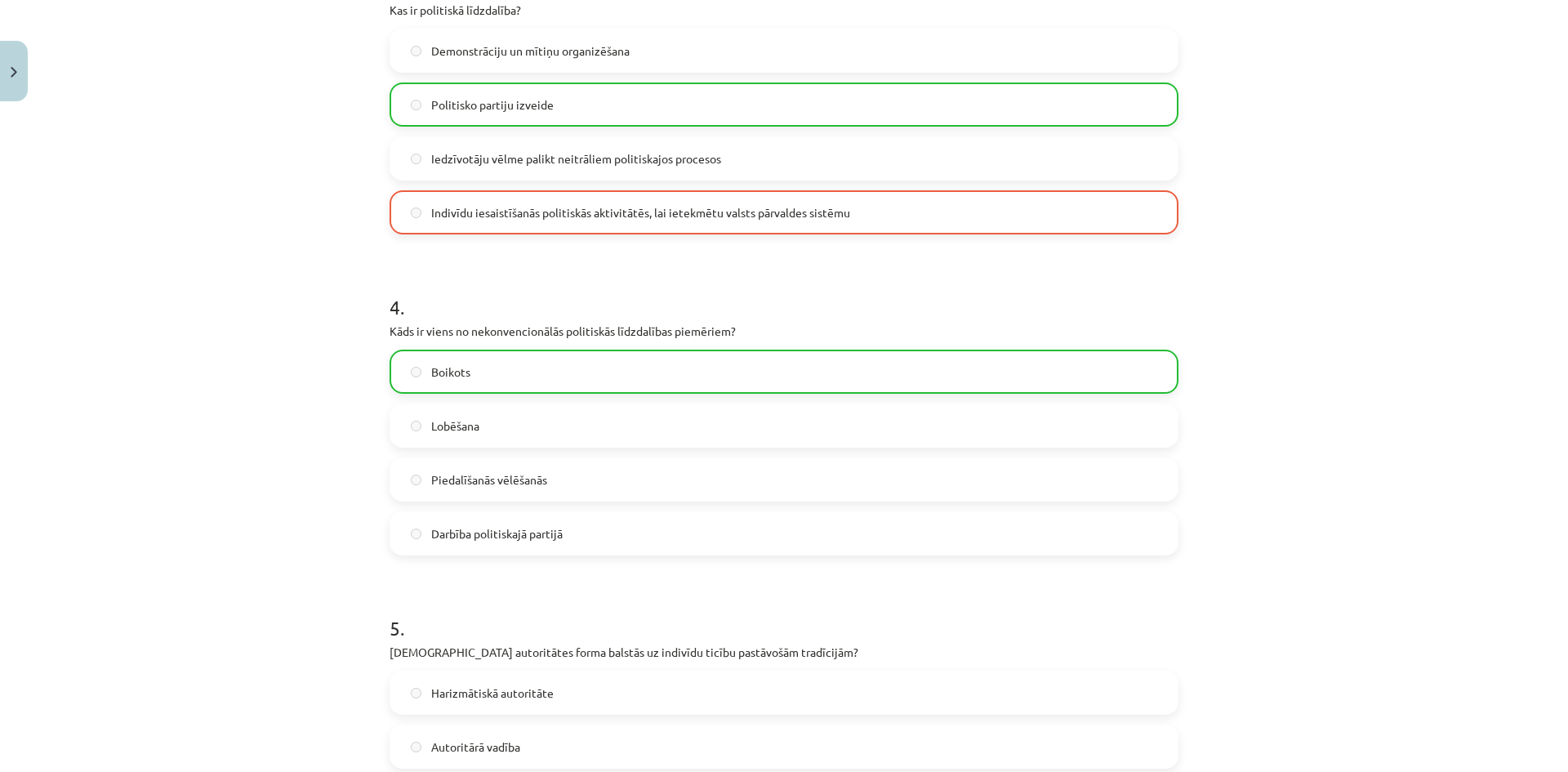
scroll to position [1347, 0]
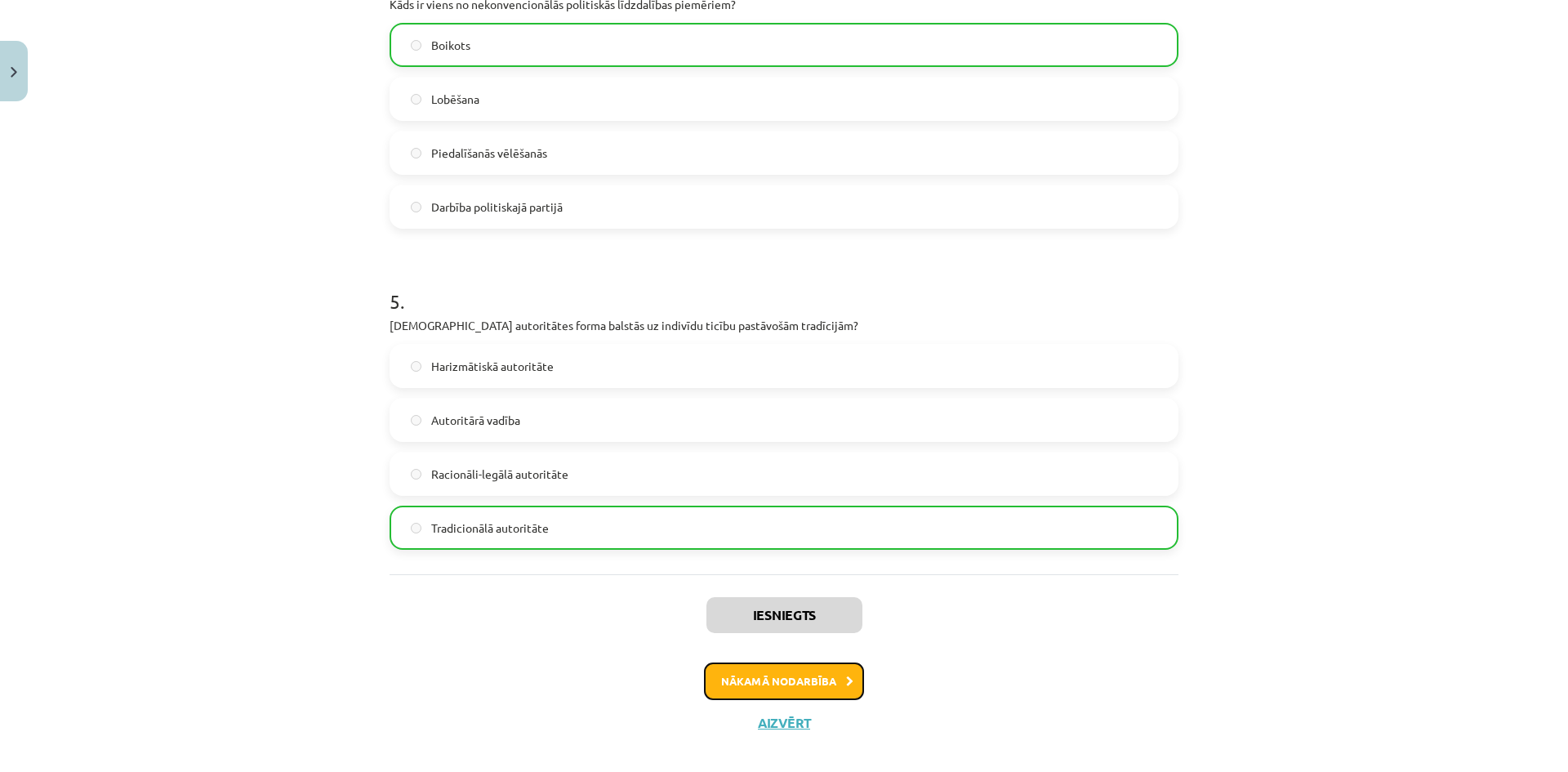
click at [808, 668] on button "Nākamā nodarbība" at bounding box center [784, 680] width 160 height 37
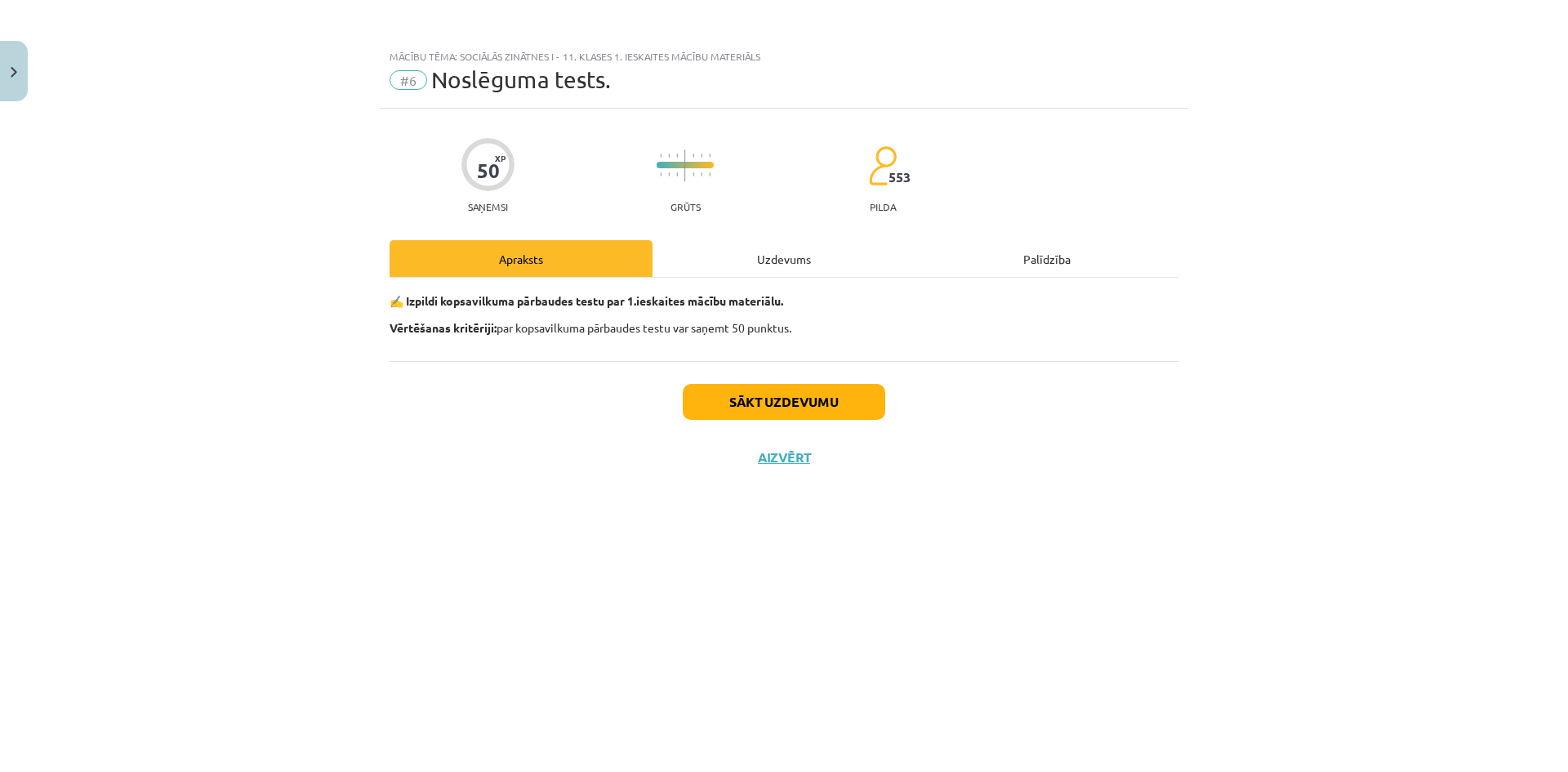
click at [832, 273] on div "Uzdevums" at bounding box center [784, 258] width 263 height 36
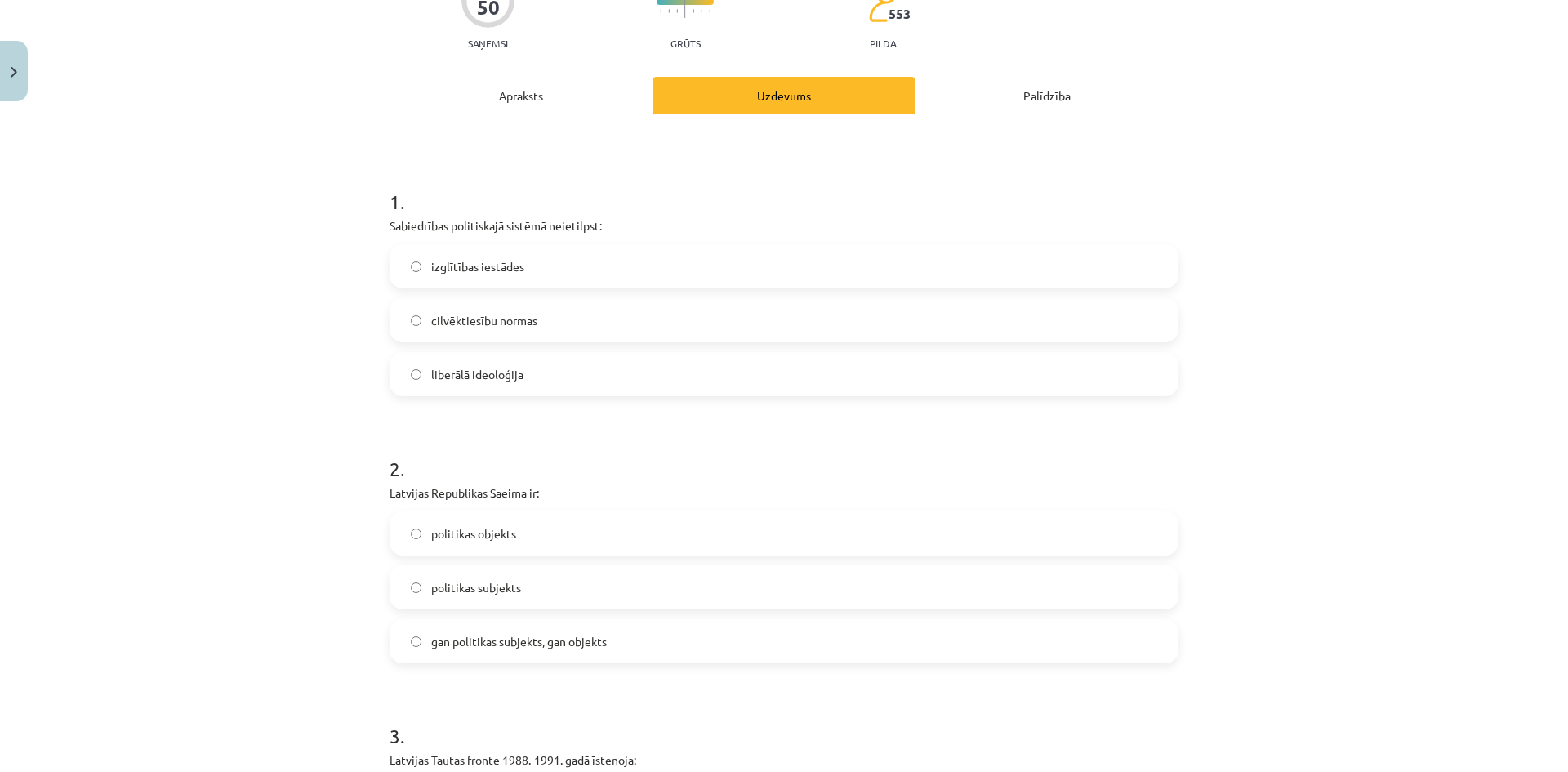
scroll to position [245, 0]
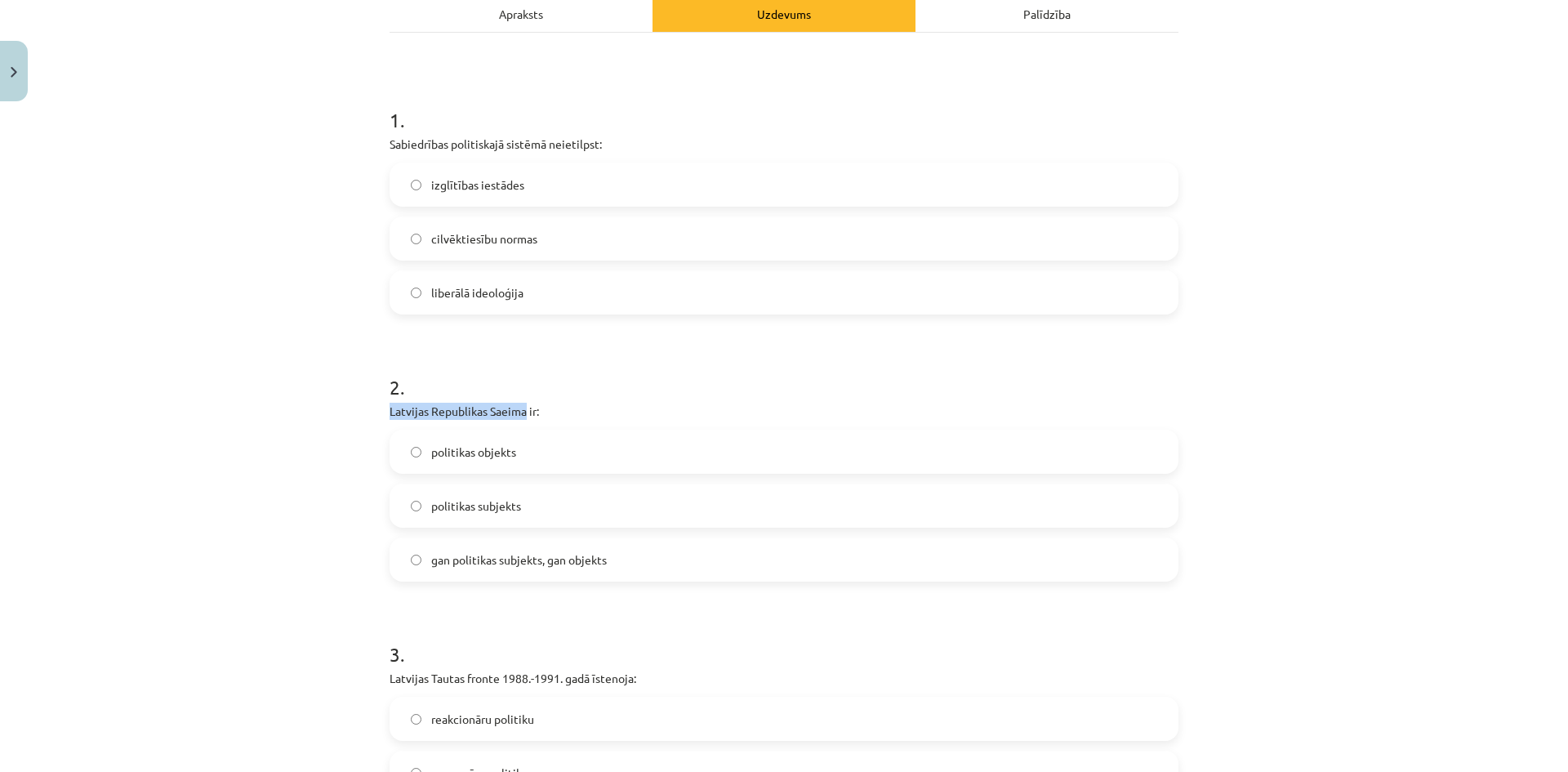
drag, startPoint x: 374, startPoint y: 408, endPoint x: 519, endPoint y: 406, distance: 145.0
click at [700, 370] on h1 "2 ." at bounding box center [784, 372] width 789 height 51
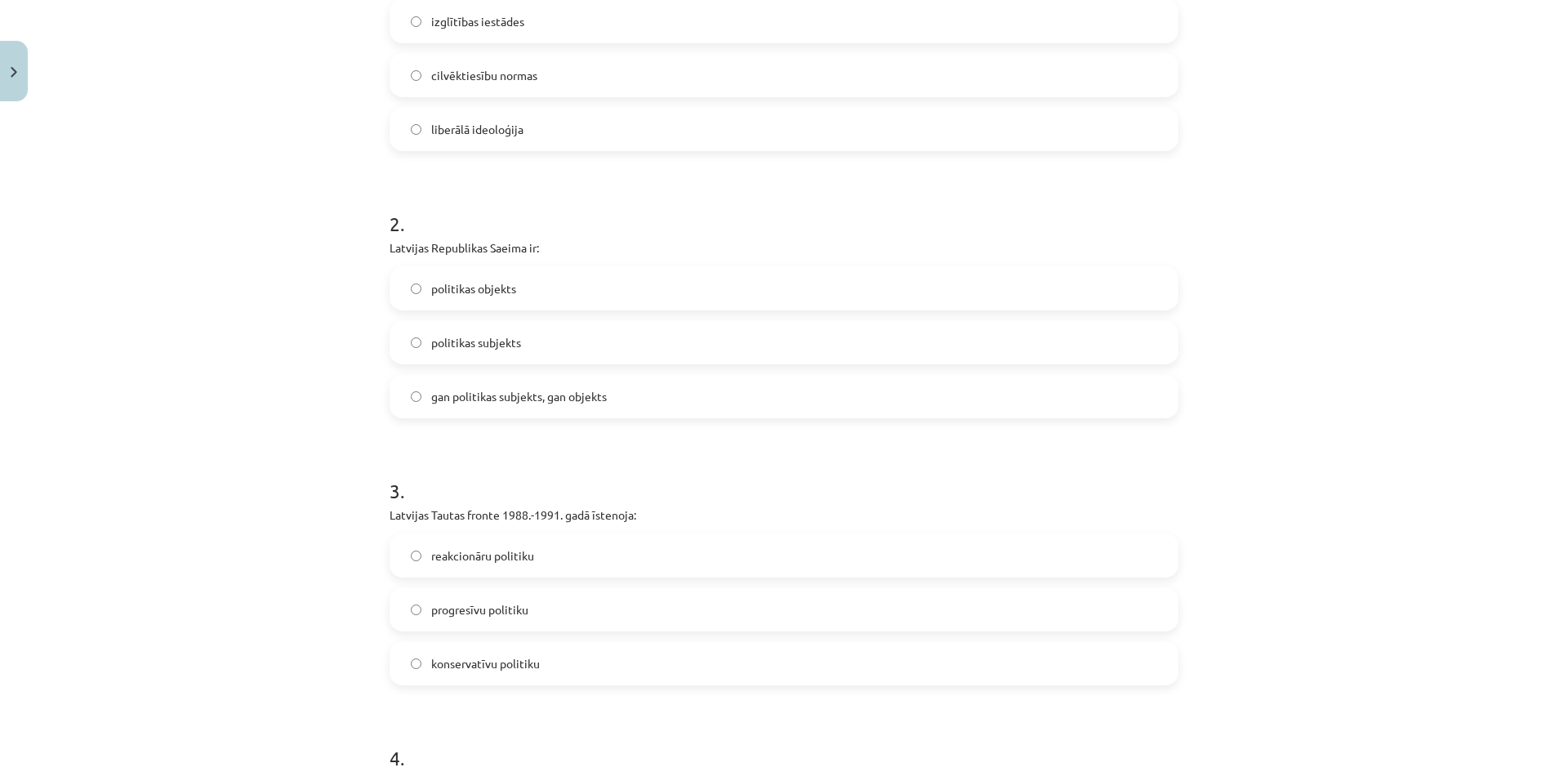
scroll to position [82, 0]
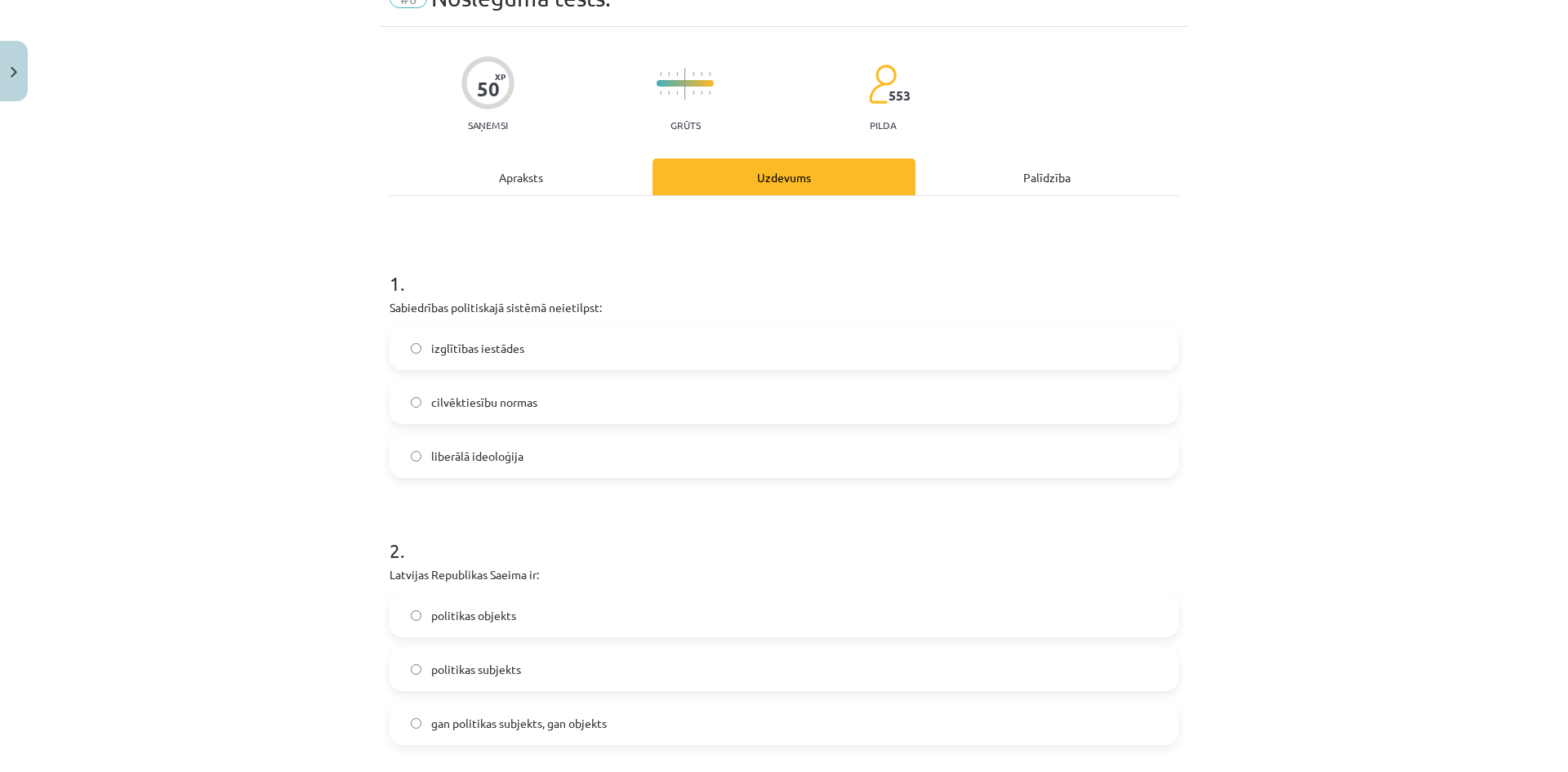
click at [588, 459] on label "liberālā ideoloģija" at bounding box center [784, 455] width 785 height 41
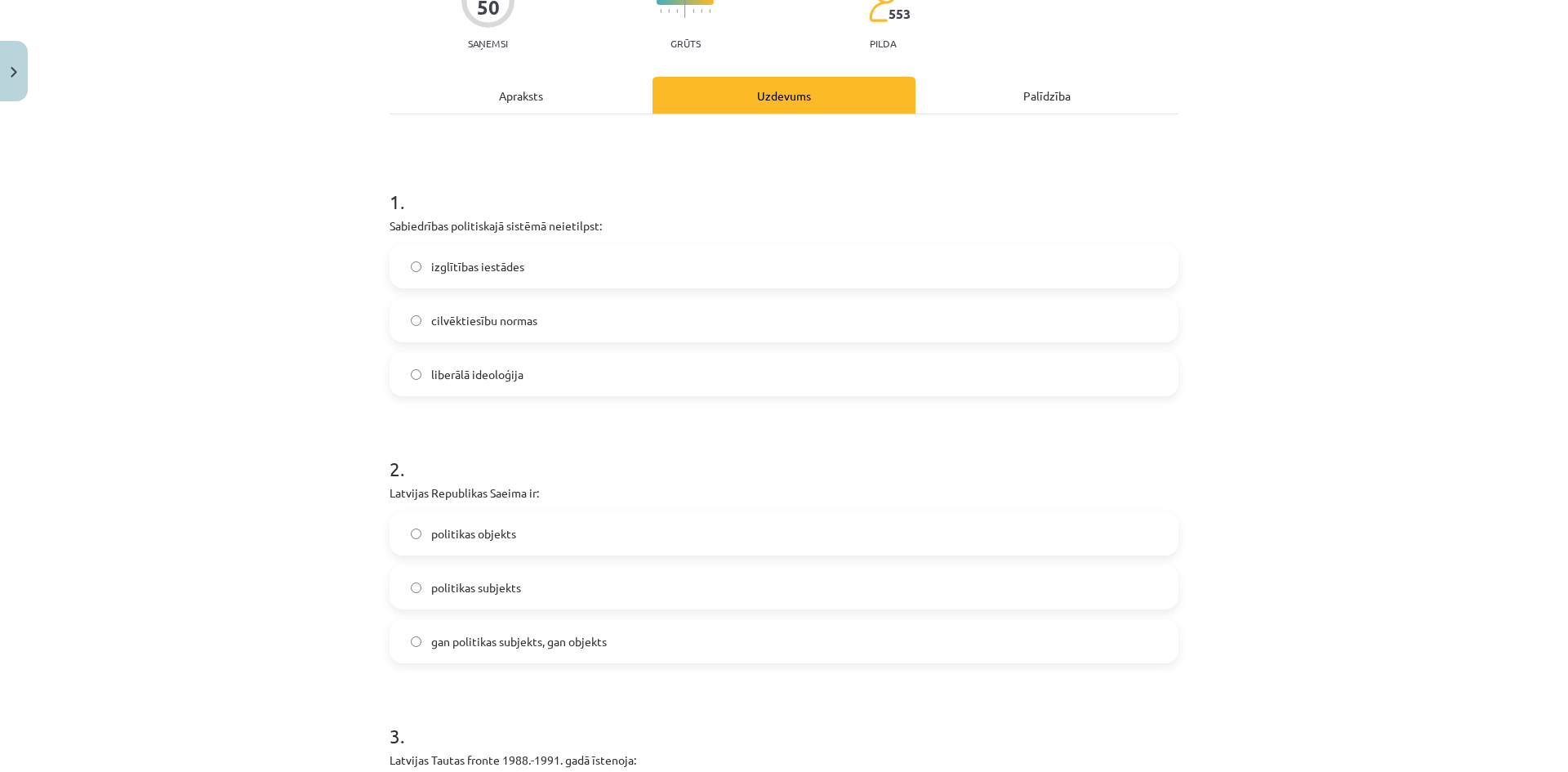
scroll to position [245, 0]
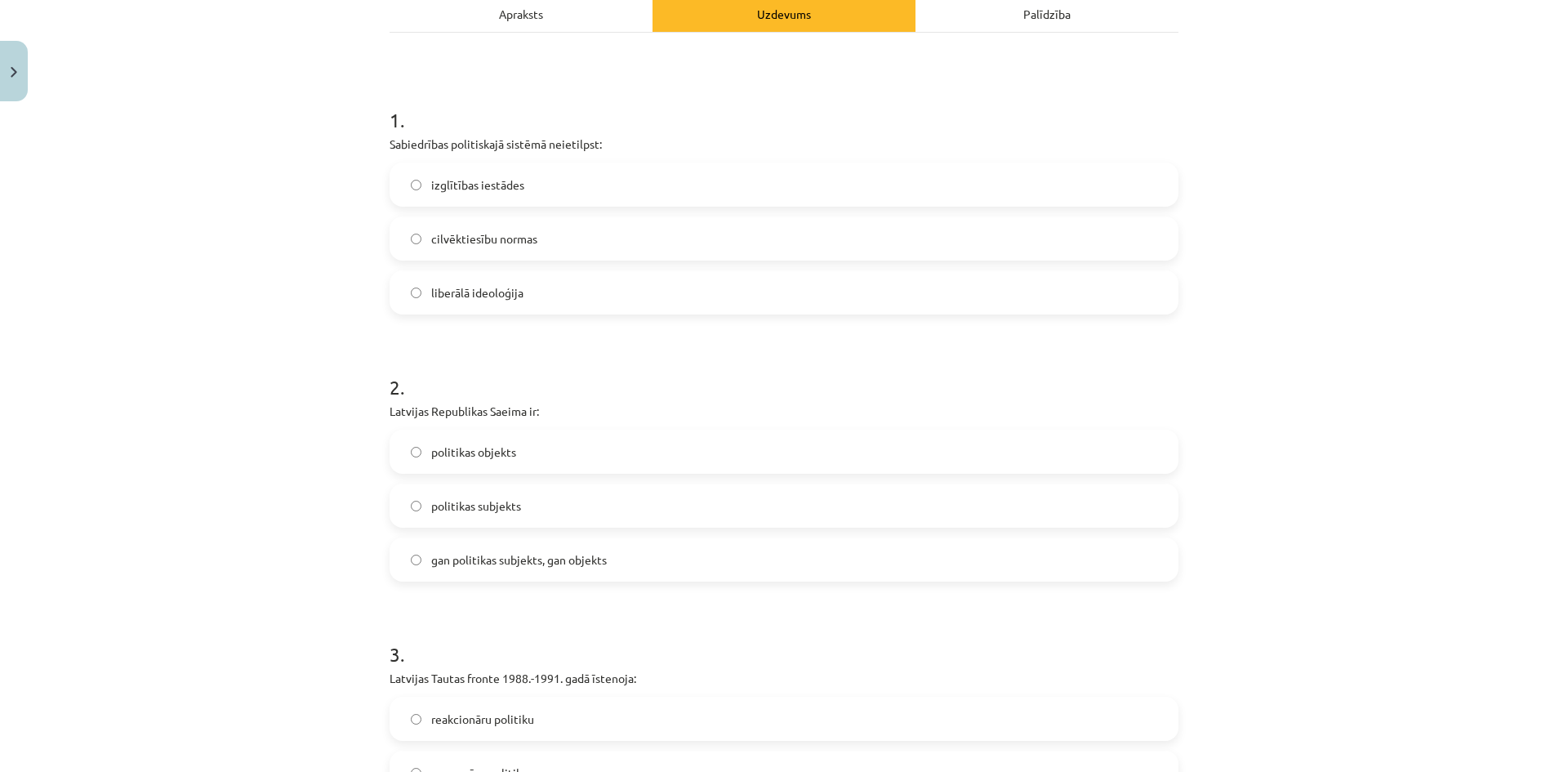
click at [586, 186] on label "izglītības iestādes" at bounding box center [784, 184] width 785 height 41
click at [601, 239] on label "cilvēktiesību normas" at bounding box center [784, 238] width 785 height 41
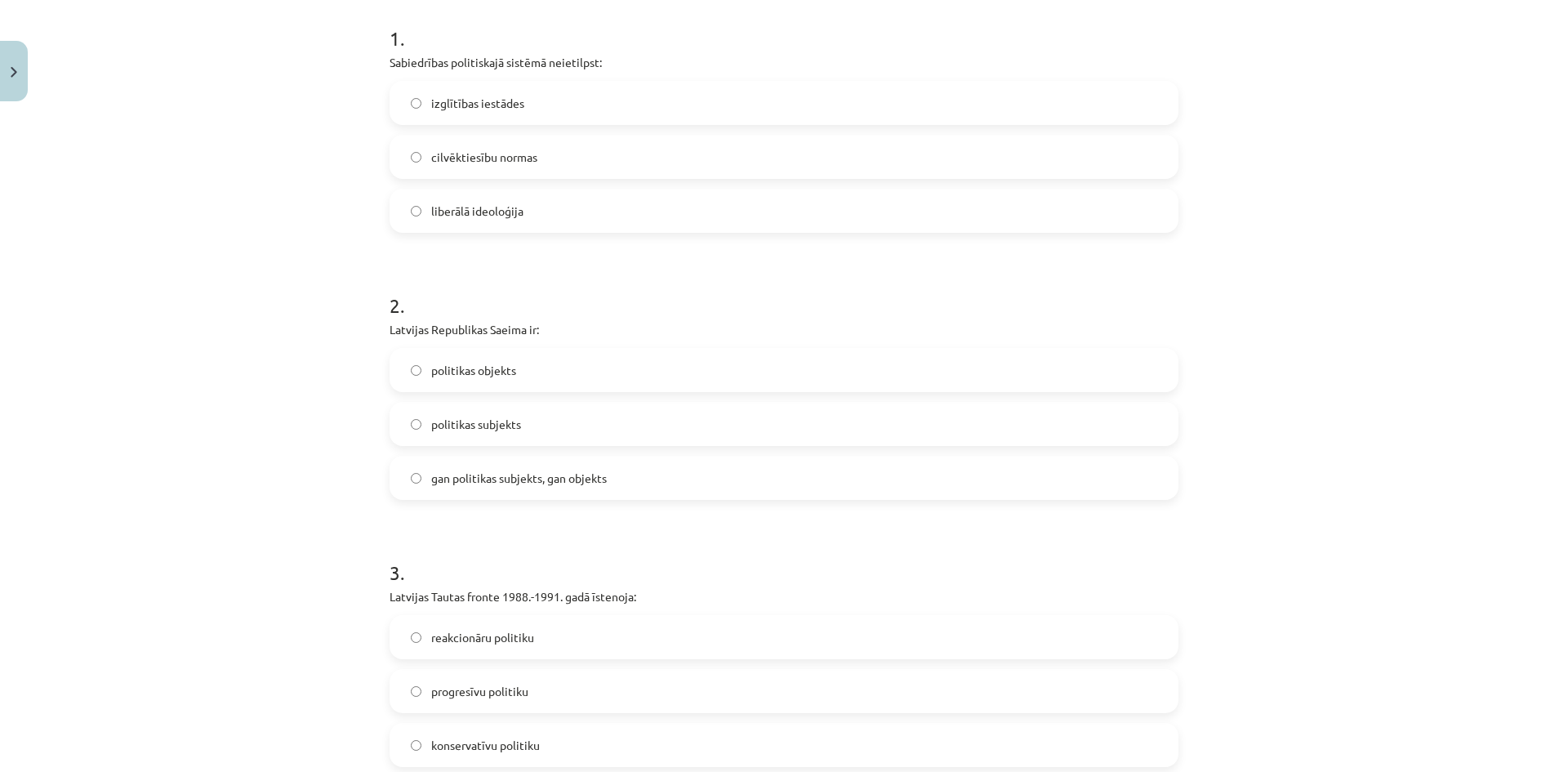
click at [596, 364] on label "politikas objekts" at bounding box center [784, 369] width 785 height 41
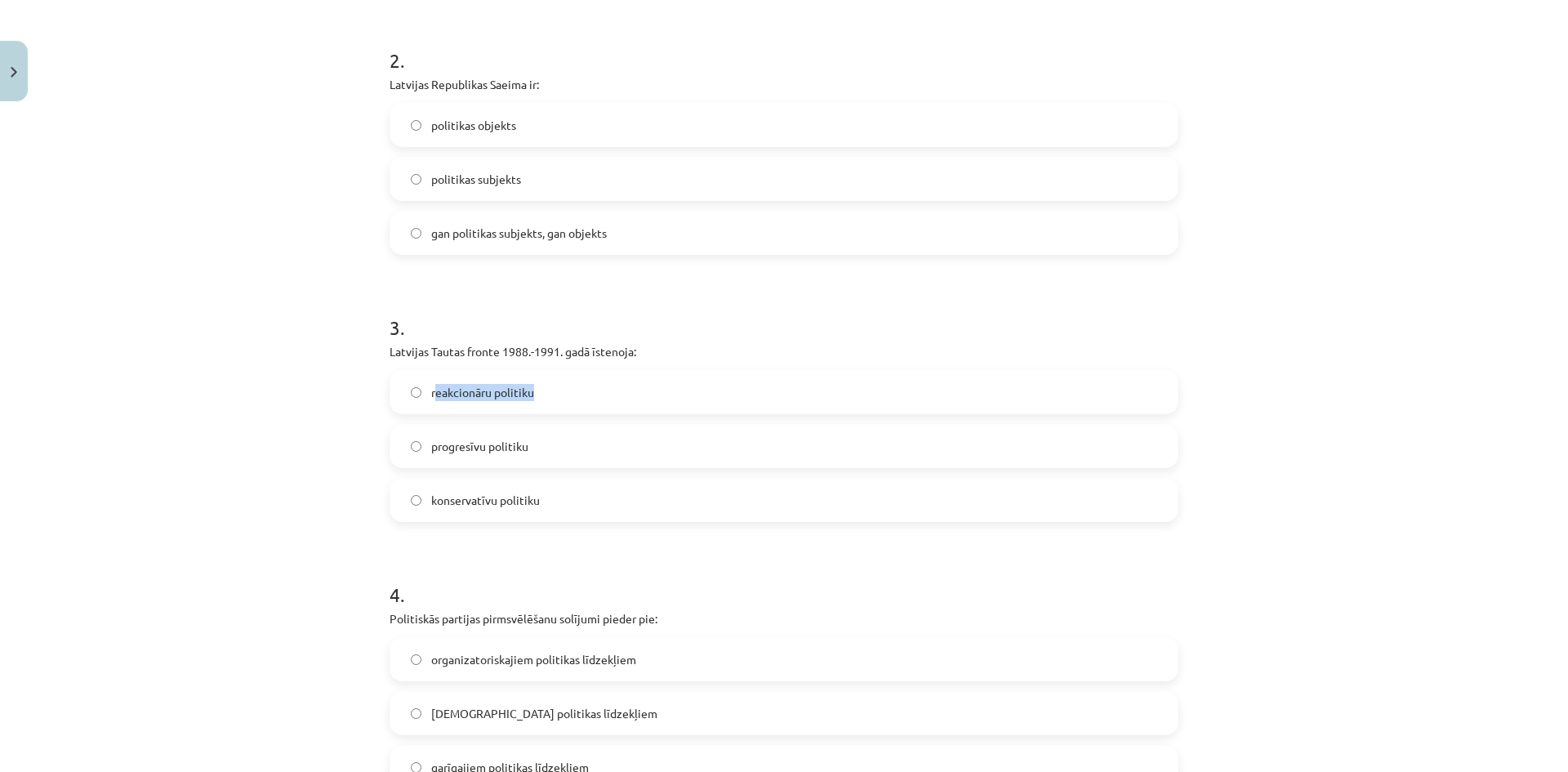
drag, startPoint x: 554, startPoint y: 395, endPoint x: 430, endPoint y: 397, distance: 124.0
click at [430, 397] on label "reakcionāru politiku" at bounding box center [784, 392] width 785 height 41
click at [770, 331] on h1 "3 ." at bounding box center [784, 312] width 789 height 51
click at [558, 441] on label "progresīvu politiku" at bounding box center [784, 446] width 785 height 41
drag, startPoint x: 565, startPoint y: 389, endPoint x: 430, endPoint y: 396, distance: 135.2
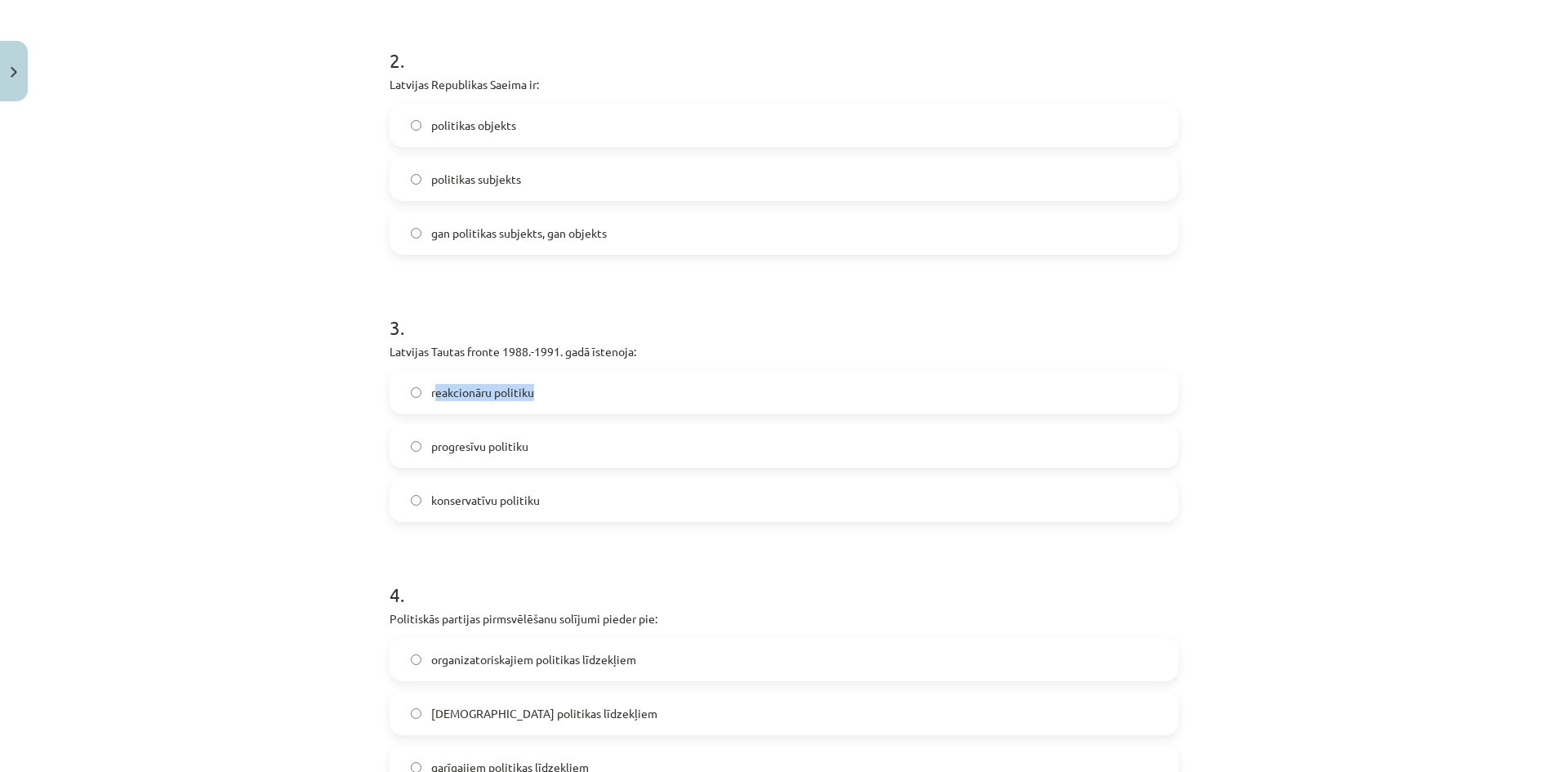
click at [430, 396] on label "reakcionāru politiku" at bounding box center [784, 392] width 785 height 41
drag, startPoint x: 262, startPoint y: 388, endPoint x: 292, endPoint y: 386, distance: 30.1
click at [266, 388] on div "Mācību tēma: Sociālās zinātnes i - 11. klases 1. ieskaites mācību materiāls #6 …" at bounding box center [784, 386] width 1568 height 772
drag, startPoint x: 422, startPoint y: 396, endPoint x: 544, endPoint y: 399, distance: 122.0
click at [544, 399] on label "reakcionāru politiku" at bounding box center [784, 392] width 785 height 41
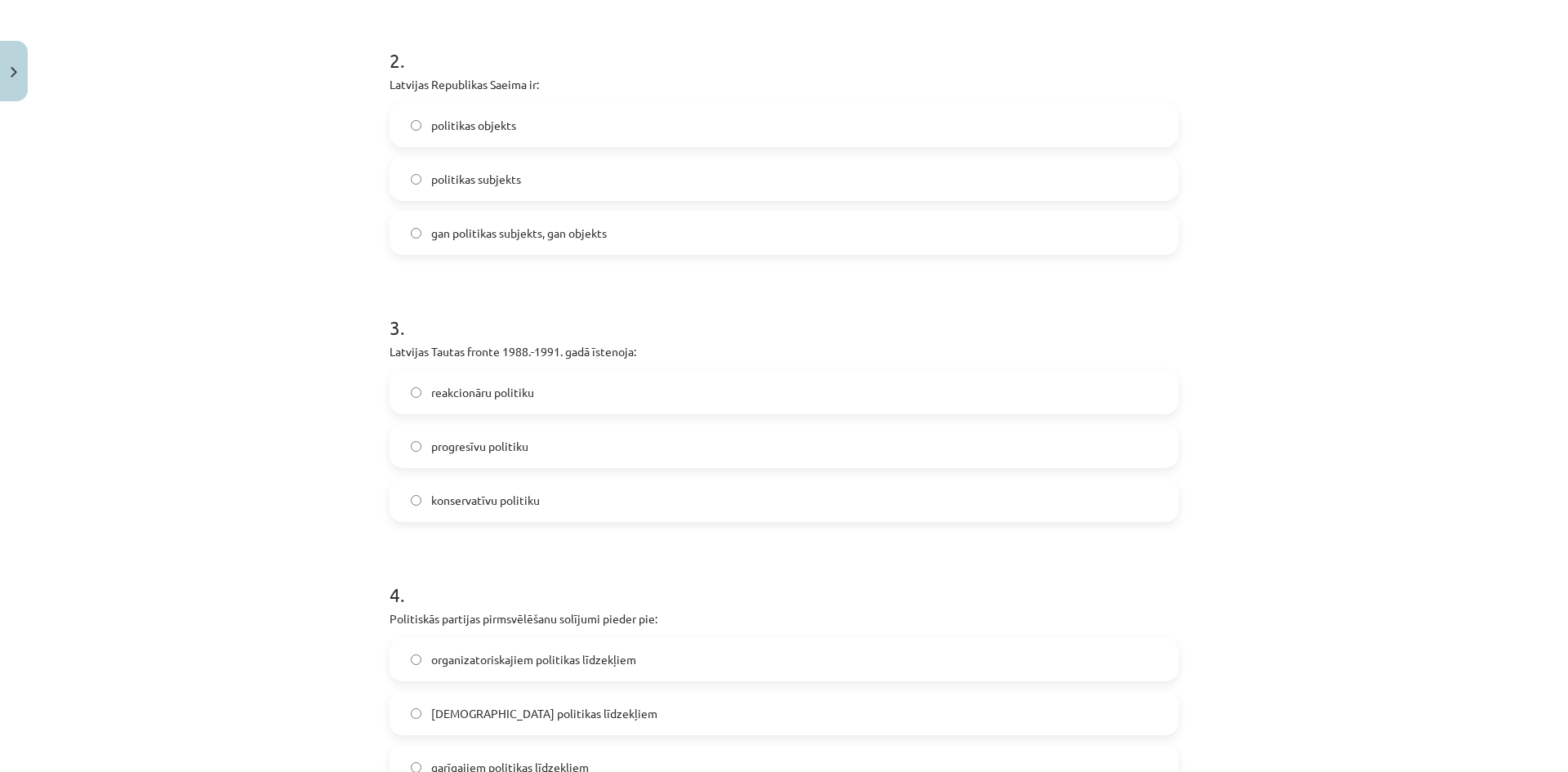
click at [732, 315] on h1 "3 ." at bounding box center [784, 312] width 789 height 51
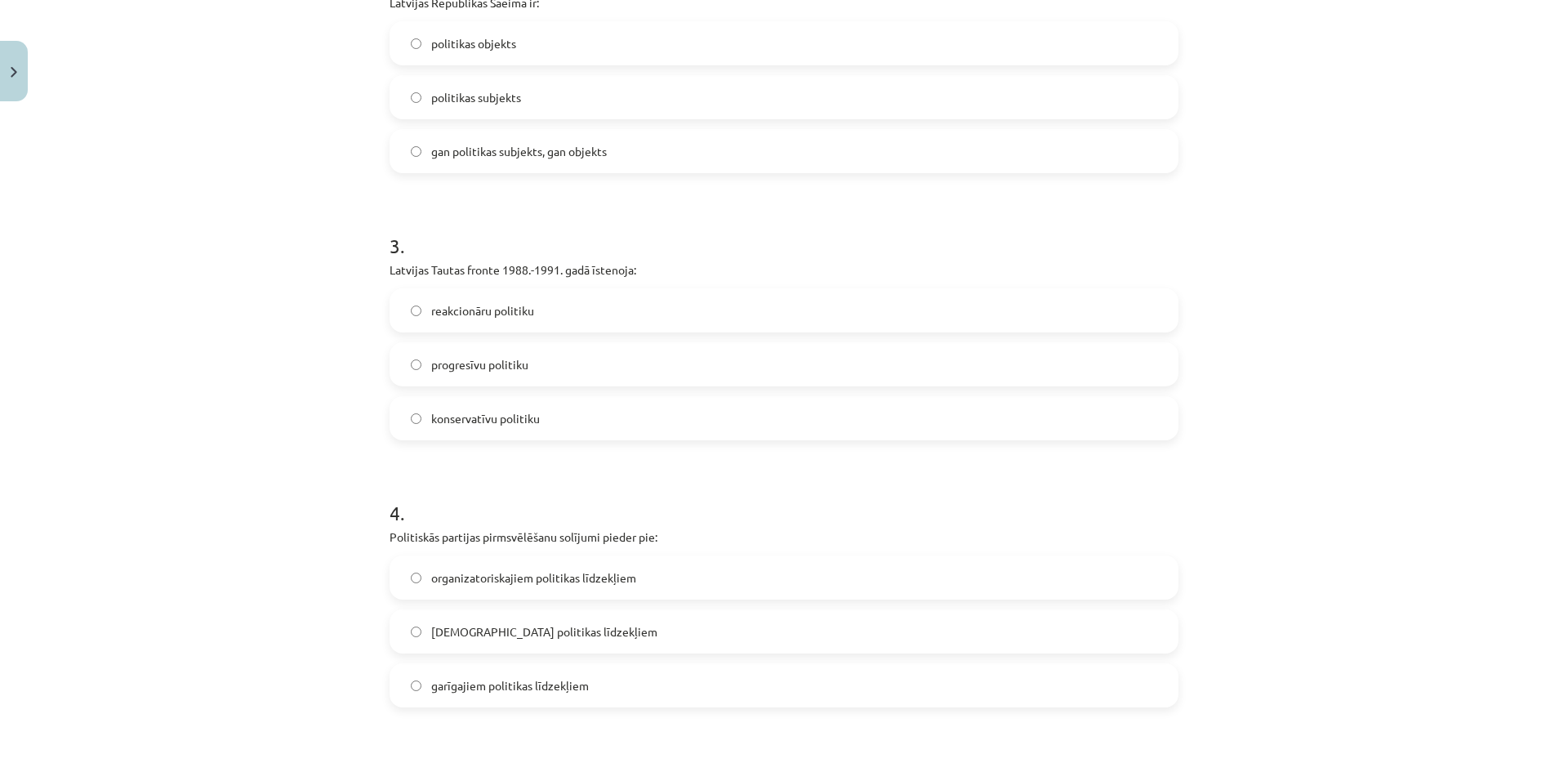
click at [626, 300] on label "reakcionāru politiku" at bounding box center [784, 310] width 785 height 41
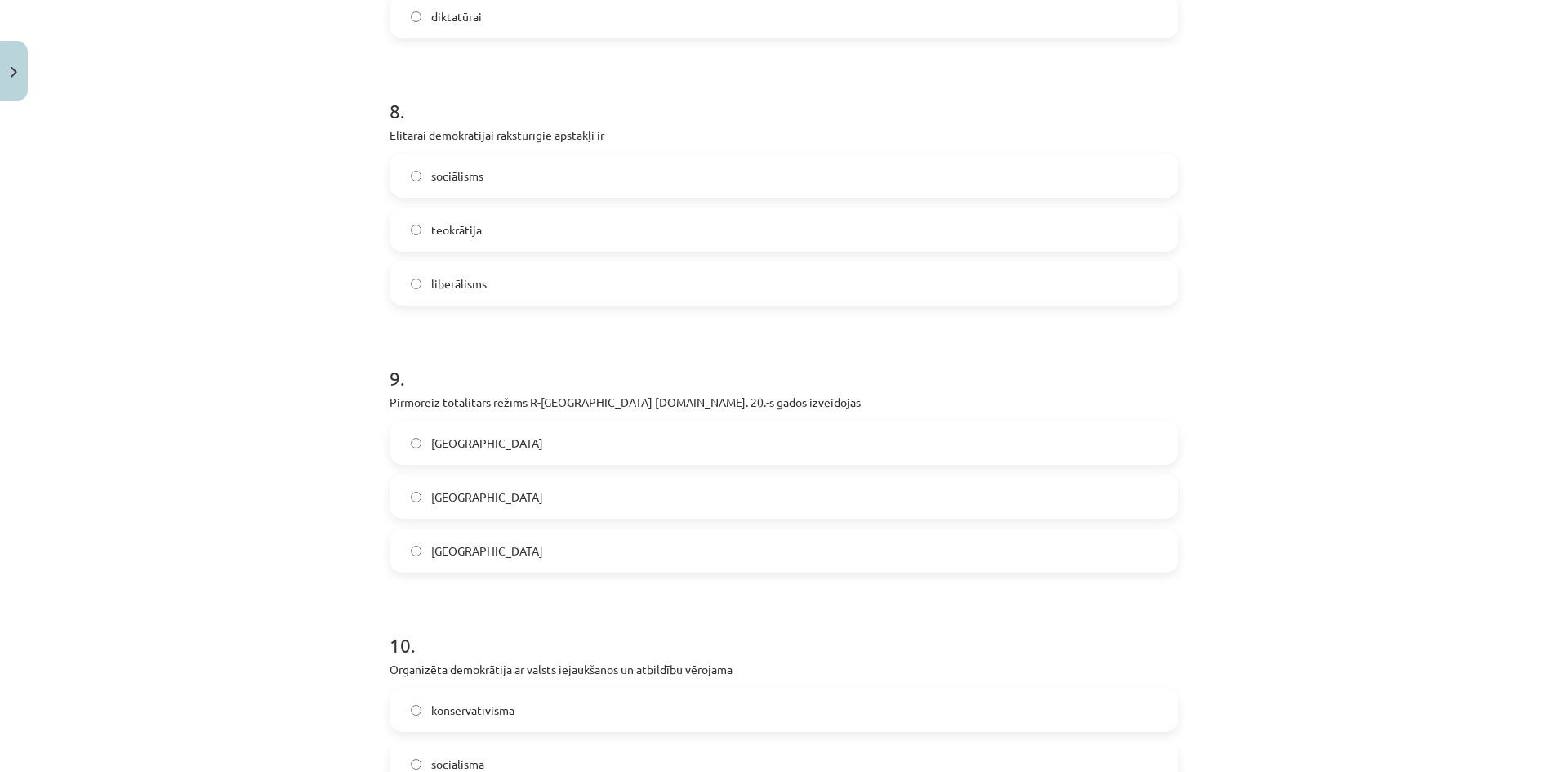
scroll to position [2380, 0]
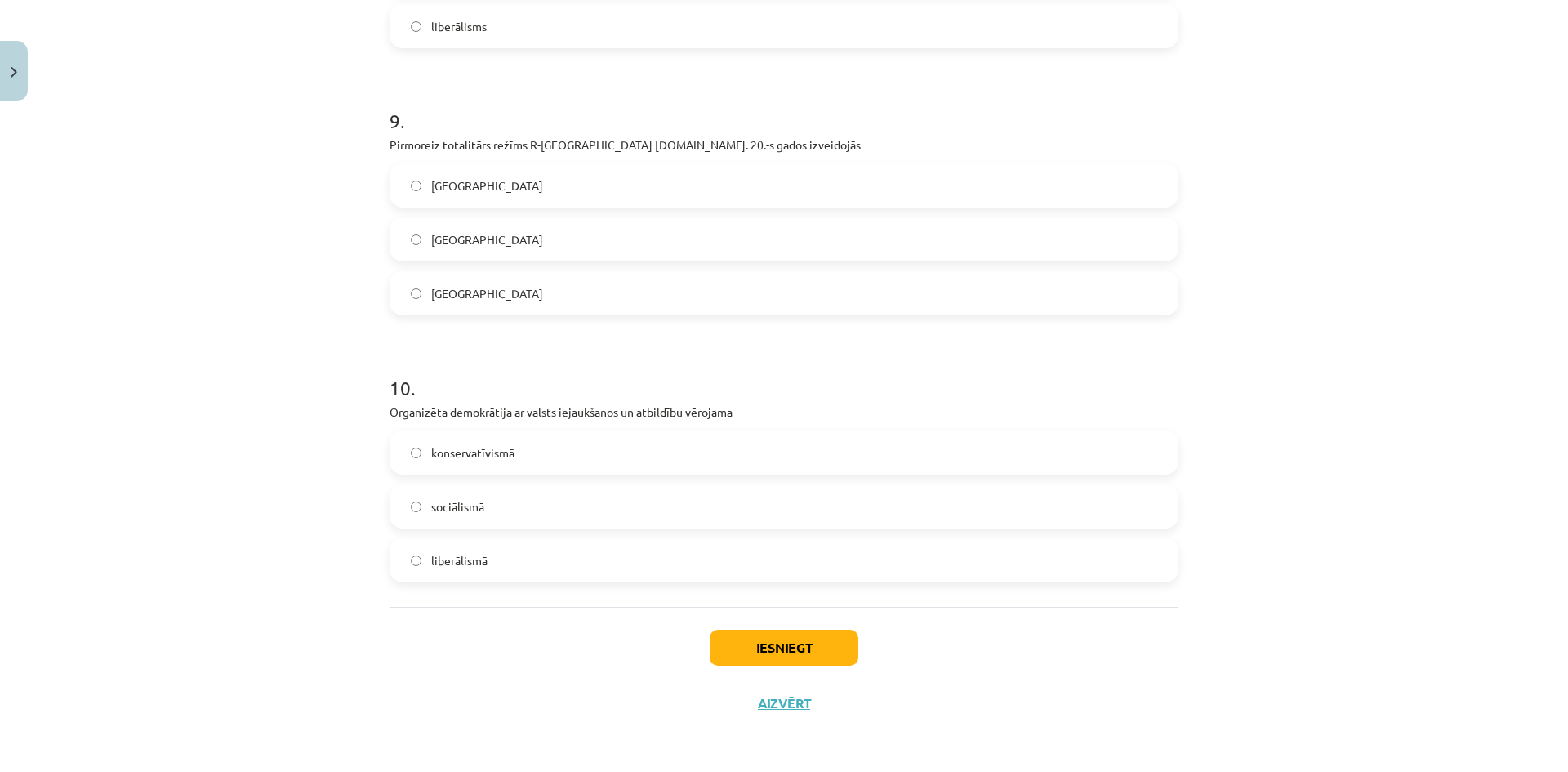
click at [545, 285] on label "[GEOGRAPHIC_DATA]" at bounding box center [784, 292] width 785 height 41
click at [537, 512] on label "sociālismā" at bounding box center [784, 506] width 785 height 41
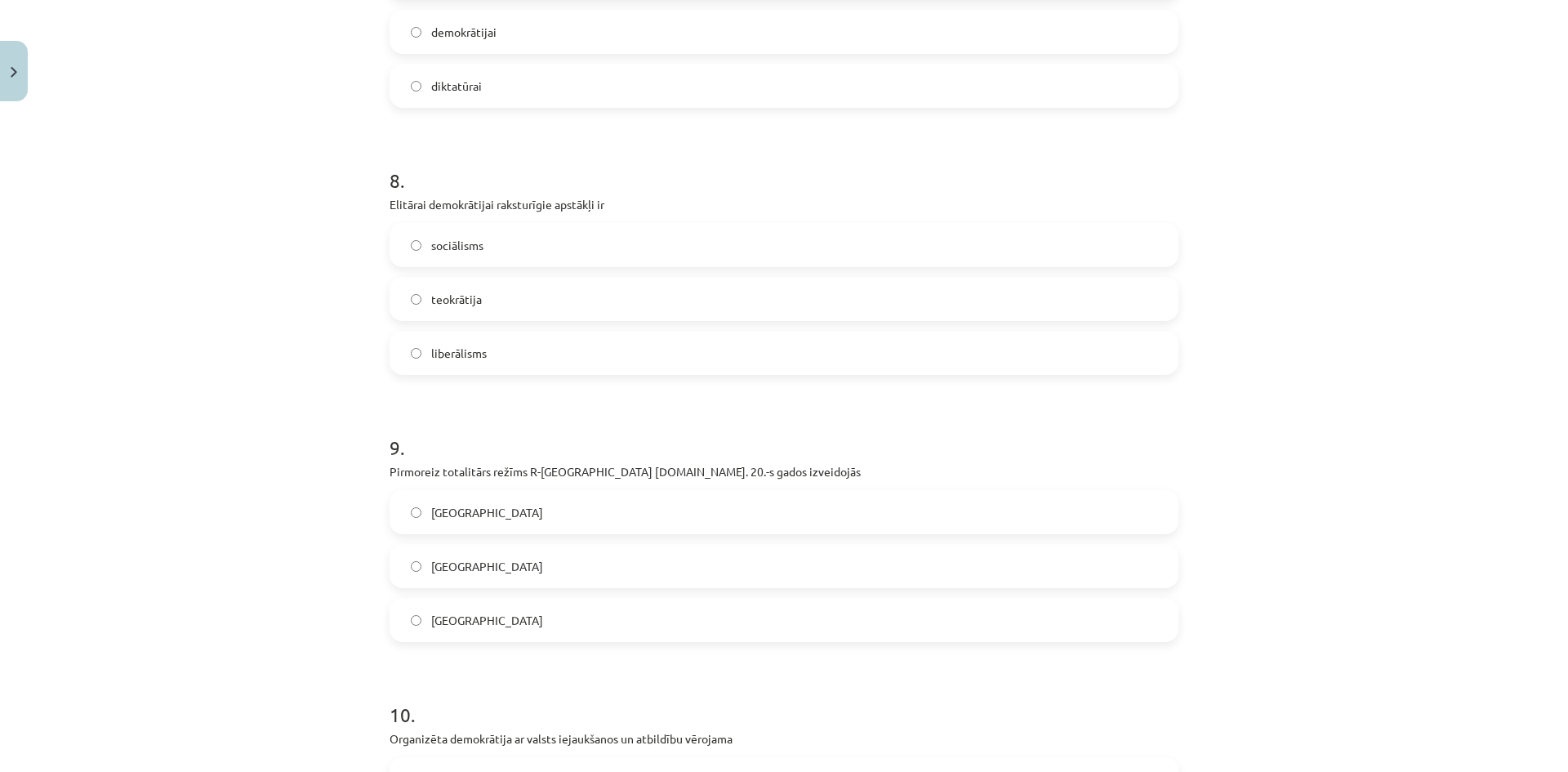
scroll to position [1890, 0]
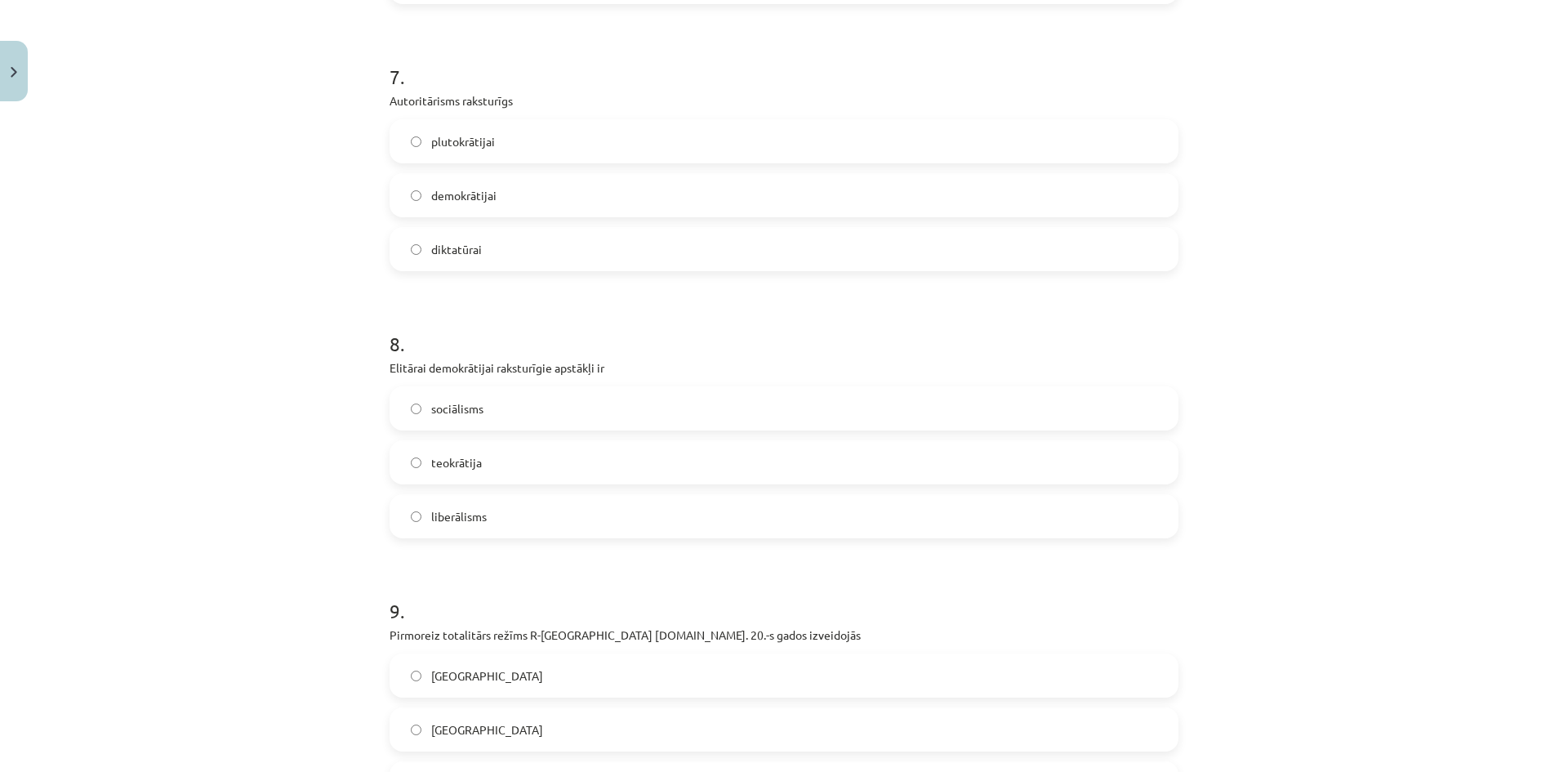
click at [567, 463] on label "teokrātija" at bounding box center [784, 461] width 785 height 41
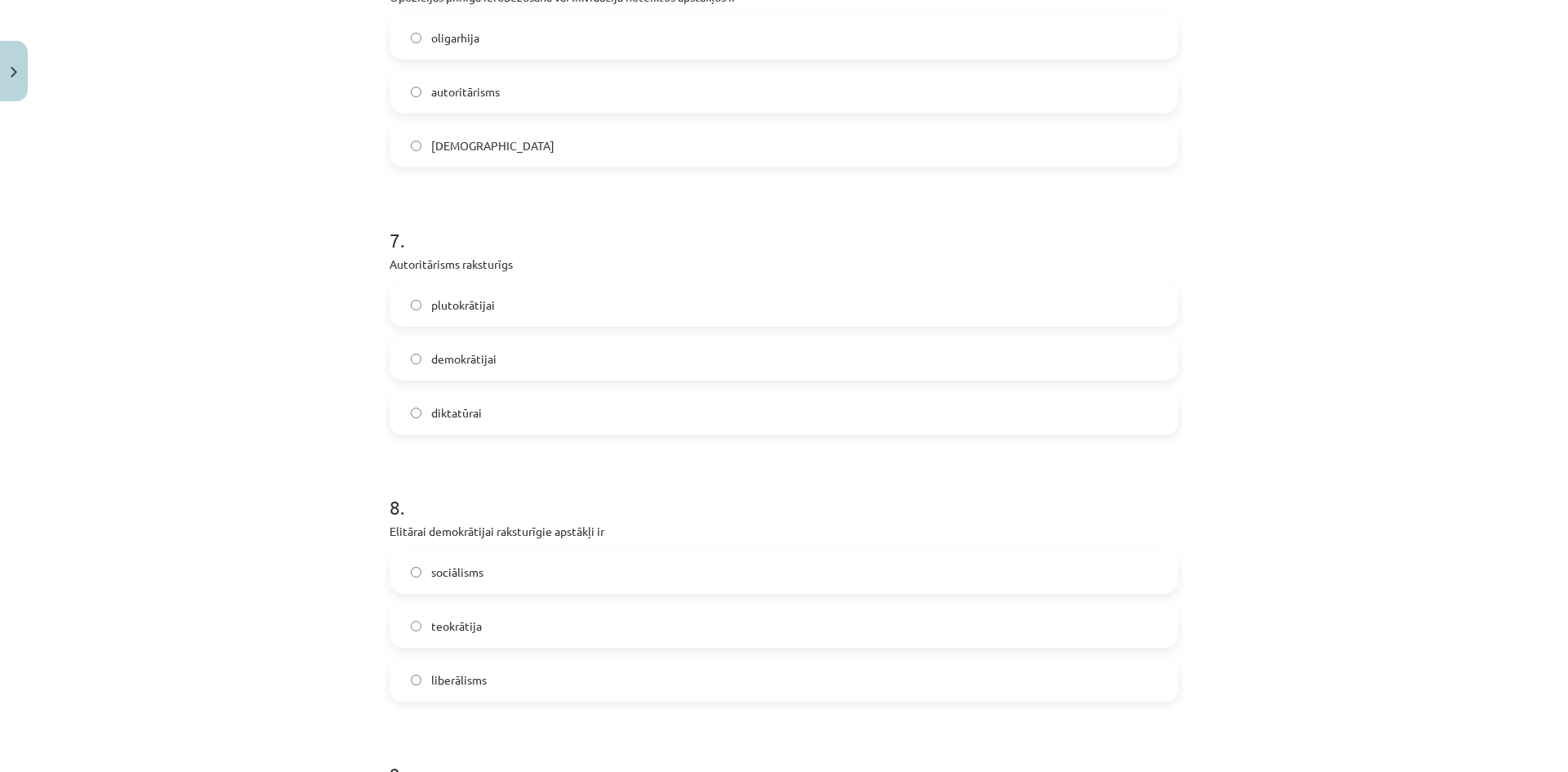
click at [548, 360] on label "demokrātijai" at bounding box center [784, 358] width 785 height 41
click at [544, 411] on label "diktatūrai" at bounding box center [784, 412] width 785 height 41
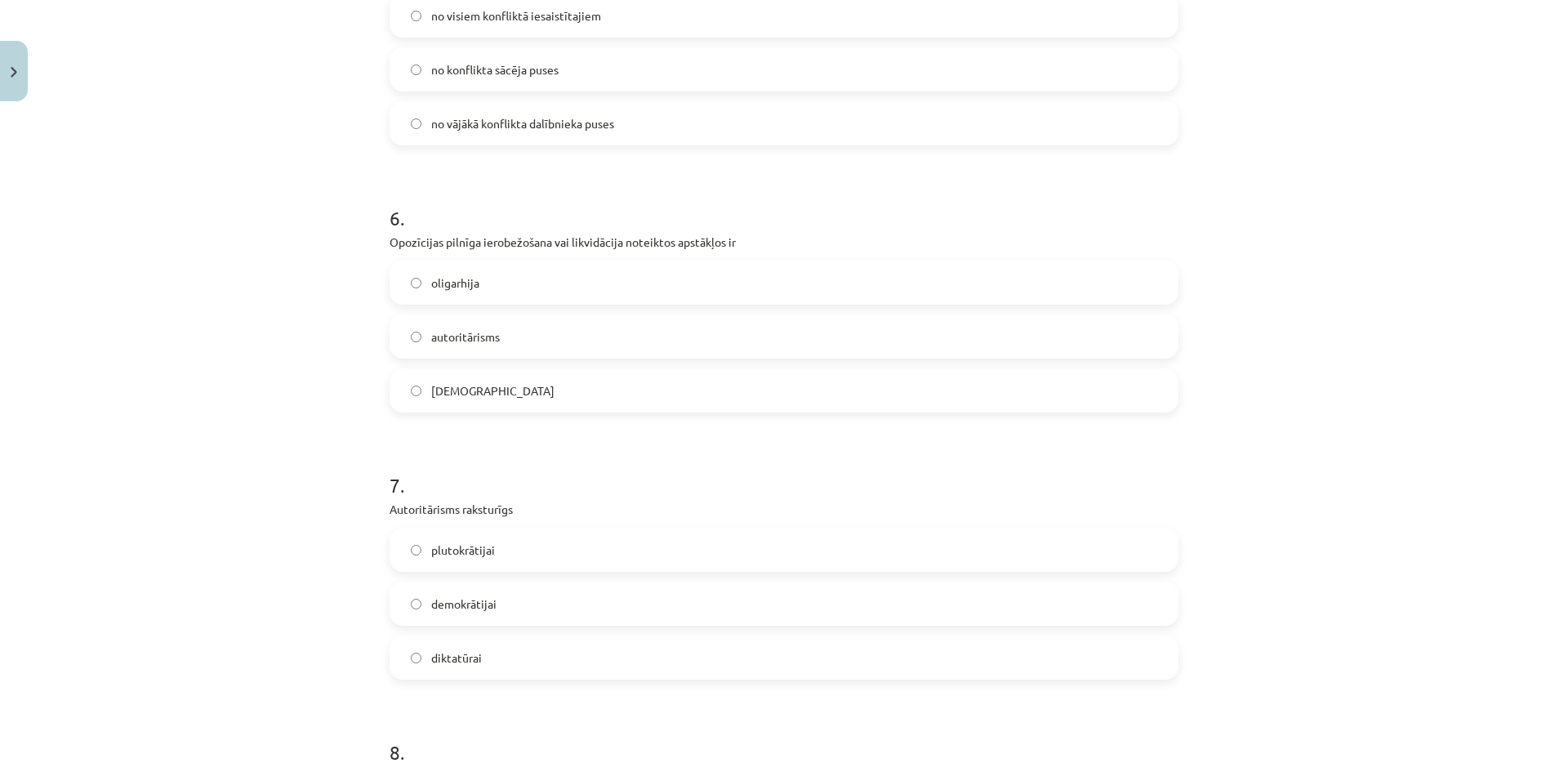
scroll to position [1401, 0]
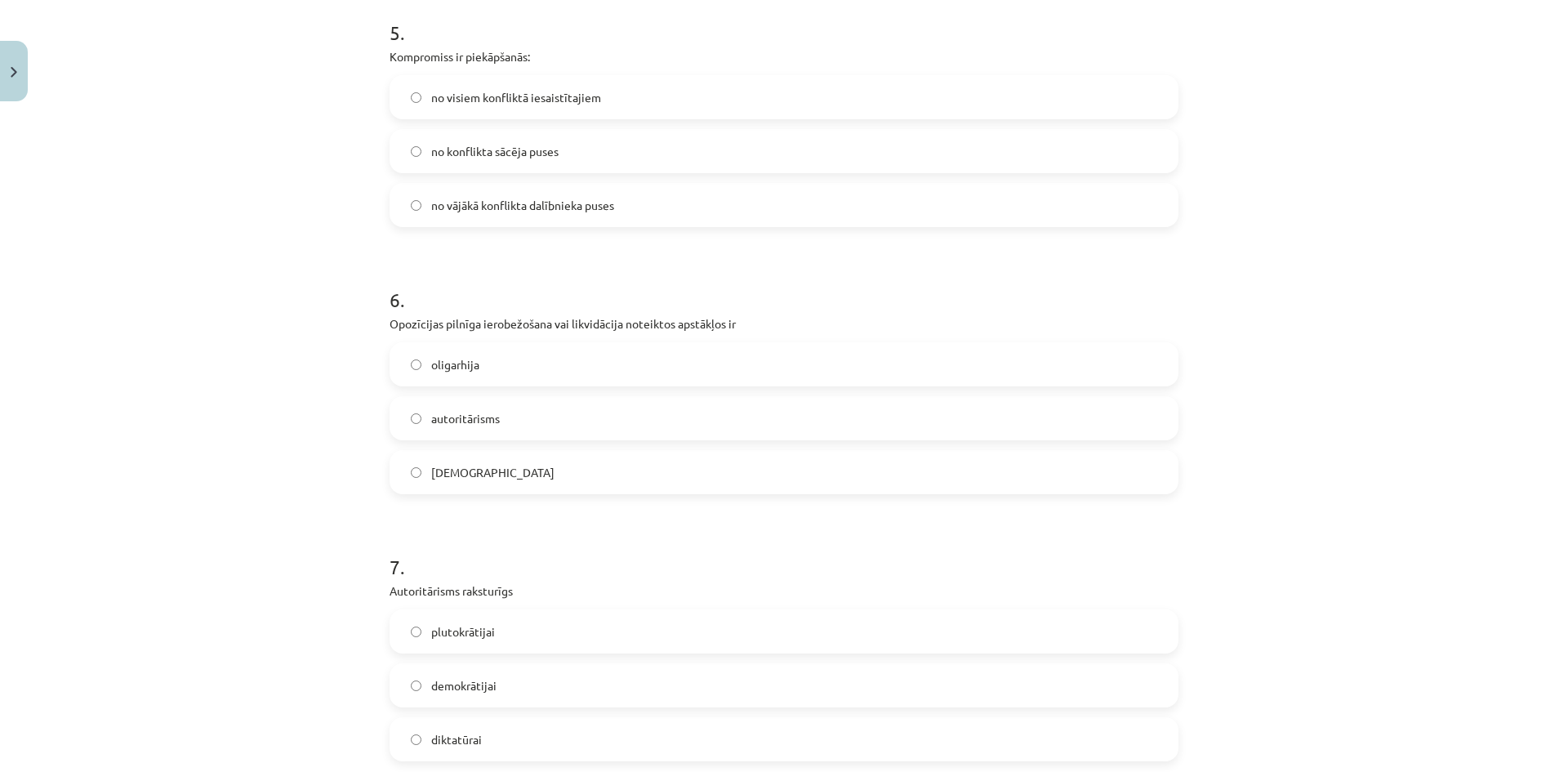
click at [558, 468] on label "[DEMOGRAPHIC_DATA]" at bounding box center [784, 471] width 785 height 41
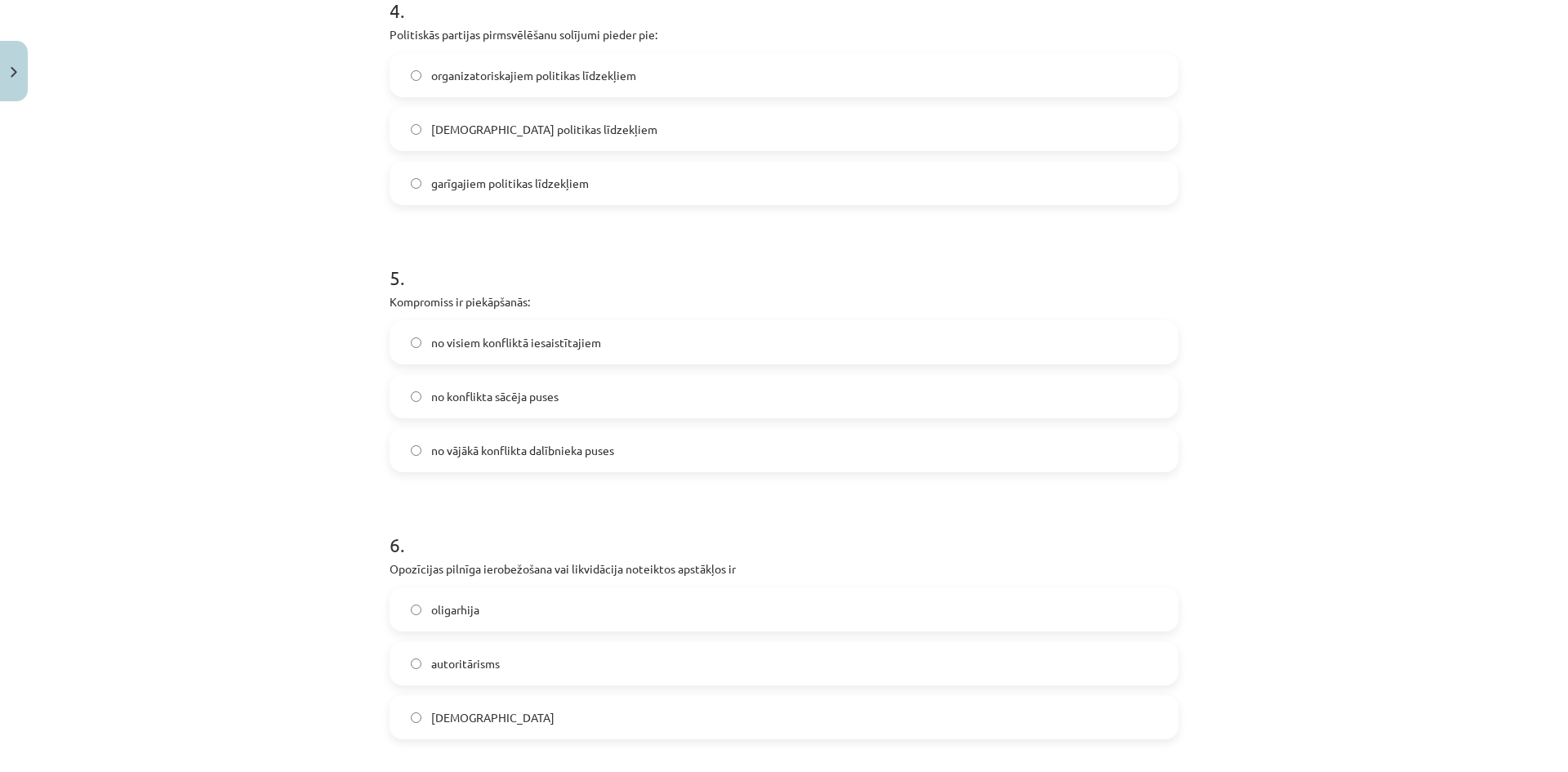
drag, startPoint x: 370, startPoint y: 304, endPoint x: 544, endPoint y: 298, distance: 174.1
click at [544, 298] on div "Mācību tēma: Sociālās zinātnes i - 11. klases 1. ieskaites mācību materiāls #6 …" at bounding box center [784, 386] width 1568 height 772
click at [634, 289] on div "5 . Kompromiss ir piekāpšanās: no visiem konfliktā iesaistītajiem no konflikta …" at bounding box center [784, 355] width 789 height 234
click at [630, 333] on label "no visiem konfliktā iesaistītajiem" at bounding box center [784, 341] width 785 height 41
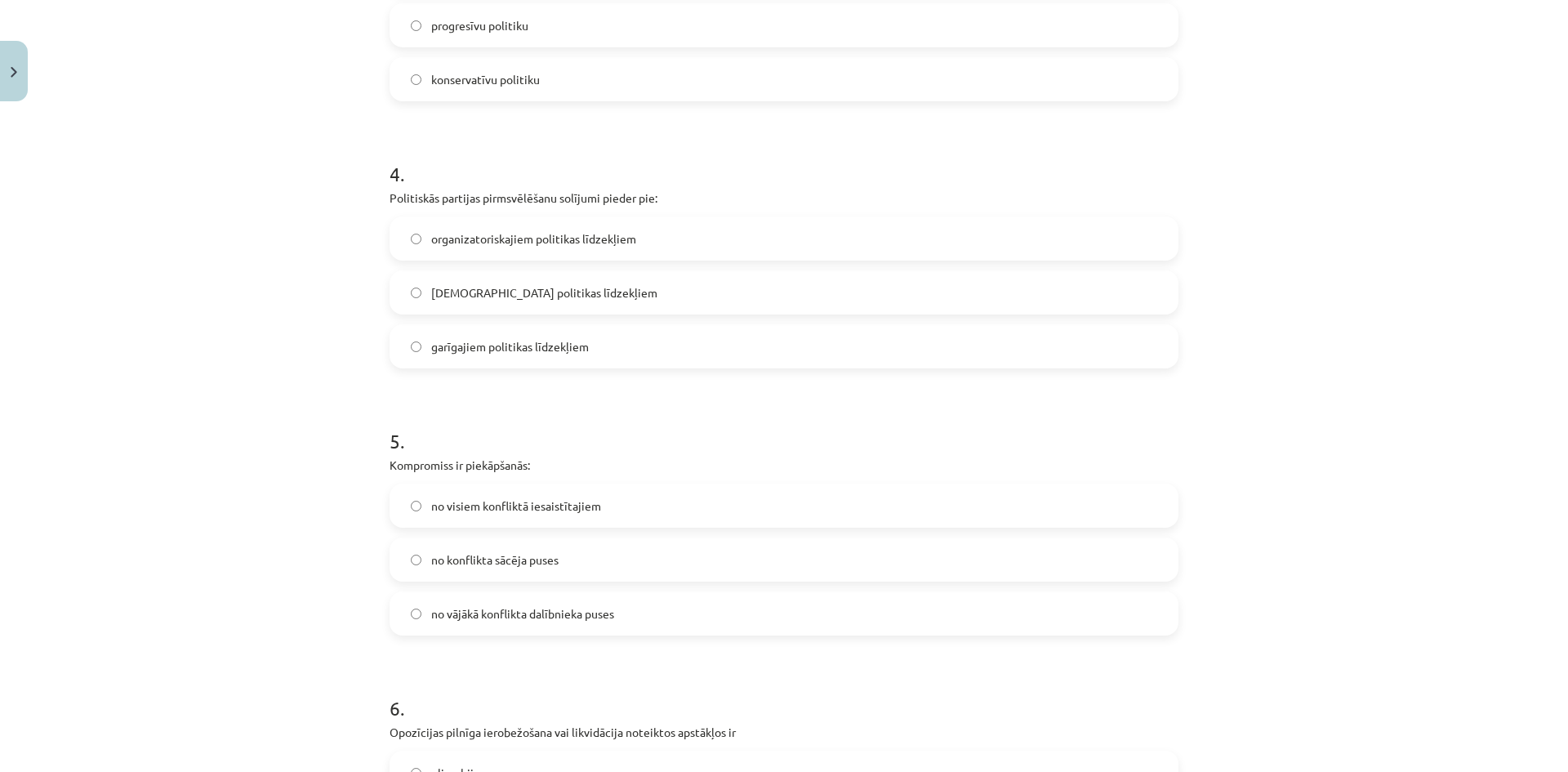
scroll to position [910, 0]
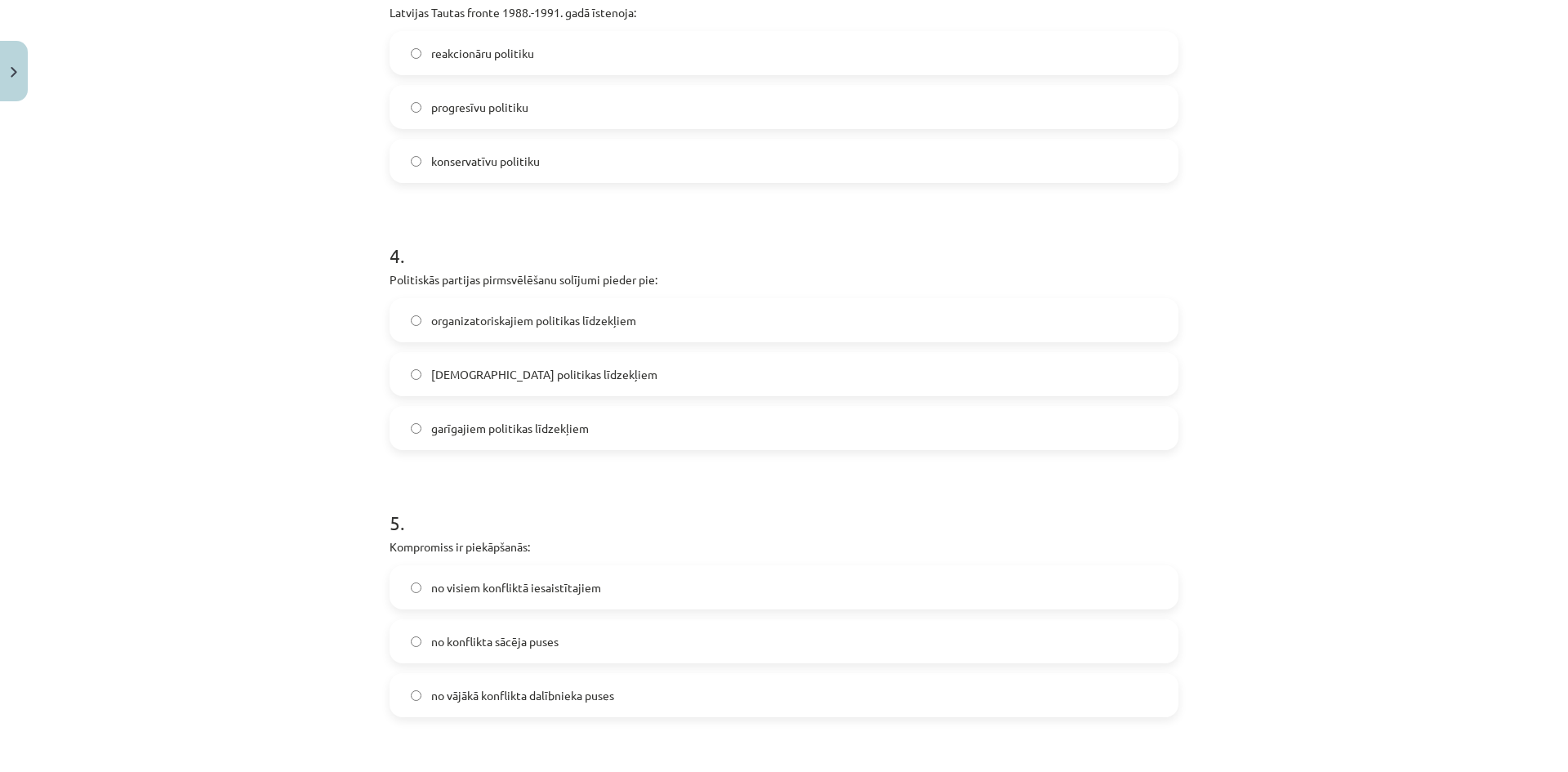
click at [666, 321] on label "organizatoriskajiem politikas līdzekļiem" at bounding box center [784, 320] width 785 height 41
click at [663, 365] on label "[DEMOGRAPHIC_DATA] politikas līdzekļiem" at bounding box center [784, 374] width 785 height 41
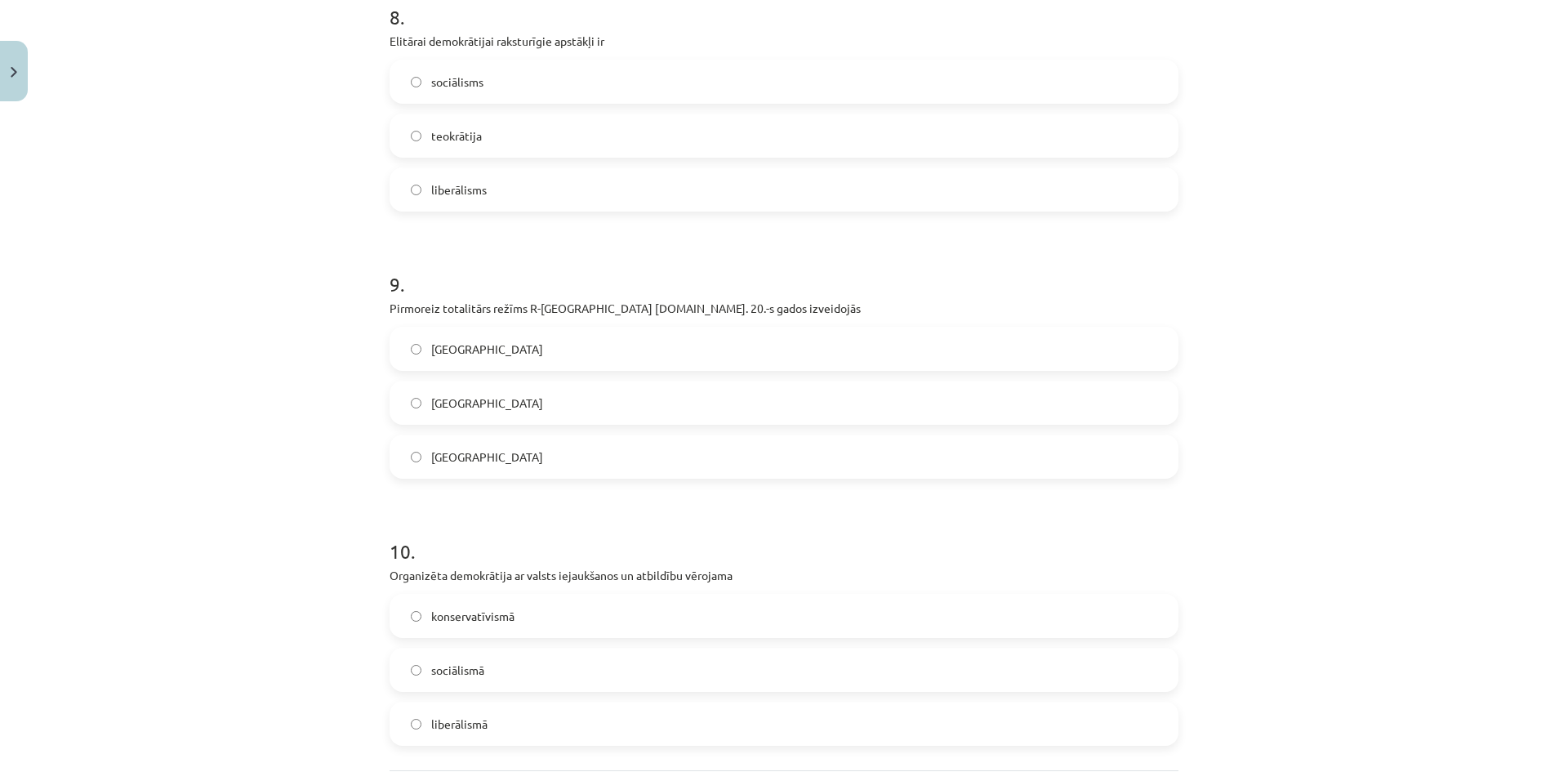
scroll to position [2380, 0]
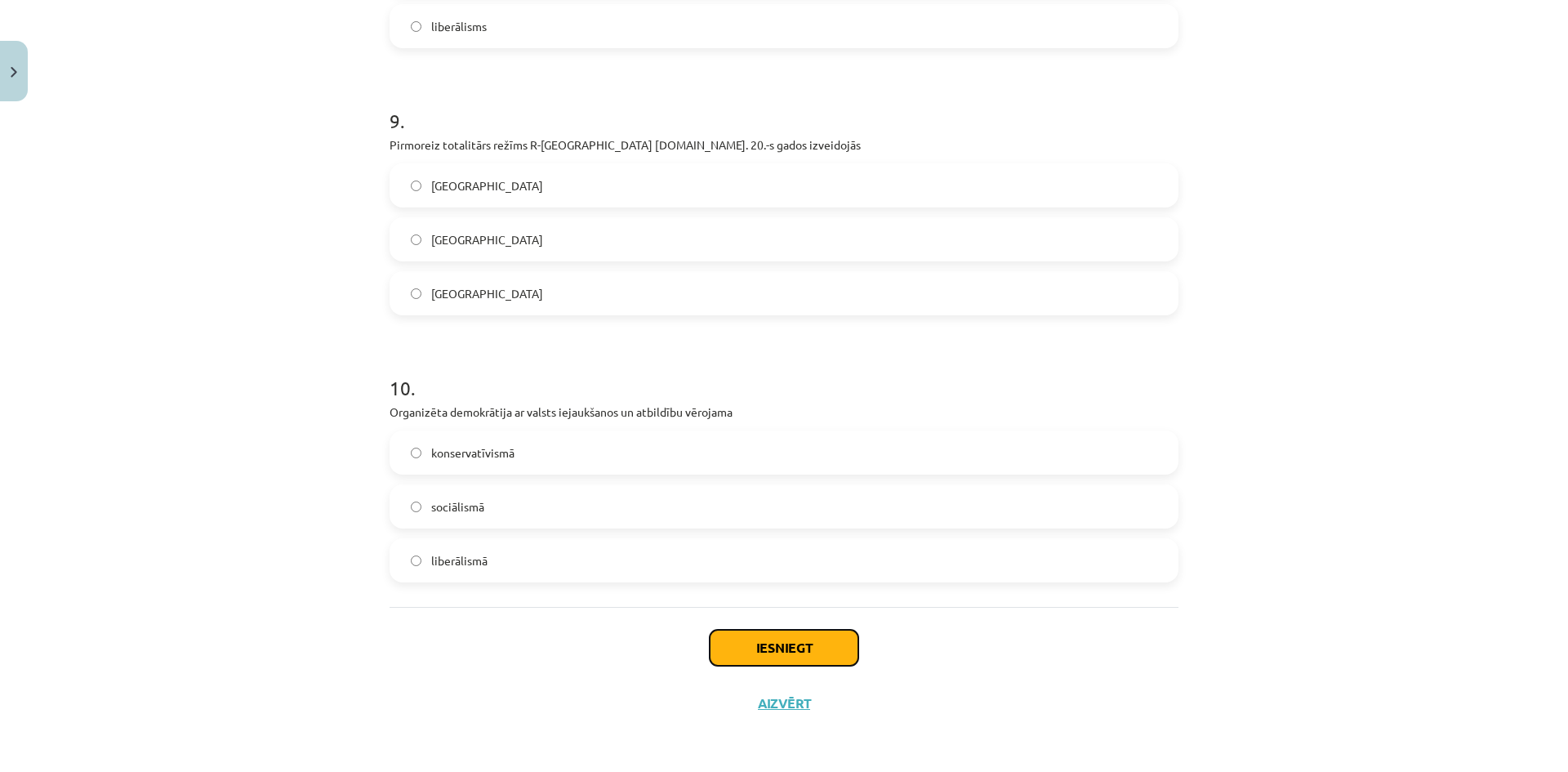
click at [774, 654] on button "Iesniegt" at bounding box center [784, 647] width 148 height 36
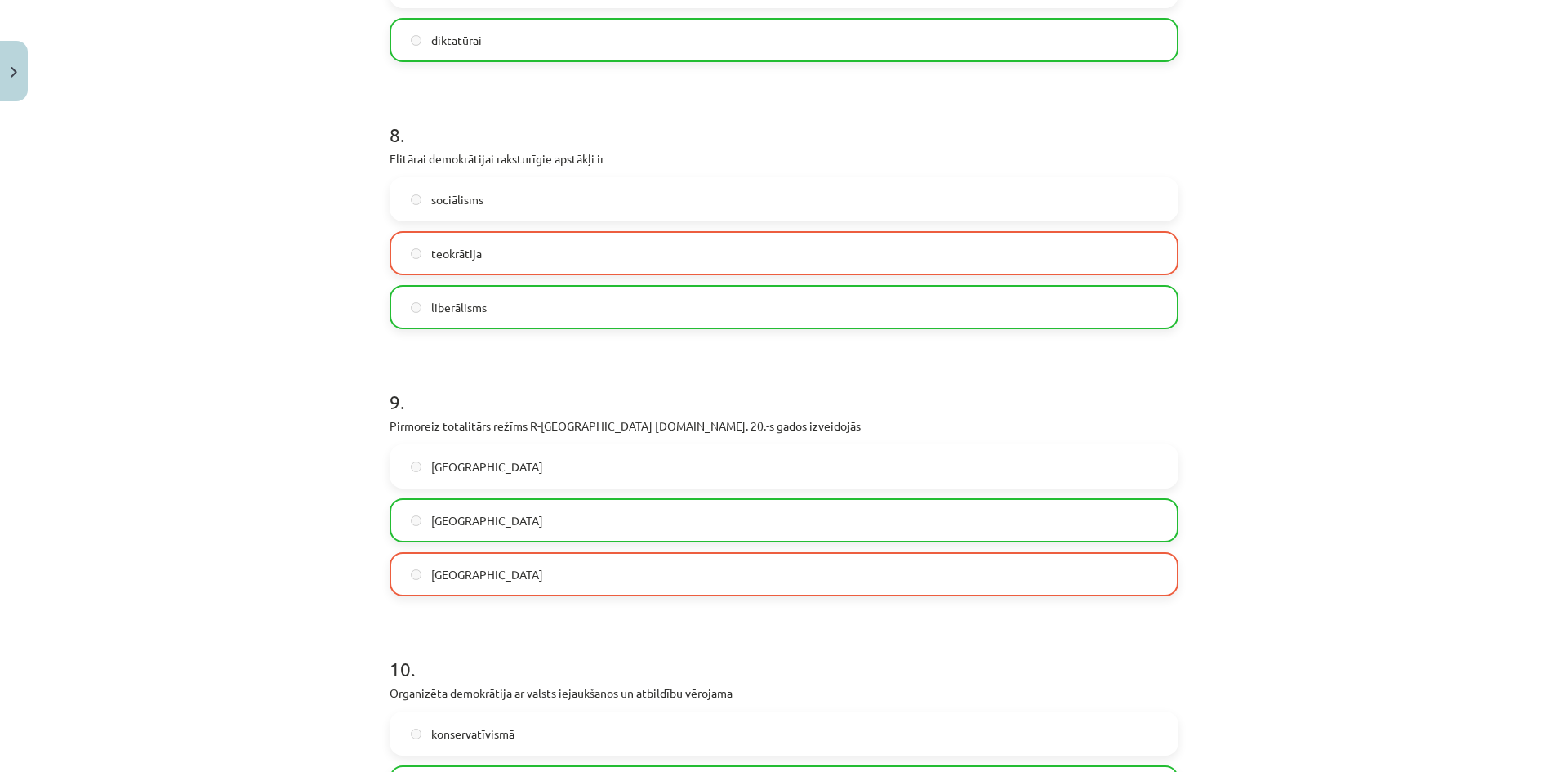
scroll to position [2344, 0]
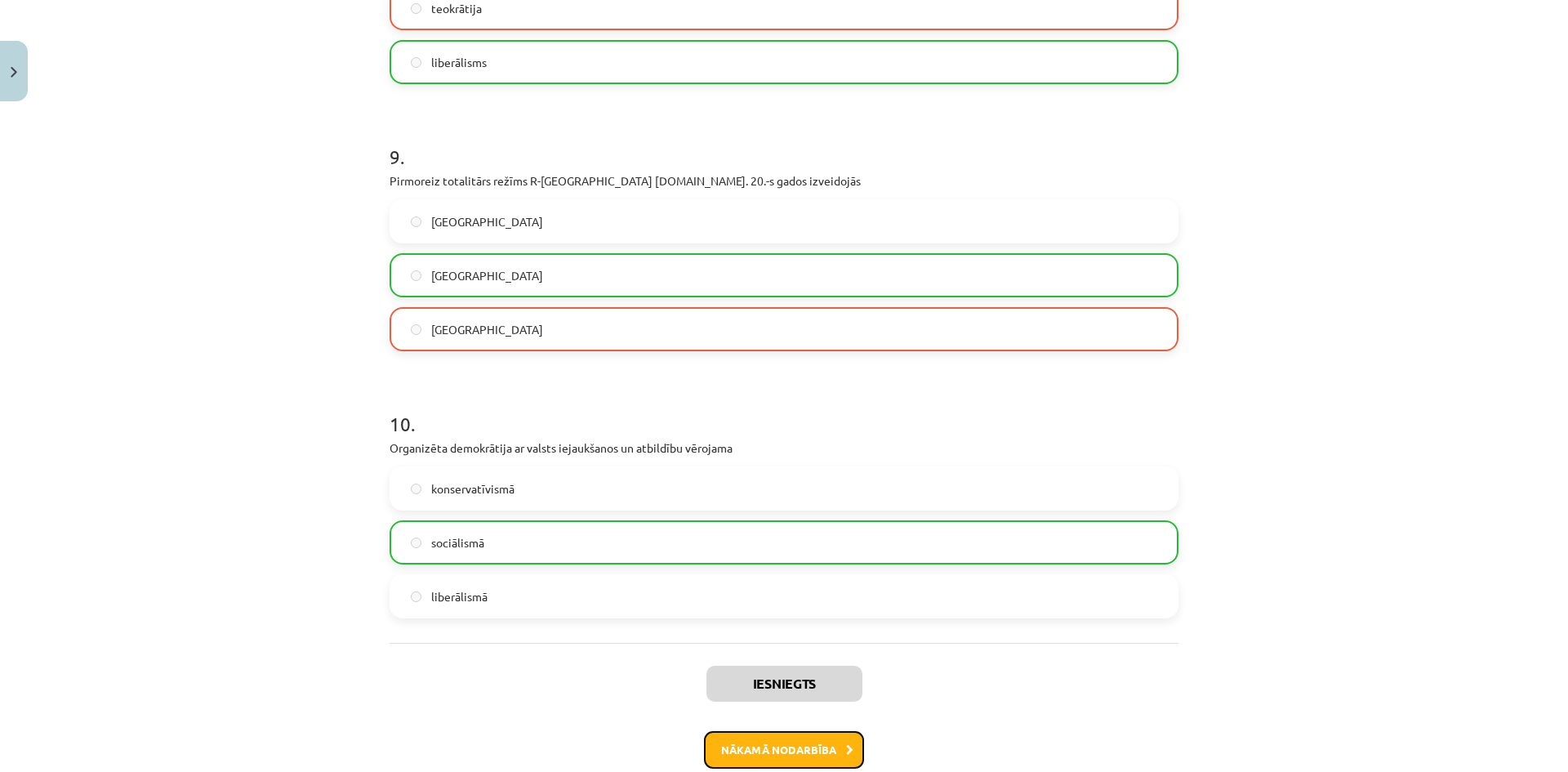
click at [778, 749] on button "Nākamā nodarbība" at bounding box center [784, 749] width 160 height 37
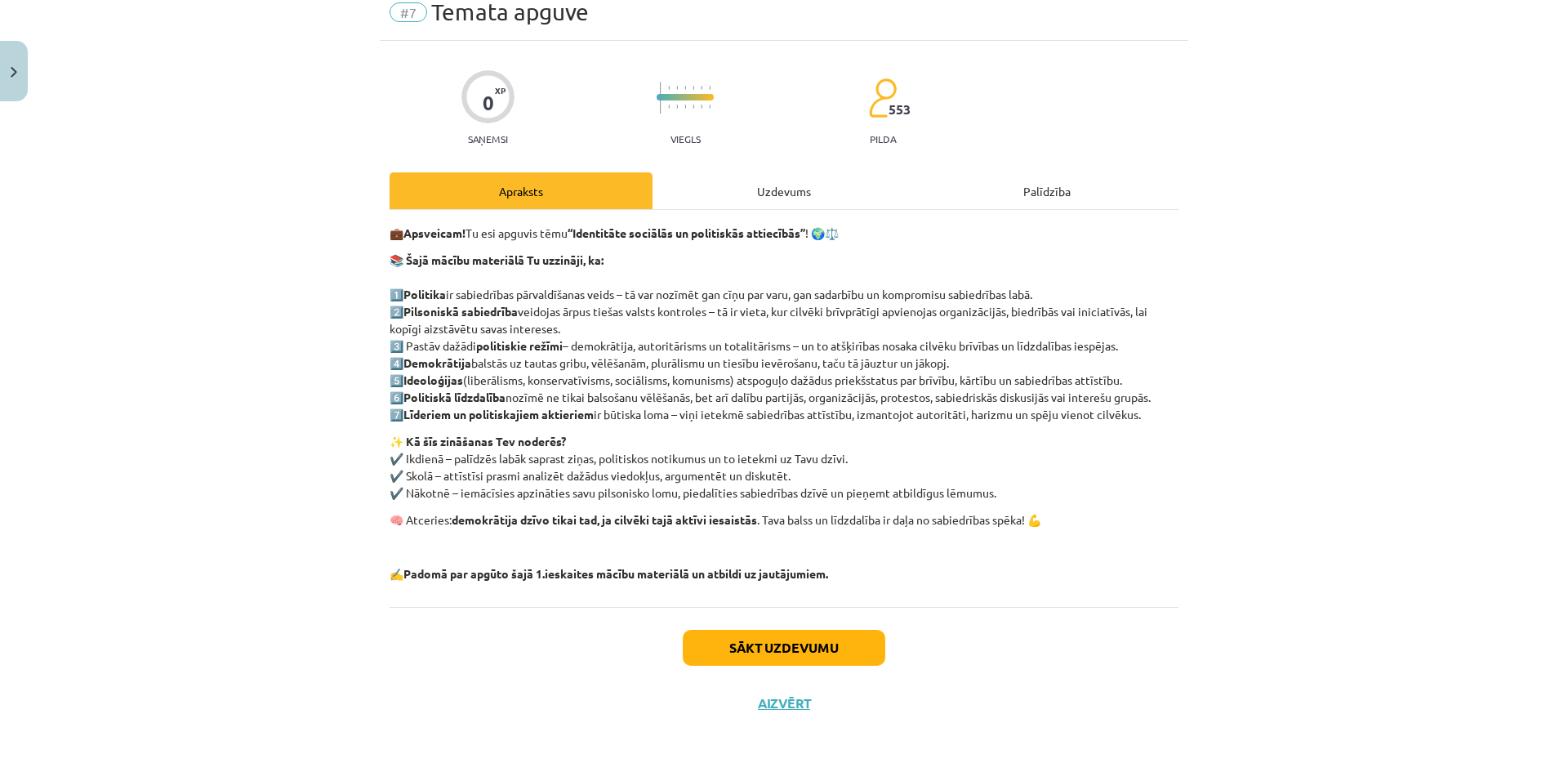
scroll to position [41, 0]
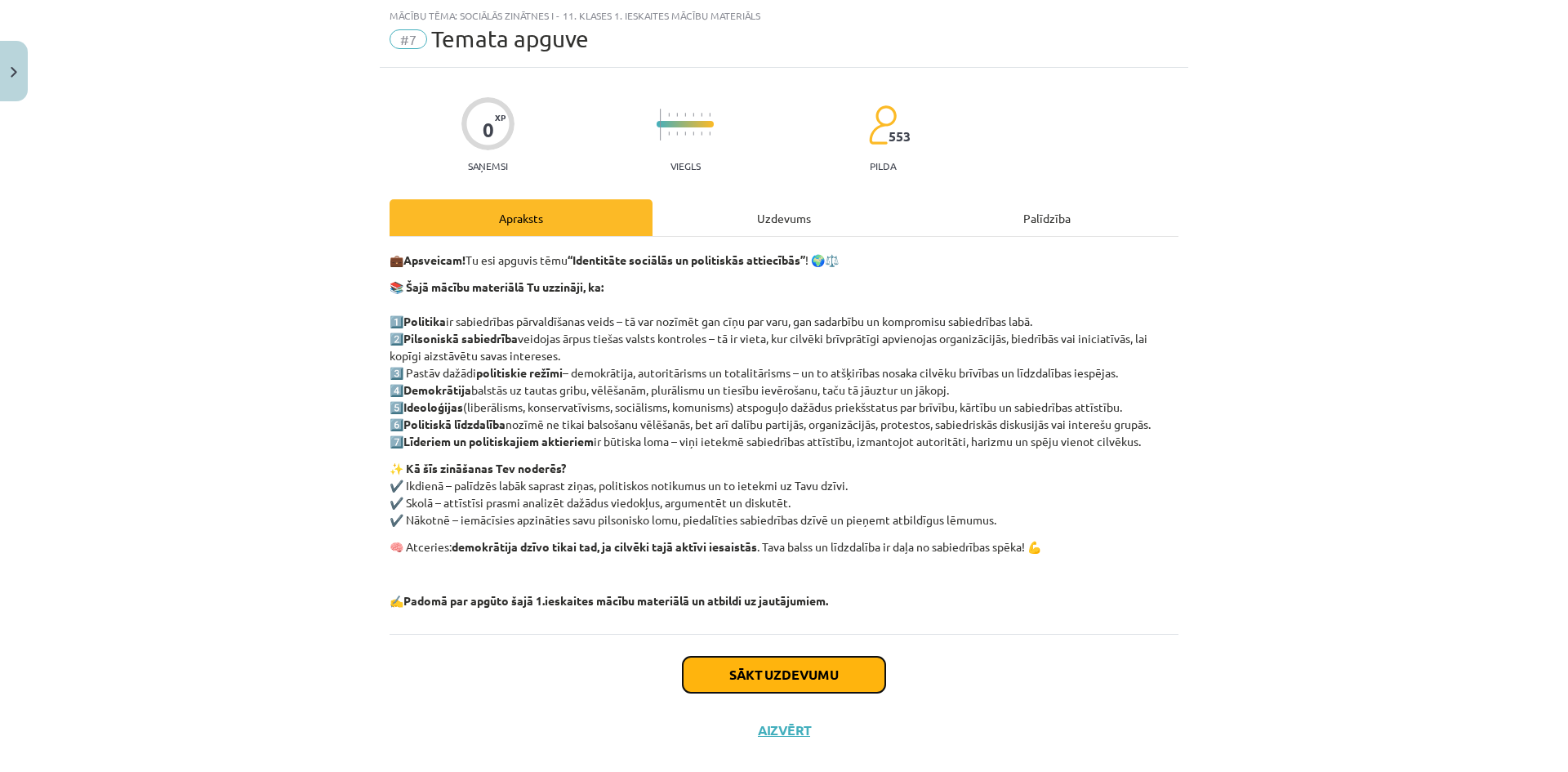
click at [825, 666] on button "Sākt uzdevumu" at bounding box center [784, 674] width 202 height 36
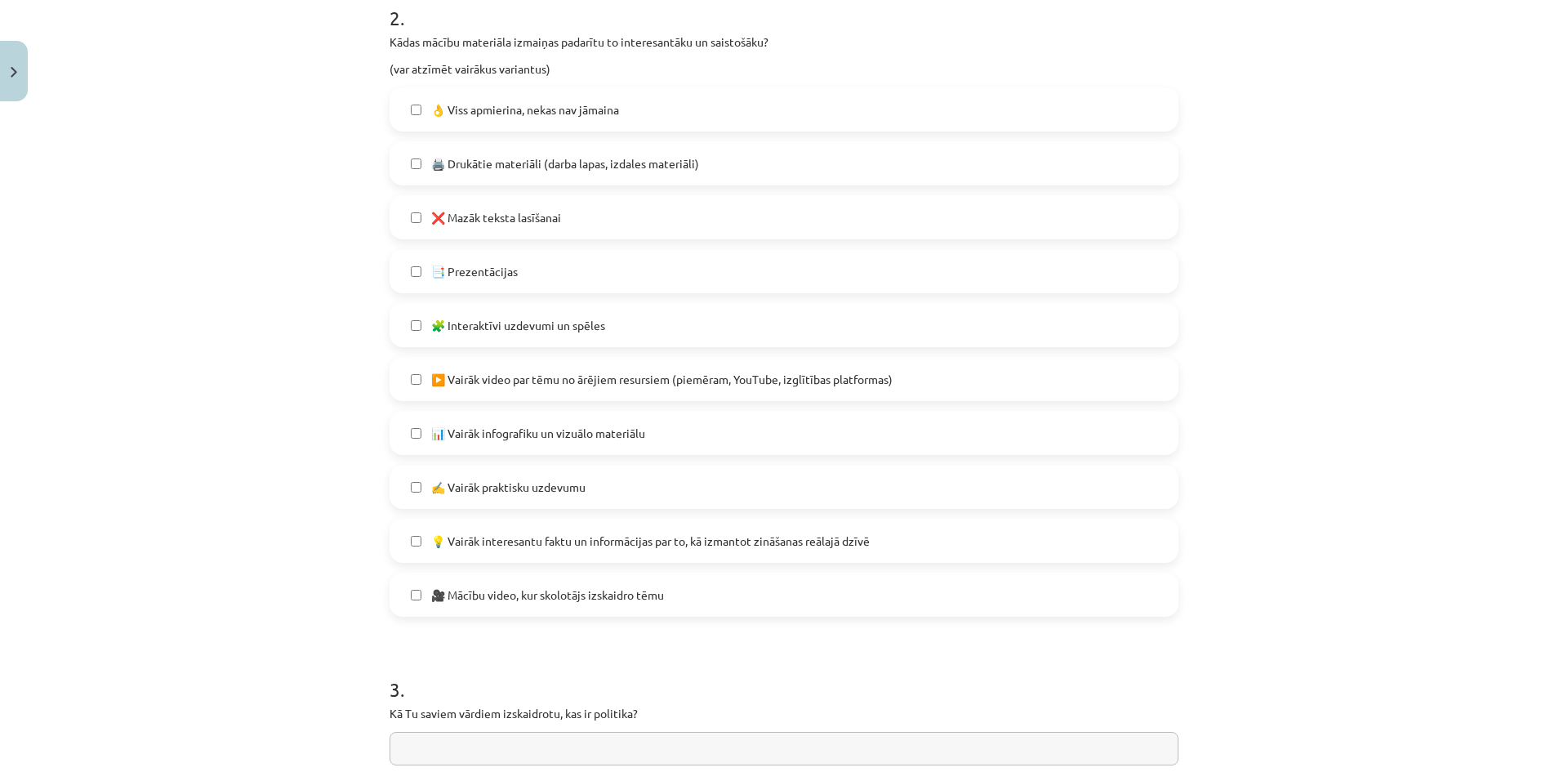
scroll to position [1098, 0]
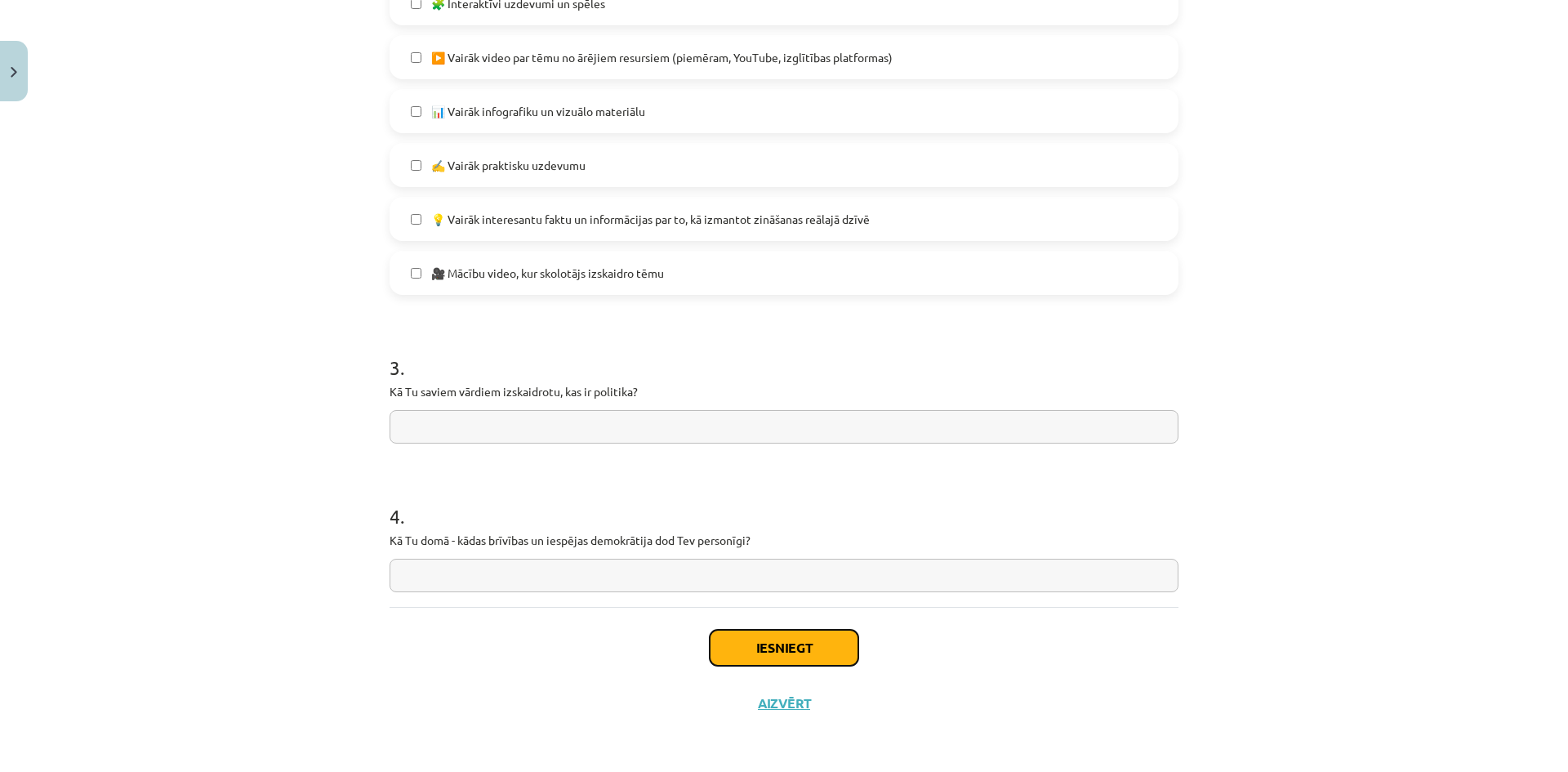
click at [765, 647] on button "Iesniegt" at bounding box center [784, 647] width 148 height 36
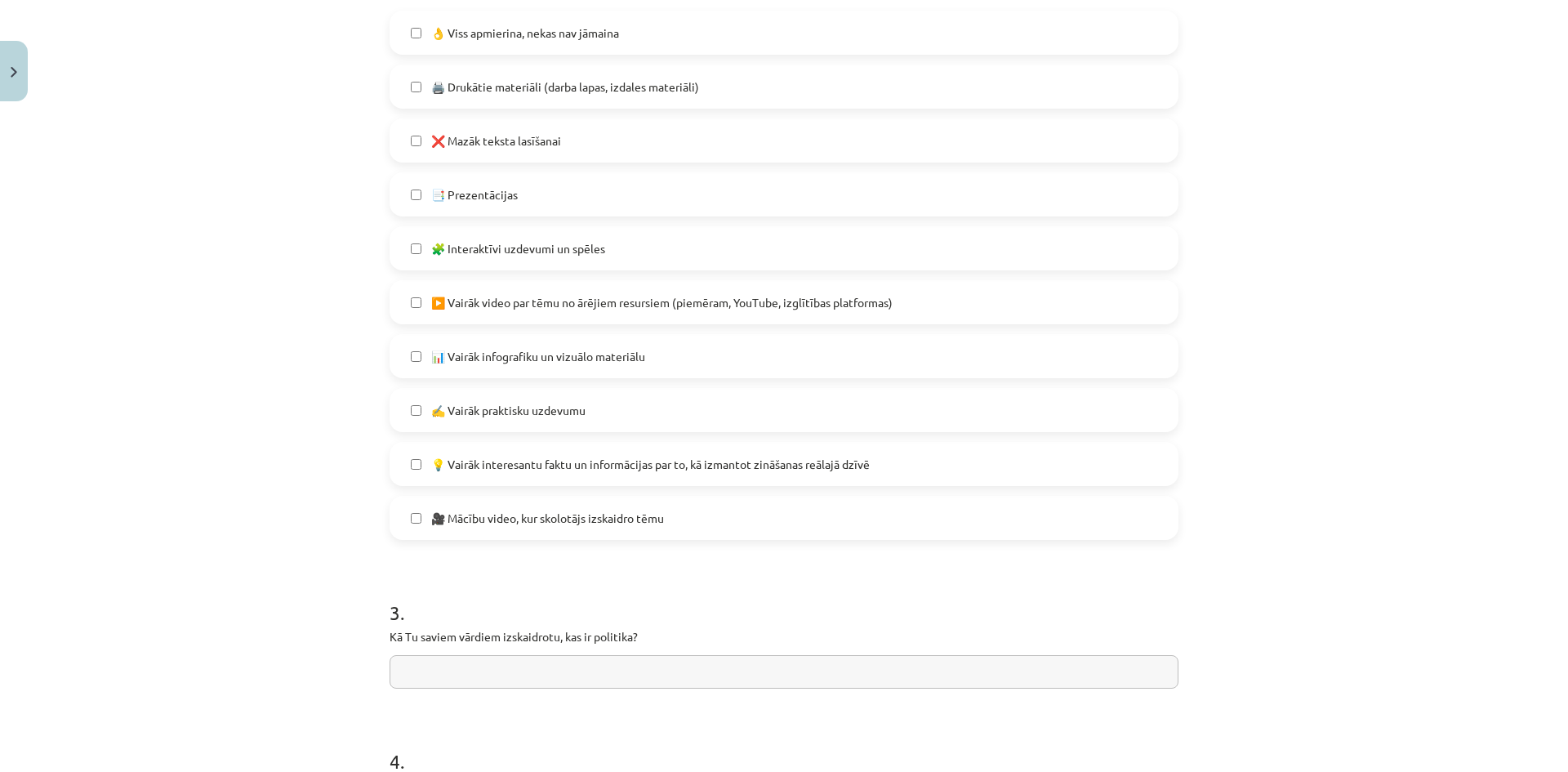
scroll to position [607, 0]
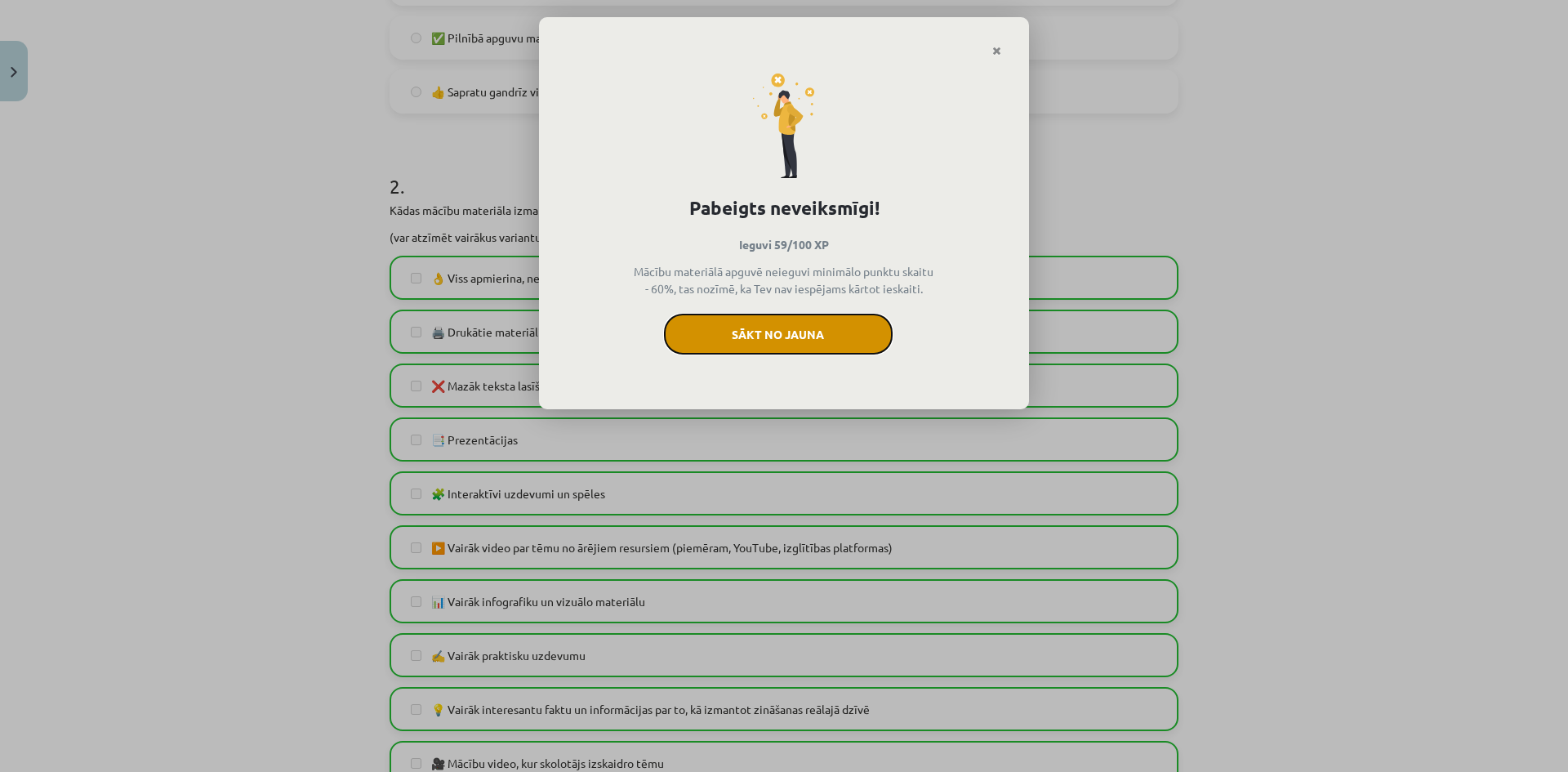
click at [861, 343] on button "Sākt no jauna" at bounding box center [778, 334] width 229 height 41
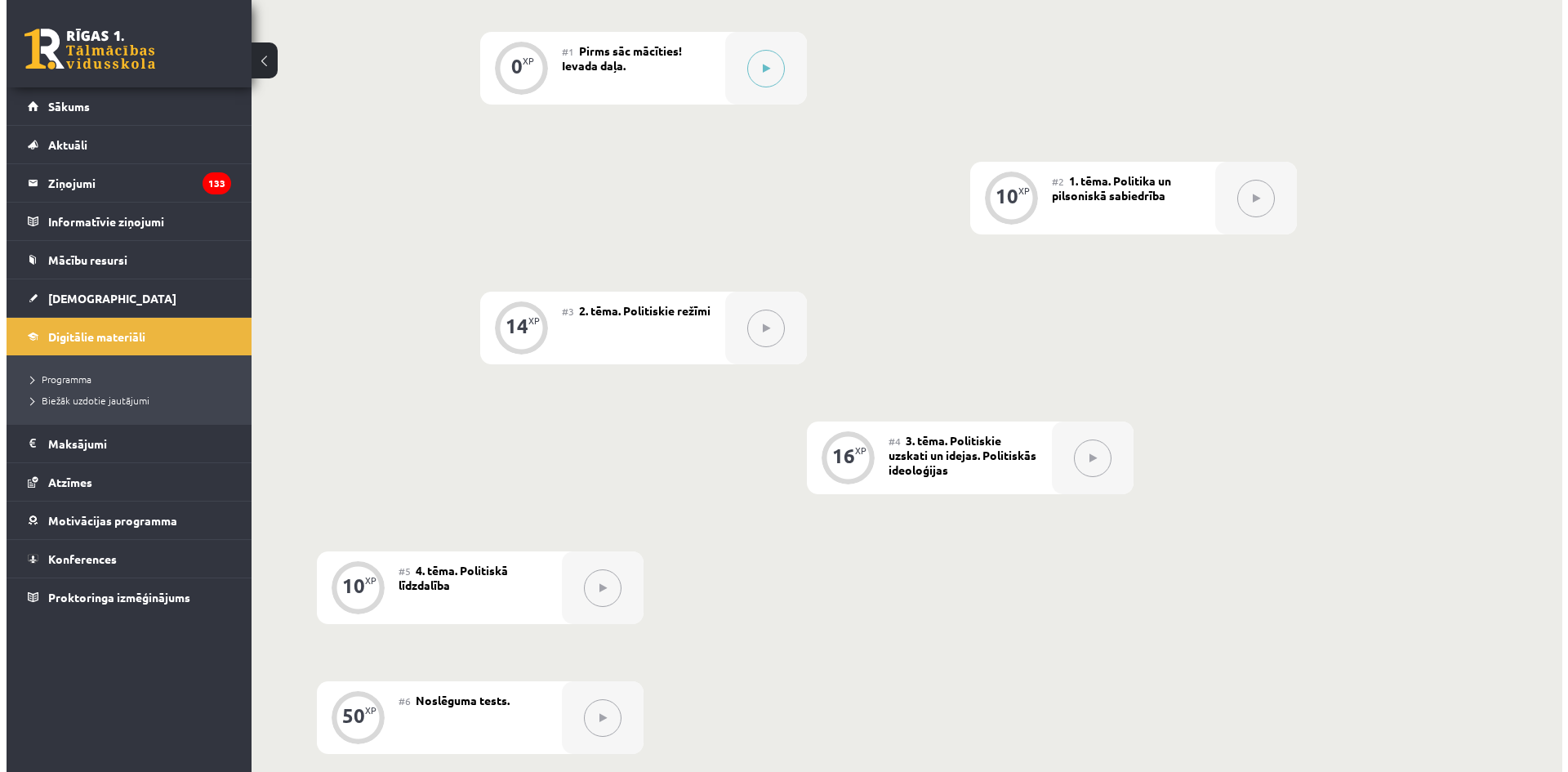
scroll to position [326, 0]
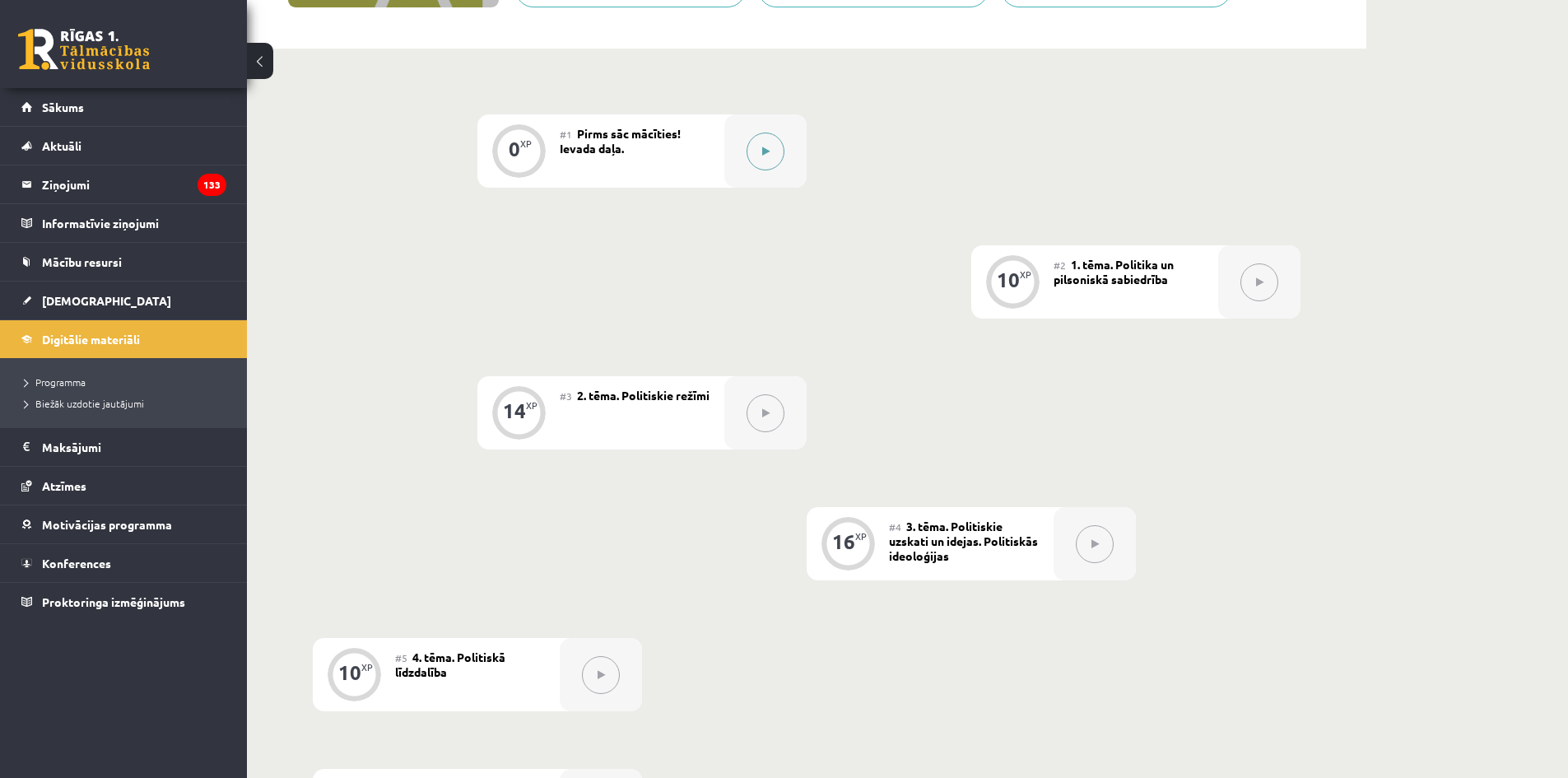
click at [765, 166] on button at bounding box center [765, 151] width 38 height 38
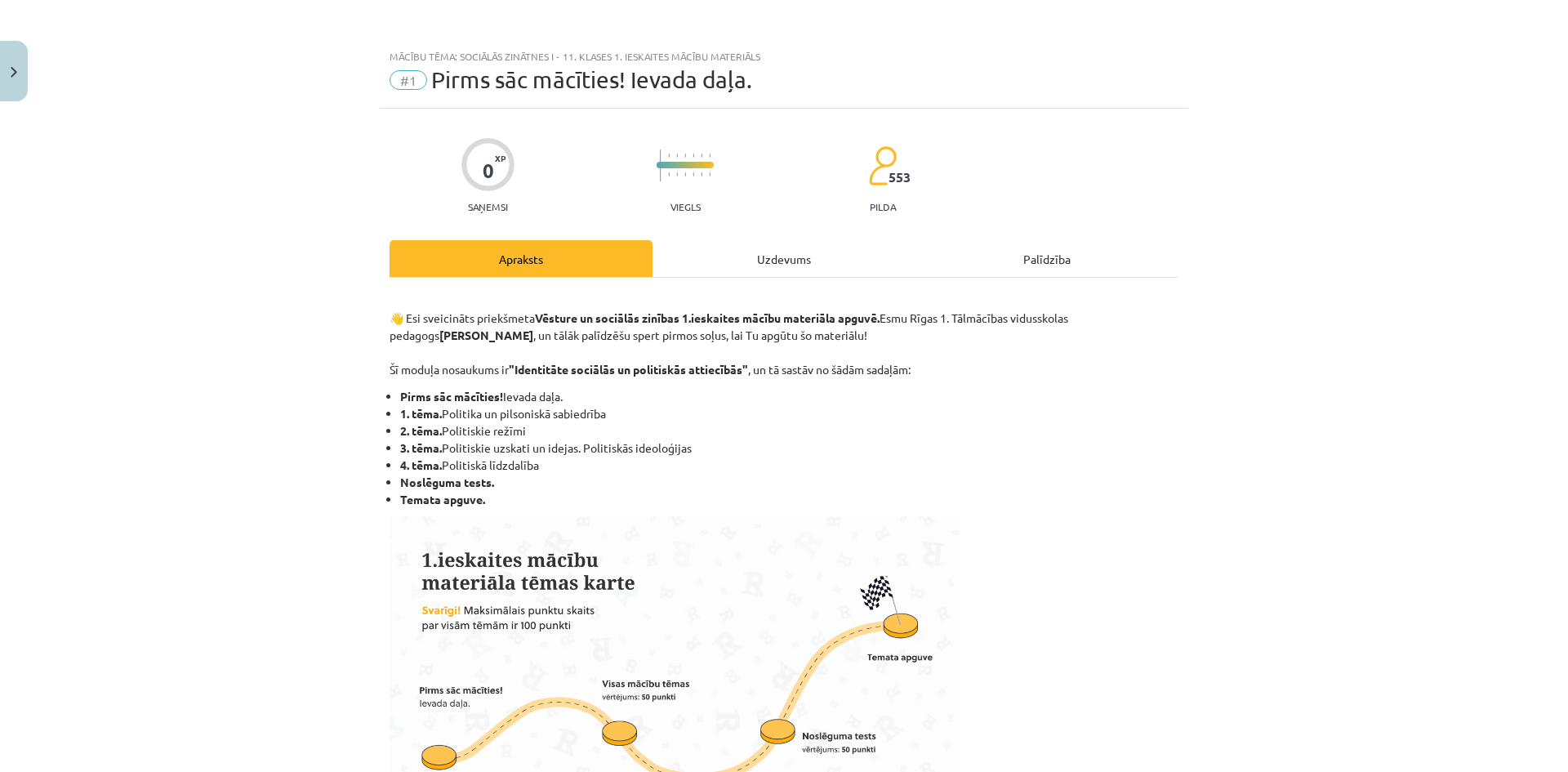
click at [861, 256] on div "Uzdevums" at bounding box center [784, 258] width 263 height 36
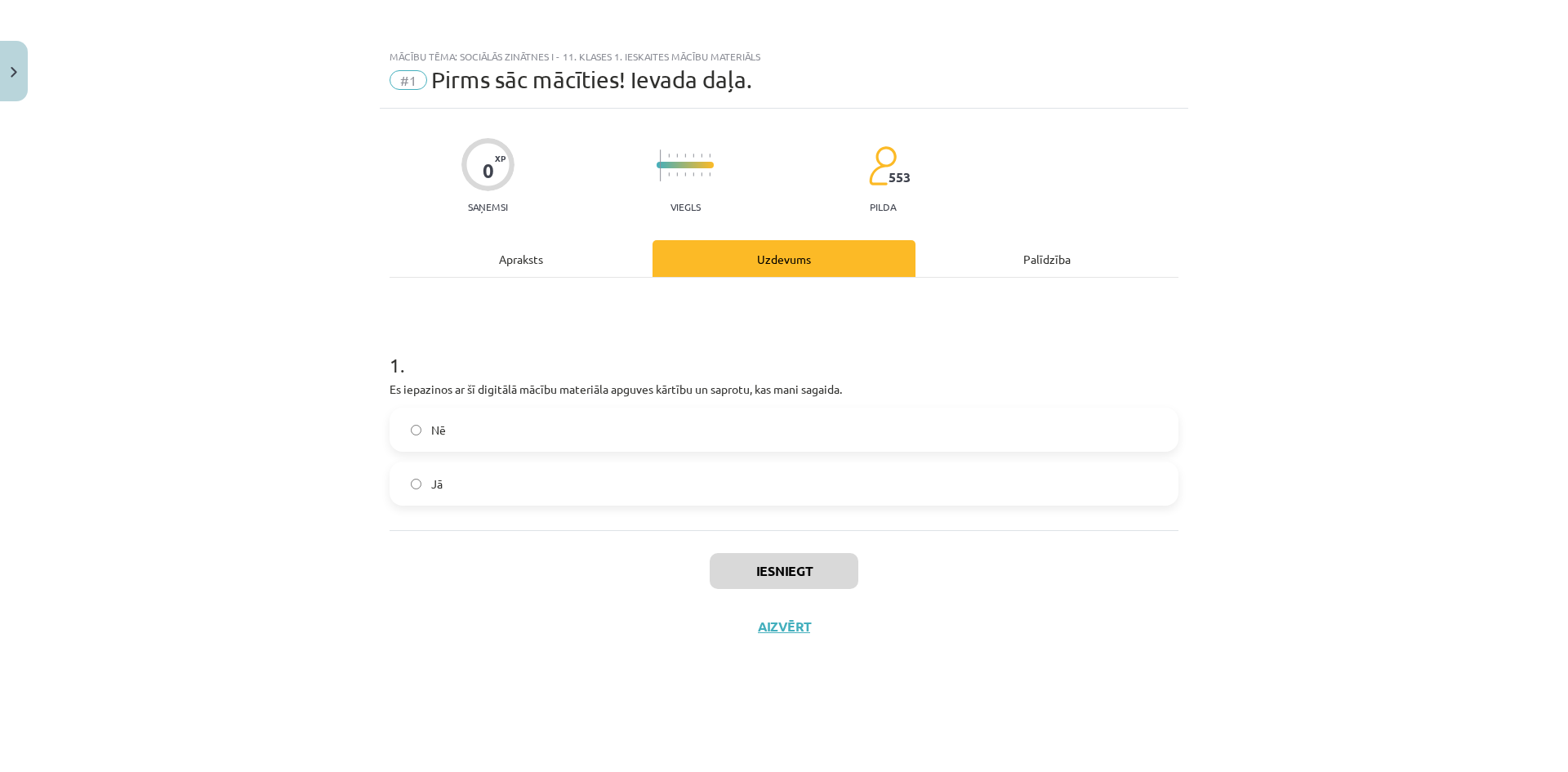
drag, startPoint x: 711, startPoint y: 473, endPoint x: 774, endPoint y: 556, distance: 104.2
click at [711, 474] on label "Jā" at bounding box center [784, 483] width 785 height 41
click at [792, 573] on button "Iesniegt" at bounding box center [784, 570] width 148 height 36
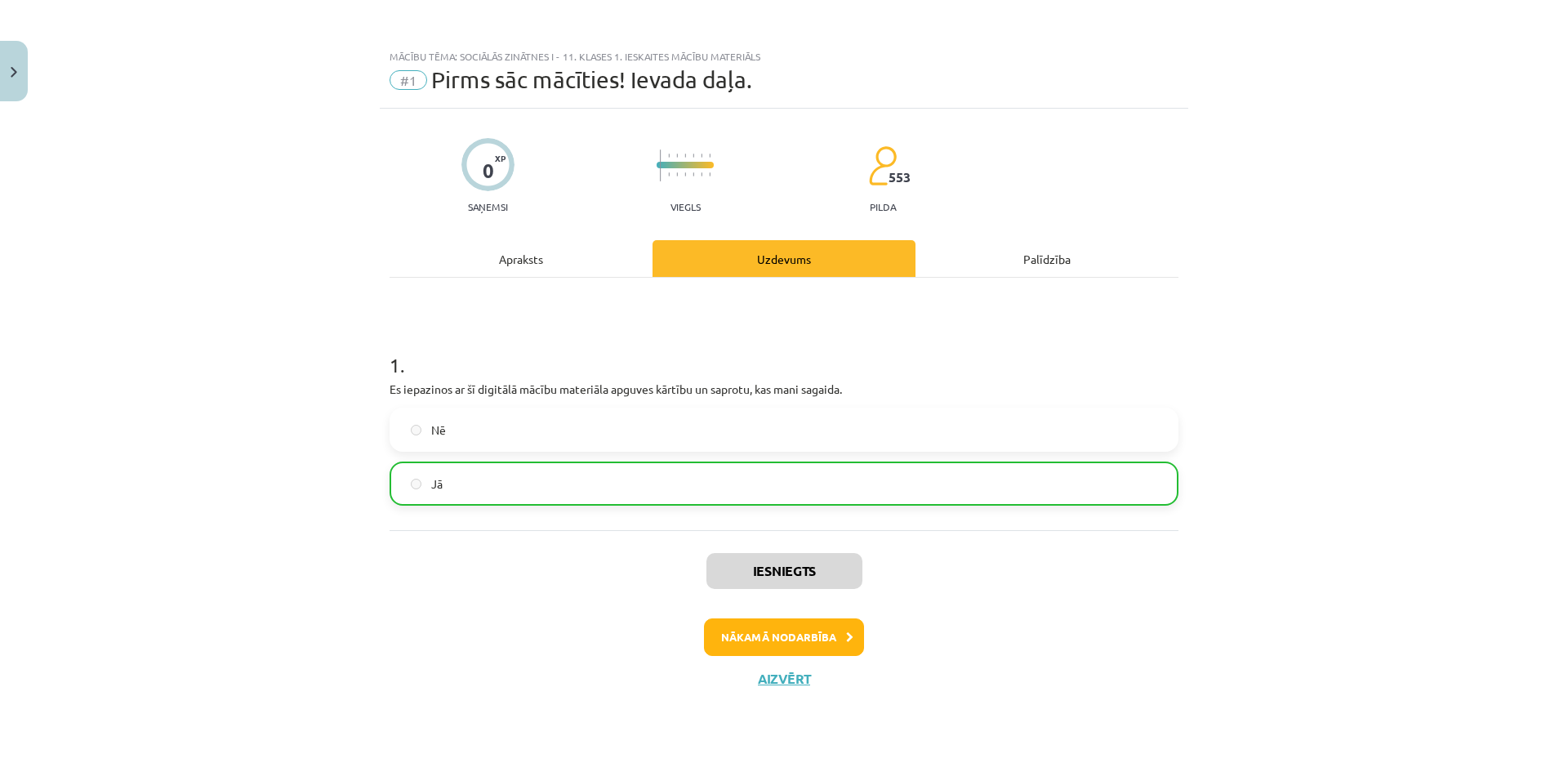
click at [805, 668] on div "Iesniegts Nākamā nodarbība Aizvērt" at bounding box center [784, 613] width 789 height 166
click at [820, 642] on button "Nākamā nodarbība" at bounding box center [784, 636] width 160 height 37
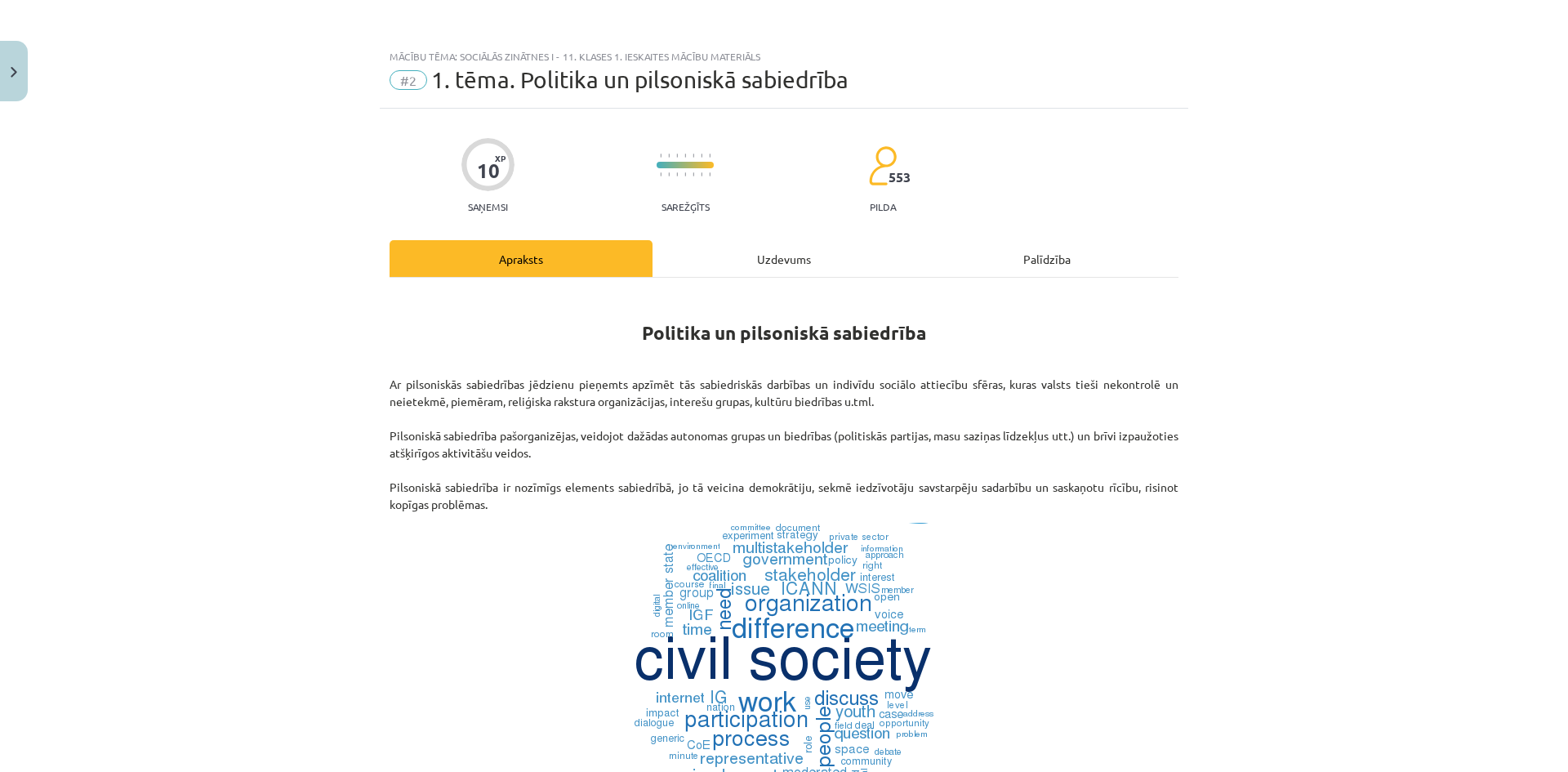
click at [803, 265] on div "Uzdevums" at bounding box center [784, 258] width 263 height 36
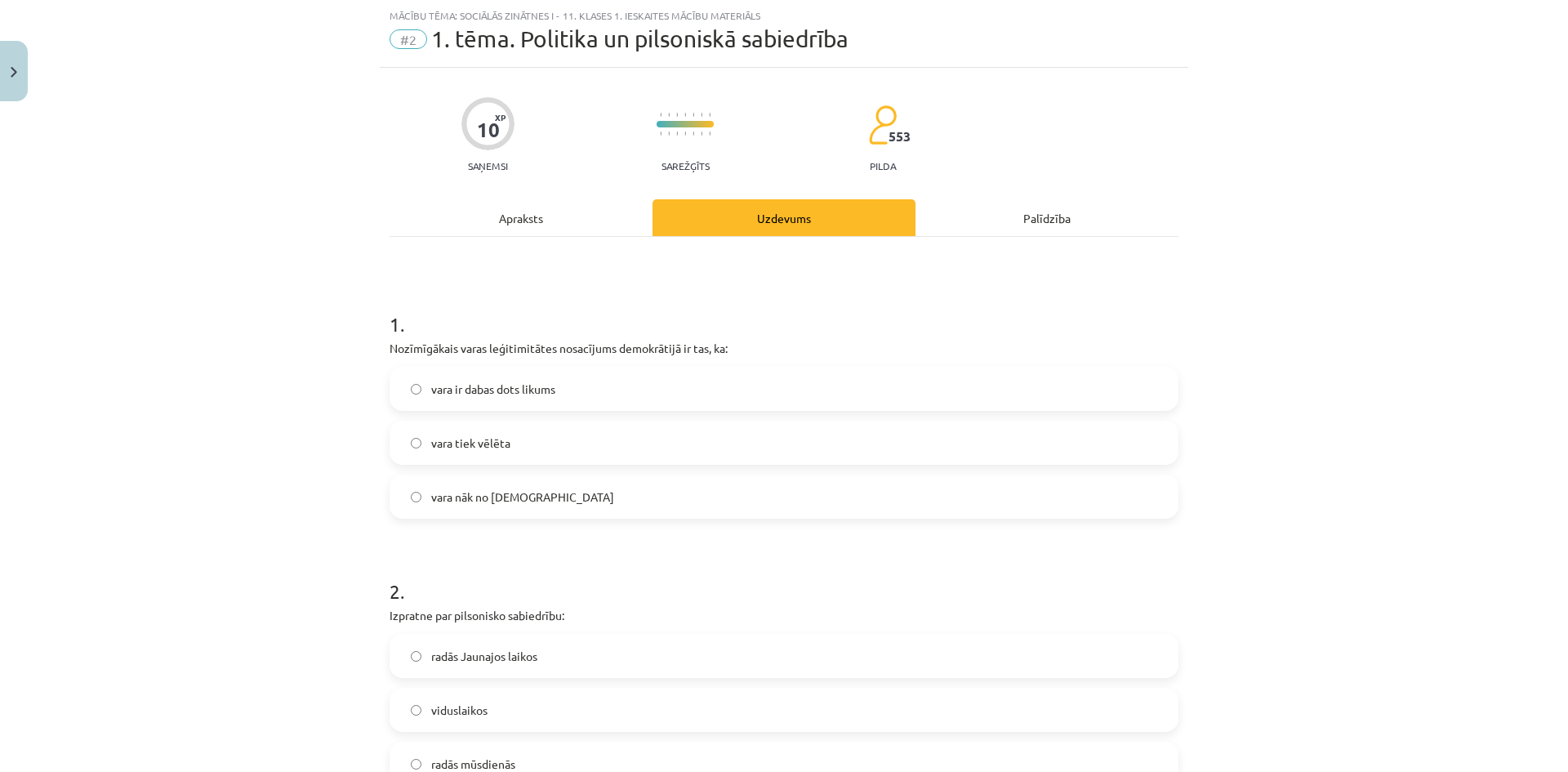
click at [504, 649] on span "radās Jaunajos laikos" at bounding box center [484, 656] width 106 height 17
click at [600, 387] on label "vara ir dabas dots likums" at bounding box center [784, 388] width 785 height 41
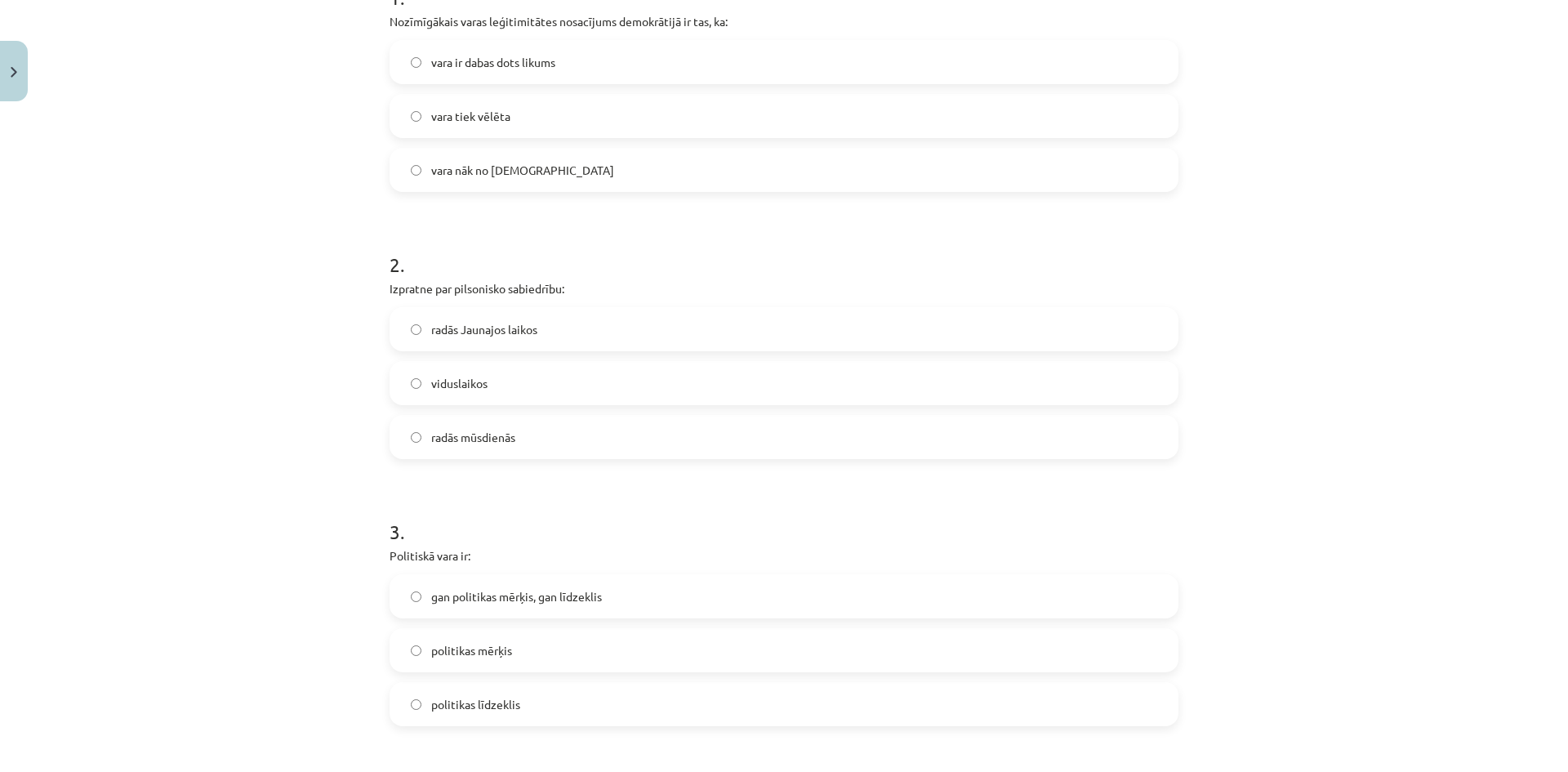
scroll to position [531, 0]
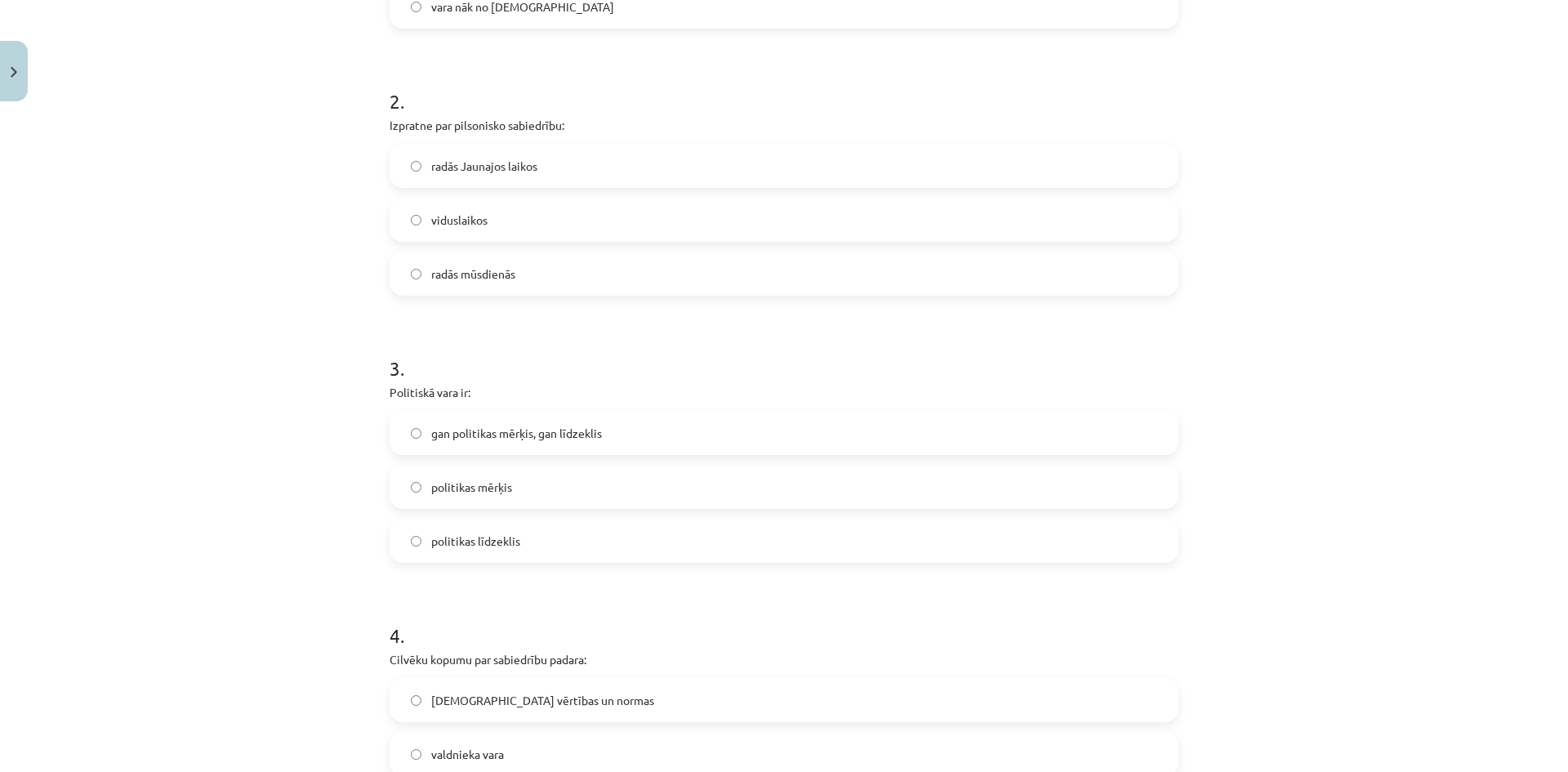
click at [586, 551] on label "politikas līdzeklis" at bounding box center [784, 540] width 785 height 41
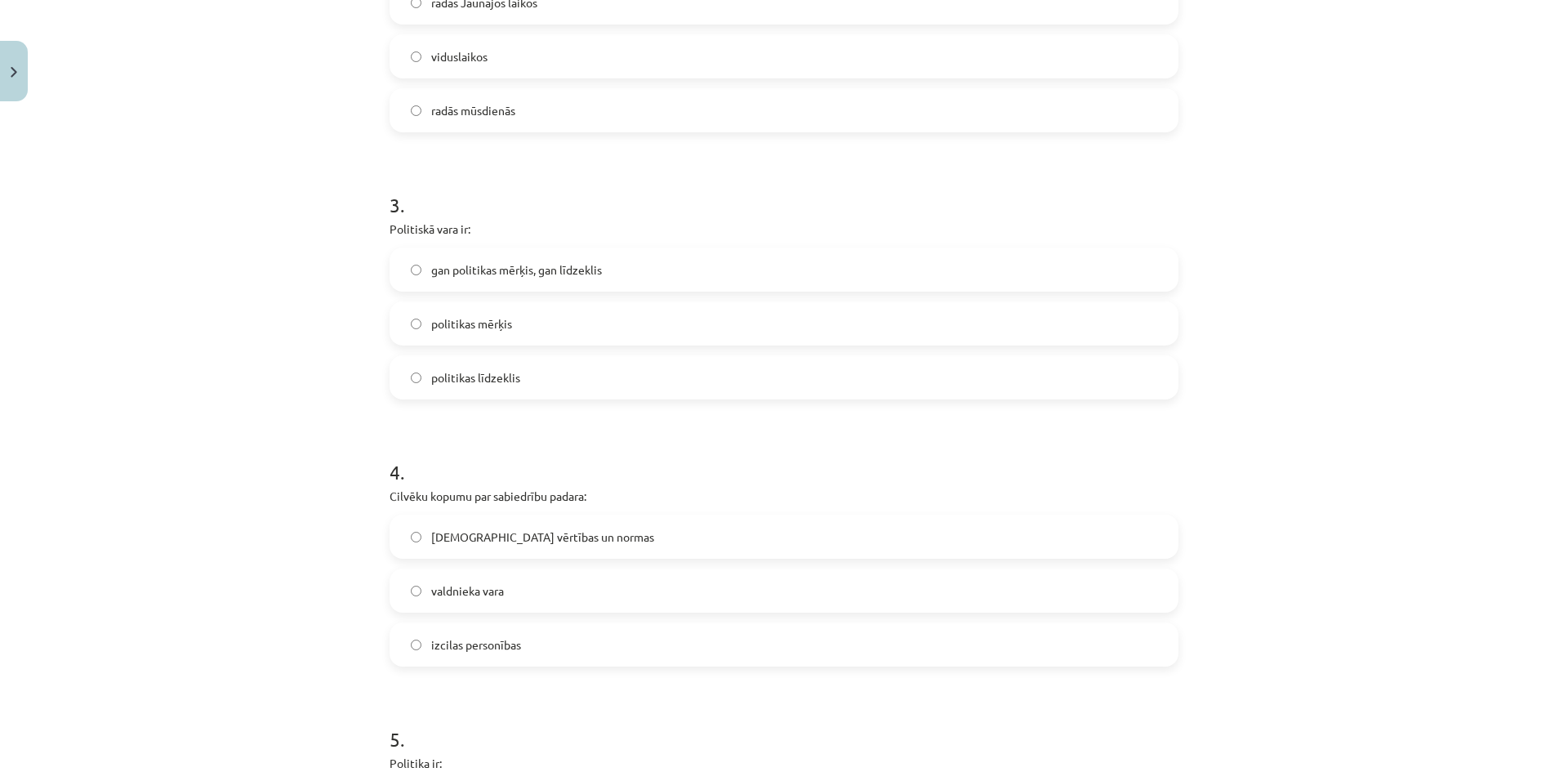
click at [649, 533] on label "[DEMOGRAPHIC_DATA] vērtības un normas" at bounding box center [784, 536] width 785 height 41
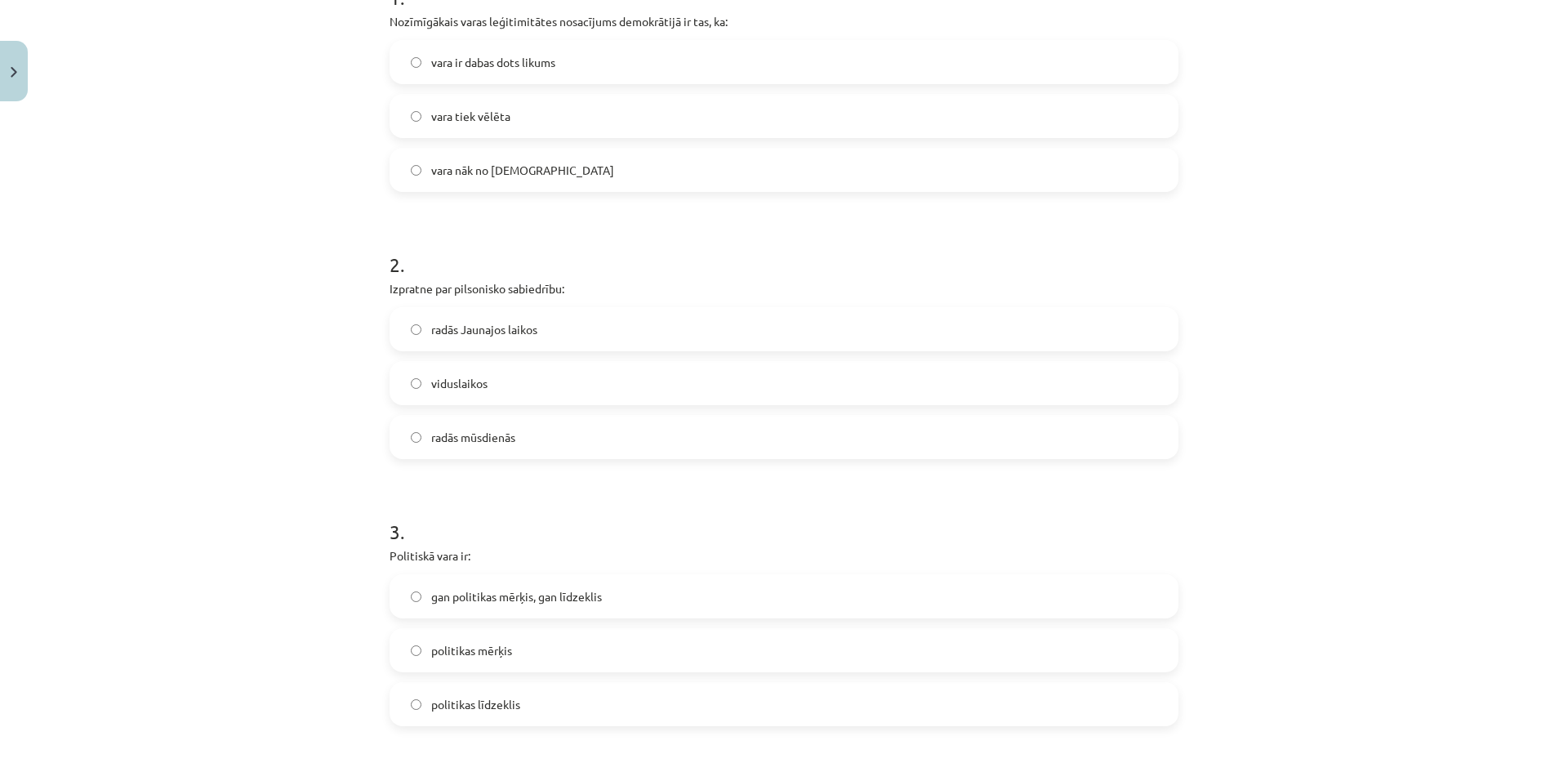
scroll to position [286, 0]
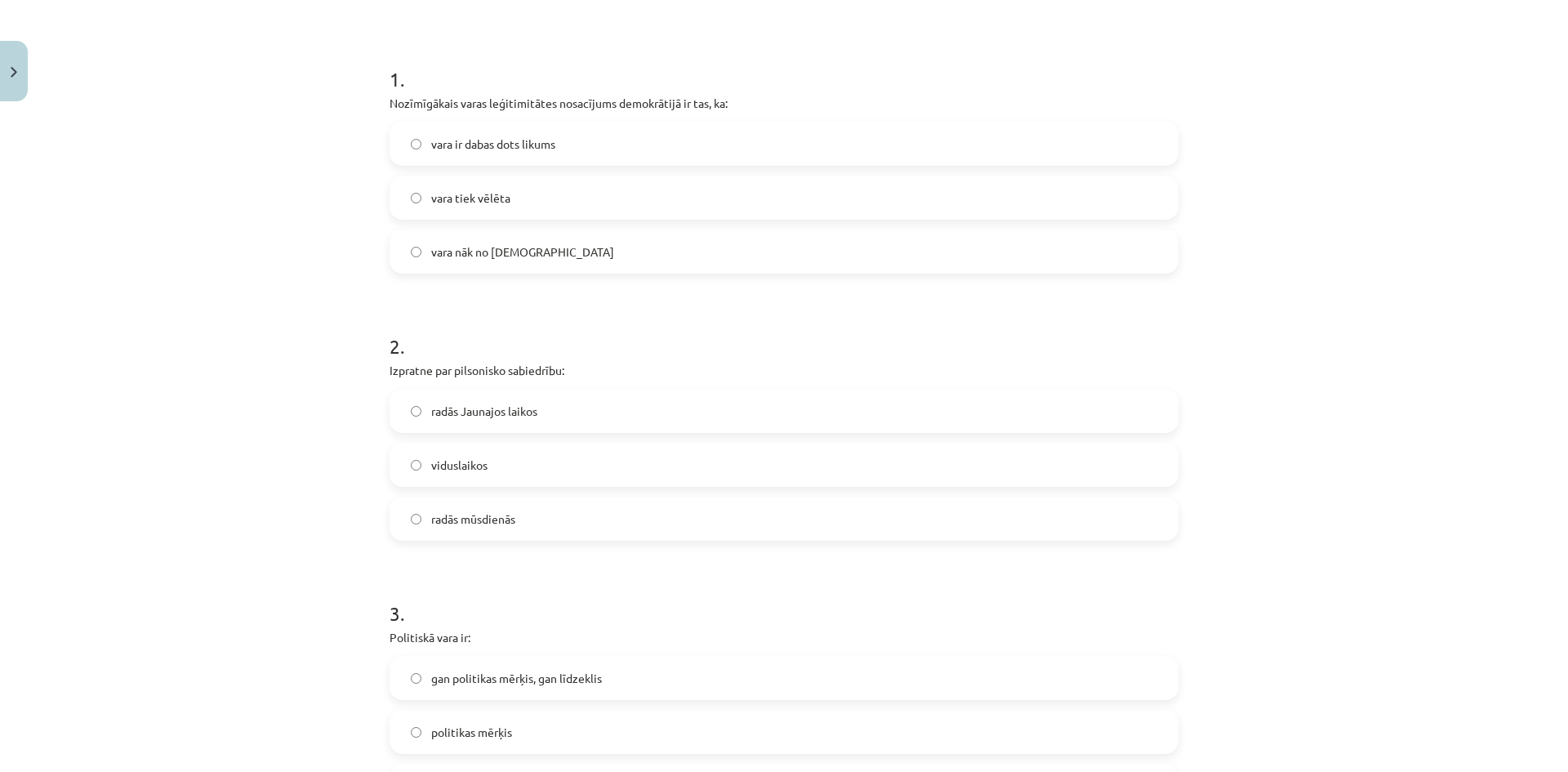
click at [615, 195] on label "vara tiek vēlēta" at bounding box center [784, 197] width 785 height 41
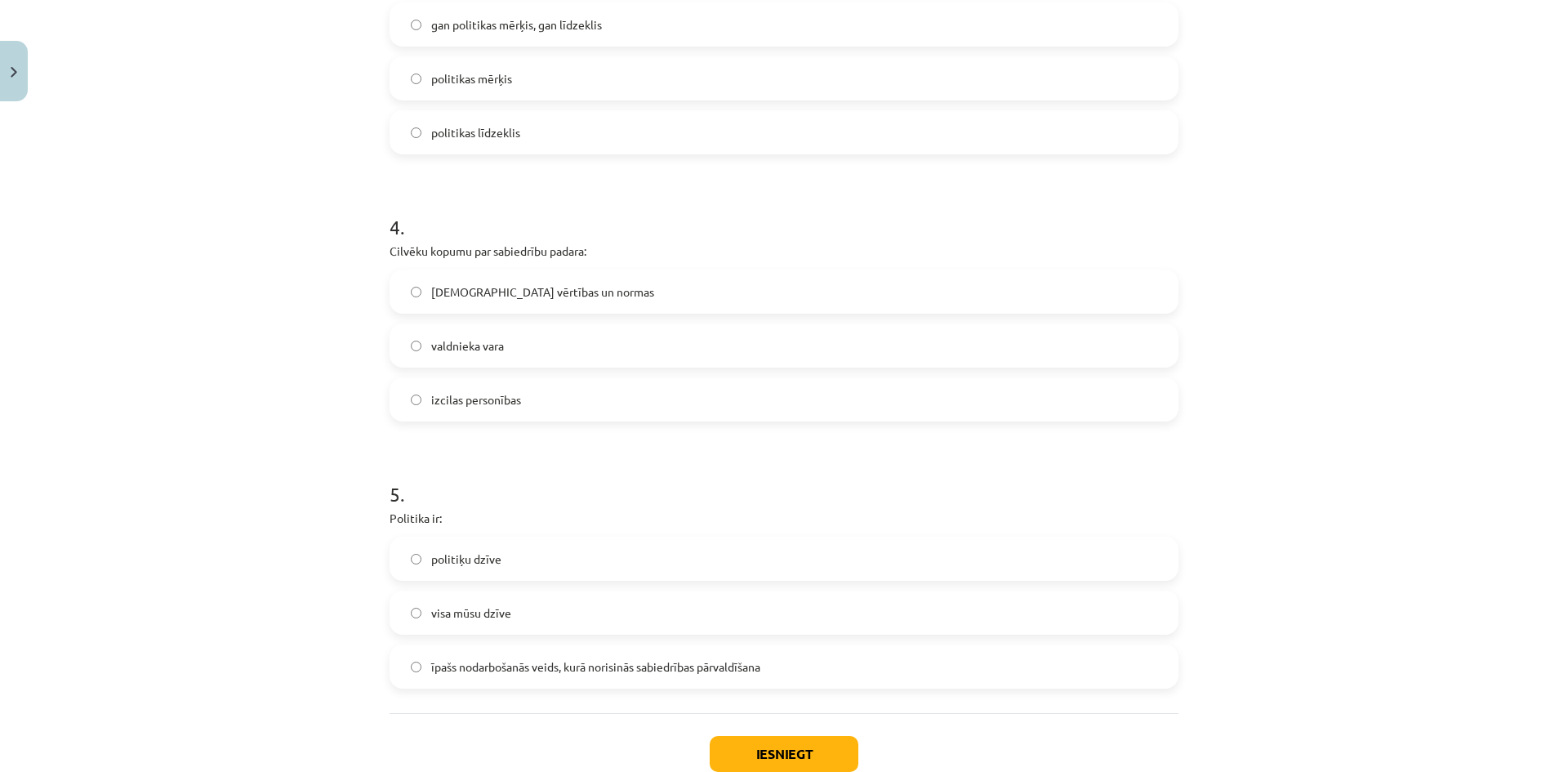
scroll to position [1020, 0]
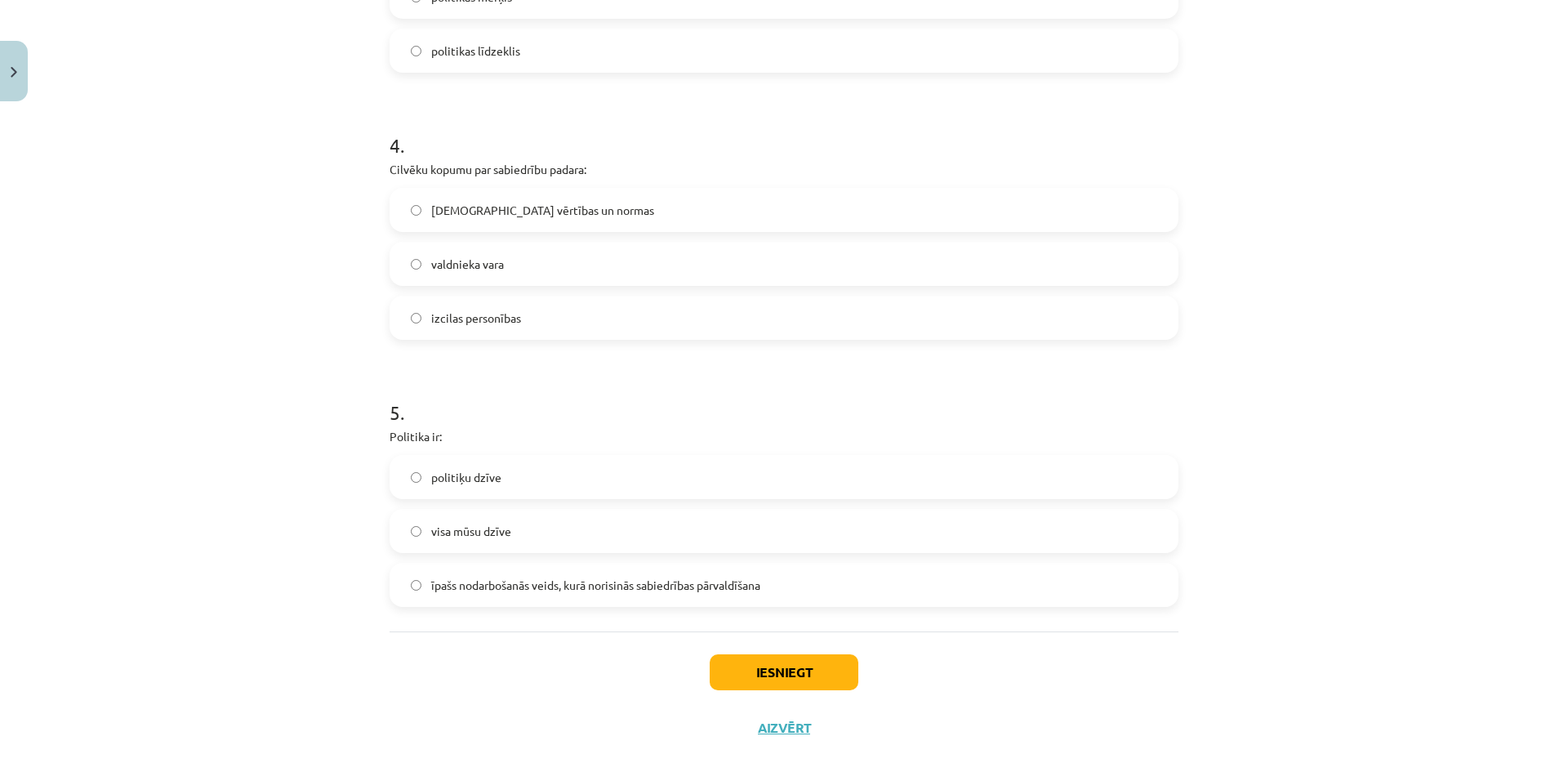
click at [664, 593] on span "īpašs nodarbošanās veids, kurā norisinās sabiedrības pārvaldīšana" at bounding box center [595, 585] width 329 height 17
click at [785, 666] on button "Iesniegt" at bounding box center [784, 672] width 148 height 36
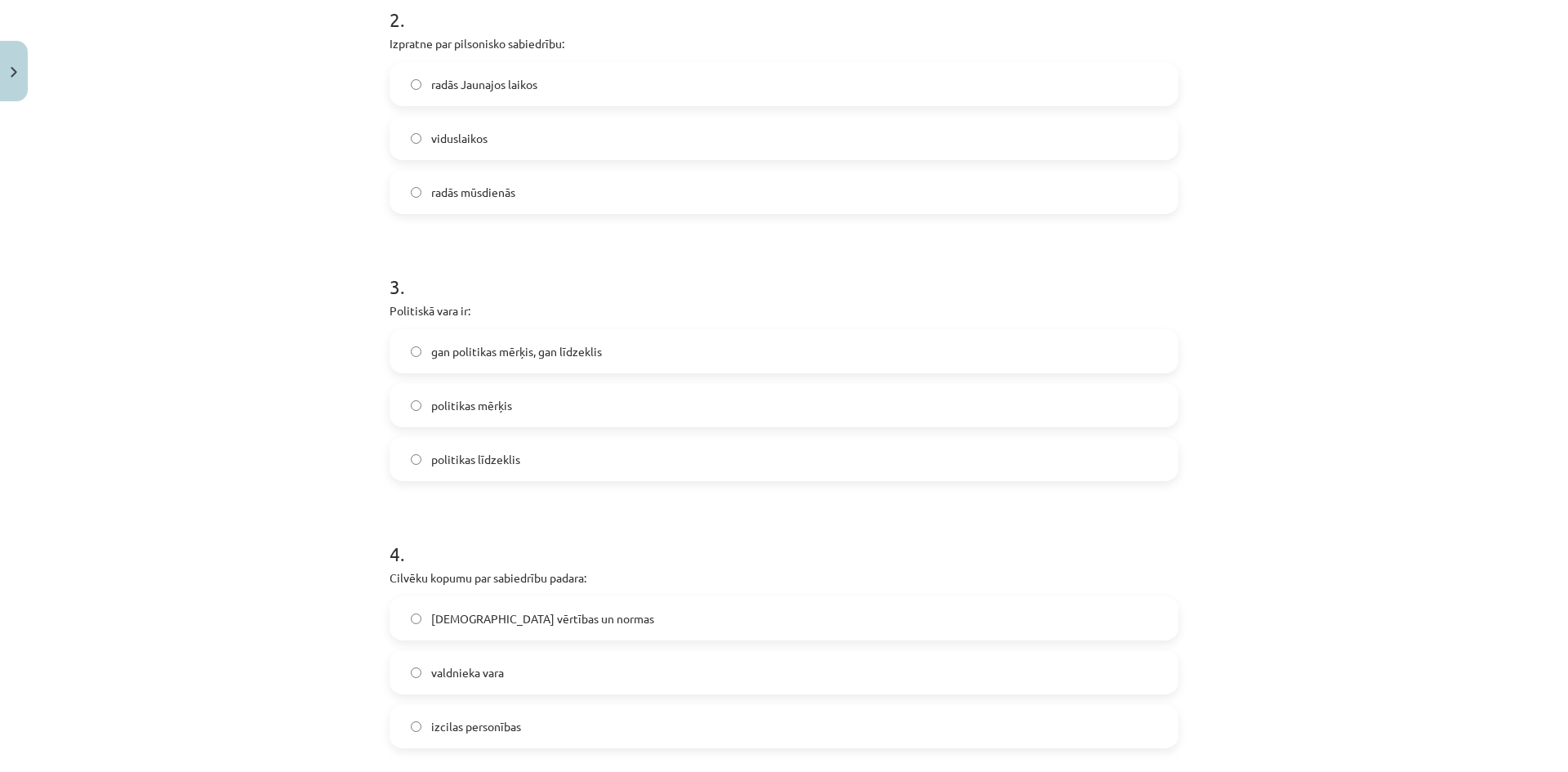
scroll to position [531, 0]
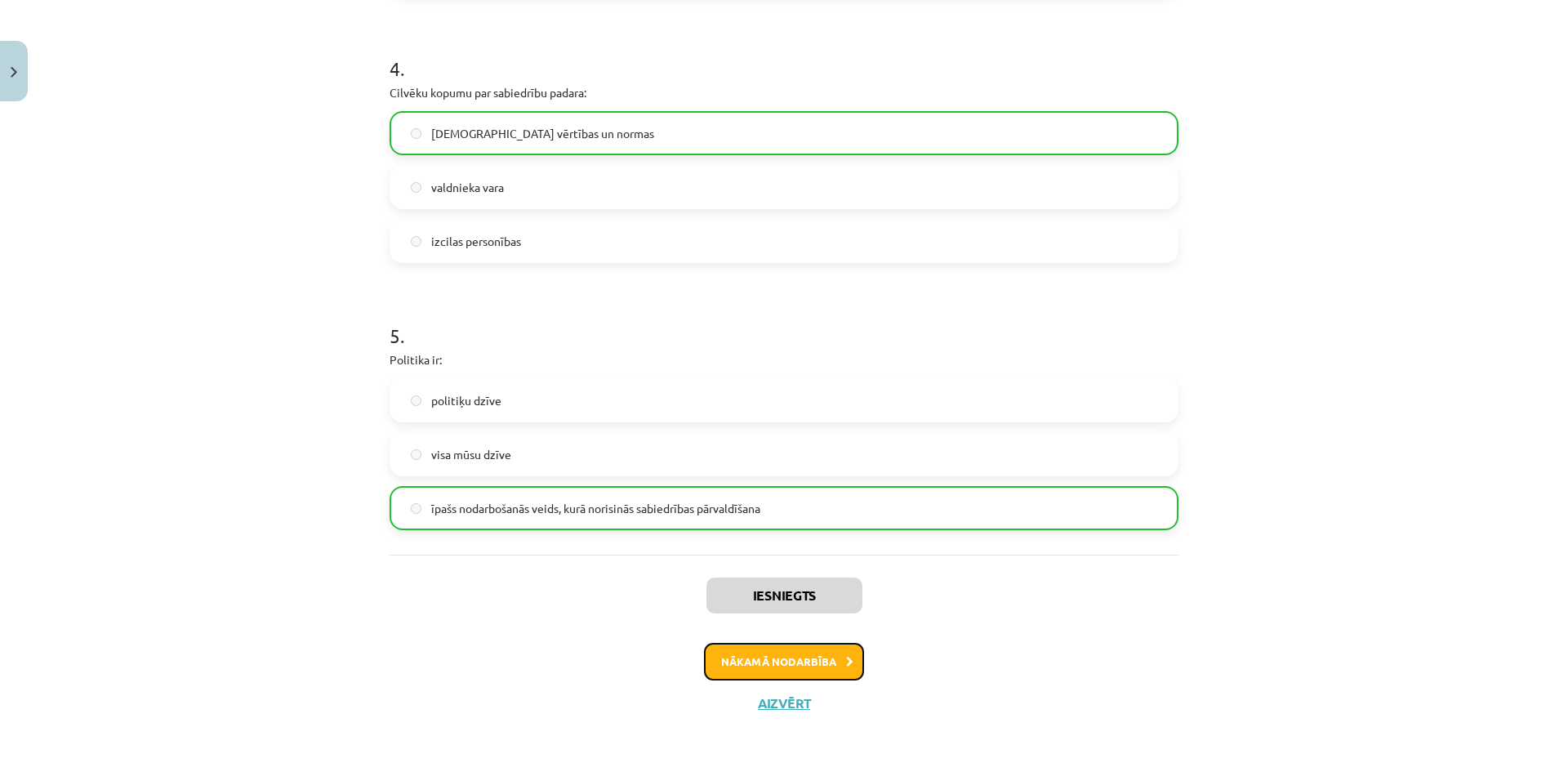
click at [810, 646] on button "Nākamā nodarbība" at bounding box center [784, 661] width 160 height 37
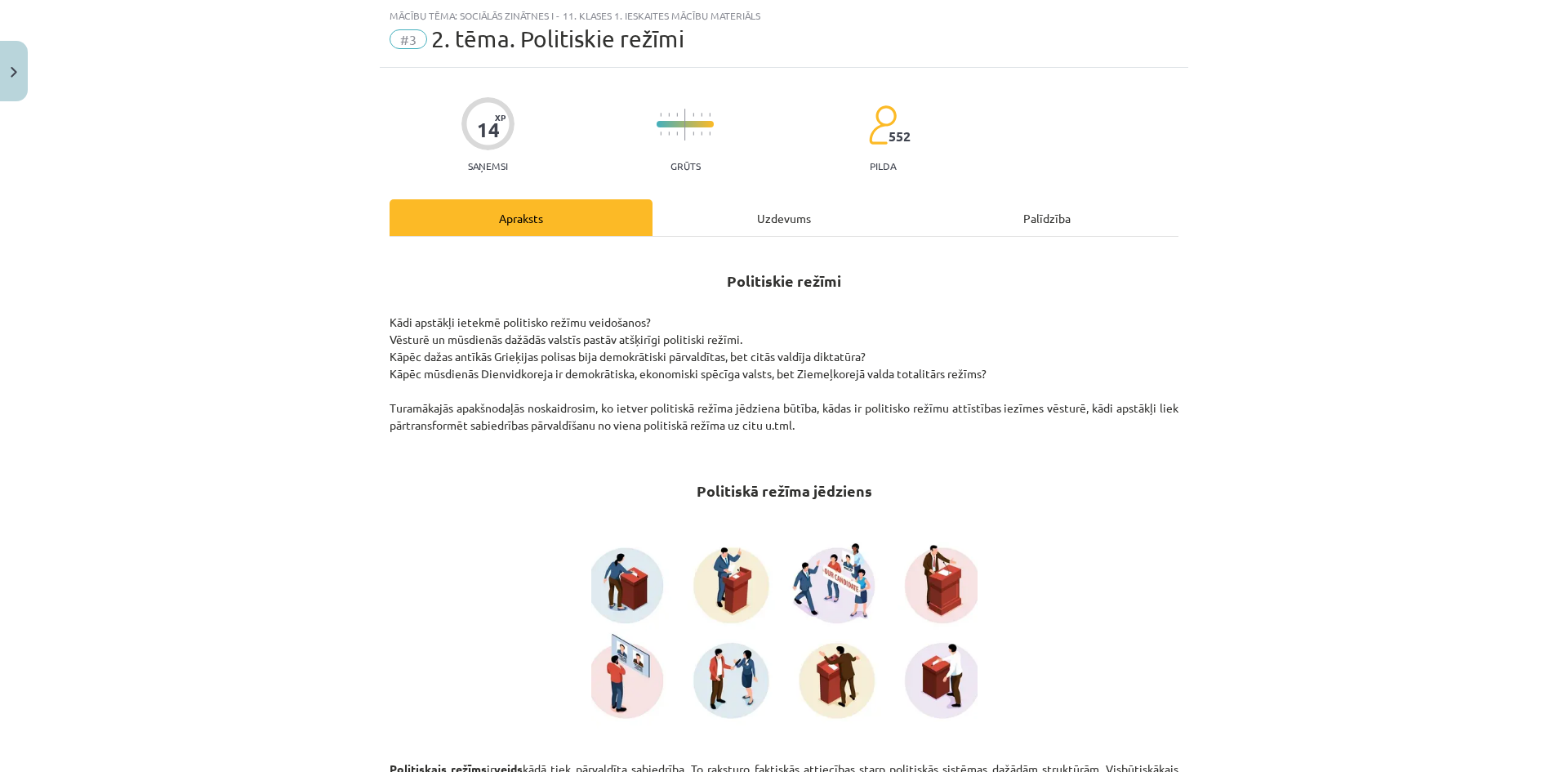
click at [773, 225] on div "Uzdevums" at bounding box center [784, 218] width 263 height 36
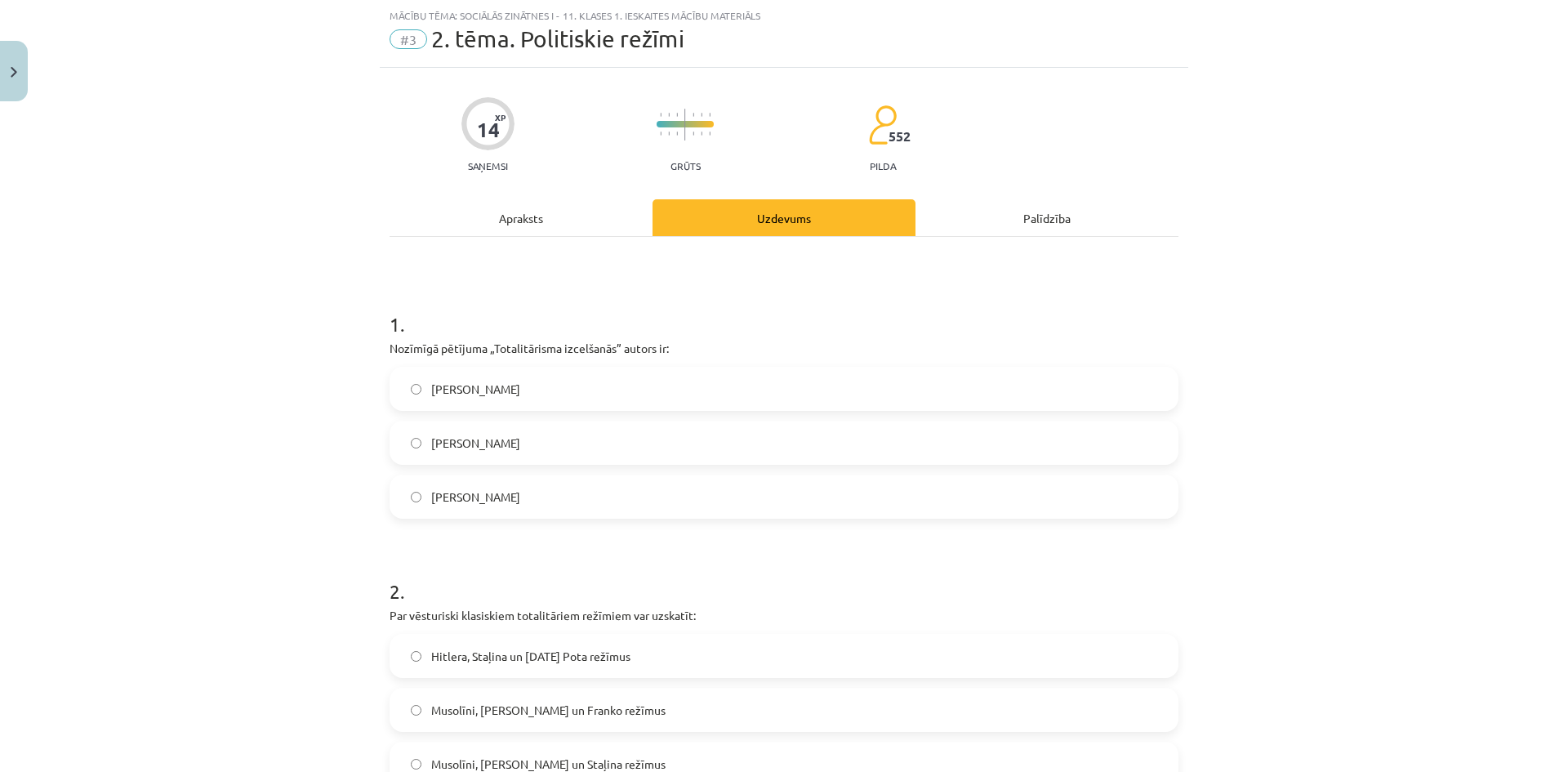
click at [639, 386] on label "[PERSON_NAME]" at bounding box center [784, 388] width 785 height 41
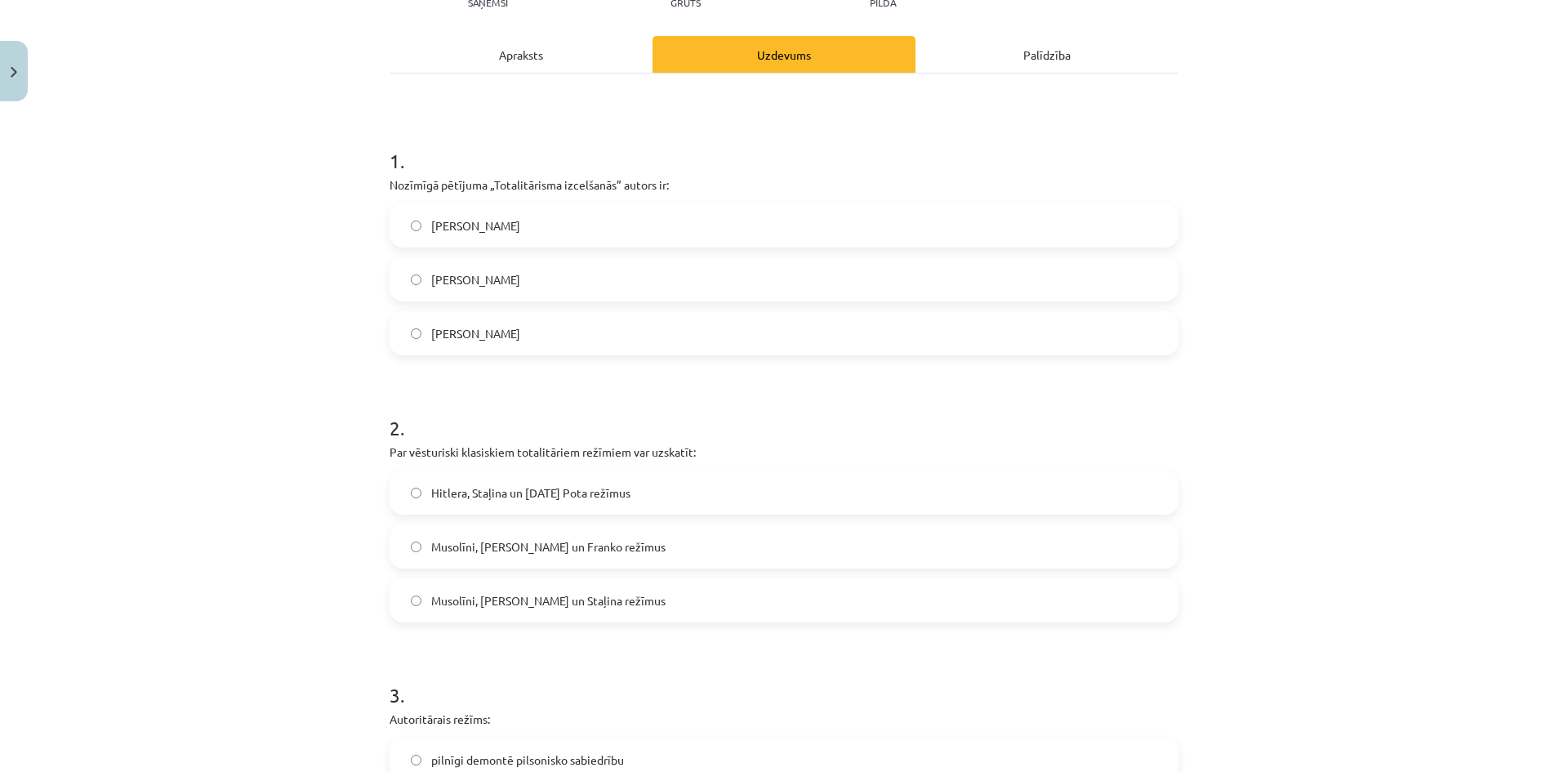
scroll to position [286, 0]
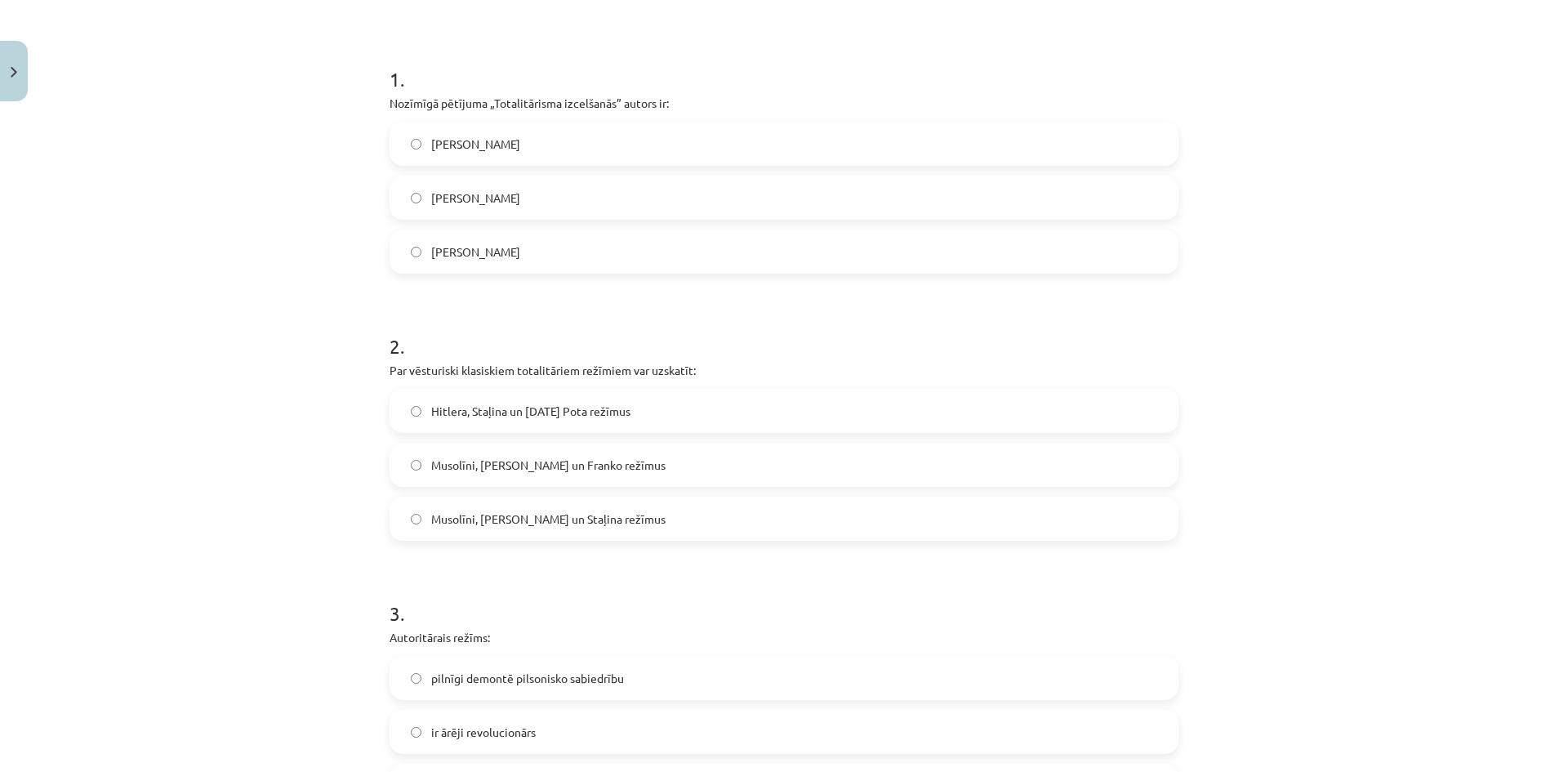
click at [624, 410] on label "Hitlera, Staļina un [DATE] Pota režīmus" at bounding box center [784, 410] width 785 height 41
click at [624, 454] on label "Musolīni, [PERSON_NAME] un Franko režīmus" at bounding box center [784, 464] width 785 height 41
click at [619, 535] on label "Musolīni, [PERSON_NAME] un Staļina režīmus" at bounding box center [784, 518] width 785 height 41
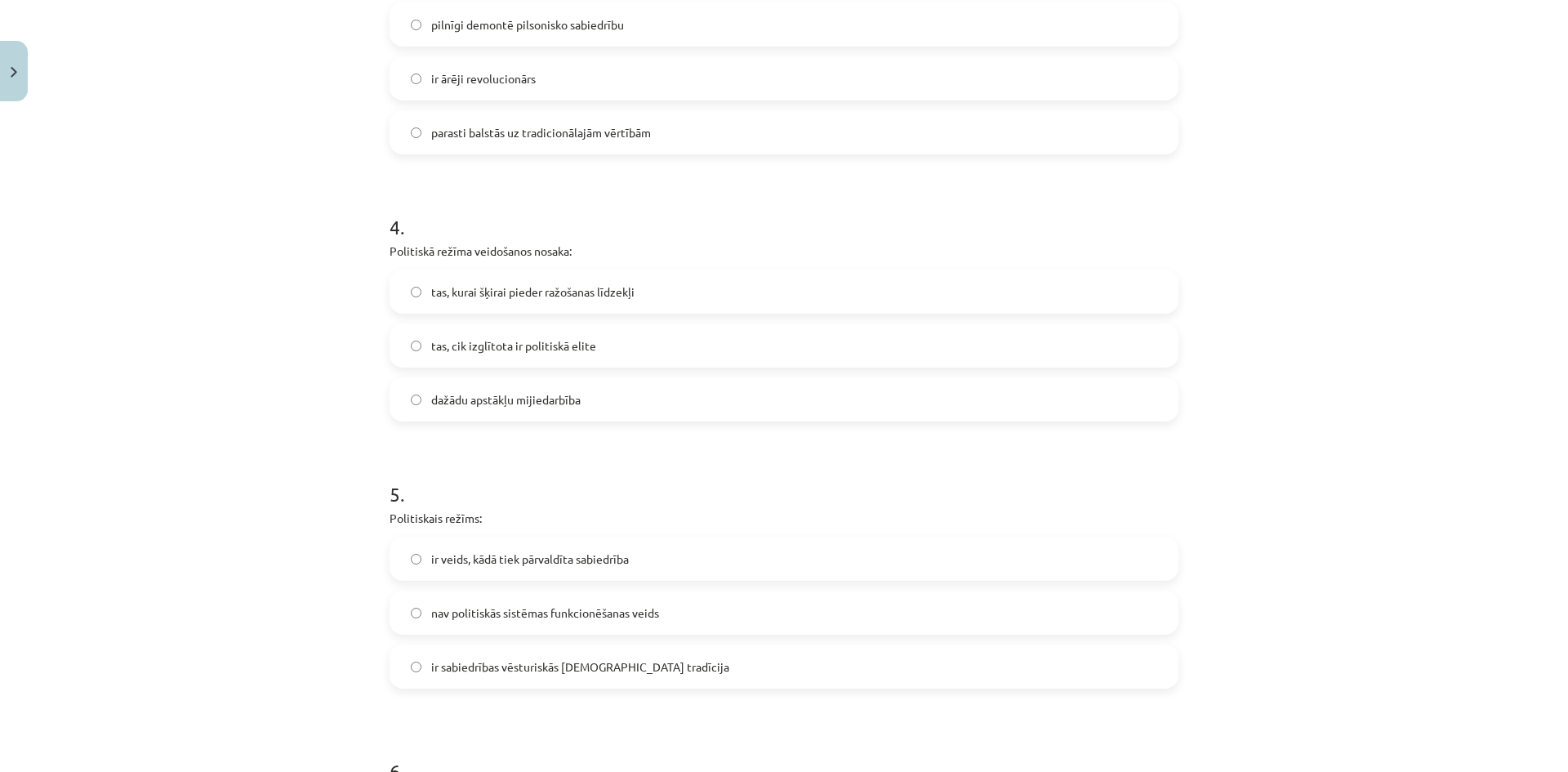
scroll to position [1020, 0]
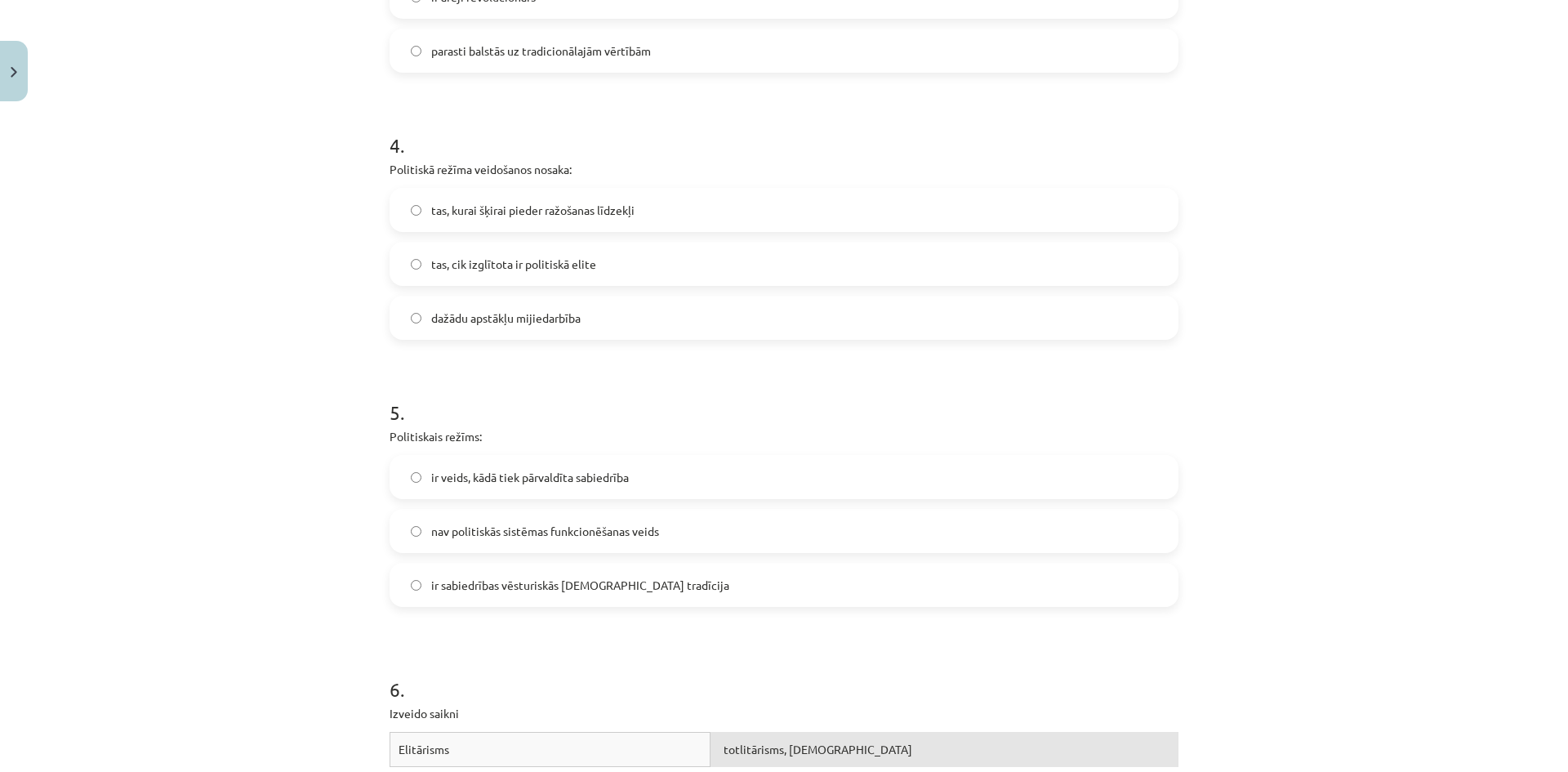
click at [649, 331] on label "dažādu apstākļu mijiedarbība" at bounding box center [784, 317] width 785 height 41
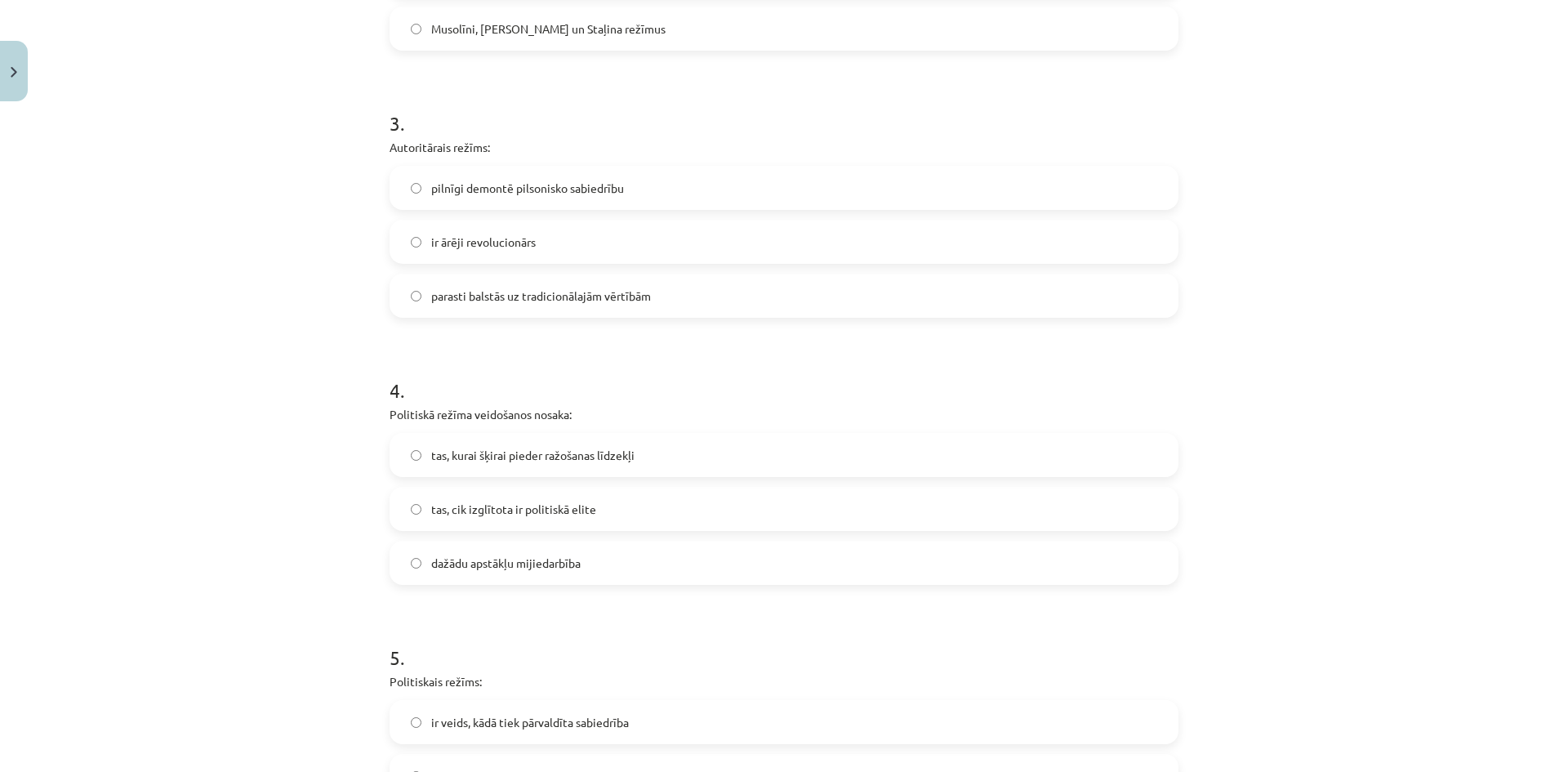
scroll to position [694, 0]
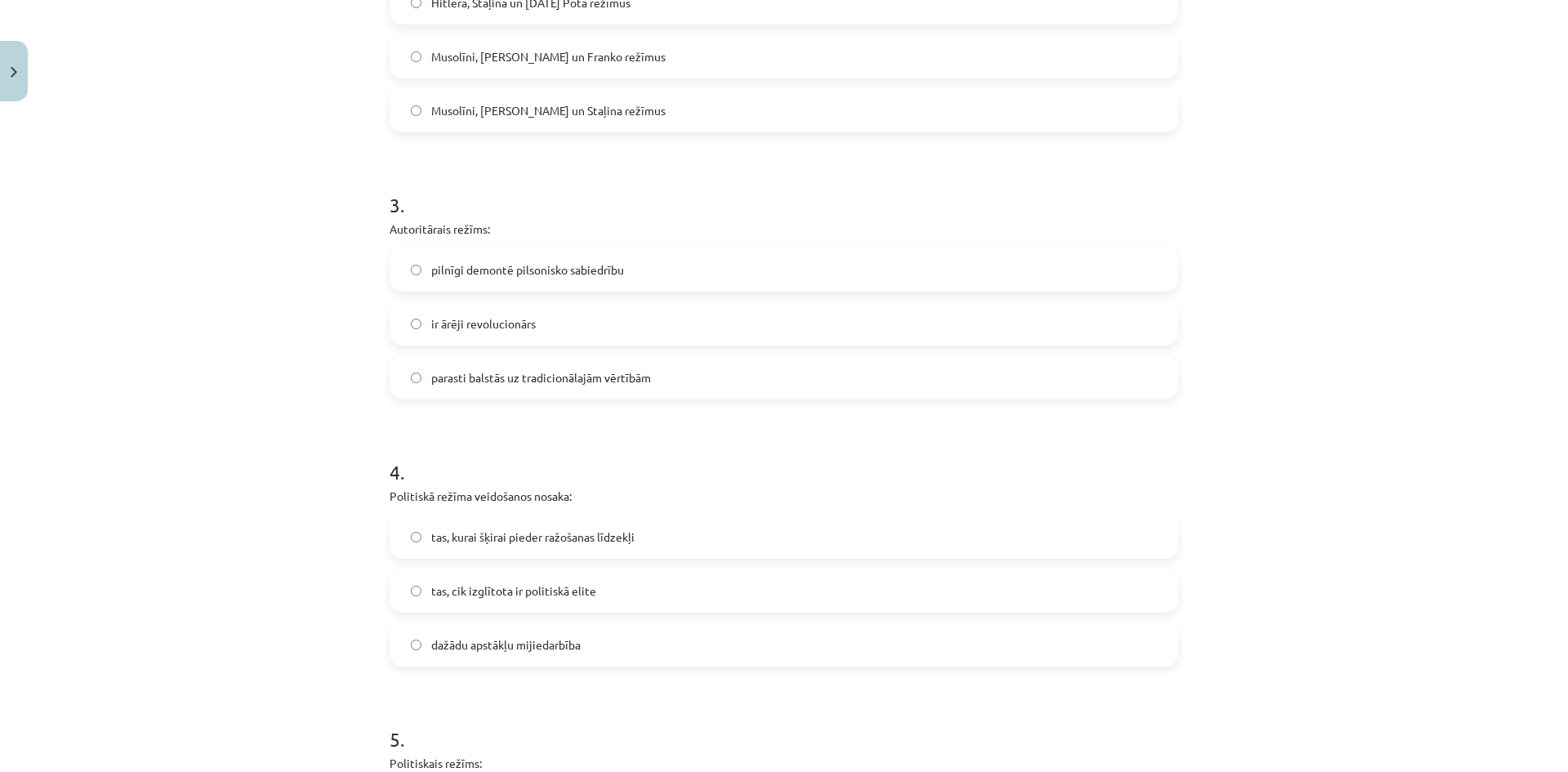
click at [639, 387] on label "parasti balstās uz tradicionālajām vērtībām" at bounding box center [784, 377] width 785 height 41
click at [700, 270] on label "pilnīgi demontē pilsonisko sabiedrību" at bounding box center [784, 269] width 785 height 41
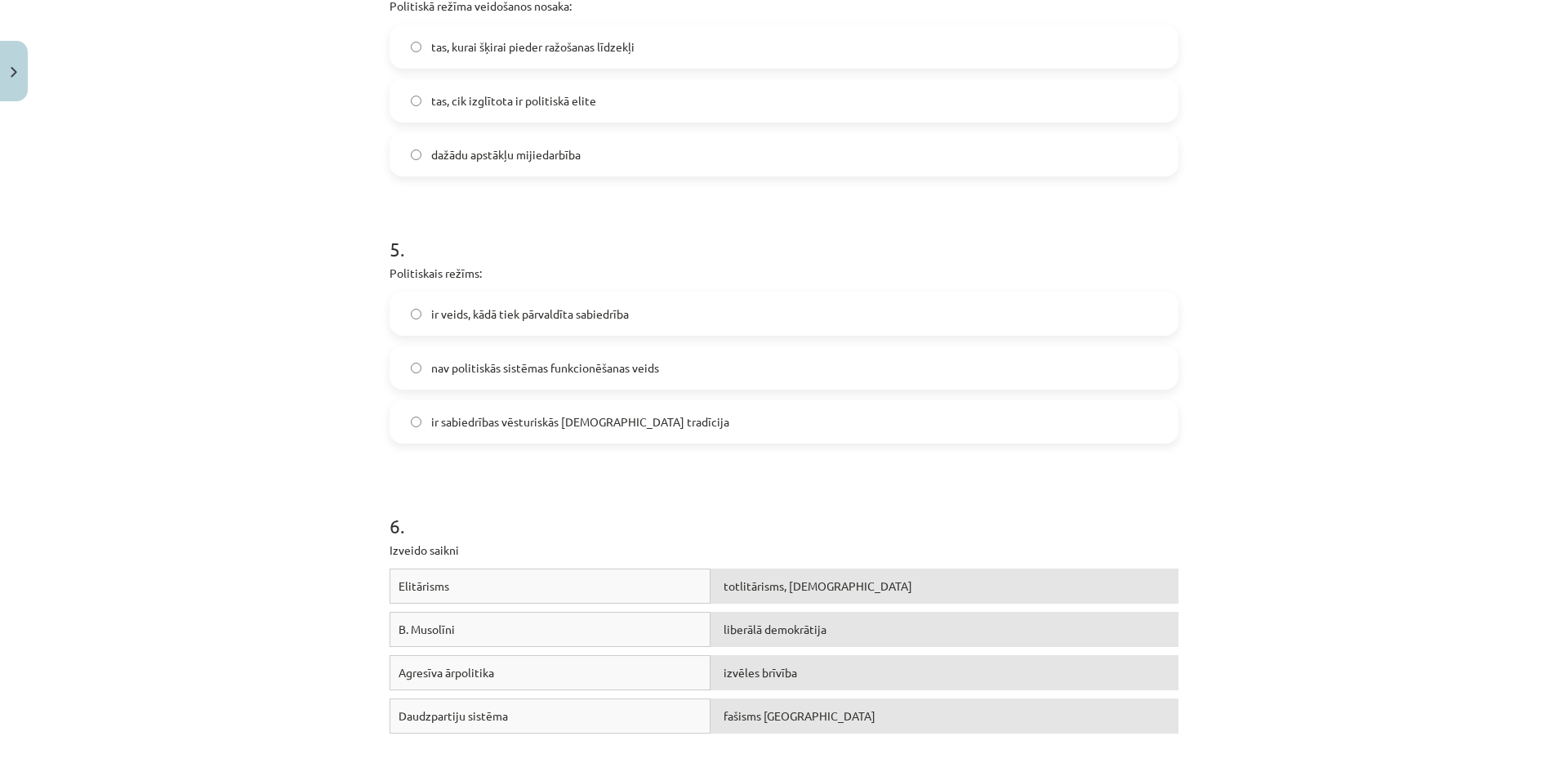
scroll to position [1347, 0]
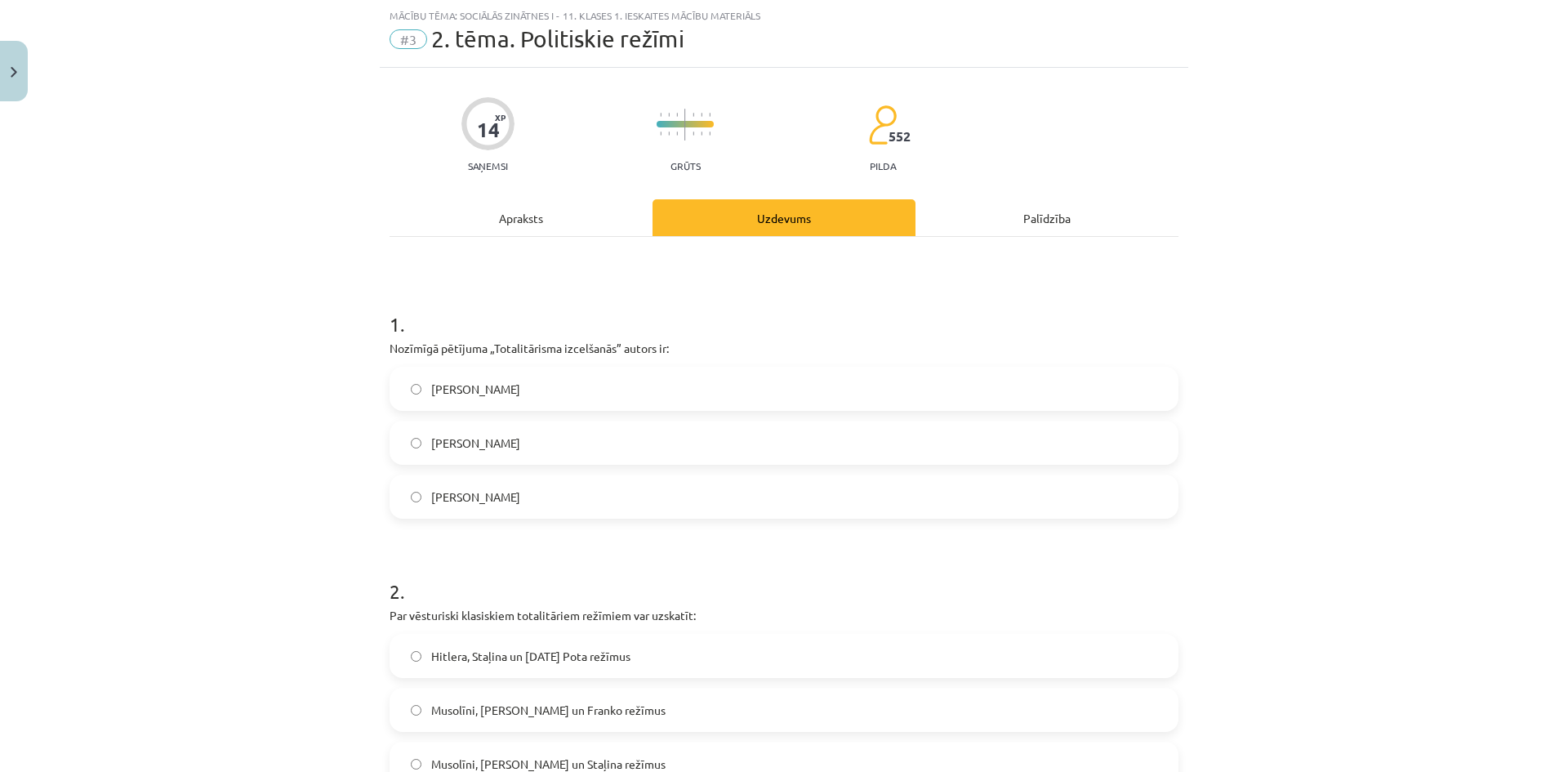
click at [599, 211] on div "Apraksts" at bounding box center [520, 218] width 263 height 36
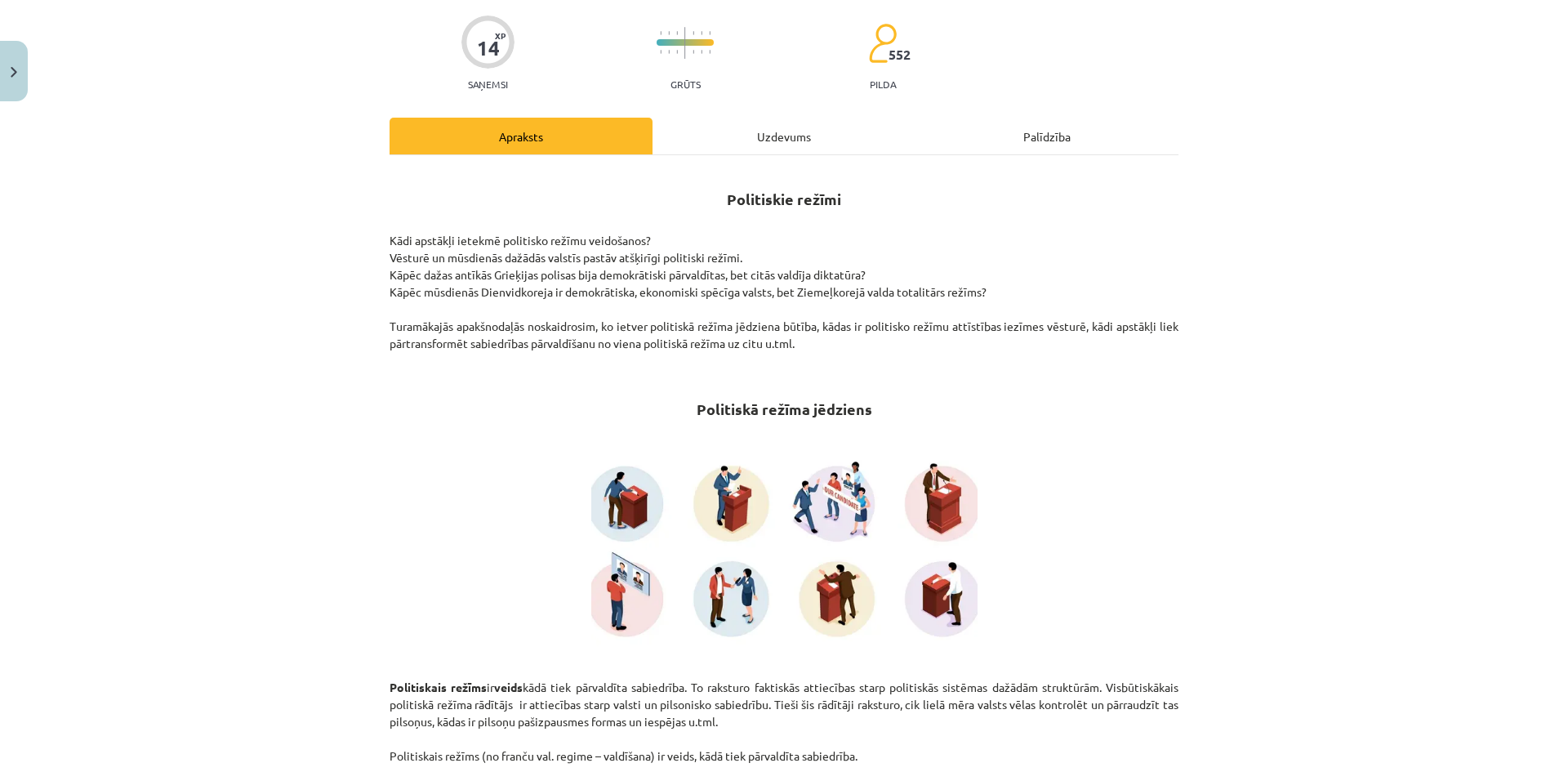
scroll to position [0, 0]
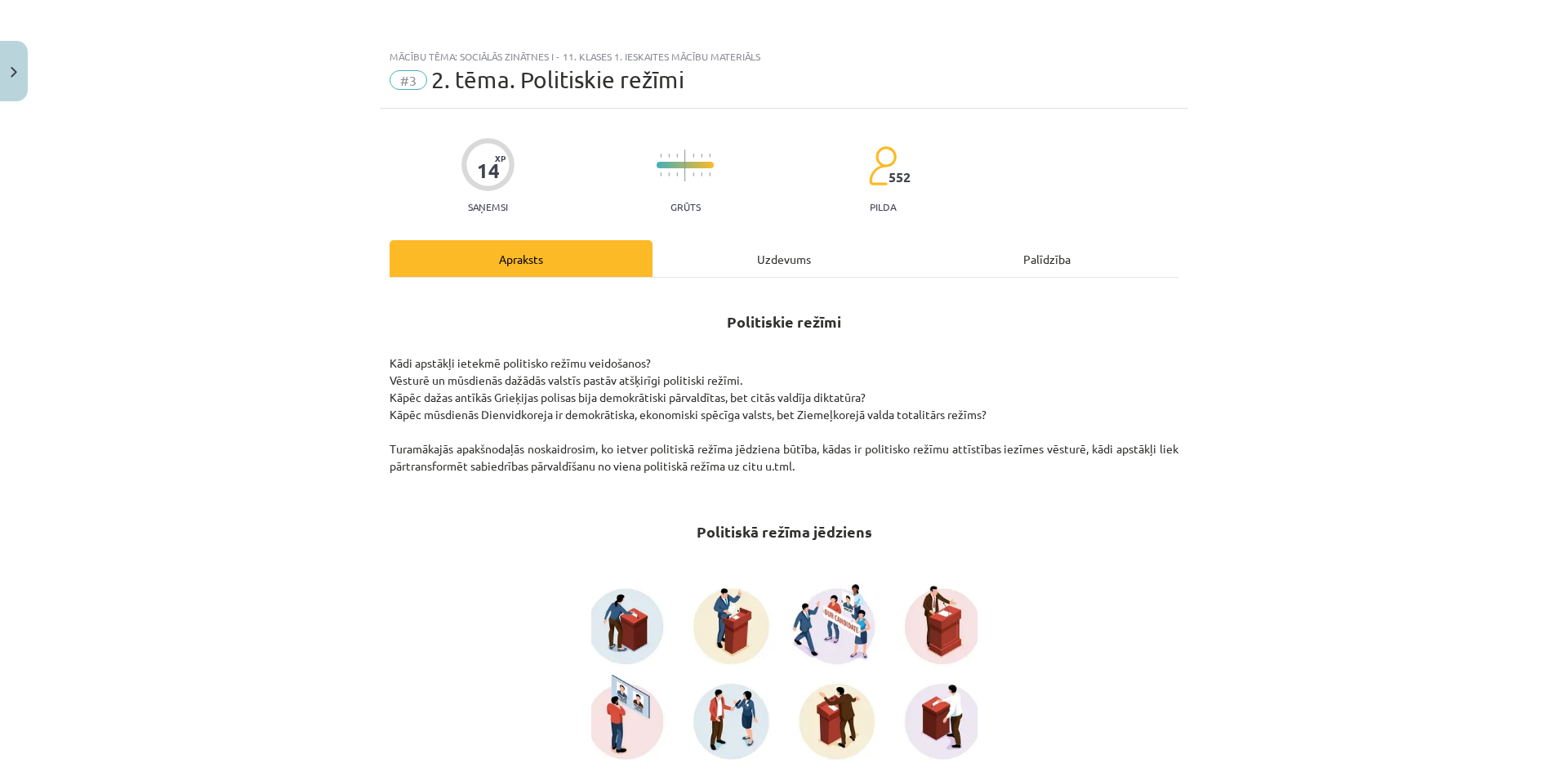
click at [756, 260] on div "Uzdevums" at bounding box center [784, 258] width 263 height 36
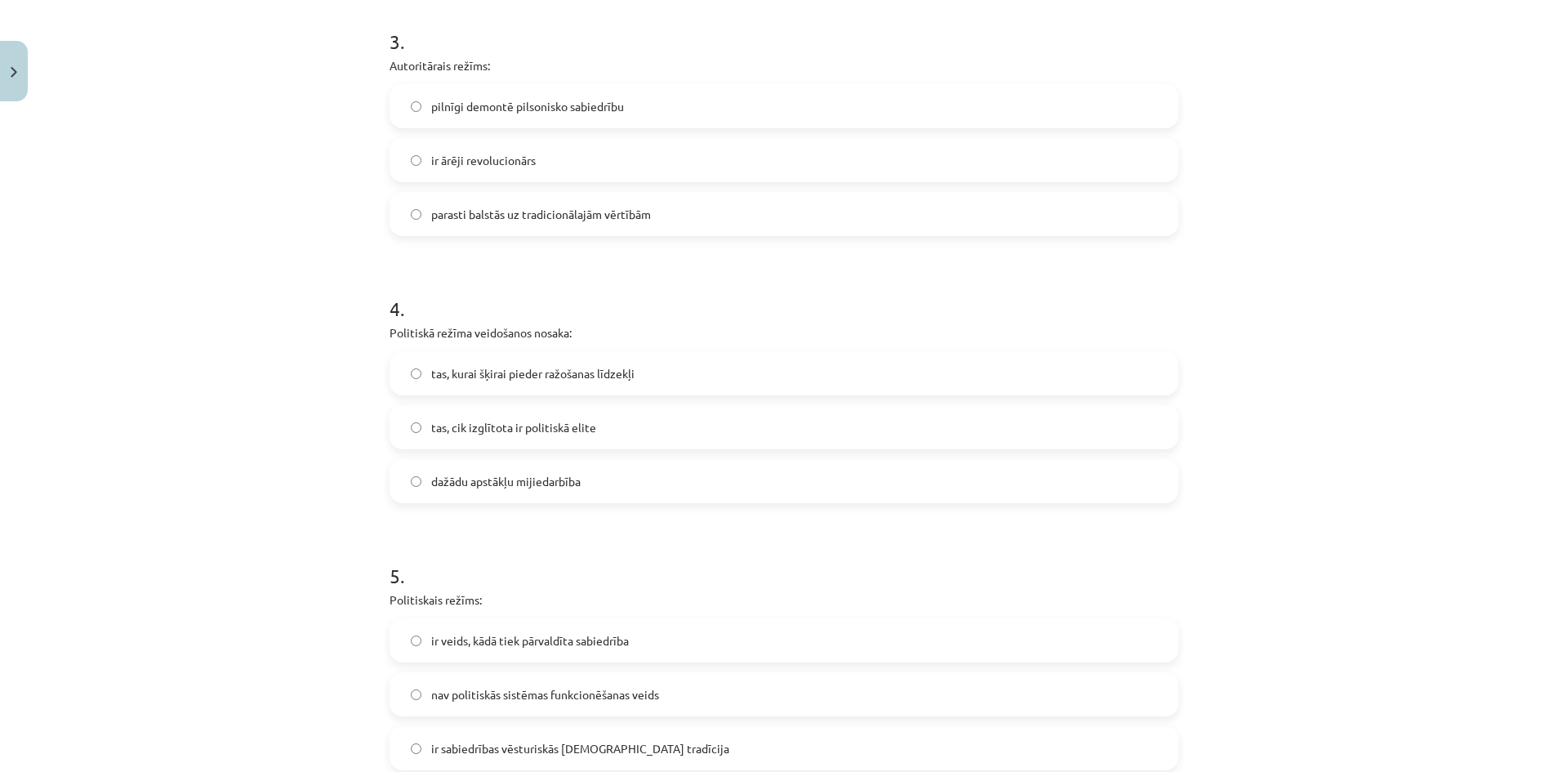
scroll to position [1020, 0]
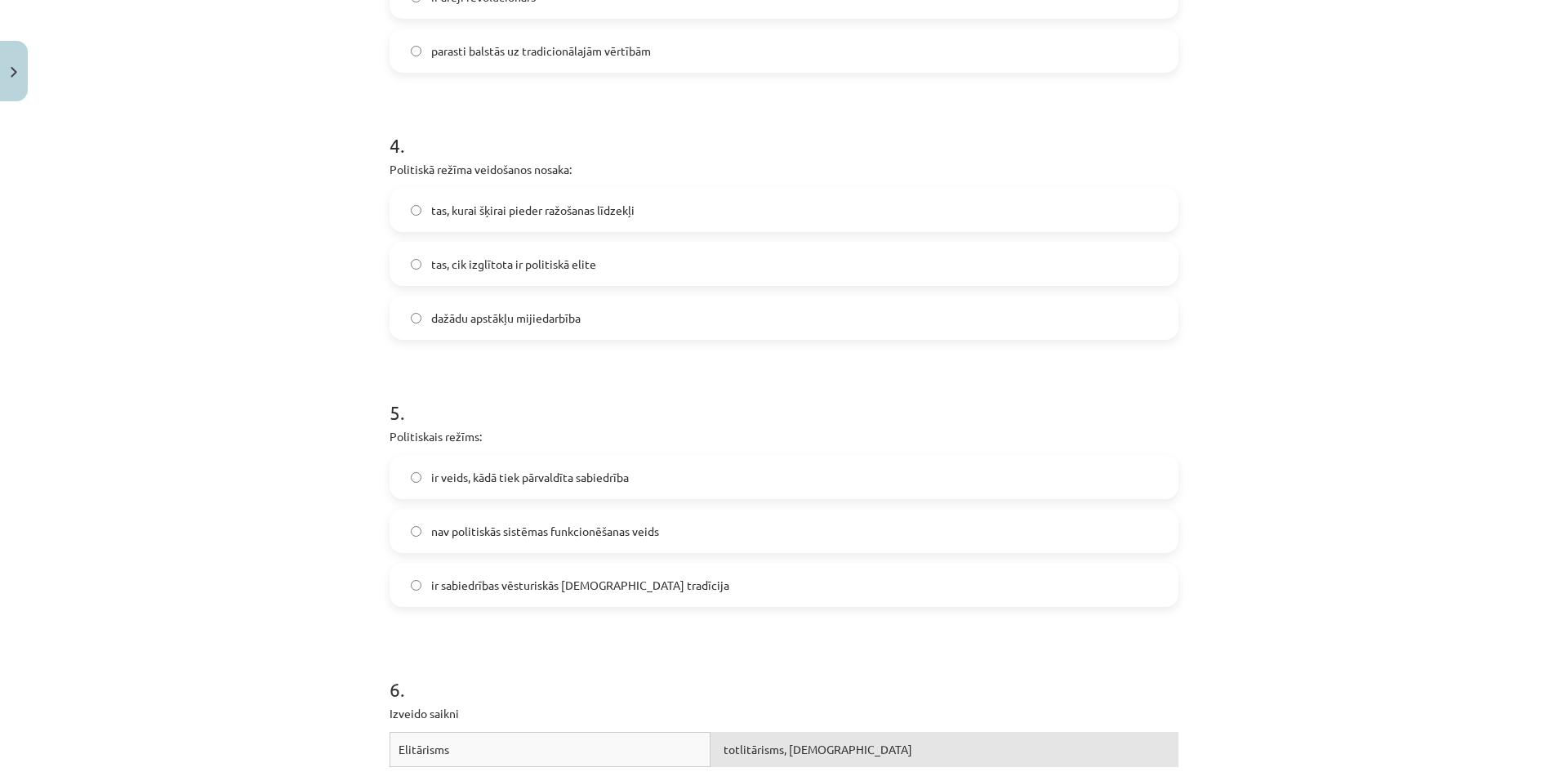
click at [644, 475] on label "ir veids, kādā tiek pārvaldīta sabiedrība" at bounding box center [784, 476] width 785 height 41
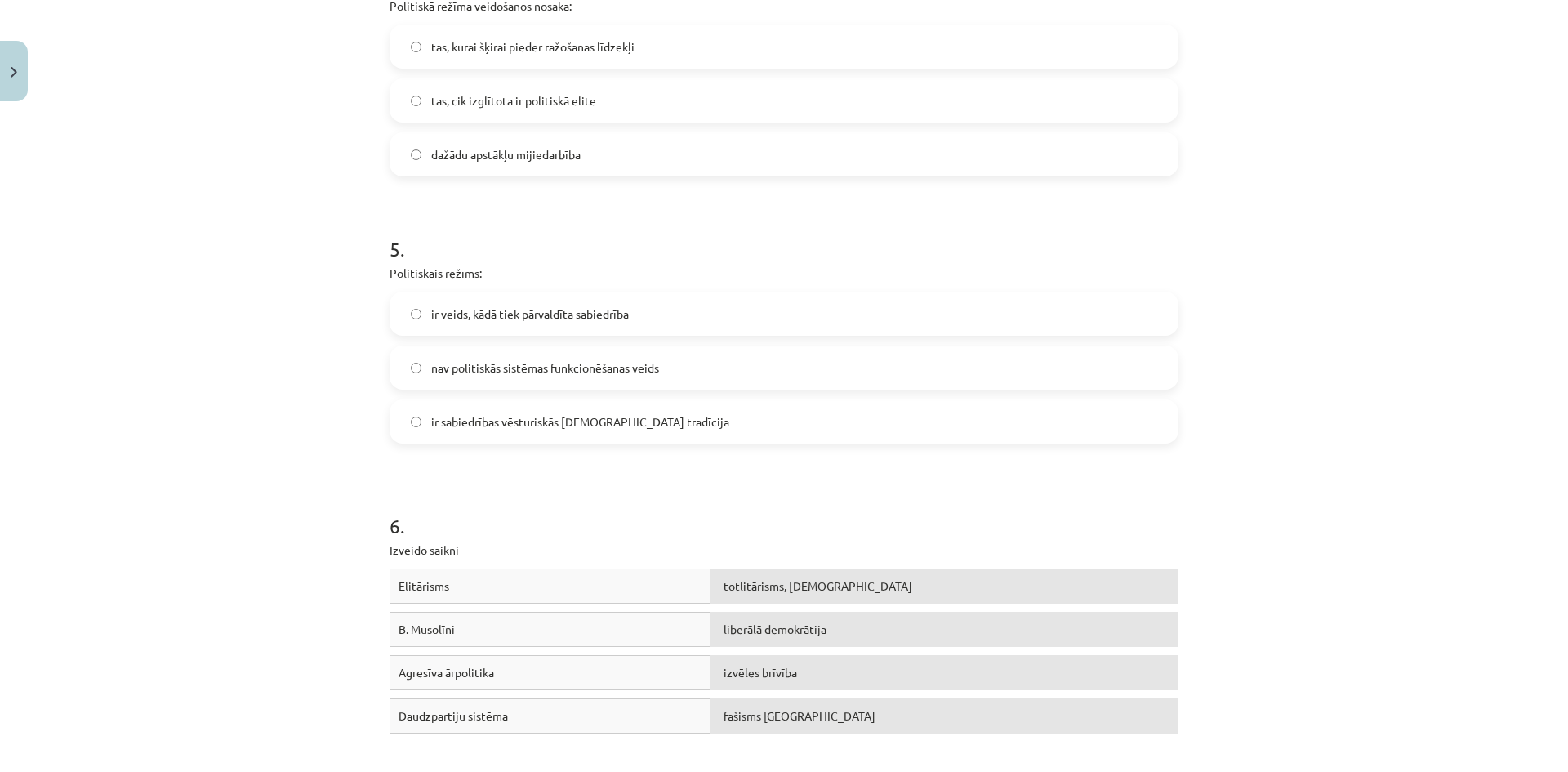
scroll to position [1405, 0]
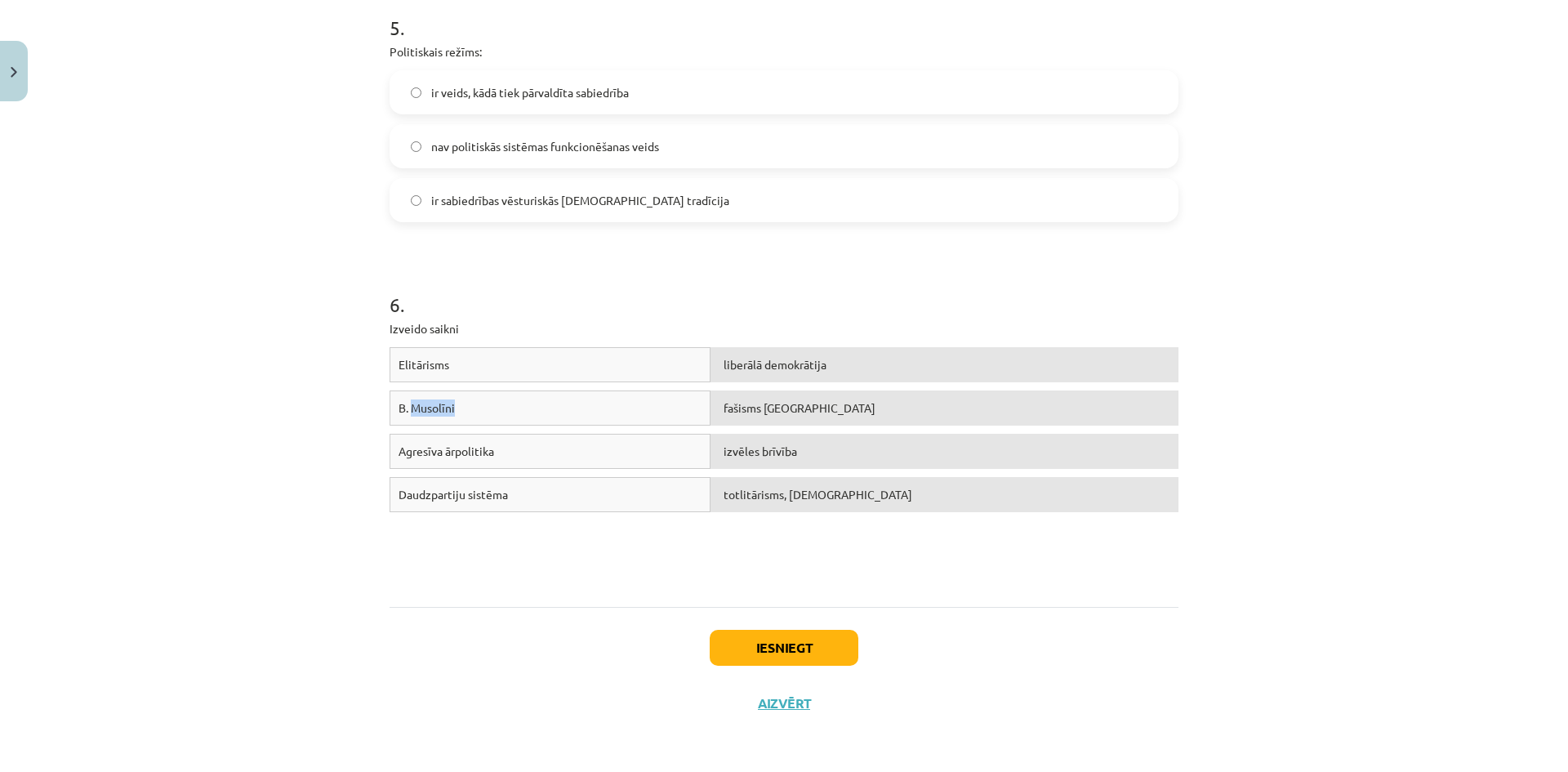
drag, startPoint x: 464, startPoint y: 407, endPoint x: 408, endPoint y: 408, distance: 56.0
click at [408, 408] on div "B. Musolīni" at bounding box center [549, 408] width 321 height 35
click at [821, 324] on p "Izveido saikni" at bounding box center [784, 328] width 789 height 17
click at [807, 638] on button "Iesniegt" at bounding box center [784, 647] width 148 height 36
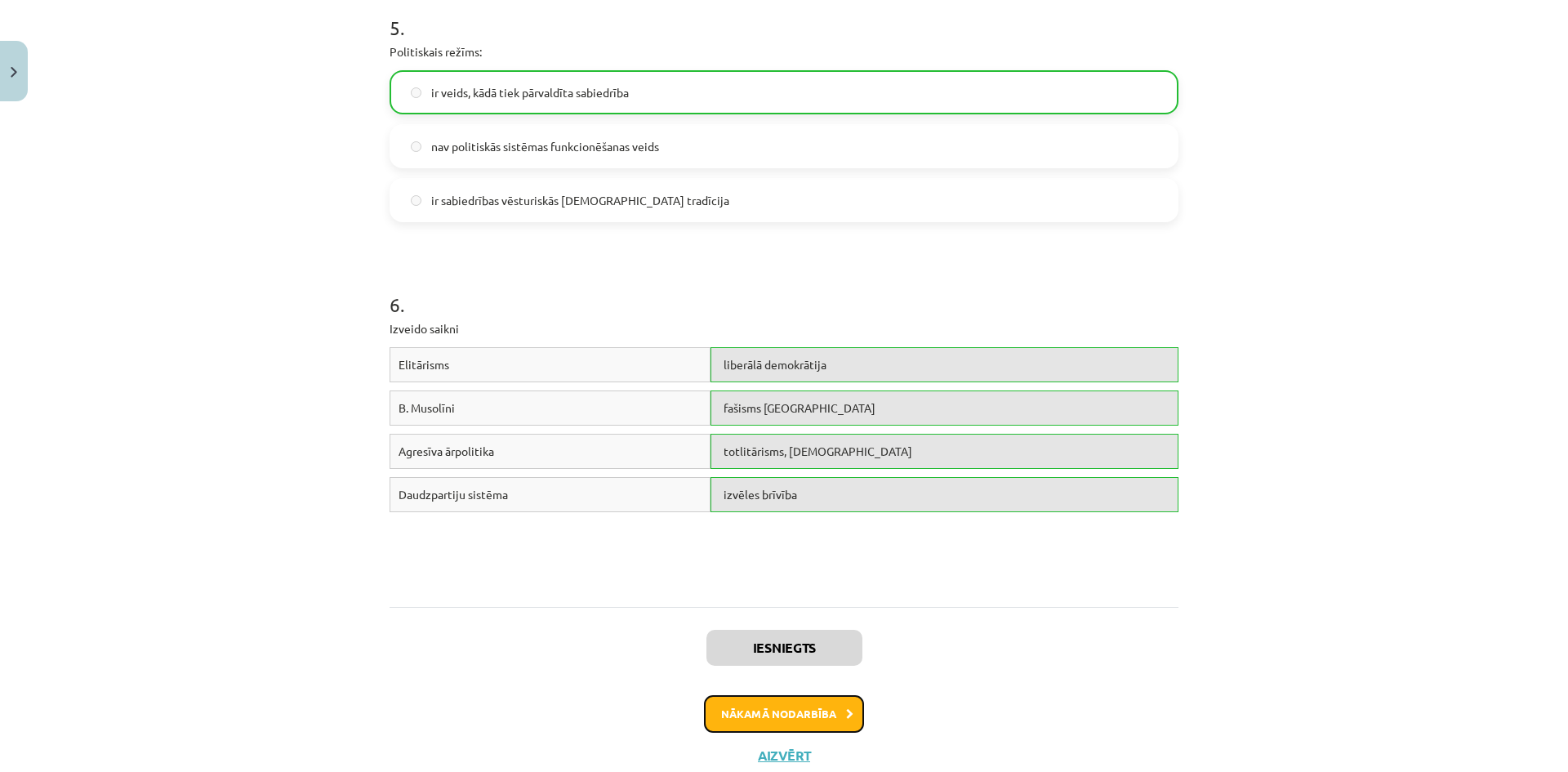
click at [832, 712] on button "Nākamā nodarbība" at bounding box center [784, 713] width 160 height 37
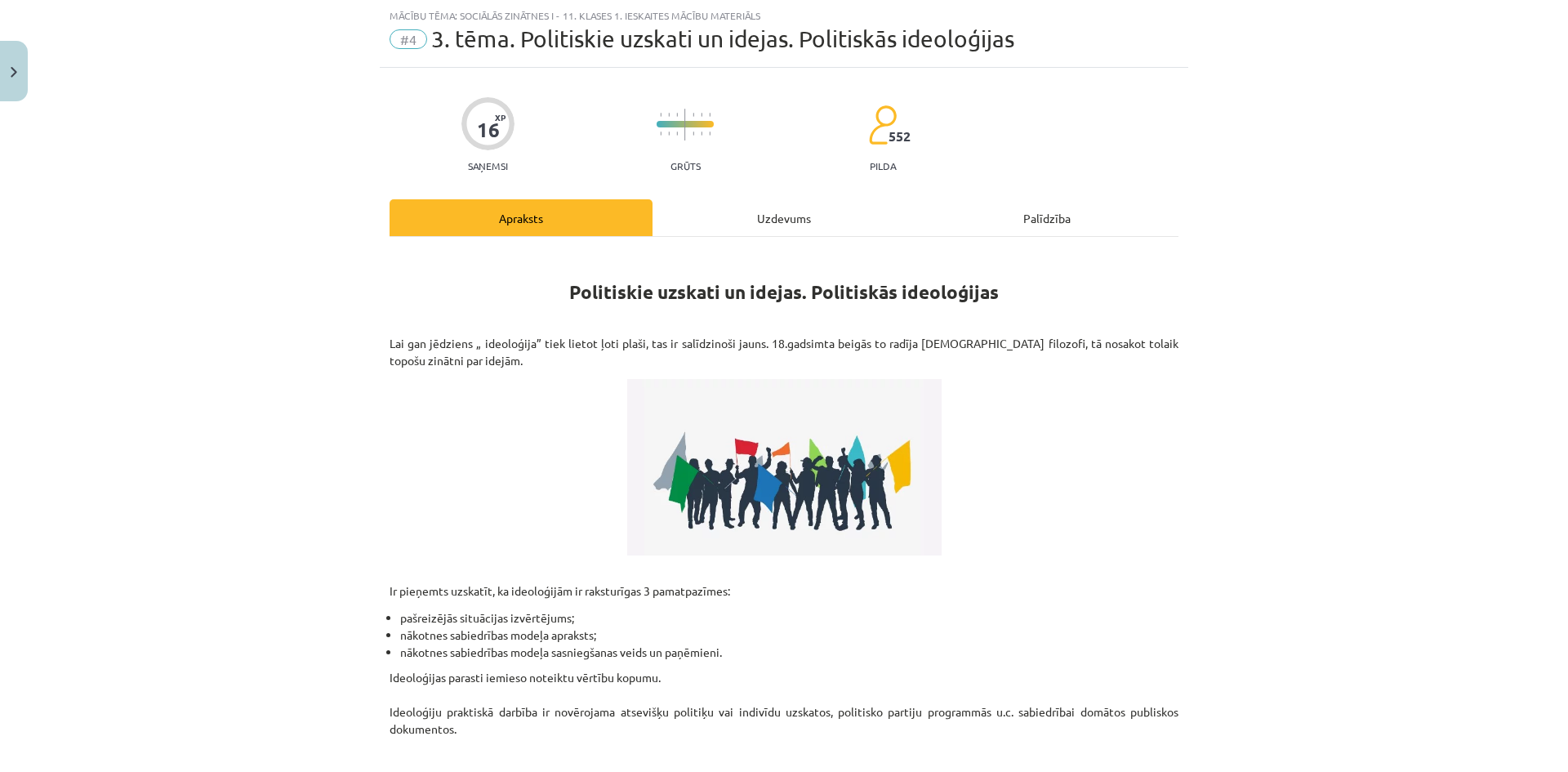
click at [795, 231] on div "Uzdevums" at bounding box center [784, 218] width 263 height 36
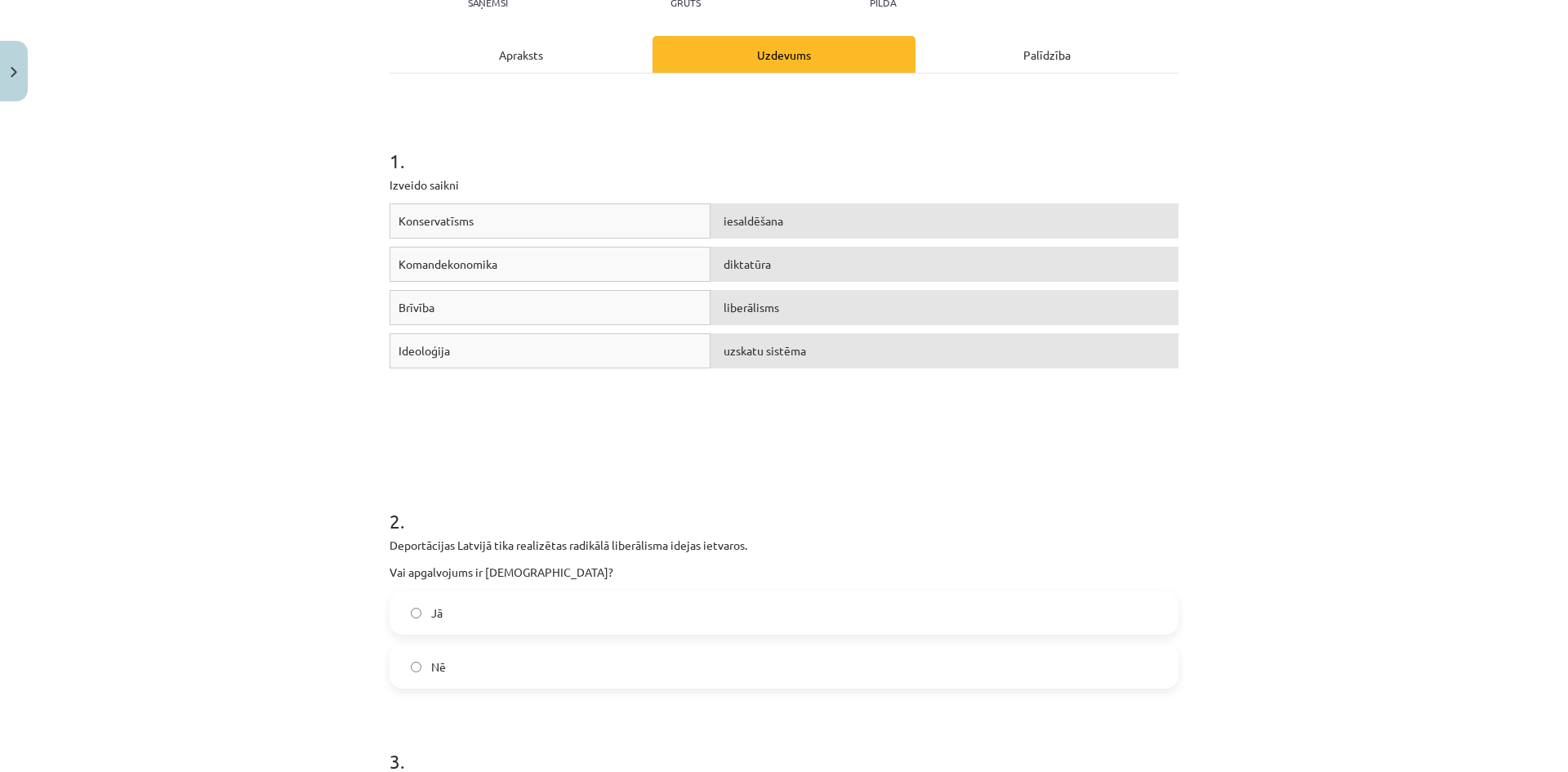
scroll to position [368, 0]
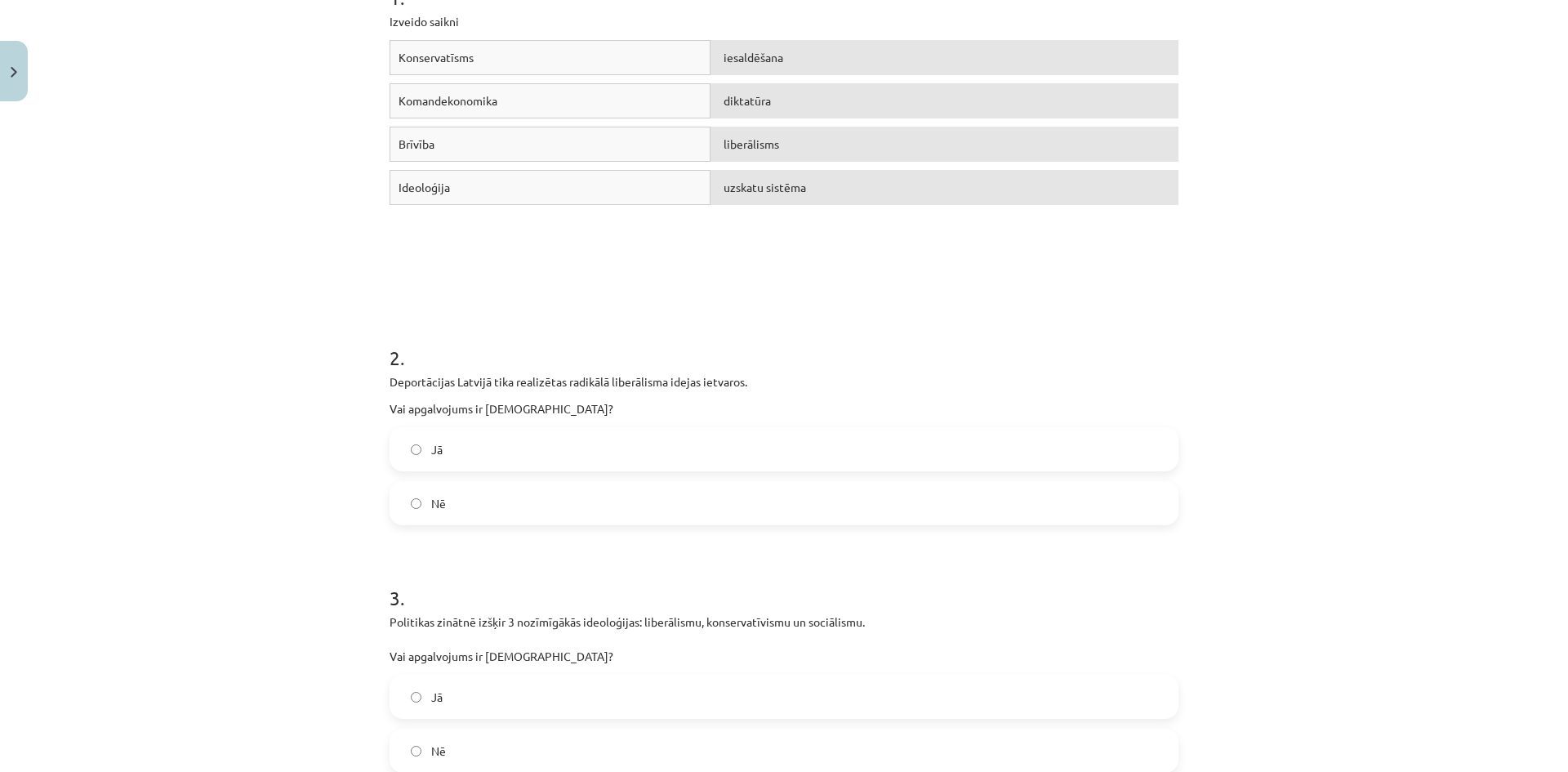
click at [533, 437] on label "Jā" at bounding box center [784, 449] width 785 height 41
click at [529, 487] on label "Nē" at bounding box center [784, 503] width 785 height 41
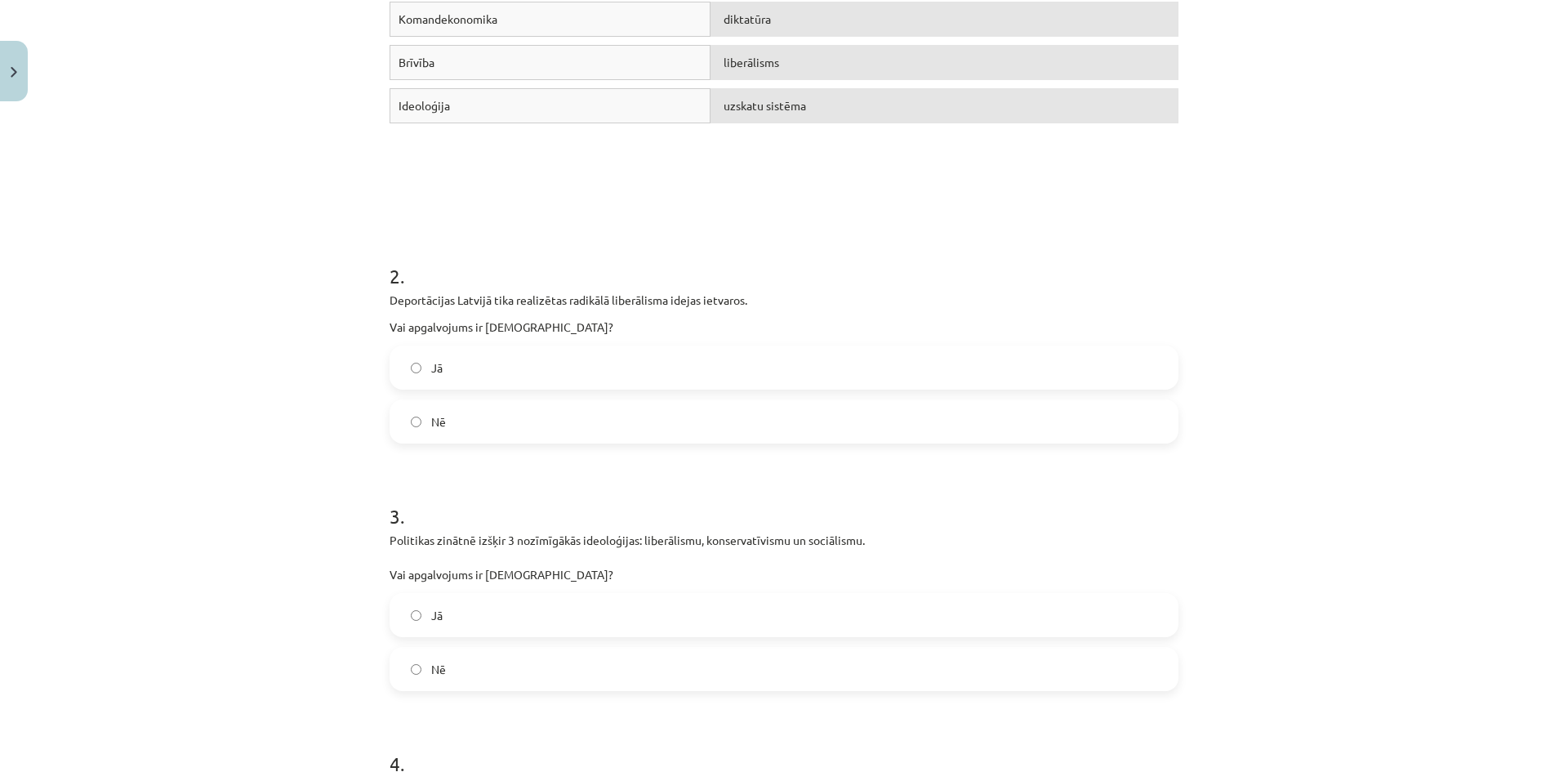
click at [514, 615] on label "Jā" at bounding box center [784, 615] width 785 height 41
click at [537, 367] on label "Jā" at bounding box center [784, 367] width 785 height 41
click at [533, 423] on label "Nē" at bounding box center [784, 421] width 785 height 41
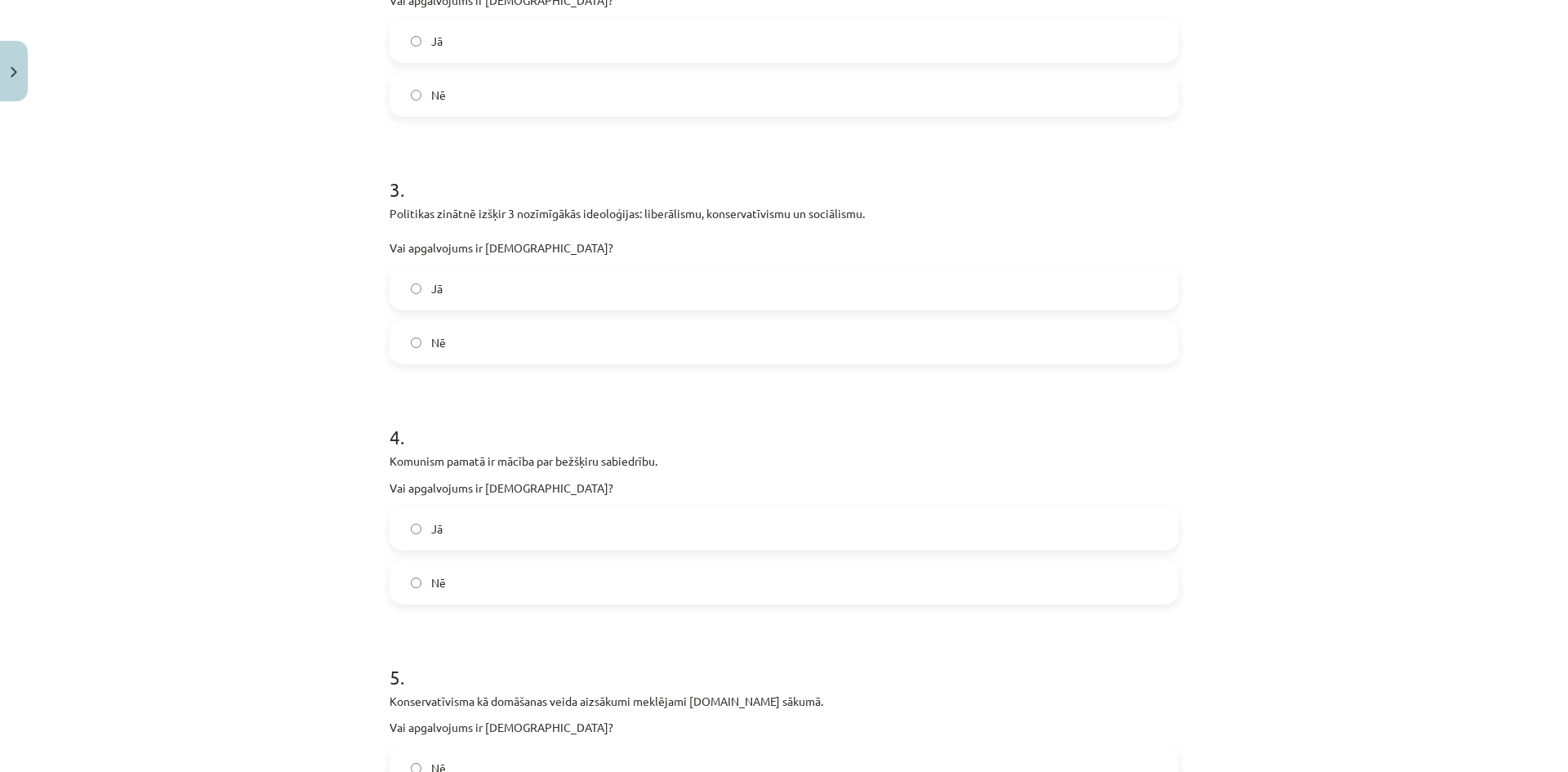
click at [568, 586] on label "Nē" at bounding box center [784, 581] width 785 height 41
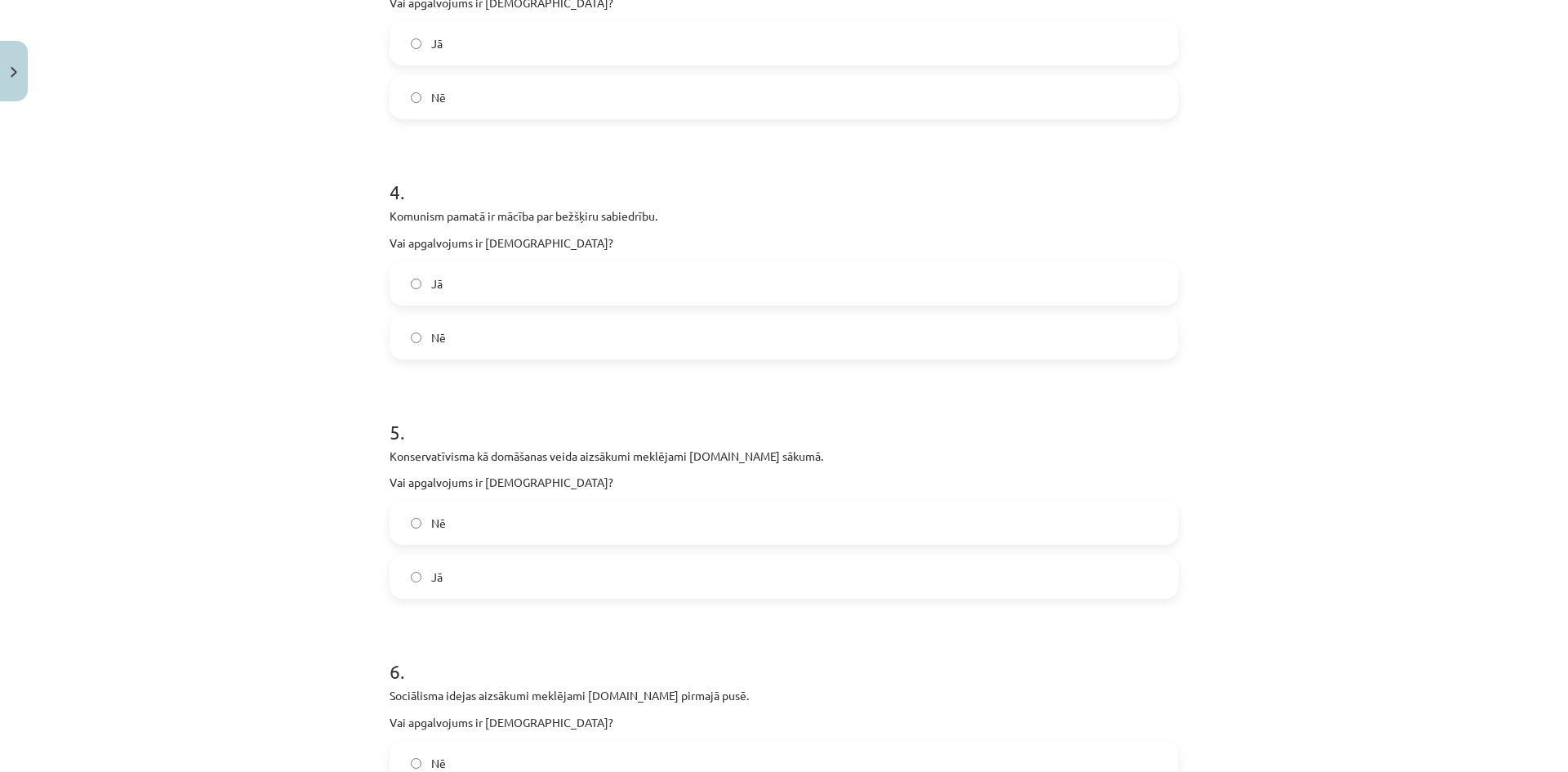
scroll to position [1184, 0]
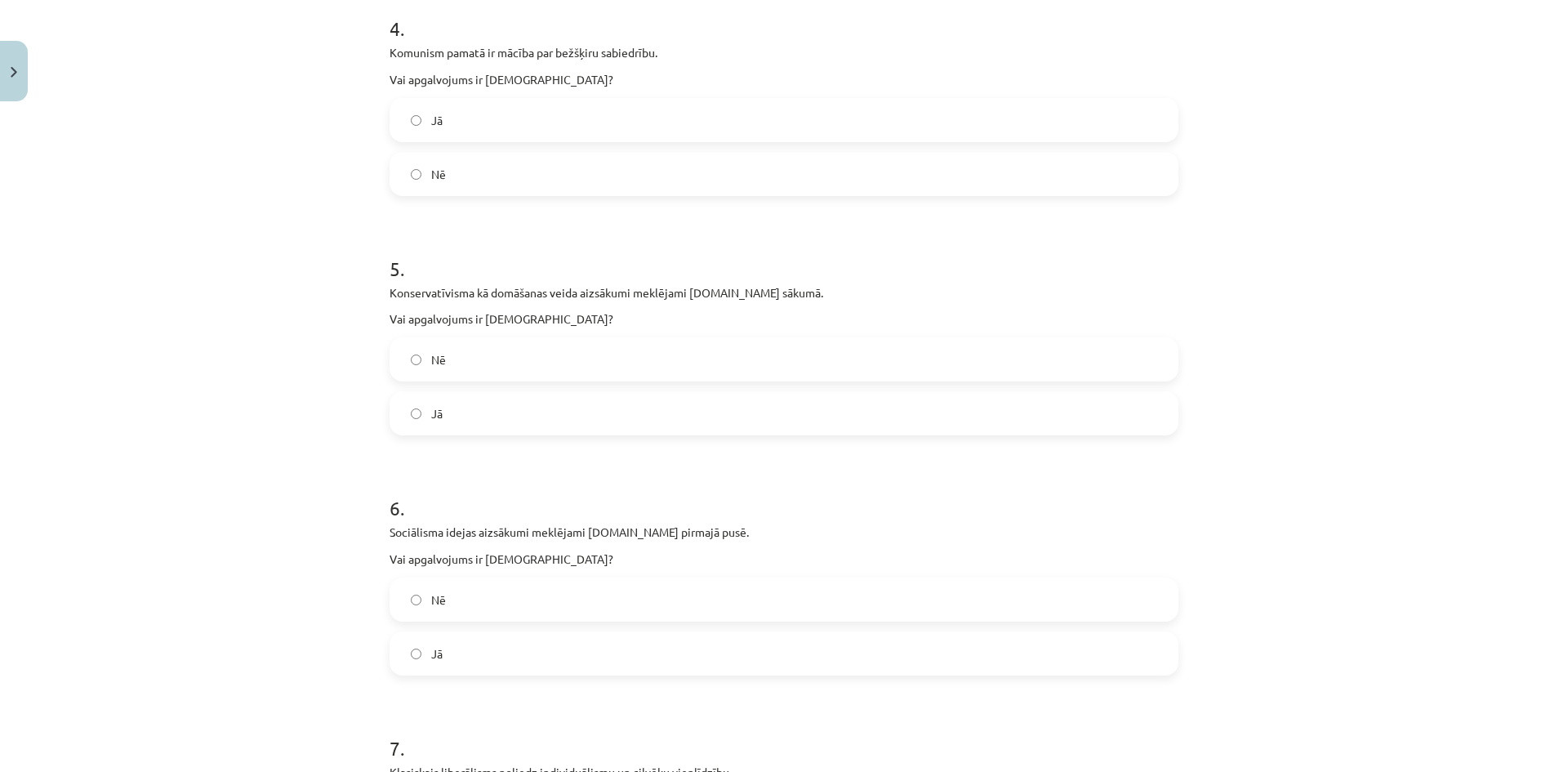
click at [531, 644] on label "Jā" at bounding box center [784, 653] width 785 height 41
click at [487, 361] on label "Nē" at bounding box center [784, 359] width 785 height 41
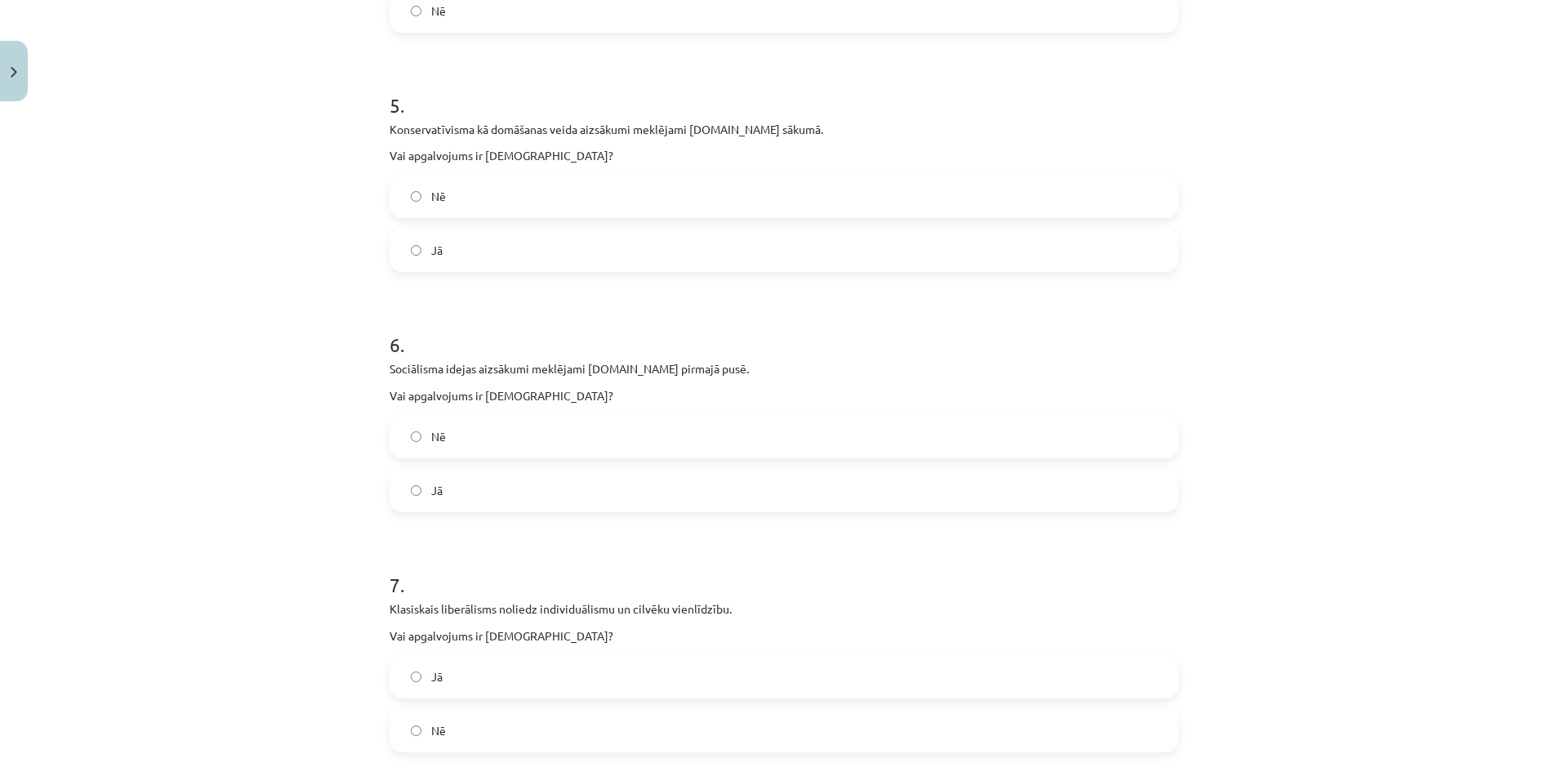
scroll to position [1517, 0]
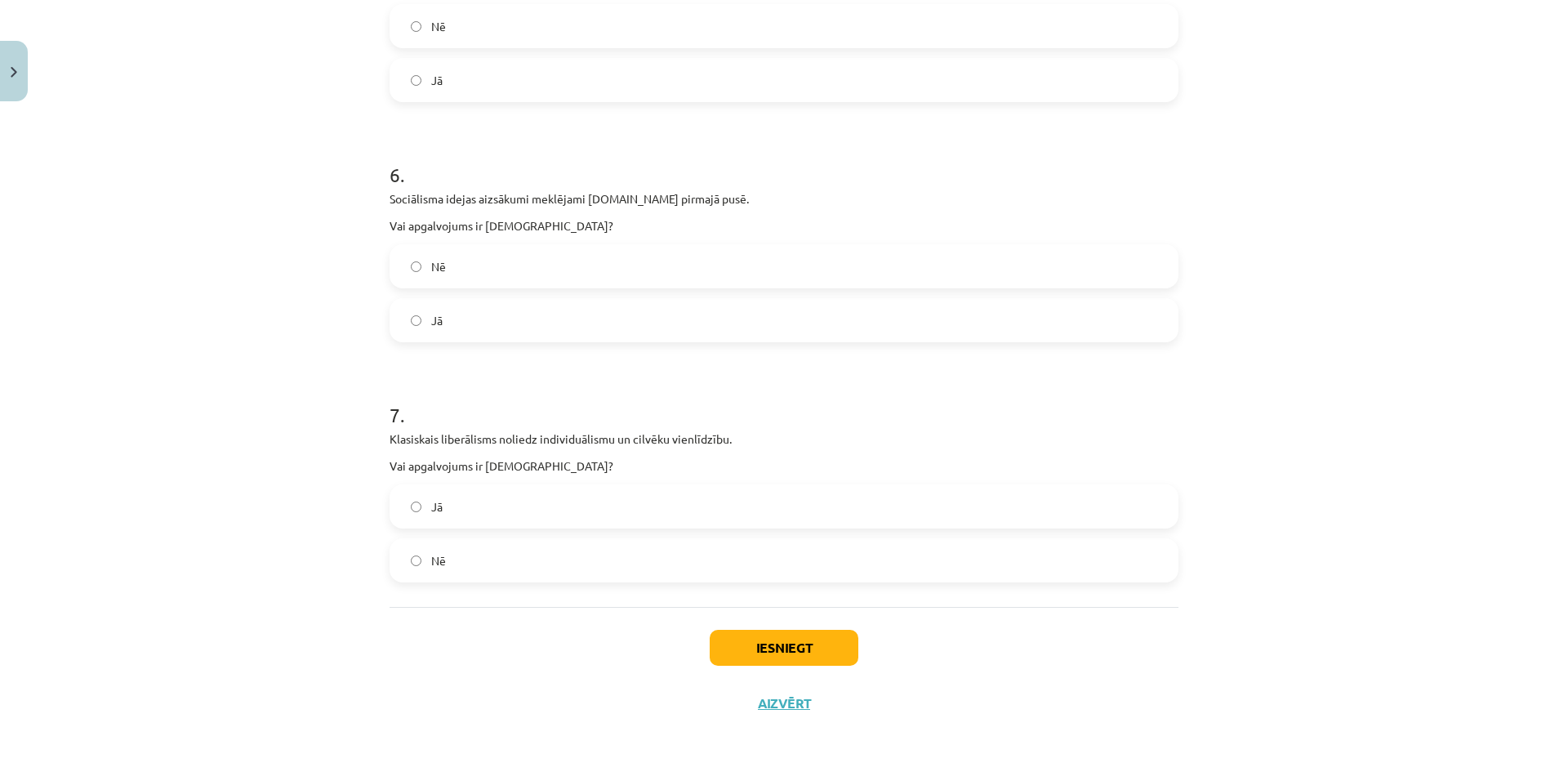
click at [545, 499] on label "Jā" at bounding box center [784, 506] width 785 height 41
click at [795, 649] on button "Iesniegt" at bounding box center [784, 647] width 148 height 36
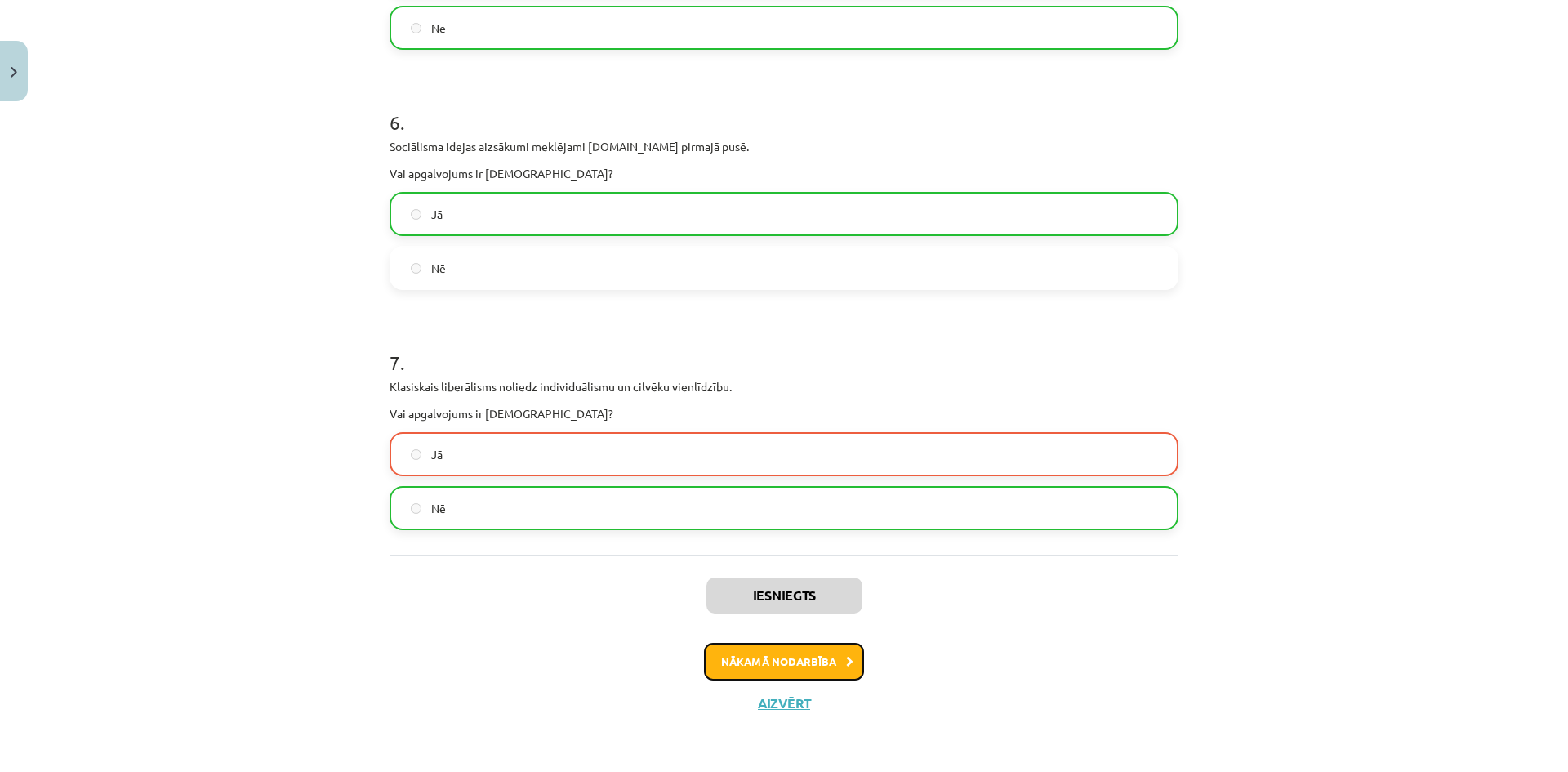
click at [779, 652] on button "Nākamā nodarbība" at bounding box center [784, 661] width 160 height 37
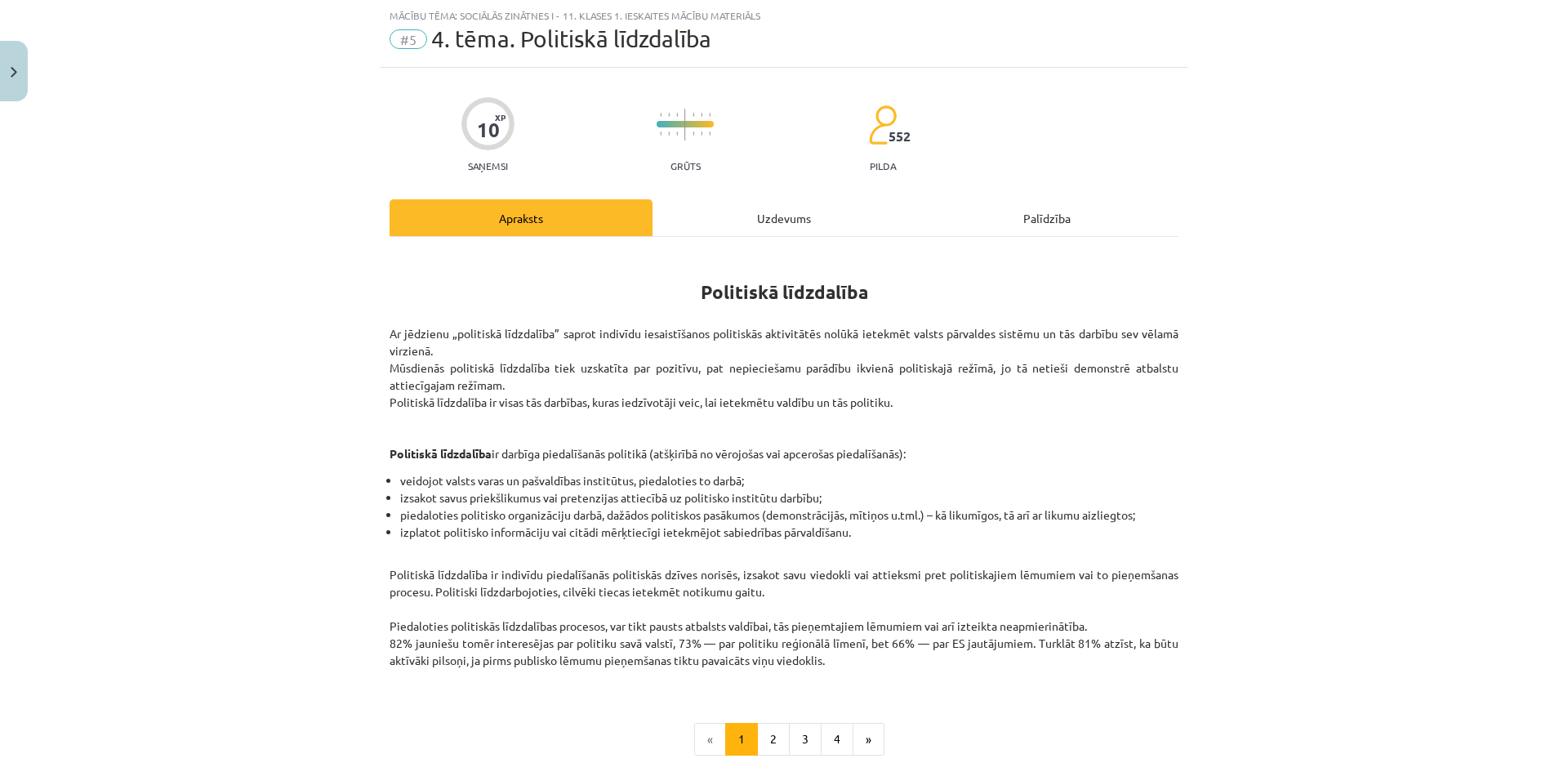
click at [735, 212] on div "Uzdevums" at bounding box center [784, 218] width 263 height 36
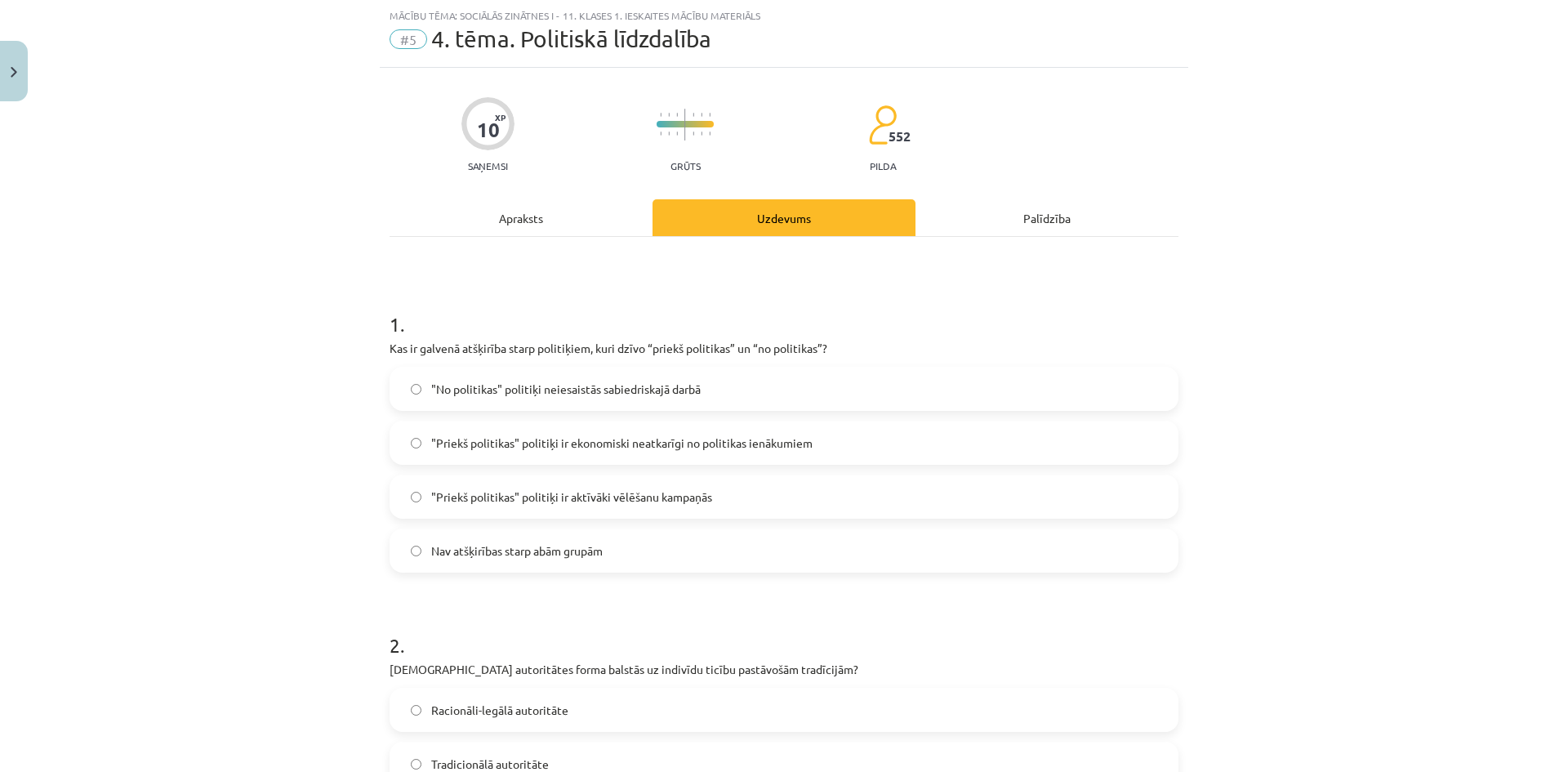
click at [569, 442] on span ""Priekš politikas" politiķi ir ekonomiski neatkarīgi no politikas ienākumiem" at bounding box center [621, 442] width 381 height 17
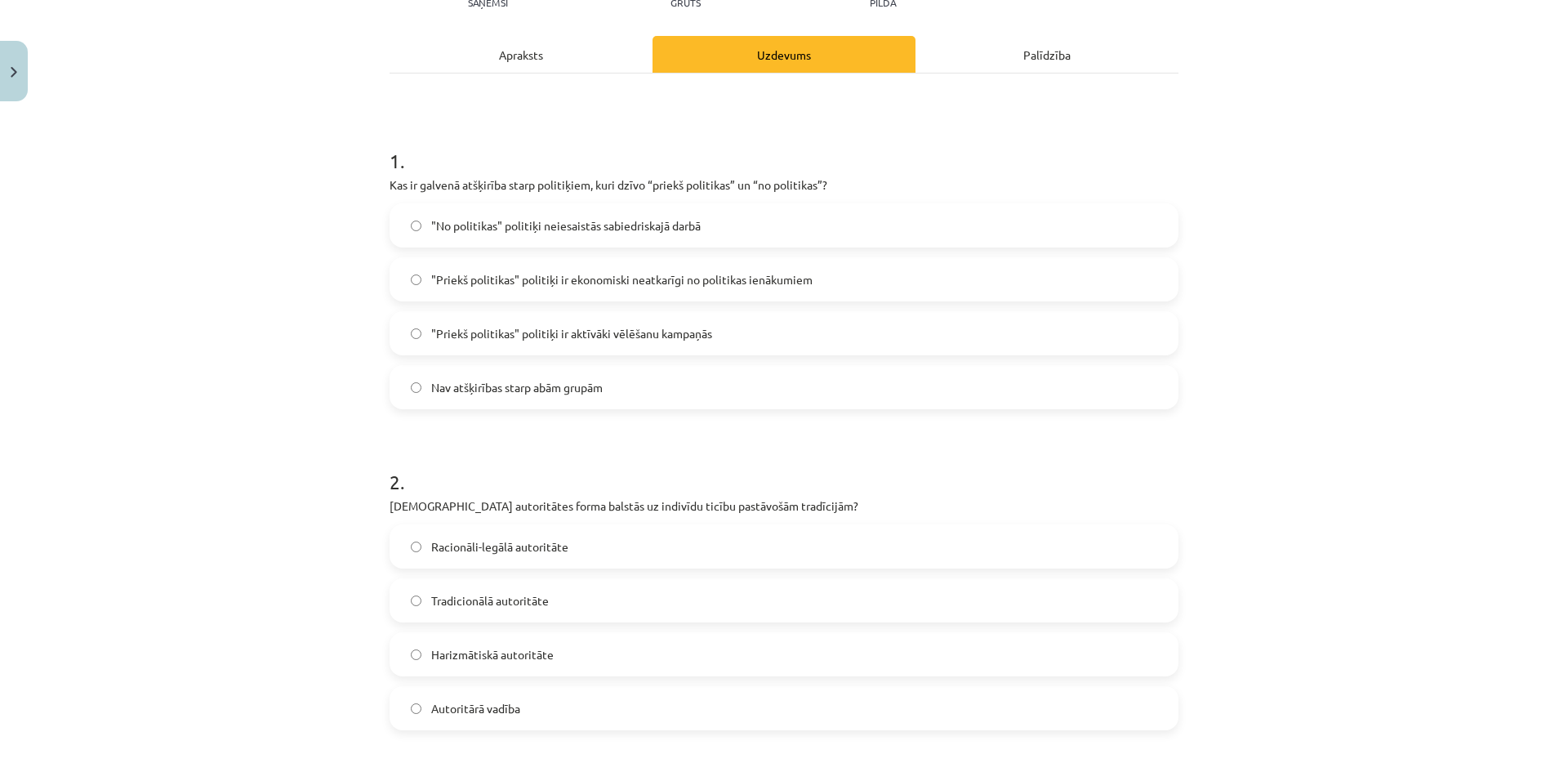
scroll to position [368, 0]
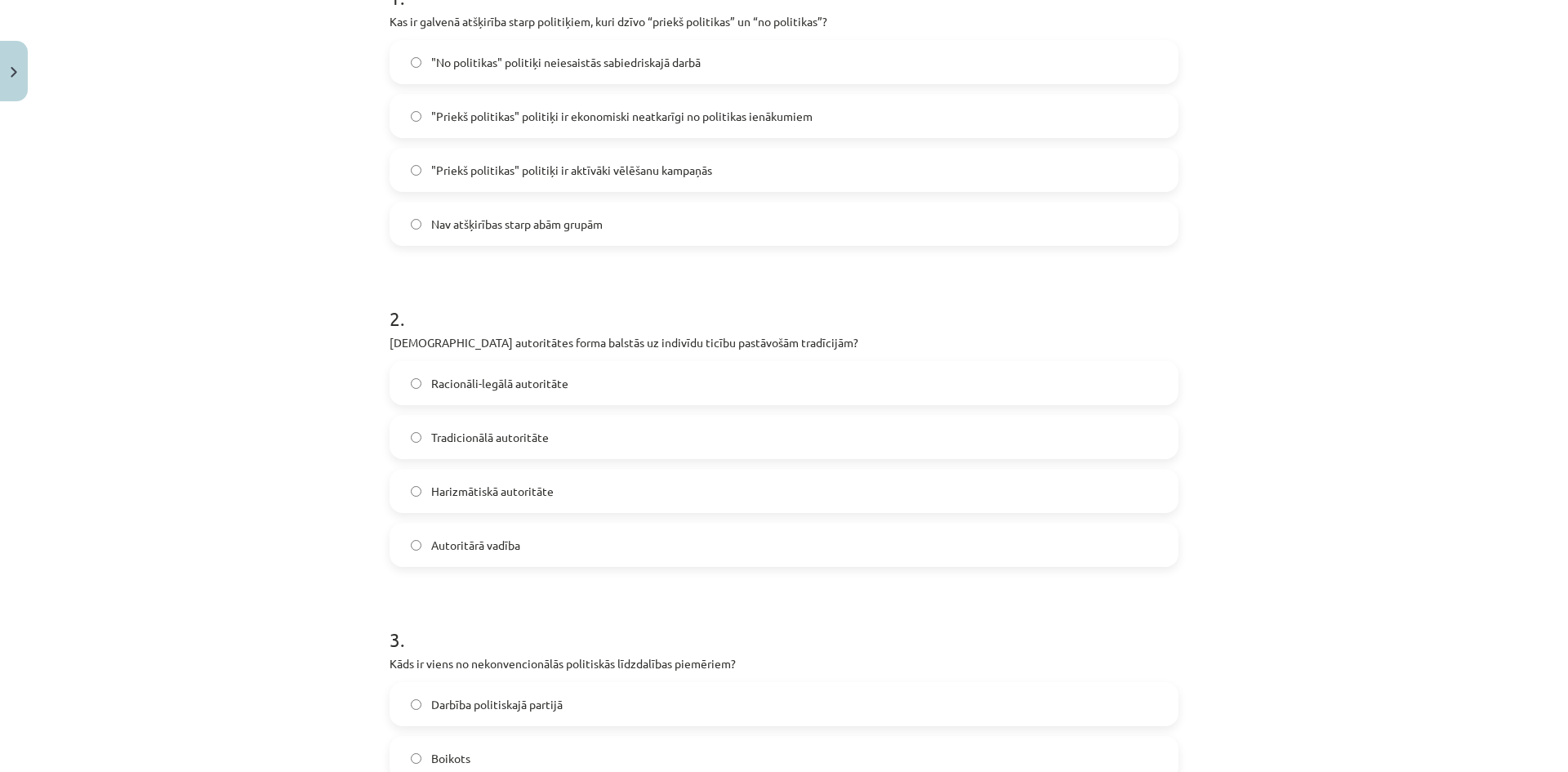
click at [558, 544] on label "Autoritārā vadība" at bounding box center [784, 544] width 785 height 41
click at [570, 394] on label "Racionāli-legālā autoritāte" at bounding box center [784, 383] width 785 height 41
click at [572, 427] on label "Tradicionālā autoritāte" at bounding box center [784, 437] width 785 height 41
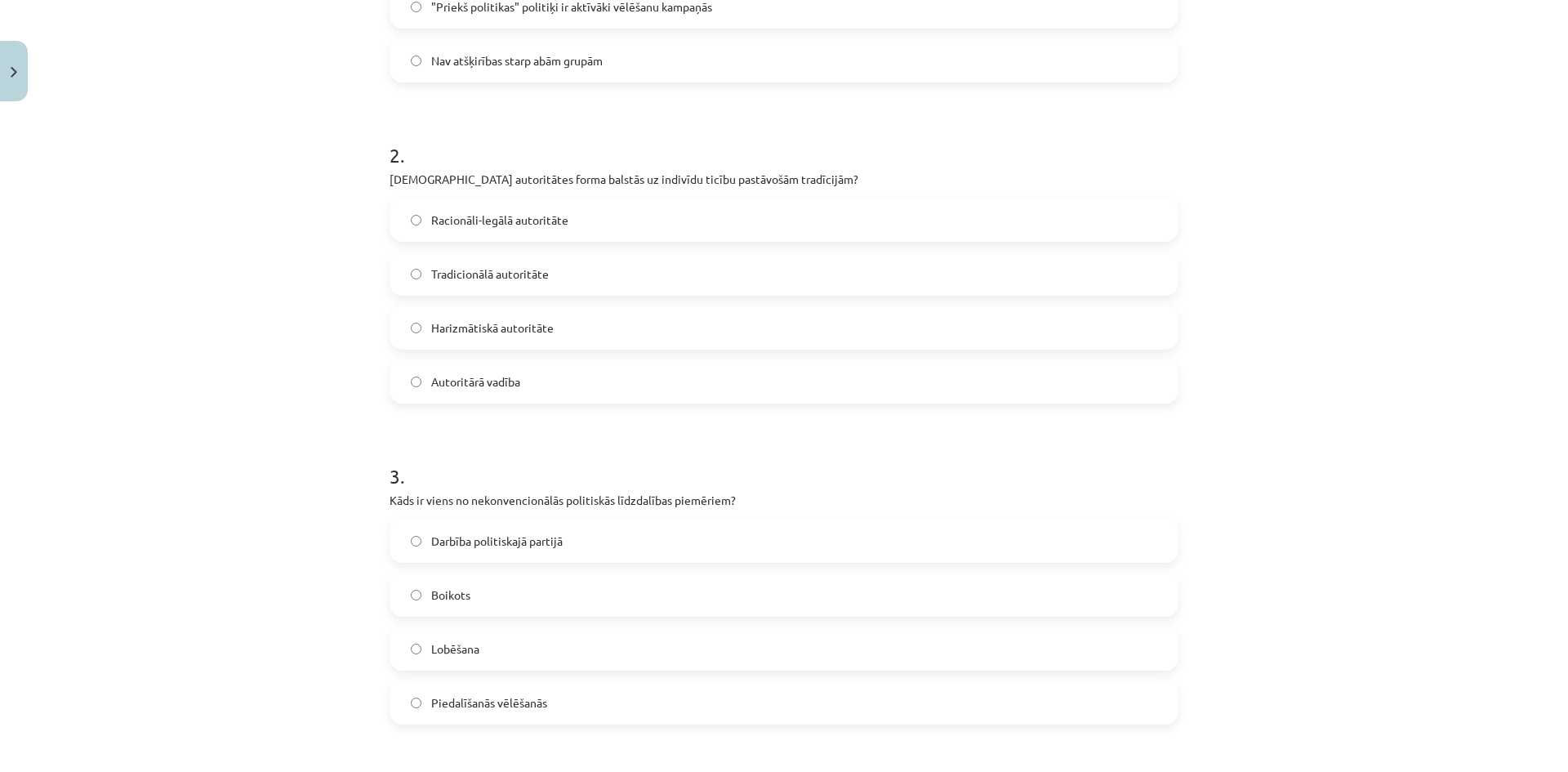
click at [548, 335] on label "Harizmātiskā autoritāte" at bounding box center [784, 327] width 785 height 41
click at [566, 226] on label "Racionāli-legālā autoritāte" at bounding box center [784, 220] width 785 height 41
click at [559, 282] on label "Tradicionālā autoritāte" at bounding box center [784, 273] width 785 height 41
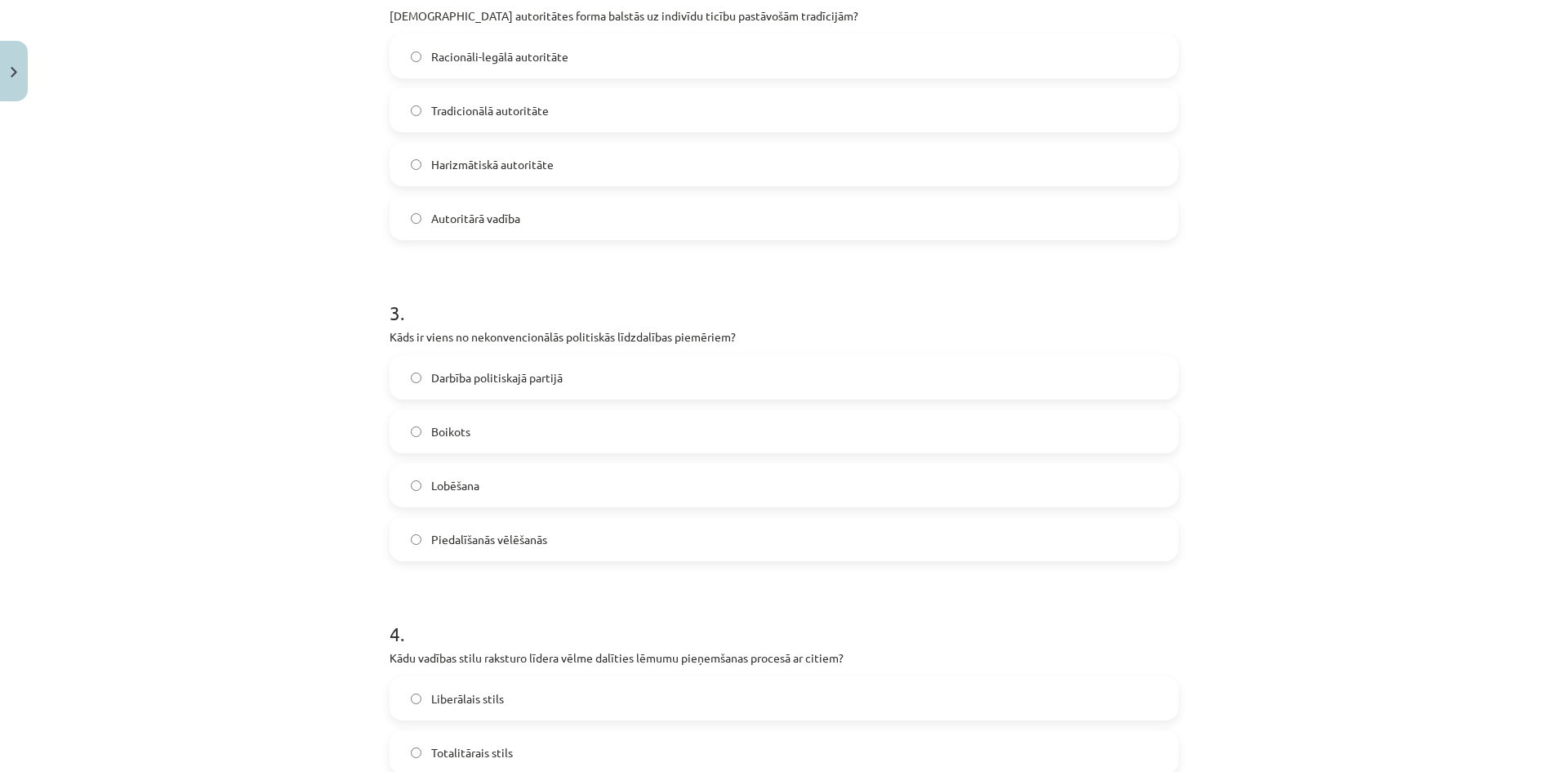
scroll to position [775, 0]
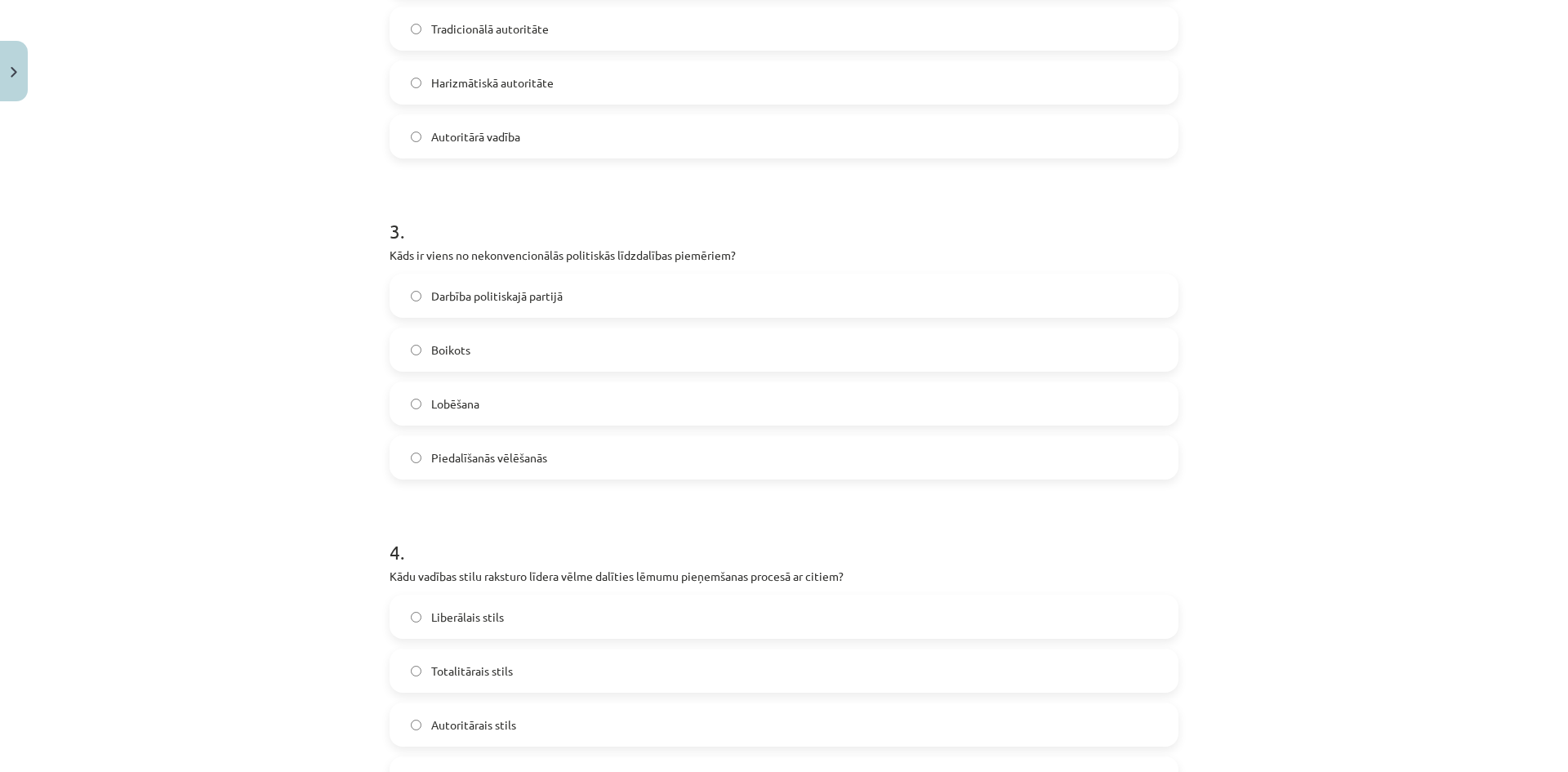
click at [534, 348] on label "Boikots" at bounding box center [784, 349] width 785 height 41
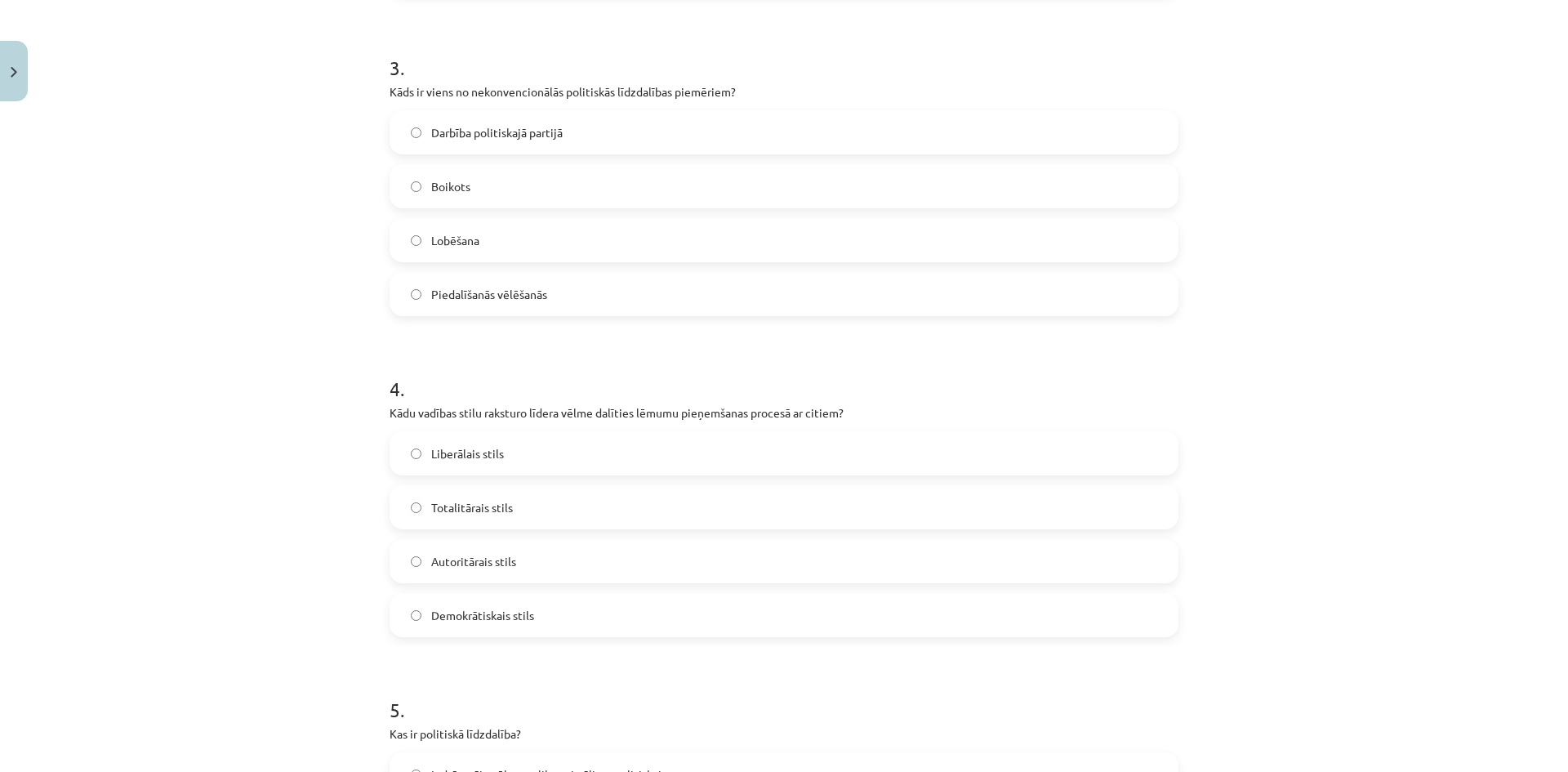
scroll to position [1020, 0]
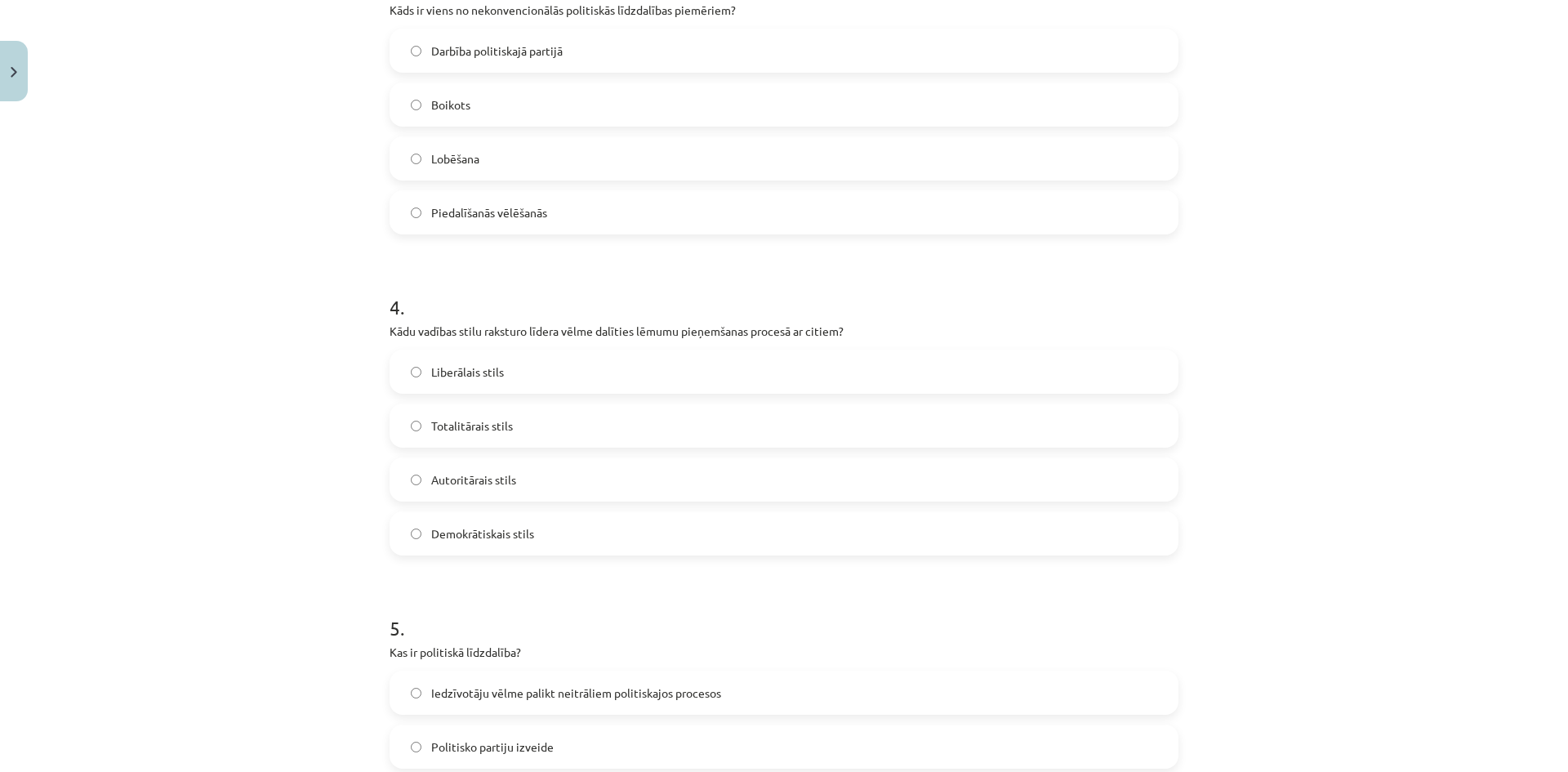
click at [519, 522] on label "Demokrātiskais stils" at bounding box center [784, 533] width 785 height 41
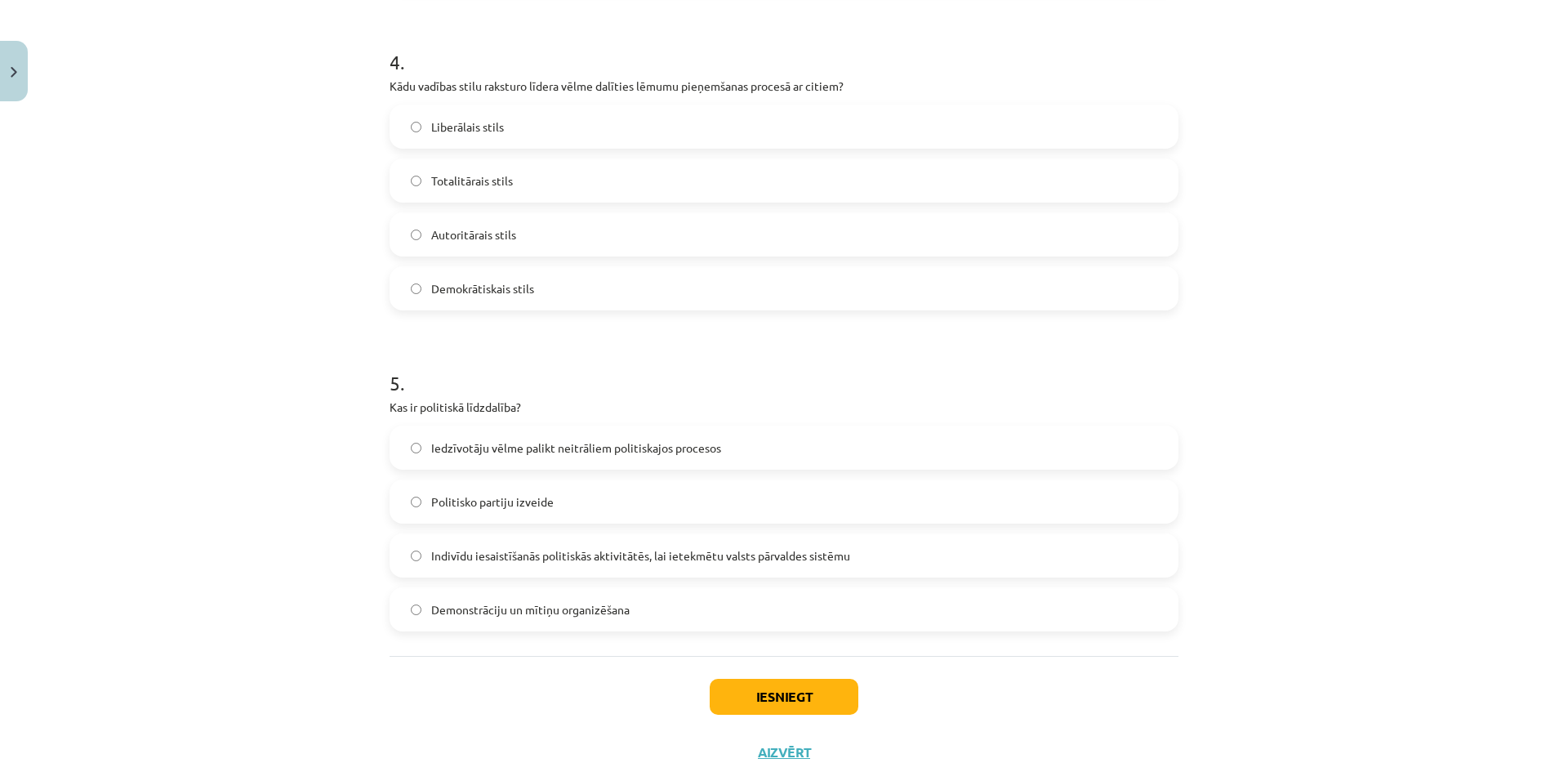
click at [562, 489] on label "Politisko partiju izveide" at bounding box center [784, 501] width 785 height 41
drag, startPoint x: 794, startPoint y: 683, endPoint x: 800, endPoint y: 691, distance: 10.0
click at [794, 683] on button "Iesniegt" at bounding box center [784, 696] width 148 height 36
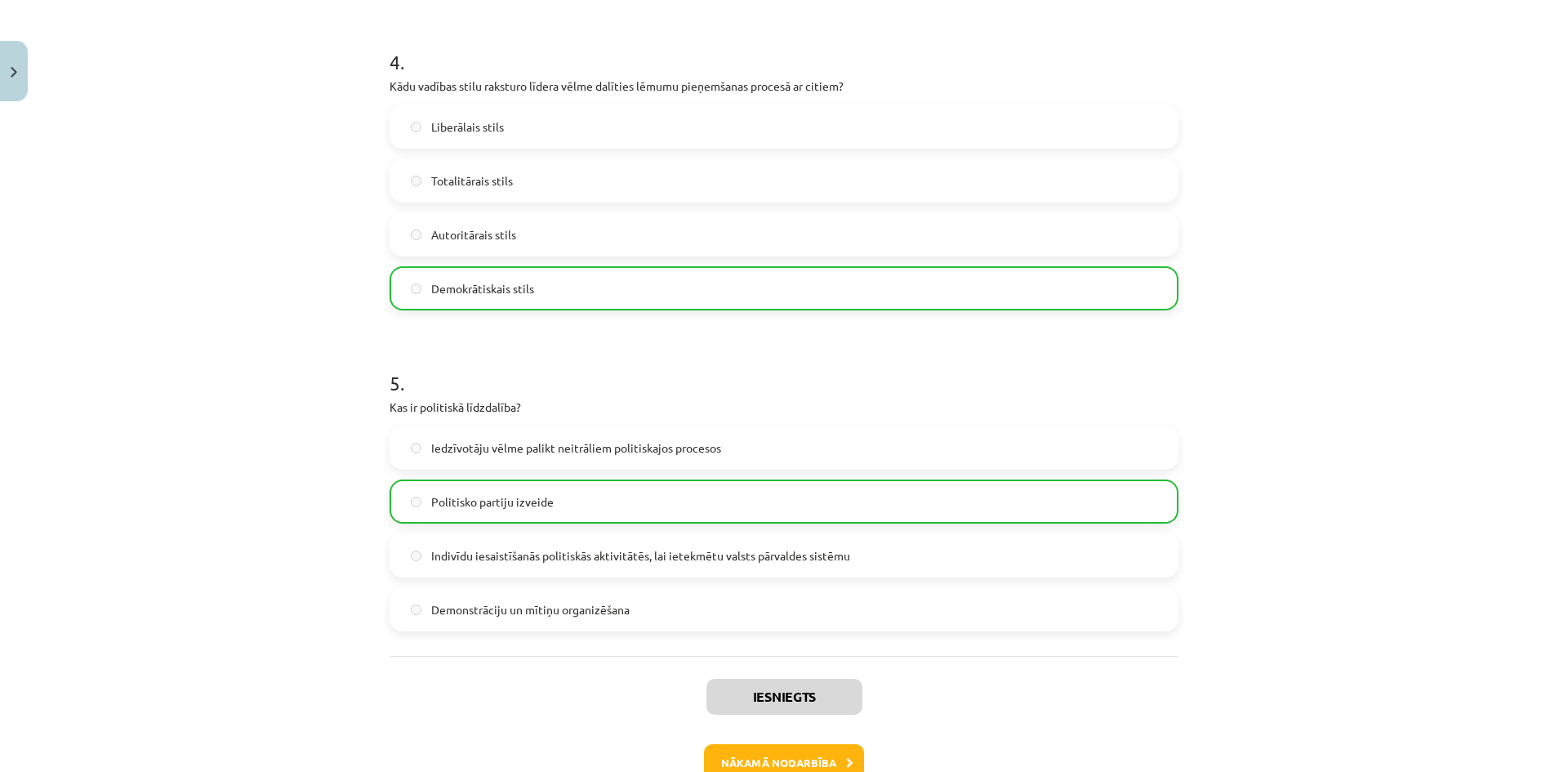
scroll to position [1367, 0]
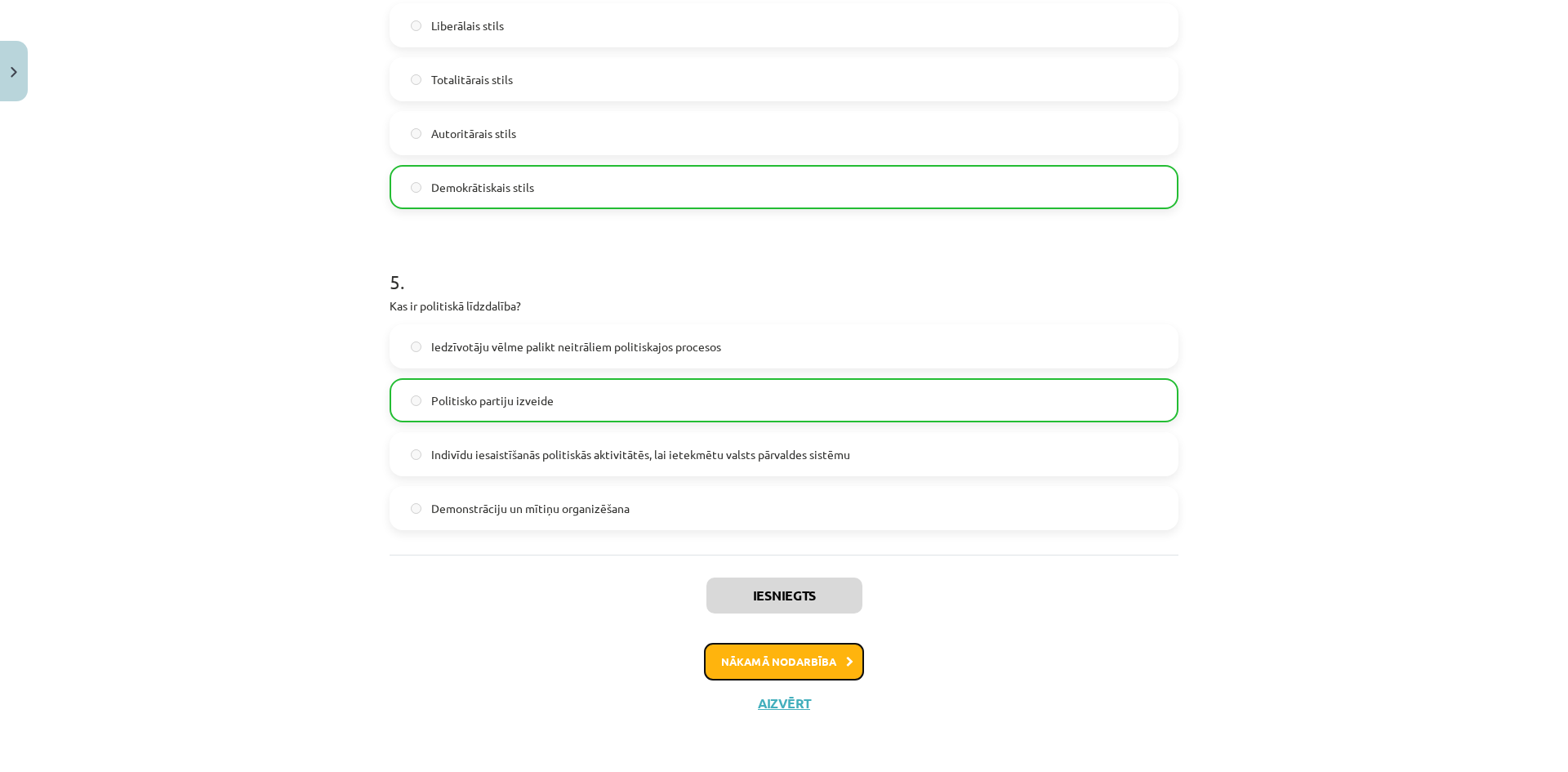
click at [810, 659] on button "Nākamā nodarbība" at bounding box center [784, 661] width 160 height 37
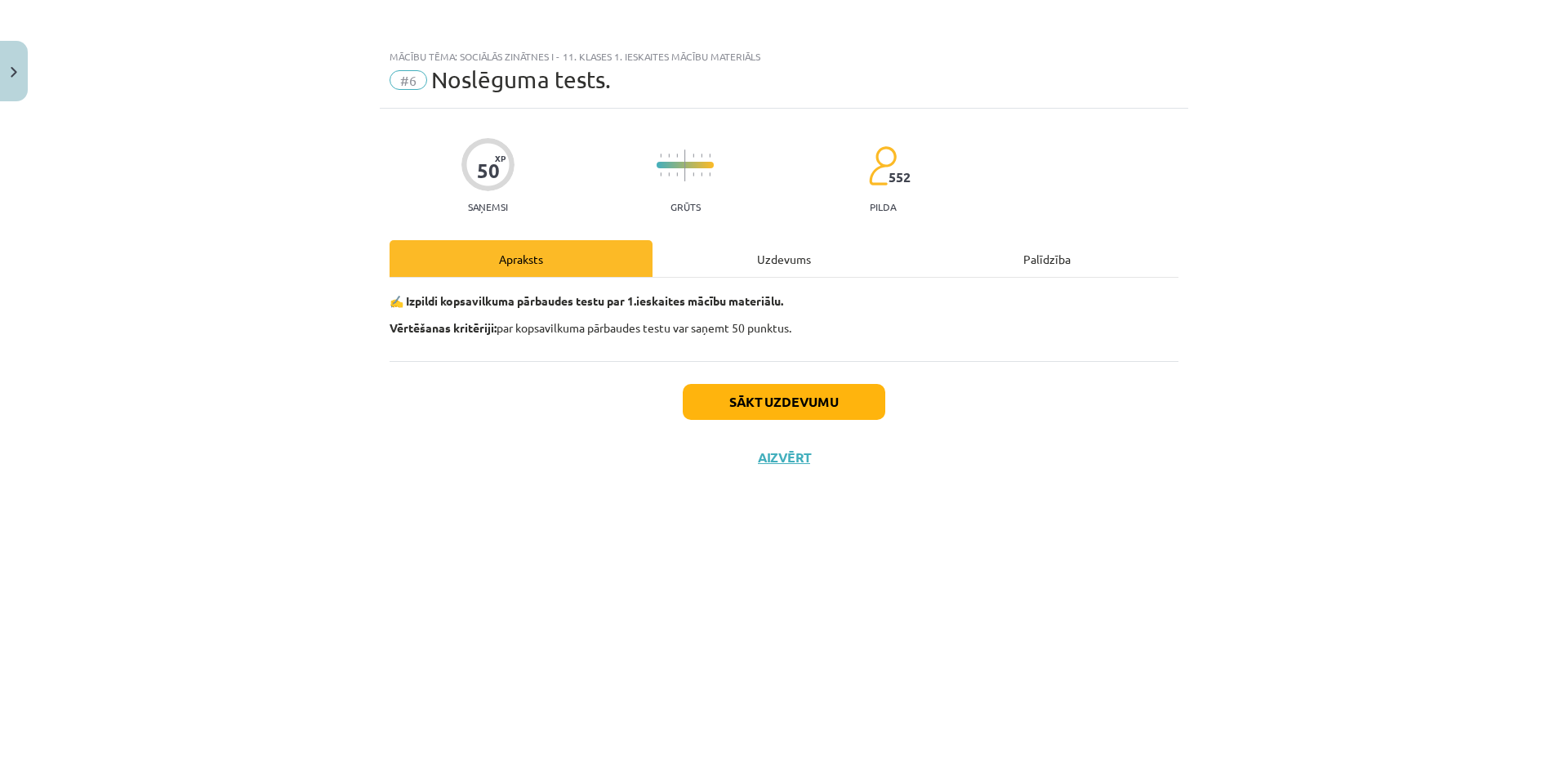
click at [760, 235] on div "50 XP Saņemsi Grūts 552 pilda Apraksts Uzdevums Palīdzība ✍️ Izpildi kopsavilku…" at bounding box center [784, 419] width 808 height 622
click at [760, 251] on div "Uzdevums" at bounding box center [784, 258] width 263 height 36
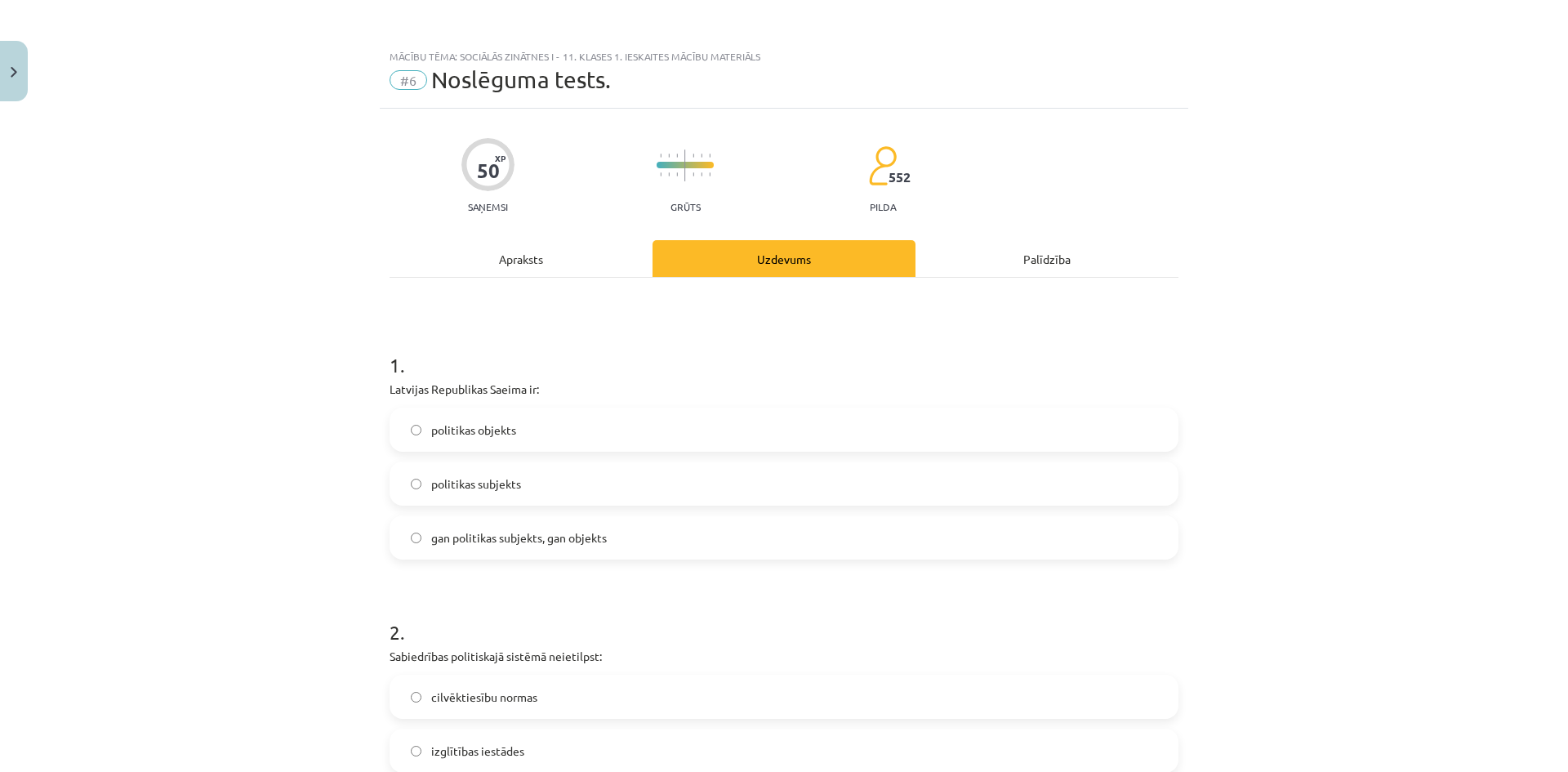
click at [566, 430] on label "politikas objekts" at bounding box center [784, 429] width 785 height 41
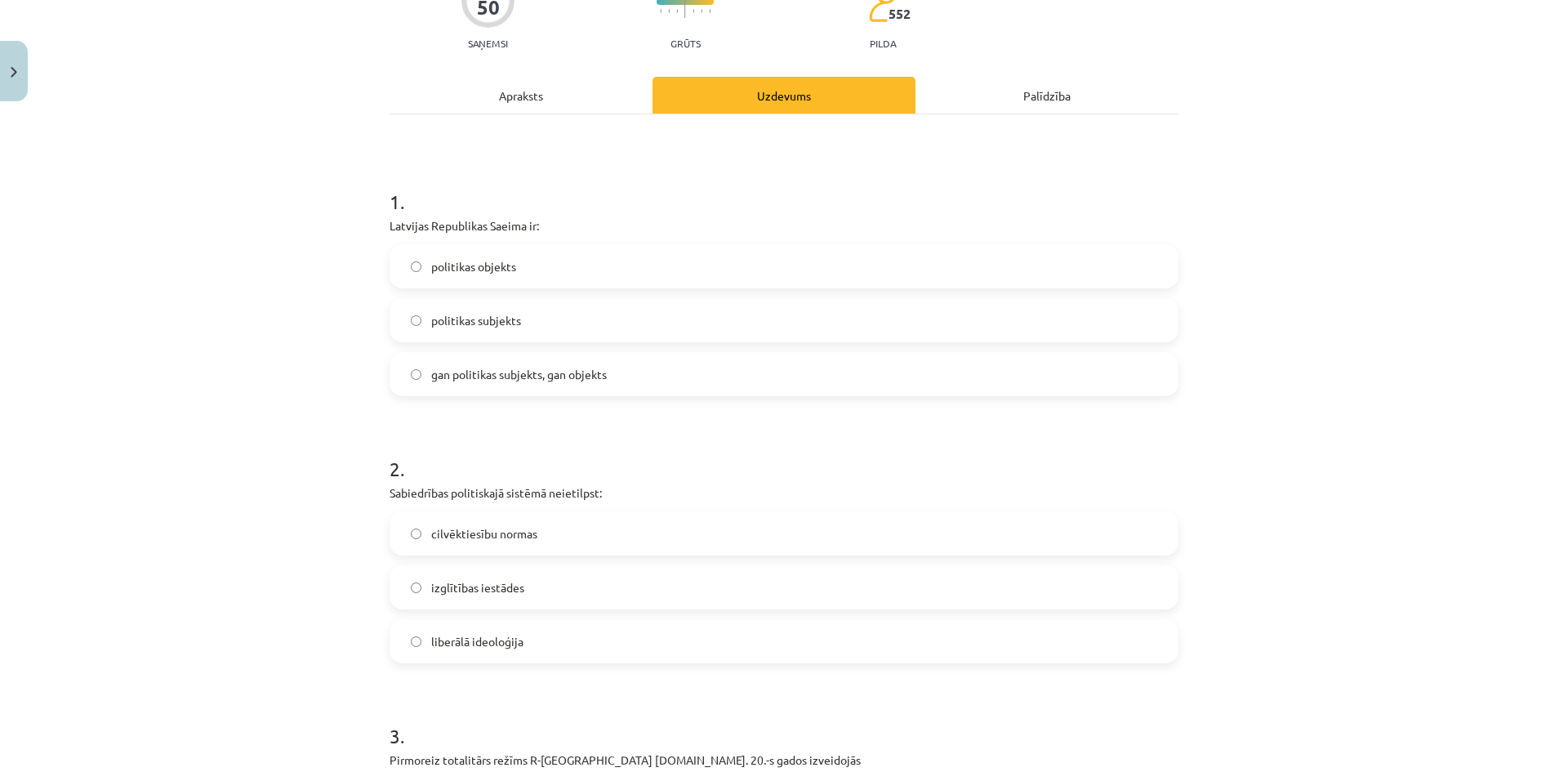
click at [579, 586] on label "izglītības iestādes" at bounding box center [784, 586] width 785 height 41
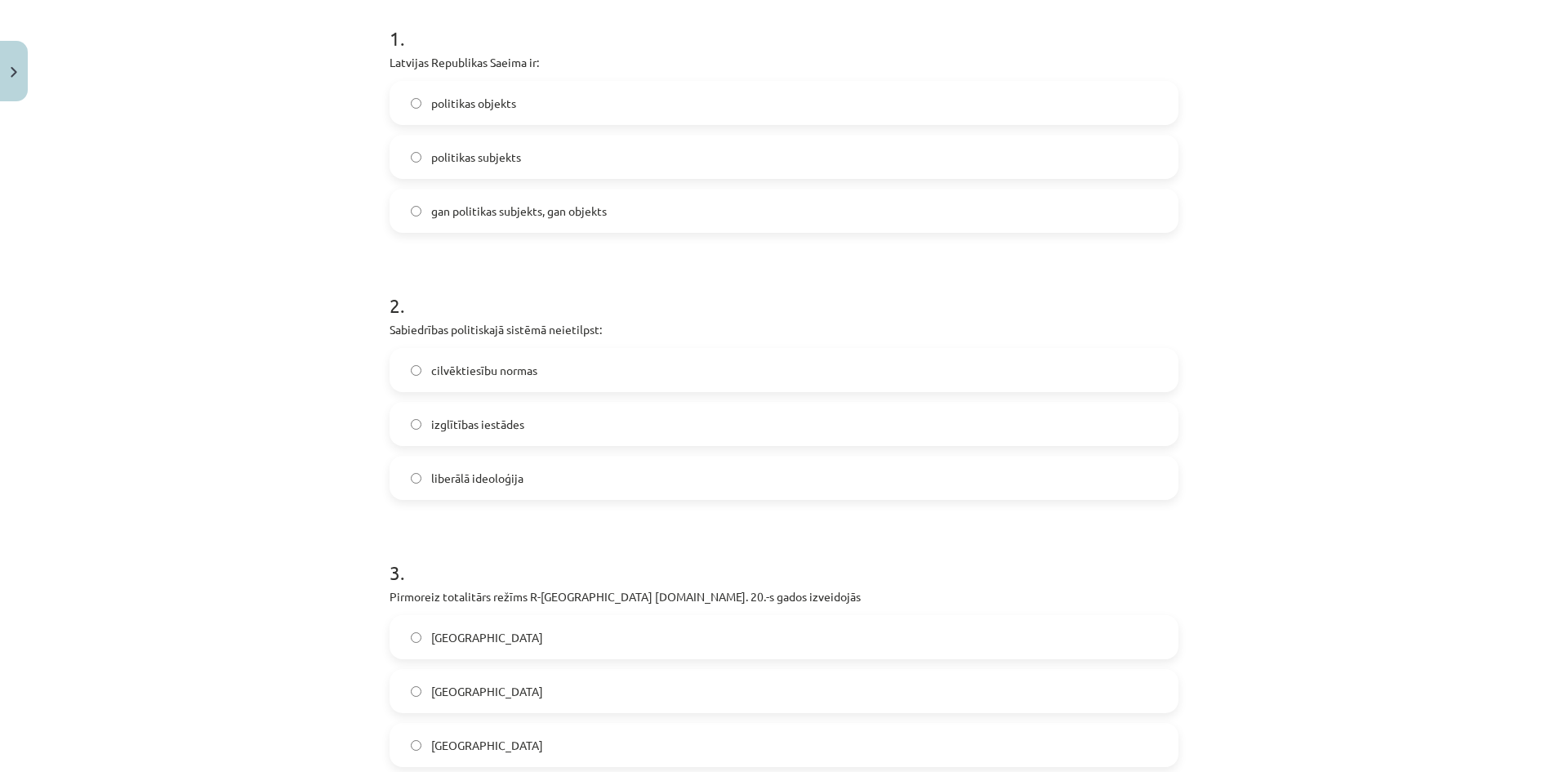
scroll to position [408, 0]
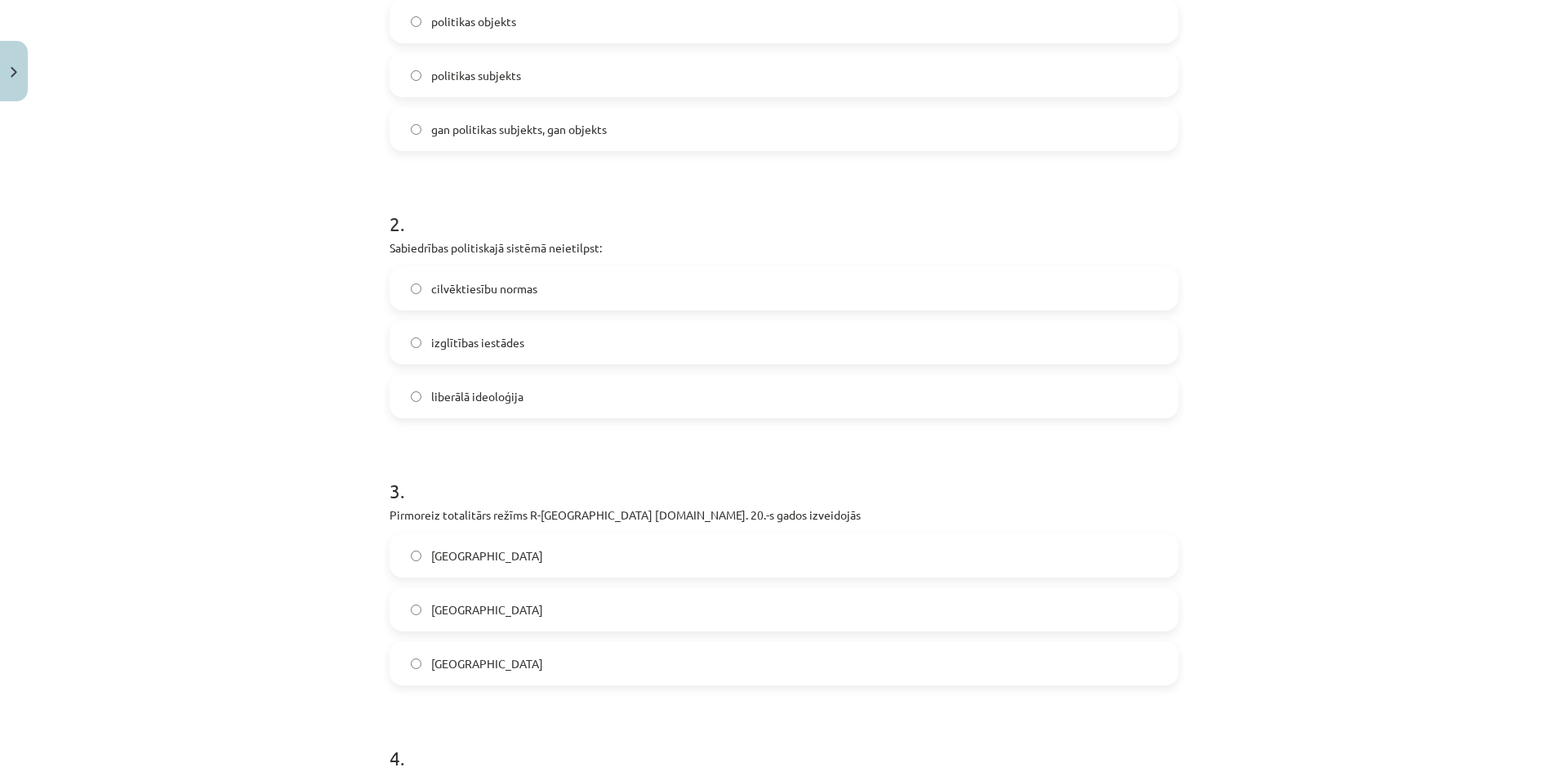
click at [580, 552] on label "[GEOGRAPHIC_DATA]" at bounding box center [784, 555] width 785 height 41
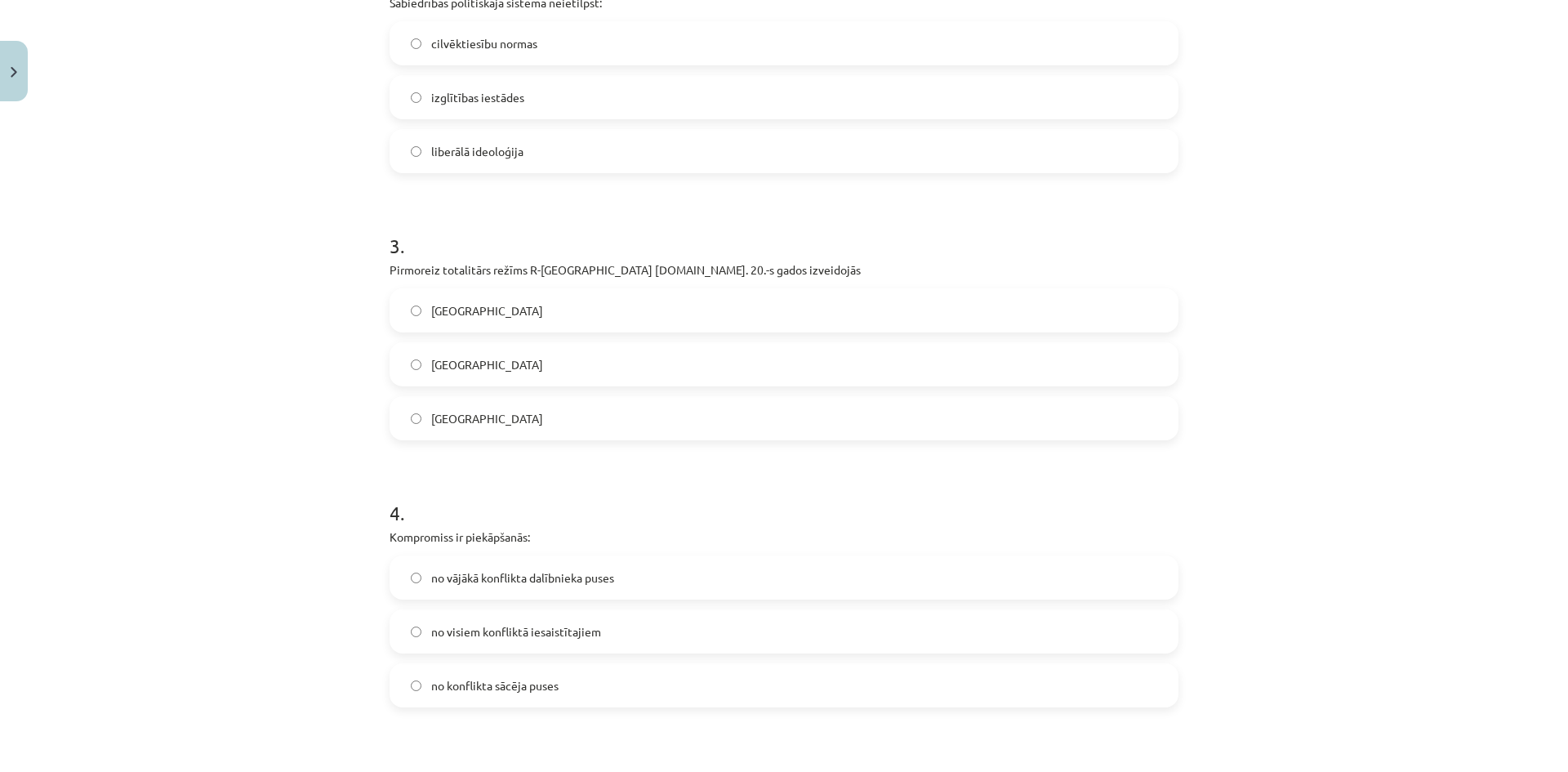
click at [605, 633] on label "no visiem konfliktā iesaistītajiem" at bounding box center [784, 630] width 785 height 41
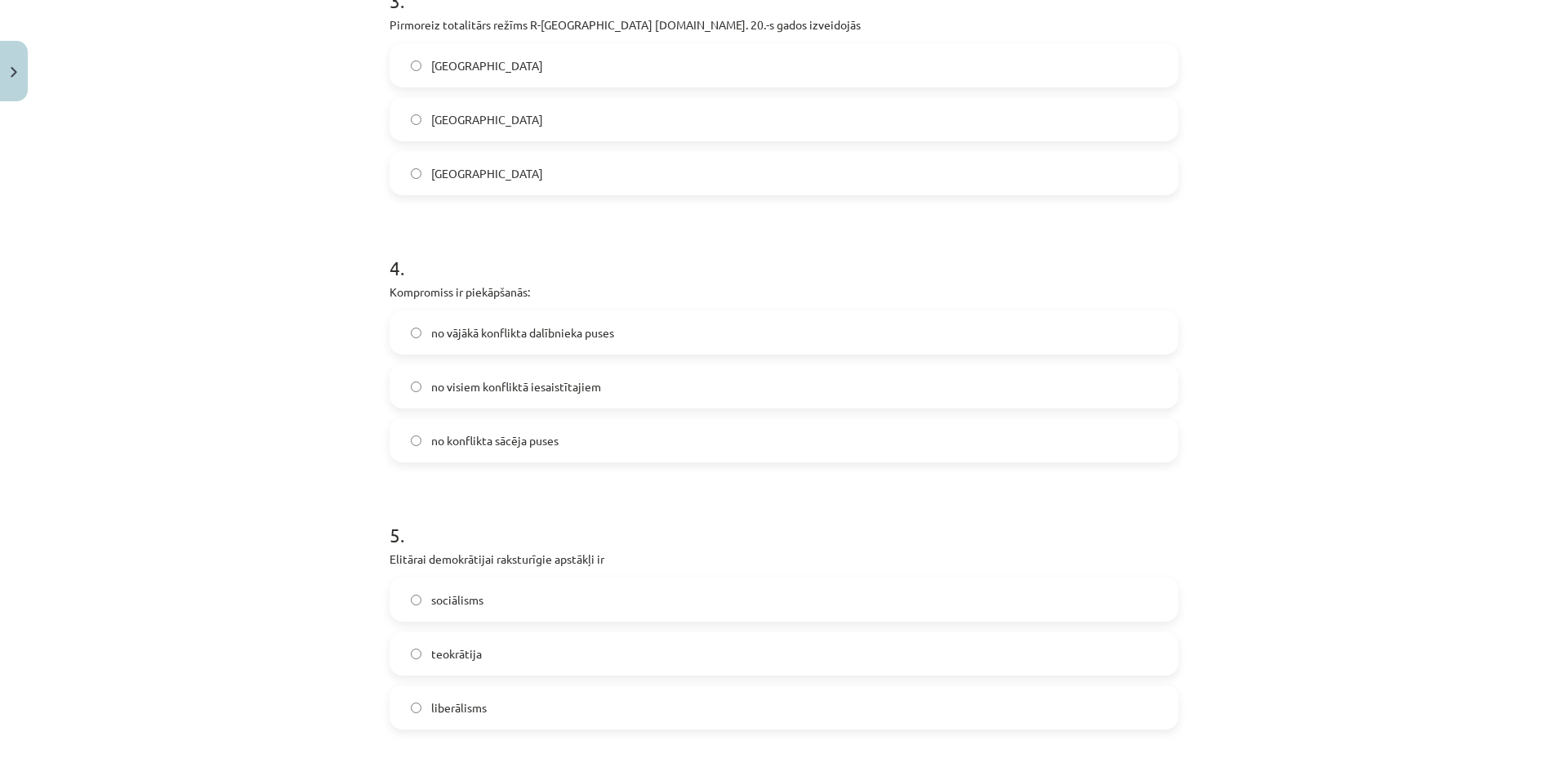
click at [555, 700] on label "liberālisms" at bounding box center [784, 707] width 785 height 41
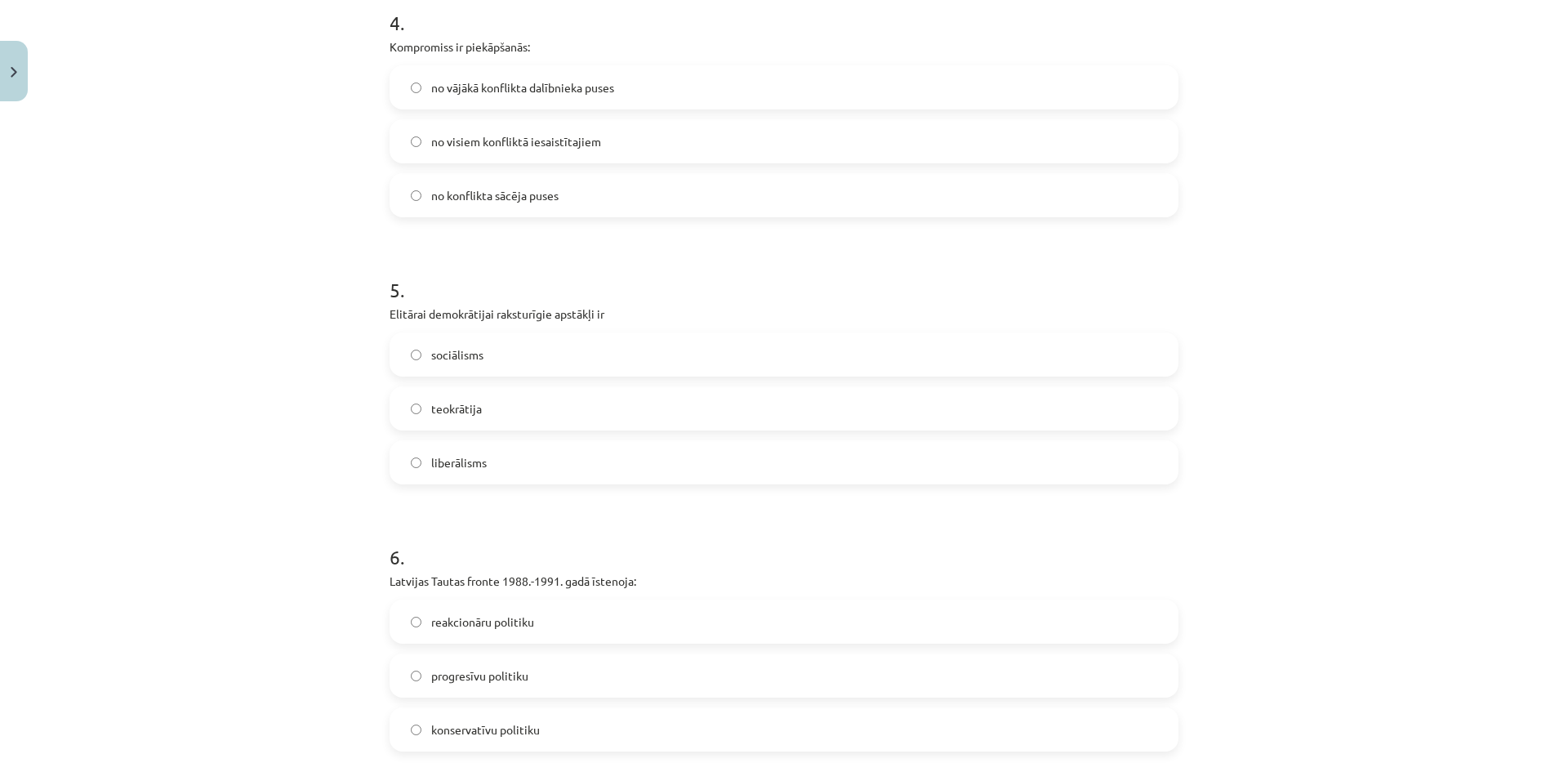
scroll to position [1306, 0]
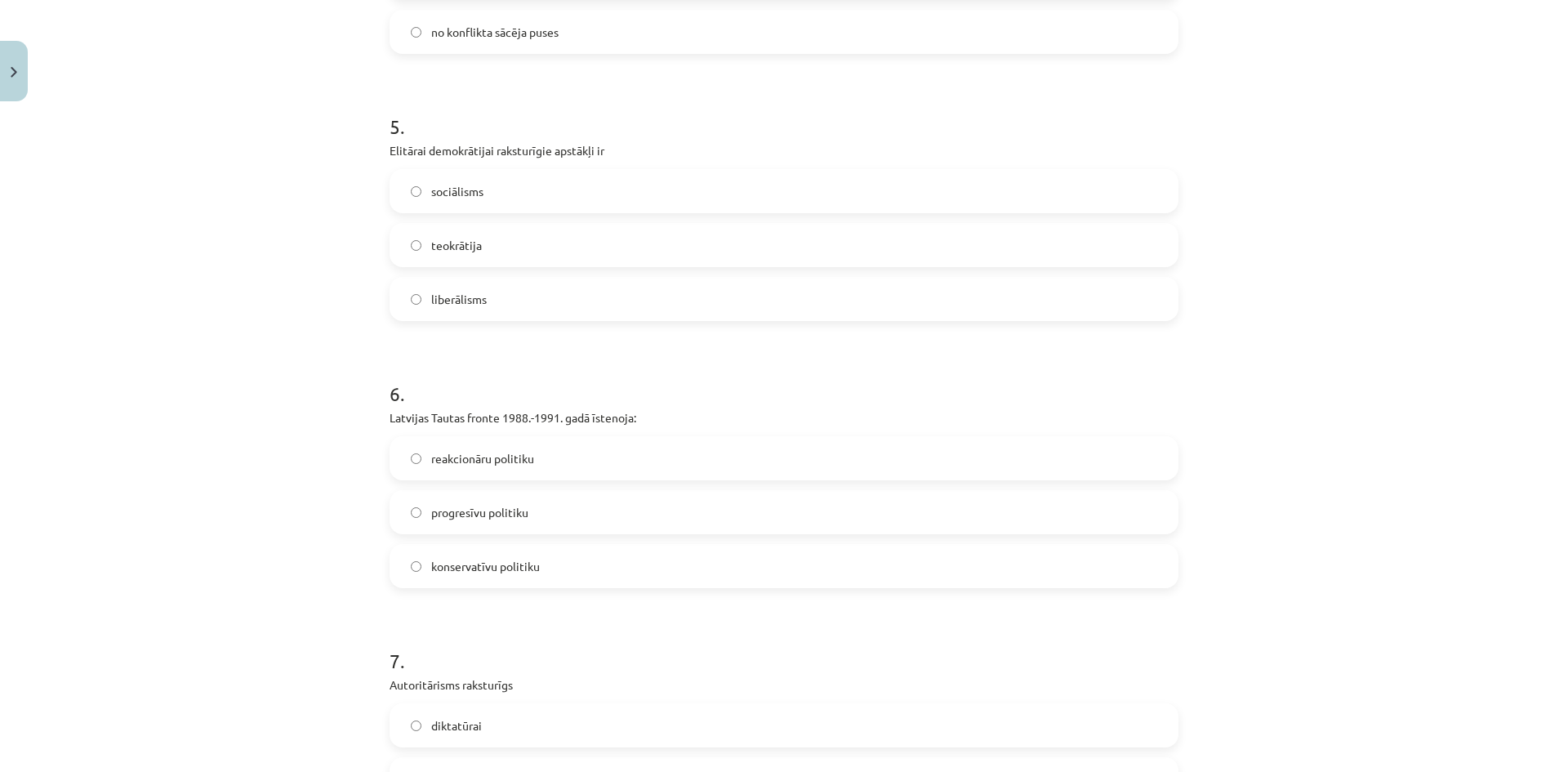
click at [570, 514] on label "progresīvu politiku" at bounding box center [784, 511] width 785 height 41
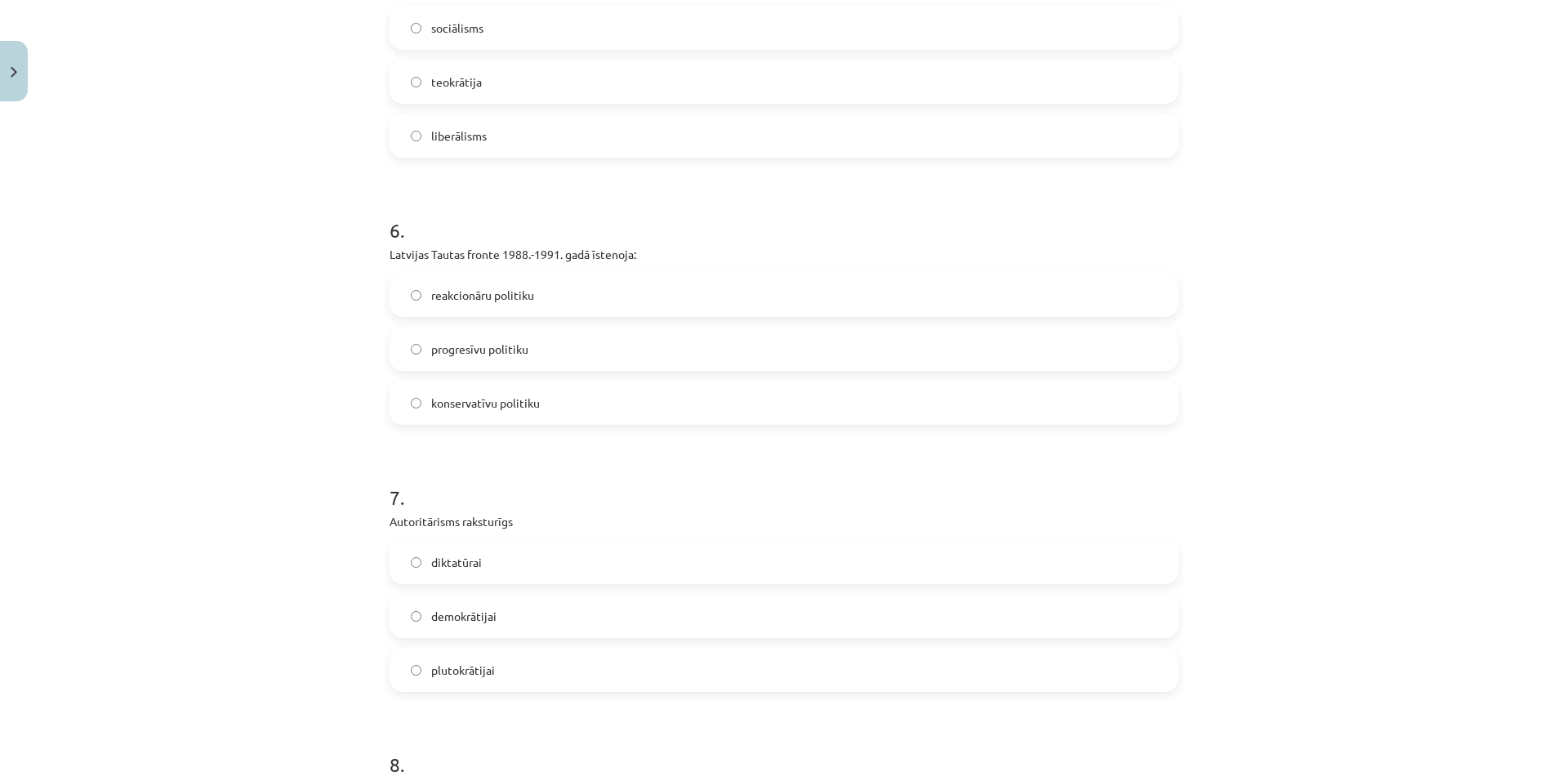
scroll to position [1551, 0]
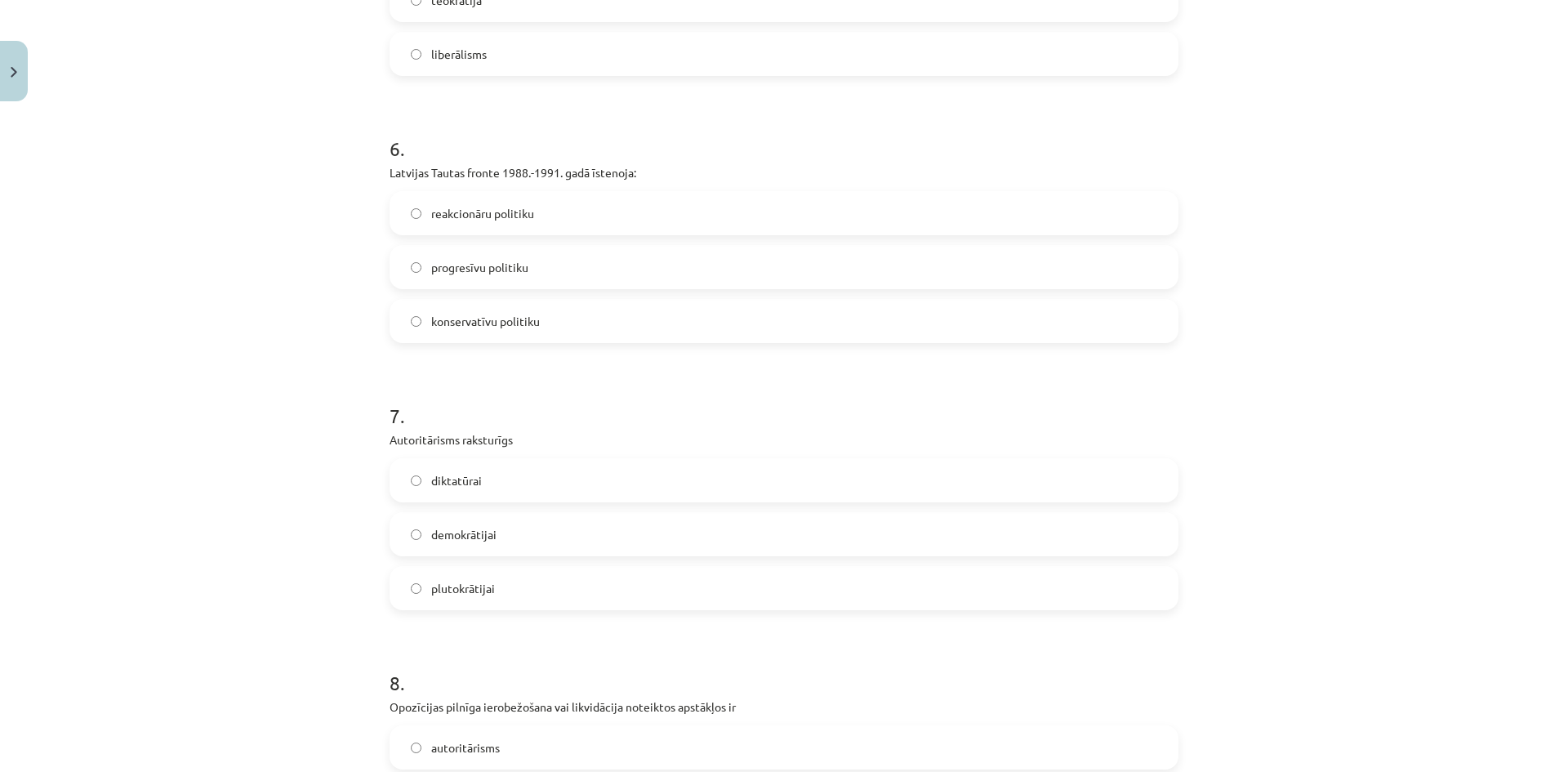
click at [574, 475] on label "diktatūrai" at bounding box center [784, 480] width 785 height 41
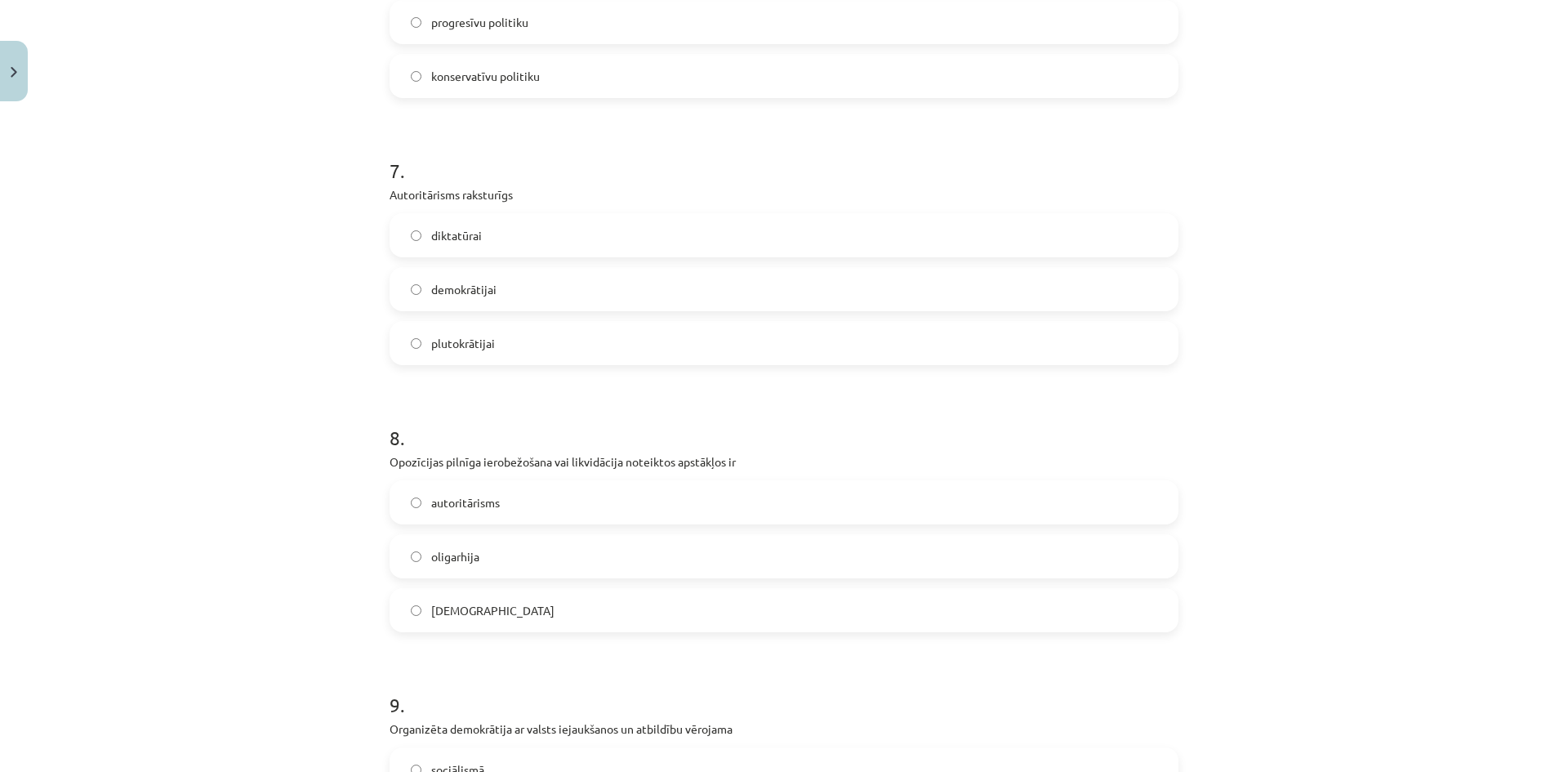
click at [519, 605] on label "[DEMOGRAPHIC_DATA]" at bounding box center [784, 610] width 785 height 41
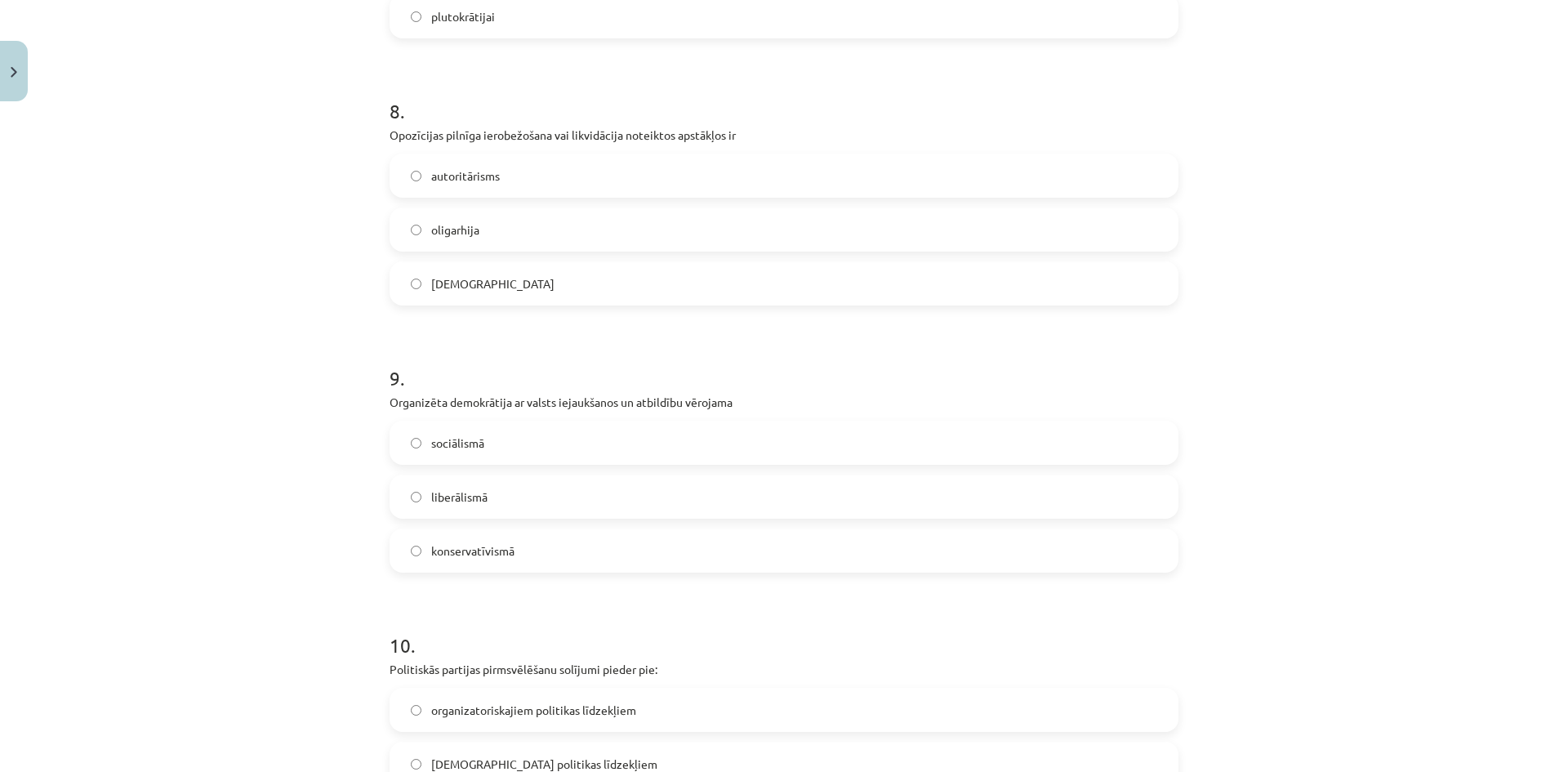
click at [470, 434] on span "sociālismā" at bounding box center [457, 442] width 53 height 17
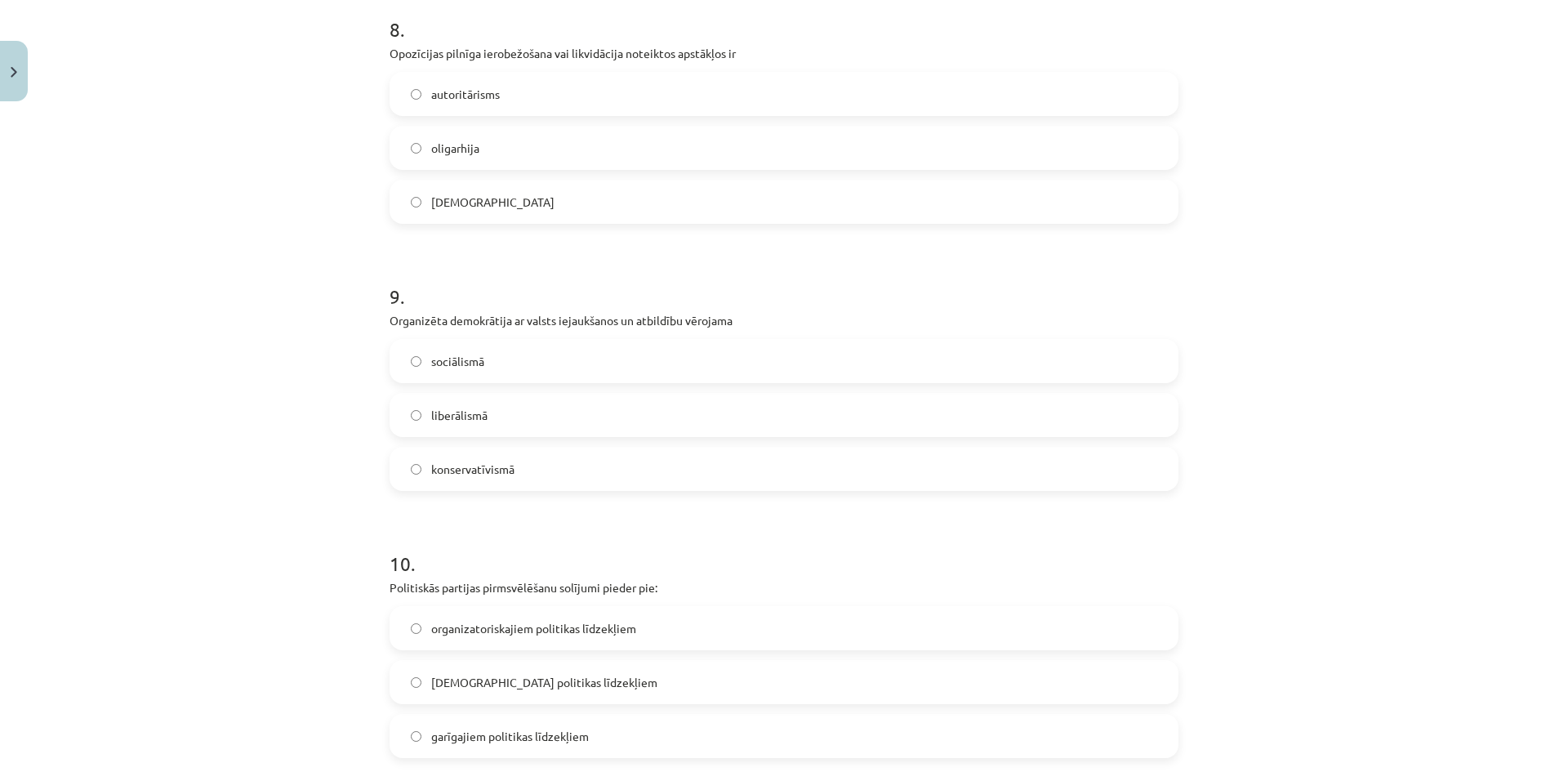
scroll to position [2368, 0]
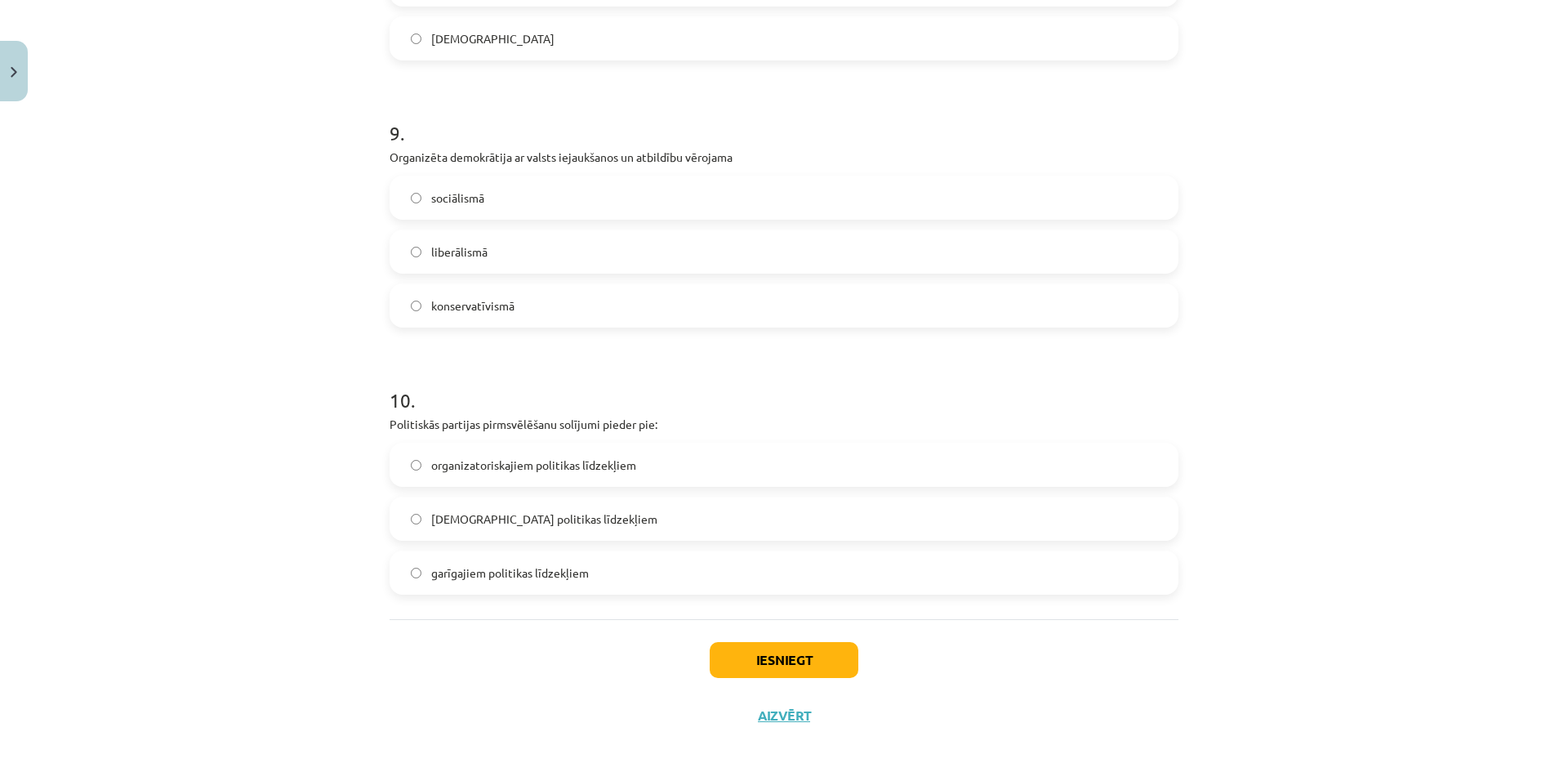
click at [514, 570] on span "garīgajiem politikas līdzekļiem" at bounding box center [509, 572] width 157 height 17
click at [729, 641] on div "Iesniegt Aizvērt" at bounding box center [784, 676] width 789 height 114
click at [732, 643] on button "Iesniegt" at bounding box center [784, 659] width 148 height 36
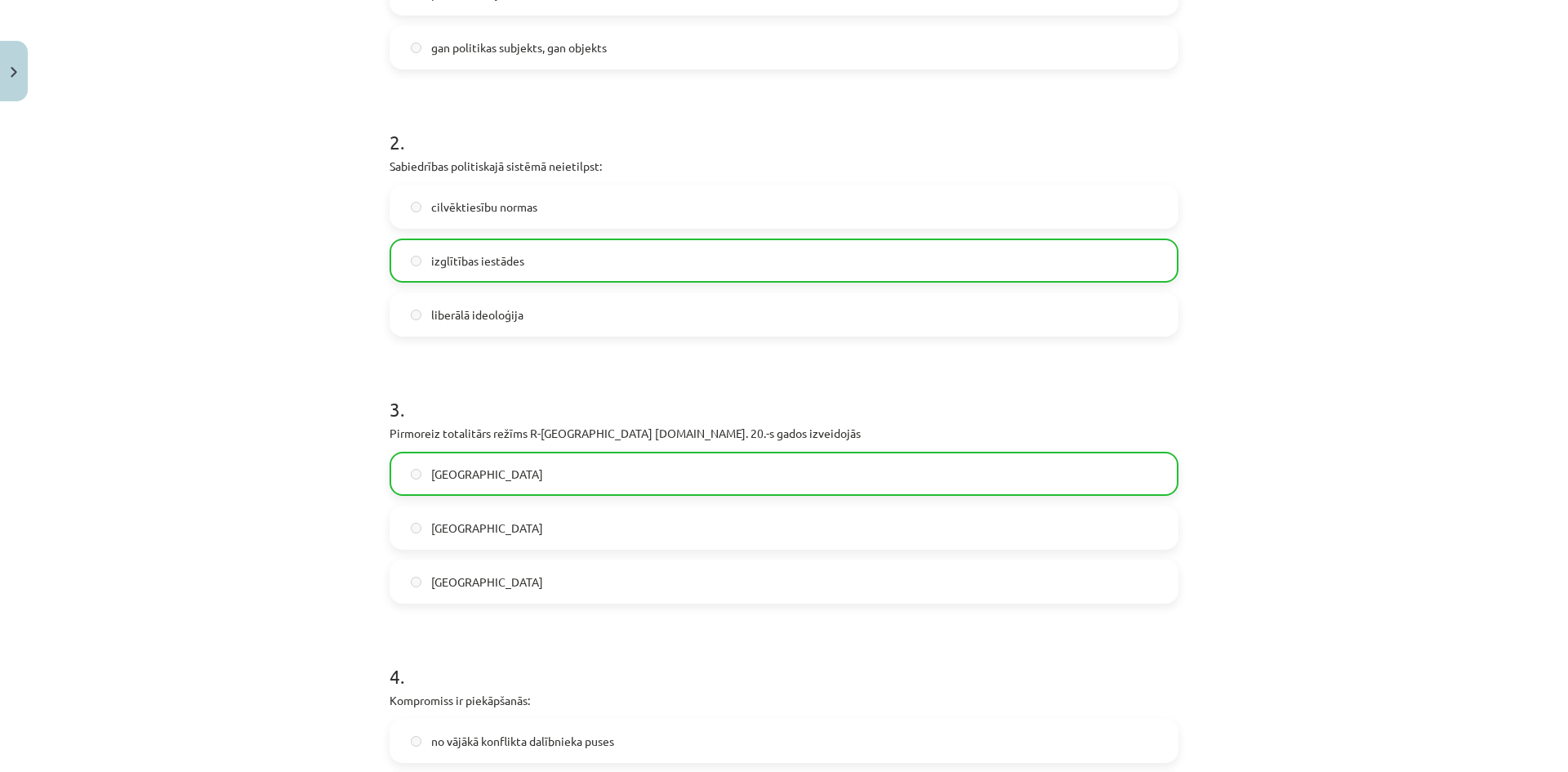
scroll to position [0, 0]
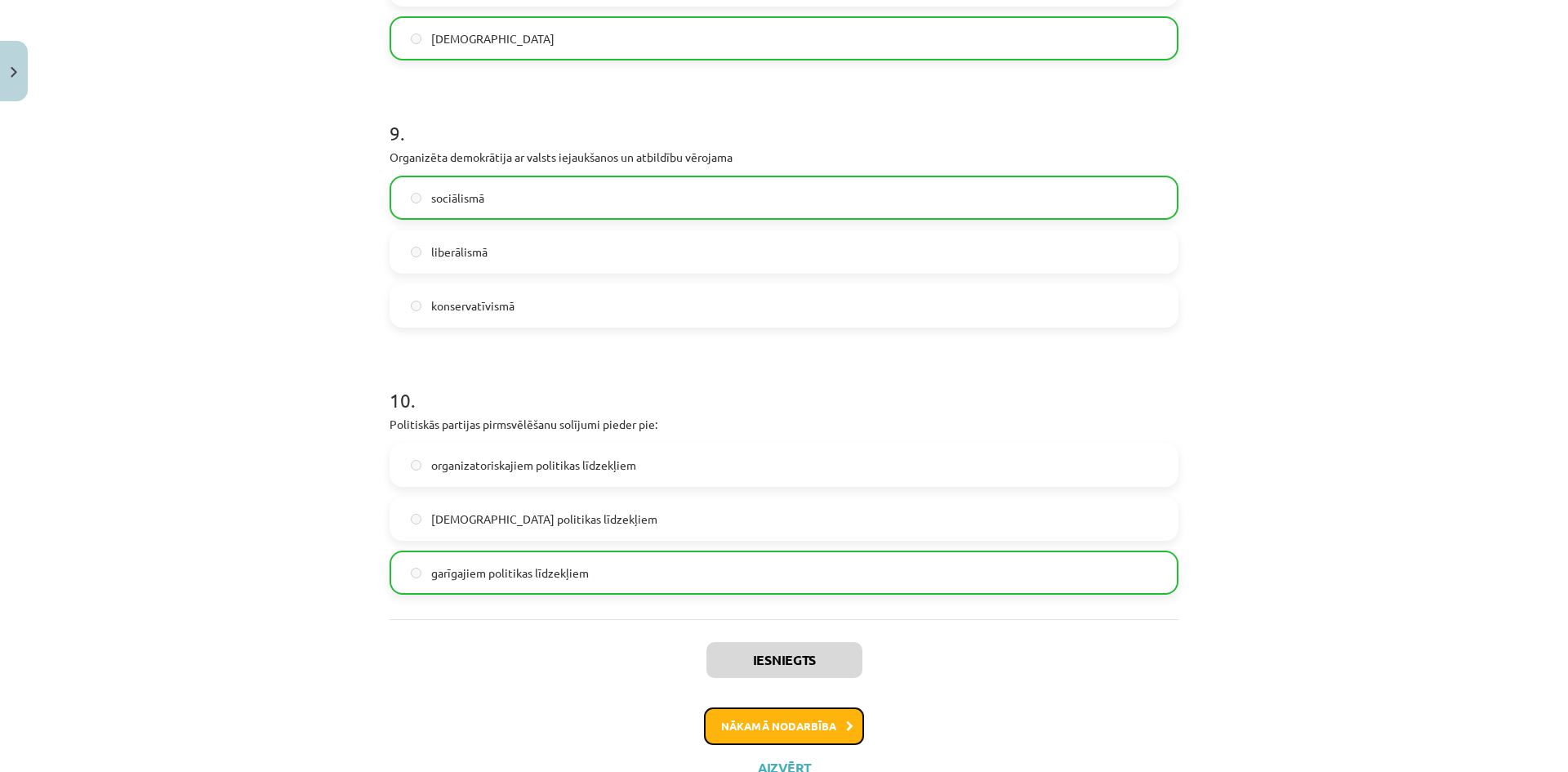
click at [793, 731] on button "Nākamā nodarbība" at bounding box center [784, 726] width 160 height 37
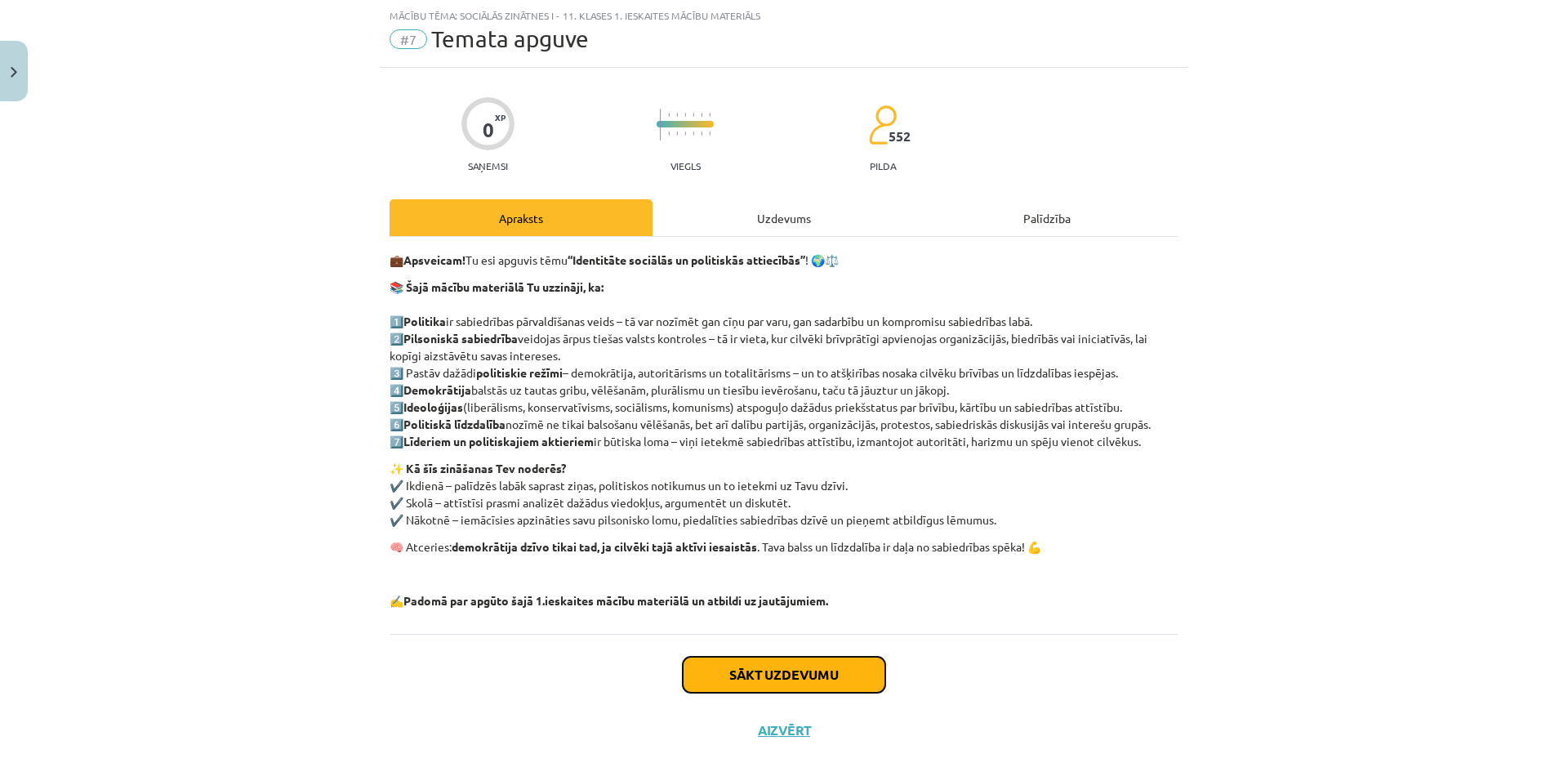
click at [844, 685] on button "Sākt uzdevumu" at bounding box center [784, 674] width 202 height 36
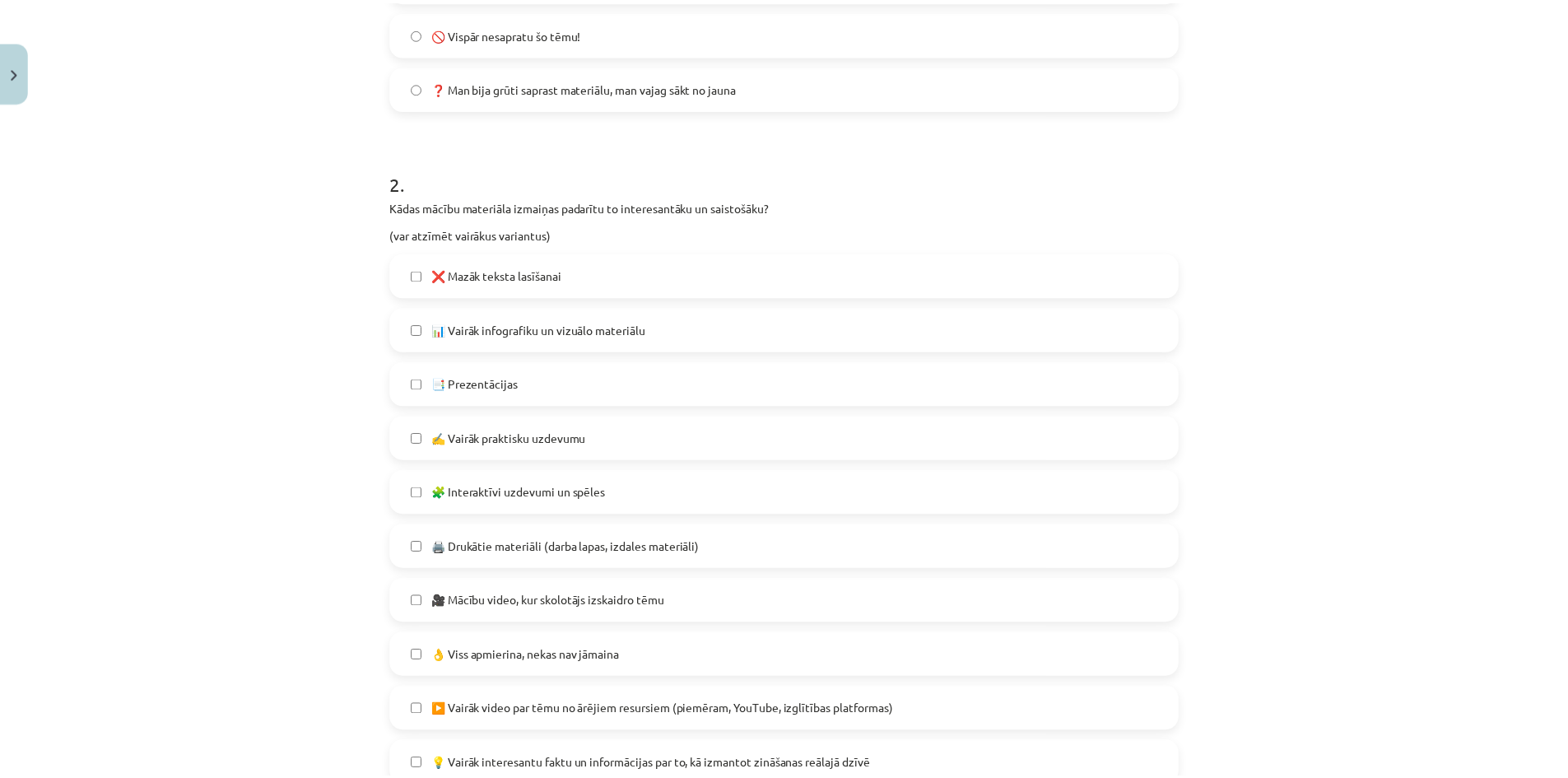
scroll to position [1028, 0]
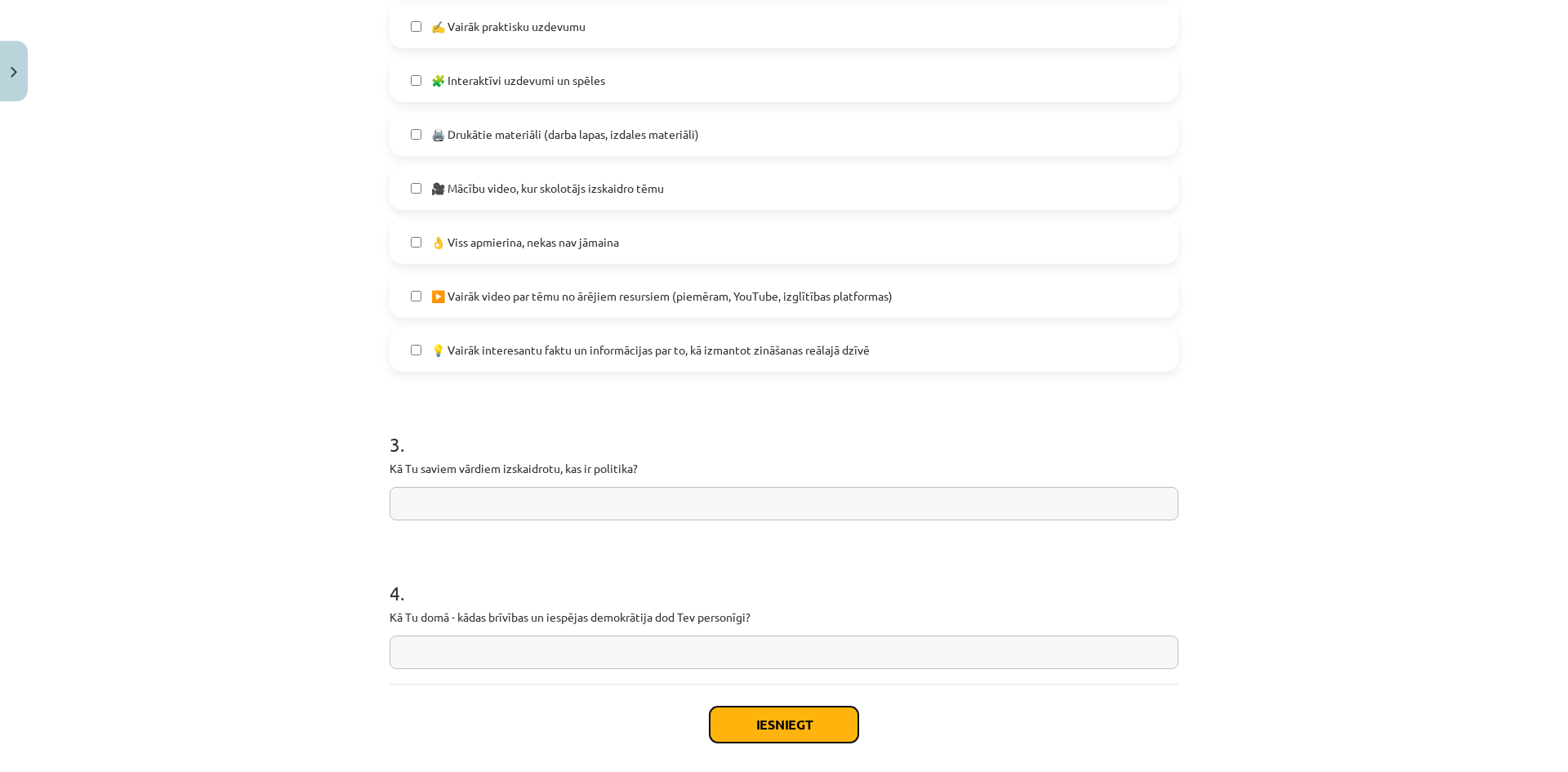
click at [778, 735] on button "Iesniegt" at bounding box center [784, 724] width 148 height 36
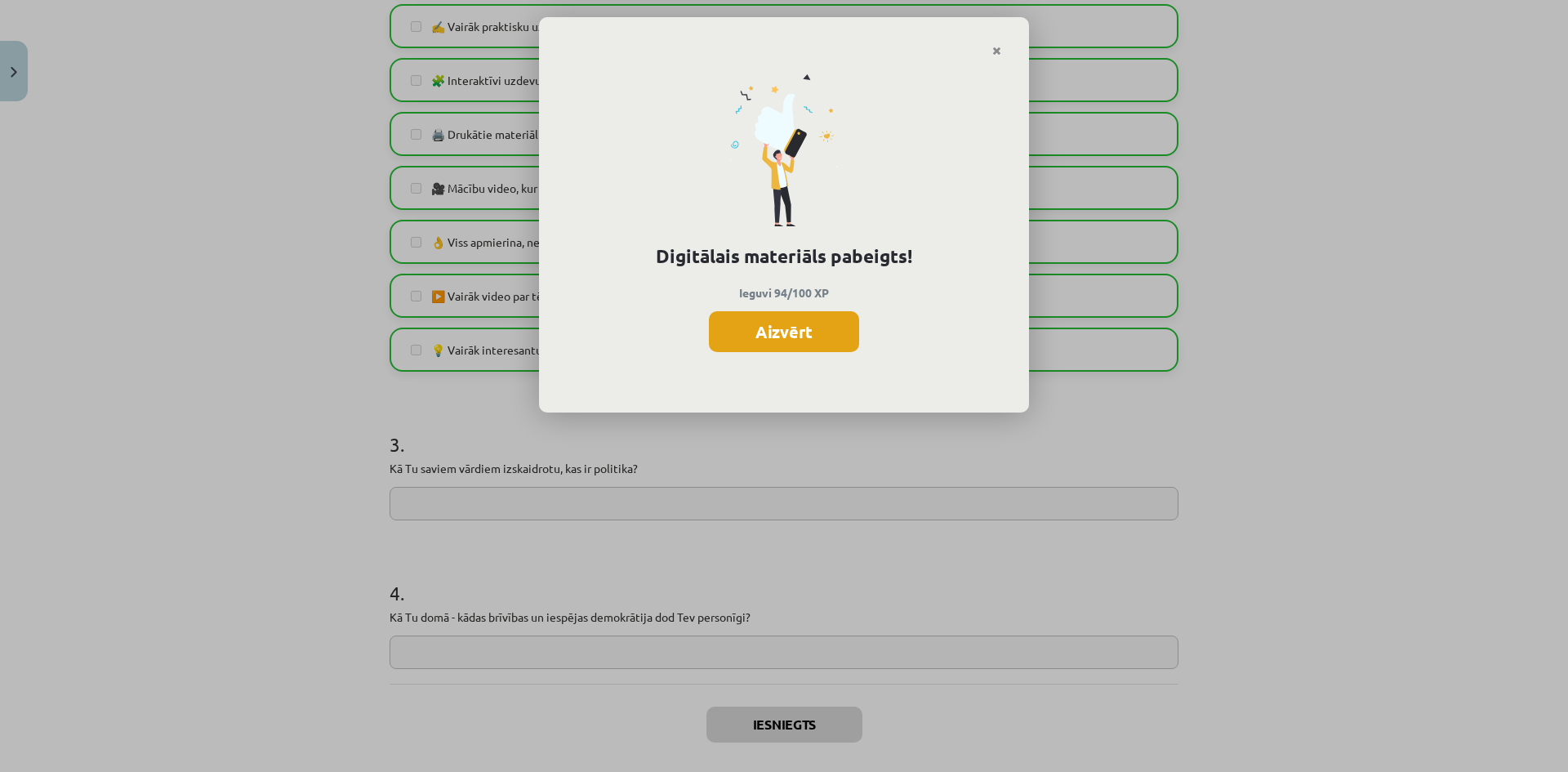
click at [832, 331] on button "Aizvērt" at bounding box center [784, 331] width 150 height 41
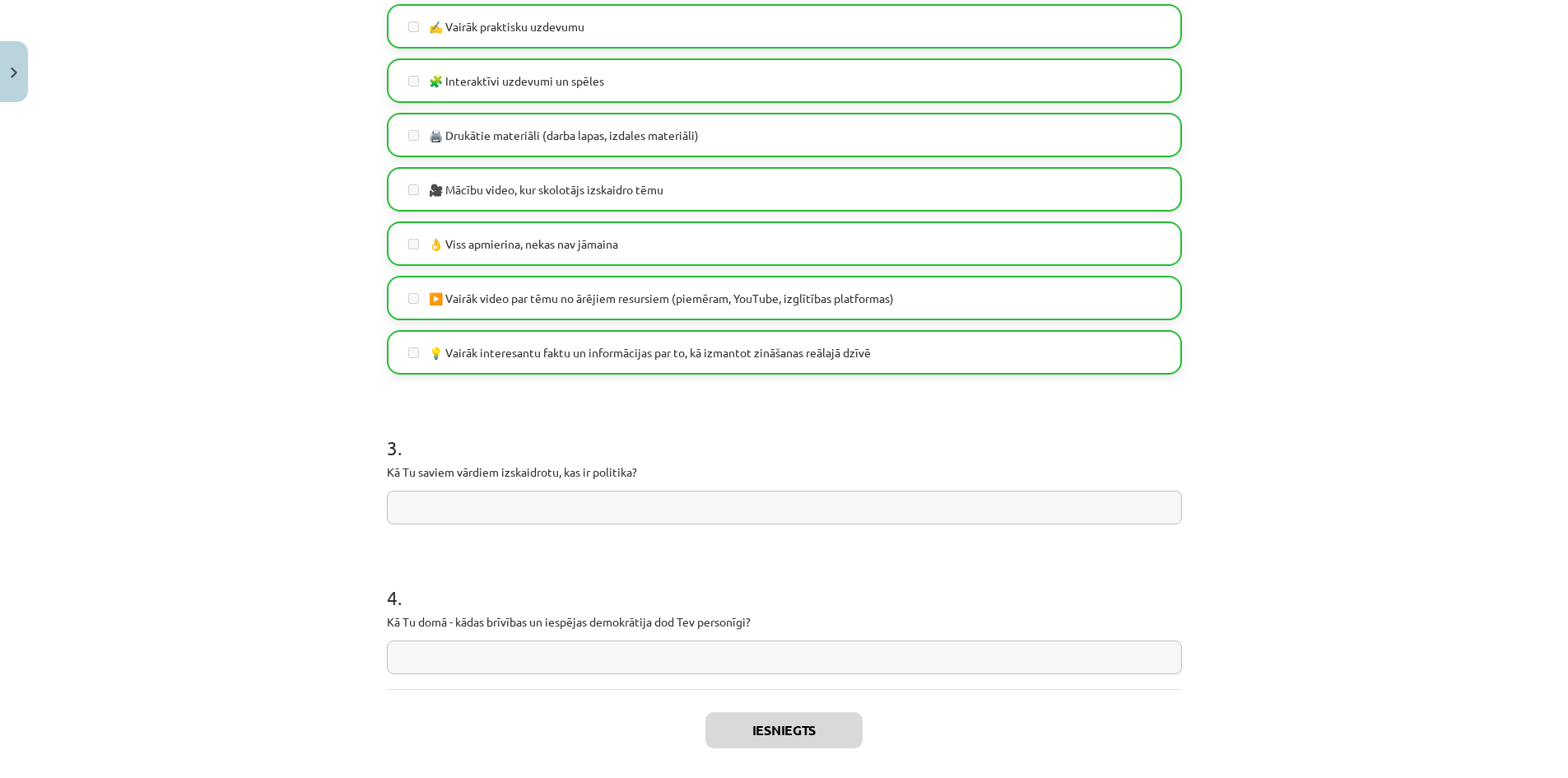
scroll to position [1106, 0]
